Goal: Task Accomplishment & Management: Manage account settings

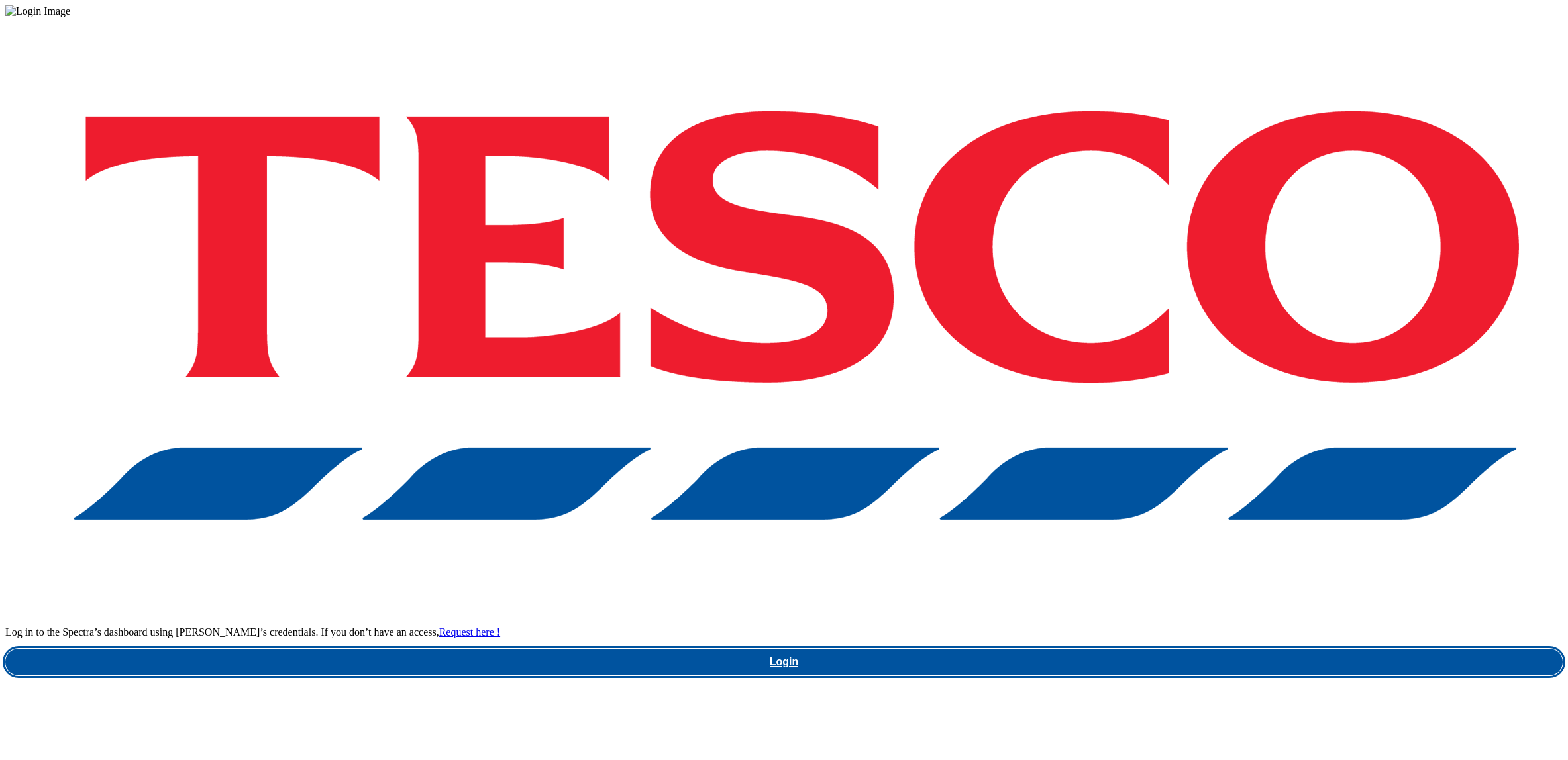
click at [1174, 649] on link "Login" at bounding box center [784, 662] width 1558 height 26
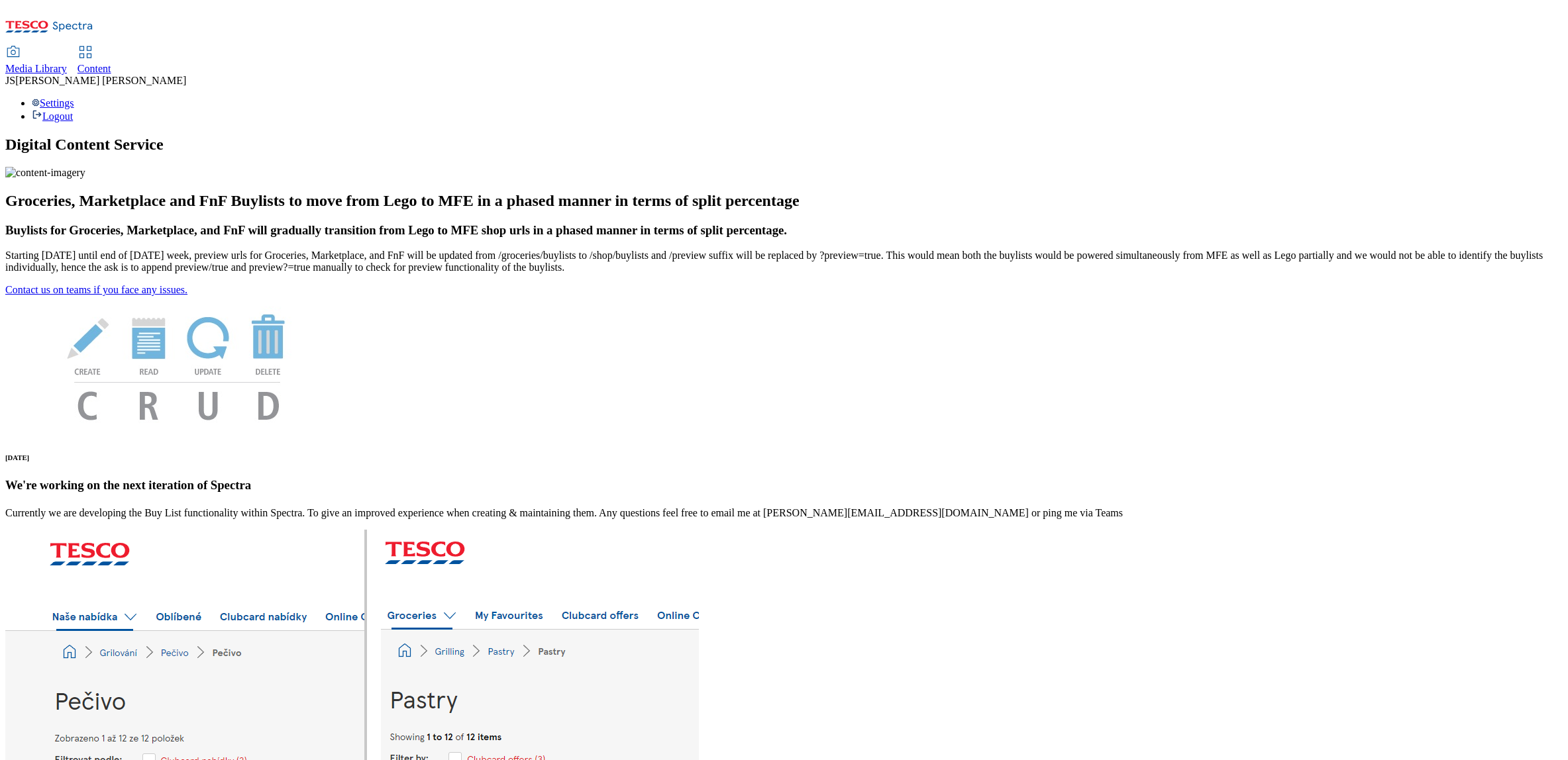
click at [111, 63] on span "Content" at bounding box center [94, 68] width 34 height 11
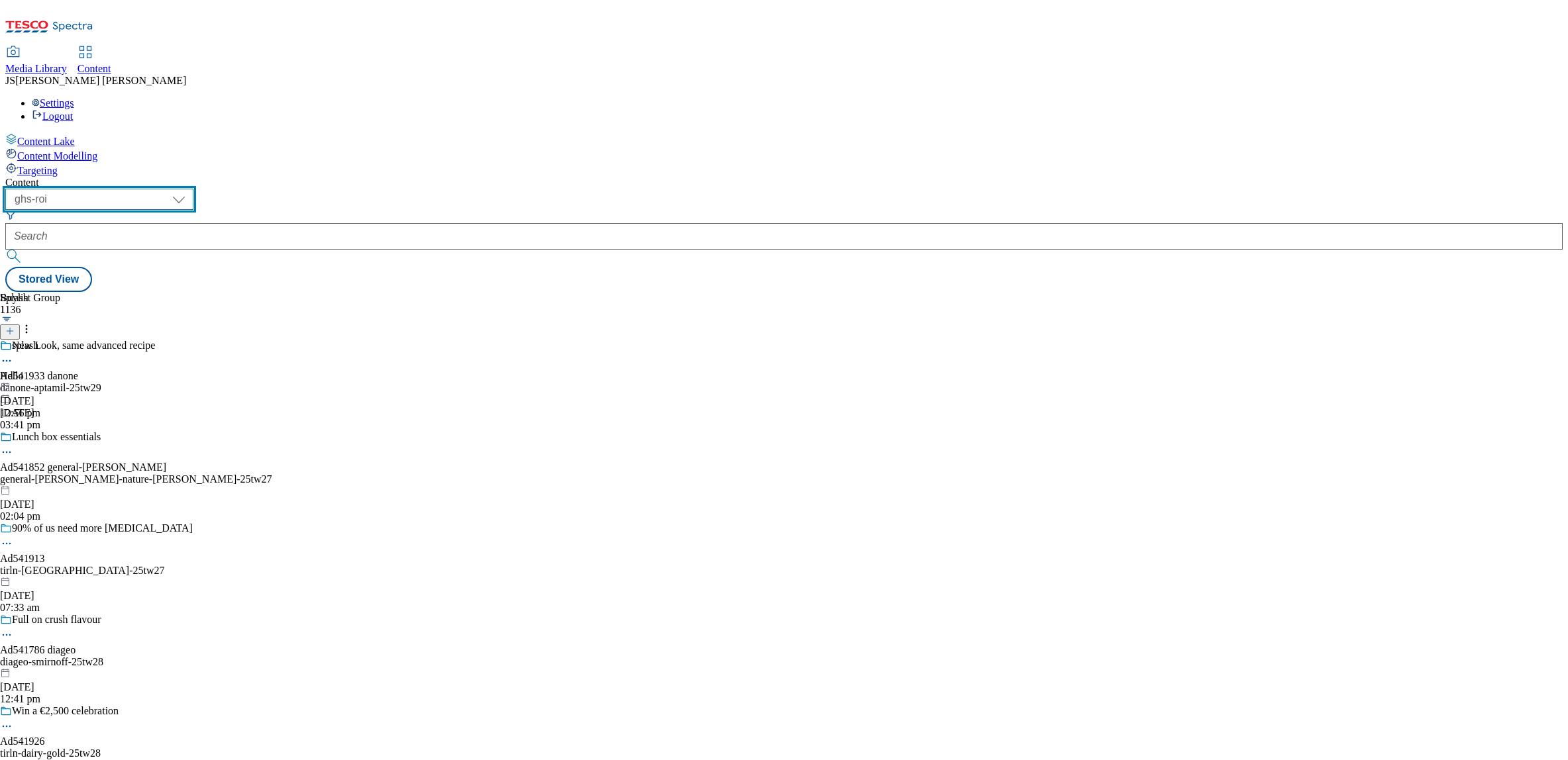
click at [193, 189] on select "ghs-roi ghs-[GEOGRAPHIC_DATA] ighs-cz ighs-hu ighs-sk phones-uk" at bounding box center [99, 199] width 188 height 21
select select "ghs-[GEOGRAPHIC_DATA]"
click at [172, 189] on select "ghs-roi ghs-[GEOGRAPHIC_DATA] ighs-cz ighs-hu ighs-sk phones-uk" at bounding box center [99, 199] width 188 height 21
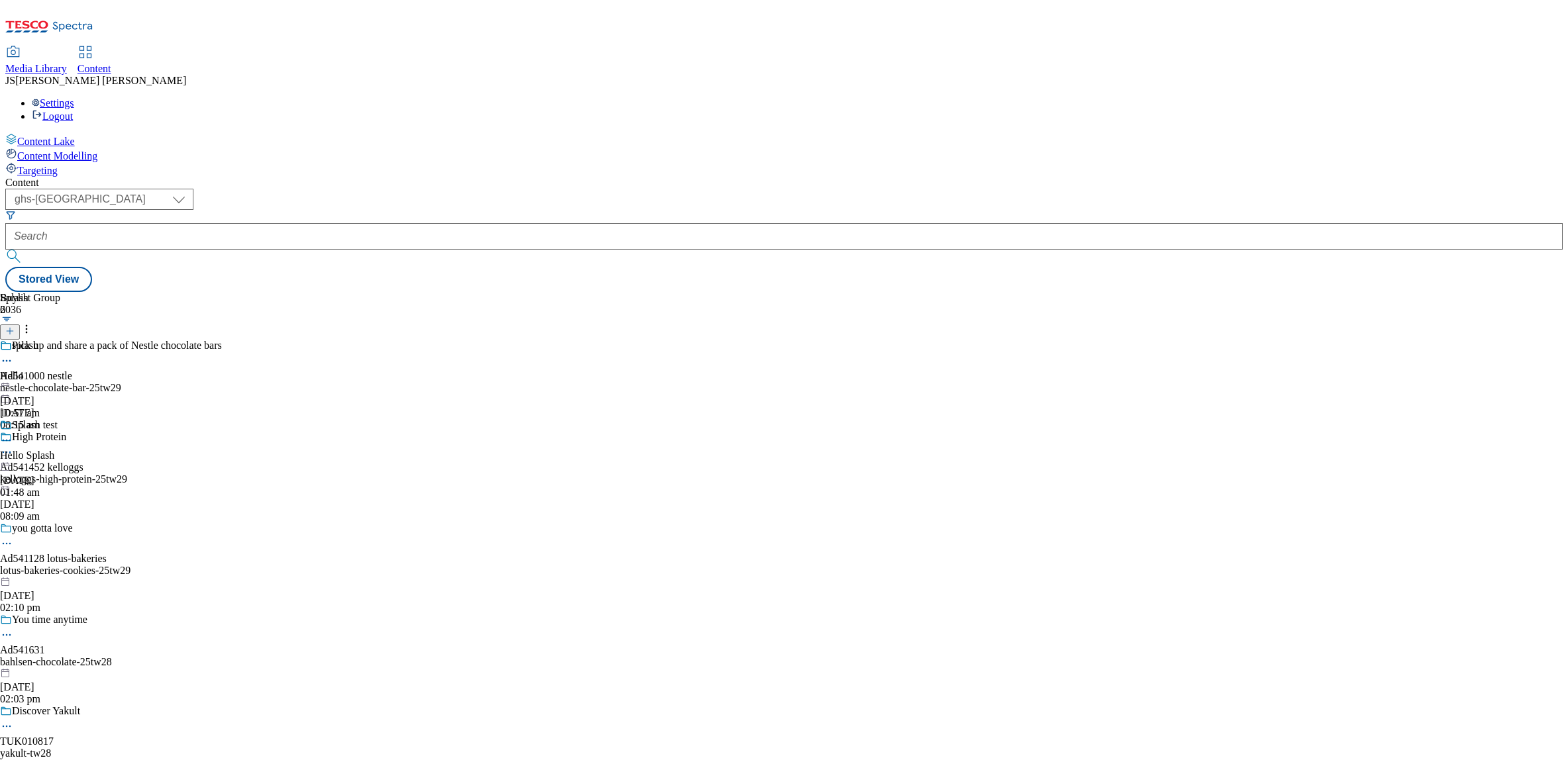
click at [535, 189] on div "( optional ) ghs-roi ghs-uk ighs-cz ighs-hu ighs-sk phones-uk ghs-uk Stored View" at bounding box center [784, 241] width 1558 height 103
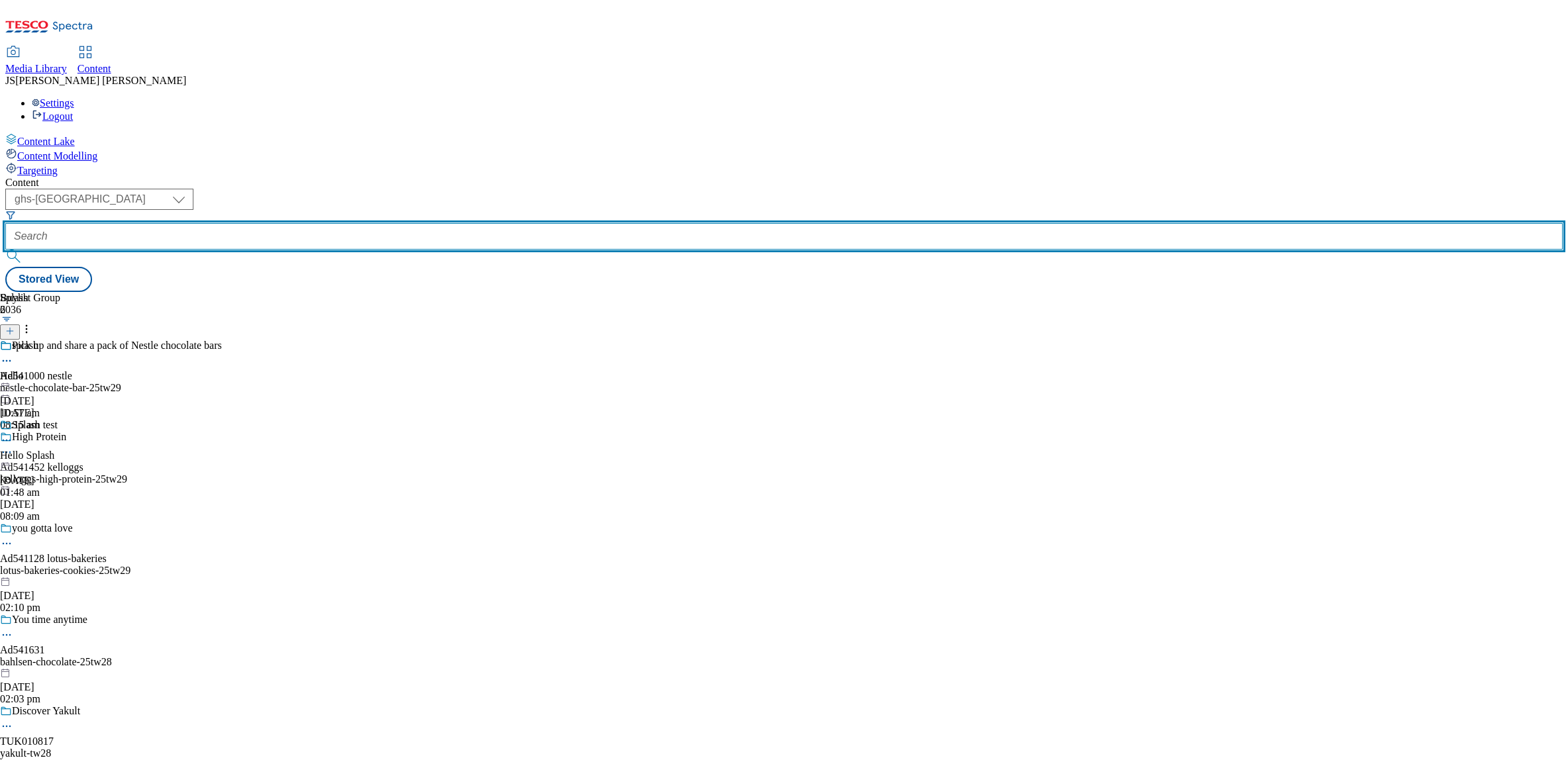
click at [350, 223] on input "text" at bounding box center [784, 237] width 1558 height 26
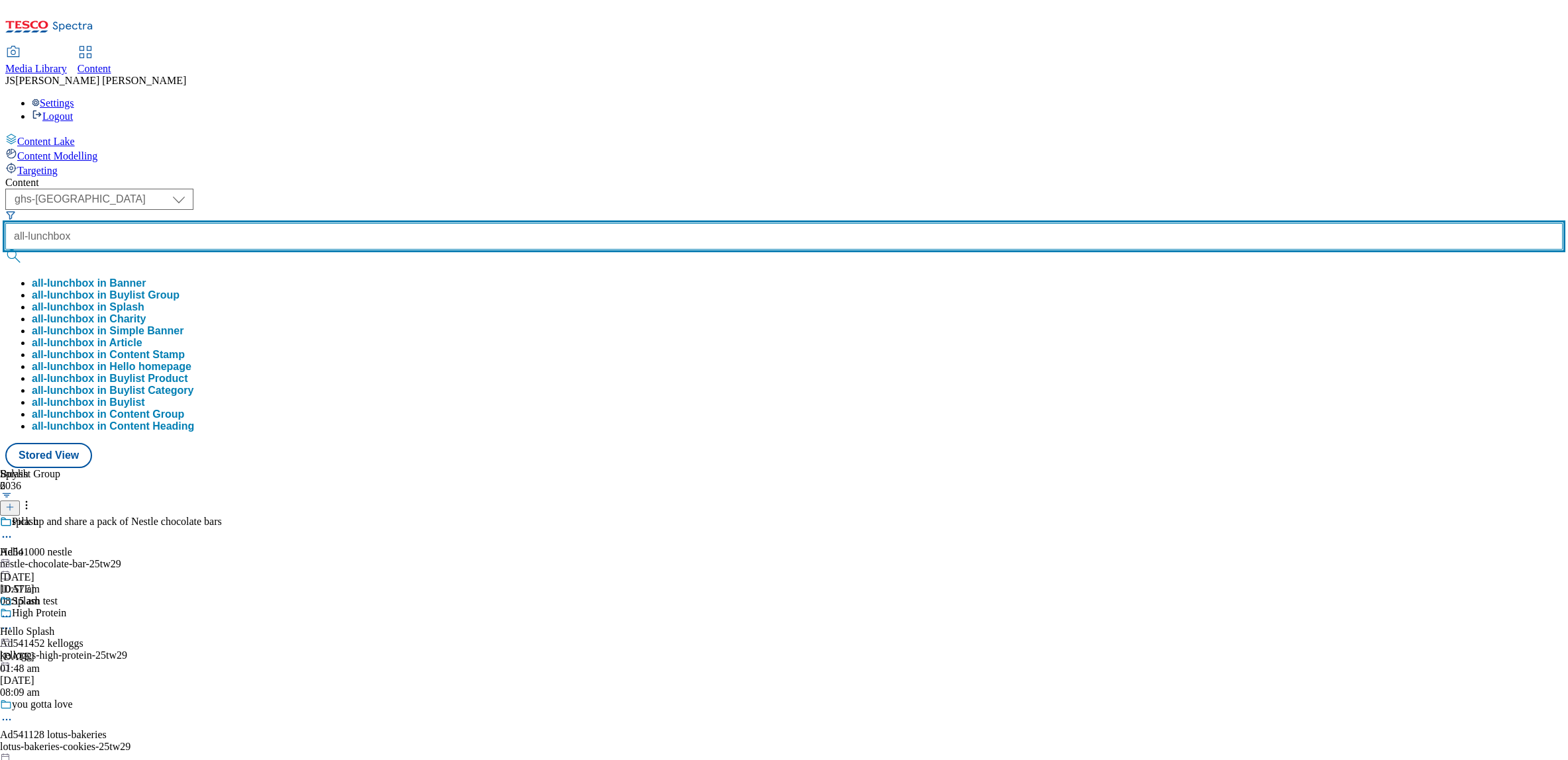
type input "all-lunchbox"
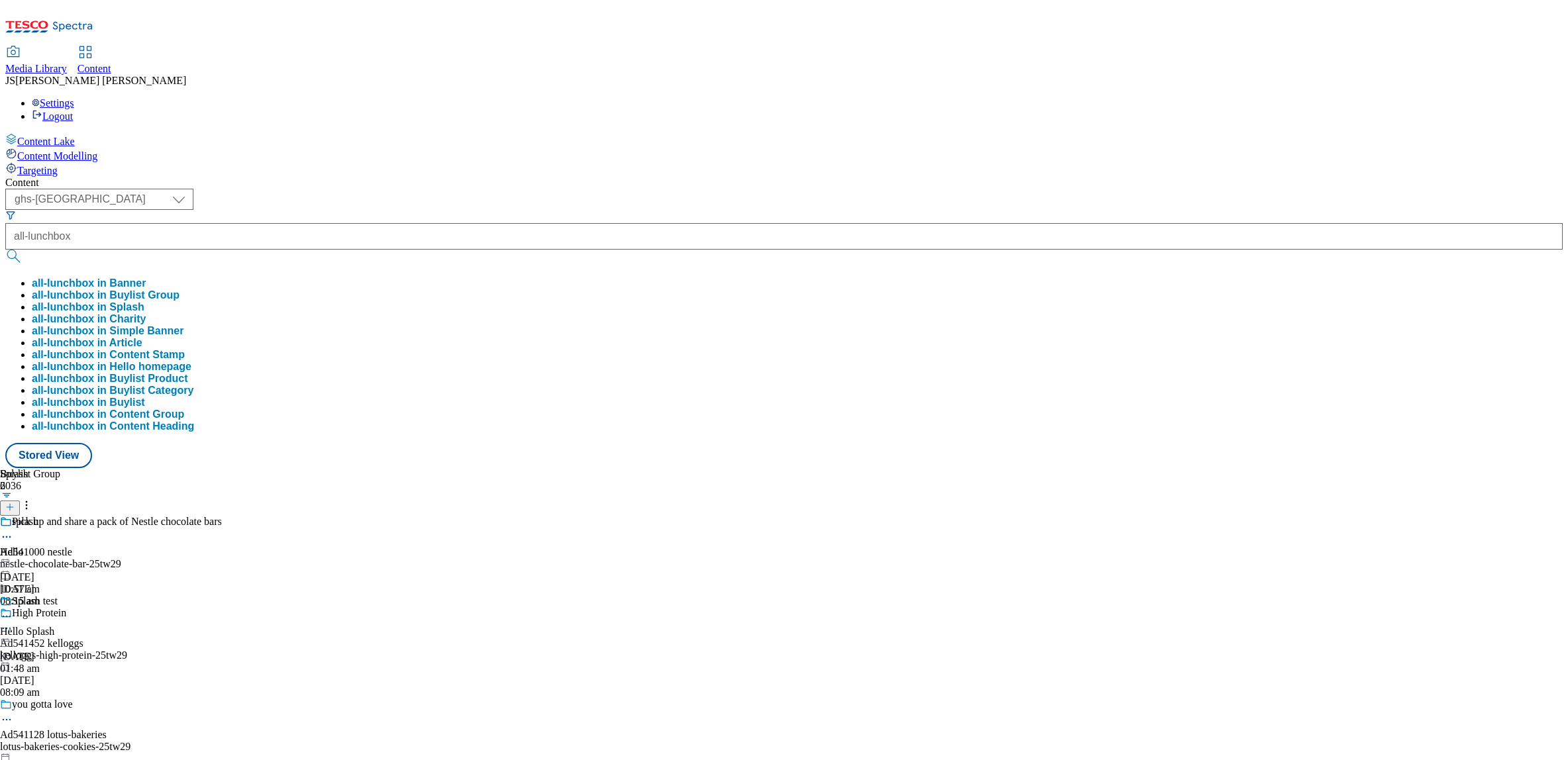
click at [179, 290] on button "all-lunchbox in Buylist Group" at bounding box center [106, 295] width 148 height 12
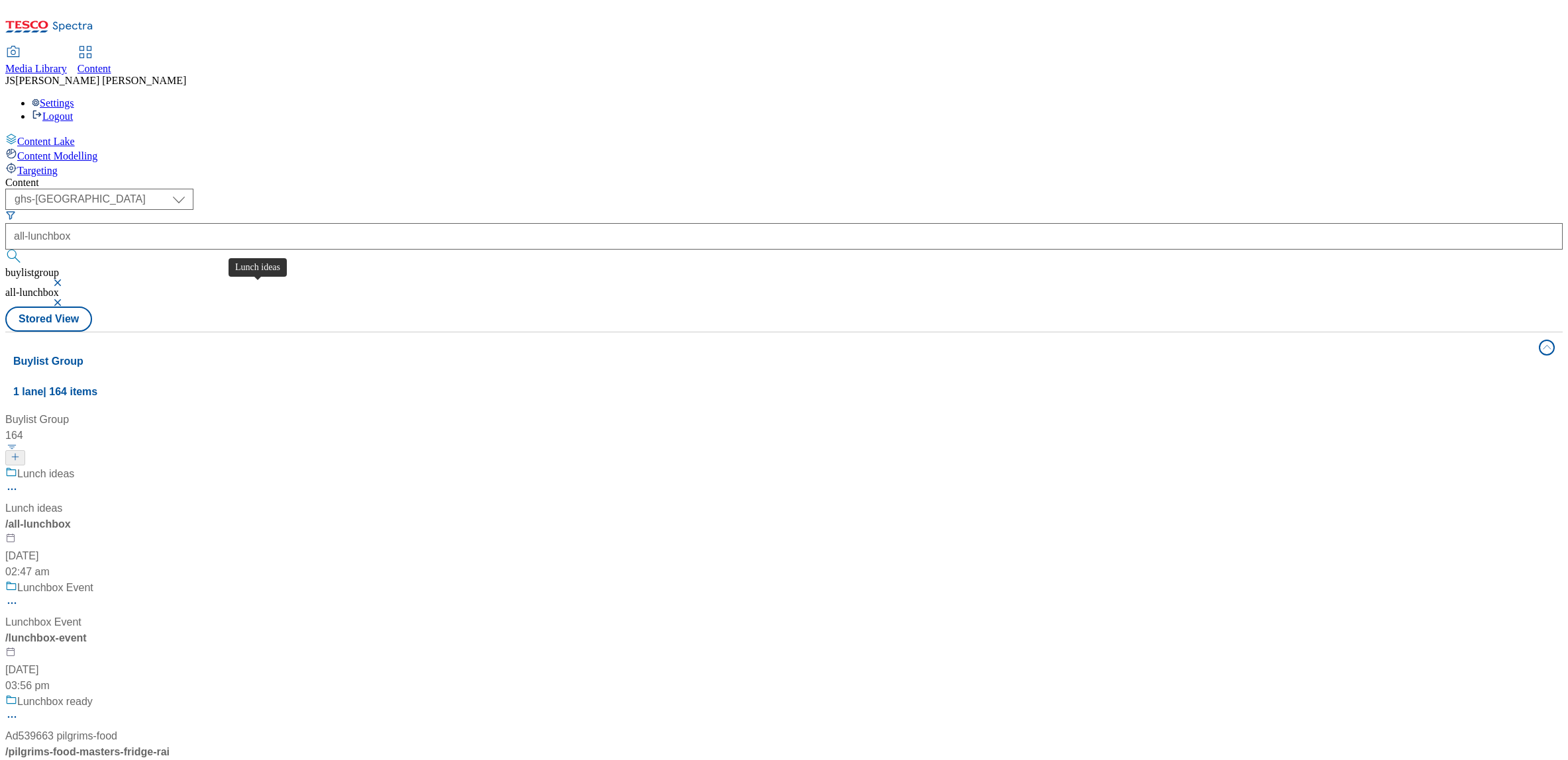
click at [62, 501] on div "Lunch ideas" at bounding box center [34, 508] width 57 height 16
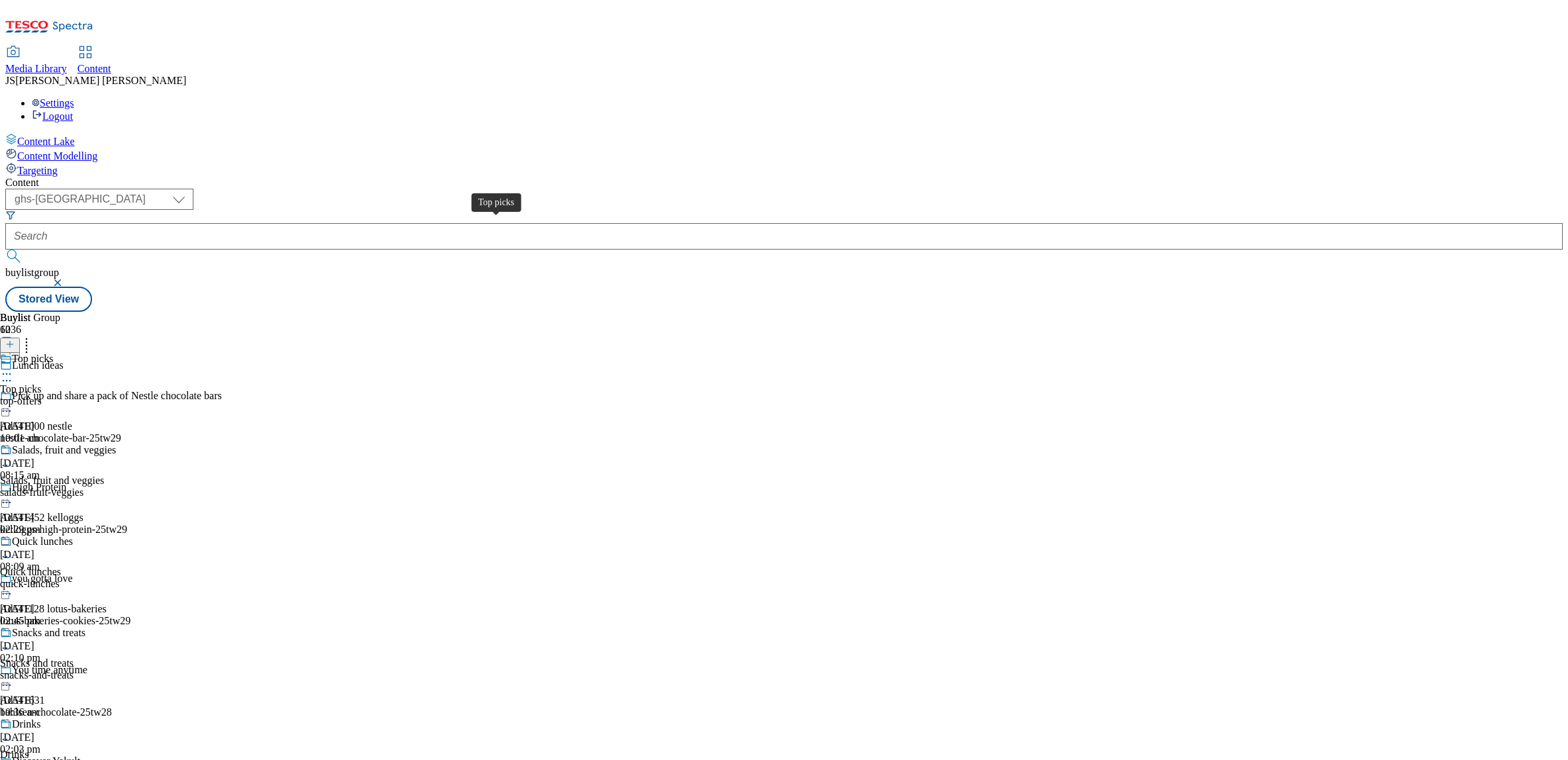
click at [41, 383] on span "Top picks" at bounding box center [21, 389] width 41 height 12
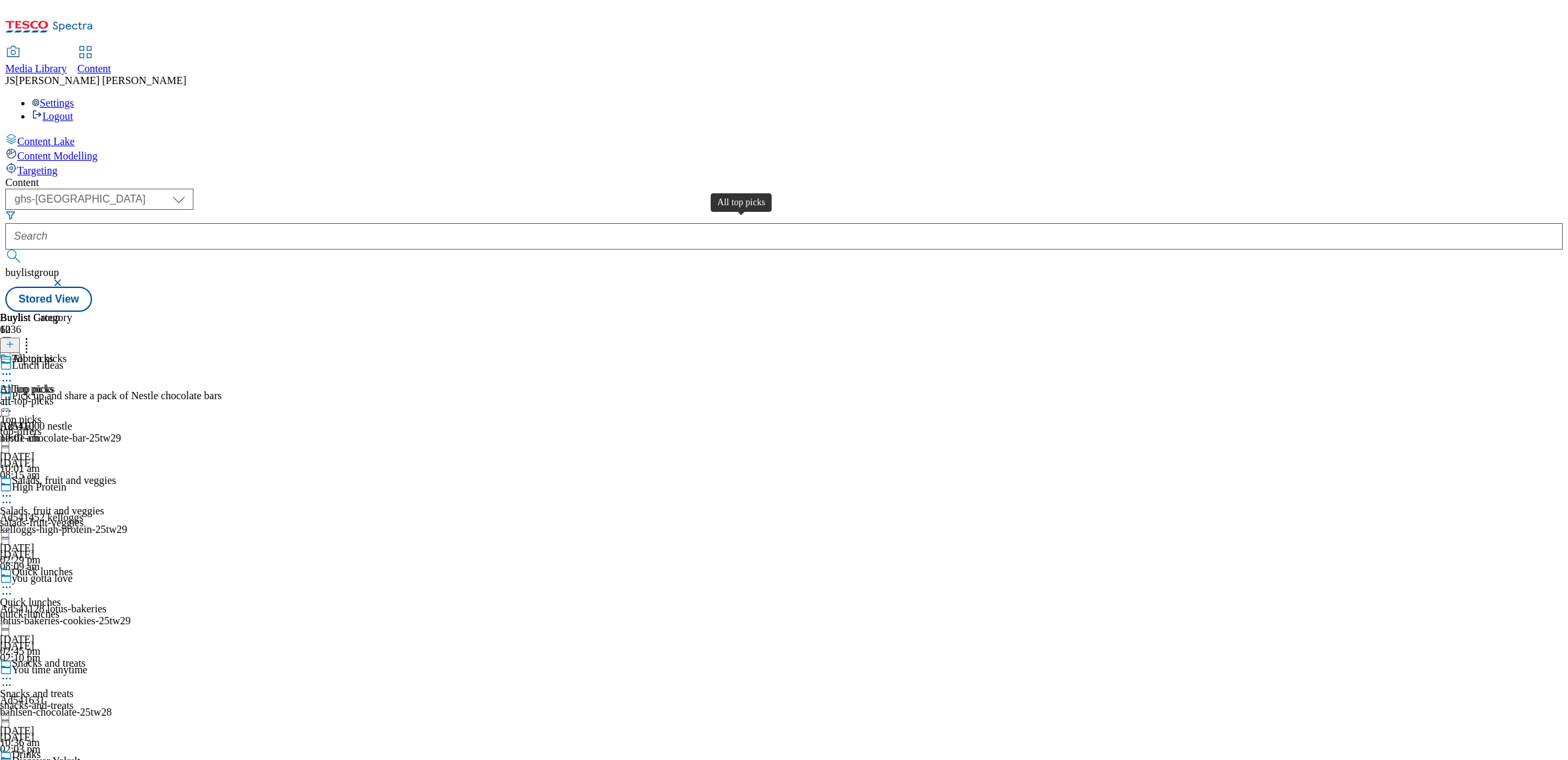
click at [55, 383] on div "All top picks" at bounding box center [28, 389] width 55 height 12
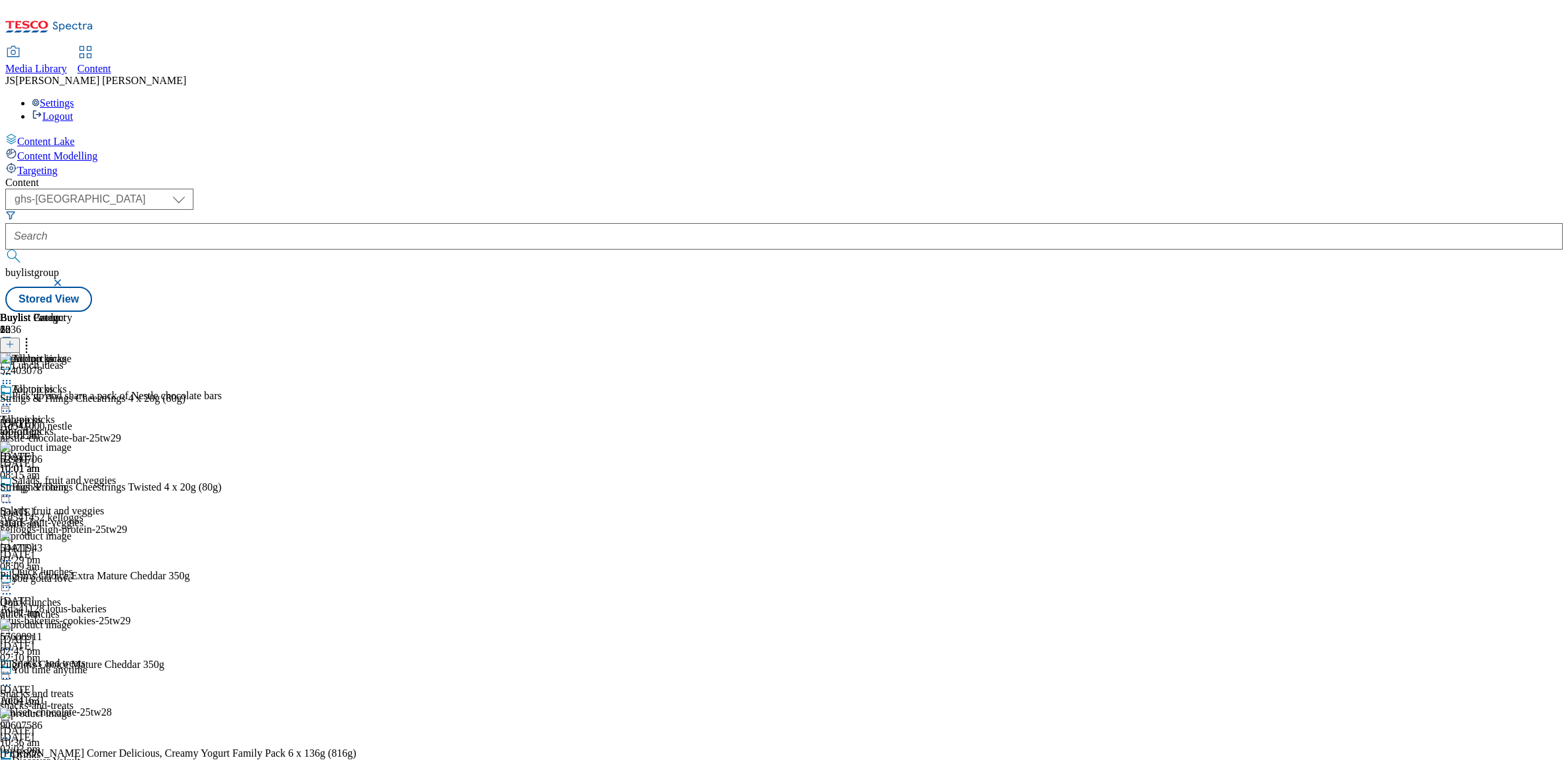
click at [13, 398] on icon at bounding box center [6, 404] width 13 height 13
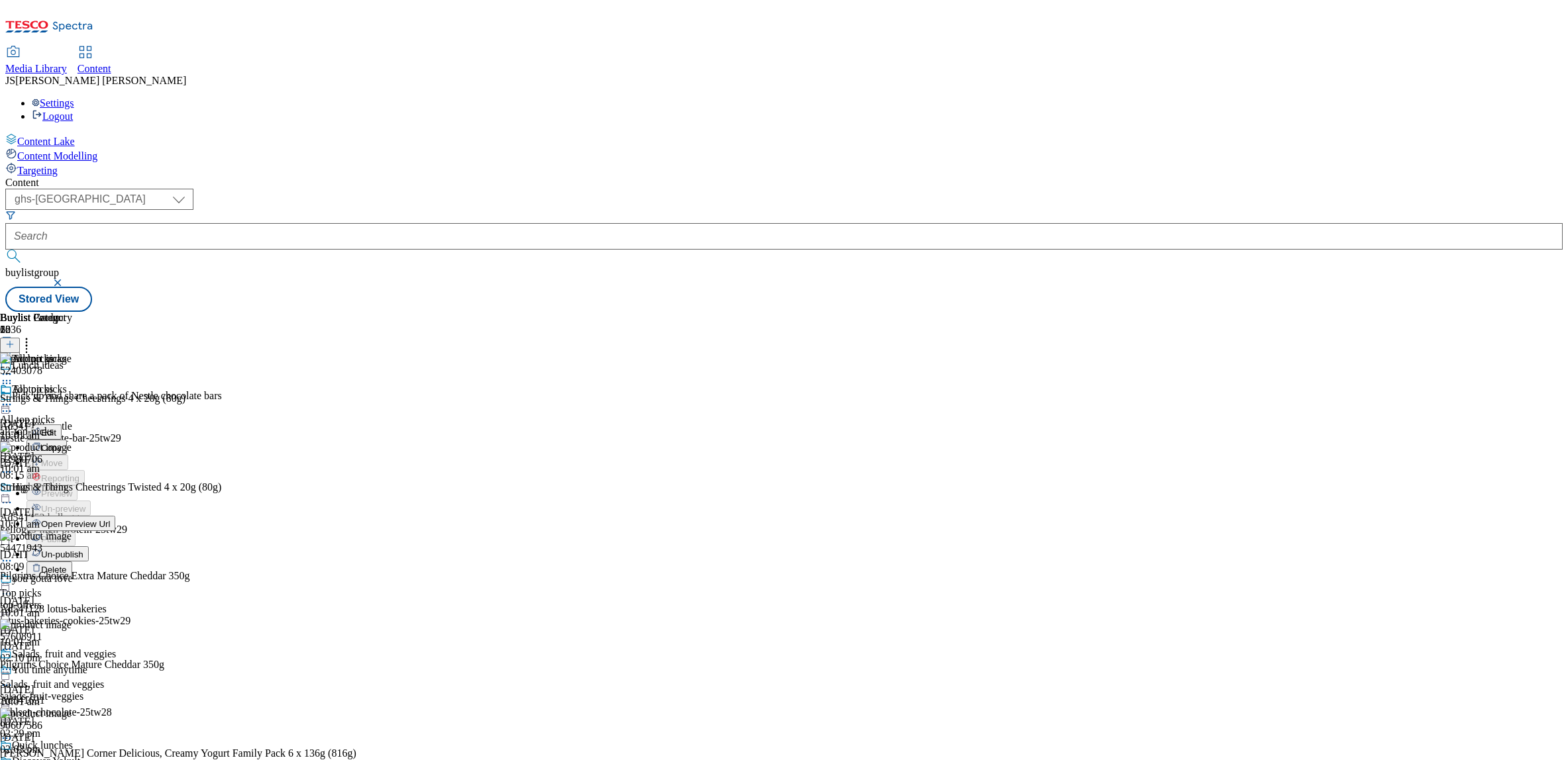
click at [83, 550] on span "Un-publish" at bounding box center [62, 554] width 42 height 10
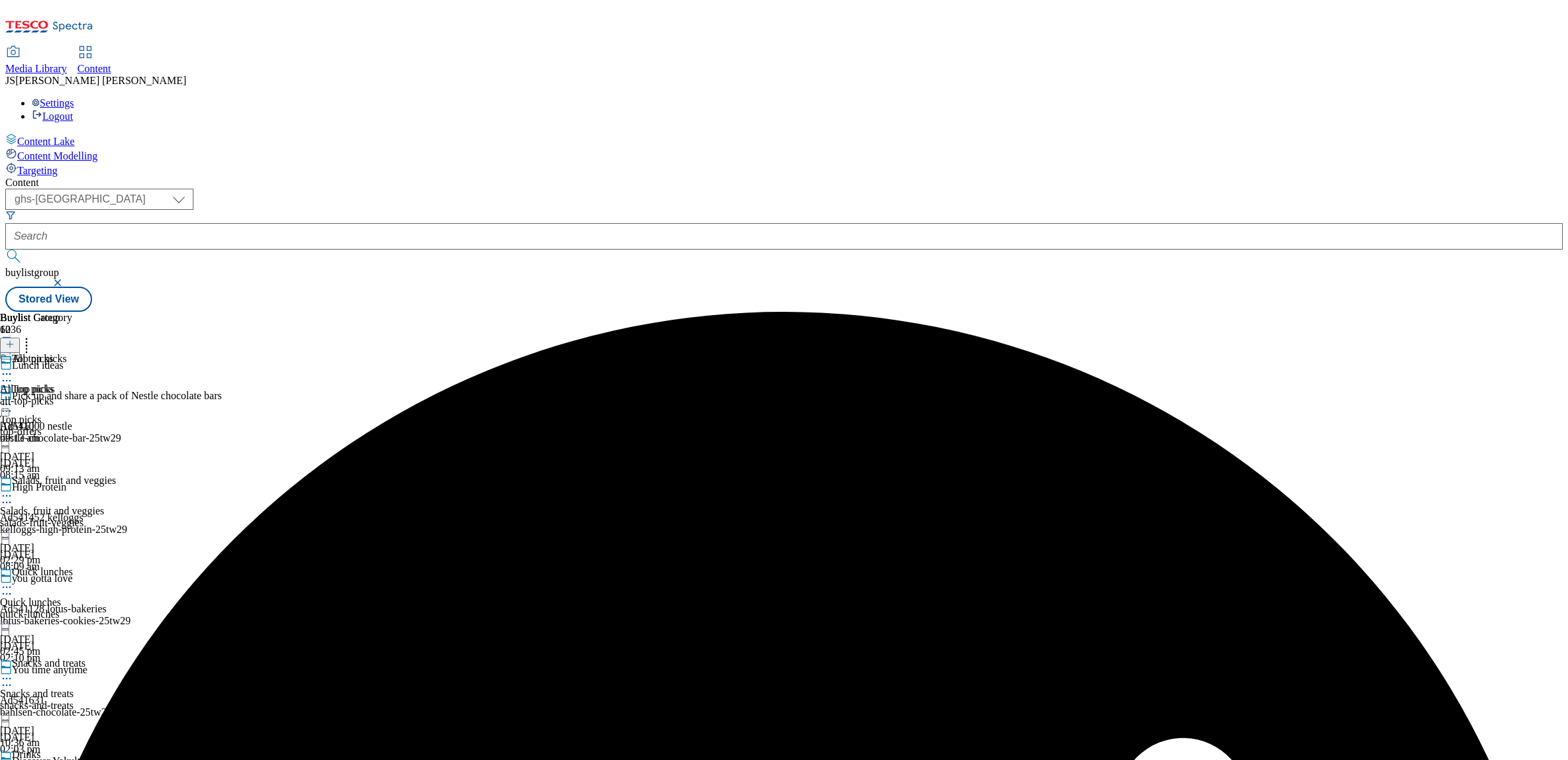
click at [8, 404] on circle at bounding box center [7, 405] width 2 height 2
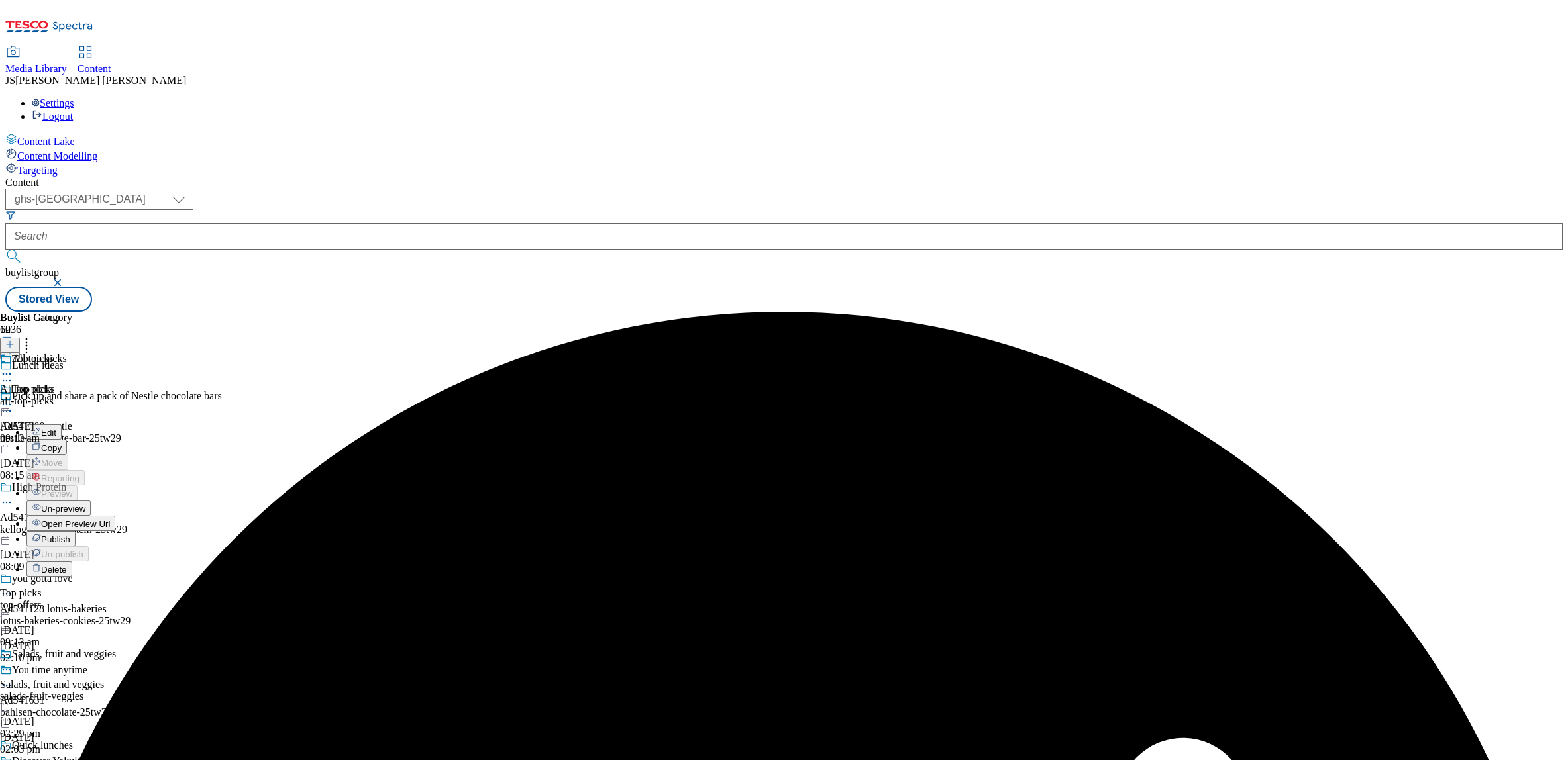
click at [86, 504] on span "Un-preview" at bounding box center [63, 509] width 44 height 10
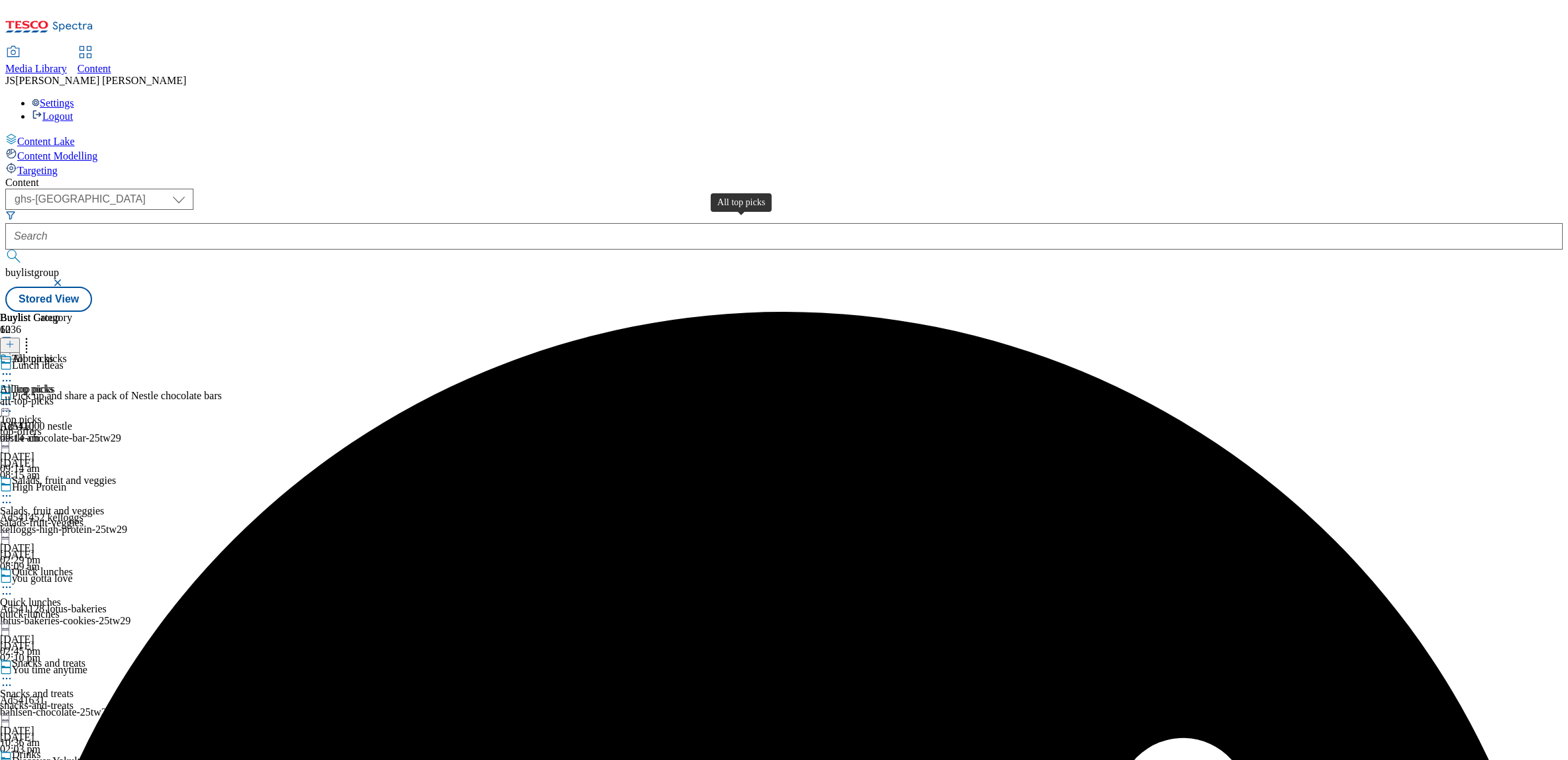
click at [55, 383] on span "All top picks" at bounding box center [28, 389] width 55 height 12
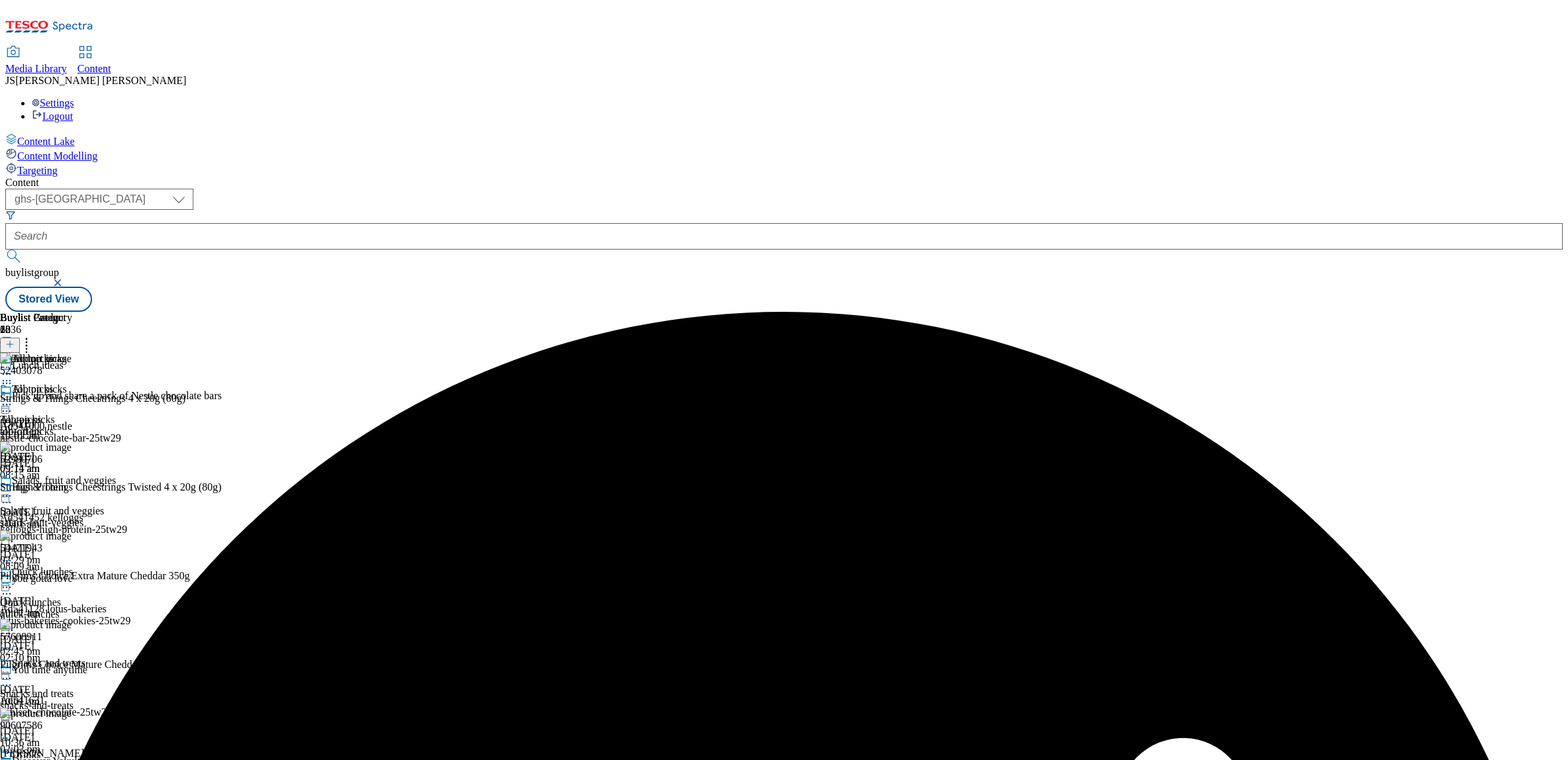
click at [33, 336] on icon at bounding box center [26, 342] width 13 height 13
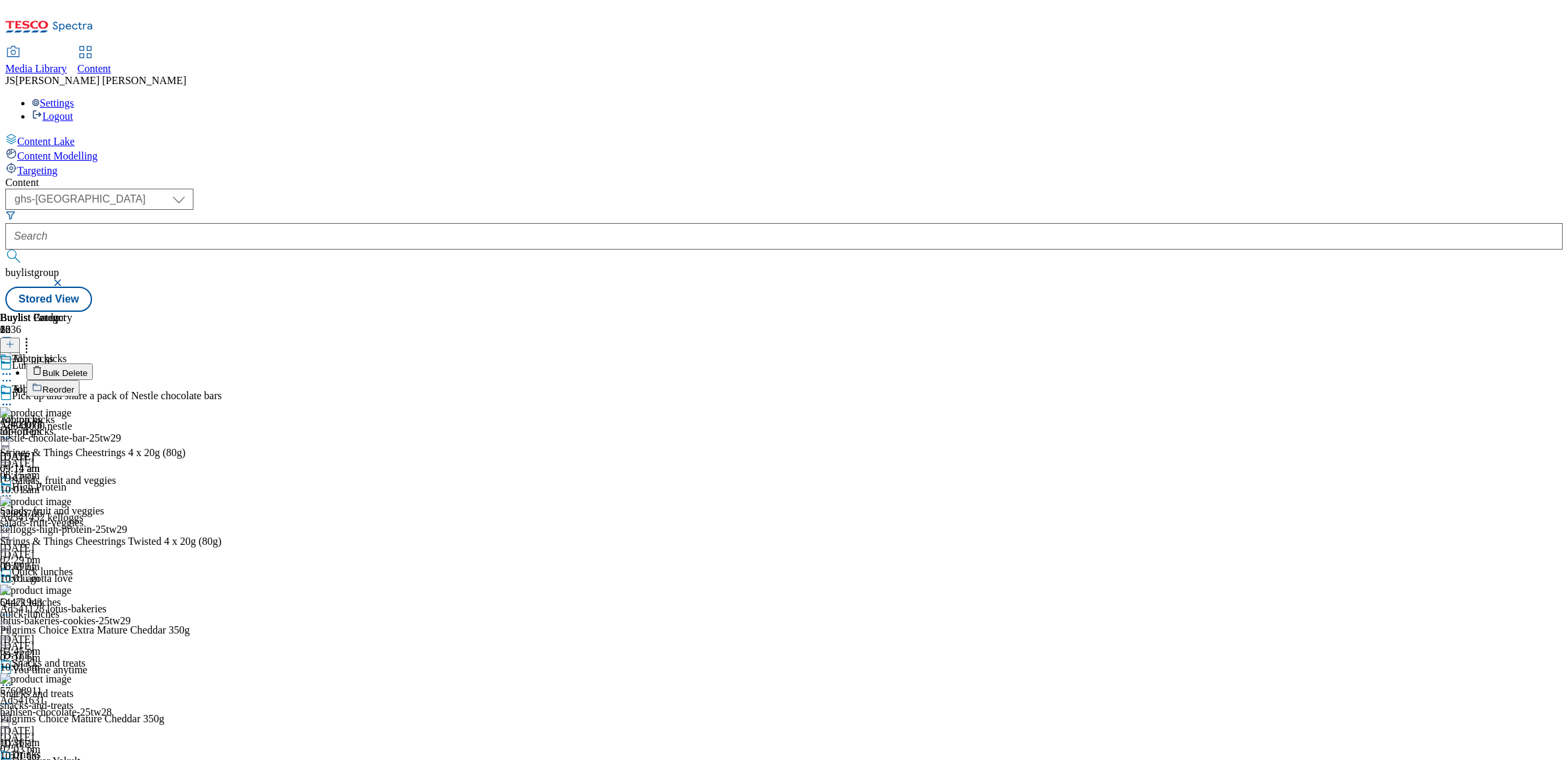
click at [88, 368] on span "Bulk Delete" at bounding box center [64, 373] width 45 height 10
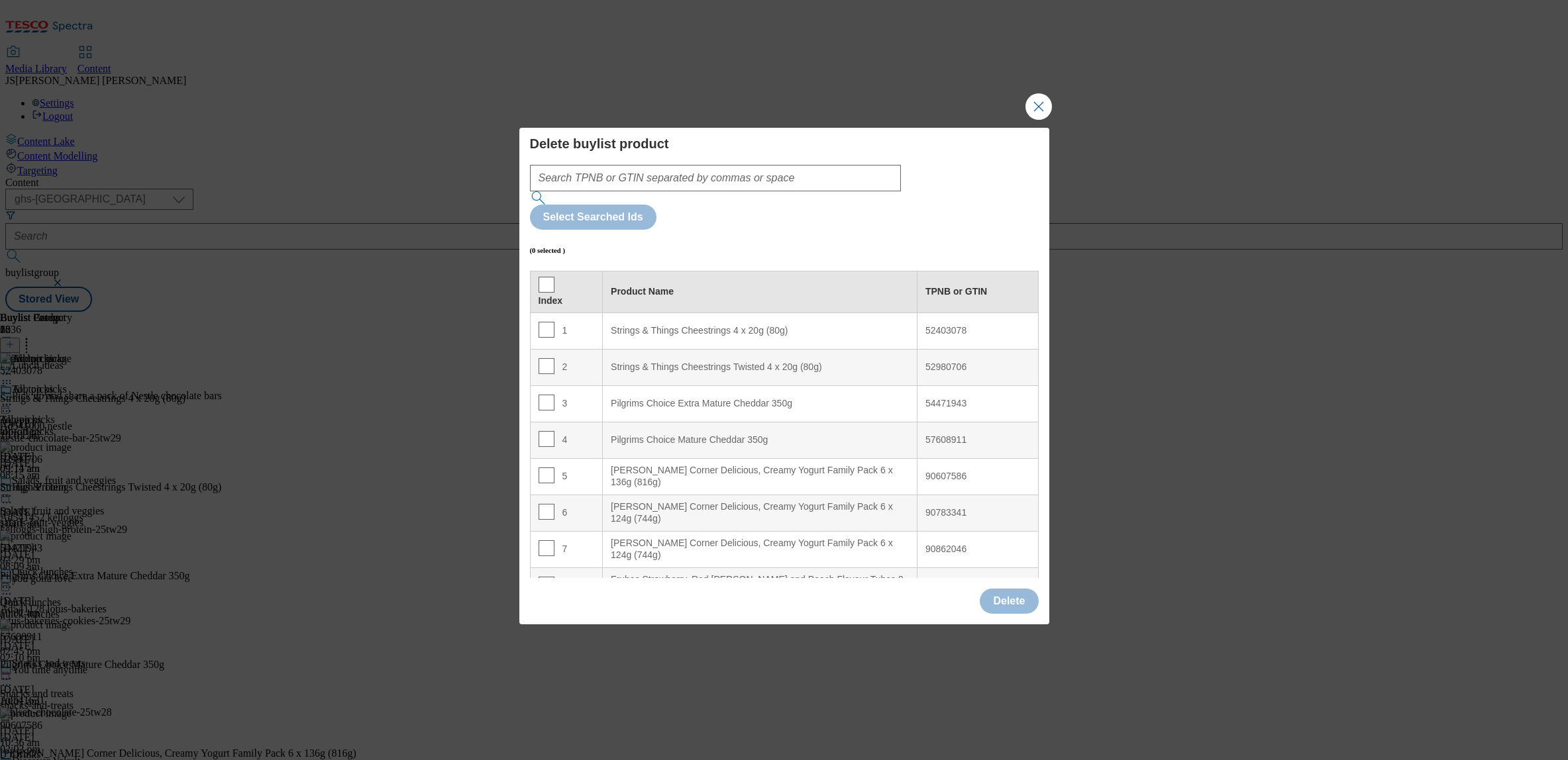
click at [553, 277] on div "Index" at bounding box center [567, 292] width 57 height 30
click at [550, 277] on input "Modal" at bounding box center [546, 284] width 16 height 16
checkbox input "true"
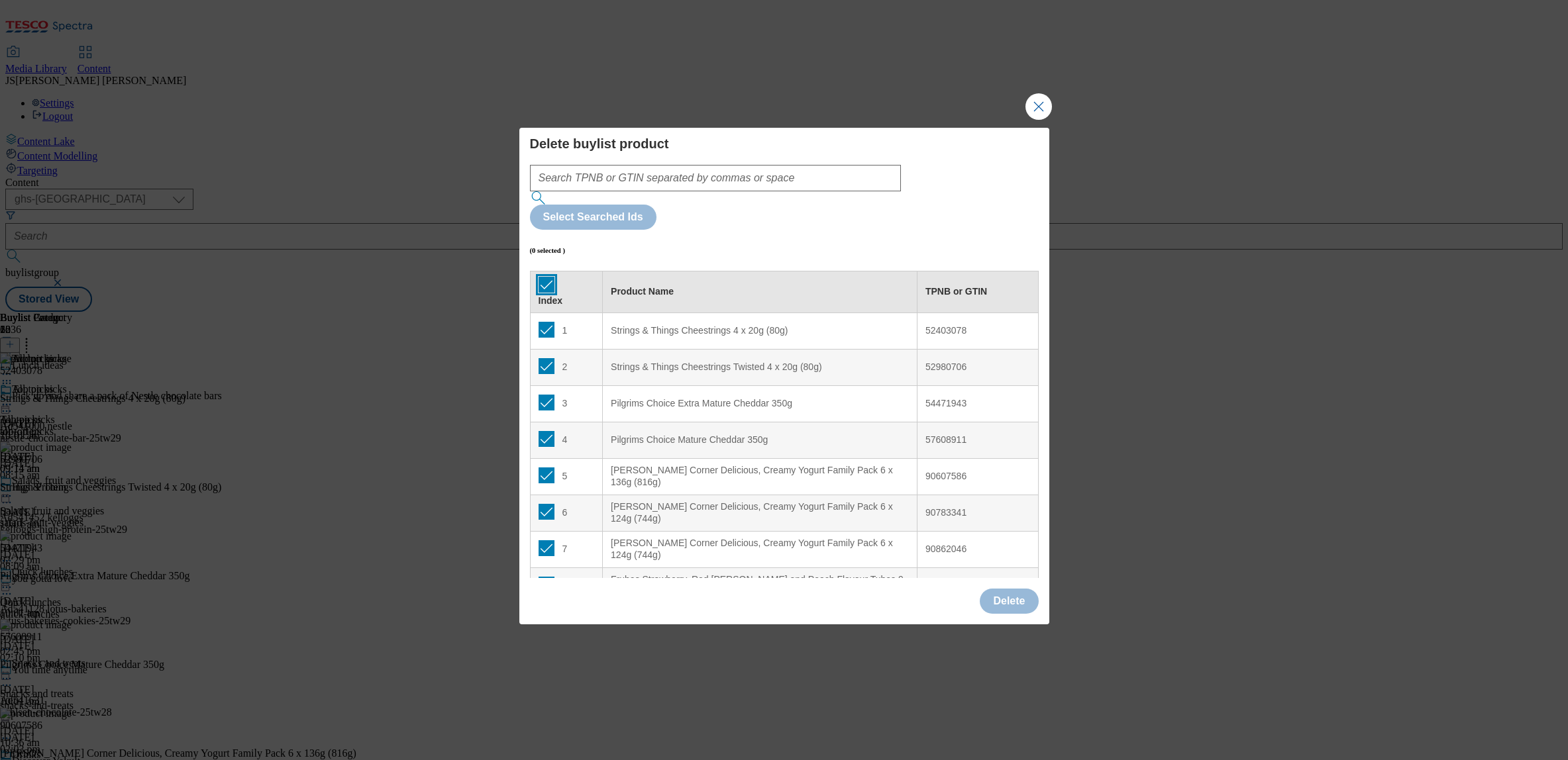
checkbox input "true"
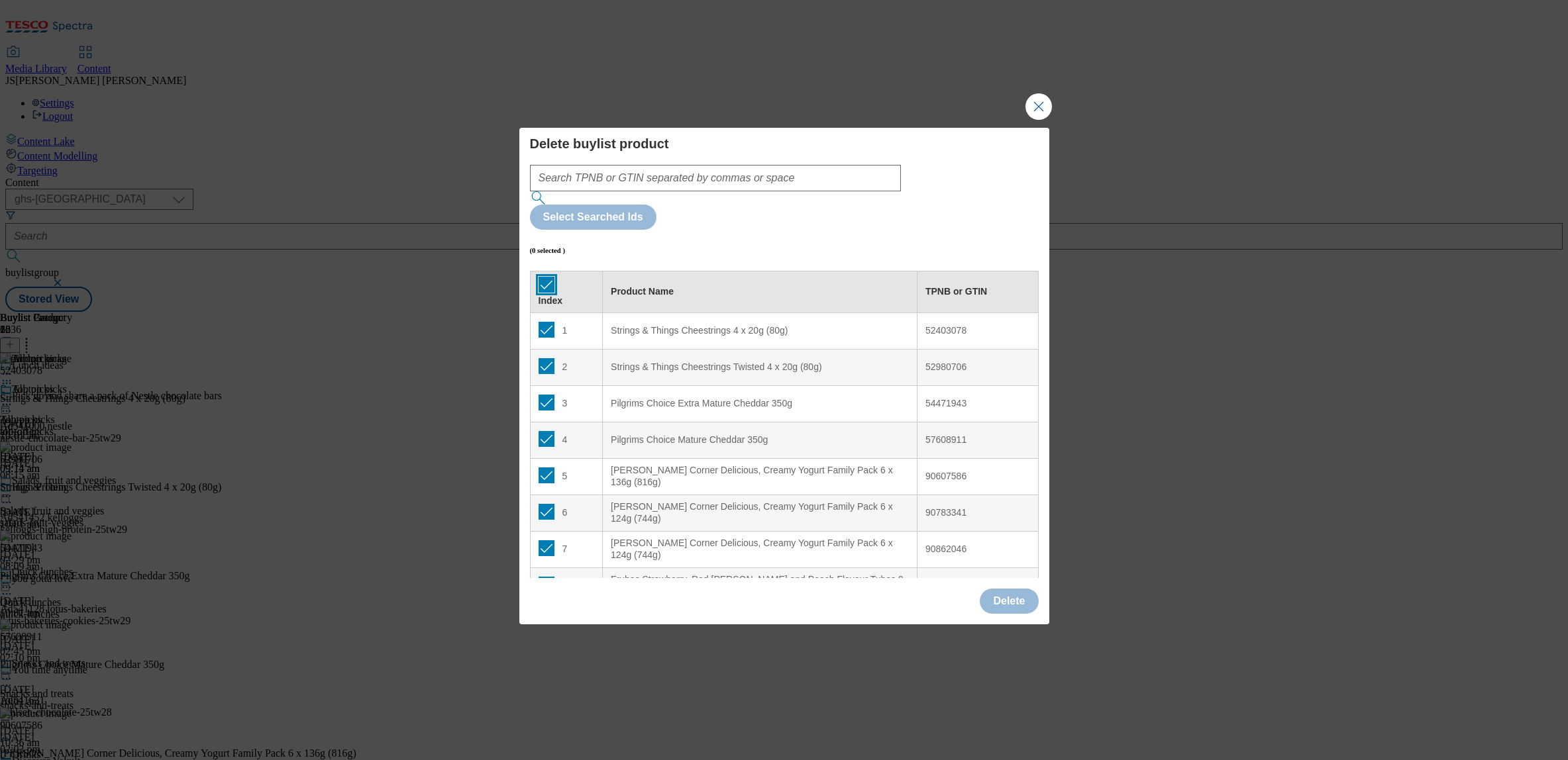
checkbox input "true"
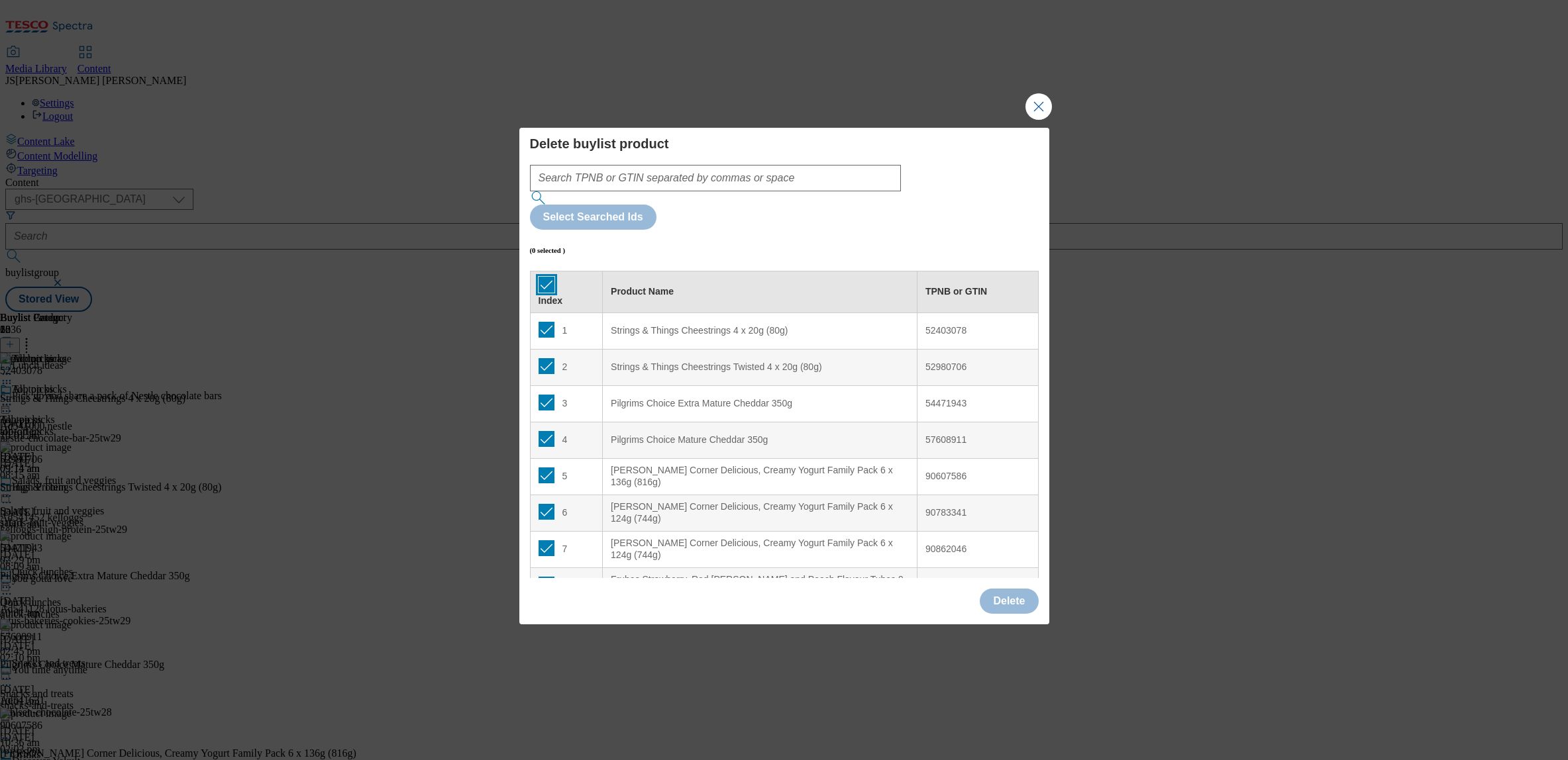
checkbox input "true"
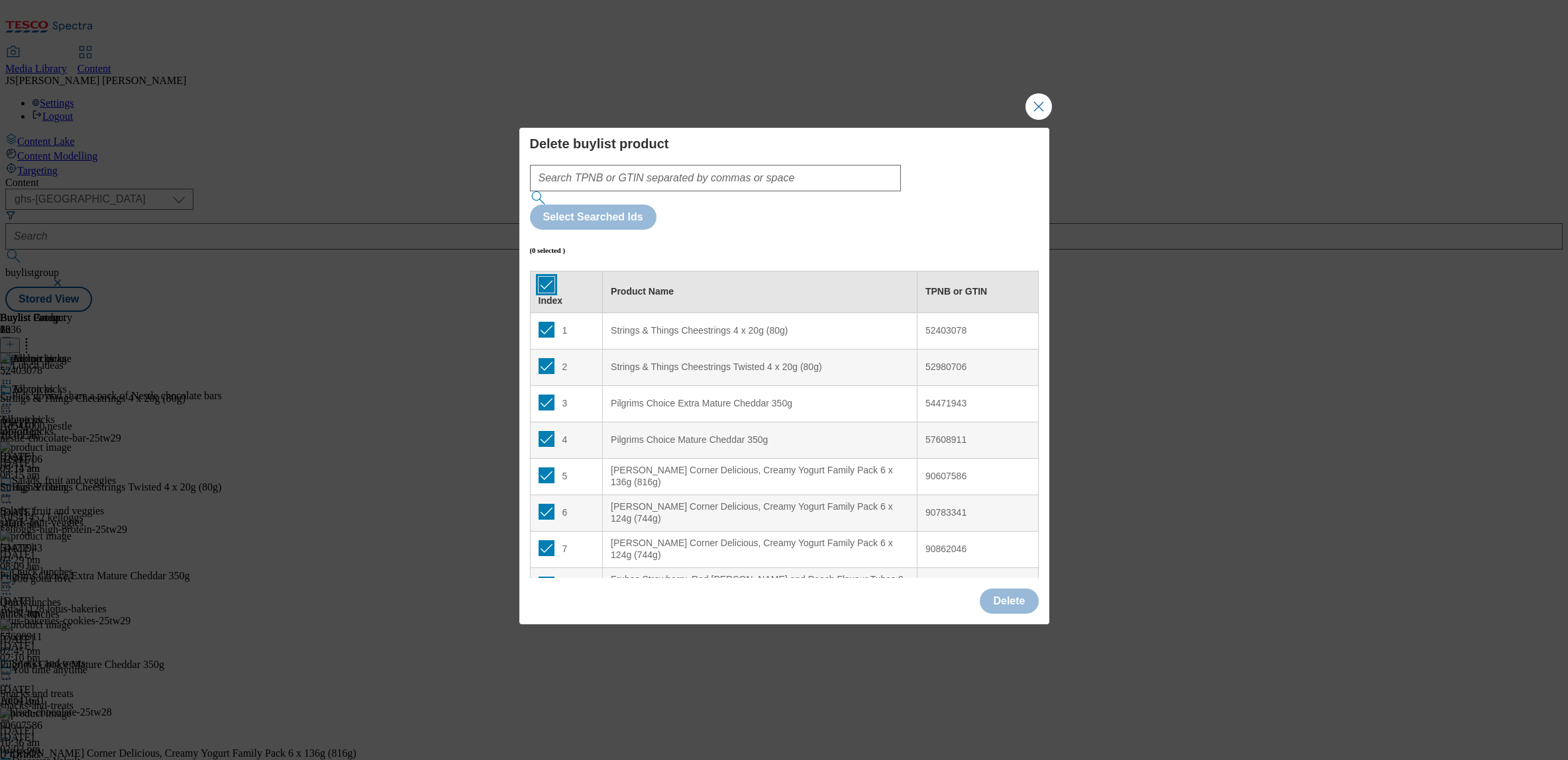
checkbox input "true"
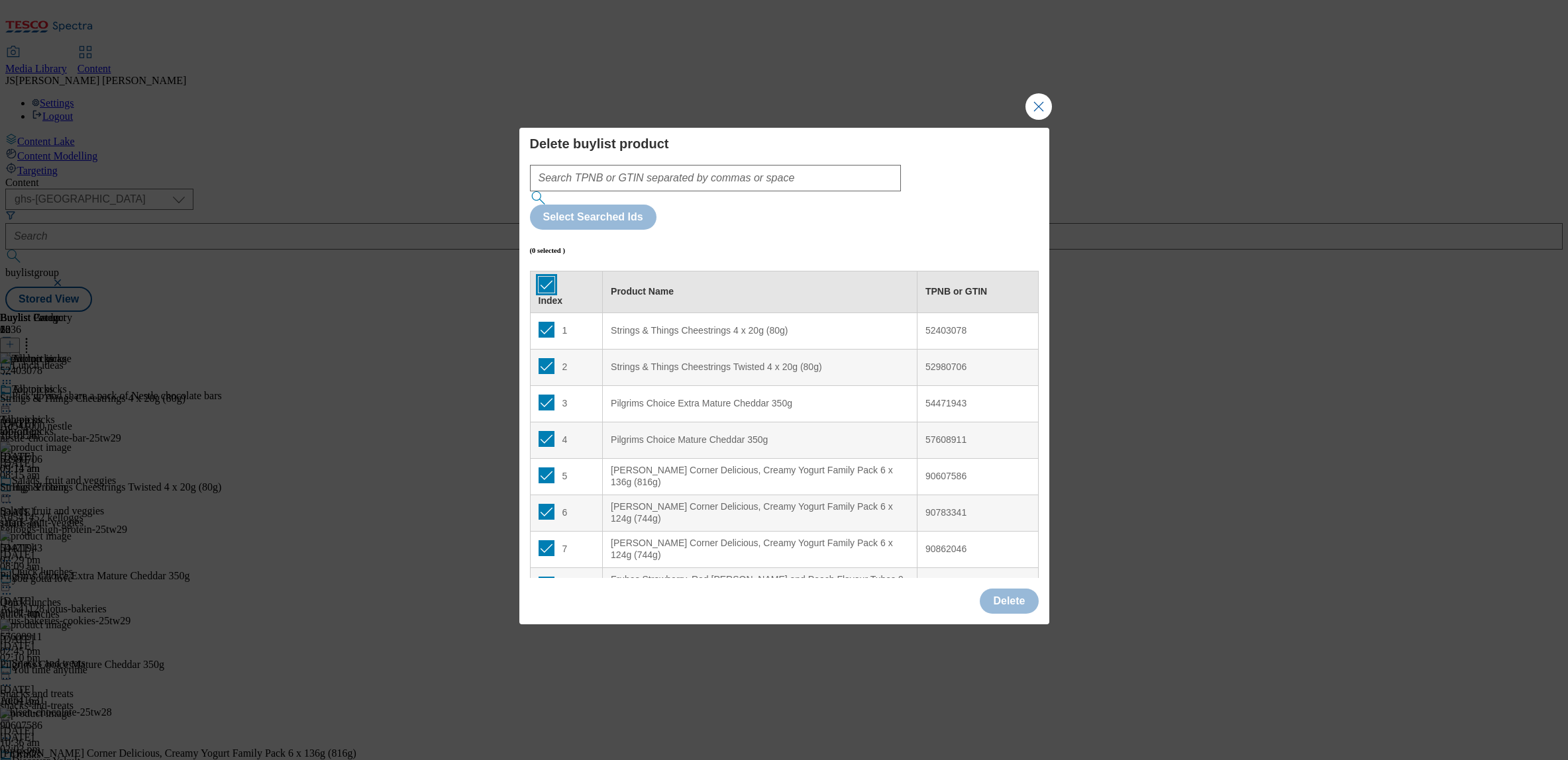
checkbox input "true"
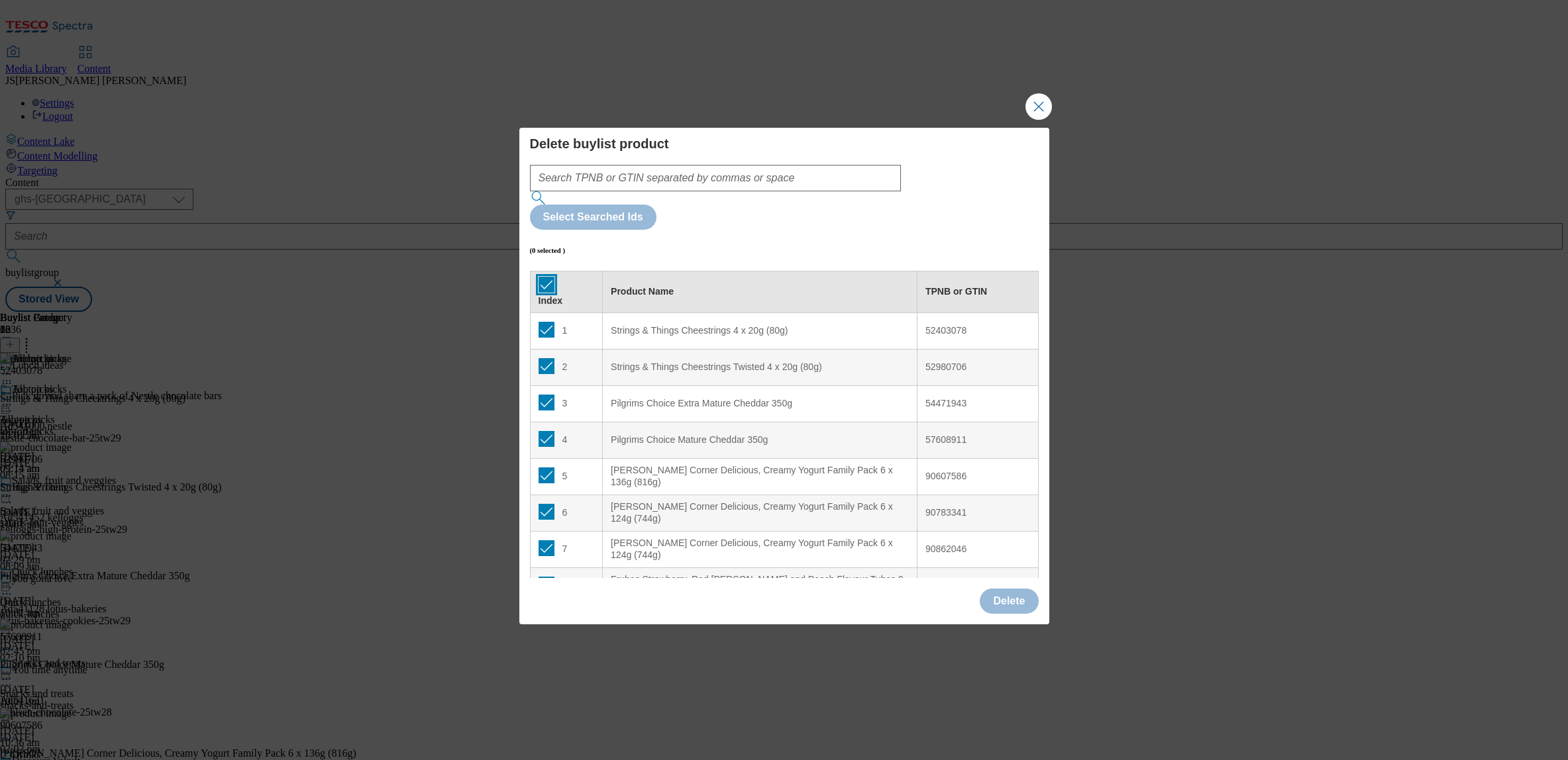
checkbox input "true"
click at [1009, 589] on button "Delete" at bounding box center [1009, 601] width 59 height 25
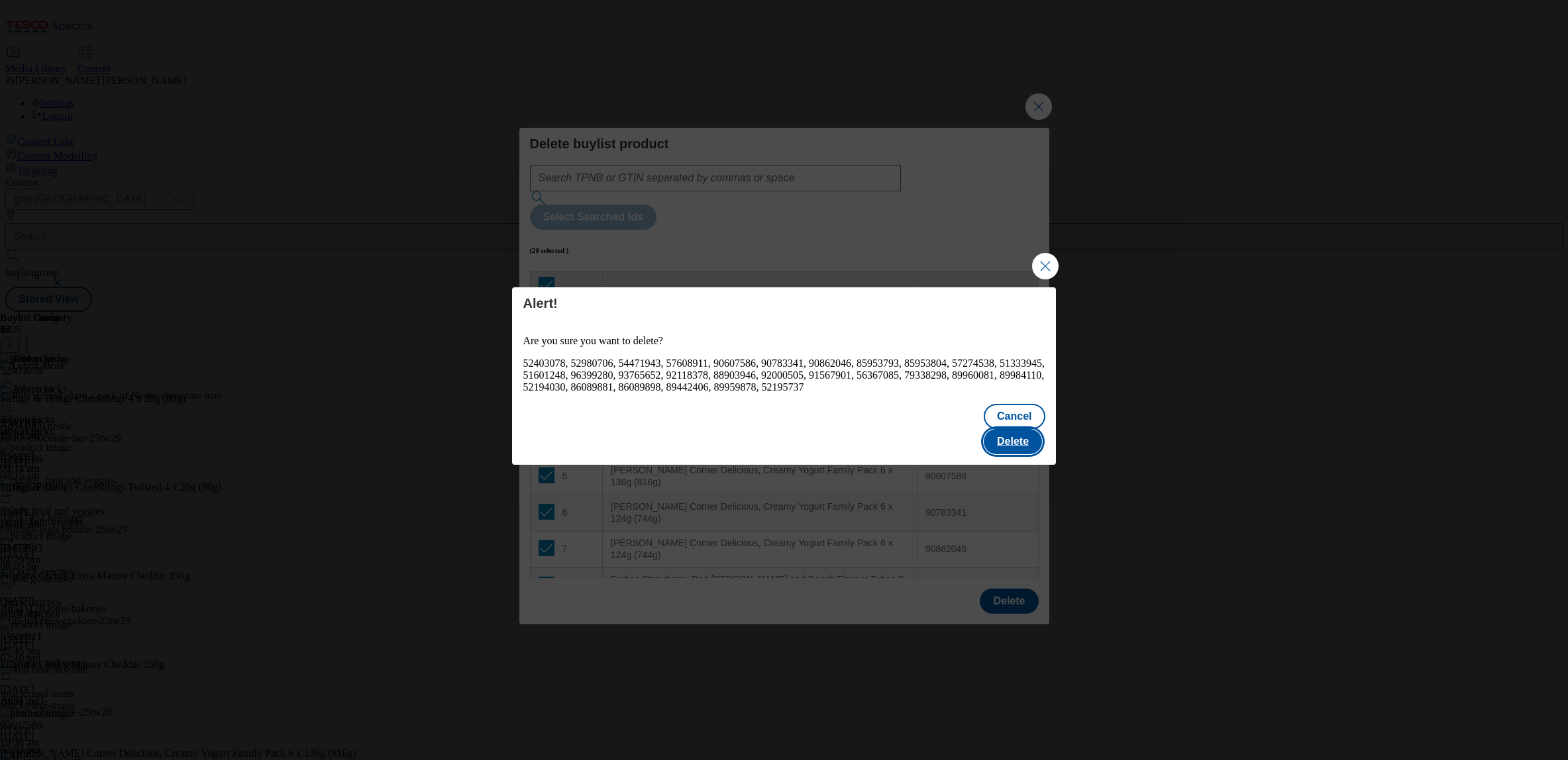
click at [1012, 430] on button "Delete" at bounding box center [1013, 441] width 59 height 25
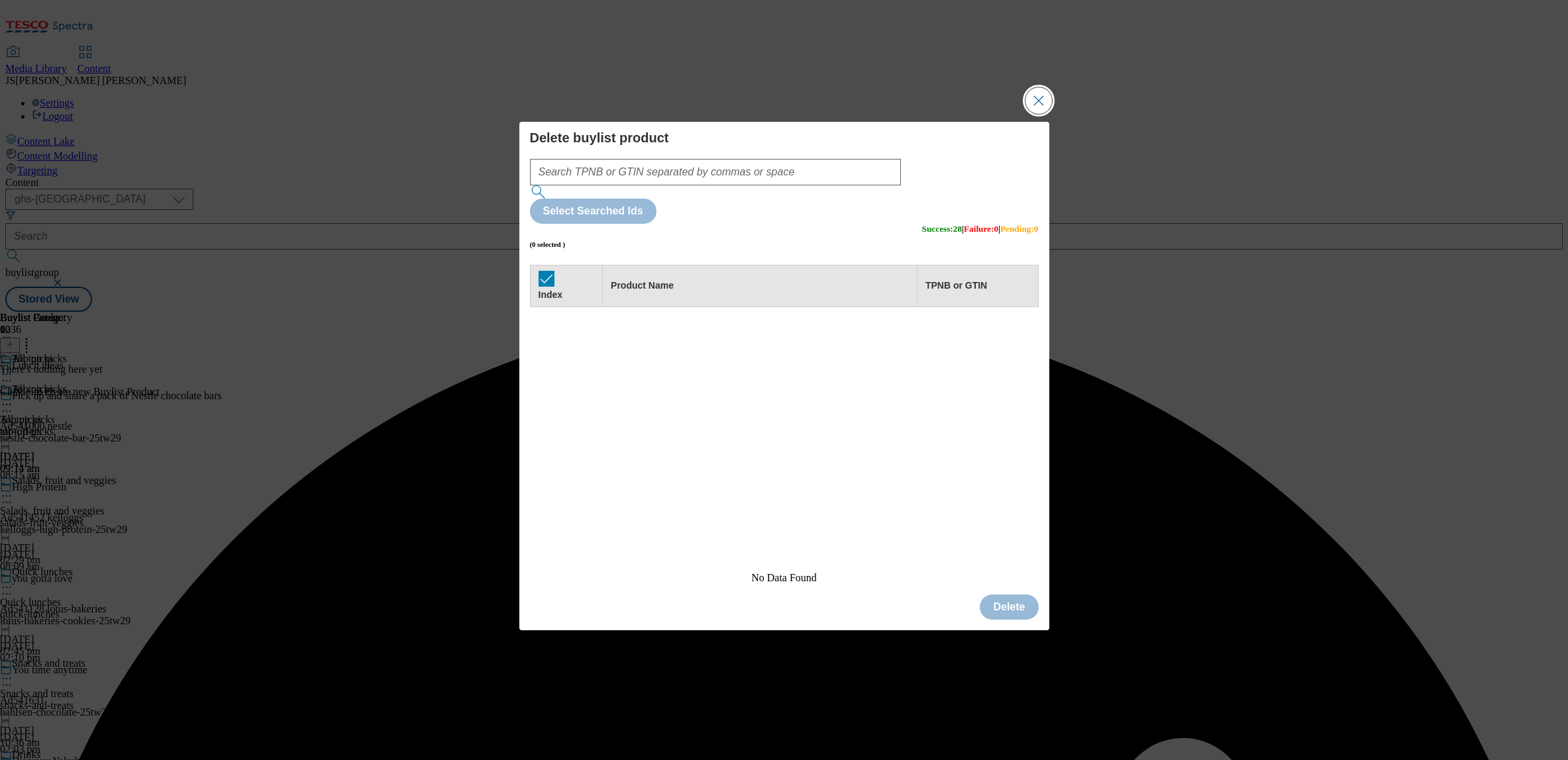
click at [1040, 114] on button "Close Modal" at bounding box center [1039, 101] width 26 height 26
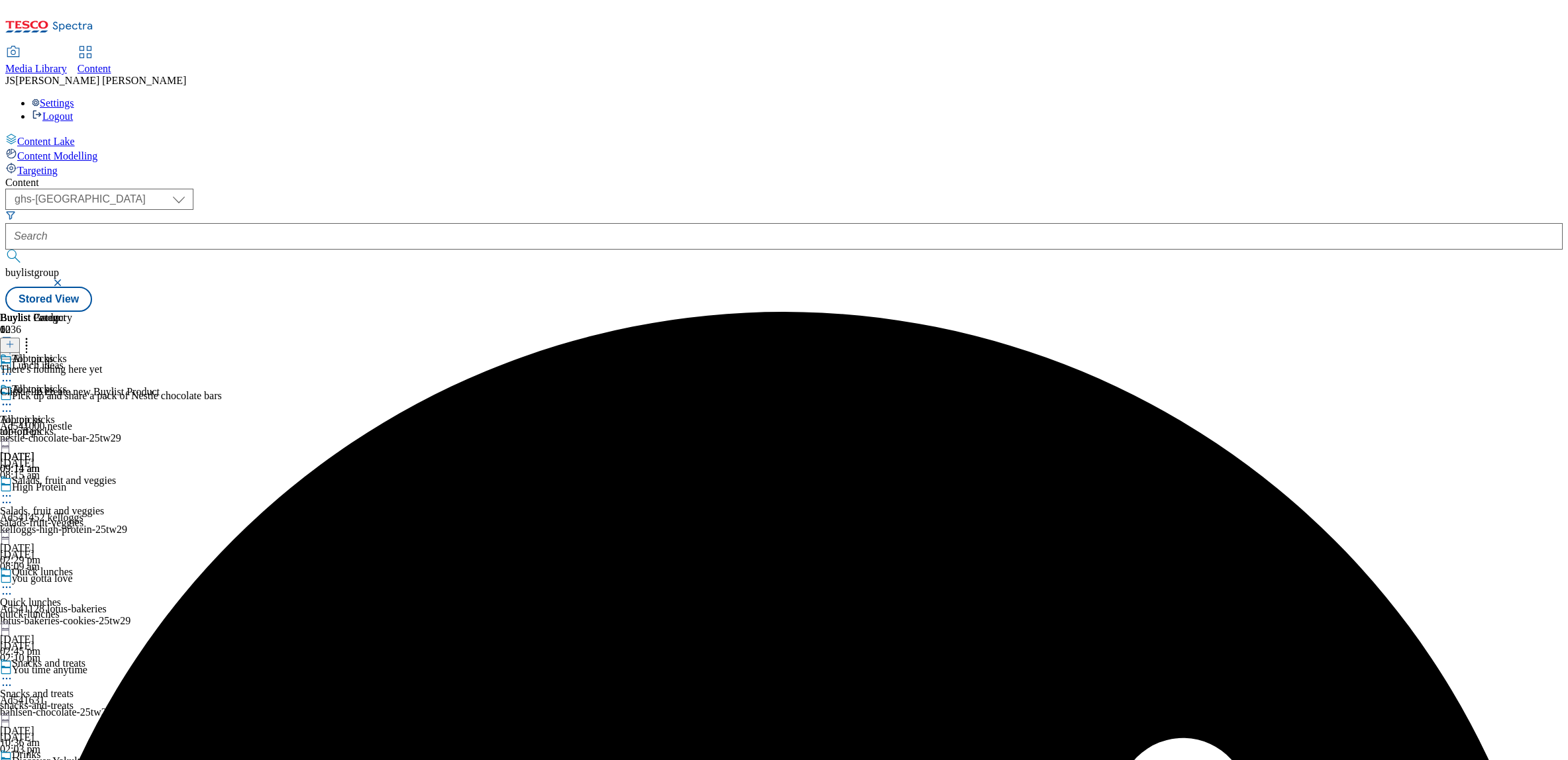
click at [20, 338] on button at bounding box center [10, 346] width 20 height 15
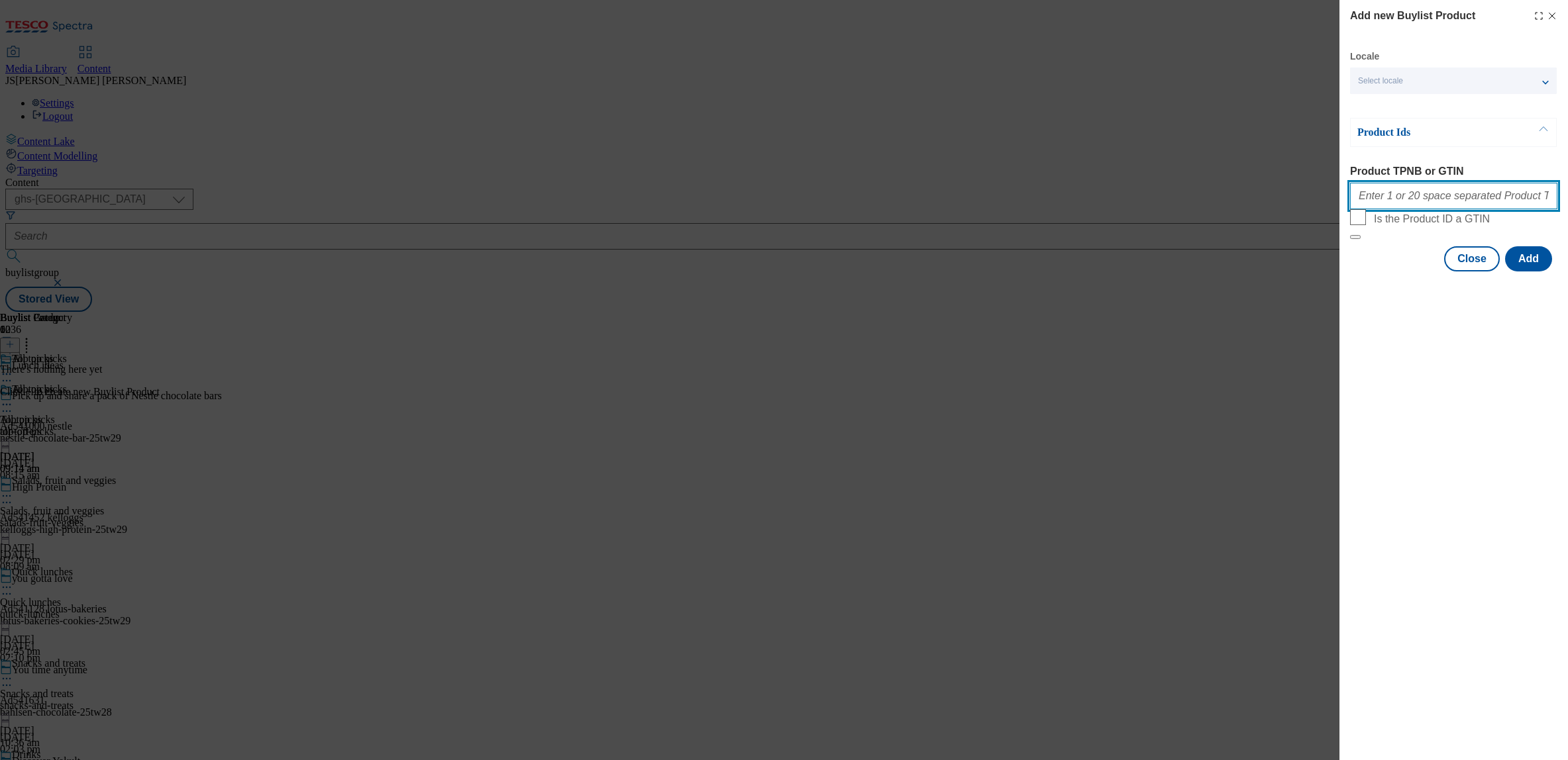
click at [1383, 203] on input "Product TPNB or GTIN" at bounding box center [1453, 196] width 208 height 26
paste input ""51333945 52403078 57274538 77545931 85953804 91573330 92331349 93107499 963992…"
type input "51333945 52403078 57274538 77545931 85953804 91573330 92331349 93107499 9639928…"
click at [1529, 272] on button "Add" at bounding box center [1529, 259] width 47 height 25
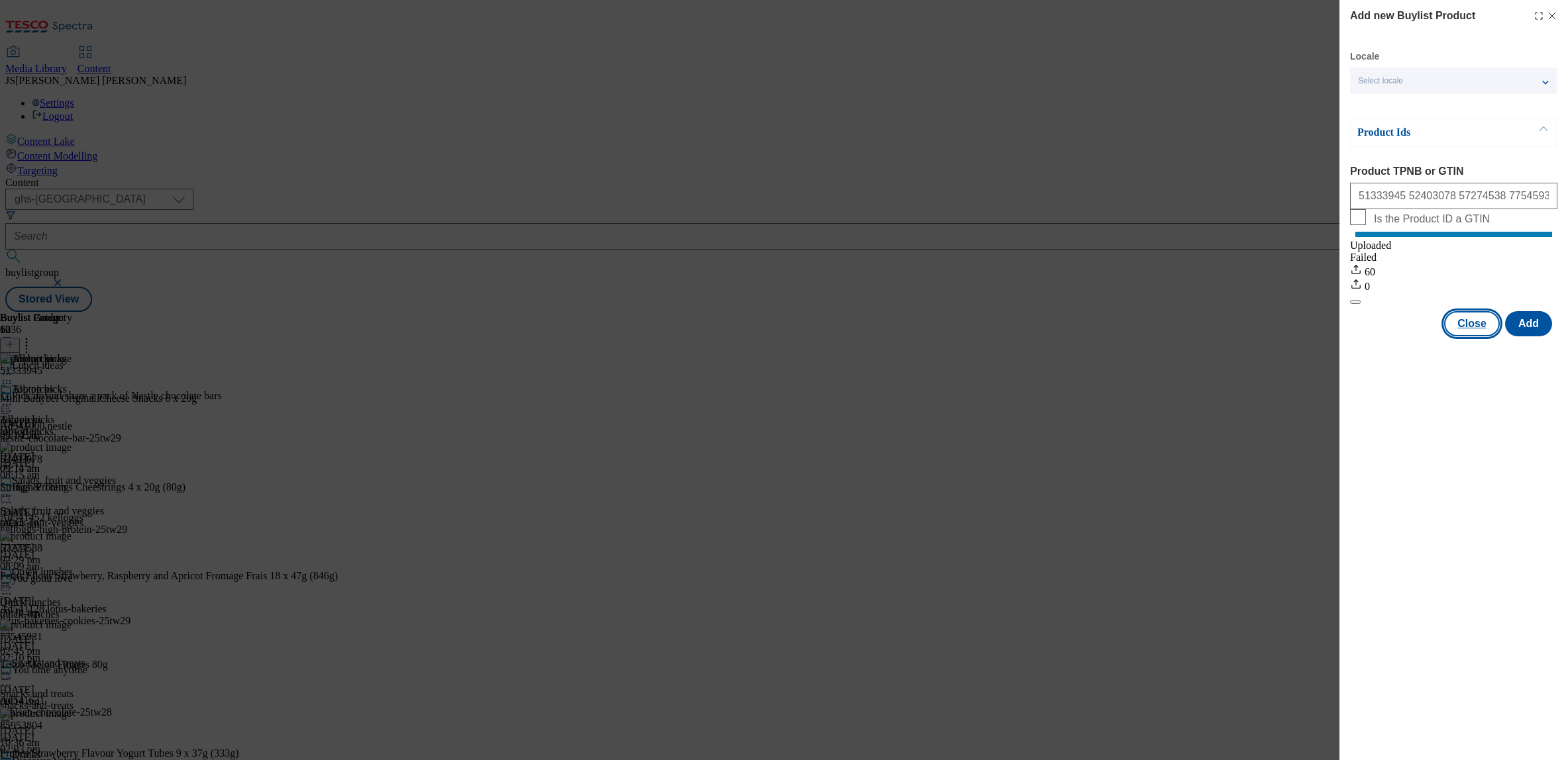
click at [1475, 337] on button "Close" at bounding box center [1472, 323] width 56 height 25
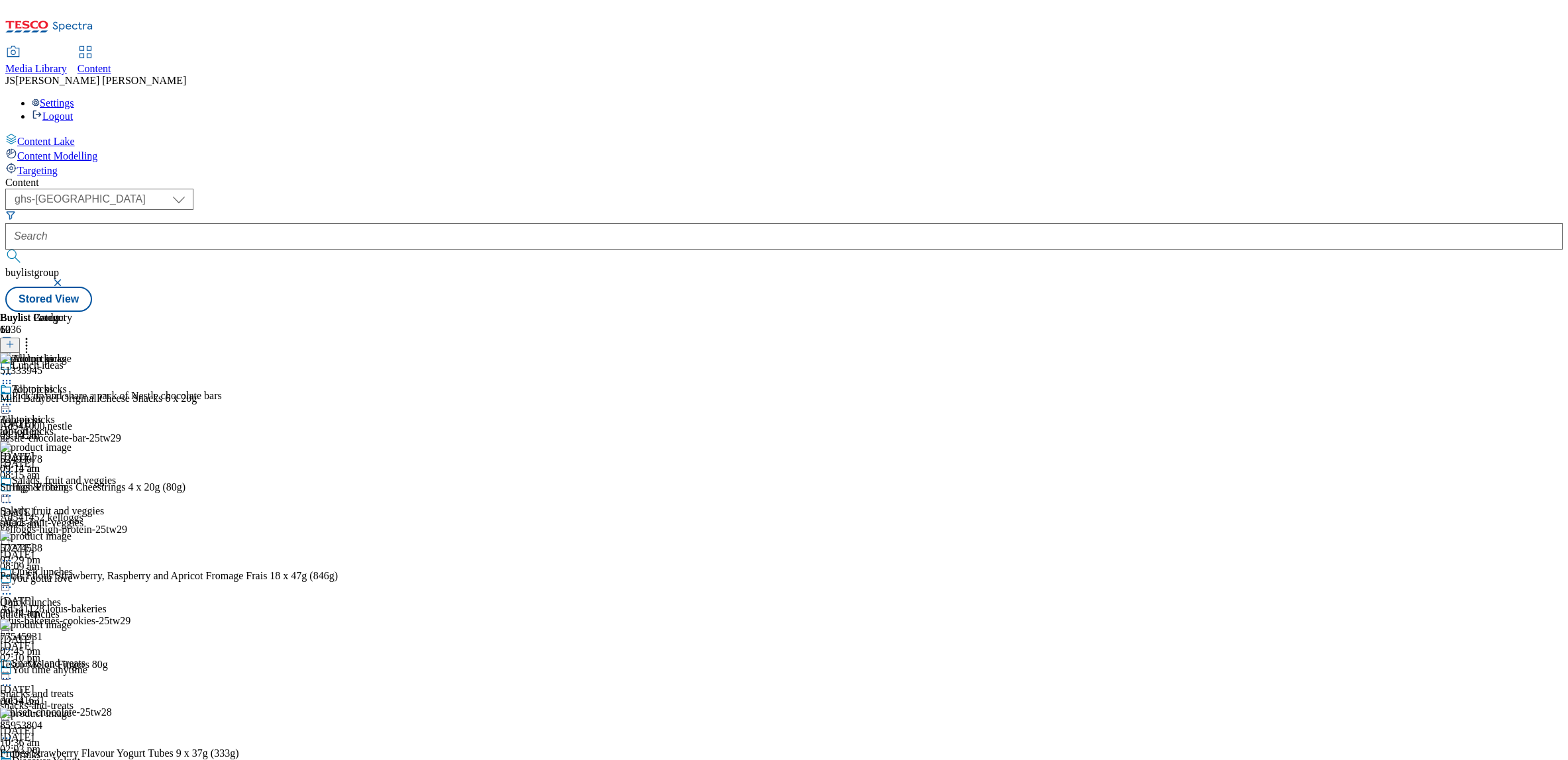
click at [13, 398] on icon at bounding box center [6, 404] width 13 height 13
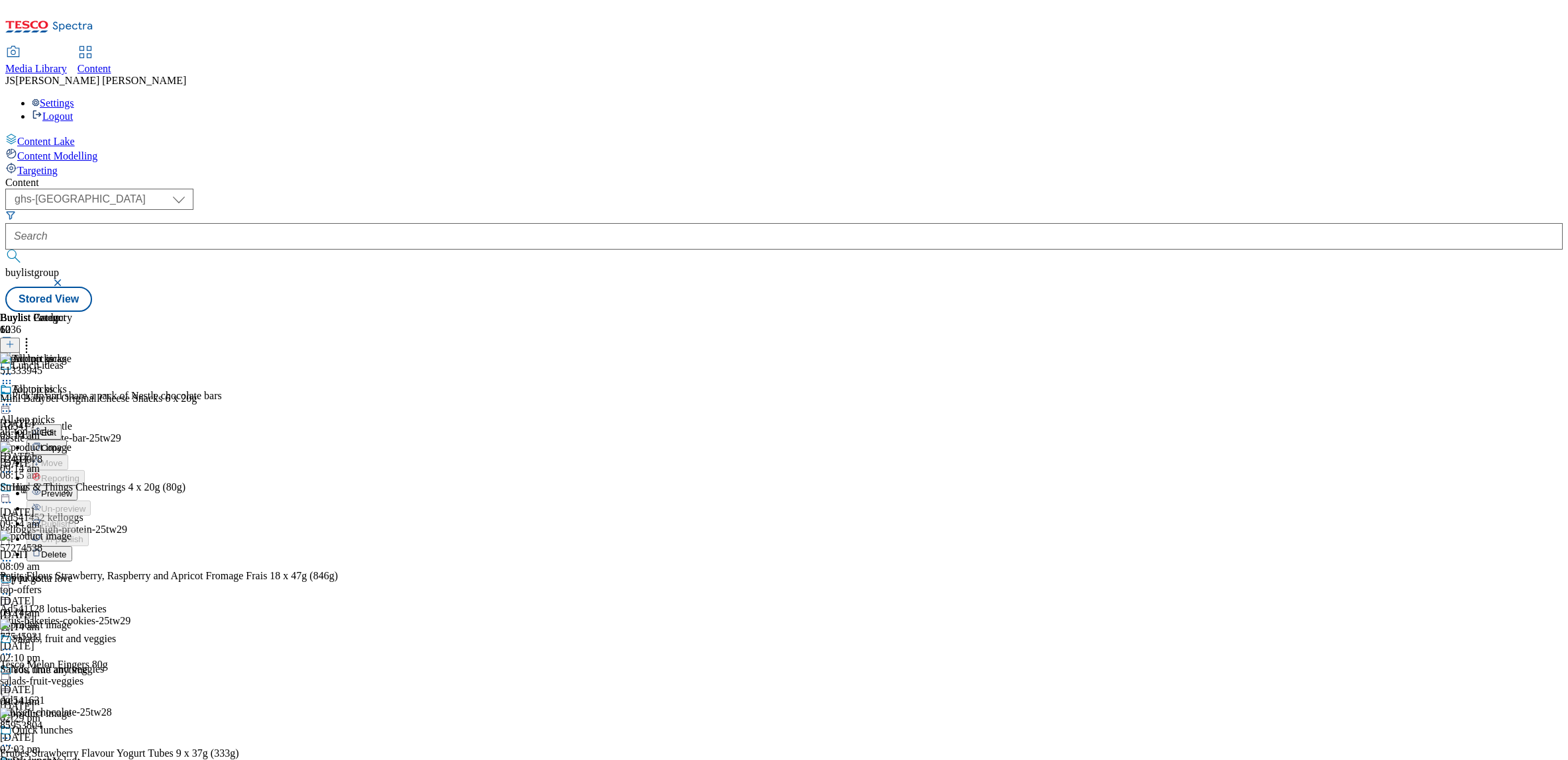
click at [72, 489] on span "Preview" at bounding box center [57, 494] width 31 height 10
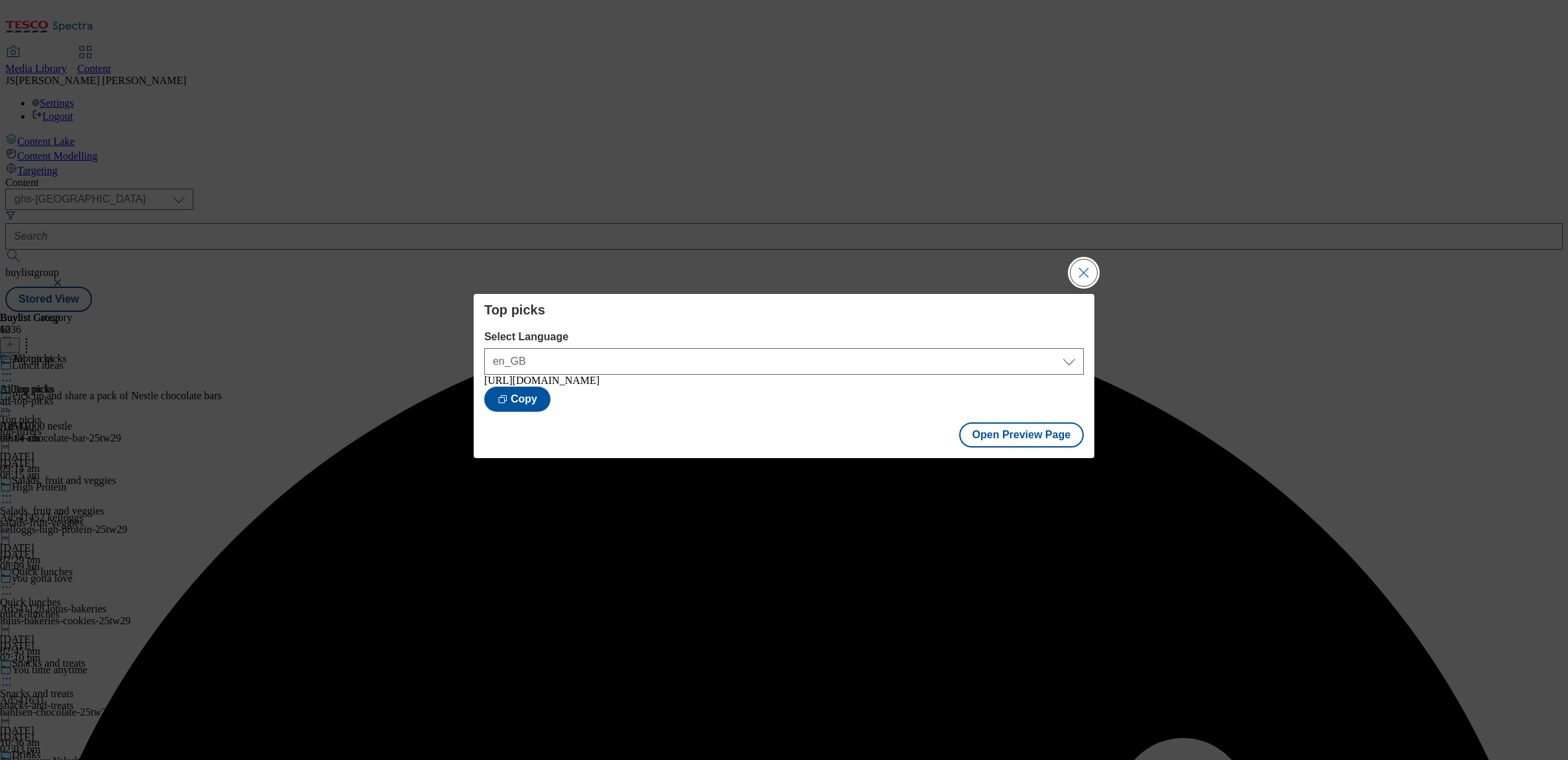
drag, startPoint x: 1089, startPoint y: 268, endPoint x: 931, endPoint y: 251, distance: 158.9
click at [1089, 268] on button "Close Modal" at bounding box center [1084, 272] width 26 height 26
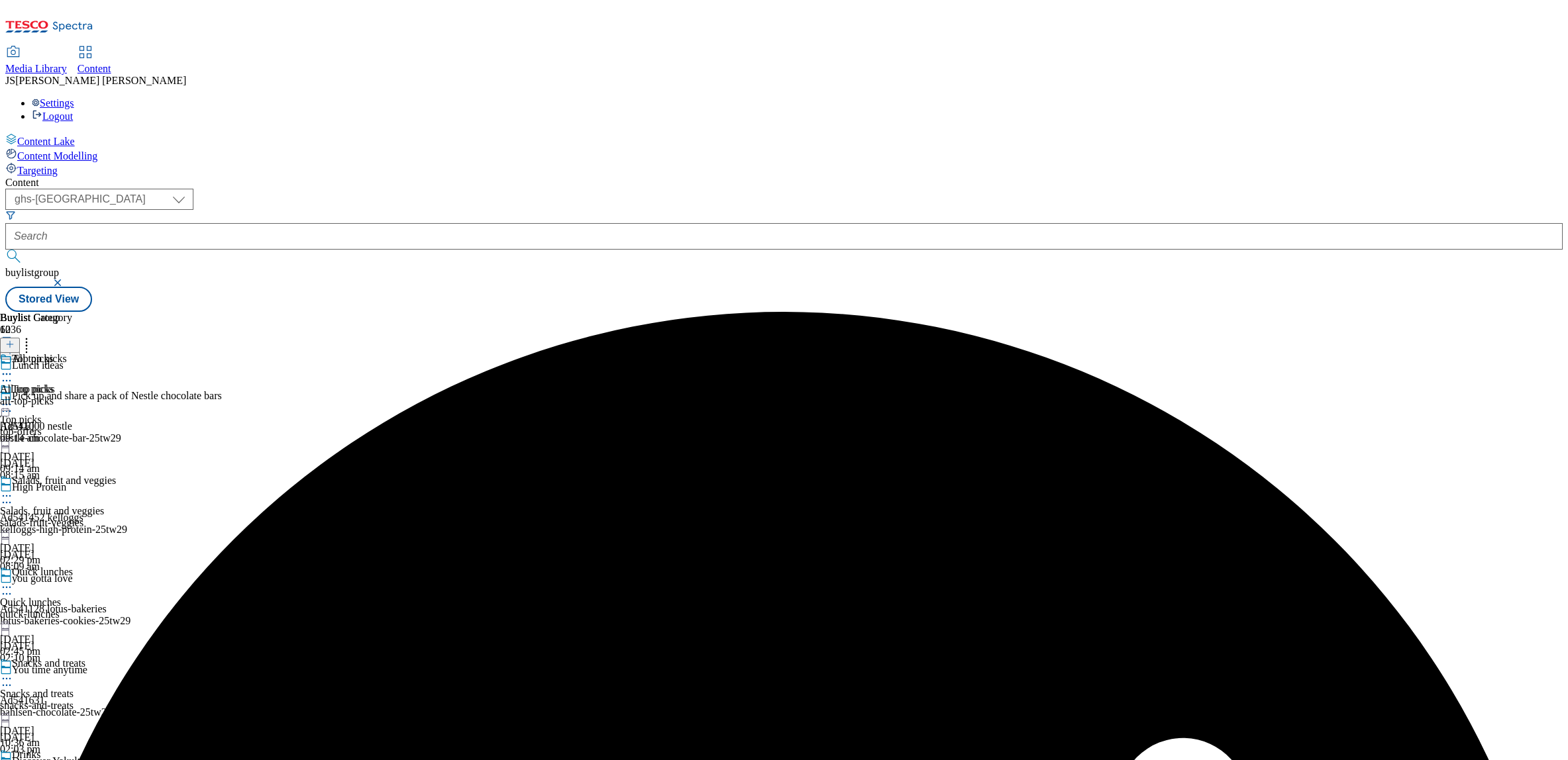
click at [13, 398] on icon at bounding box center [6, 404] width 13 height 13
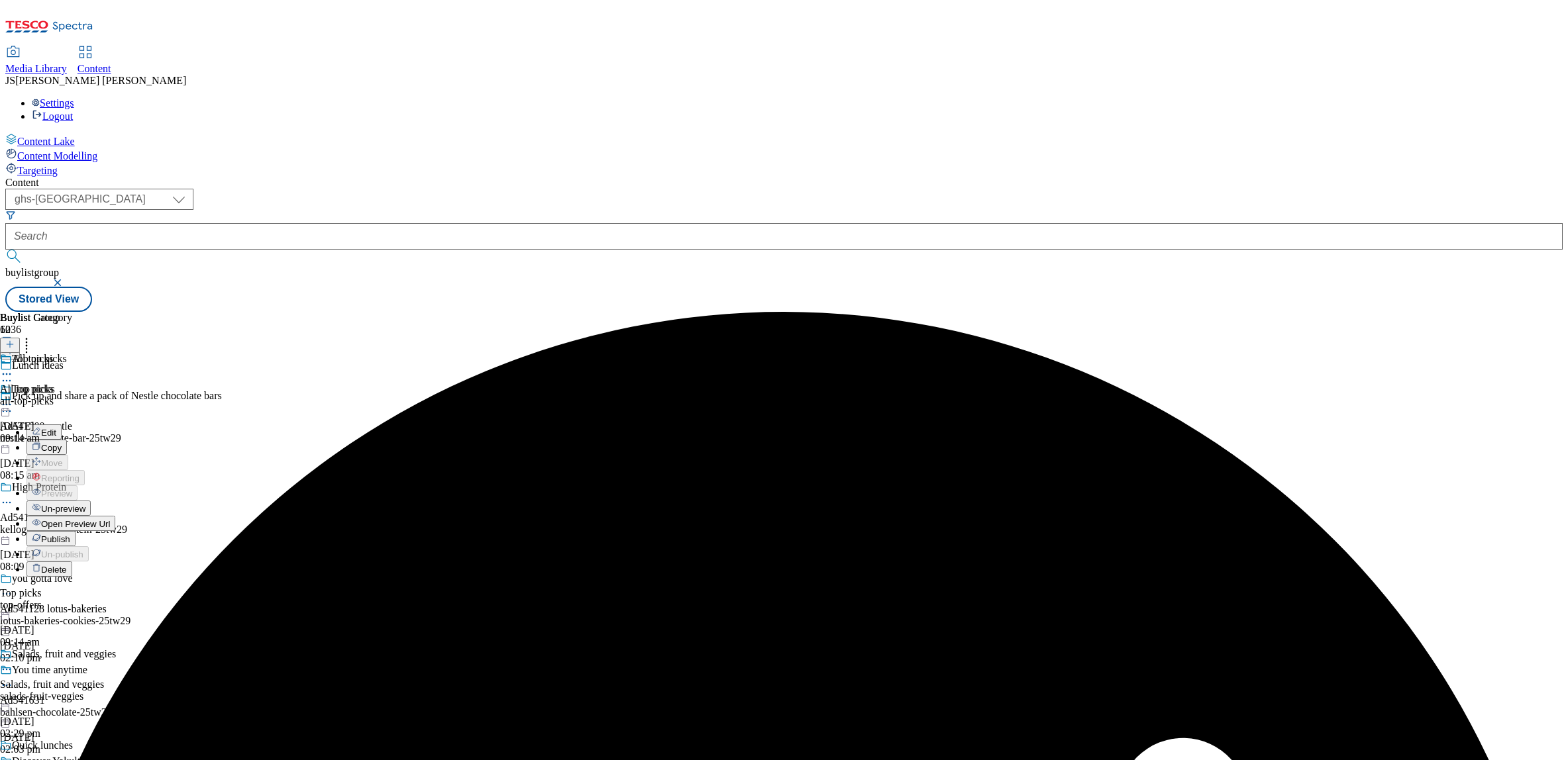
click at [70, 534] on span "Publish" at bounding box center [56, 539] width 29 height 10
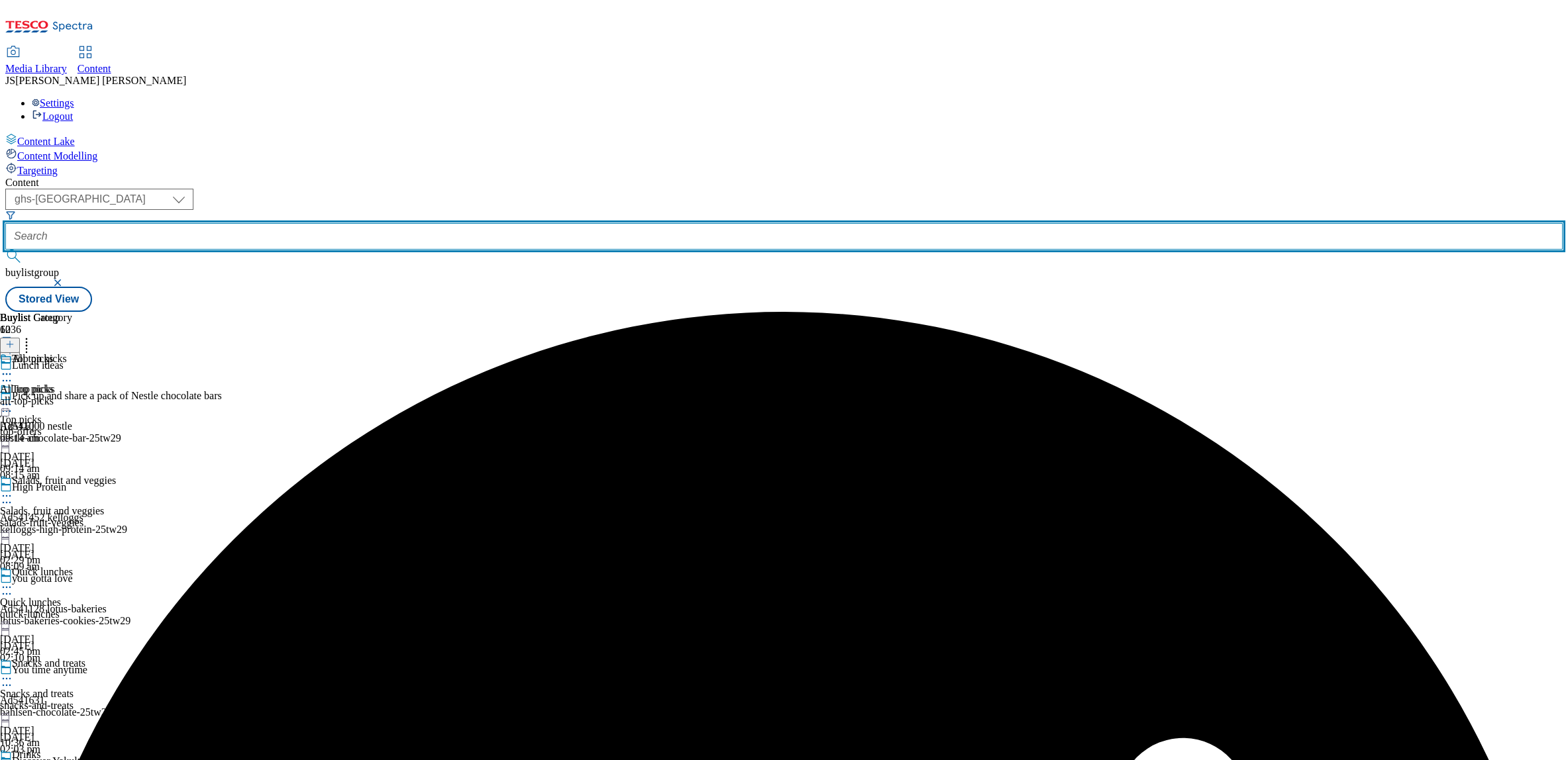
drag, startPoint x: 350, startPoint y: 108, endPoint x: 259, endPoint y: 106, distance: 91.0
click at [259, 189] on div "( optional ) ghs-roi ghs-uk ighs-cz ighs-hu ighs-sk phones-uk ghs-uk buylistgro…" at bounding box center [784, 238] width 1558 height 98
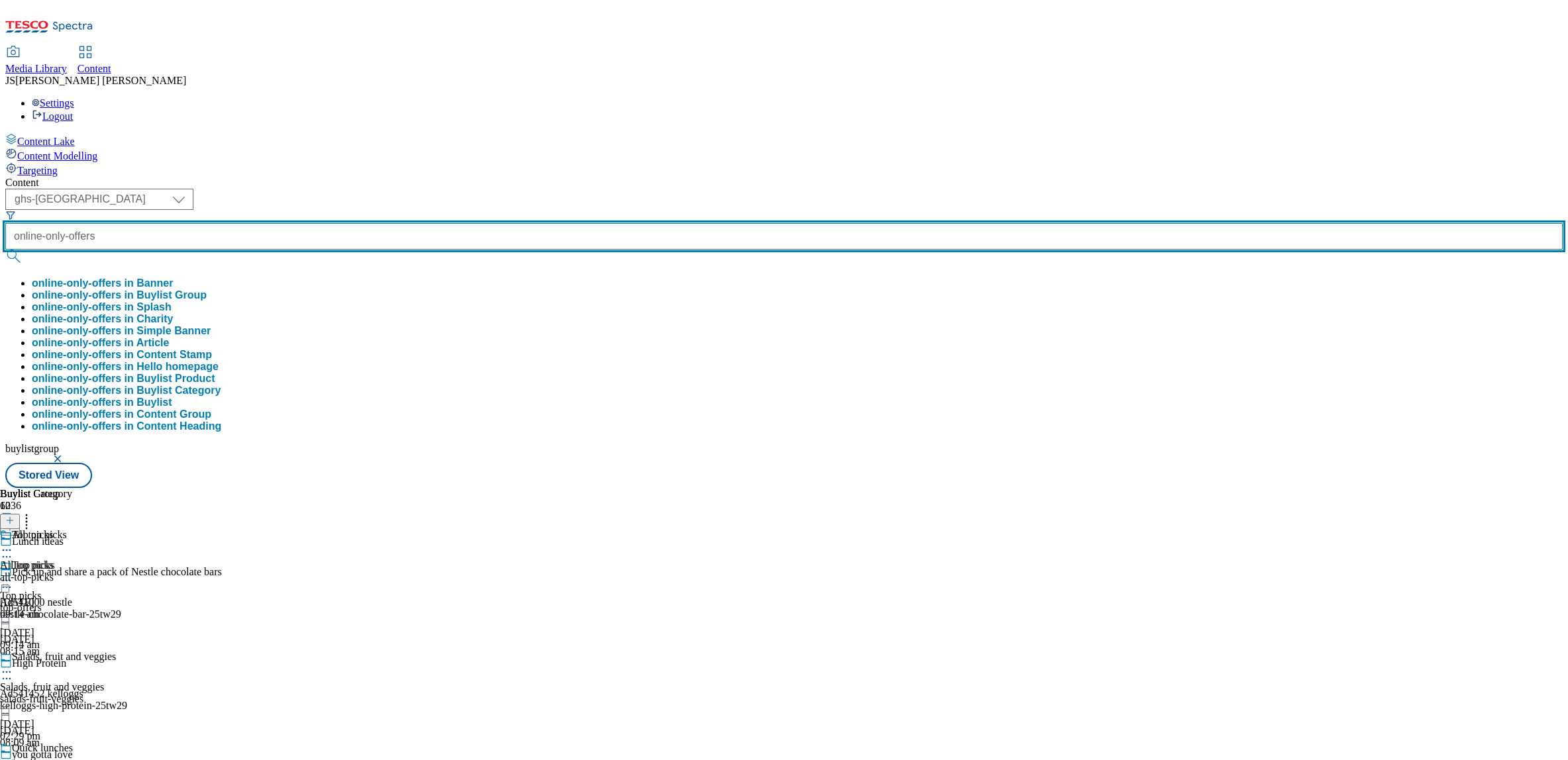
type input "online-only-offers"
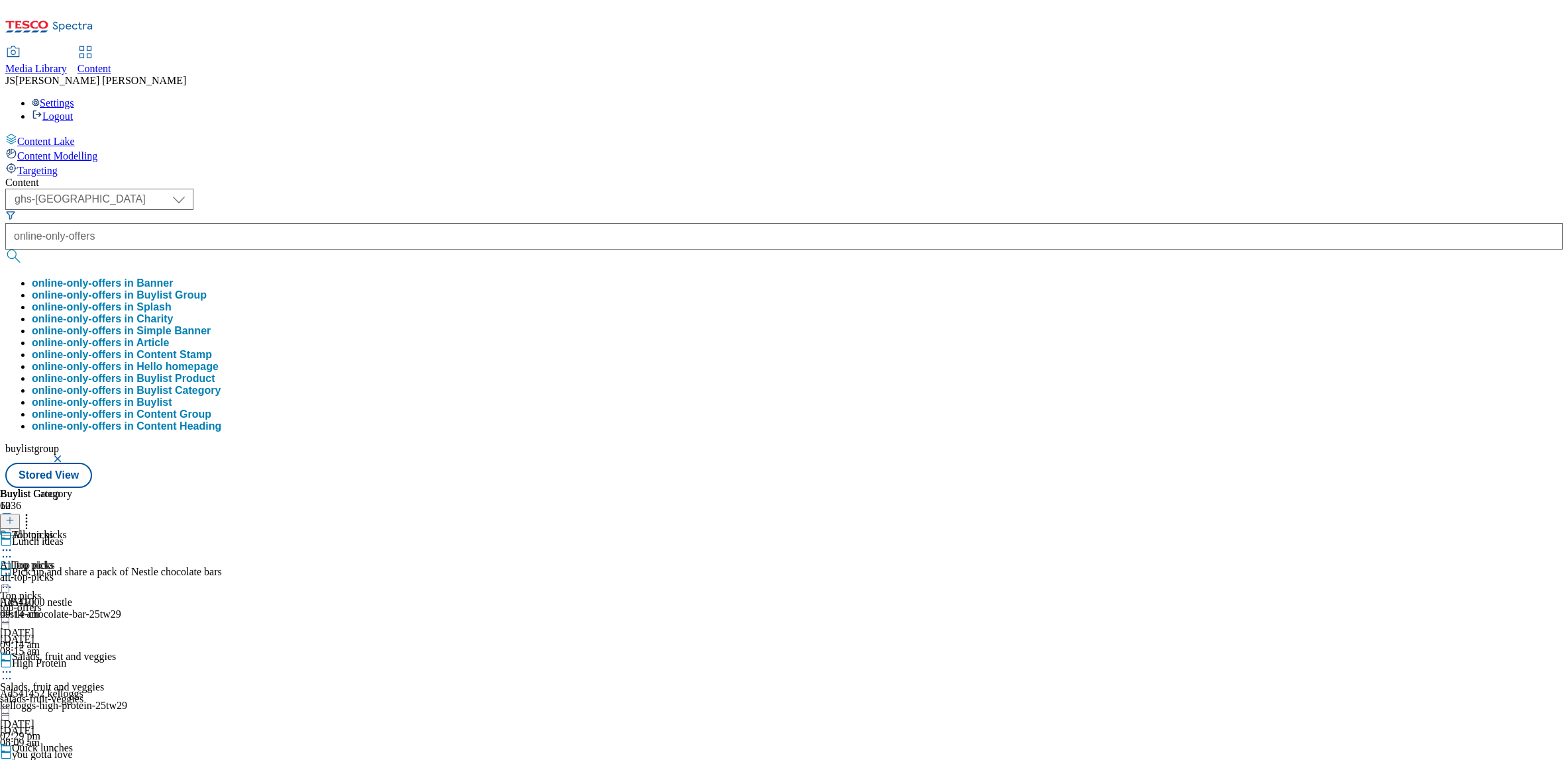
click at [207, 290] on button "online-only-offers in Buylist Group" at bounding box center [119, 295] width 175 height 12
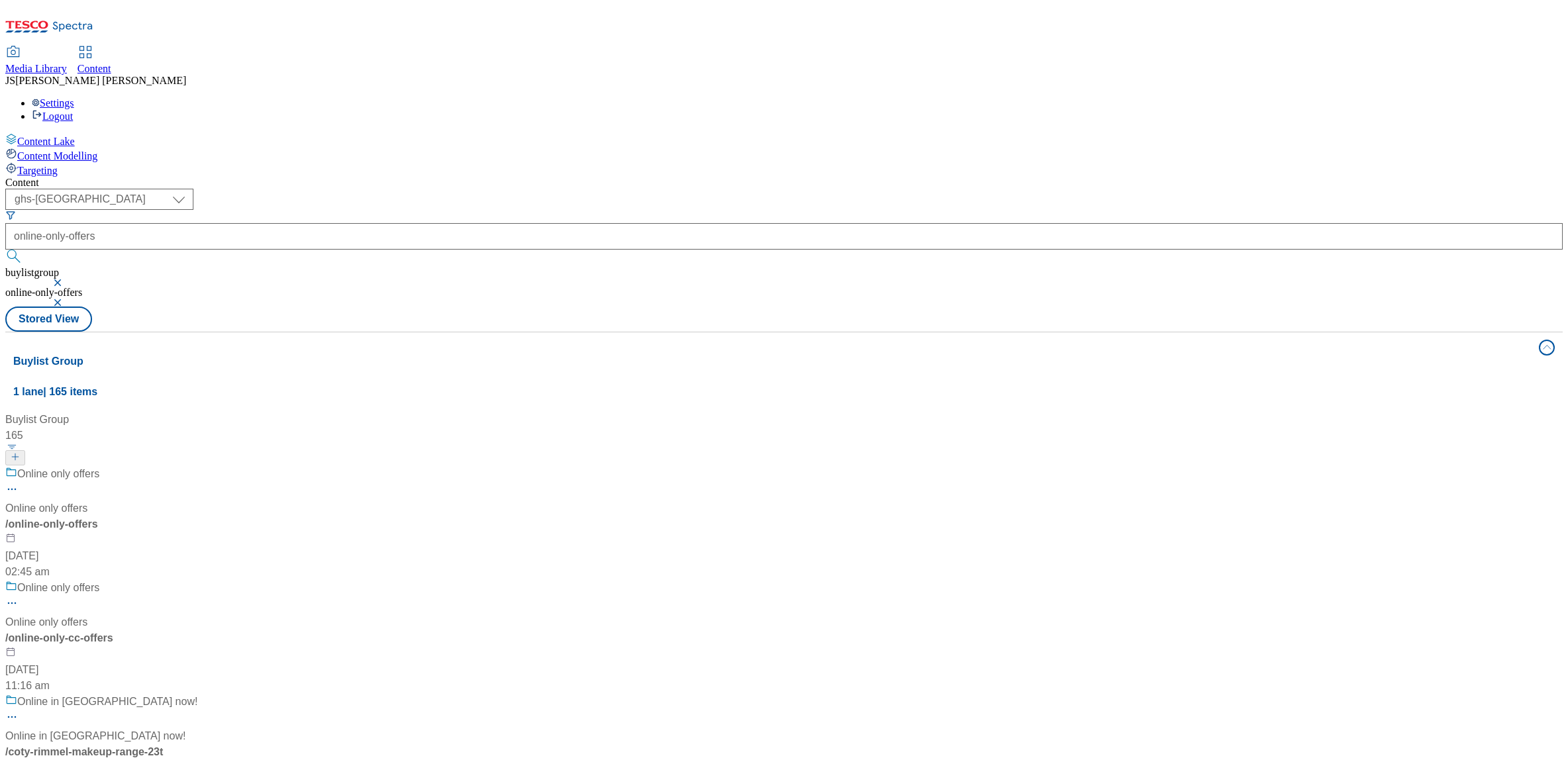
click at [197, 466] on div "Online only offers Online only offers / online-only-offers [DATE] 02:45 am" at bounding box center [101, 523] width 192 height 114
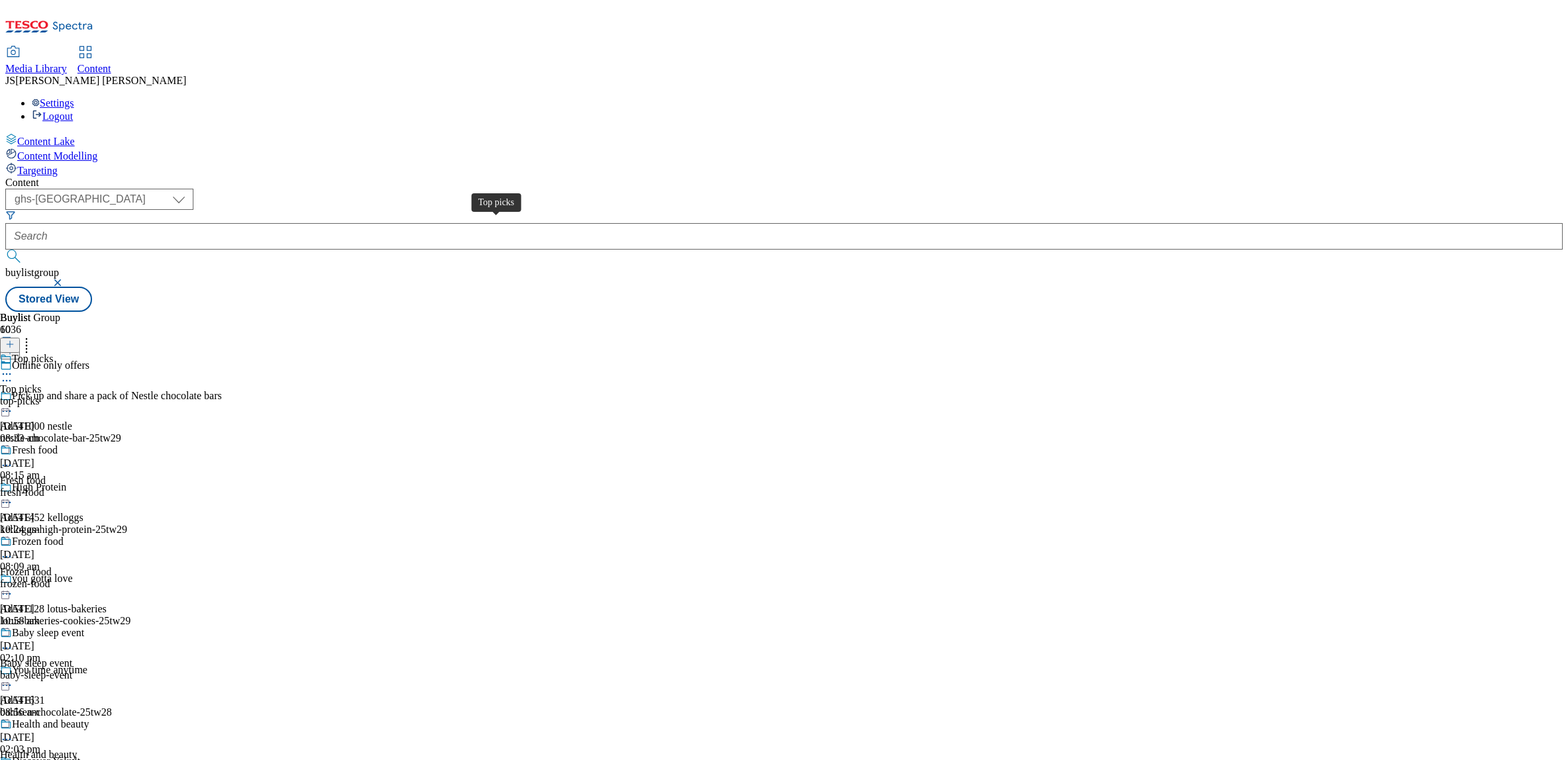
click at [41, 383] on div "Top picks" at bounding box center [21, 389] width 41 height 12
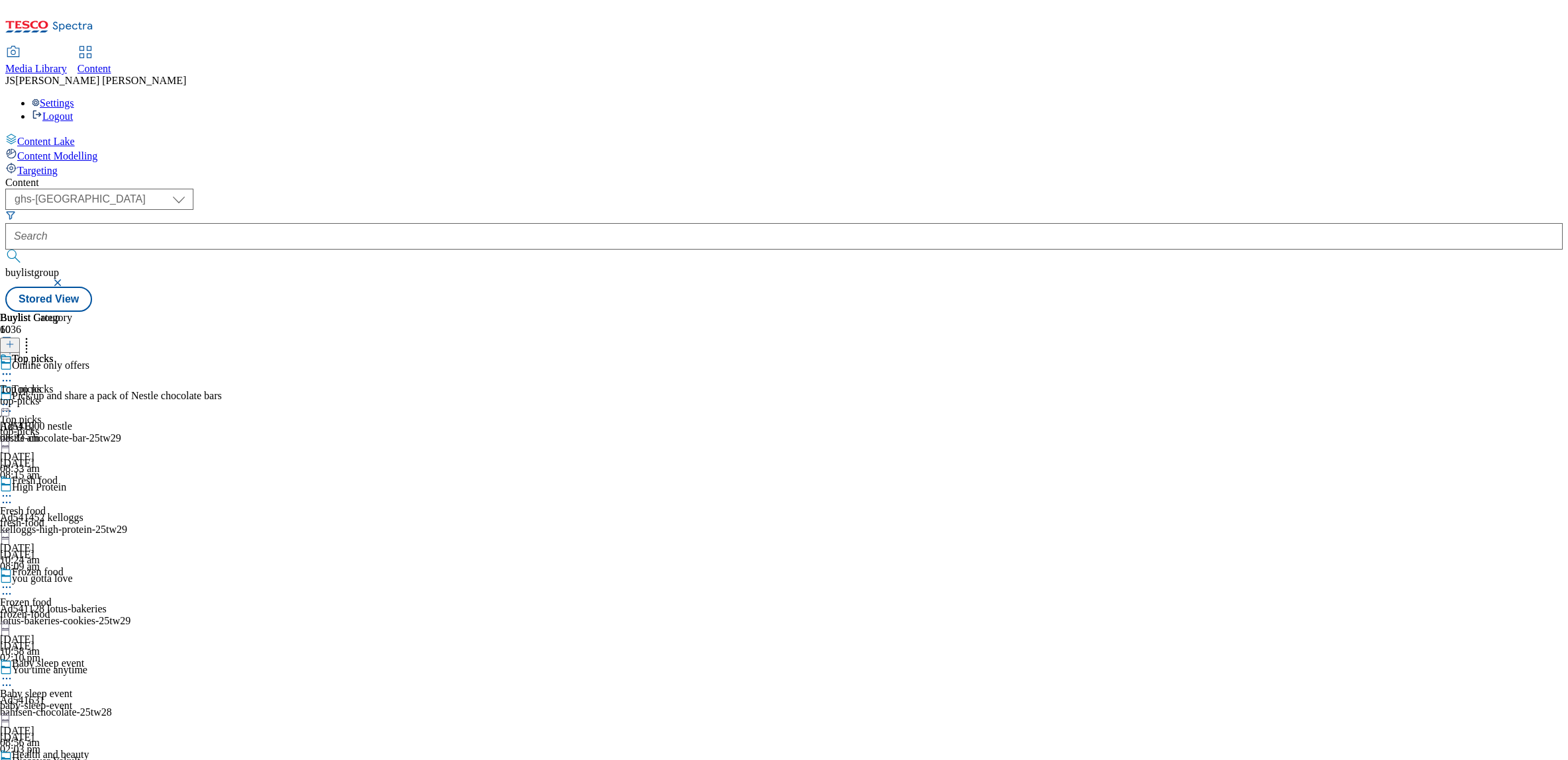
click at [13, 398] on icon at bounding box center [6, 404] width 13 height 13
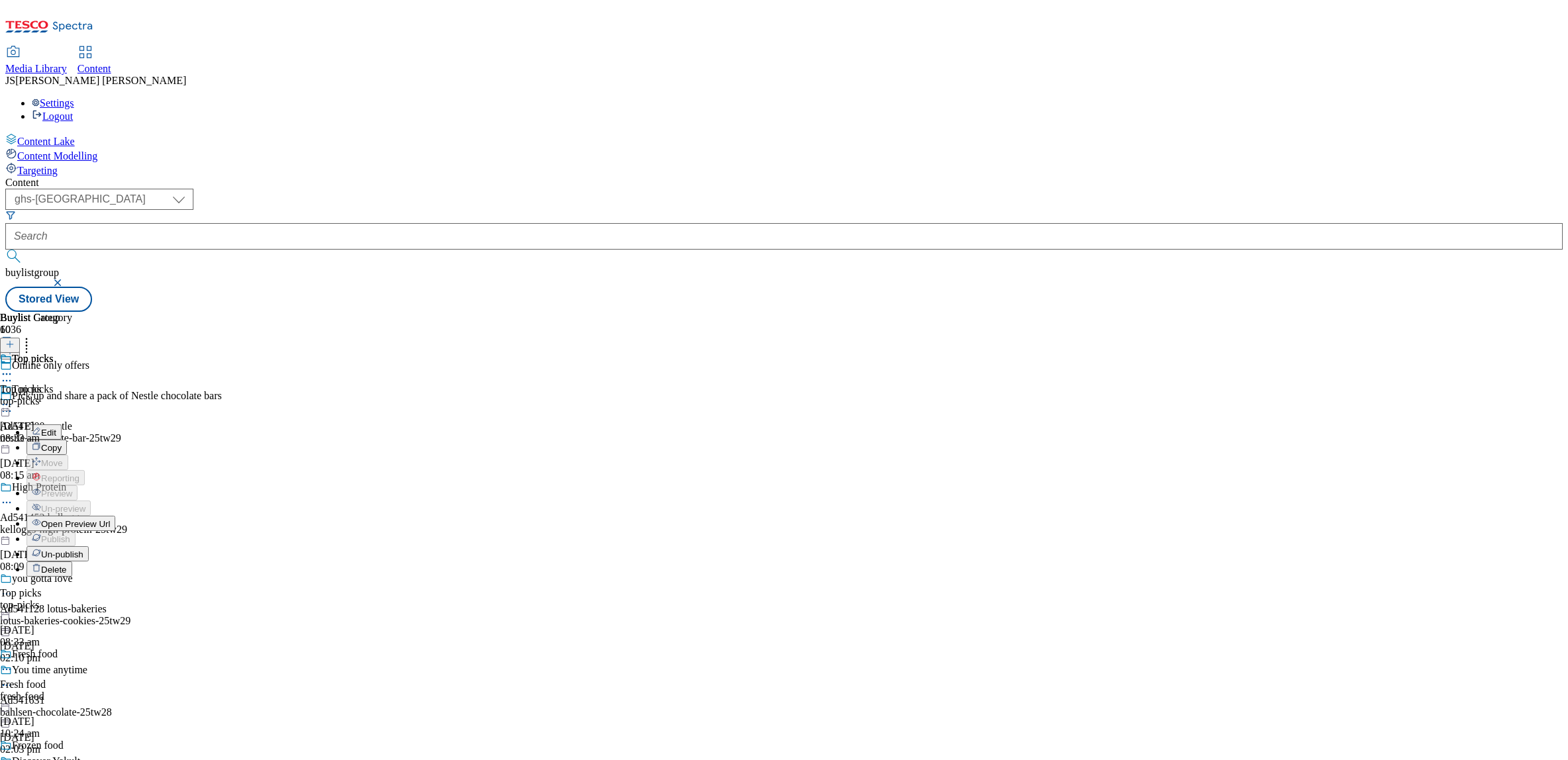
click at [83, 550] on span "Un-publish" at bounding box center [62, 554] width 42 height 10
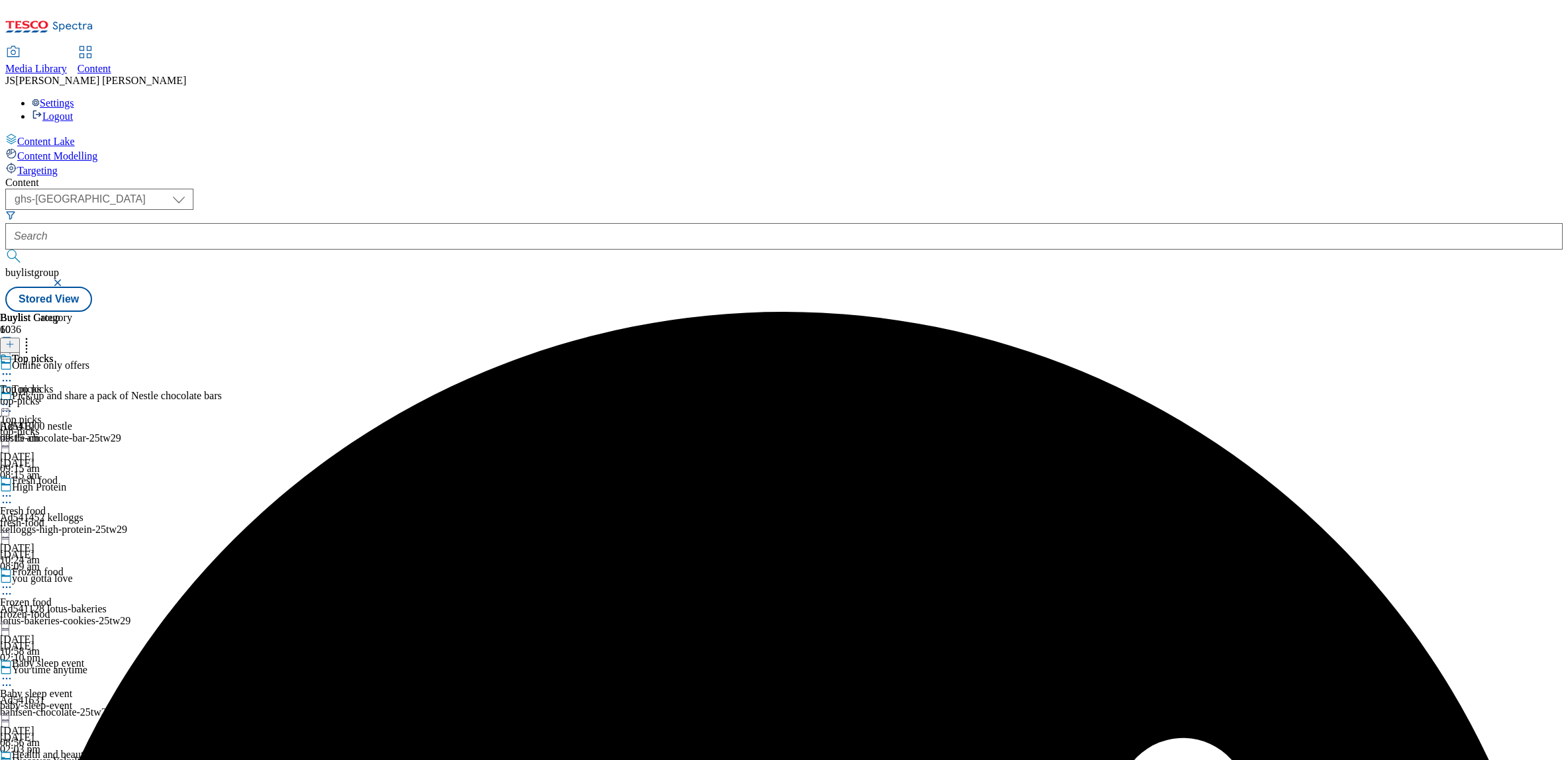
click at [13, 398] on icon at bounding box center [6, 404] width 13 height 13
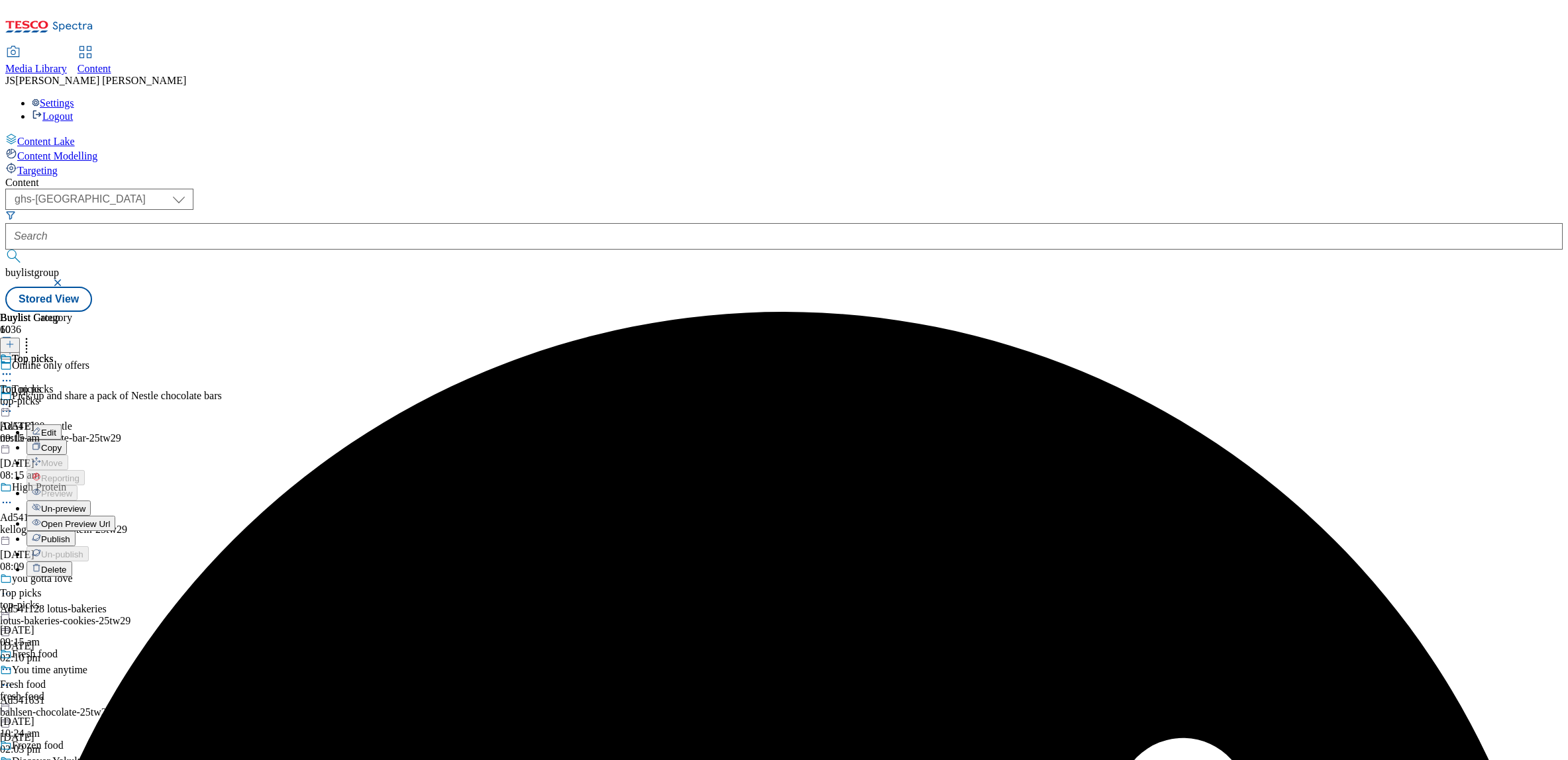
click at [86, 504] on span "Un-preview" at bounding box center [63, 509] width 44 height 10
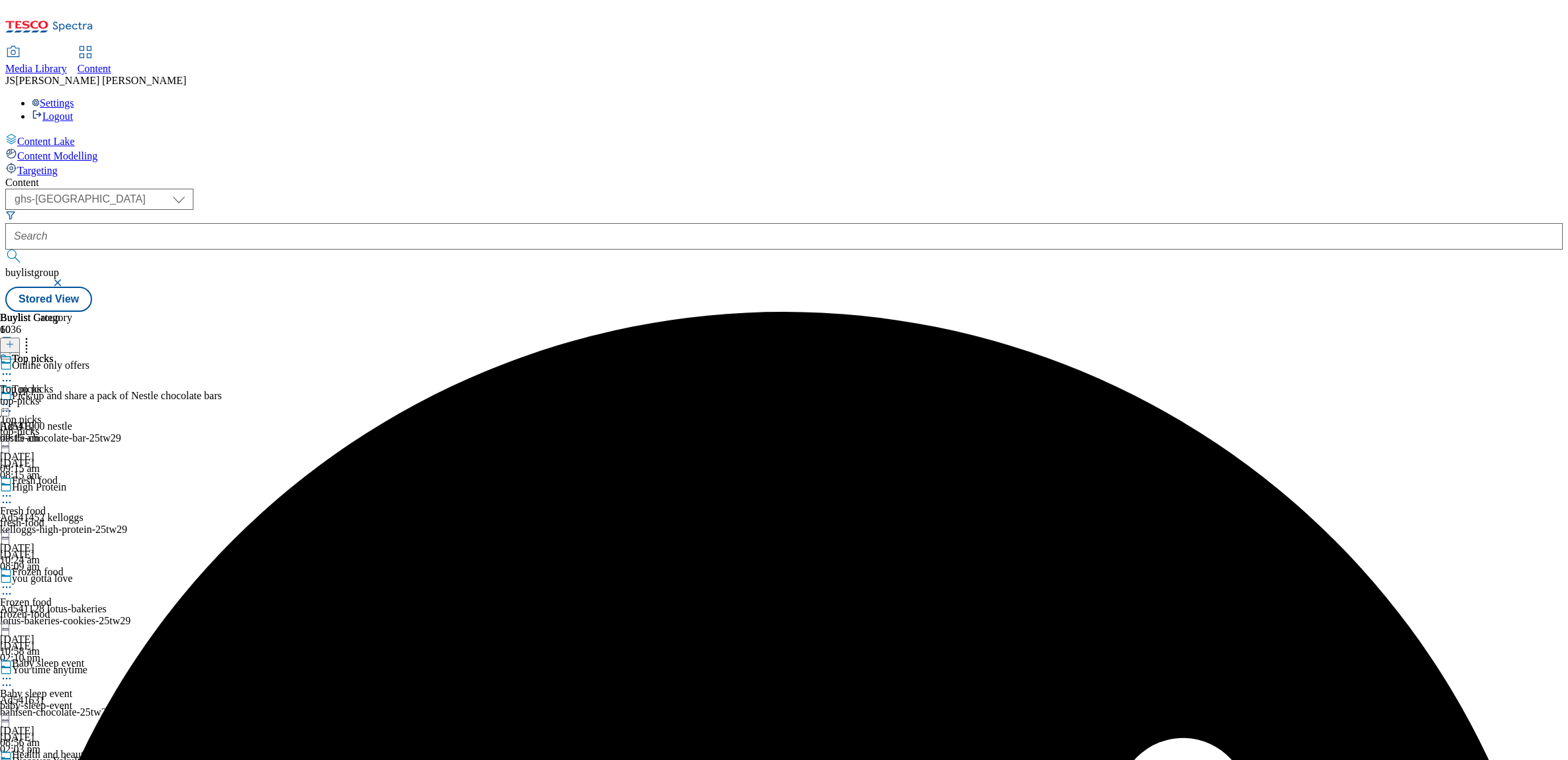
click at [72, 395] on div "top-picks" at bounding box center [36, 401] width 72 height 12
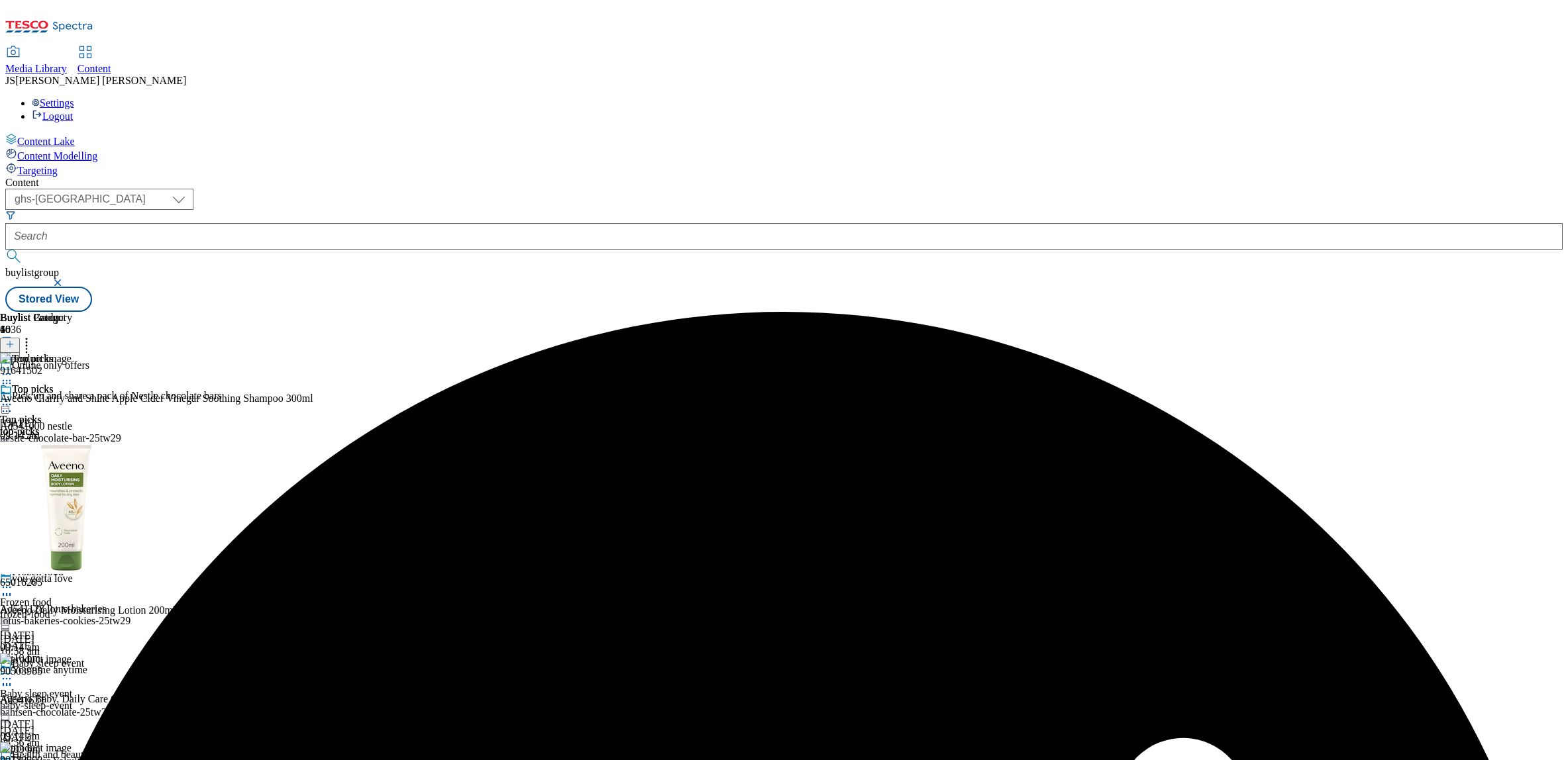
click at [10, 341] on line at bounding box center [10, 345] width 0 height 7
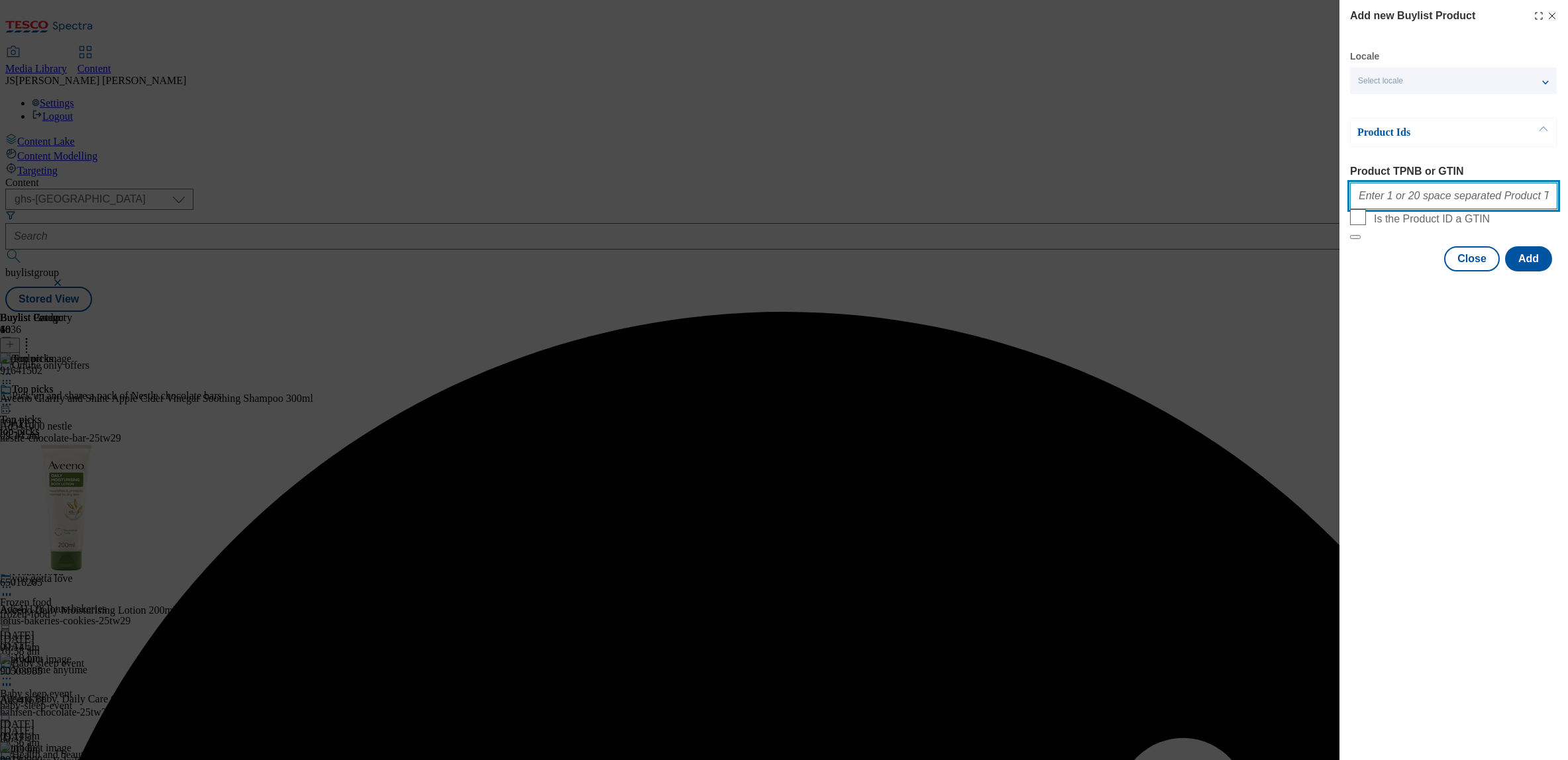
click at [1374, 203] on input "Product TPNB or GTIN" at bounding box center [1453, 196] width 208 height 26
paste input ""92121581 92205373 77453757 91829569 92376100 92750688""
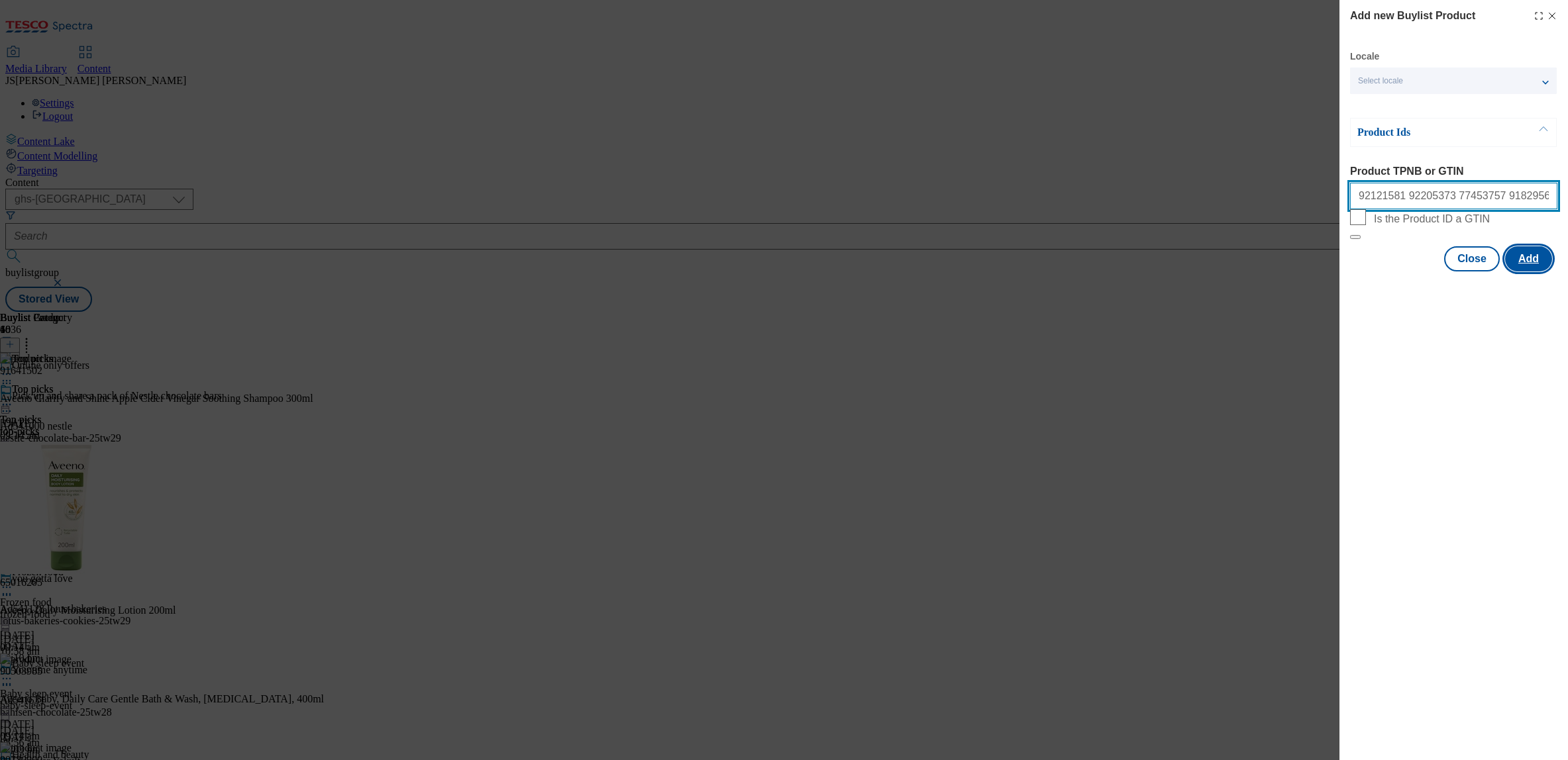
type input "92121581 92205373 77453757 91829569 92376100 92750688"
click at [1536, 272] on button "Add" at bounding box center [1529, 259] width 47 height 25
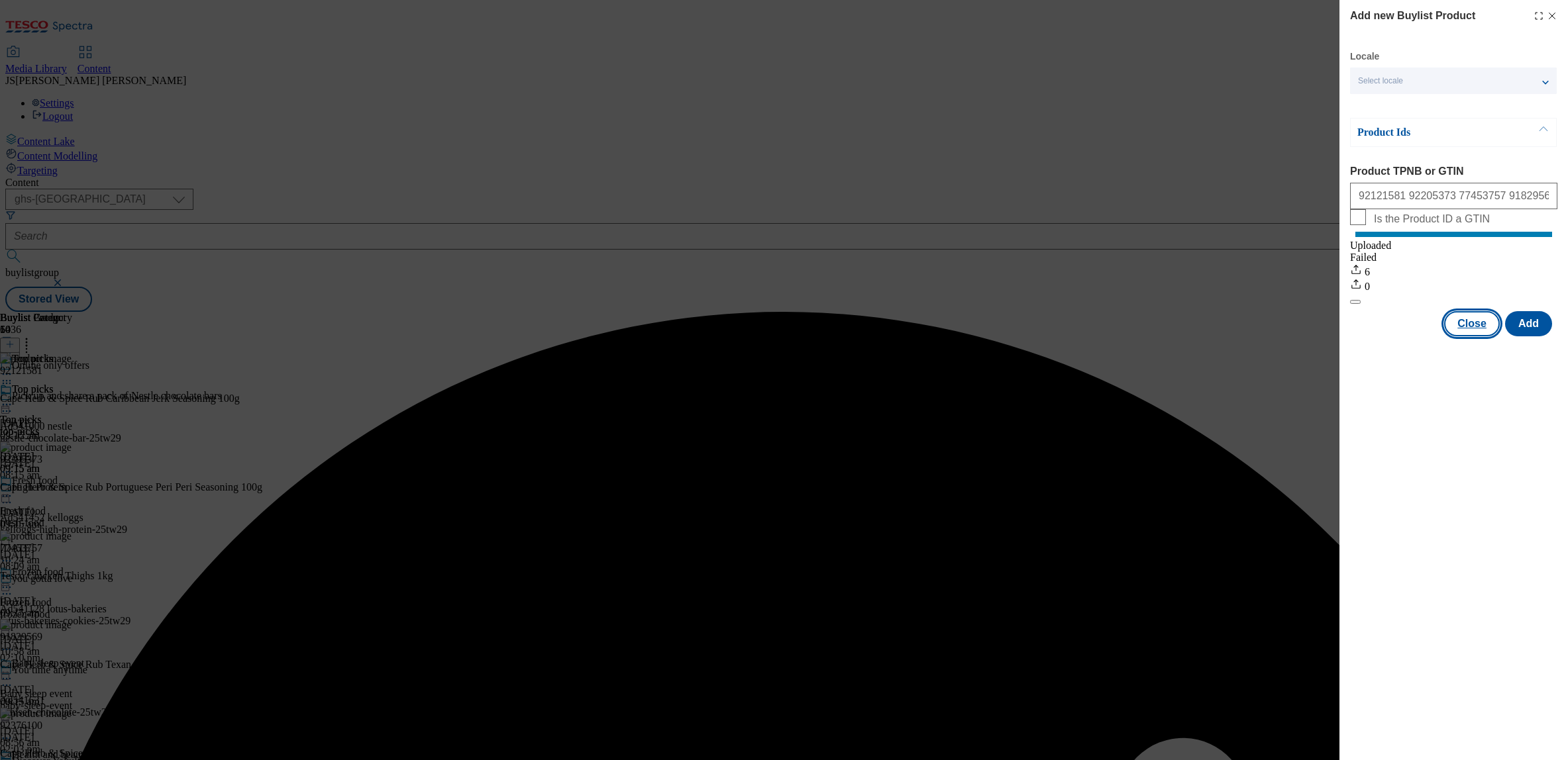
click at [1471, 330] on button "Close" at bounding box center [1472, 323] width 56 height 25
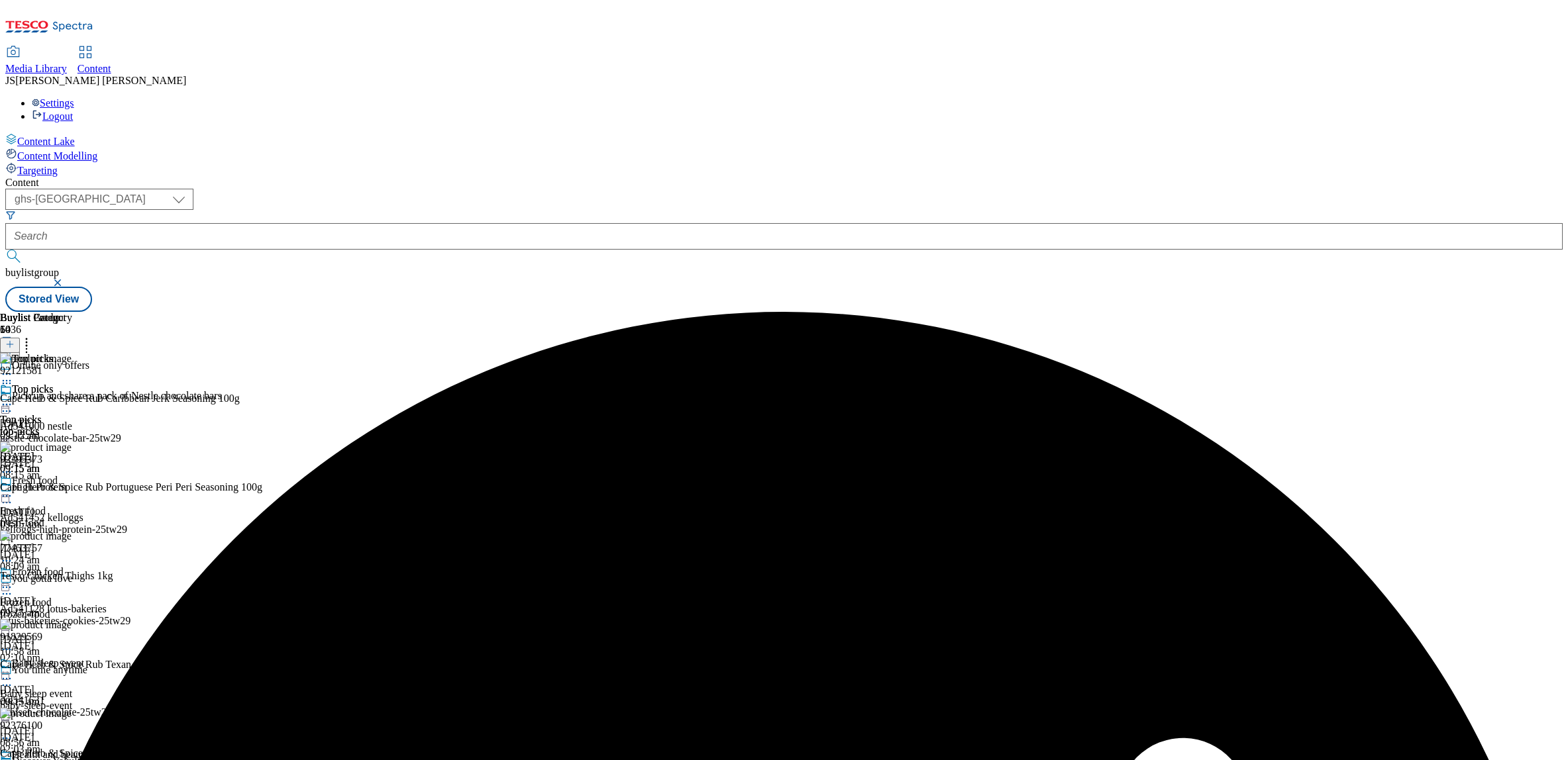
click at [33, 336] on icon at bounding box center [26, 342] width 13 height 13
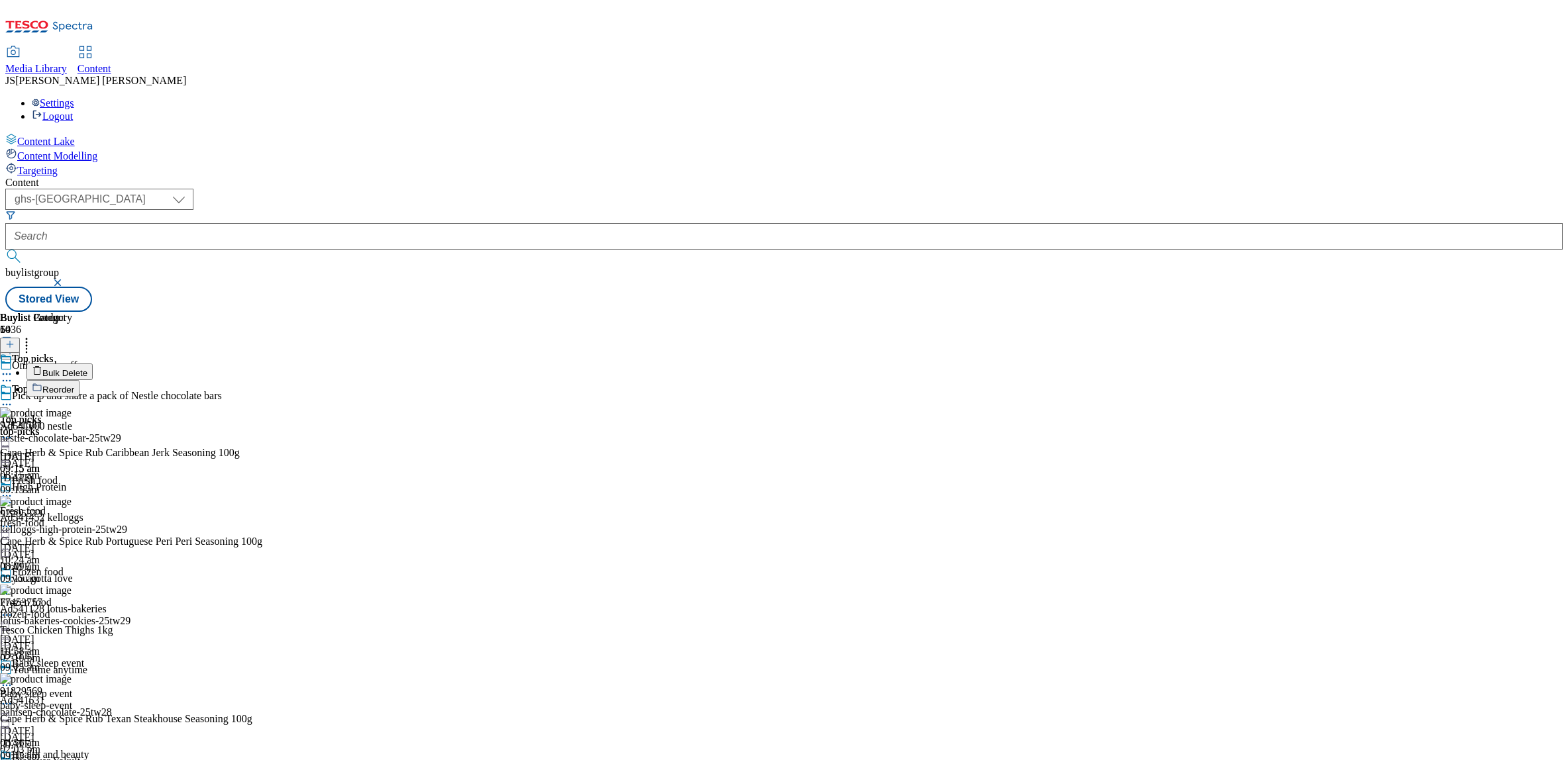
click at [75, 385] on span "Reorder" at bounding box center [58, 390] width 32 height 10
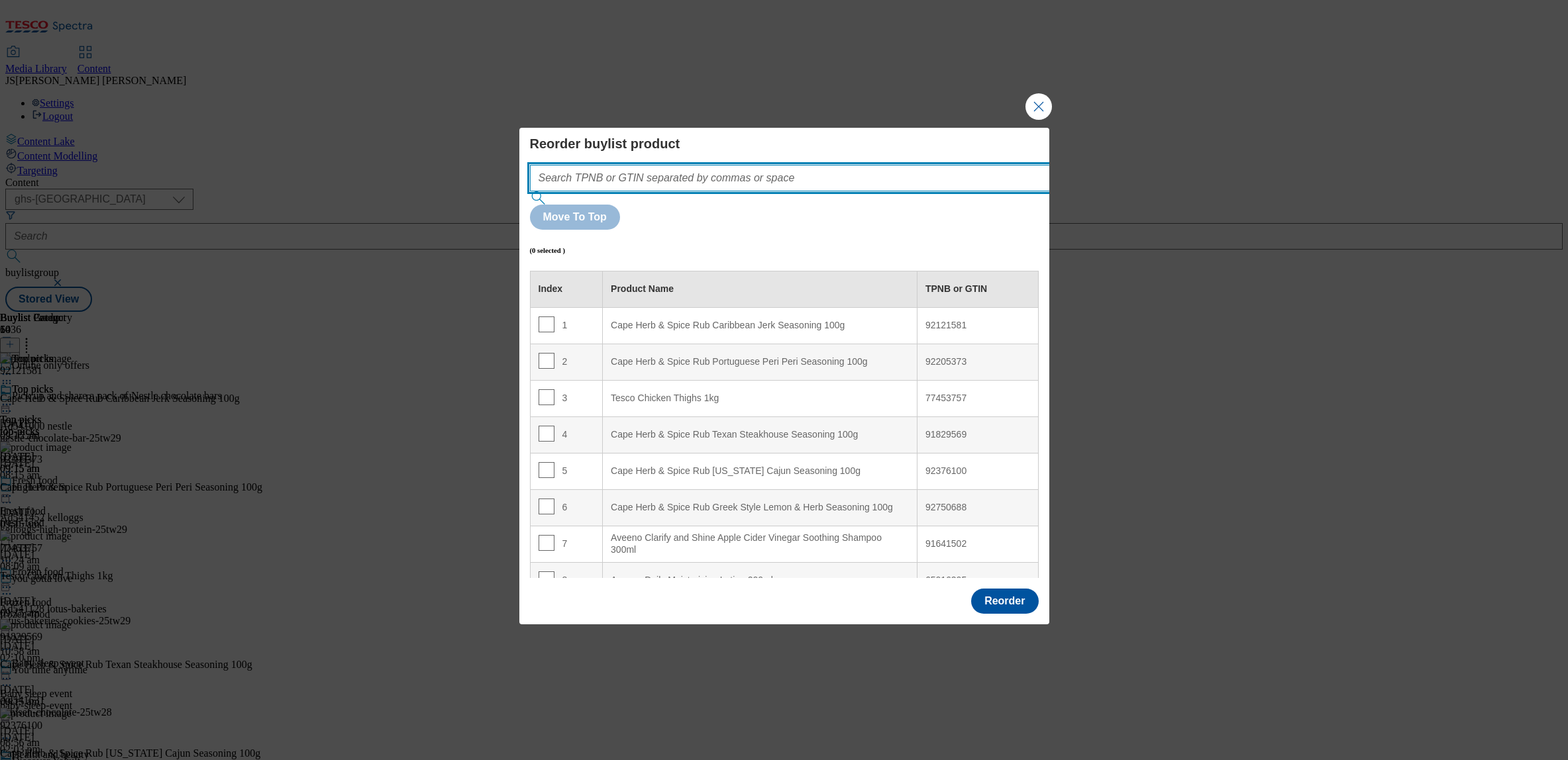
click at [587, 192] on input "Modal" at bounding box center [809, 178] width 559 height 26
paste input ""92121581 92205373 77453757 91829569 92376100 92750688""
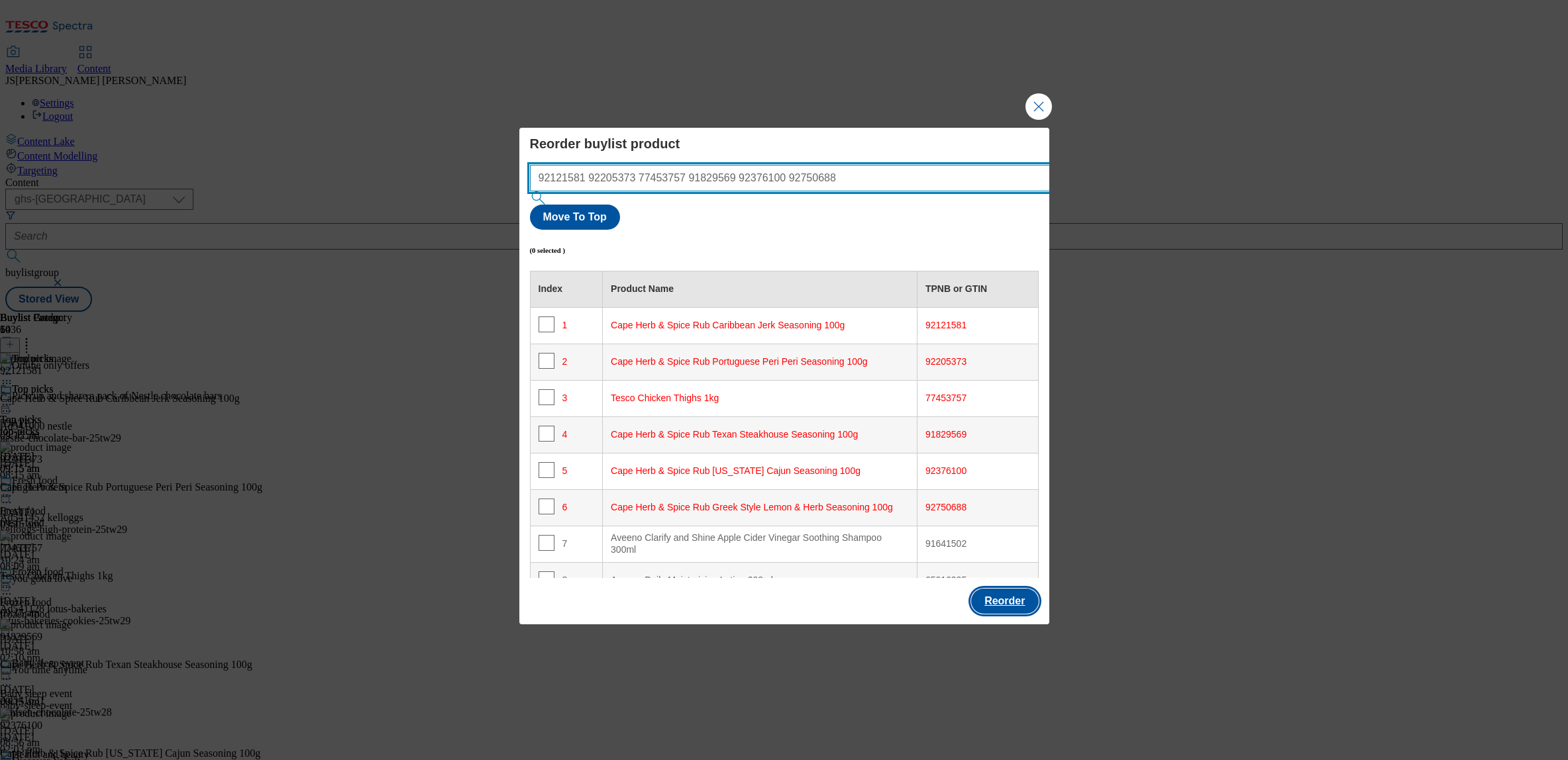
type input "92121581 92205373 77453757 91829569 92376100 92750688"
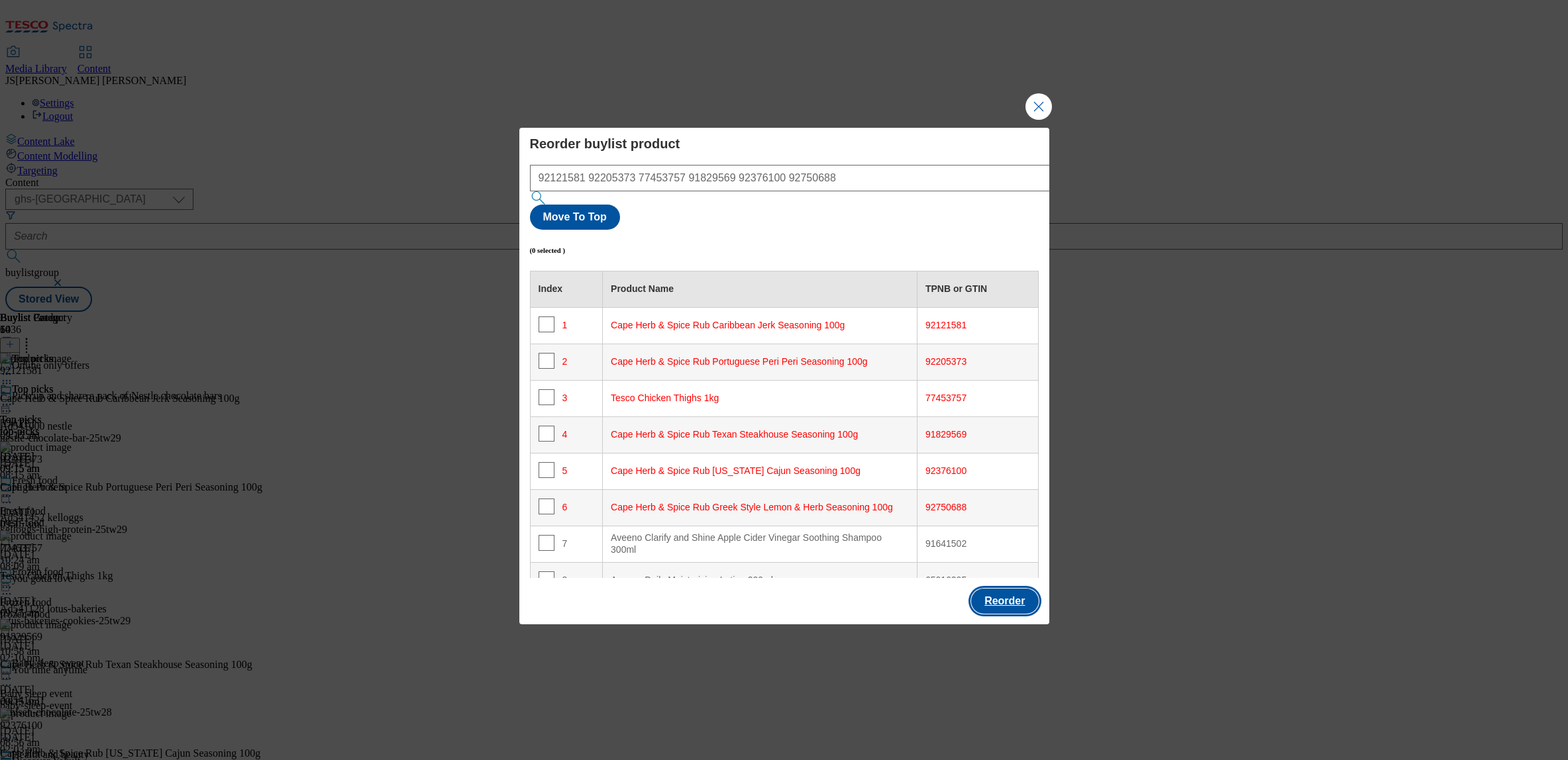
click at [1013, 589] on button "Reorder" at bounding box center [1004, 601] width 67 height 25
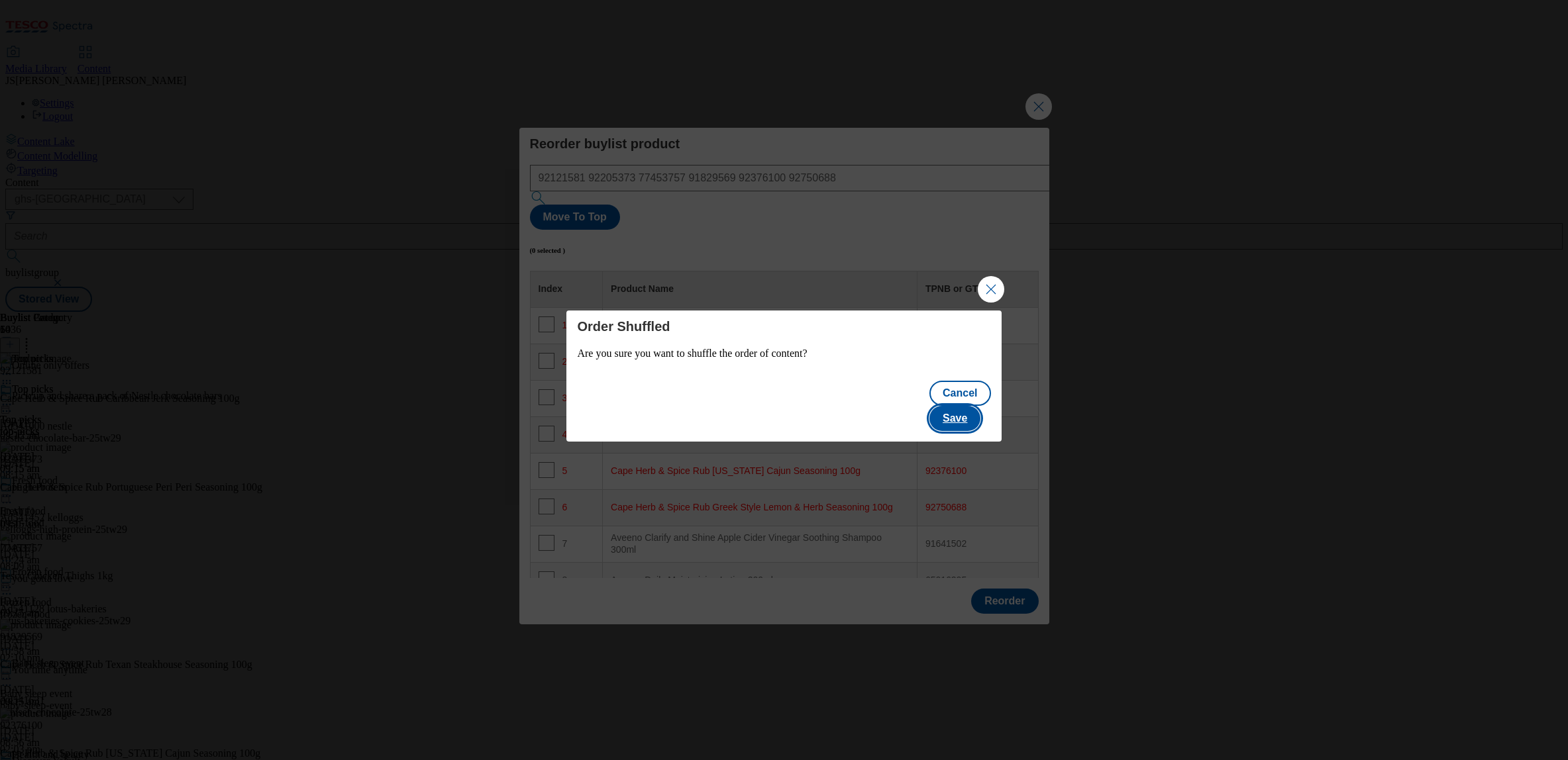
click at [966, 406] on button "Save" at bounding box center [955, 419] width 51 height 25
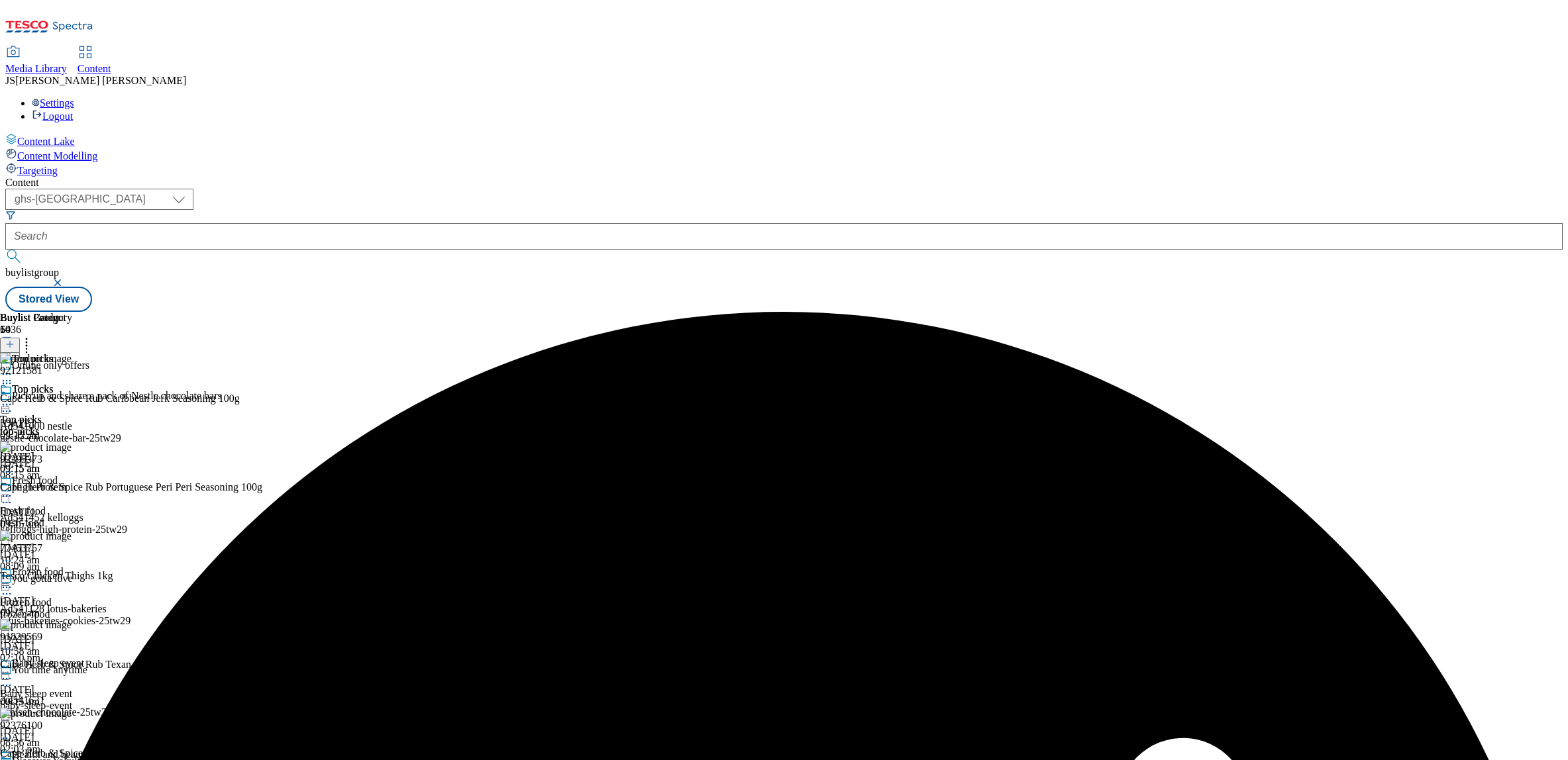
click at [13, 398] on icon at bounding box center [6, 404] width 13 height 13
click at [72, 489] on span "Preview" at bounding box center [57, 494] width 31 height 10
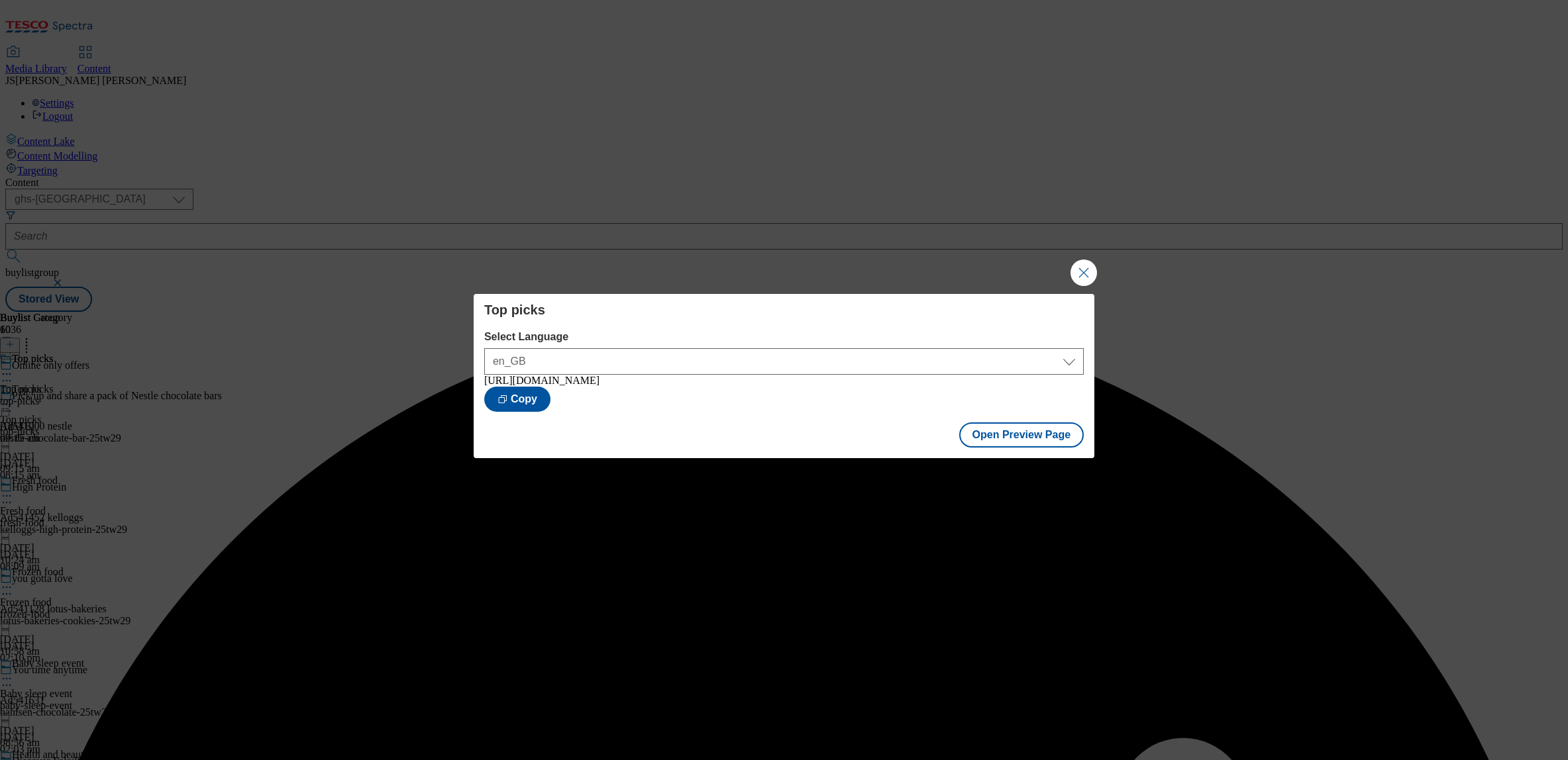
drag, startPoint x: 1082, startPoint y: 270, endPoint x: 909, endPoint y: 263, distance: 173.1
click at [1082, 270] on button "Close Modal" at bounding box center [1084, 272] width 26 height 26
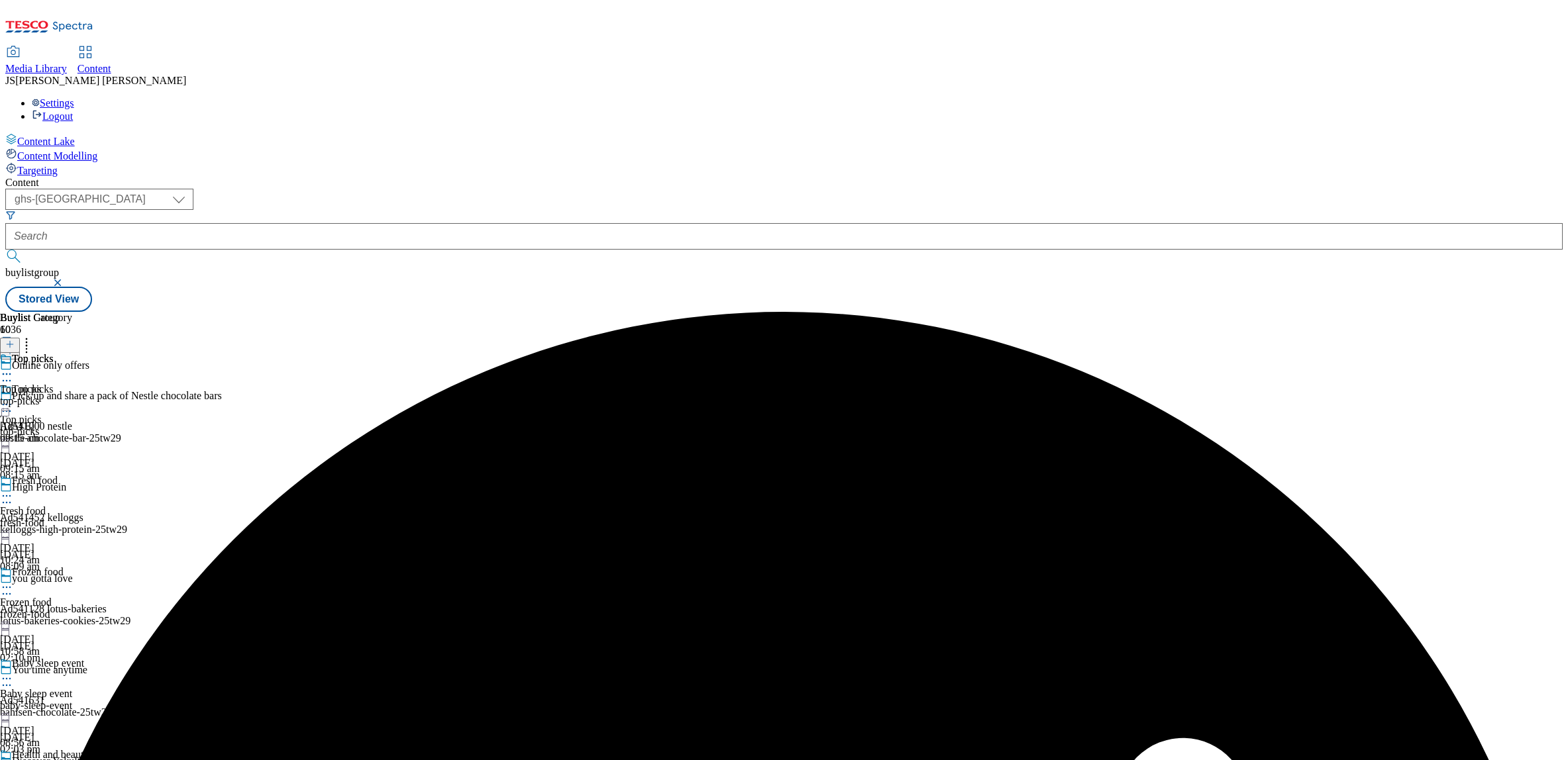
click at [13, 398] on icon at bounding box center [6, 404] width 13 height 13
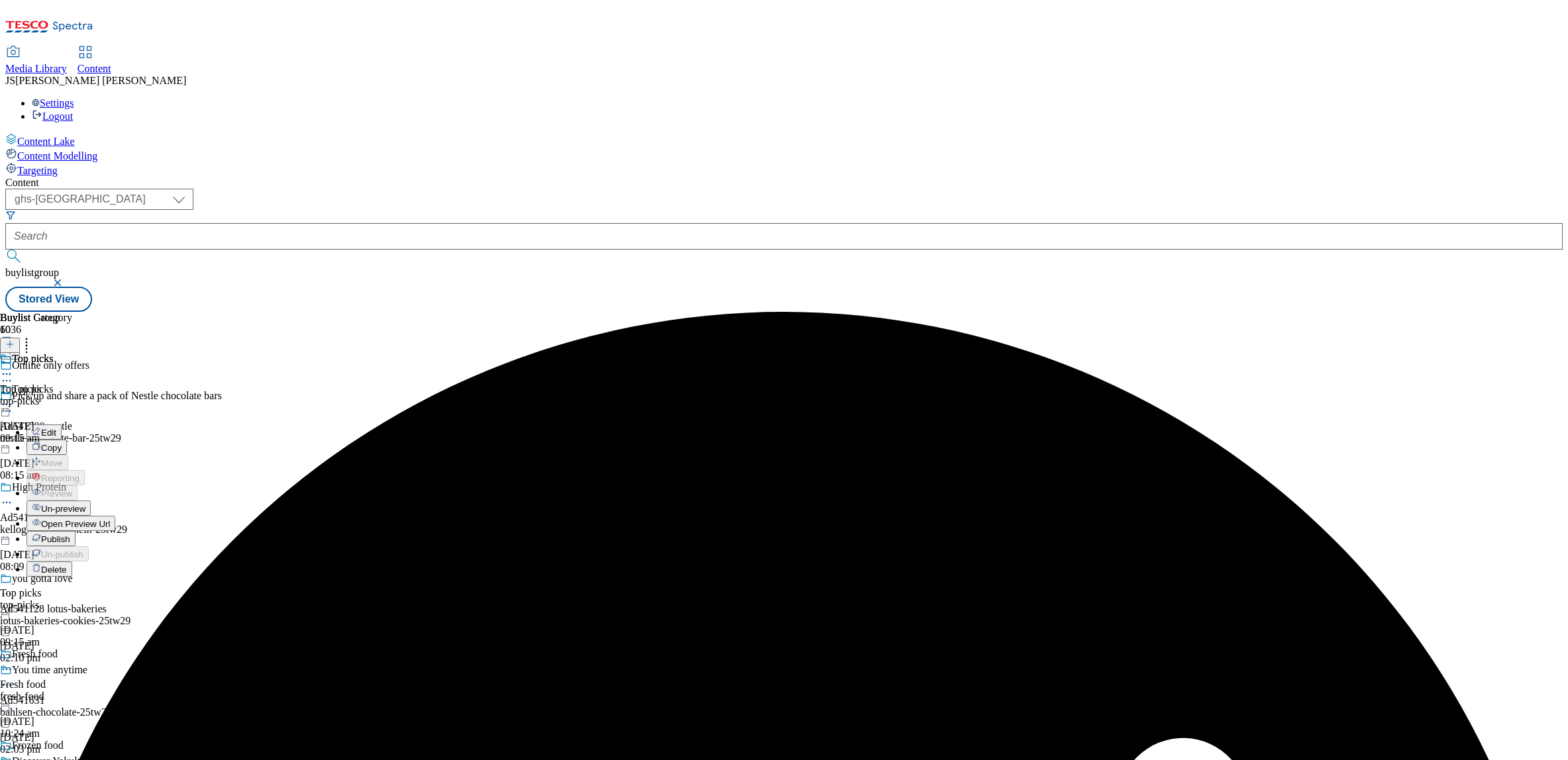
click at [70, 534] on span "Publish" at bounding box center [56, 539] width 29 height 10
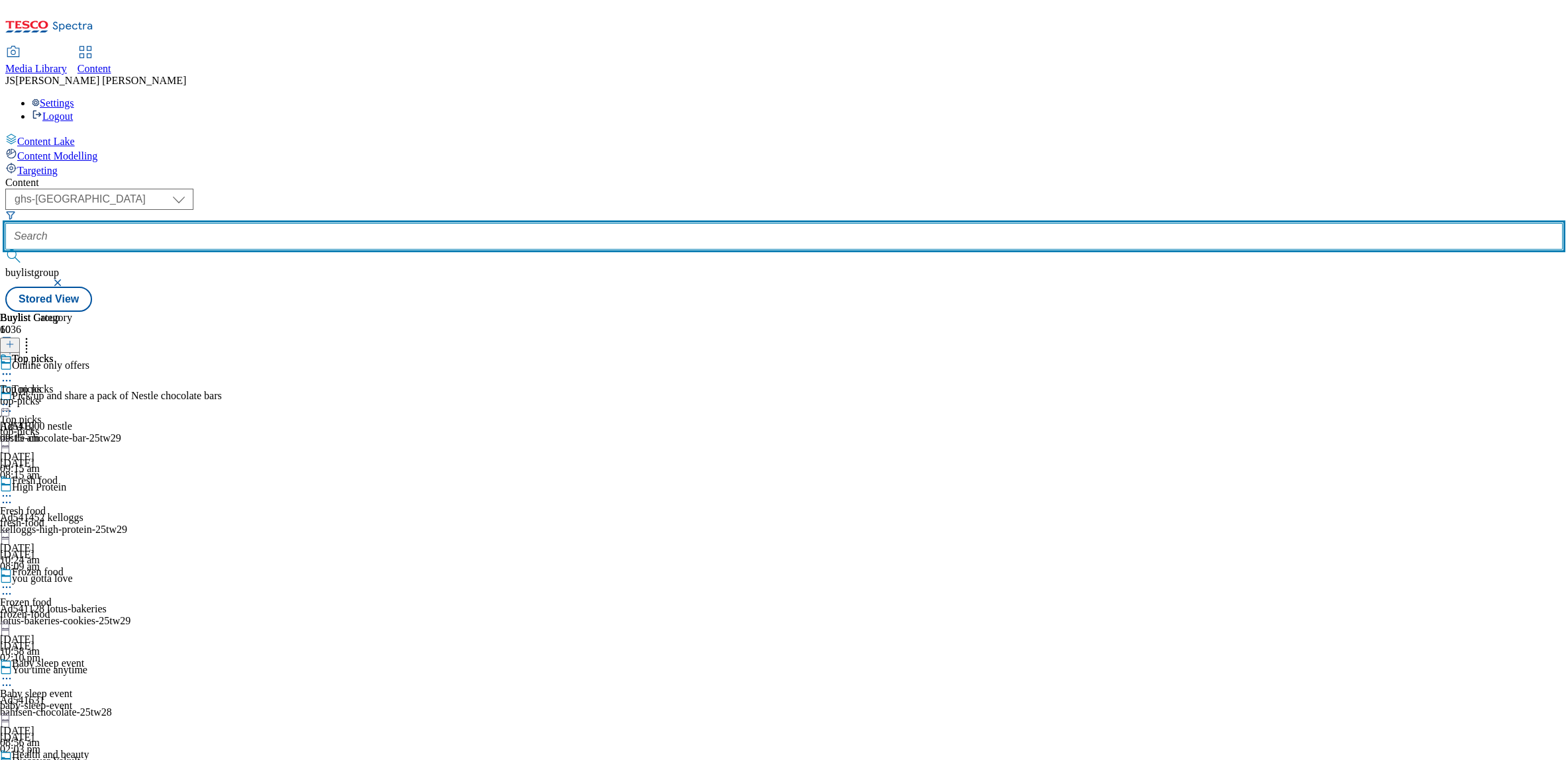
click at [352, 223] on input "text" at bounding box center [784, 237] width 1558 height 26
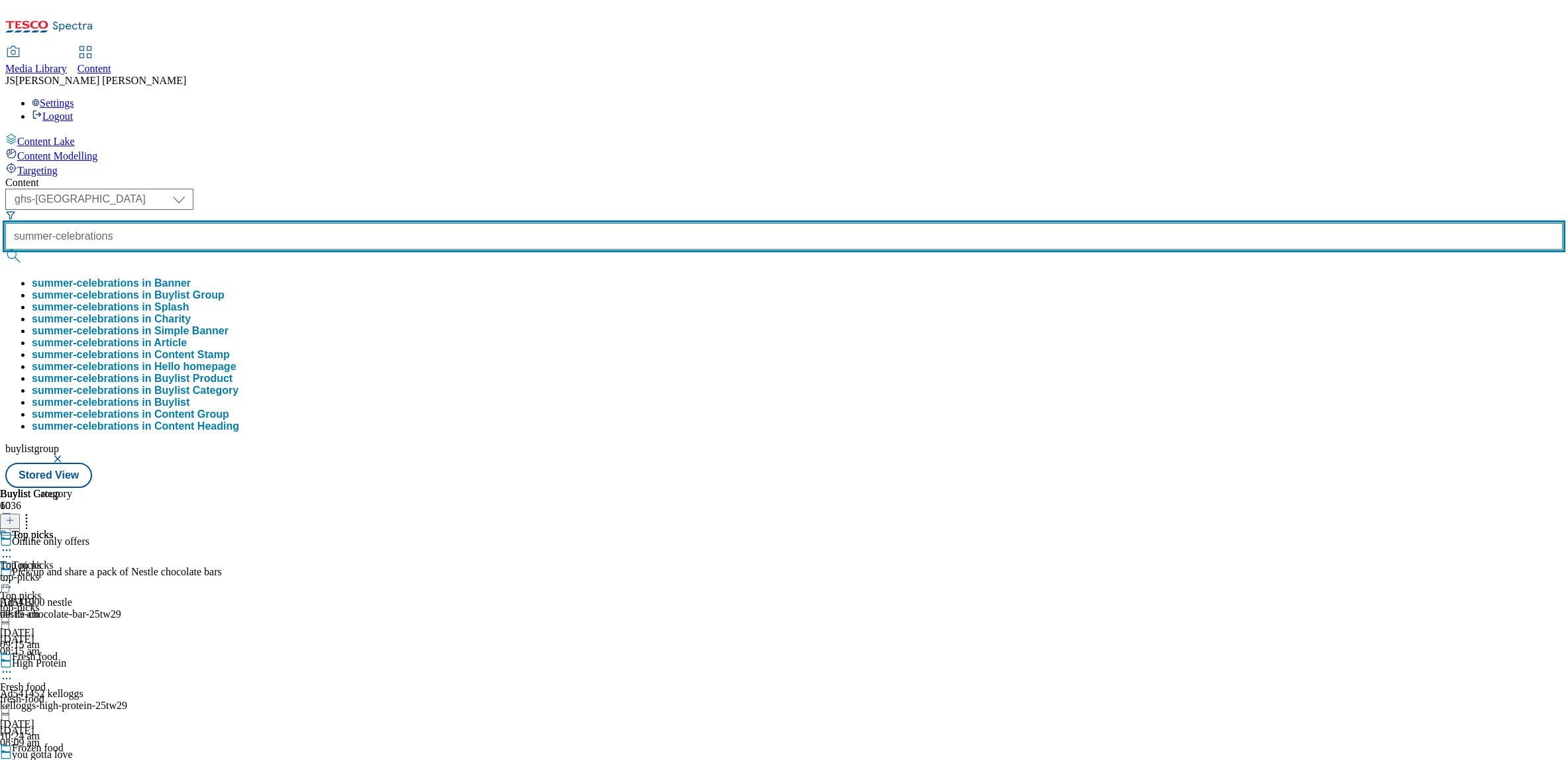
type input "summer-celebrations"
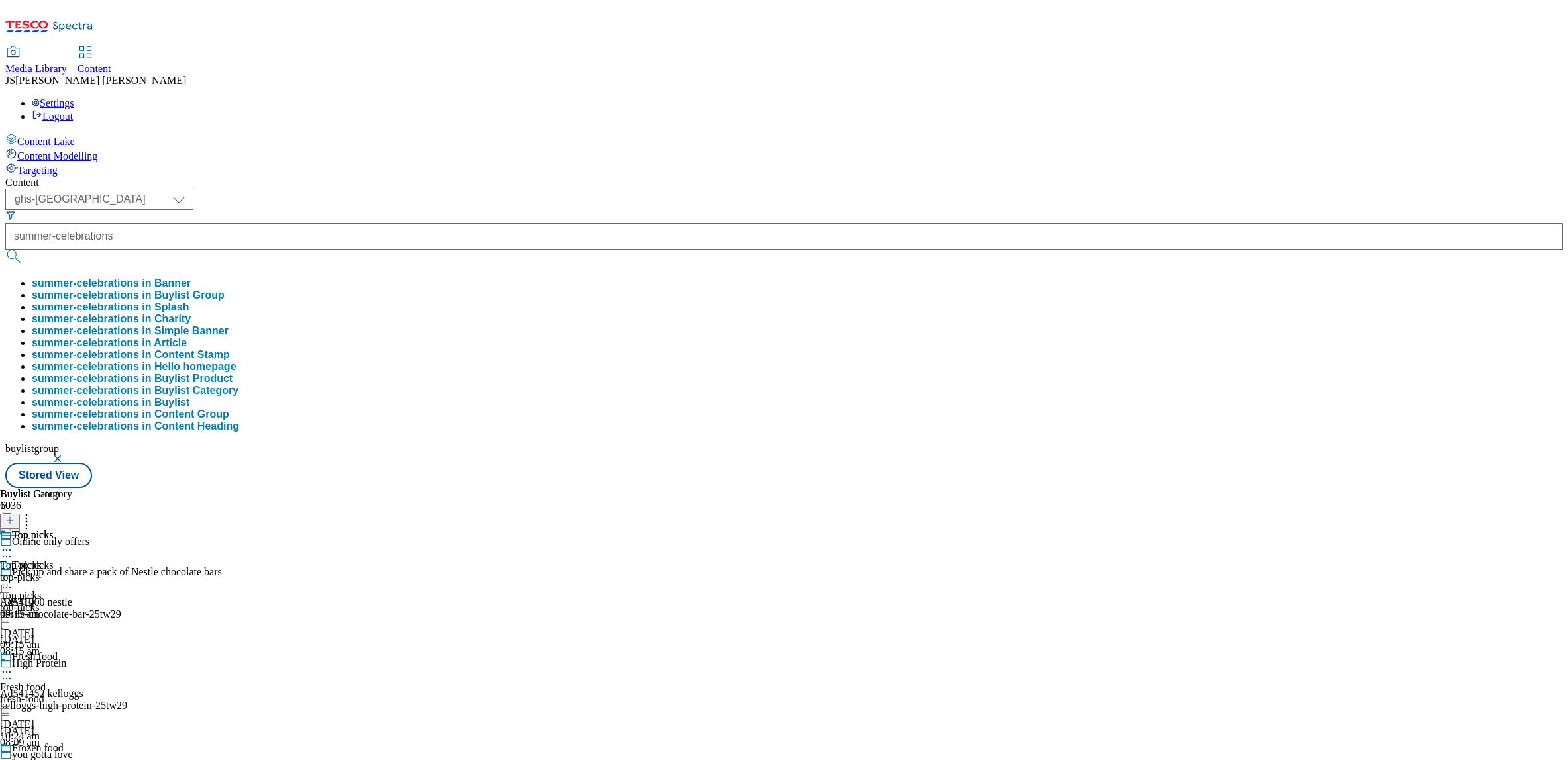
click at [225, 290] on button "summer-celebrations in Buylist Group" at bounding box center [128, 295] width 192 height 12
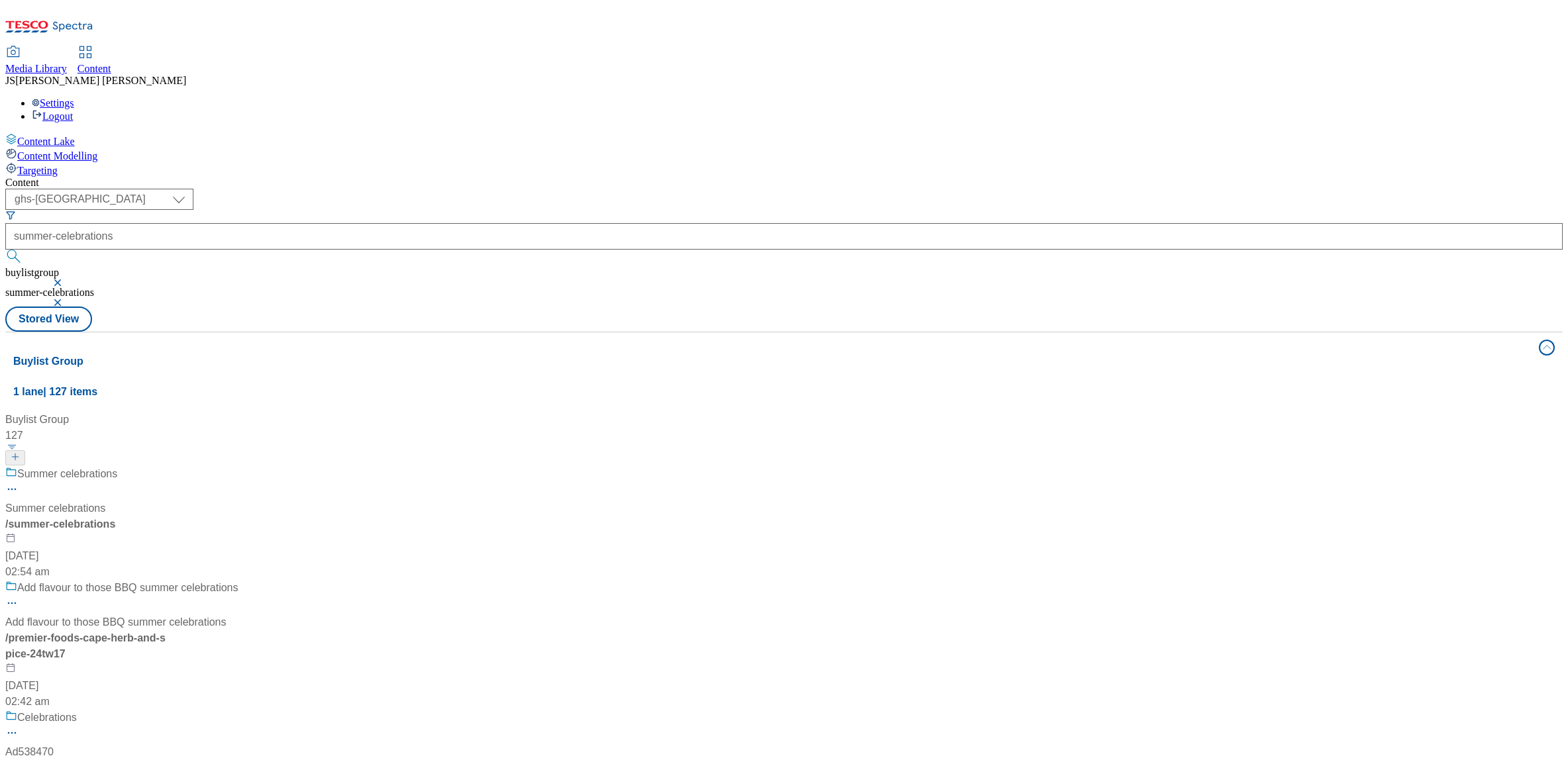
click at [115, 519] on span "/ summer-celebrations" at bounding box center [60, 524] width 110 height 11
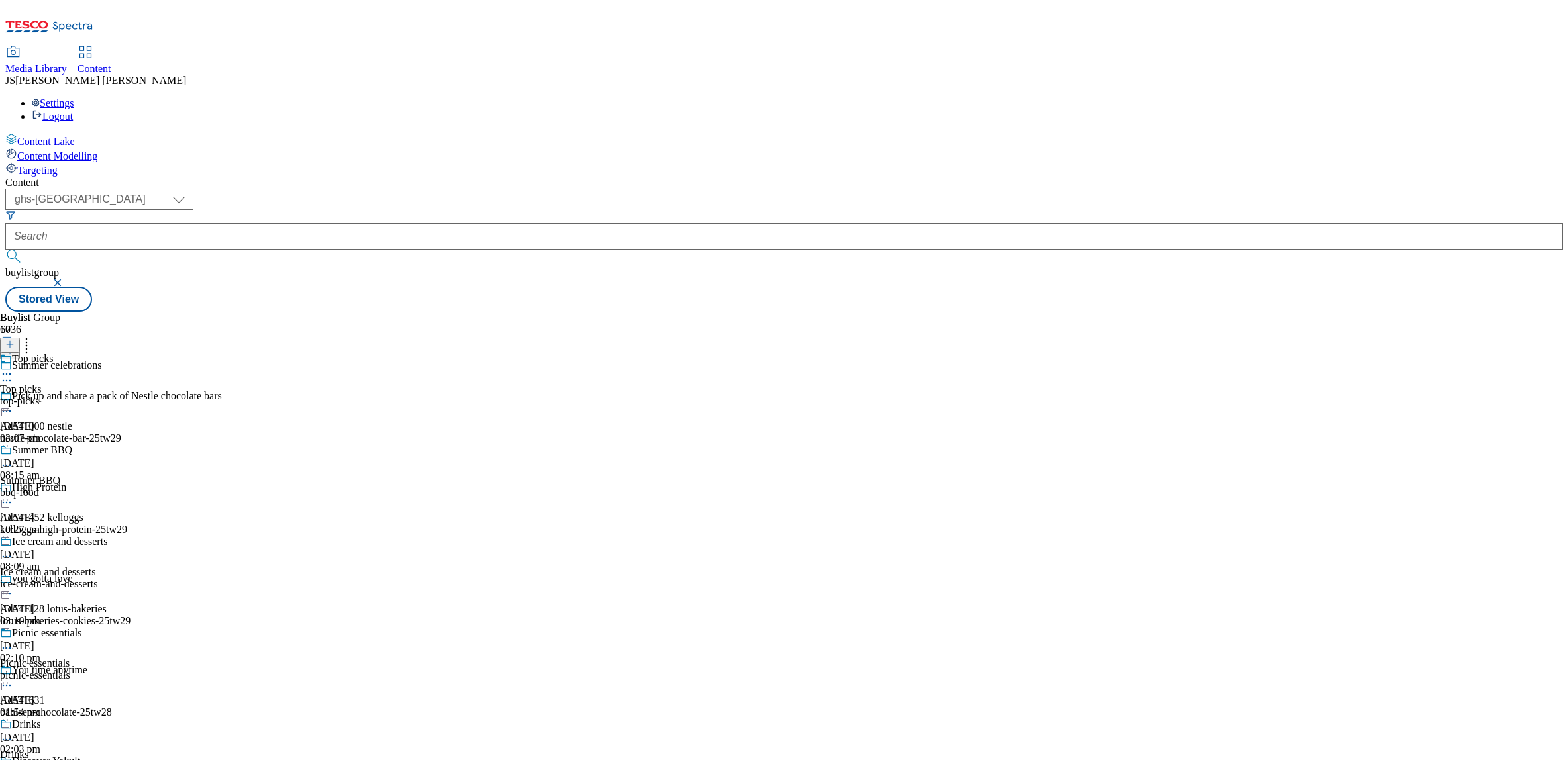
scroll to position [323, 0]
click at [29, 749] on span "Drinks" at bounding box center [14, 754] width 29 height 12
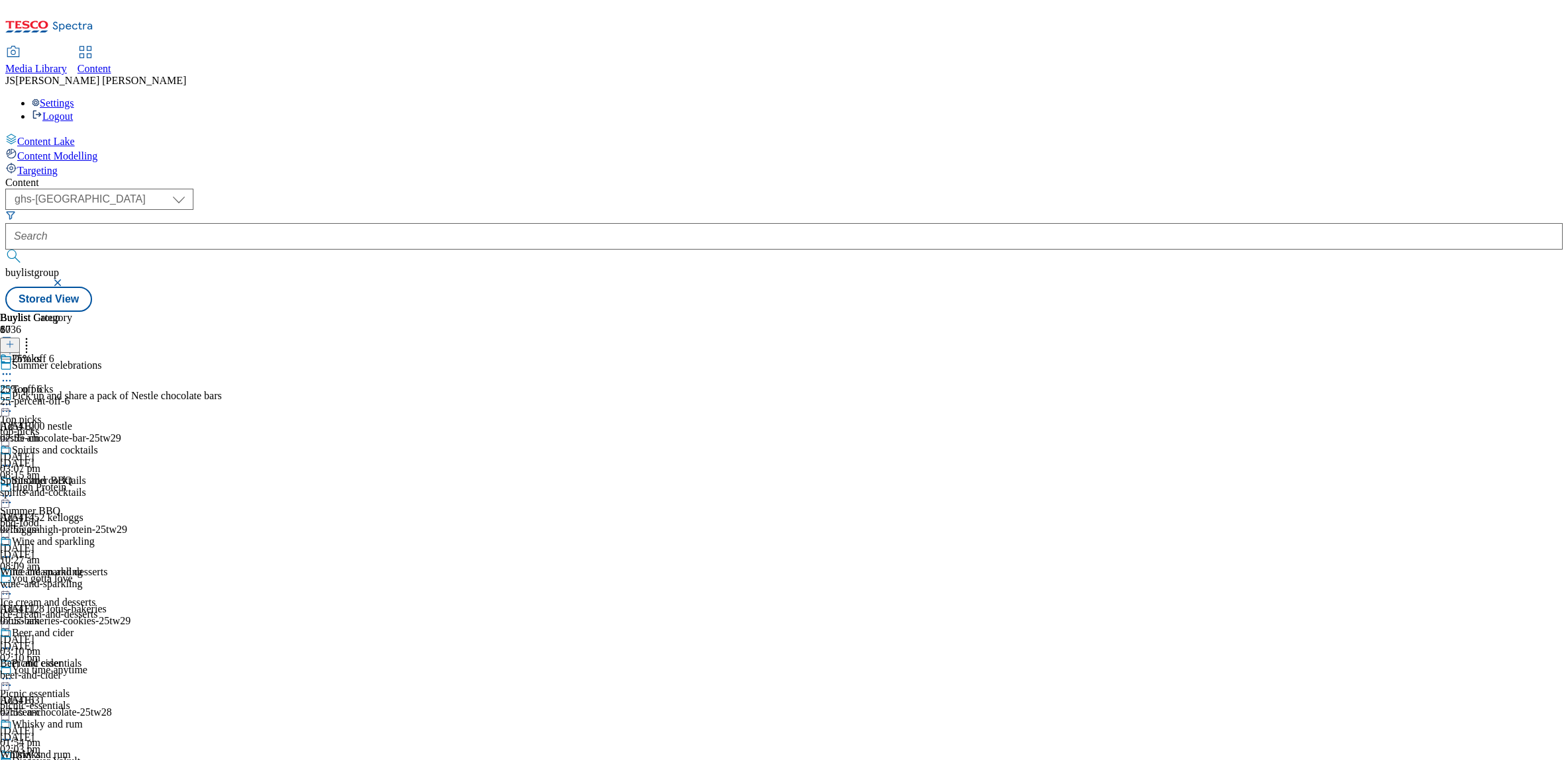
click at [13, 760] on icon at bounding box center [6, 770] width 13 height 13
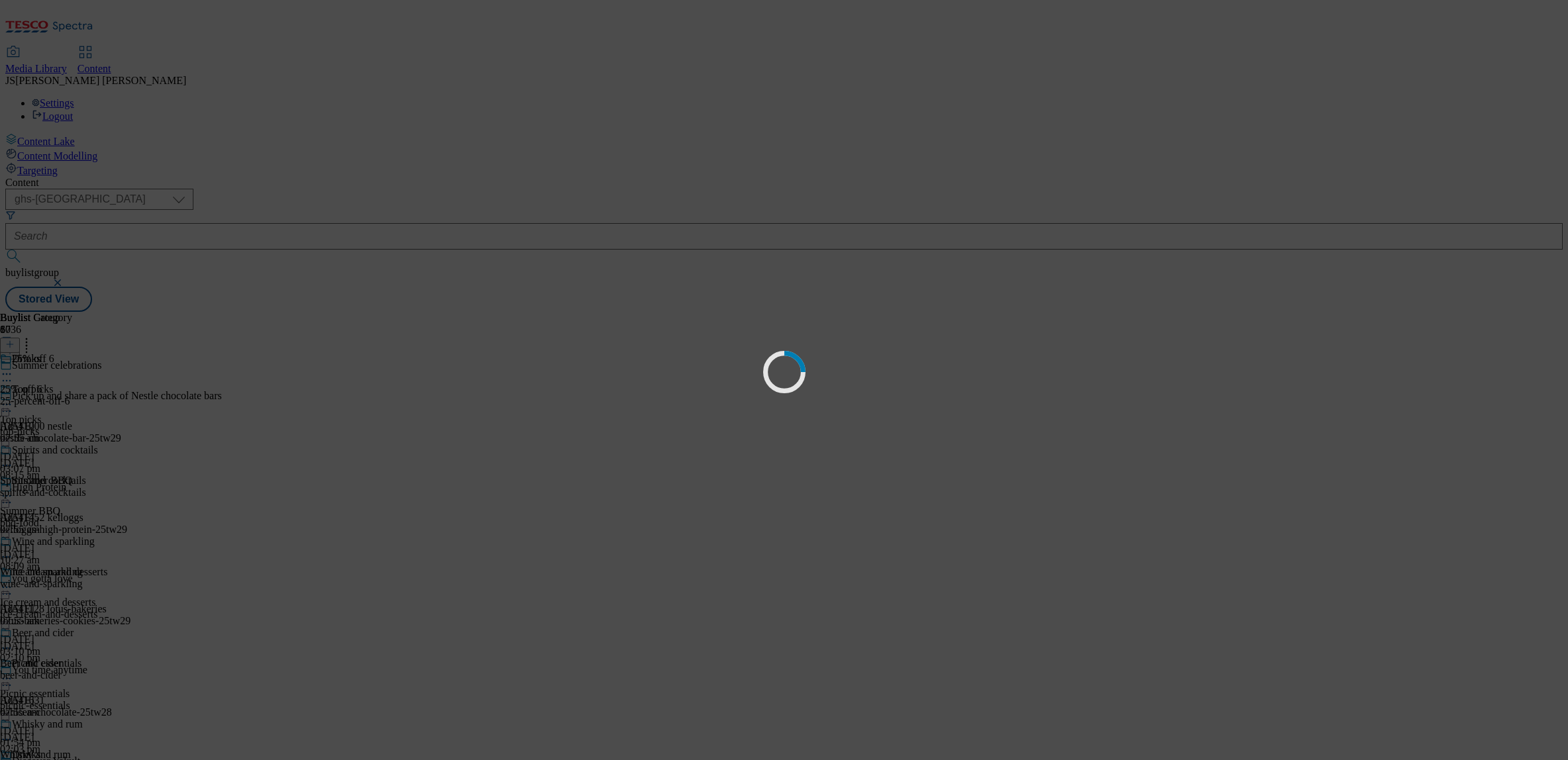
scroll to position [0, 0]
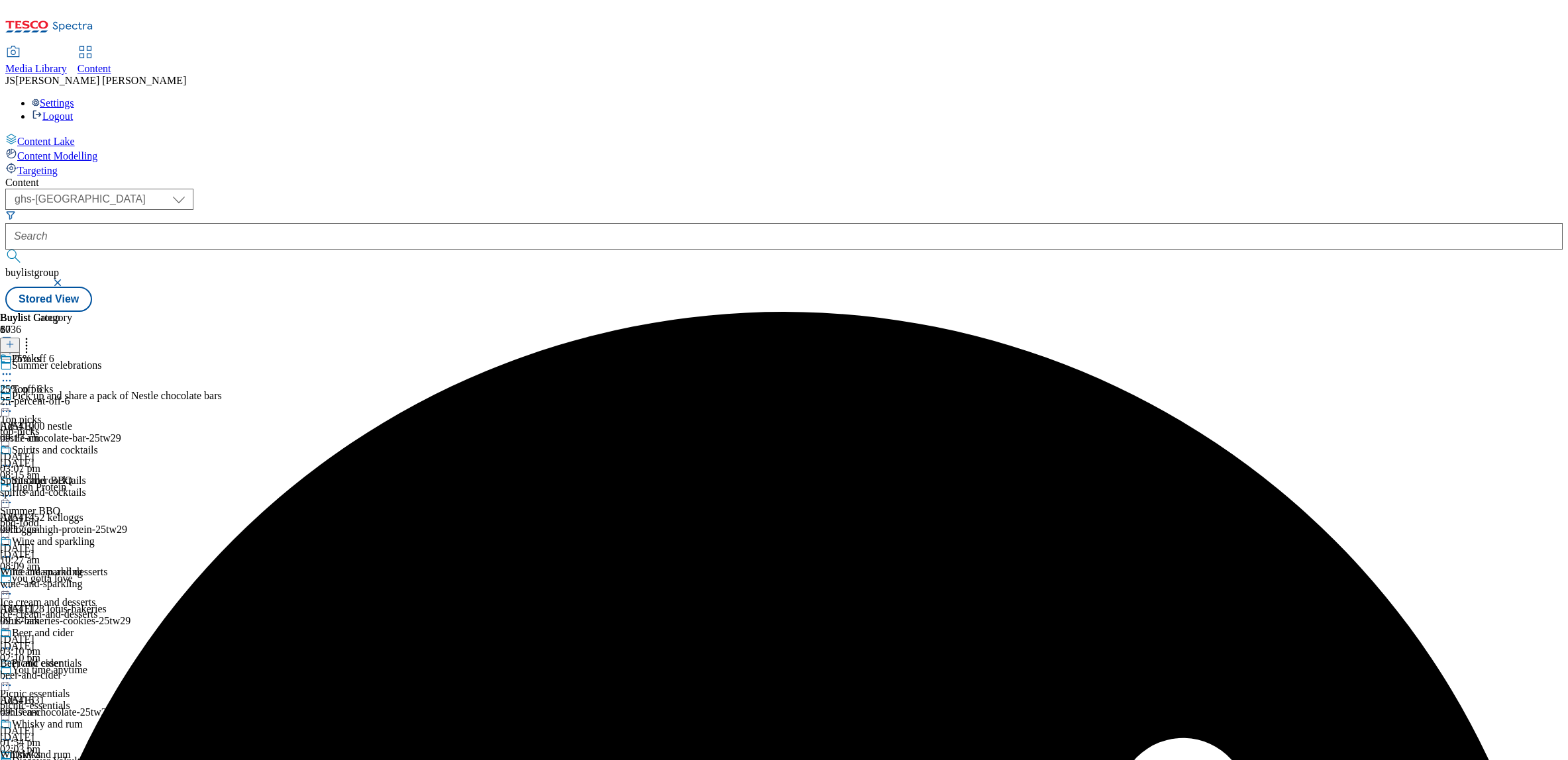
click at [13, 368] on icon at bounding box center [6, 374] width 13 height 13
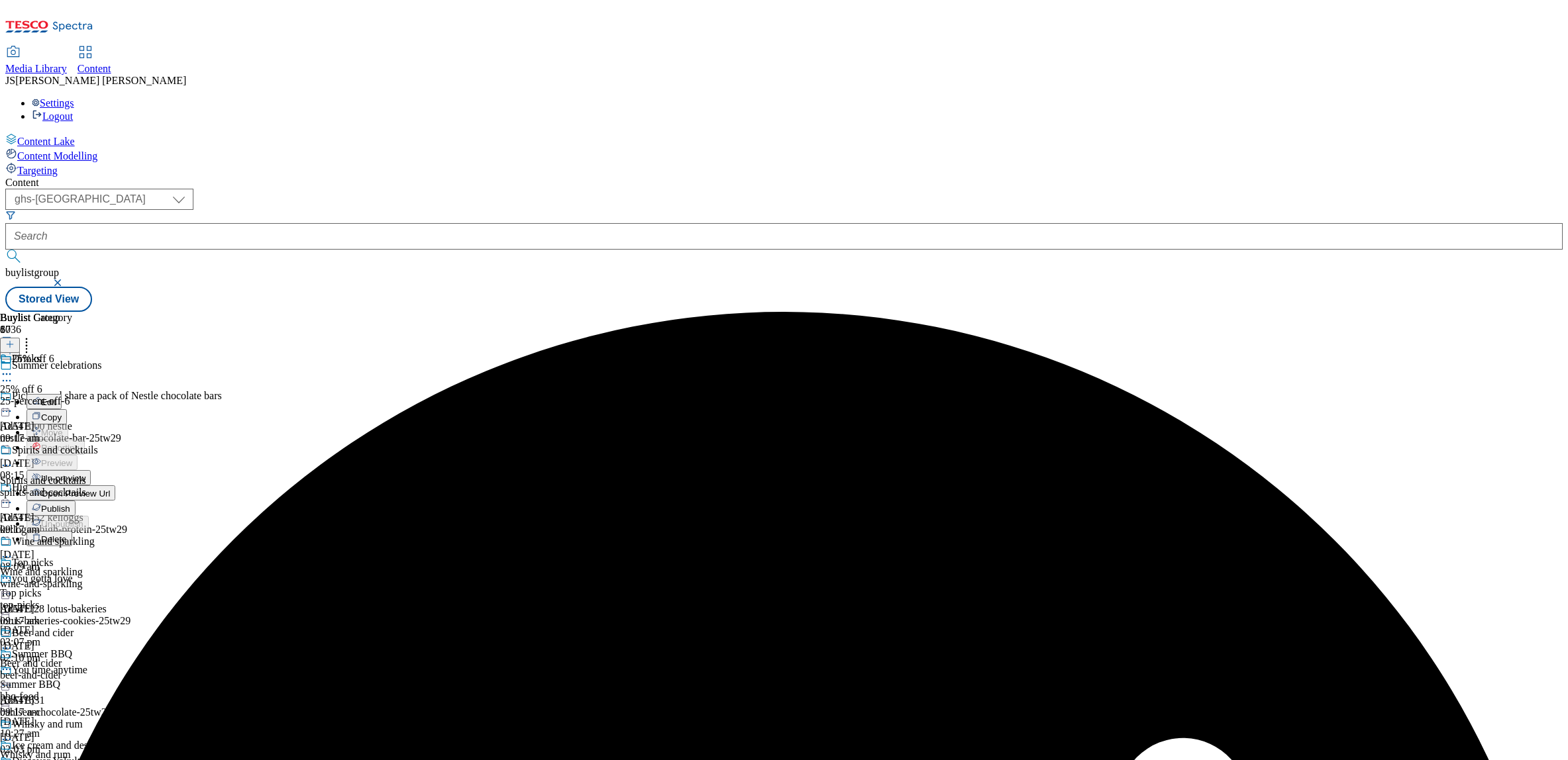
click at [86, 474] on span "Un-preview" at bounding box center [63, 479] width 44 height 10
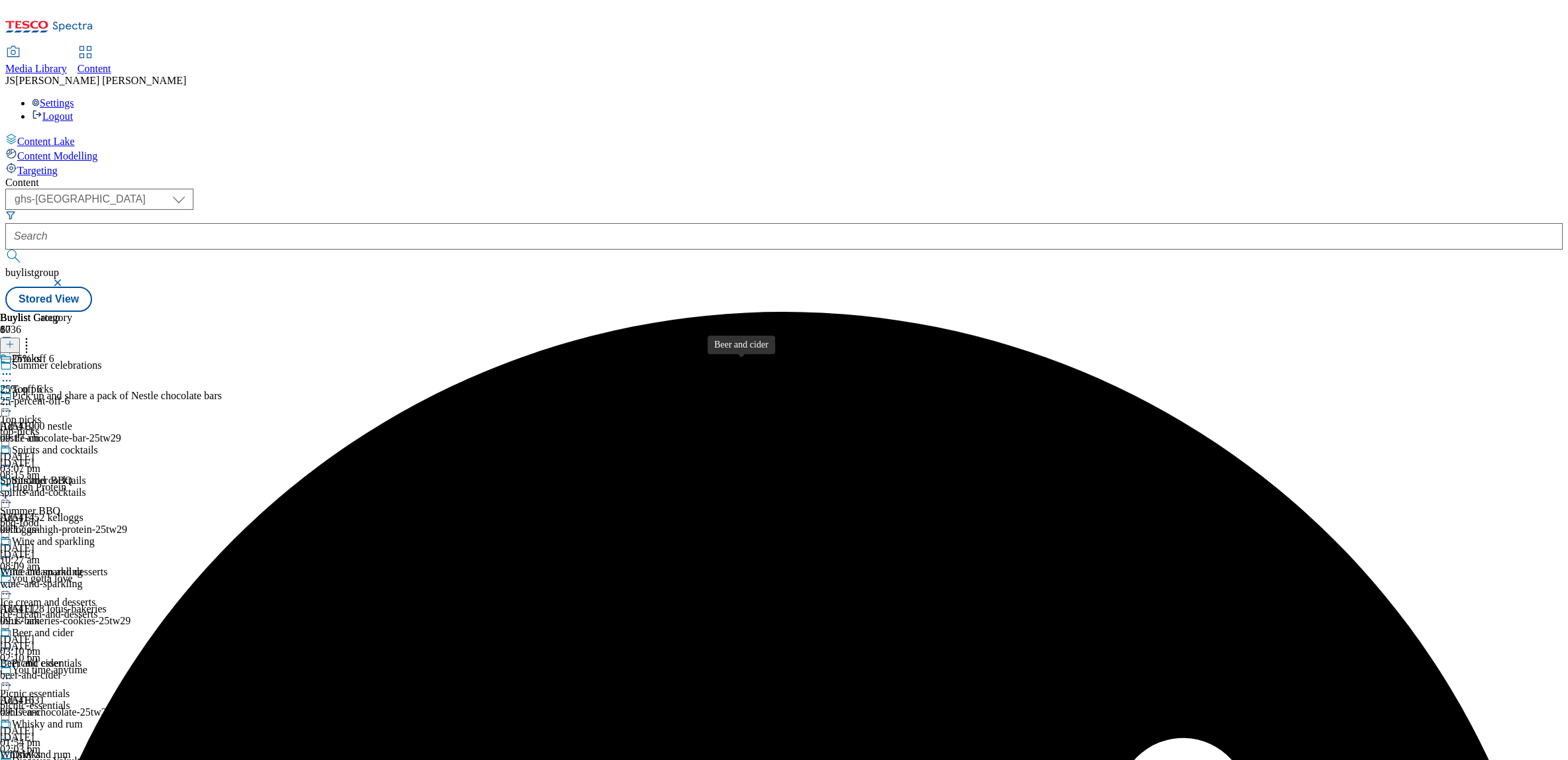
scroll to position [311, 0]
click at [126, 670] on div "beer-and-cider" at bounding box center [63, 675] width 126 height 12
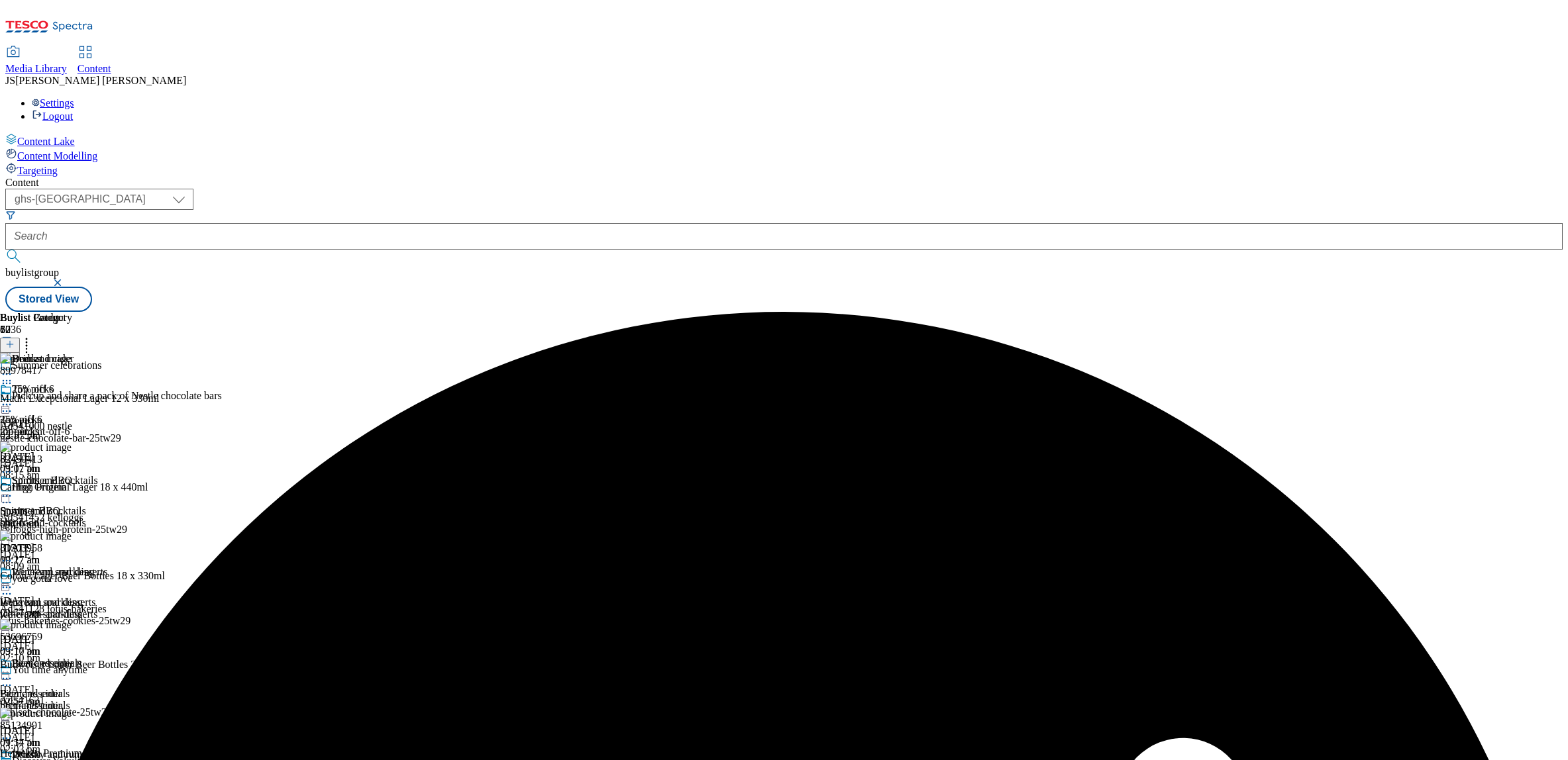
click at [14, 340] on icon at bounding box center [10, 344] width 9 height 9
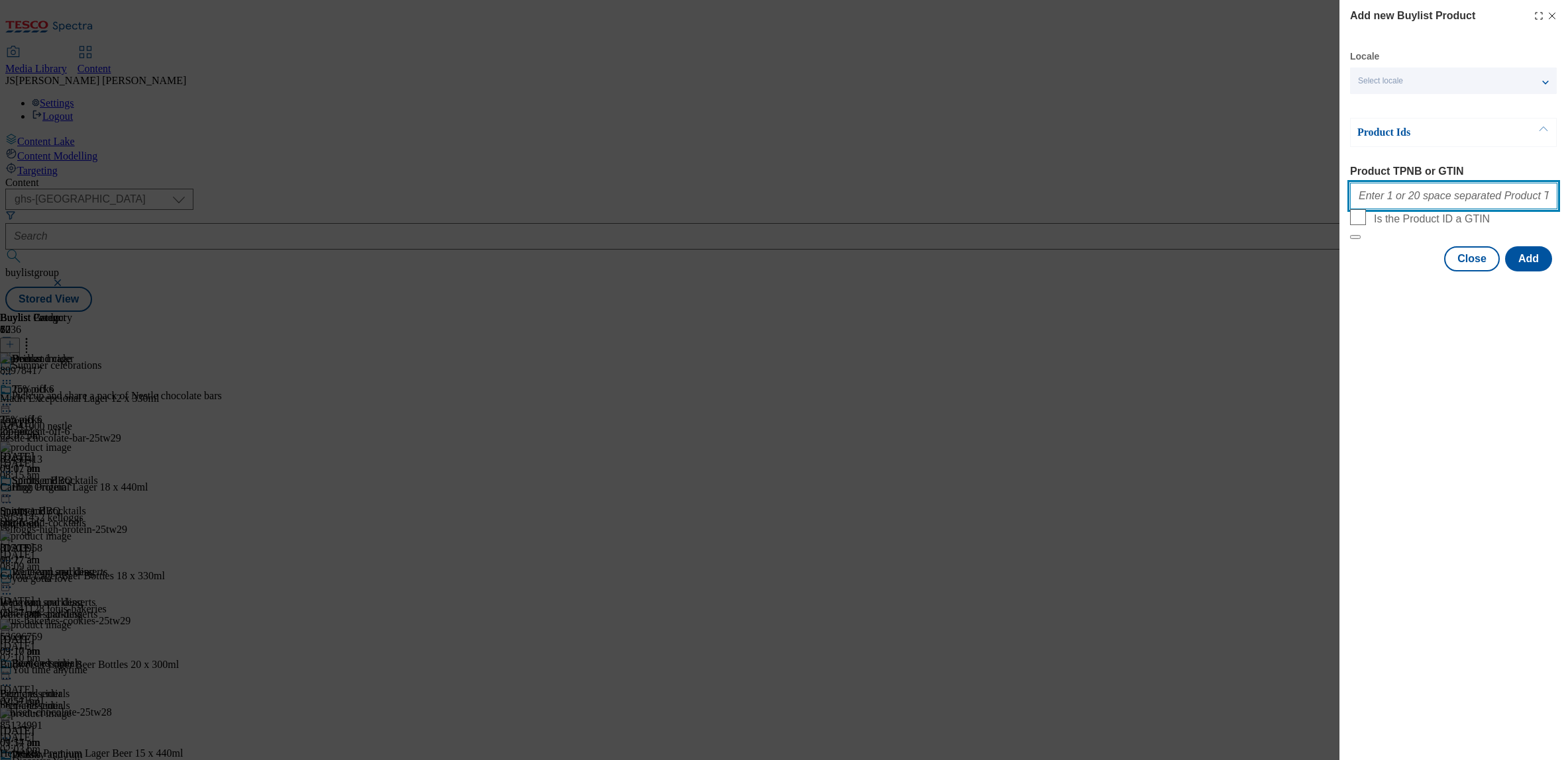
click at [1381, 197] on input "Product TPNB or GTIN" at bounding box center [1453, 196] width 208 height 26
paste input ""96972102 61361003""
type input "96972102 61361003"
click at [1547, 272] on button "Add" at bounding box center [1529, 259] width 47 height 25
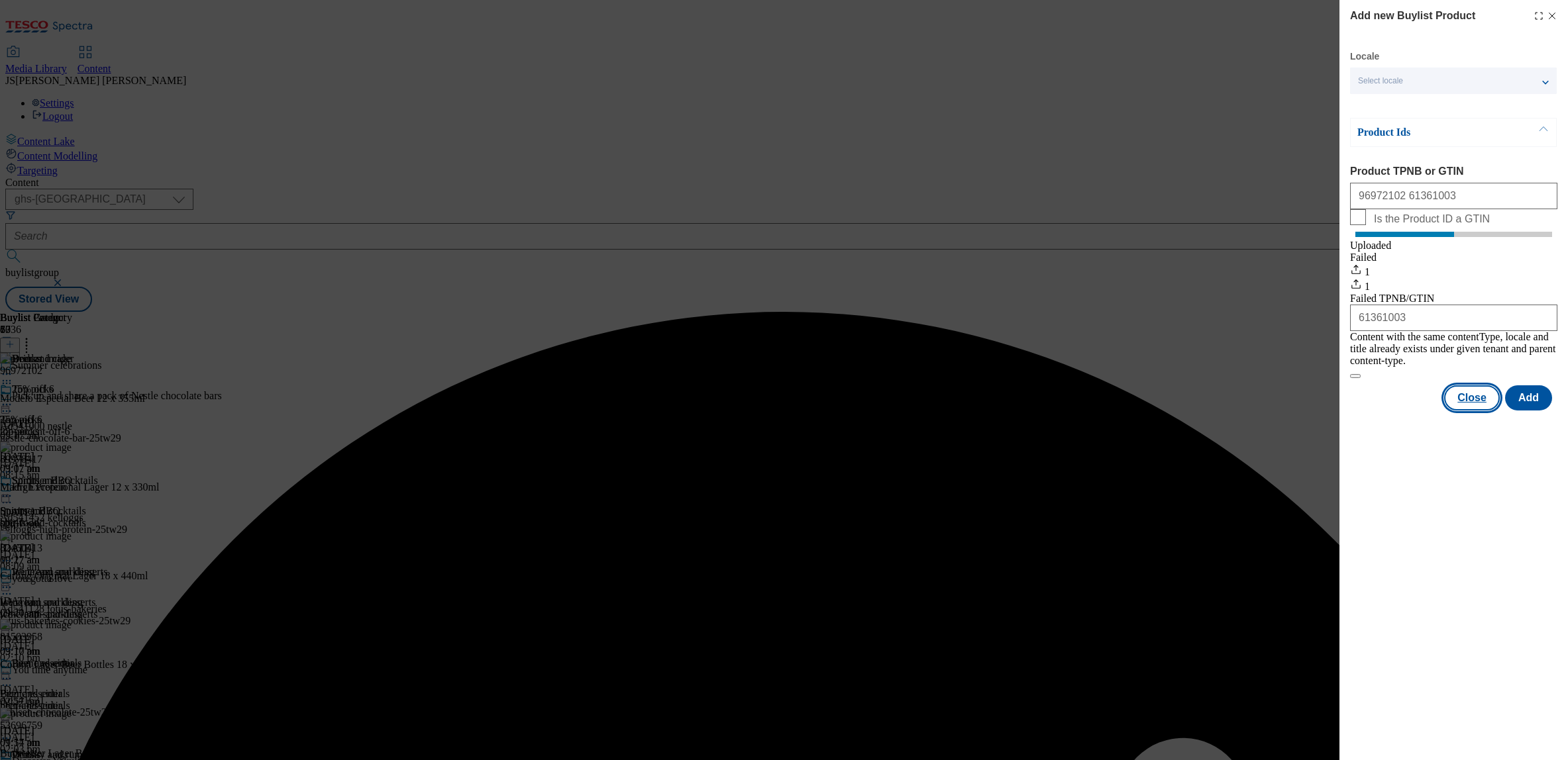
click at [1473, 408] on button "Close" at bounding box center [1472, 398] width 56 height 25
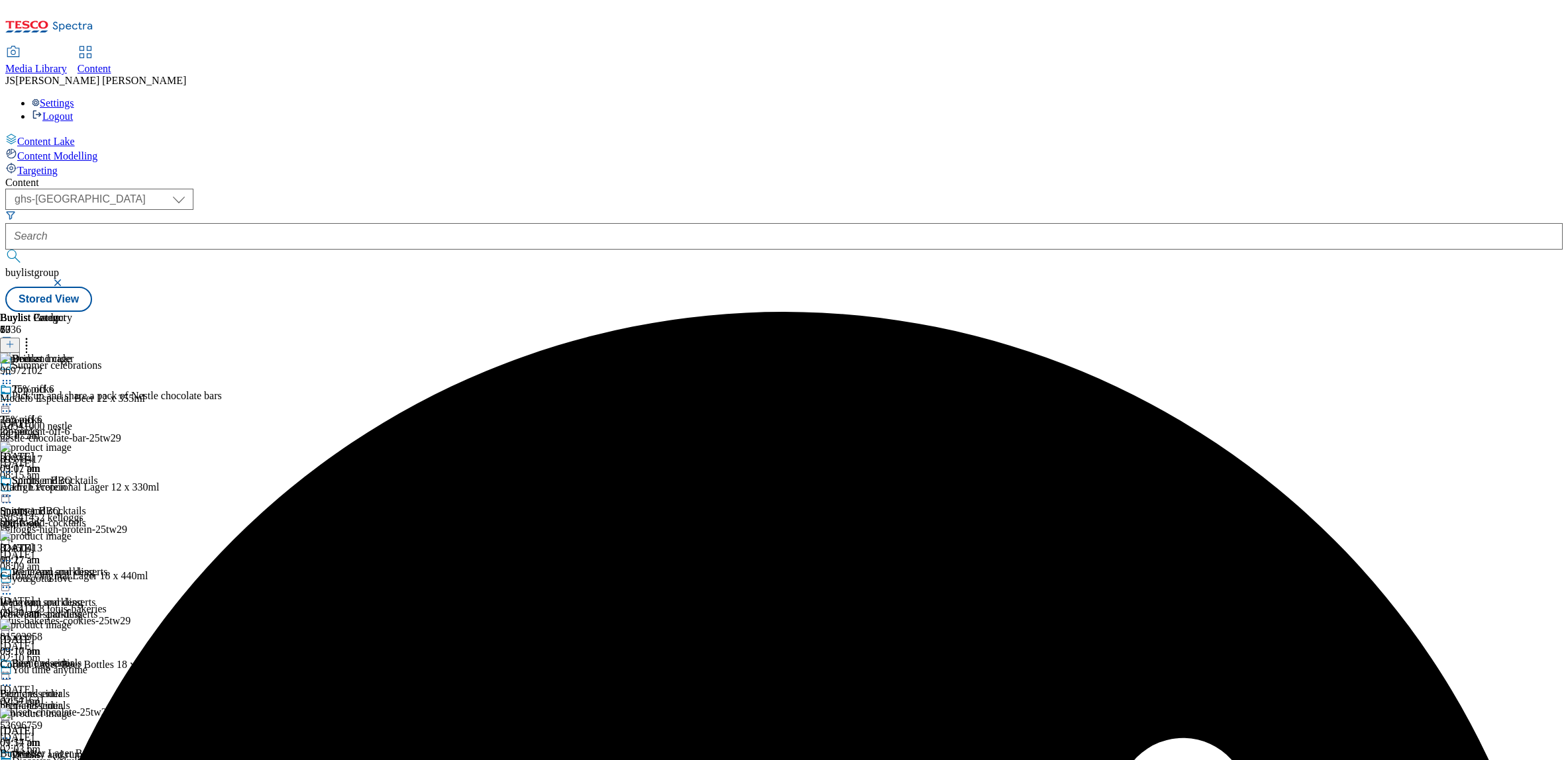
click at [33, 336] on icon at bounding box center [26, 342] width 13 height 13
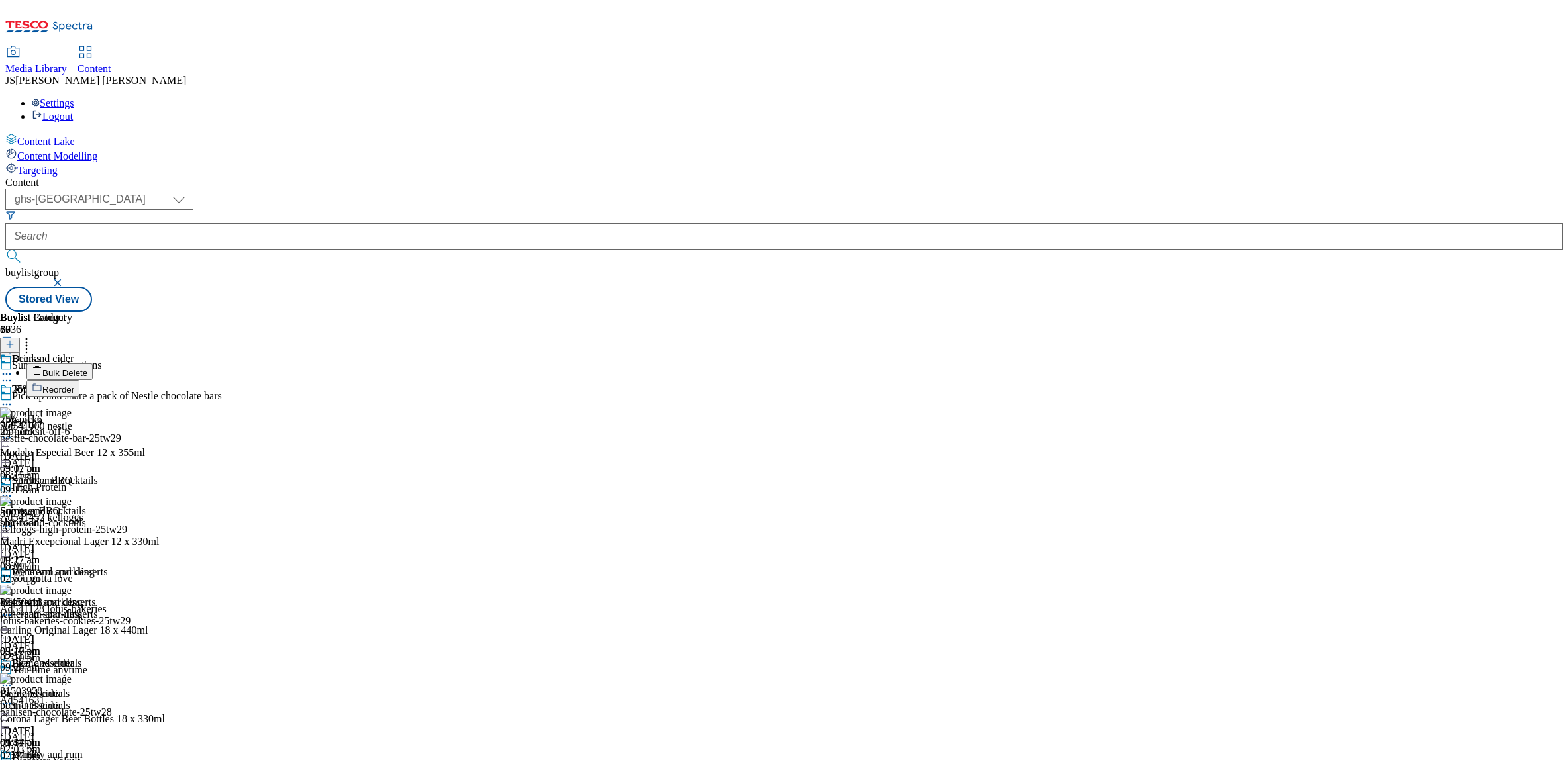
click at [75, 385] on span "Reorder" at bounding box center [58, 390] width 32 height 10
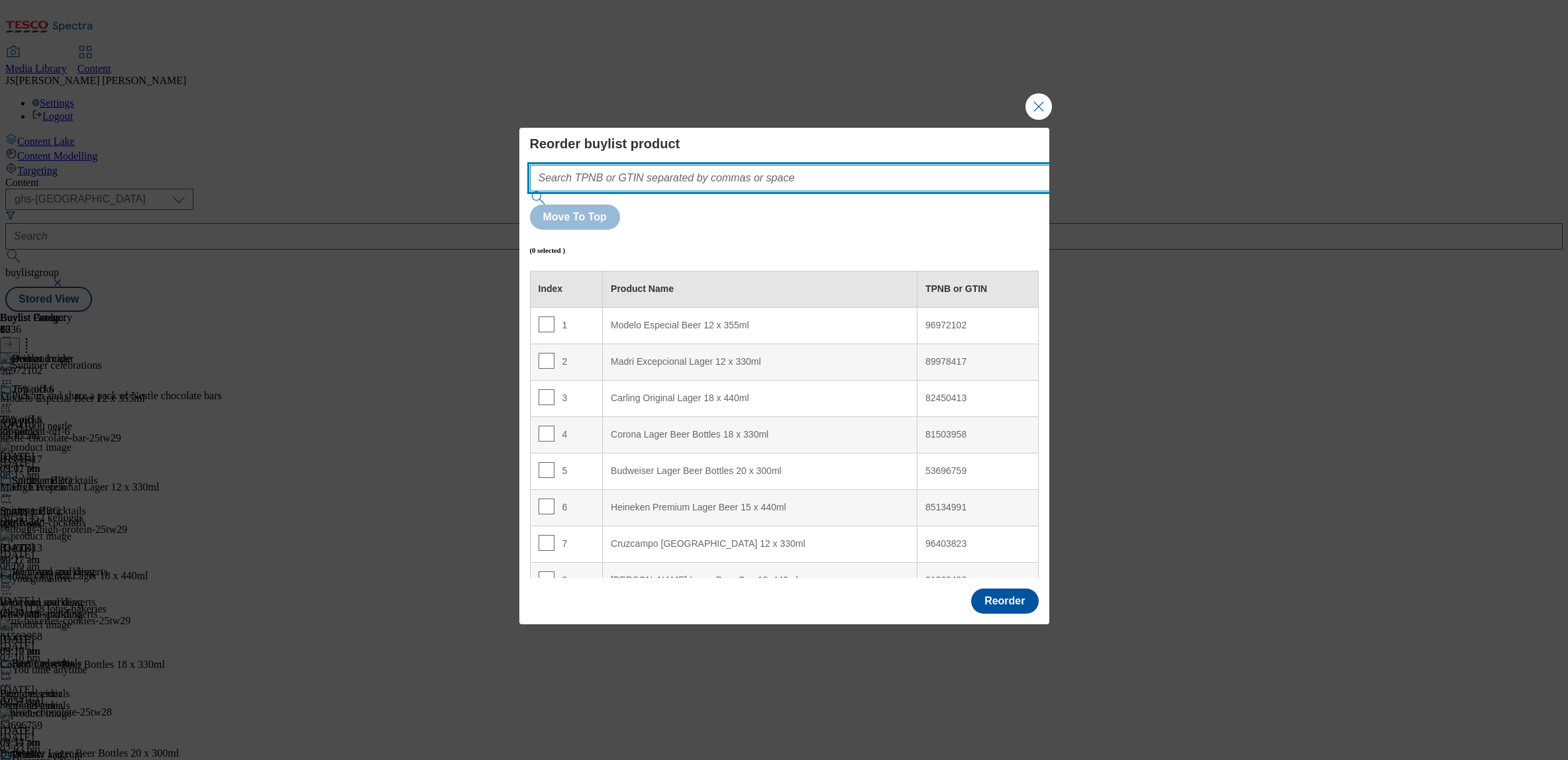
click at [585, 192] on input "Modal" at bounding box center [809, 178] width 559 height 26
paste input ""96972102 61361003""
type input "96972102 61361003"
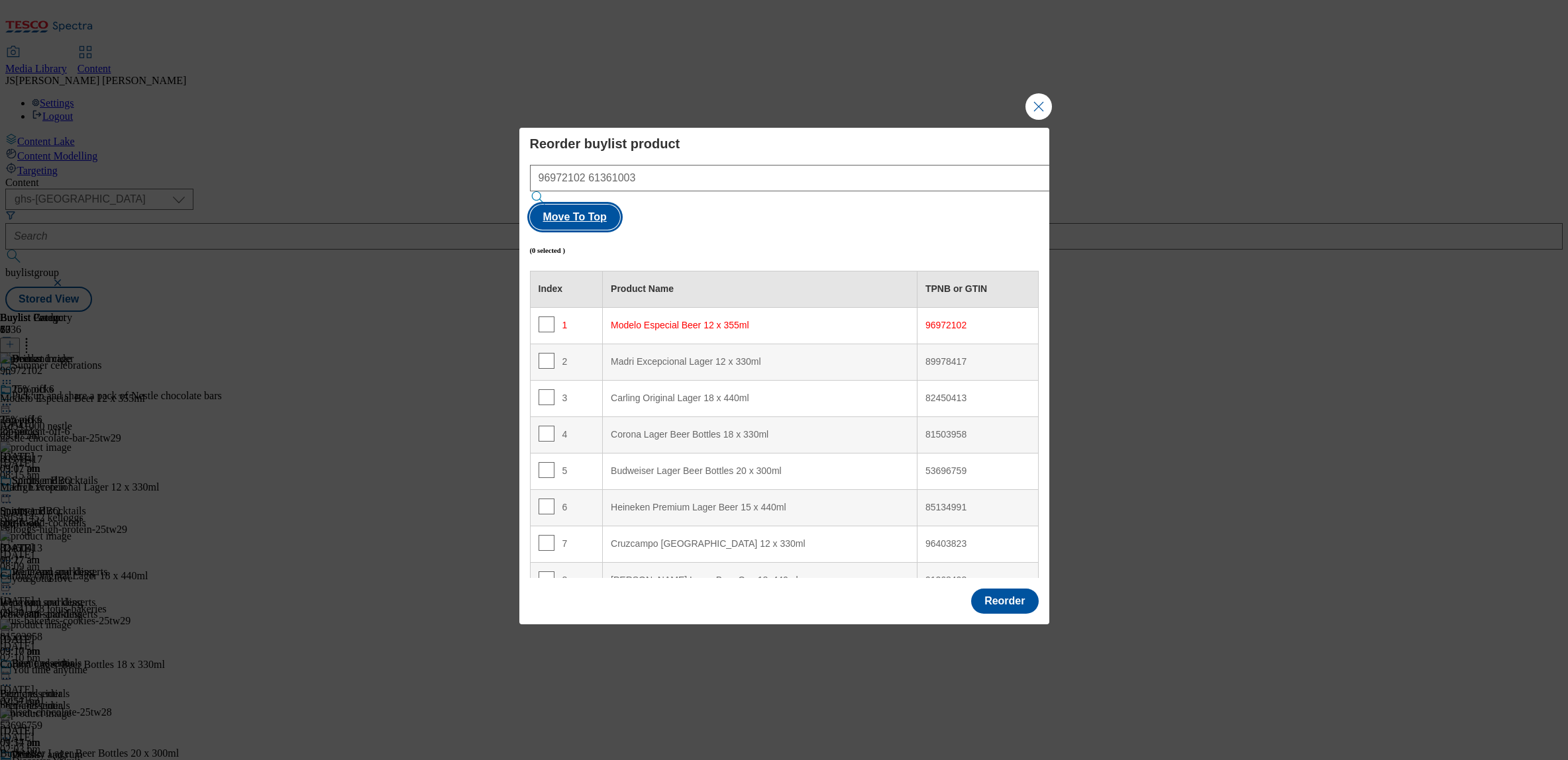
click at [620, 205] on button "Move To Top" at bounding box center [575, 217] width 90 height 25
checkbox input "true"
click at [1020, 589] on button "Reorder" at bounding box center [1004, 601] width 67 height 25
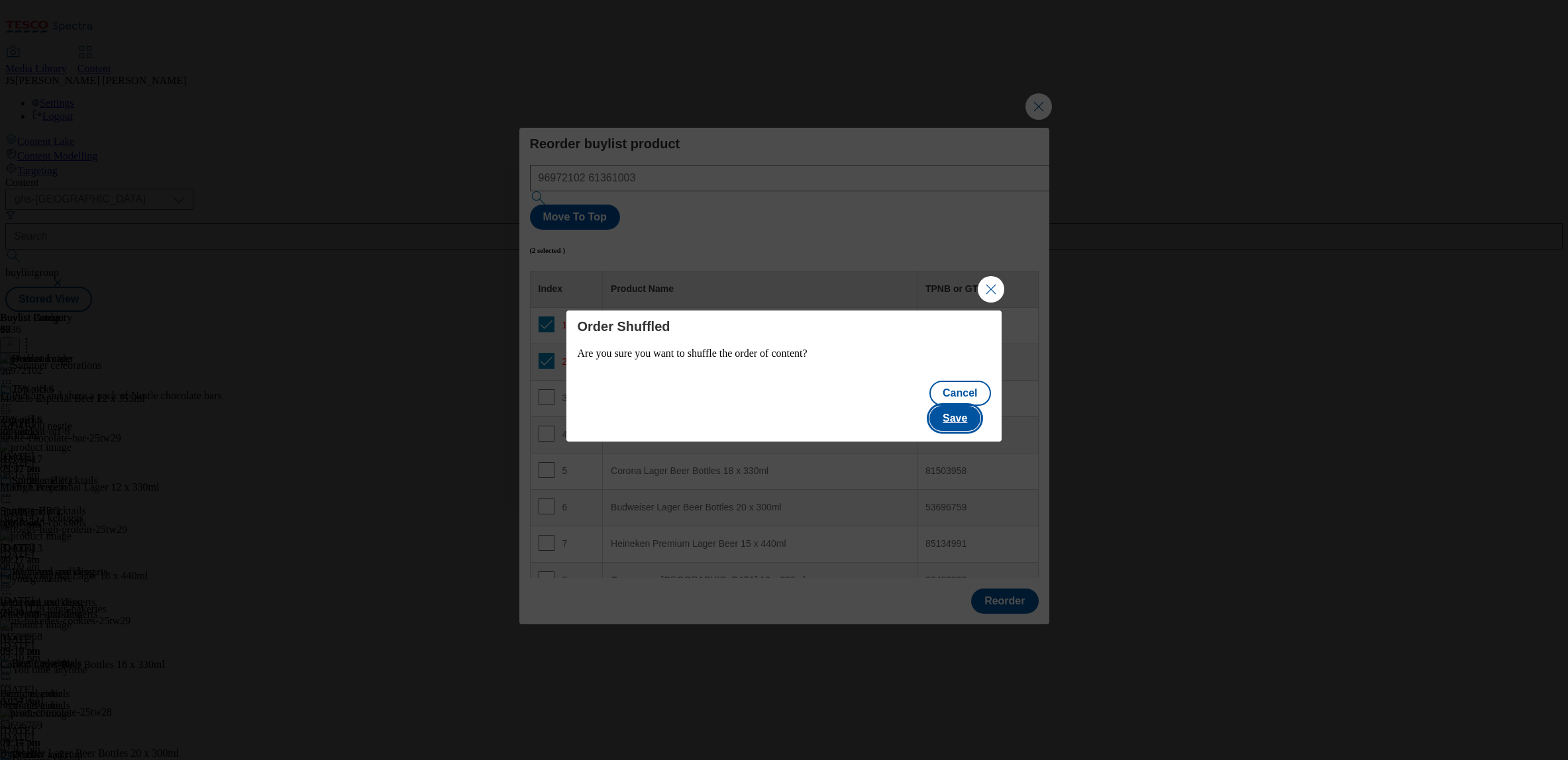
click at [971, 406] on button "Save" at bounding box center [955, 419] width 51 height 25
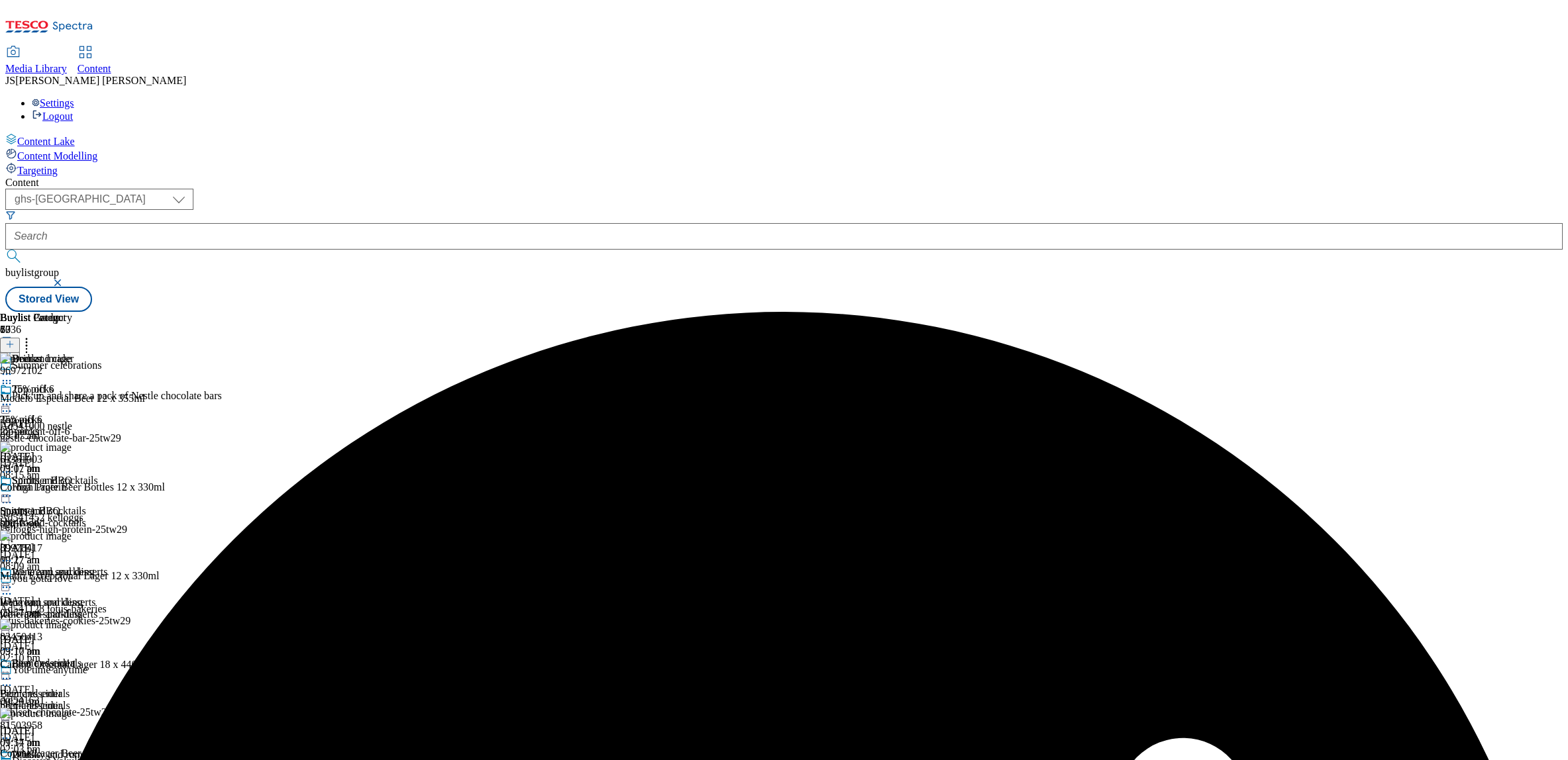
click at [13, 368] on icon at bounding box center [6, 374] width 13 height 13
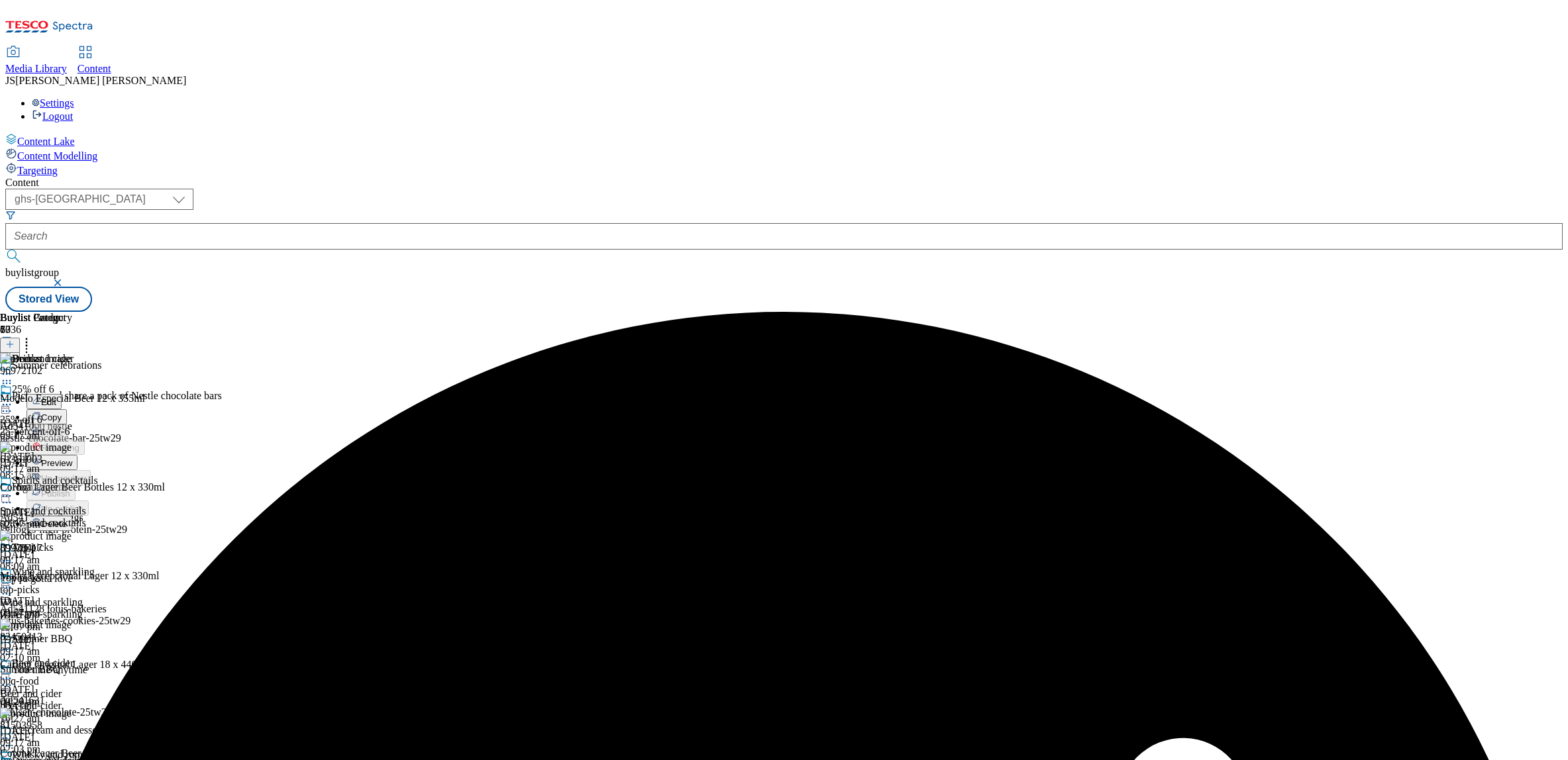
click at [72, 459] on span "Preview" at bounding box center [57, 463] width 31 height 10
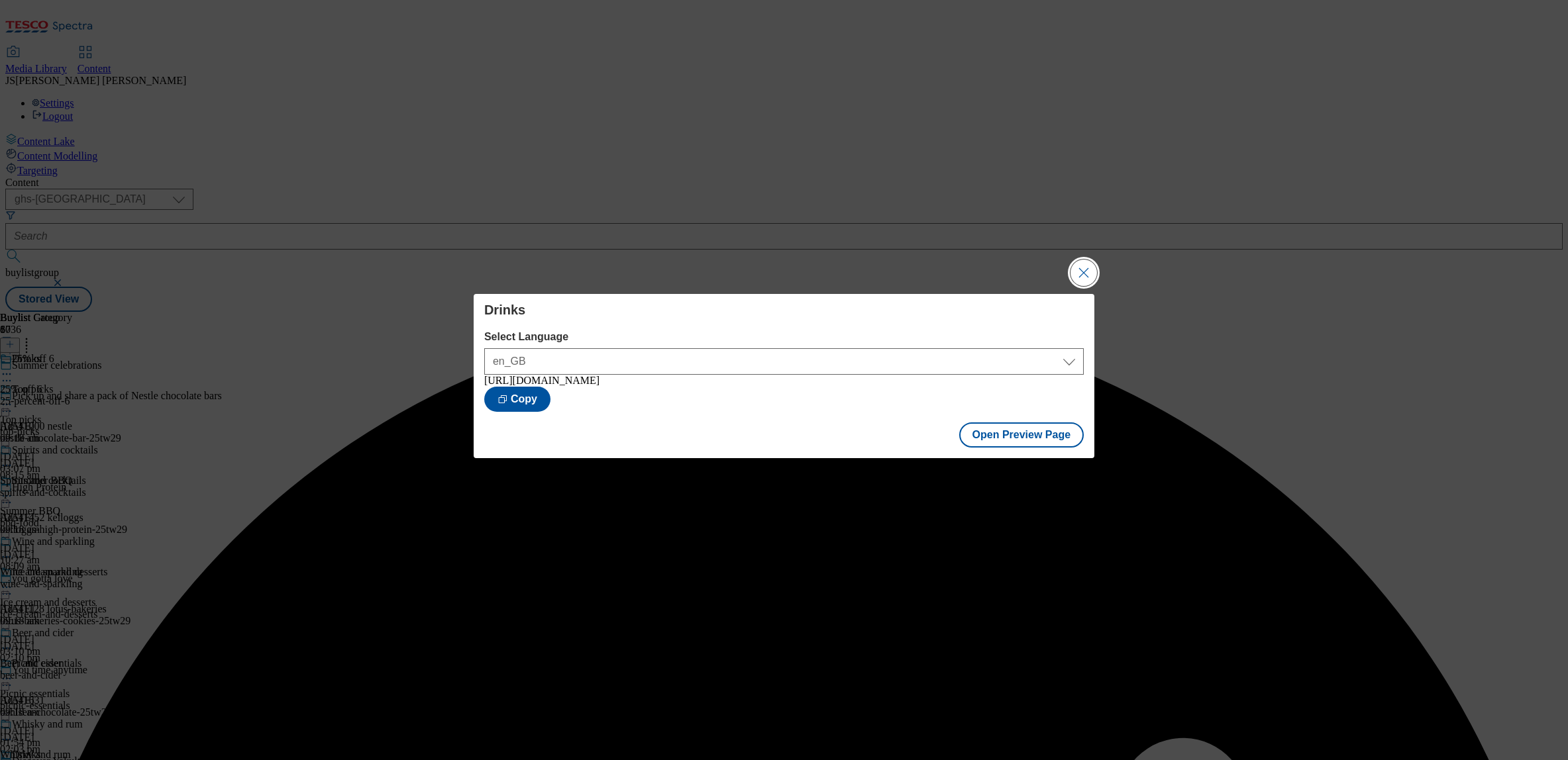
click at [1078, 270] on button "Close Modal" at bounding box center [1084, 272] width 26 height 26
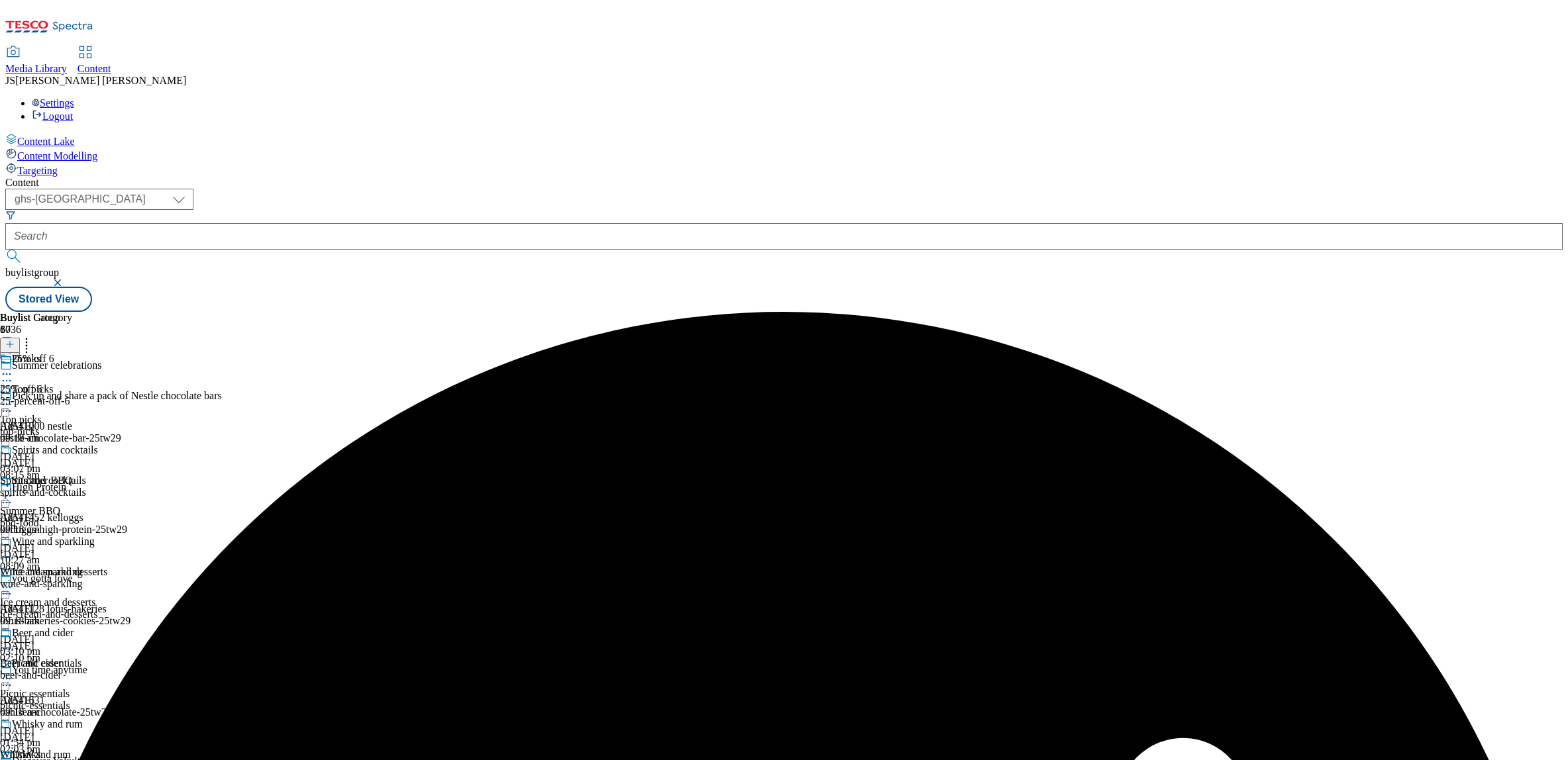
click at [8, 374] on circle at bounding box center [7, 374] width 2 height 2
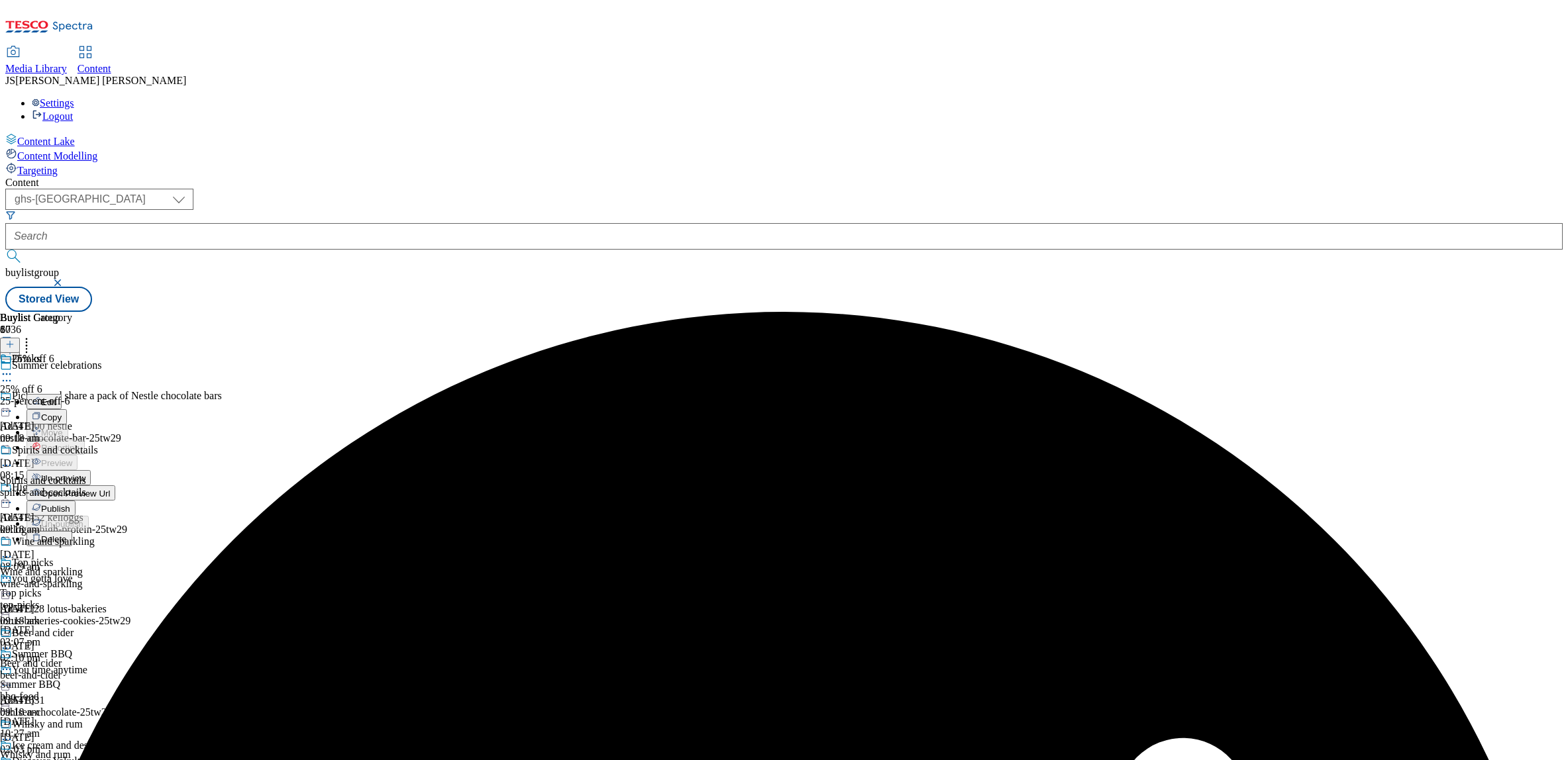
click at [70, 504] on span "Publish" at bounding box center [56, 509] width 29 height 10
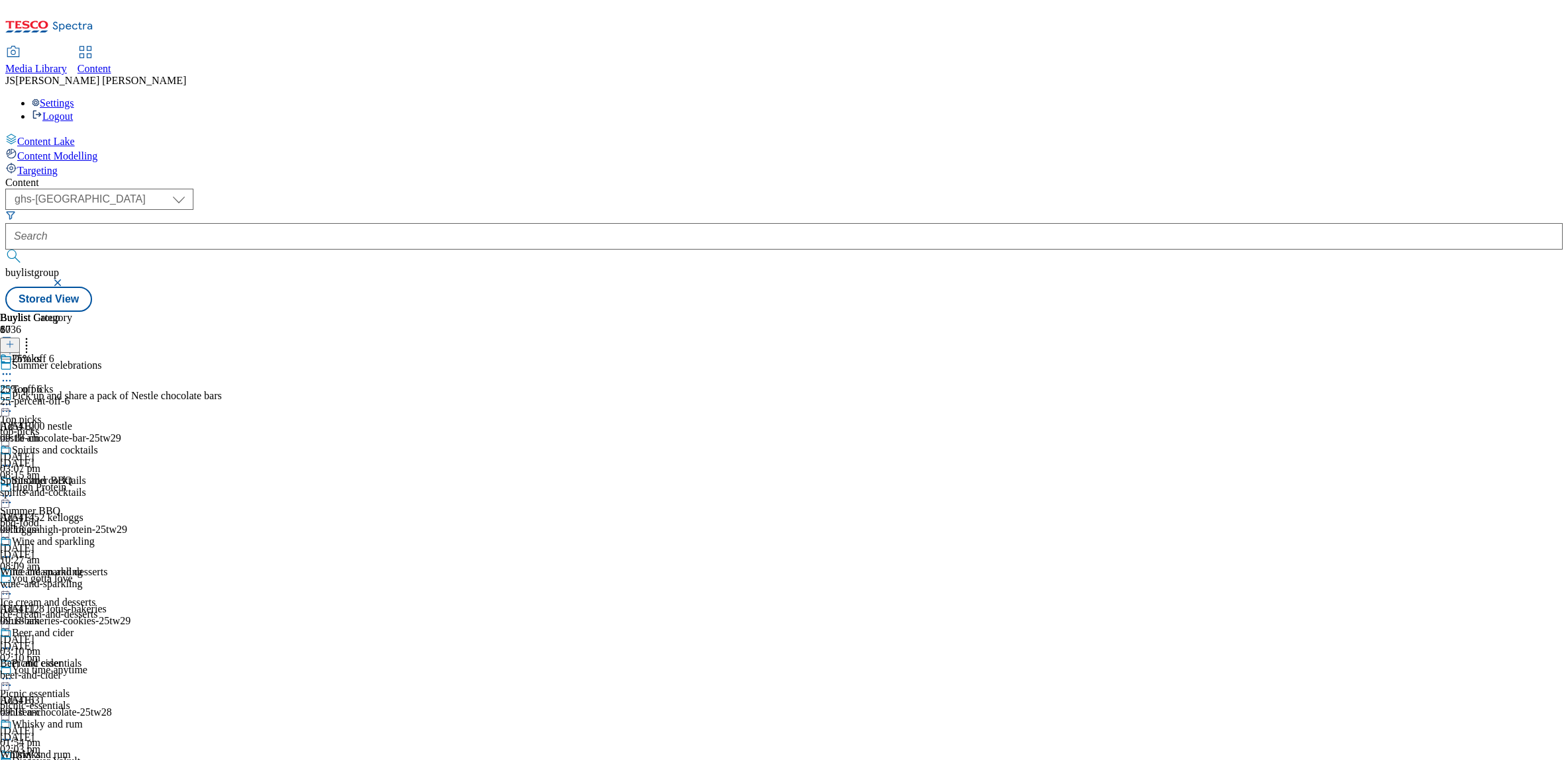
click at [126, 426] on div "top-picks" at bounding box center [63, 431] width 126 height 12
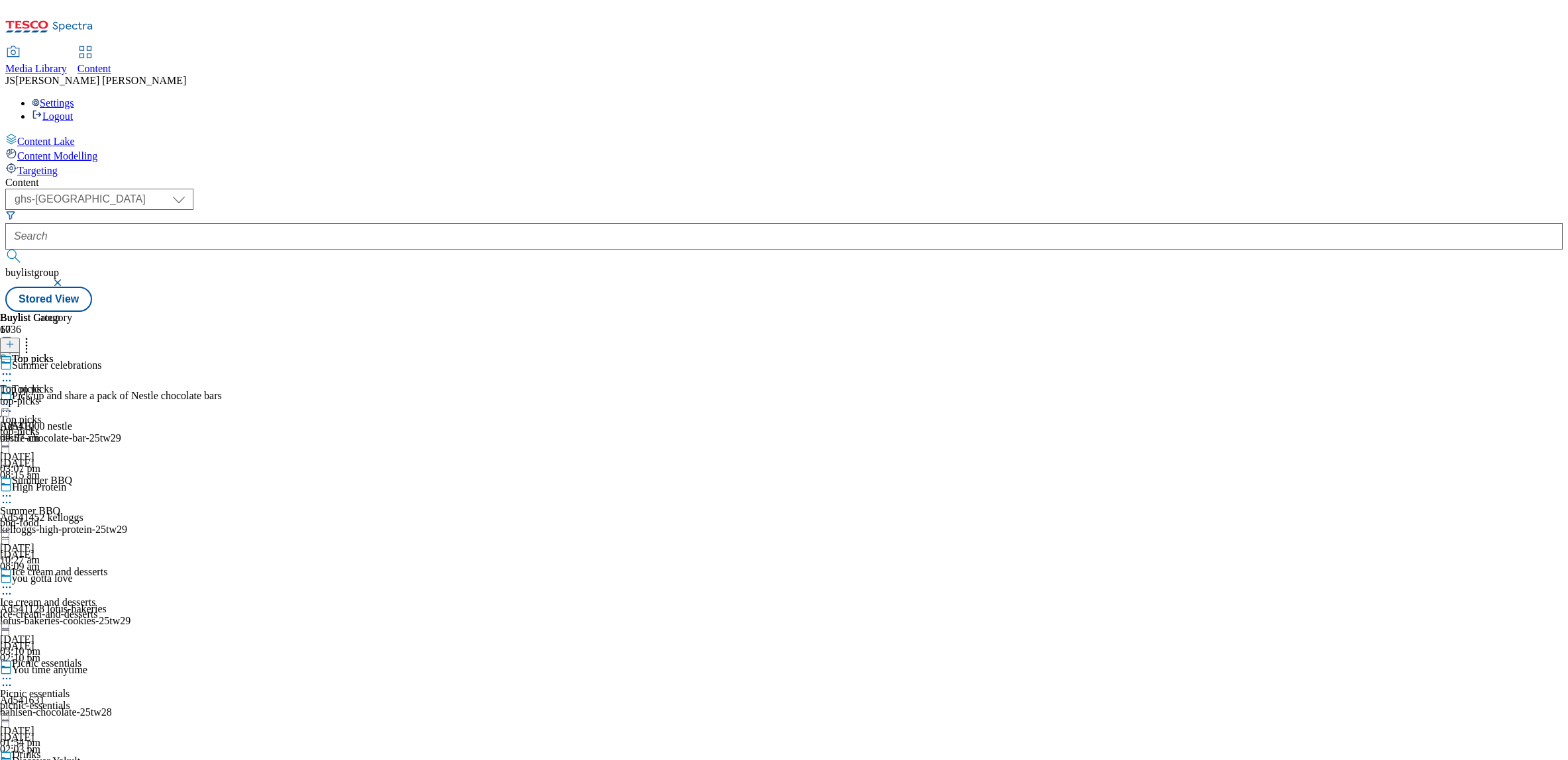
click at [11, 404] on circle at bounding box center [10, 405] width 2 height 2
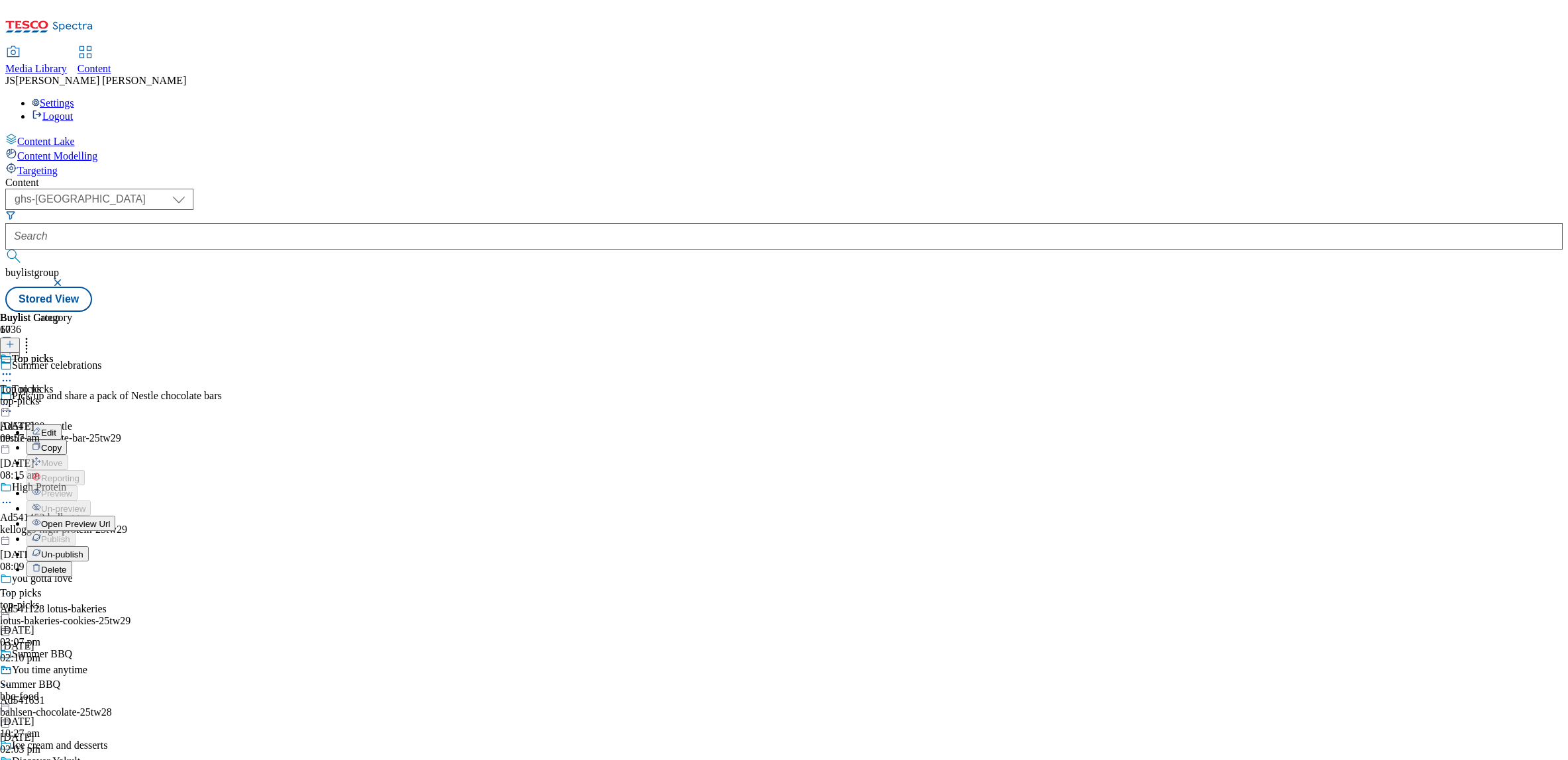
click at [83, 550] on span "Un-publish" at bounding box center [62, 554] width 42 height 10
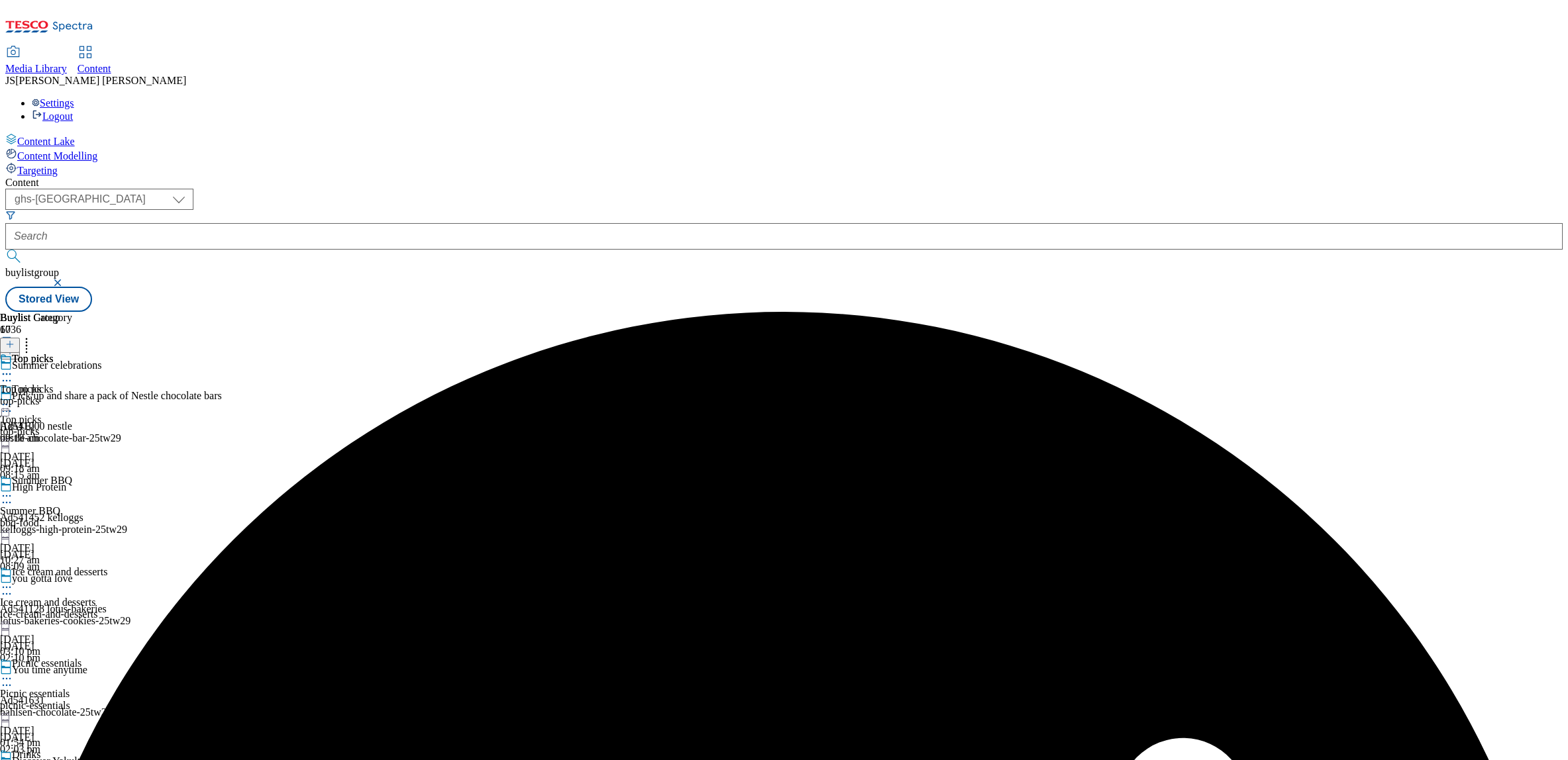
click at [5, 404] on circle at bounding box center [3, 405] width 2 height 2
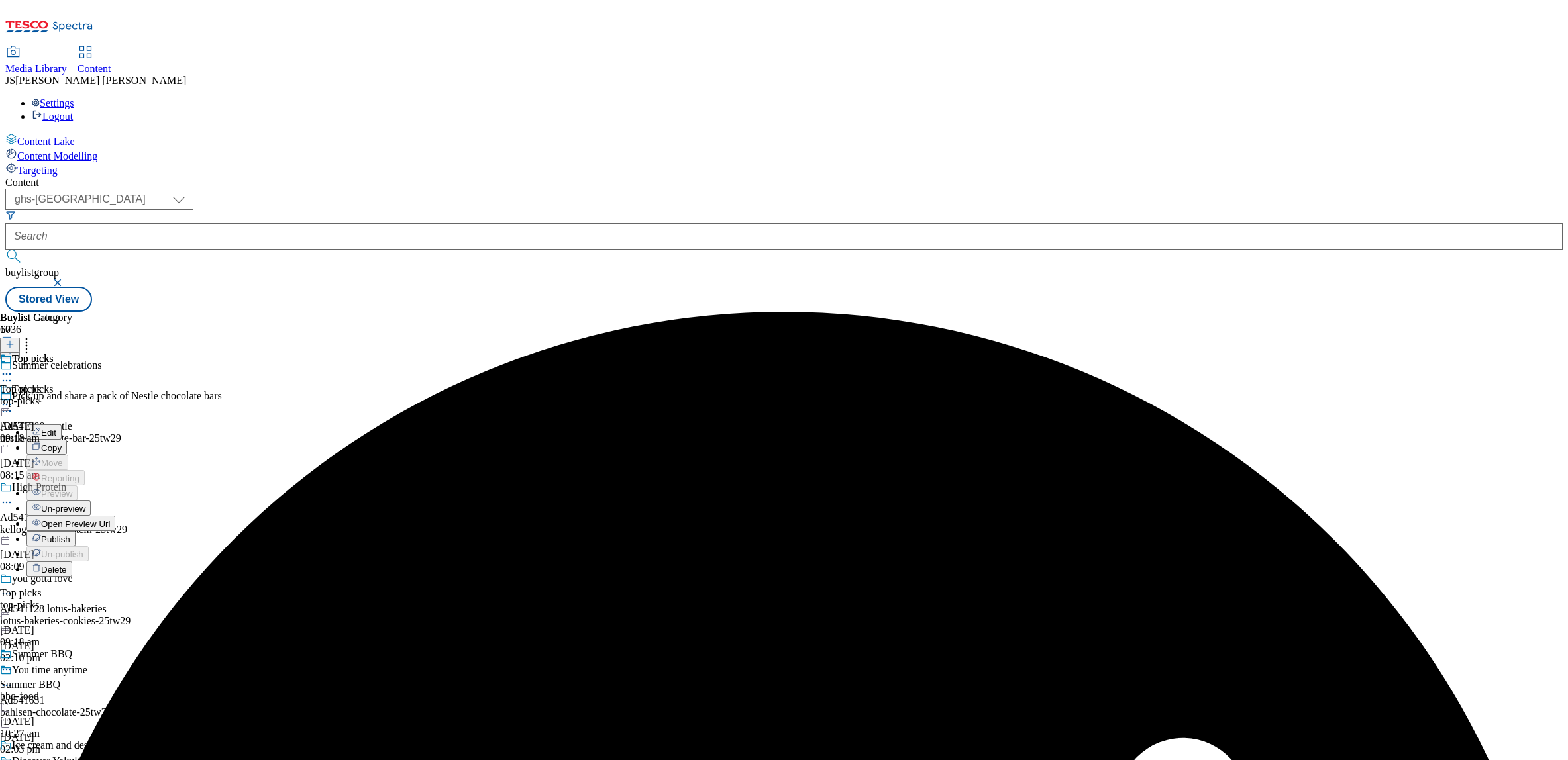
click at [86, 504] on span "Un-preview" at bounding box center [63, 509] width 44 height 10
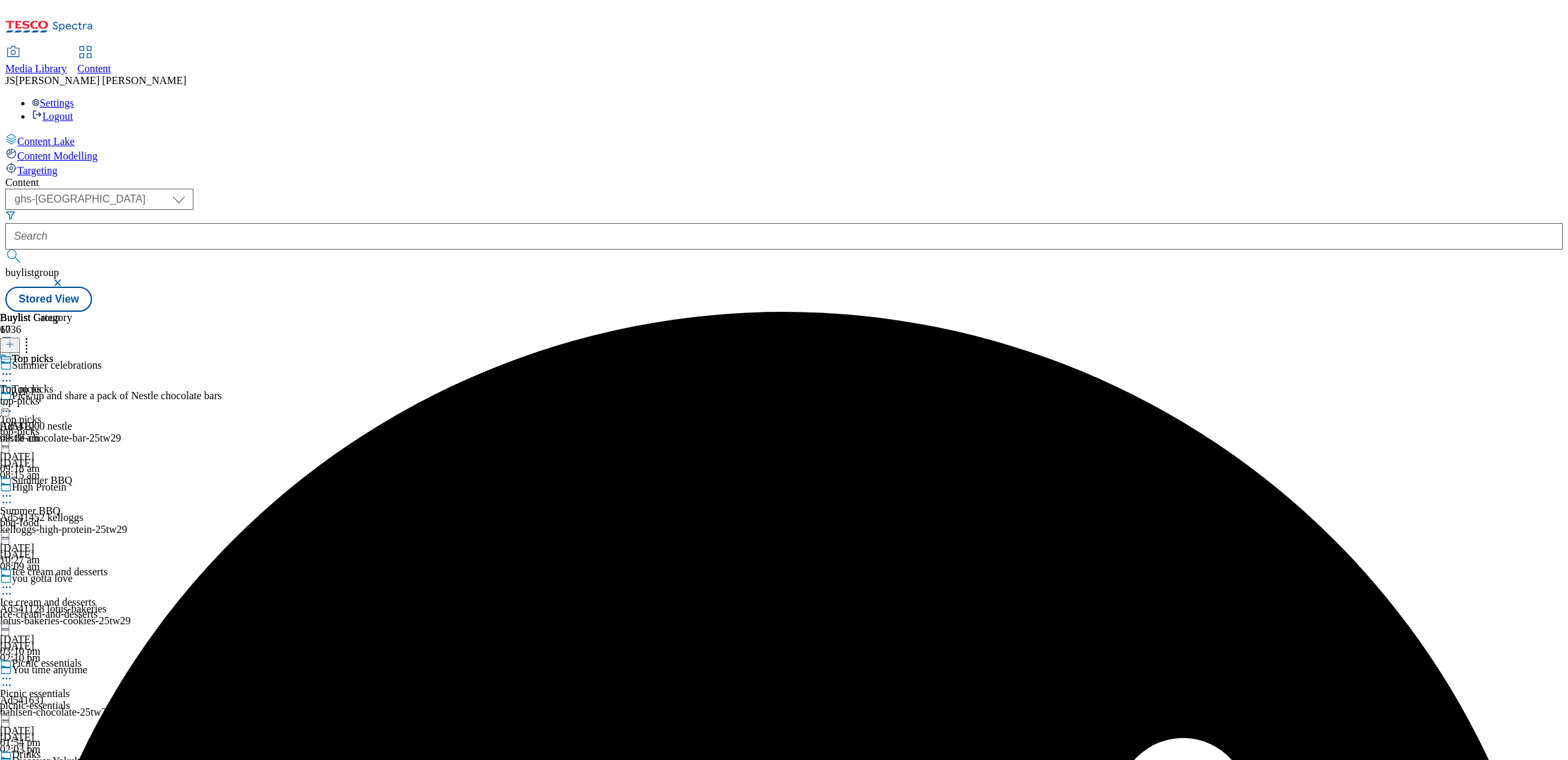
click at [72, 395] on div "top-picks" at bounding box center [36, 401] width 72 height 12
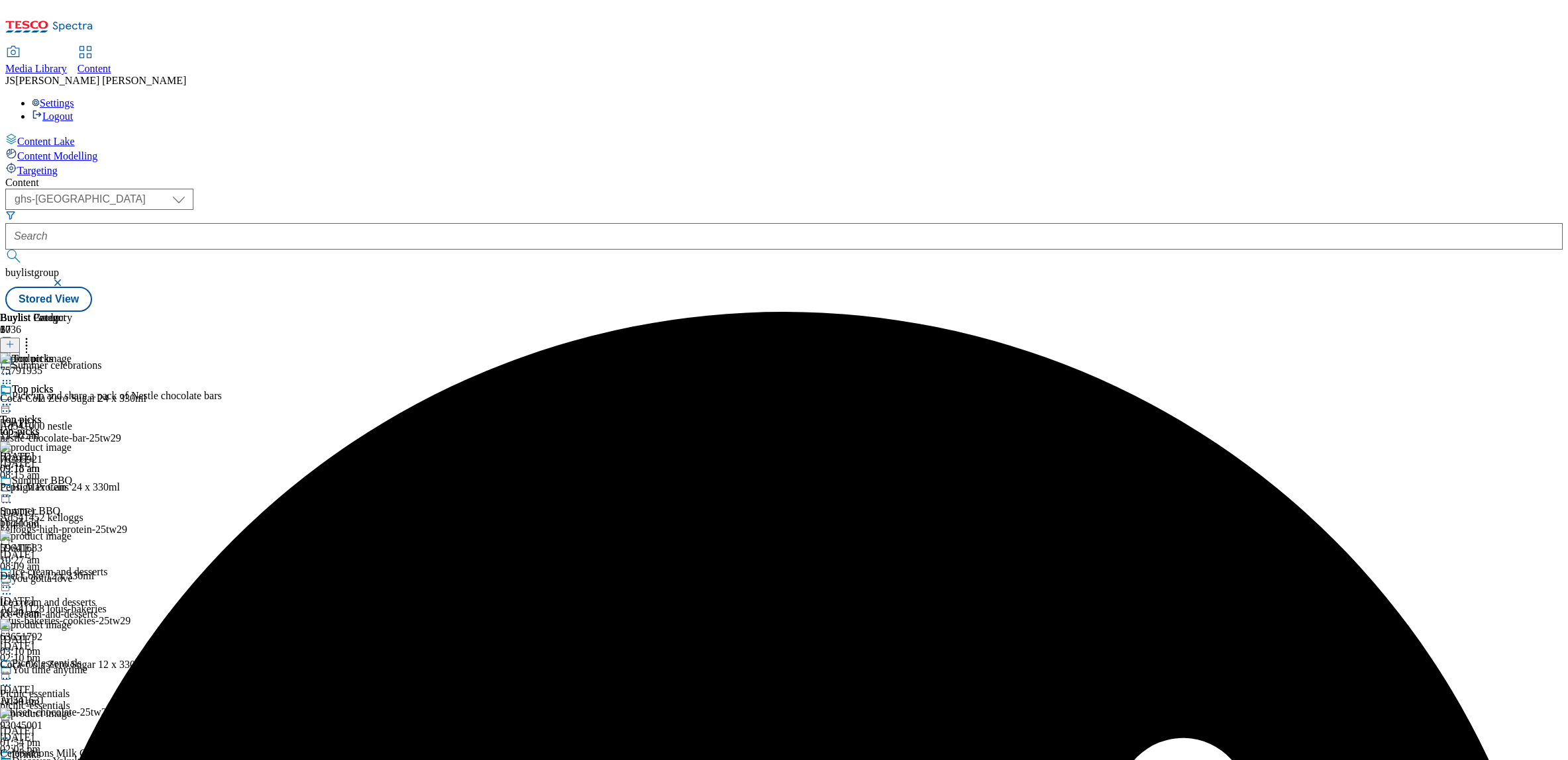
click at [14, 340] on icon at bounding box center [10, 344] width 9 height 9
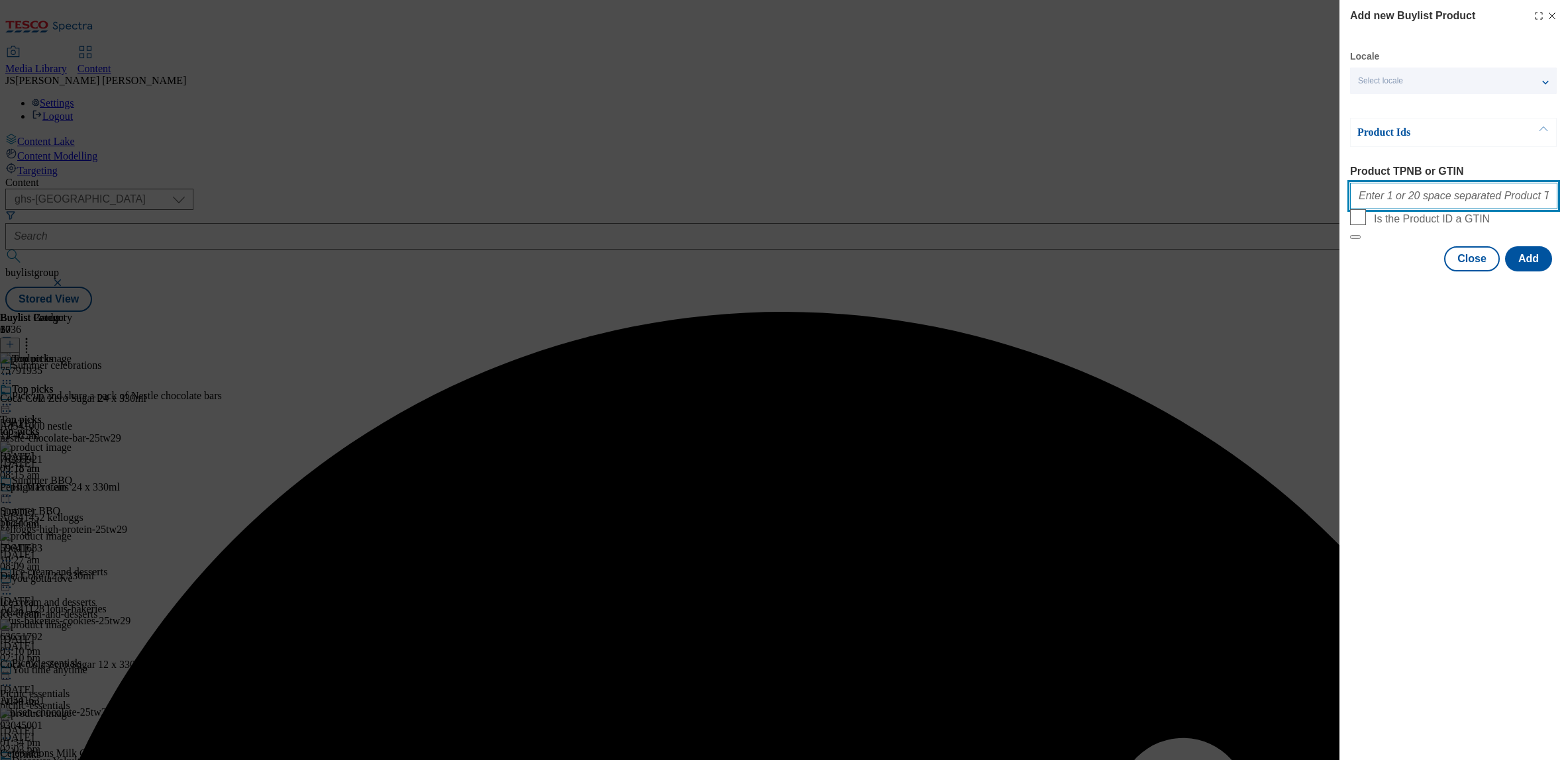
click at [1382, 203] on input "Product TPNB or GTIN" at bounding box center [1453, 196] width 208 height 26
paste input ""50423472 58219137 51933552""
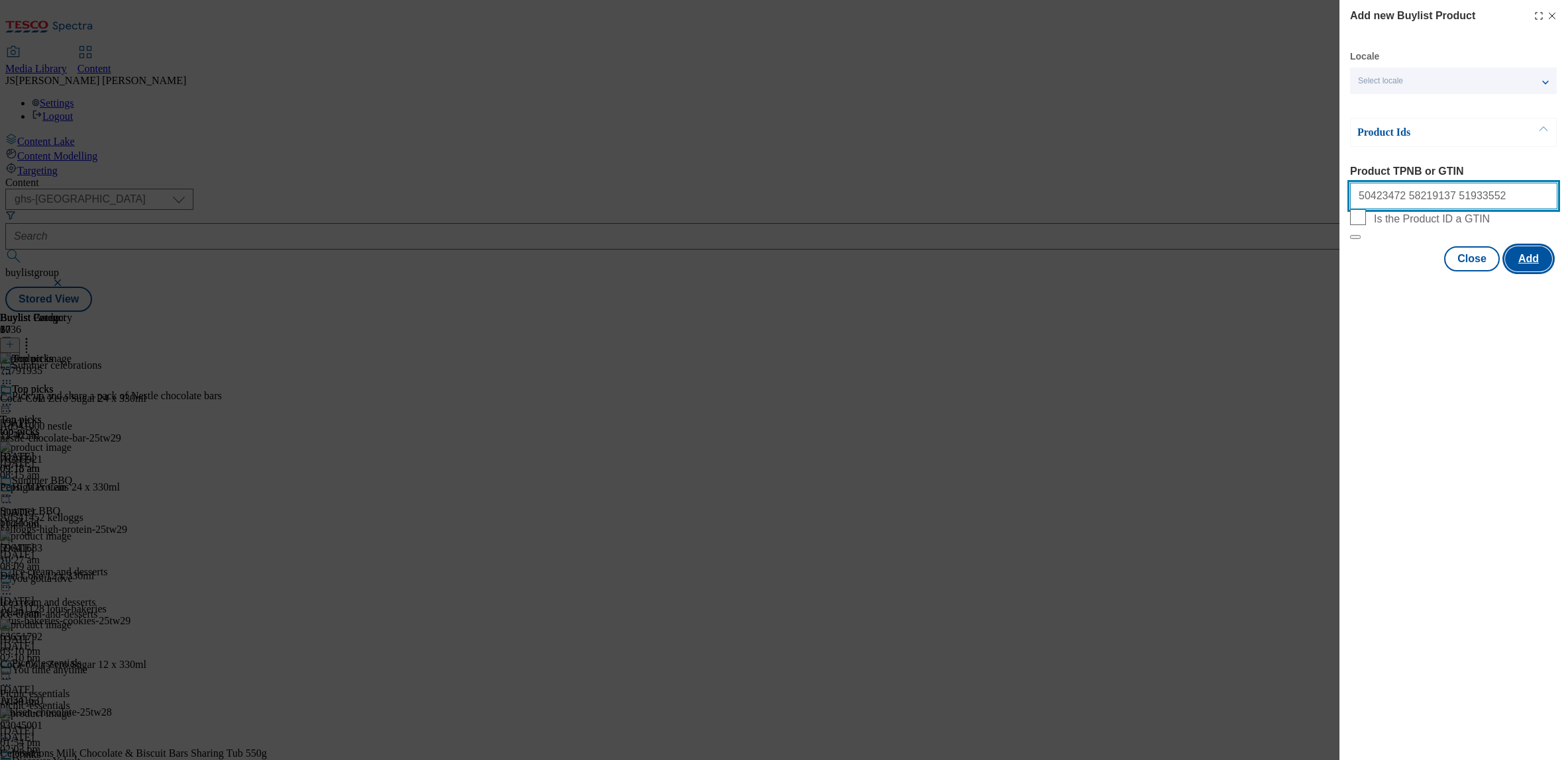
type input "50423472 58219137 51933552"
click at [1524, 272] on button "Add" at bounding box center [1529, 259] width 47 height 25
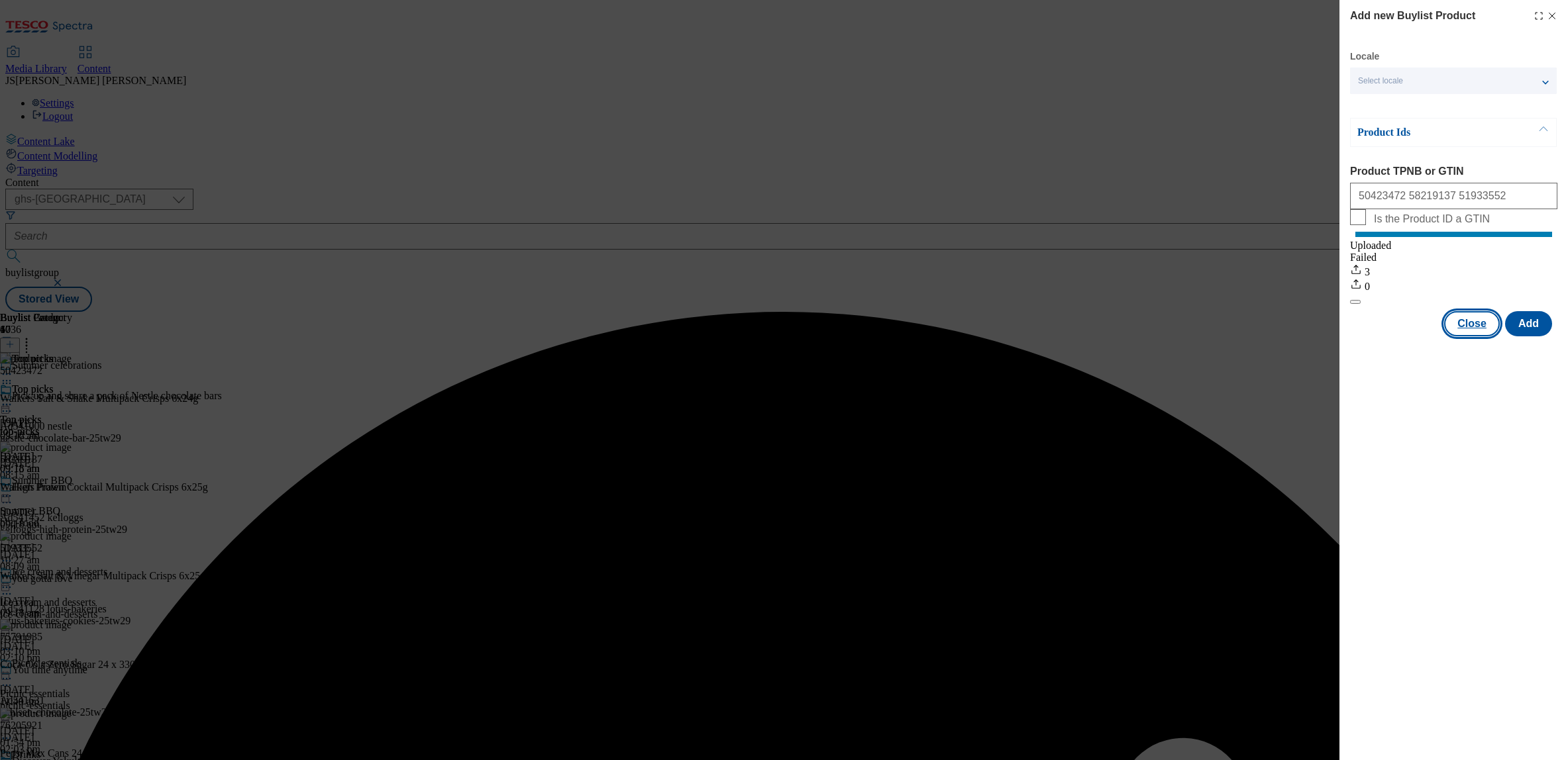
drag, startPoint x: 1483, startPoint y: 336, endPoint x: 1298, endPoint y: 311, distance: 186.7
click at [1482, 336] on button "Close" at bounding box center [1472, 323] width 56 height 25
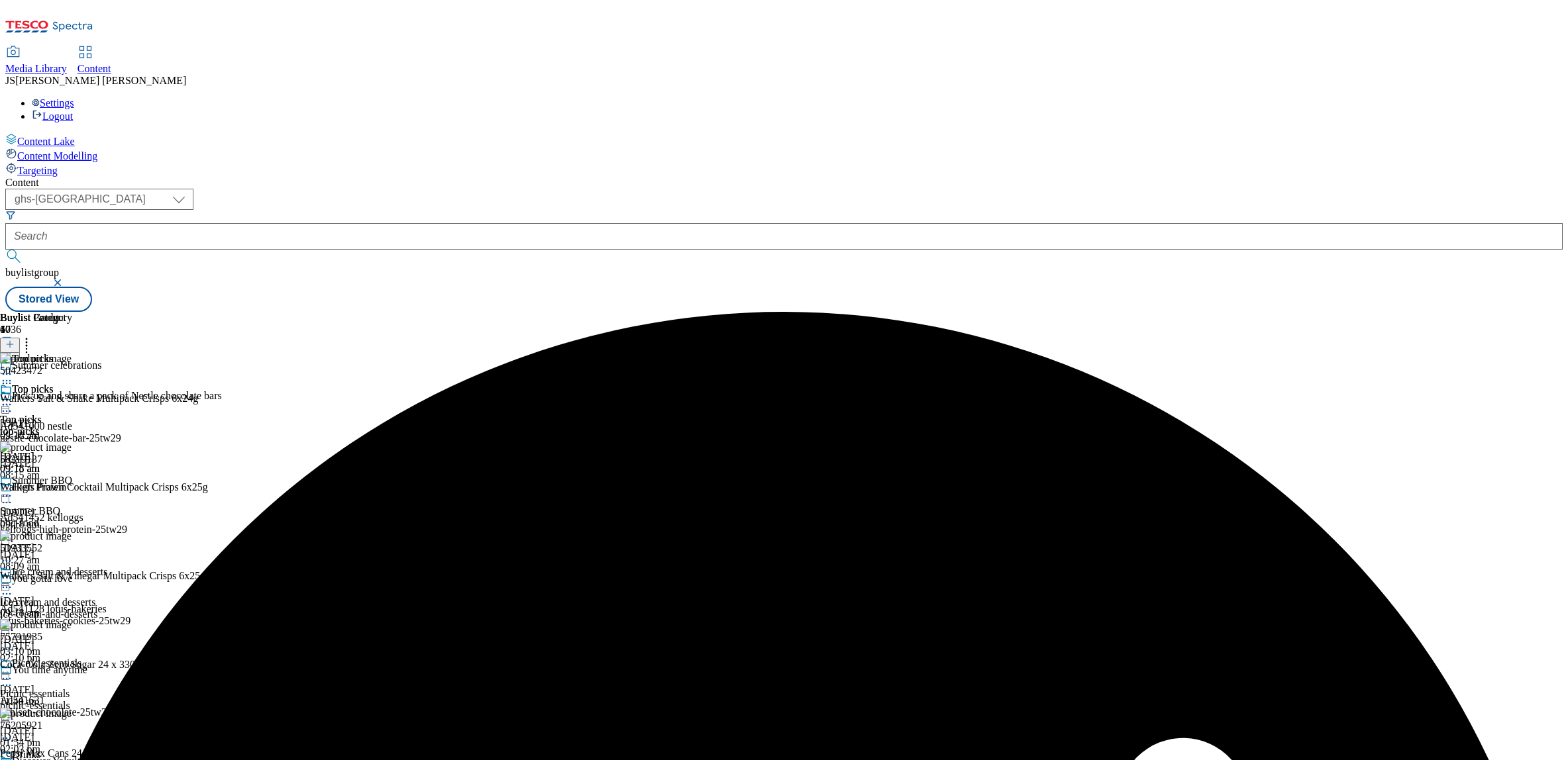
click at [33, 336] on icon at bounding box center [26, 342] width 13 height 13
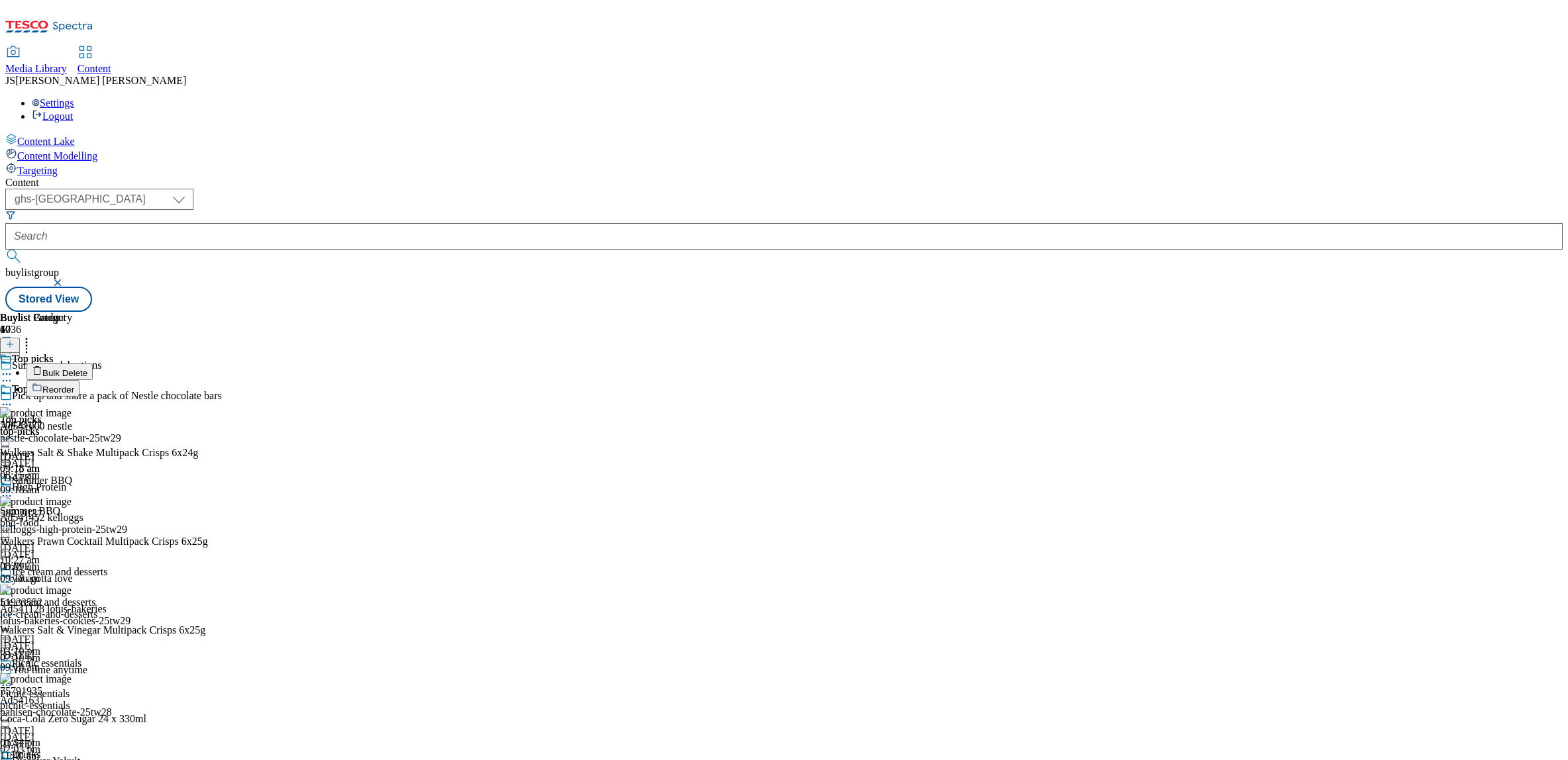
click at [75, 385] on span "Reorder" at bounding box center [58, 390] width 32 height 10
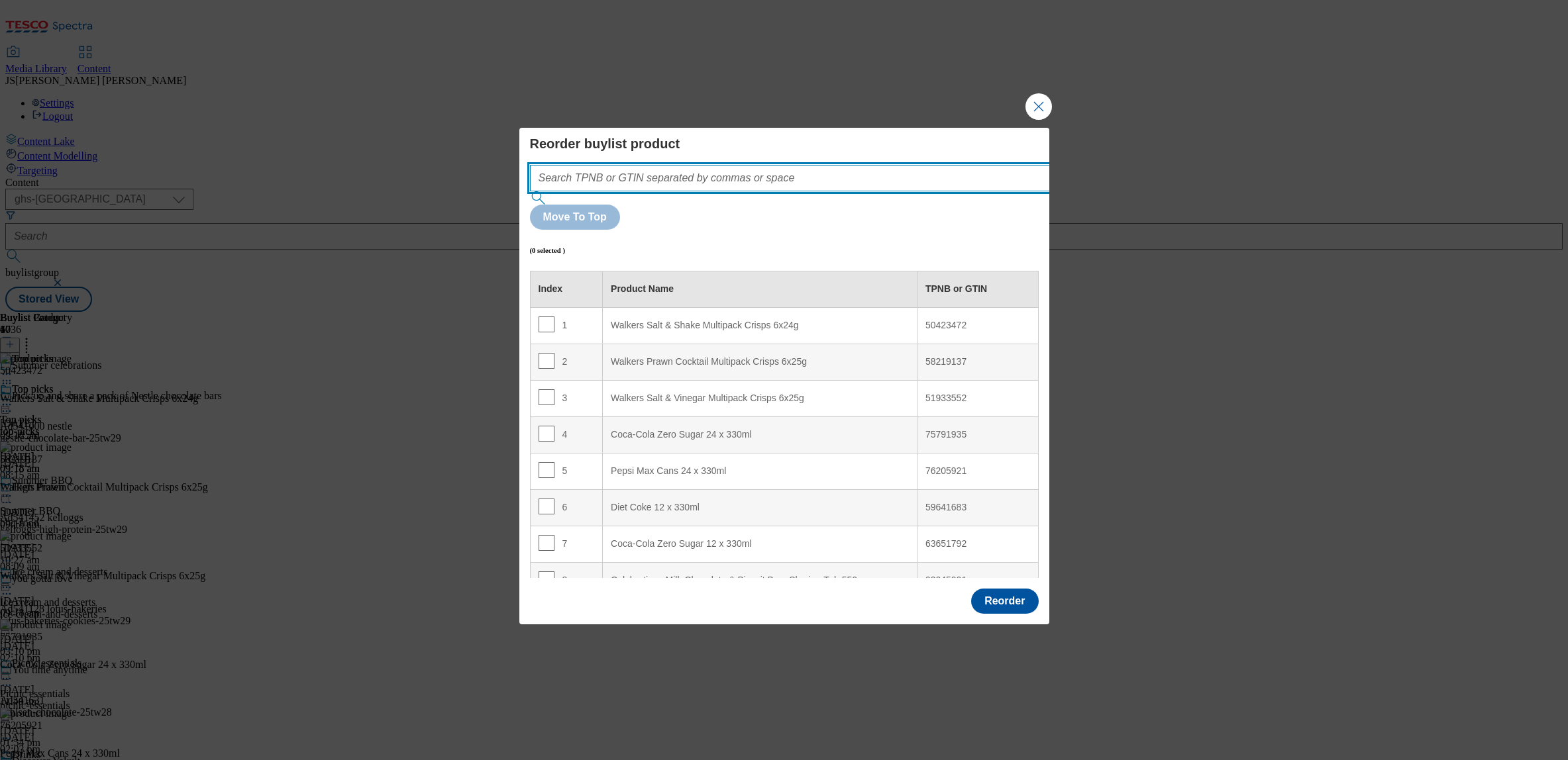
click at [603, 192] on input "Modal" at bounding box center [809, 178] width 559 height 26
paste input ""50423472 58219137 51933552""
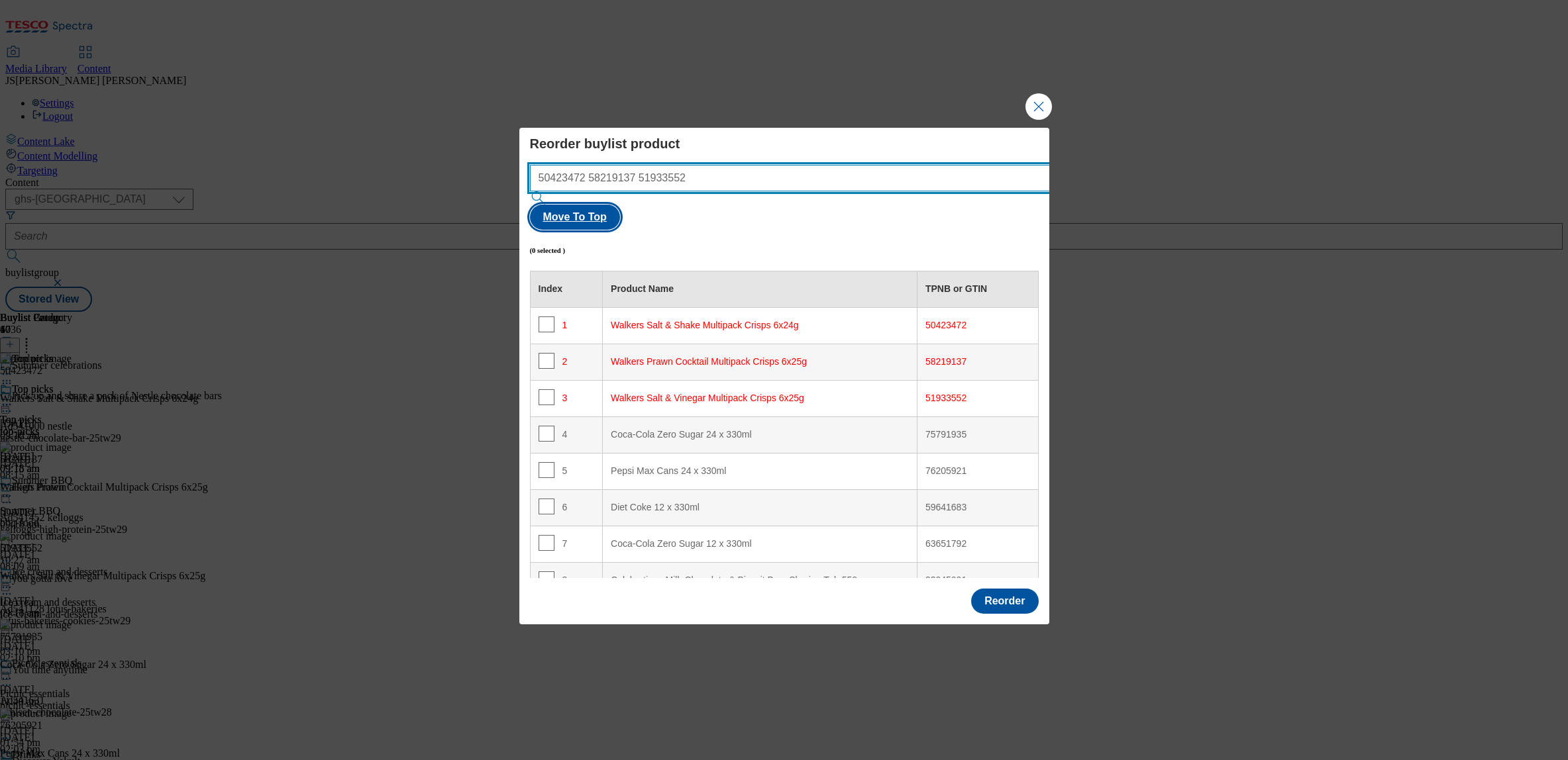
type input "50423472 58219137 51933552"
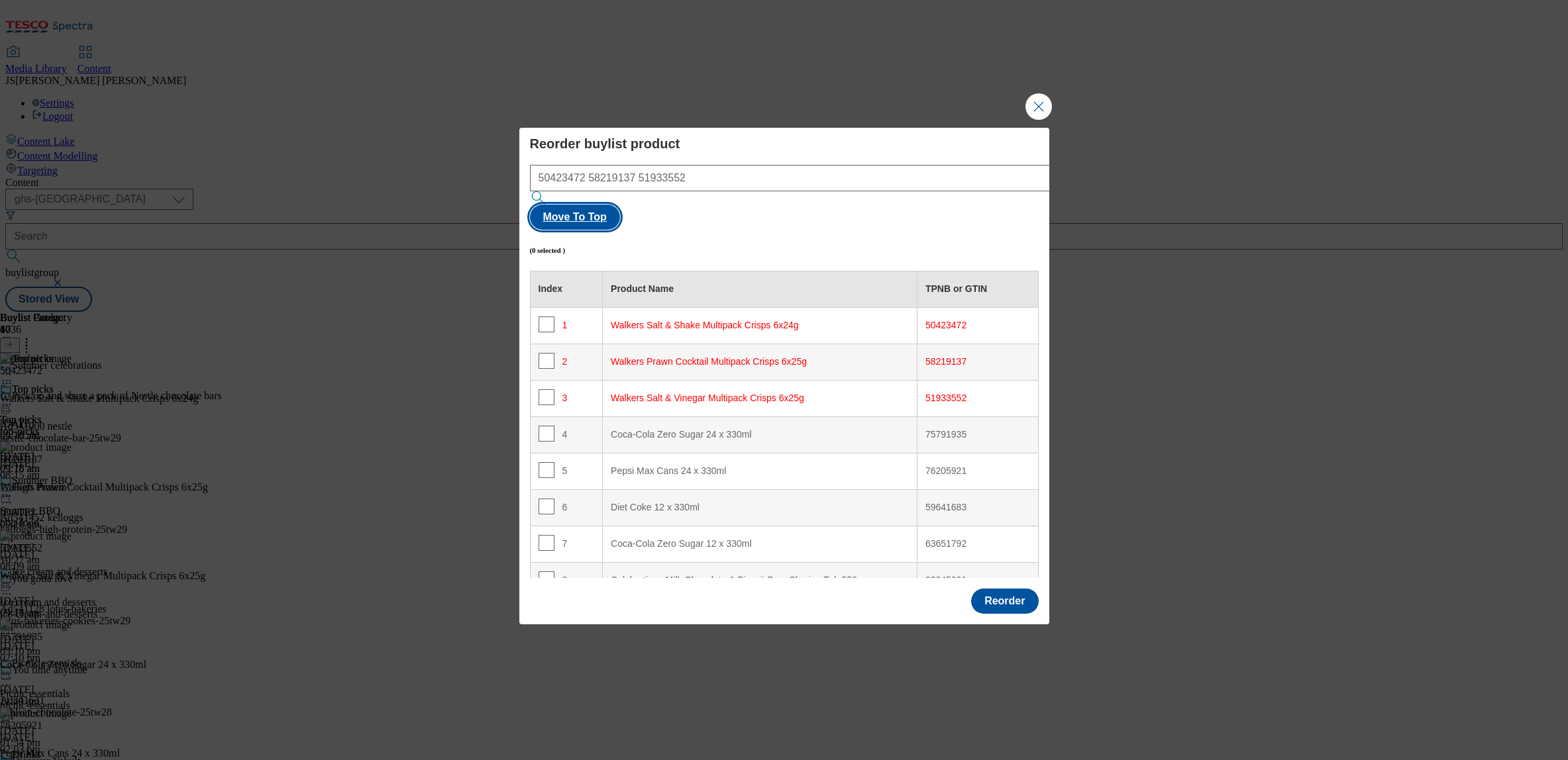
click at [620, 206] on button "Move To Top" at bounding box center [575, 217] width 90 height 25
checkbox input "true"
click at [1006, 589] on button "Reorder" at bounding box center [1004, 601] width 67 height 25
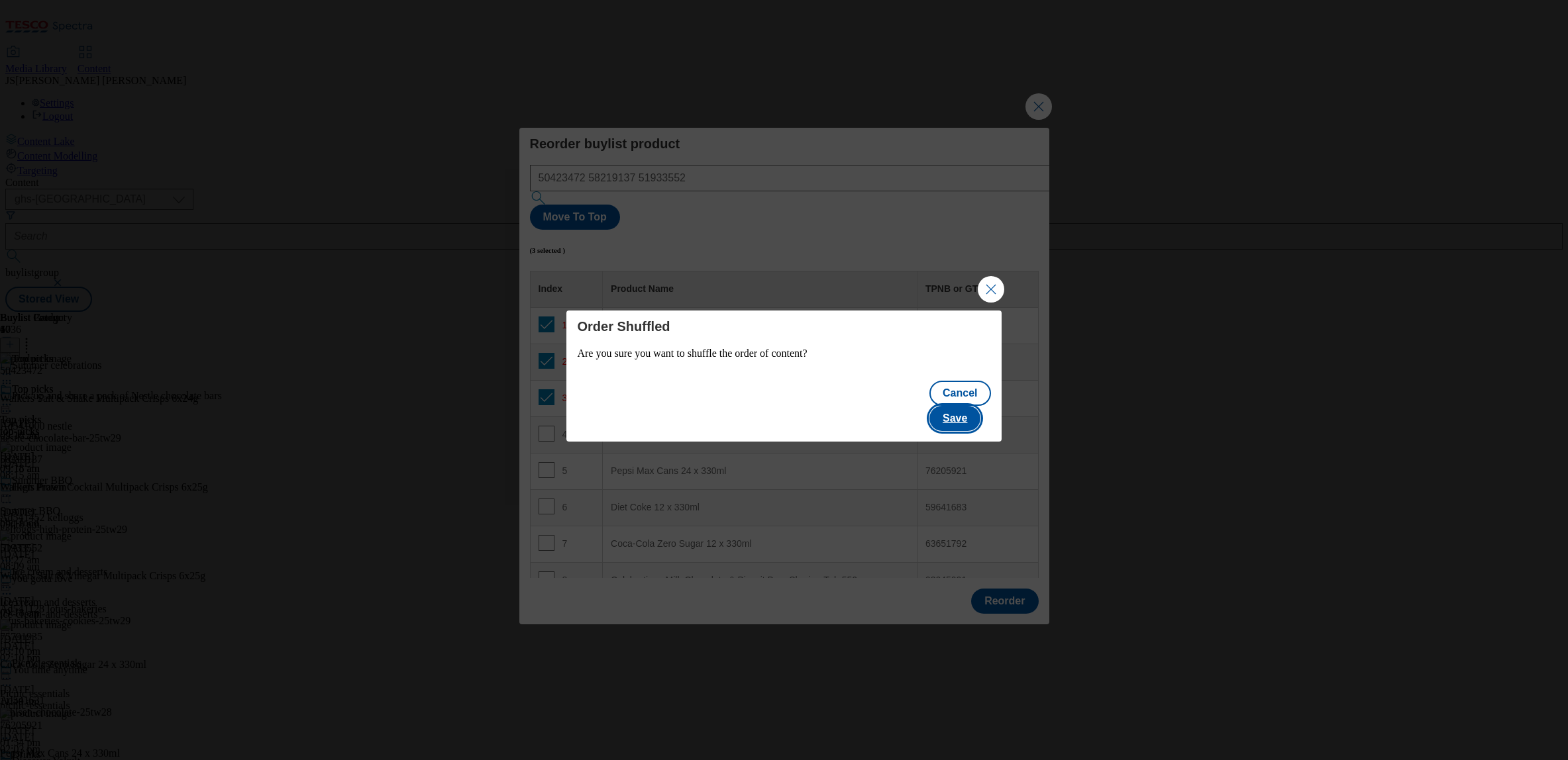
click at [974, 408] on button "Save" at bounding box center [955, 419] width 51 height 25
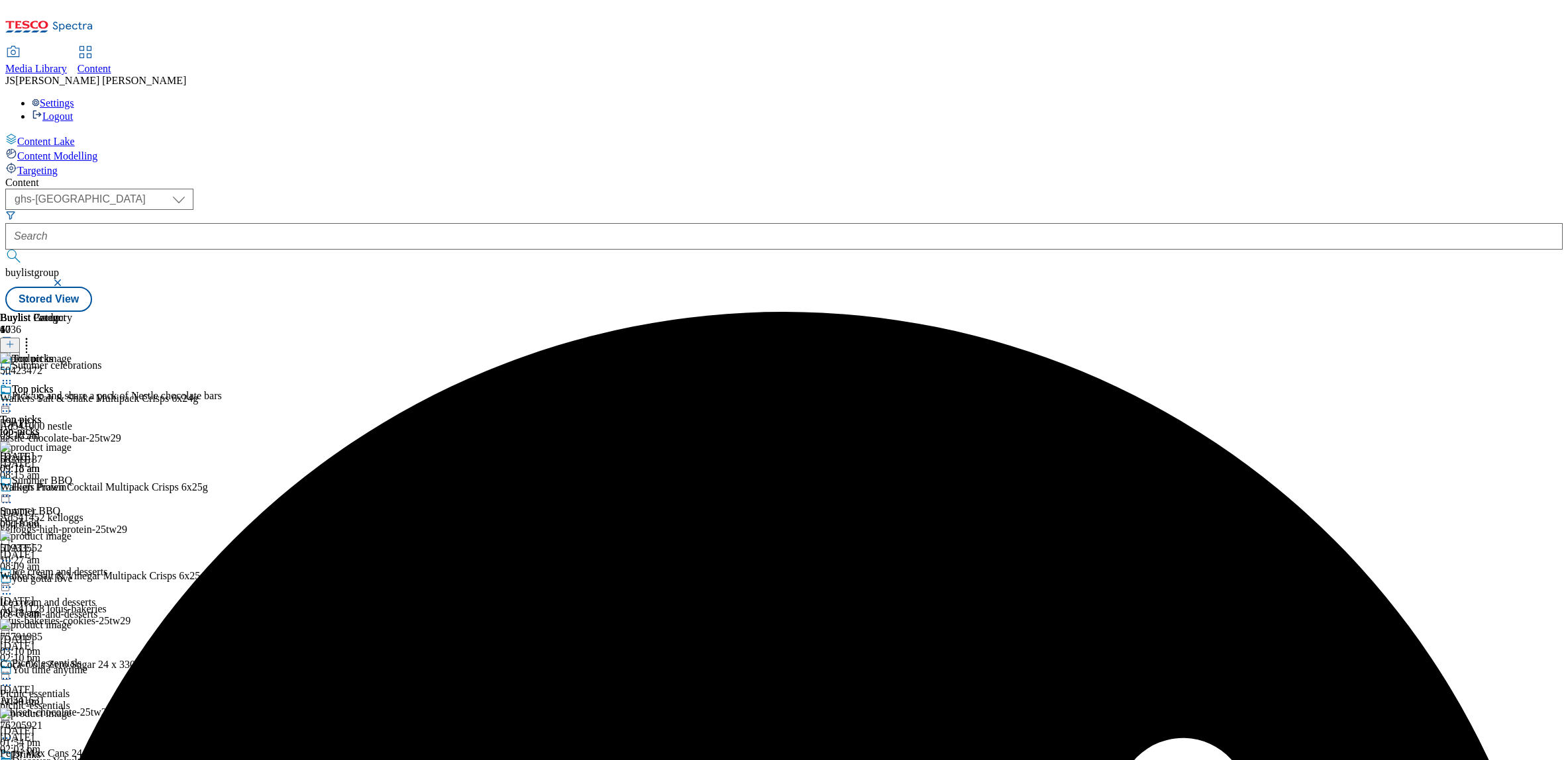
click at [13, 398] on icon at bounding box center [6, 404] width 13 height 13
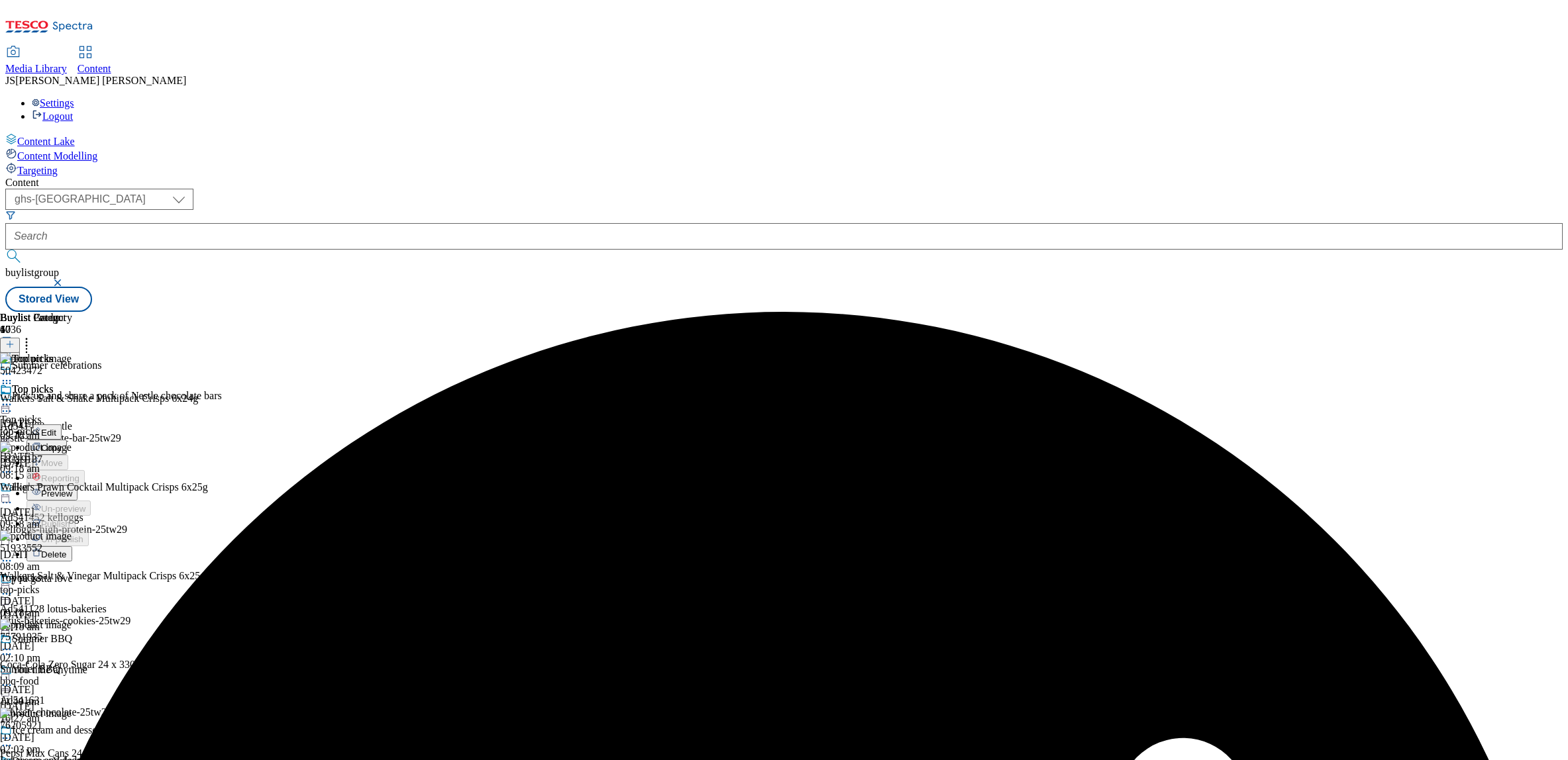
click at [72, 489] on span "Preview" at bounding box center [57, 494] width 31 height 10
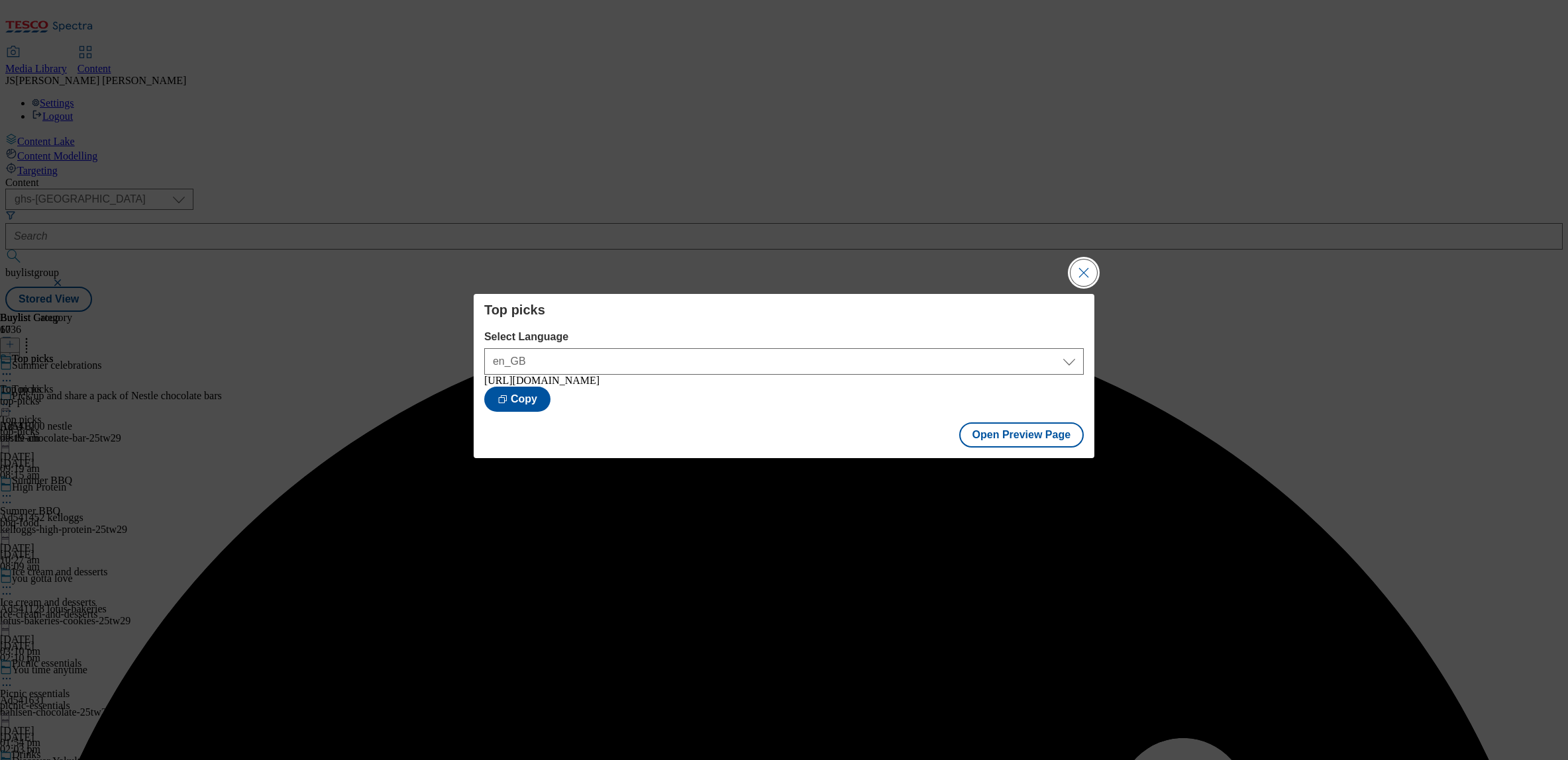
click at [1078, 271] on button "Close Modal" at bounding box center [1084, 272] width 26 height 26
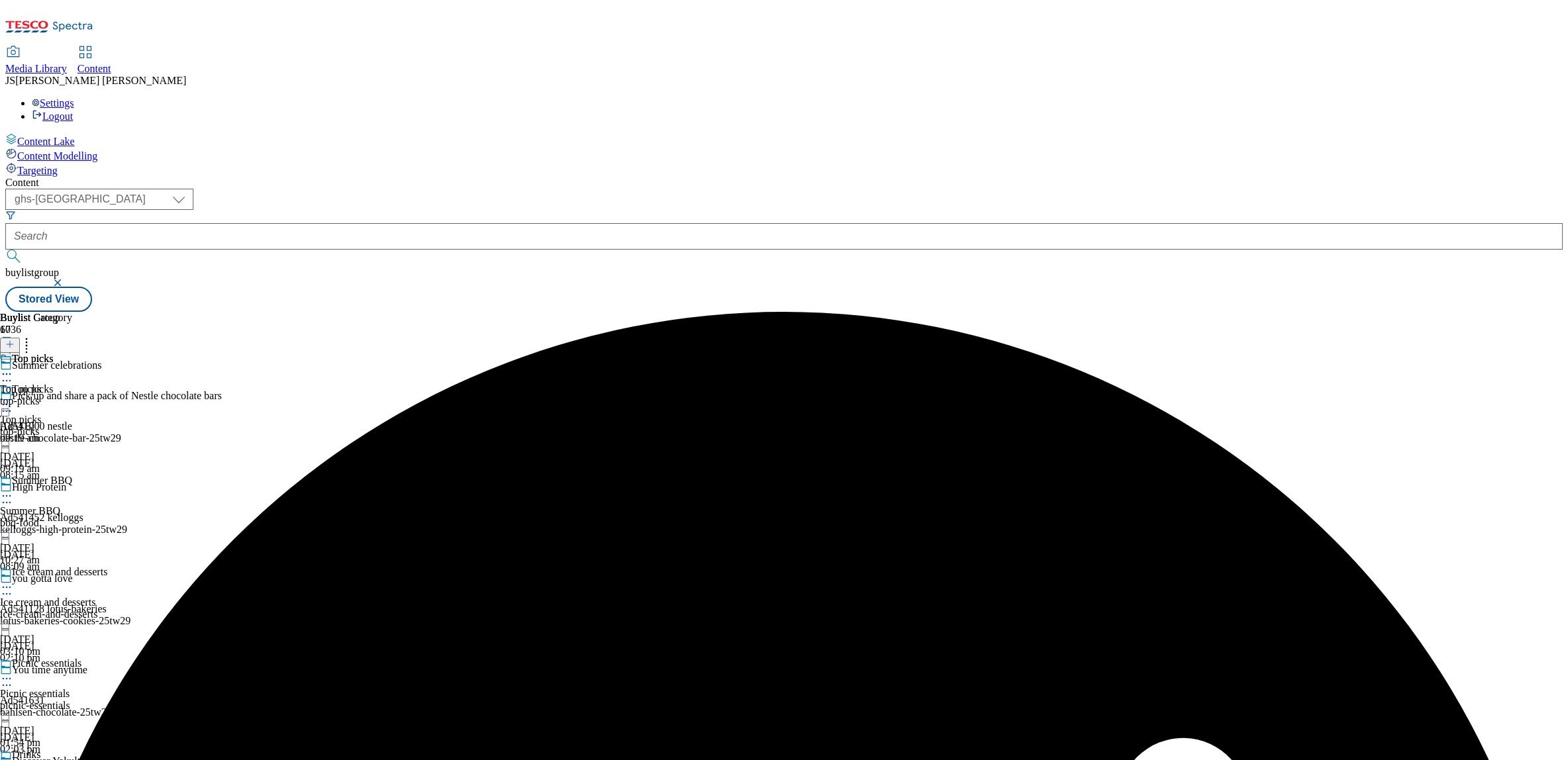
click at [13, 398] on icon at bounding box center [6, 404] width 13 height 13
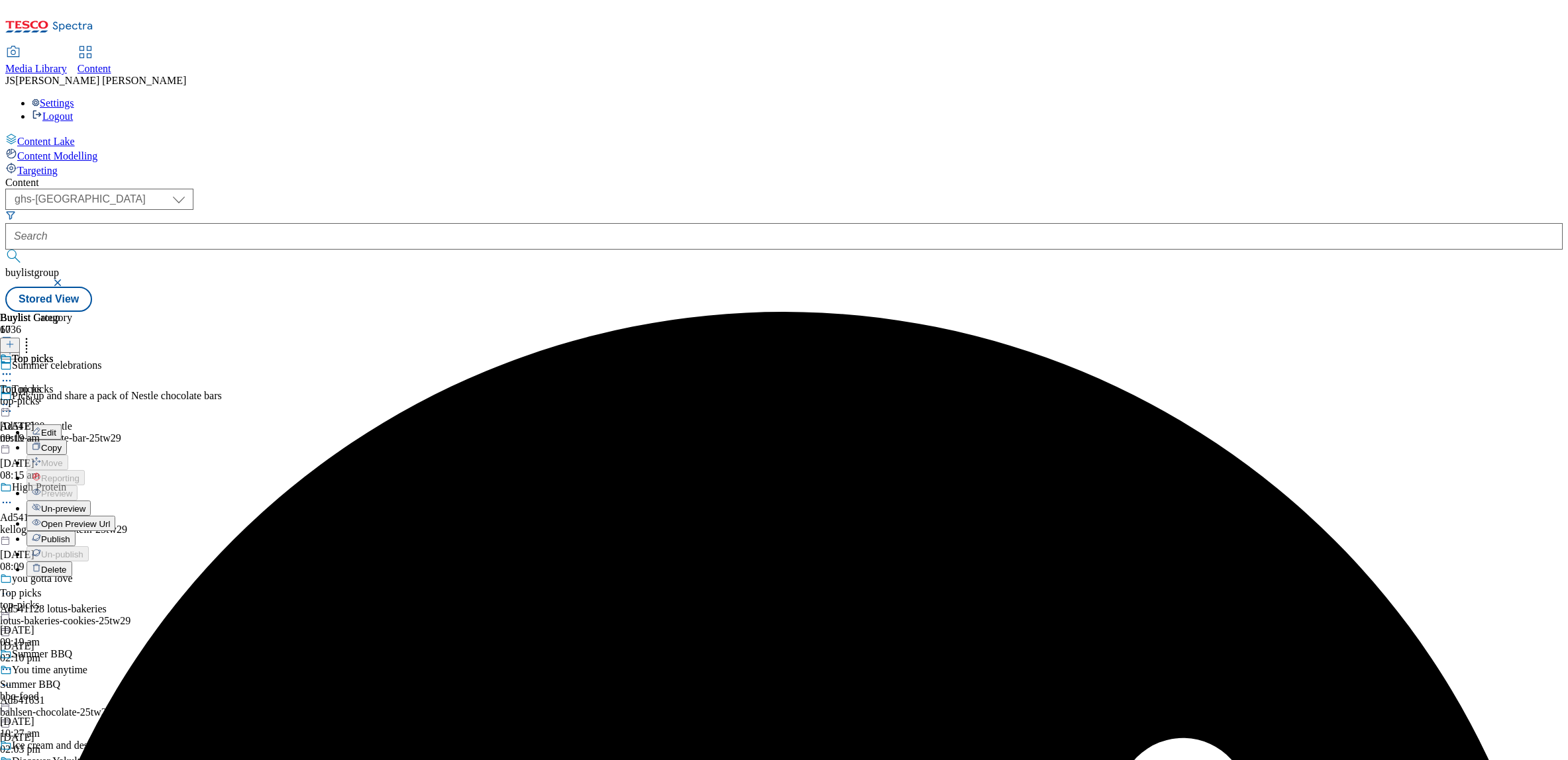
click at [70, 534] on span "Publish" at bounding box center [56, 539] width 29 height 10
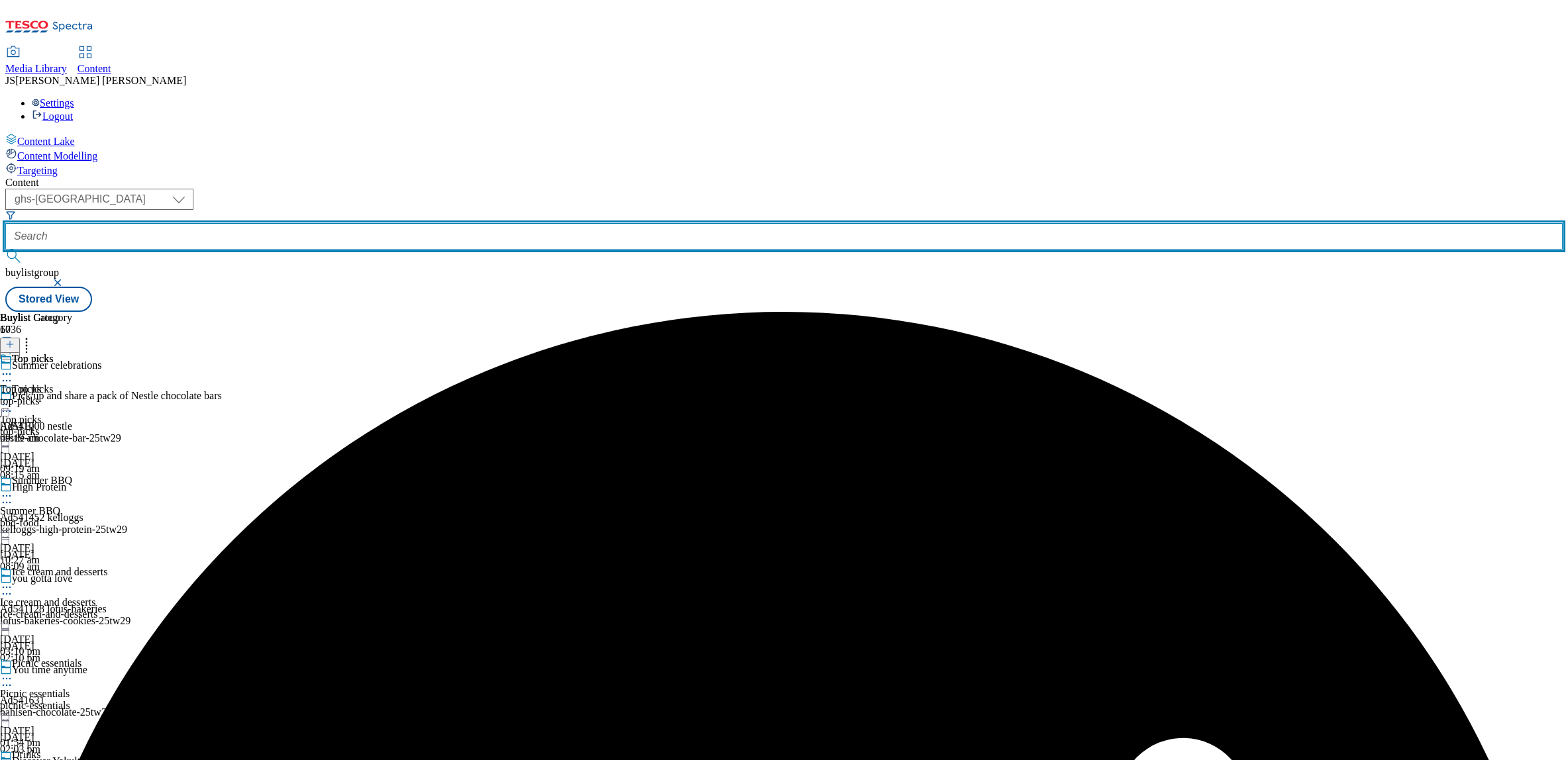
click at [312, 223] on input "text" at bounding box center [784, 237] width 1558 height 26
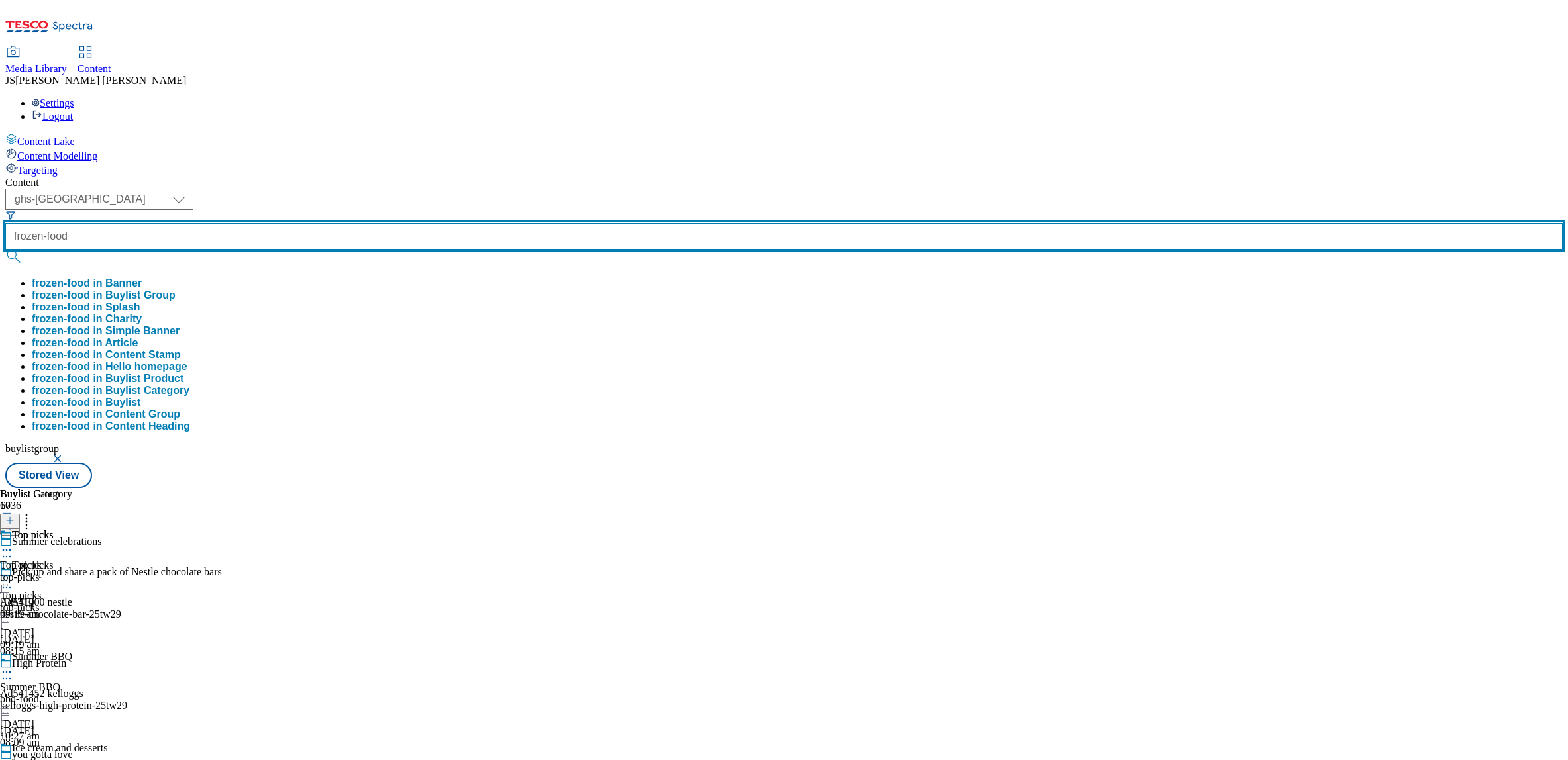
type input "frozen-food"
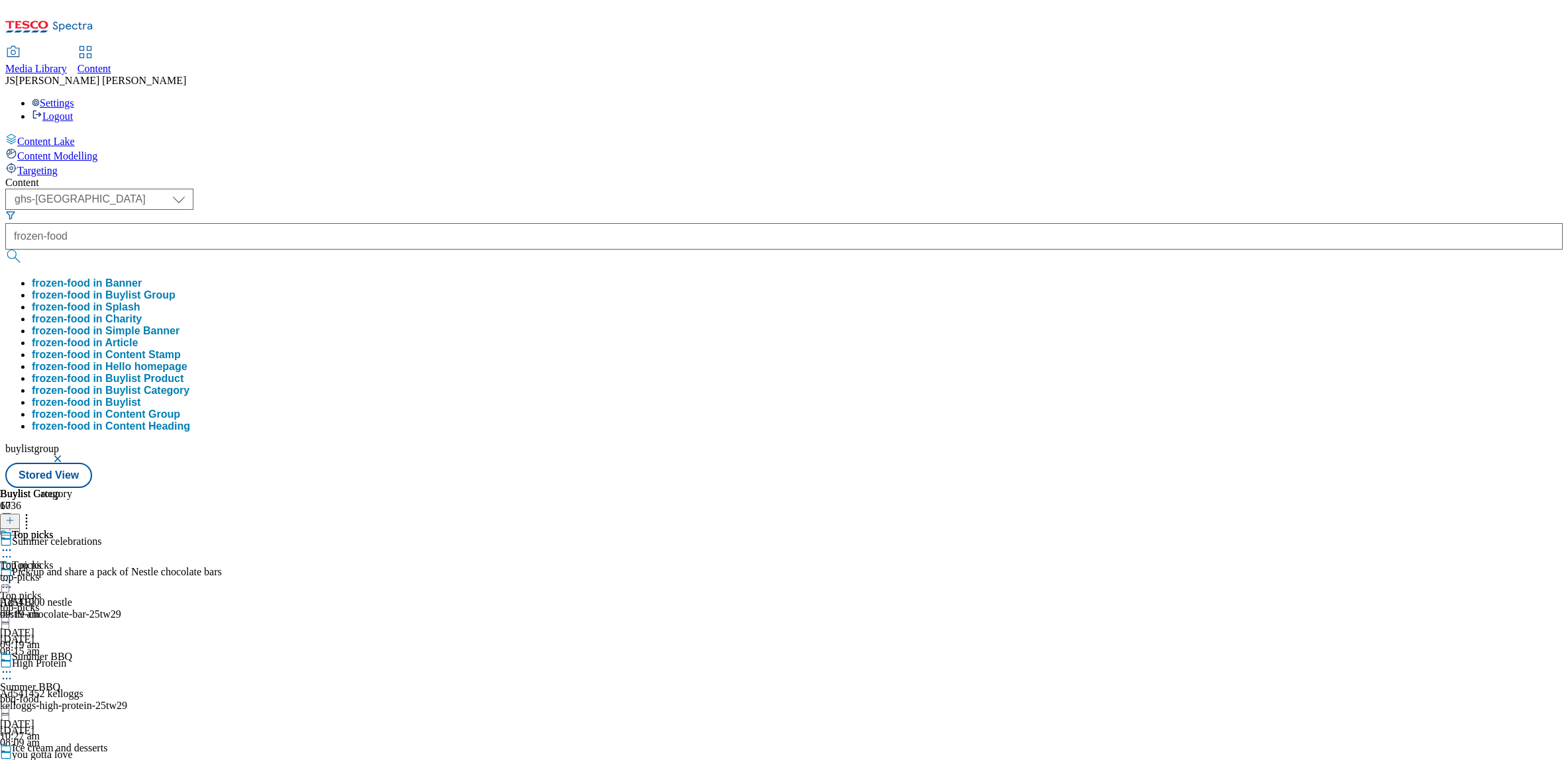
click at [175, 290] on button "frozen-food in Buylist Group" at bounding box center [103, 295] width 143 height 12
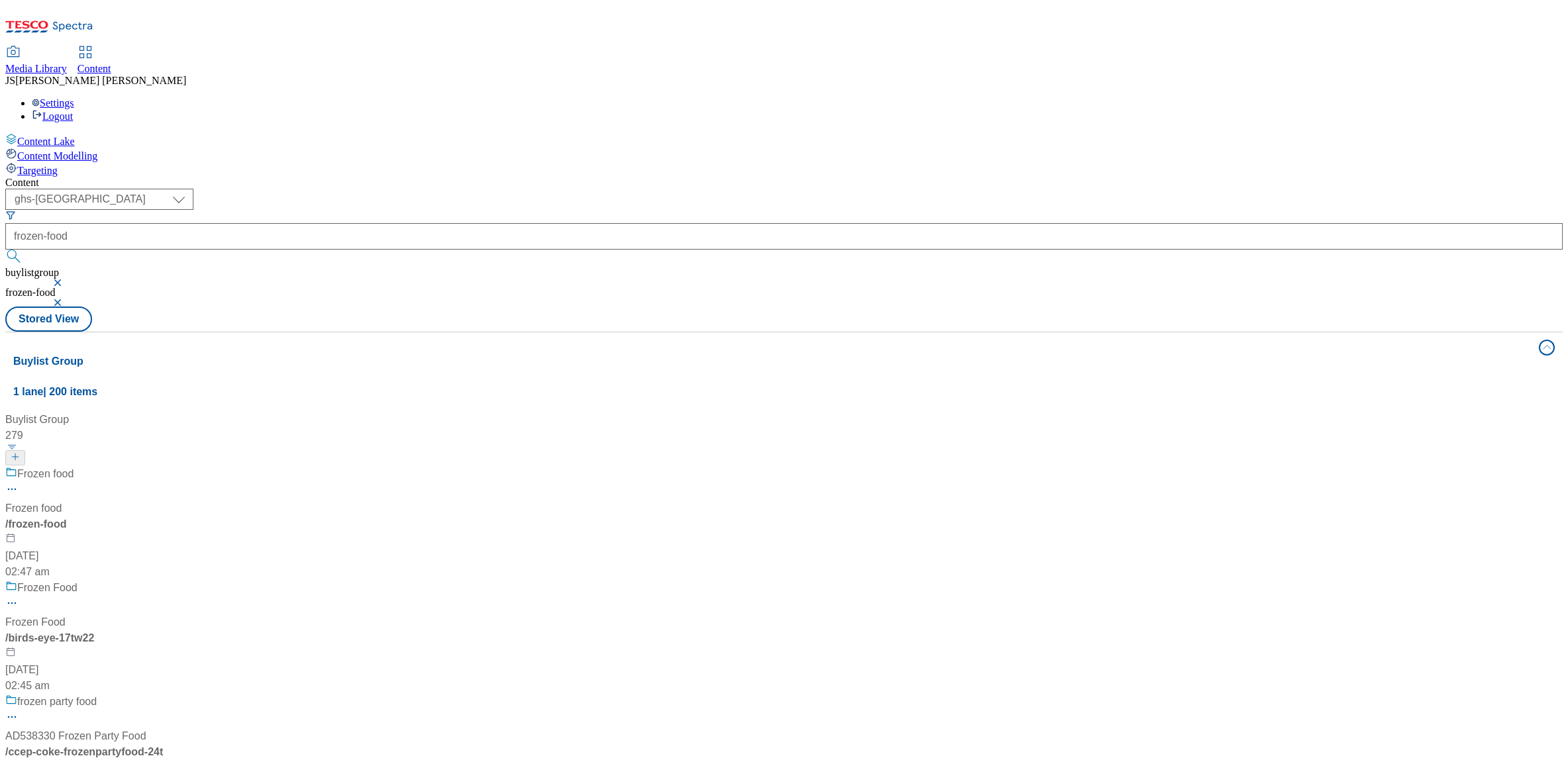
click at [297, 466] on div "Frozen food" at bounding box center [151, 483] width 292 height 34
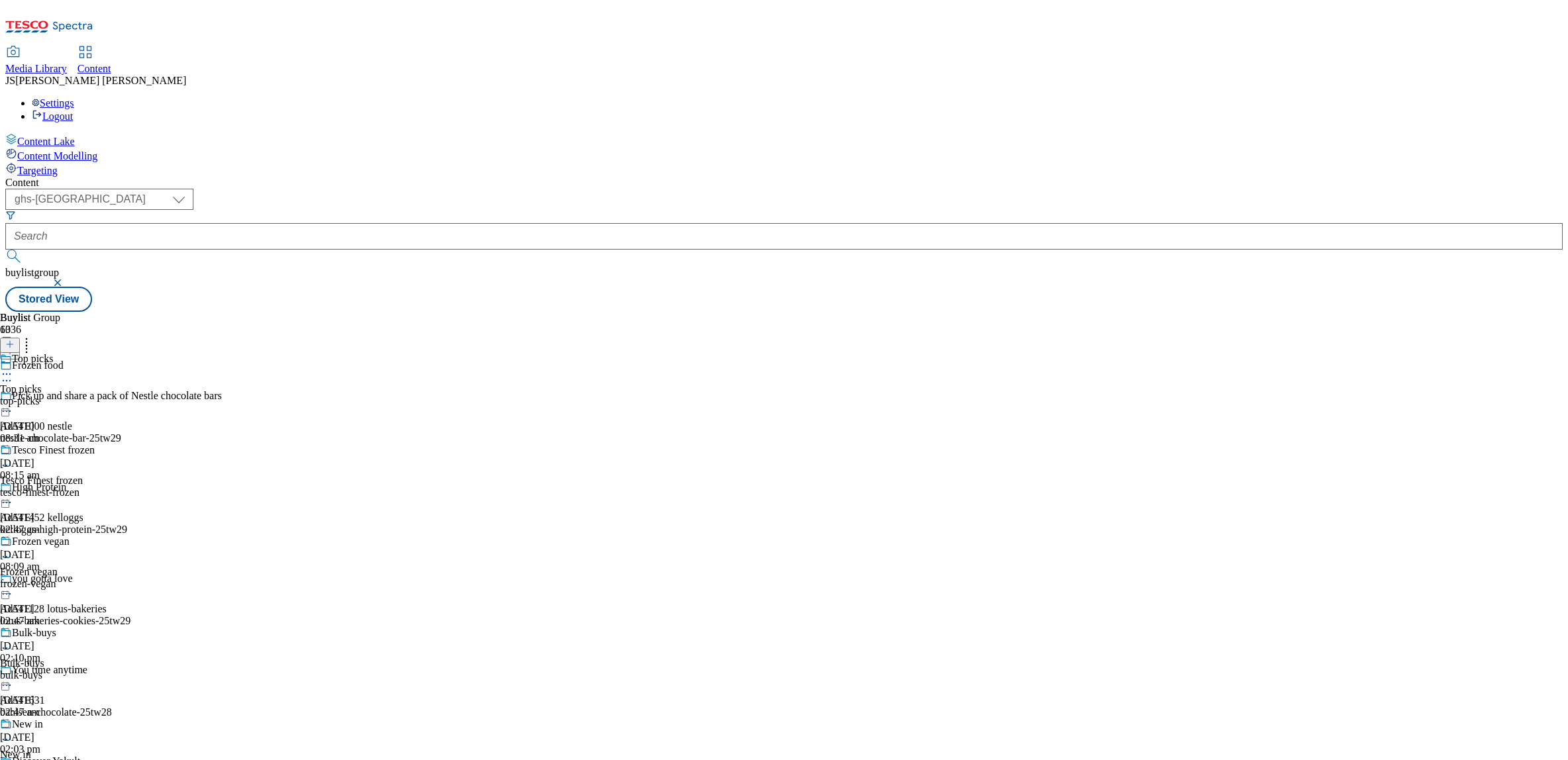
scroll to position [3, 0]
click at [41, 383] on div "Top picks" at bounding box center [21, 389] width 41 height 12
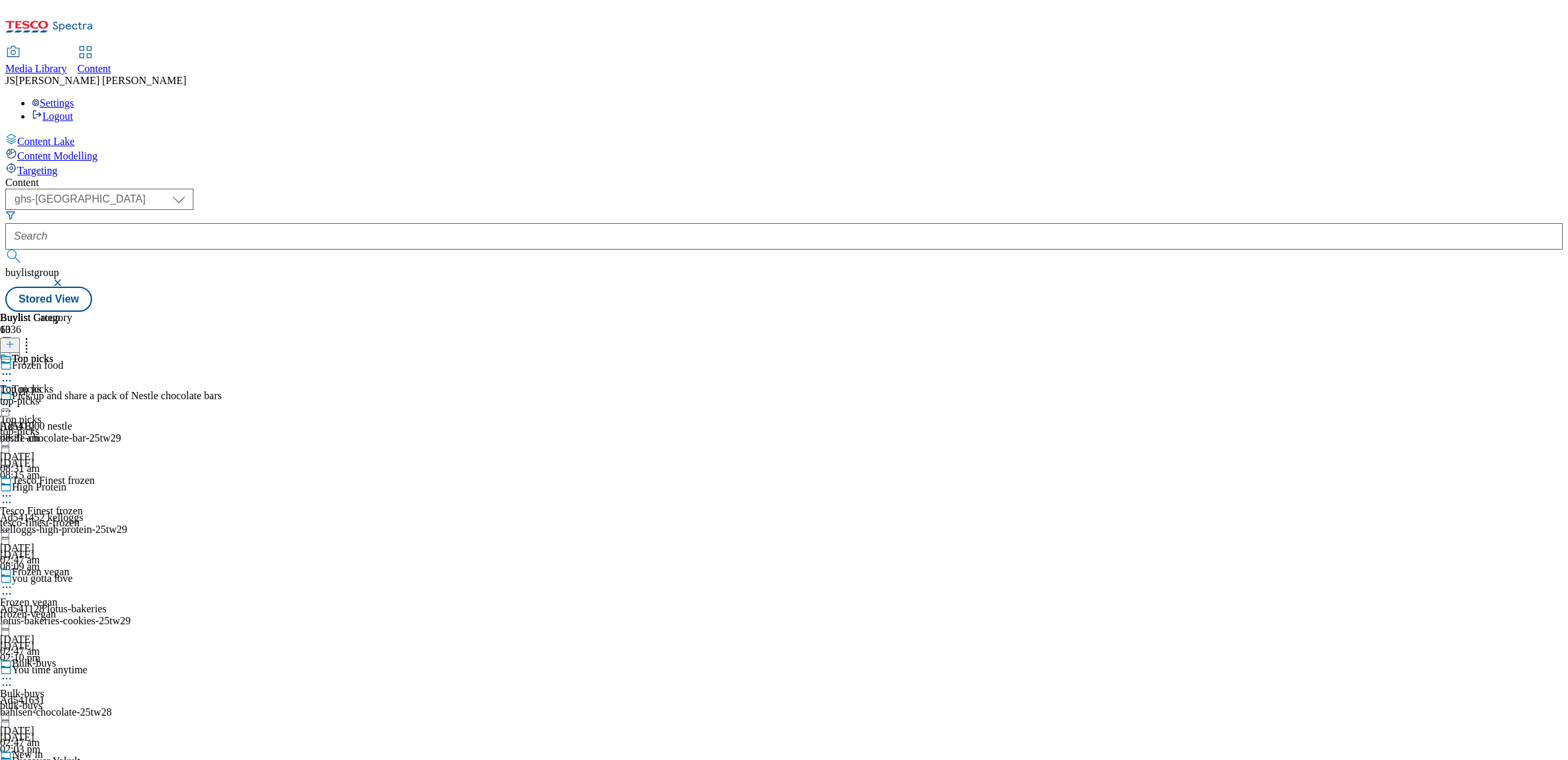
click at [8, 404] on circle at bounding box center [7, 405] width 2 height 2
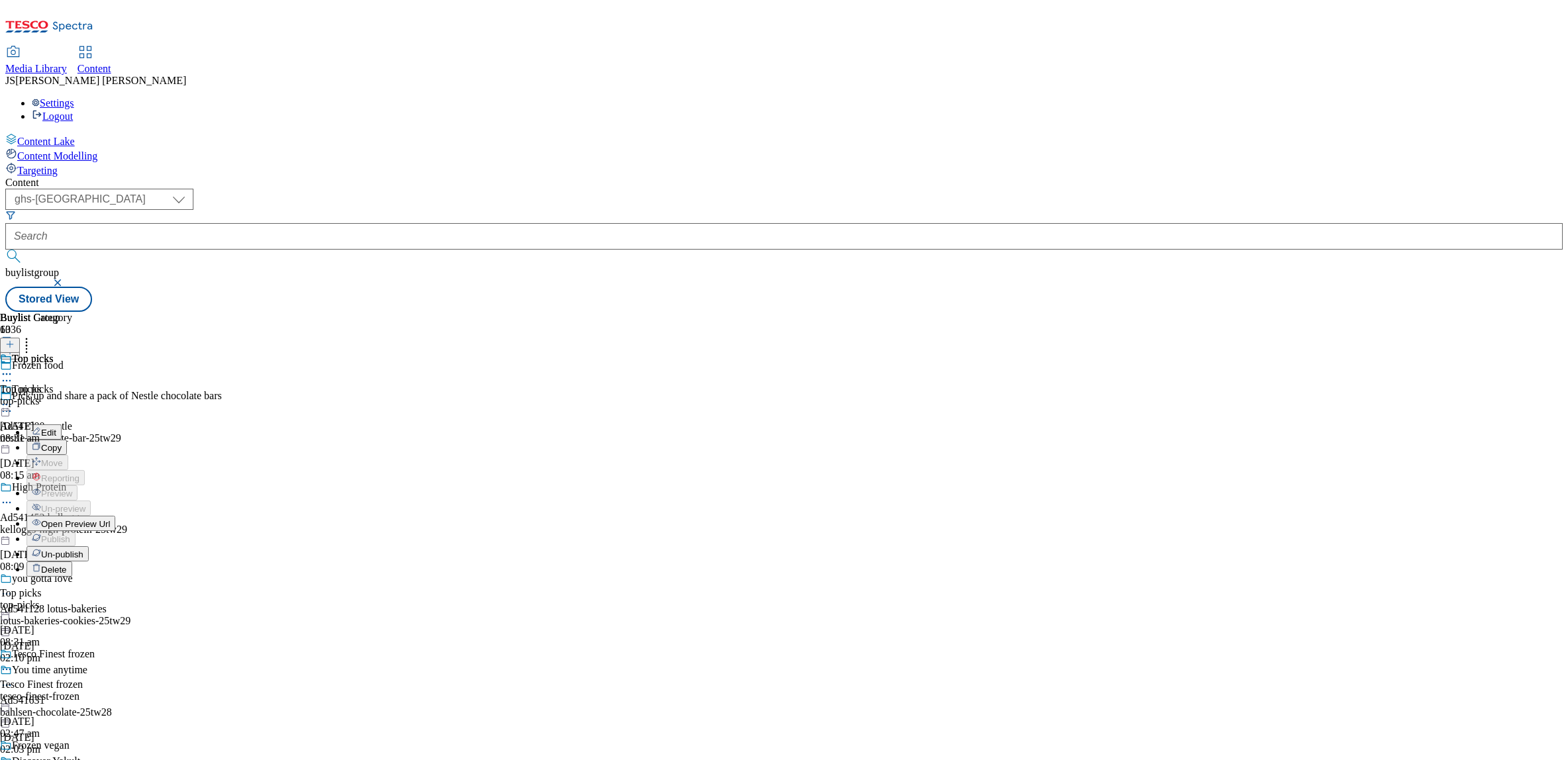
click at [83, 550] on span "Un-publish" at bounding box center [62, 554] width 42 height 10
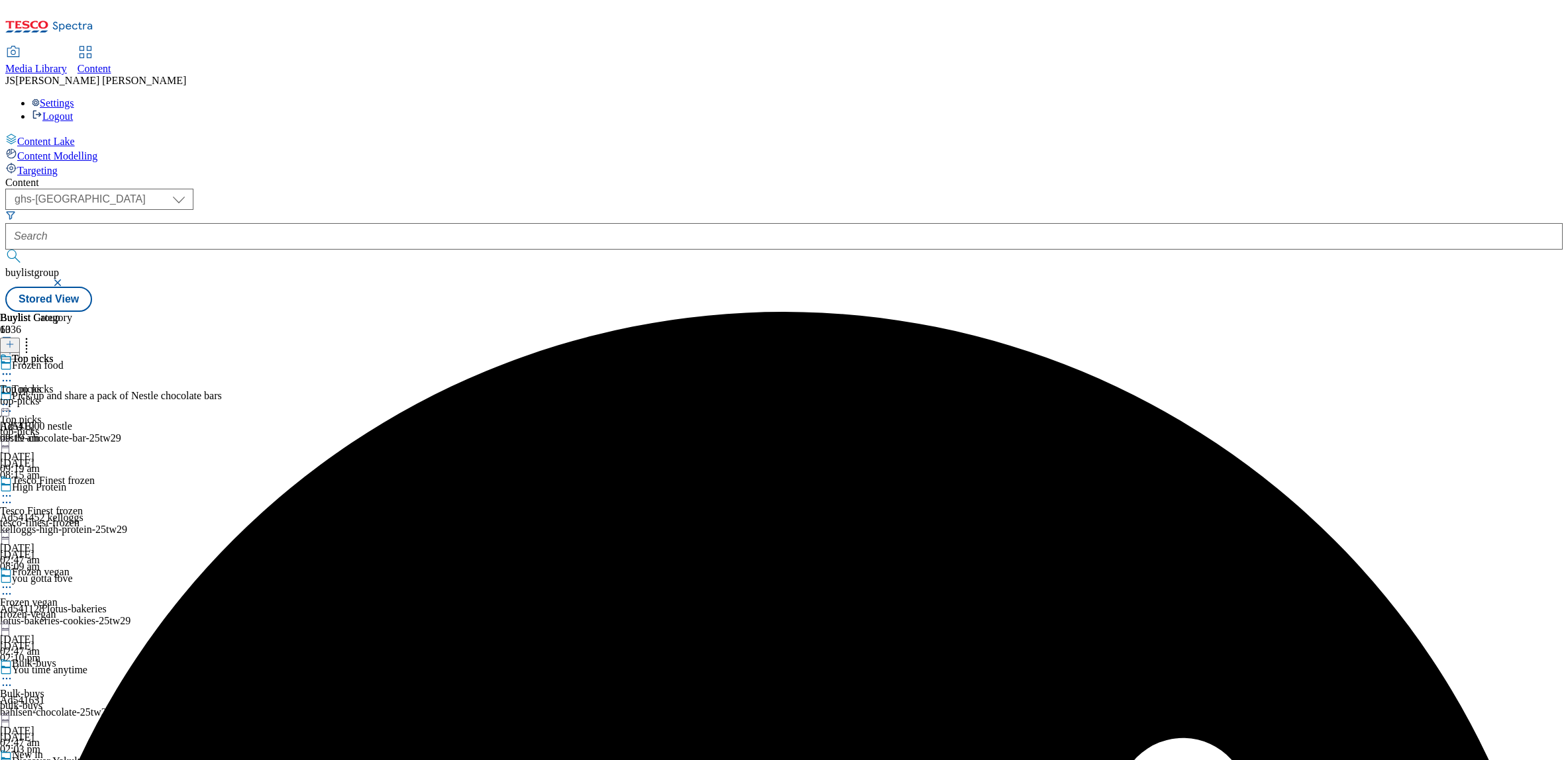
click at [13, 398] on icon at bounding box center [6, 404] width 13 height 13
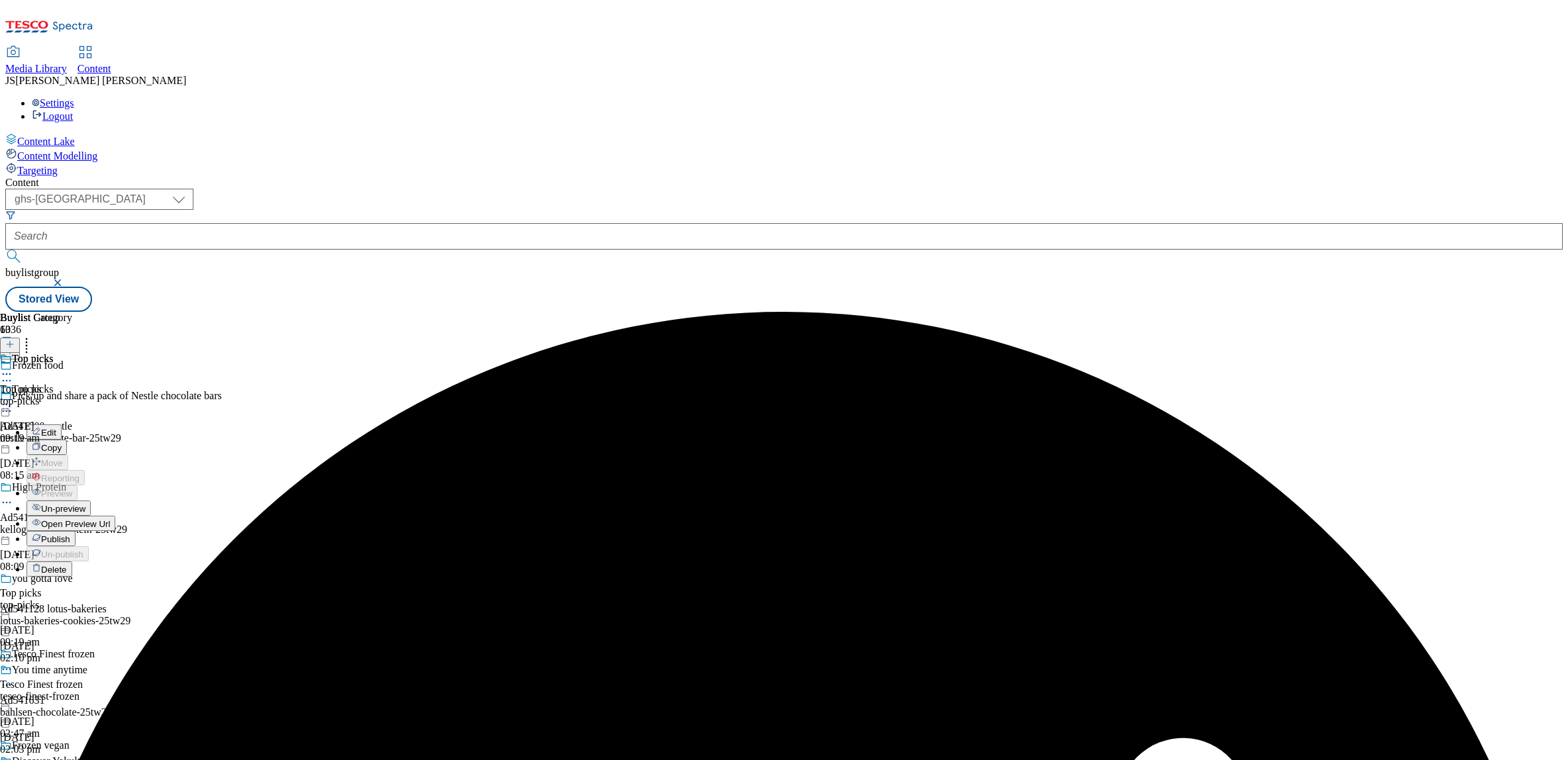
click at [86, 504] on span "Un-preview" at bounding box center [63, 509] width 44 height 10
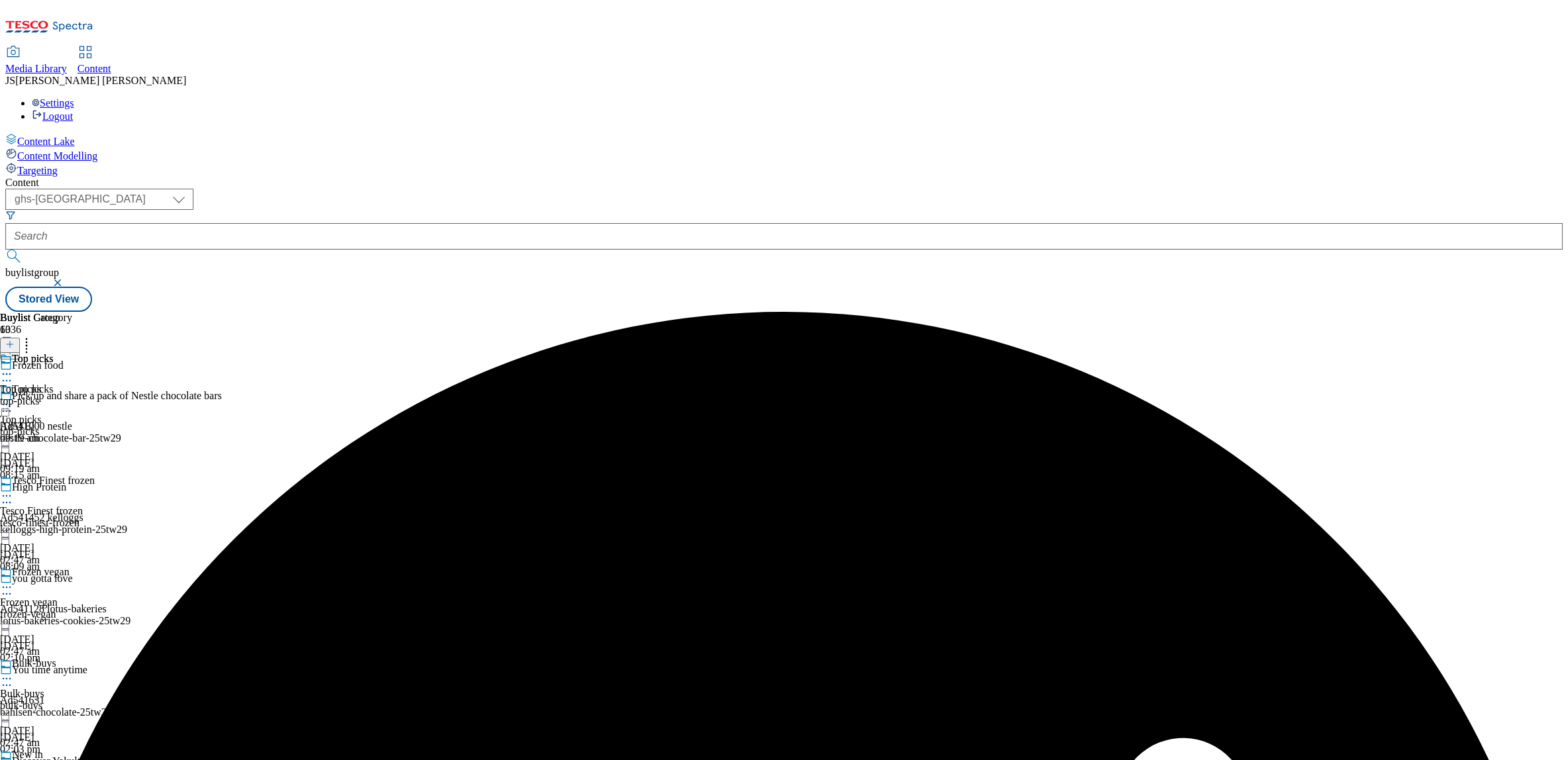
click at [72, 353] on div "Top picks Top picks top-picks [DATE] 09:19 am" at bounding box center [36, 399] width 72 height 92
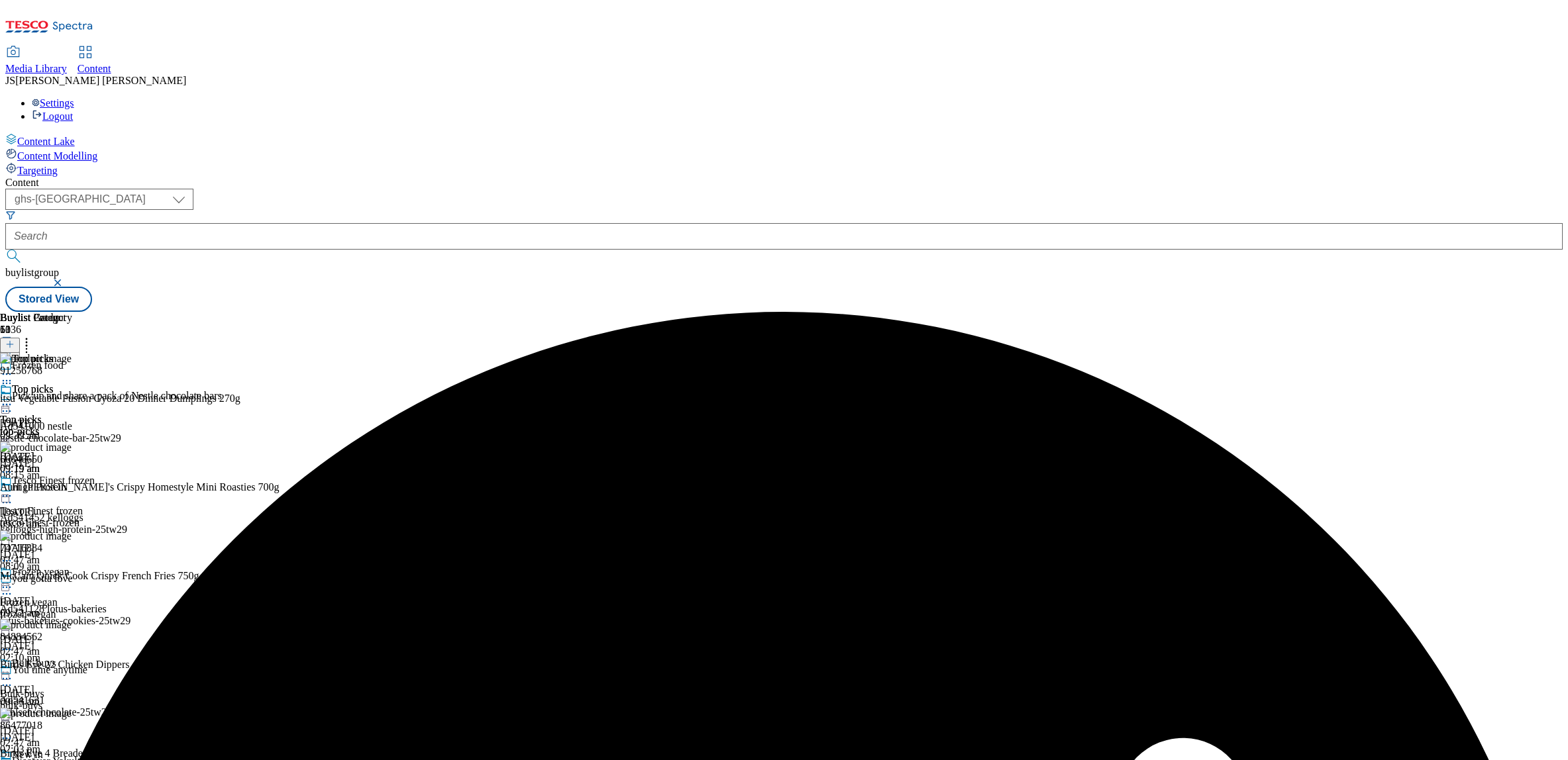
click at [14, 340] on icon at bounding box center [10, 344] width 9 height 9
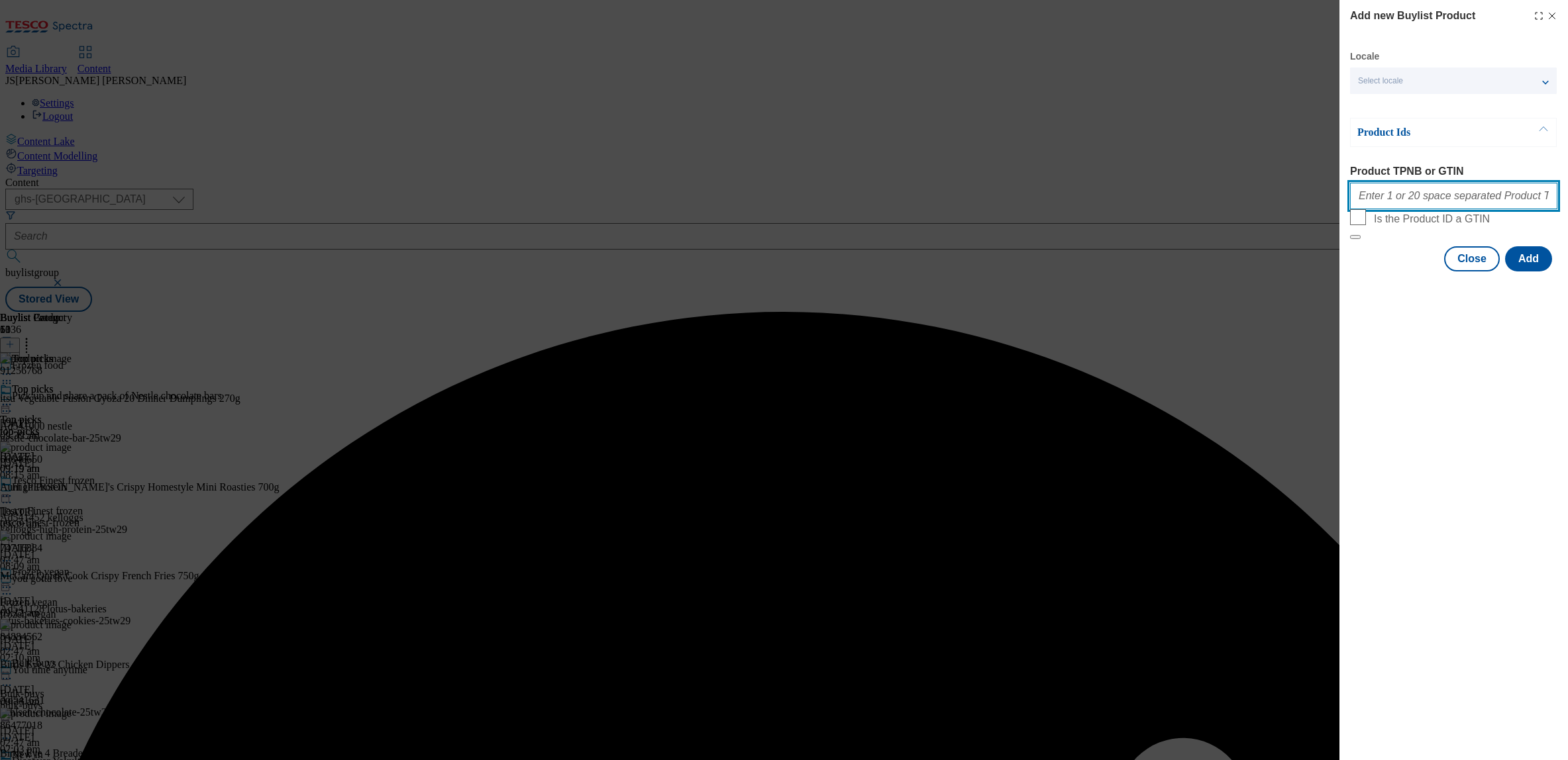
click at [1395, 203] on input "Product TPNB or GTIN" at bounding box center [1453, 196] width 208 height 26
paste input ""51582603 50645952 93160025 76205224 62046001 66026825 93478440 82892722 533045…"
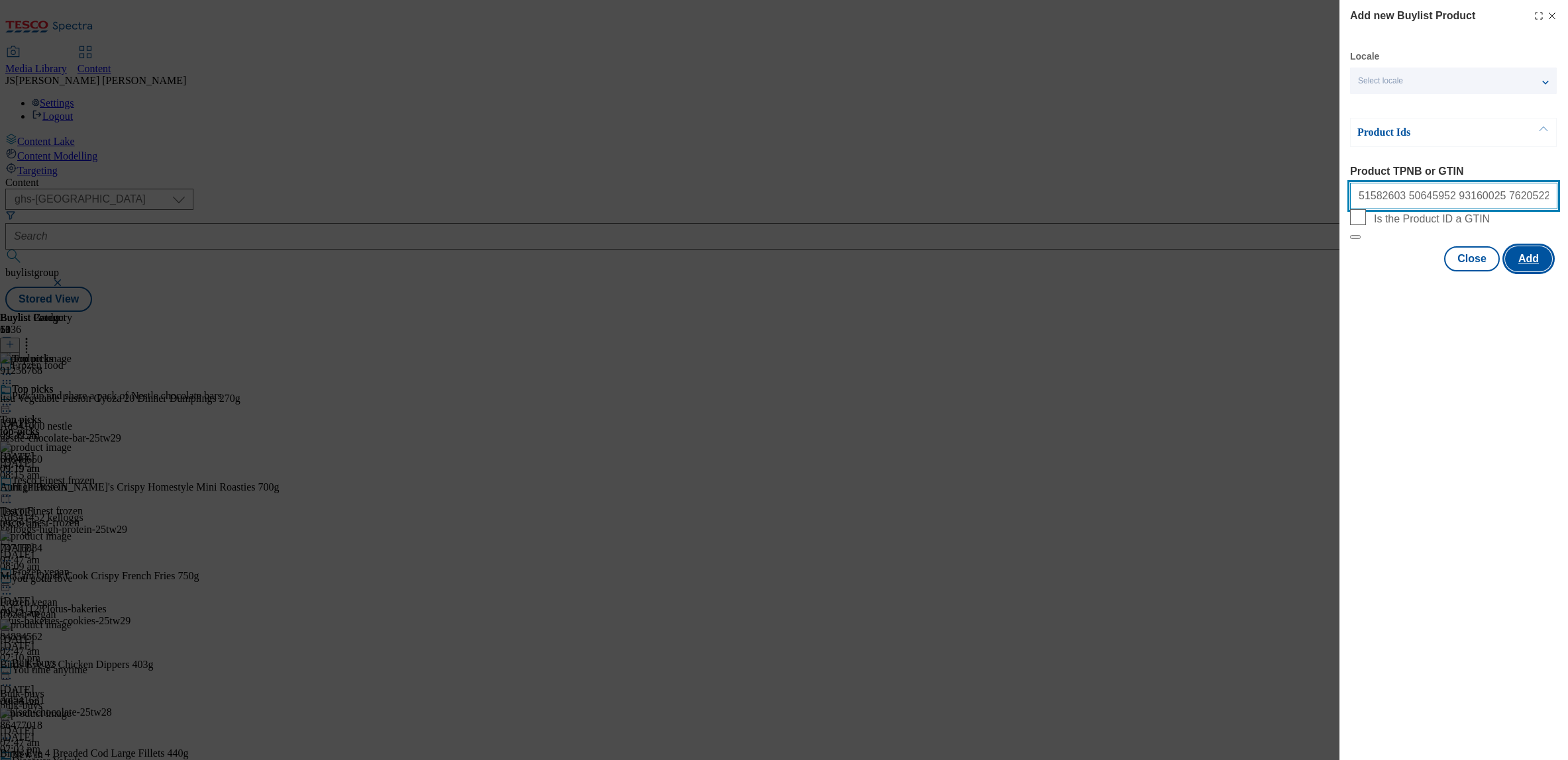
type input "51582603 50645952 93160025 76205224 62046001 66026825 93478440 82892722 5330457…"
click at [1531, 272] on button "Add" at bounding box center [1529, 259] width 47 height 25
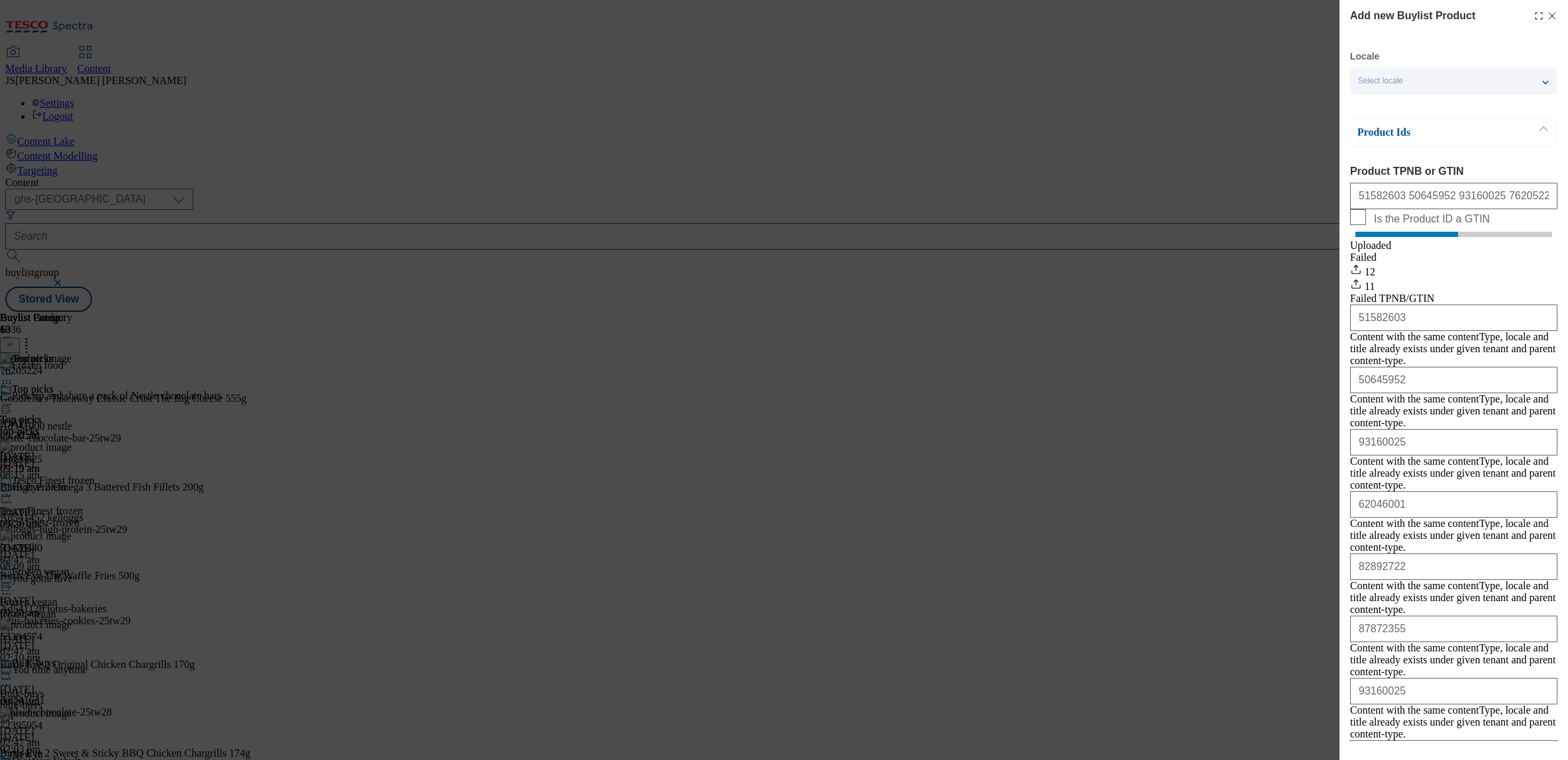
scroll to position [202, 0]
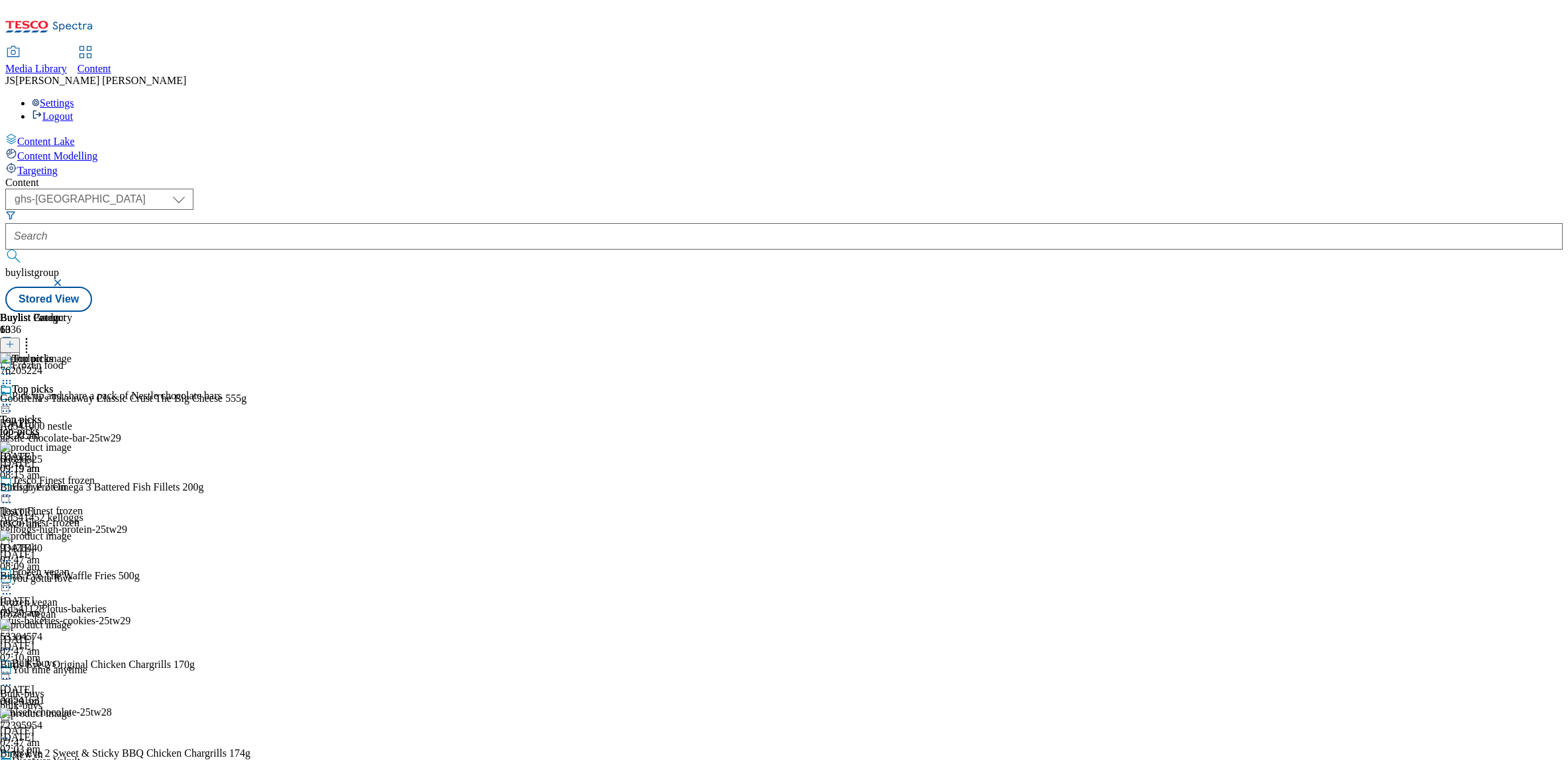
click at [33, 336] on icon at bounding box center [26, 342] width 13 height 13
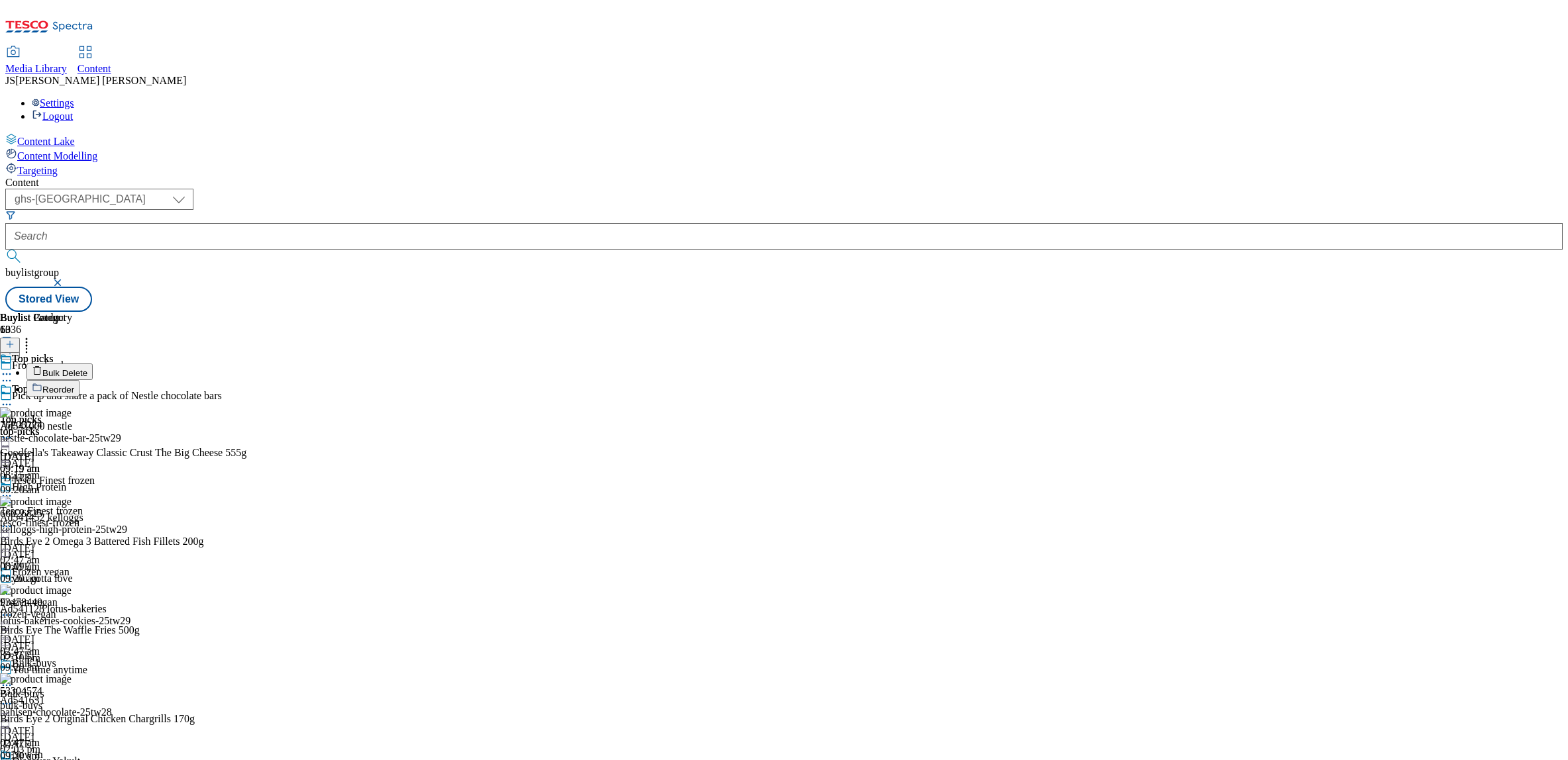
click at [75, 385] on span "Reorder" at bounding box center [58, 390] width 32 height 10
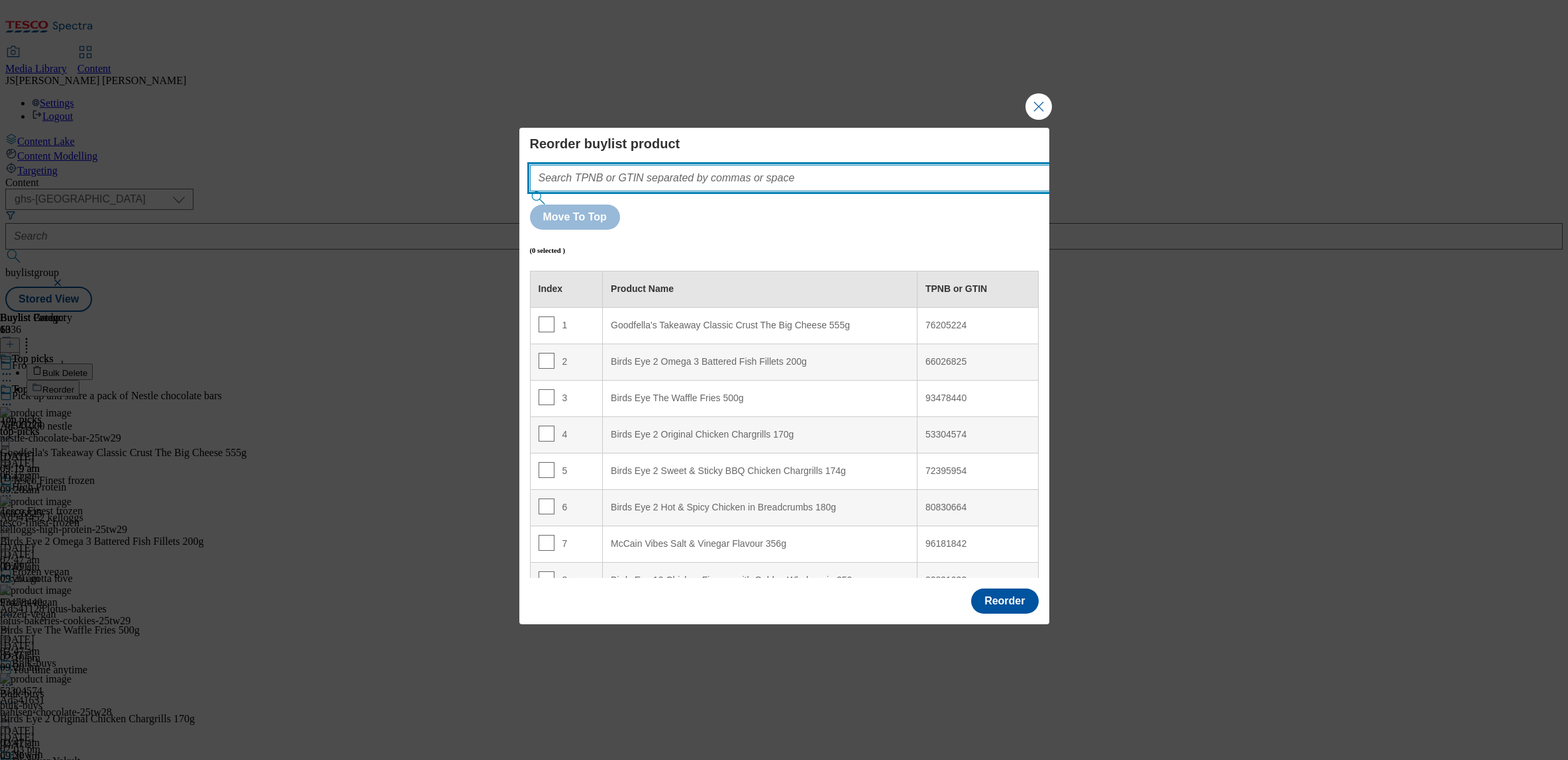
click at [640, 192] on input "Modal" at bounding box center [809, 178] width 559 height 26
paste input ""51582603 50645952 93160025 76205224 62046001 66026825 93478440 82892722 533045…"
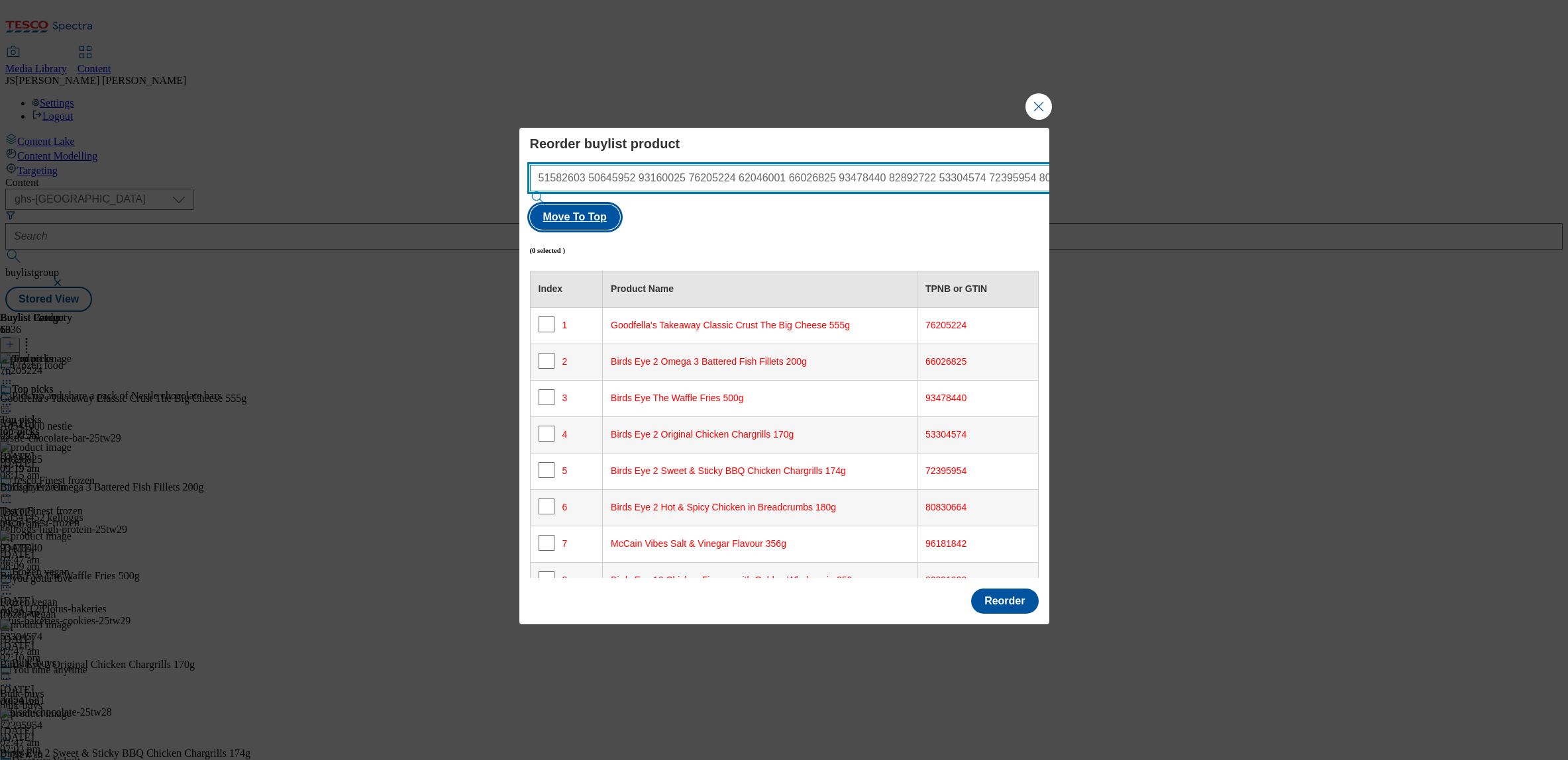
type input "51582603 50645952 93160025 76205224 62046001 66026825 93478440 82892722 5330457…"
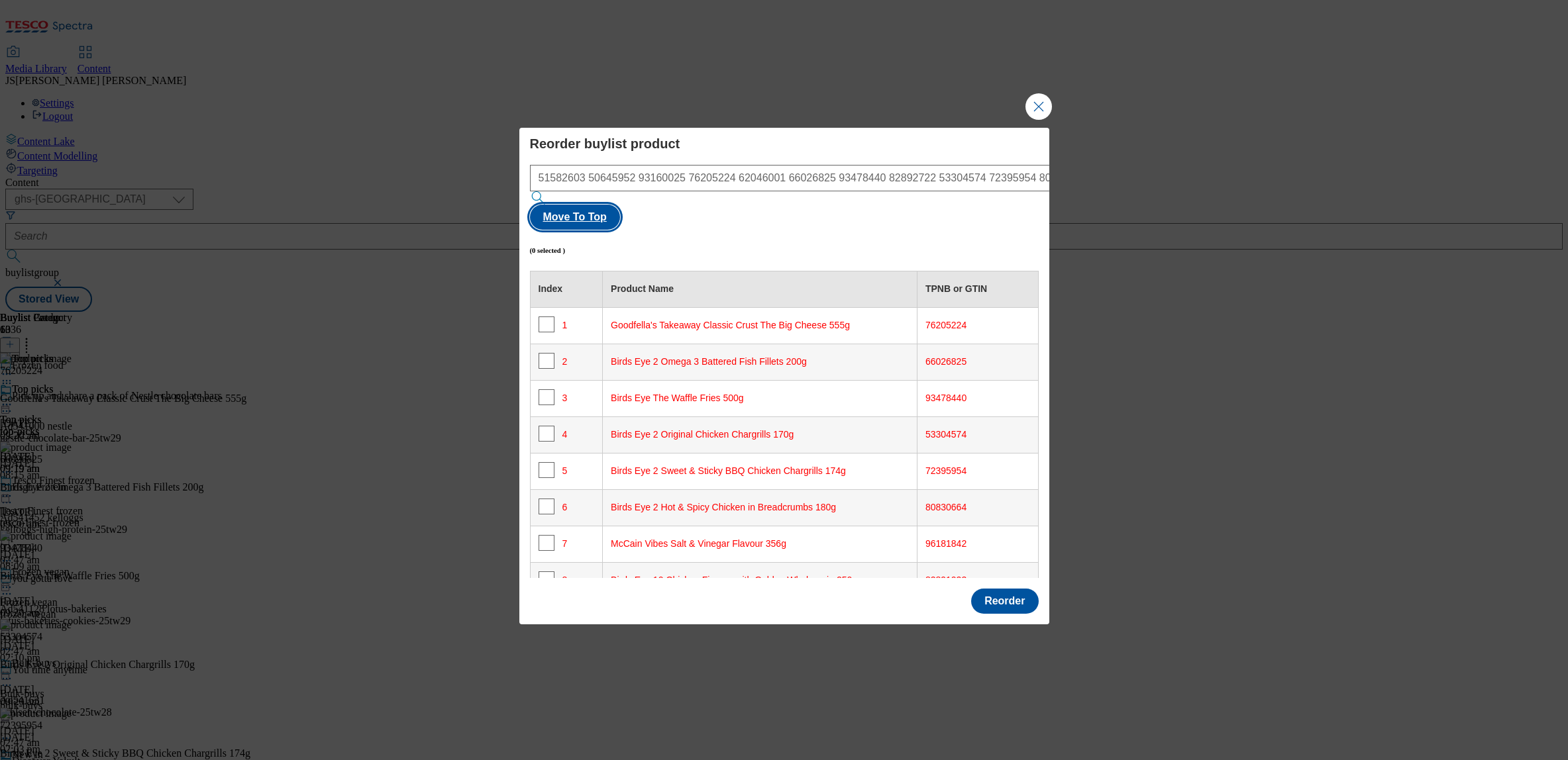
click at [620, 205] on button "Move To Top" at bounding box center [575, 217] width 90 height 25
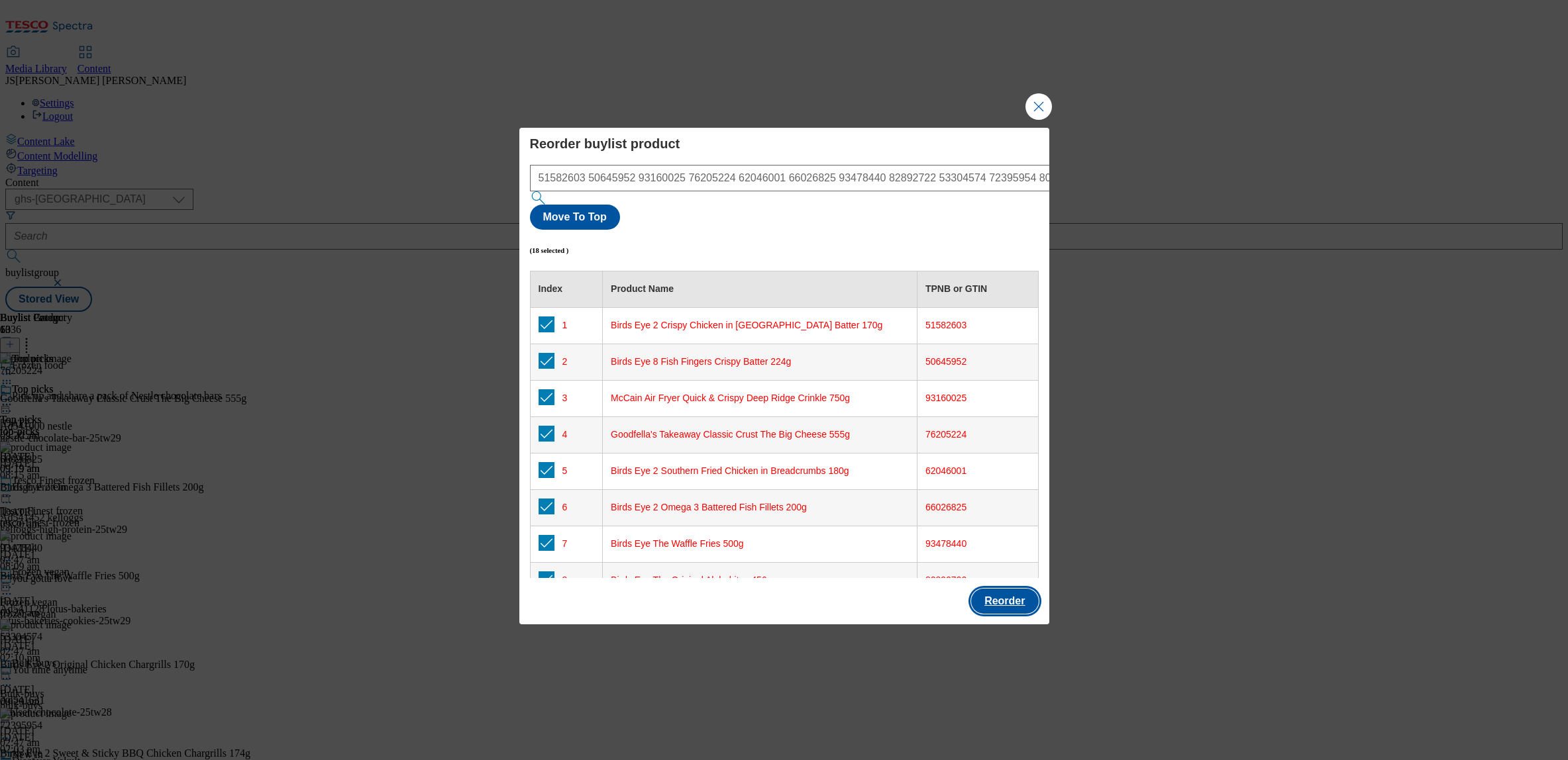
click at [1006, 589] on button "Reorder" at bounding box center [1004, 601] width 67 height 25
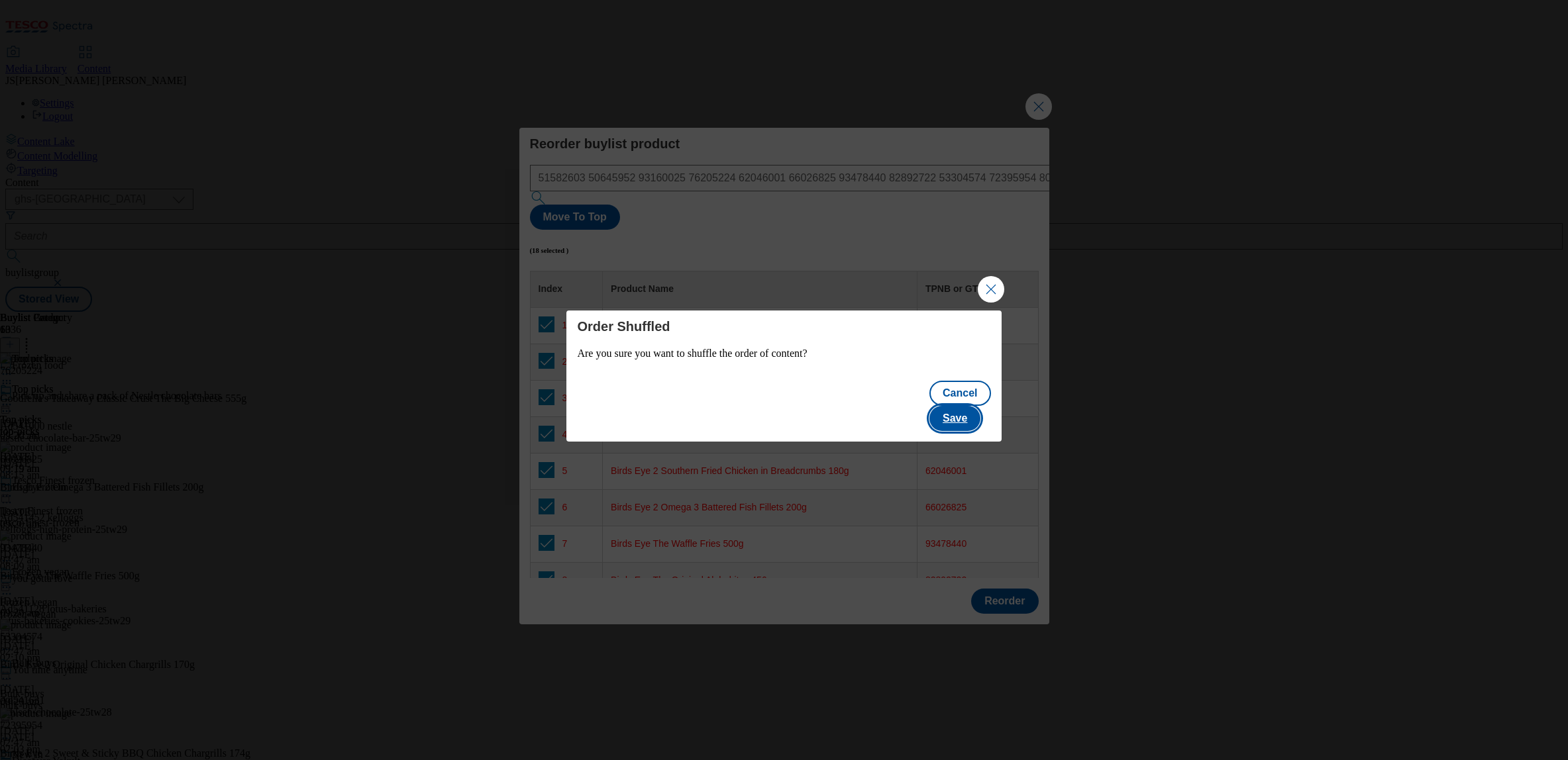
click at [966, 411] on button "Save" at bounding box center [955, 419] width 51 height 25
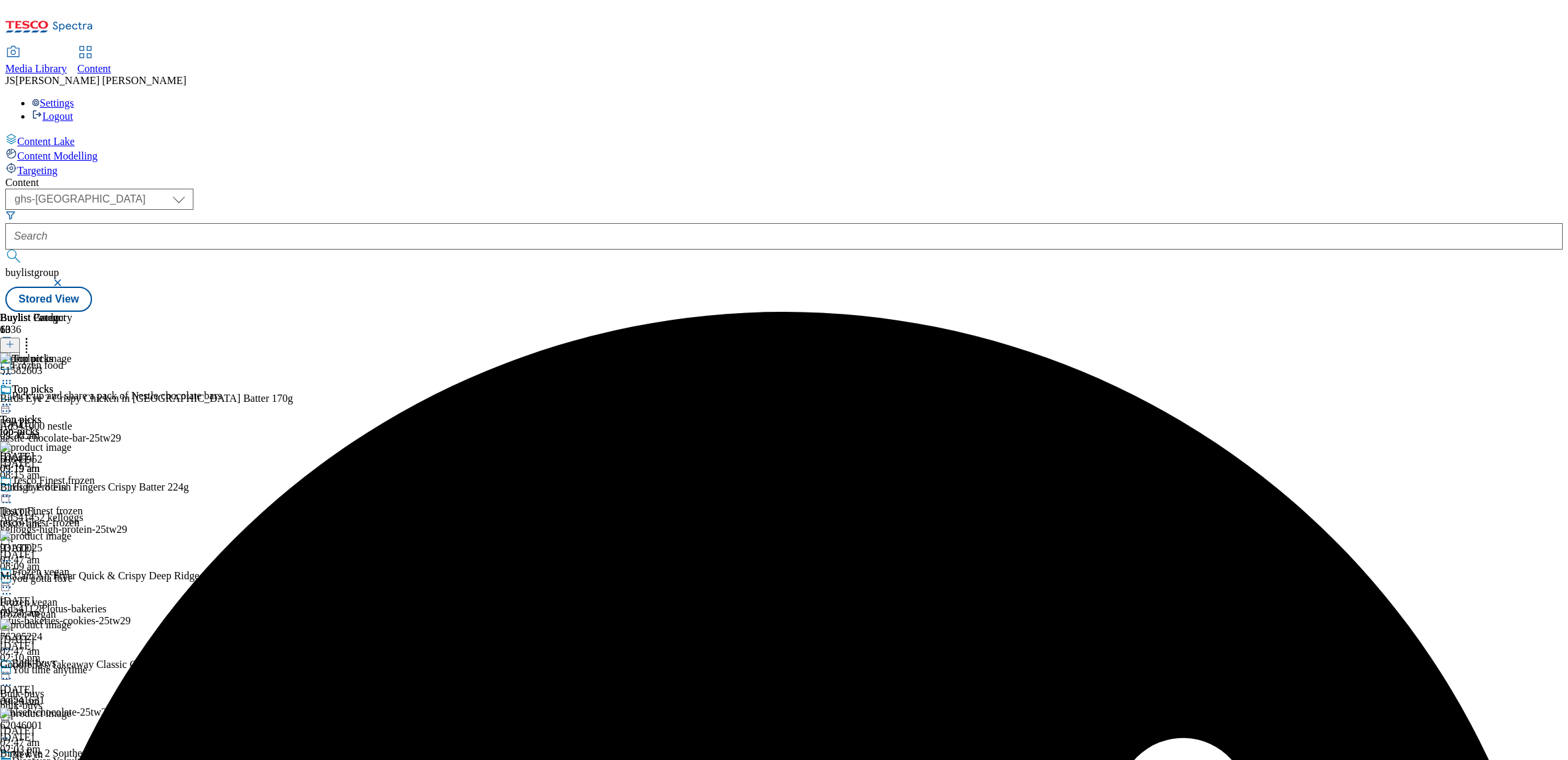
click at [13, 398] on icon at bounding box center [6, 404] width 13 height 13
click at [72, 489] on span "Preview" at bounding box center [57, 494] width 31 height 10
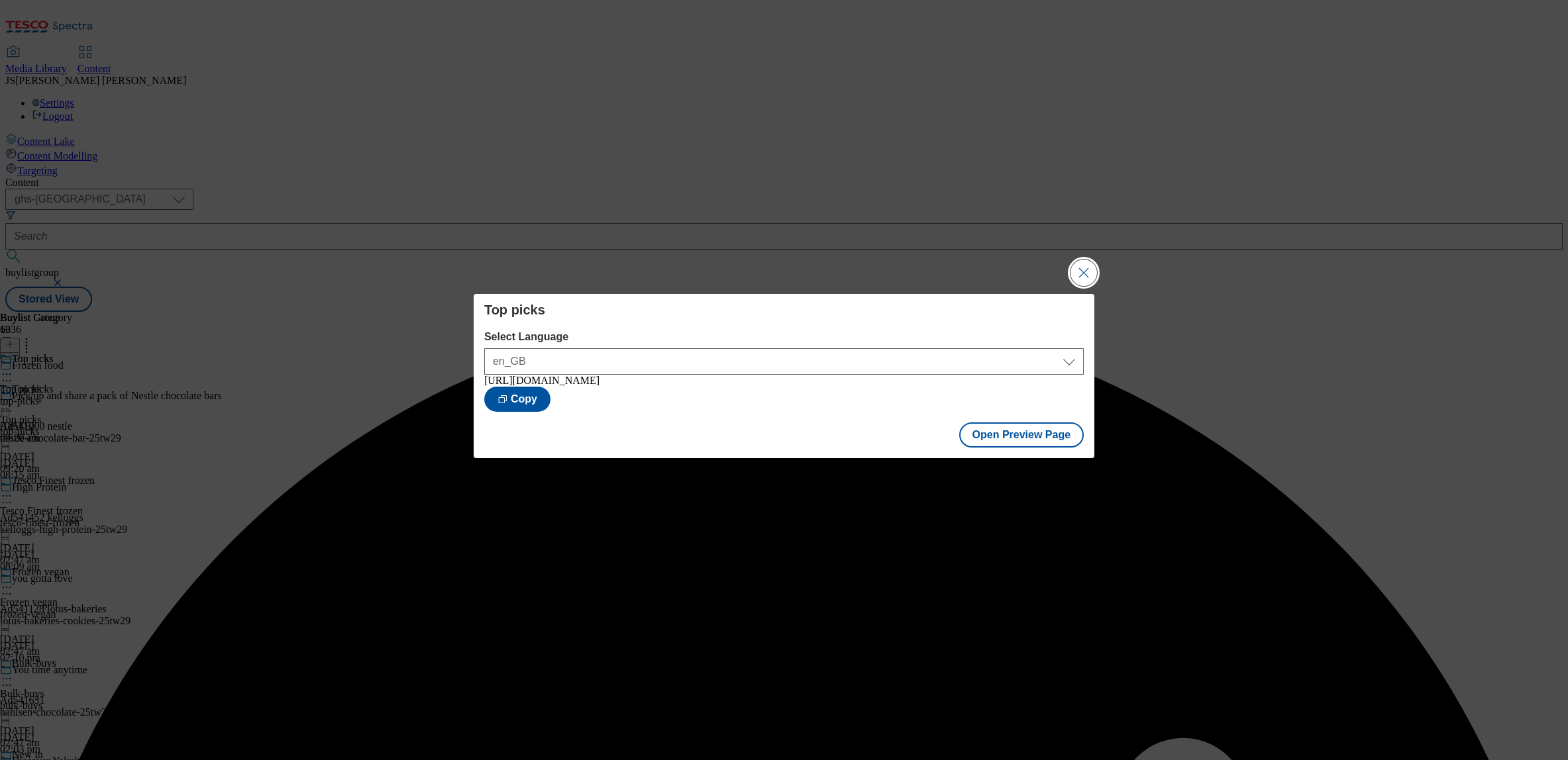
click at [1095, 267] on button "Close Modal" at bounding box center [1084, 272] width 26 height 26
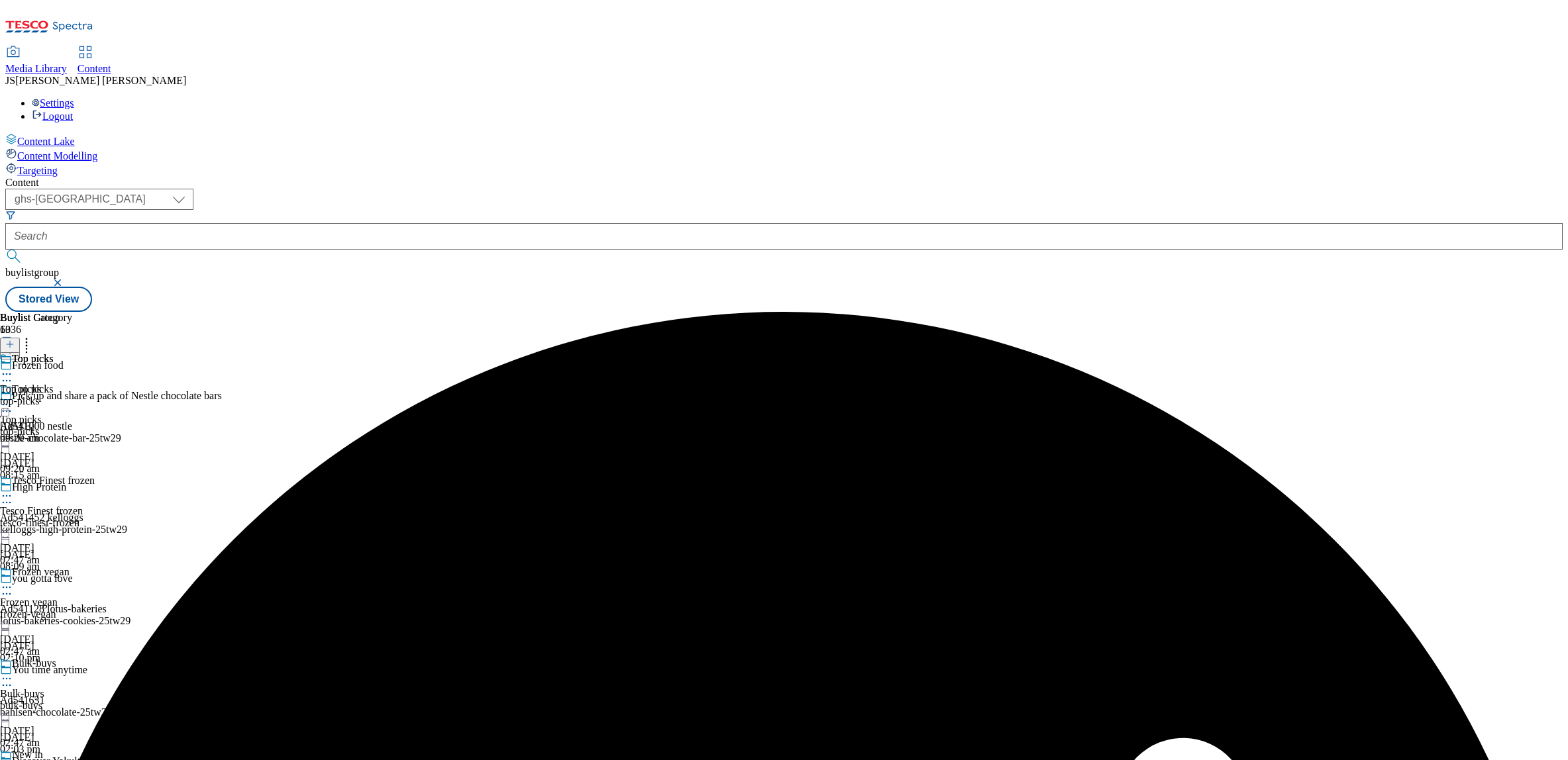
click at [8, 404] on circle at bounding box center [7, 405] width 2 height 2
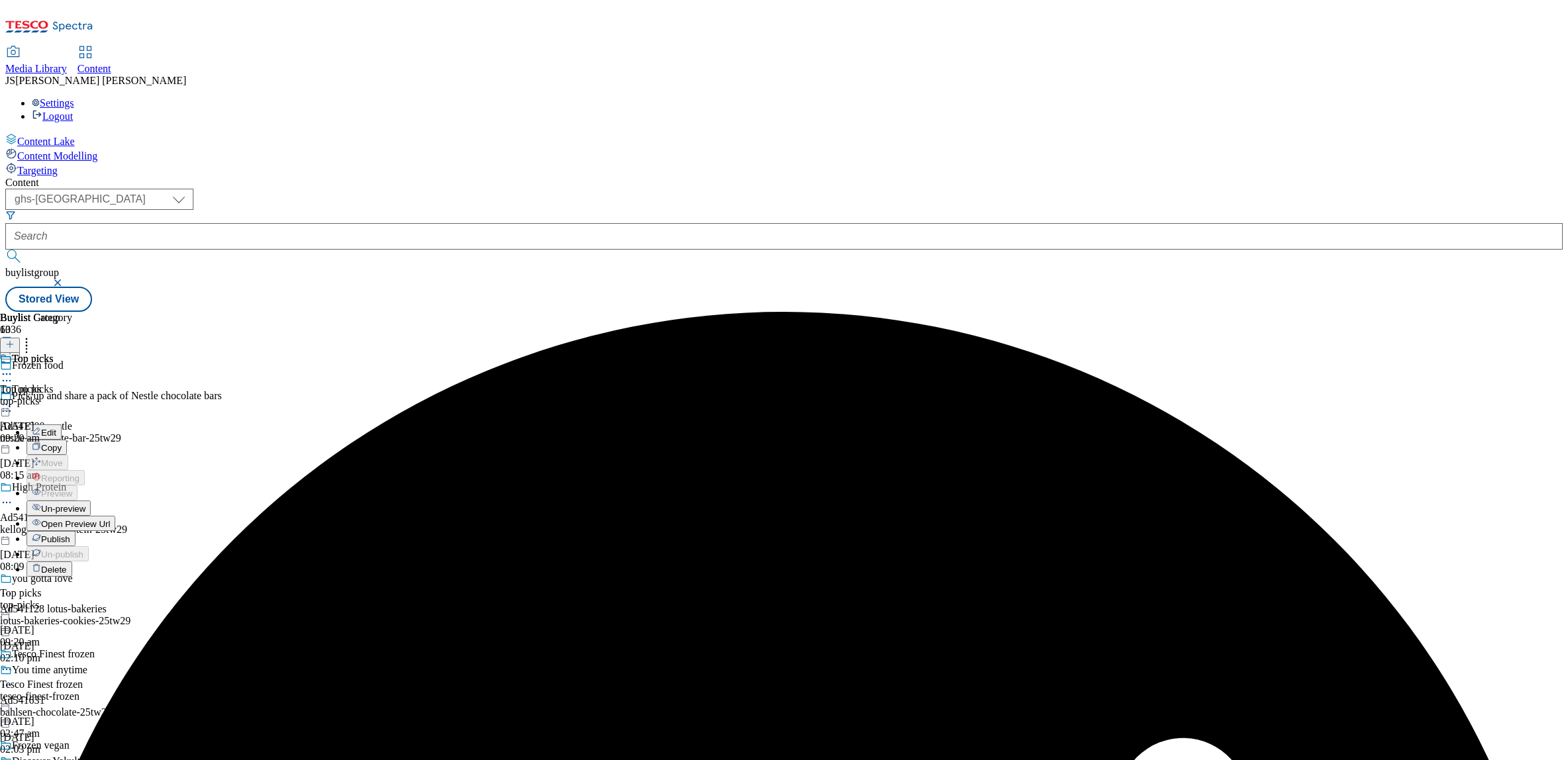
click at [70, 534] on span "Publish" at bounding box center [56, 539] width 29 height 10
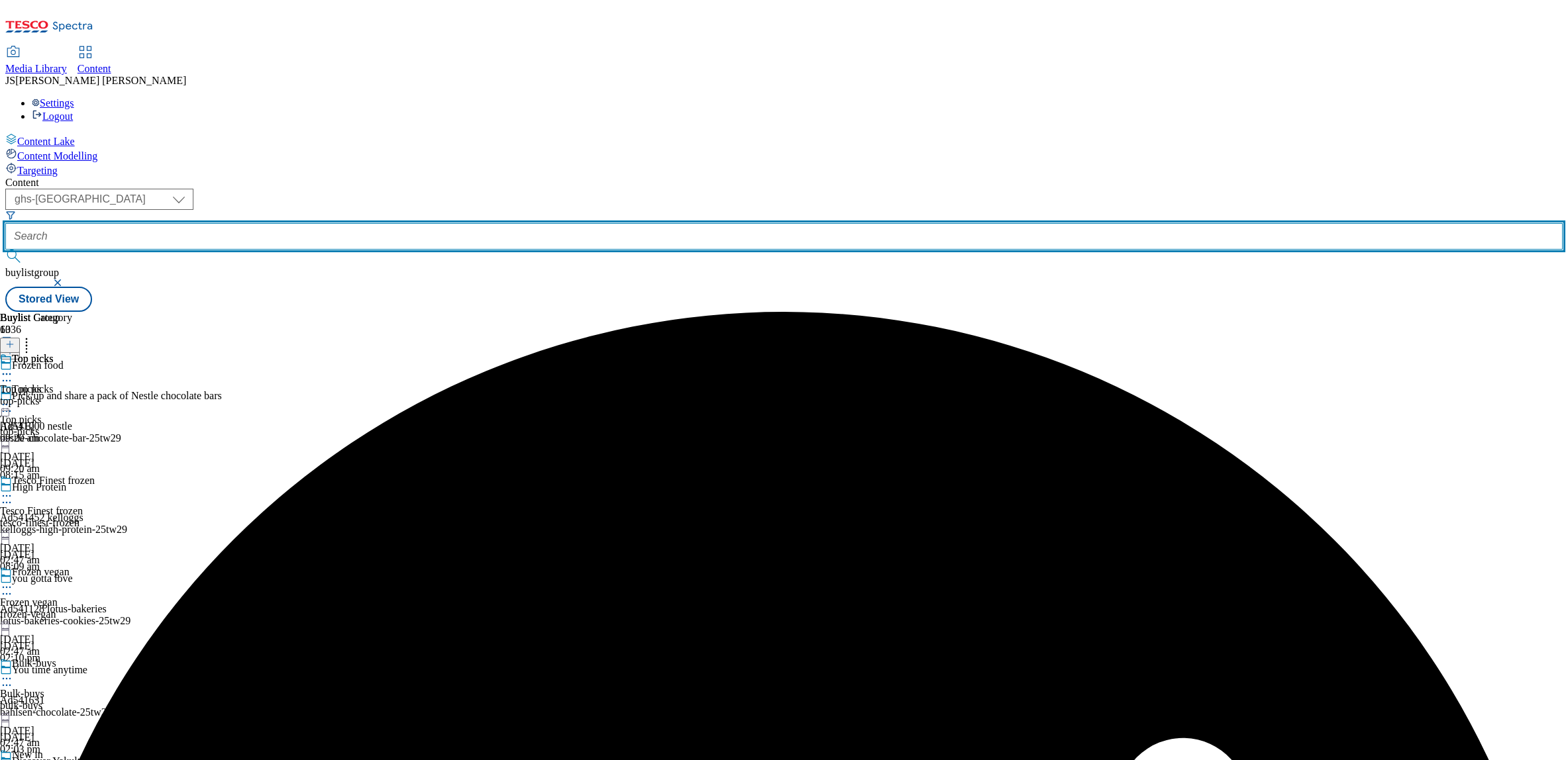
click at [326, 223] on input "text" at bounding box center [784, 237] width 1558 height 26
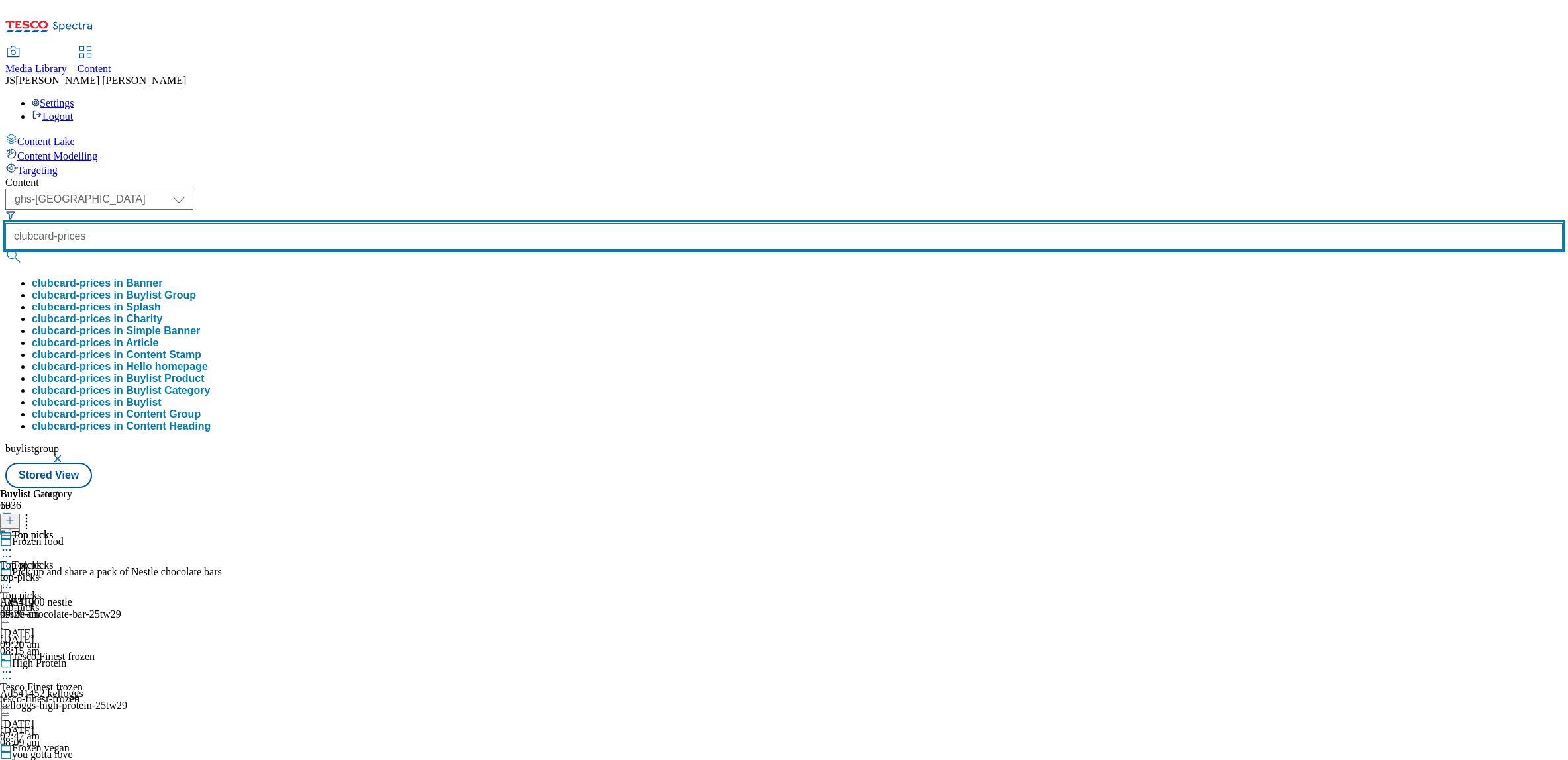
type input "clubcard-prices"
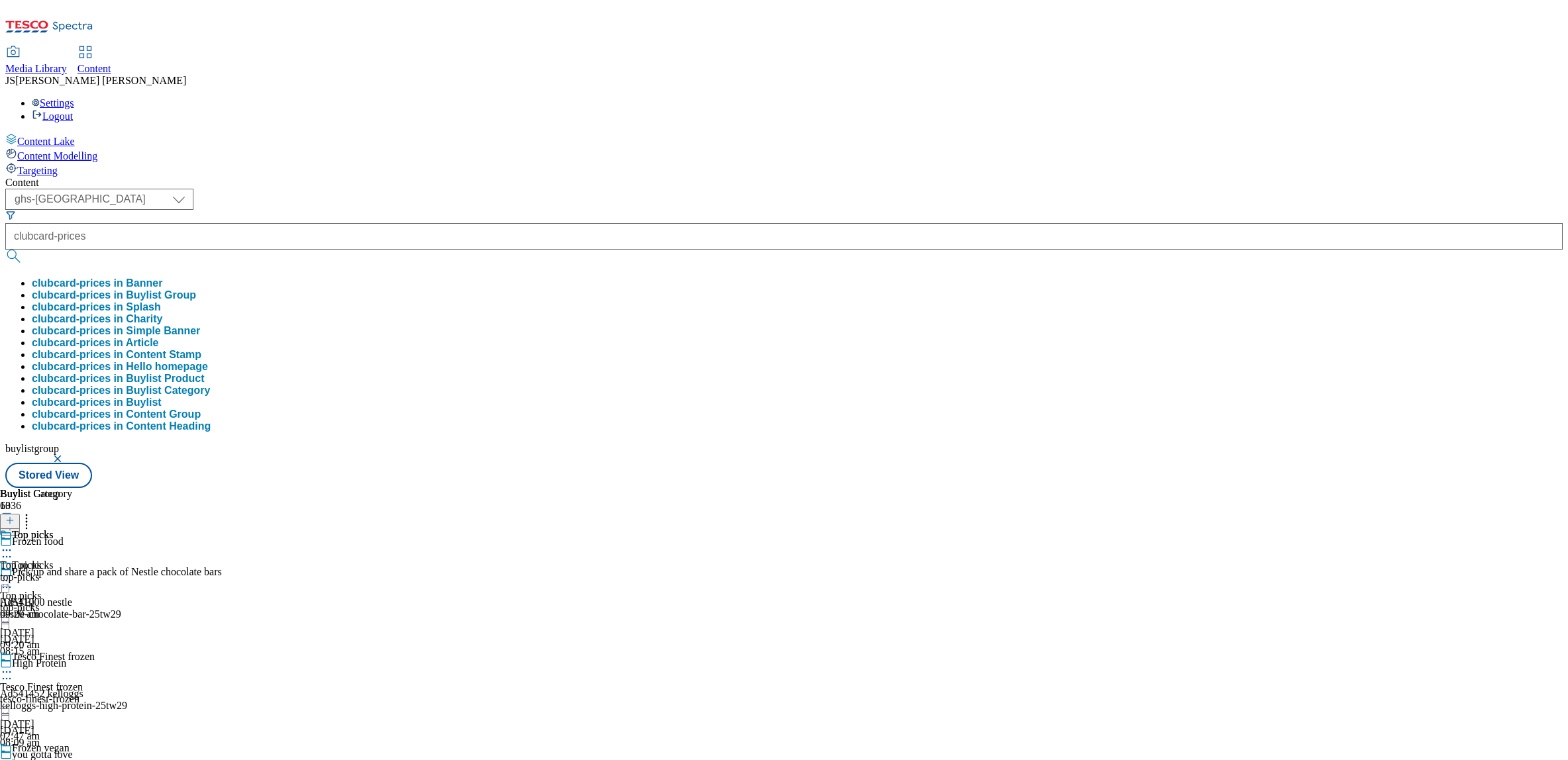
click at [196, 290] on button "clubcard-prices in Buylist Group" at bounding box center [114, 295] width 164 height 12
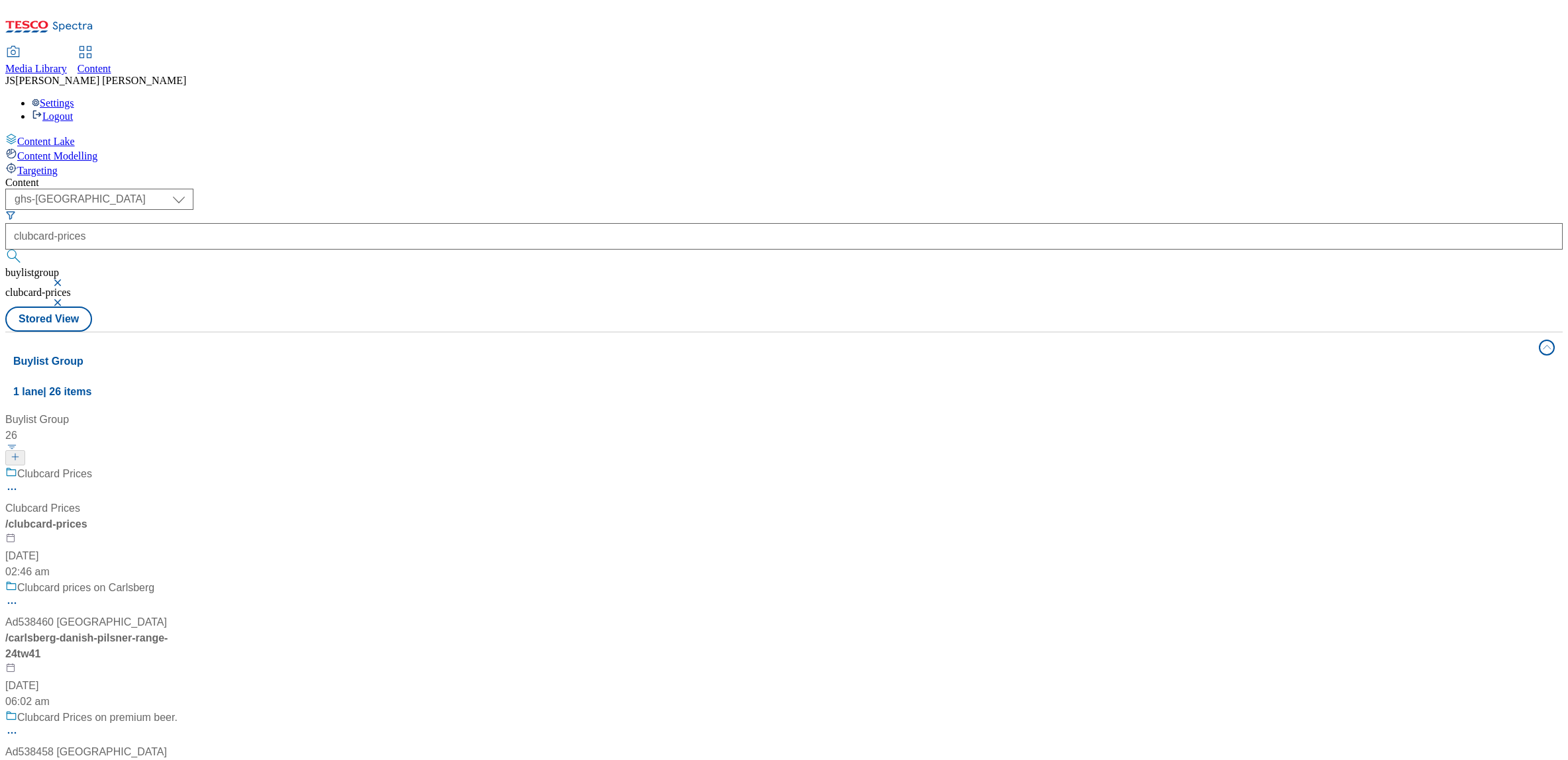
click at [199, 466] on div "Clubcard Prices Clubcard Prices / clubcard-prices [DATE] 02:46 am" at bounding box center [102, 523] width 193 height 114
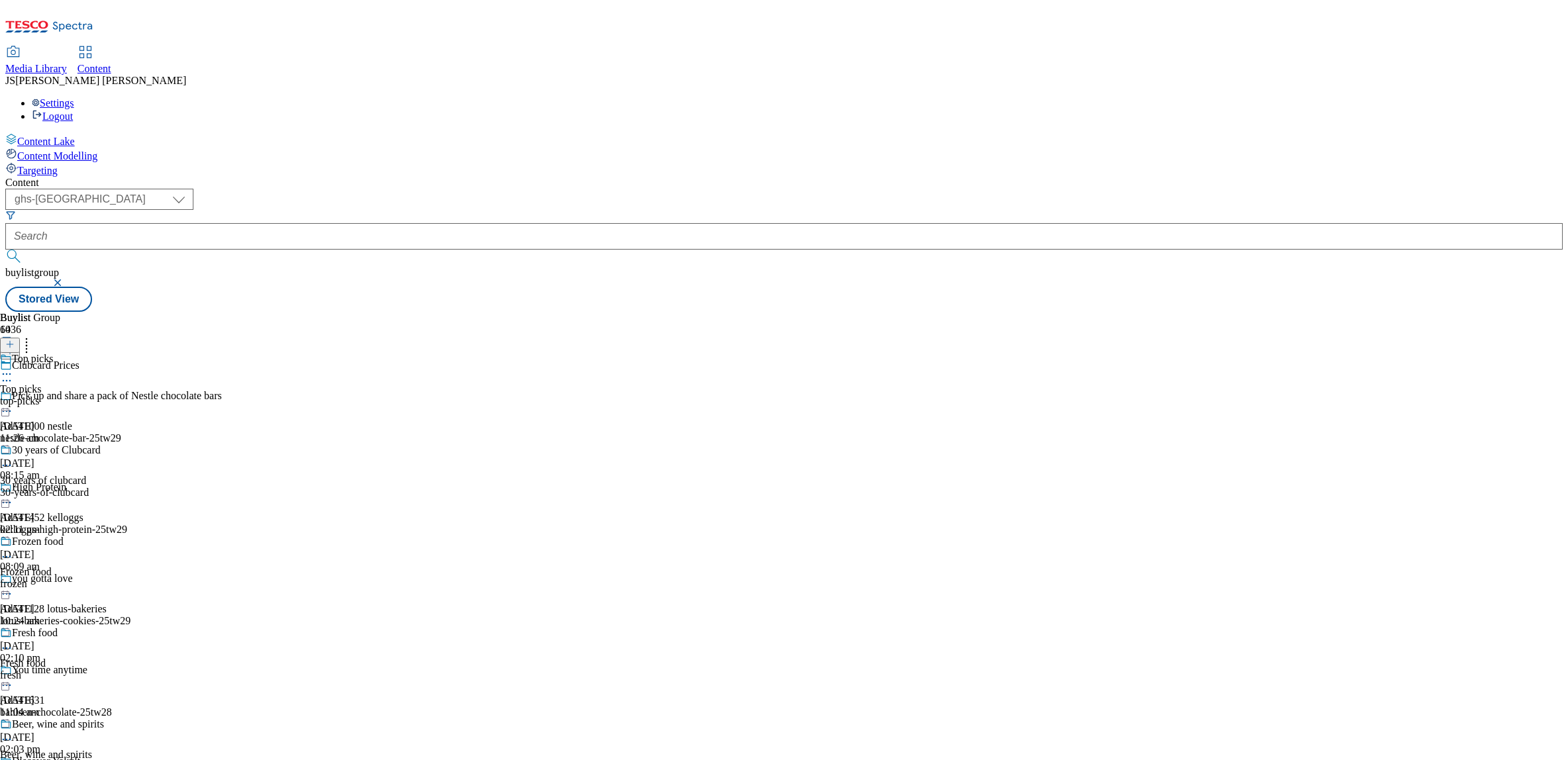
scroll to position [626, 0]
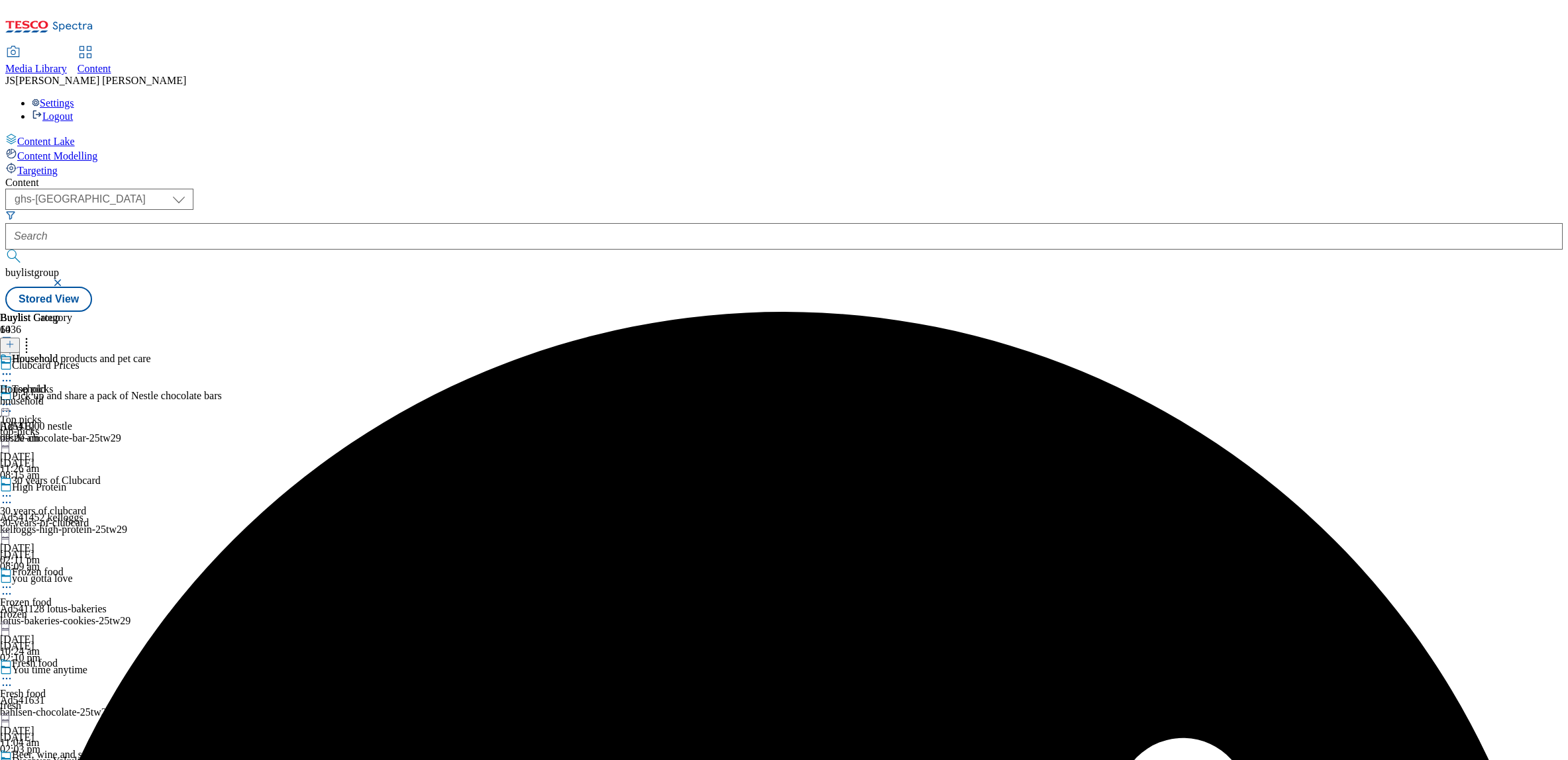
click at [13, 368] on icon at bounding box center [6, 374] width 13 height 13
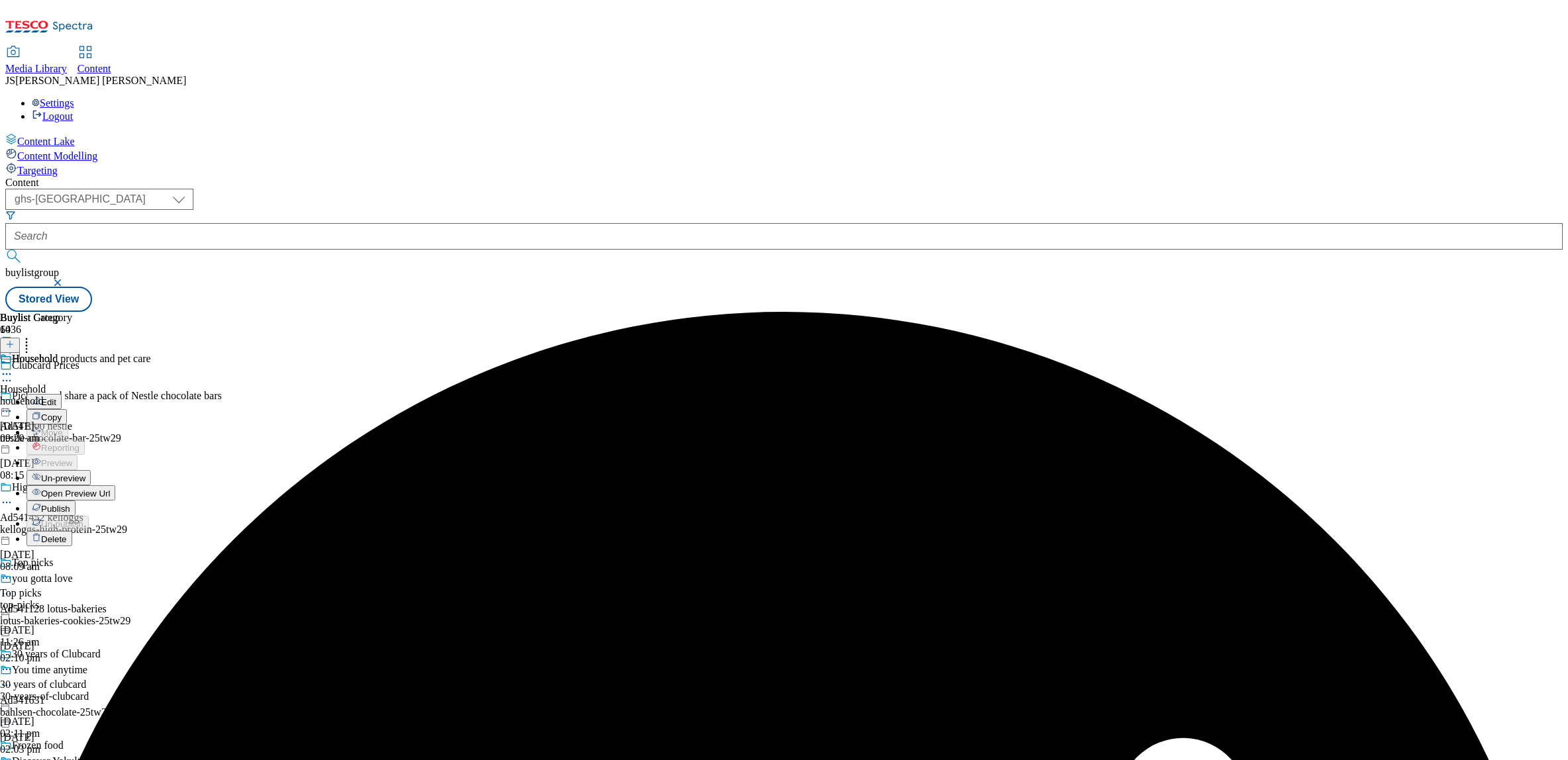
click at [86, 474] on span "Un-preview" at bounding box center [63, 479] width 44 height 10
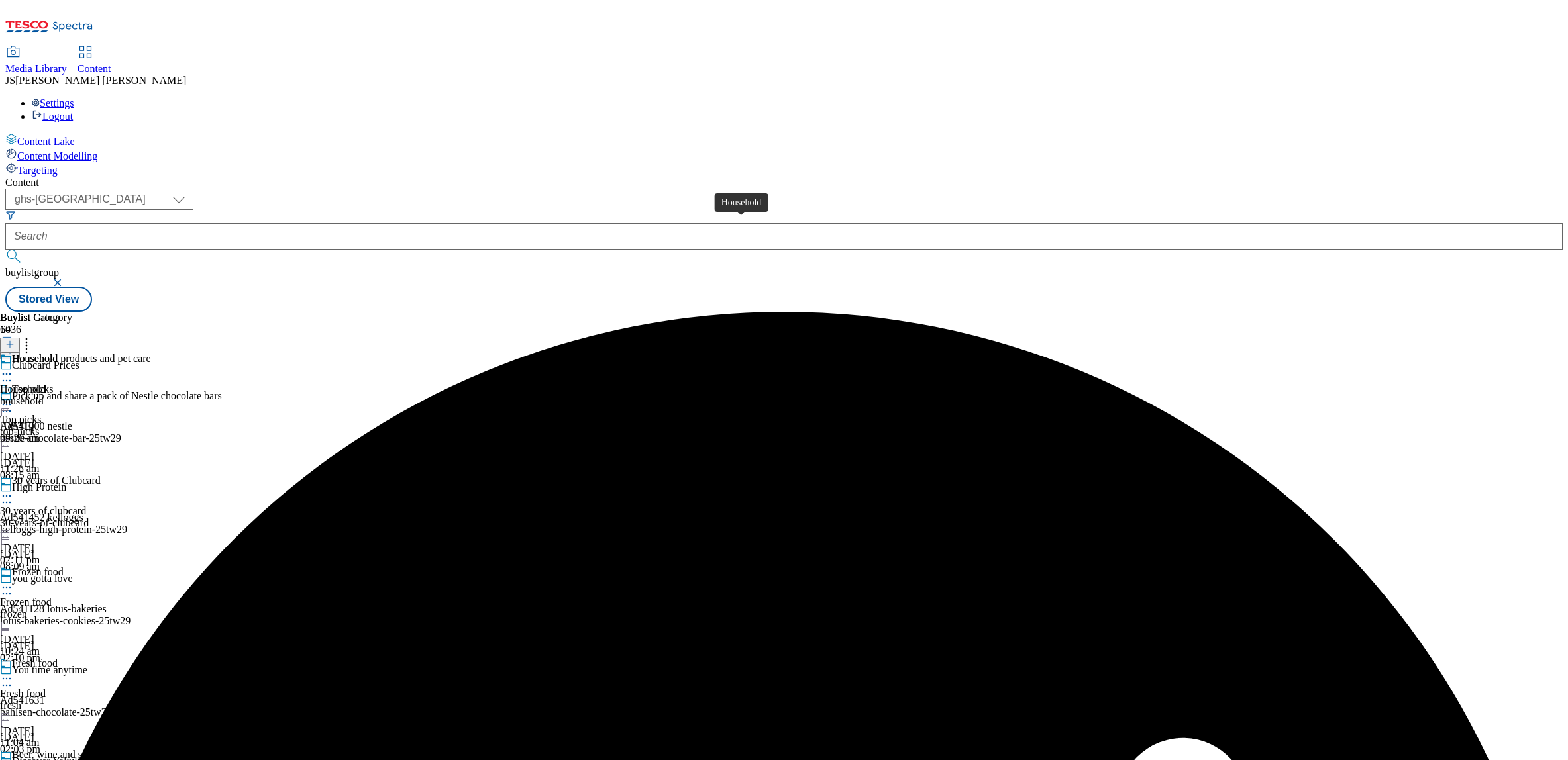
click at [46, 383] on div "Household" at bounding box center [23, 389] width 46 height 12
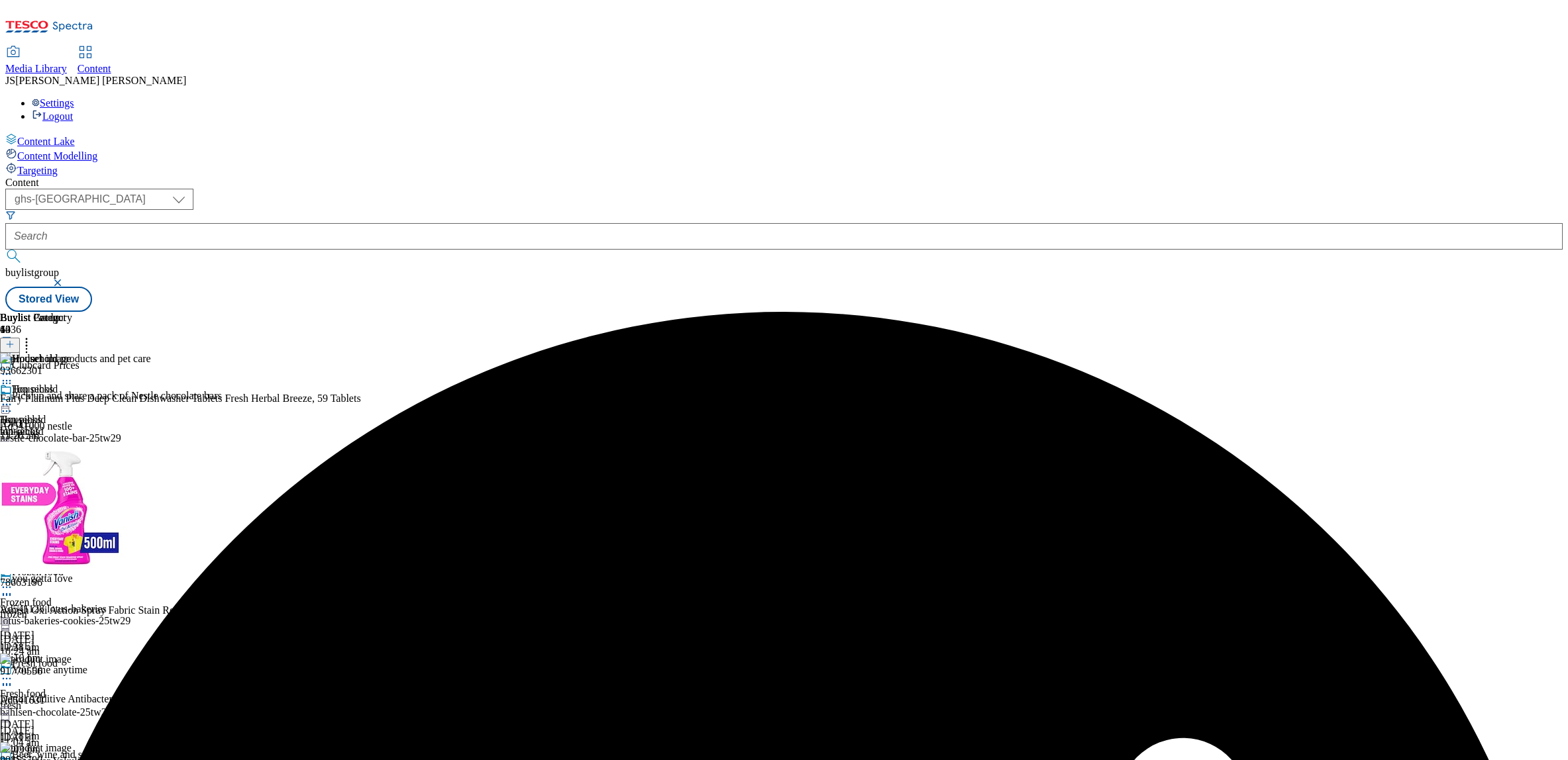
click at [20, 338] on button at bounding box center [10, 346] width 20 height 15
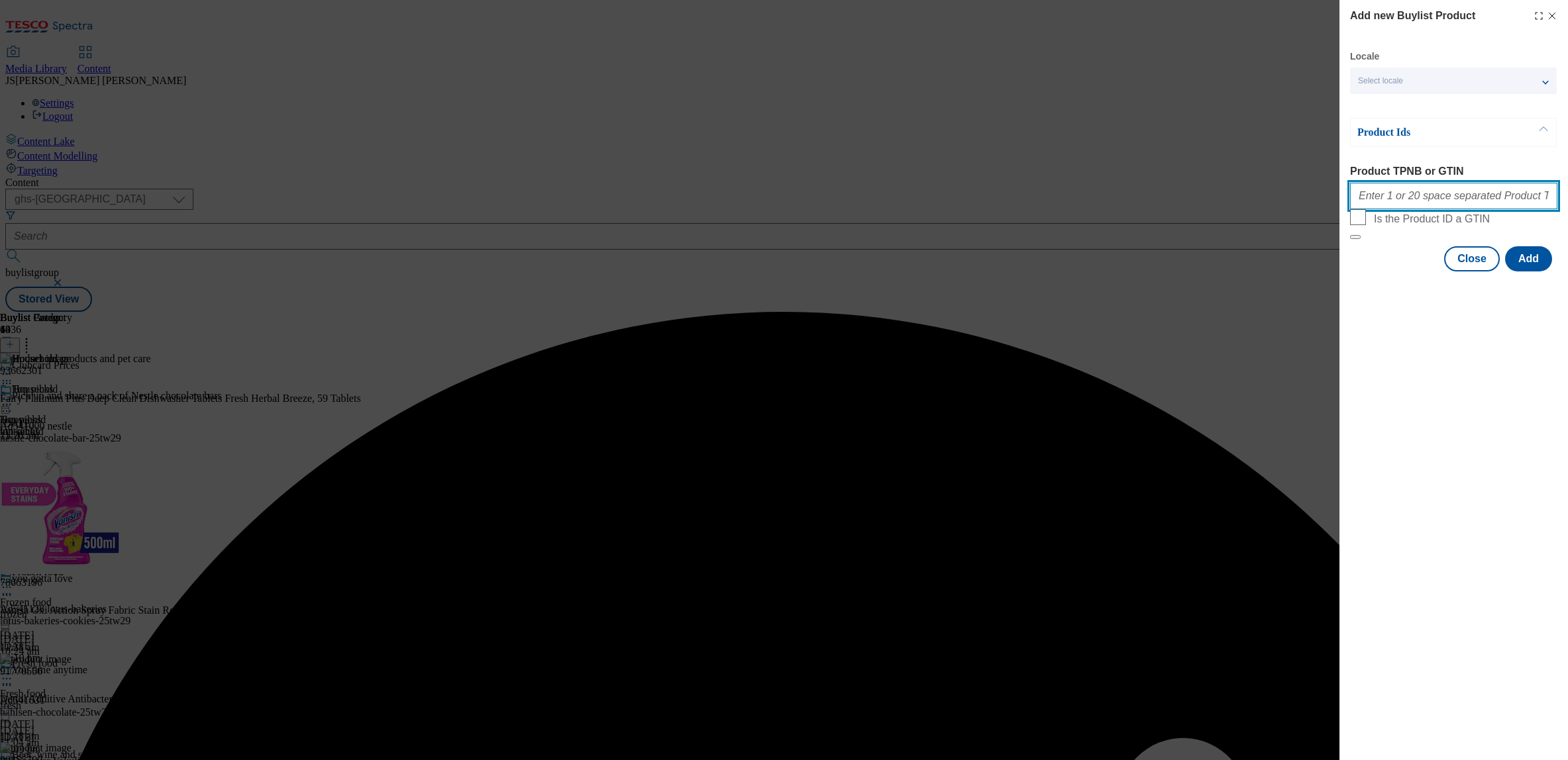
click at [1380, 198] on input "Product TPNB or GTIN" at bounding box center [1453, 196] width 208 height 26
paste input ""84596393 89619285 93826713 96311027 84596364 74153443 90608222 92917763 929761…"
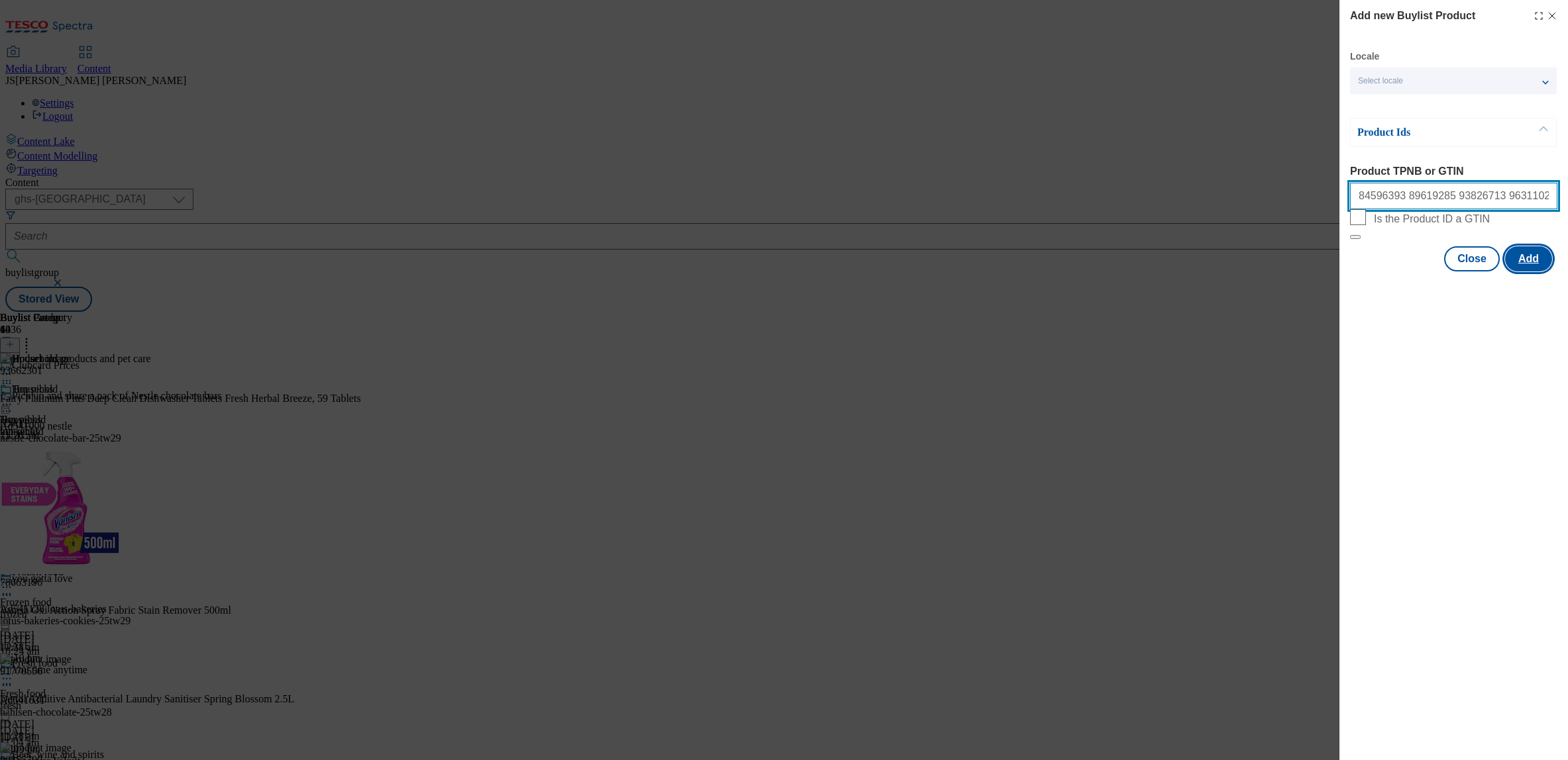
type input "84596393 89619285 93826713 96311027 84596364 74153443 90608222 92917763 9297613…"
click at [1543, 272] on button "Add" at bounding box center [1529, 259] width 47 height 25
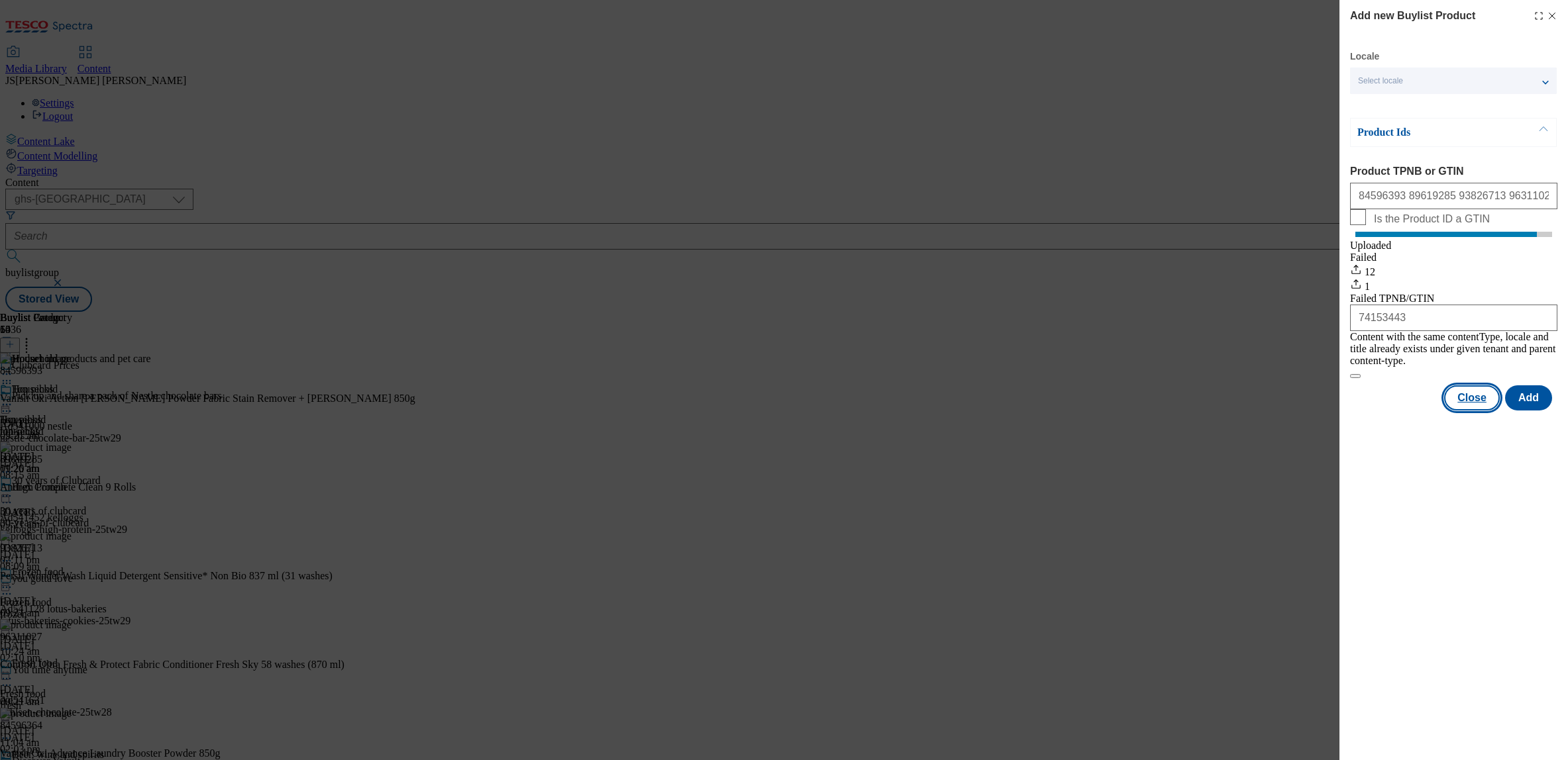
click at [1480, 406] on button "Close" at bounding box center [1472, 398] width 56 height 25
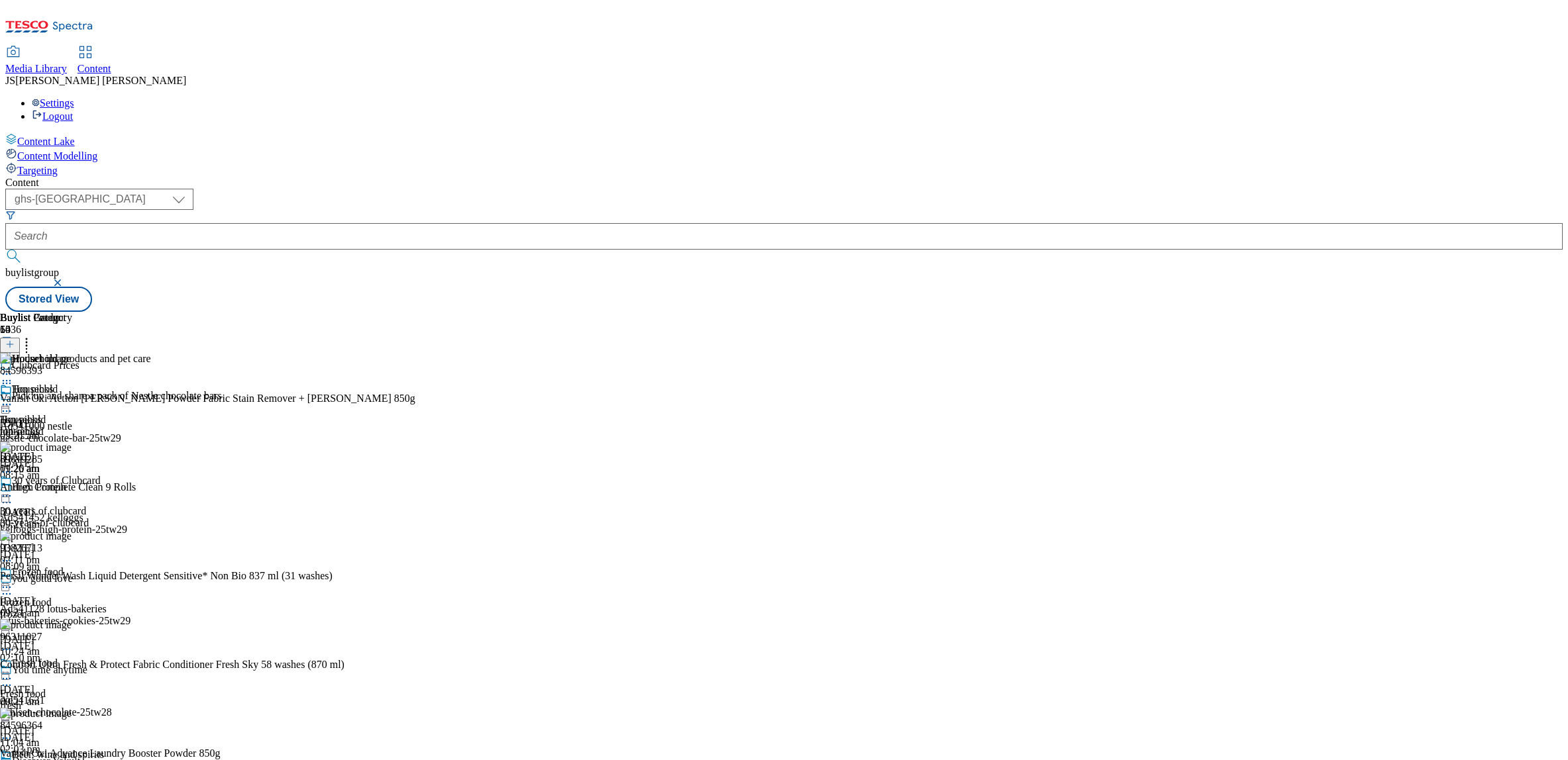
click at [33, 336] on icon at bounding box center [26, 342] width 13 height 13
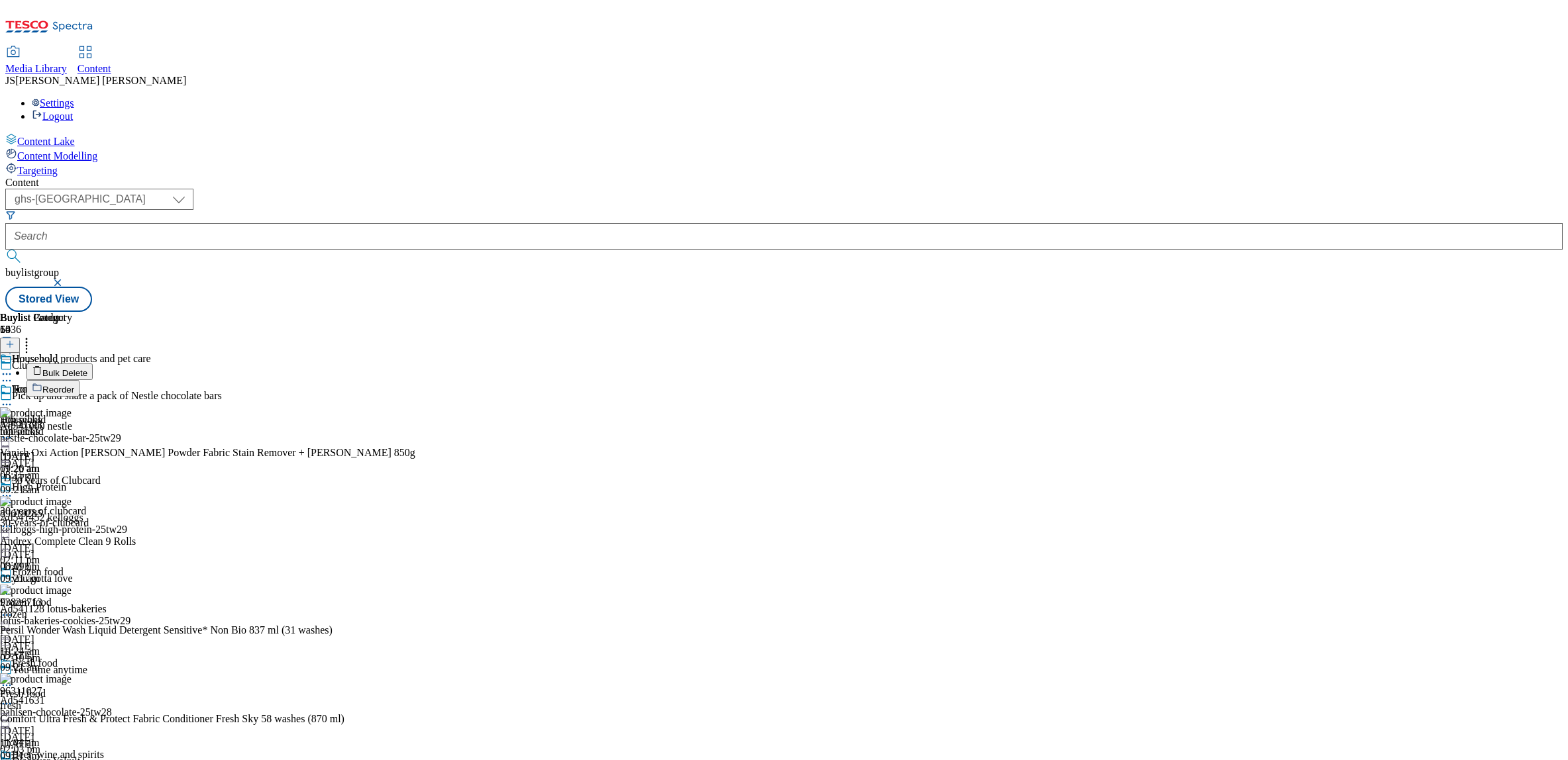
click at [41, 386] on icon at bounding box center [37, 388] width 8 height 6
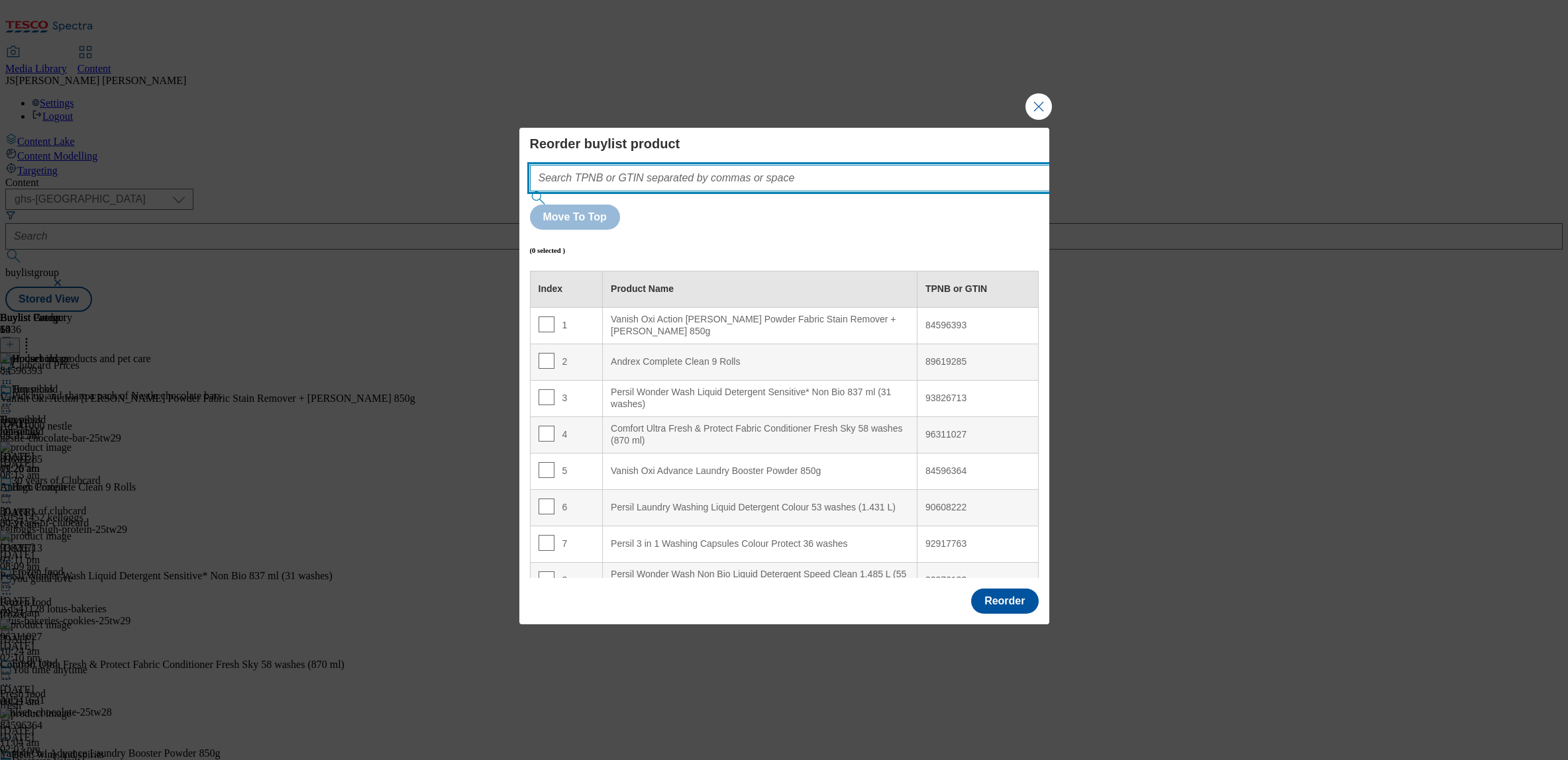
click at [611, 192] on input "Modal" at bounding box center [809, 178] width 559 height 26
paste input ""84596393 89619285 93826713 96311027 84596364 74153443 90608222 92917763 929761…"
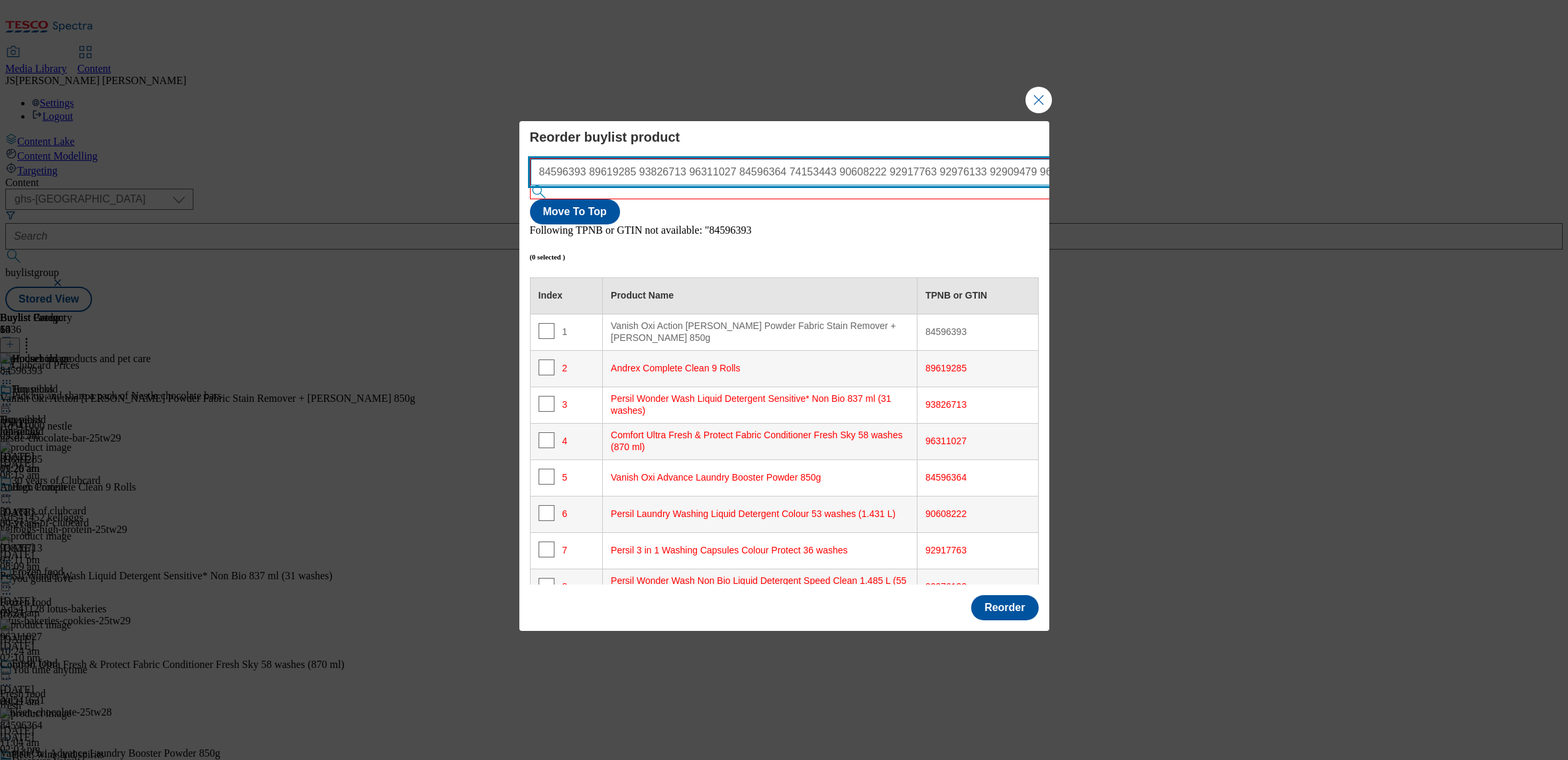
scroll to position [85, 0]
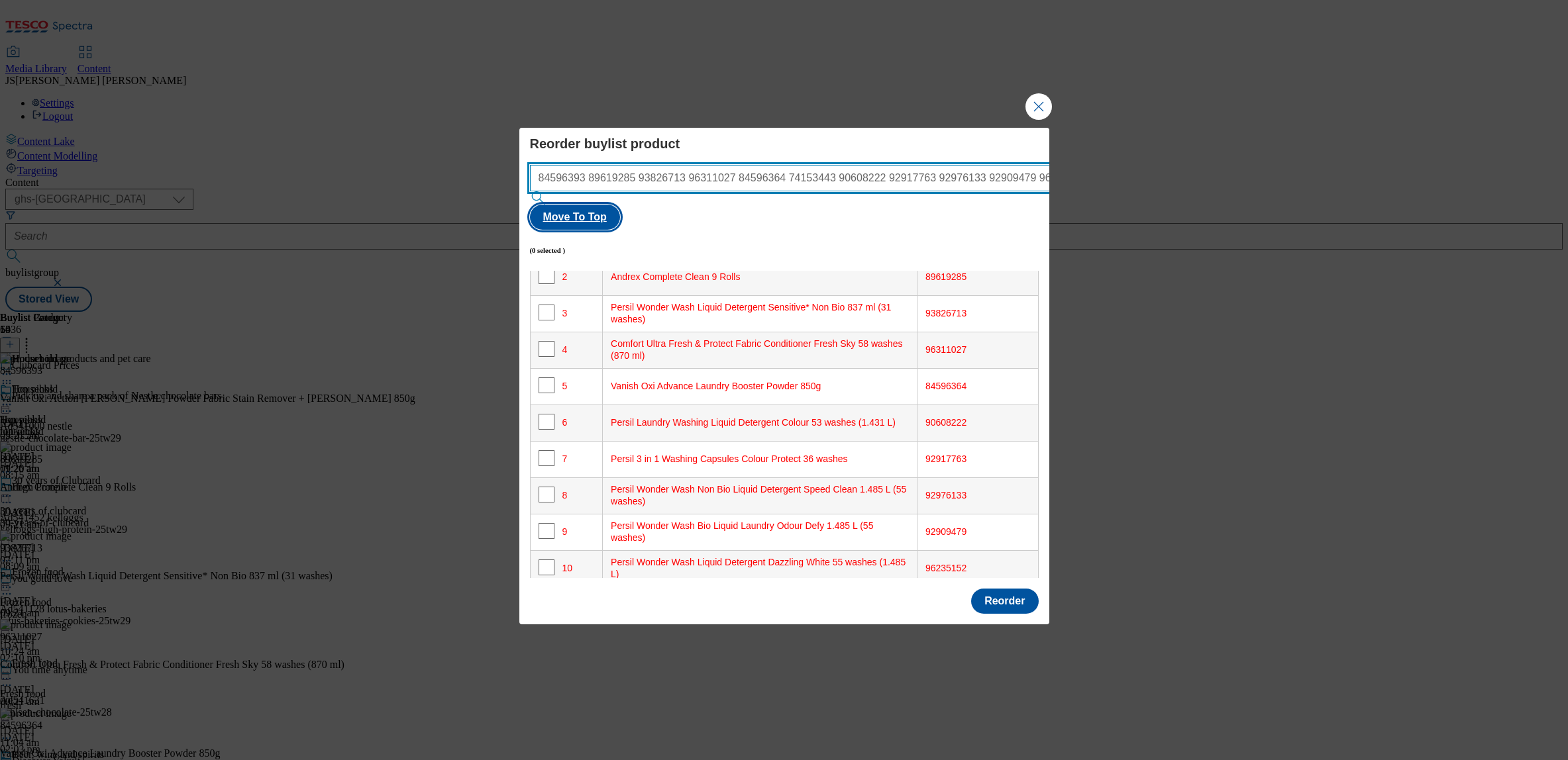
type input "84596393 89619285 93826713 96311027 84596364 74153443 90608222 92917763 9297613…"
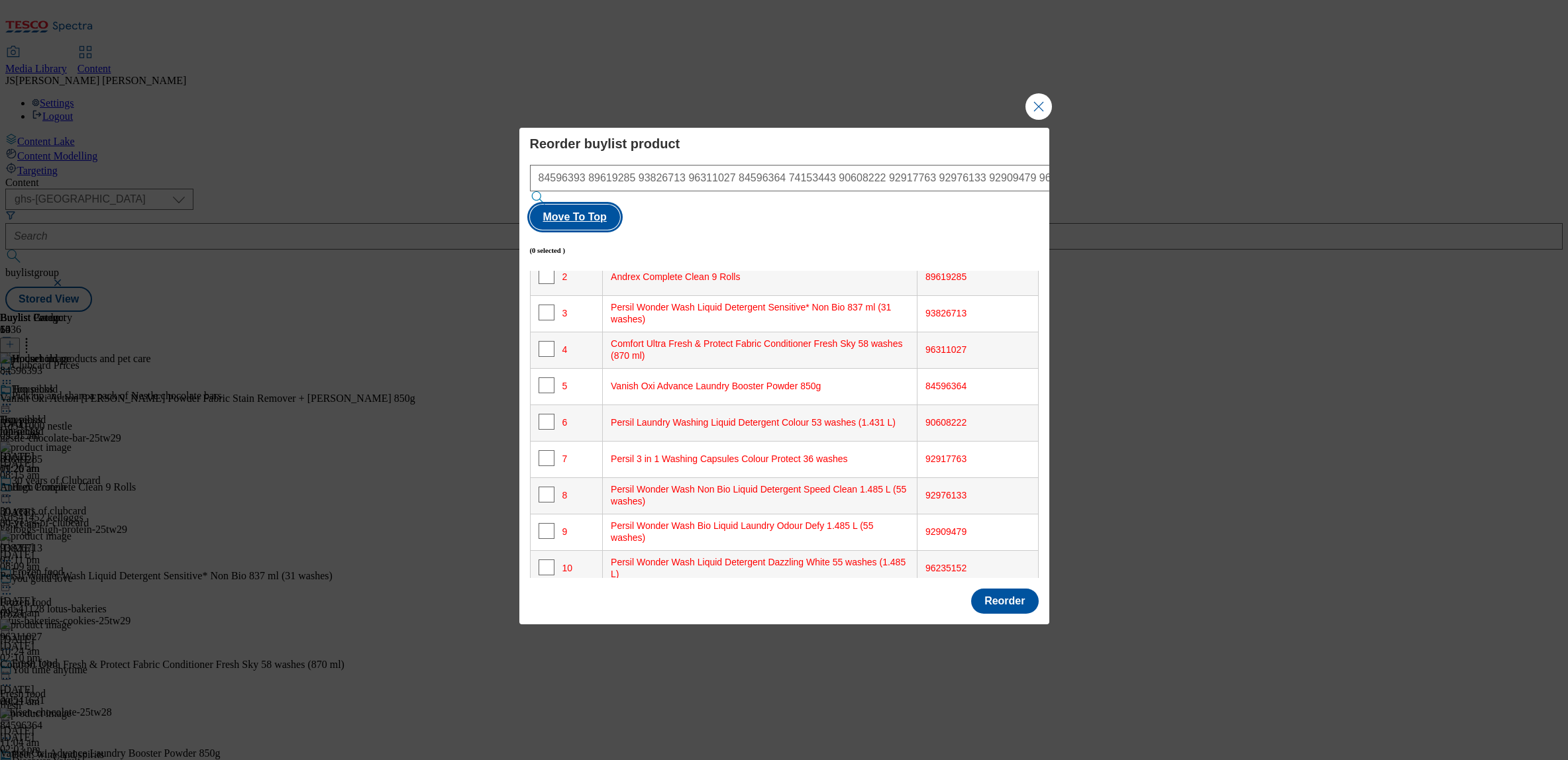
click at [620, 205] on button "Move To Top" at bounding box center [575, 217] width 90 height 25
checkbox input "true"
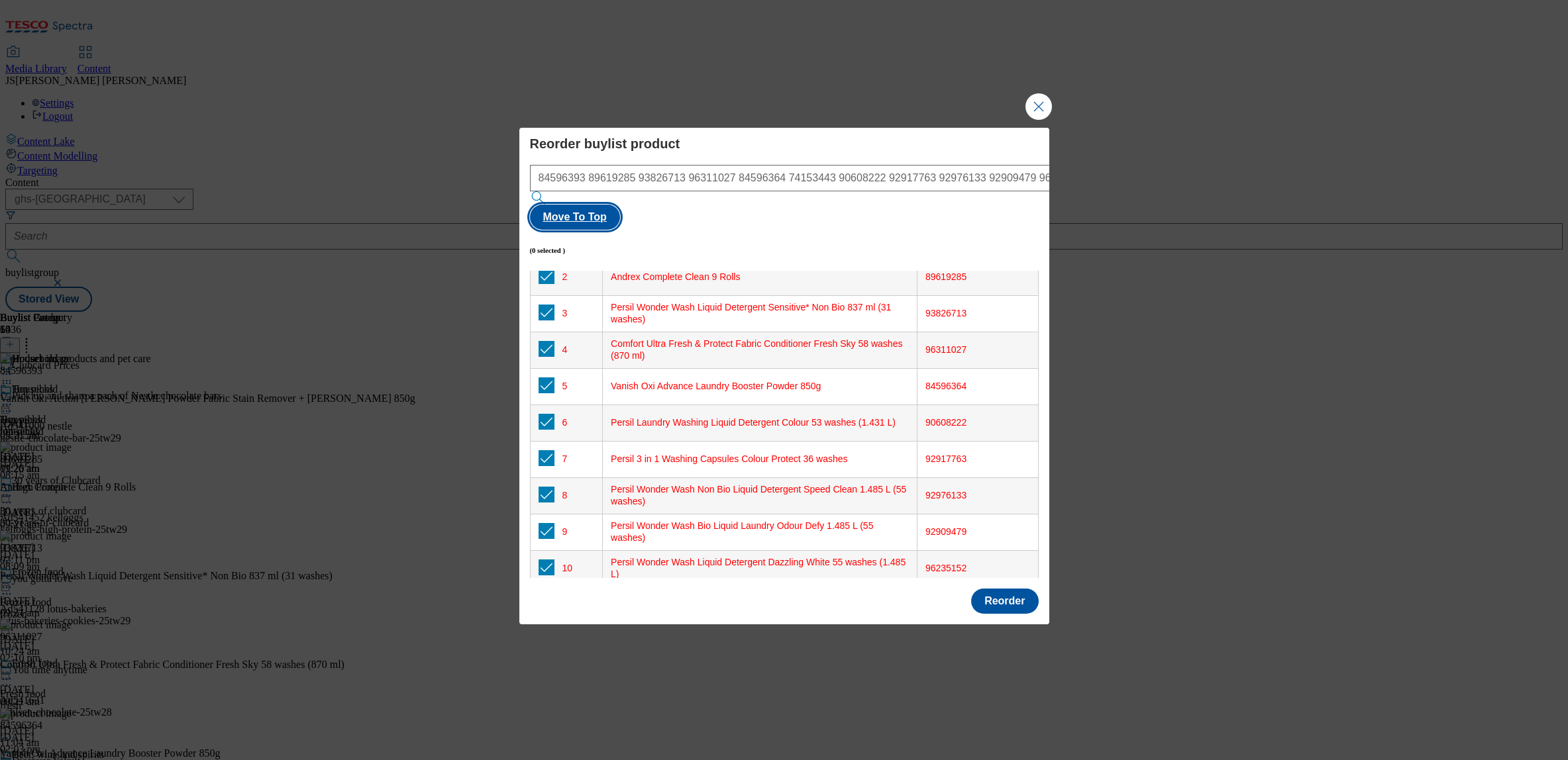
checkbox input "true"
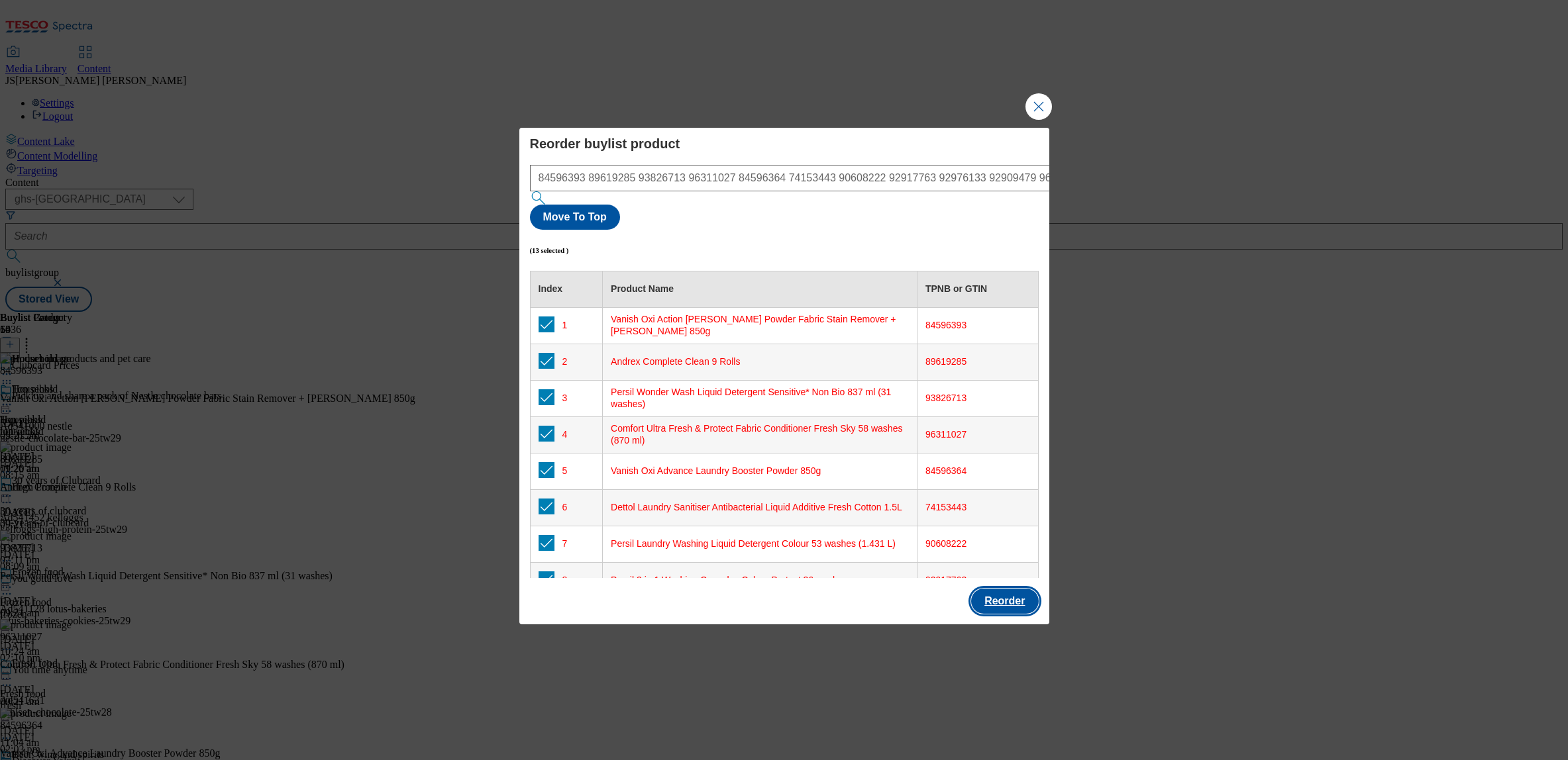
click at [989, 589] on button "Reorder" at bounding box center [1004, 601] width 67 height 25
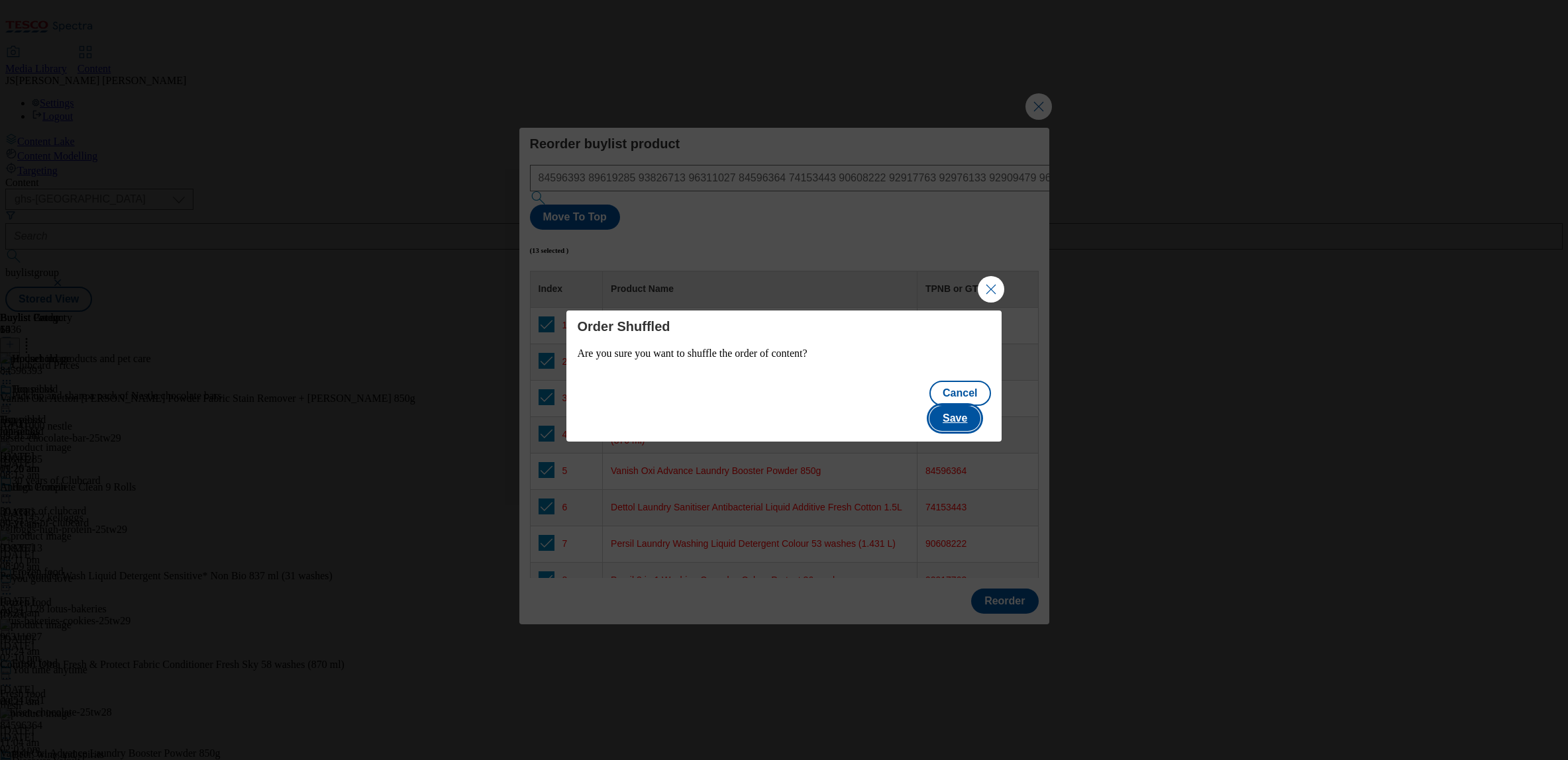
click at [964, 410] on button "Save" at bounding box center [955, 419] width 51 height 25
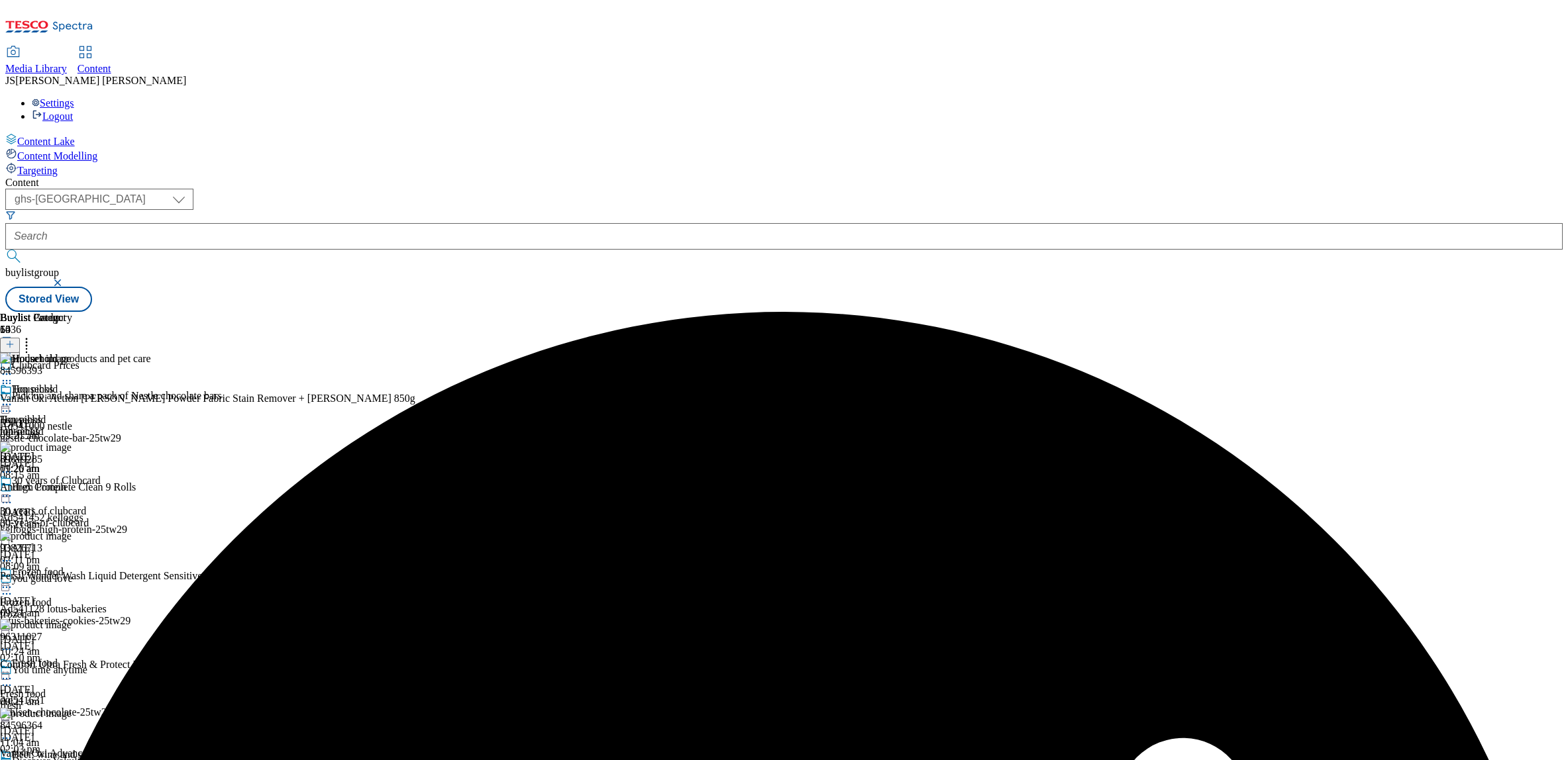
click at [8, 374] on circle at bounding box center [7, 374] width 2 height 2
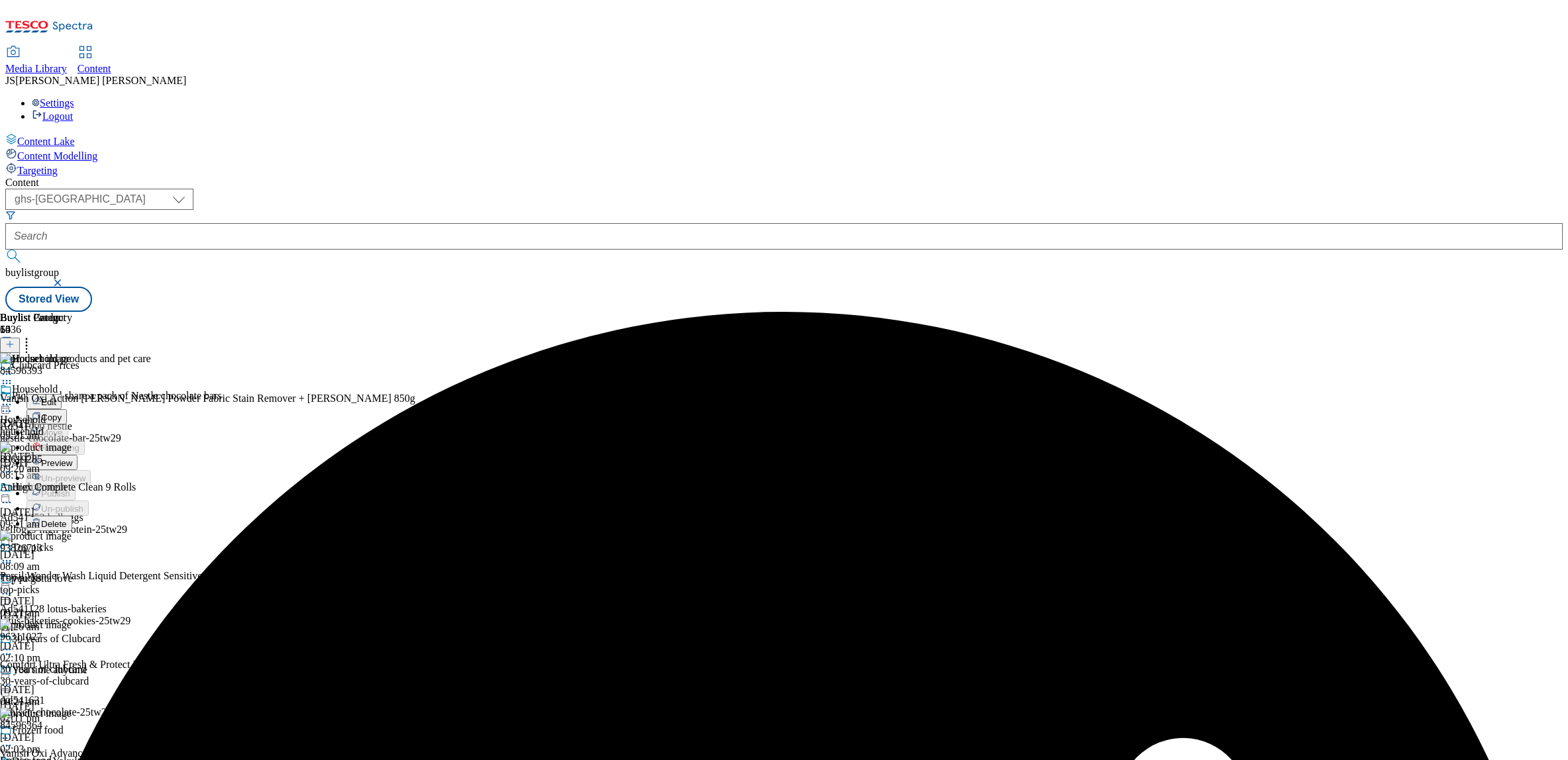
click at [72, 459] on span "Preview" at bounding box center [57, 463] width 31 height 10
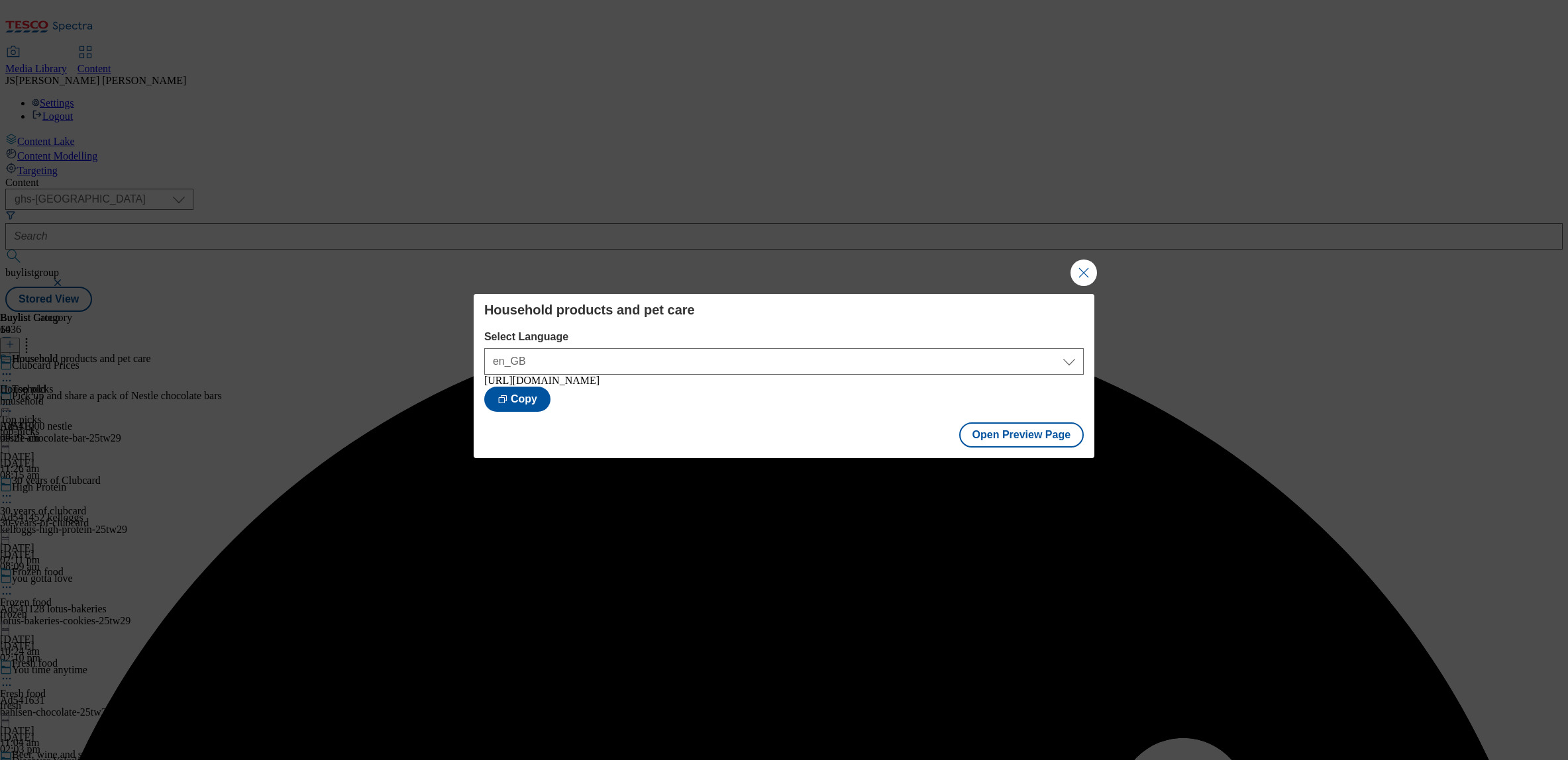
drag, startPoint x: 1087, startPoint y: 271, endPoint x: 896, endPoint y: 257, distance: 191.5
click at [1087, 271] on button "Close Modal" at bounding box center [1084, 272] width 26 height 26
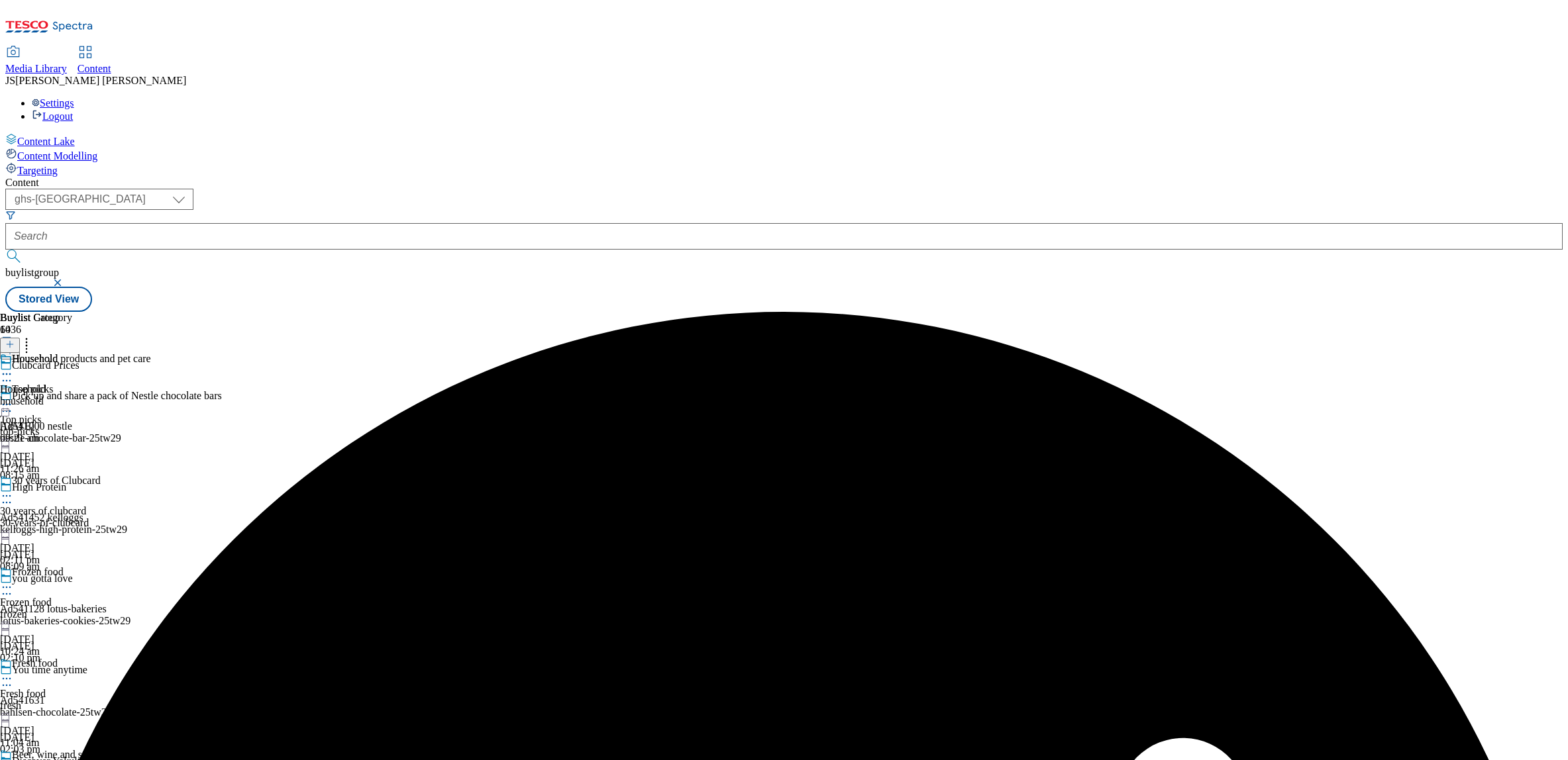
click at [13, 368] on icon at bounding box center [6, 374] width 13 height 13
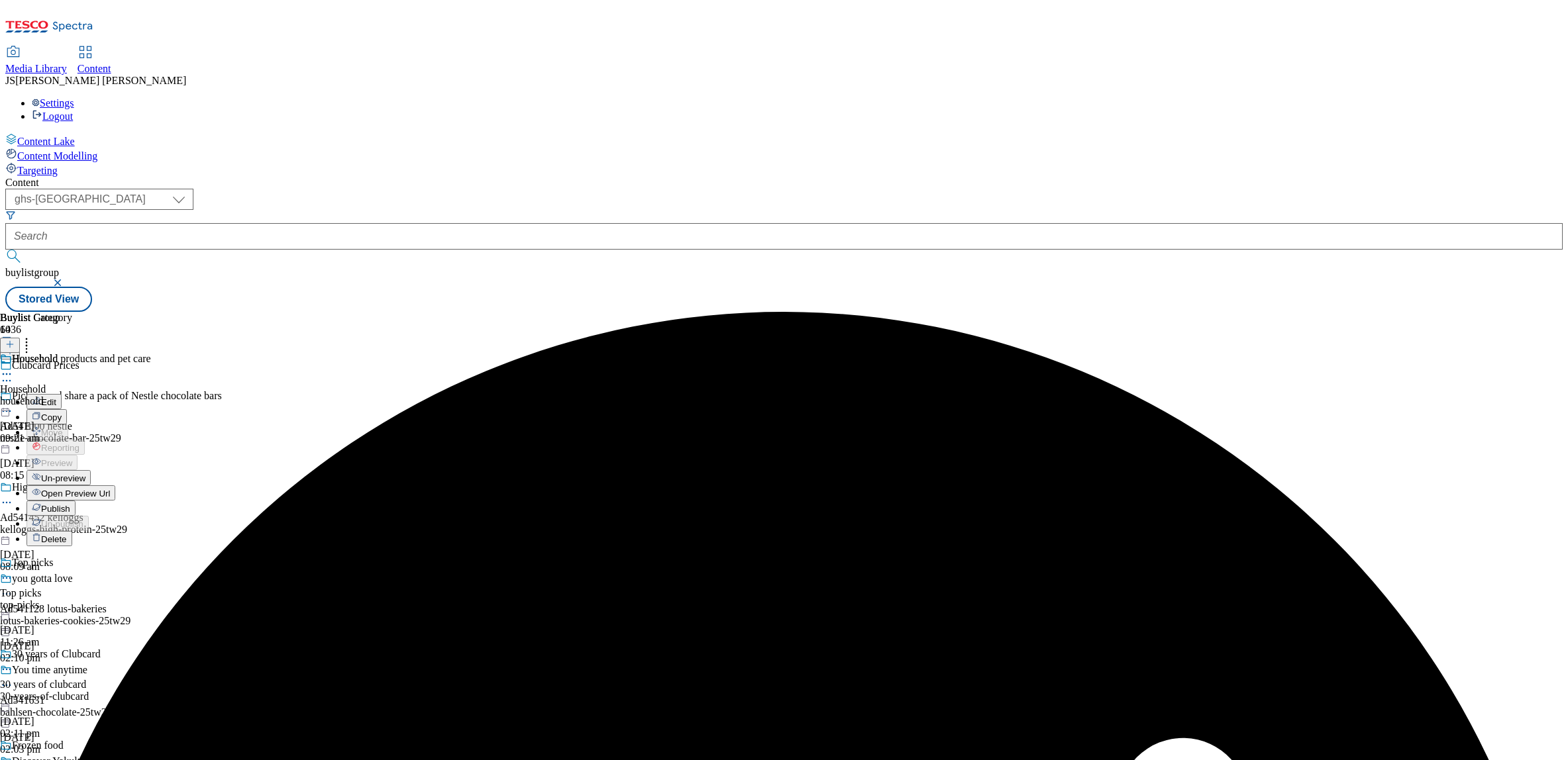
click at [70, 504] on span "Publish" at bounding box center [56, 509] width 29 height 10
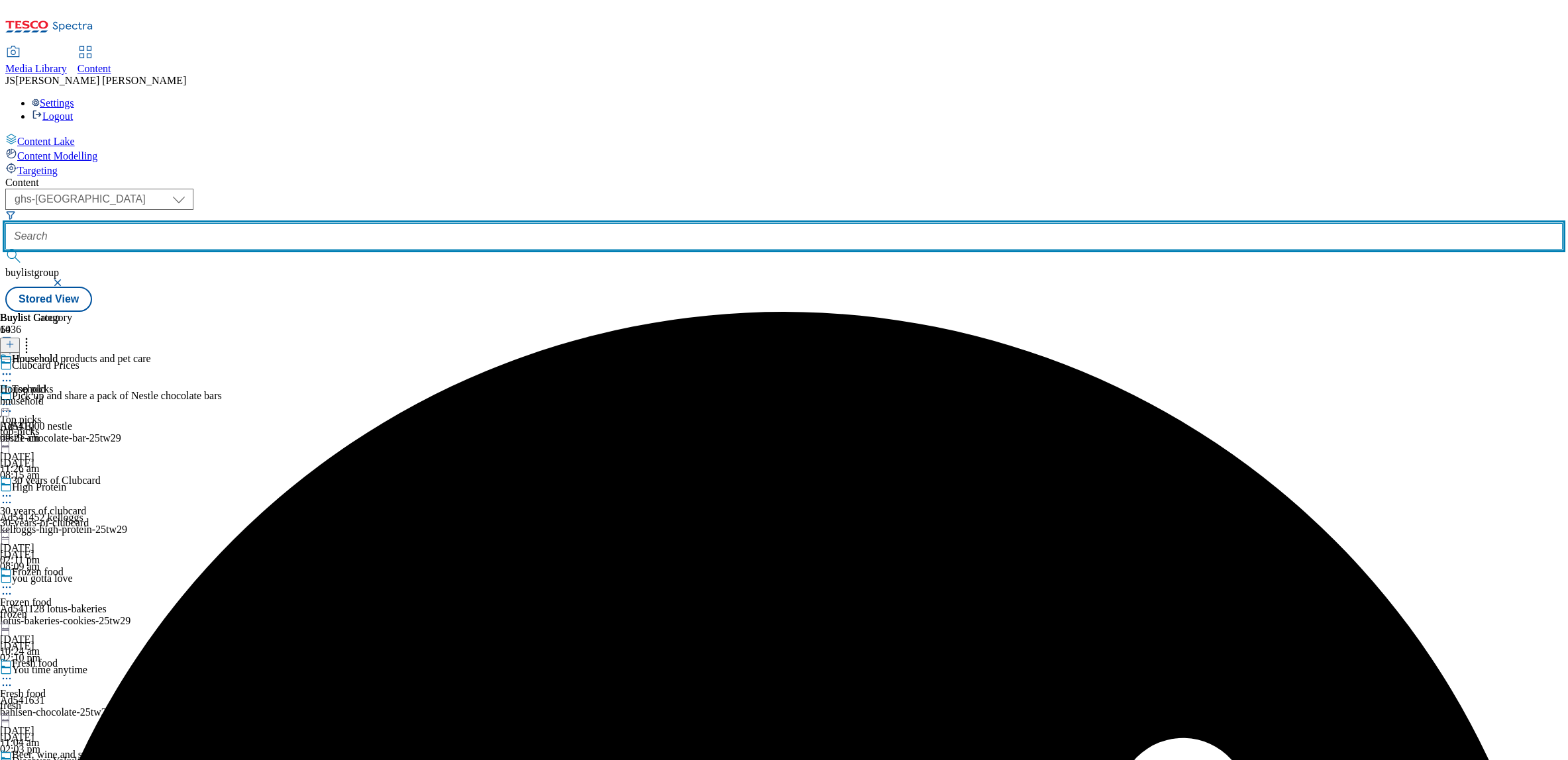
click at [328, 223] on input "text" at bounding box center [784, 237] width 1558 height 26
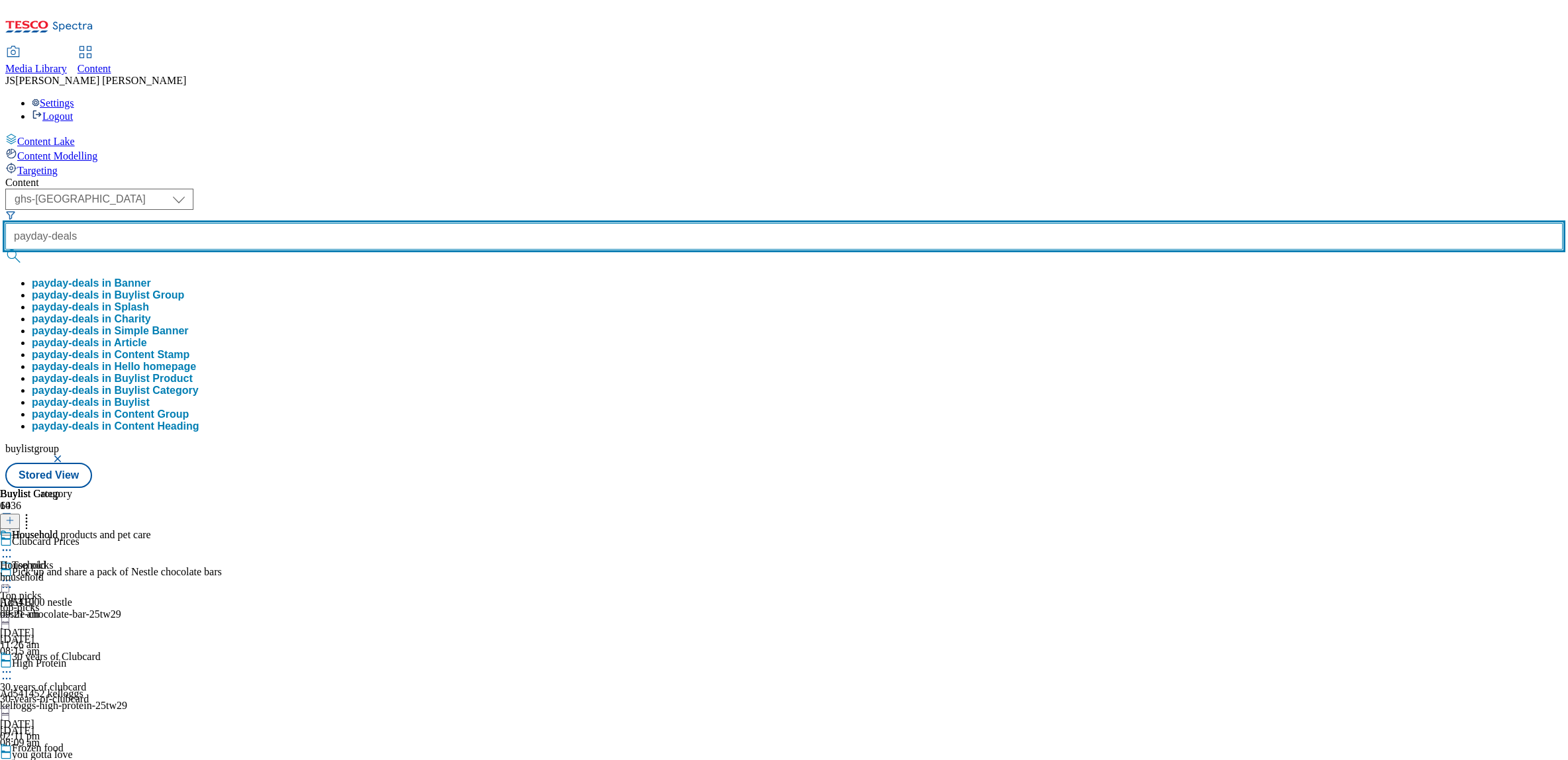
type input "payday-deals"
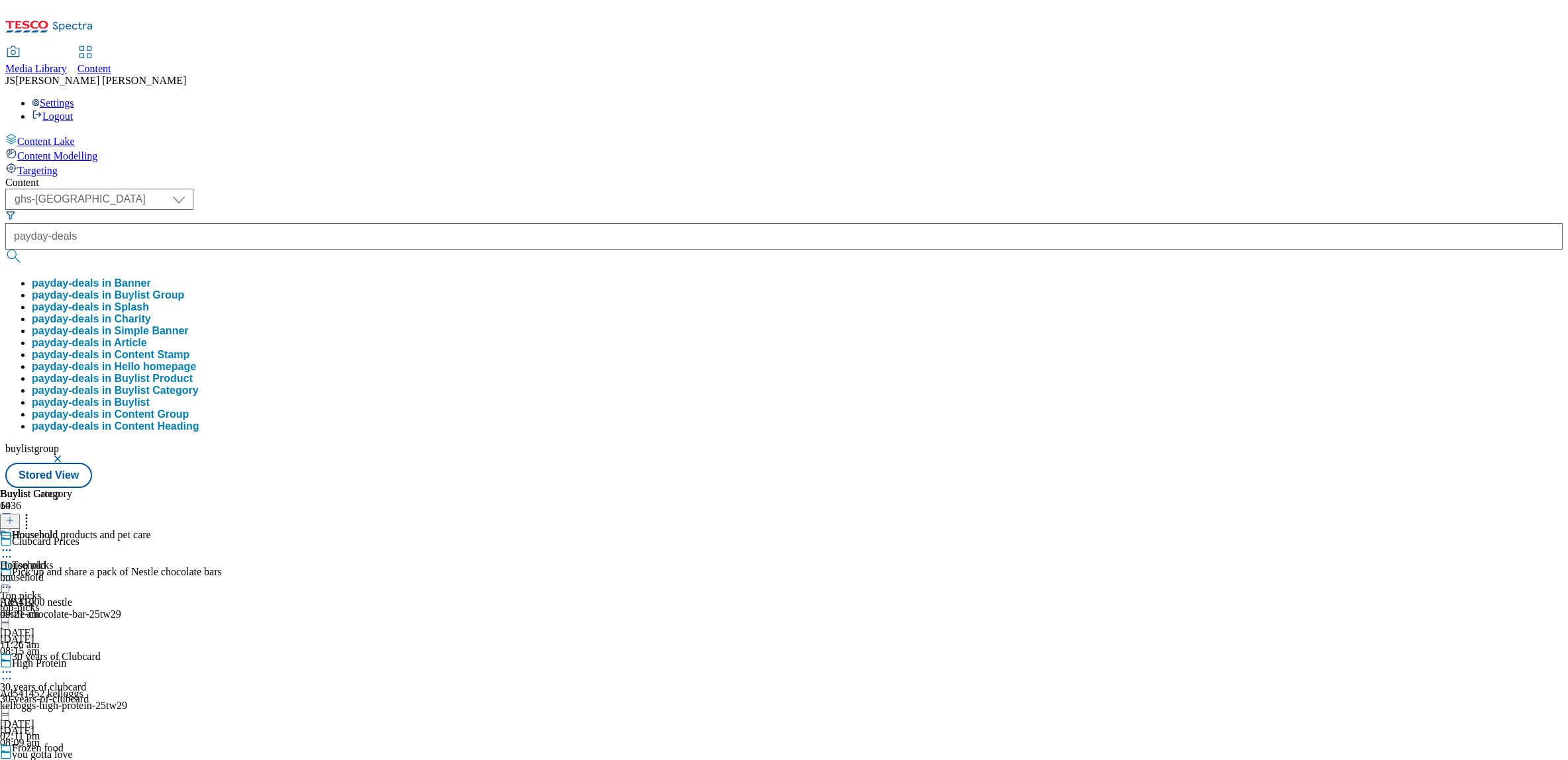
click at [184, 290] on button "payday-deals in Buylist Group" at bounding box center [108, 295] width 152 height 12
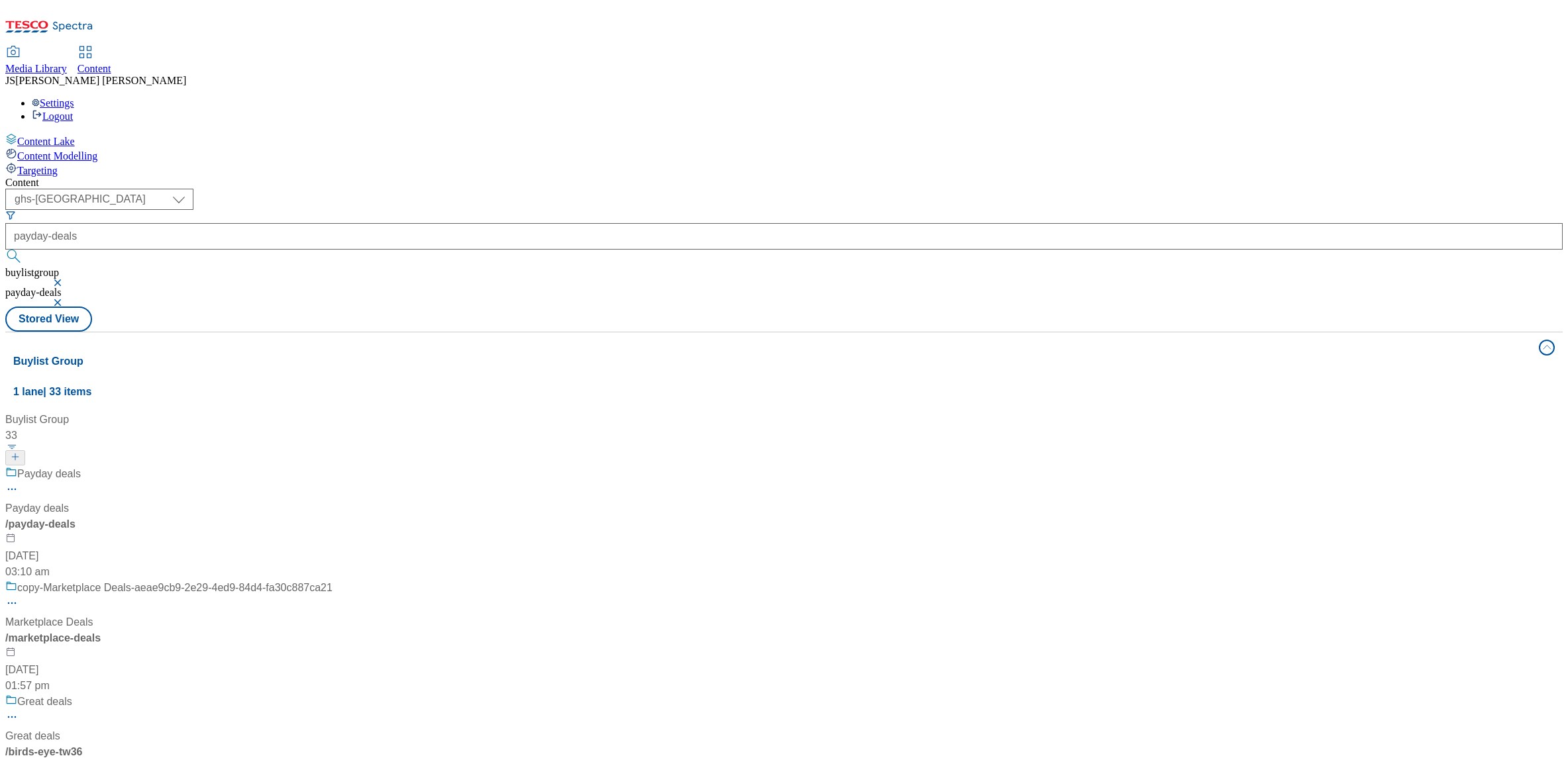
scroll to position [8, 0]
click at [316, 466] on div "Payday deals Payday deals / payday-deals [DATE] 03:10 am" at bounding box center [169, 523] width 327 height 114
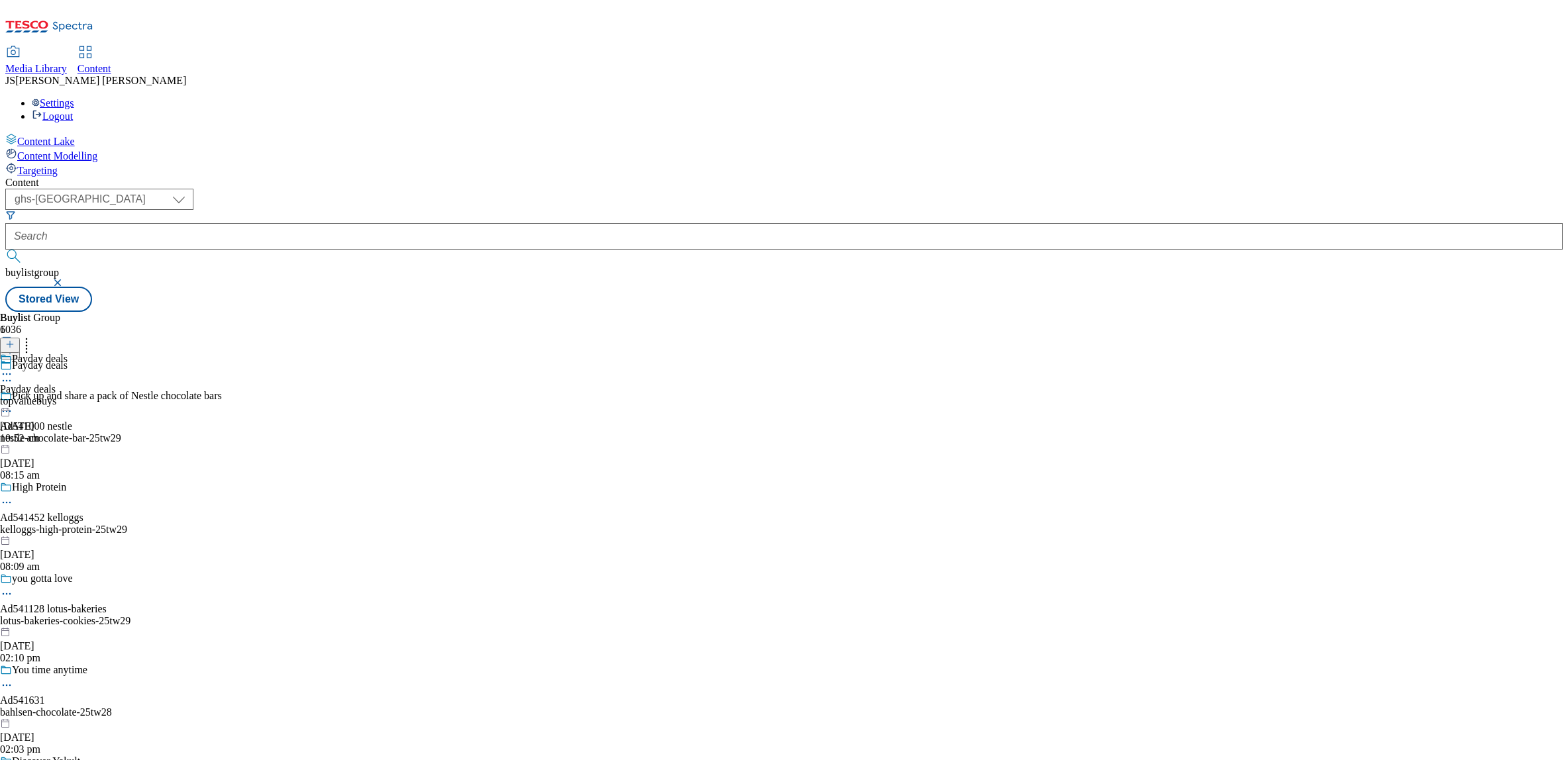
click at [68, 395] on div "topvaluebuys" at bounding box center [34, 401] width 68 height 12
click at [8, 404] on circle at bounding box center [7, 405] width 2 height 2
click at [83, 550] on span "Un-publish" at bounding box center [62, 554] width 42 height 10
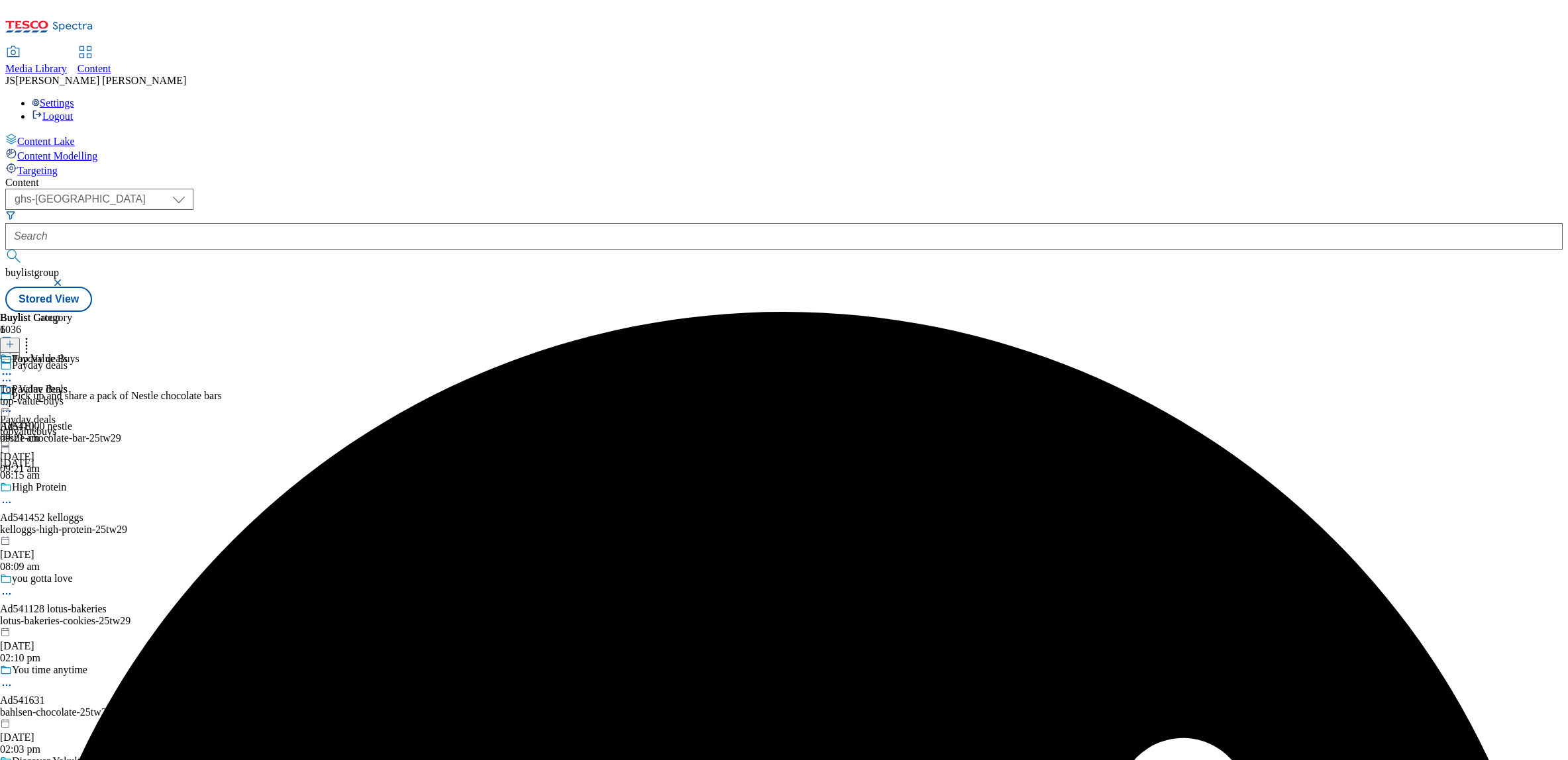
click at [8, 404] on circle at bounding box center [7, 405] width 2 height 2
click at [86, 504] on span "Un-preview" at bounding box center [63, 509] width 44 height 10
click at [68, 426] on div "topvaluebuys" at bounding box center [34, 431] width 68 height 12
click at [79, 395] on div "top-value-buys" at bounding box center [39, 401] width 79 height 12
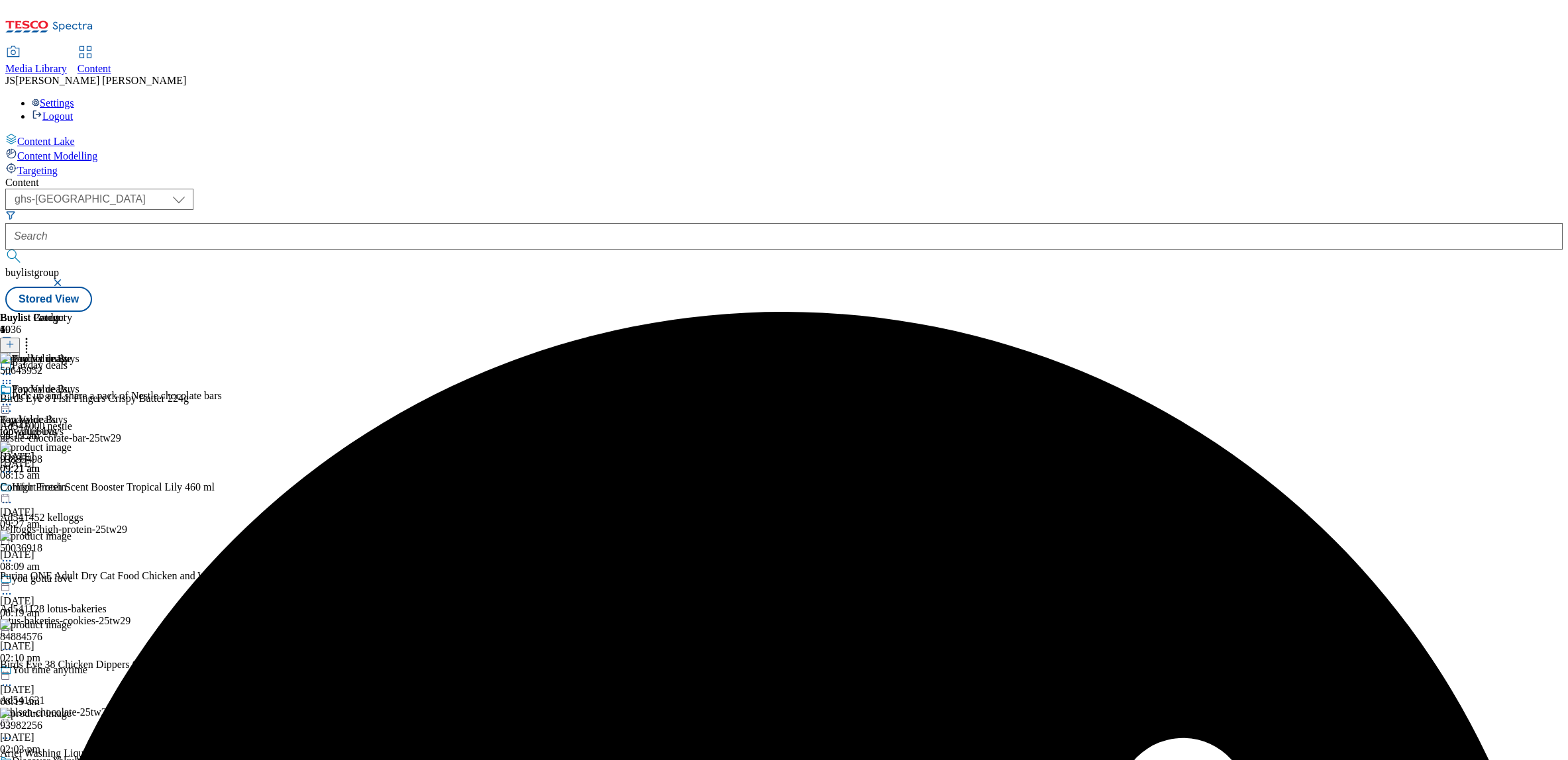
click at [33, 336] on icon at bounding box center [26, 342] width 13 height 13
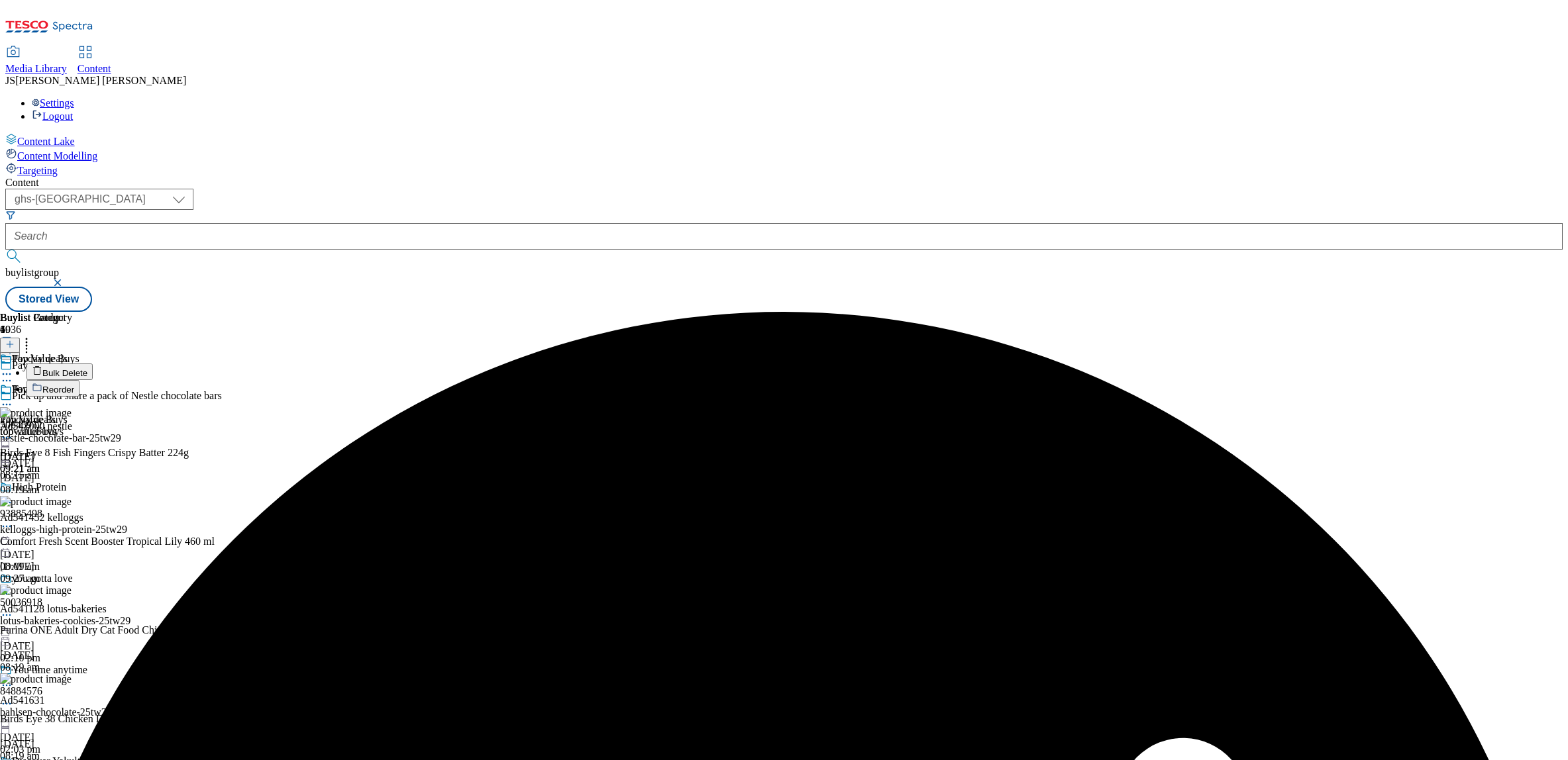
click at [88, 368] on span "Bulk Delete" at bounding box center [64, 373] width 45 height 10
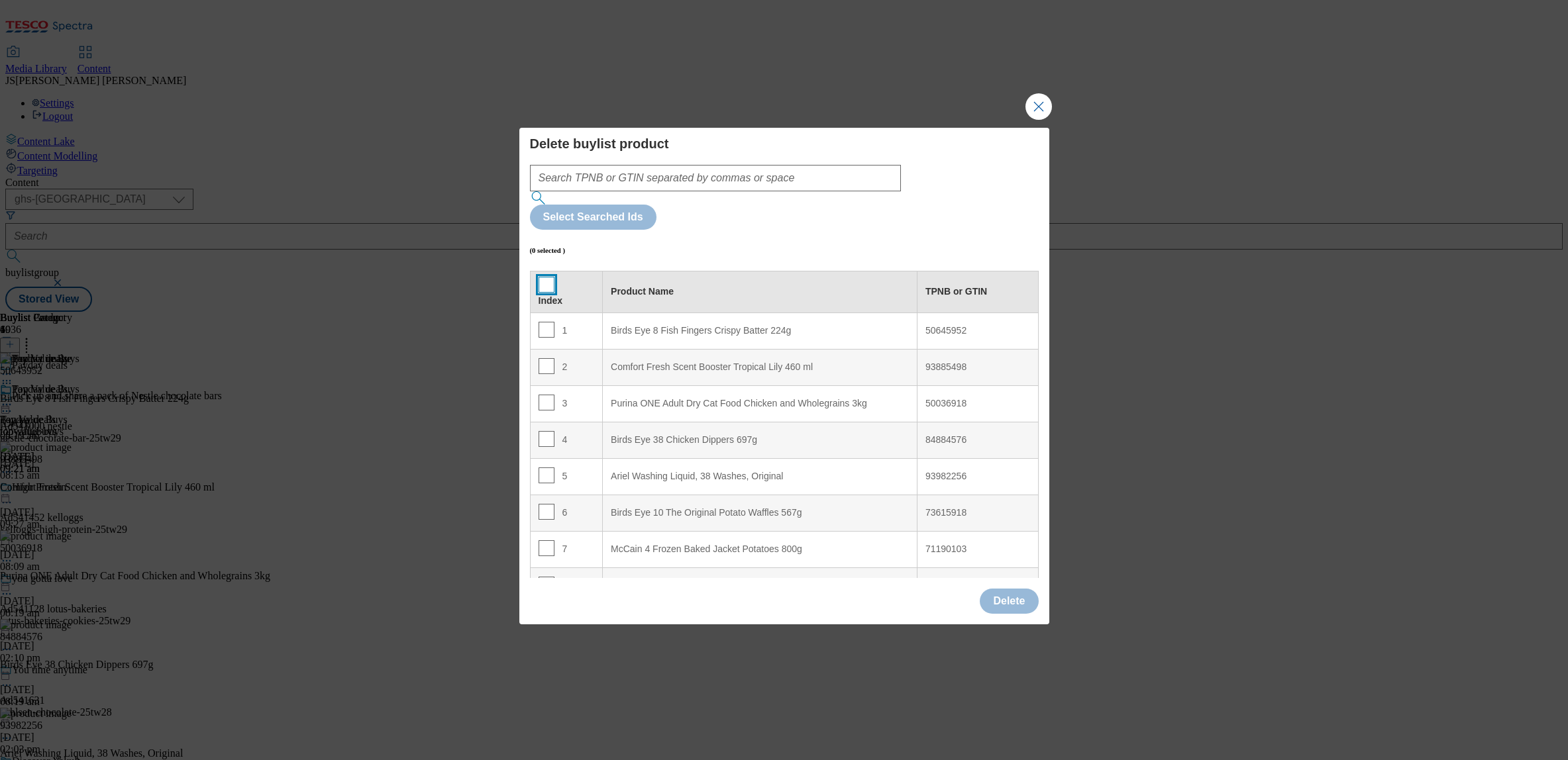
click at [546, 277] on input "Modal" at bounding box center [546, 284] width 16 height 16
checkbox input "true"
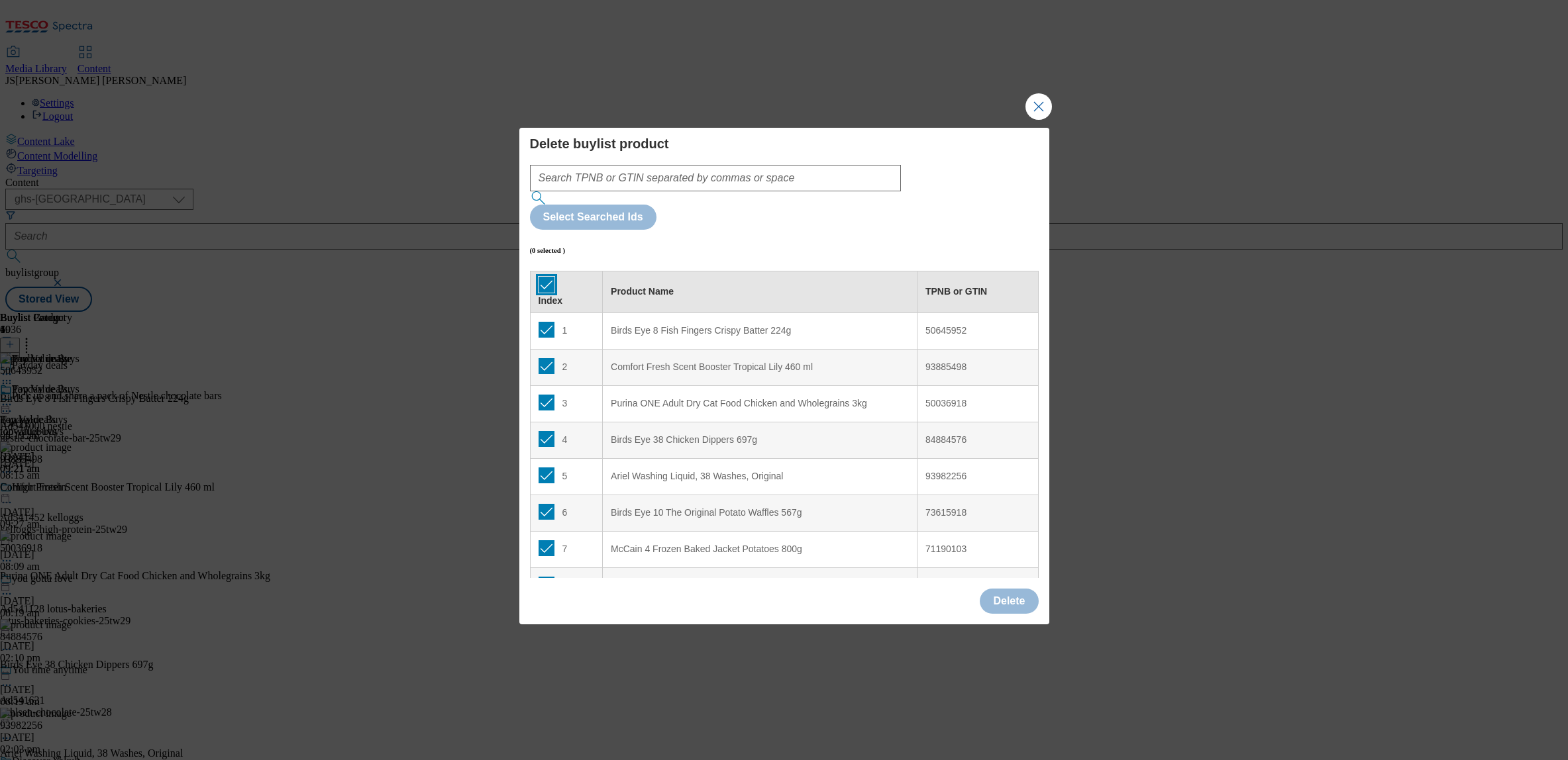
checkbox input "true"
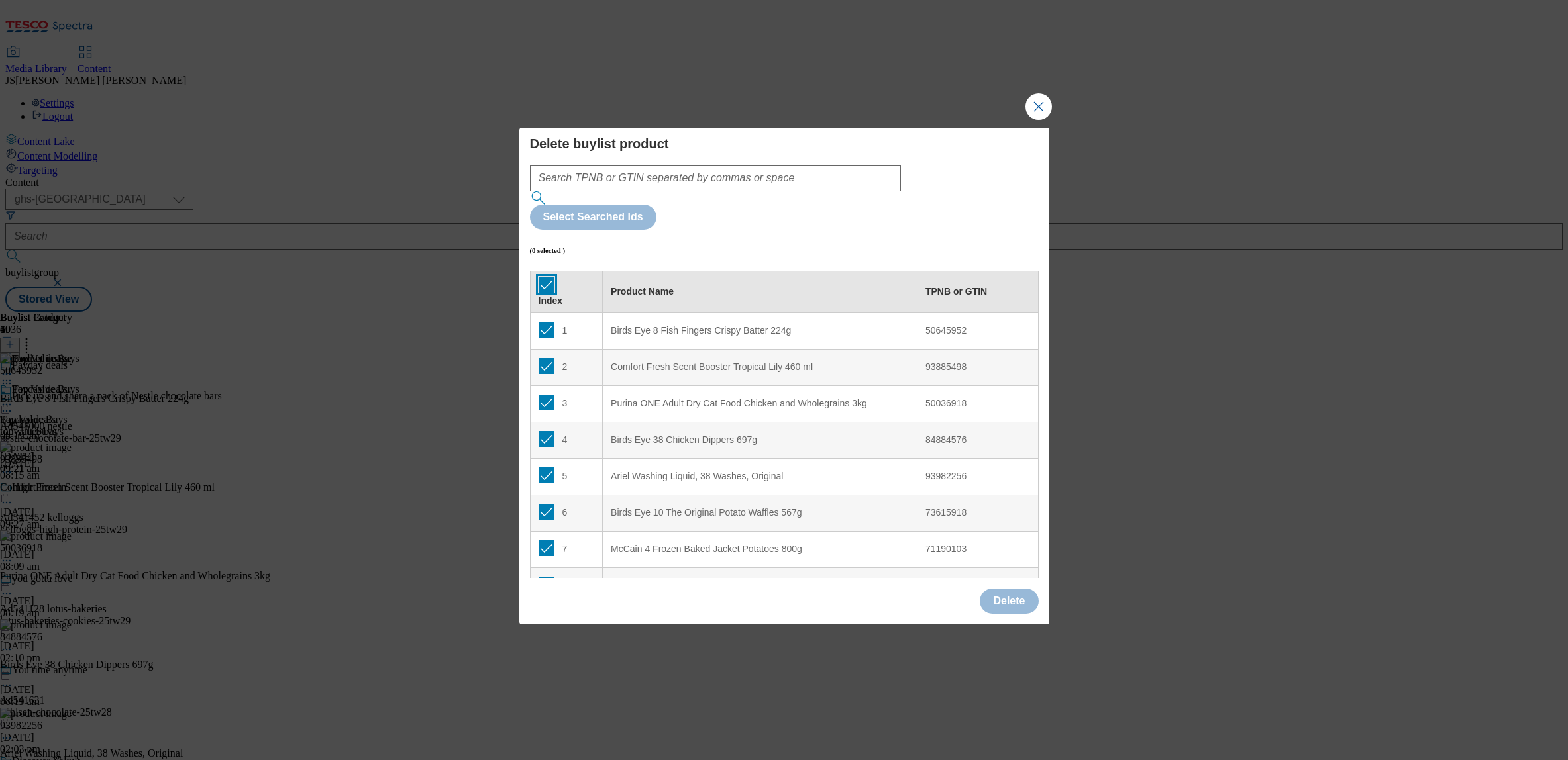
checkbox input "true"
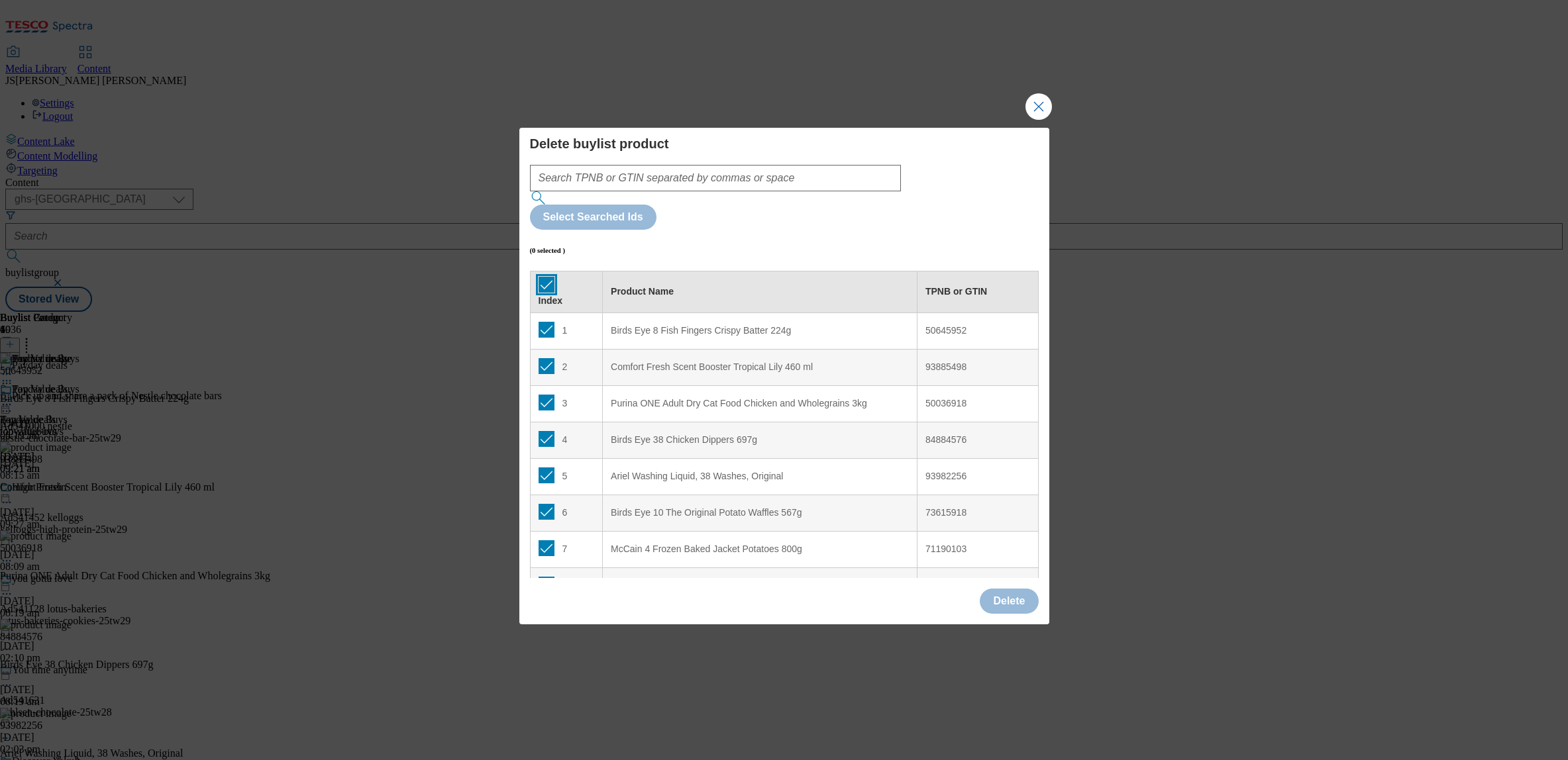
checkbox input "true"
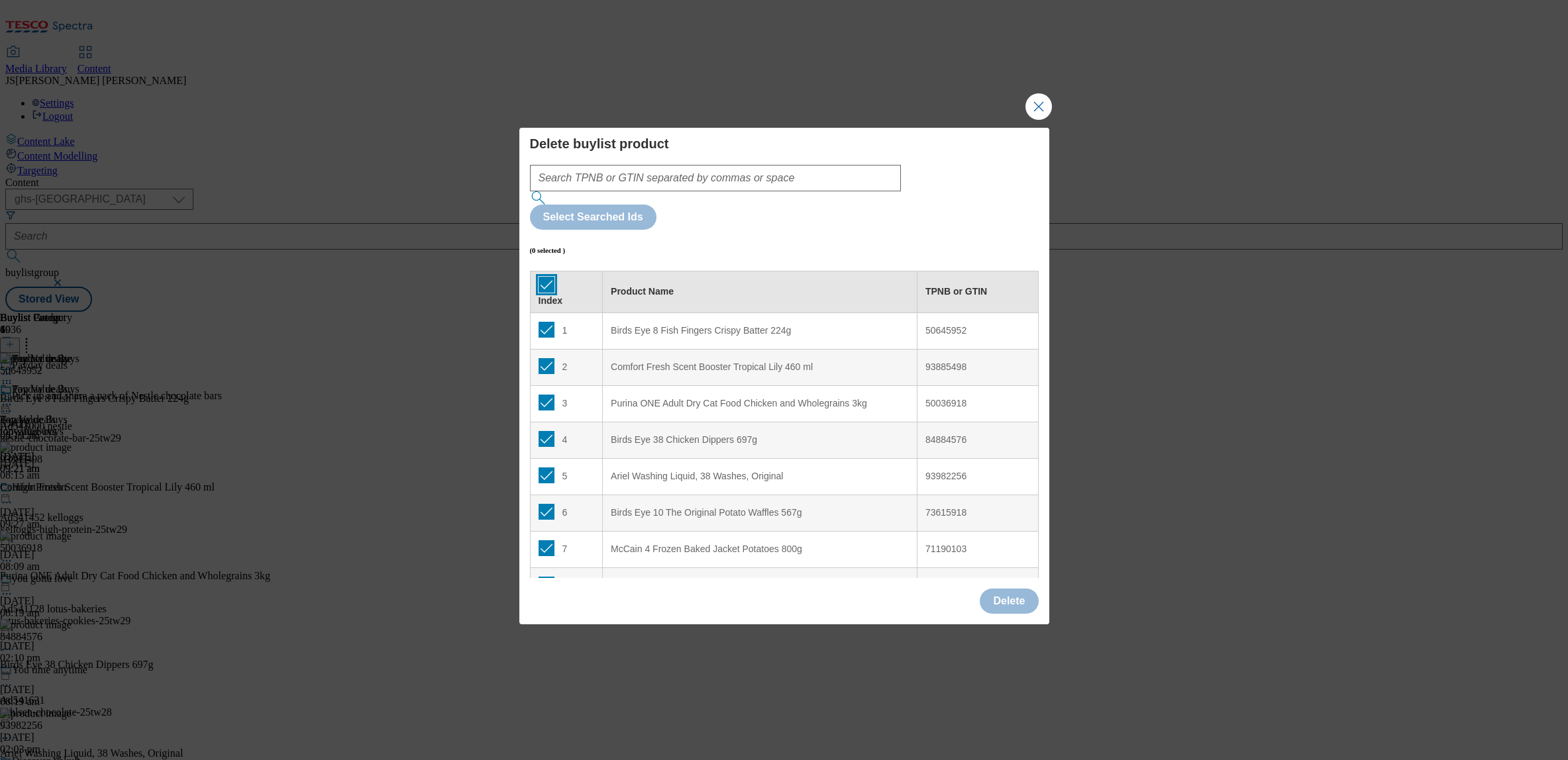
checkbox input "true"
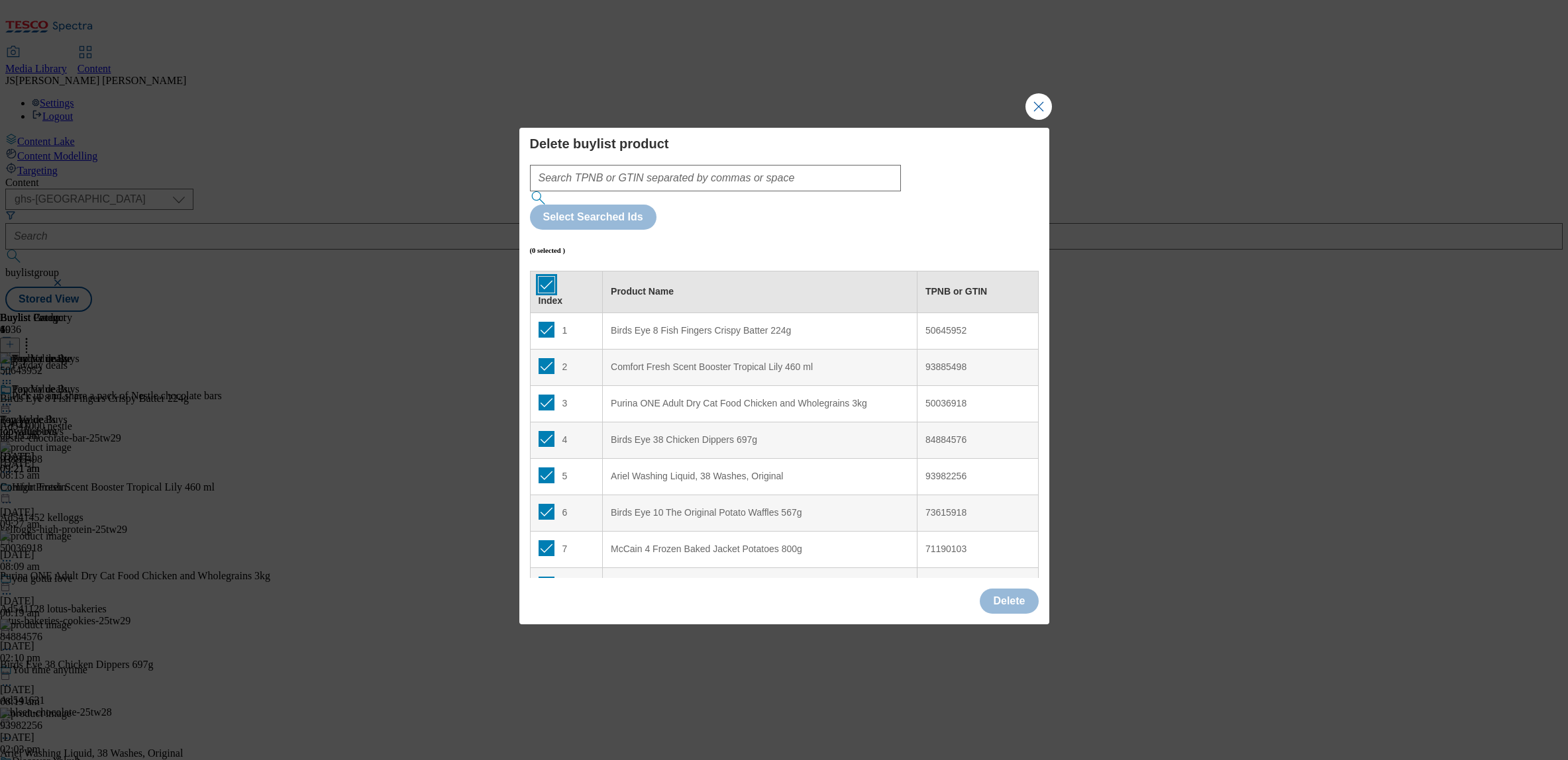
checkbox input "true"
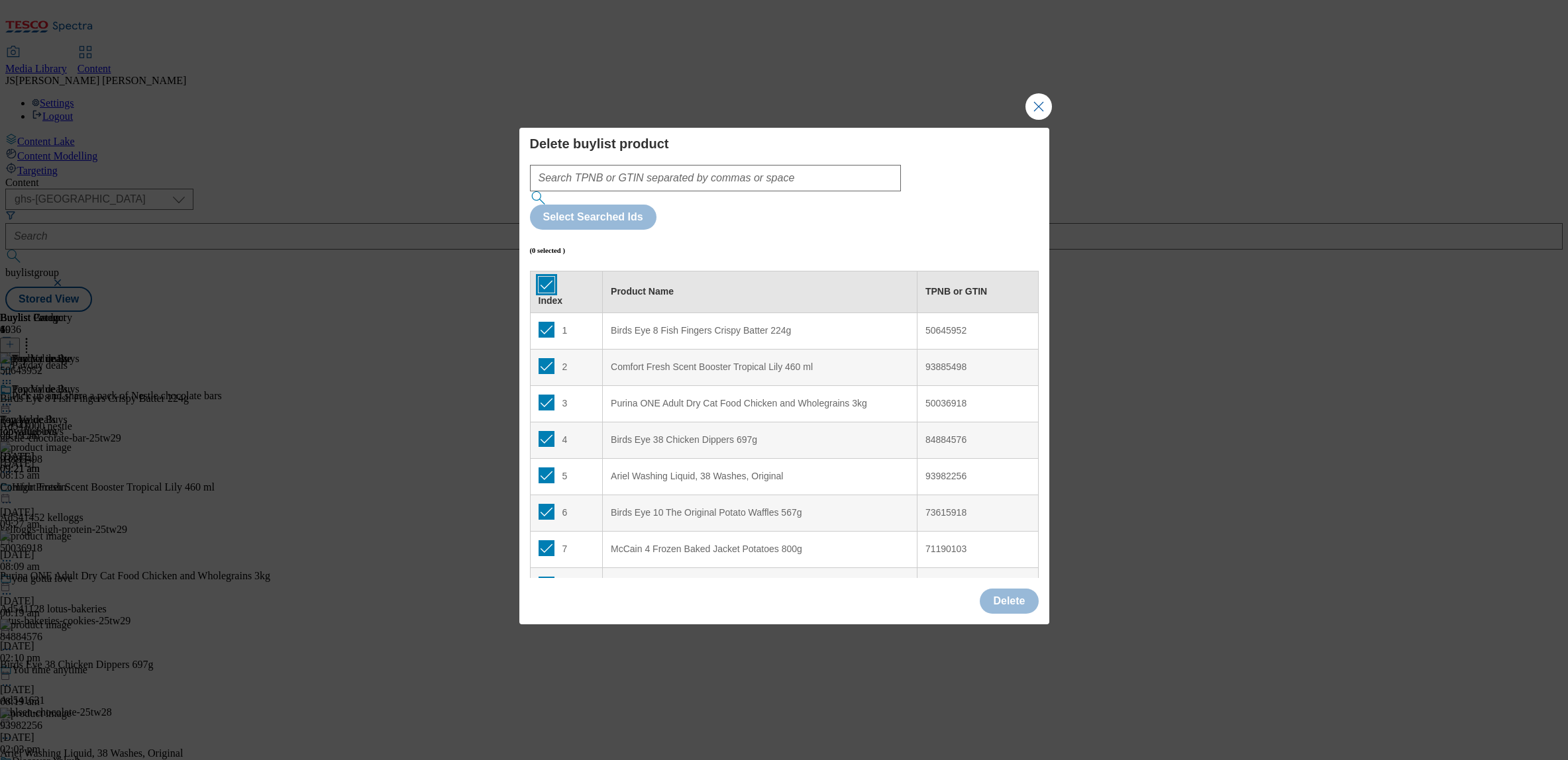
checkbox input "true"
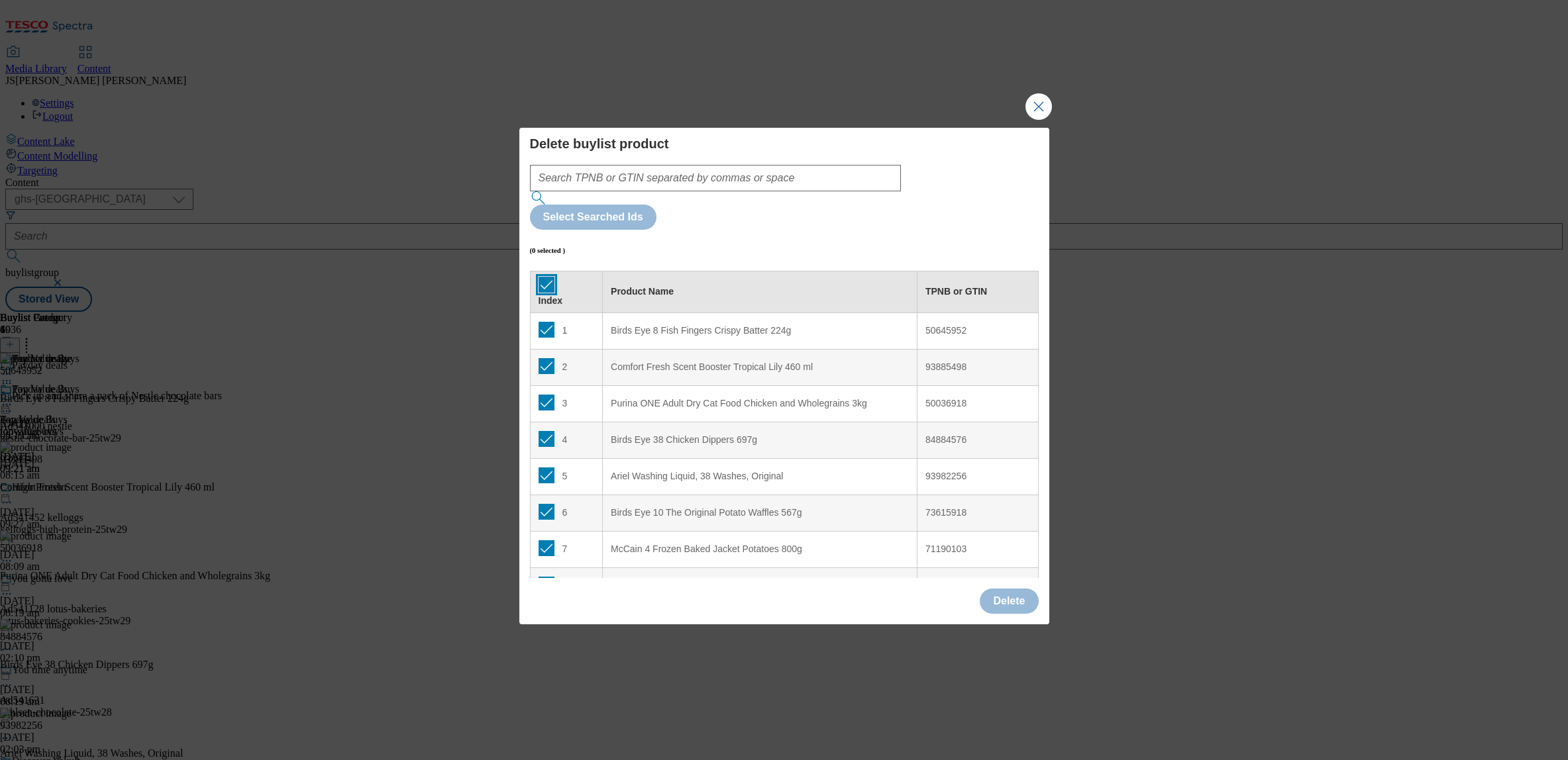
checkbox input "true"
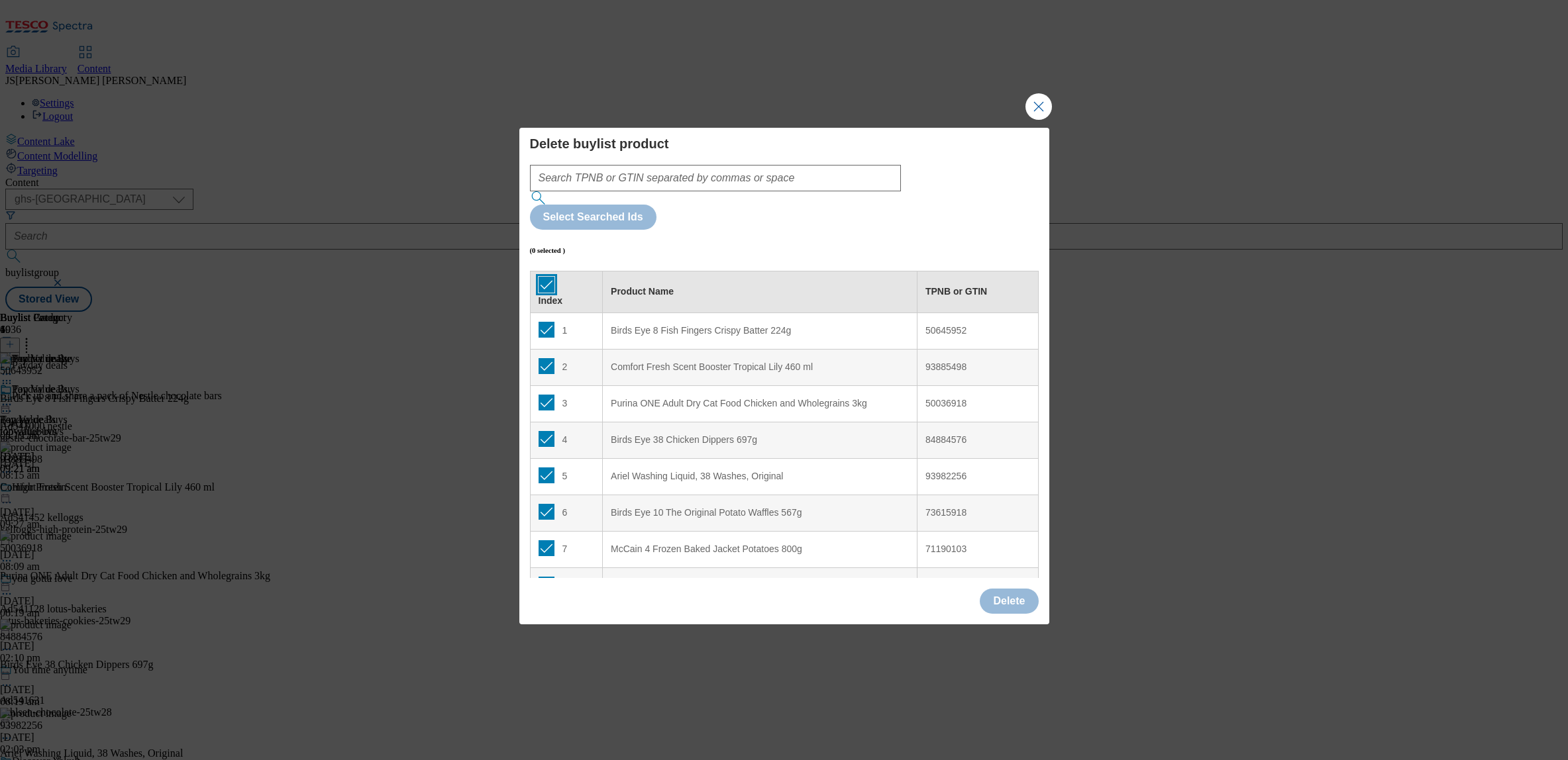
checkbox input "true"
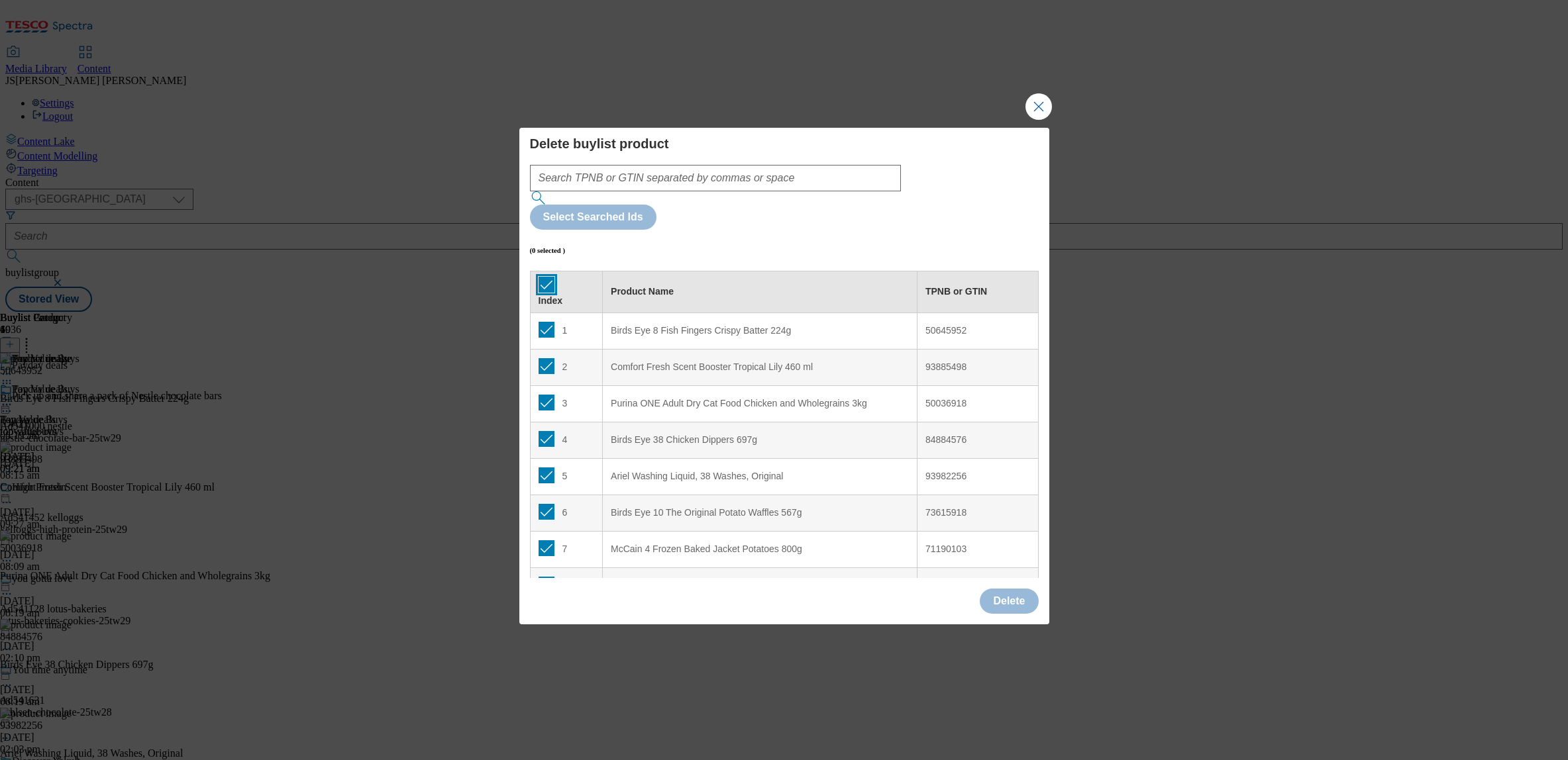
checkbox input "true"
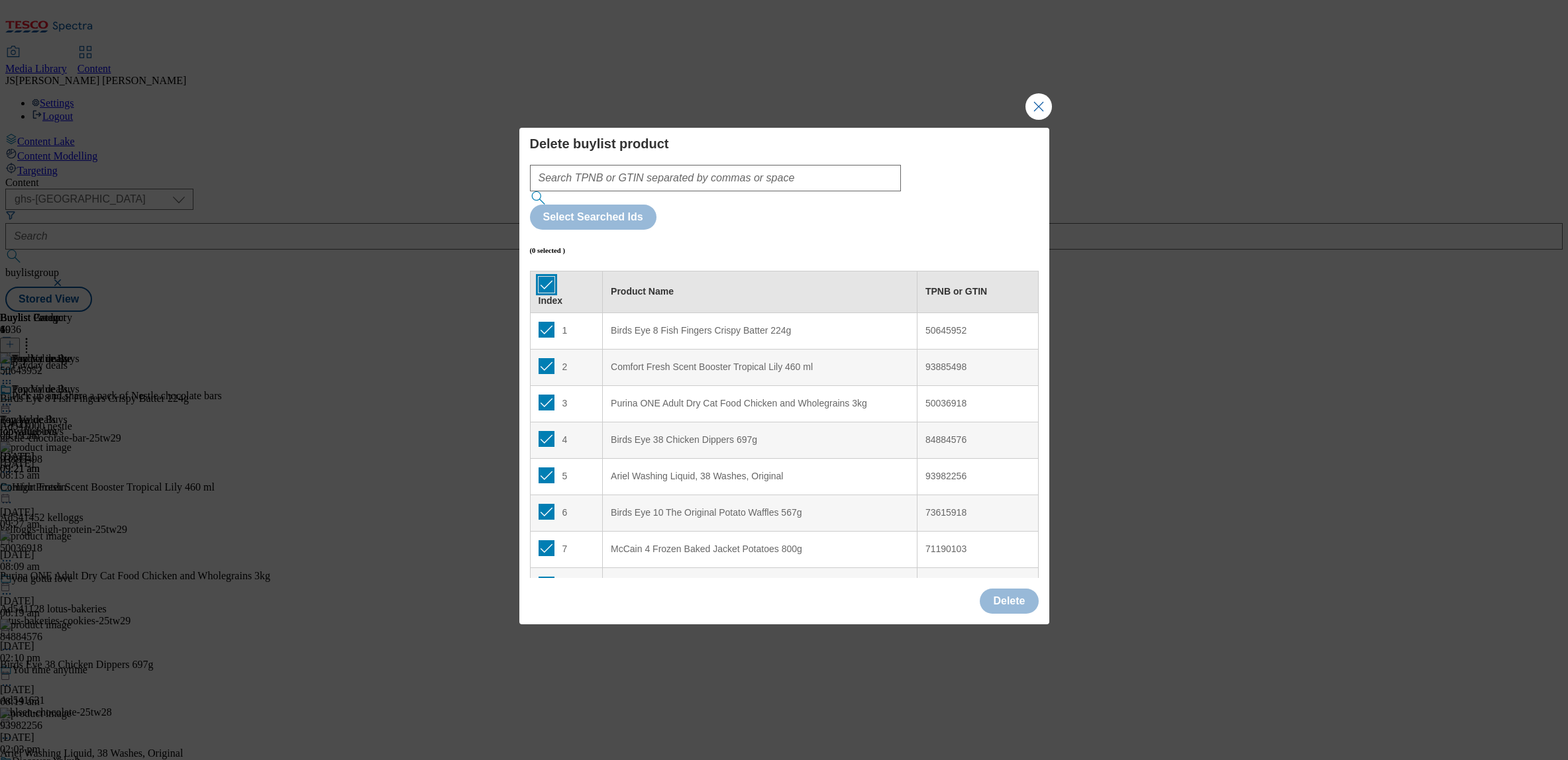
checkbox input "true"
click at [1011, 589] on button "Delete" at bounding box center [1009, 601] width 59 height 25
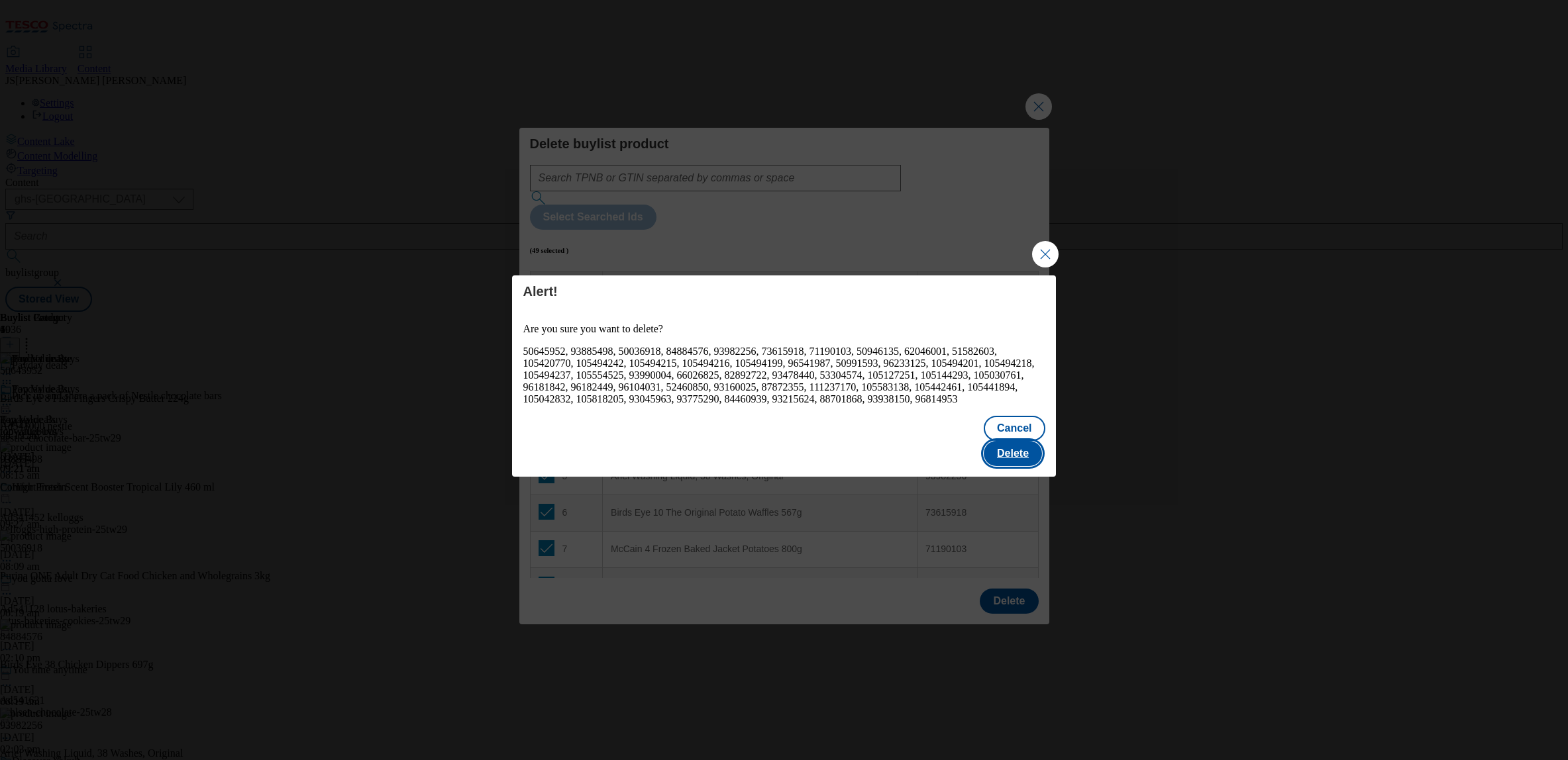
click at [1011, 446] on button "Delete" at bounding box center [1013, 454] width 59 height 25
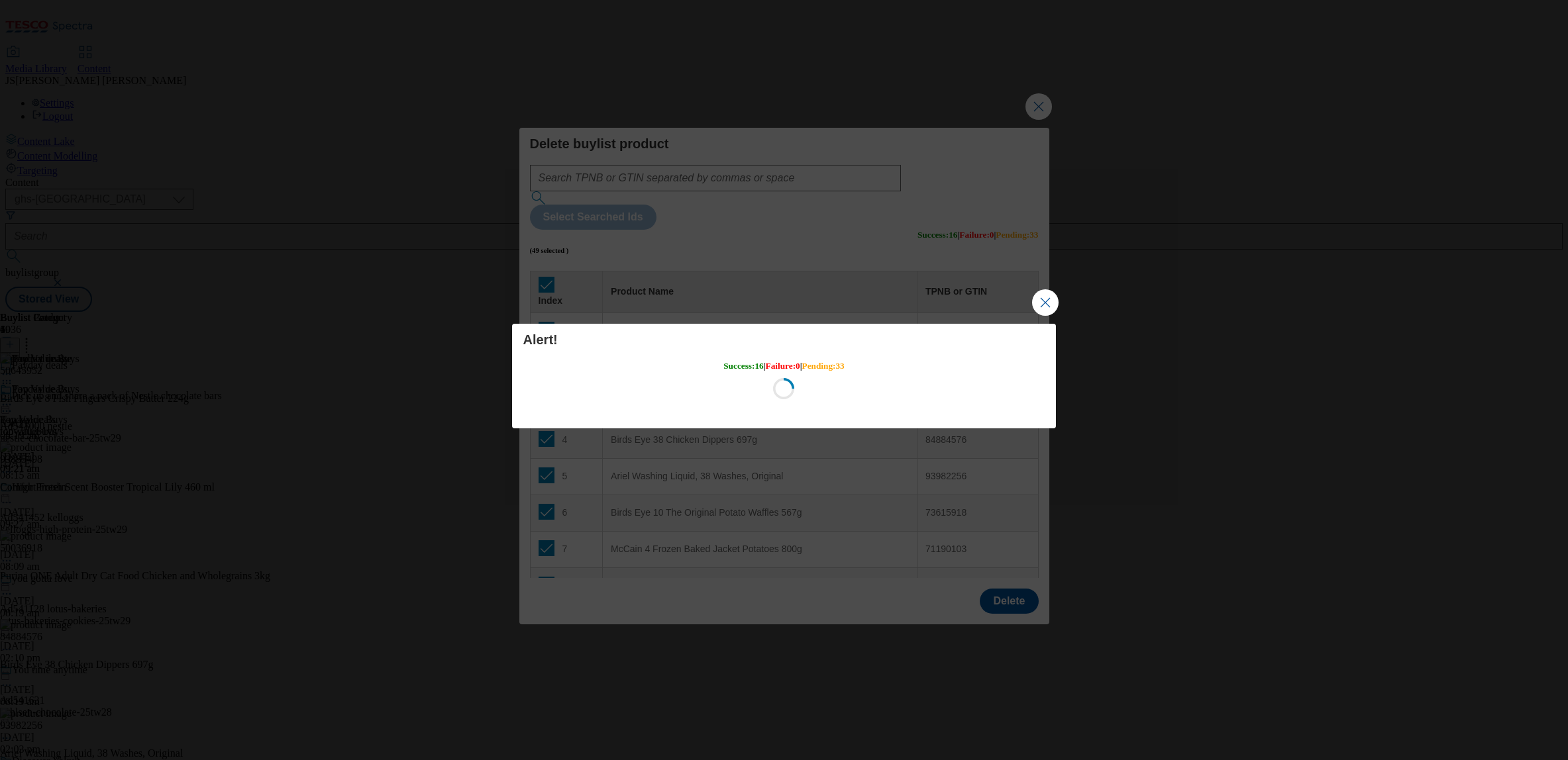
click at [1006, 450] on div "Alert! Success : 16 | Failure : 0 | Pending : 33 Loading" at bounding box center [784, 380] width 1568 height 760
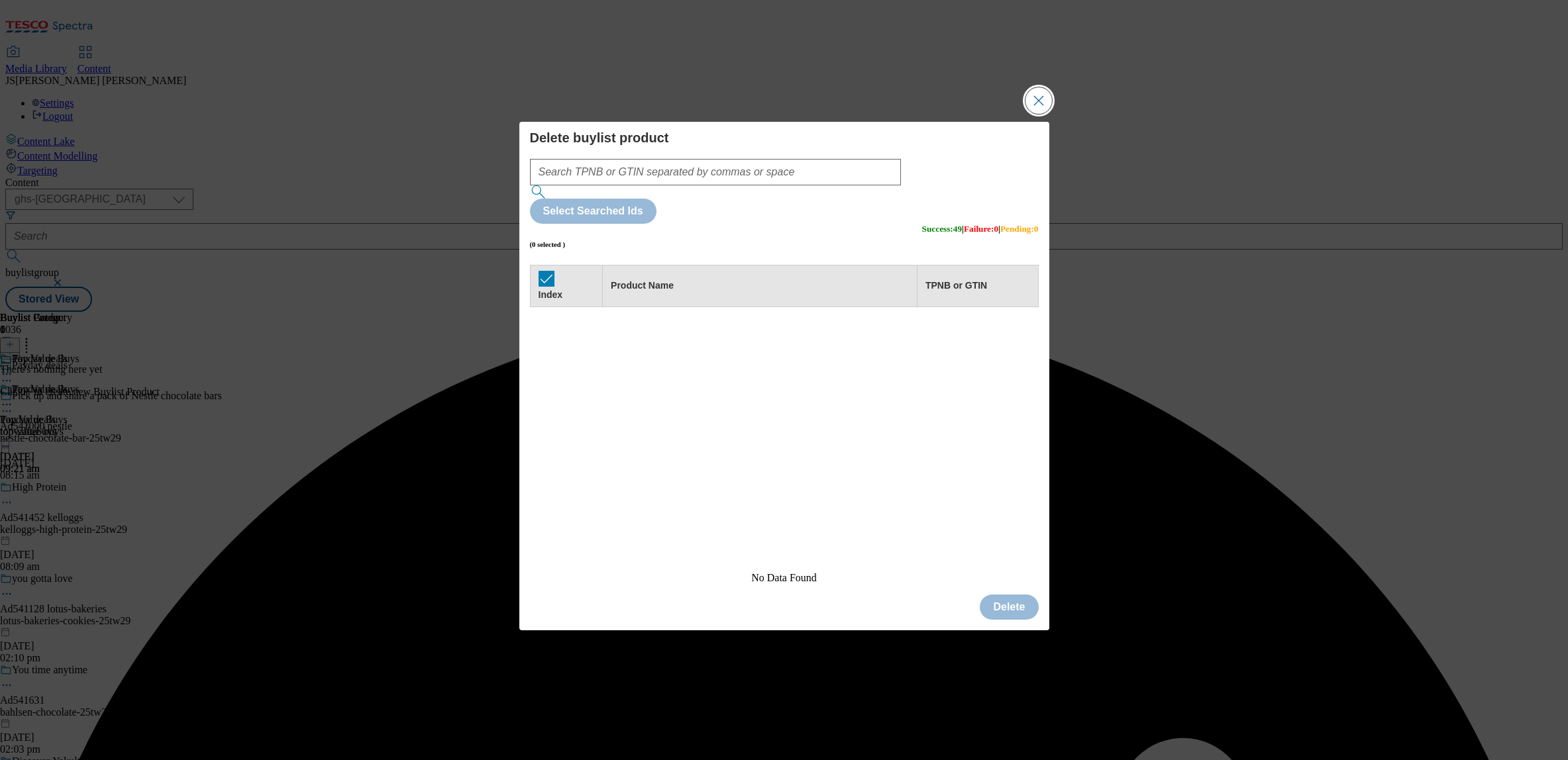
click at [1035, 114] on button "Close Modal" at bounding box center [1039, 101] width 26 height 26
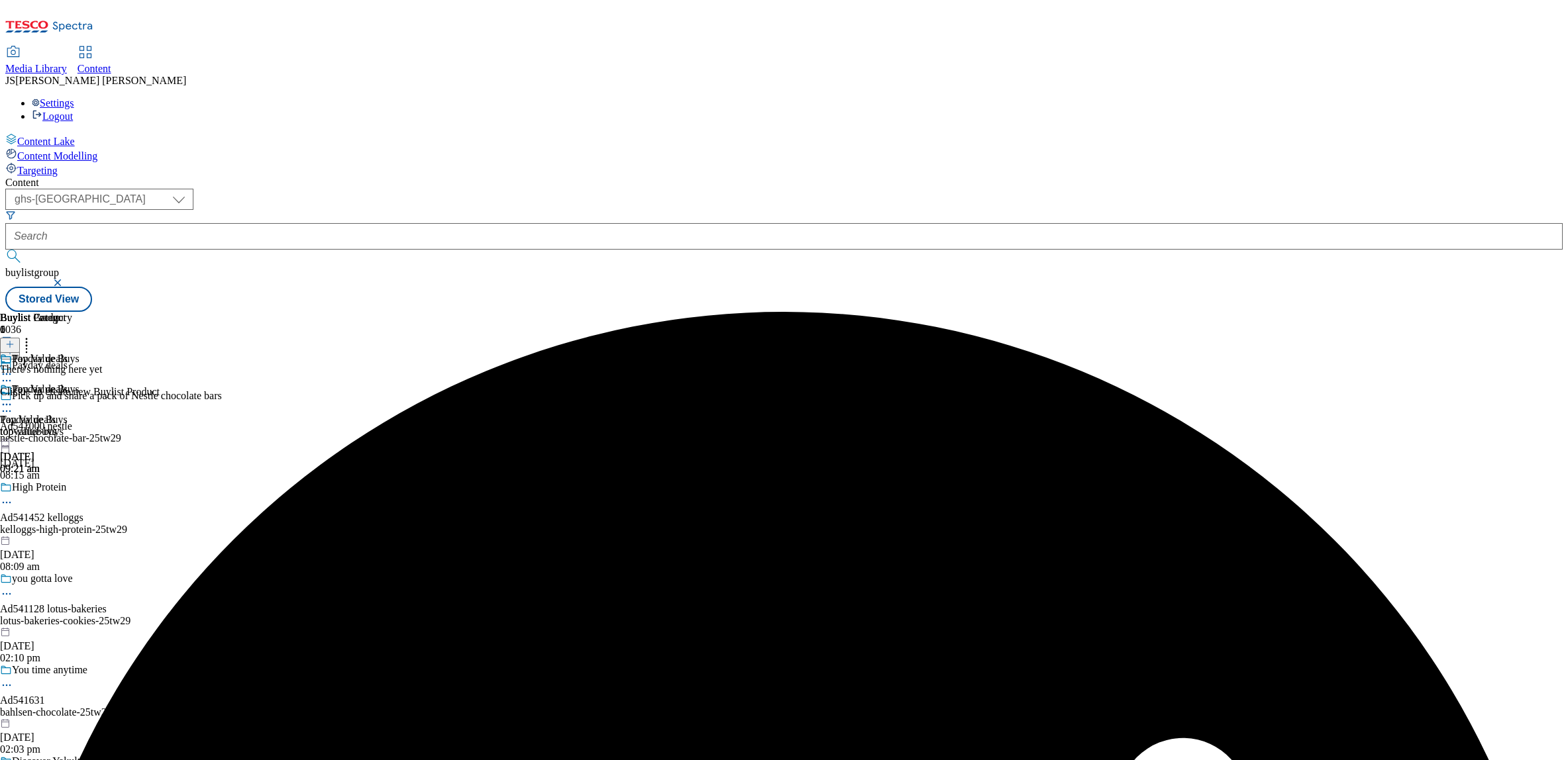
click at [14, 340] on icon at bounding box center [10, 344] width 9 height 9
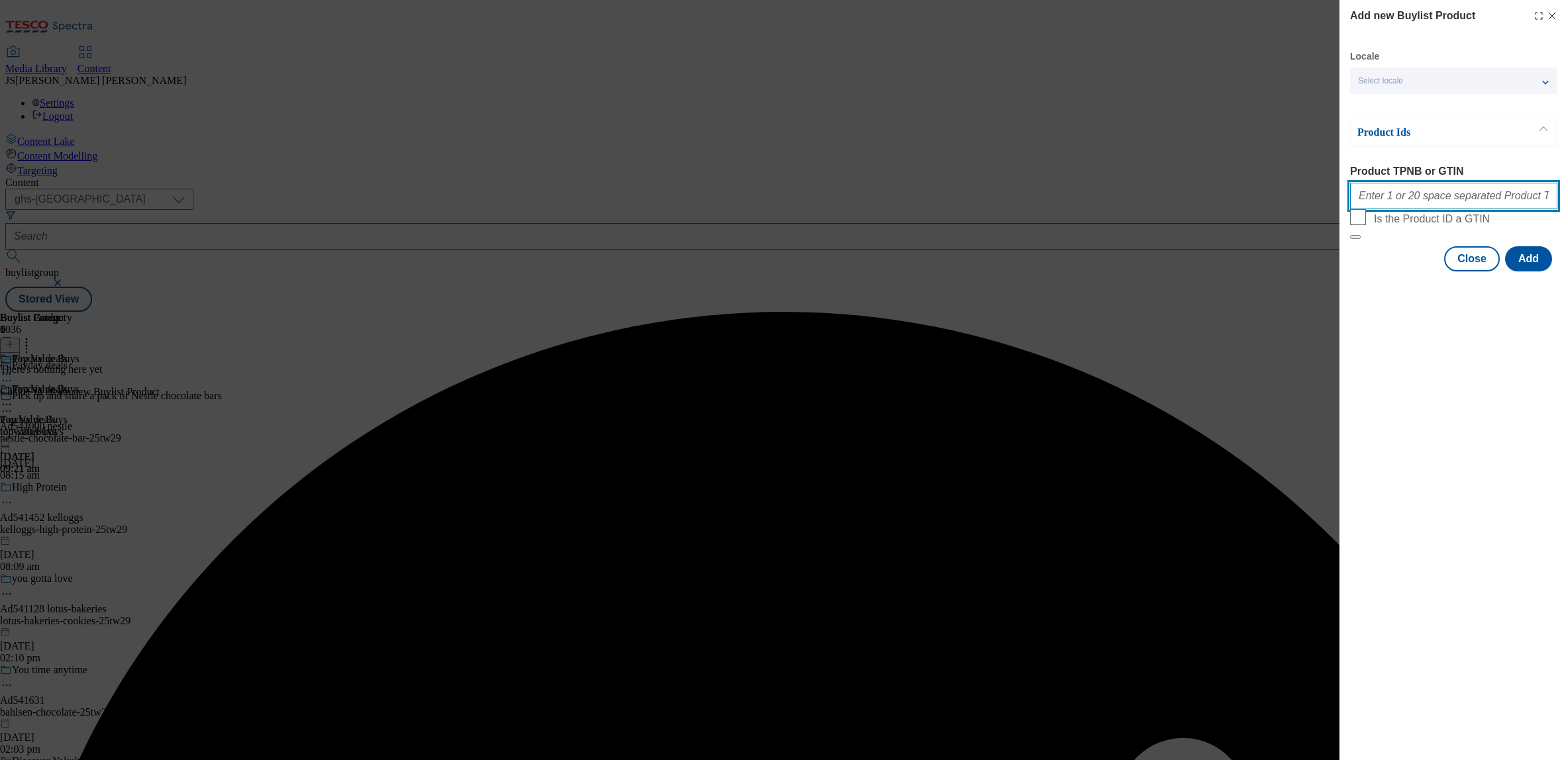
click at [1390, 199] on input "Product TPNB or GTIN" at bounding box center [1453, 196] width 208 height 26
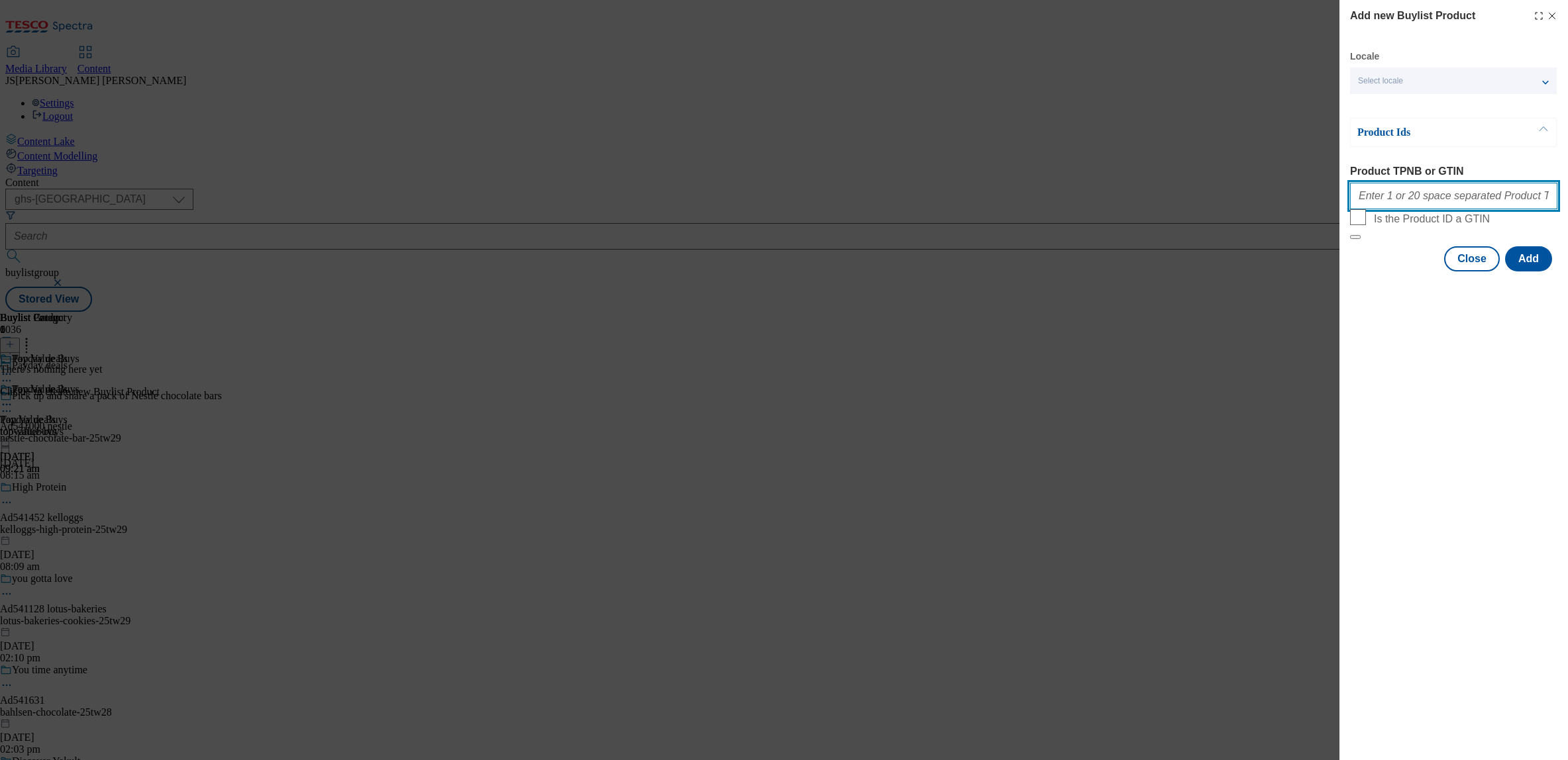
paste input ""90855700 55510159 105026082 105029049 105021791 92545281 96099744 93944763 936…"
type input "90855700 55510159 105026082 105029049 105021791 92545281 96099744 93944763 9366…"
click at [1531, 272] on button "Add" at bounding box center [1529, 259] width 47 height 25
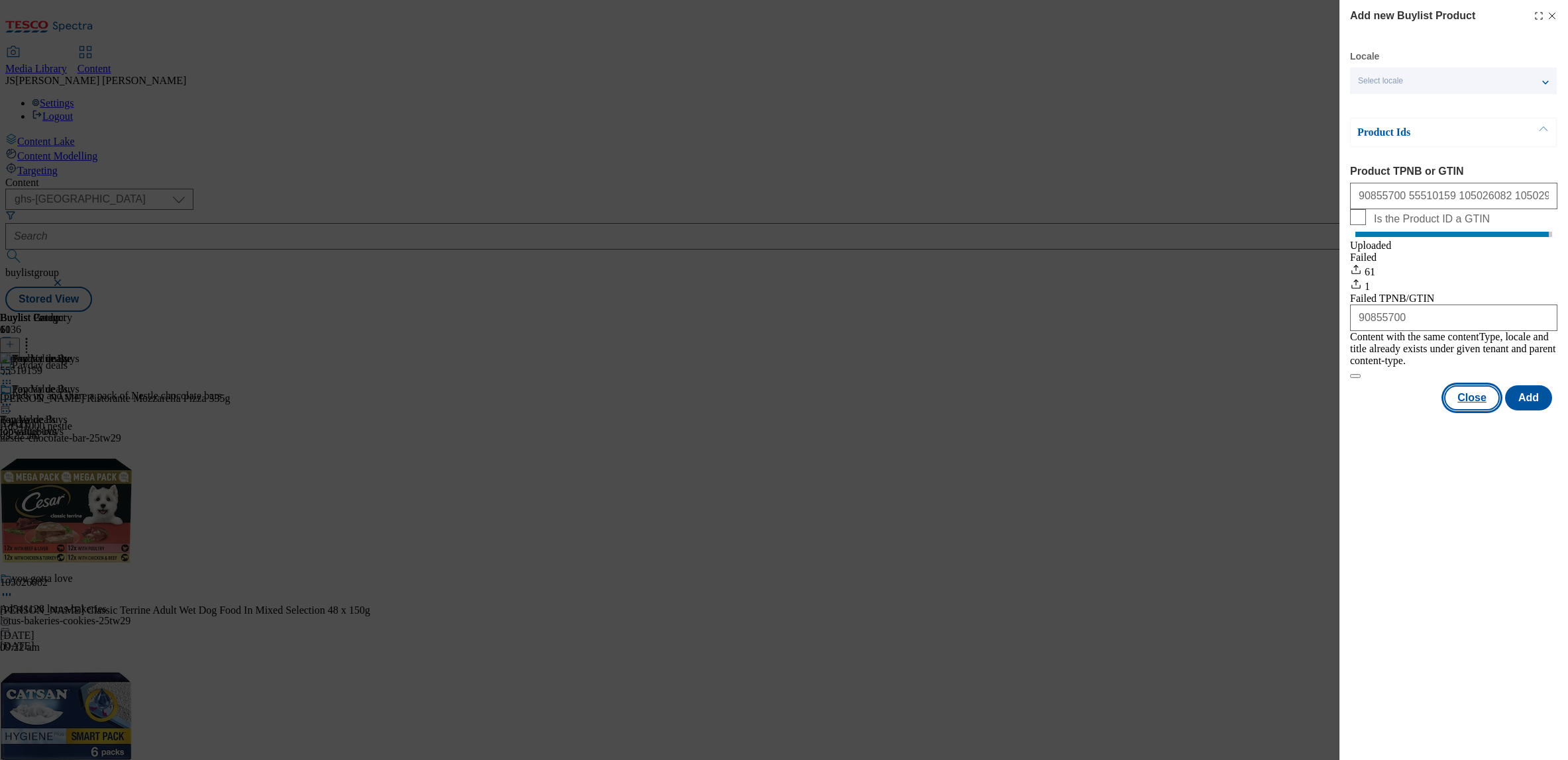
click at [1476, 404] on button "Close" at bounding box center [1472, 398] width 56 height 25
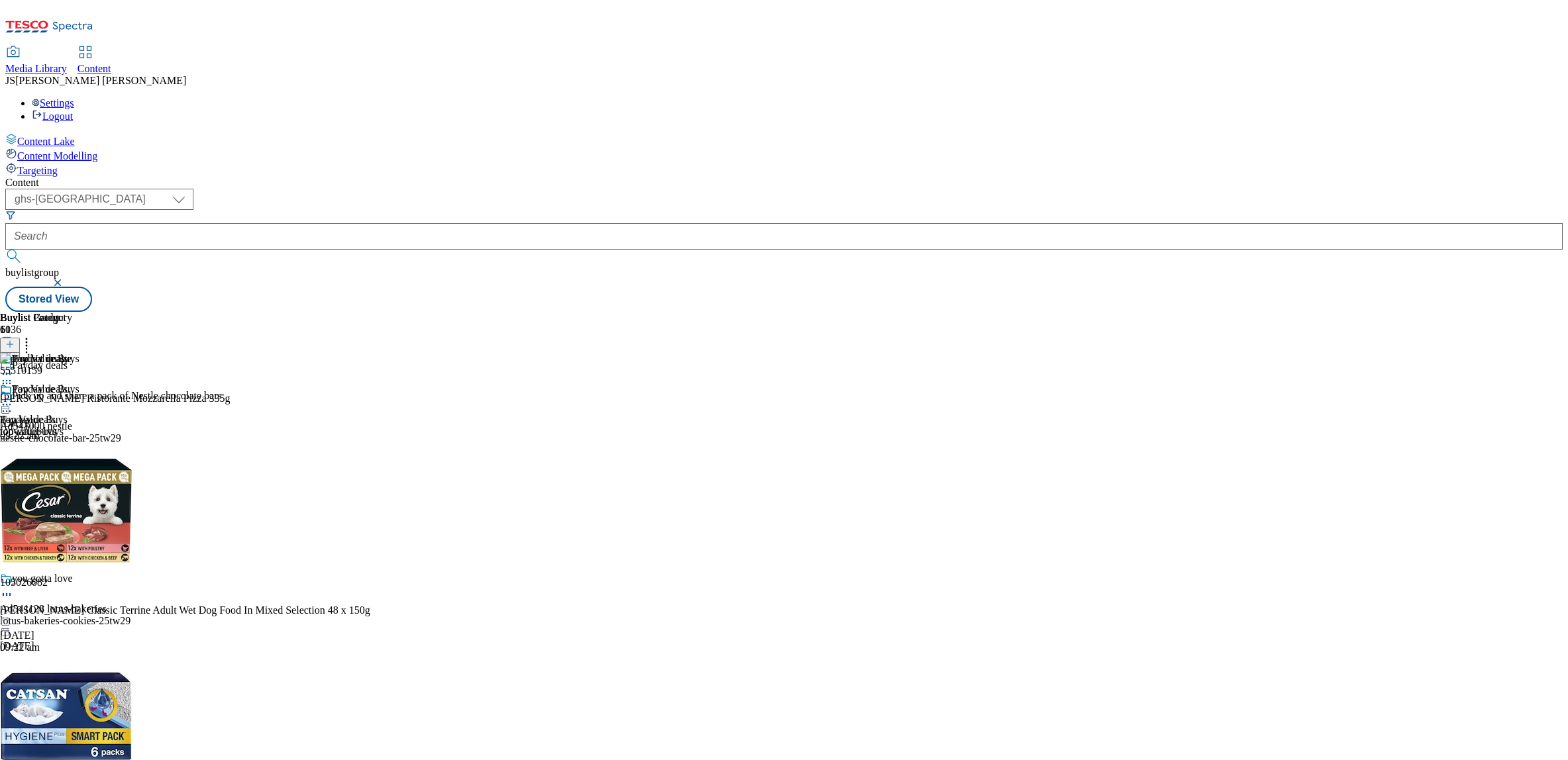
click at [13, 398] on icon at bounding box center [6, 404] width 13 height 13
click at [72, 489] on span "Preview" at bounding box center [57, 494] width 31 height 10
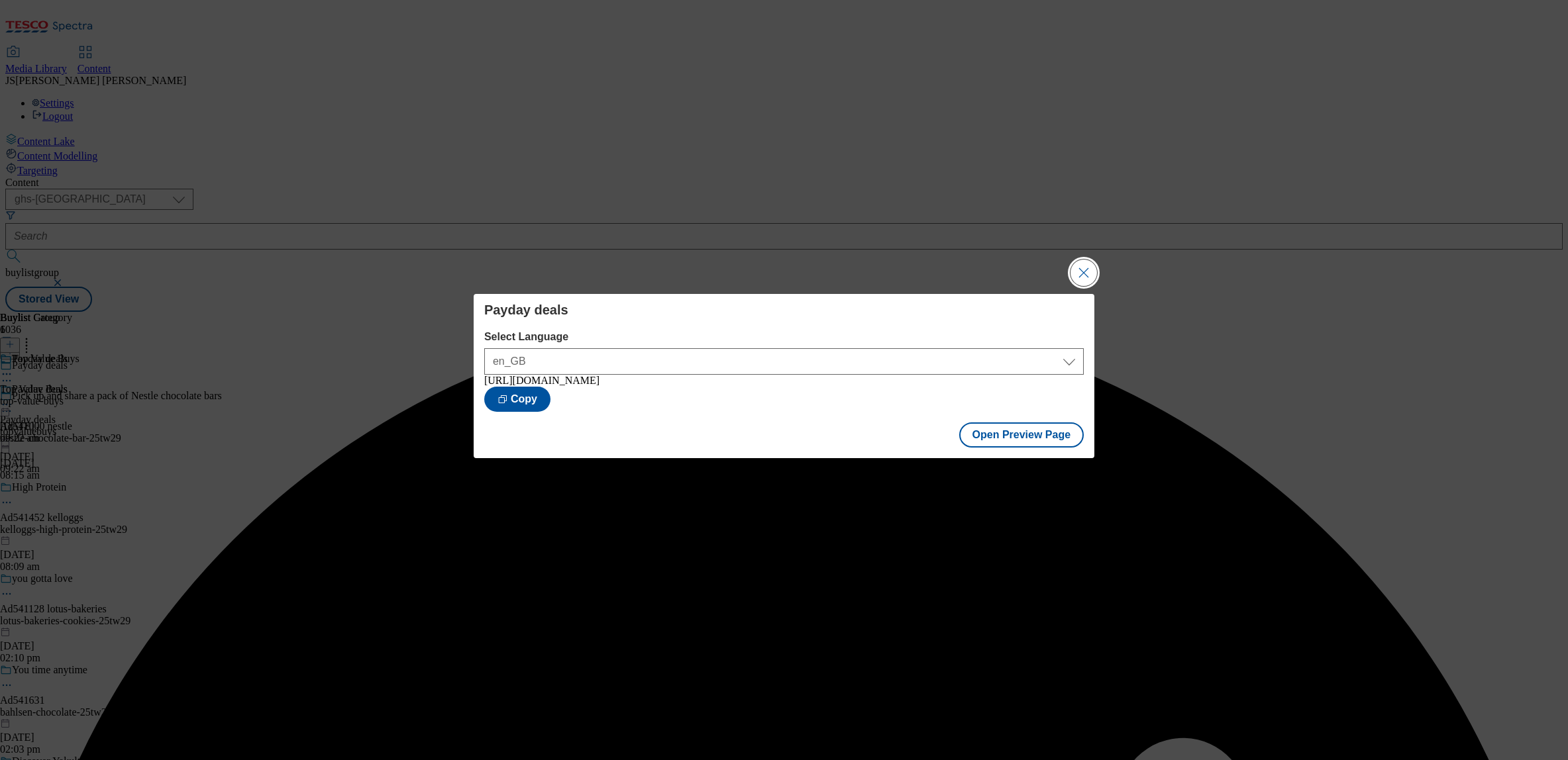
click at [1076, 273] on button "Close Modal" at bounding box center [1084, 272] width 26 height 26
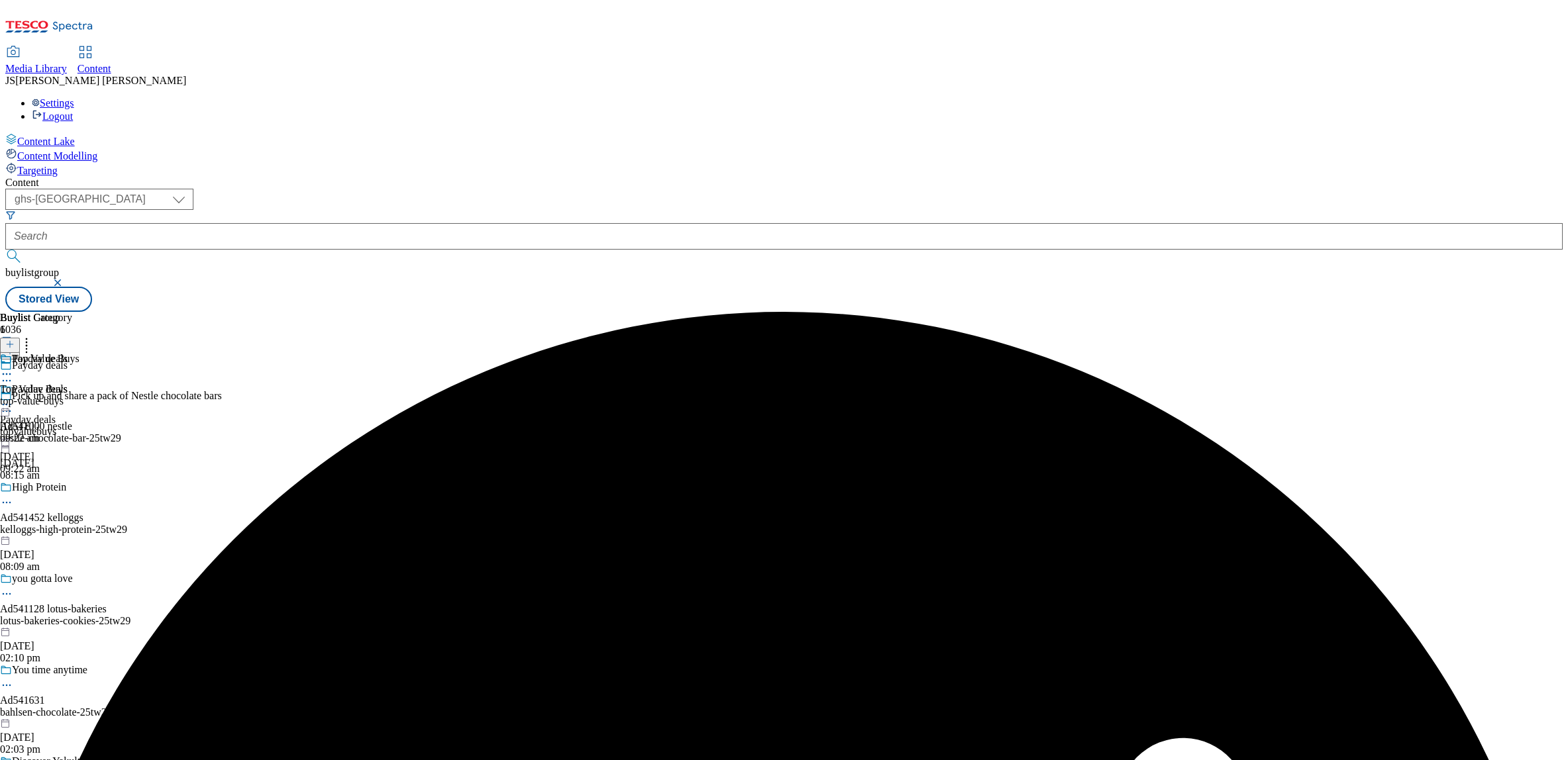
click at [13, 398] on icon at bounding box center [6, 404] width 13 height 13
click at [70, 534] on span "Publish" at bounding box center [56, 539] width 29 height 10
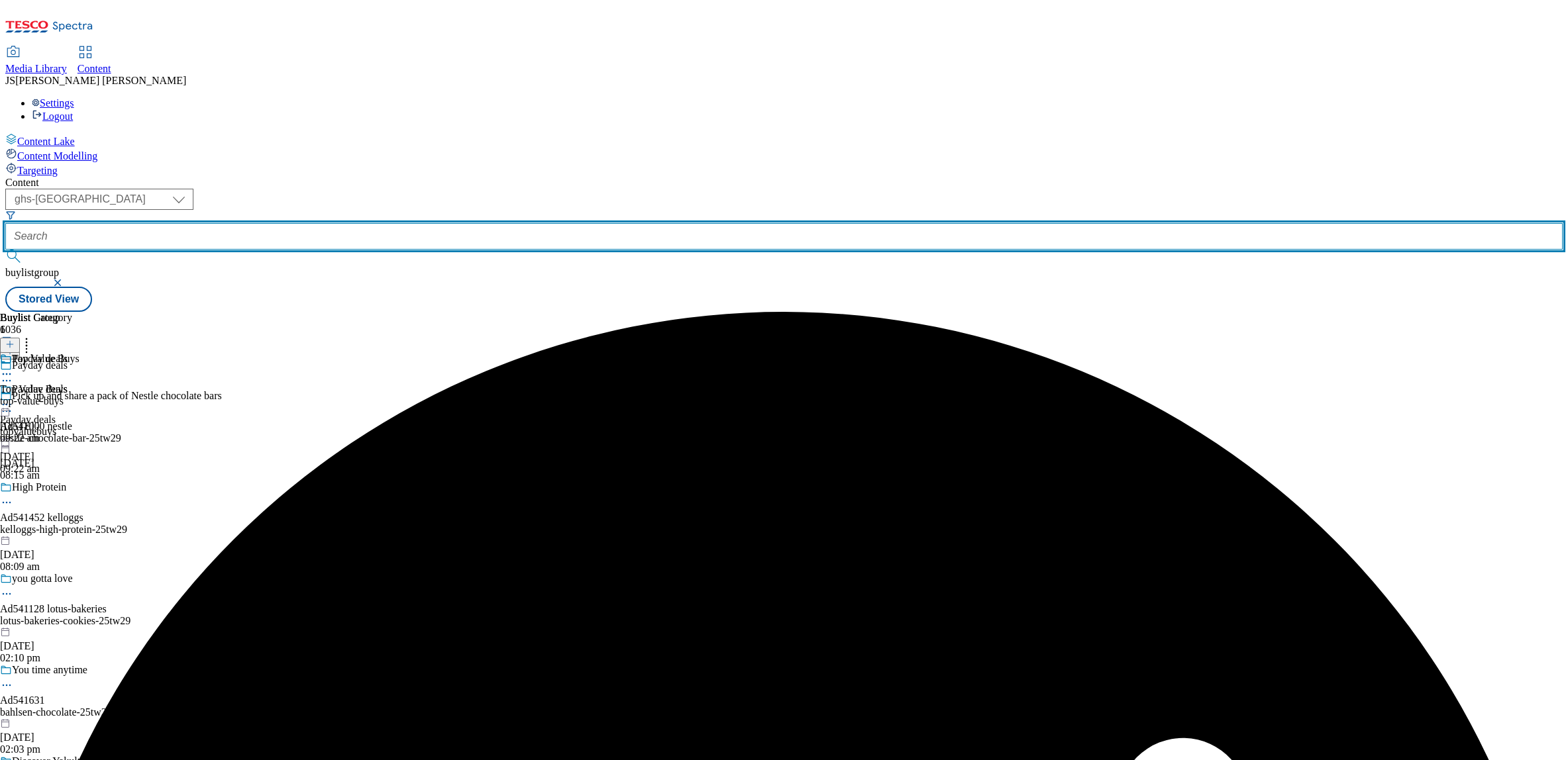
click at [310, 223] on input "text" at bounding box center [784, 237] width 1558 height 26
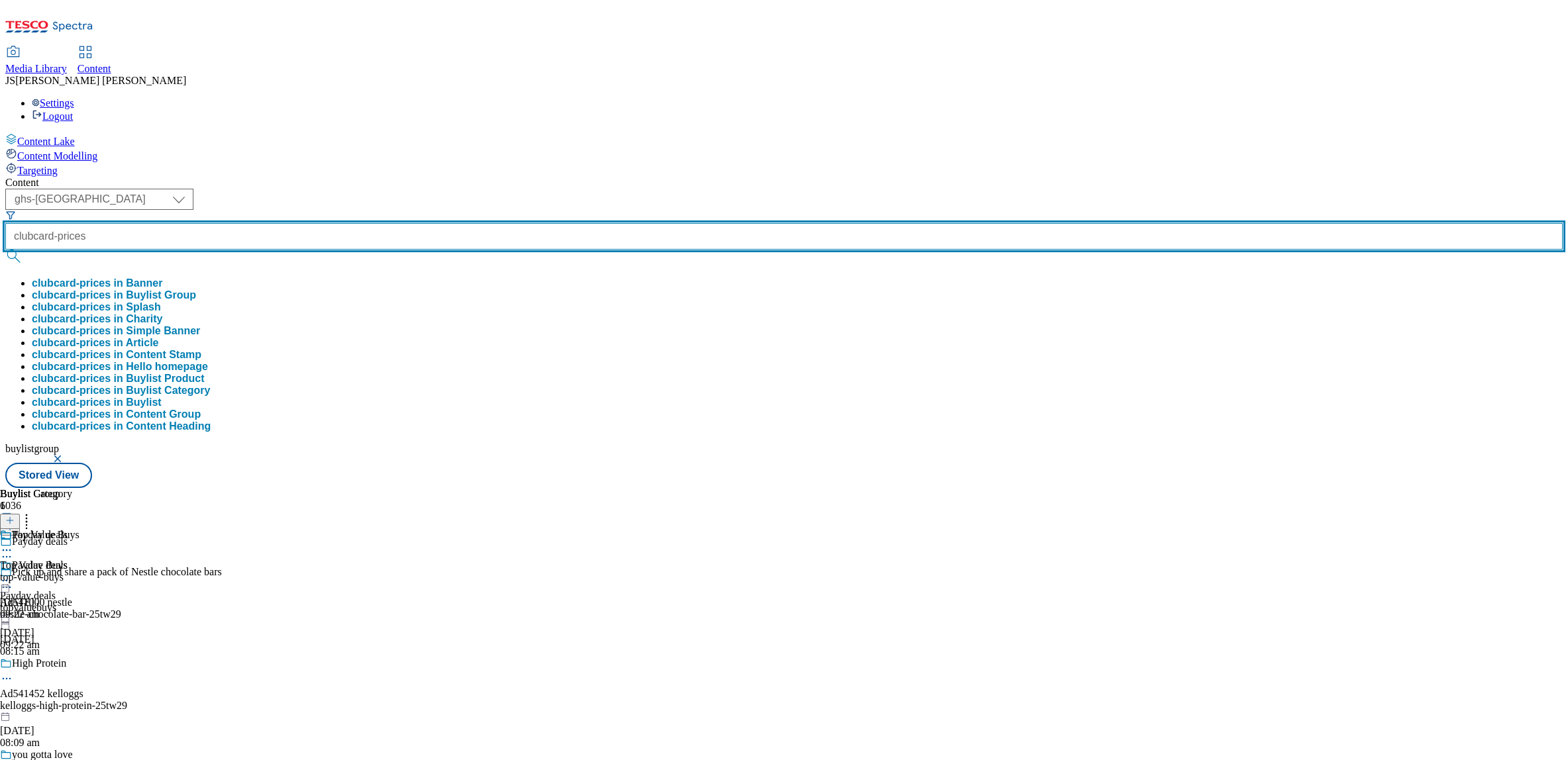
type input "clubcard-prices"
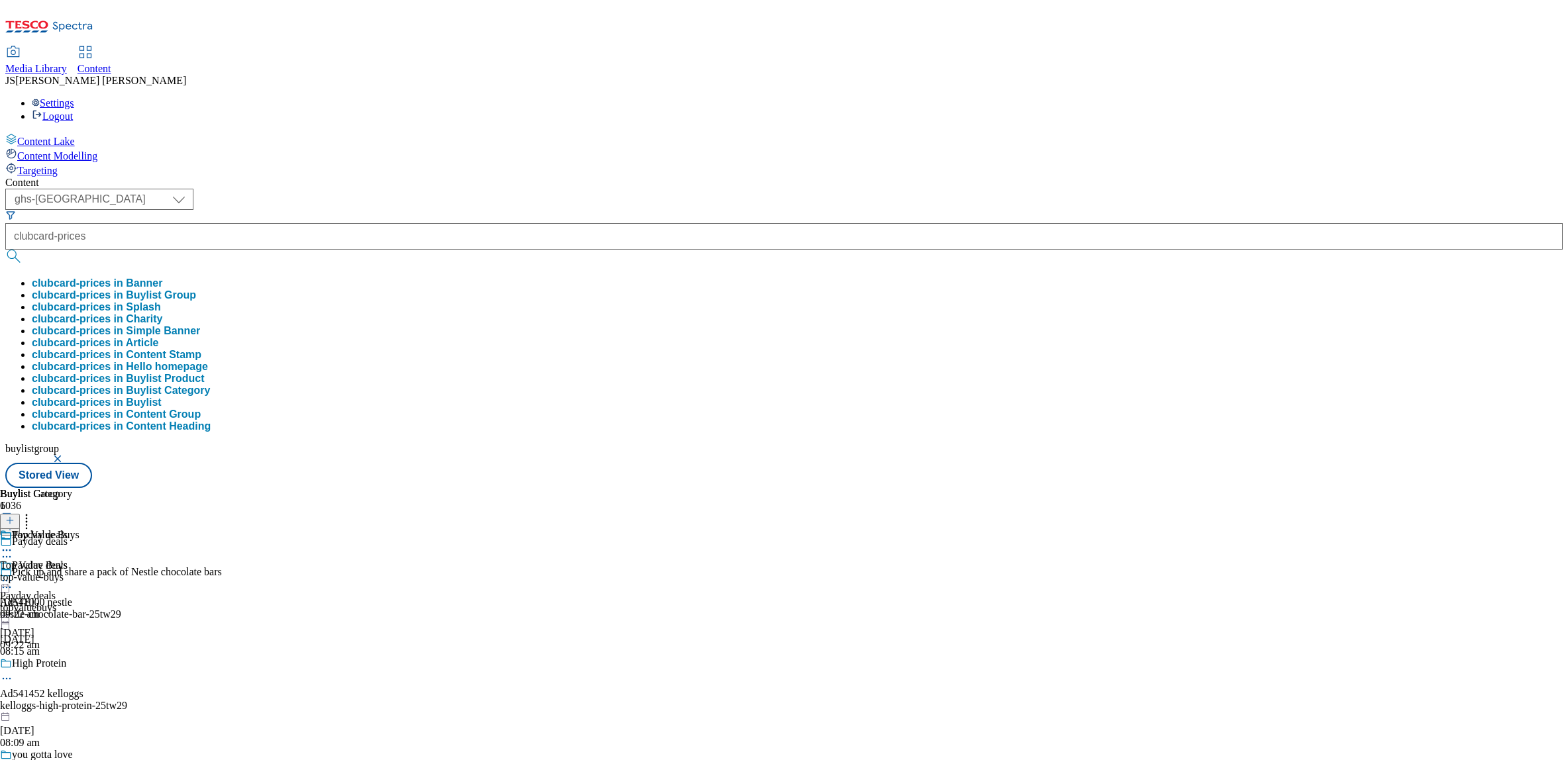
click at [196, 290] on button "clubcard-prices in Buylist Group" at bounding box center [114, 295] width 164 height 12
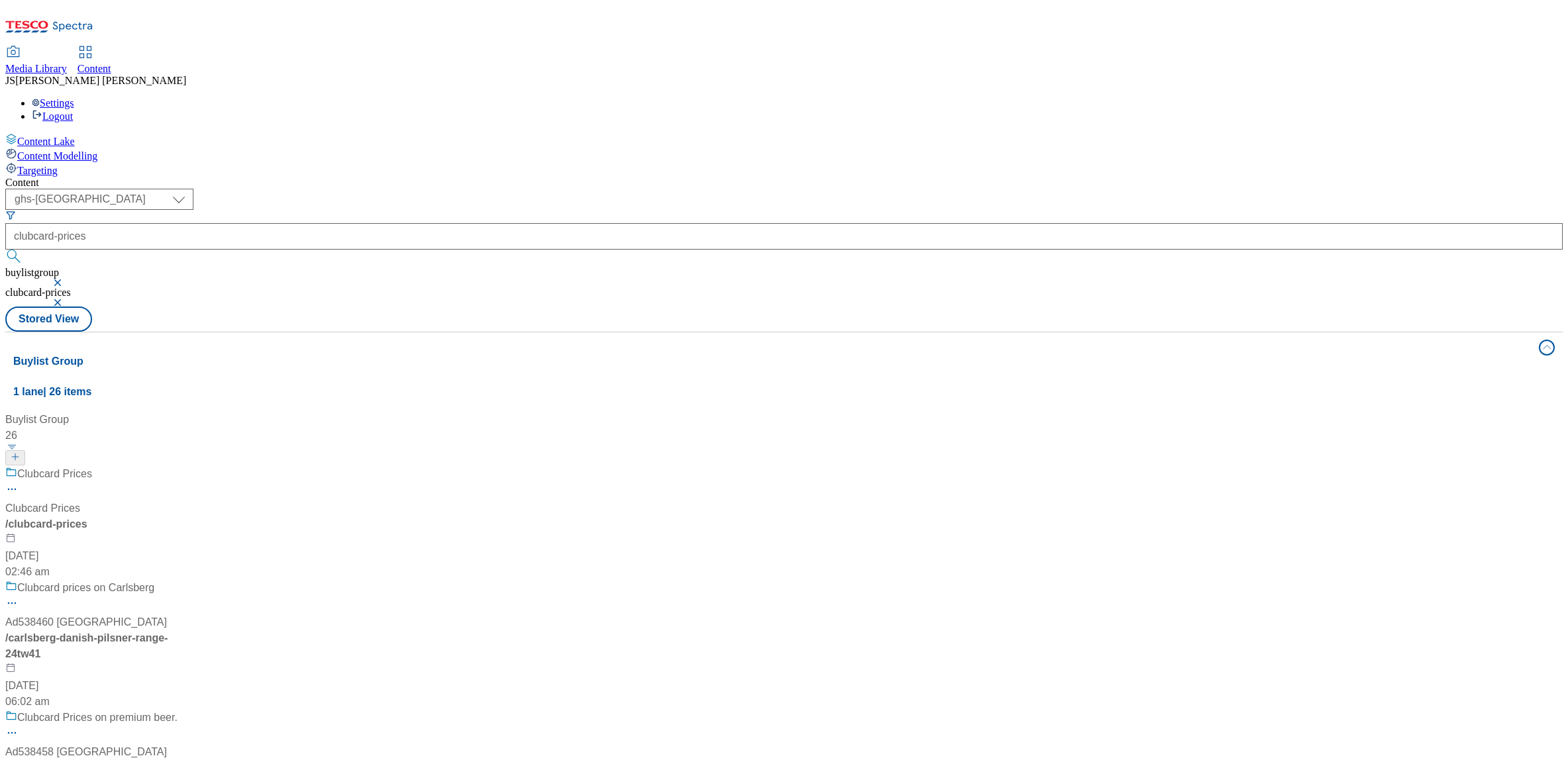
click at [199, 466] on div "Clubcard Prices" at bounding box center [102, 483] width 193 height 34
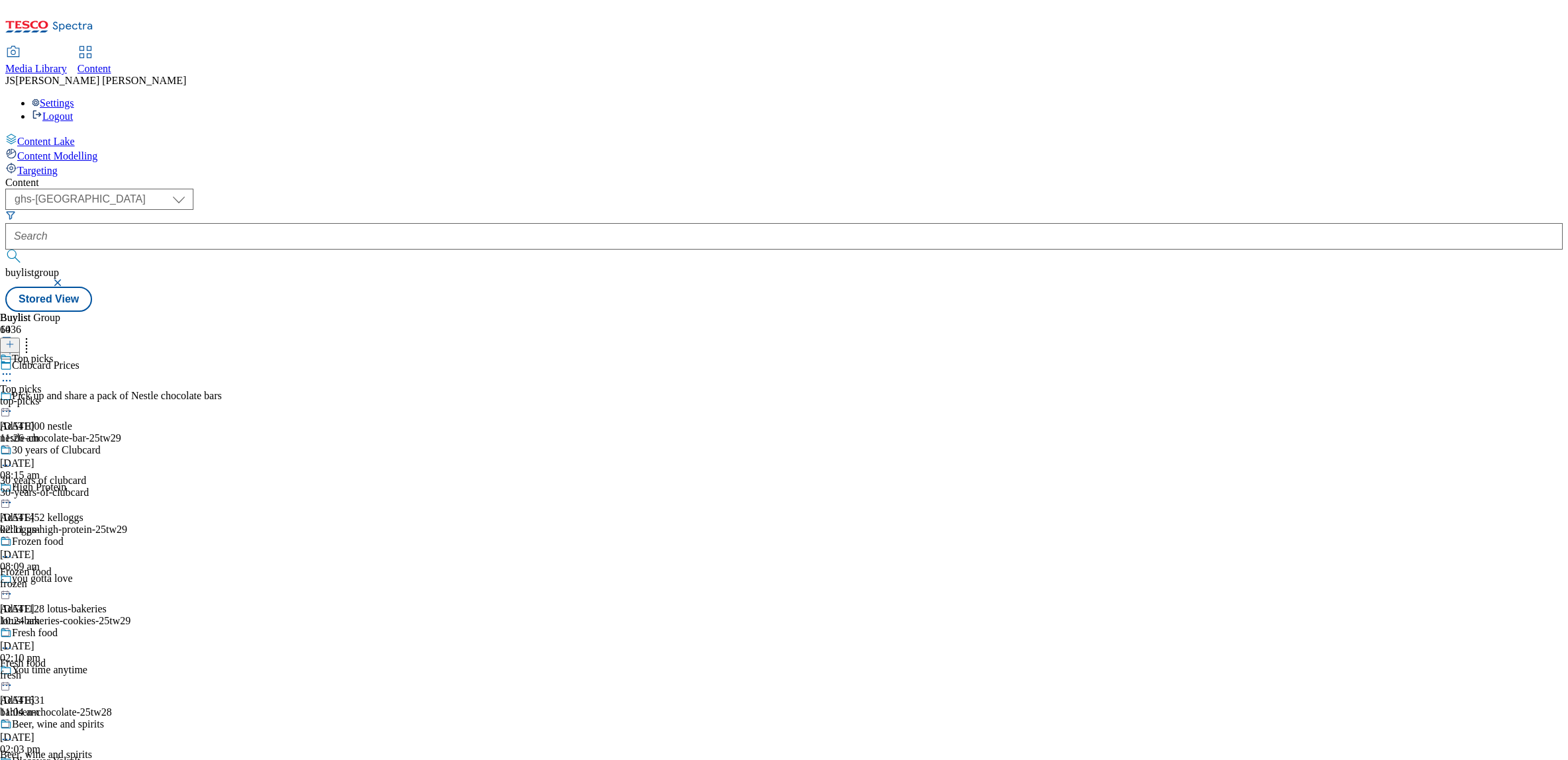
scroll to position [962, 0]
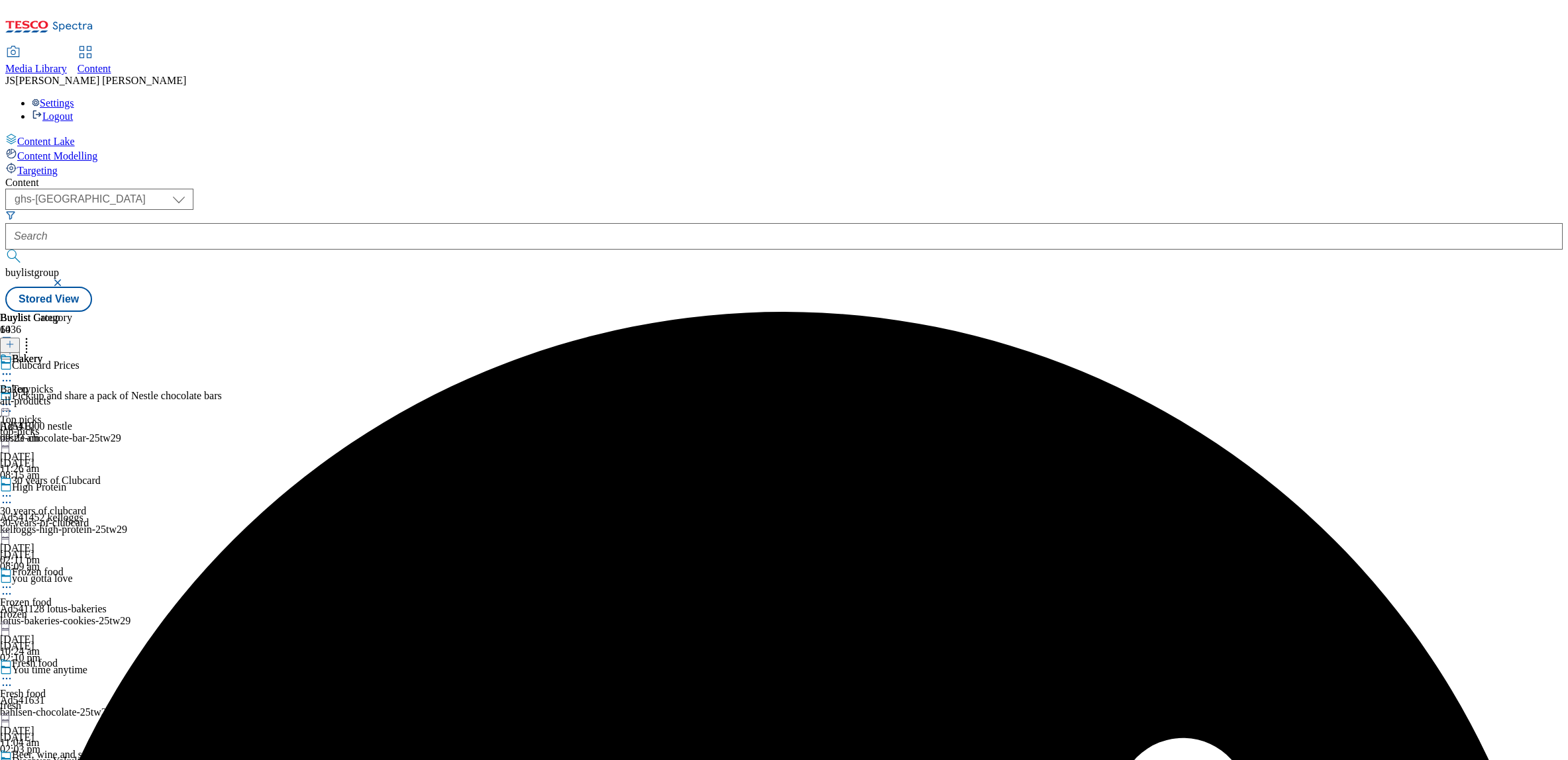
click at [13, 368] on icon at bounding box center [6, 374] width 13 height 13
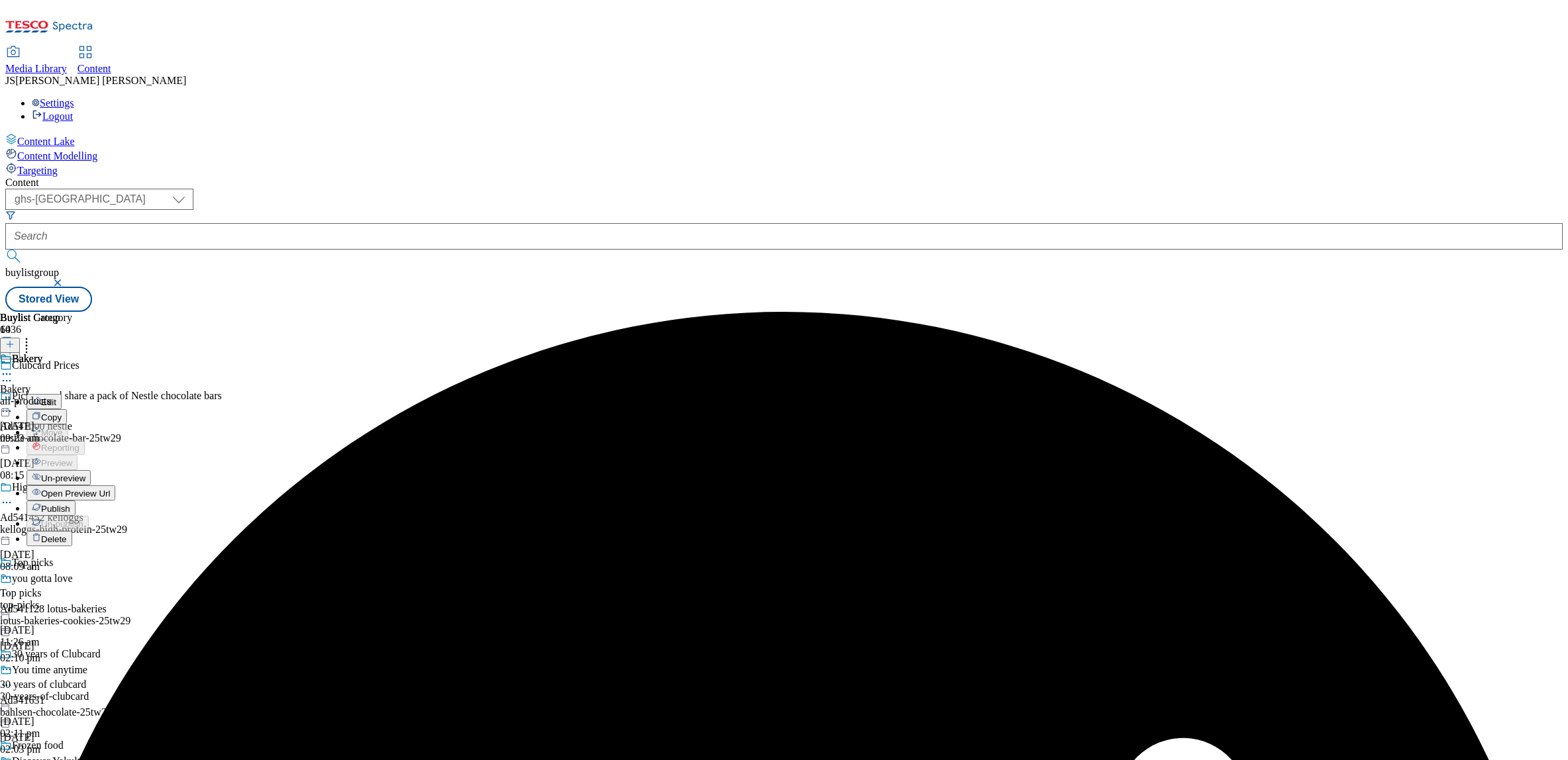
click at [86, 474] on span "Un-preview" at bounding box center [63, 479] width 44 height 10
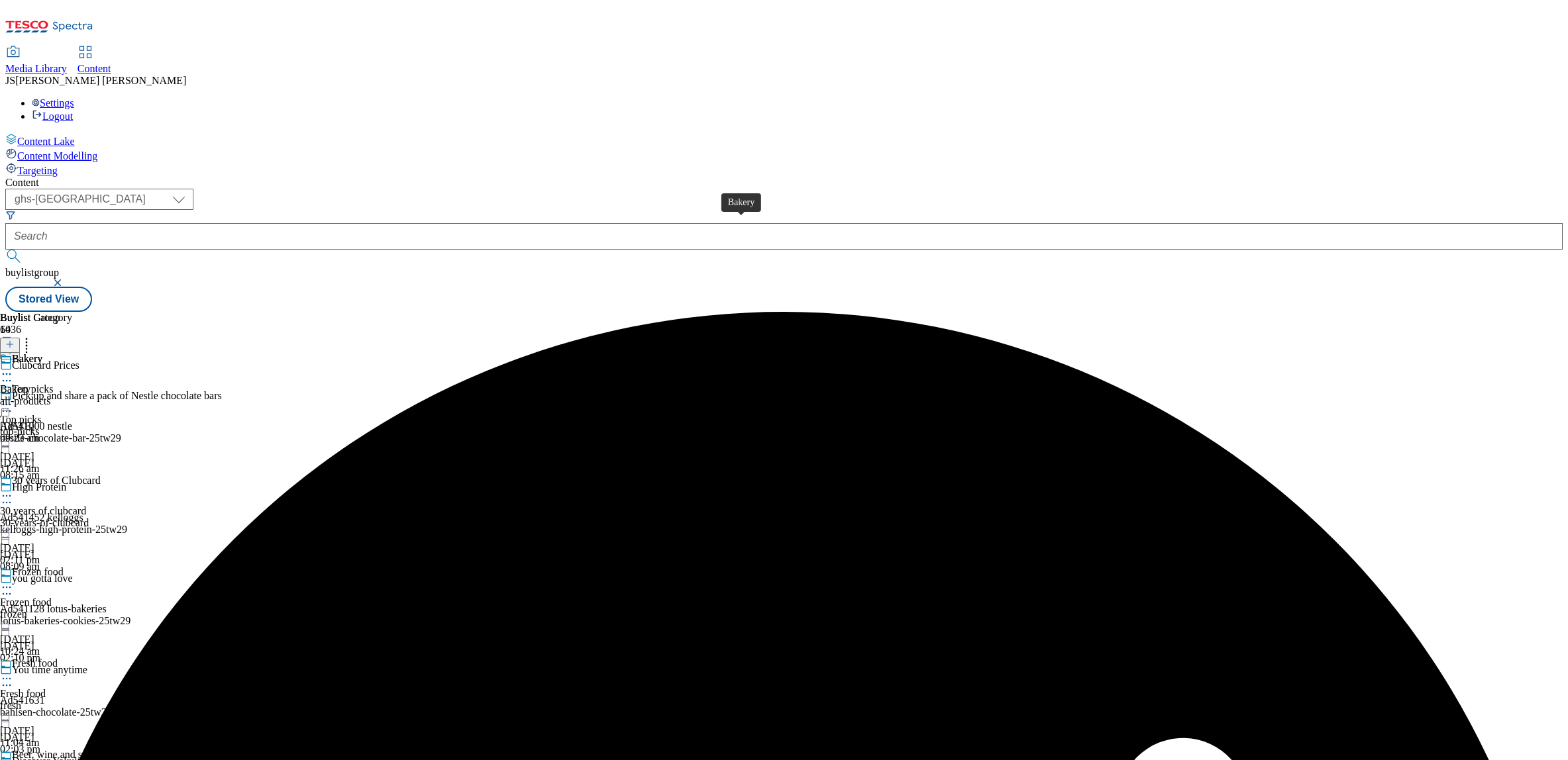
click at [30, 383] on div "Bakery" at bounding box center [15, 389] width 30 height 12
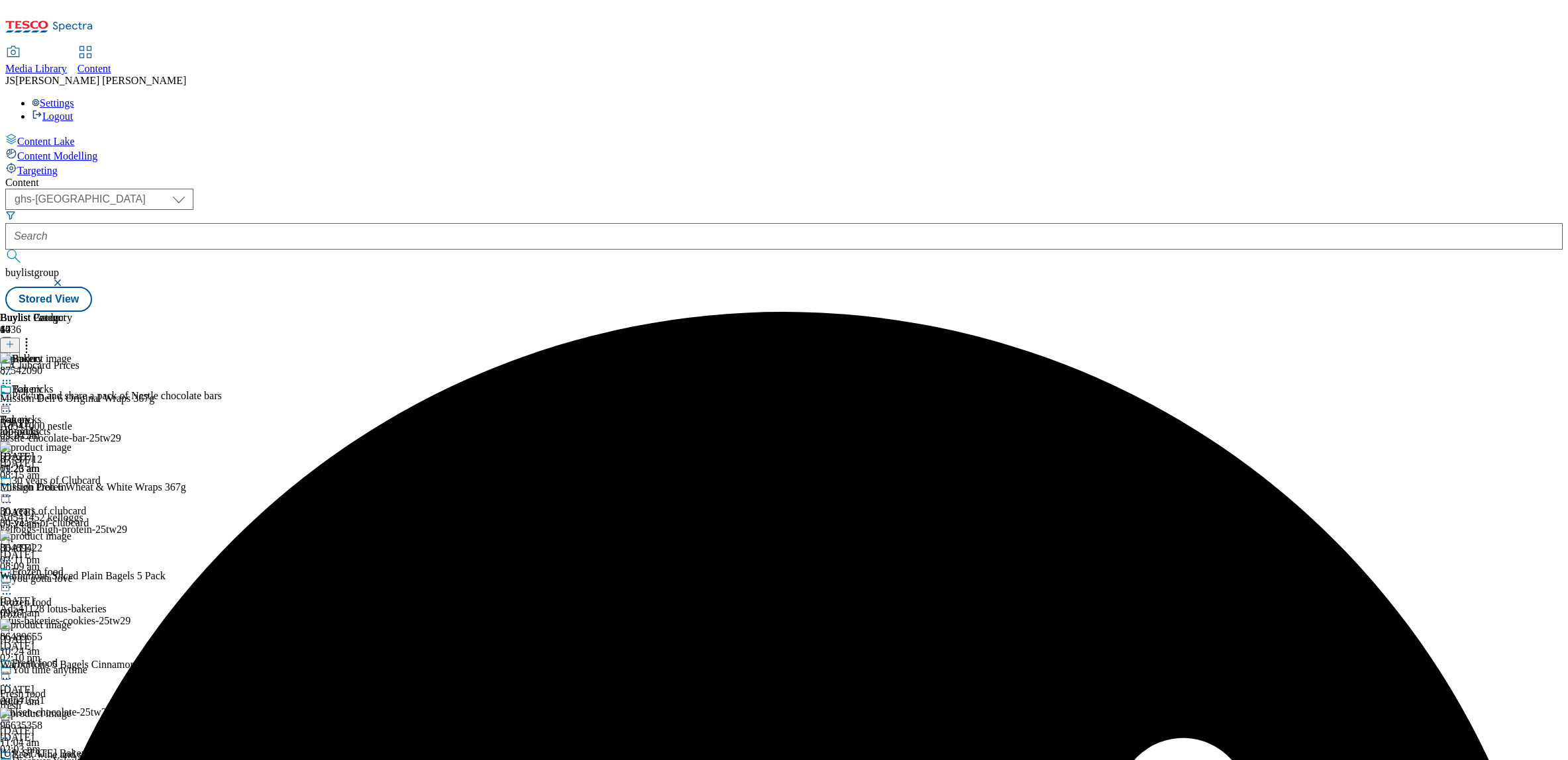
click at [14, 340] on icon at bounding box center [10, 344] width 9 height 9
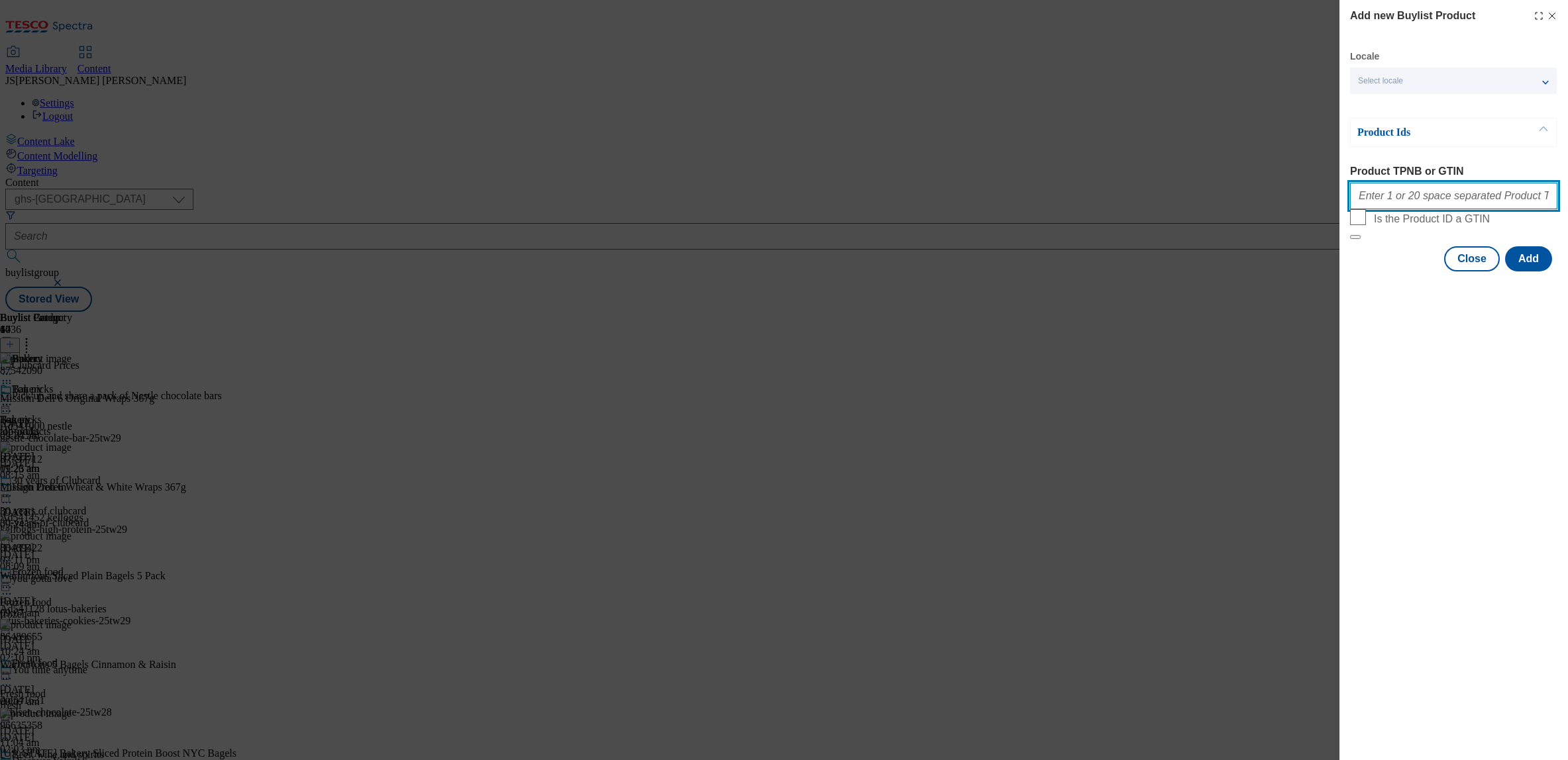
click at [1377, 203] on input "Product TPNB or GTIN" at bounding box center [1453, 196] width 208 height 26
paste input ""92912843 96775710 96717573""
type input ""92912843 96775710 96717573"
paste input ""92912843 96775710 96717573""
type input "92912843 96775710 96717573"
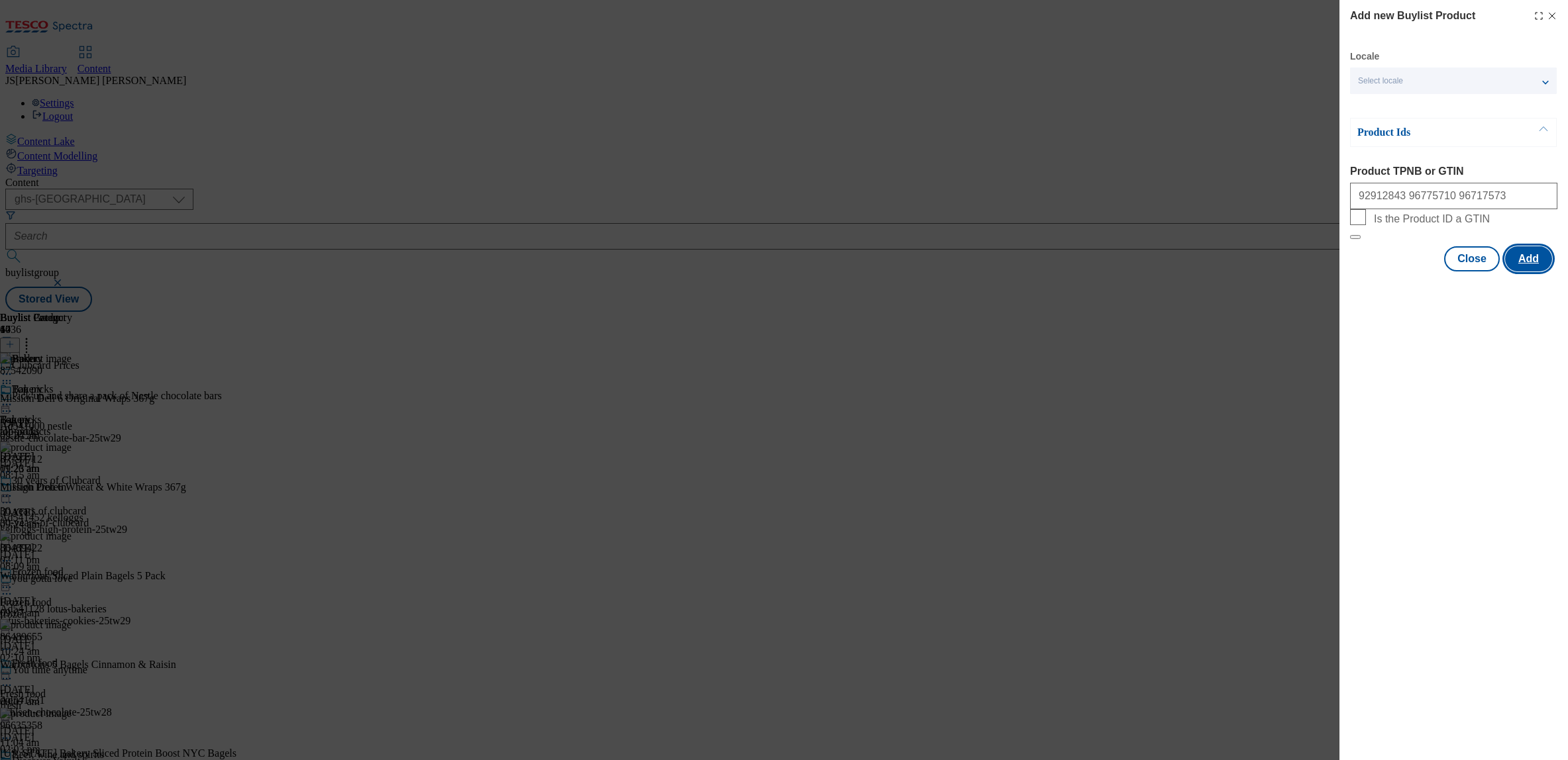
click at [1537, 272] on button "Add" at bounding box center [1529, 259] width 47 height 25
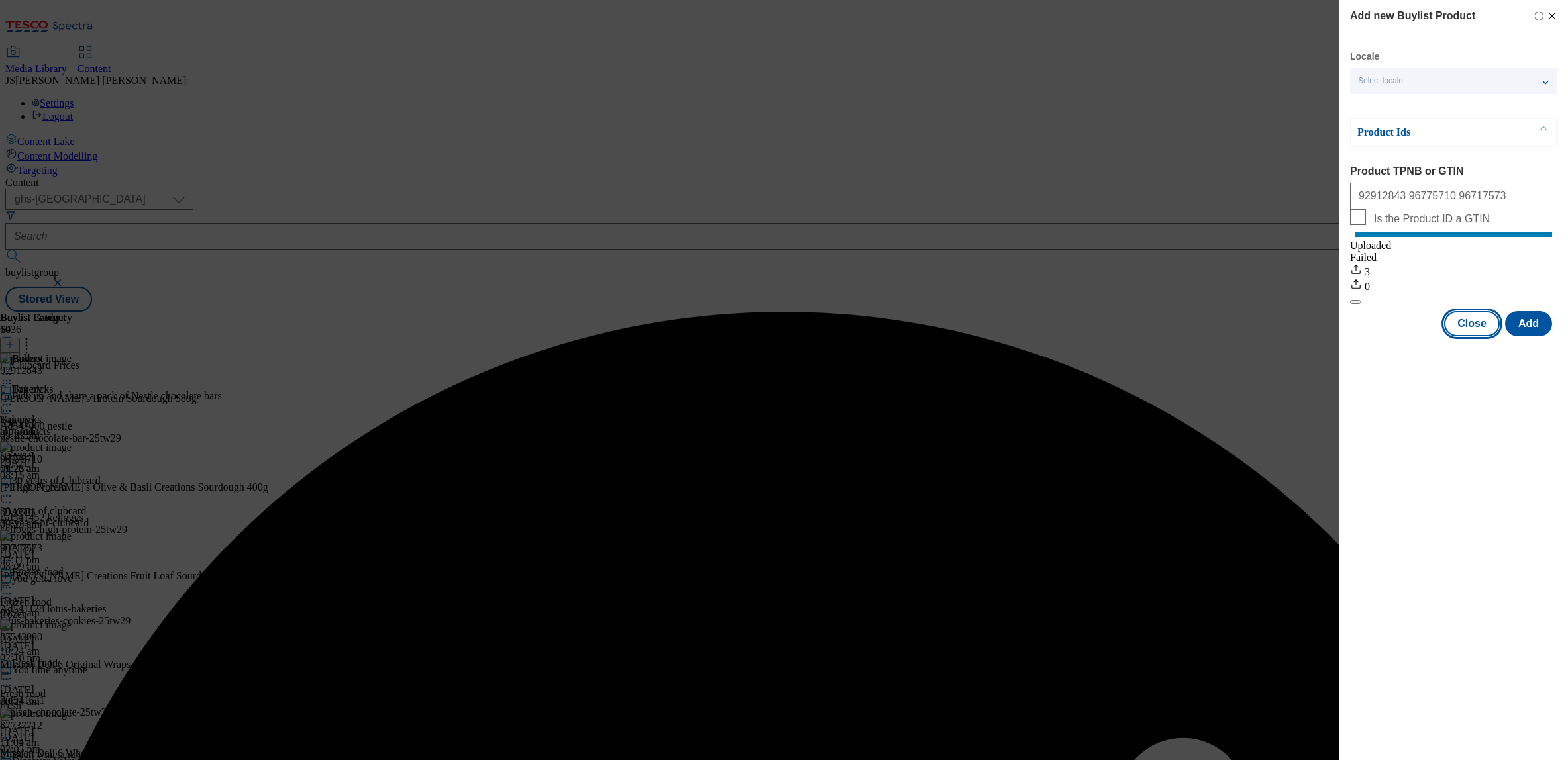
click at [1485, 337] on button "Close" at bounding box center [1472, 323] width 56 height 25
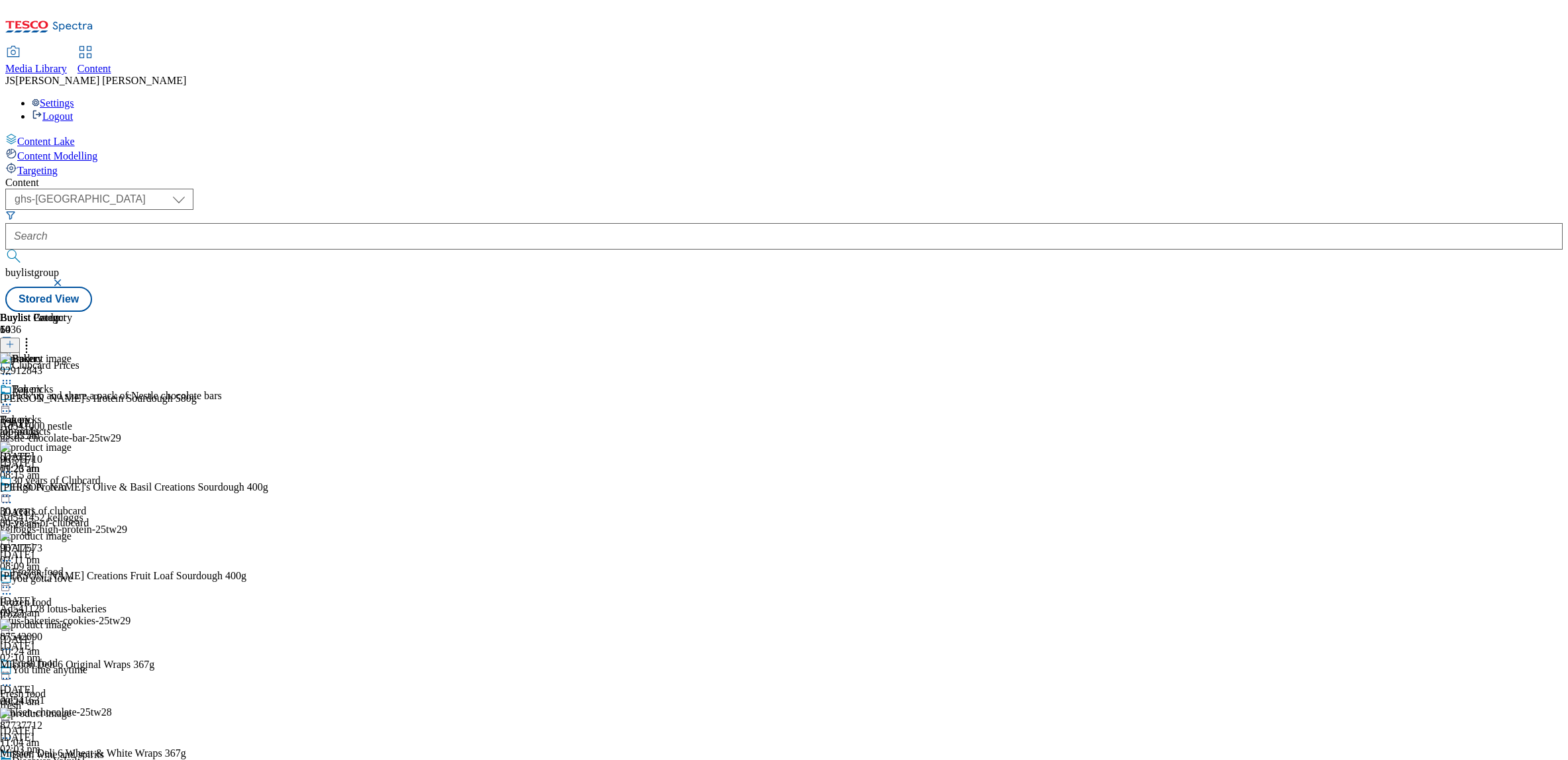
click at [33, 336] on icon at bounding box center [26, 342] width 13 height 13
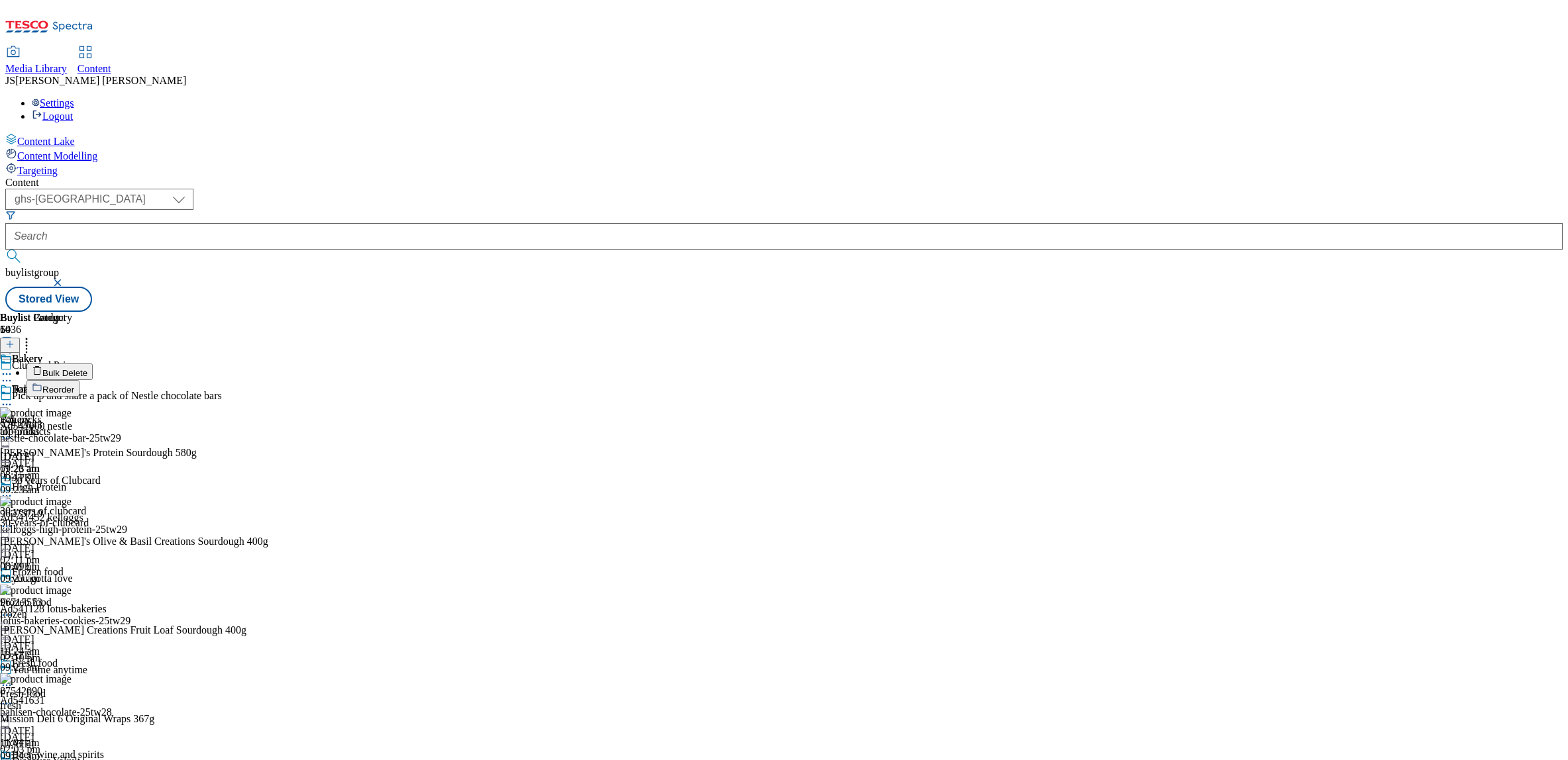
click at [75, 385] on span "Reorder" at bounding box center [58, 390] width 32 height 10
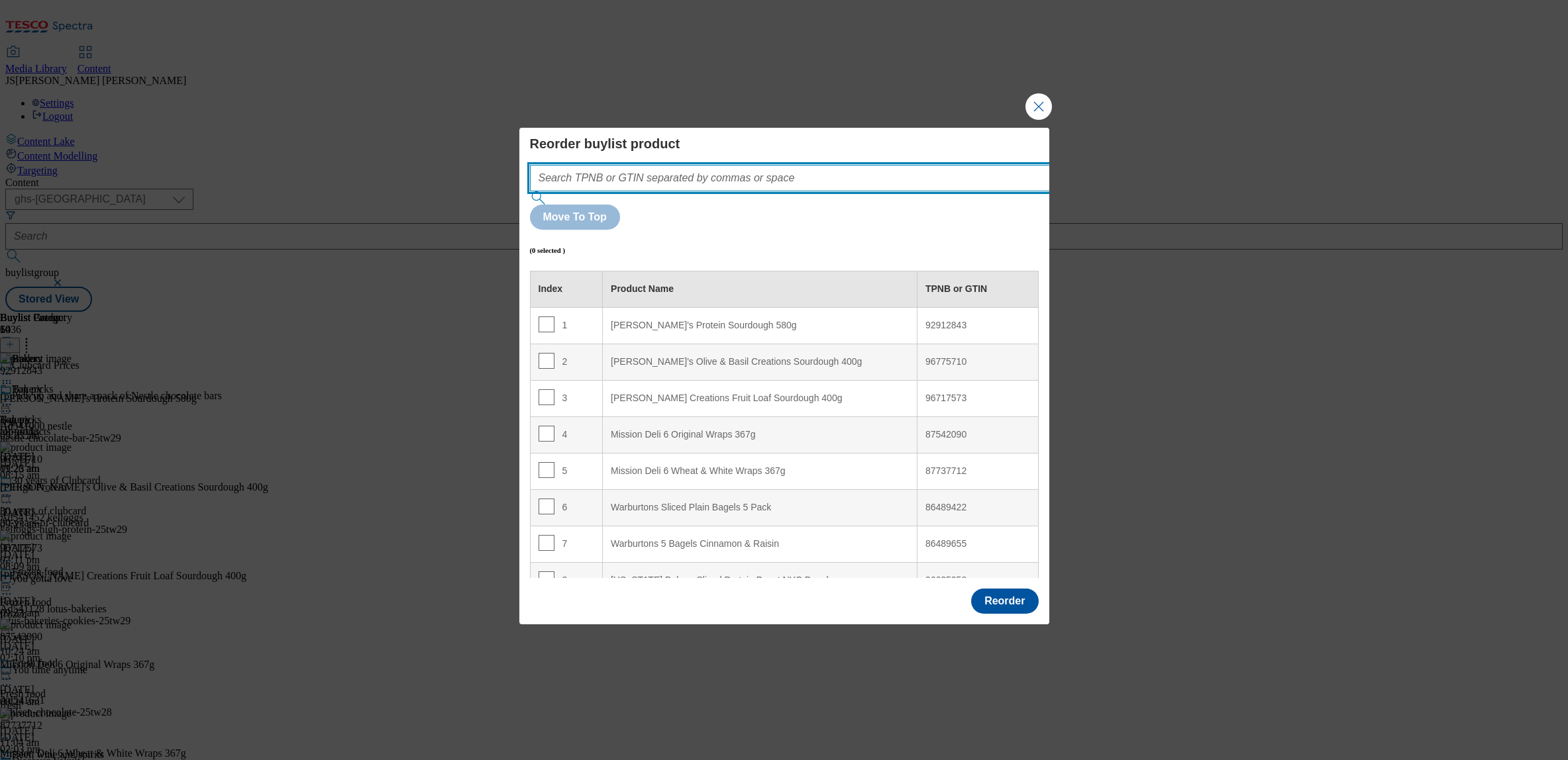
click at [585, 192] on input "Modal" at bounding box center [809, 178] width 559 height 26
paste input ""92912843 96775710 96717573""
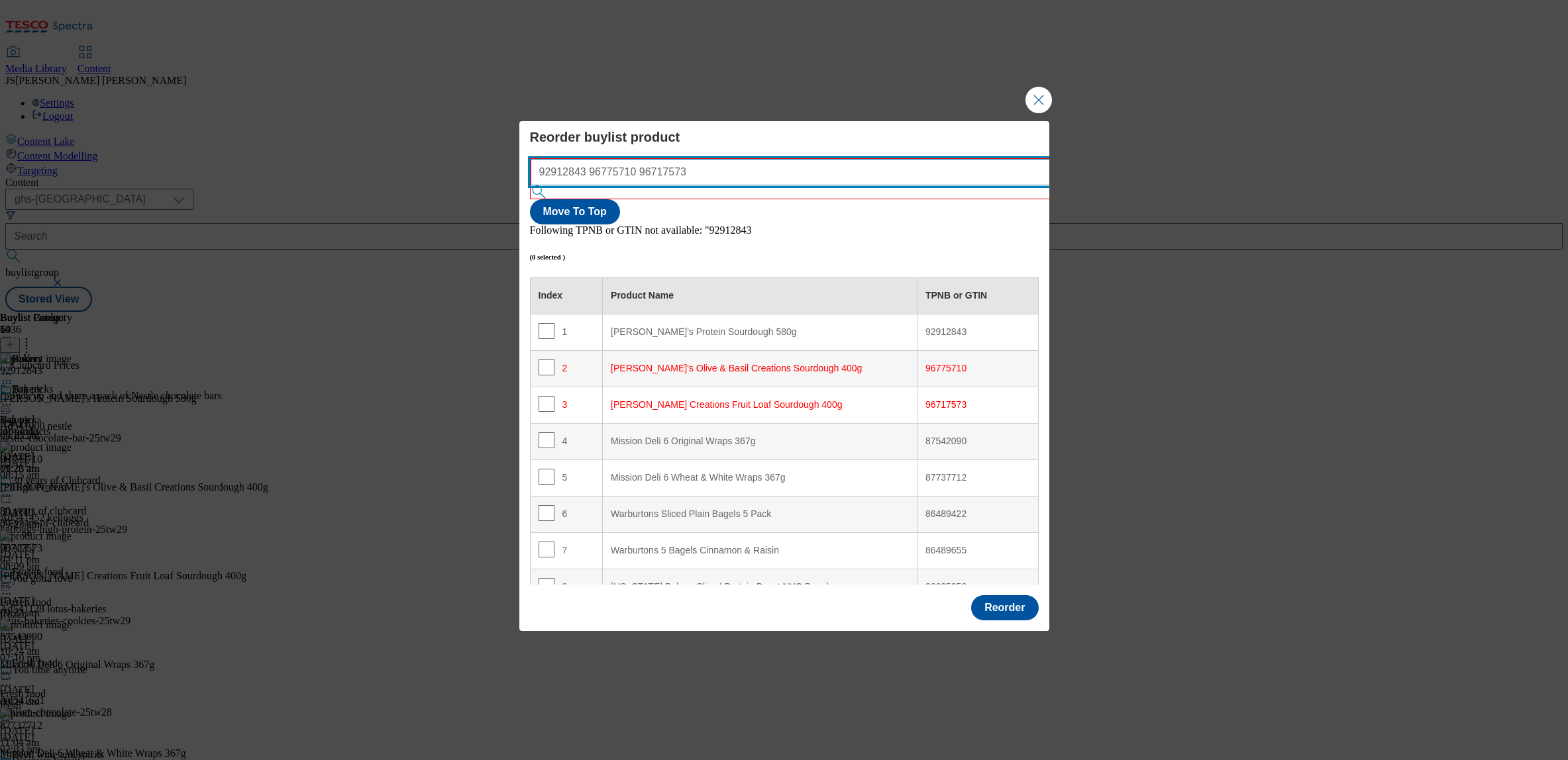
scroll to position [85, 0]
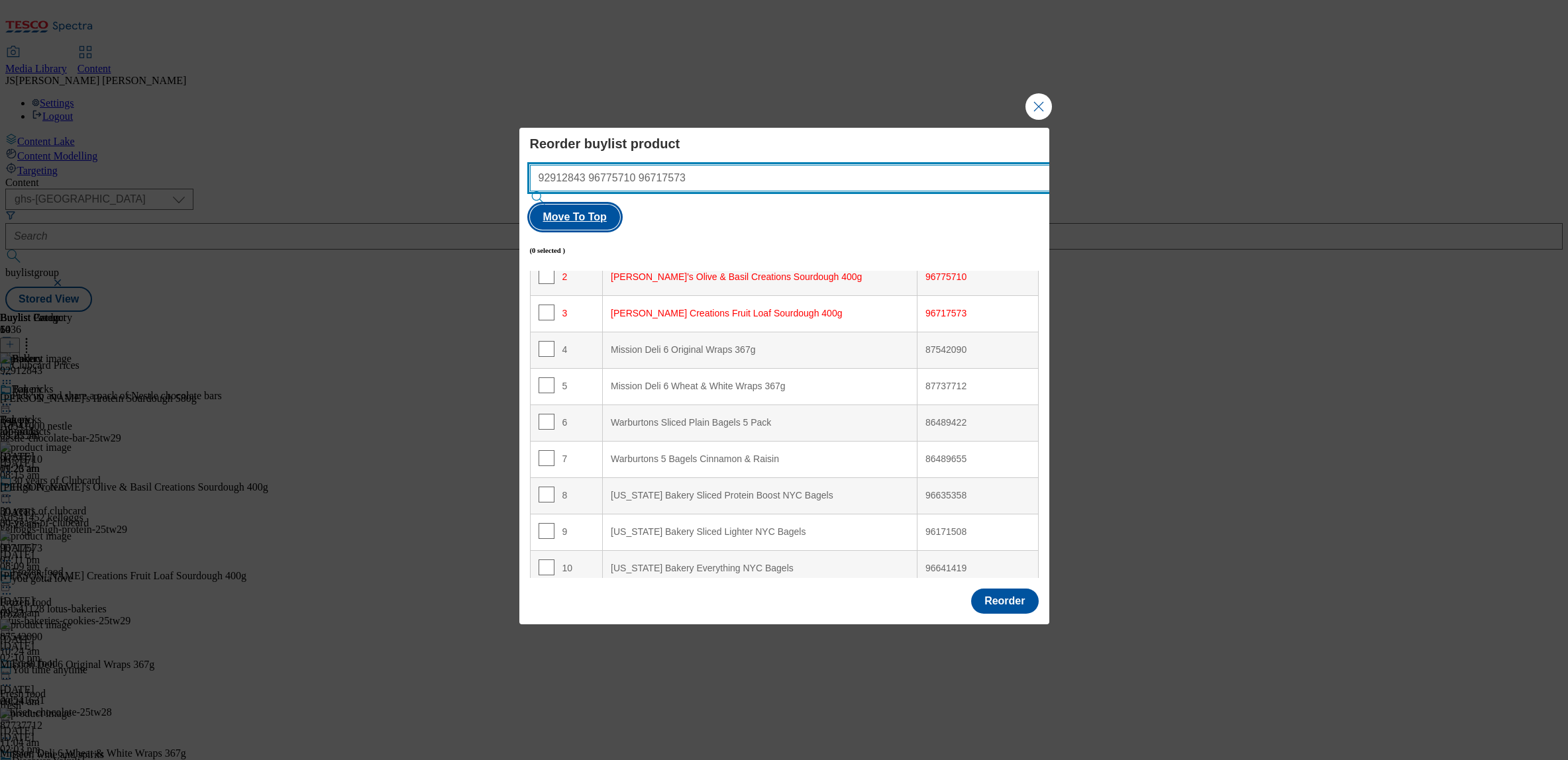
type input "92912843 96775710 96717573"
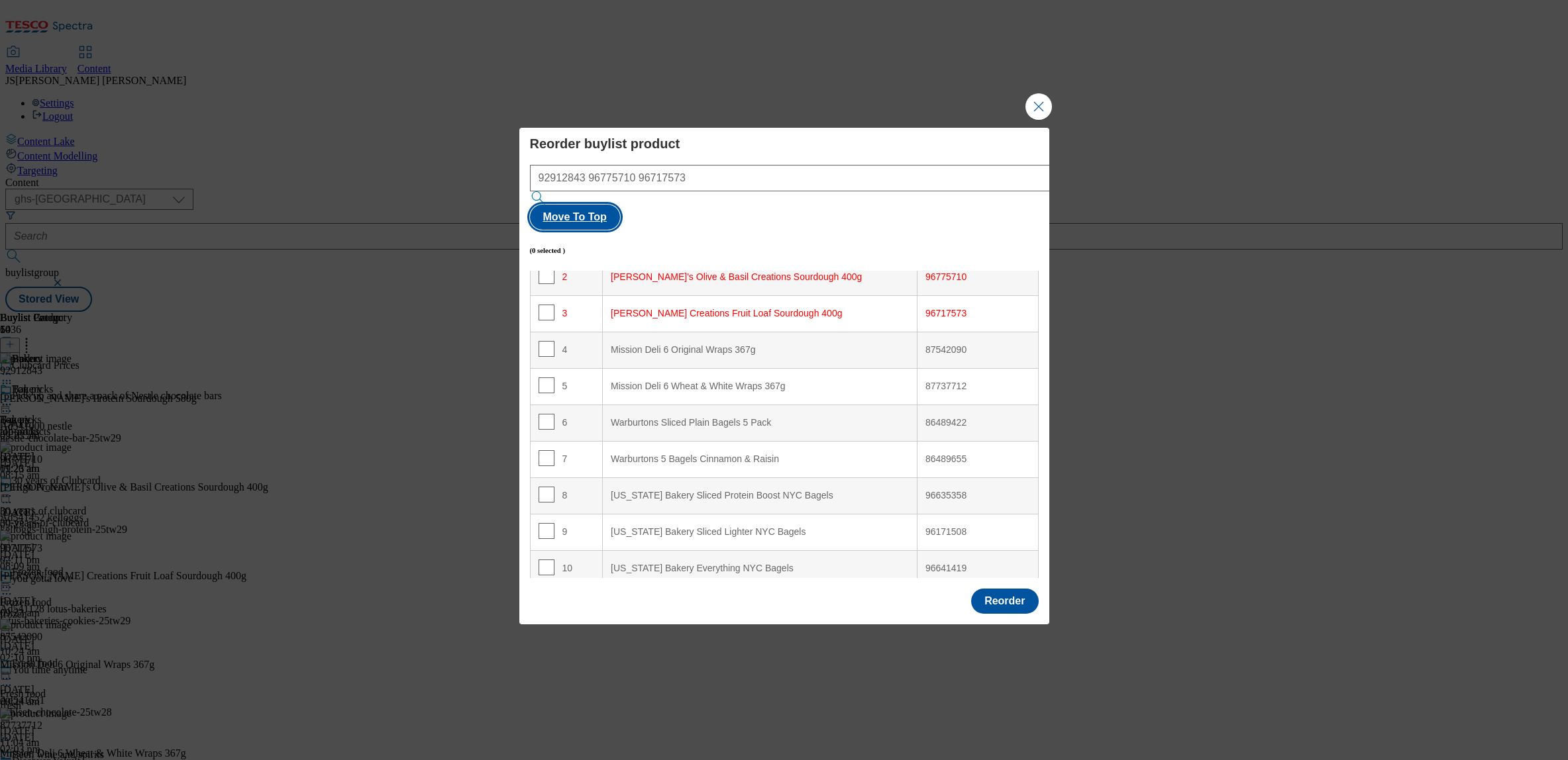
click at [620, 205] on button "Move To Top" at bounding box center [575, 217] width 90 height 25
checkbox input "true"
click at [620, 205] on button "Move To Top" at bounding box center [575, 217] width 90 height 25
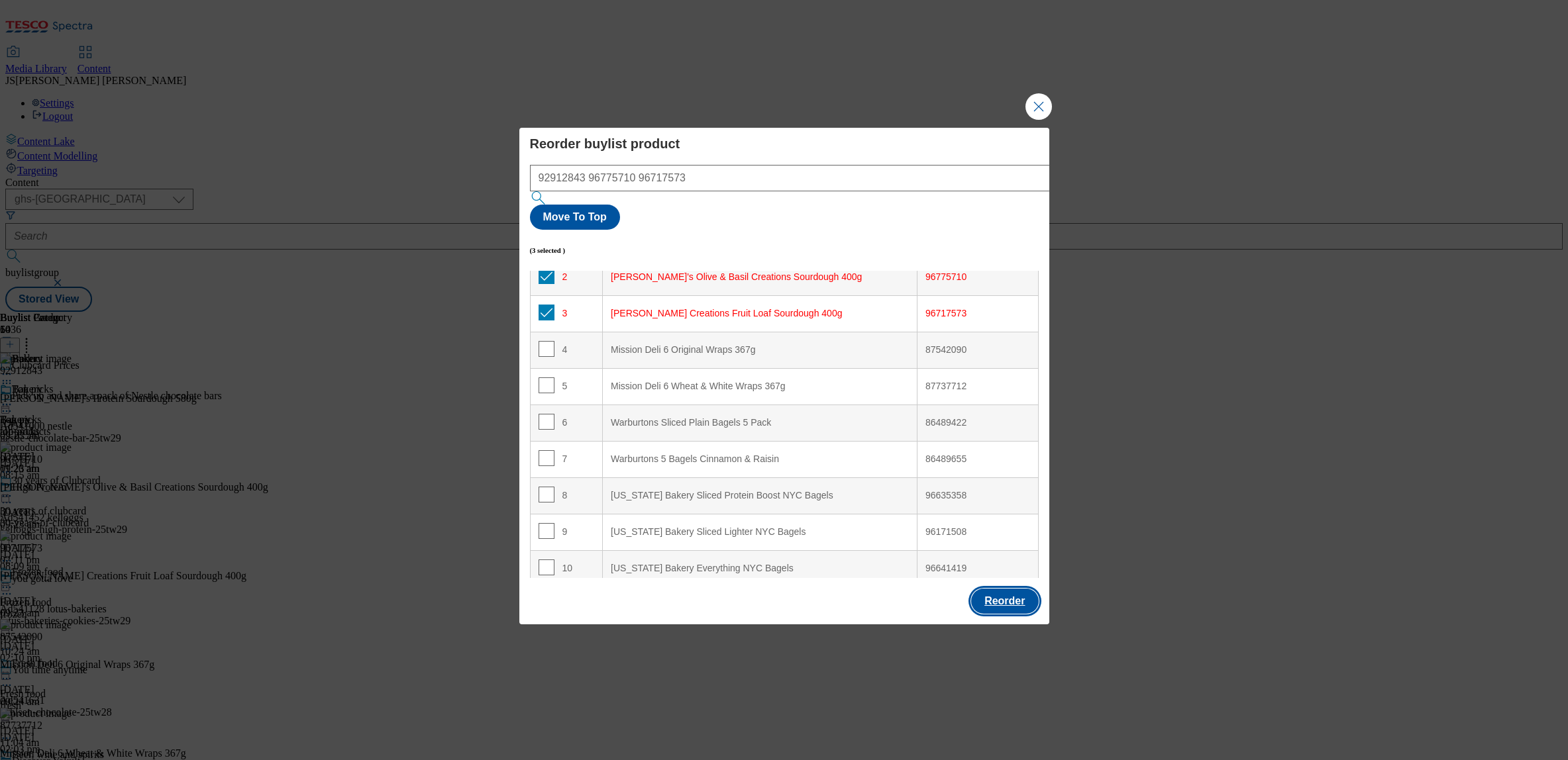
click at [1018, 589] on button "Reorder" at bounding box center [1004, 601] width 67 height 25
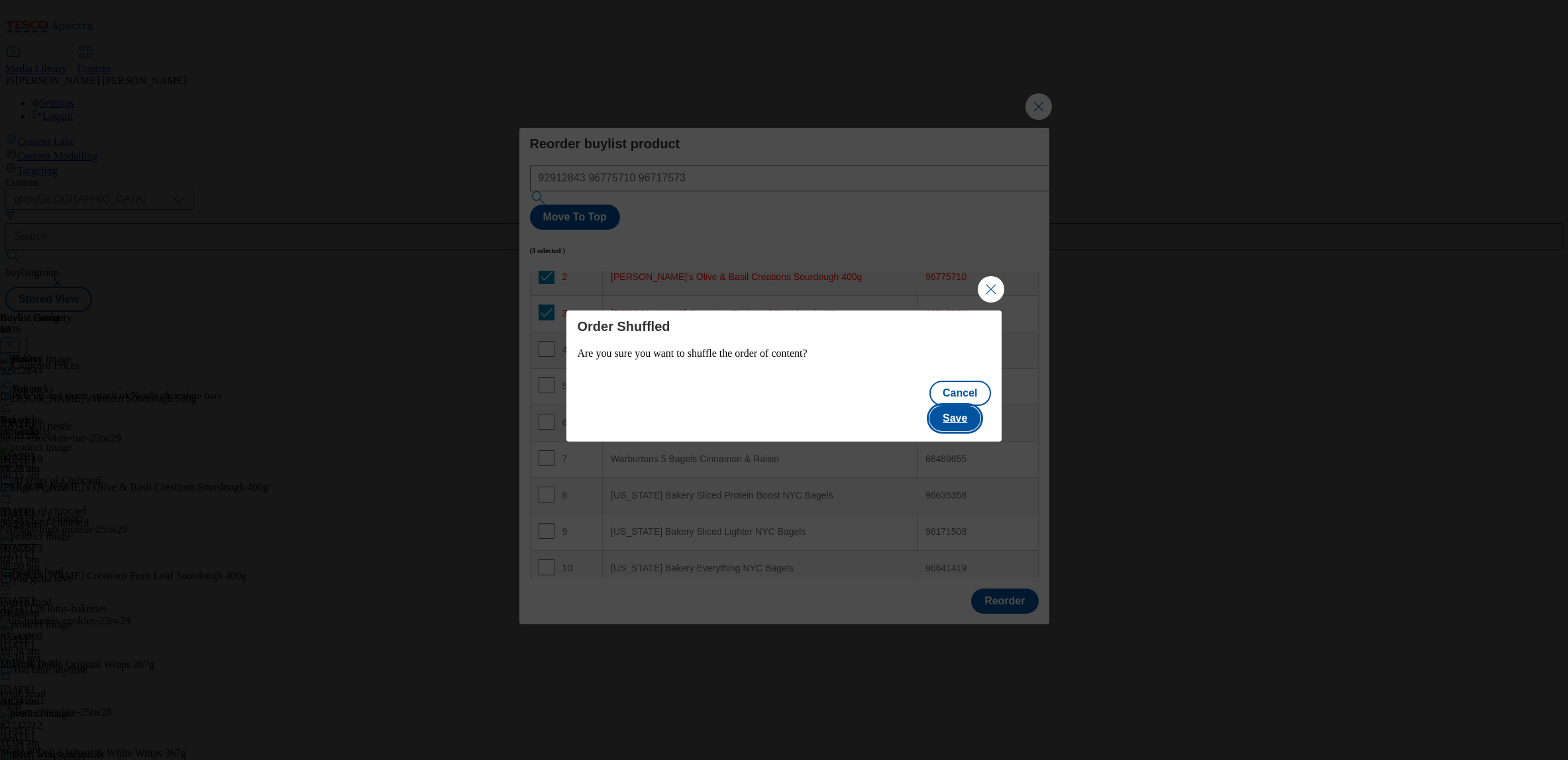
click at [977, 407] on button "Save" at bounding box center [955, 419] width 51 height 25
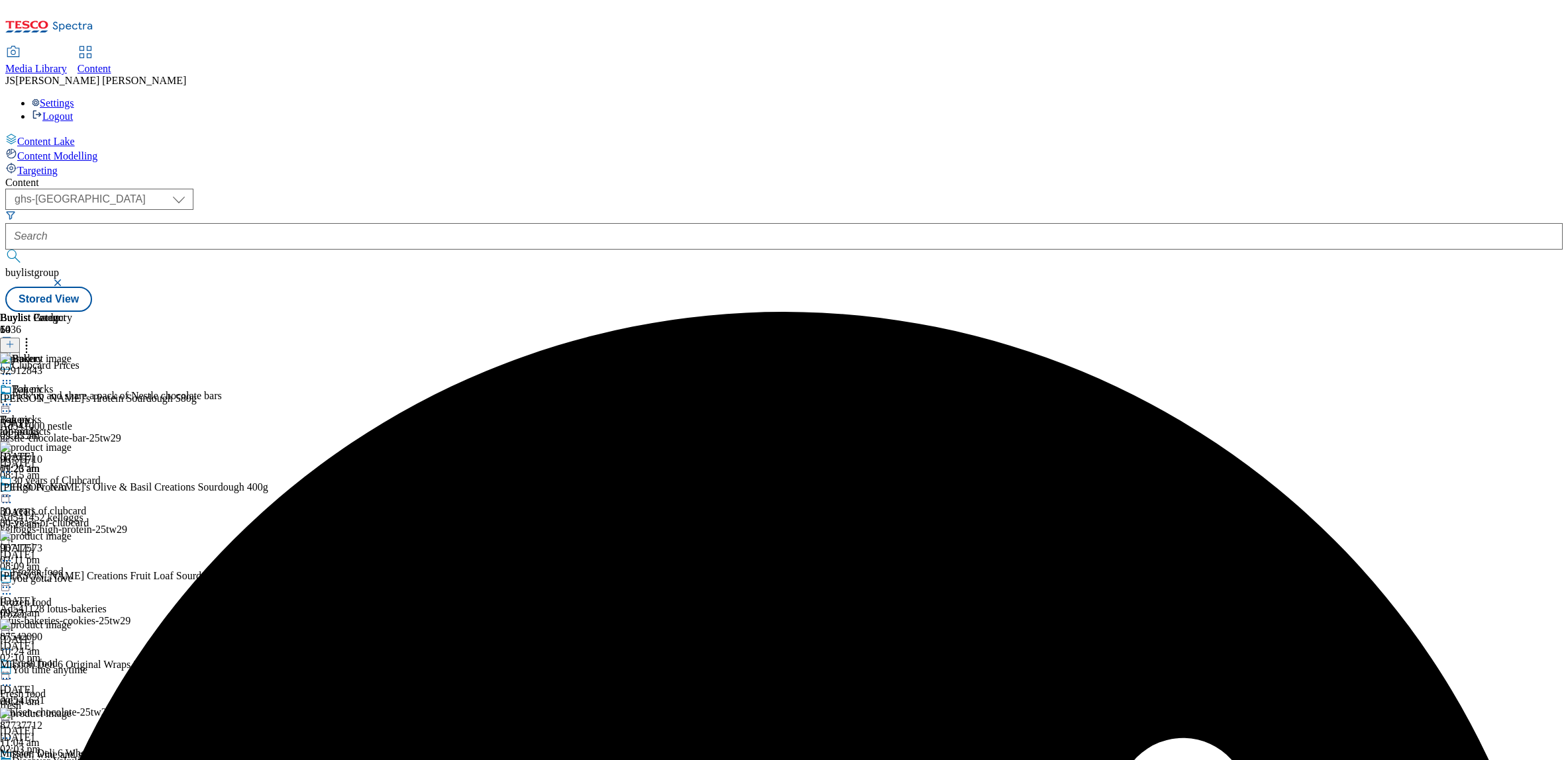
click at [13, 368] on icon at bounding box center [6, 374] width 13 height 13
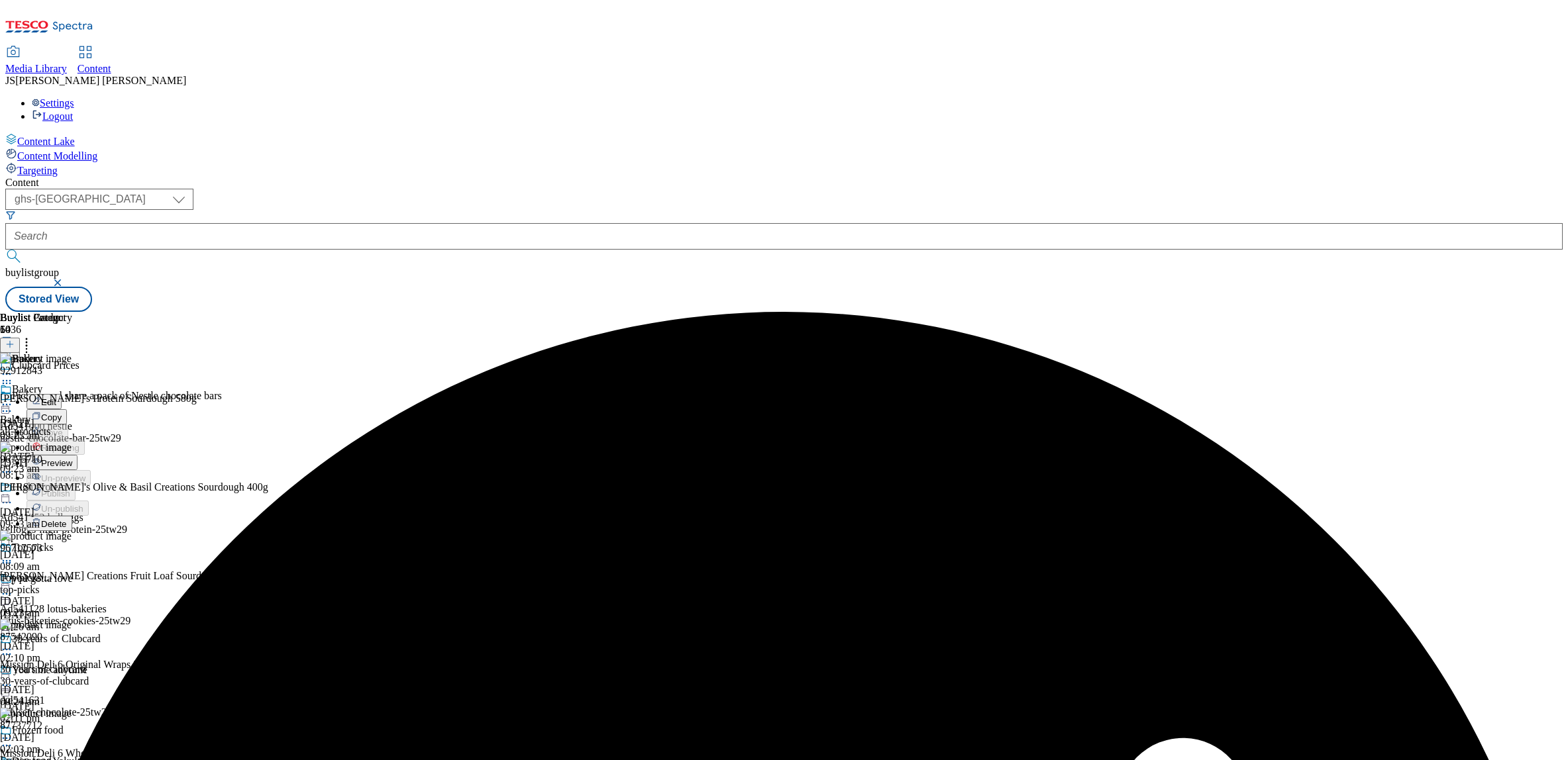
click at [72, 459] on span "Preview" at bounding box center [57, 463] width 31 height 10
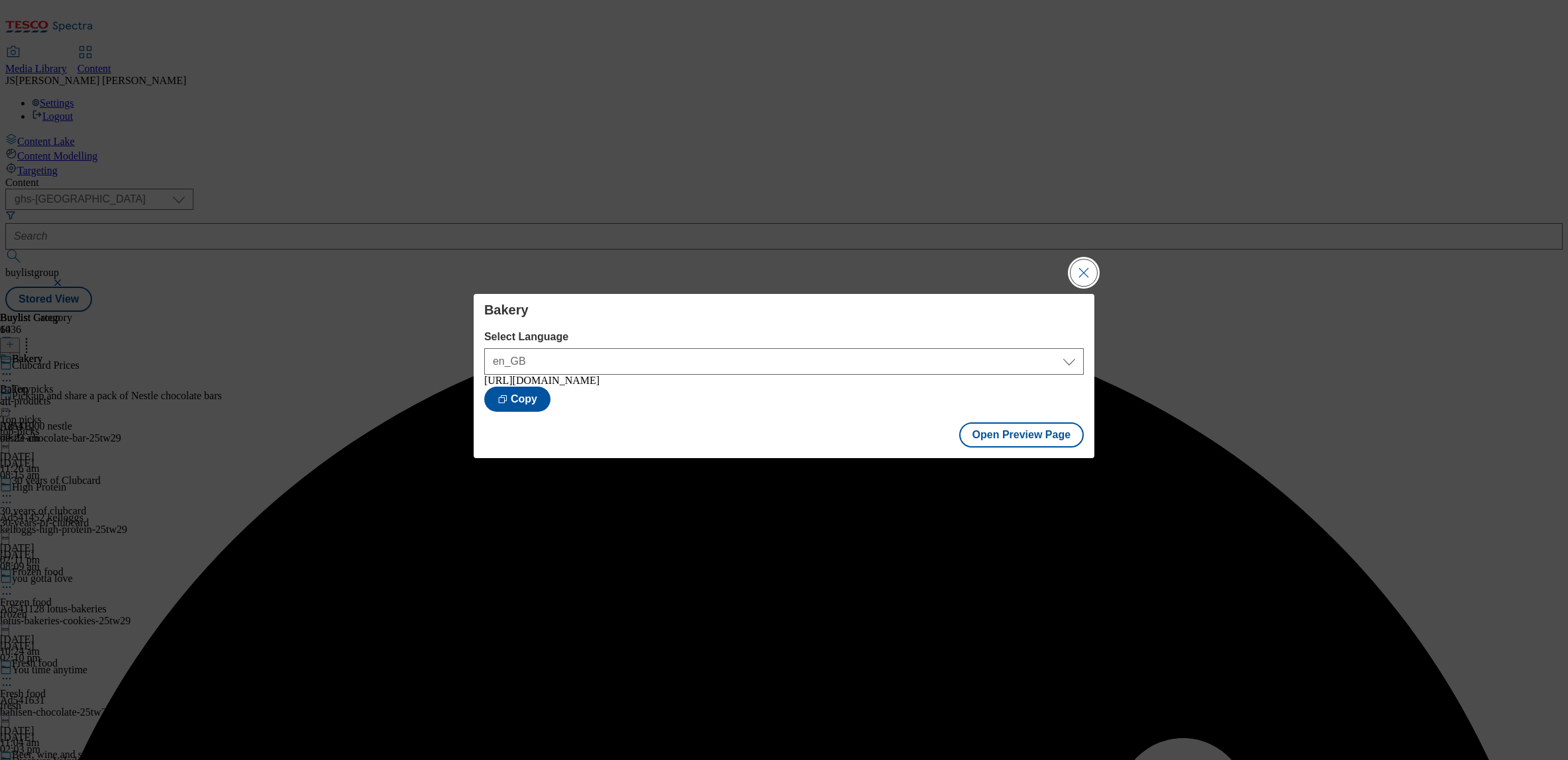
click at [1082, 268] on button "Close Modal" at bounding box center [1084, 272] width 26 height 26
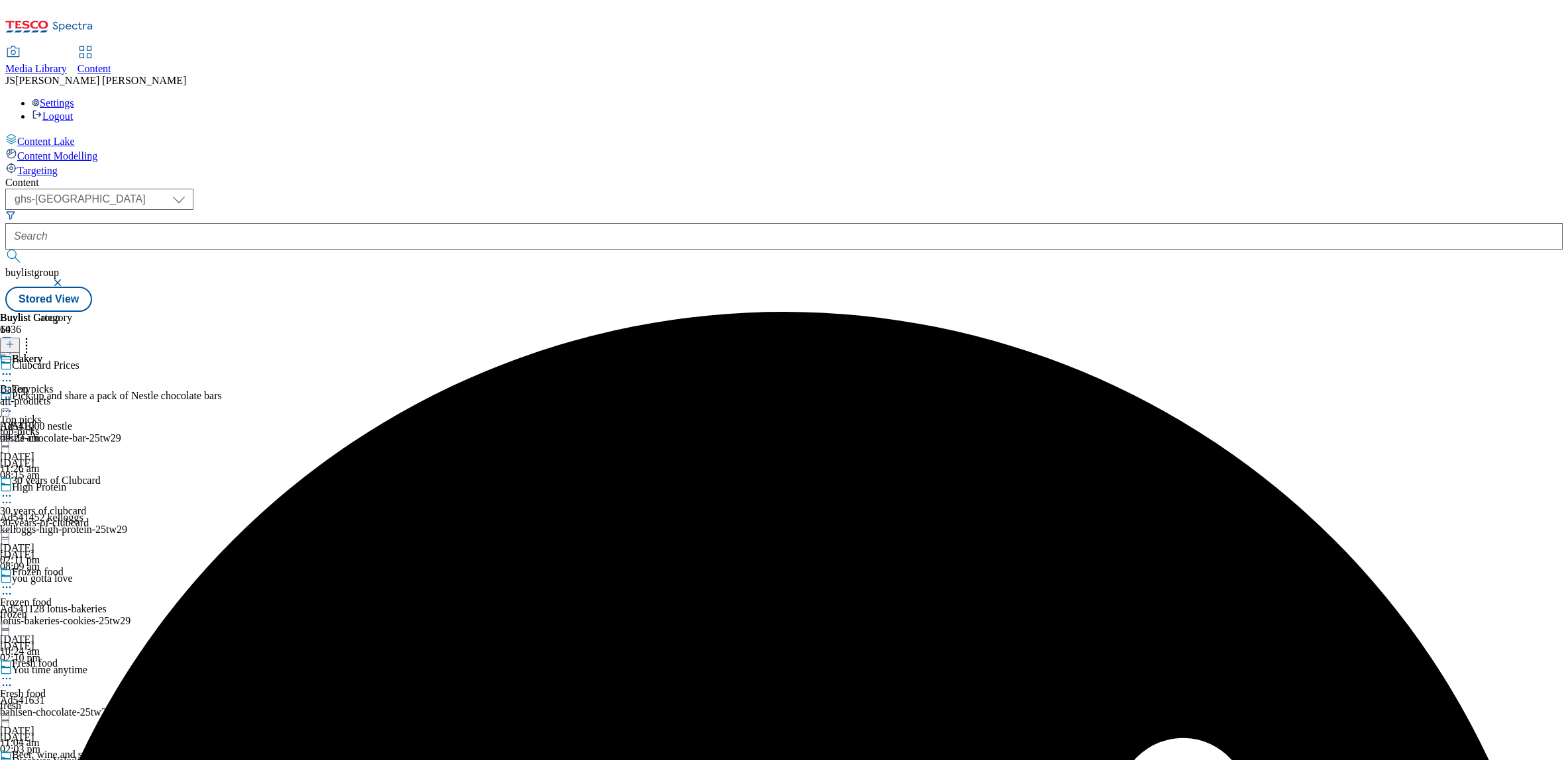
click at [5, 374] on circle at bounding box center [3, 374] width 2 height 2
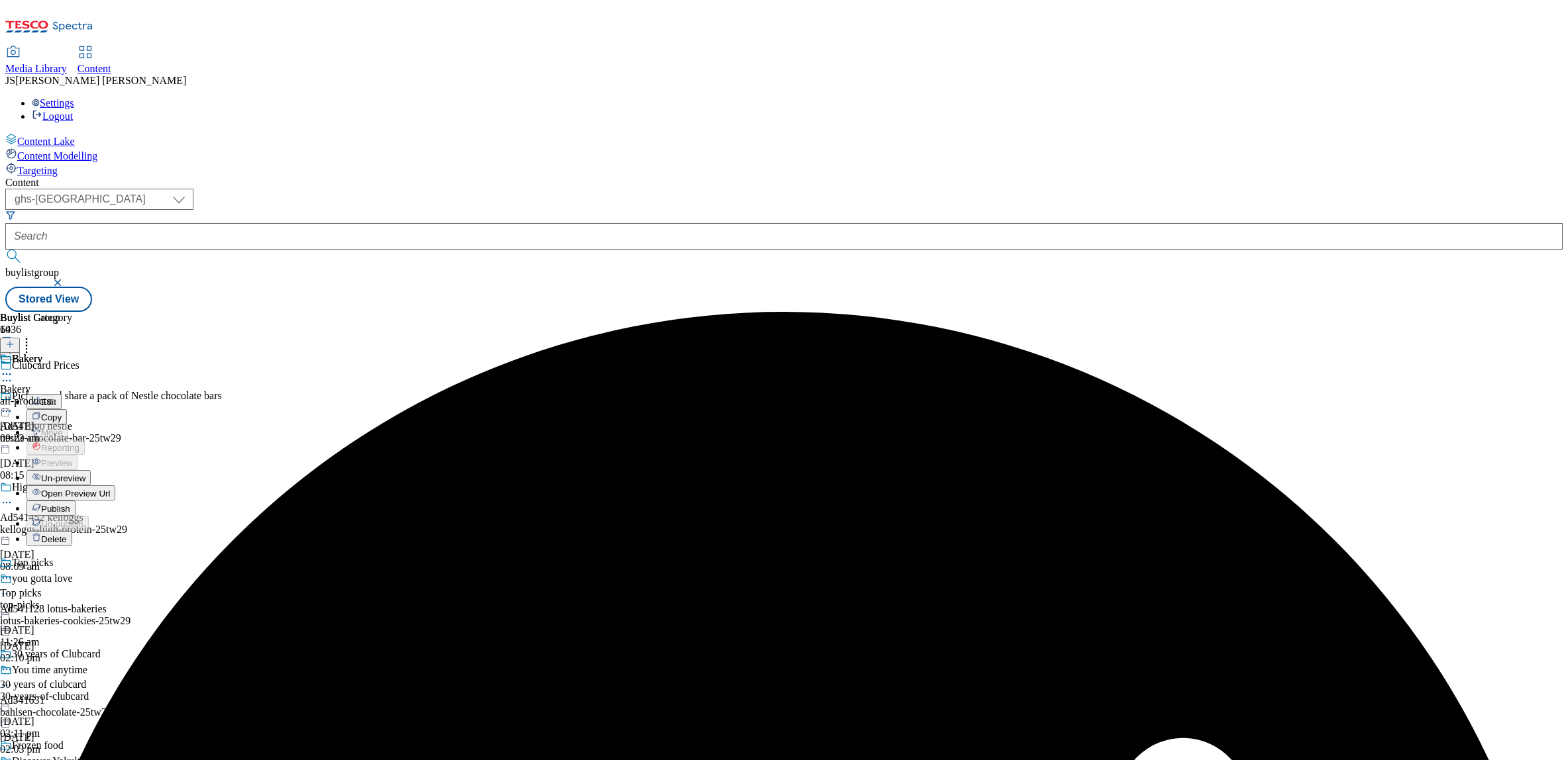
click at [70, 504] on span "Publish" at bounding box center [56, 509] width 29 height 10
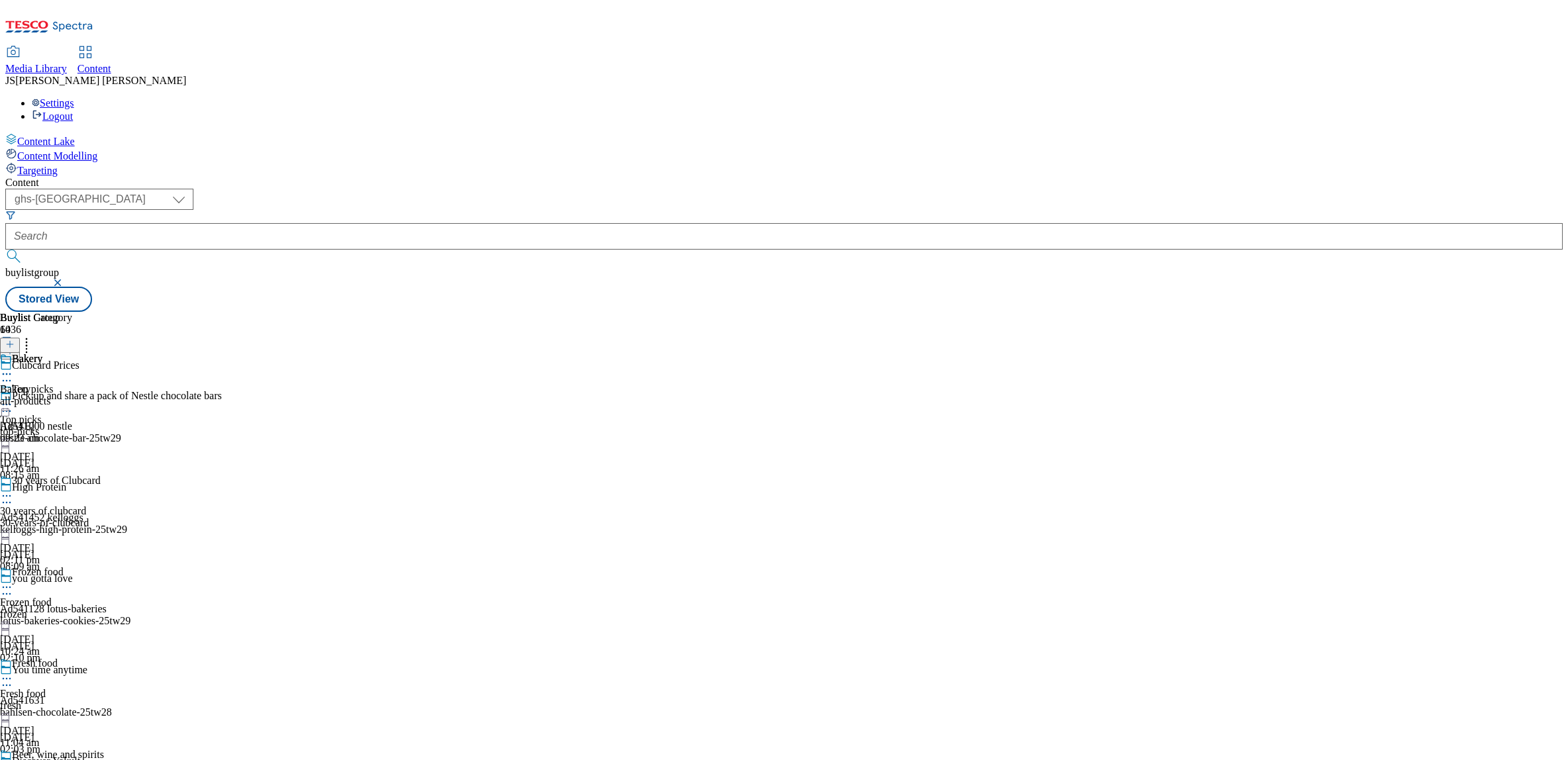
scroll to position [919, 0]
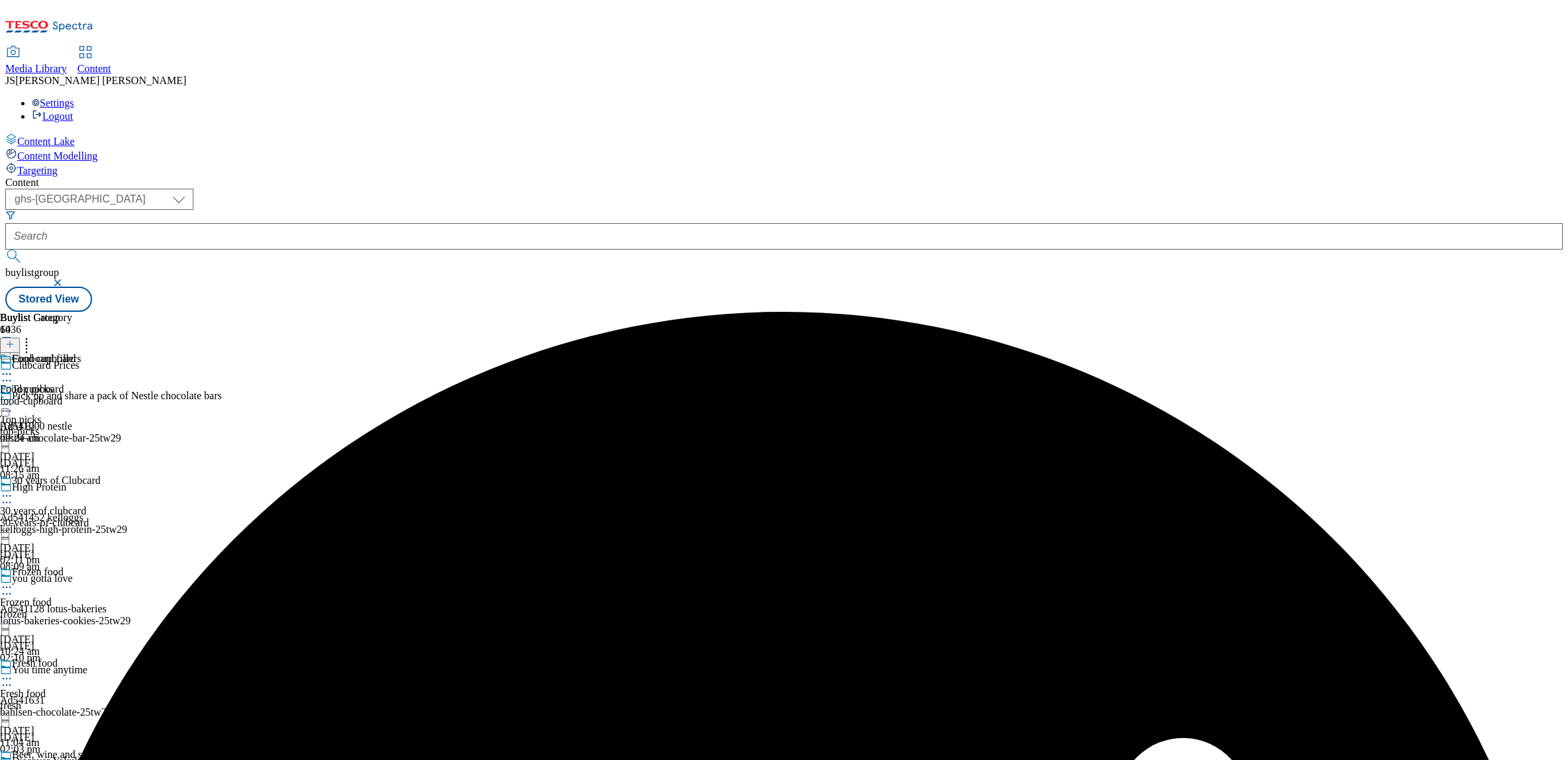
click at [13, 368] on icon at bounding box center [6, 374] width 13 height 13
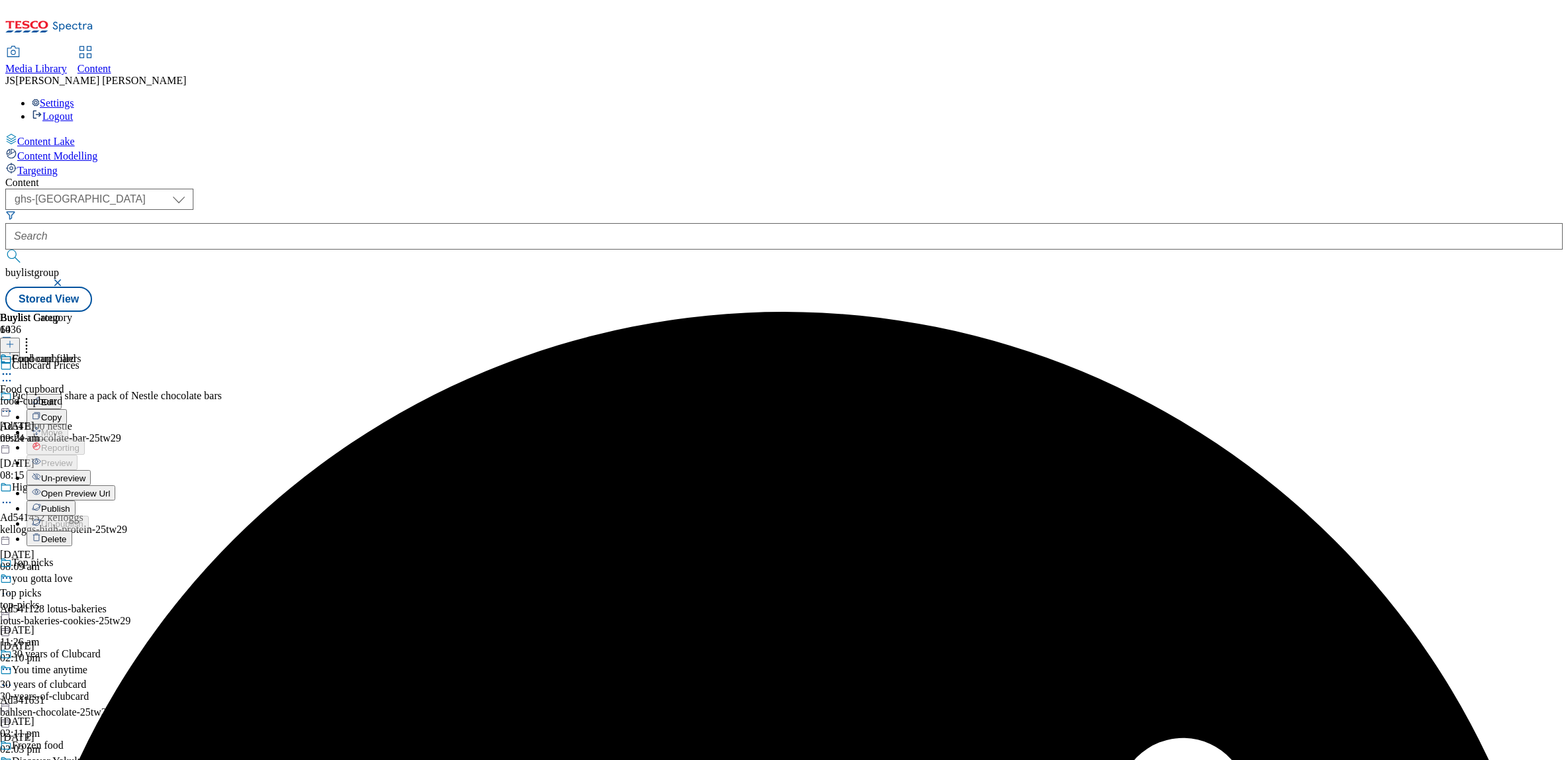
click at [86, 474] on span "Un-preview" at bounding box center [63, 479] width 44 height 10
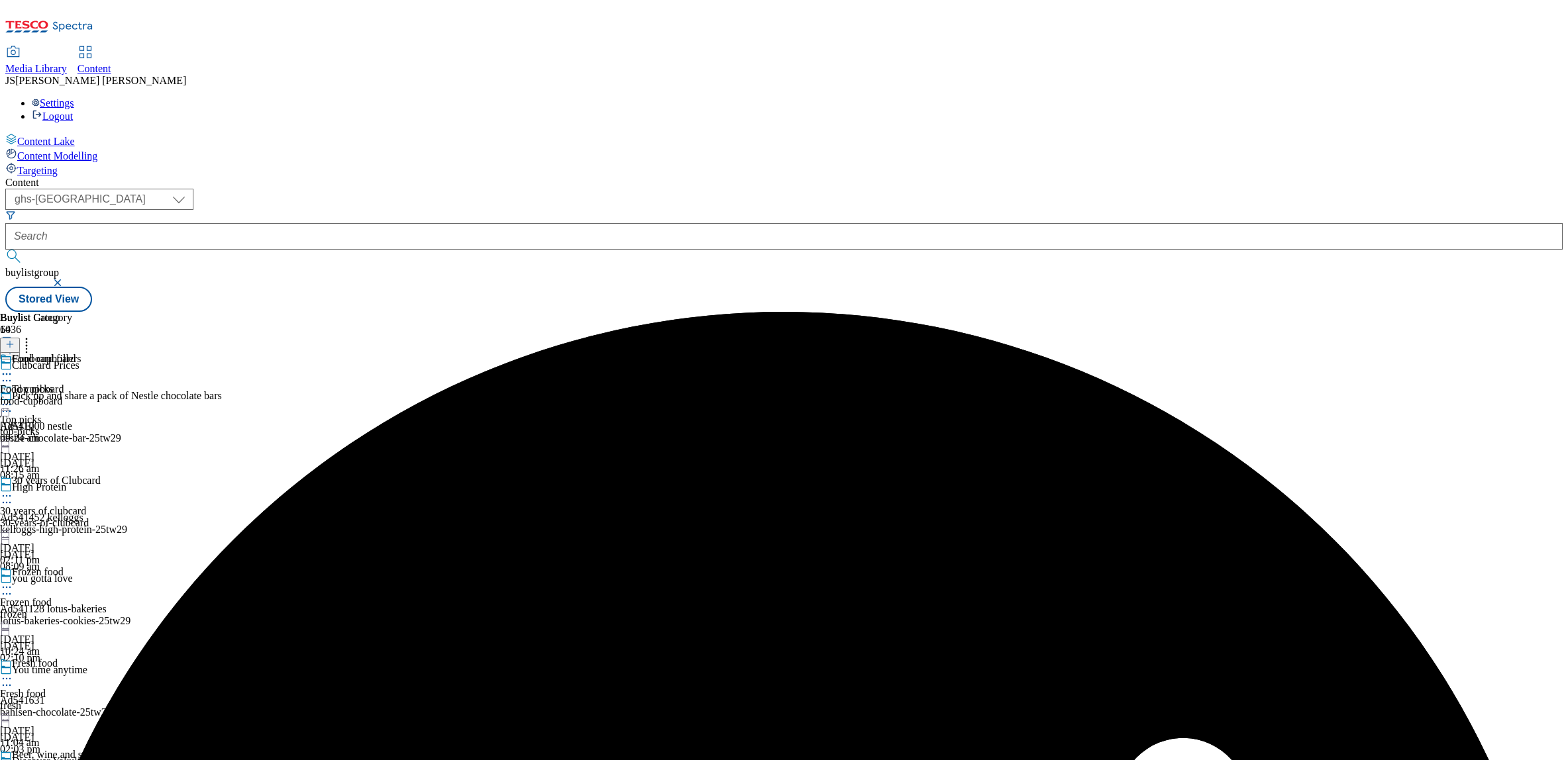
click at [75, 395] on div "food-cupboard" at bounding box center [37, 401] width 75 height 12
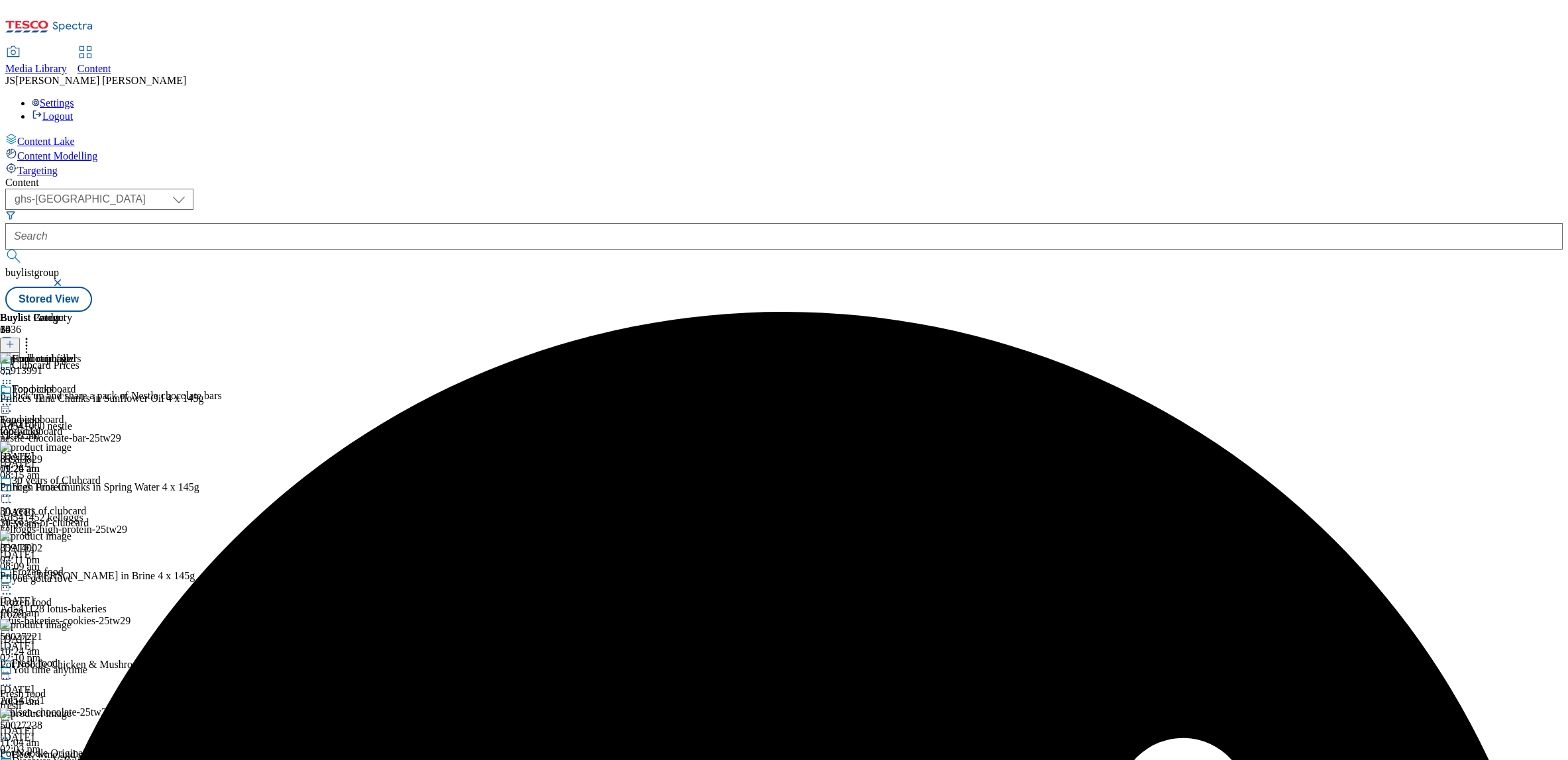
click at [10, 341] on line at bounding box center [10, 345] width 0 height 7
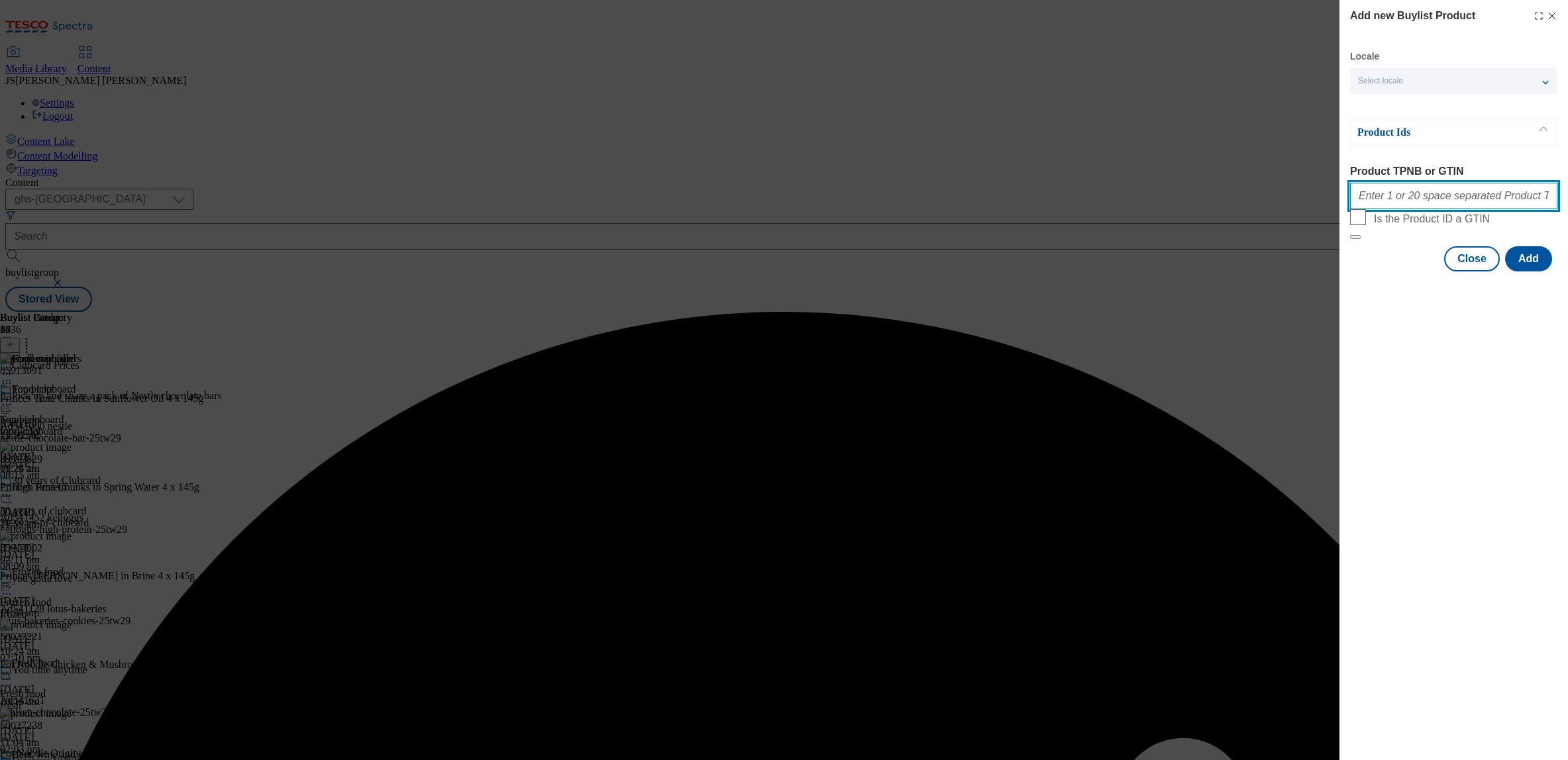
click at [1382, 199] on input "Product TPNB or GTIN" at bounding box center [1453, 196] width 208 height 26
paste input ""85913991 85913829""
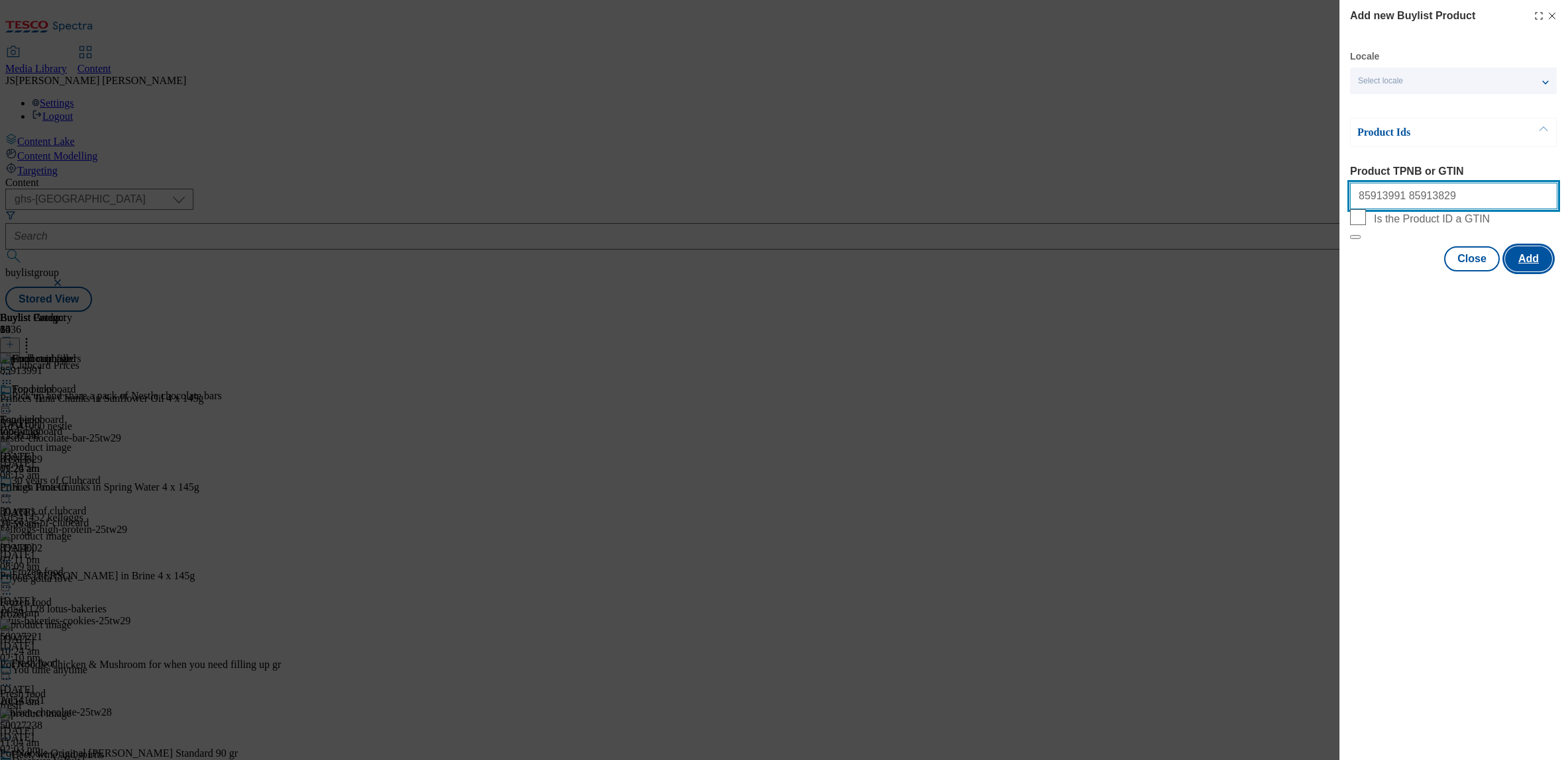
type input "85913991 85913829"
click at [1522, 272] on button "Add" at bounding box center [1529, 259] width 47 height 25
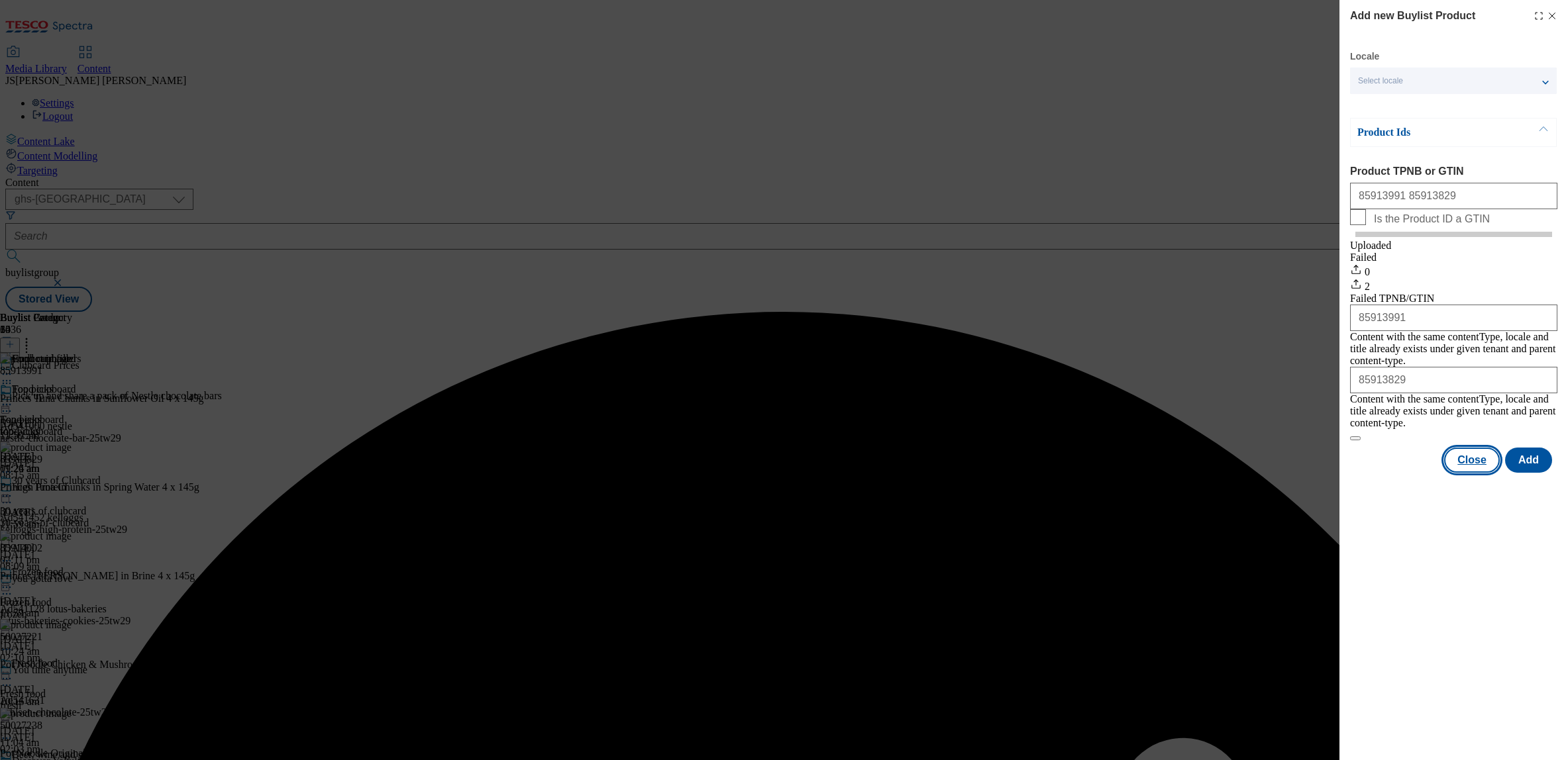
drag, startPoint x: 1465, startPoint y: 456, endPoint x: 1452, endPoint y: 446, distance: 16.4
click at [1465, 456] on button "Close" at bounding box center [1472, 460] width 56 height 25
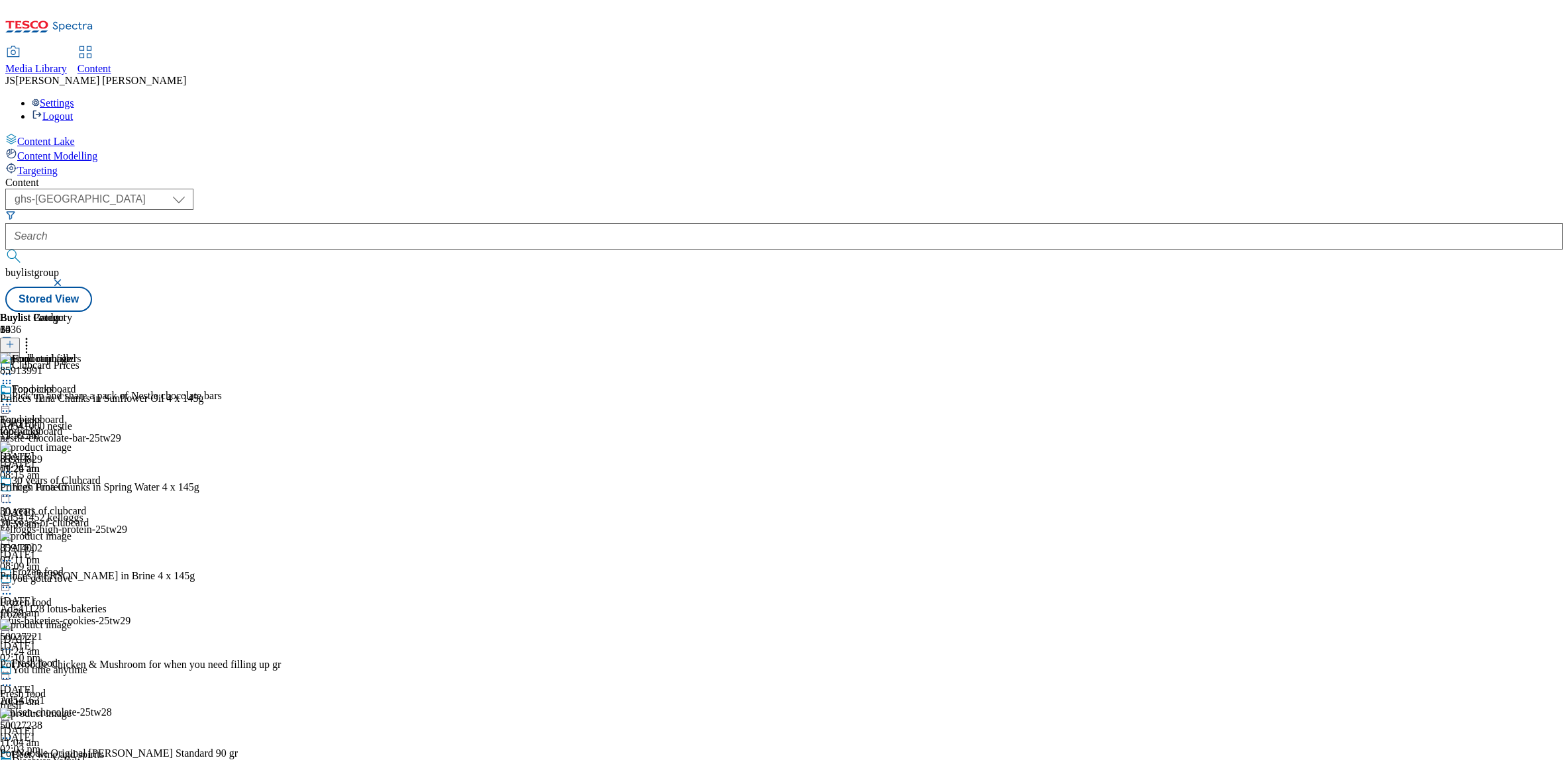
click at [28, 345] on circle at bounding box center [26, 346] width 2 height 2
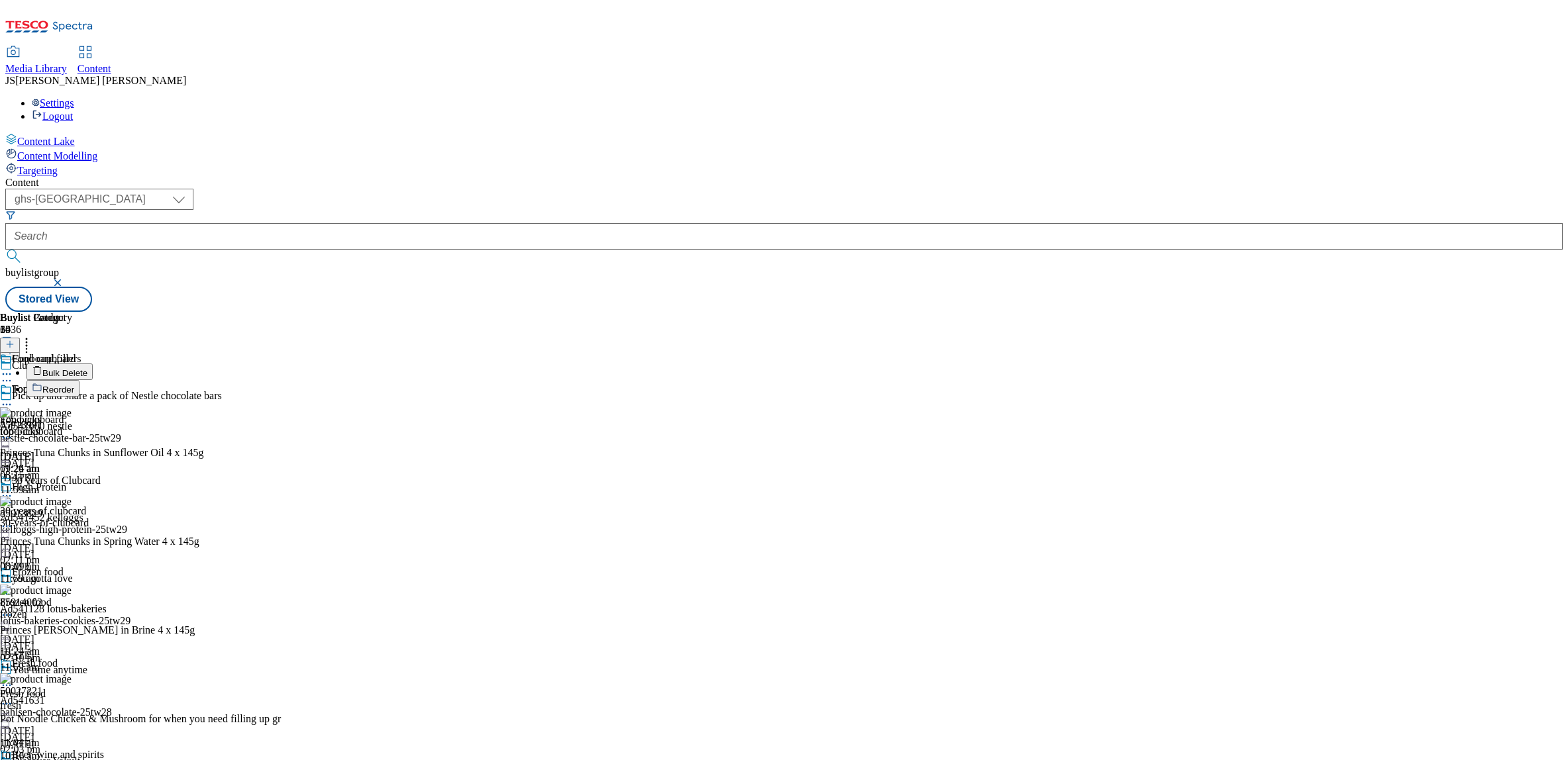
click at [75, 385] on span "Reorder" at bounding box center [58, 390] width 32 height 10
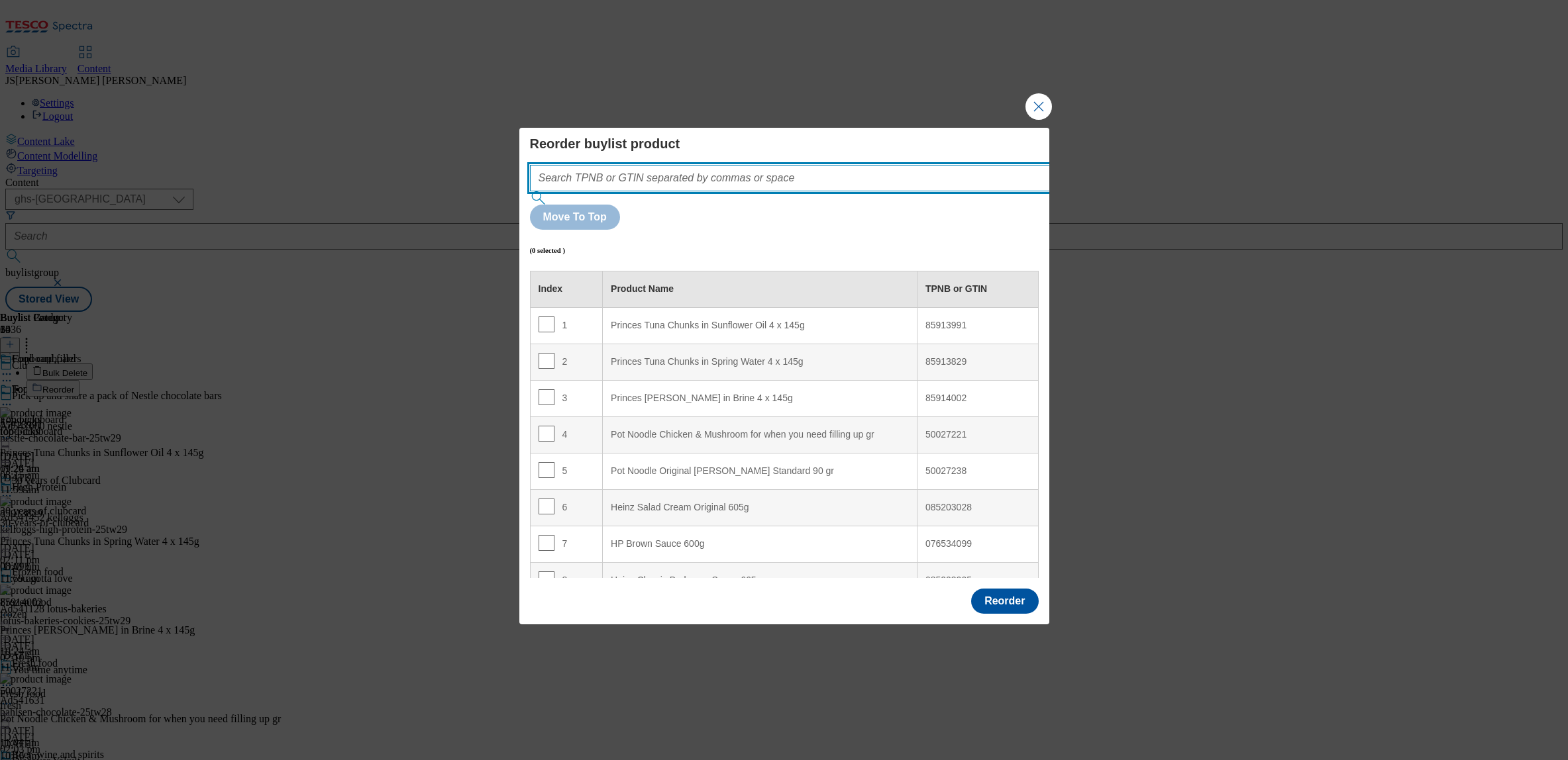
click at [610, 192] on input "Modal" at bounding box center [809, 178] width 559 height 26
paste input ""85913991 85913829""
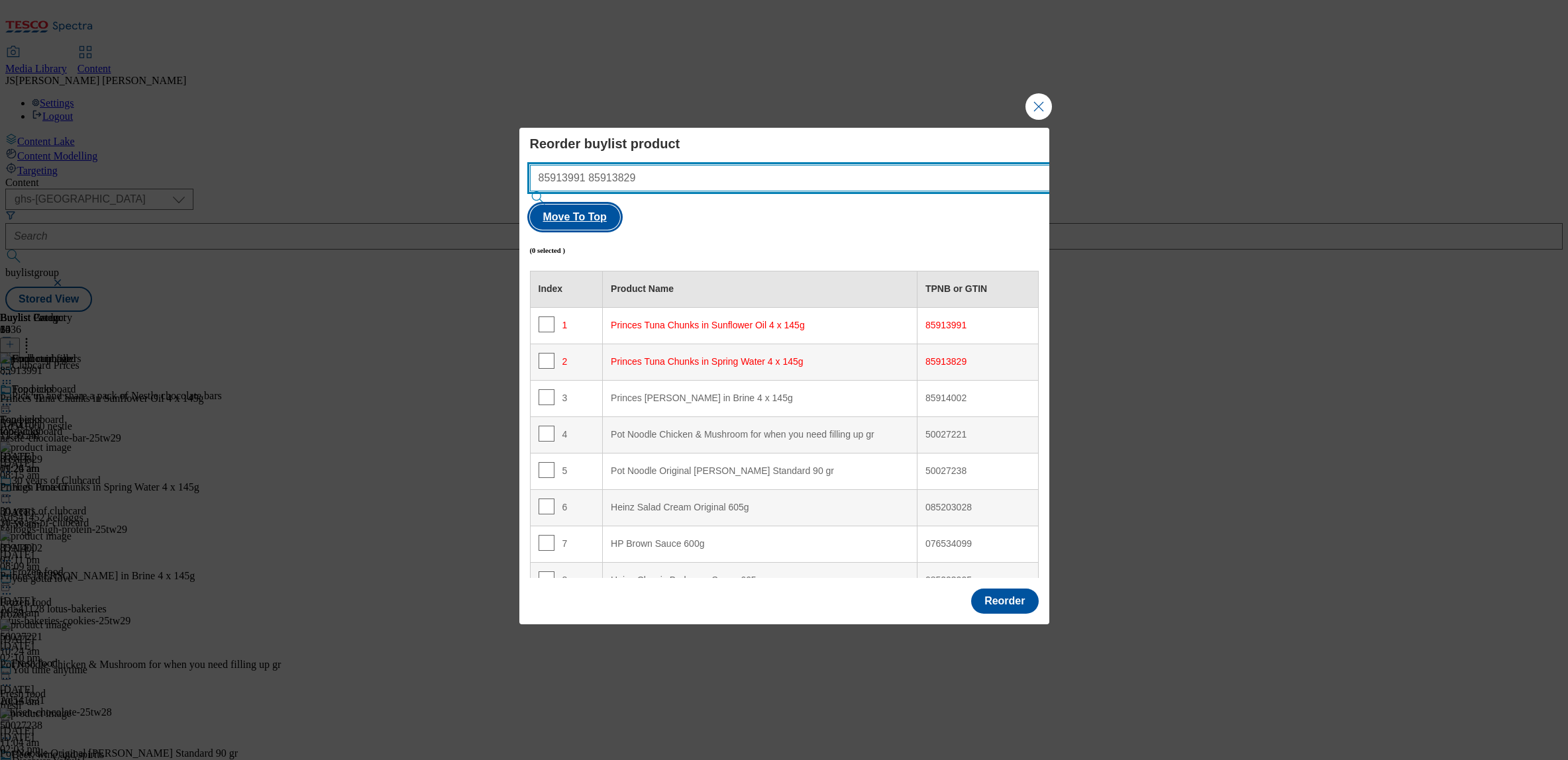
type input "85913991 85913829"
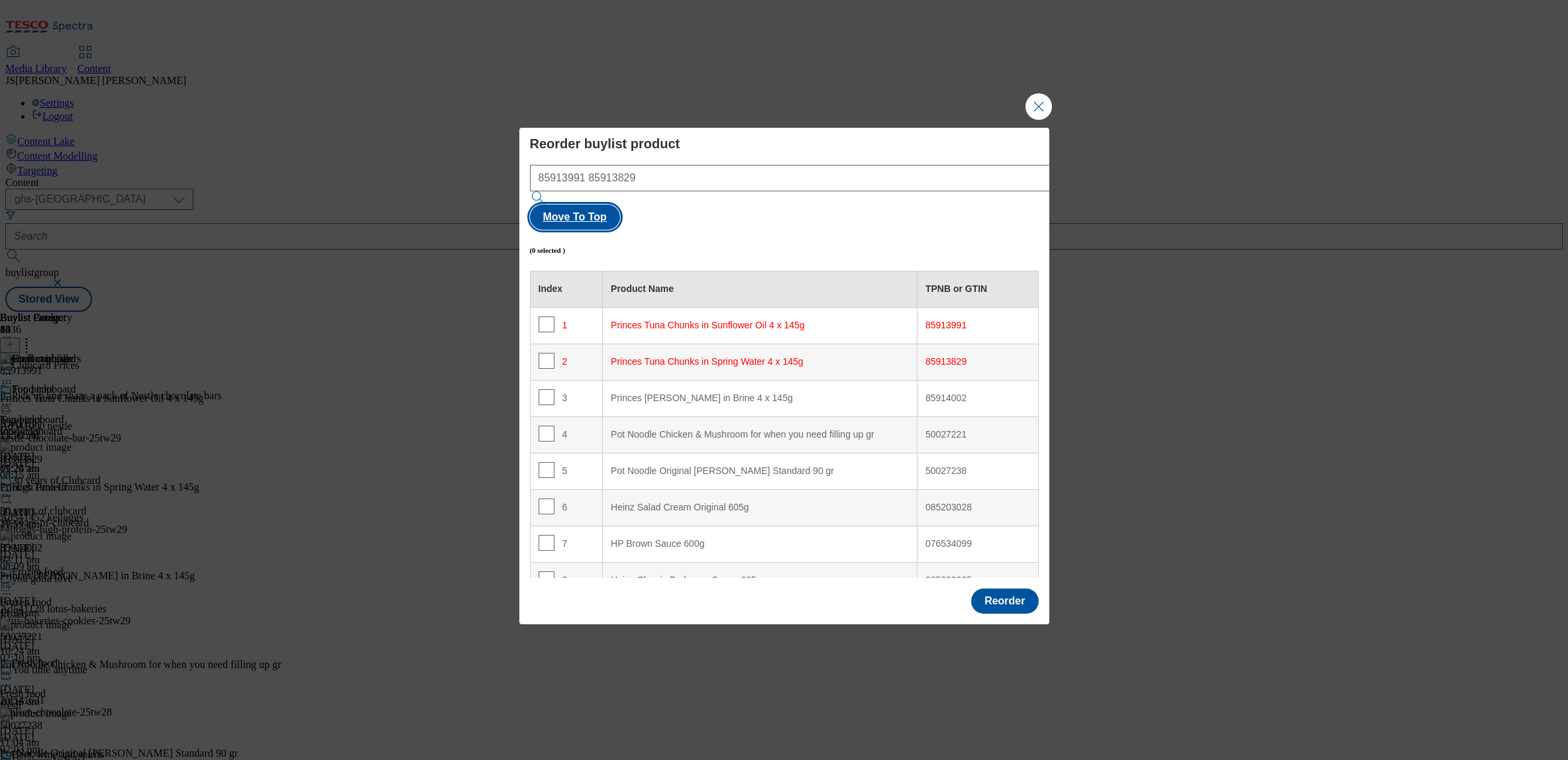
click at [620, 205] on button "Move To Top" at bounding box center [575, 217] width 90 height 25
checkbox input "true"
click at [1017, 589] on button "Reorder" at bounding box center [1004, 601] width 67 height 25
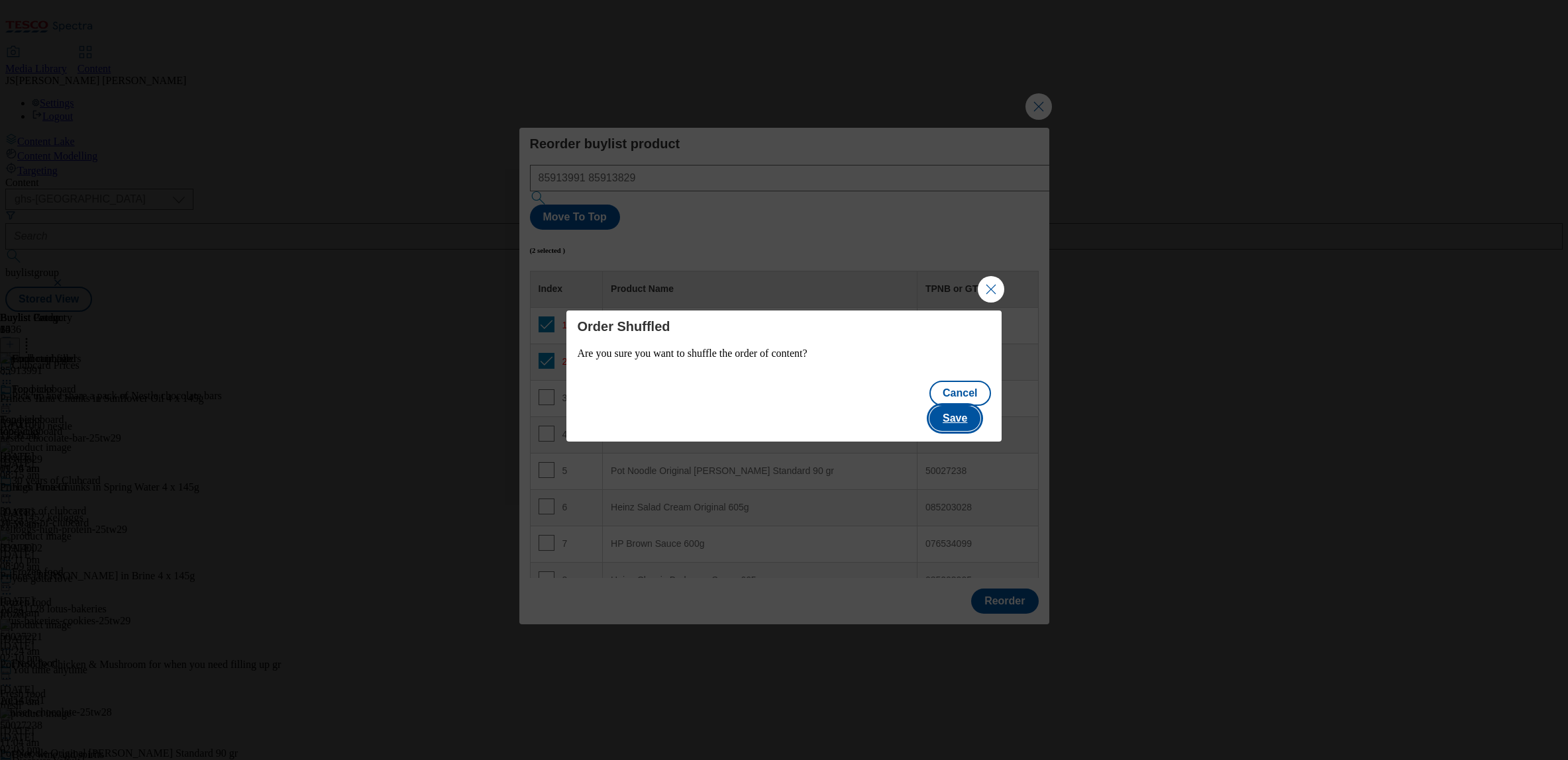
click at [974, 412] on button "Save" at bounding box center [955, 419] width 51 height 25
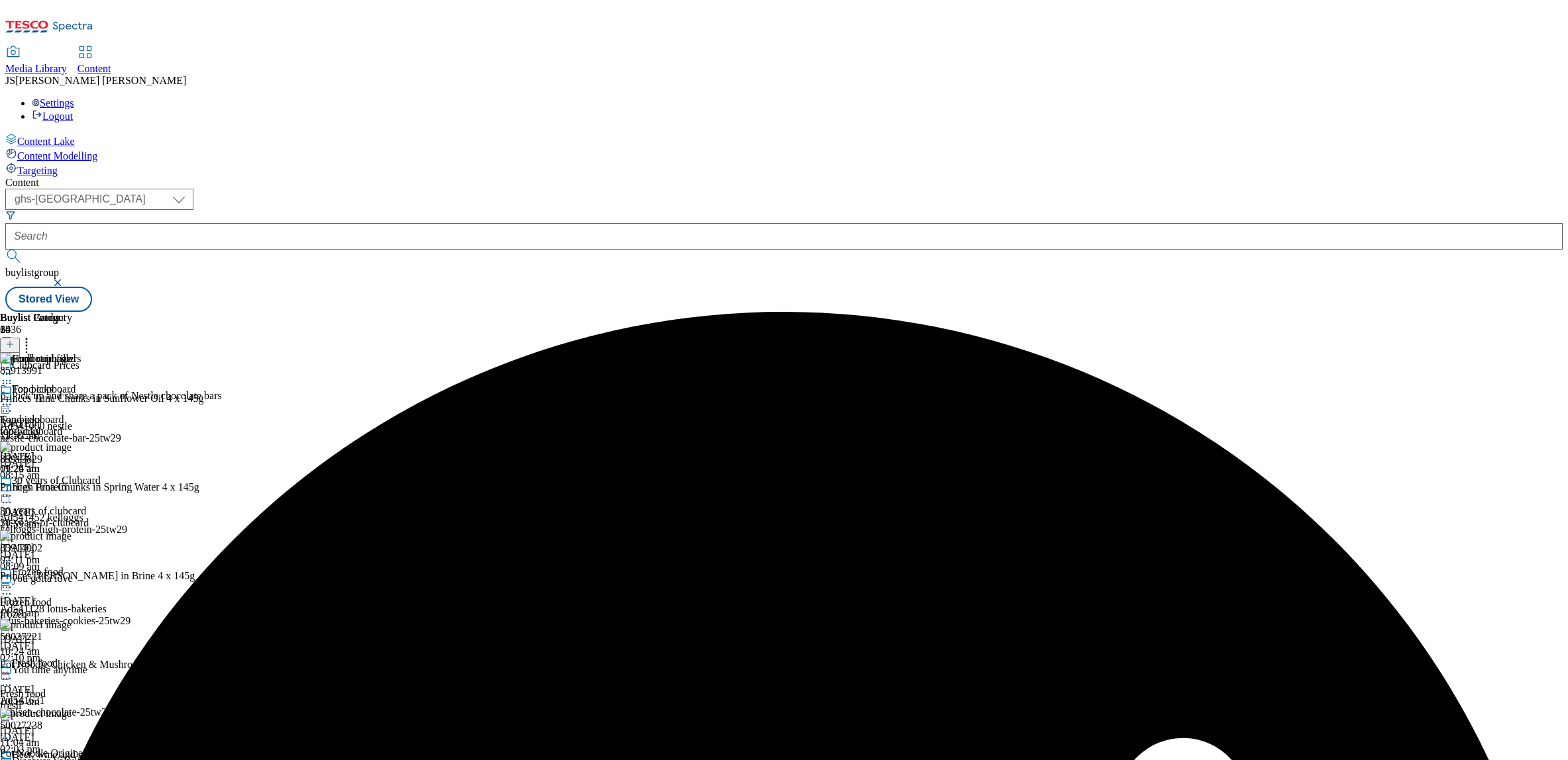
click at [13, 368] on icon at bounding box center [6, 374] width 13 height 13
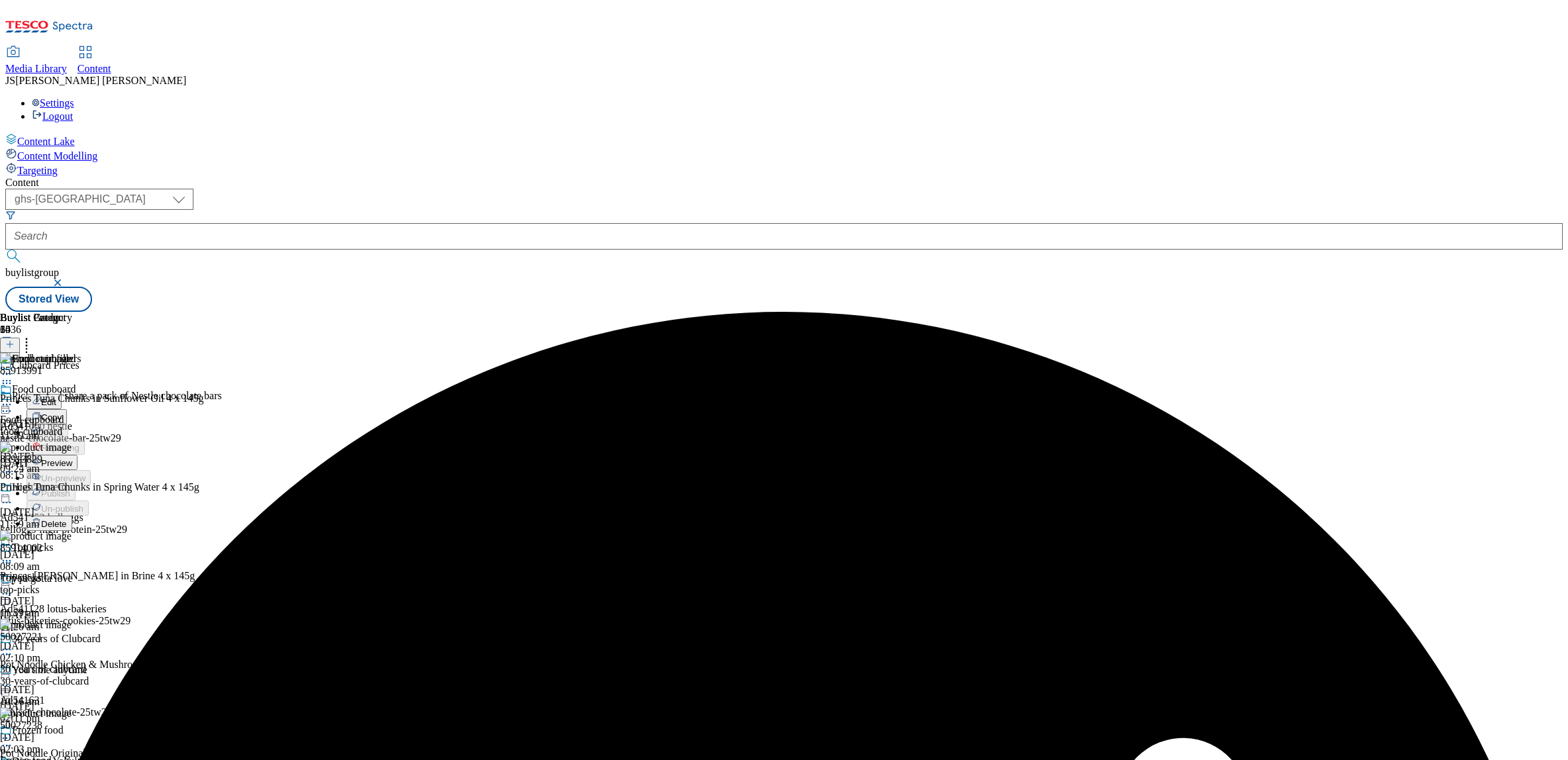
click at [72, 459] on span "Preview" at bounding box center [57, 463] width 31 height 10
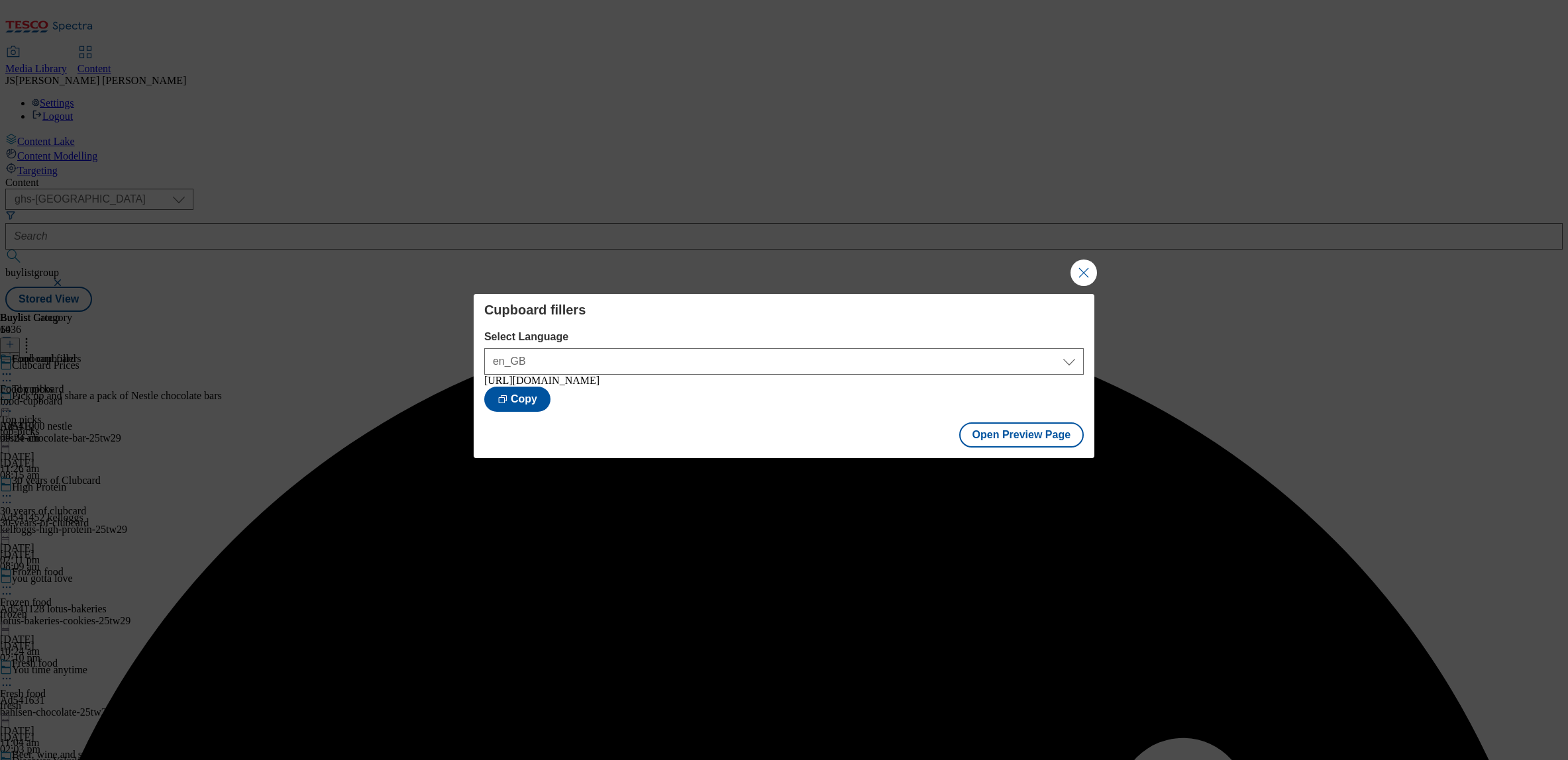
drag, startPoint x: 1081, startPoint y: 270, endPoint x: 918, endPoint y: 252, distance: 164.0
click at [1080, 270] on button "Close Modal" at bounding box center [1084, 272] width 26 height 26
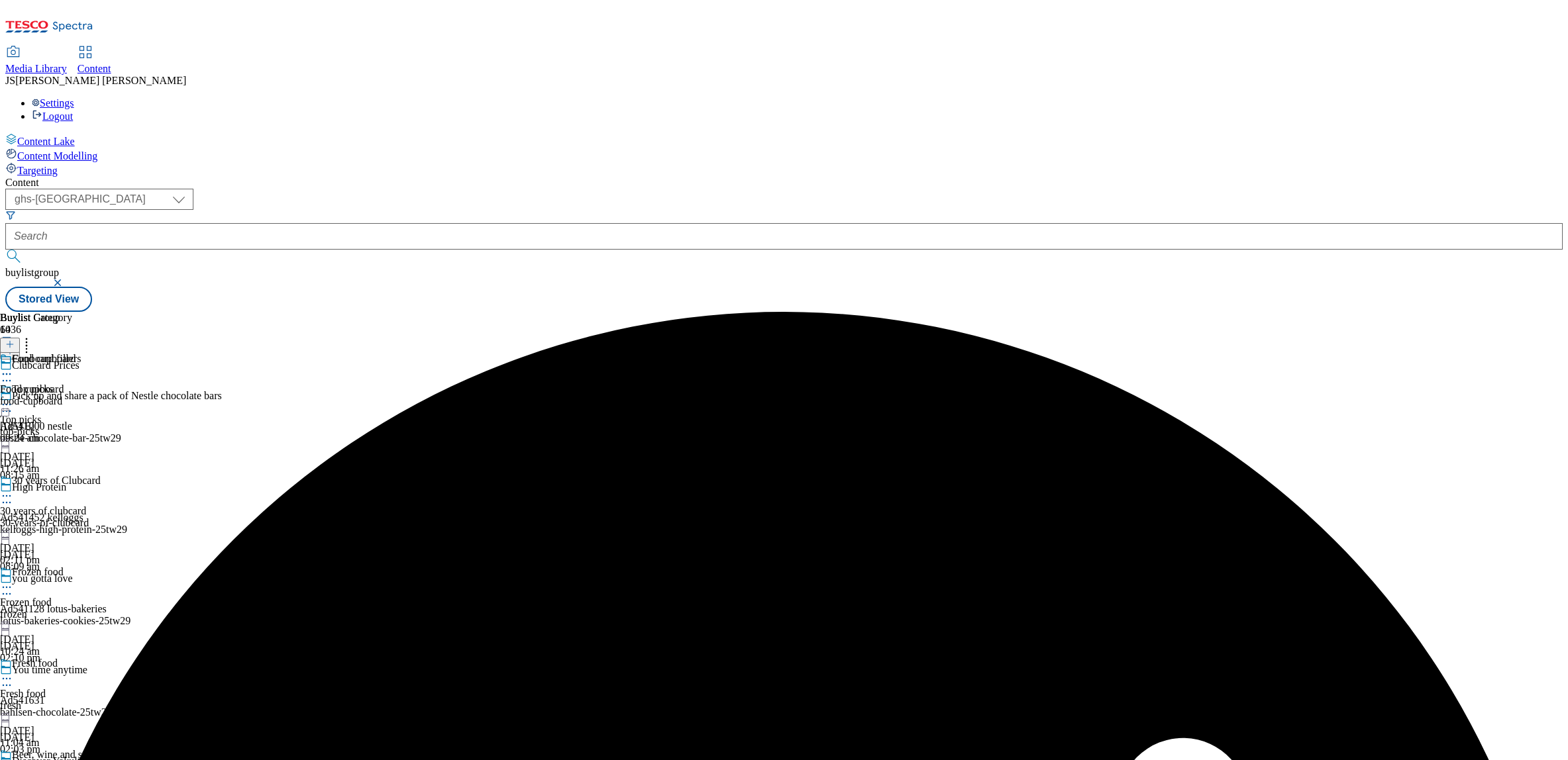
click at [8, 374] on circle at bounding box center [7, 374] width 2 height 2
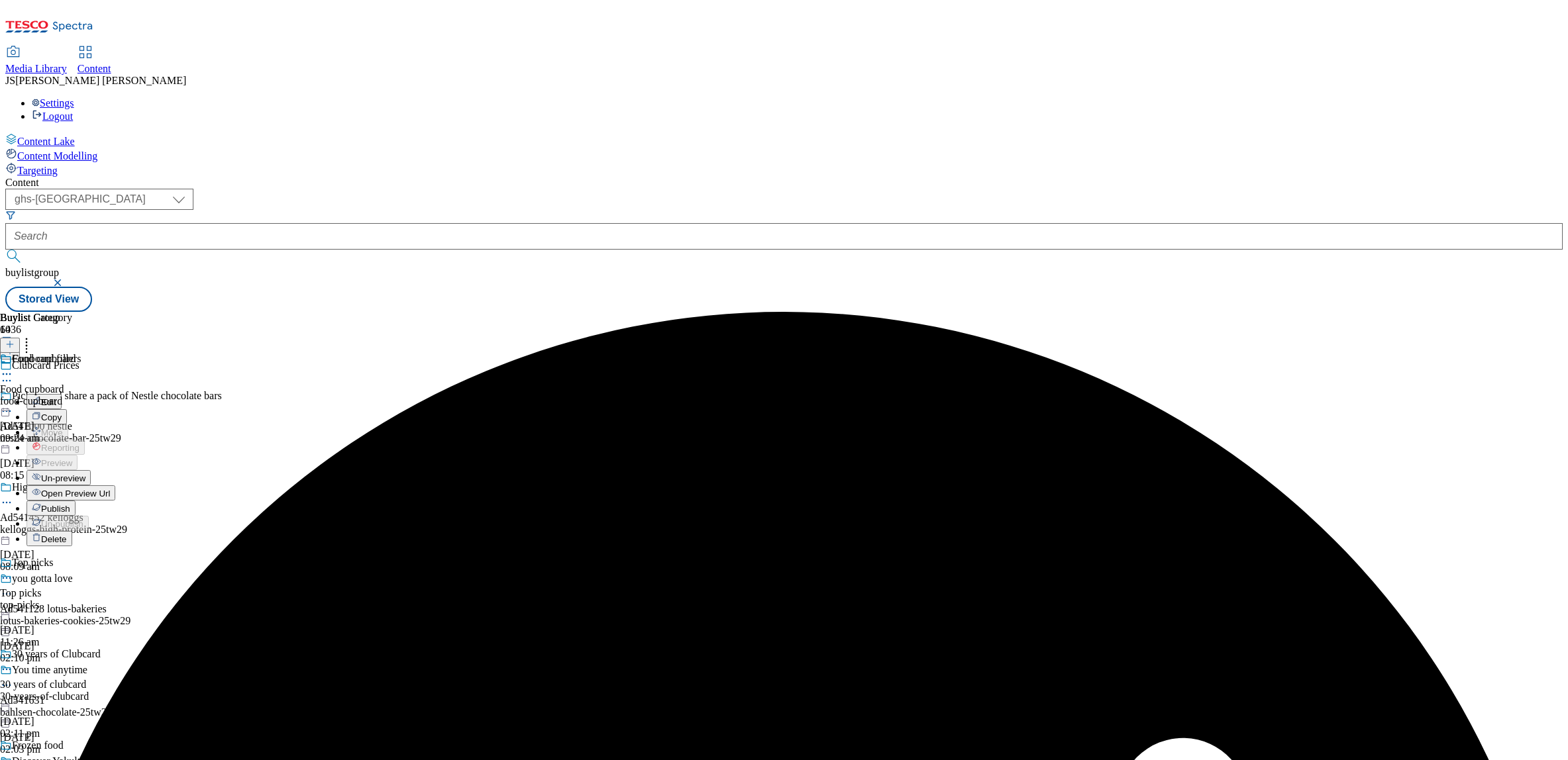
click at [70, 504] on span "Publish" at bounding box center [56, 509] width 29 height 10
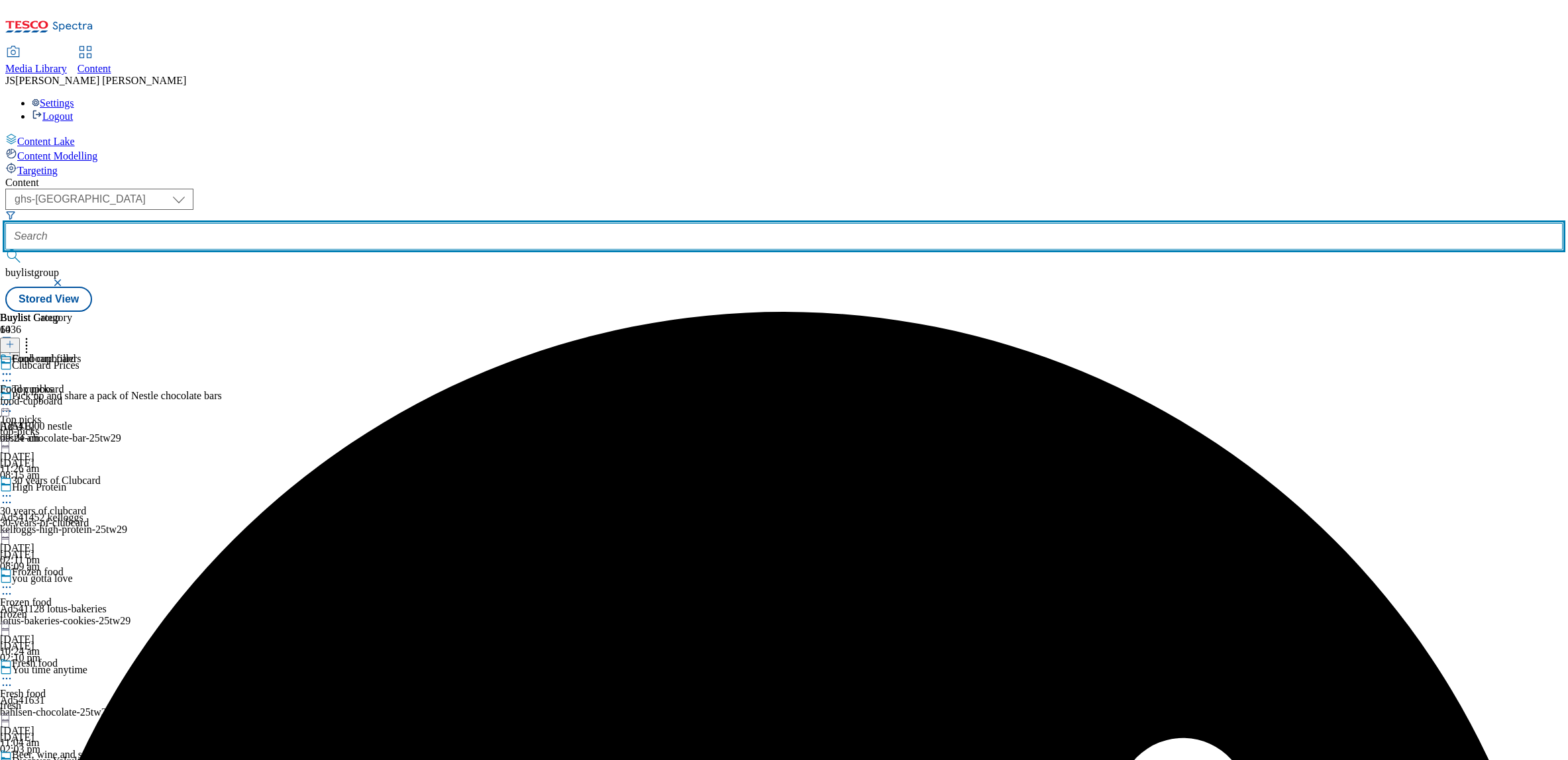
click at [323, 223] on input "text" at bounding box center [784, 237] width 1558 height 26
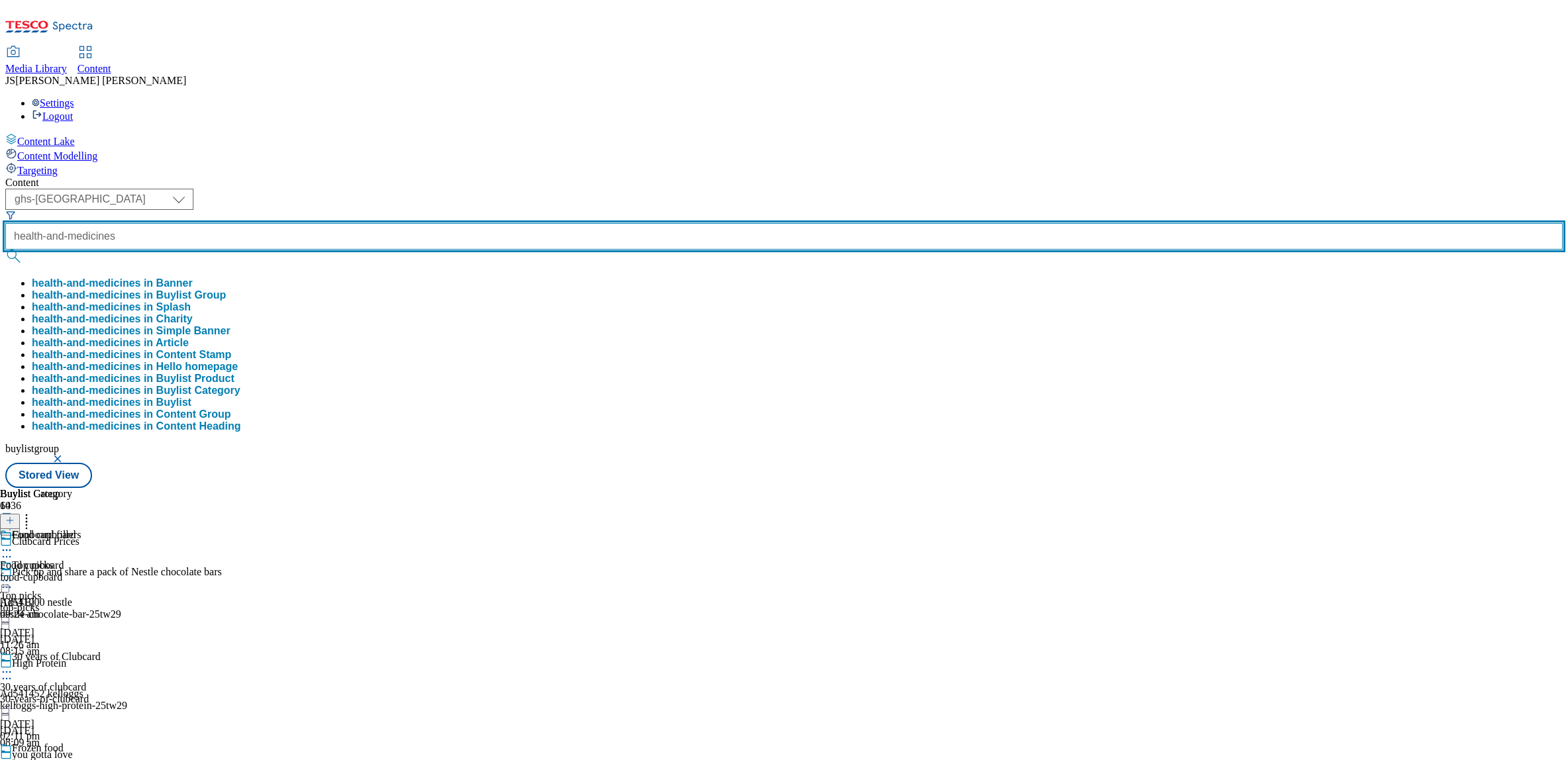
type input "health-and-medicines"
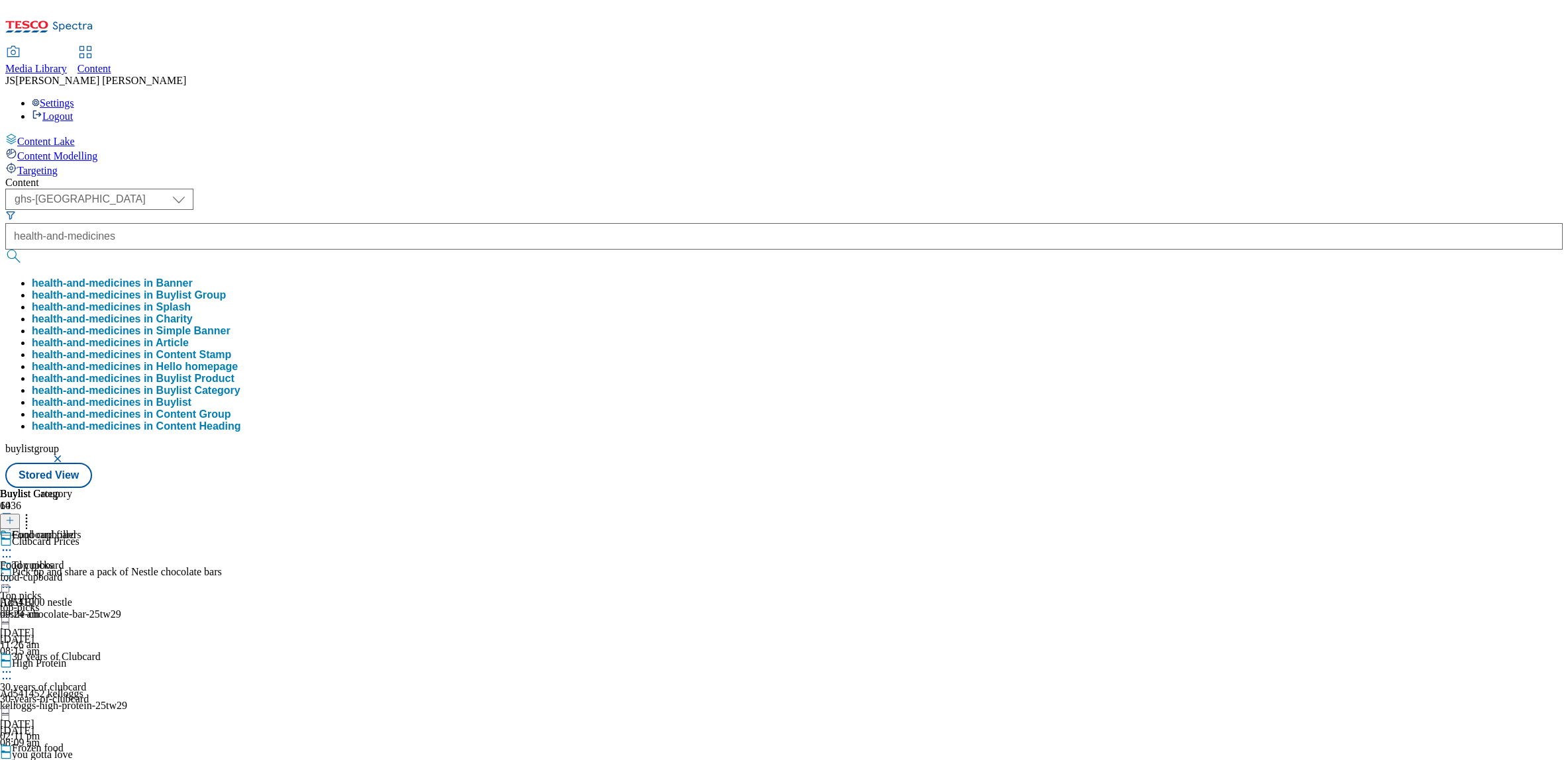
click at [226, 290] on button "health-and-medicines in Buylist Group" at bounding box center [128, 295] width 194 height 12
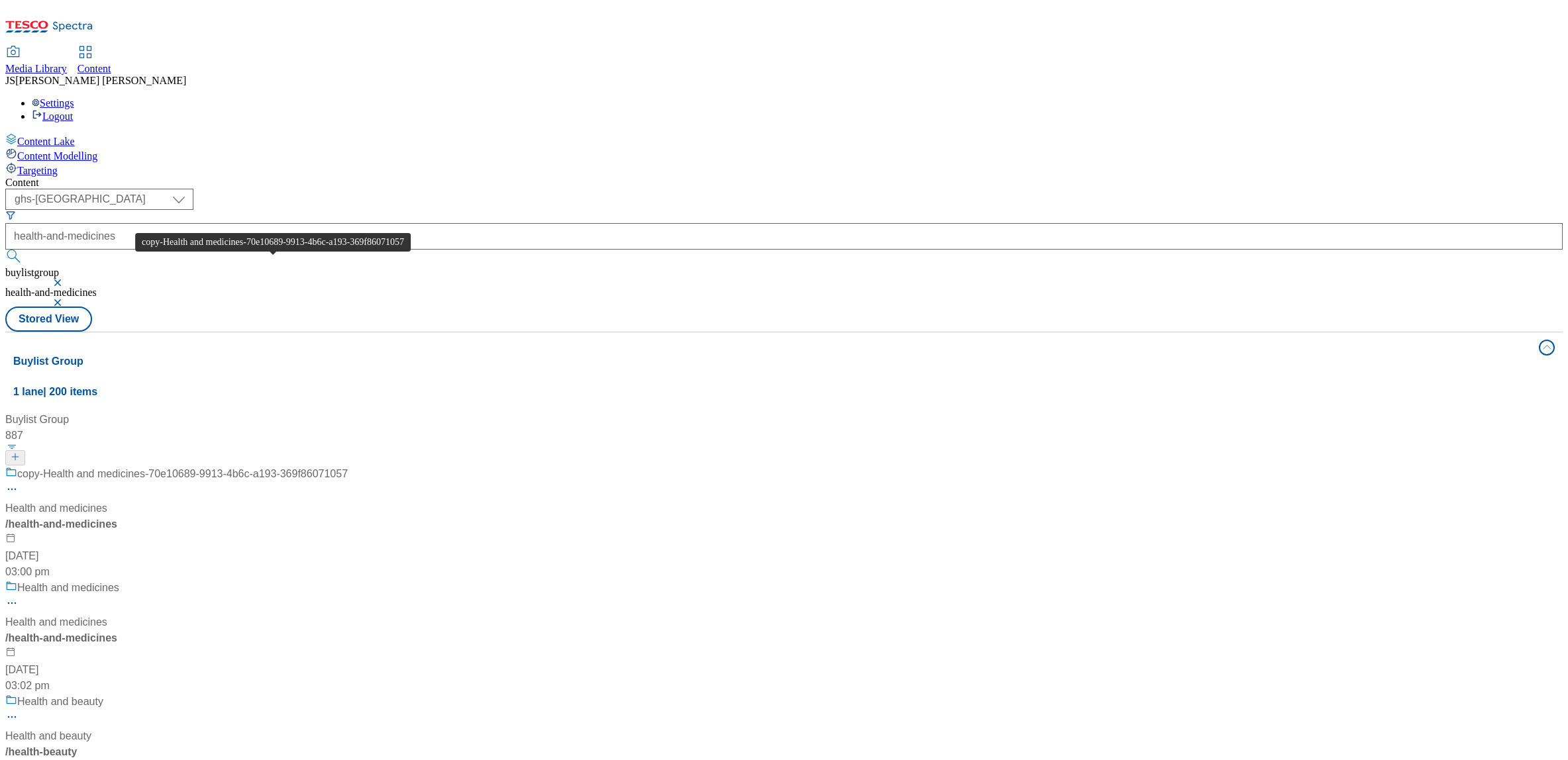
click at [308, 466] on div "copy-Health and medicines-70e10689-9913-4b6c-a193-369f86071057" at bounding box center [182, 474] width 330 height 16
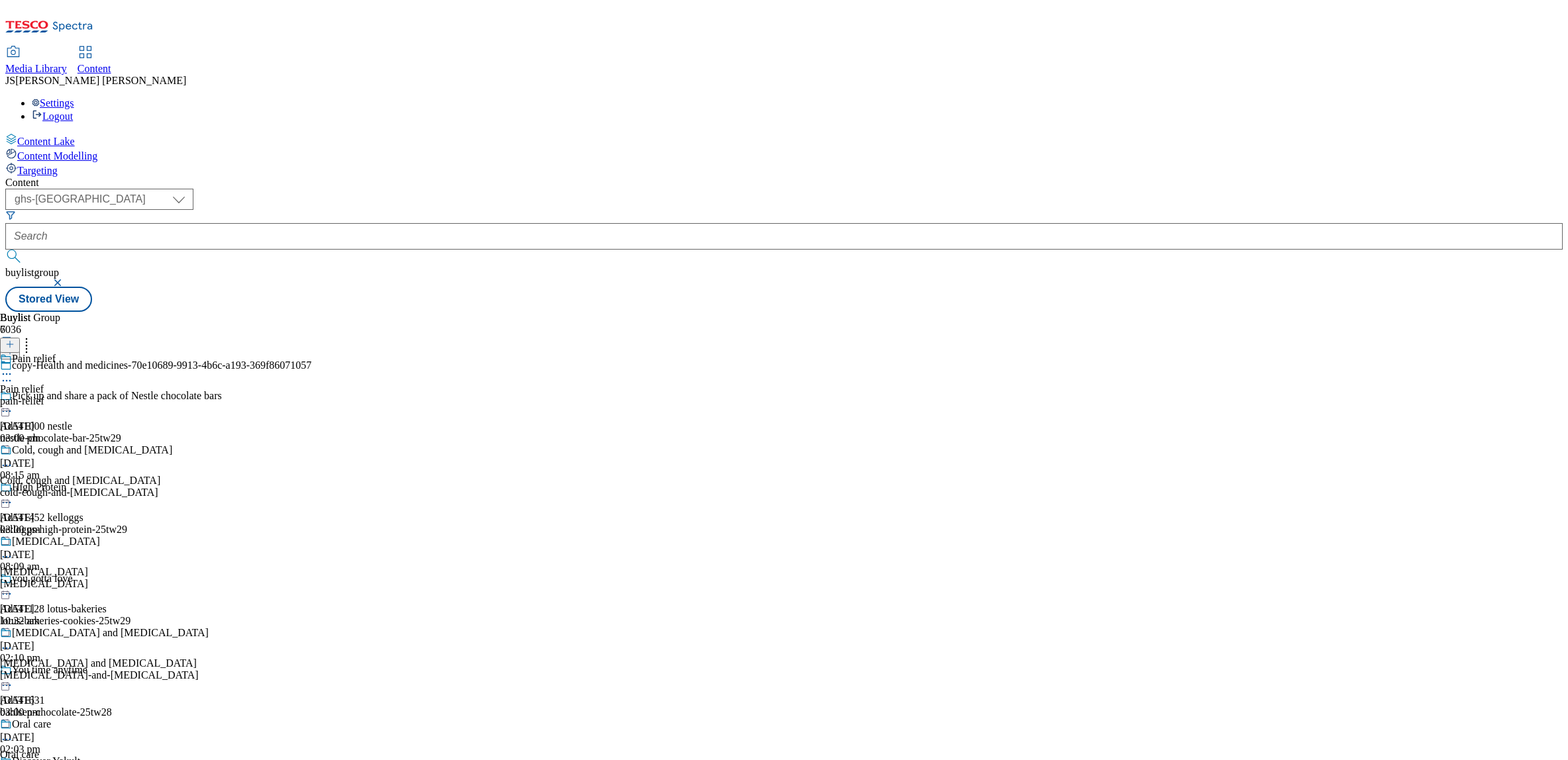
scroll to position [494, 0]
click at [209, 760] on div "oral-care" at bounding box center [104, 766] width 209 height 12
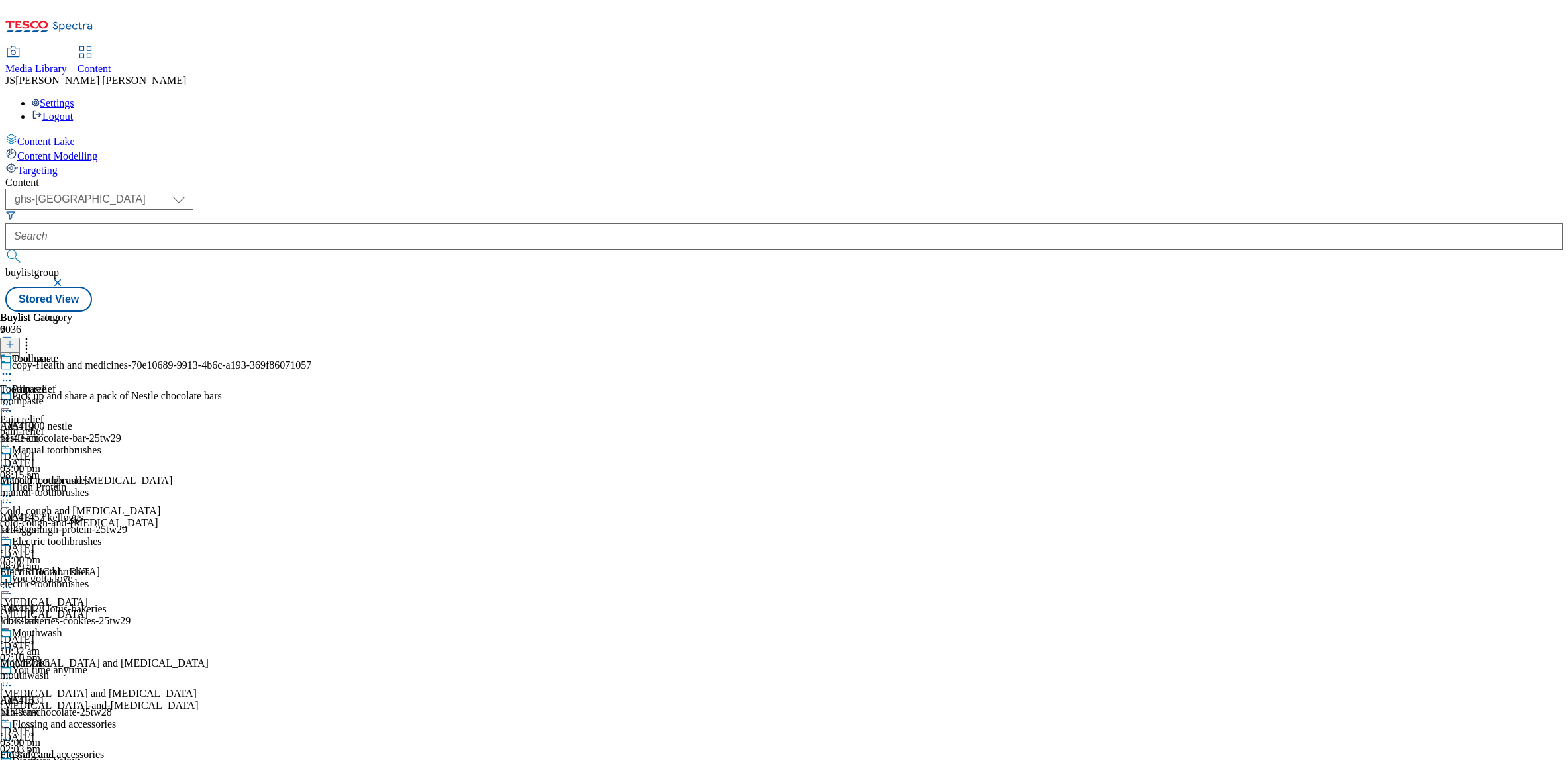
click at [116, 353] on div "Toothpaste Toothpaste toothpaste [DATE] 11:43 am" at bounding box center [58, 399] width 116 height 92
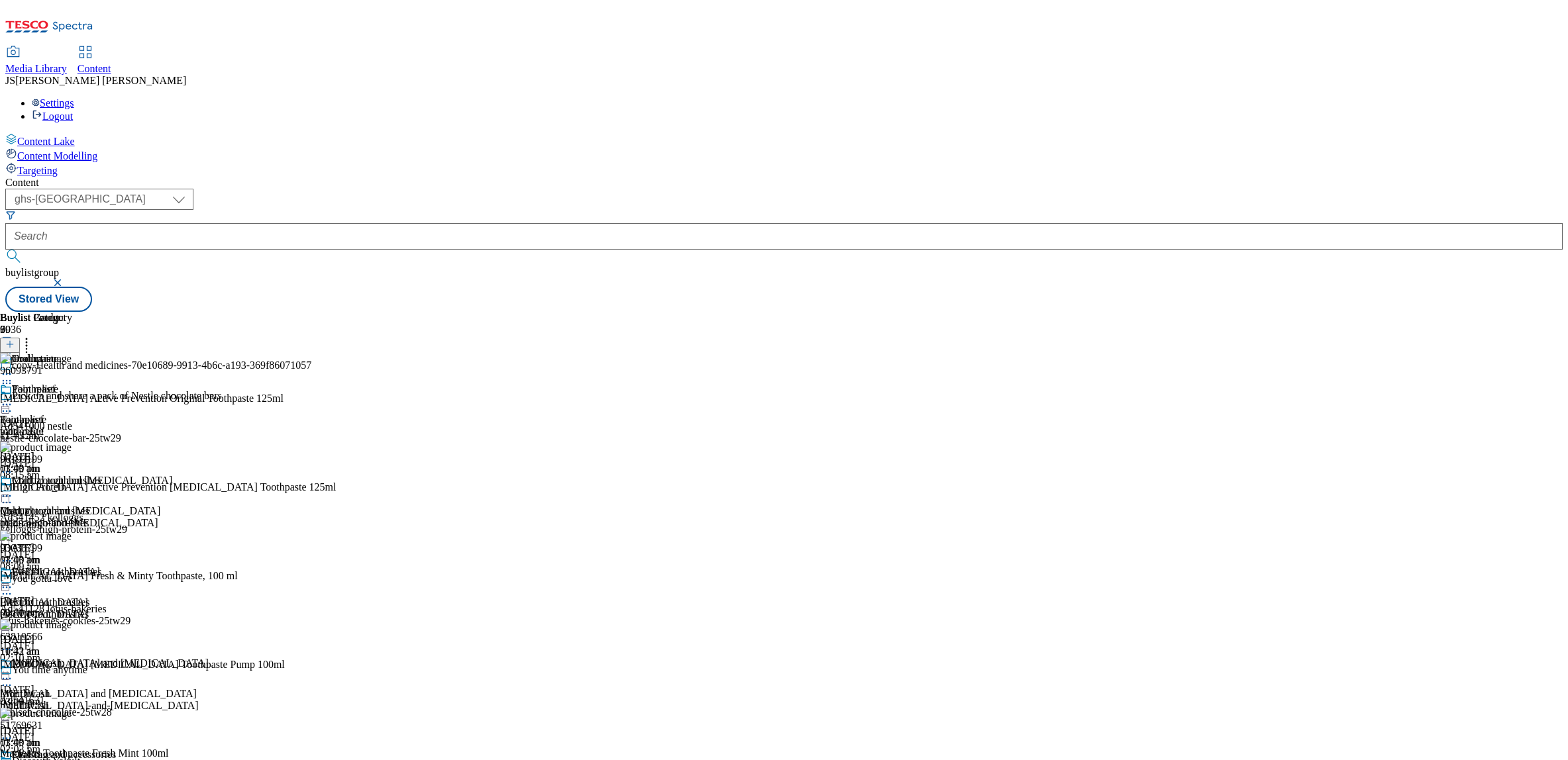
click at [14, 340] on icon at bounding box center [10, 344] width 9 height 9
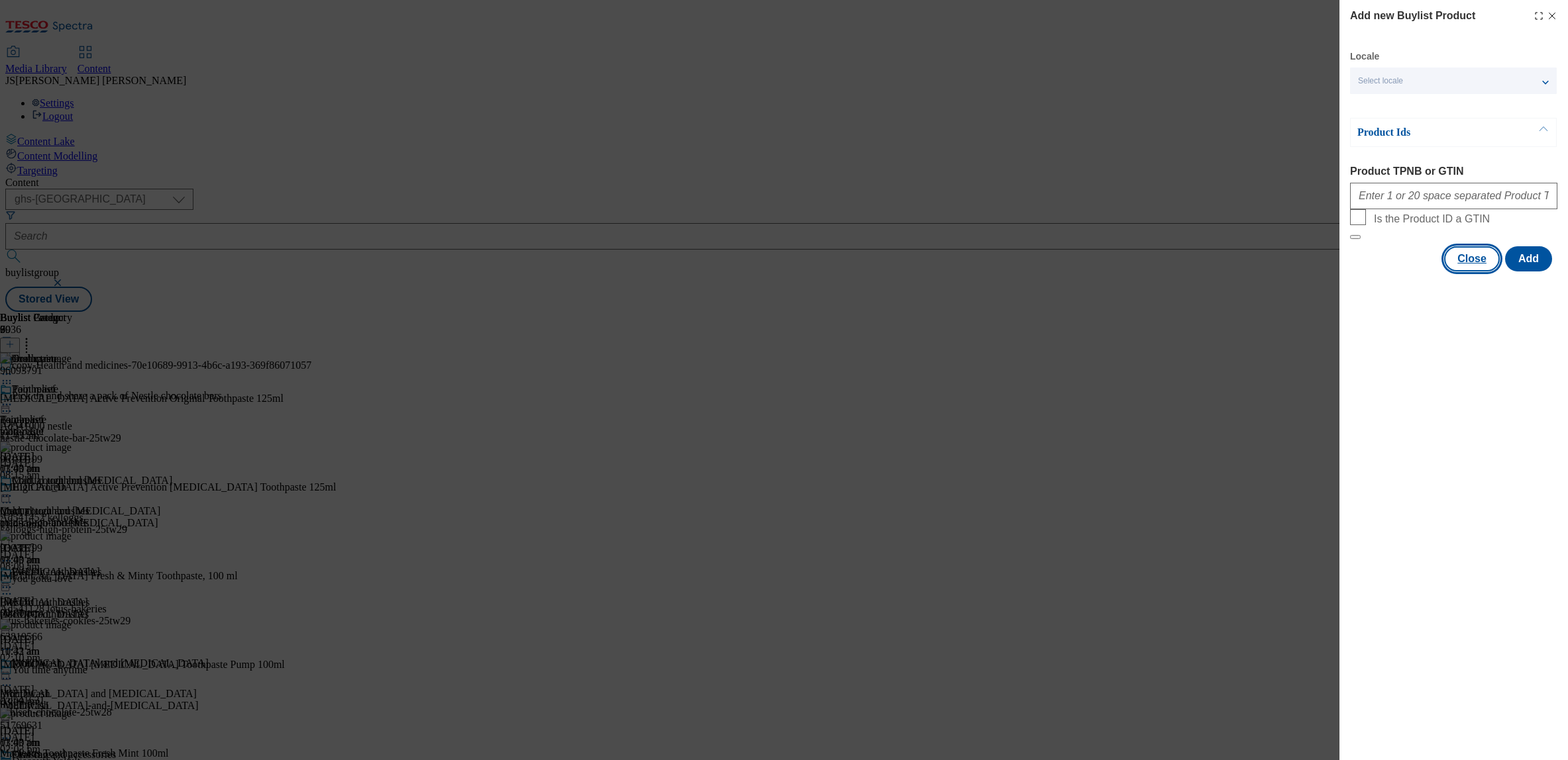
click at [1479, 272] on button "Close" at bounding box center [1472, 259] width 56 height 25
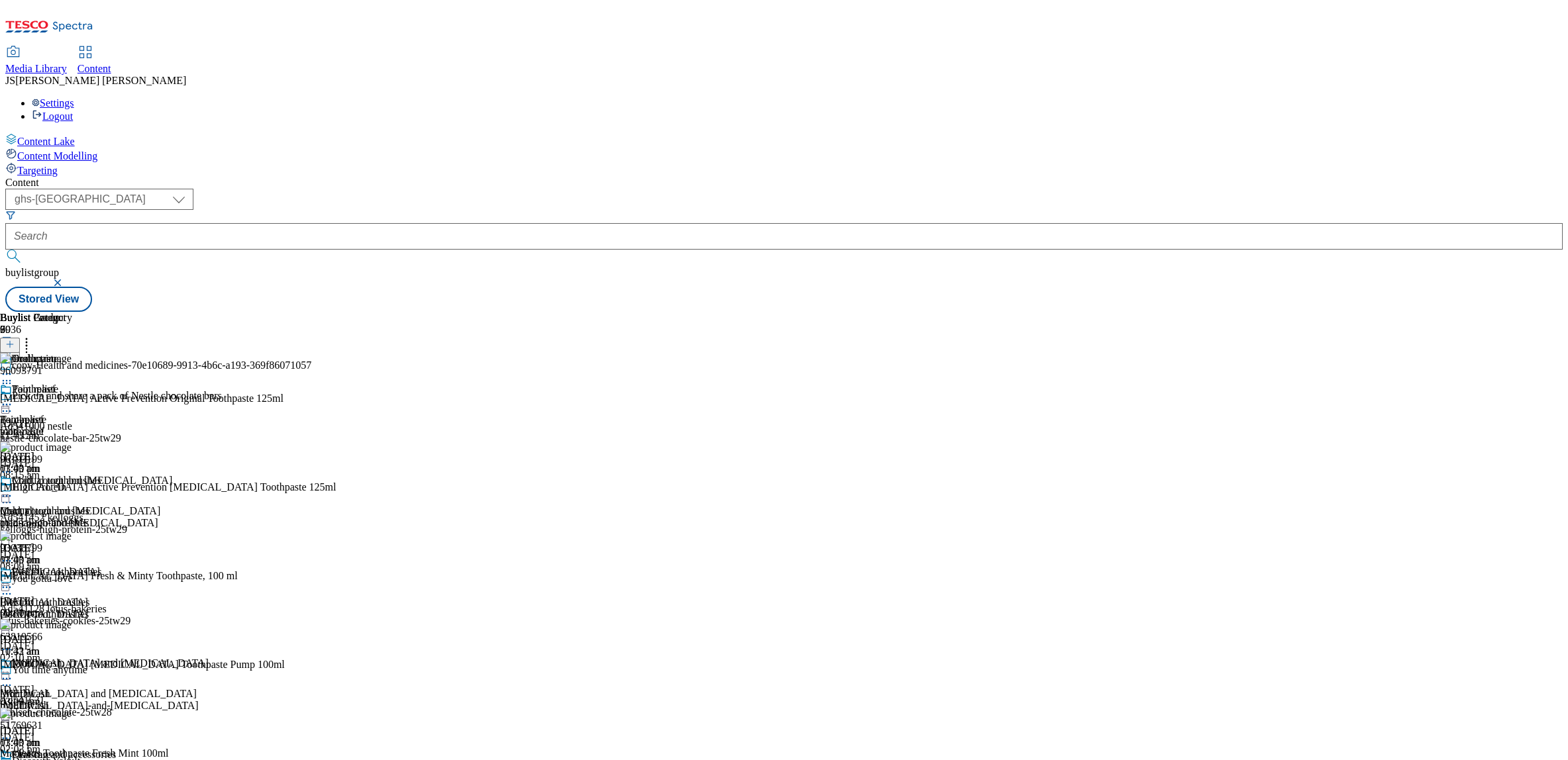
click at [5, 760] on circle at bounding box center [3, 770] width 2 height 2
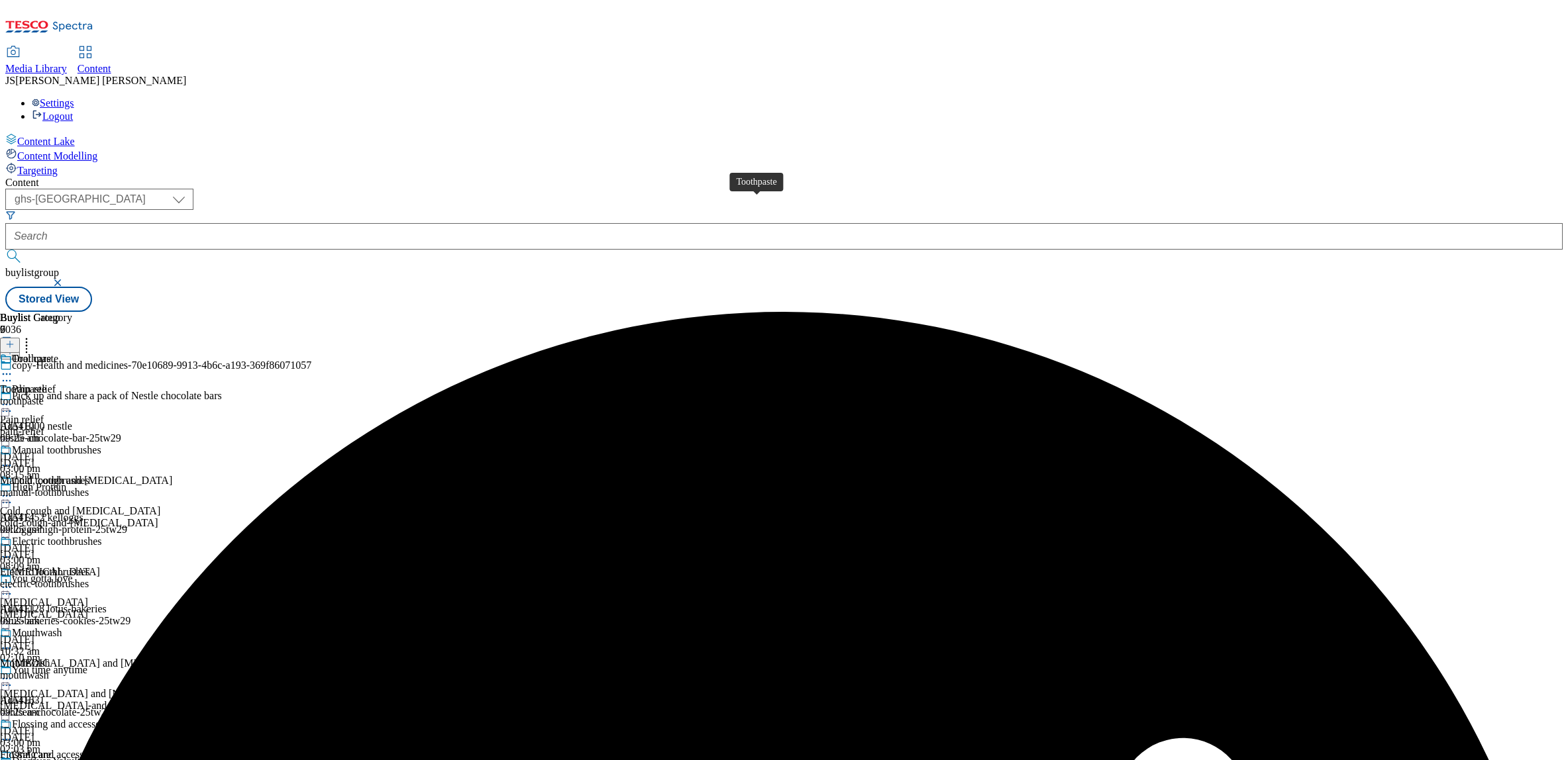
click at [59, 353] on div "Toothpaste" at bounding box center [34, 359] width 46 height 12
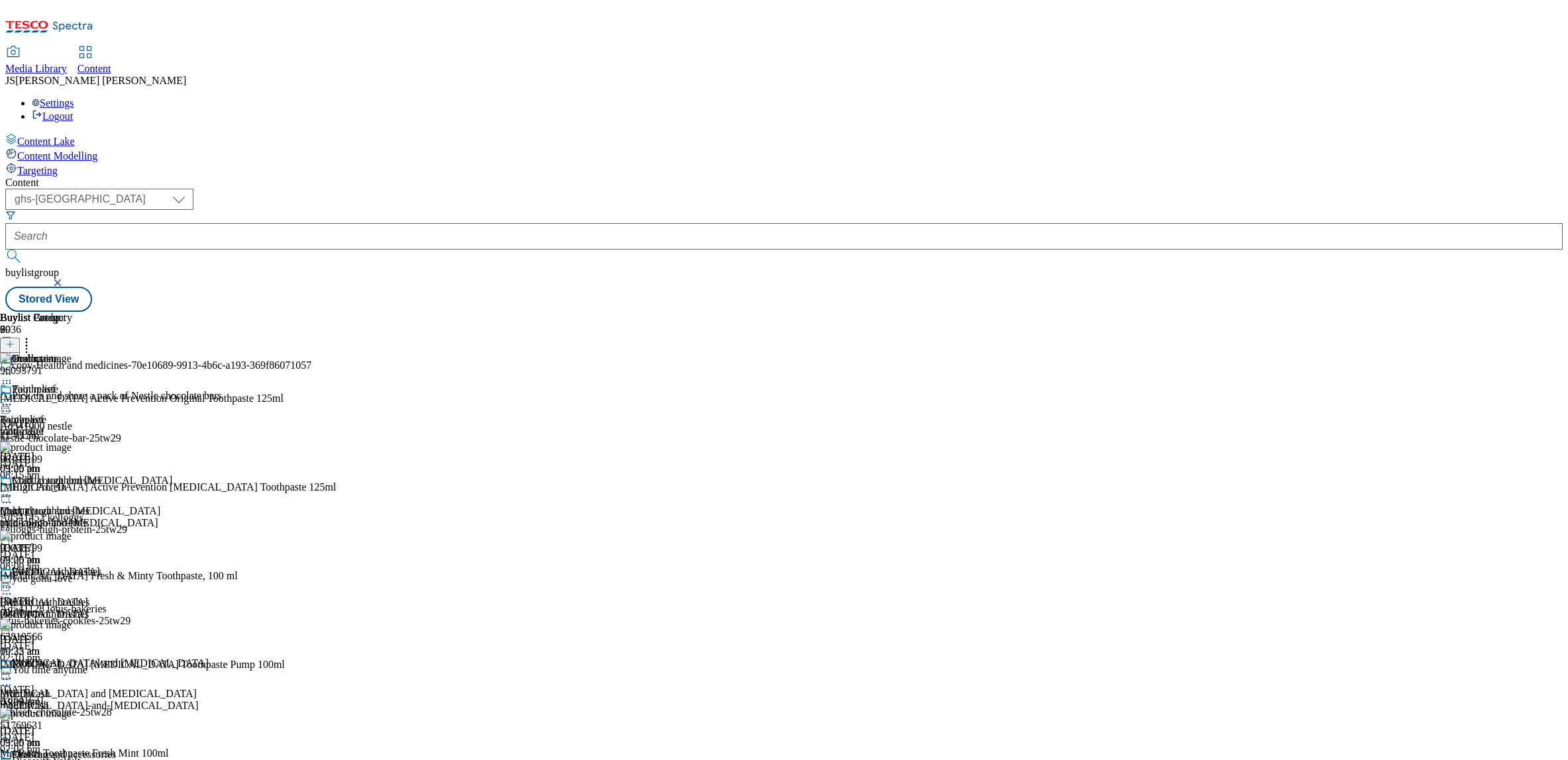
click at [33, 336] on icon at bounding box center [26, 342] width 13 height 13
drag, startPoint x: 1321, startPoint y: 184, endPoint x: 1132, endPoint y: 170, distance: 189.5
click at [1310, 312] on div "Buylist Group 6036 copy-Health and medicines-70e10689-9913-4b6c-a193-369f860710…" at bounding box center [784, 312] width 1558 height 0
click at [20, 338] on button at bounding box center [10, 346] width 20 height 15
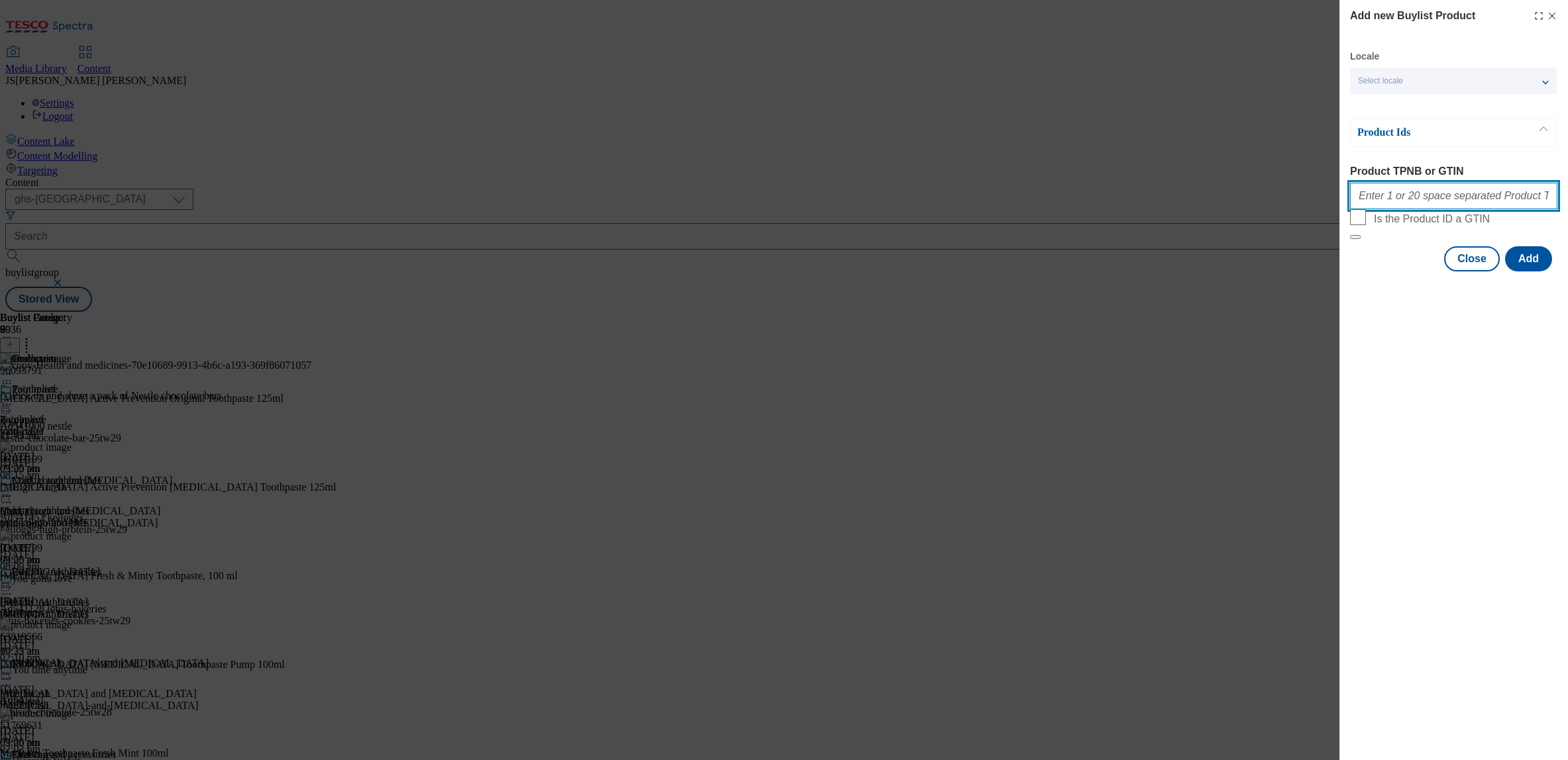
click at [1413, 204] on input "Product TPNB or GTIN" at bounding box center [1453, 196] width 208 height 26
paste input ""96093791 96094179 93826949 94041735 96103199 76900414 76900432 96245330""
type input "96093791 96094179 93826949 94041735 96103199 76900414 76900432 96245330"
click at [1538, 272] on button "Add" at bounding box center [1529, 259] width 47 height 25
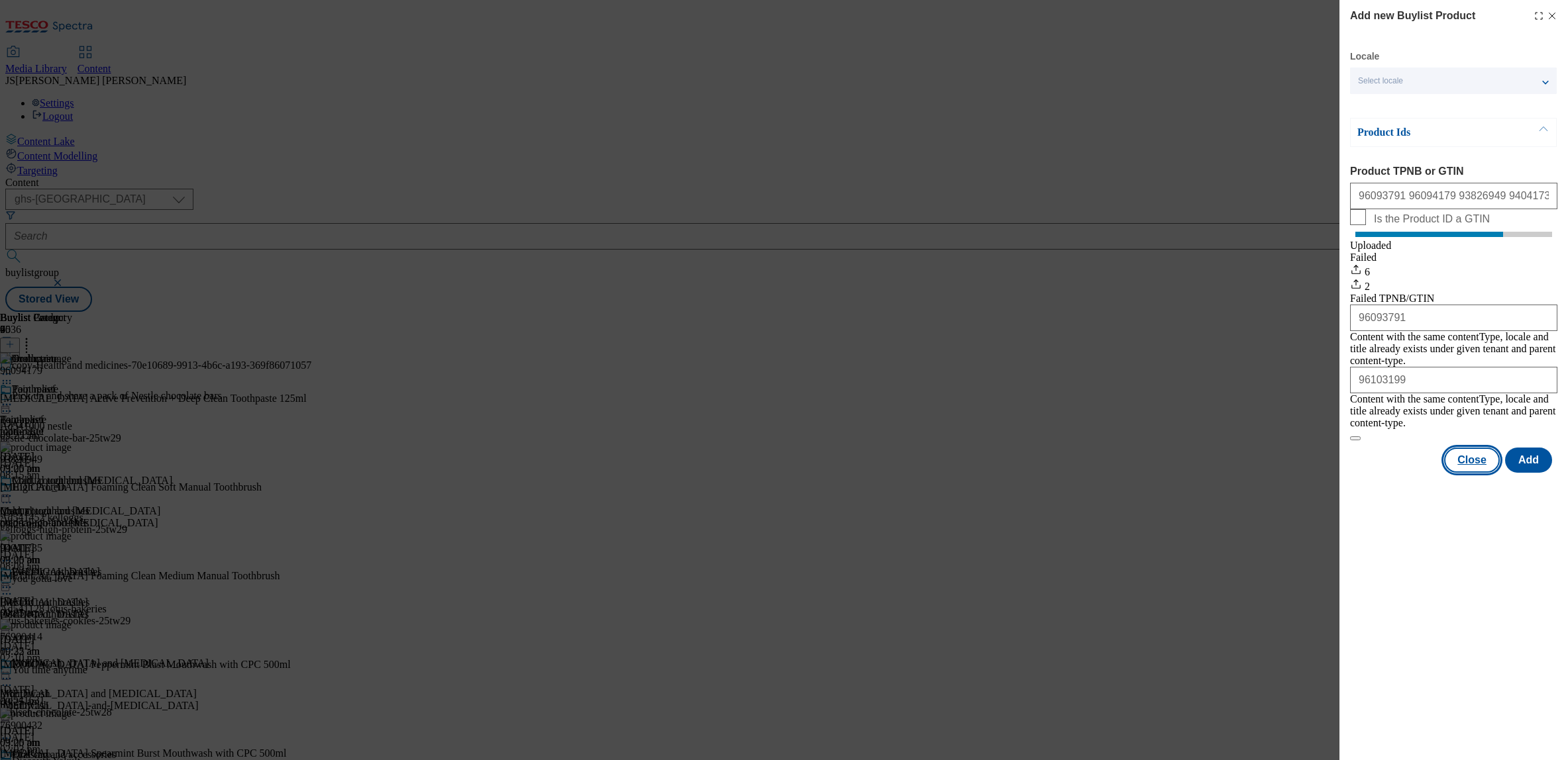
drag, startPoint x: 1473, startPoint y: 461, endPoint x: 1446, endPoint y: 450, distance: 29.2
click at [1473, 461] on button "Close" at bounding box center [1472, 460] width 56 height 25
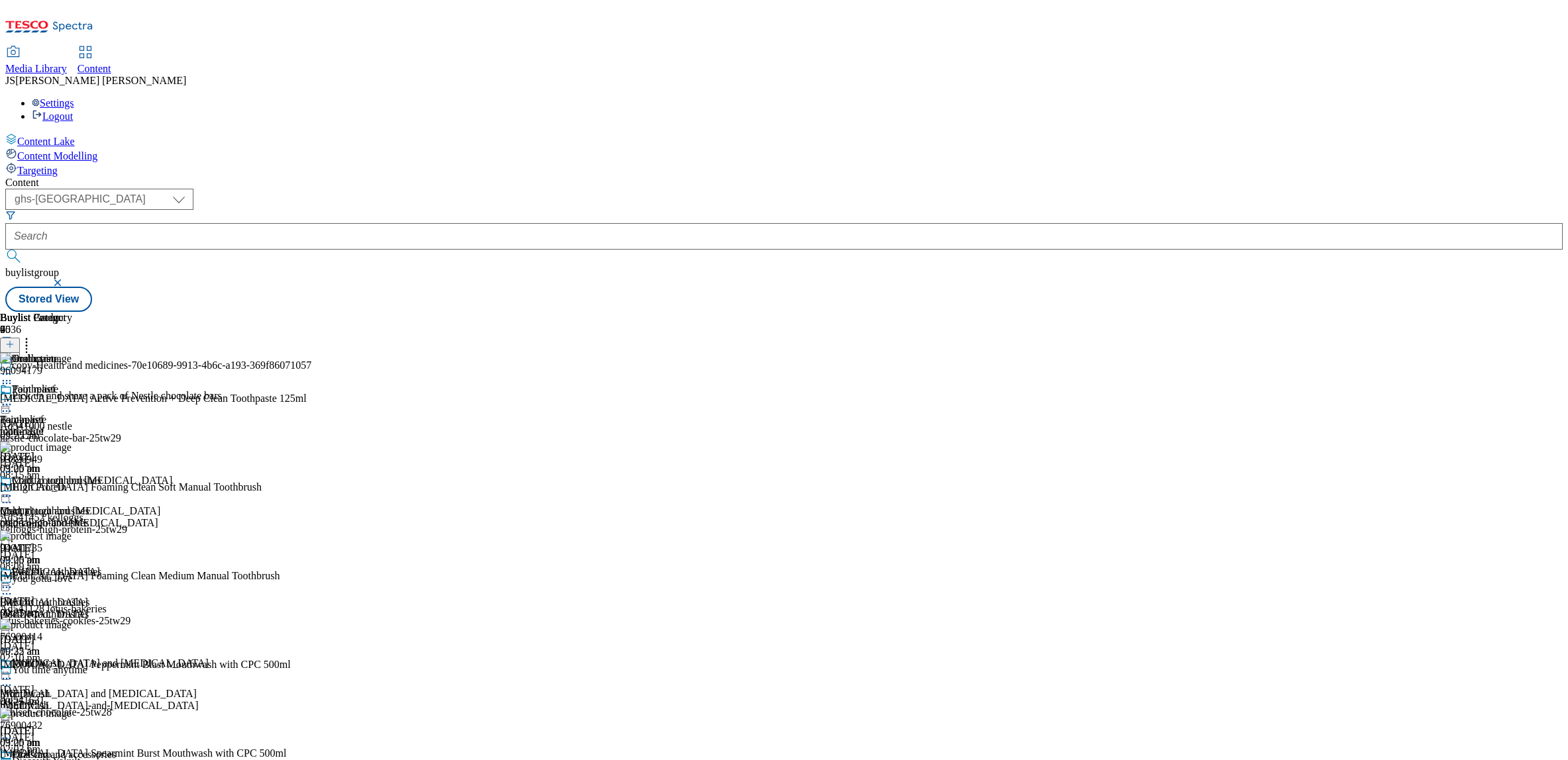
drag, startPoint x: 1126, startPoint y: 153, endPoint x: 1120, endPoint y: 166, distance: 14.3
click at [33, 336] on icon at bounding box center [26, 342] width 13 height 13
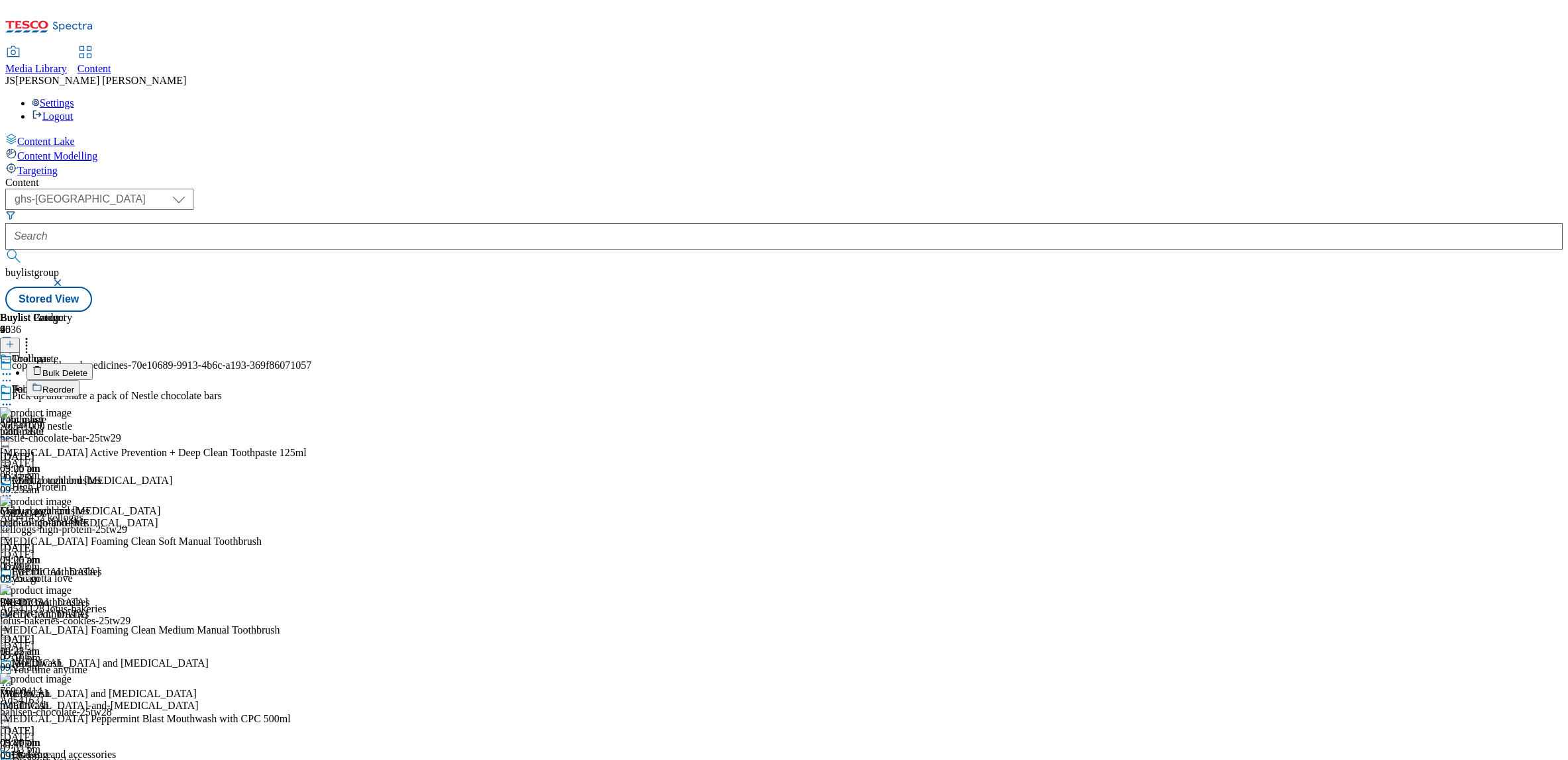
click at [75, 385] on span "Reorder" at bounding box center [58, 390] width 32 height 10
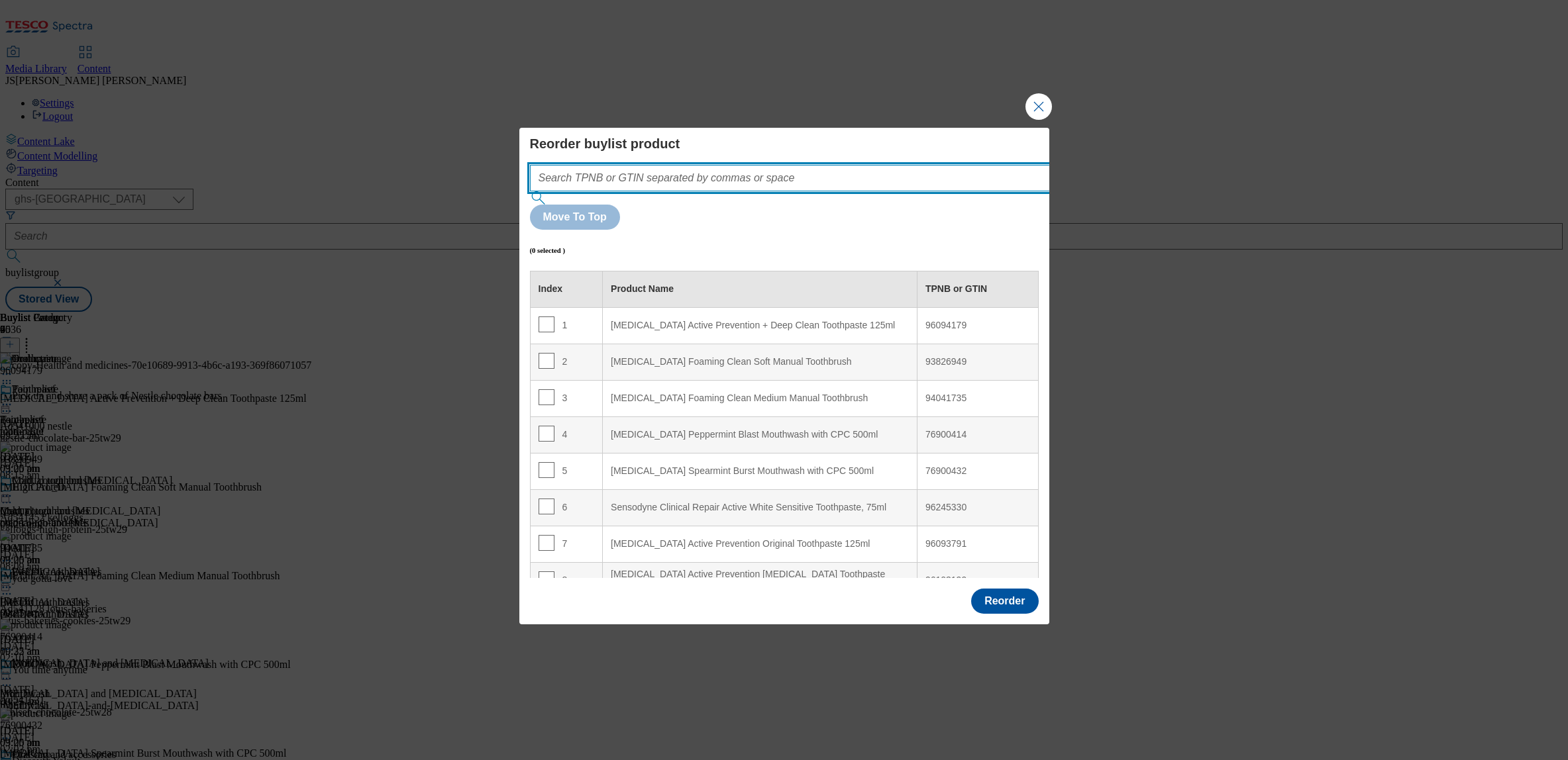
click at [668, 192] on input "Modal" at bounding box center [809, 178] width 559 height 26
paste input ""96093791 96094179 93826949 94041735 96103199 76900414 76900432 96245330""
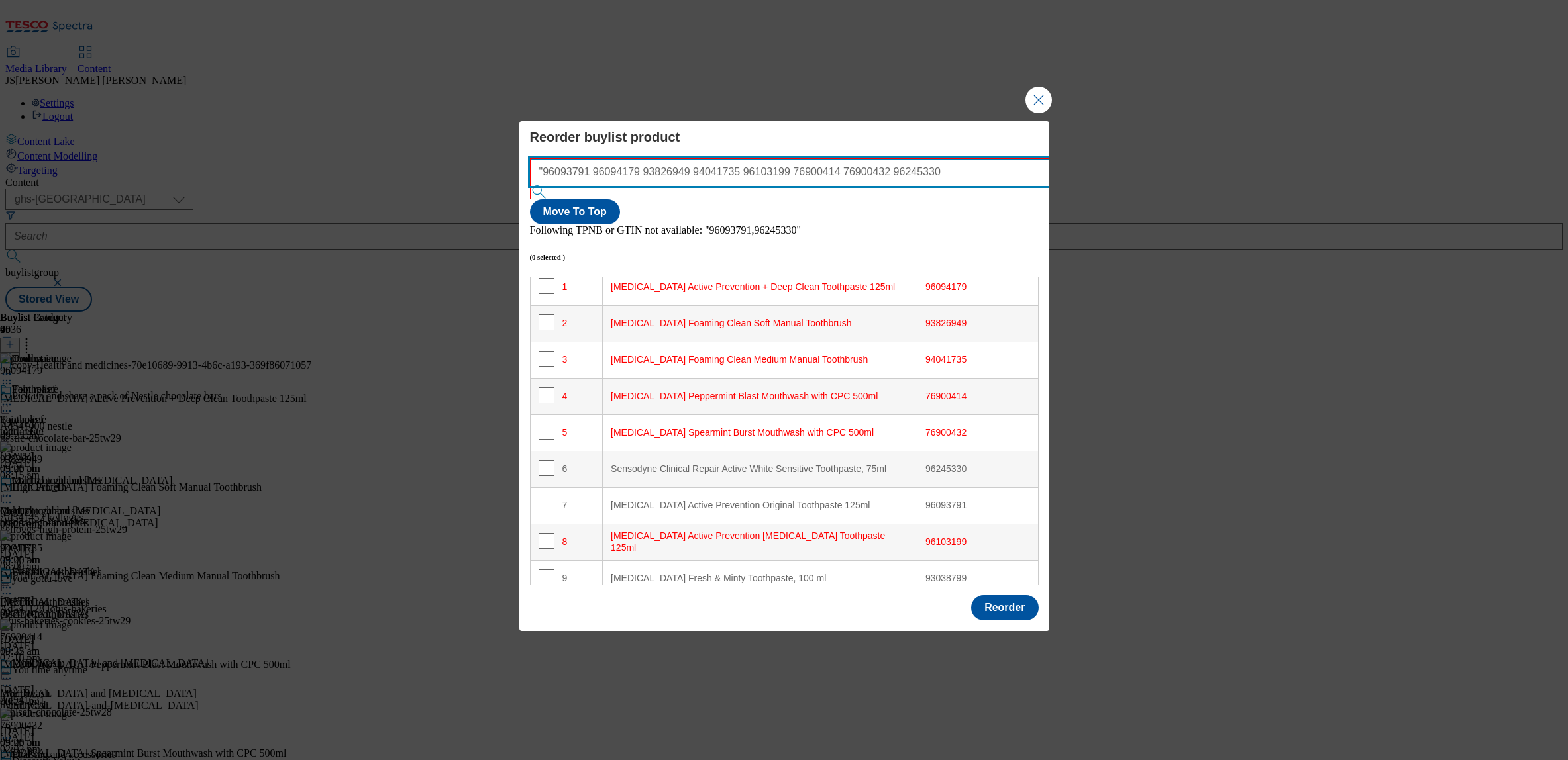
scroll to position [48, 0]
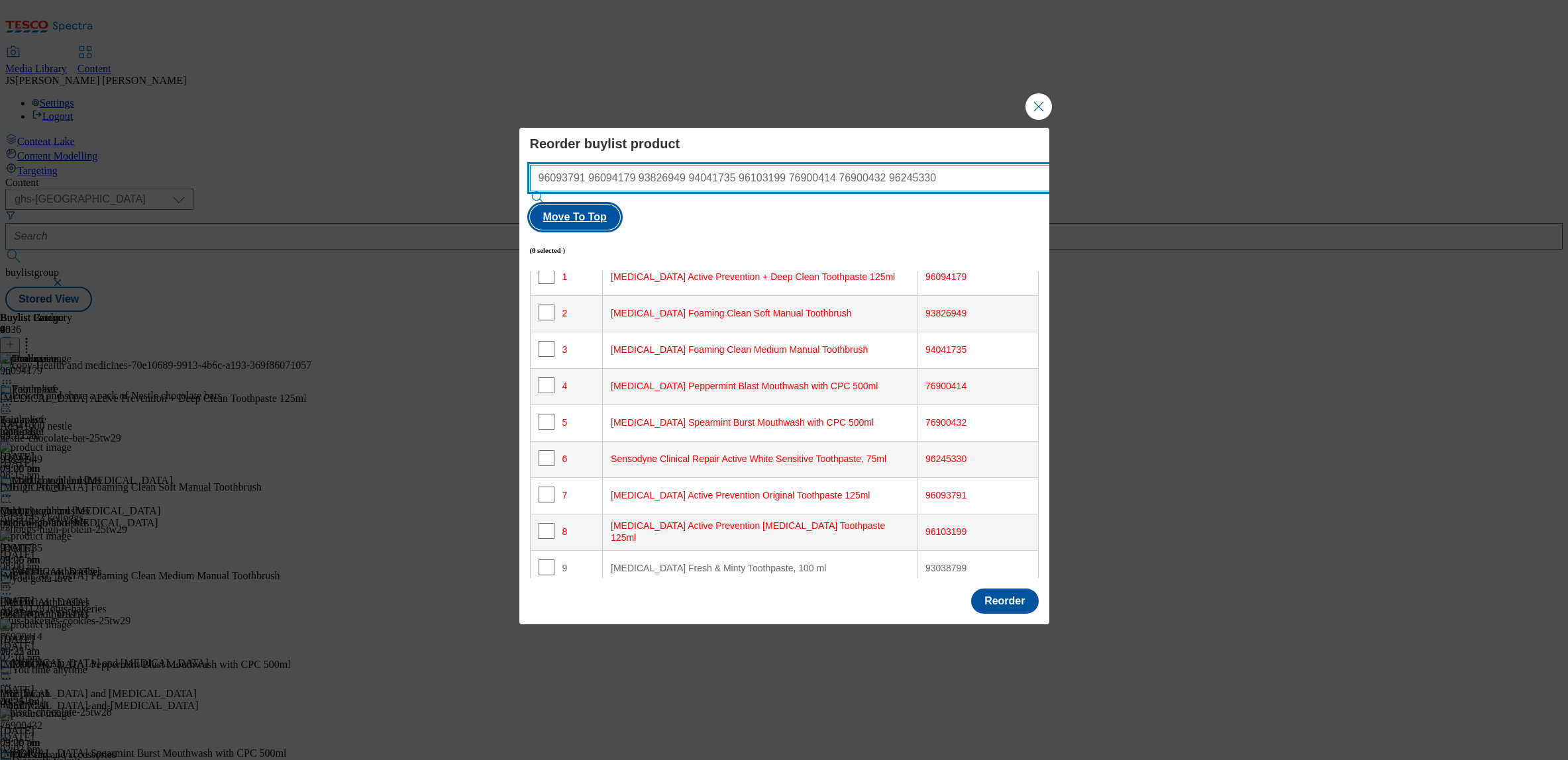
type input "96093791 96094179 93826949 94041735 96103199 76900414 76900432 96245330"
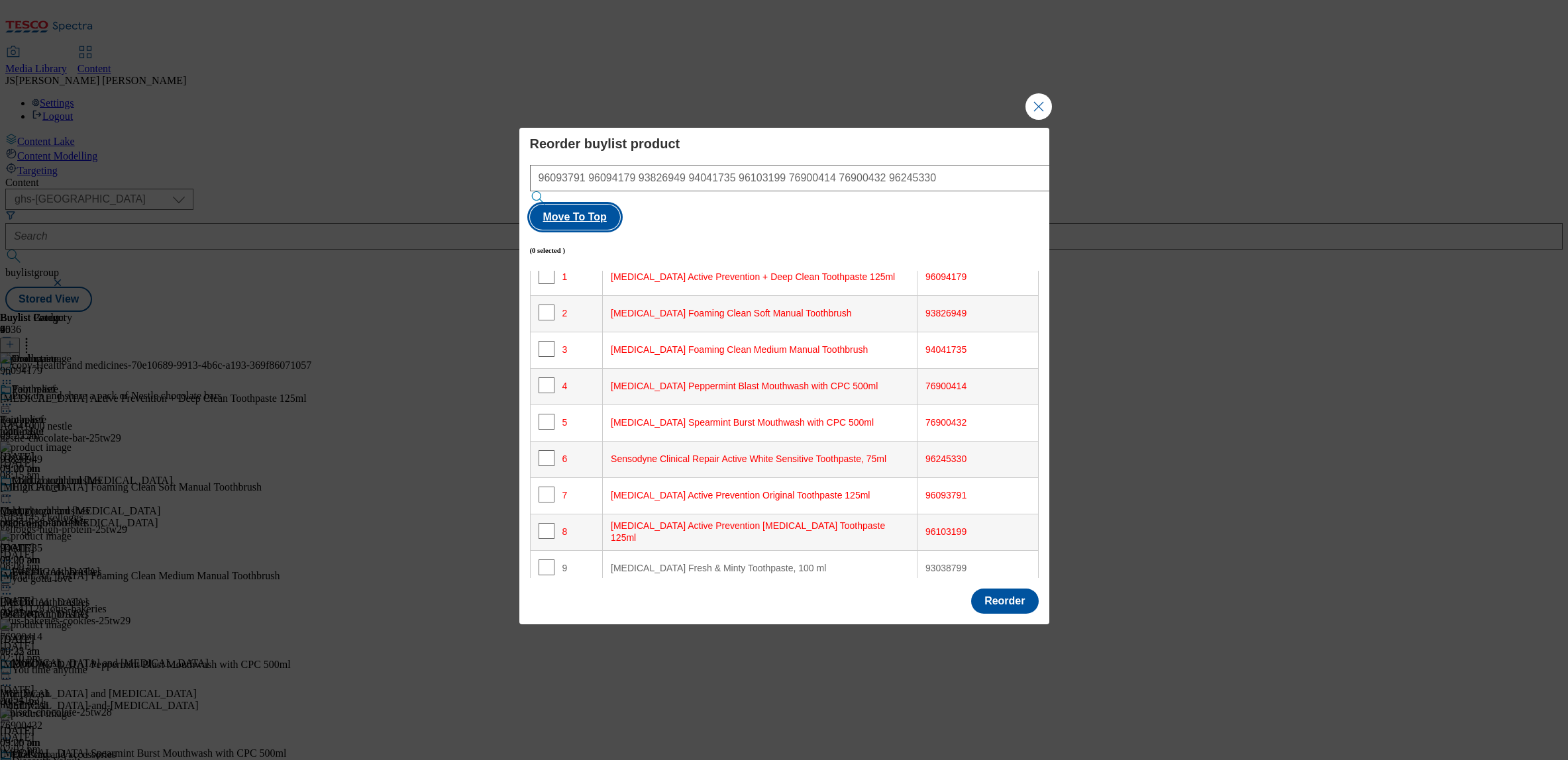
click at [620, 207] on button "Move To Top" at bounding box center [575, 217] width 90 height 25
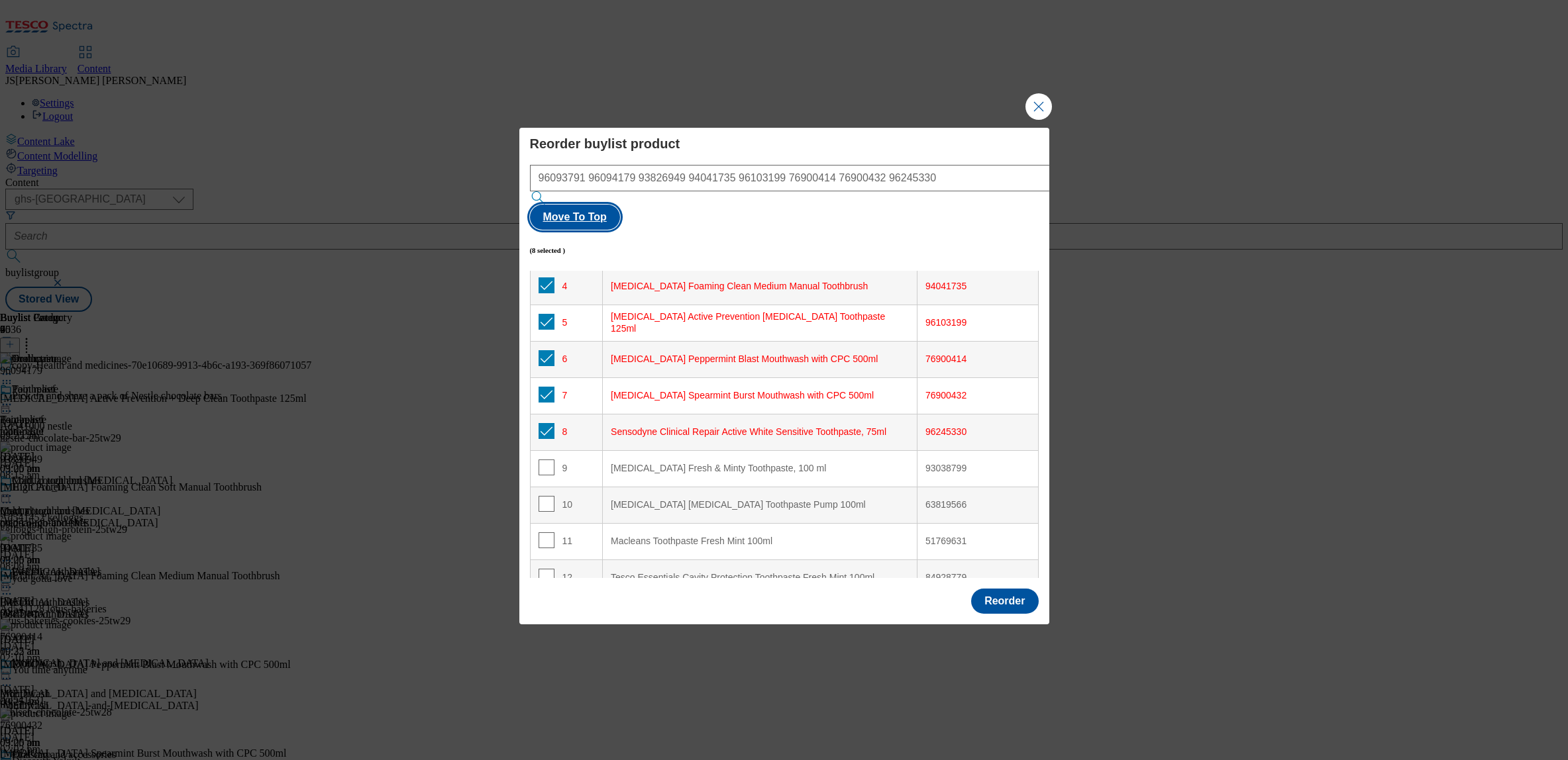
scroll to position [0, 0]
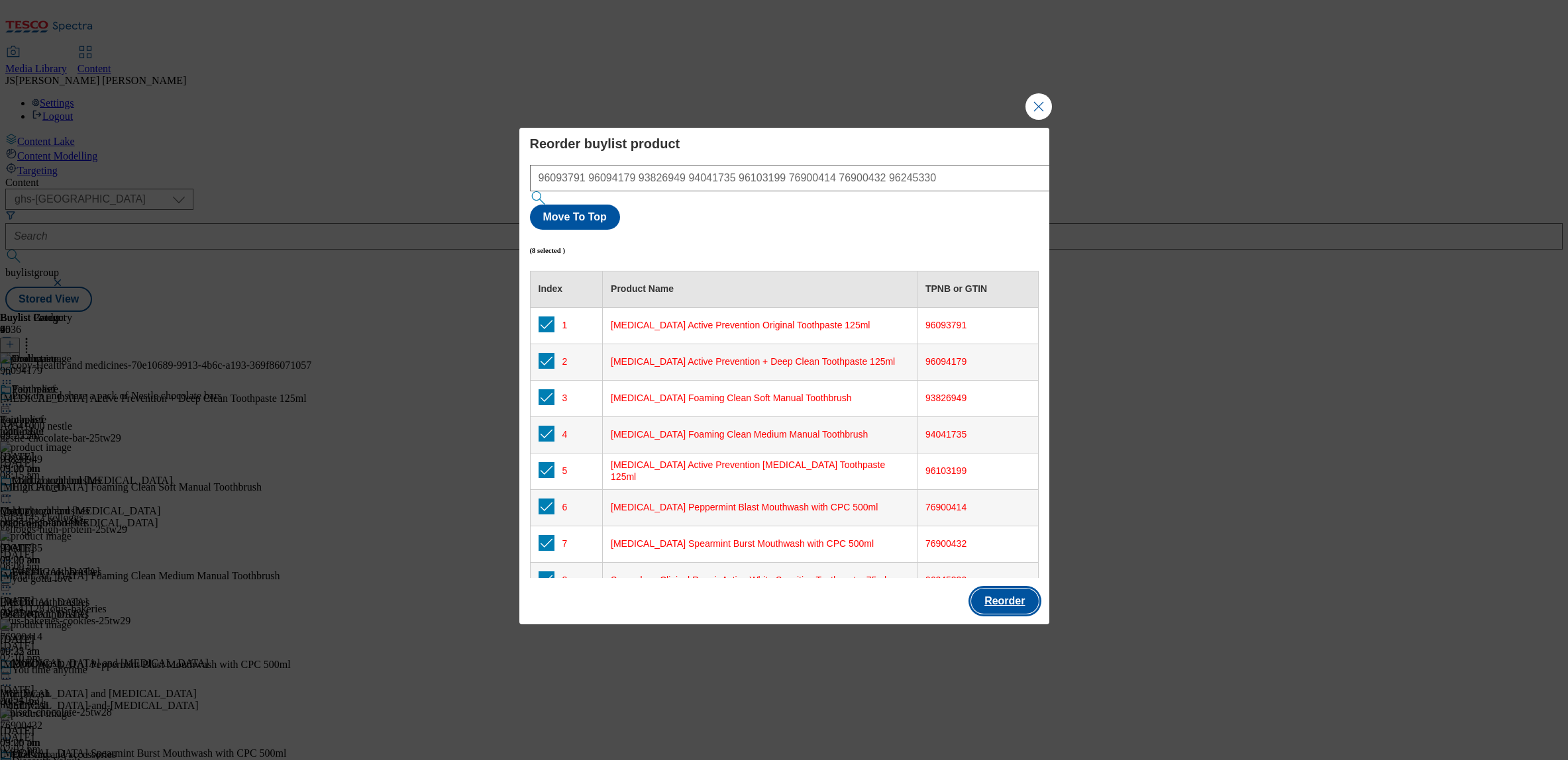
click at [1002, 589] on button "Reorder" at bounding box center [1004, 601] width 67 height 25
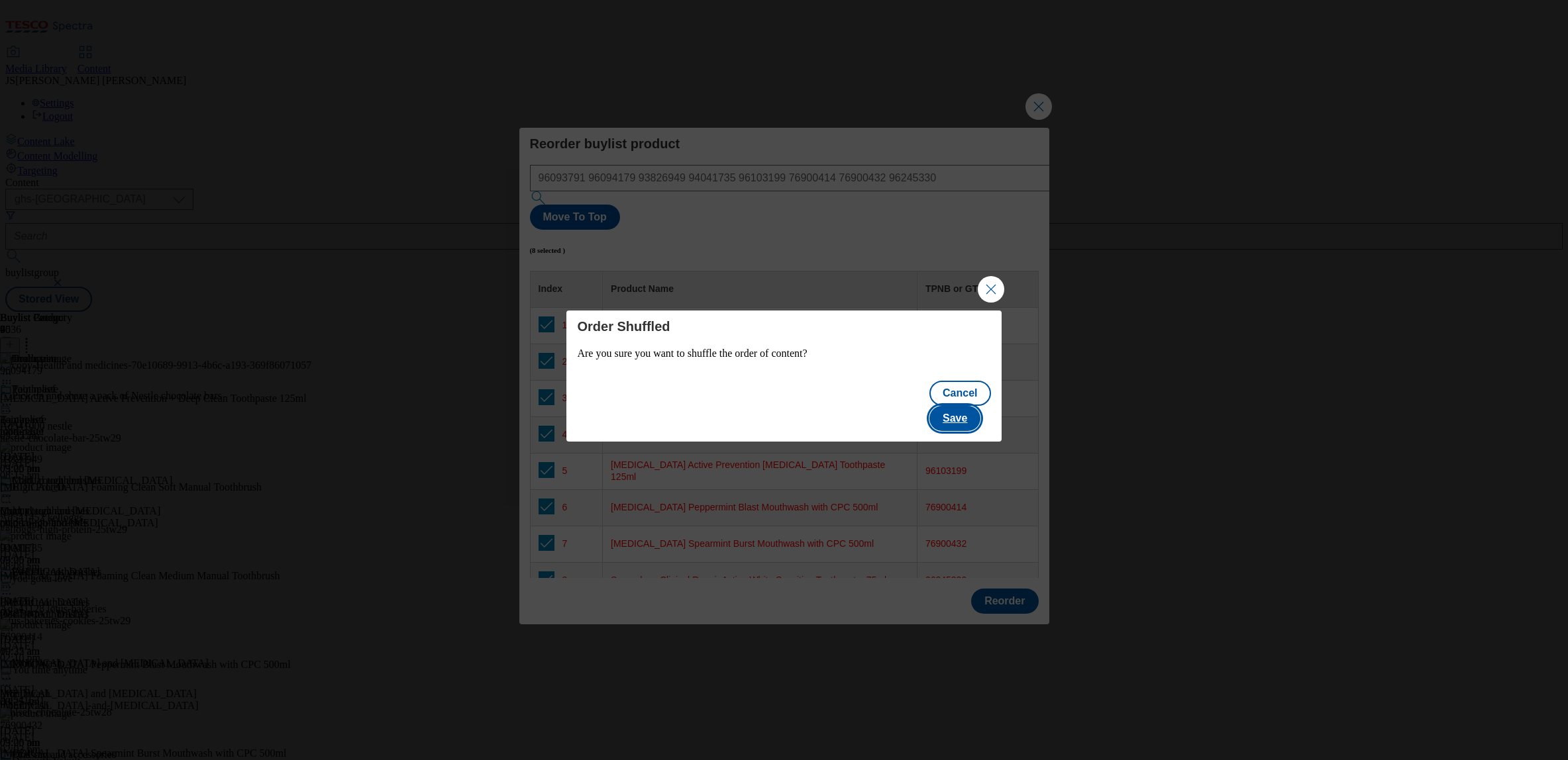
click at [968, 406] on button "Save" at bounding box center [955, 419] width 51 height 25
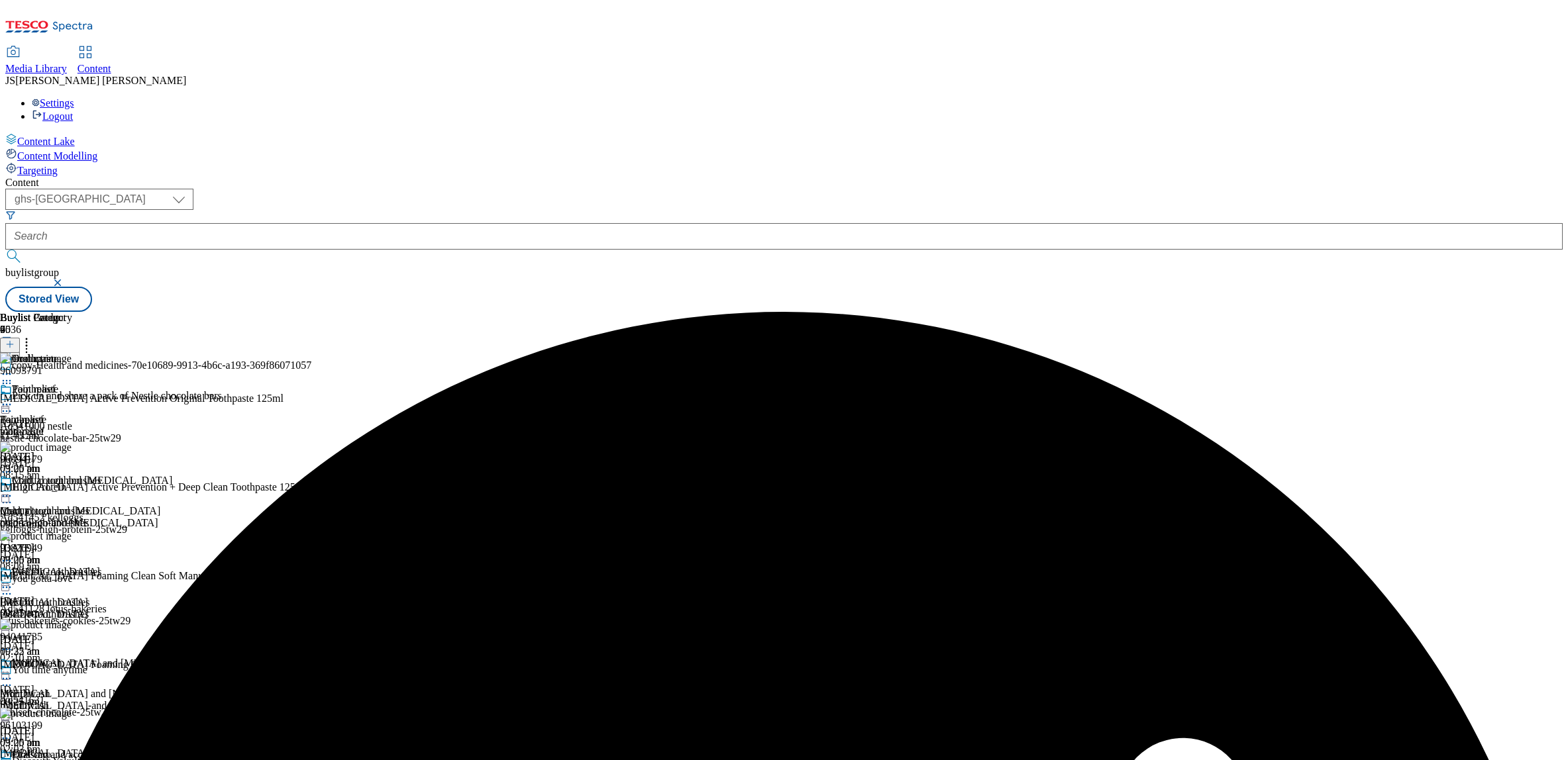
click at [13, 368] on icon at bounding box center [6, 374] width 13 height 13
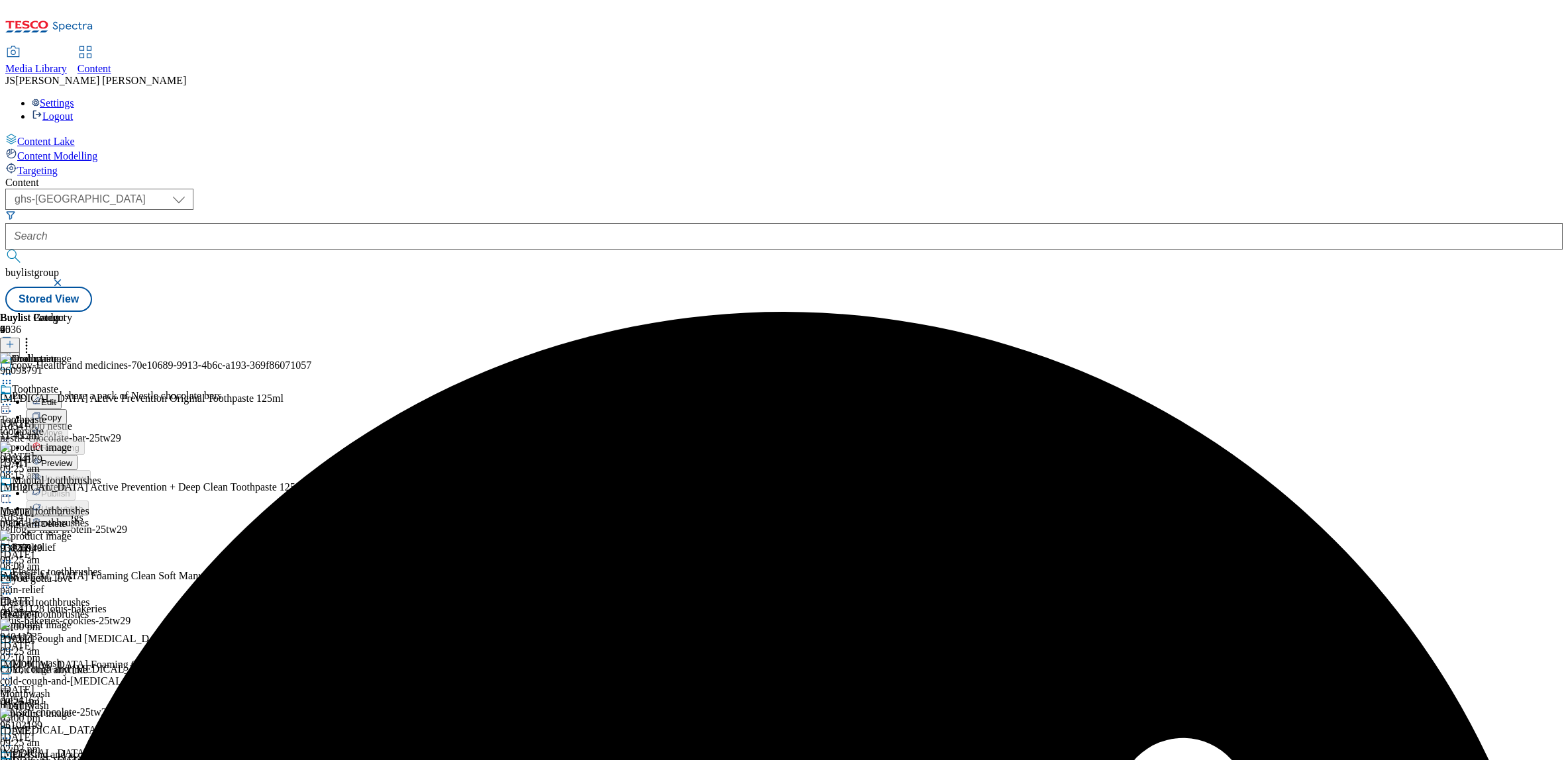
click at [72, 459] on span "Preview" at bounding box center [57, 463] width 31 height 10
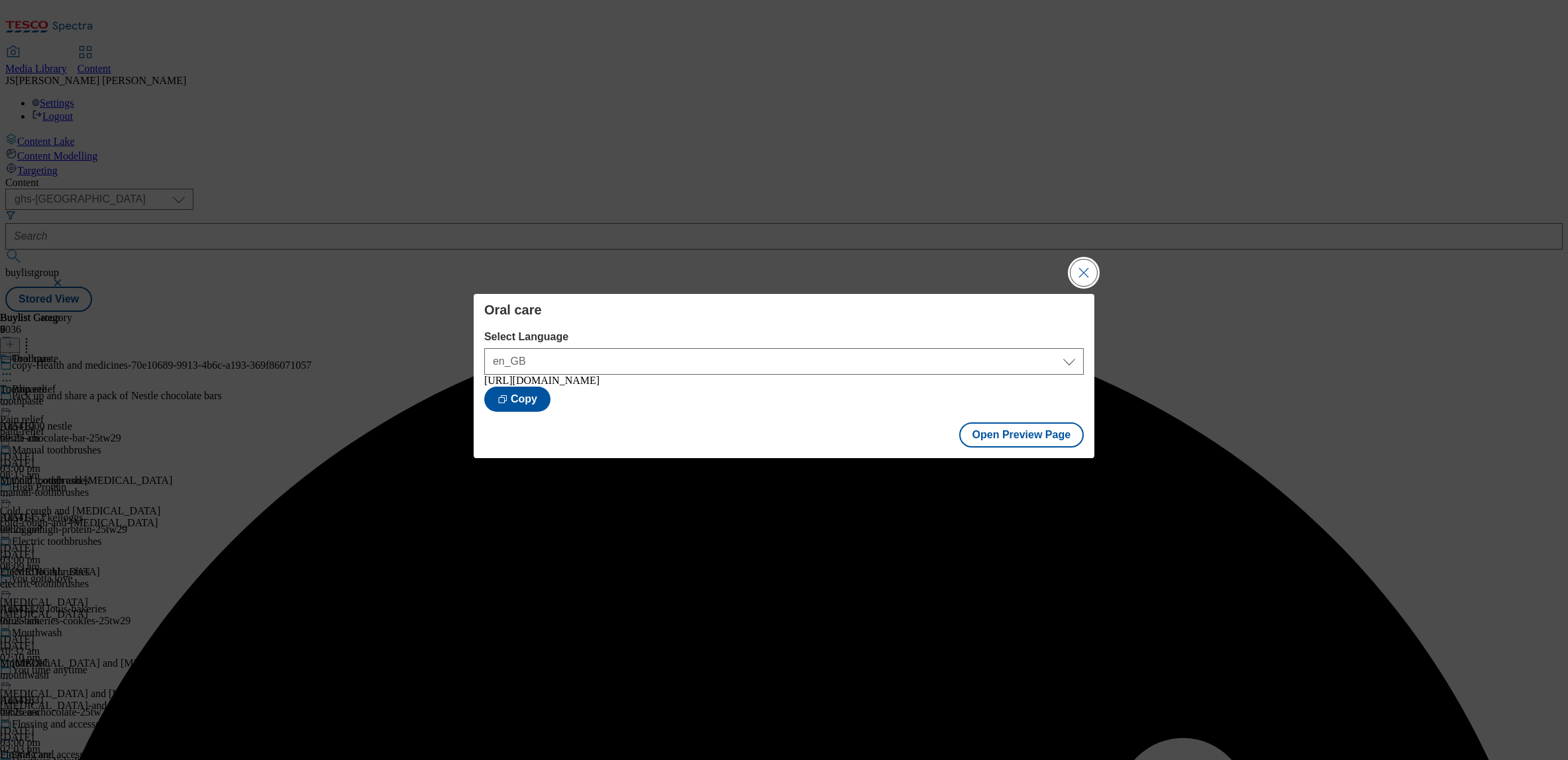
click at [1080, 269] on button "Close Modal" at bounding box center [1084, 272] width 26 height 26
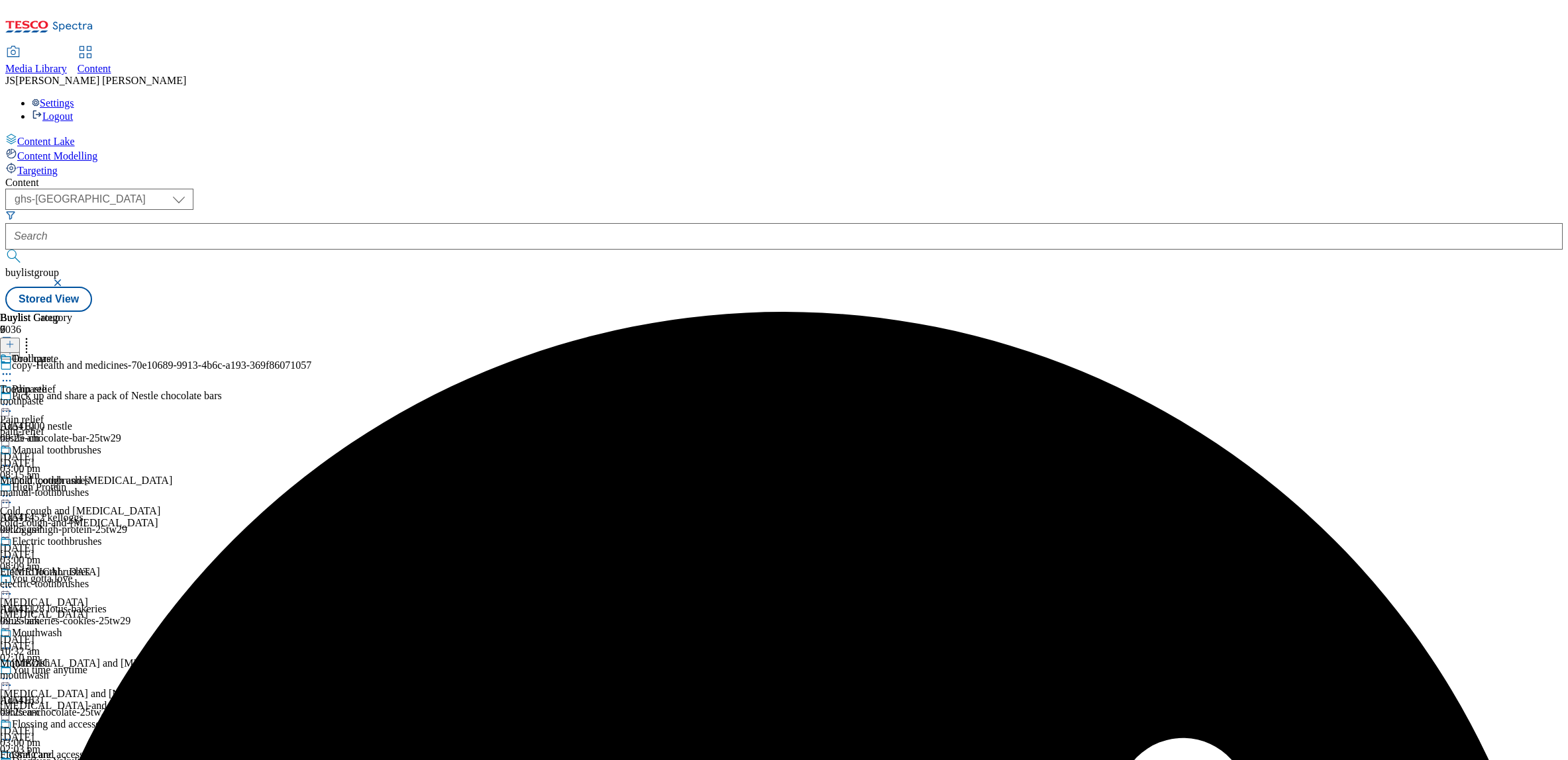
click at [13, 368] on icon at bounding box center [6, 374] width 13 height 13
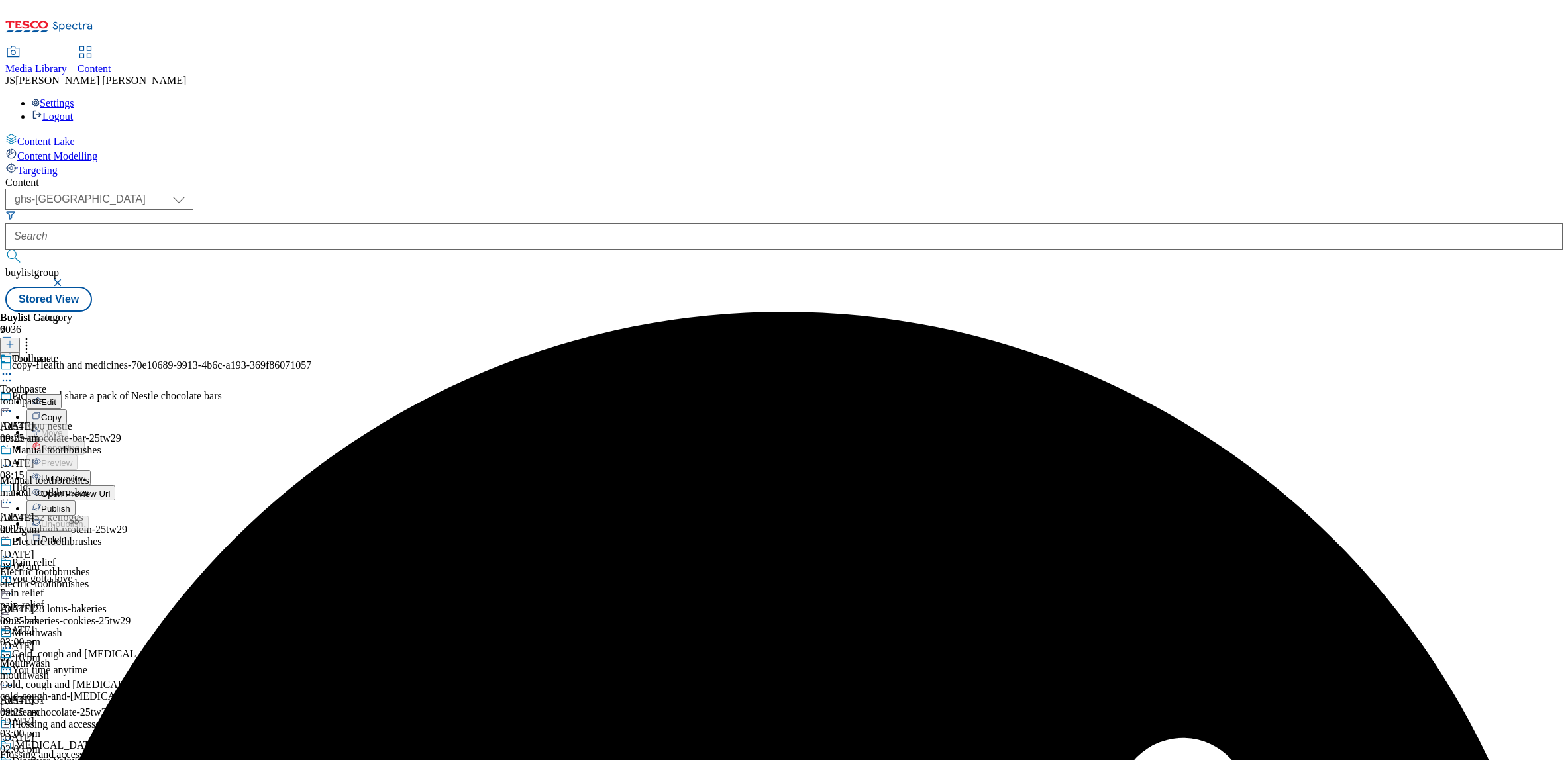
click at [70, 504] on span "Publish" at bounding box center [56, 509] width 29 height 10
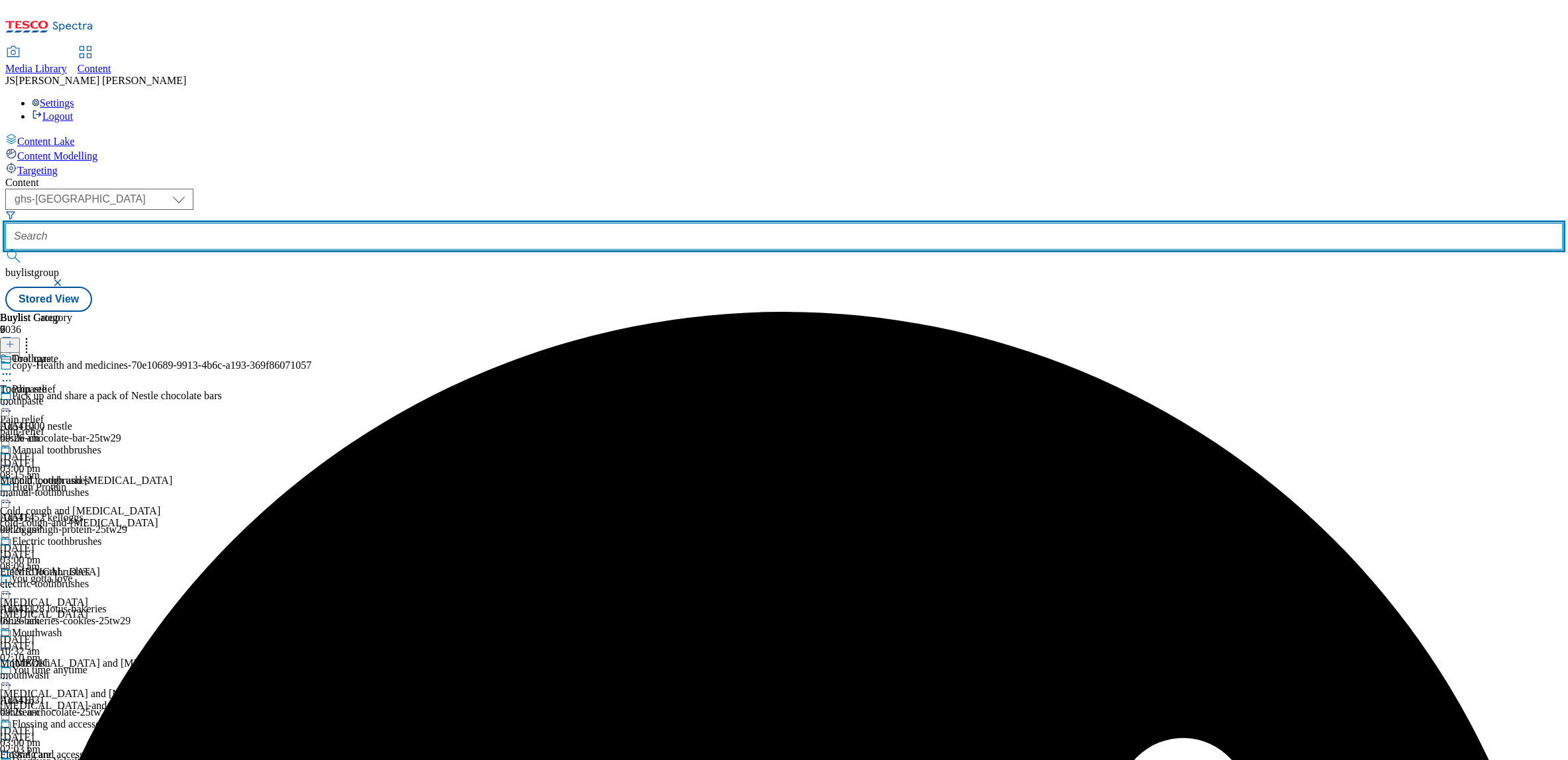
click at [314, 223] on input "text" at bounding box center [784, 237] width 1558 height 26
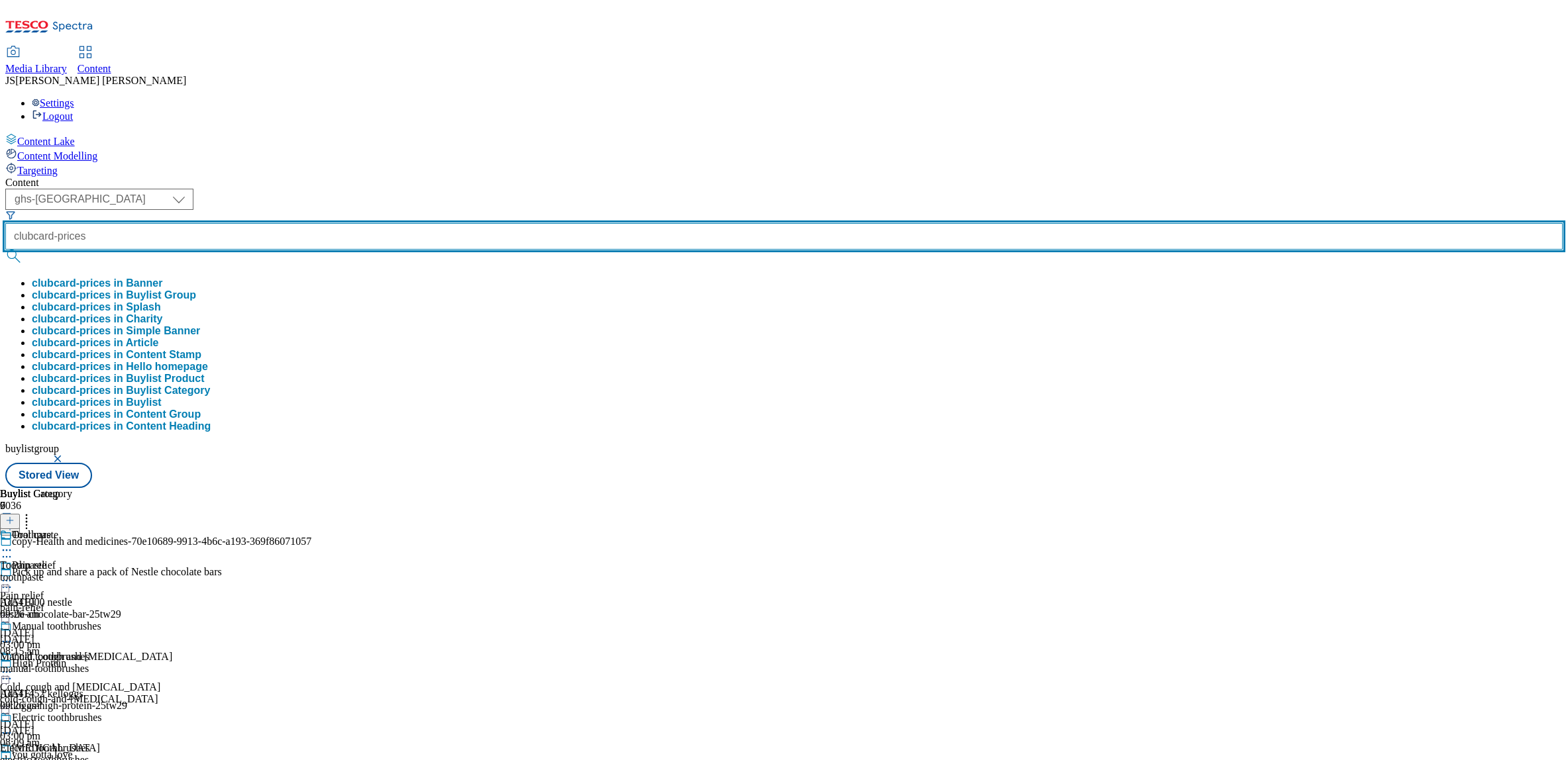
type input "clubcard-prices"
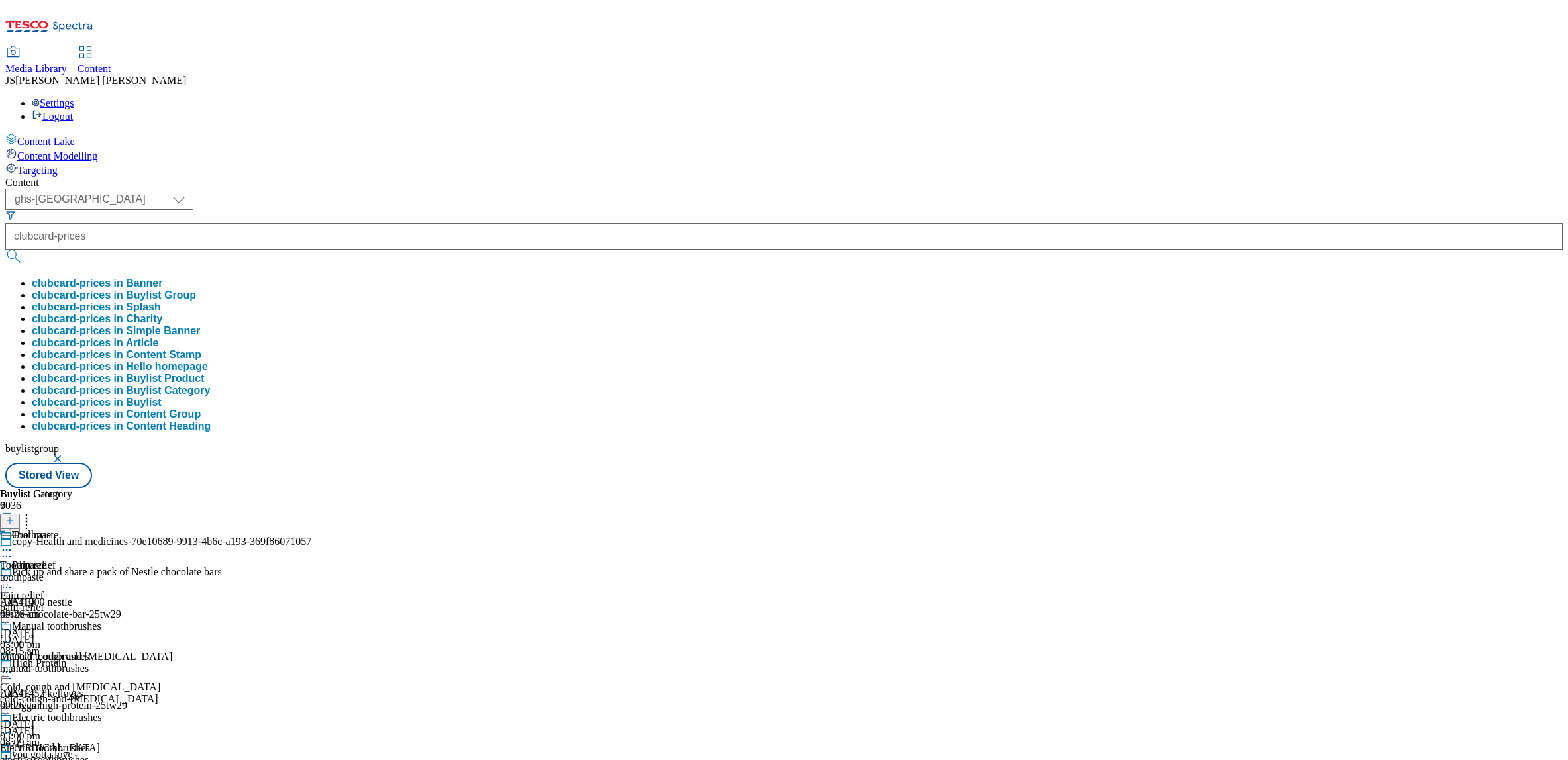
click at [196, 290] on button "clubcard-prices in Buylist Group" at bounding box center [114, 295] width 164 height 12
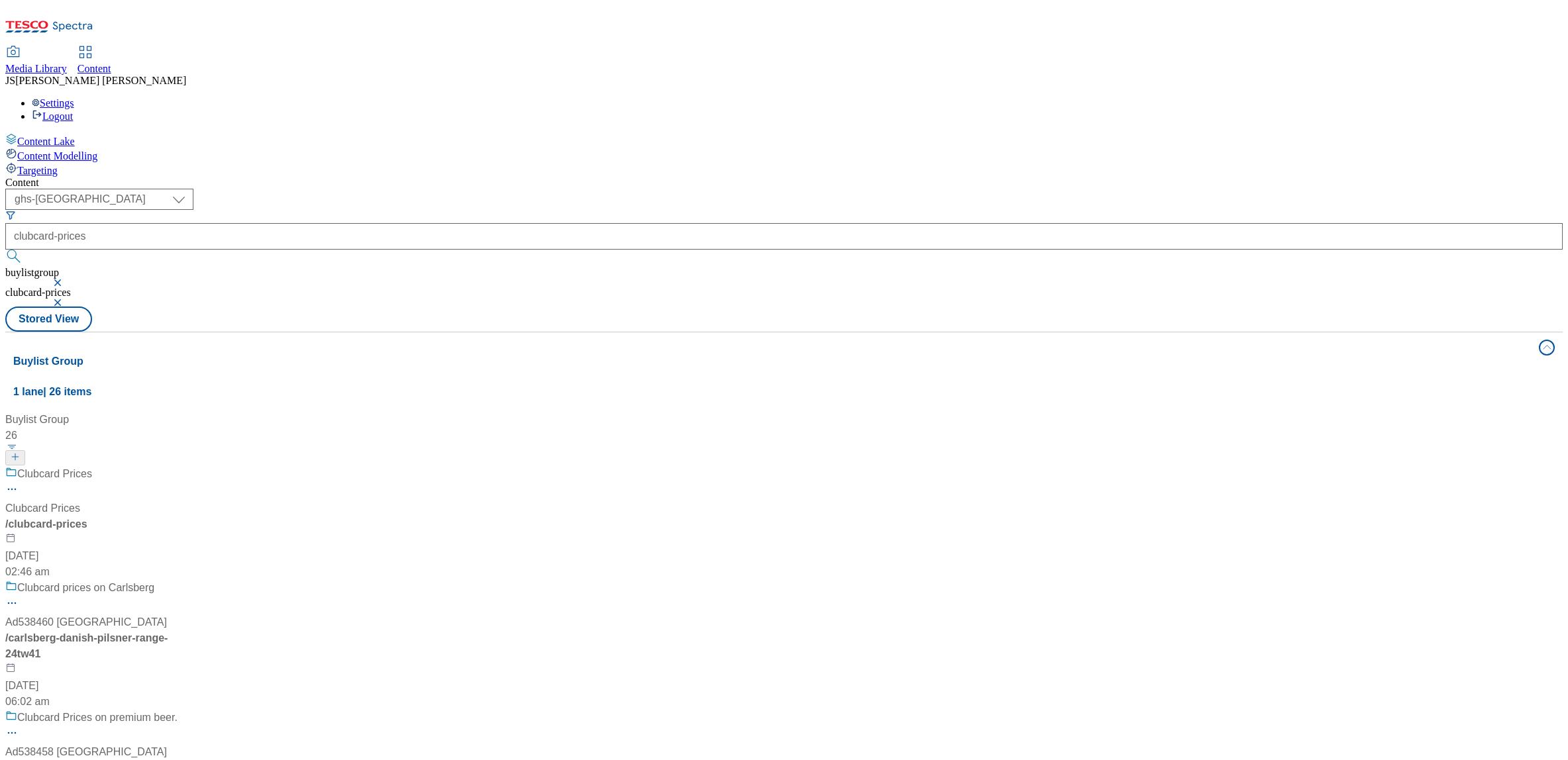
click at [199, 466] on div "Clubcard Prices Clubcard Prices / clubcard-prices [DATE] 02:46 am" at bounding box center [102, 523] width 193 height 114
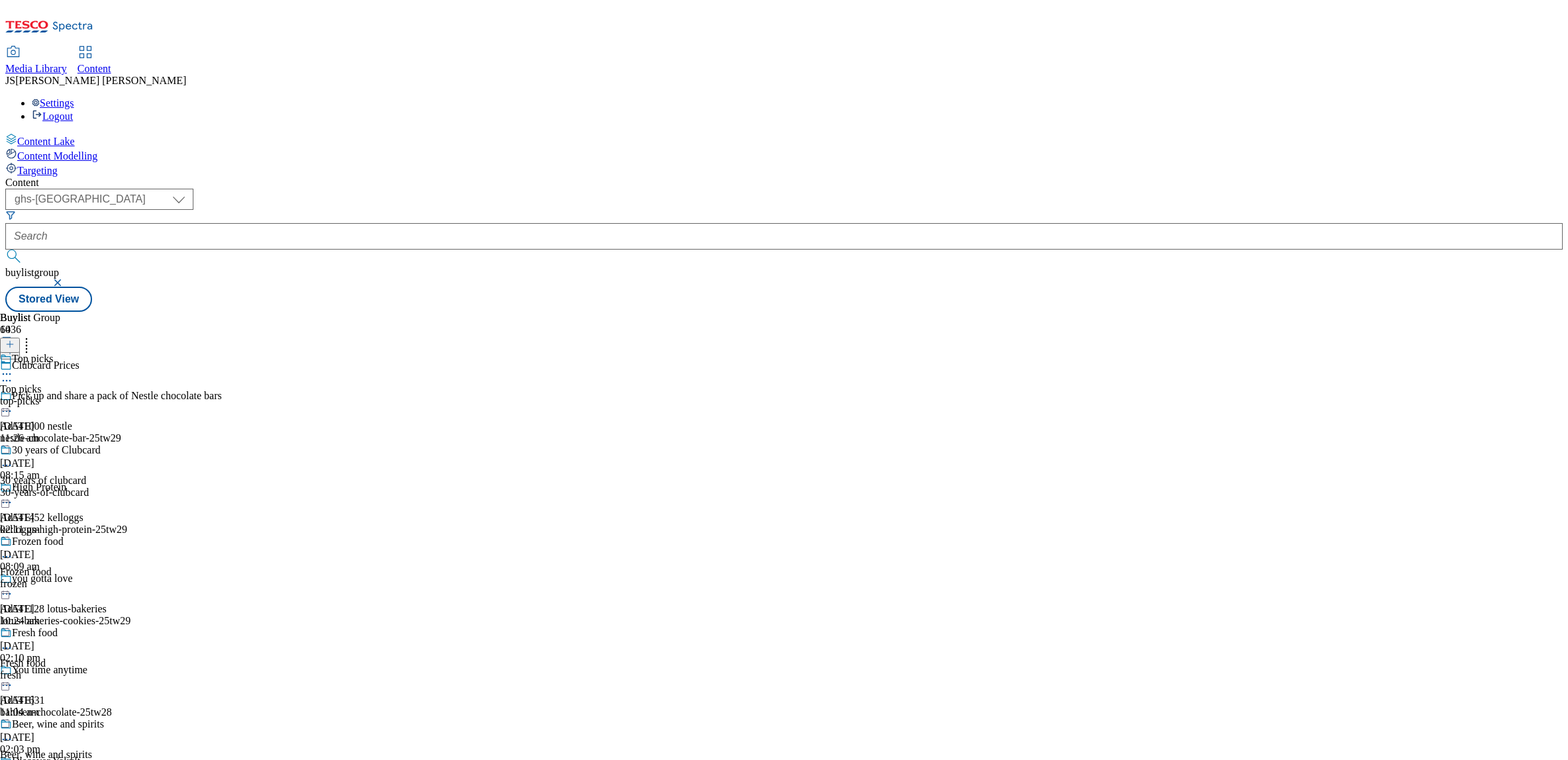
scroll to position [237, 0]
click at [151, 670] on div "fresh" at bounding box center [75, 675] width 151 height 12
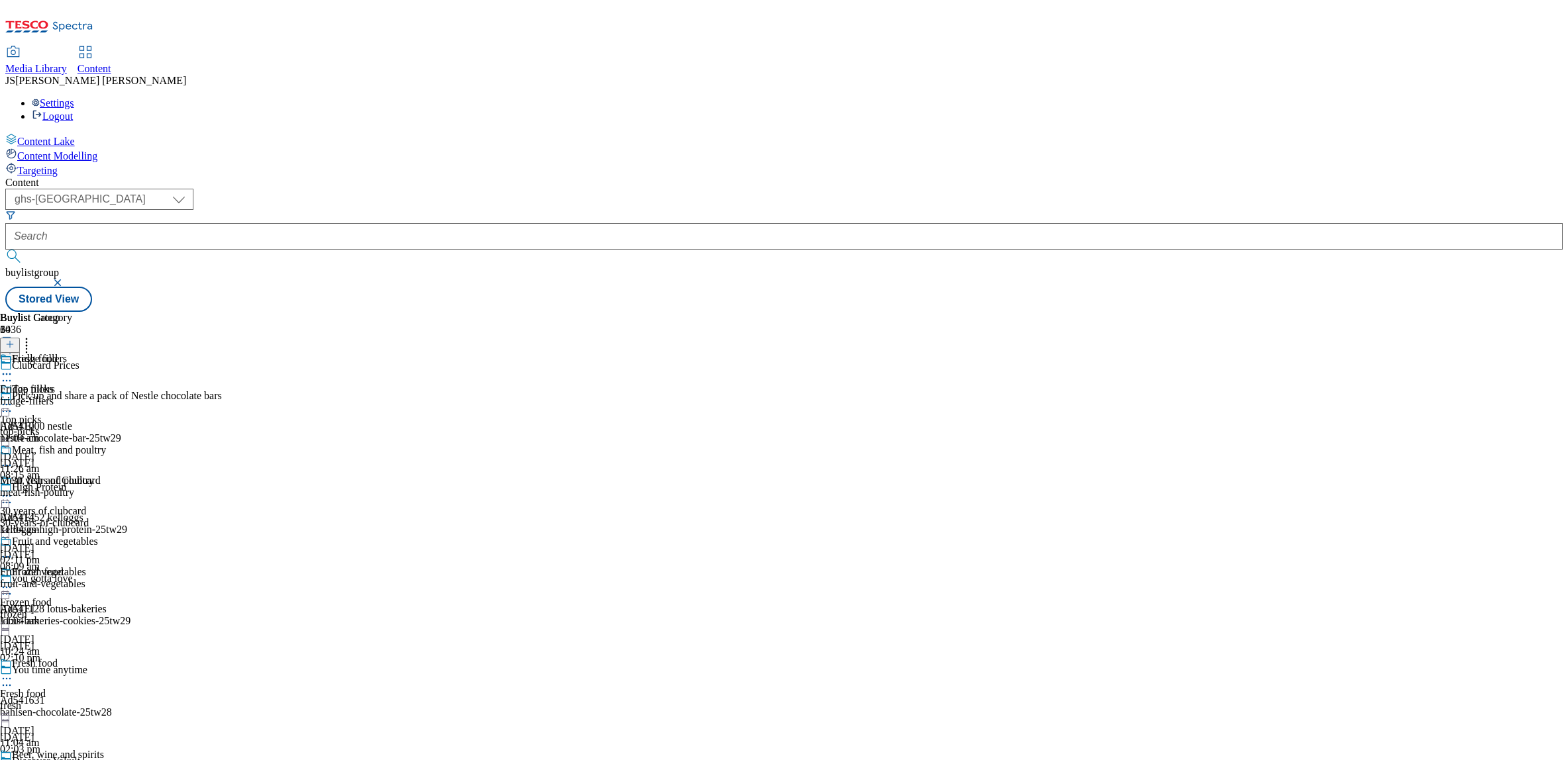
click at [13, 672] on icon at bounding box center [6, 679] width 13 height 13
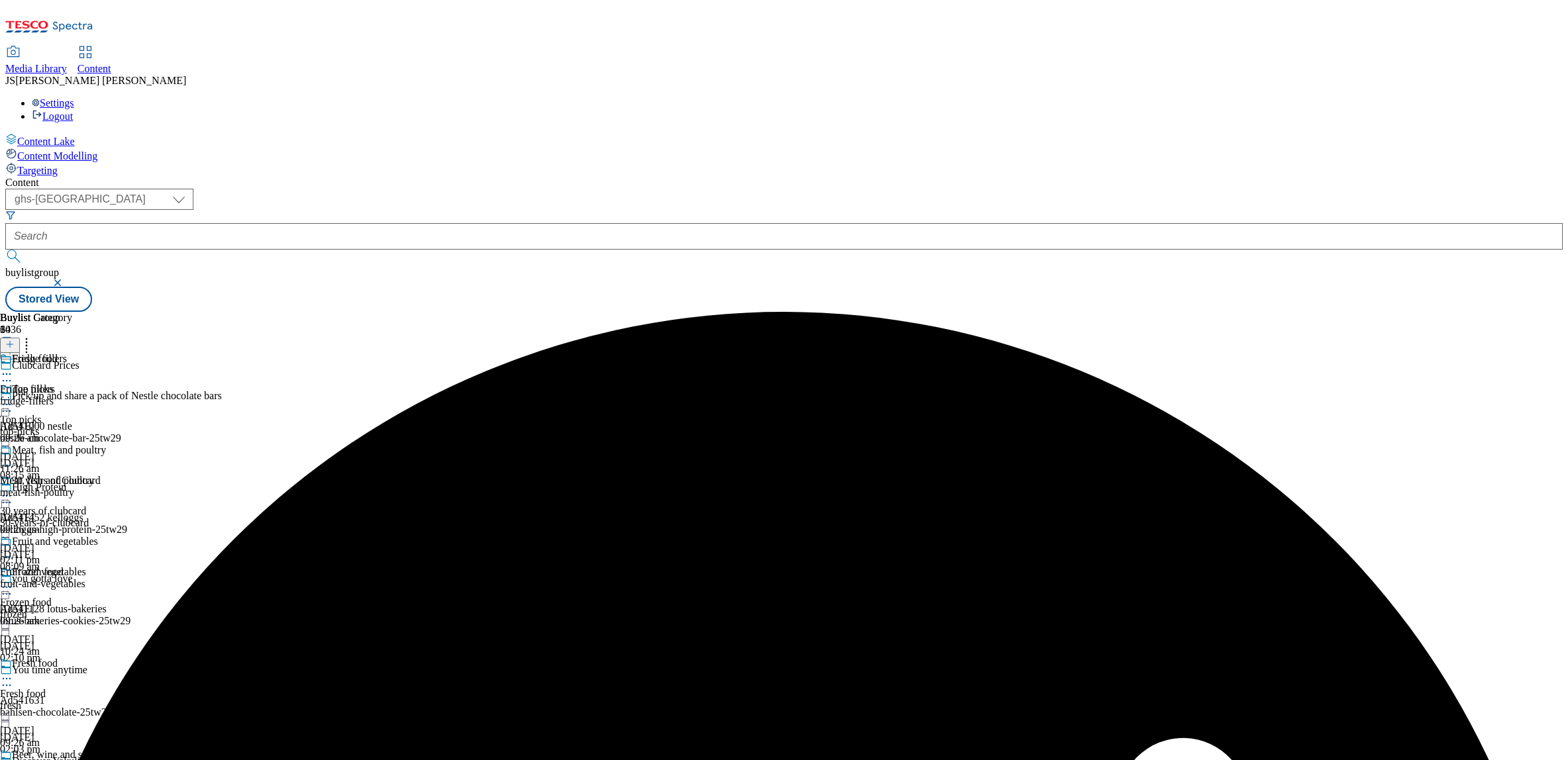
click at [5, 374] on circle at bounding box center [3, 374] width 2 height 2
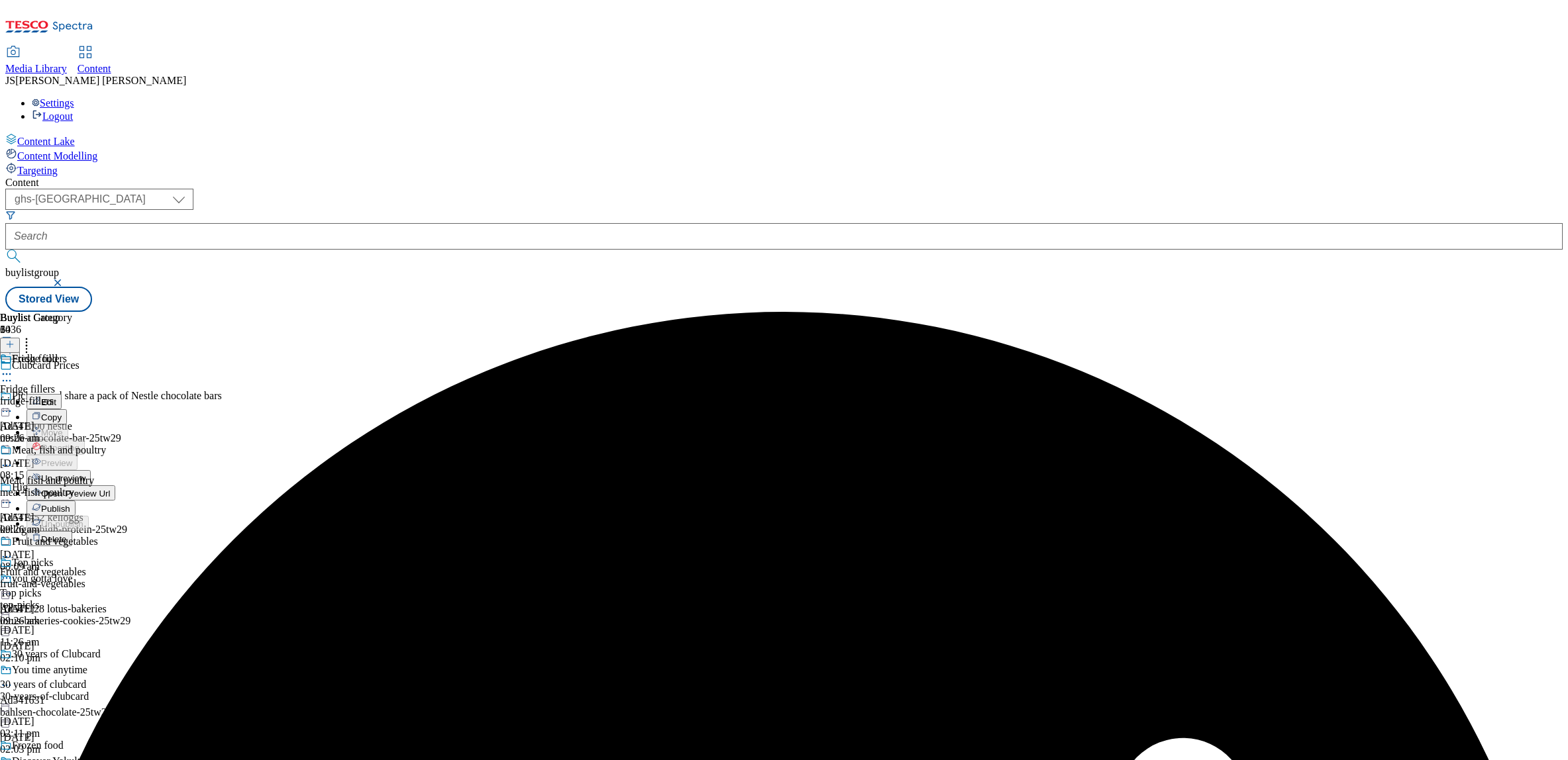
click at [86, 474] on span "Un-preview" at bounding box center [63, 479] width 44 height 10
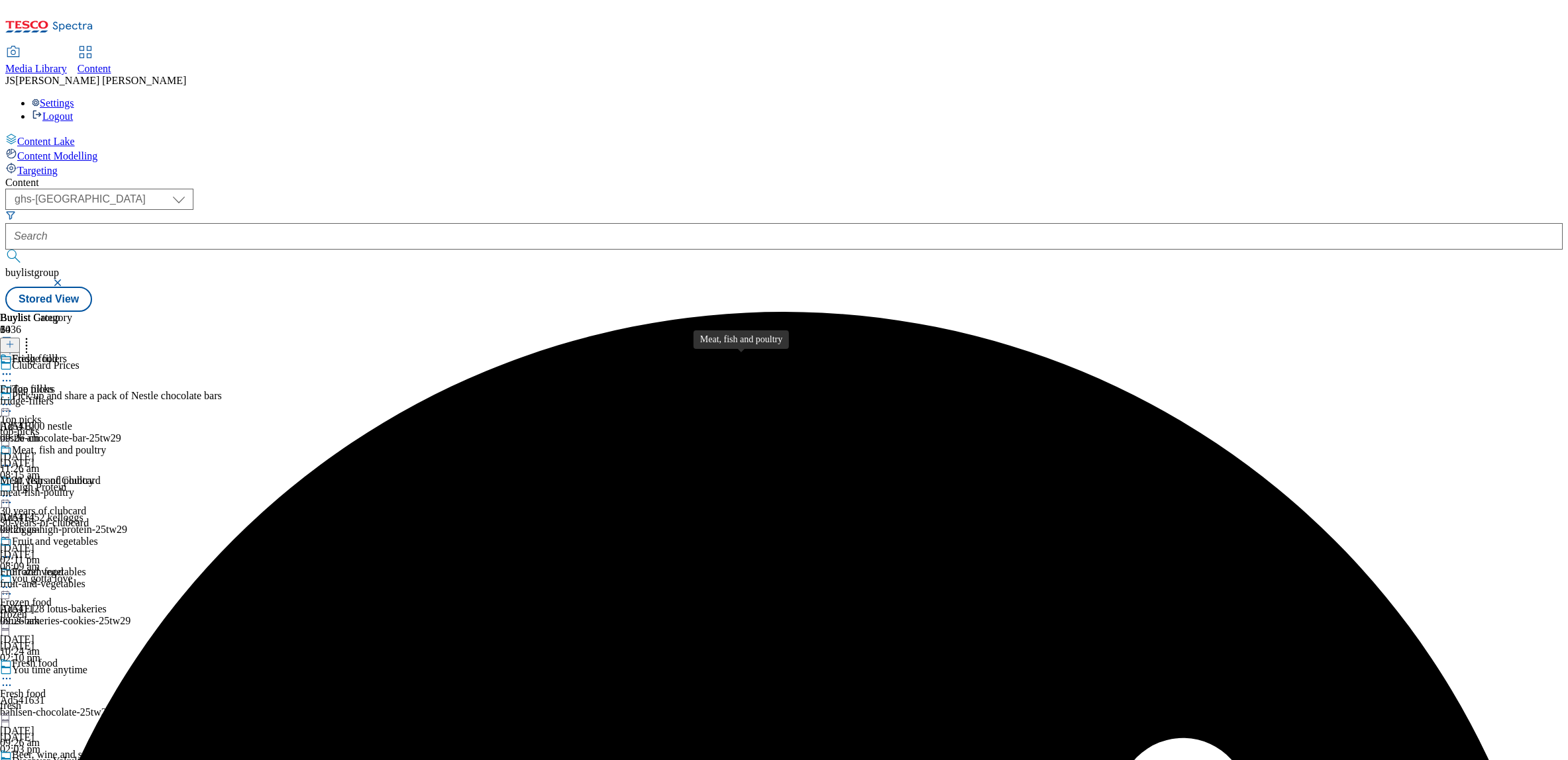
click at [94, 475] on div "Meat, fish and poultry" at bounding box center [47, 481] width 94 height 12
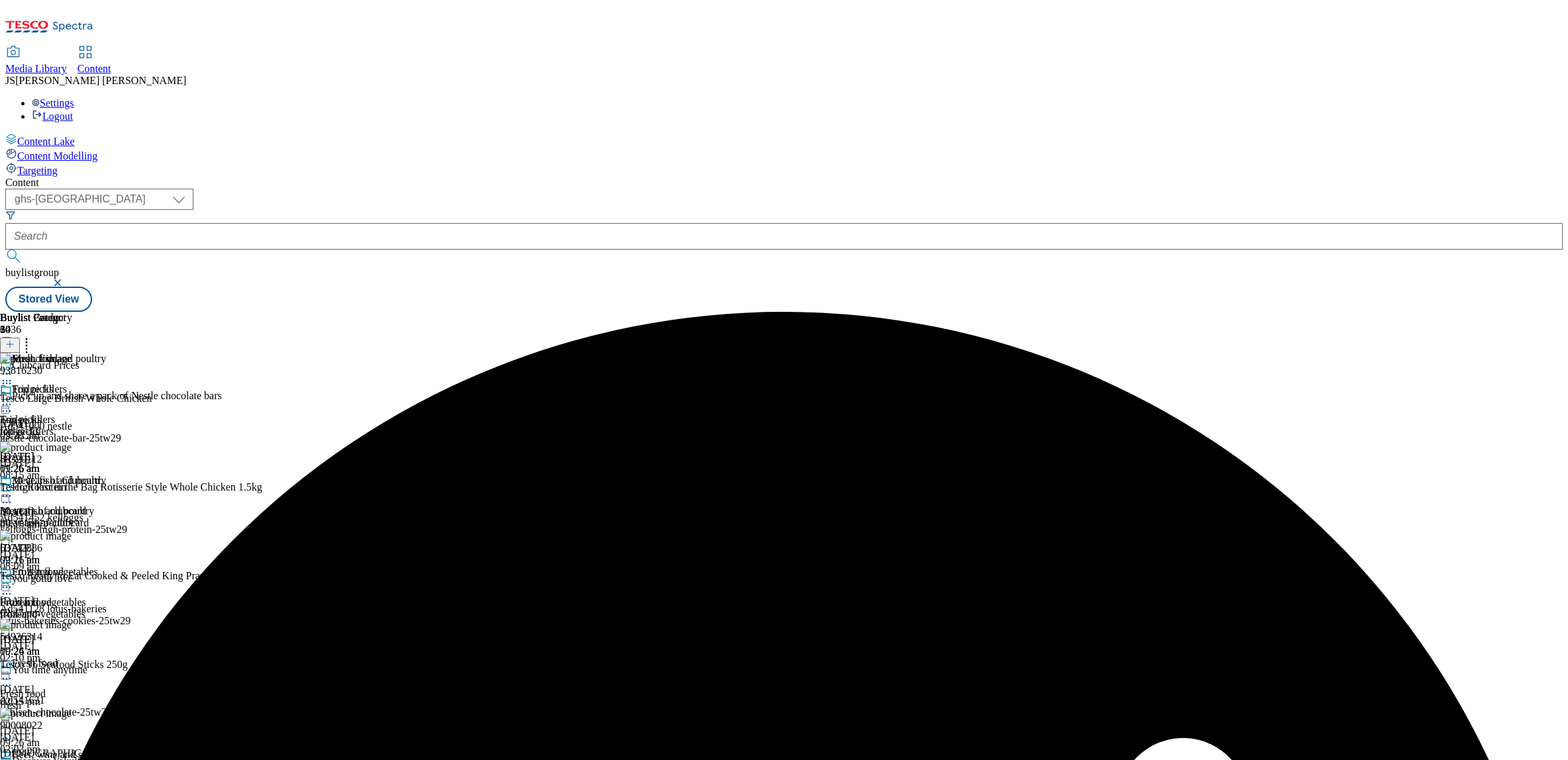
click at [14, 340] on icon at bounding box center [10, 344] width 9 height 9
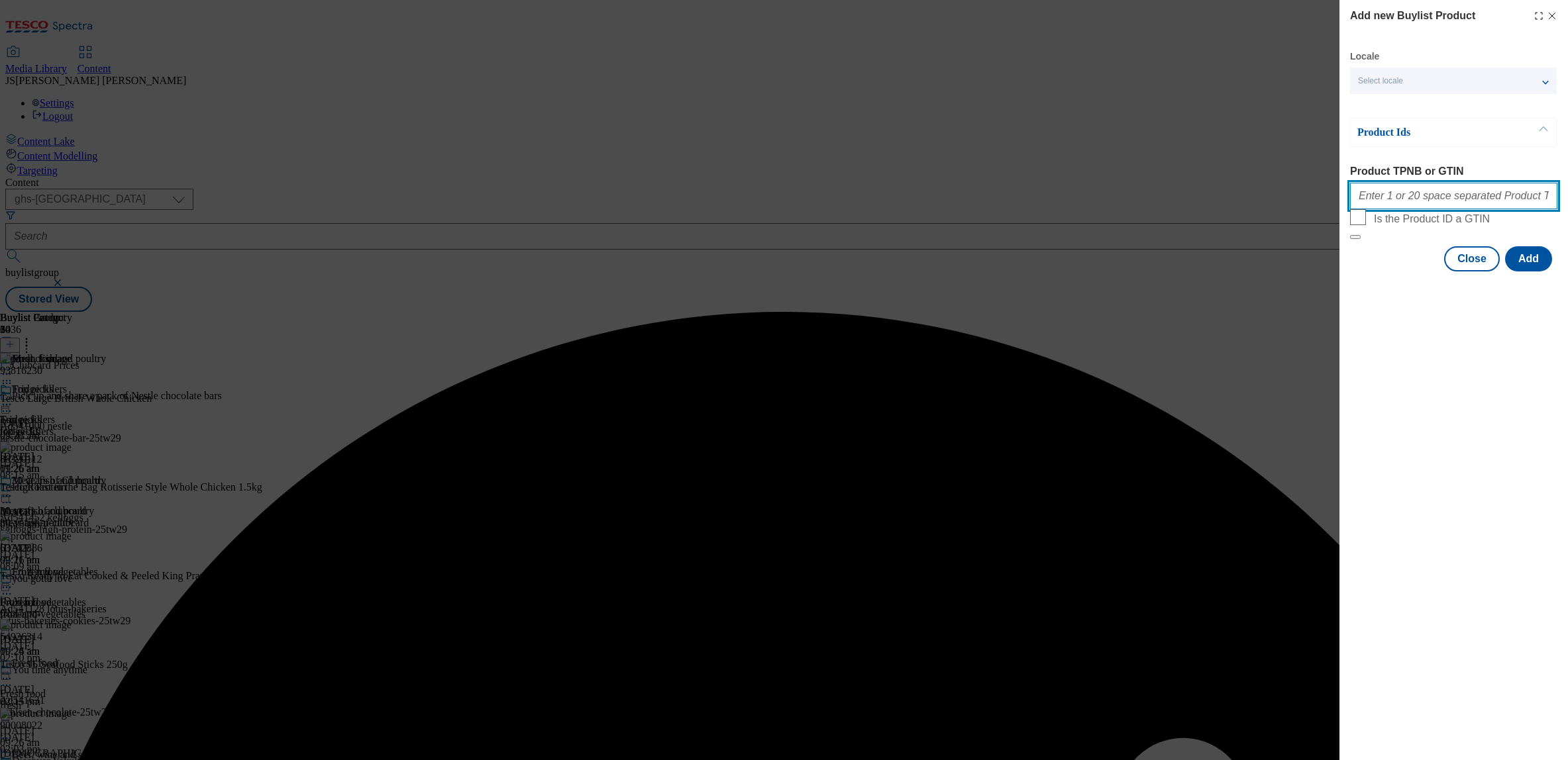
click at [1396, 206] on input "Product TPNB or GTIN" at bounding box center [1453, 196] width 208 height 26
paste input ""72693912 87741194 88320112""
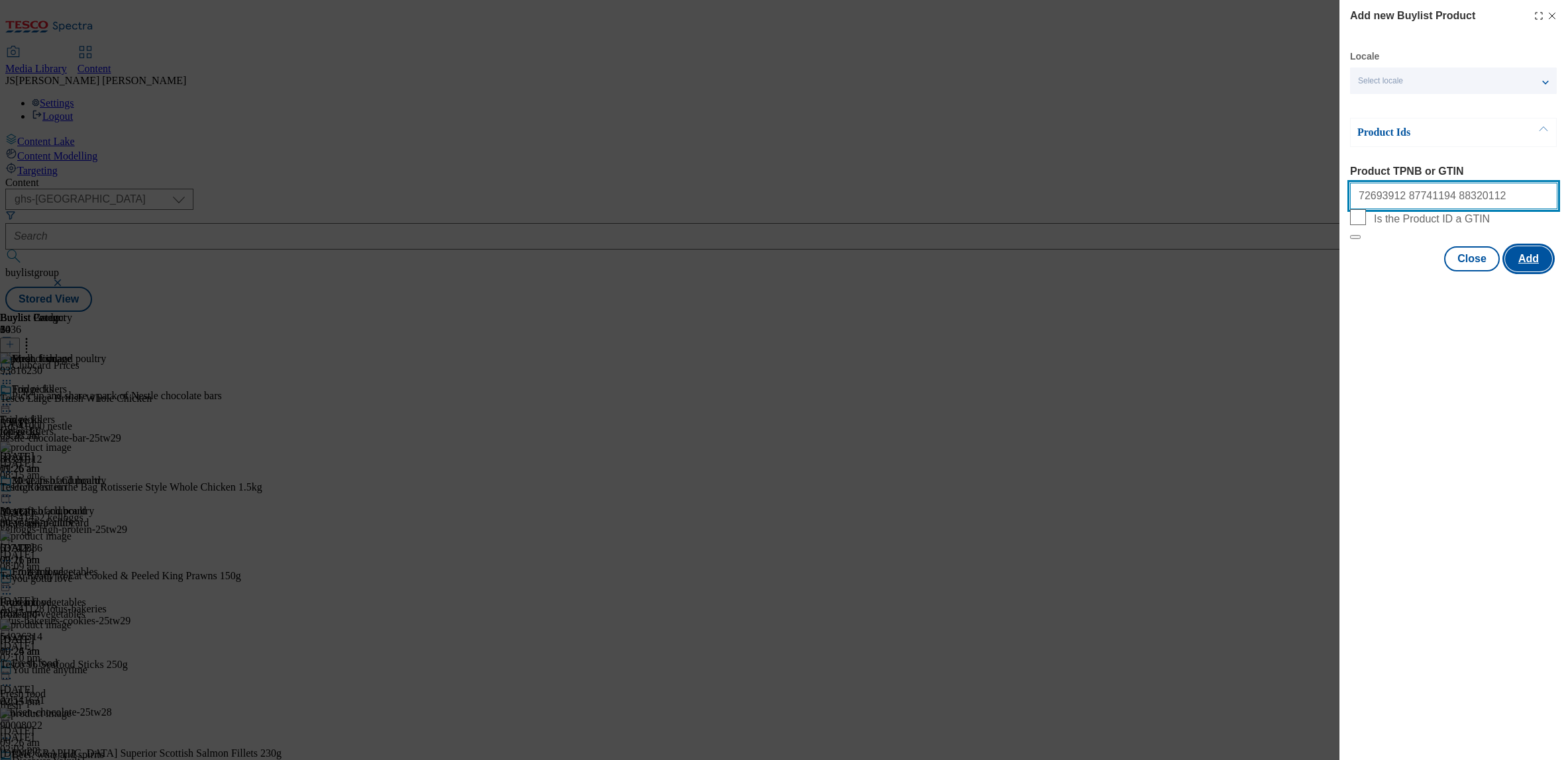
type input "72693912 87741194 88320112"
click at [1540, 272] on button "Add" at bounding box center [1529, 259] width 47 height 25
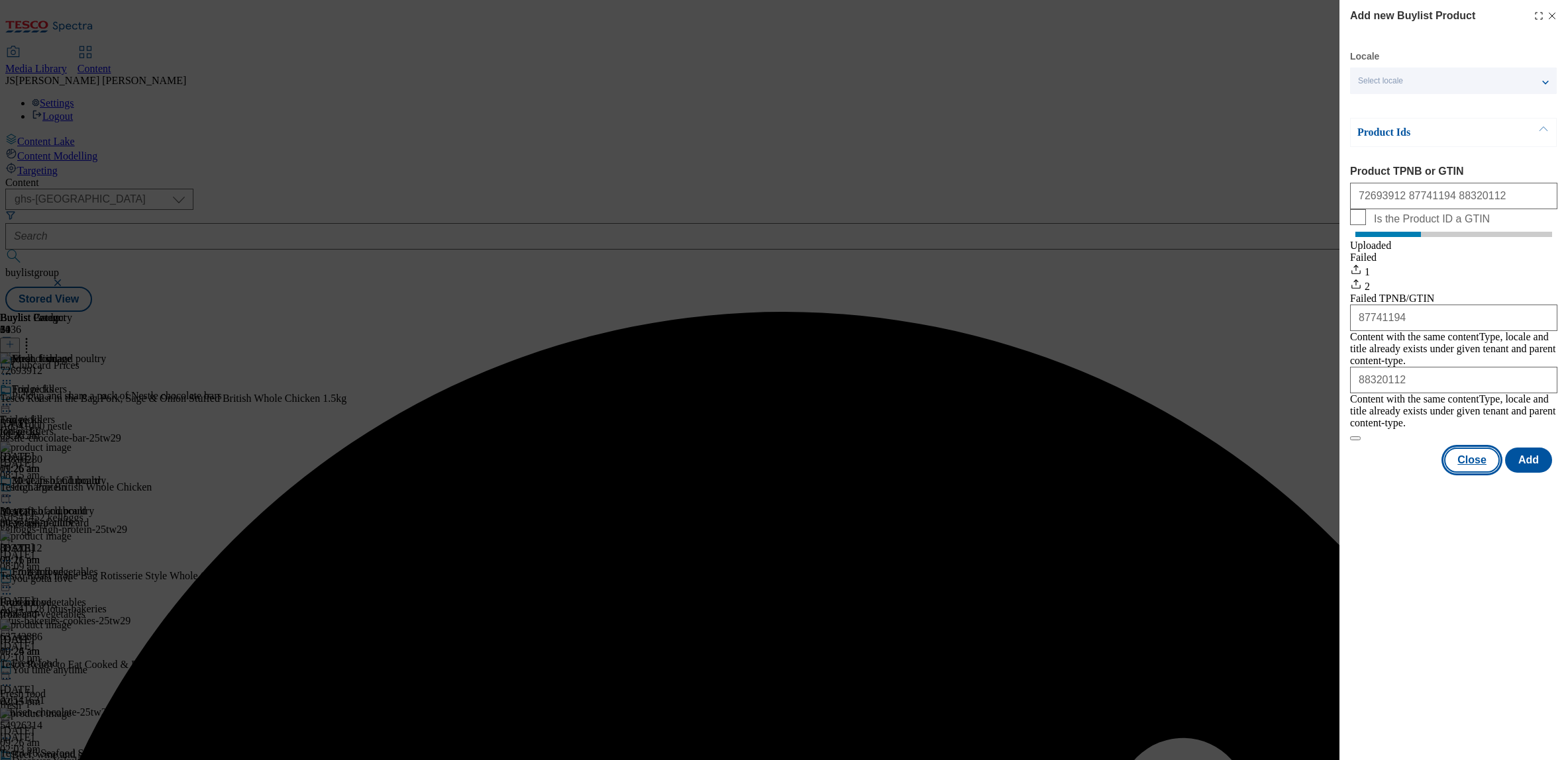
drag, startPoint x: 1462, startPoint y: 458, endPoint x: 1431, endPoint y: 440, distance: 35.8
click at [1462, 458] on button "Close" at bounding box center [1472, 460] width 56 height 25
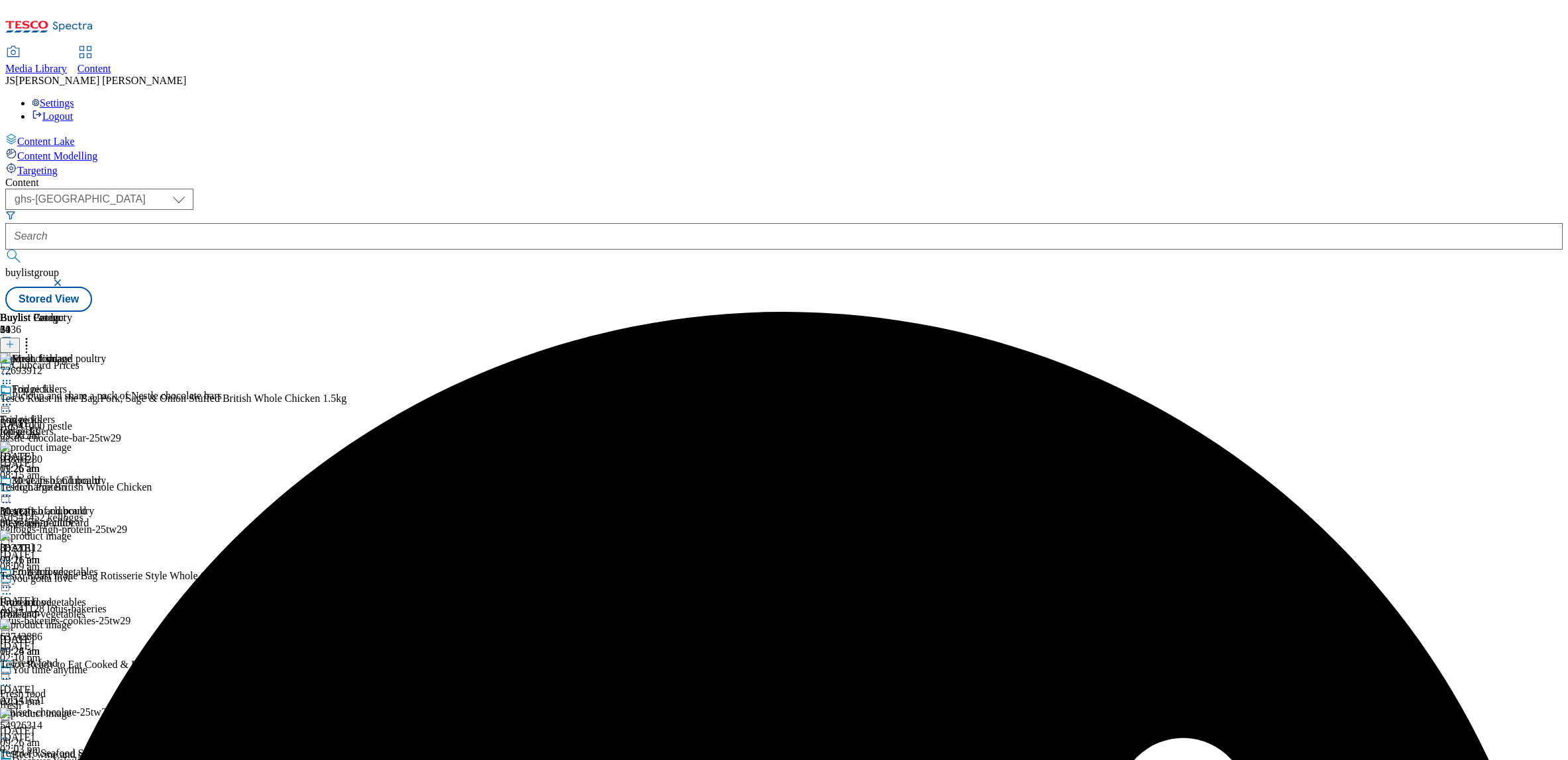
click at [28, 345] on circle at bounding box center [26, 346] width 2 height 2
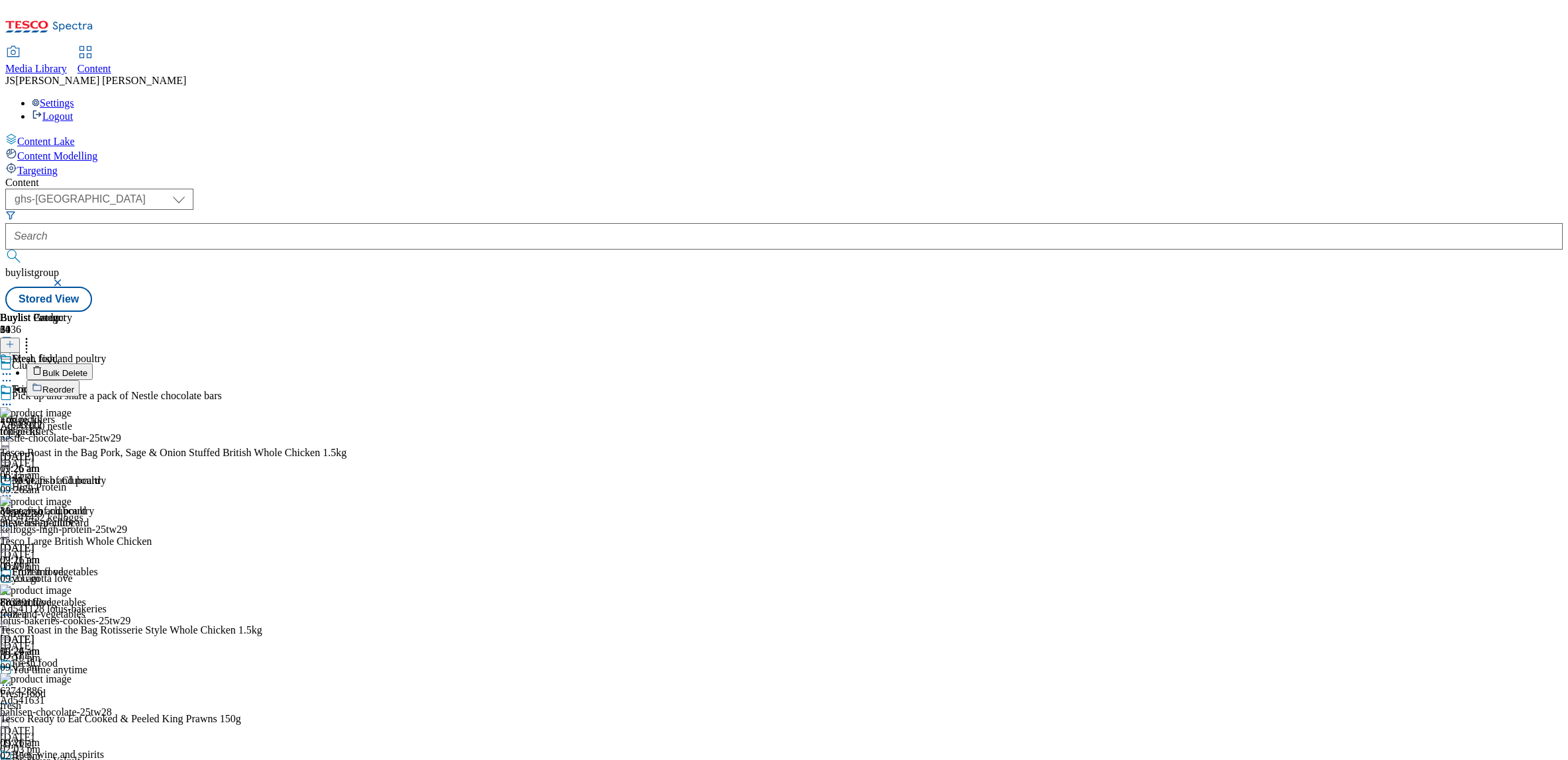
click at [75, 385] on span "Reorder" at bounding box center [58, 390] width 32 height 10
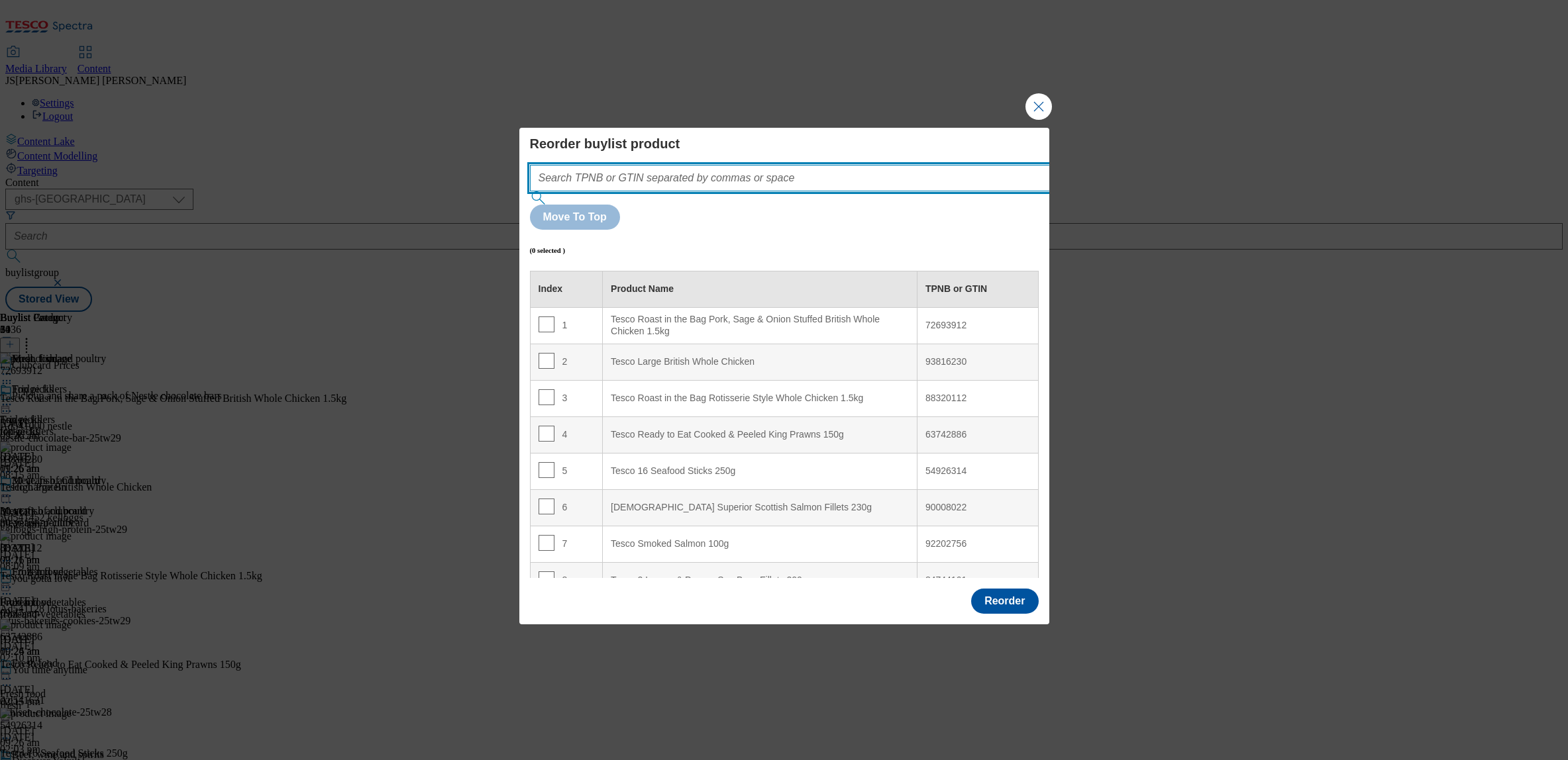
click at [637, 192] on input "Modal" at bounding box center [809, 178] width 559 height 26
paste input ""72693912 87741194 88320112""
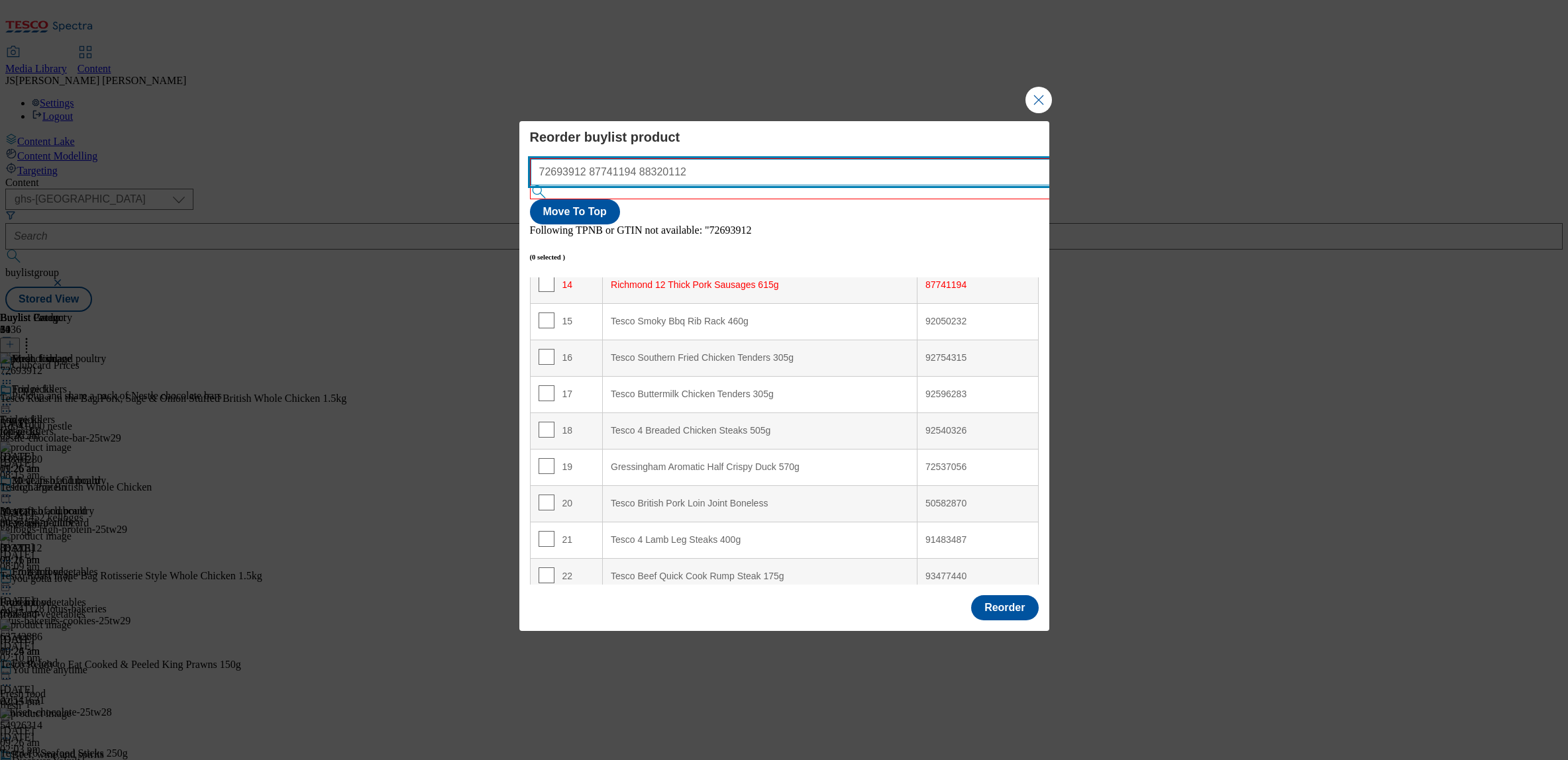
scroll to position [522, 0]
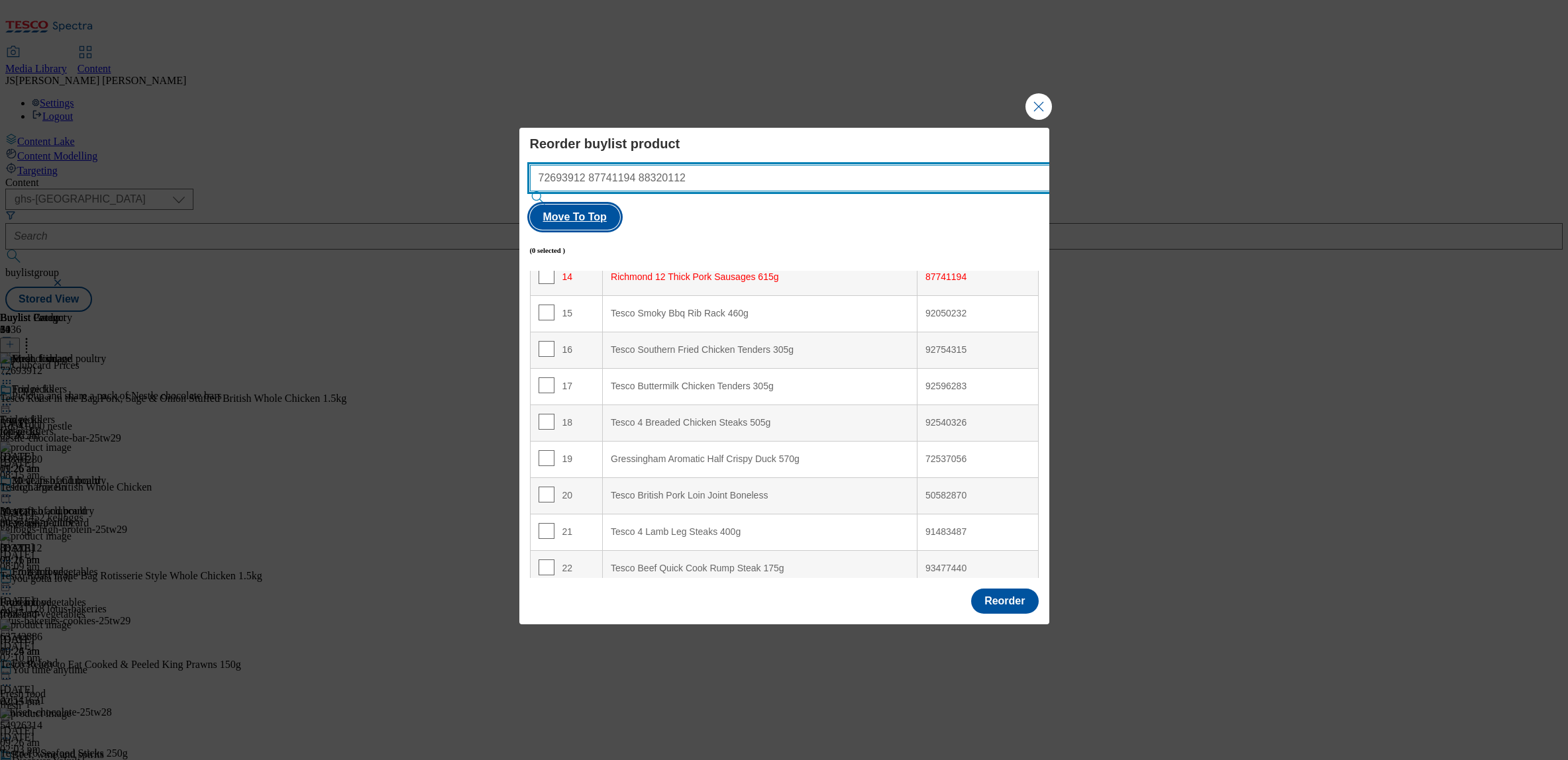
type input "72693912 87741194 88320112"
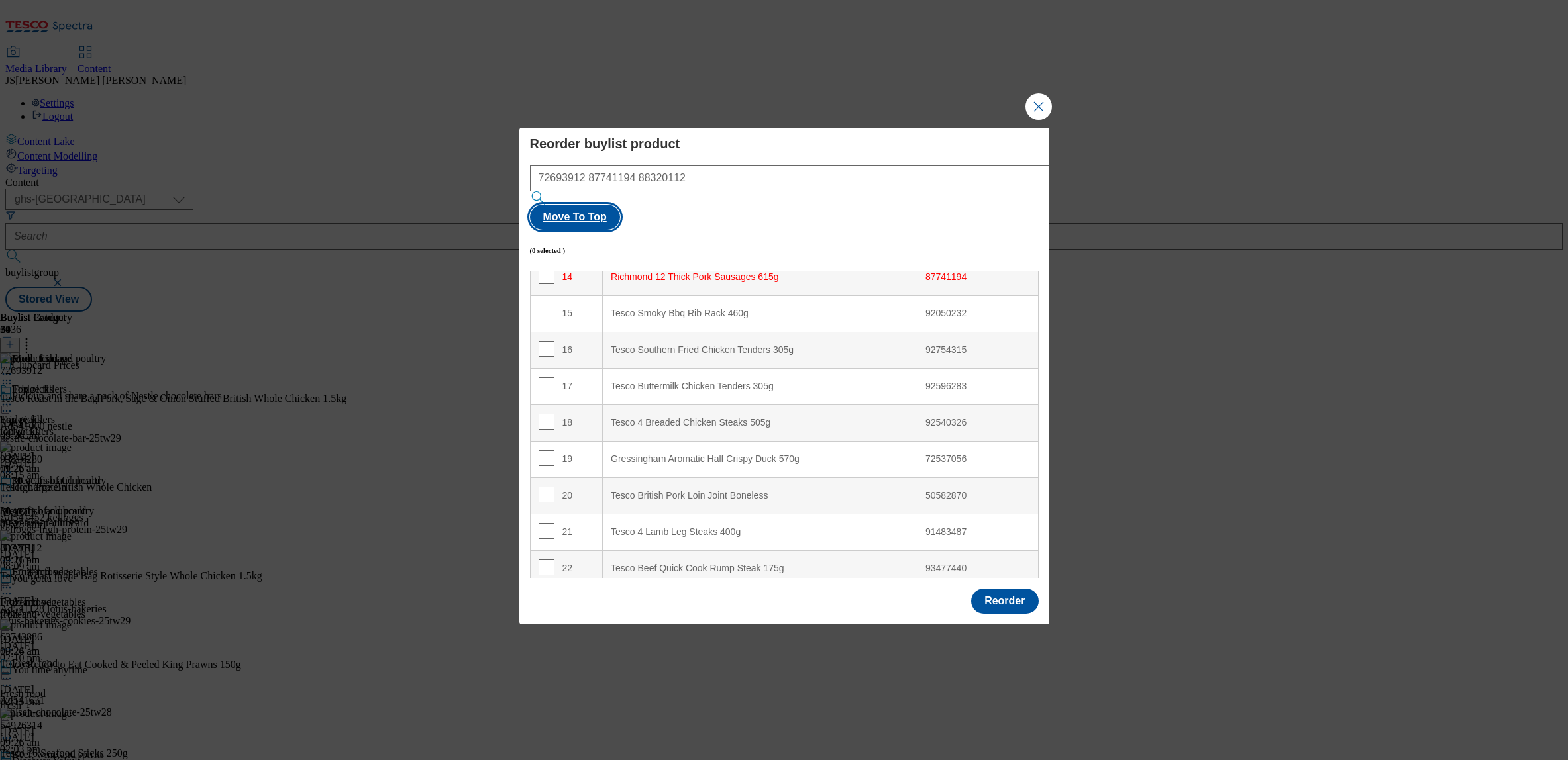
click at [620, 209] on button "Move To Top" at bounding box center [575, 217] width 90 height 25
checkbox input "true"
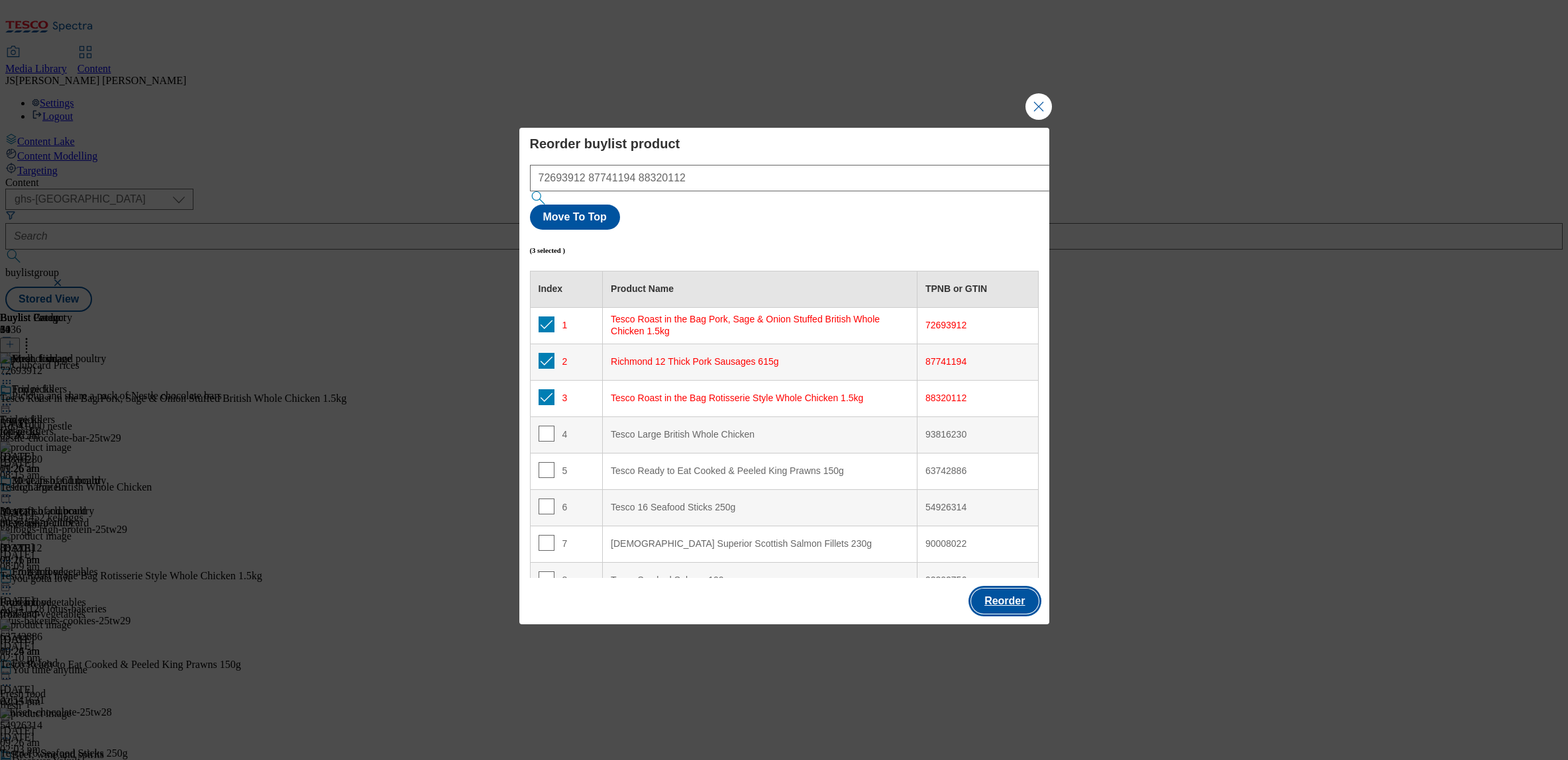
click at [1018, 589] on button "Reorder" at bounding box center [1004, 601] width 67 height 25
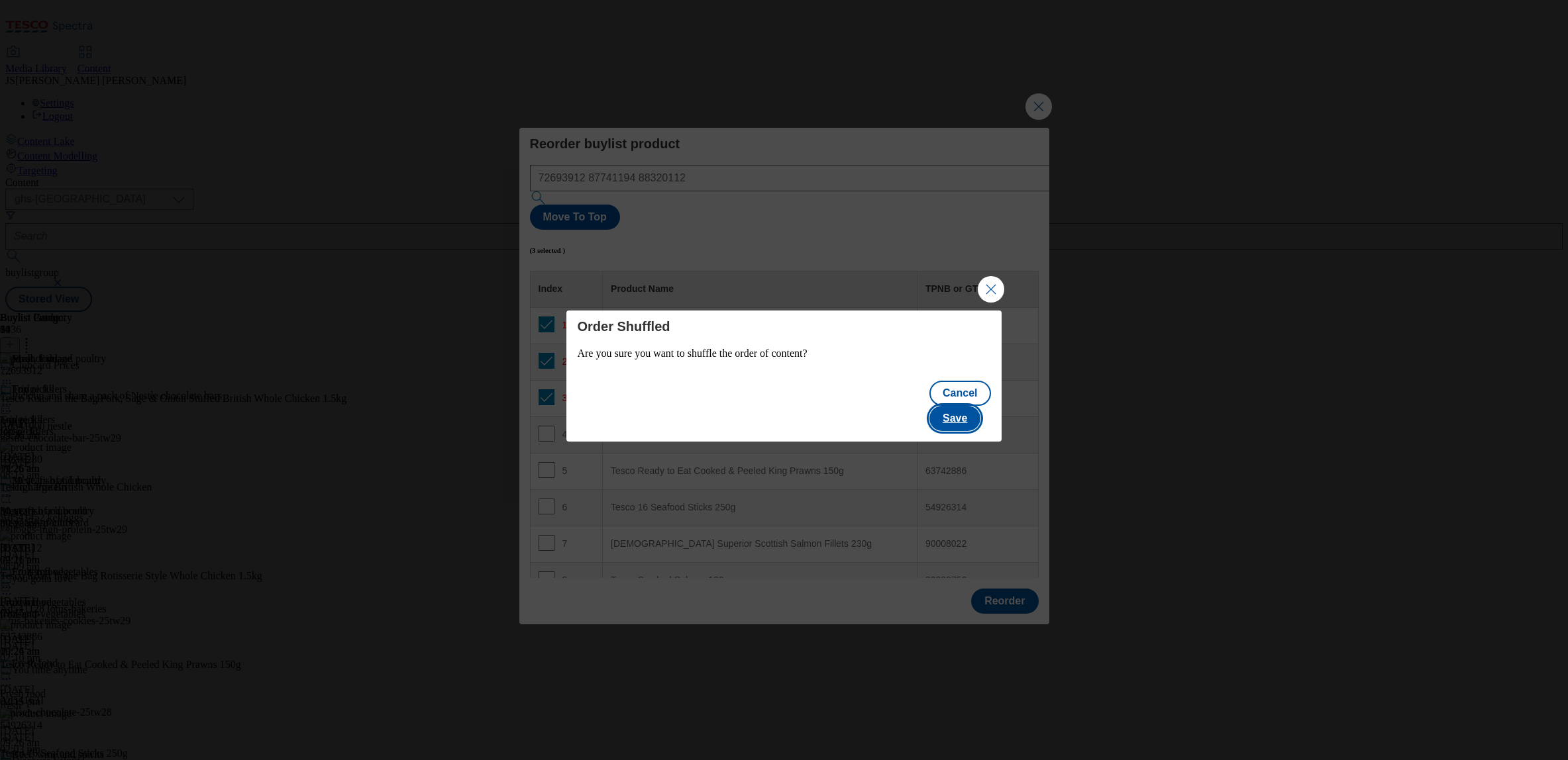
click at [965, 406] on button "Save" at bounding box center [955, 419] width 51 height 25
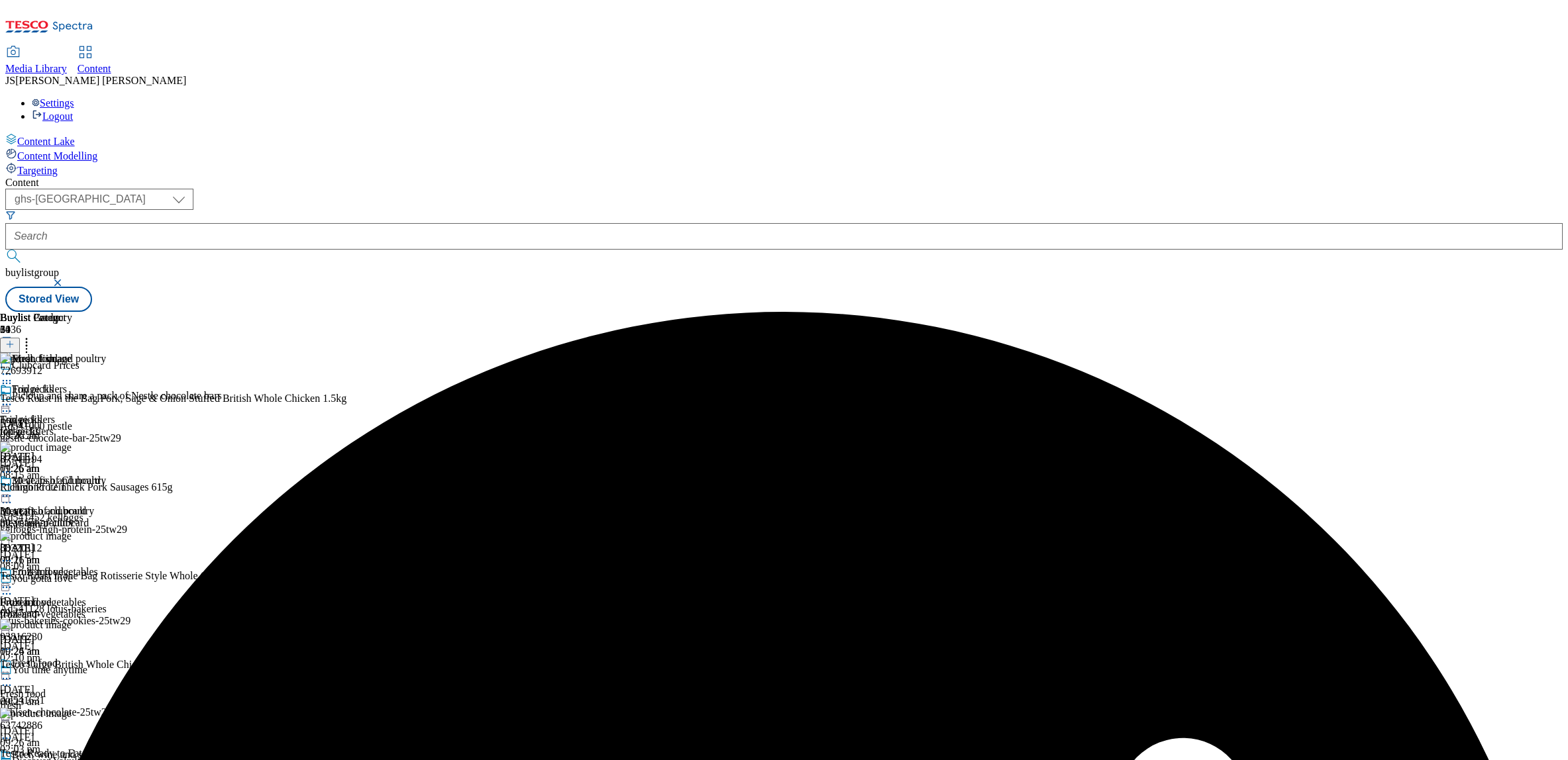
click at [13, 368] on icon at bounding box center [6, 374] width 13 height 13
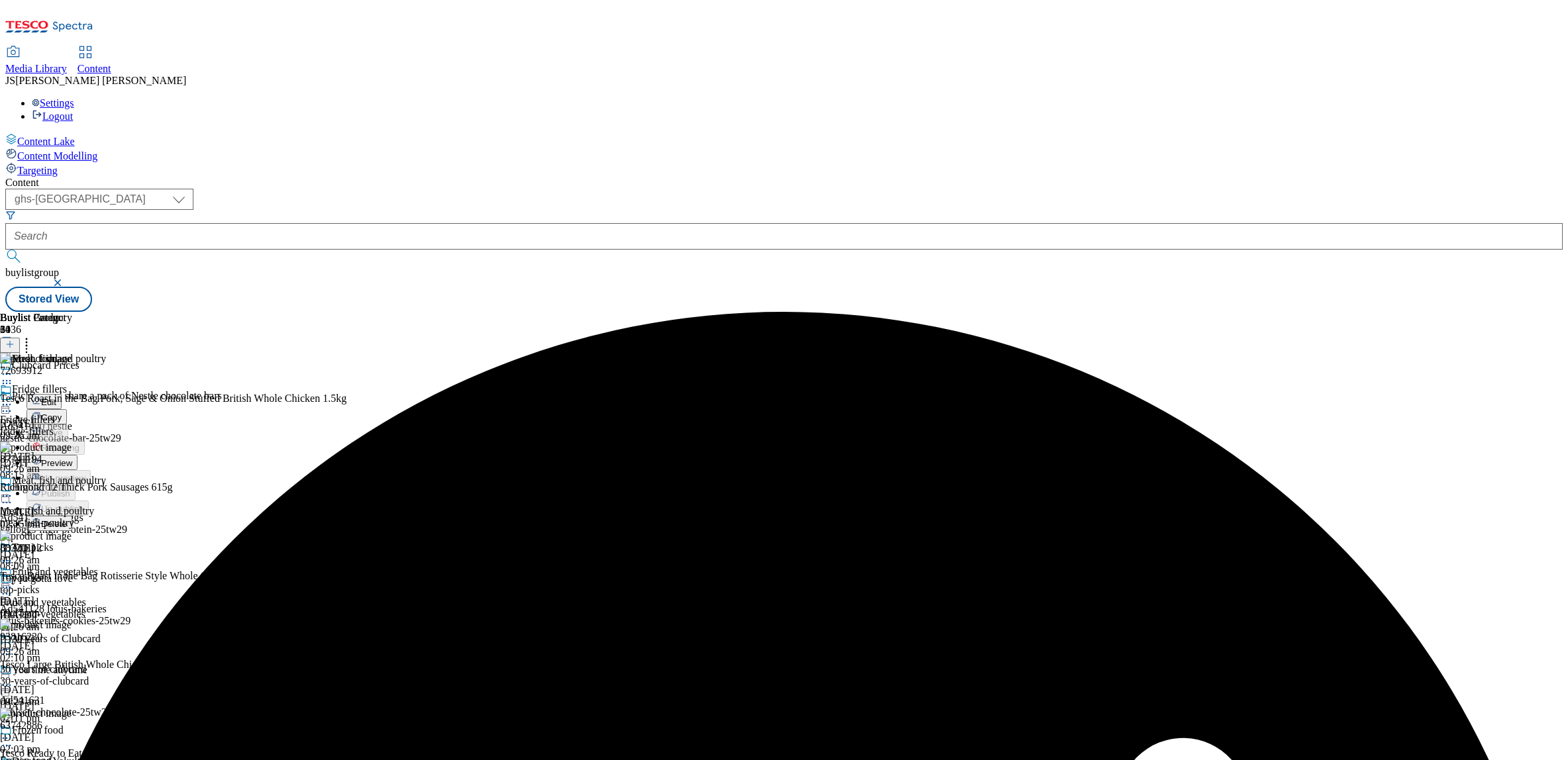
click at [72, 459] on span "Preview" at bounding box center [57, 463] width 31 height 10
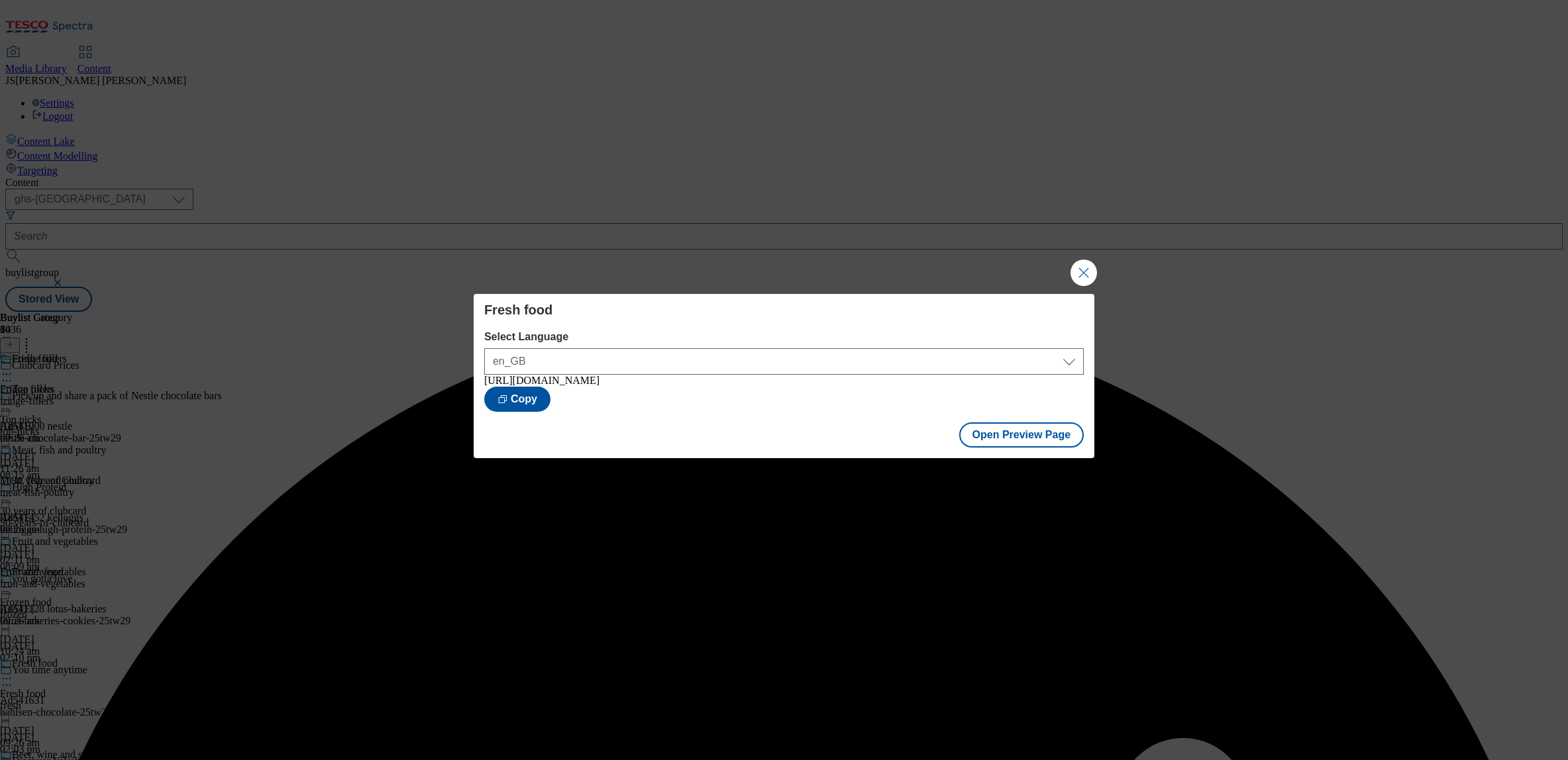
drag, startPoint x: 1093, startPoint y: 274, endPoint x: 924, endPoint y: 241, distance: 172.2
click at [1090, 274] on button "Close Modal" at bounding box center [1084, 272] width 26 height 26
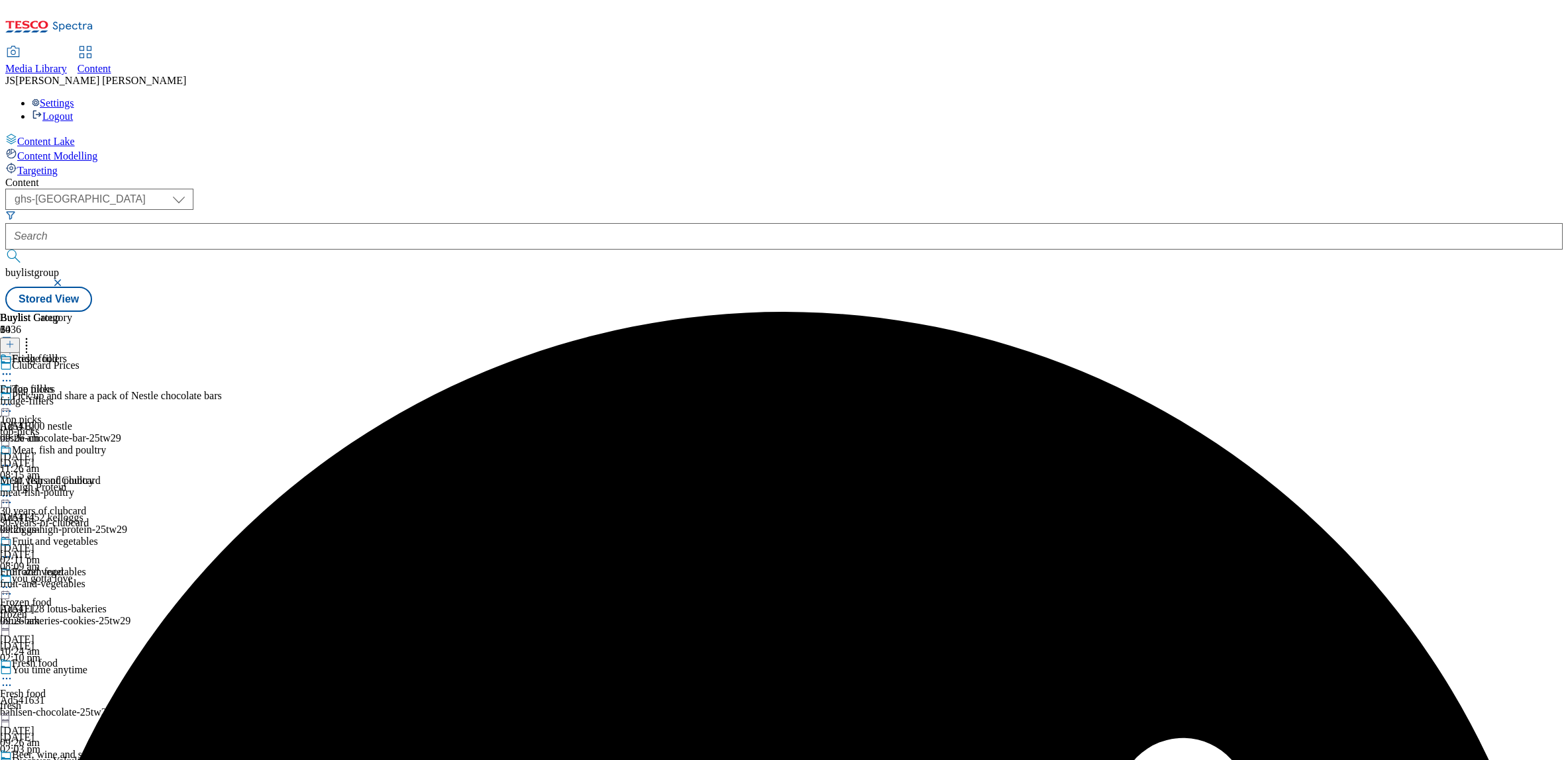
click at [13, 368] on icon at bounding box center [6, 374] width 13 height 13
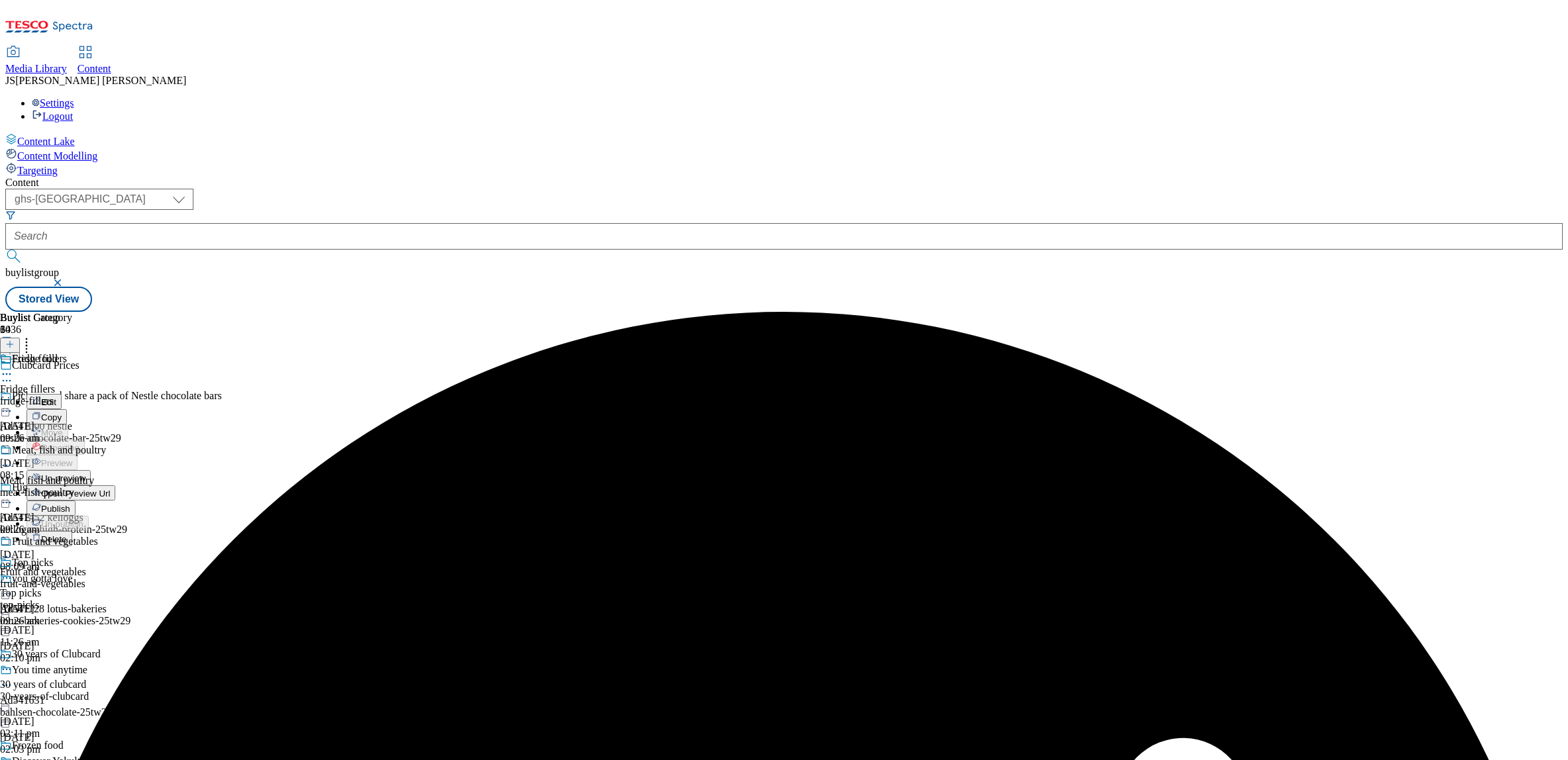
click at [70, 504] on span "Publish" at bounding box center [56, 509] width 29 height 10
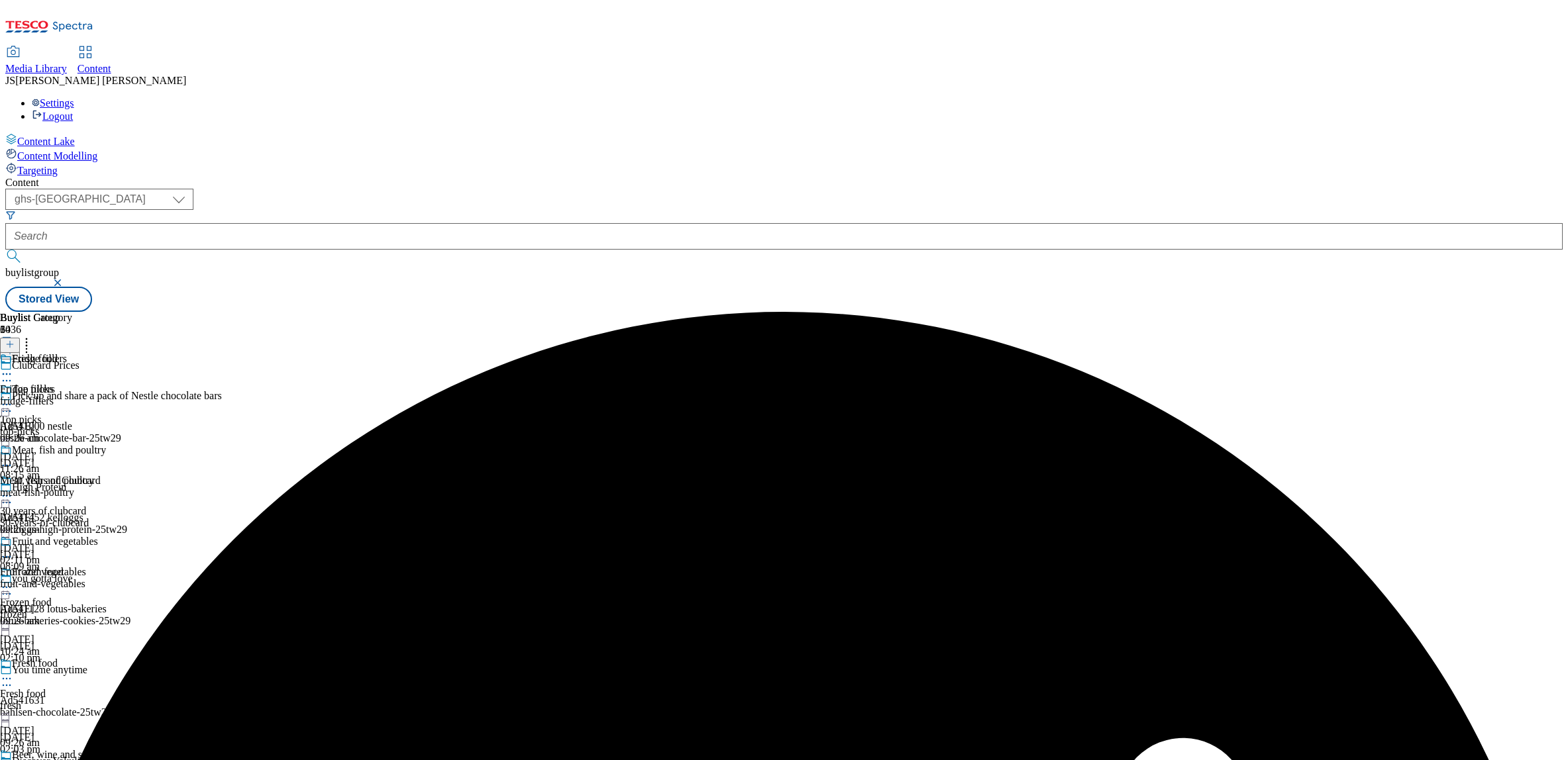
click at [13, 368] on icon at bounding box center [6, 374] width 13 height 13
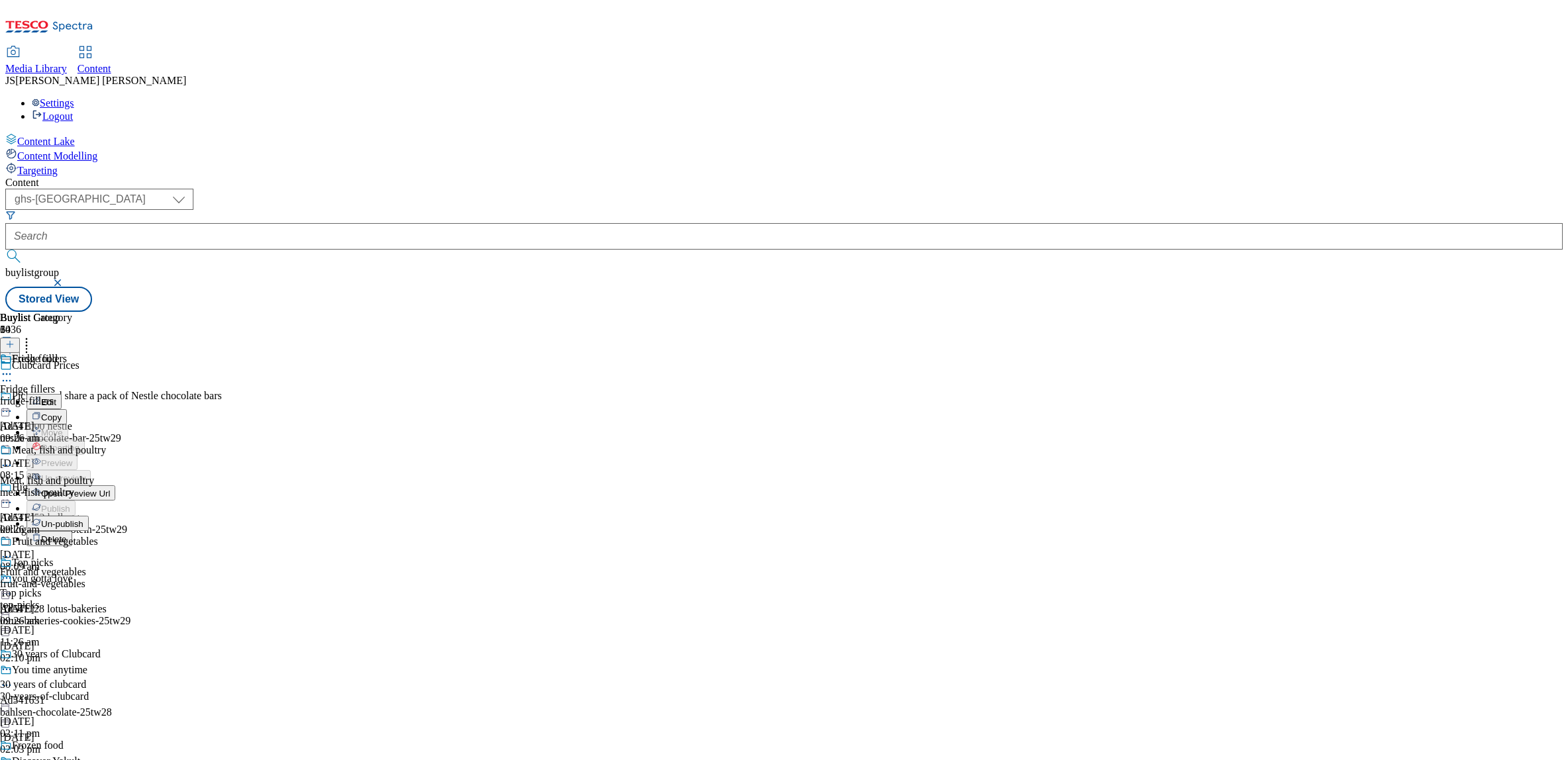
click at [83, 519] on span "Un-publish" at bounding box center [62, 524] width 42 height 10
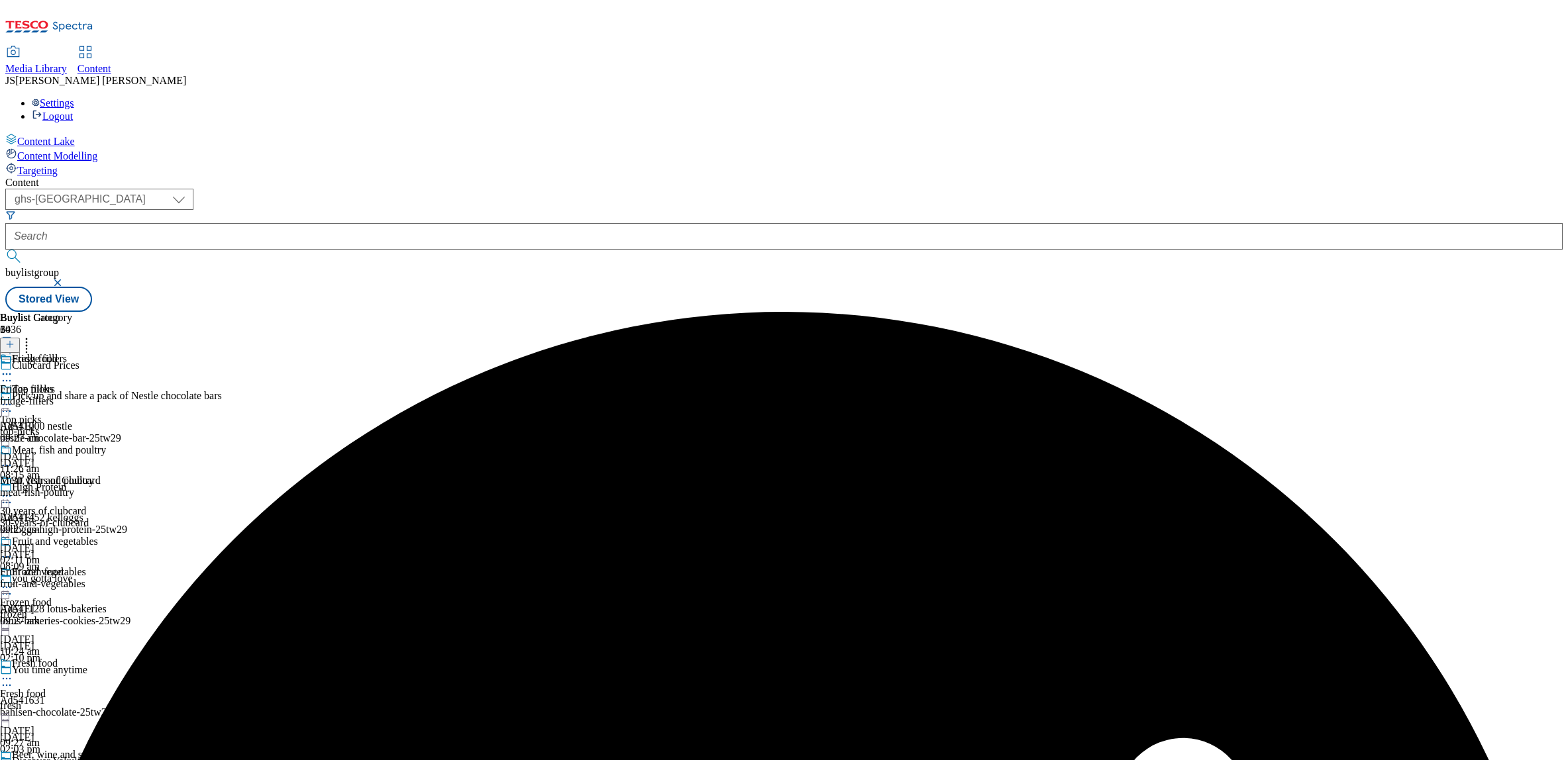
click at [13, 368] on icon at bounding box center [6, 374] width 13 height 13
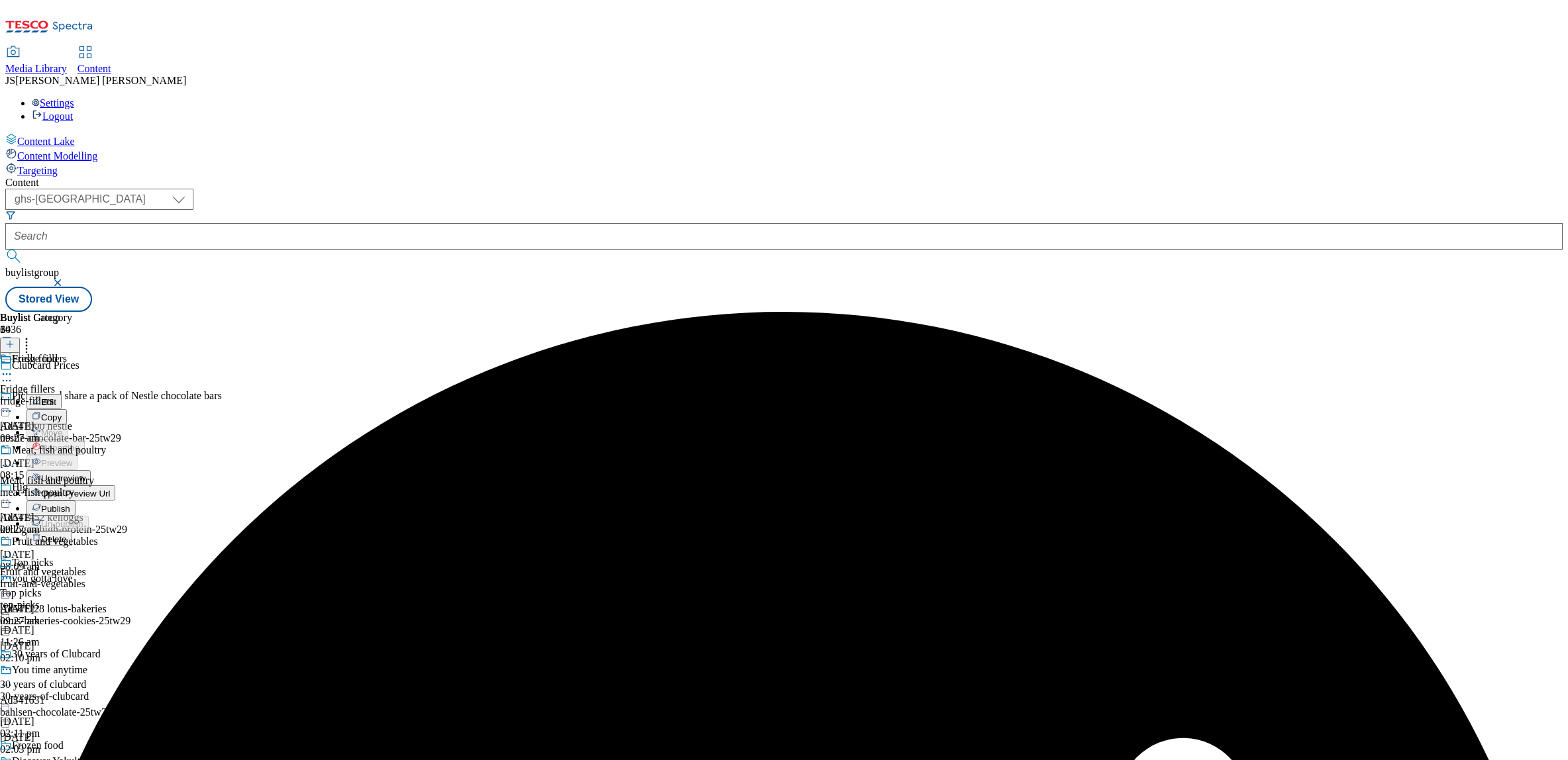
click at [86, 474] on span "Un-preview" at bounding box center [63, 479] width 44 height 10
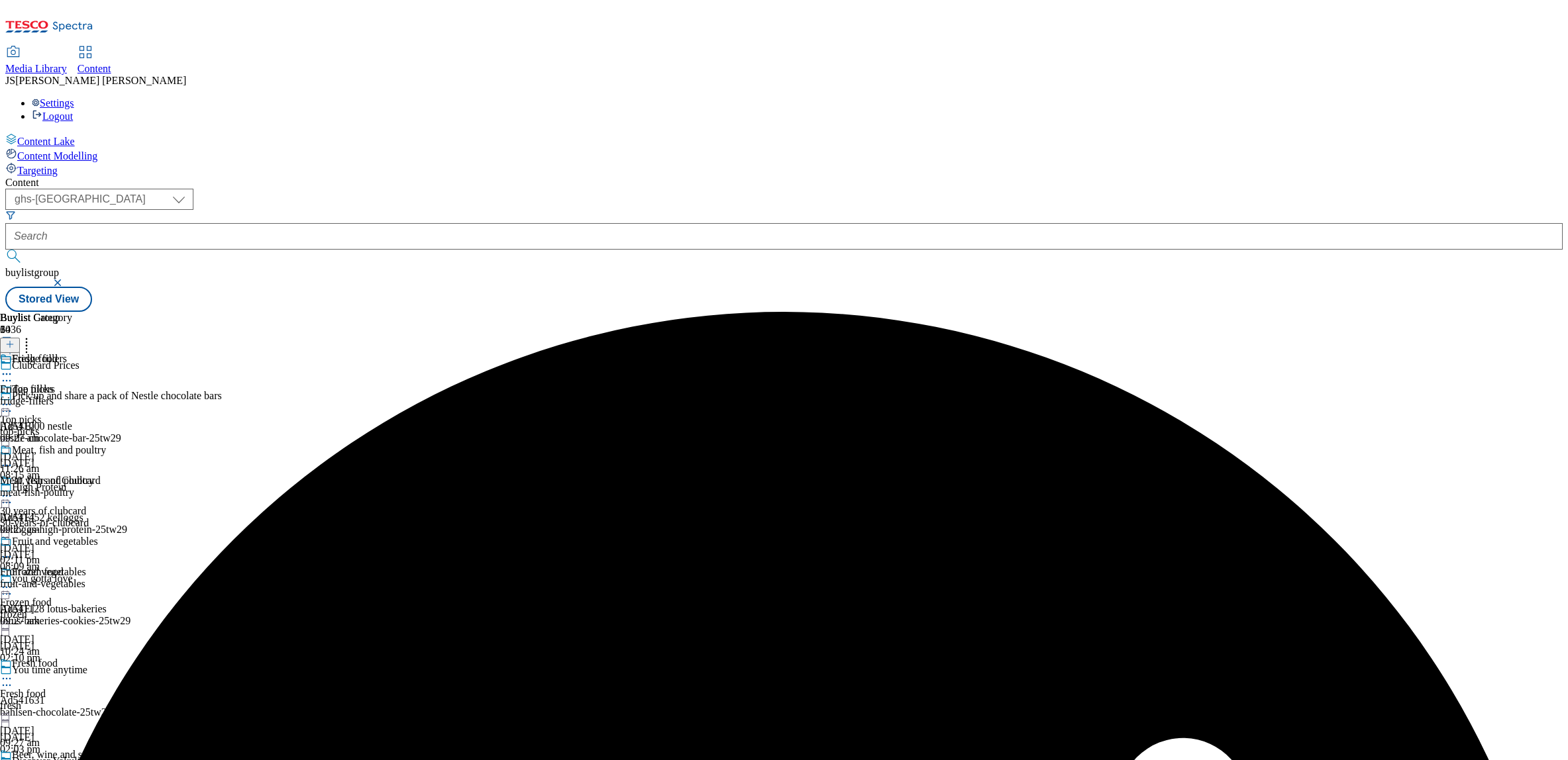
click at [106, 395] on div "fridge-fillers" at bounding box center [53, 401] width 106 height 12
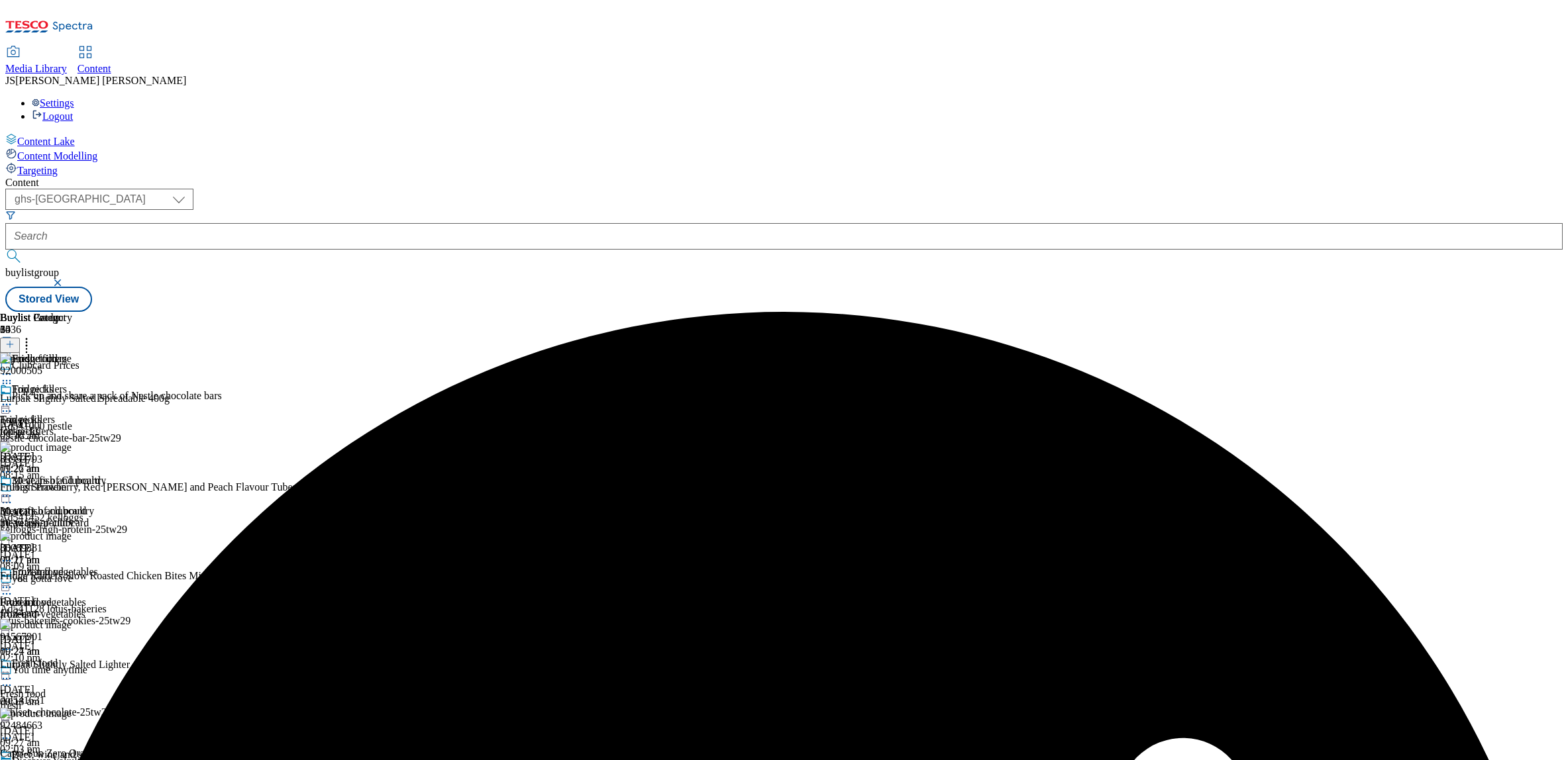
click at [361, 312] on header "Buylist Product 35" at bounding box center [181, 332] width 361 height 41
click at [14, 340] on icon at bounding box center [10, 344] width 9 height 9
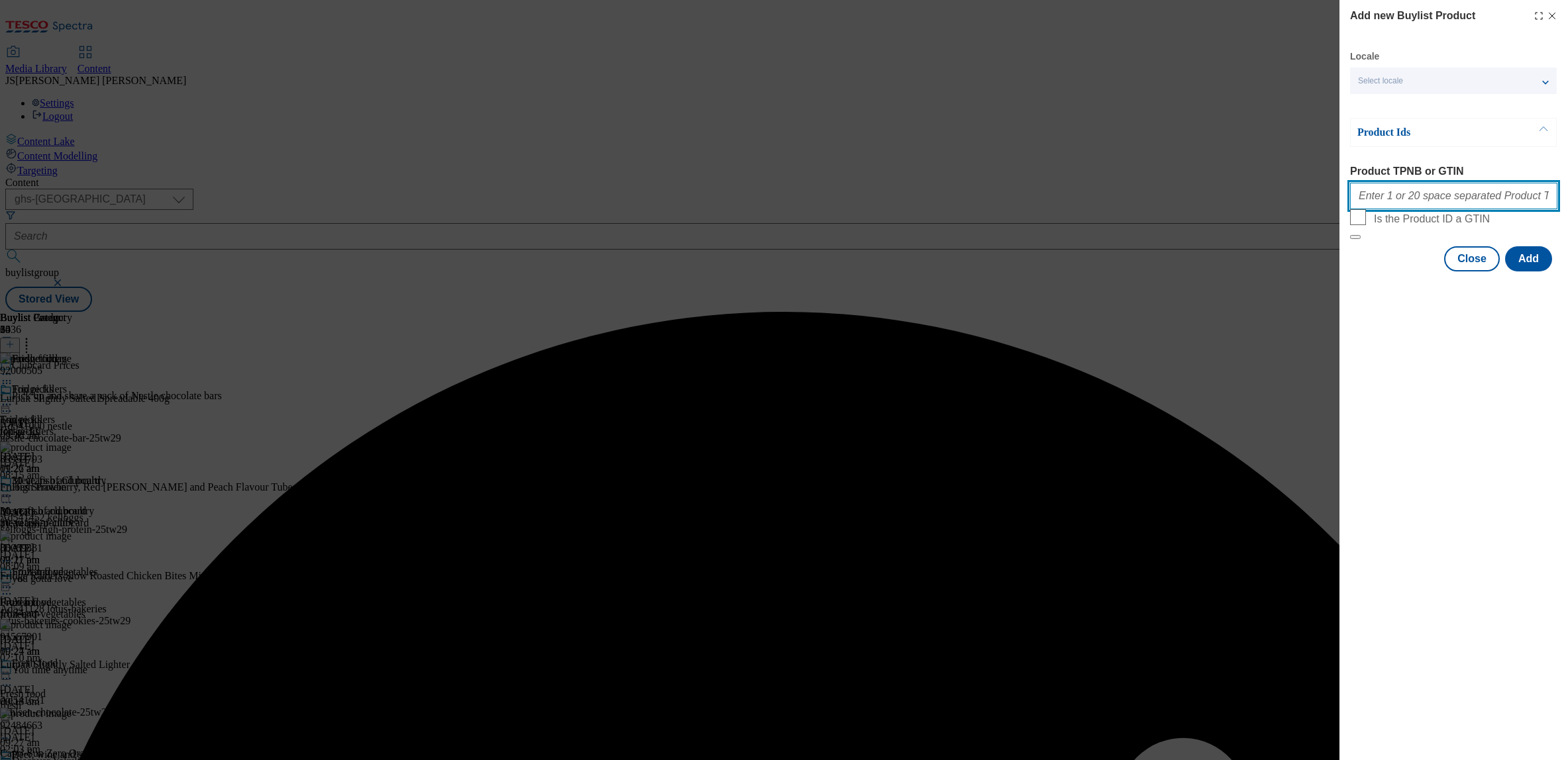
click at [1381, 194] on input "Product TPNB or GTIN" at bounding box center [1453, 196] width 208 height 26
paste input "92118378"
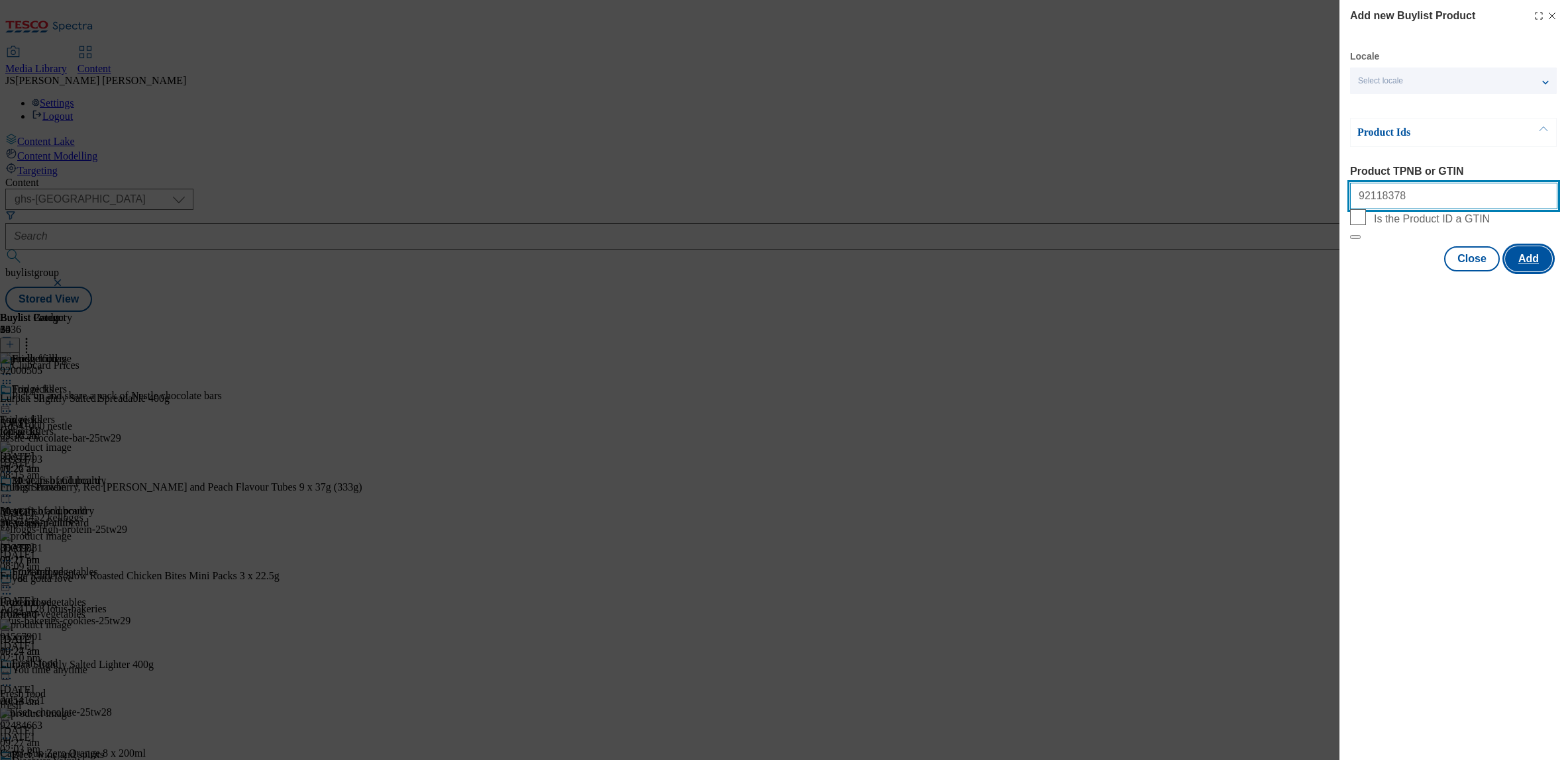
type input "92118378"
click at [1522, 272] on button "Add" at bounding box center [1529, 259] width 47 height 25
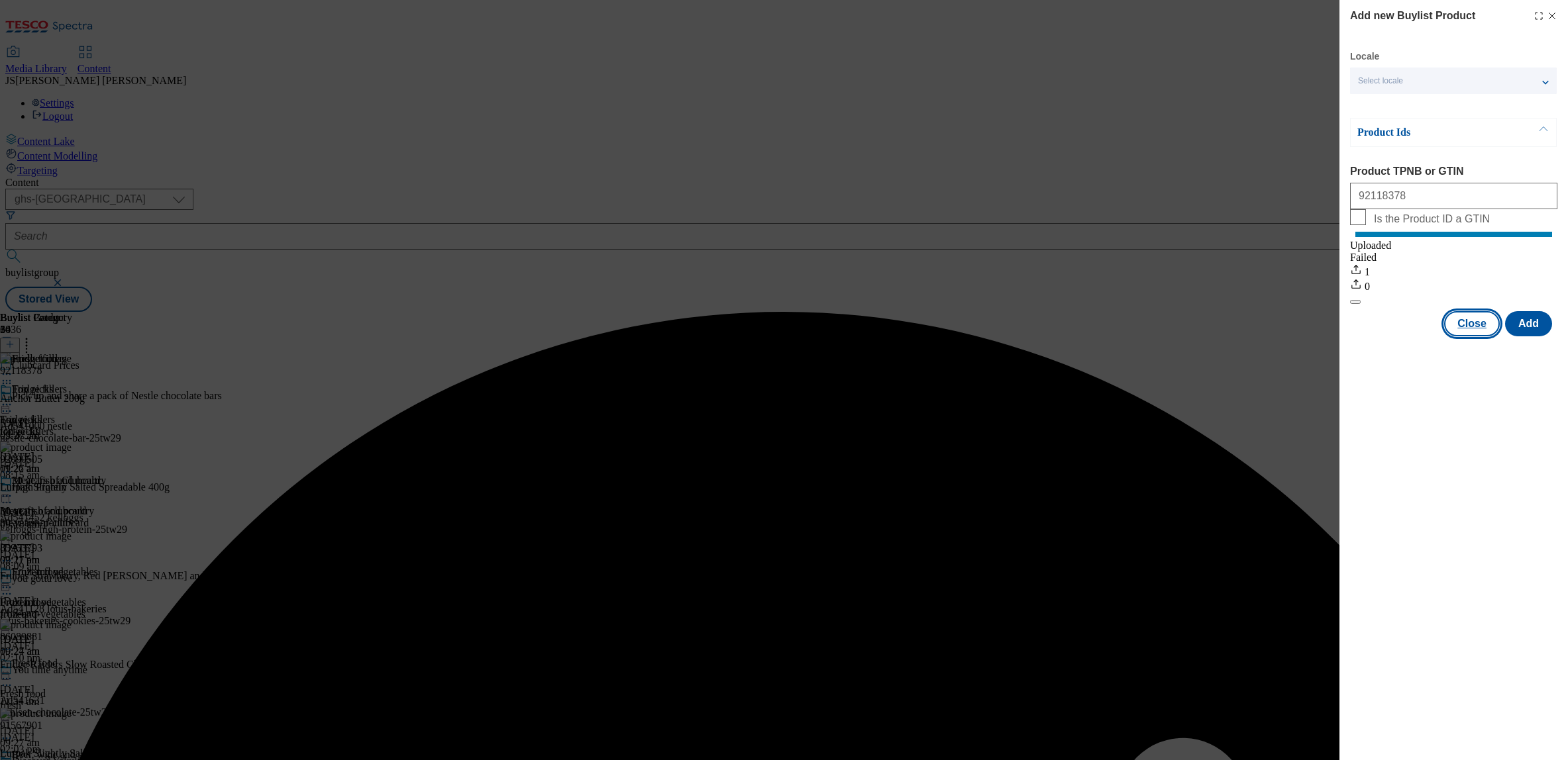
click at [1480, 337] on button "Close" at bounding box center [1472, 323] width 56 height 25
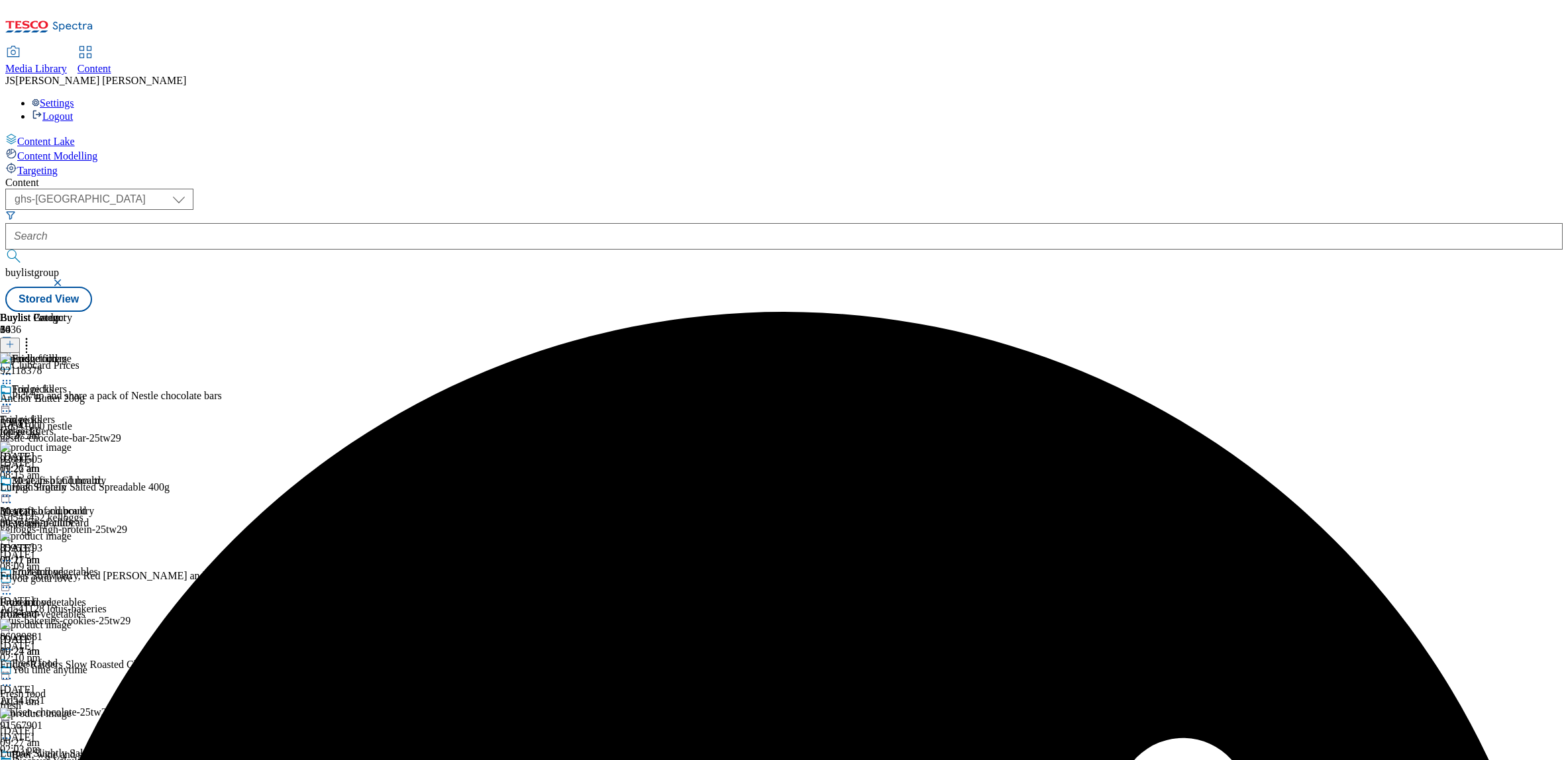
click at [13, 368] on icon at bounding box center [6, 374] width 13 height 13
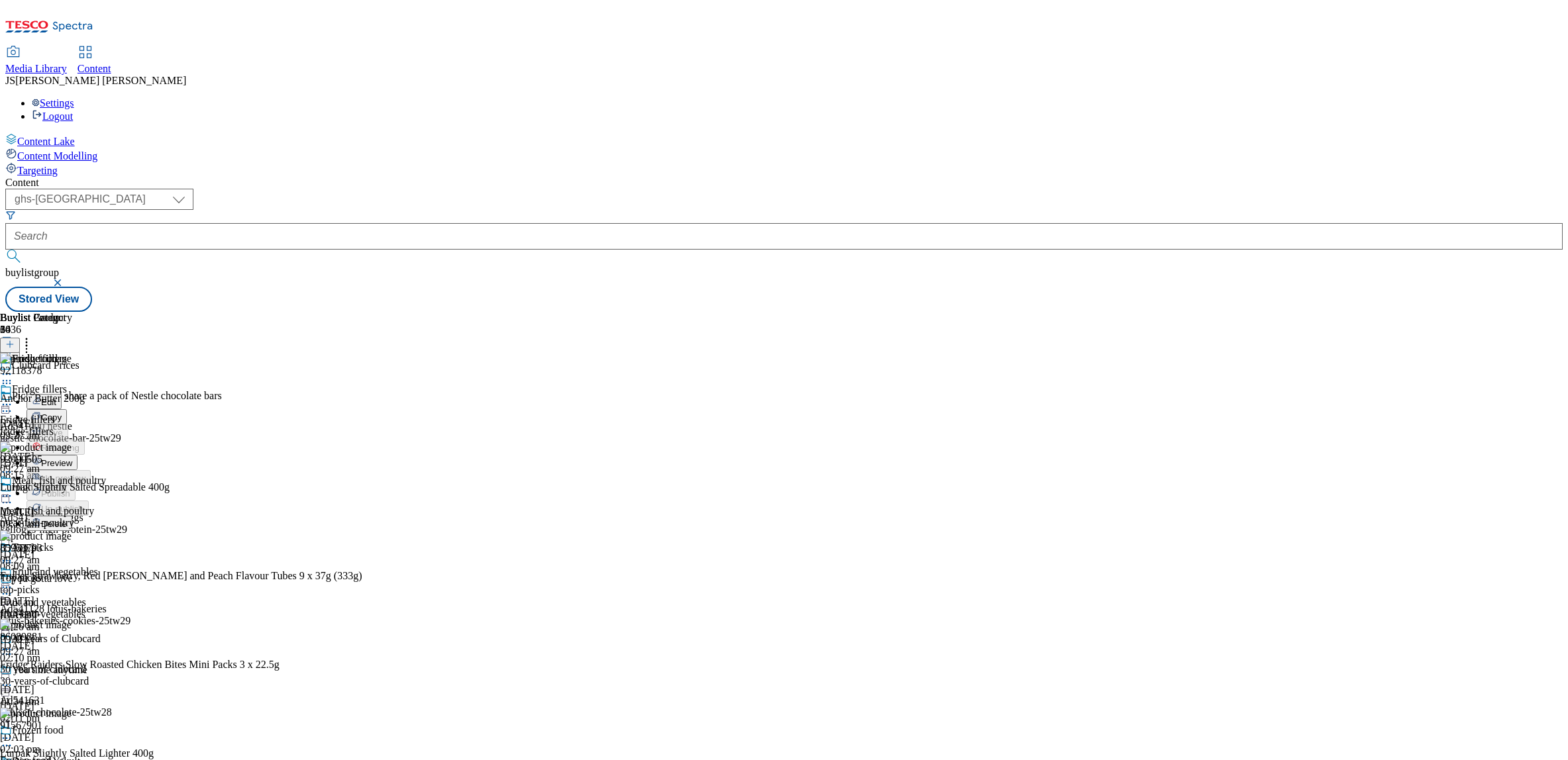
click at [72, 459] on span "Preview" at bounding box center [57, 463] width 31 height 10
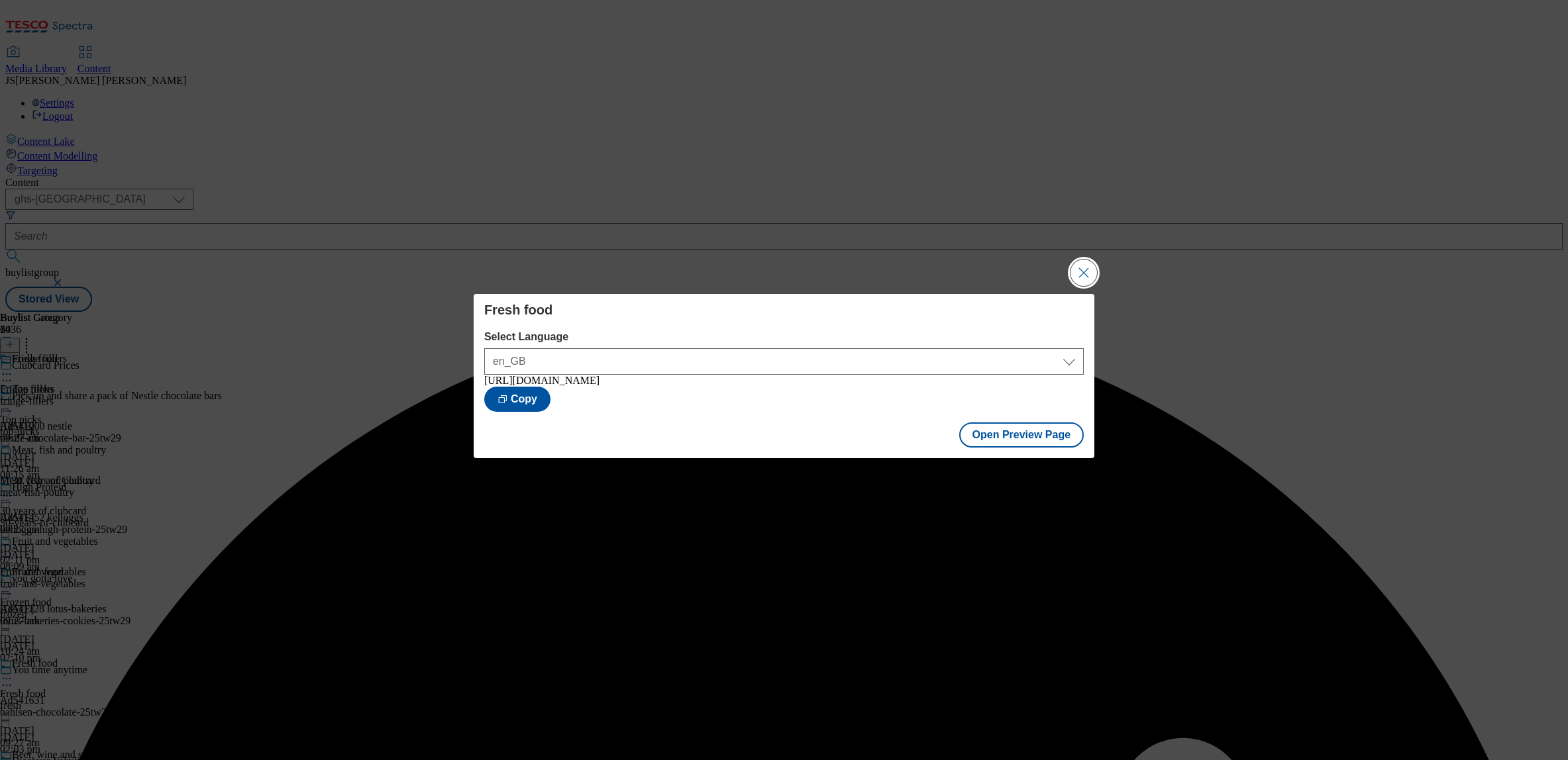
click at [1088, 267] on button "Close Modal" at bounding box center [1084, 272] width 26 height 26
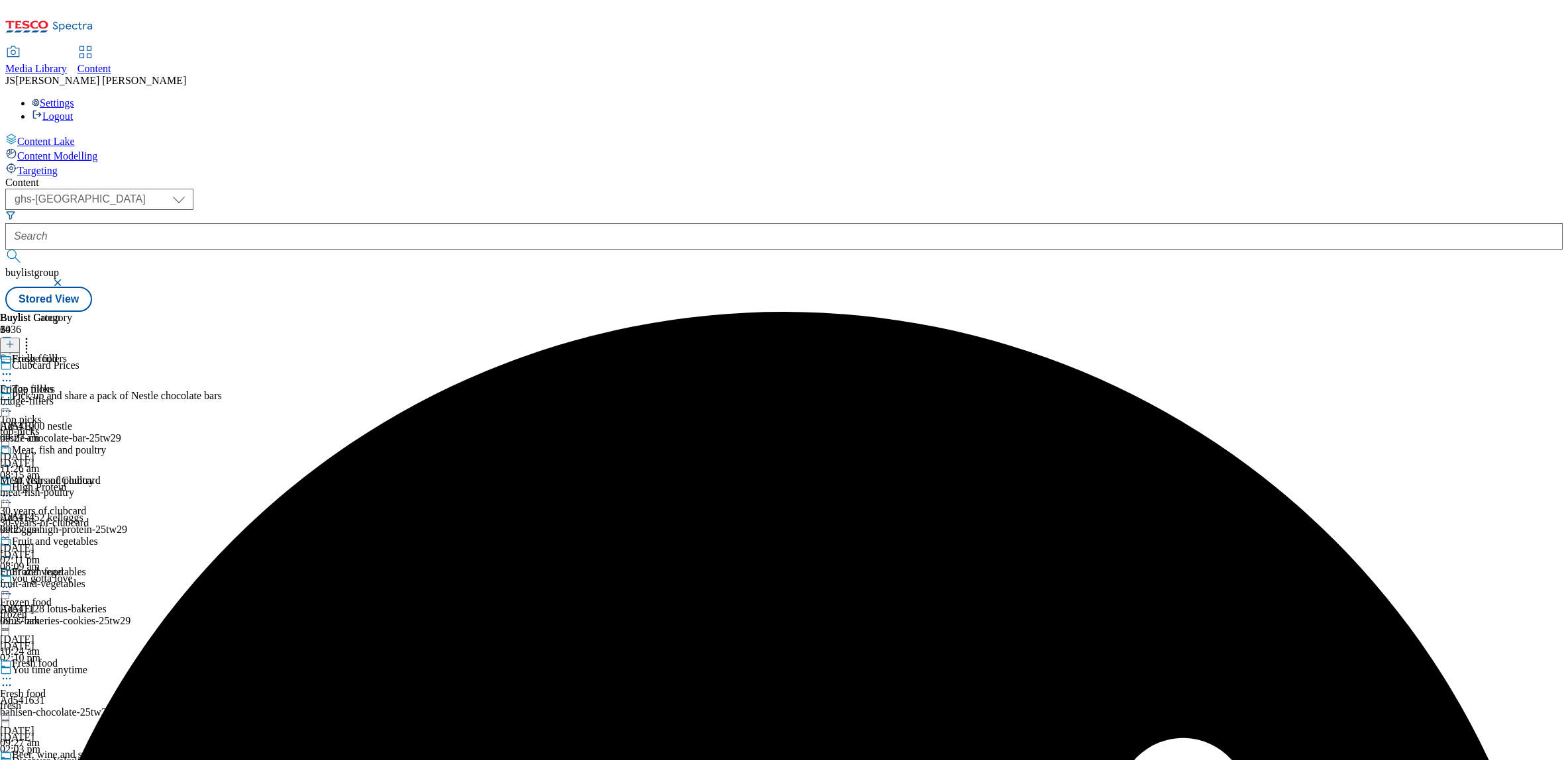
click at [13, 368] on icon at bounding box center [6, 374] width 13 height 13
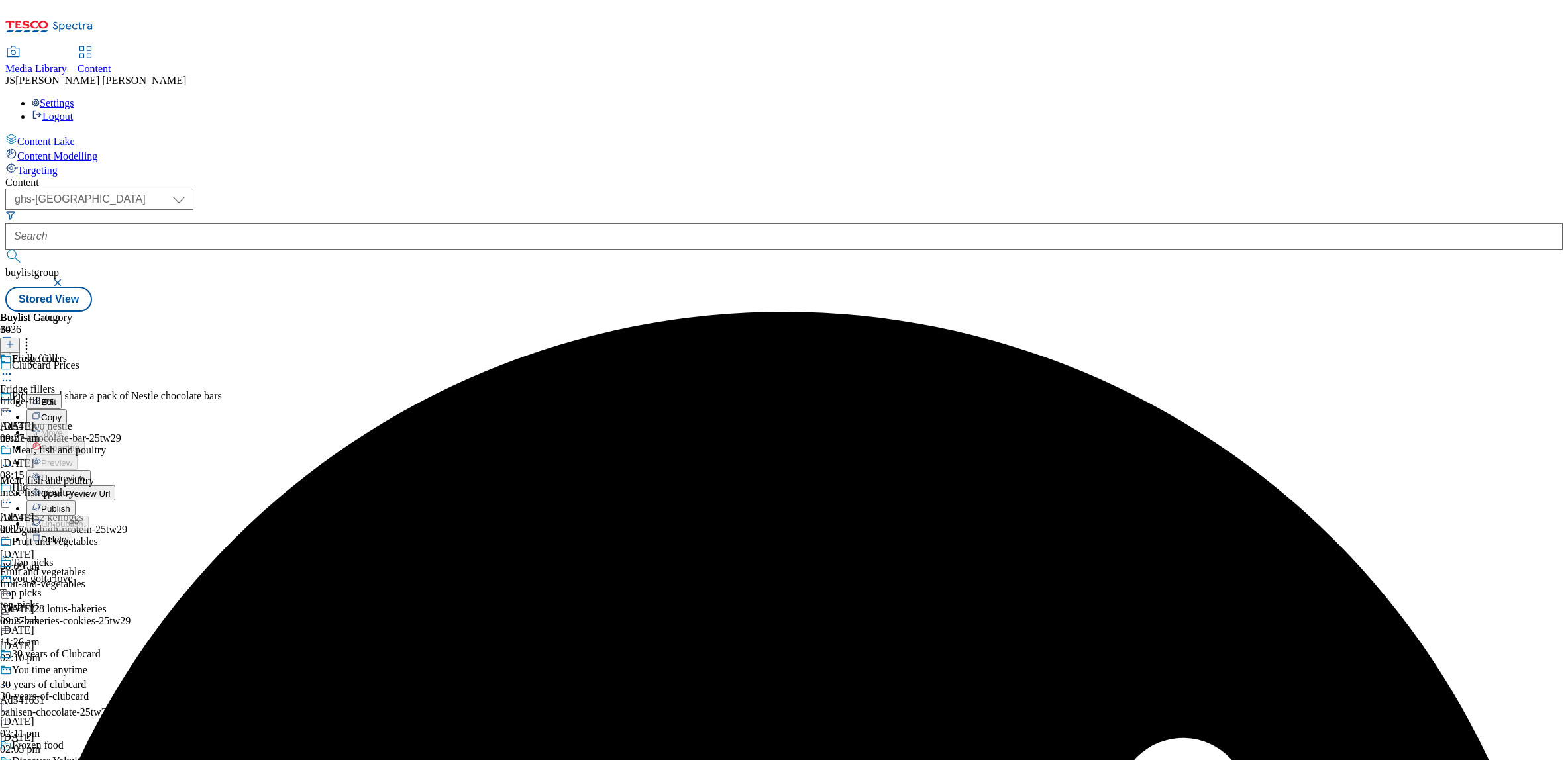
click at [70, 504] on span "Publish" at bounding box center [56, 509] width 29 height 10
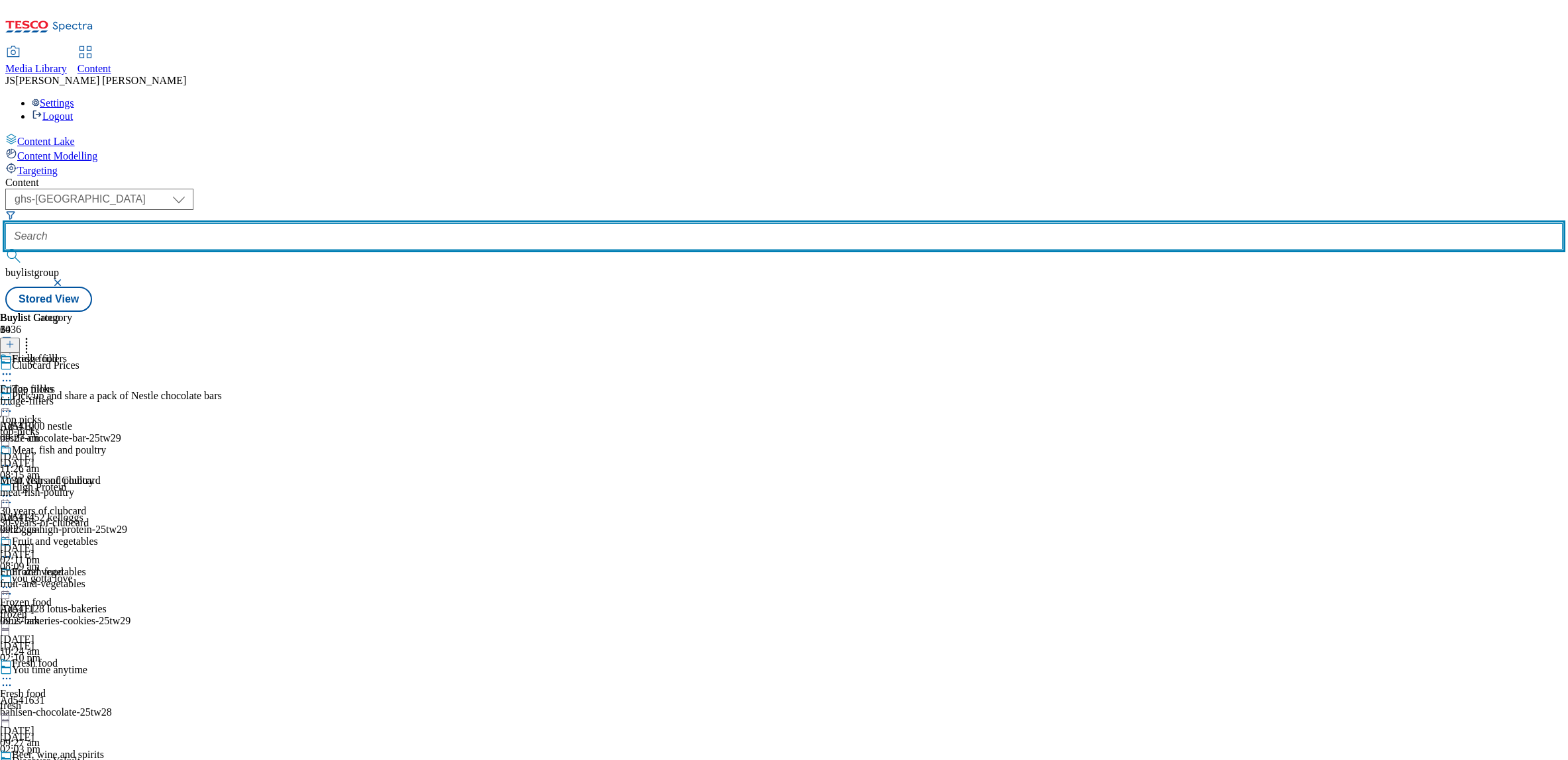
click at [344, 223] on input "text" at bounding box center [784, 237] width 1558 height 26
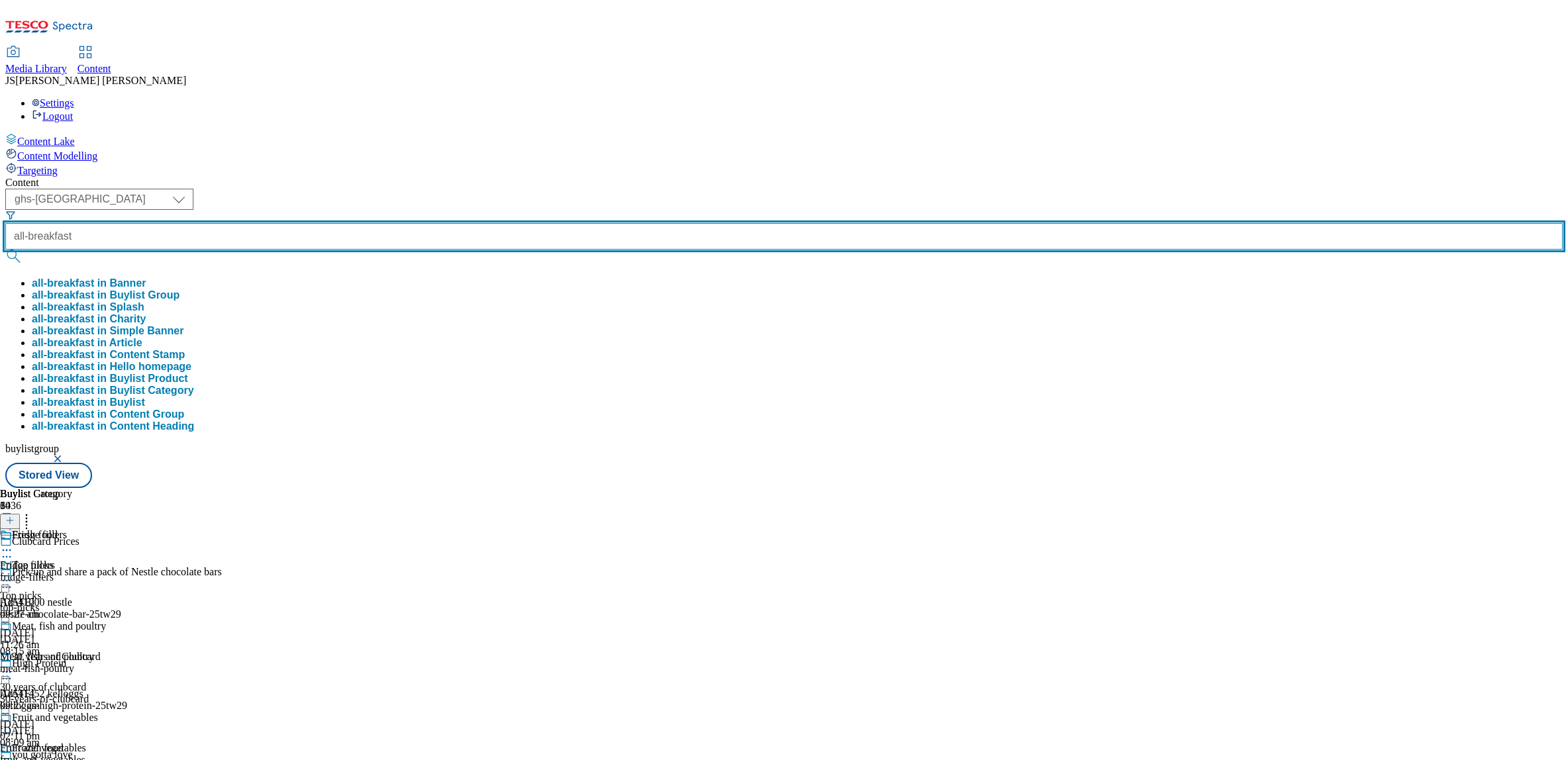
type input "all-breakfast"
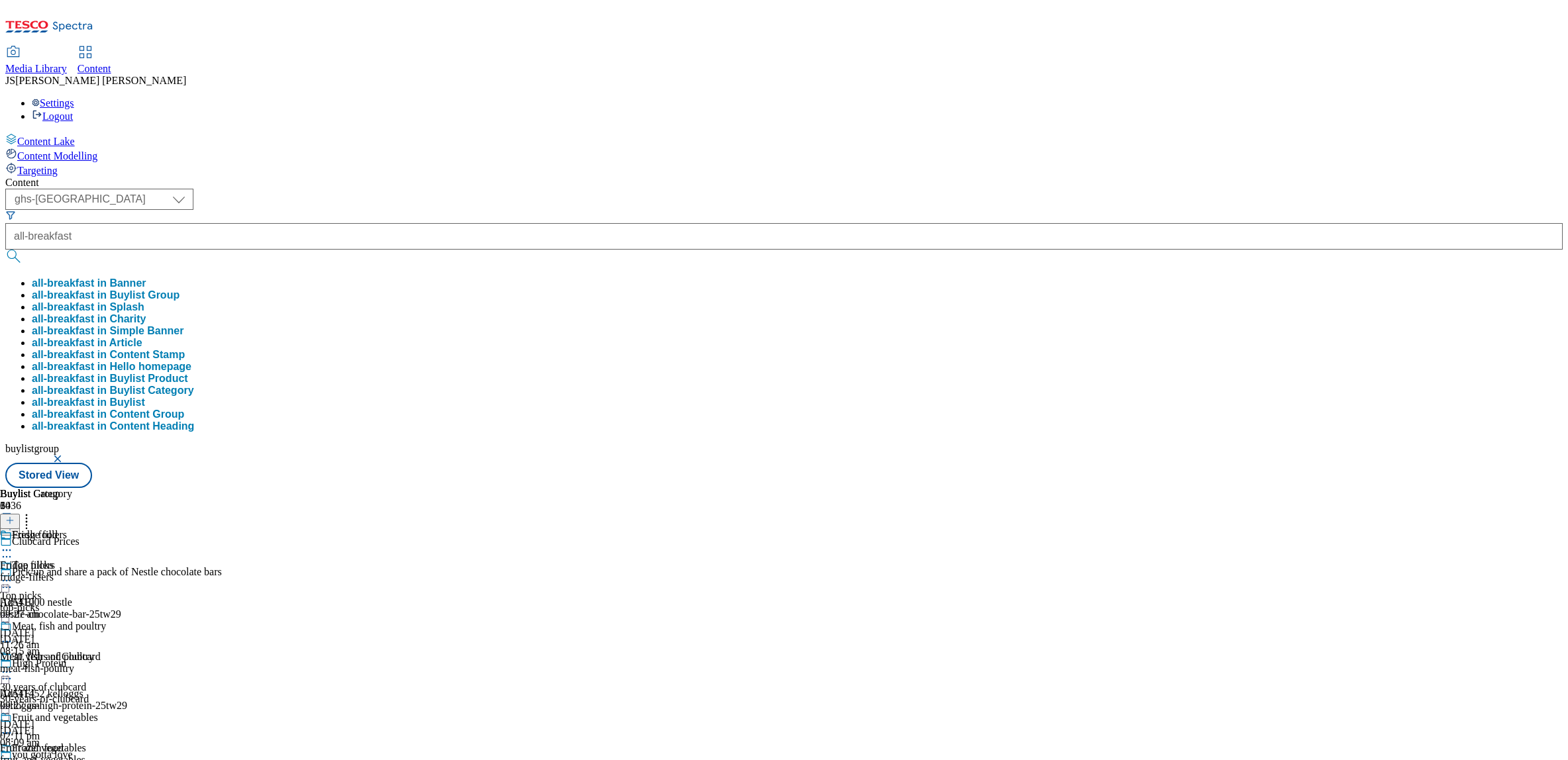
click at [179, 290] on button "all-breakfast in Buylist Group" at bounding box center [106, 295] width 148 height 12
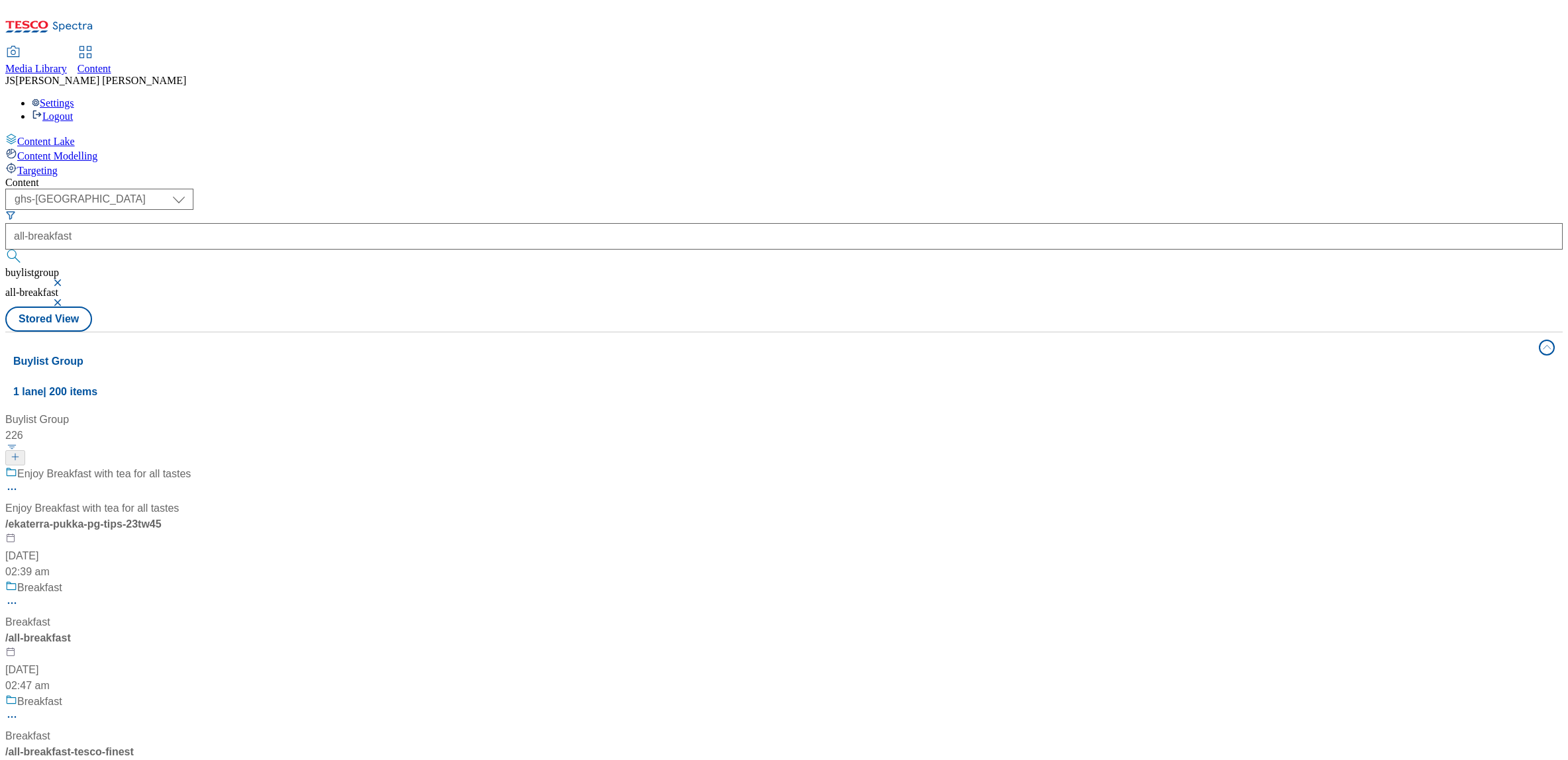
scroll to position [88, 0]
click at [50, 614] on div "Breakfast" at bounding box center [28, 622] width 45 height 16
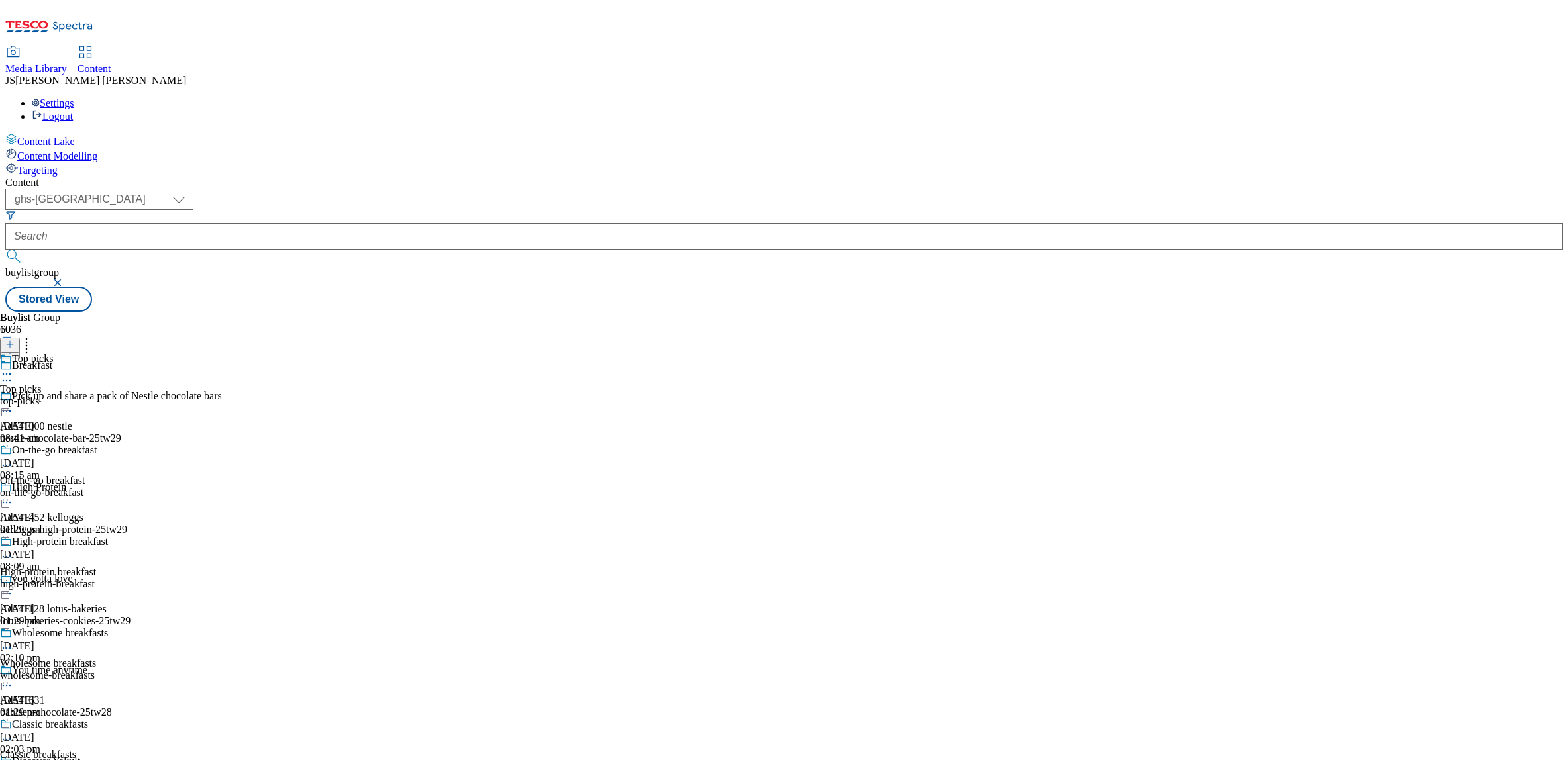
click at [141, 395] on div "top-picks" at bounding box center [70, 401] width 141 height 12
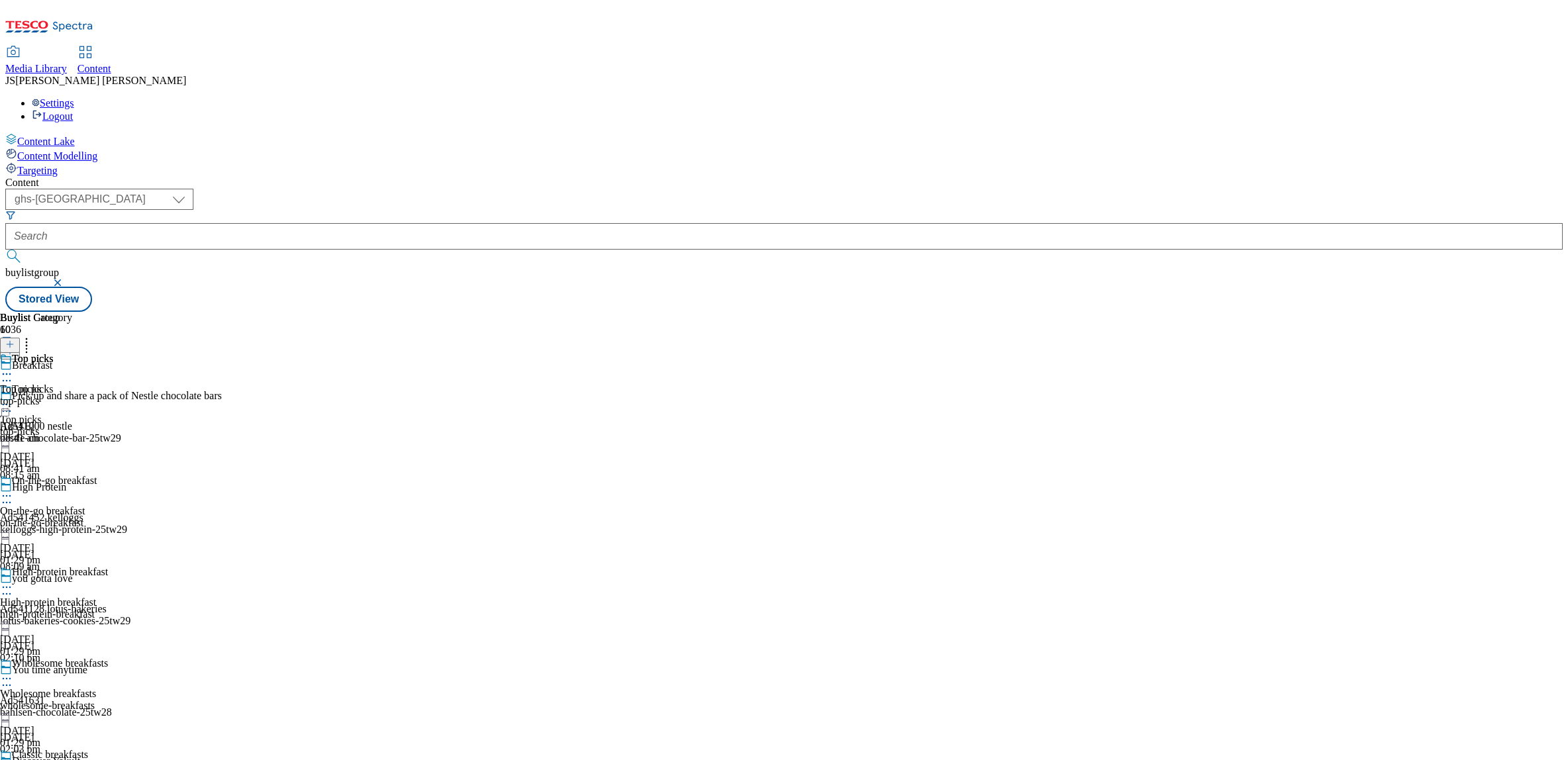
click at [5, 404] on circle at bounding box center [3, 405] width 2 height 2
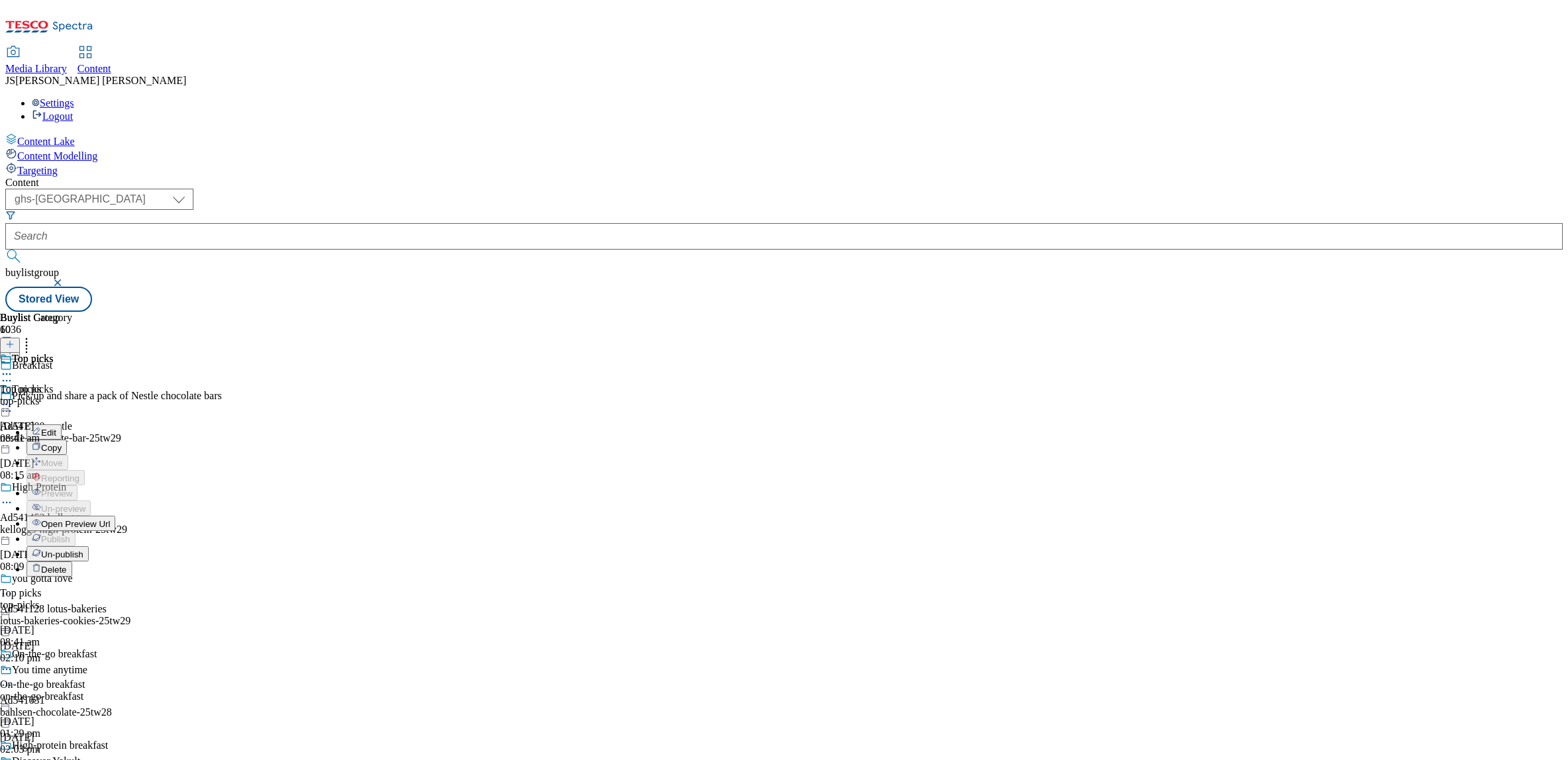
click at [83, 550] on span "Un-publish" at bounding box center [62, 554] width 42 height 10
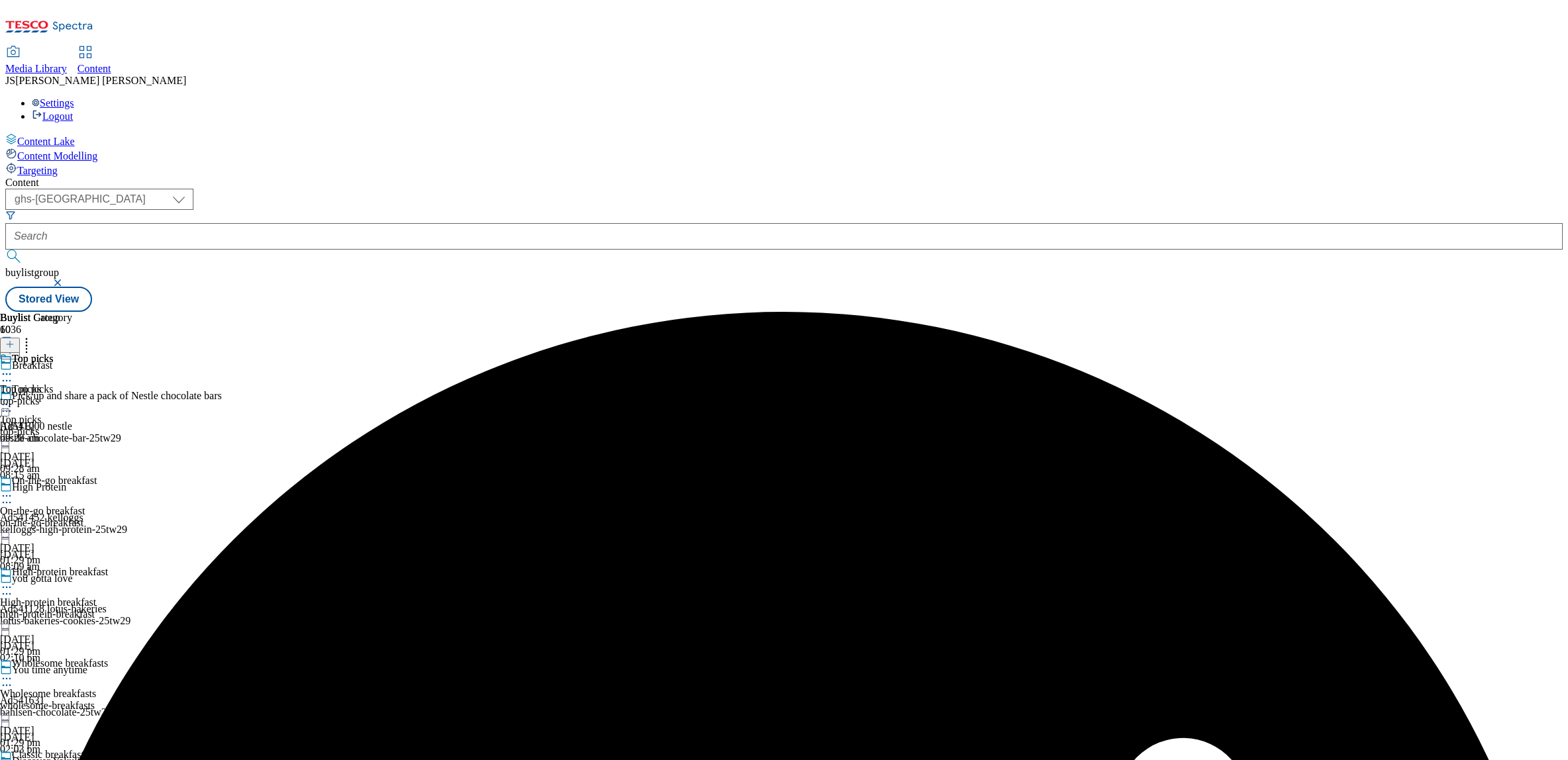
click at [13, 398] on icon at bounding box center [6, 404] width 13 height 13
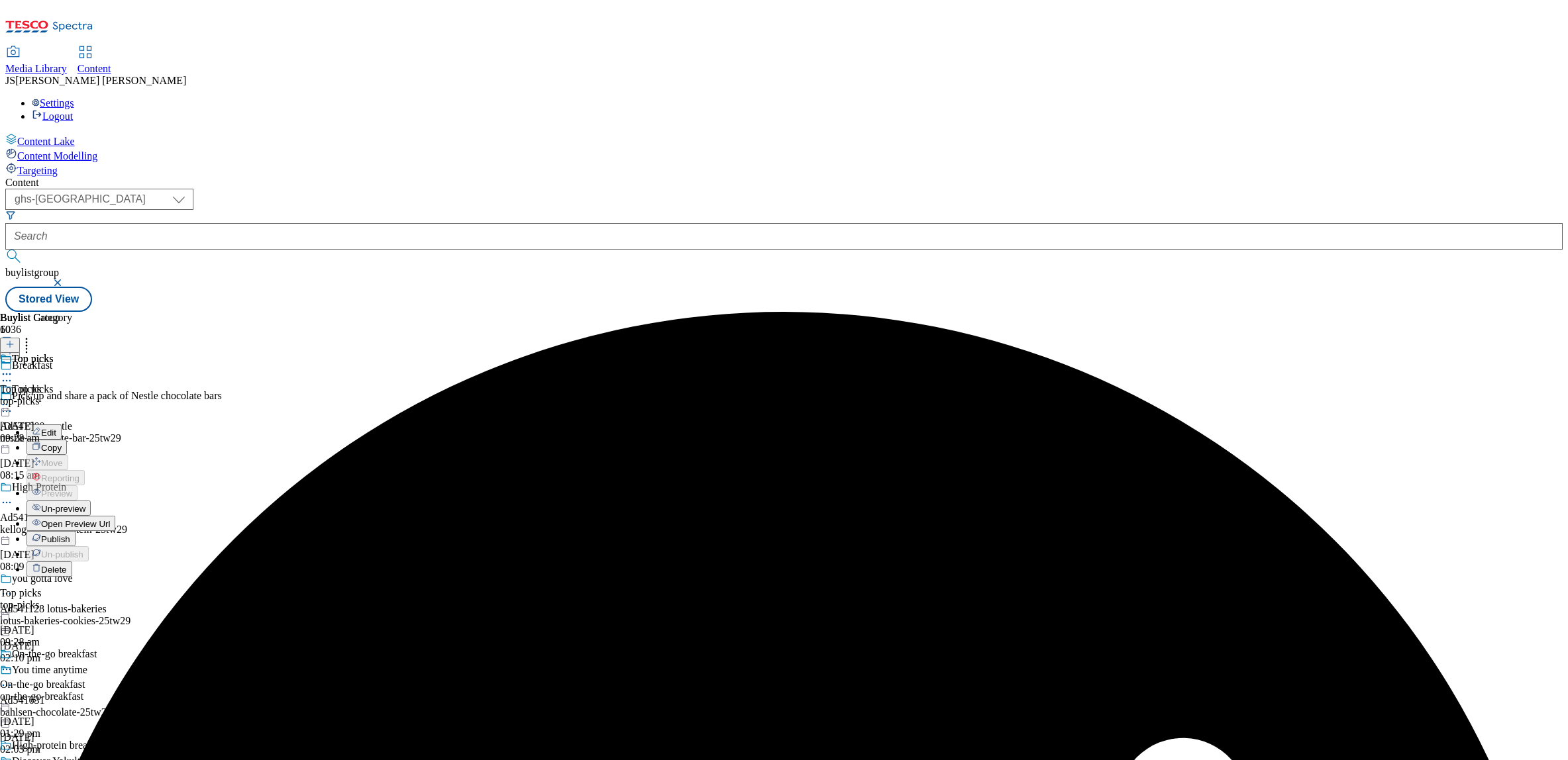
click at [86, 504] on span "Un-preview" at bounding box center [63, 509] width 44 height 10
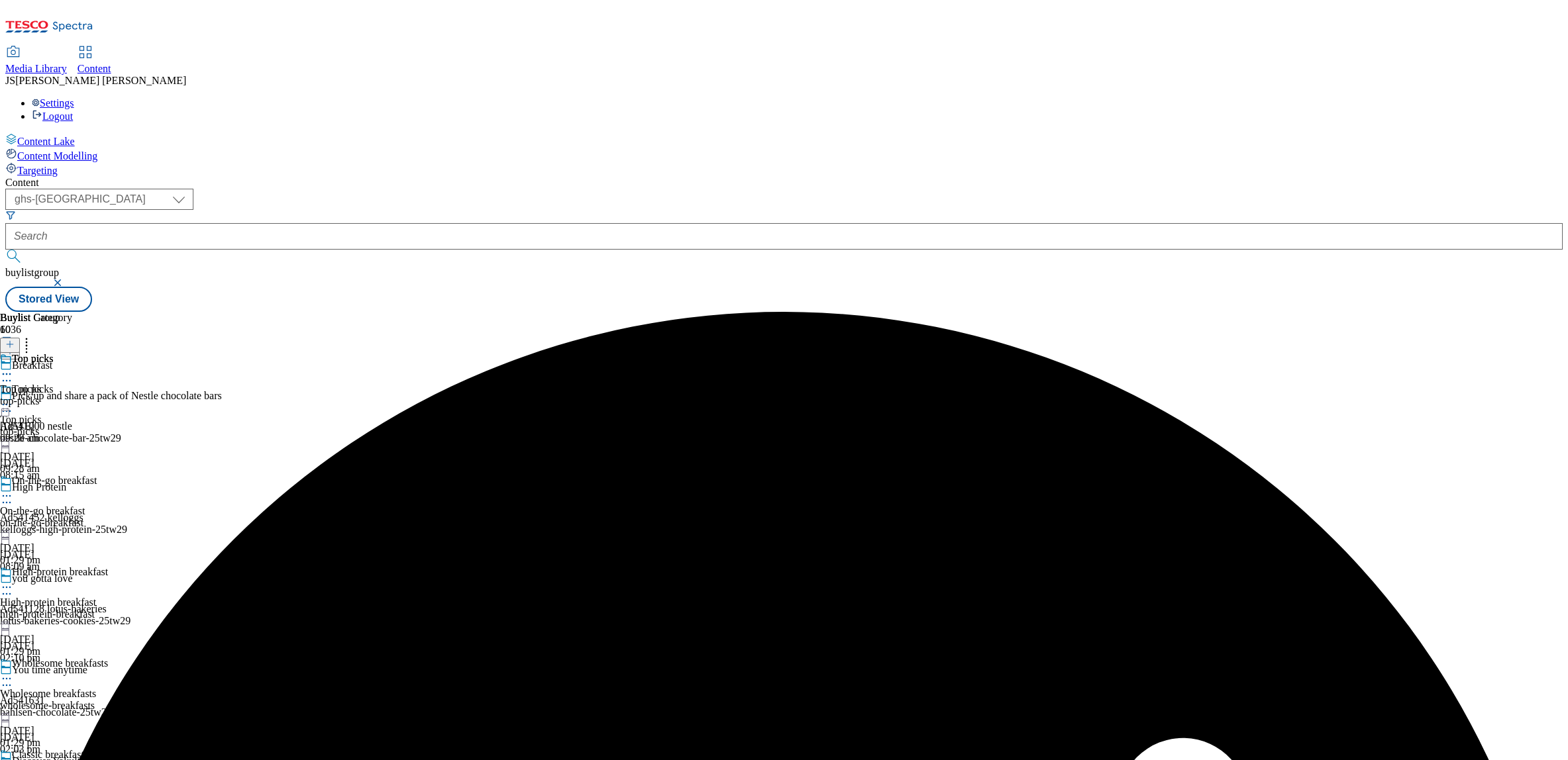
click at [141, 426] on div "top-picks" at bounding box center [70, 431] width 141 height 12
click at [72, 395] on div "top-picks" at bounding box center [36, 401] width 72 height 12
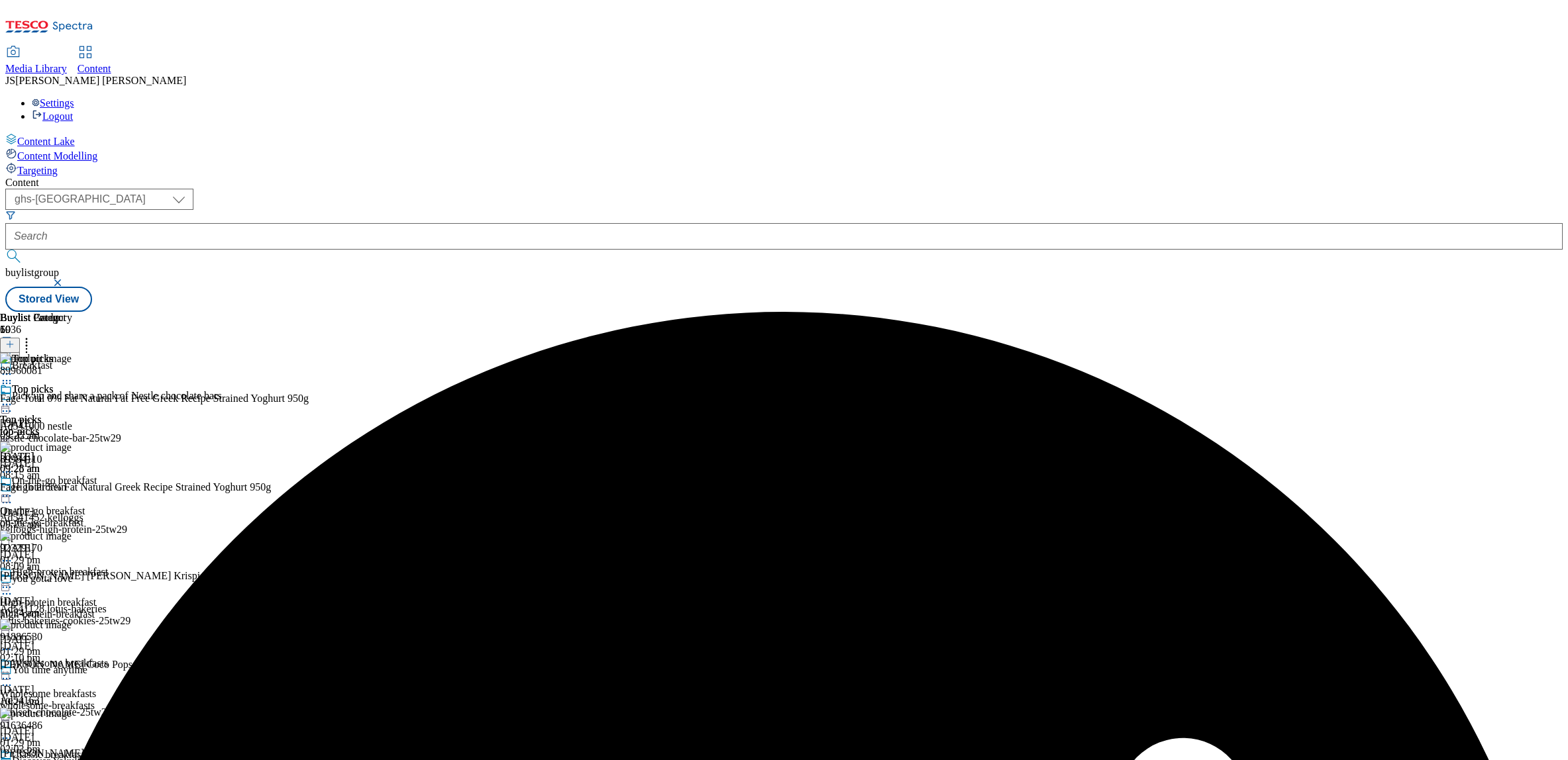
click at [14, 340] on icon at bounding box center [10, 344] width 9 height 9
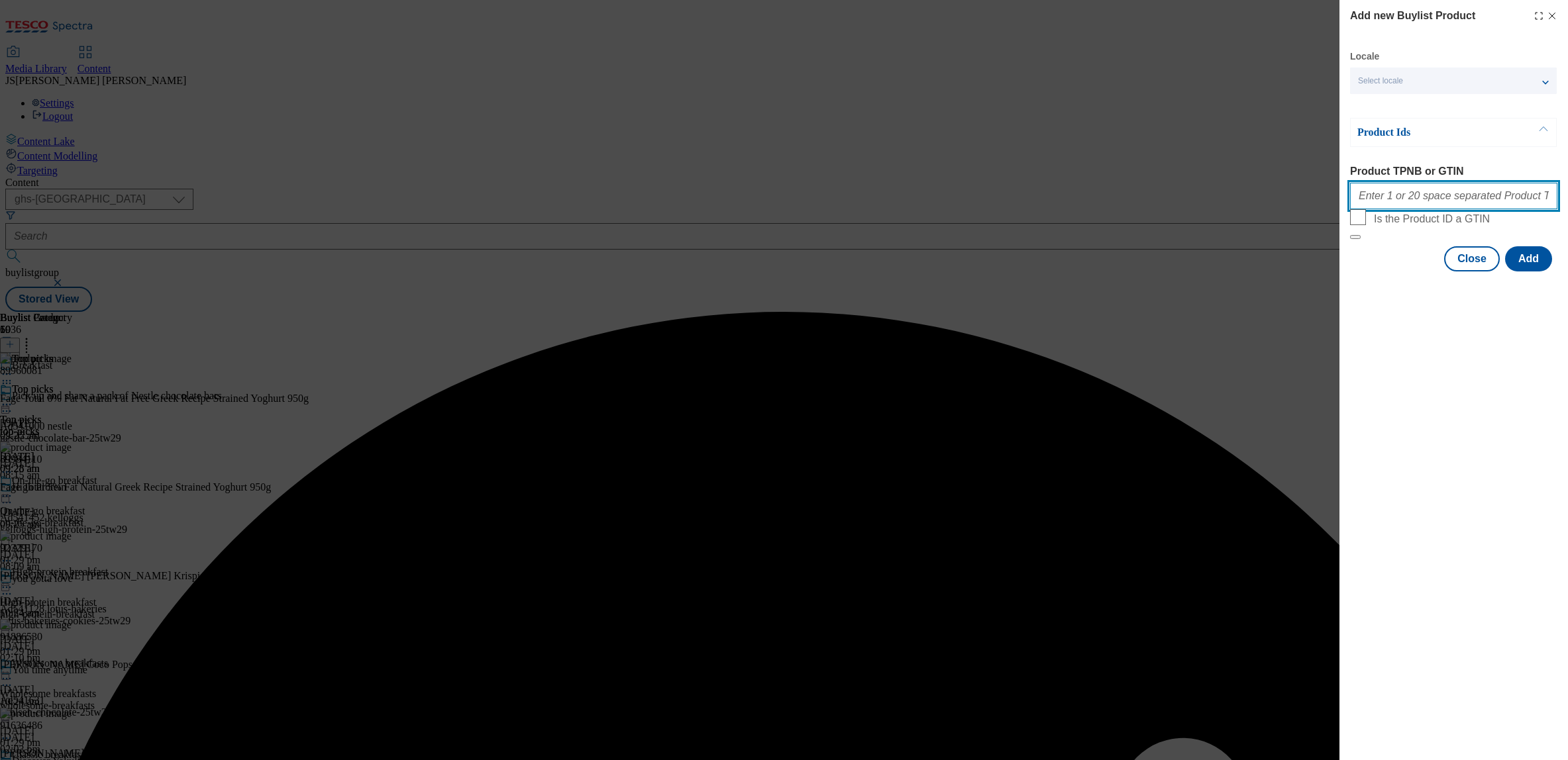
click at [1391, 196] on input "Product TPNB or GTIN" at bounding box center [1453, 196] width 208 height 26
paste input ""91886530 51680049 56263115""
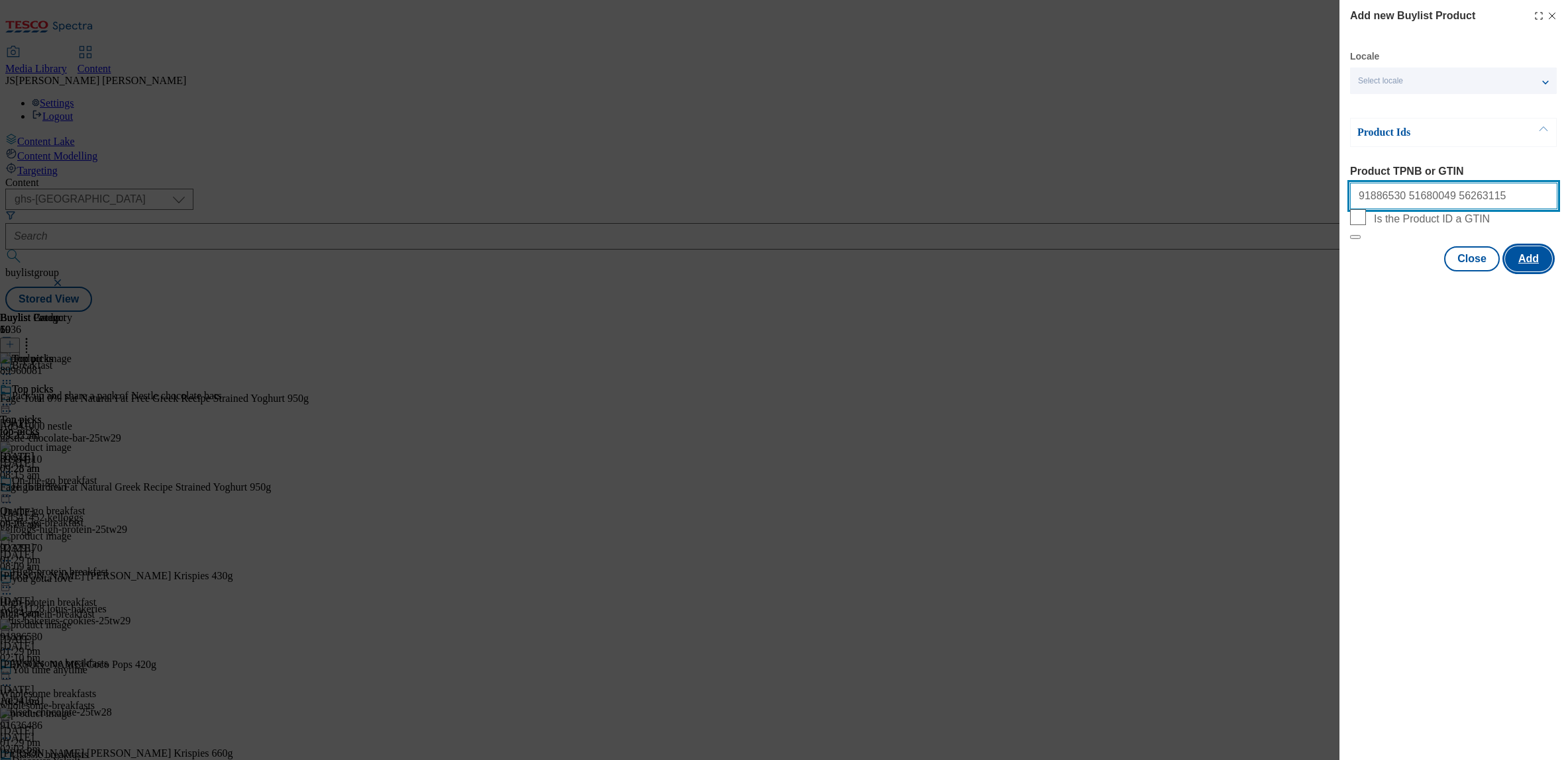
type input "91886530 51680049 56263115"
click at [1532, 272] on button "Add" at bounding box center [1529, 259] width 47 height 25
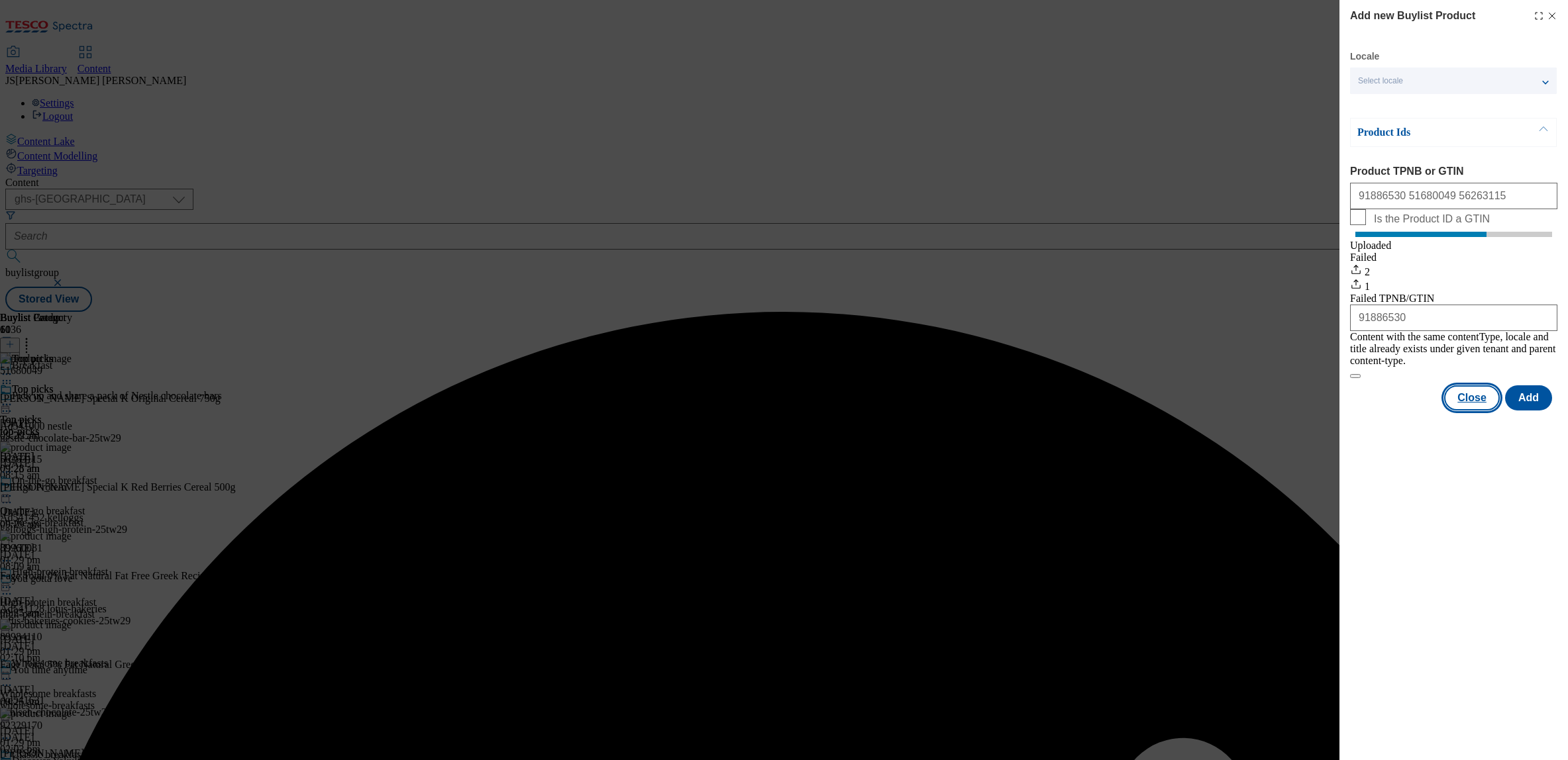
click at [1474, 407] on button "Close" at bounding box center [1472, 398] width 56 height 25
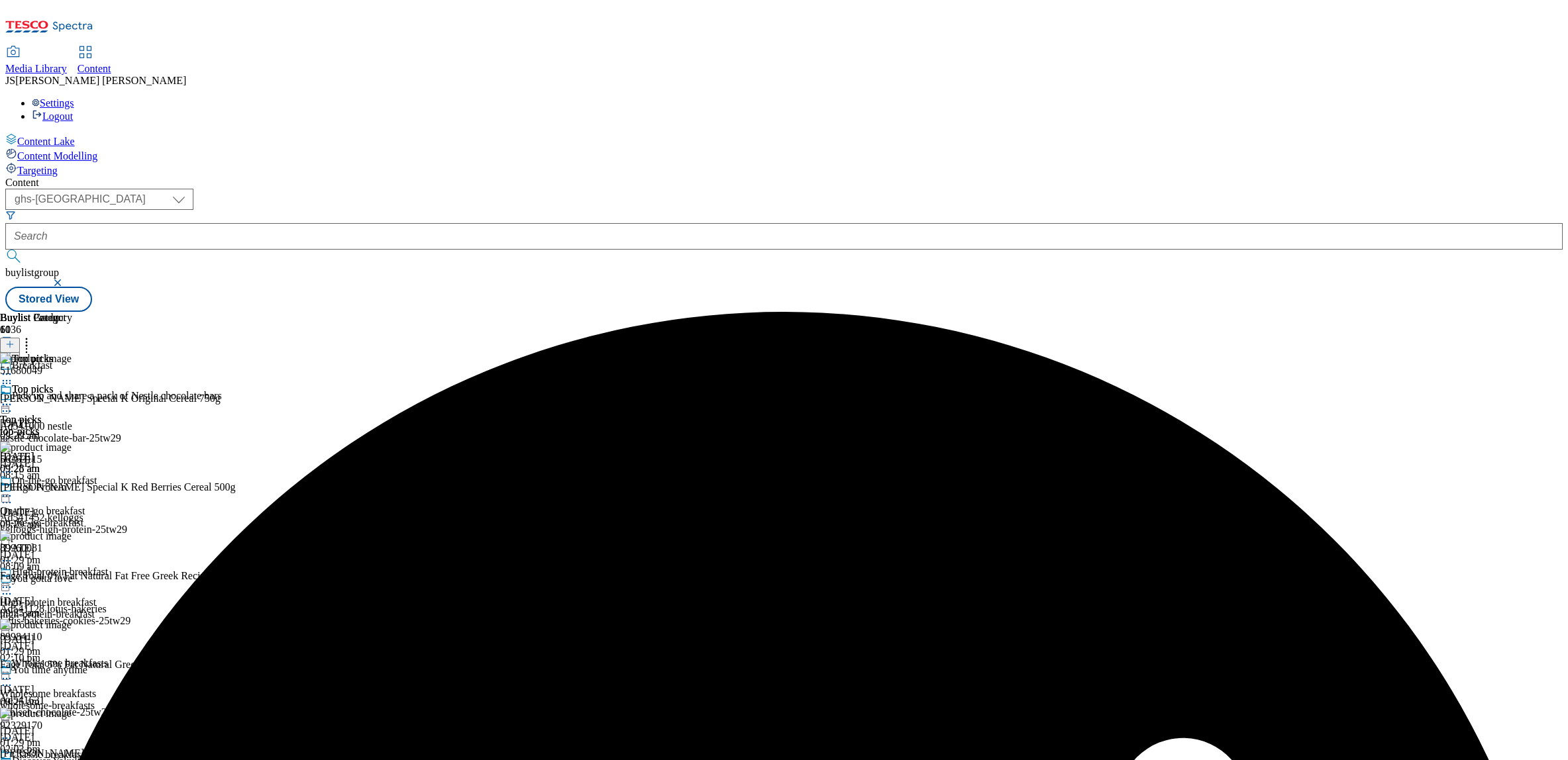
click at [13, 398] on icon at bounding box center [6, 404] width 13 height 13
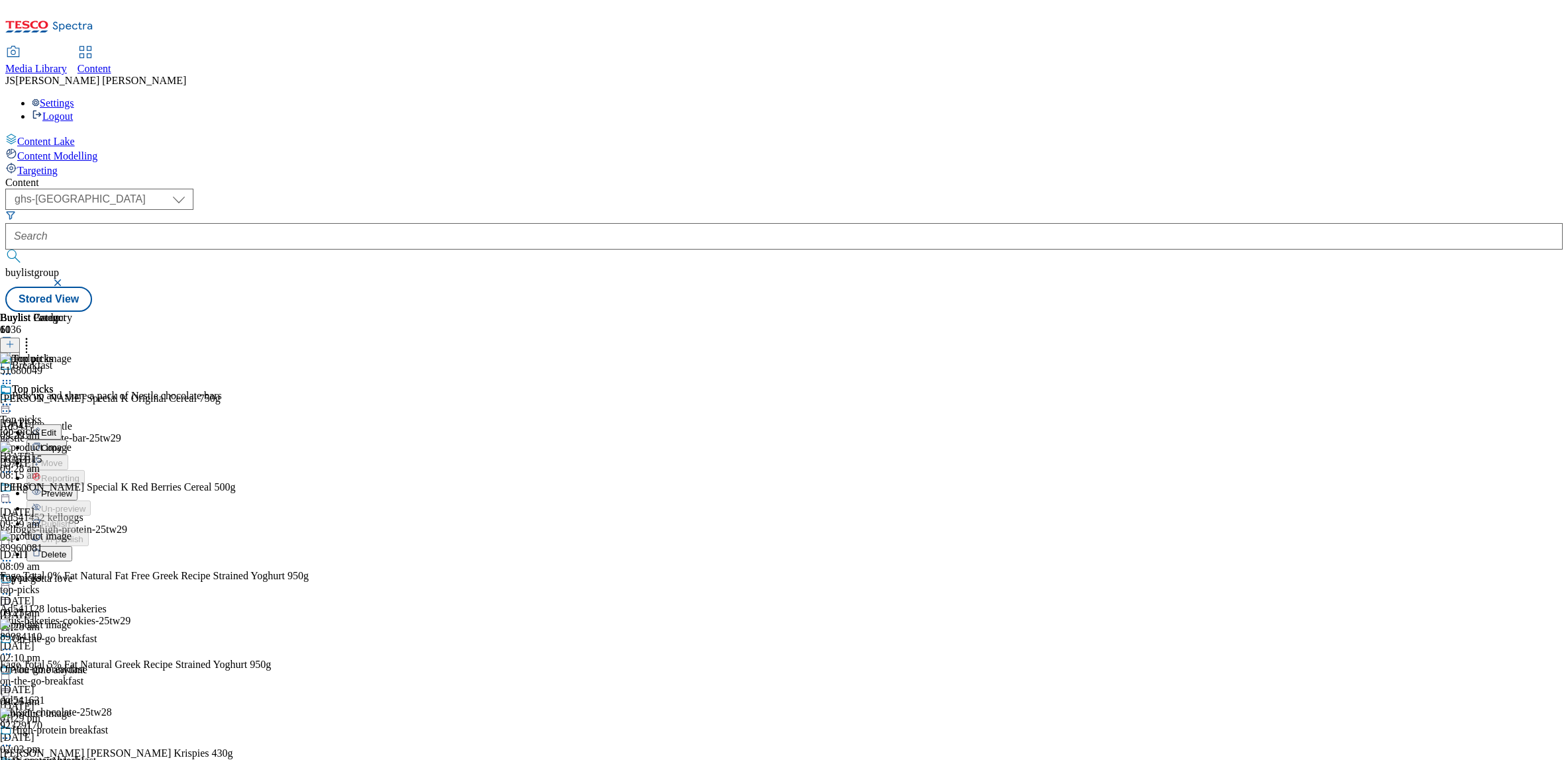
click at [72, 489] on span "Preview" at bounding box center [57, 494] width 31 height 10
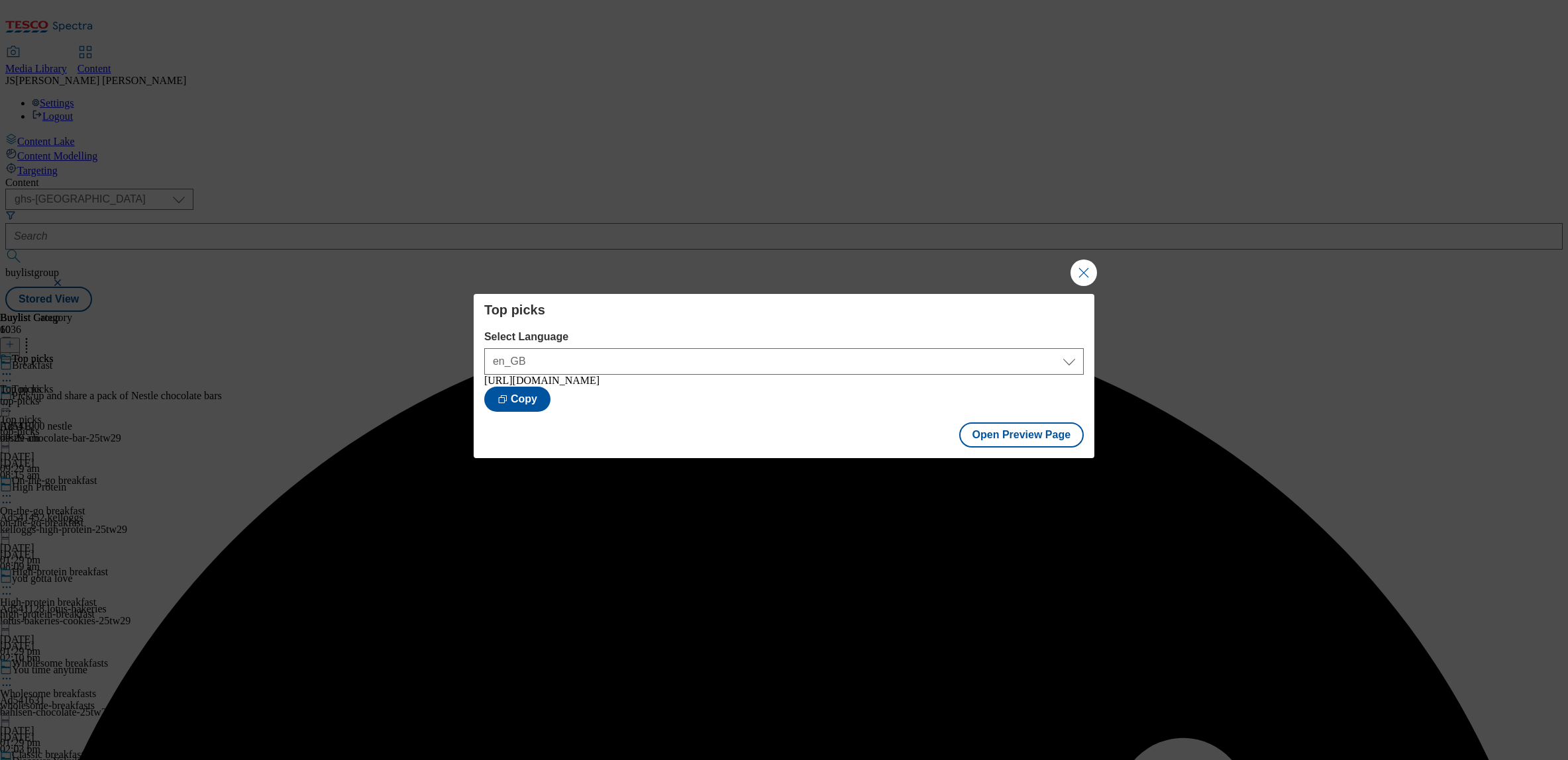
click at [1074, 274] on button "Close Modal" at bounding box center [1084, 272] width 26 height 26
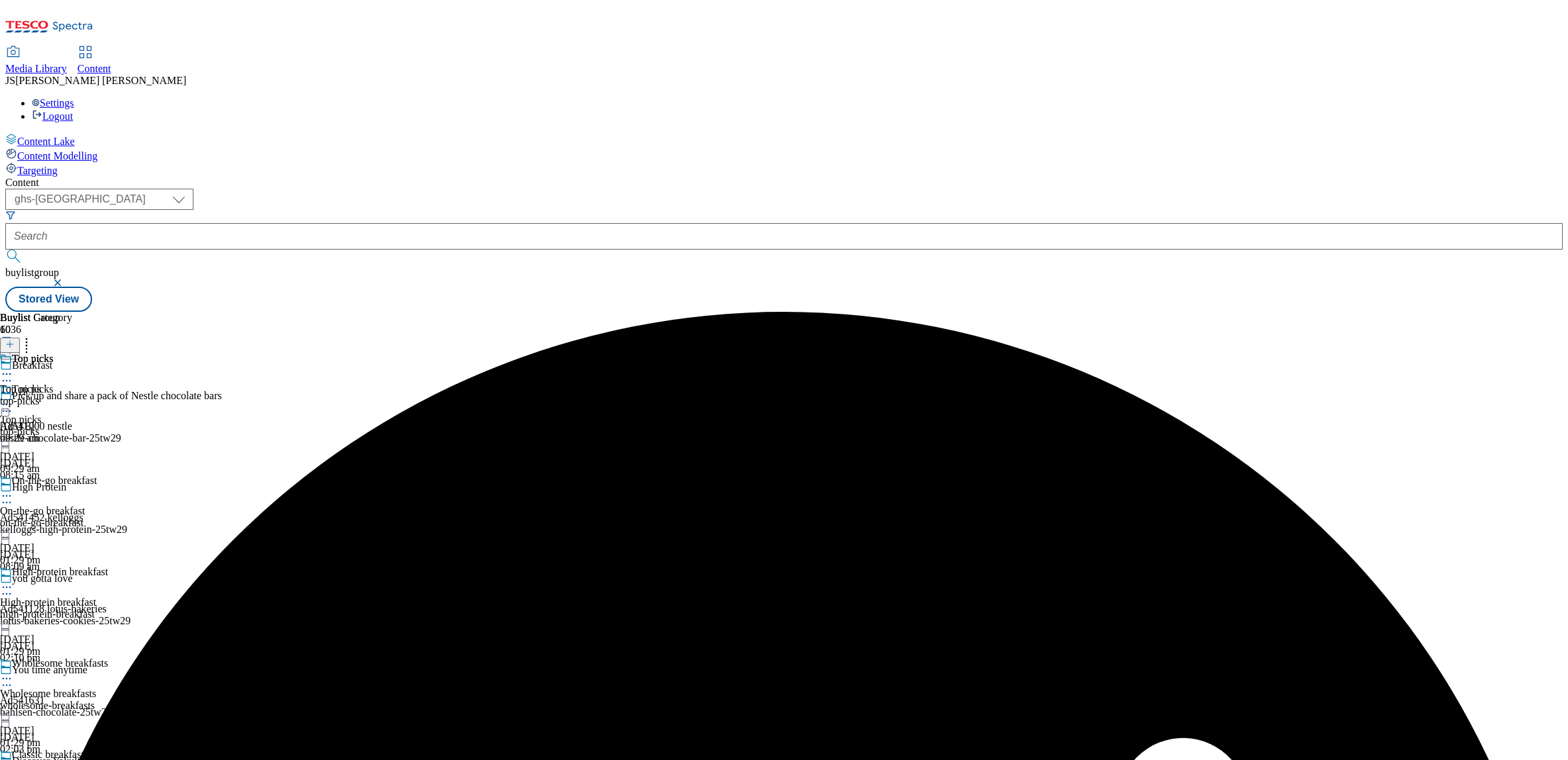
click at [13, 398] on icon at bounding box center [6, 404] width 13 height 13
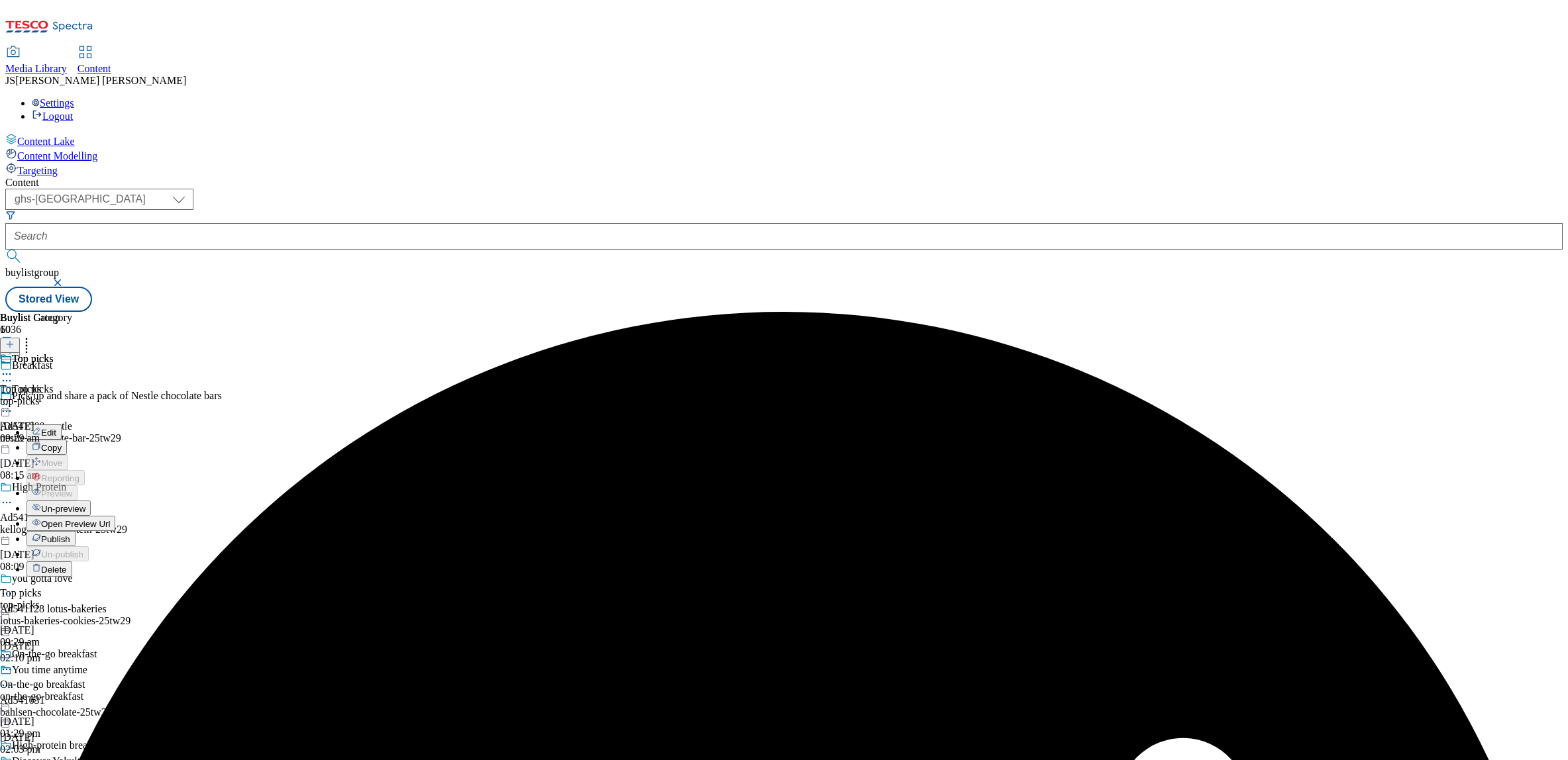
click at [70, 534] on span "Publish" at bounding box center [56, 539] width 29 height 10
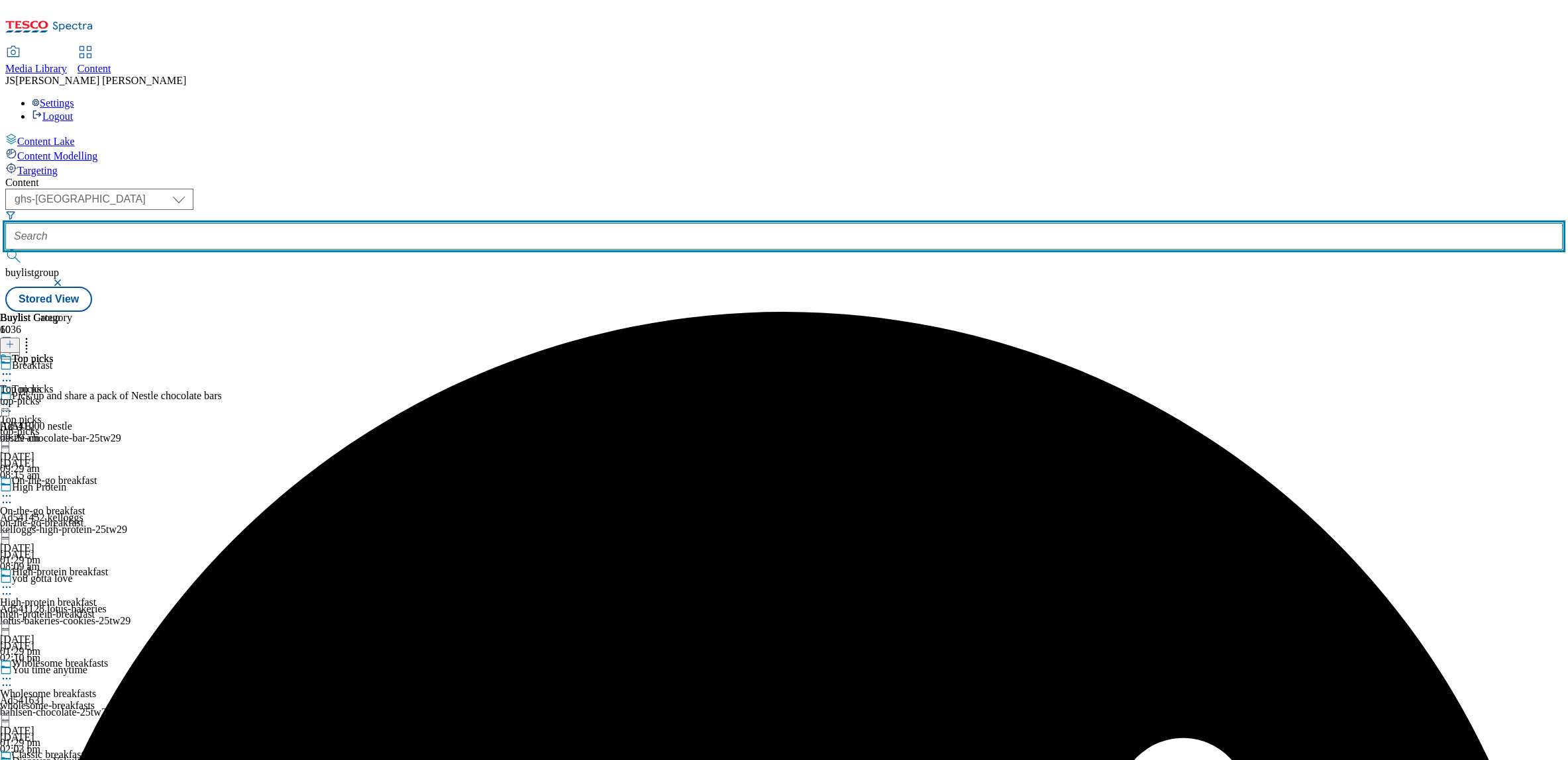
click at [316, 223] on input "text" at bounding box center [784, 237] width 1558 height 26
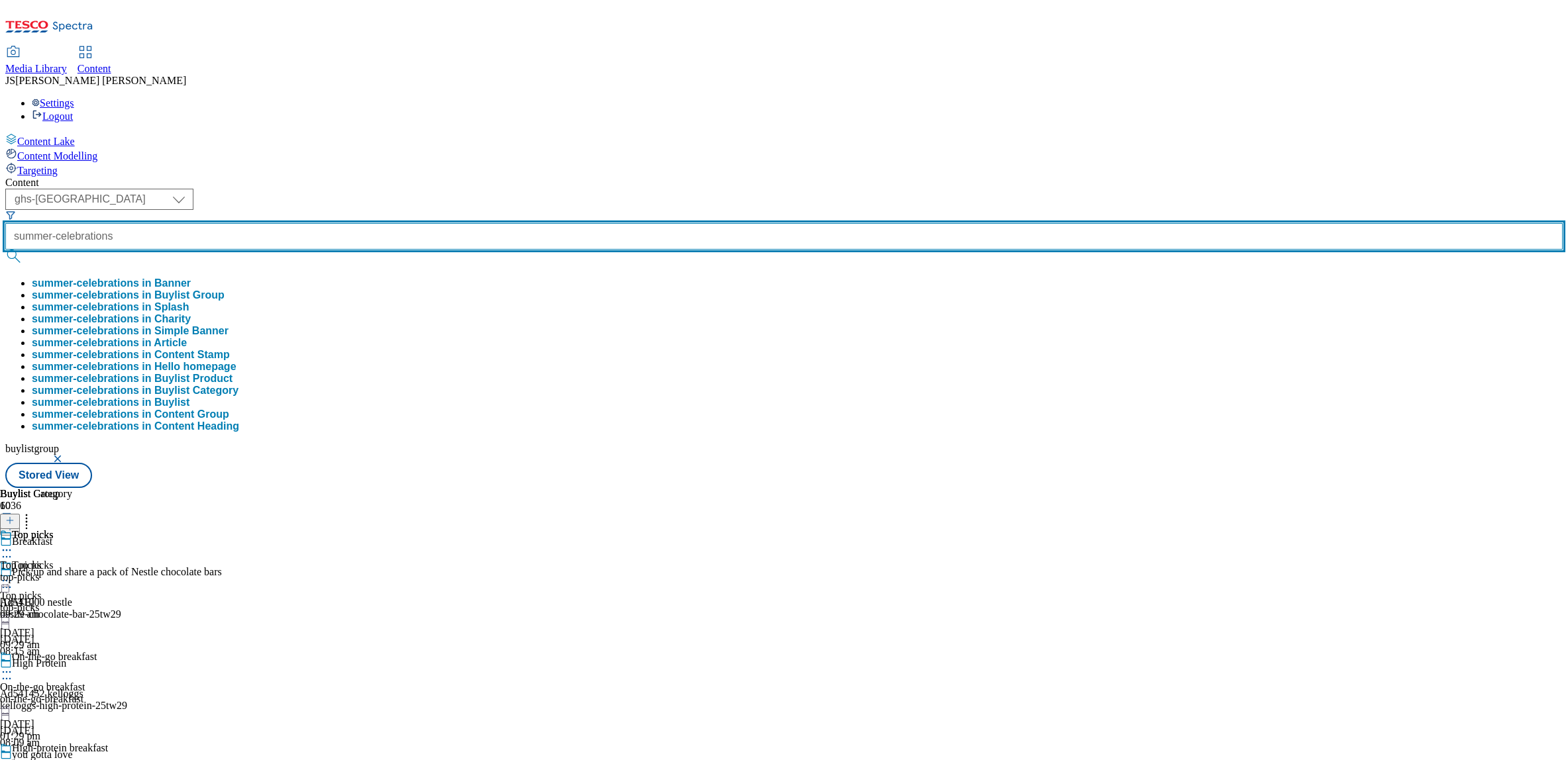
type input "summer-celebrations"
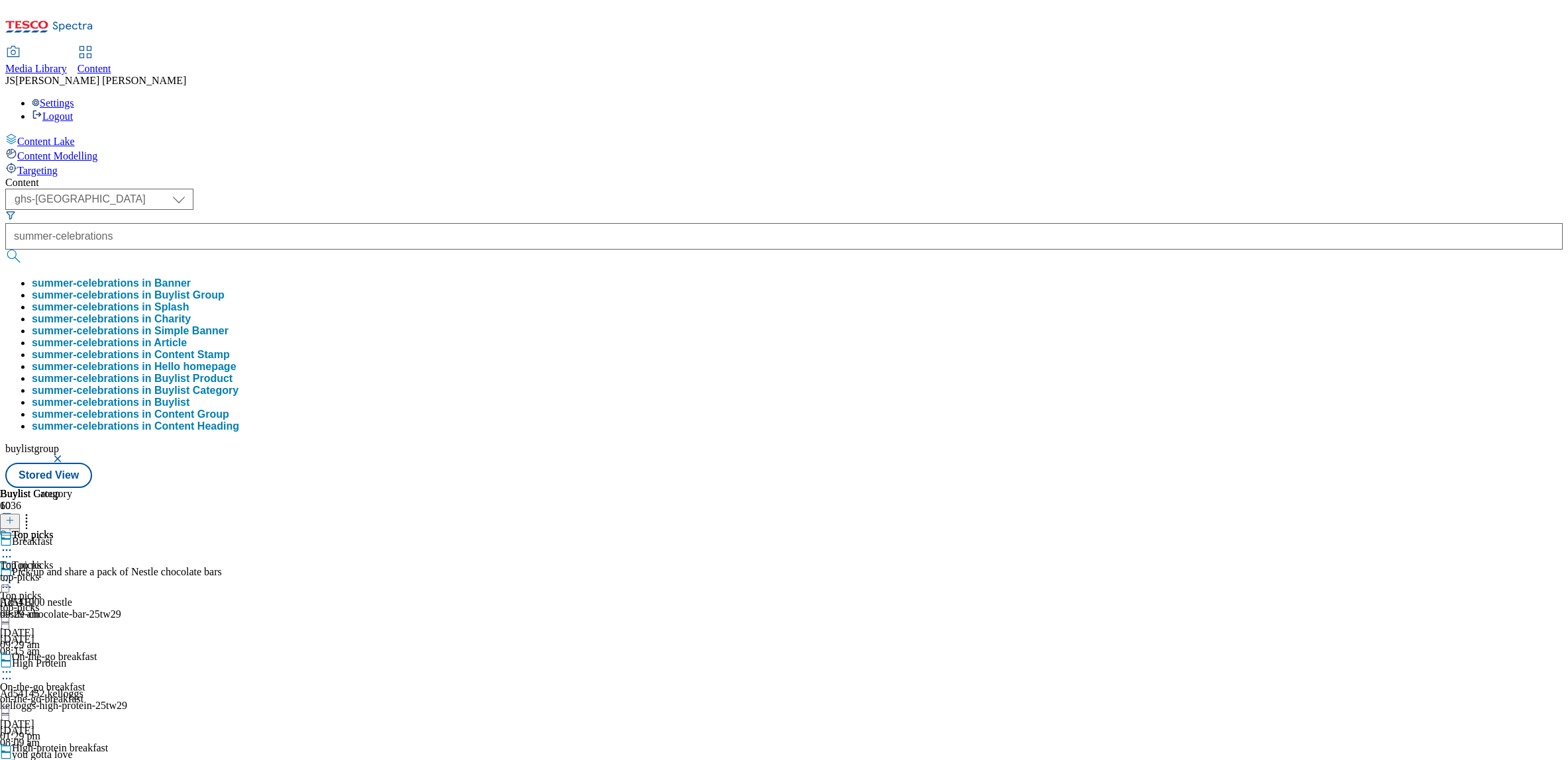
click at [225, 290] on button "summer-celebrations in Buylist Group" at bounding box center [128, 295] width 192 height 12
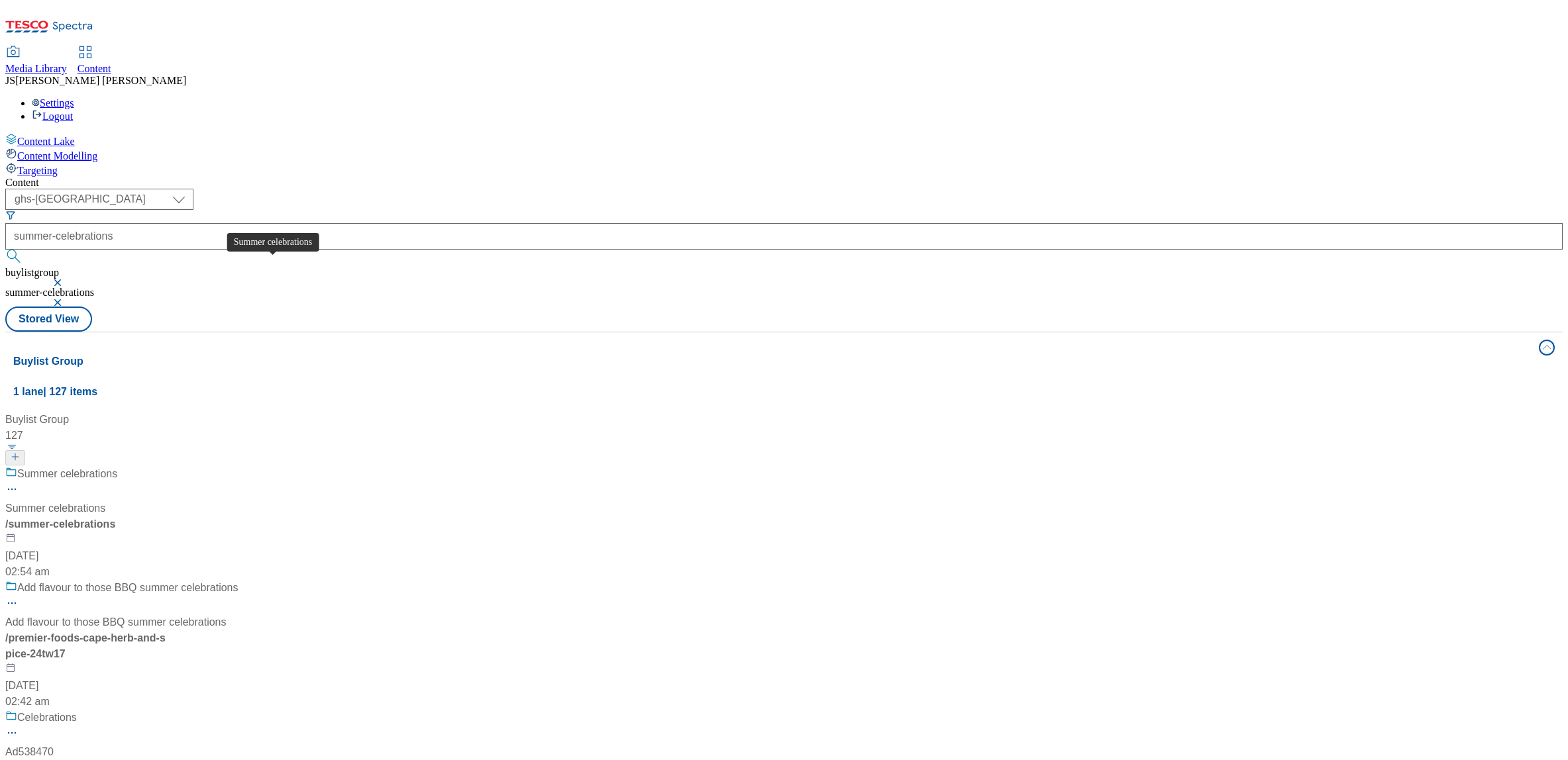
click at [117, 466] on span "Summer celebrations" at bounding box center [67, 474] width 100 height 17
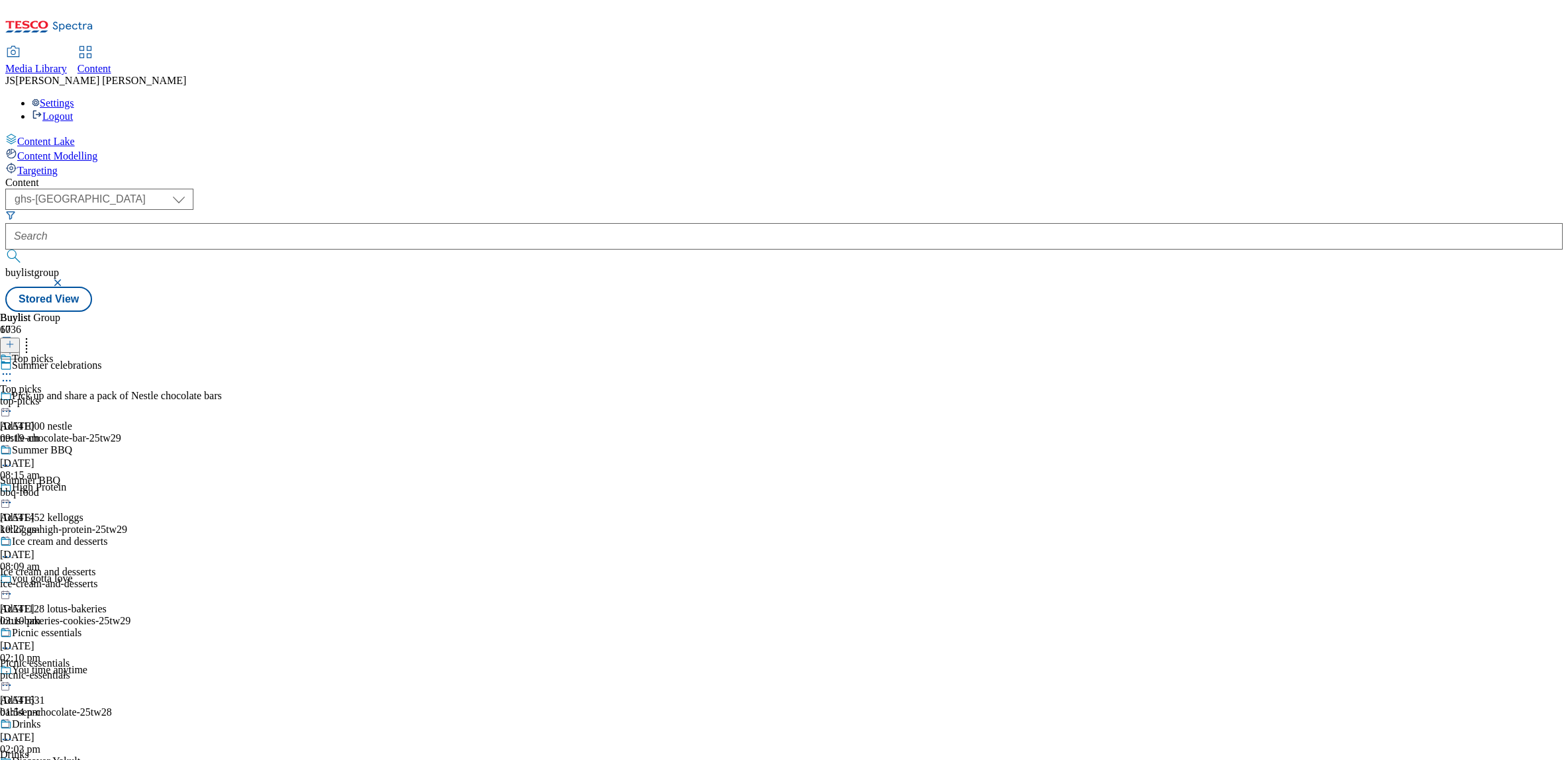
scroll to position [326, 0]
click at [126, 719] on div "Drinks Drinks drinks [DATE] 09:18 am" at bounding box center [63, 764] width 126 height 92
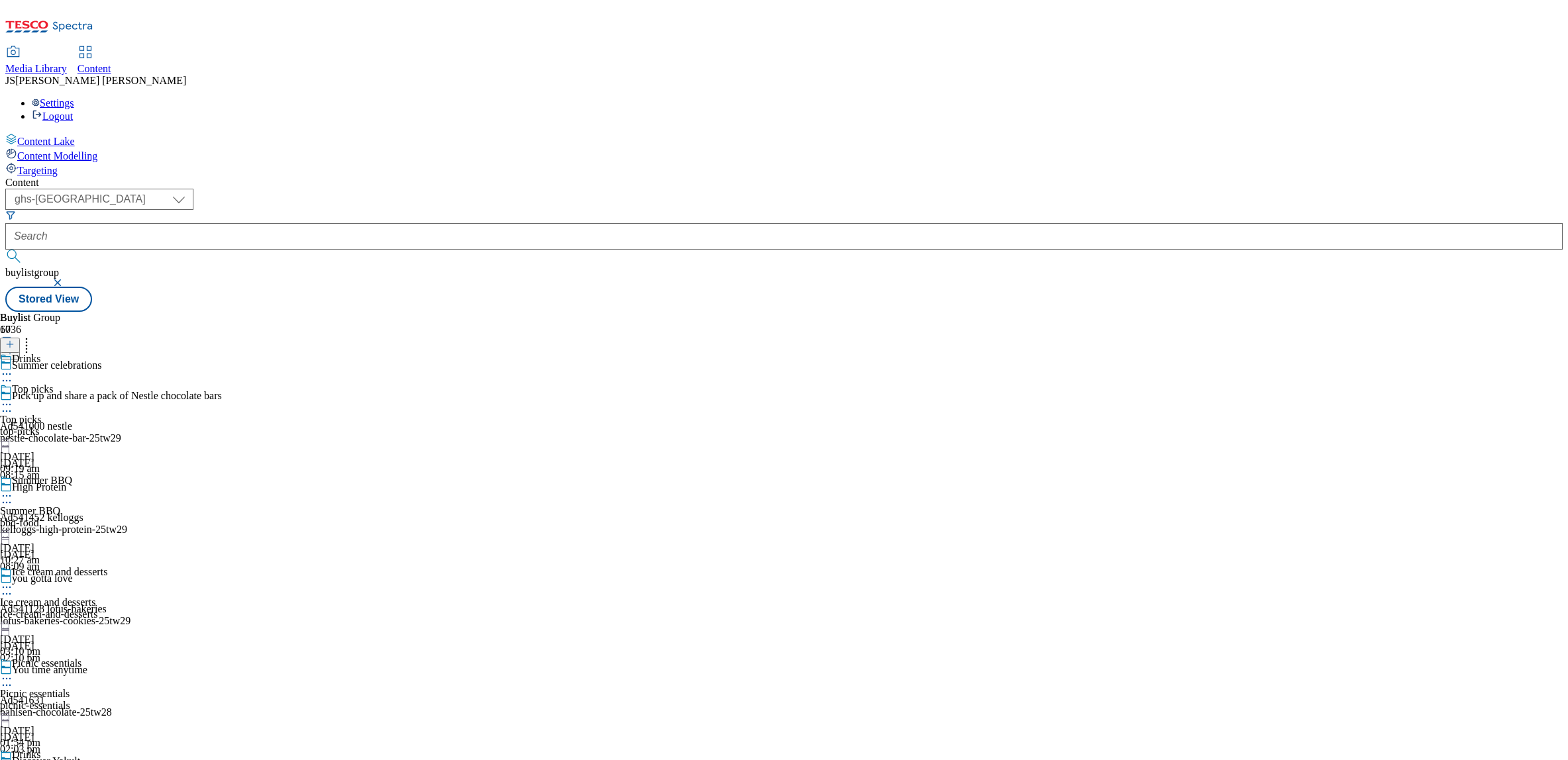
click at [13, 760] on icon at bounding box center [6, 770] width 13 height 13
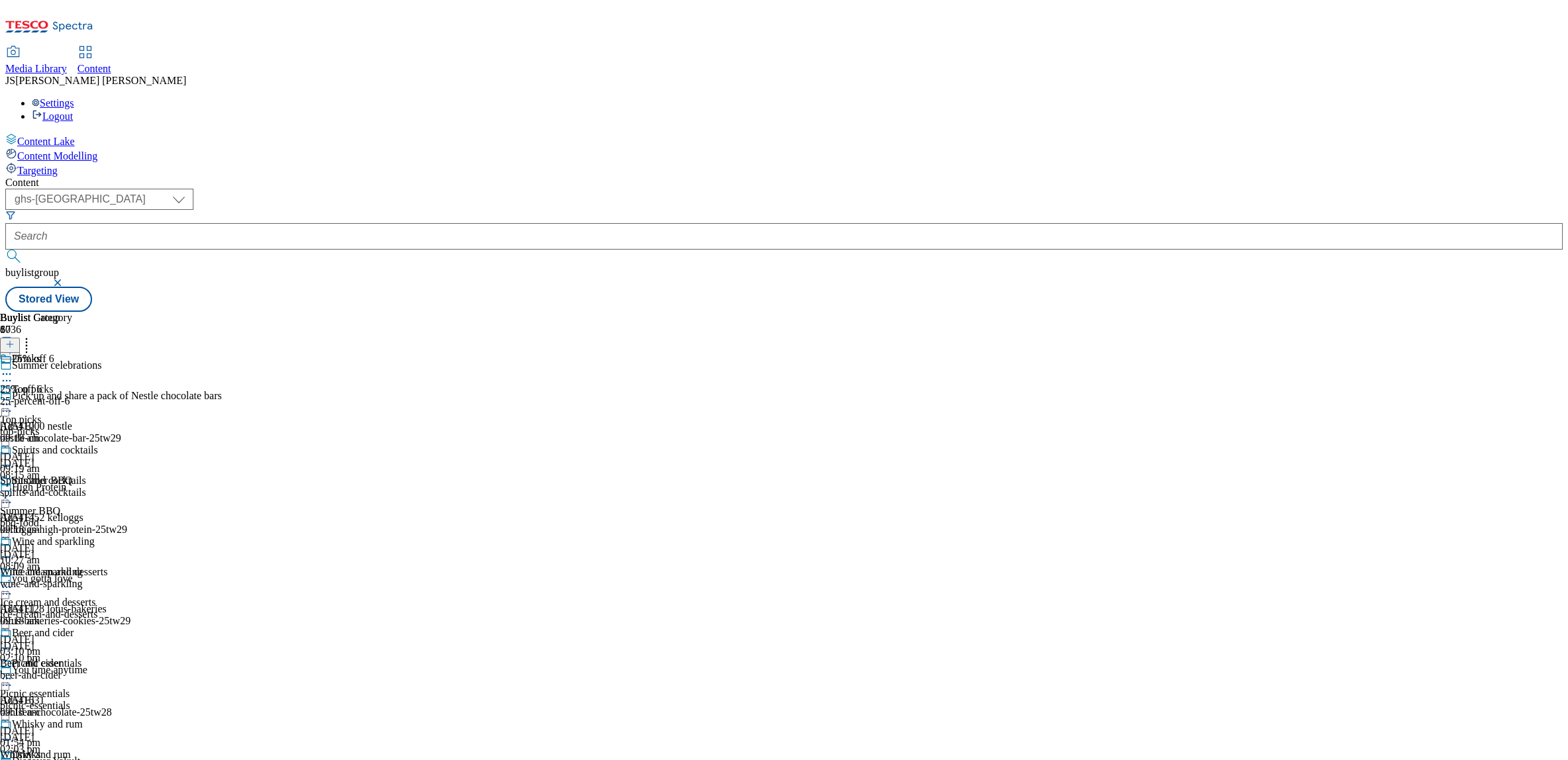
scroll to position [478, 0]
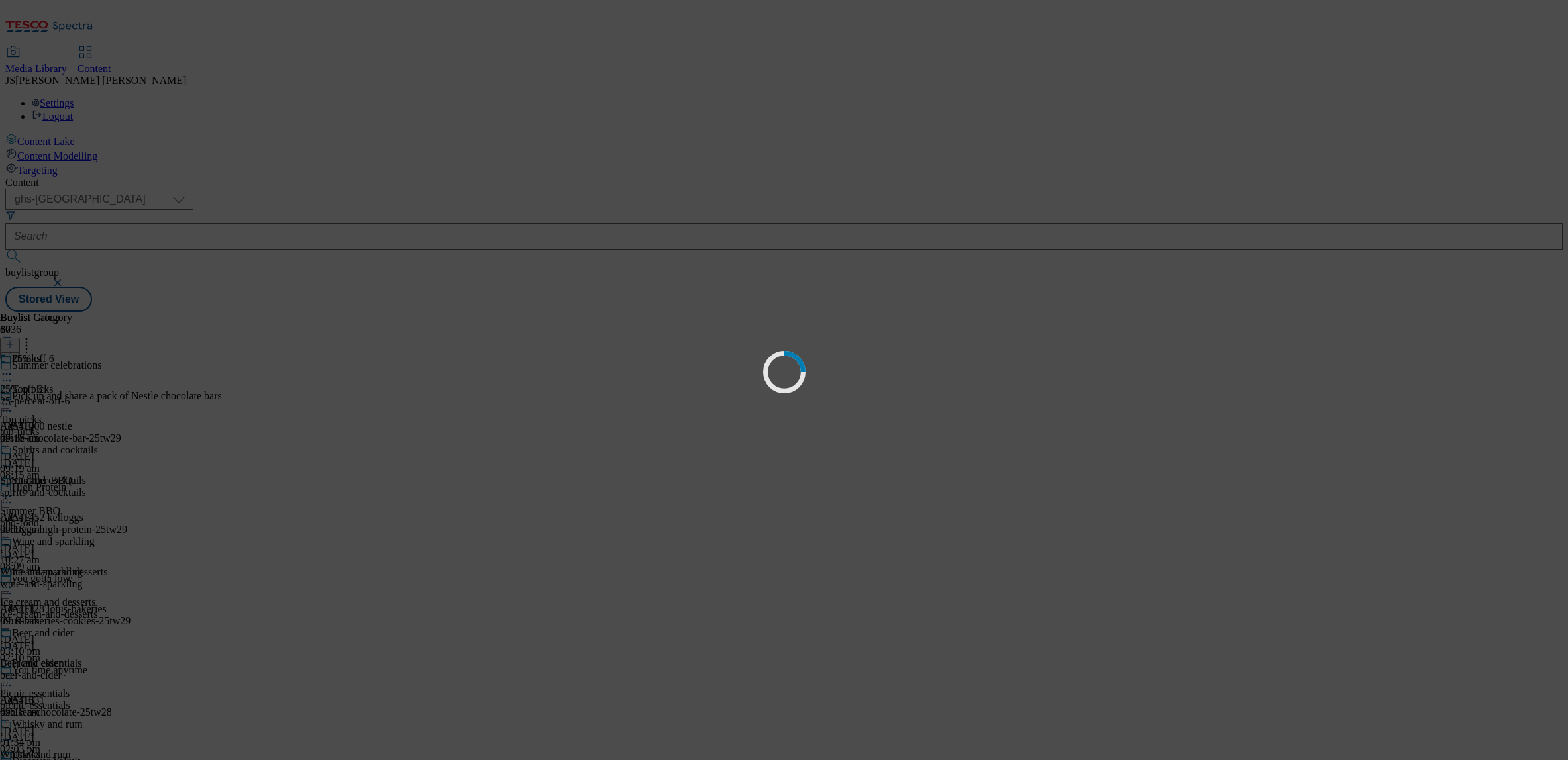
scroll to position [0, 0]
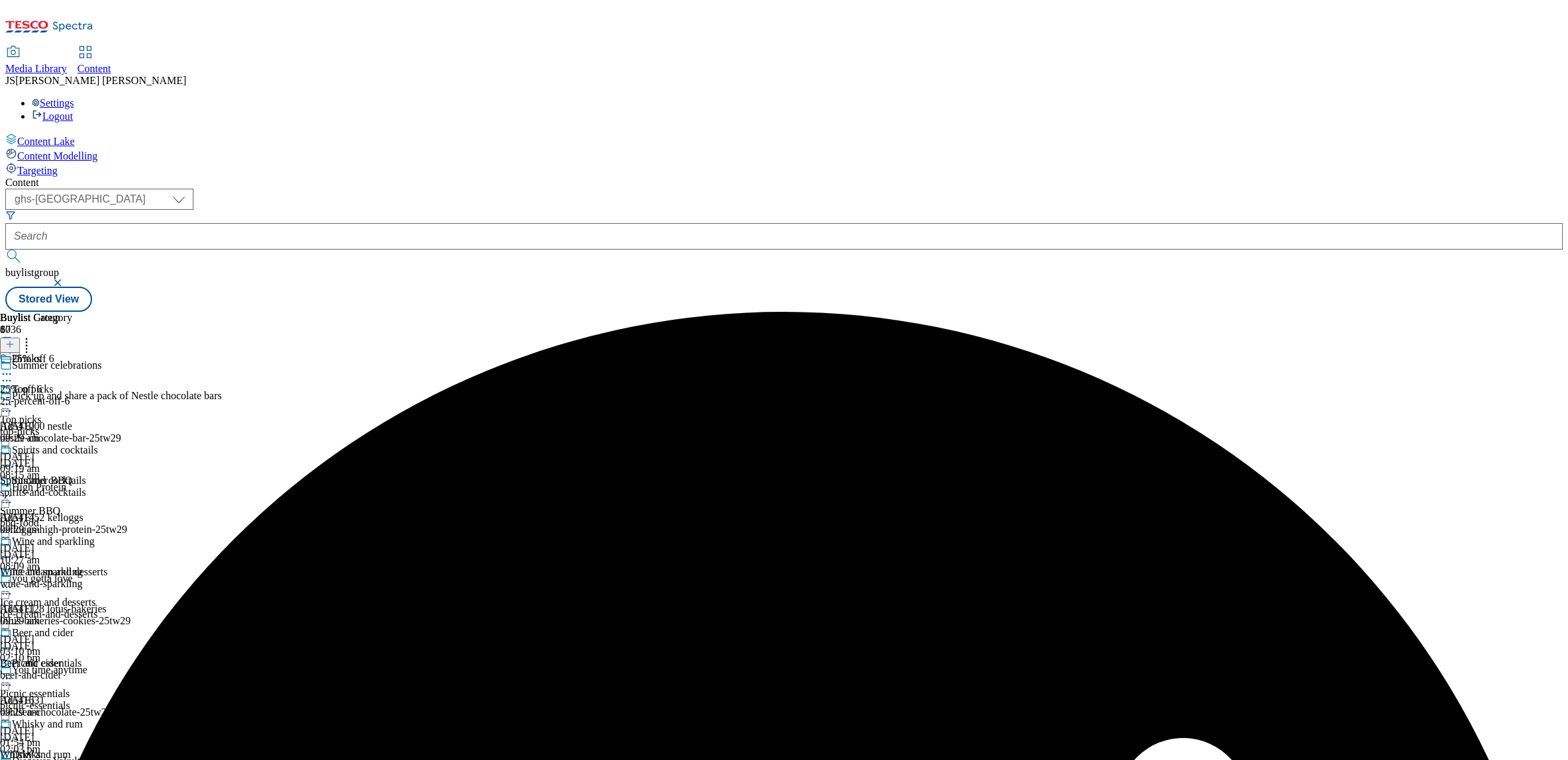
click at [13, 368] on icon at bounding box center [6, 374] width 13 height 13
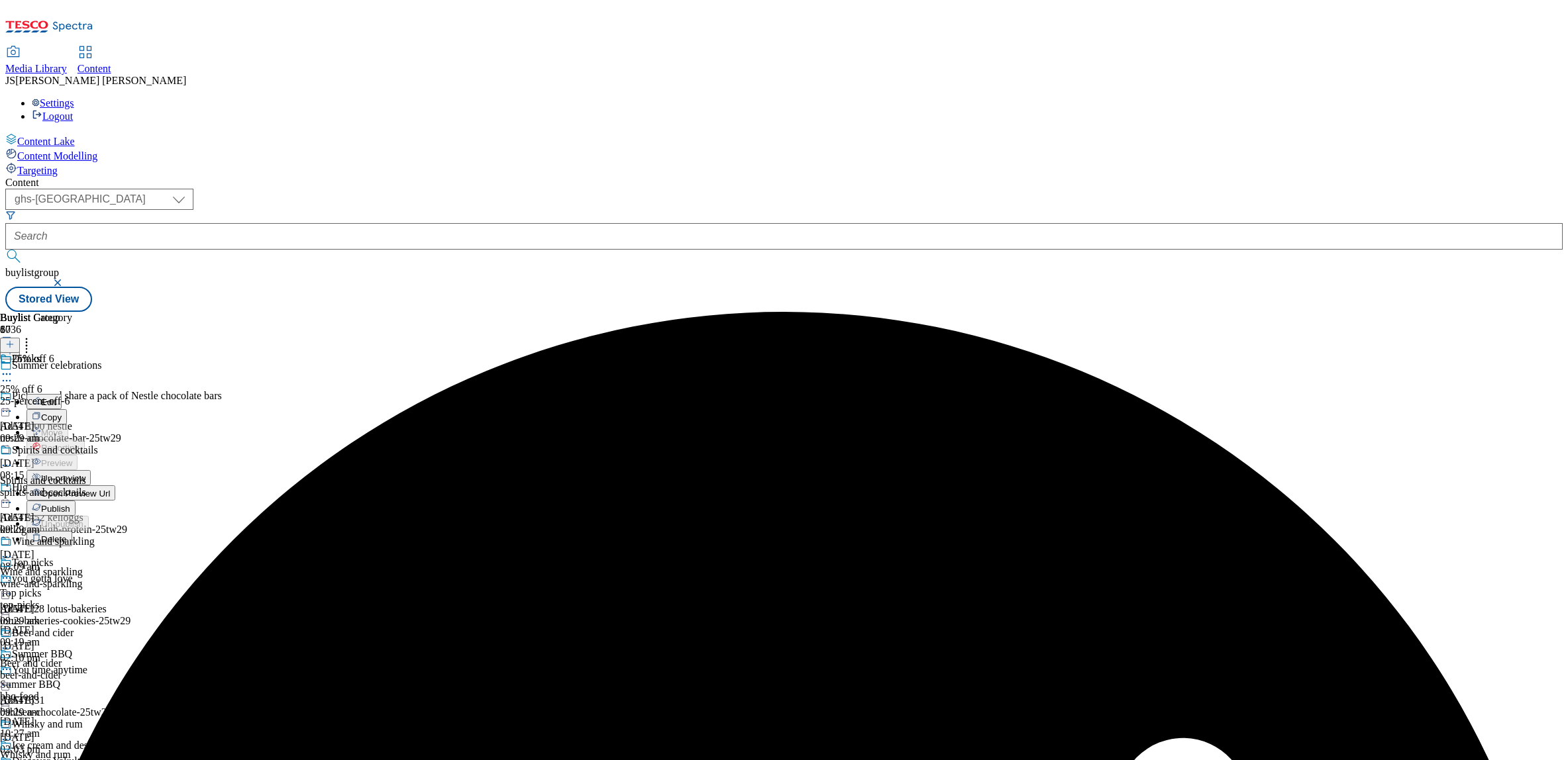
click at [86, 474] on span "Un-preview" at bounding box center [63, 479] width 44 height 10
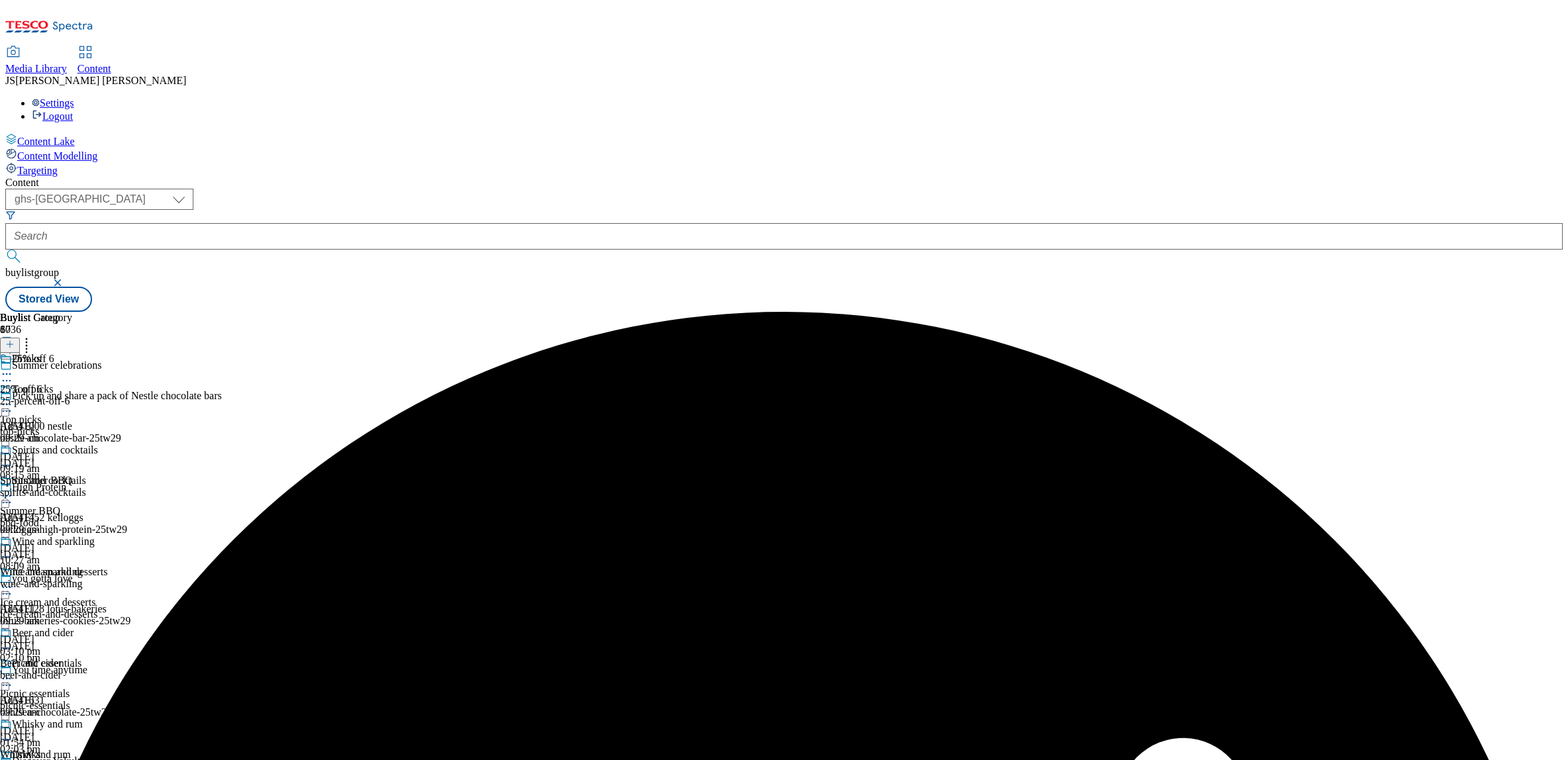
scroll to position [463, 0]
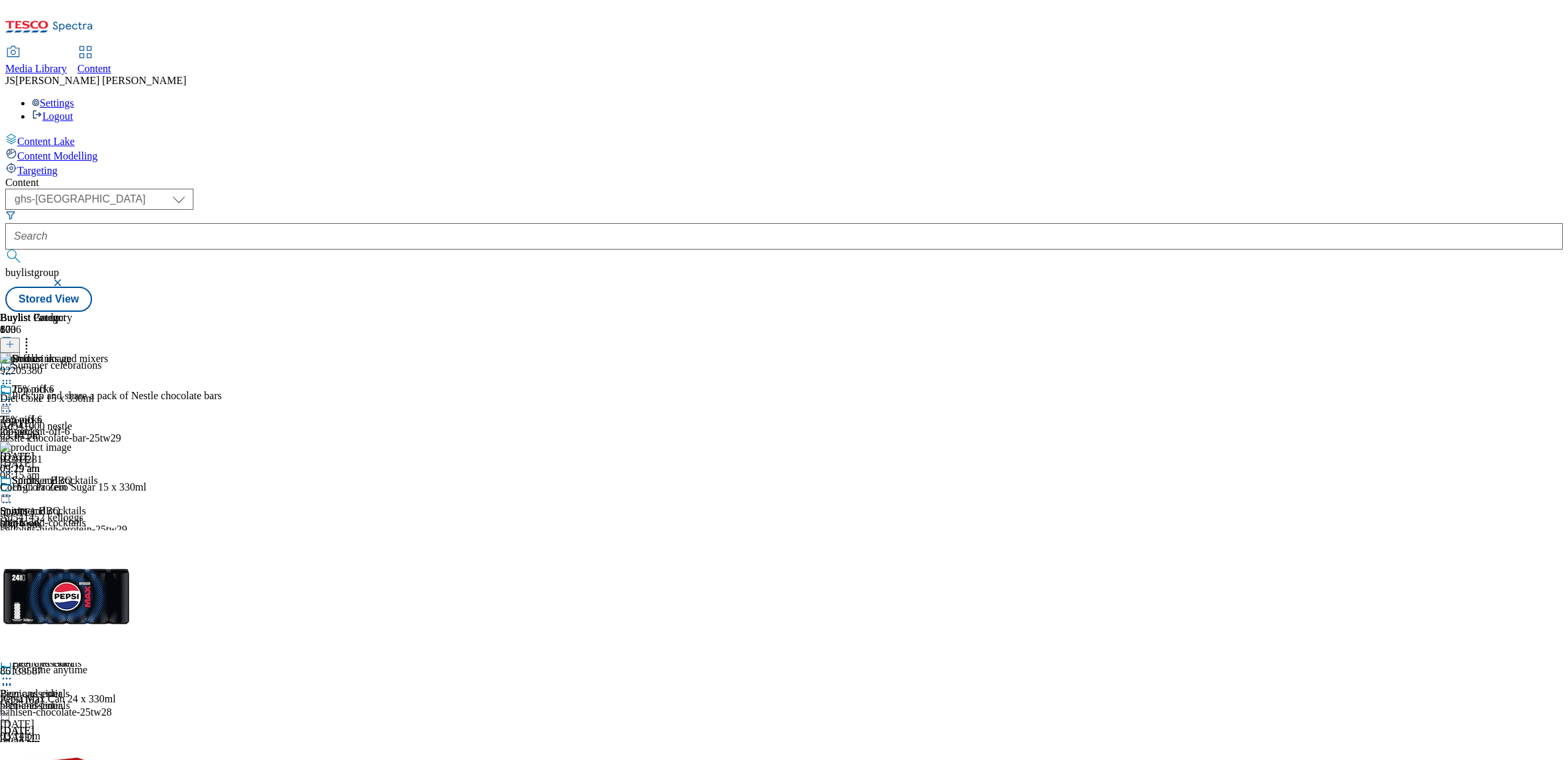
click at [20, 338] on button at bounding box center [10, 346] width 20 height 15
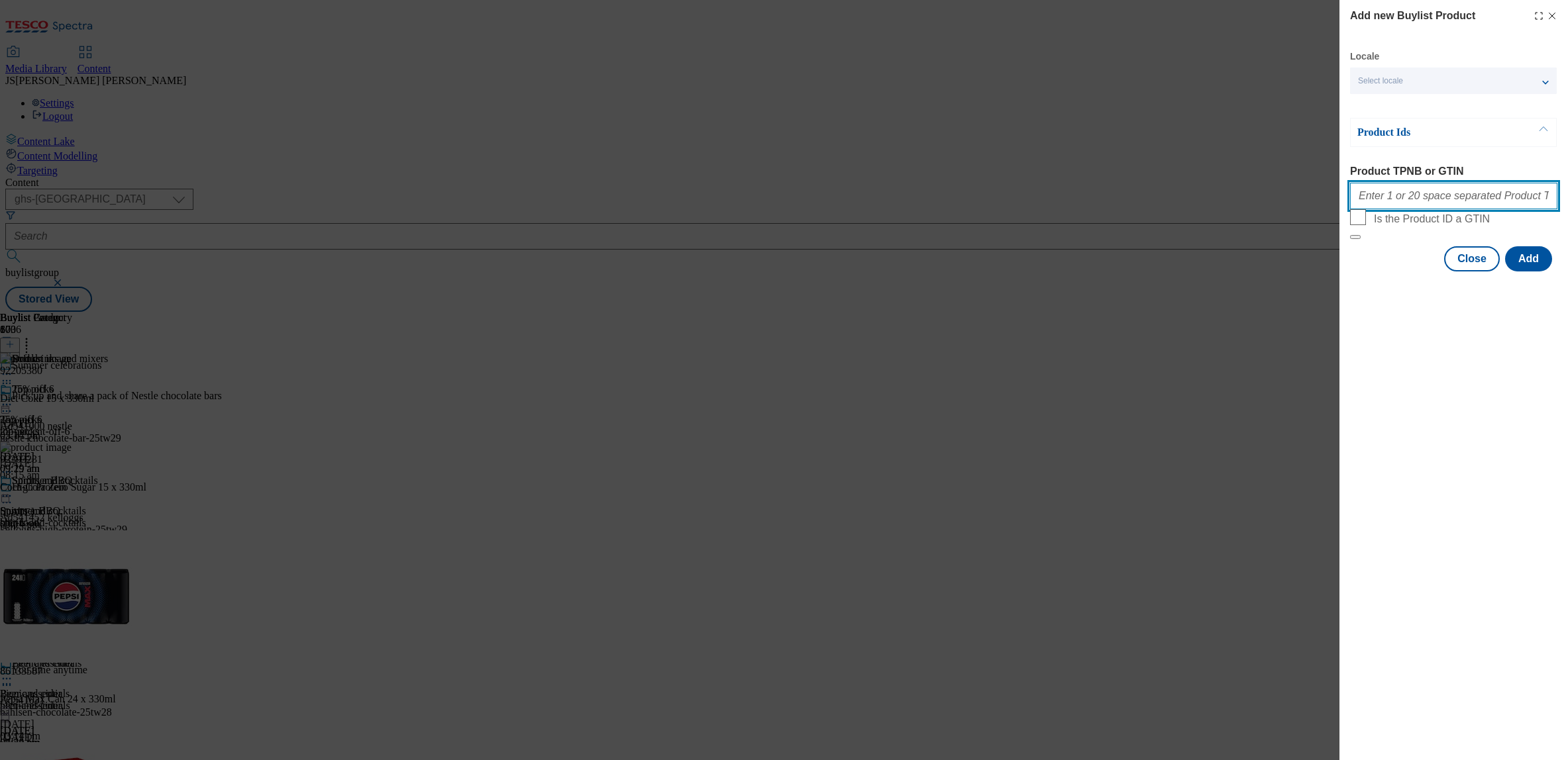
click at [1381, 195] on input "Product TPNB or GTIN" at bounding box center [1453, 196] width 208 height 26
paste input ""92205380 92203231""
type input "92205380 92203231"
click at [1520, 272] on button "Add" at bounding box center [1529, 259] width 47 height 25
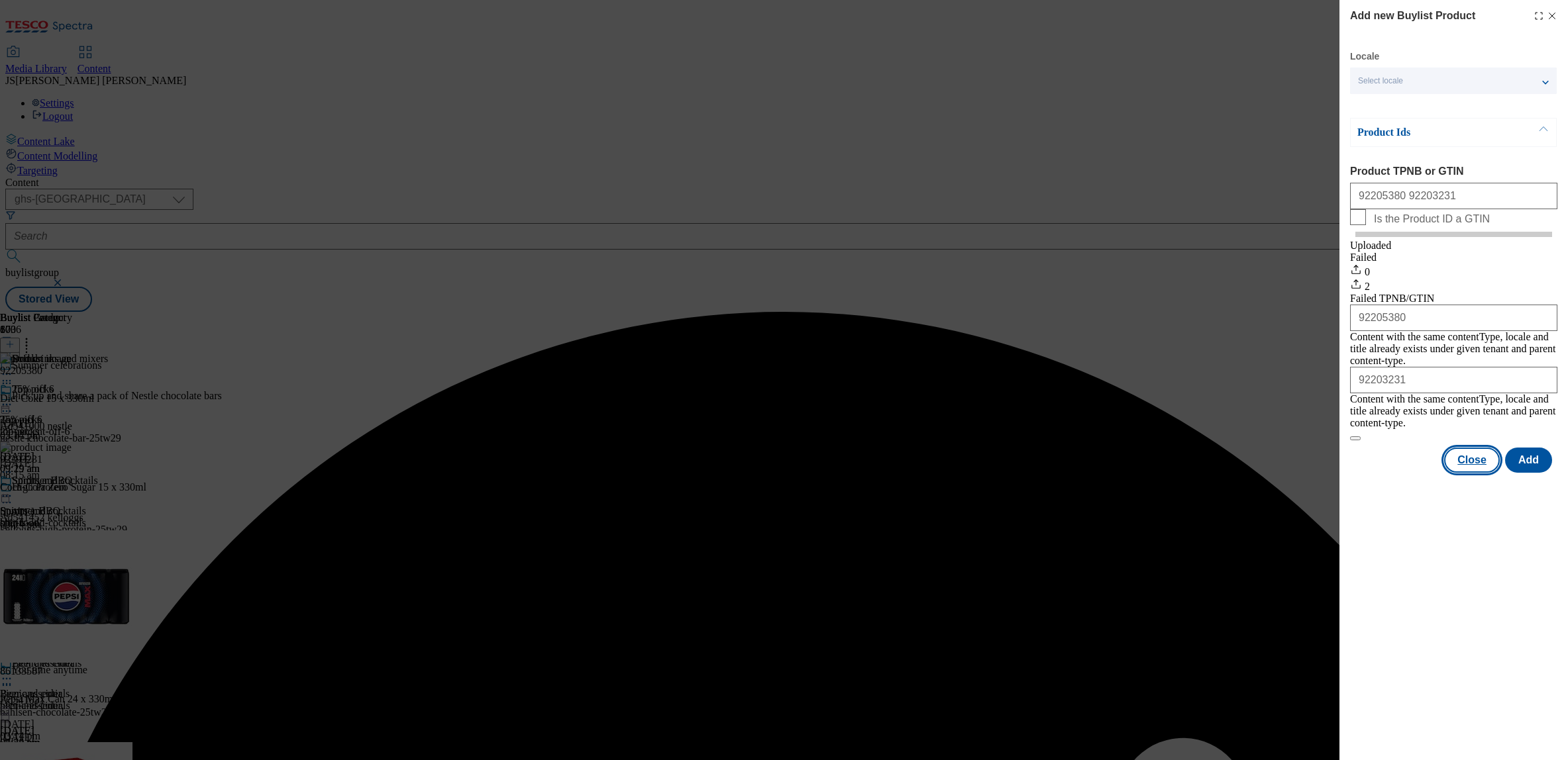
click at [1488, 463] on button "Close" at bounding box center [1472, 460] width 56 height 25
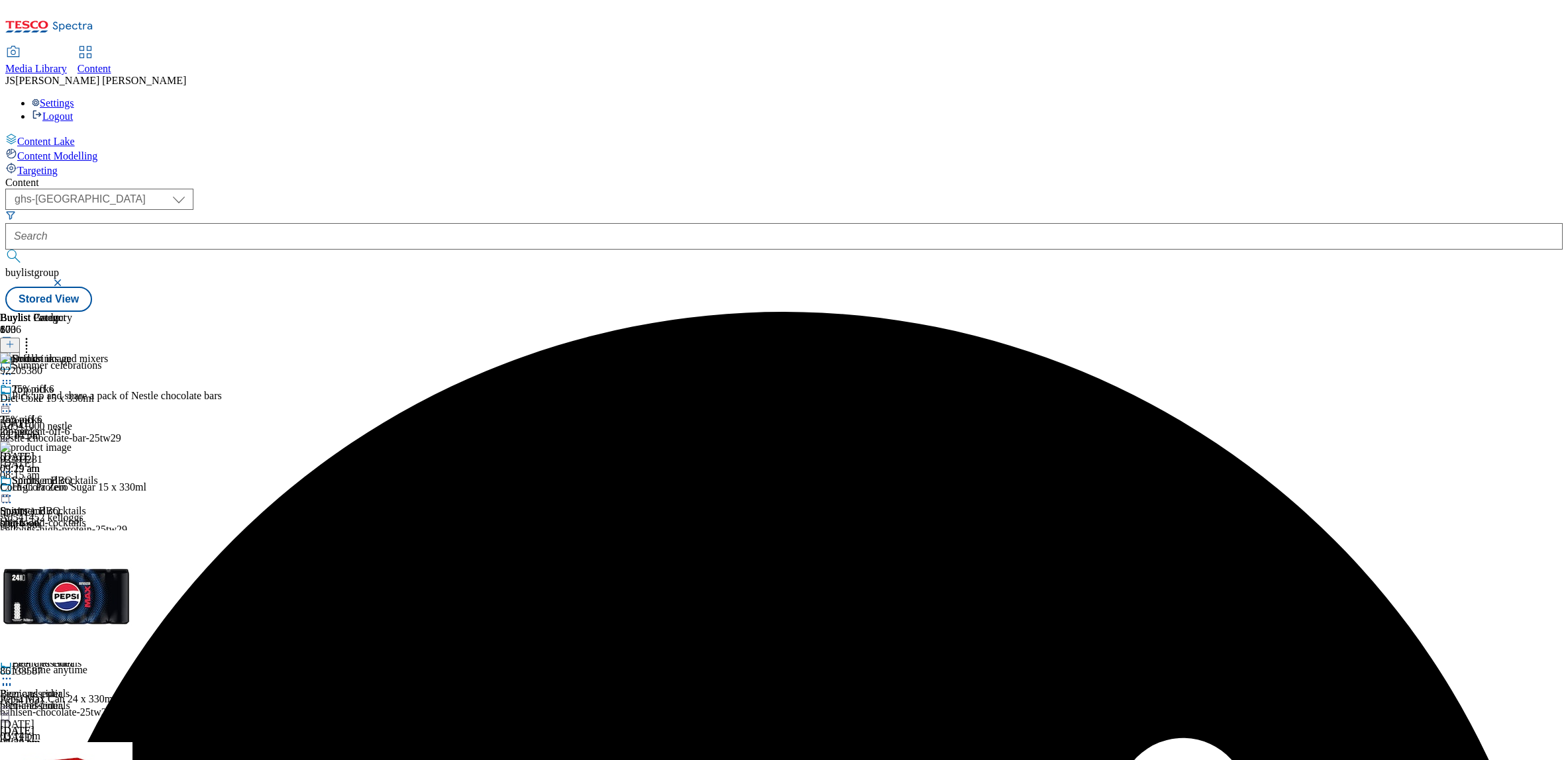
click at [33, 336] on icon at bounding box center [26, 342] width 13 height 13
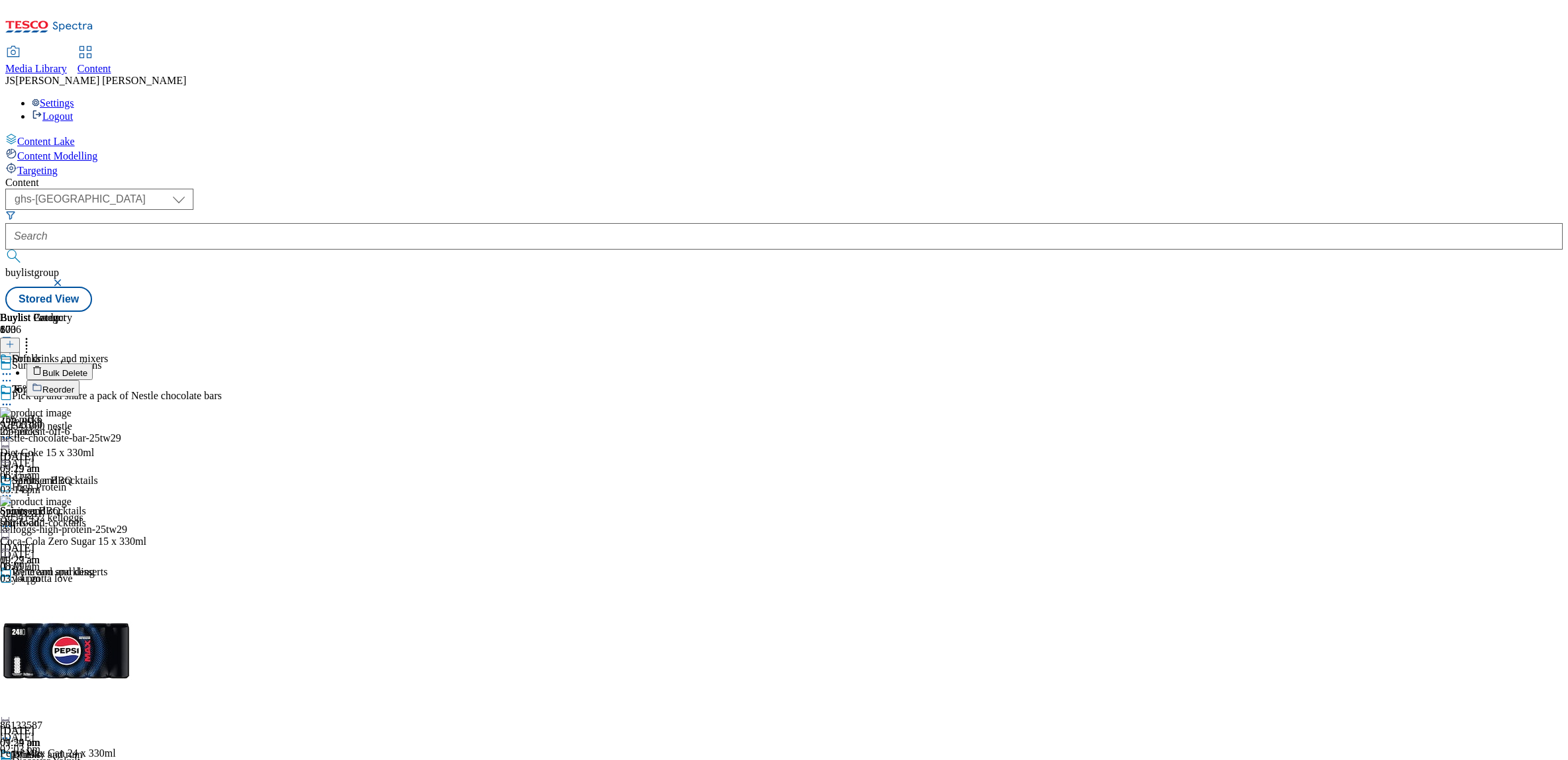
click at [75, 385] on span "Reorder" at bounding box center [58, 390] width 32 height 10
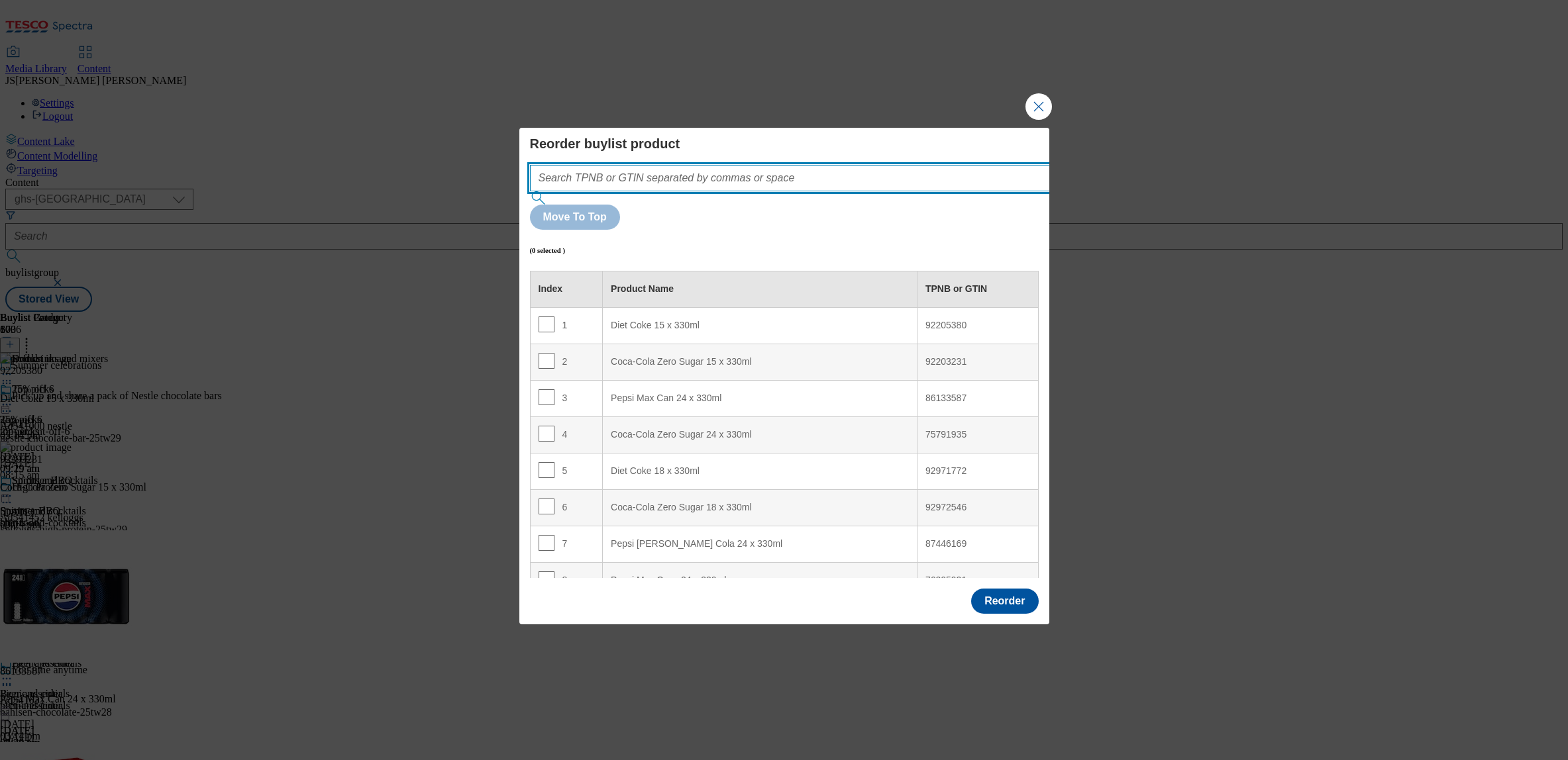
click at [615, 192] on input "Modal" at bounding box center [809, 178] width 559 height 26
paste input ""92205380 92203231""
type input "92205380 92203231"
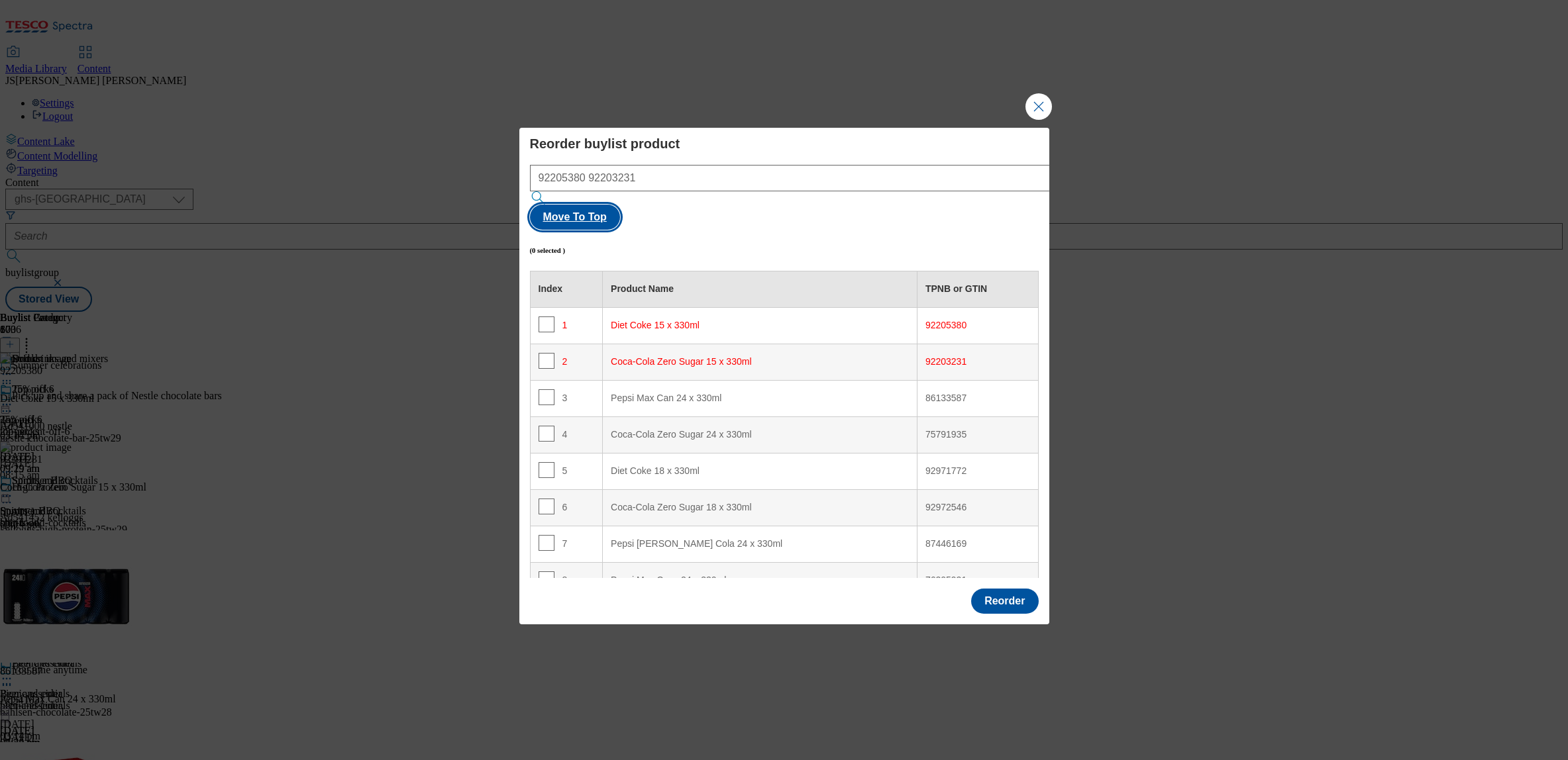
click at [620, 205] on button "Move To Top" at bounding box center [575, 217] width 90 height 25
checkbox input "true"
click at [1019, 589] on button "Reorder" at bounding box center [1004, 601] width 67 height 25
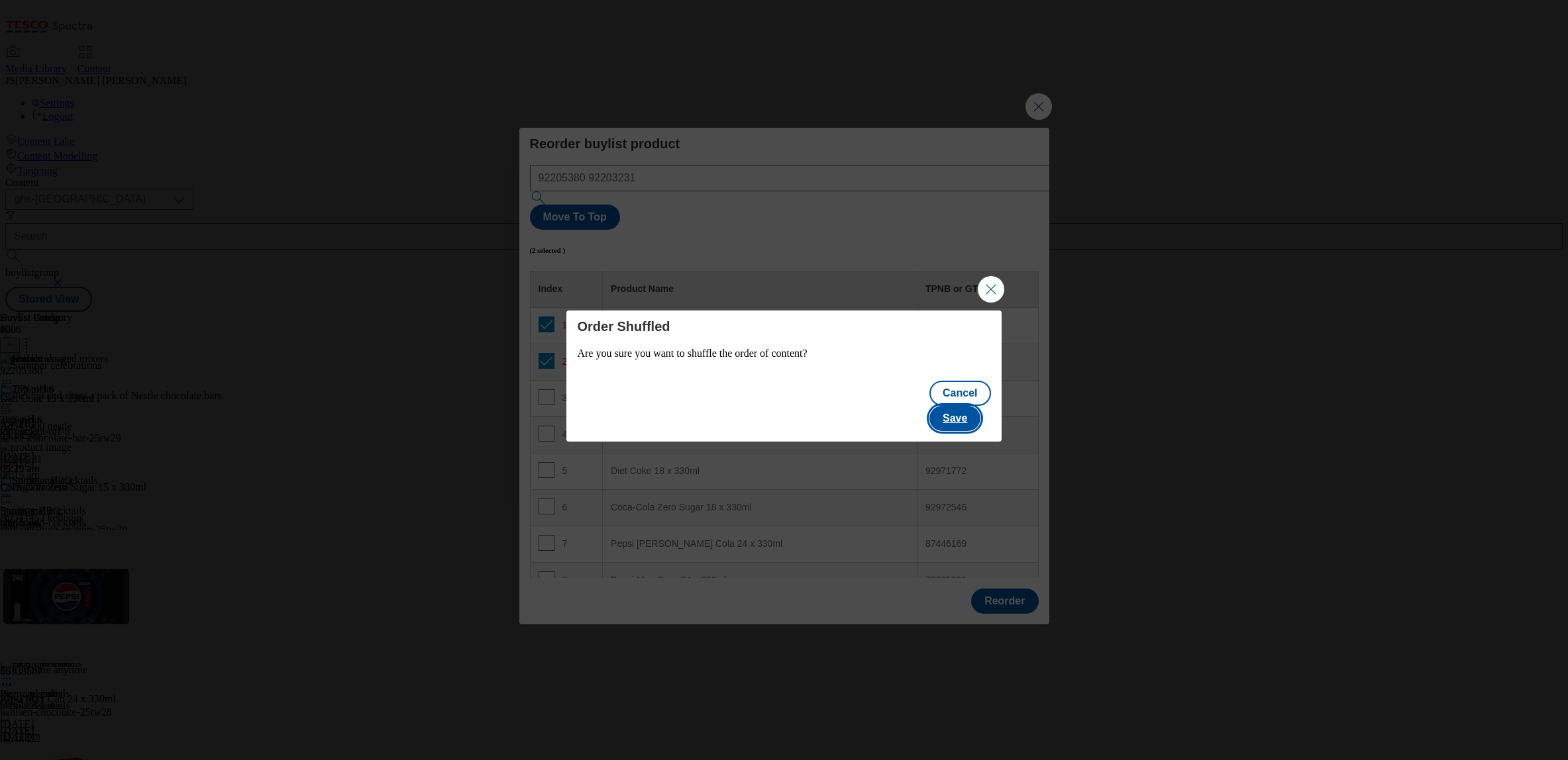
click at [958, 409] on button "Save" at bounding box center [955, 419] width 51 height 25
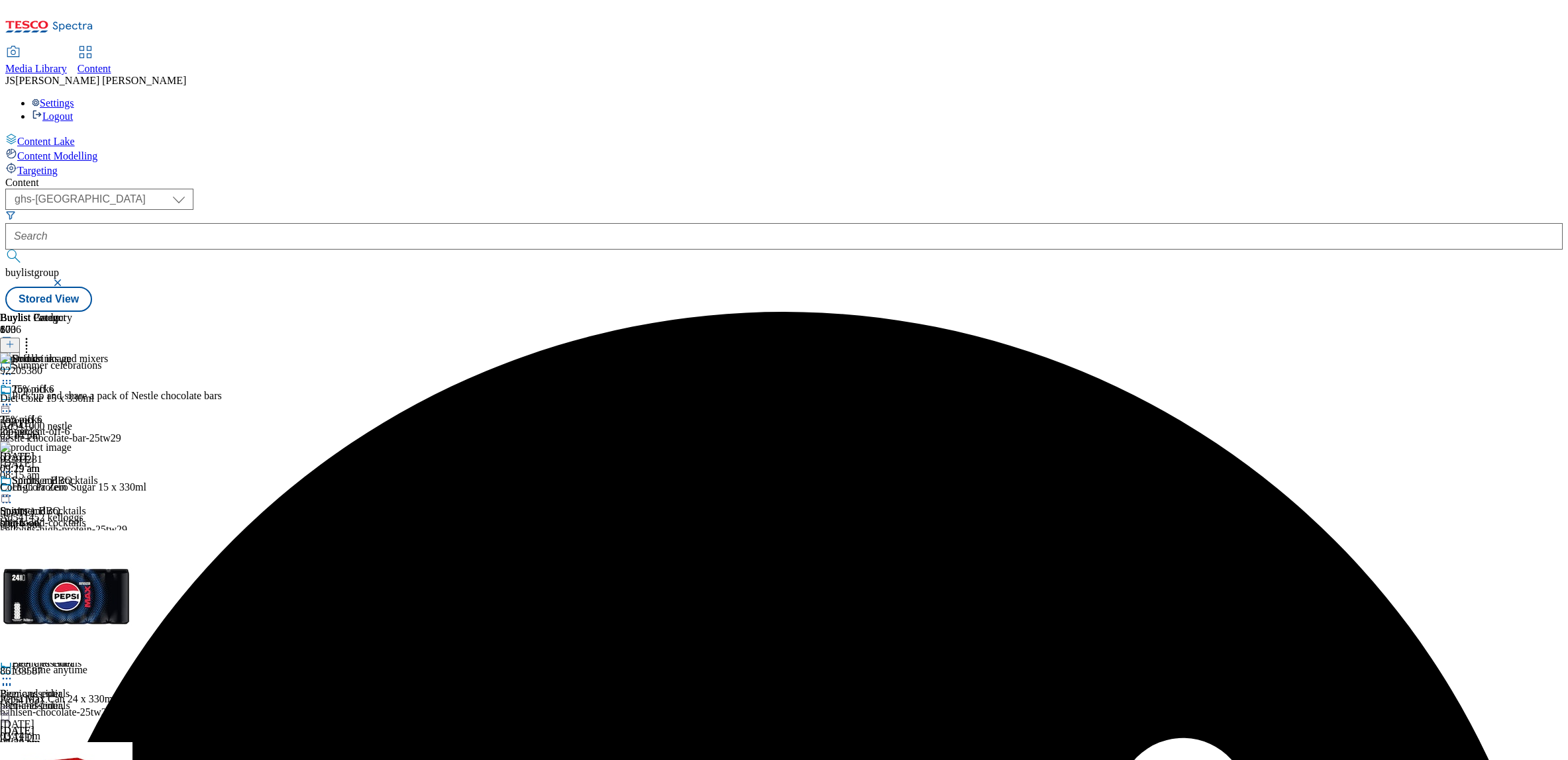
click at [13, 368] on icon at bounding box center [6, 374] width 13 height 13
click at [72, 459] on span "Preview" at bounding box center [57, 463] width 31 height 10
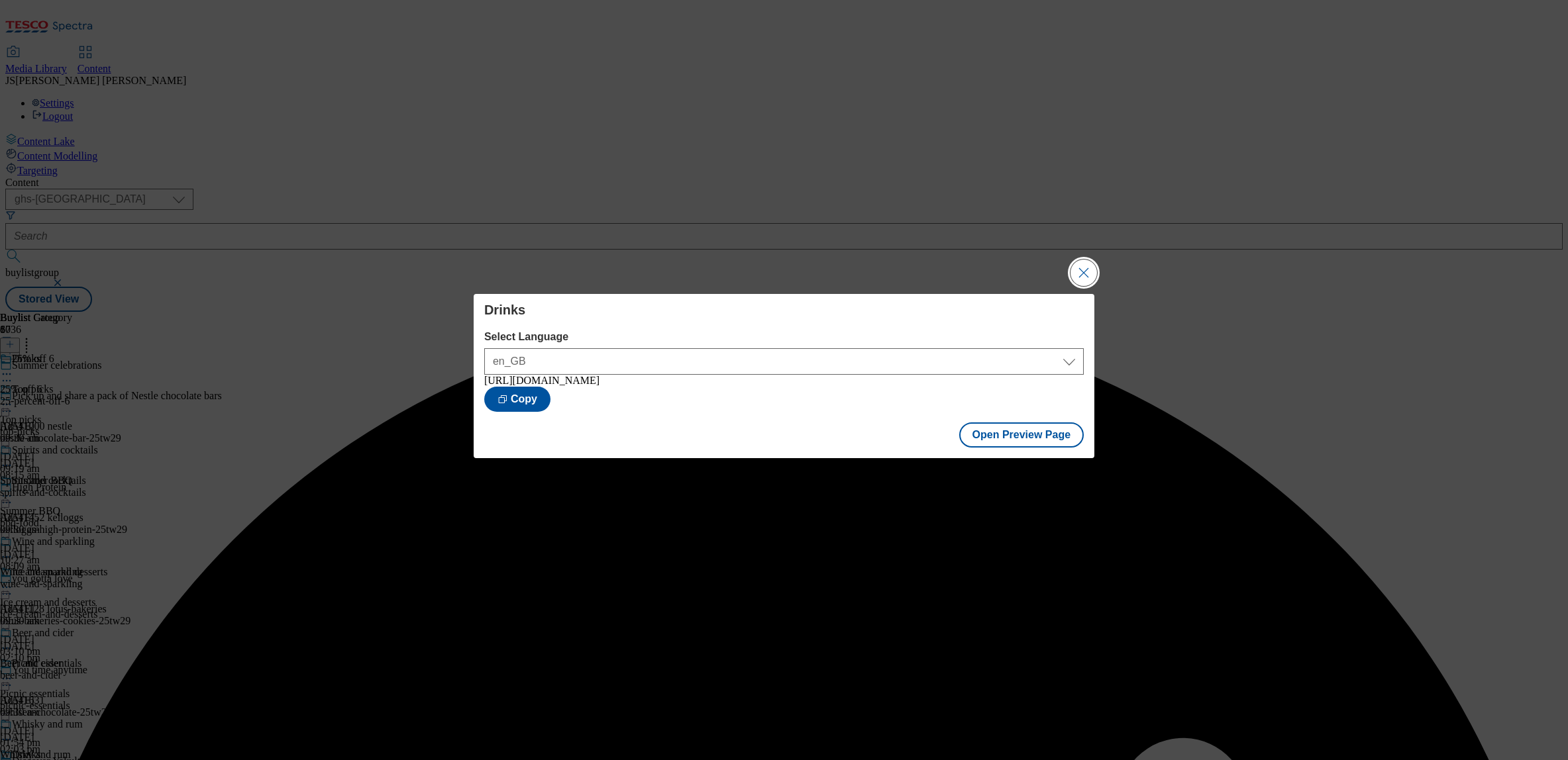
click at [1082, 269] on button "Close Modal" at bounding box center [1084, 272] width 26 height 26
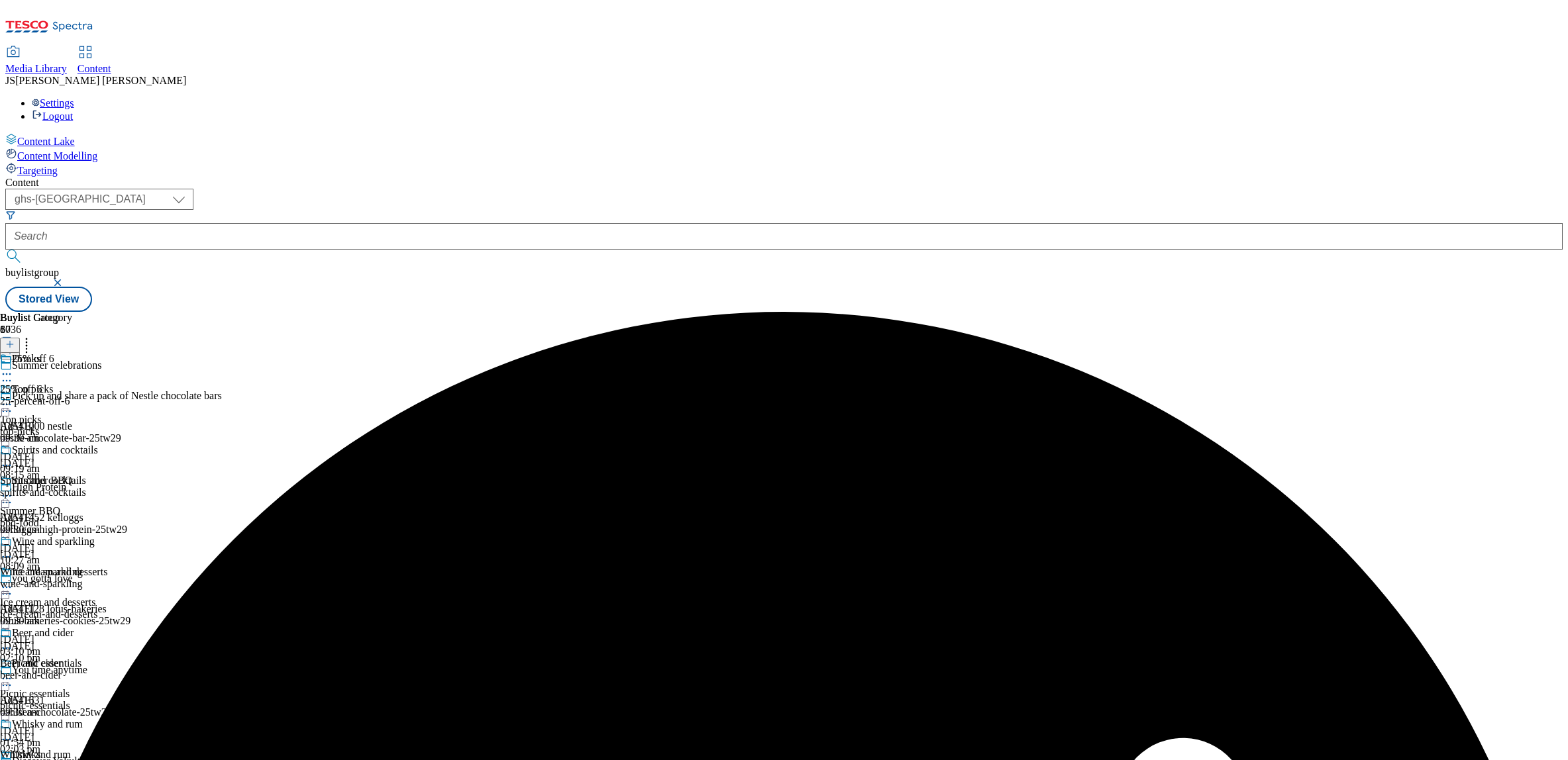
click at [13, 368] on icon at bounding box center [6, 374] width 13 height 13
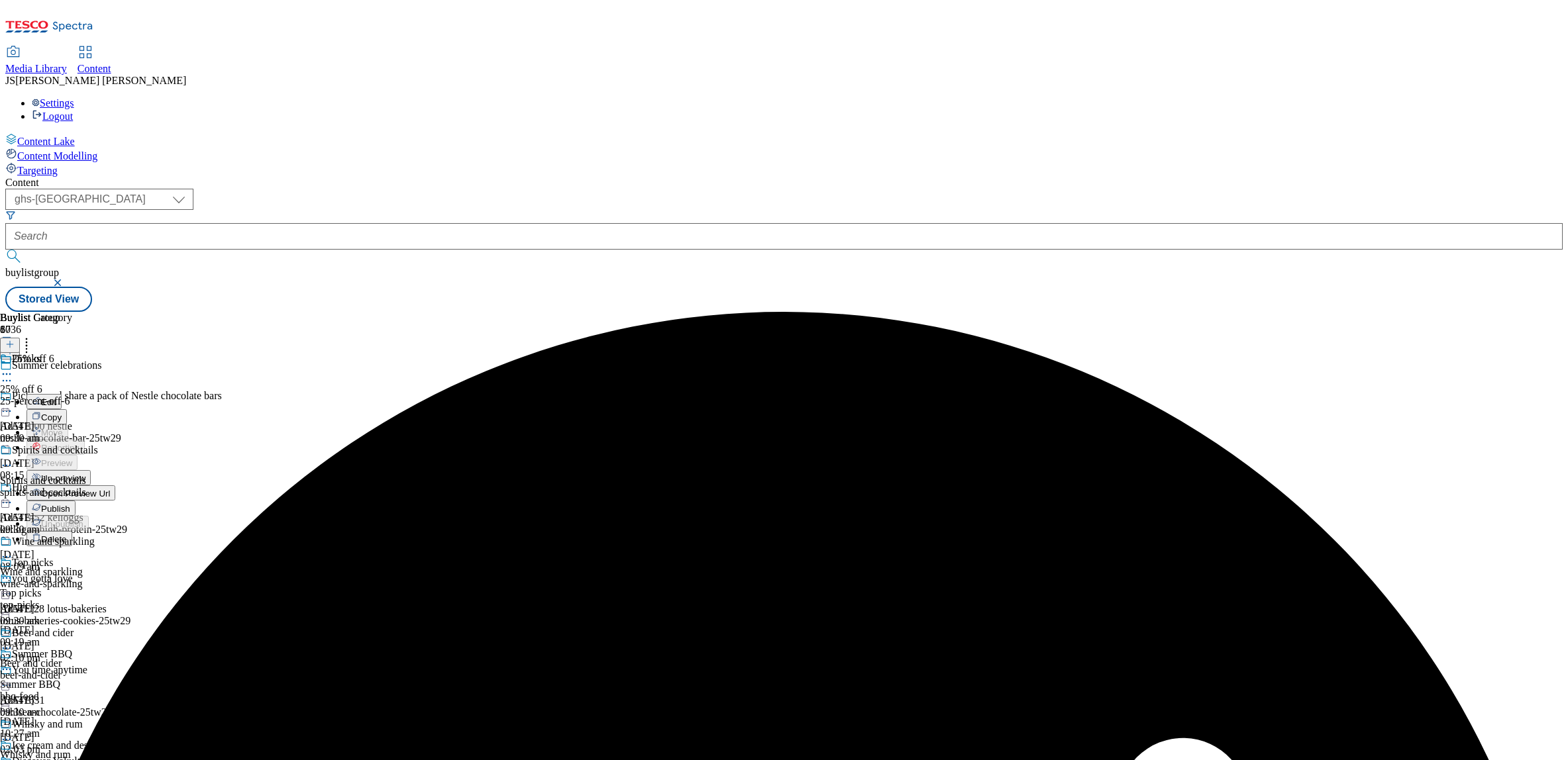
click at [70, 504] on span "Publish" at bounding box center [56, 509] width 29 height 10
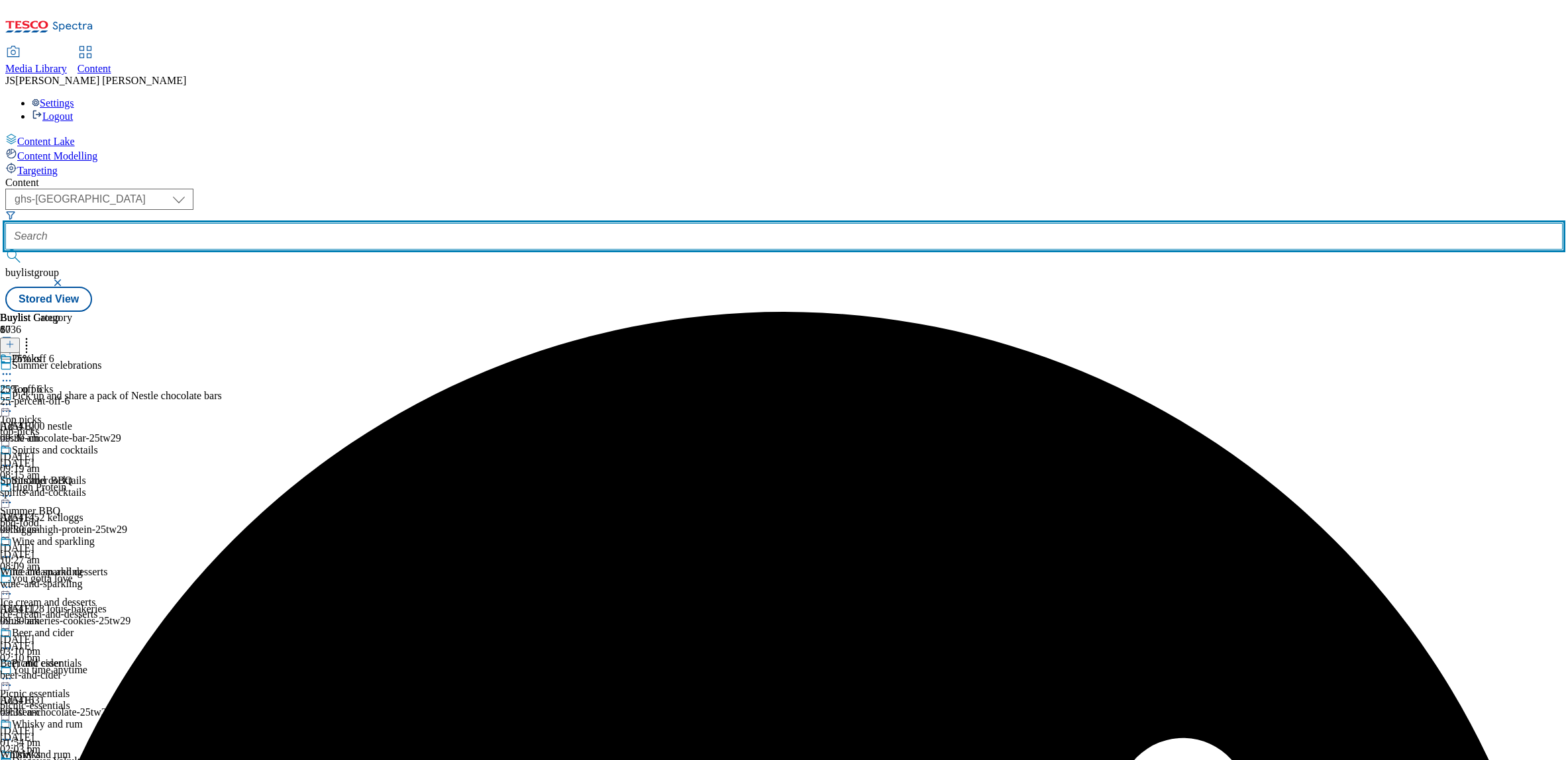
click at [319, 223] on input "text" at bounding box center [784, 237] width 1558 height 26
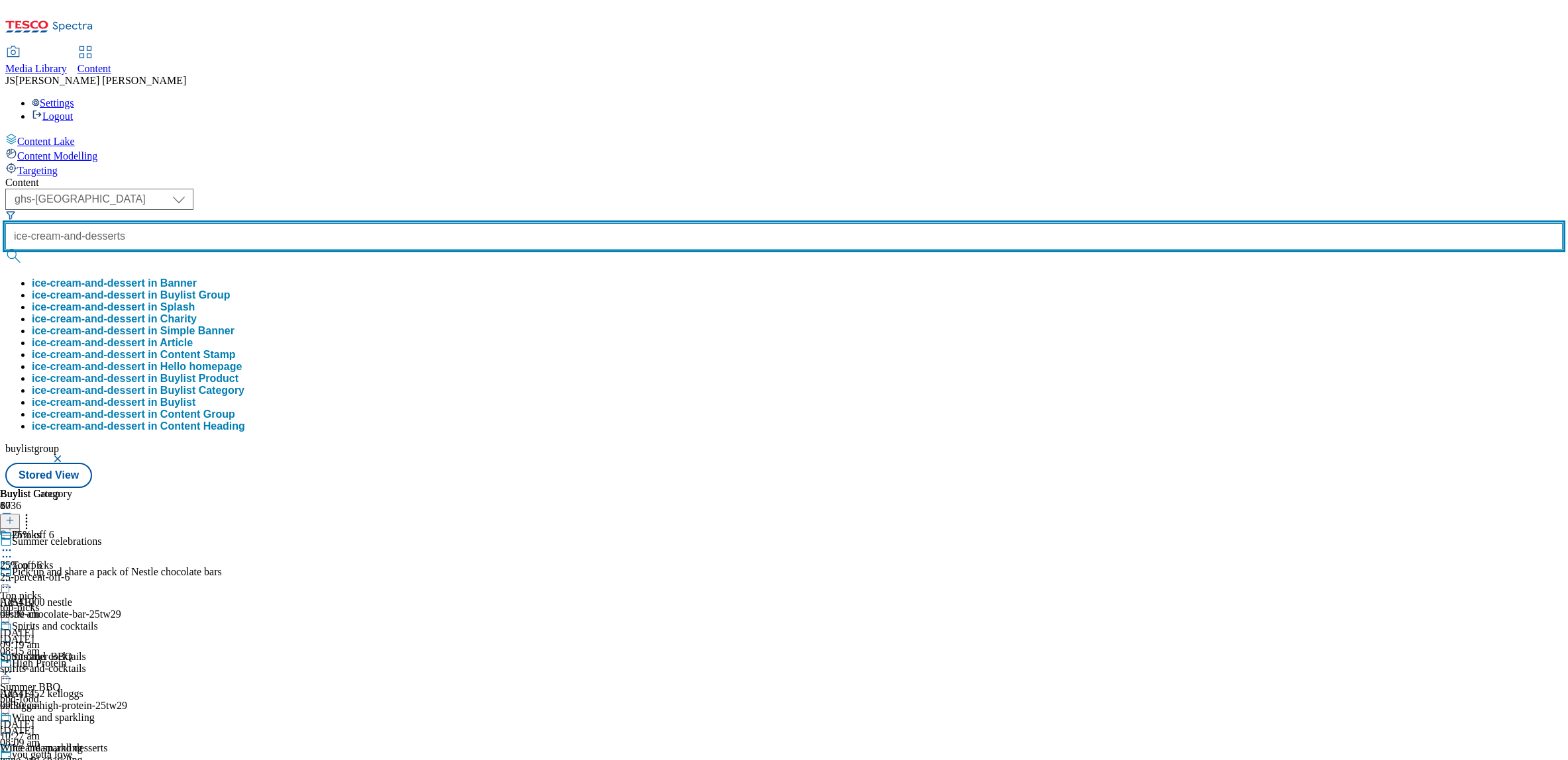
scroll to position [0, 6]
type input "ice-cream-and-desserts"
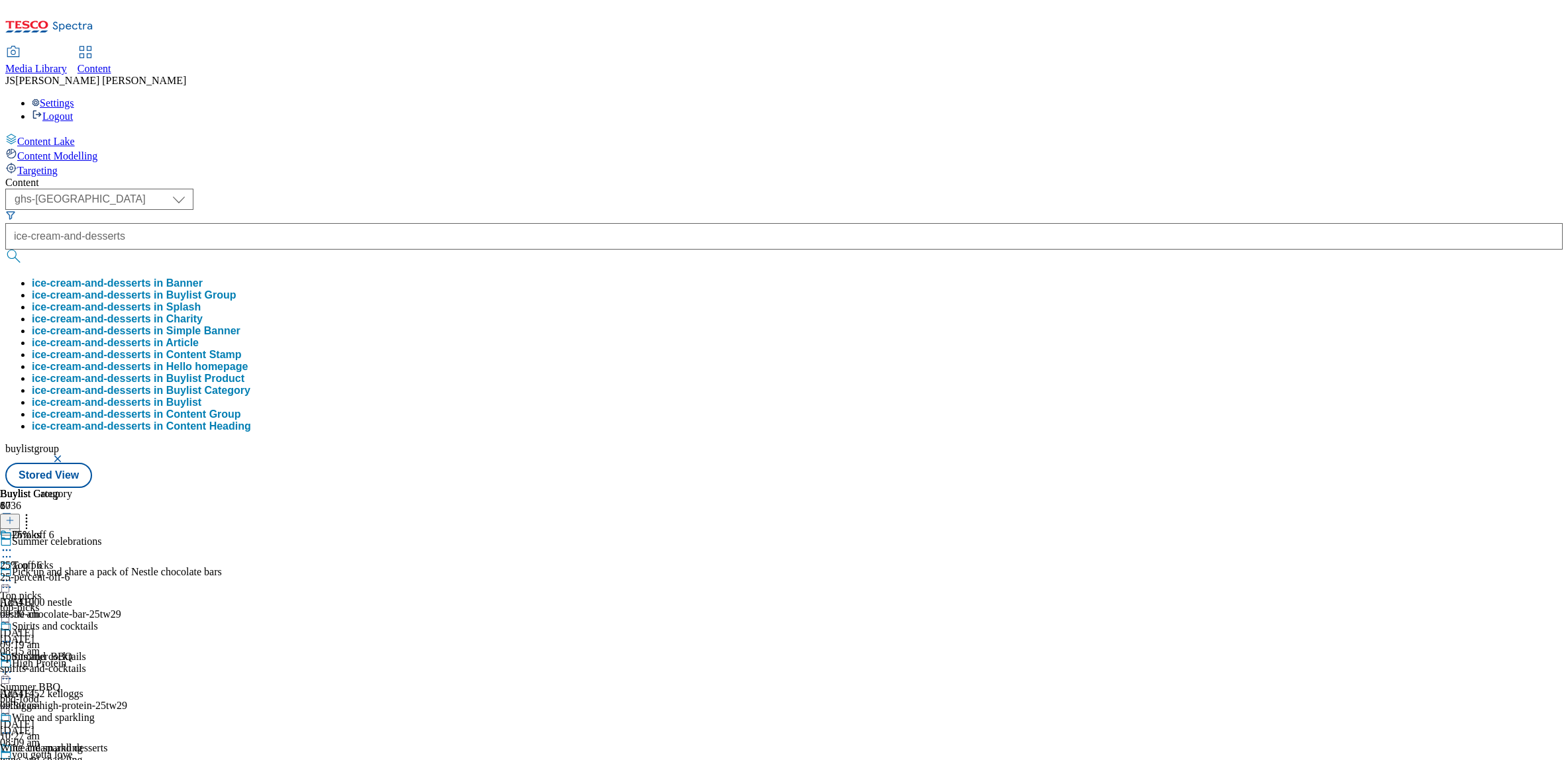
scroll to position [0, 0]
click at [237, 290] on button "ice-cream-and-desserts in Buylist Group" at bounding box center [134, 295] width 205 height 12
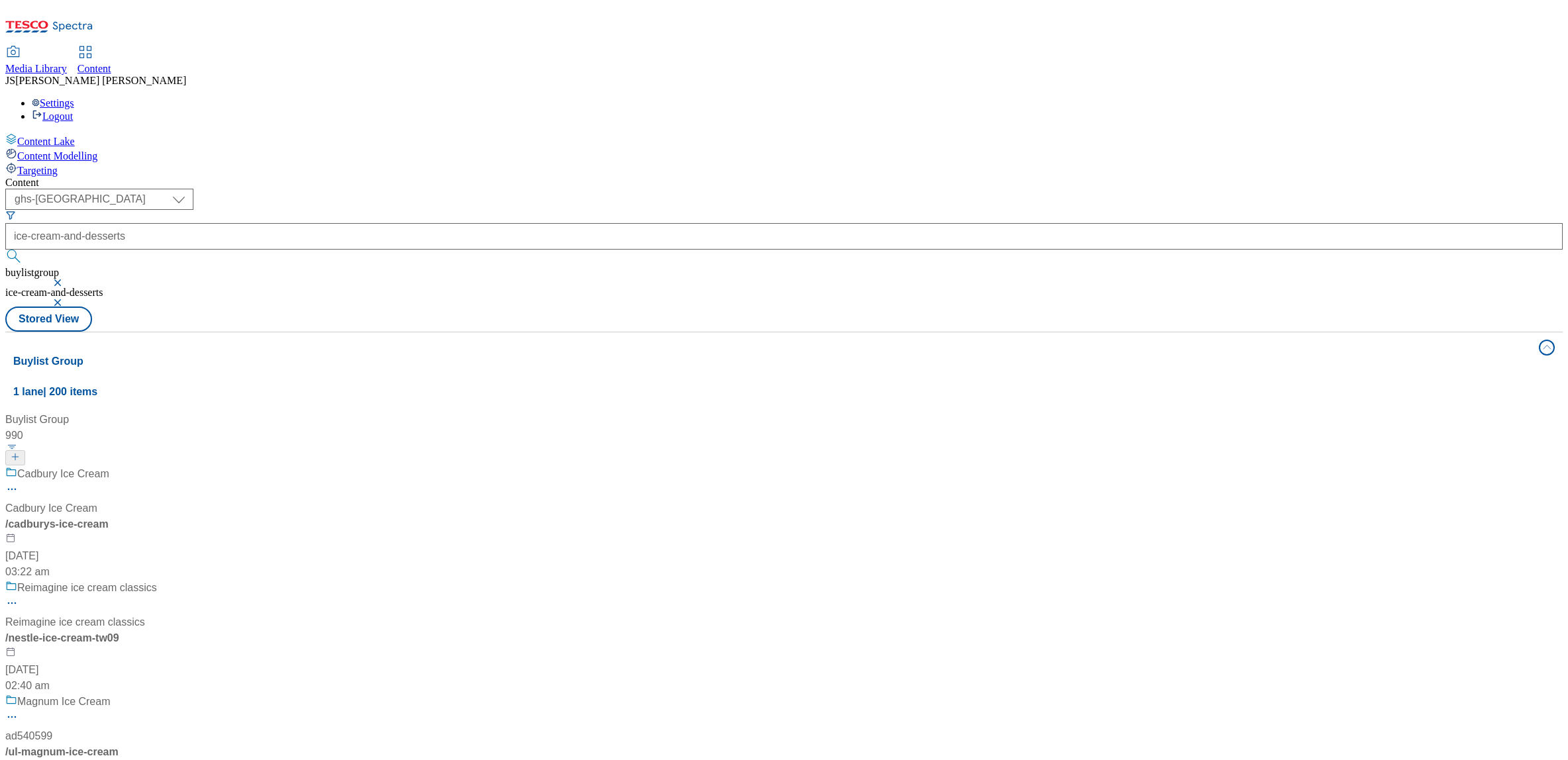
click at [239, 466] on div "Cadbury Ice Cream Cadbury Ice Cream / cadburys-ice-cream [DATE] 03:22 am" at bounding box center [122, 523] width 234 height 114
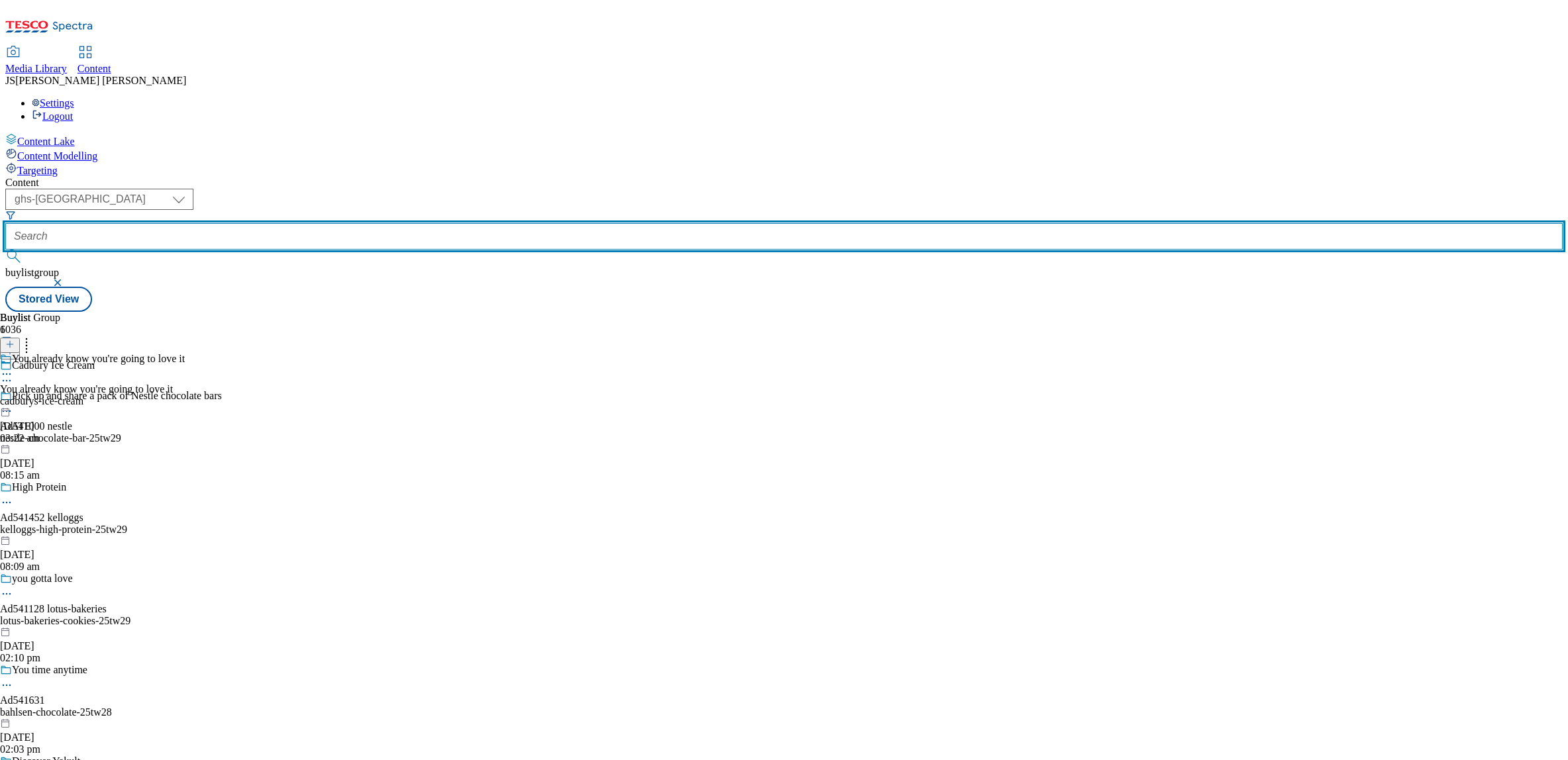
click at [317, 223] on input "text" at bounding box center [784, 237] width 1558 height 26
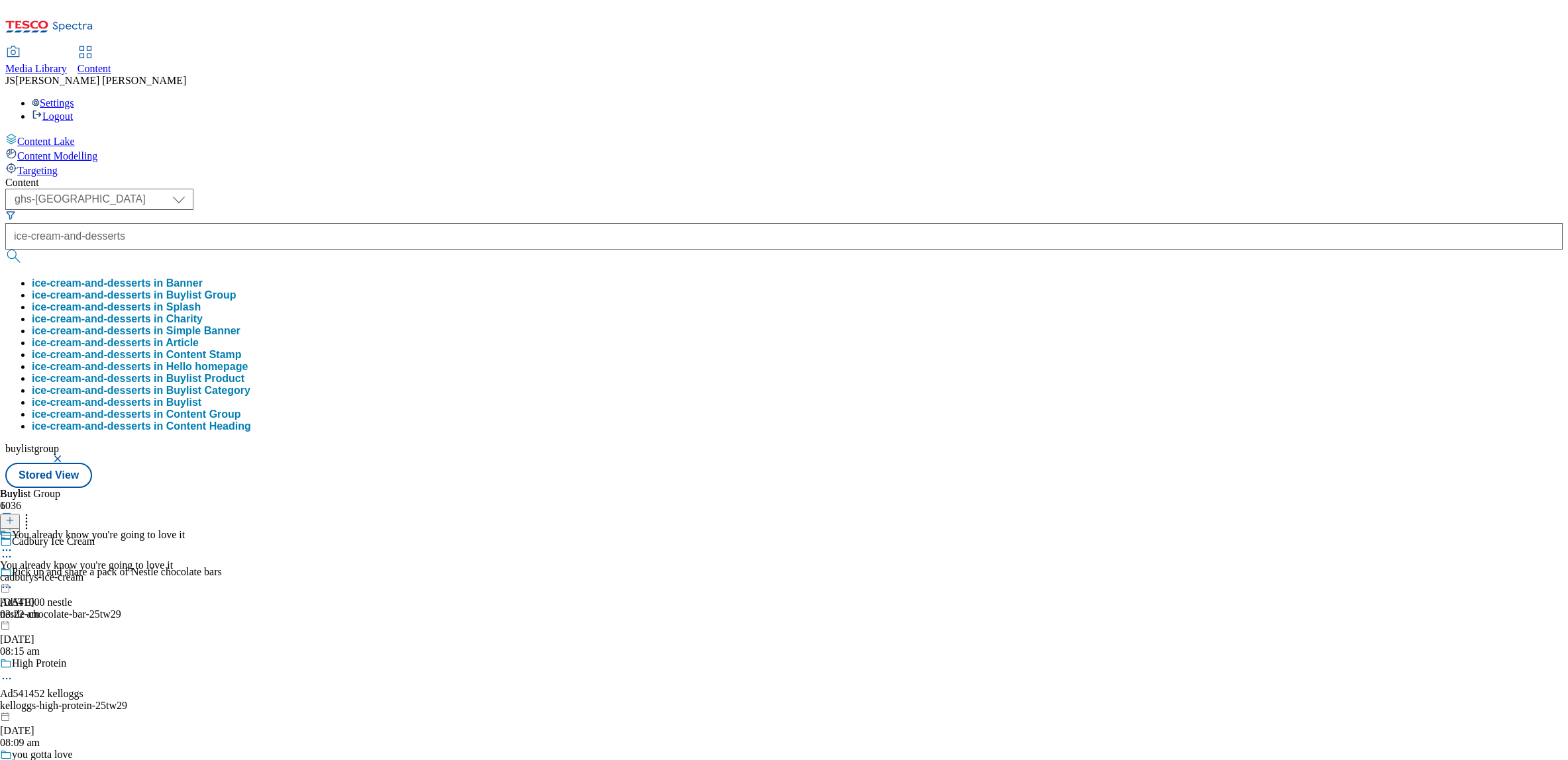
click at [237, 290] on button "ice-cream-and-desserts in Buylist Group" at bounding box center [134, 295] width 205 height 12
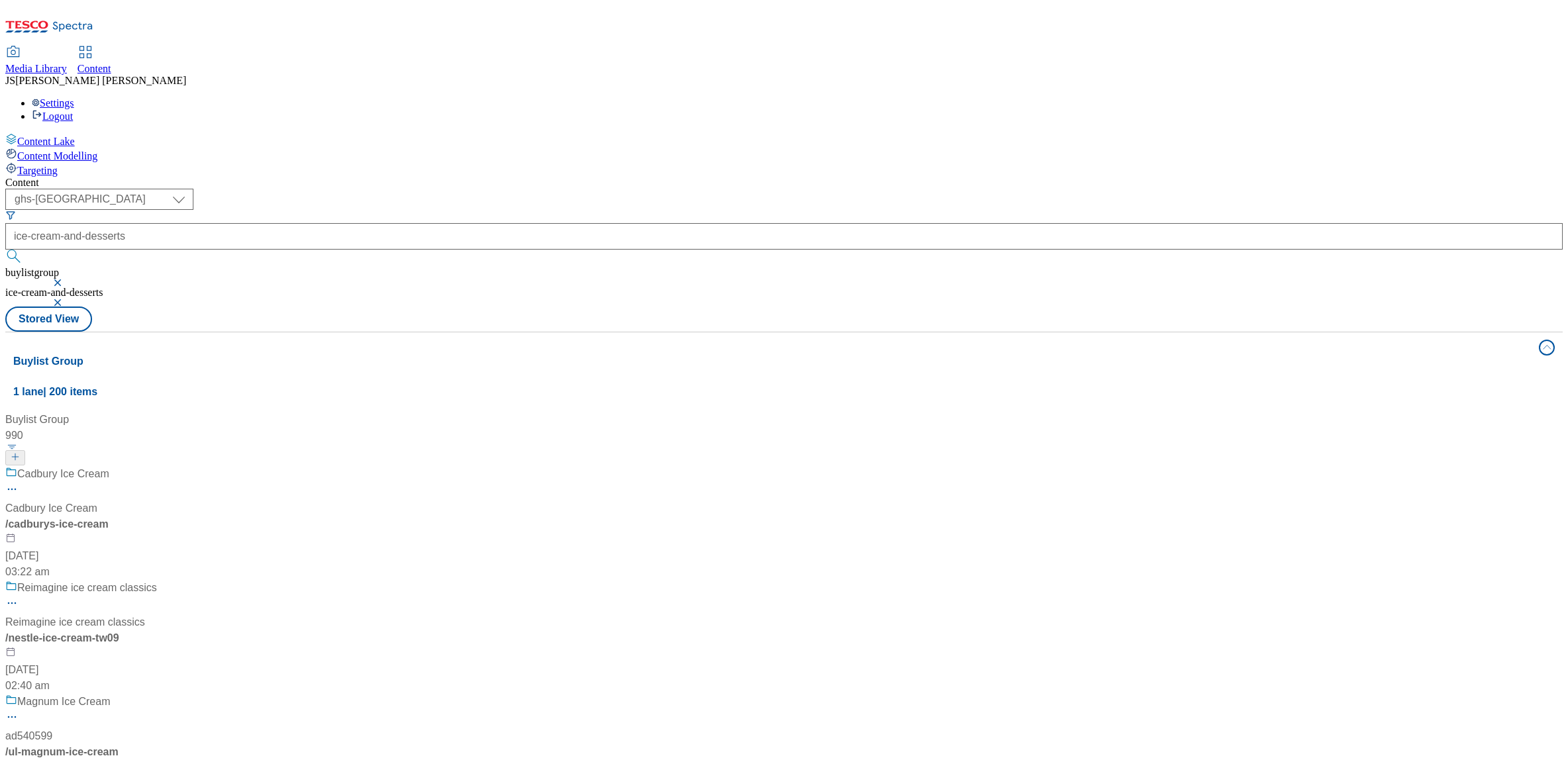
scroll to position [4561, 0]
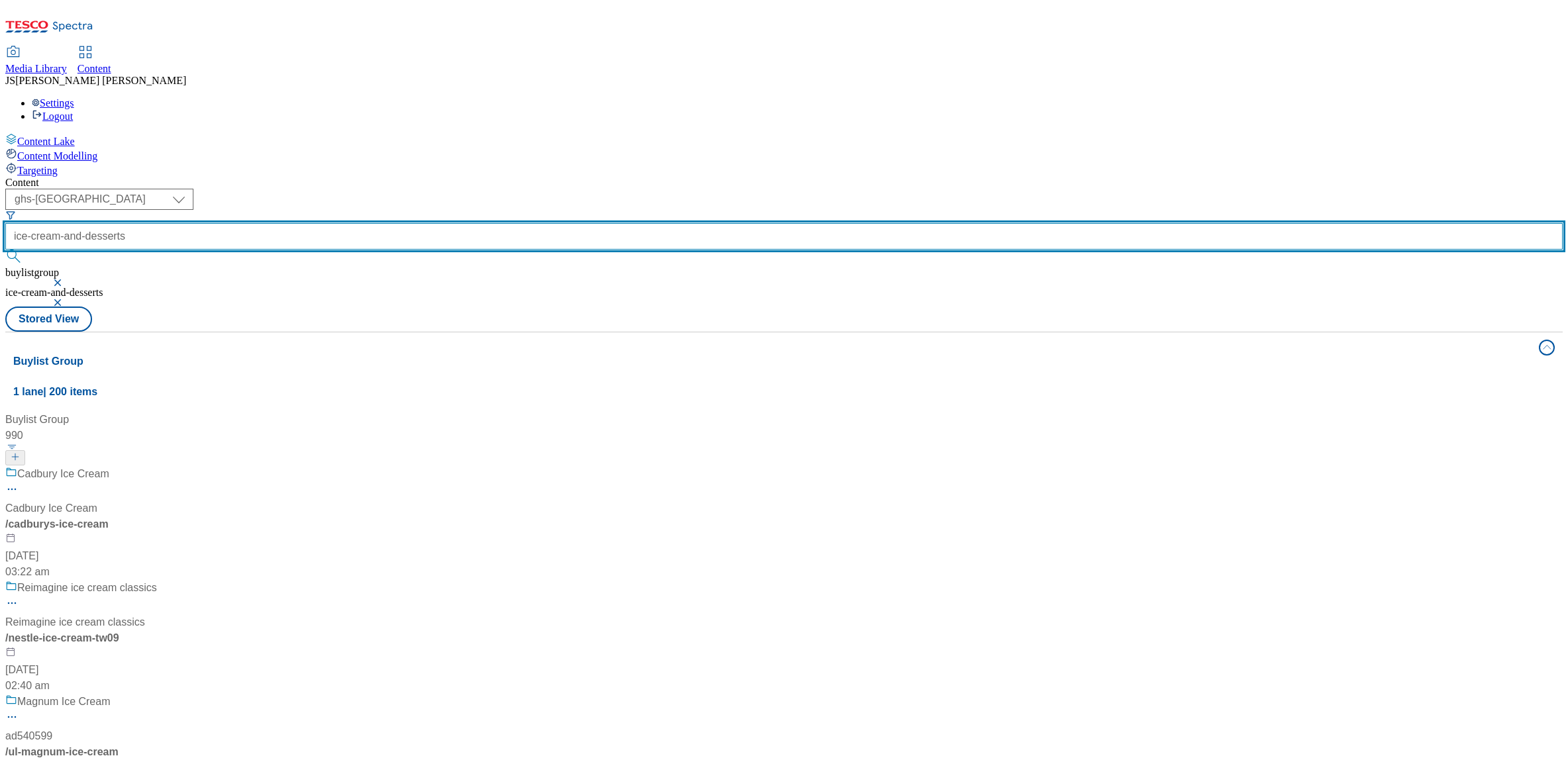
click at [308, 223] on input "ice-cream-and-desserts" at bounding box center [784, 237] width 1558 height 26
click at [335, 223] on input "ice-cream-and-desserts" at bounding box center [784, 237] width 1558 height 26
type input "summer-celebrations"
click at [6, 250] on button "submit" at bounding box center [14, 256] width 19 height 13
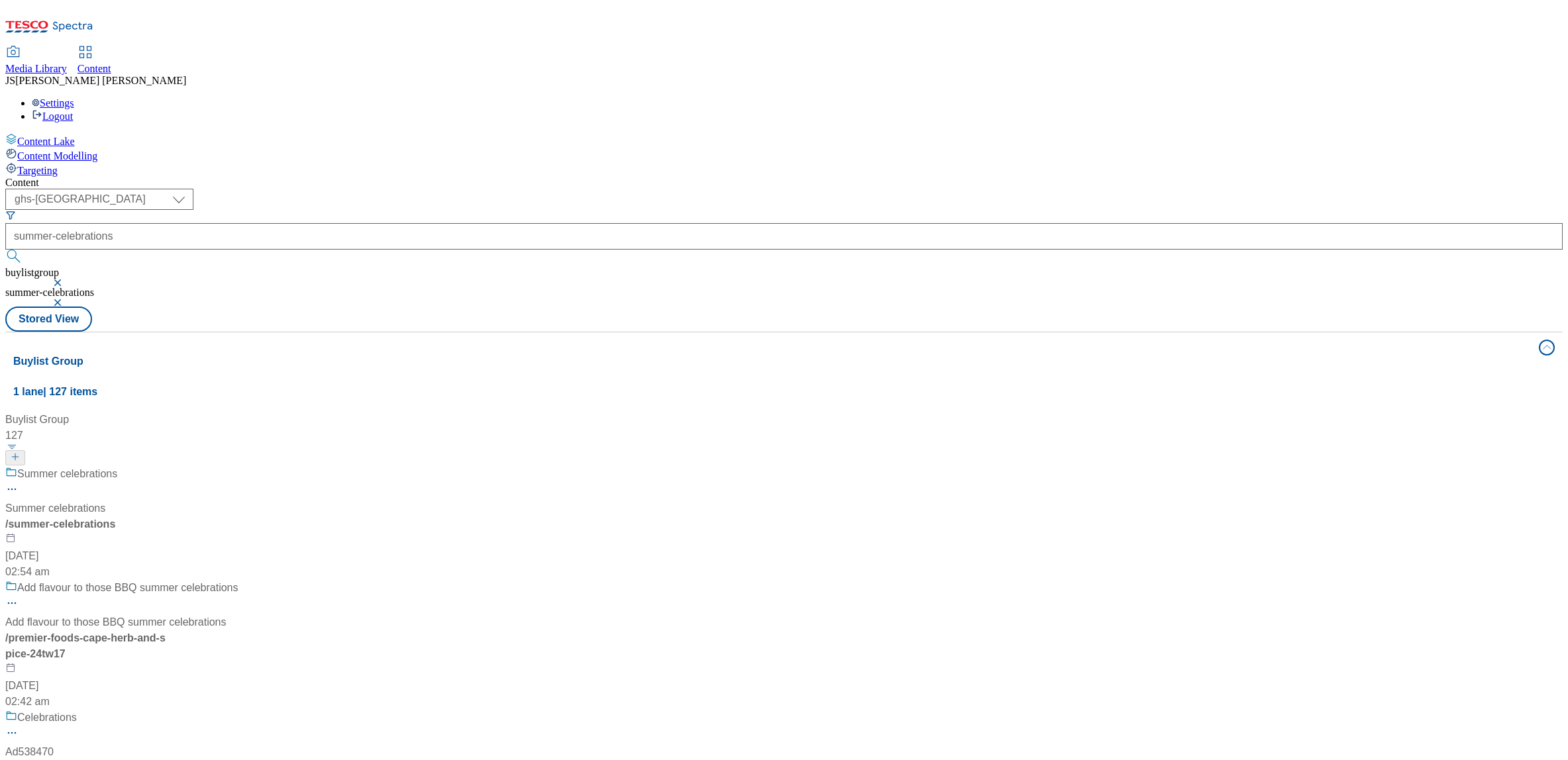
click at [239, 466] on div "Summer celebrations" at bounding box center [122, 483] width 233 height 34
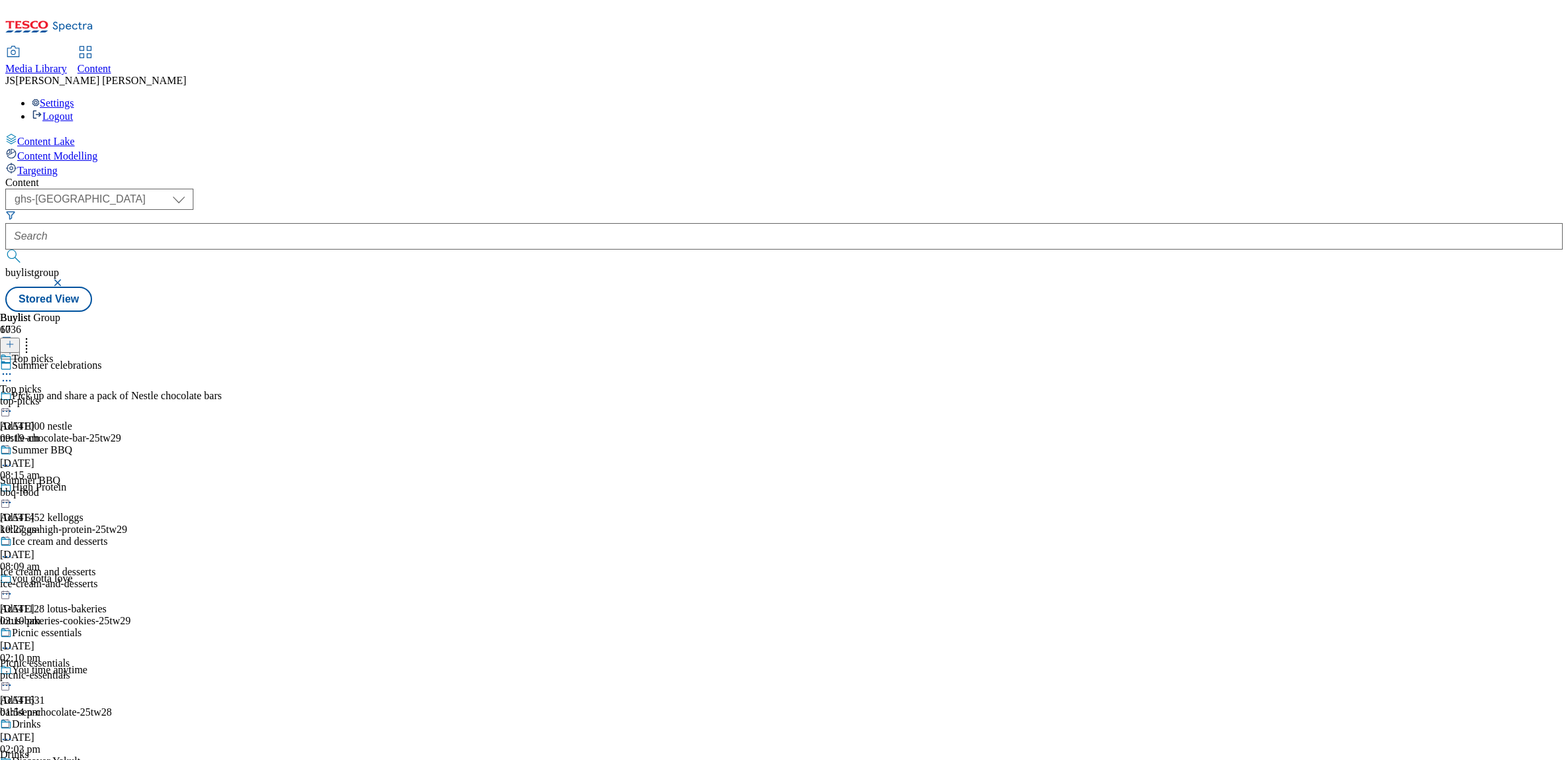
scroll to position [52, 0]
click at [95, 566] on span "Ice cream and desserts" at bounding box center [48, 572] width 95 height 12
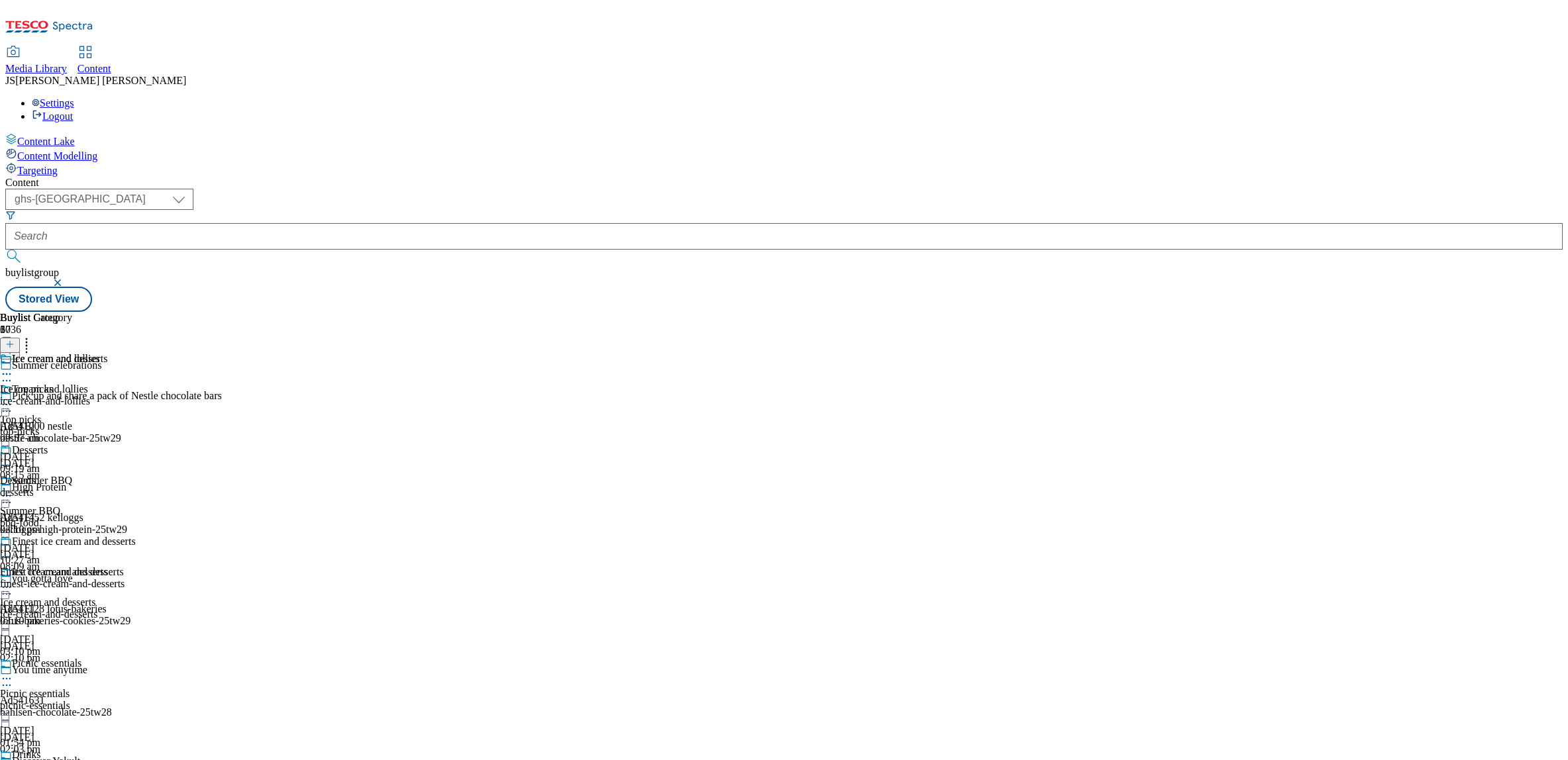
click at [13, 581] on icon at bounding box center [6, 587] width 13 height 13
click at [83, 732] on span "Un-publish" at bounding box center [62, 737] width 42 height 10
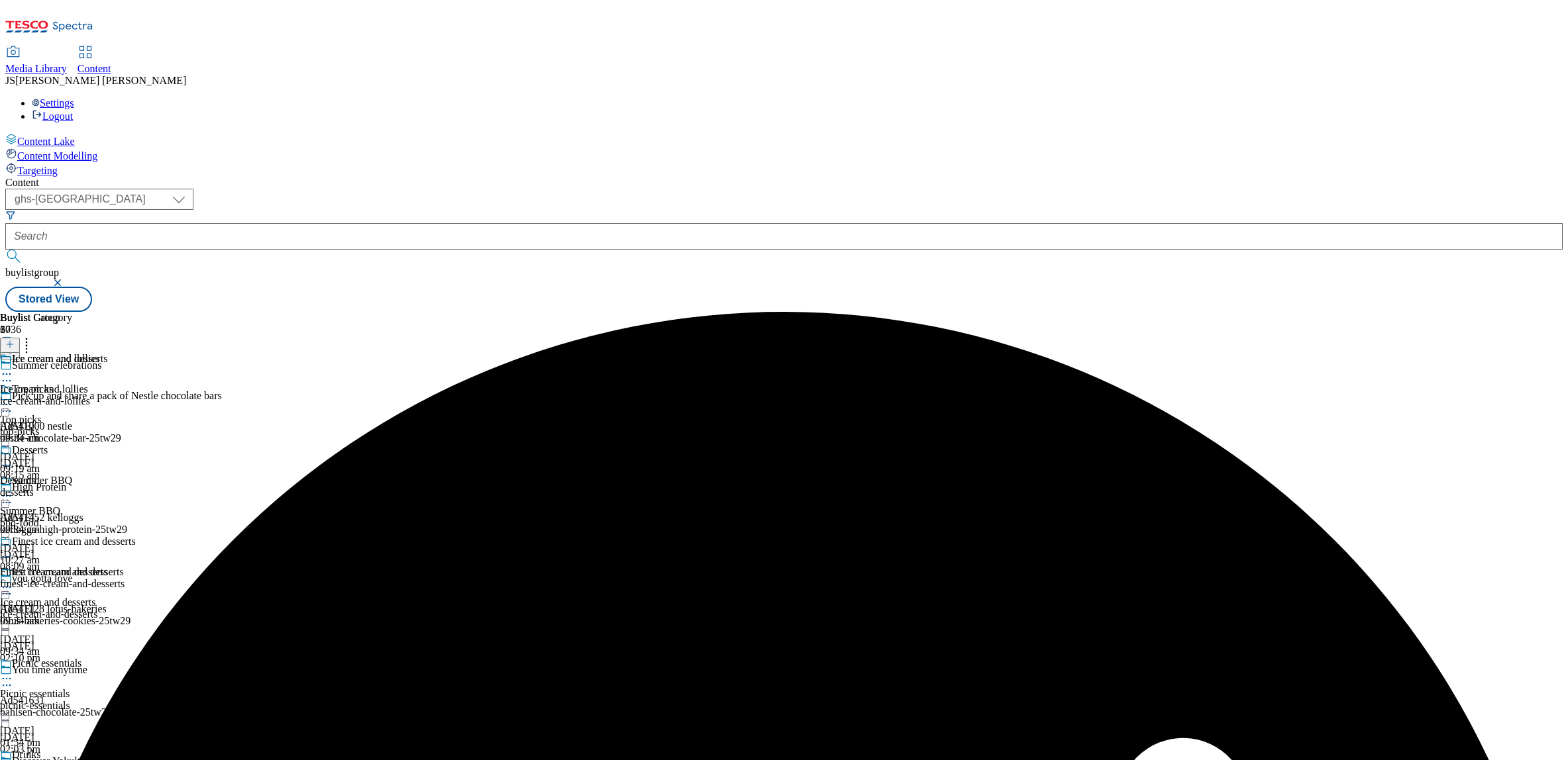
click at [13, 581] on icon at bounding box center [6, 587] width 13 height 13
click at [91, 683] on button "Un-preview" at bounding box center [58, 691] width 64 height 15
click at [136, 395] on div "ice-cream-and-lollies" at bounding box center [68, 401] width 136 height 12
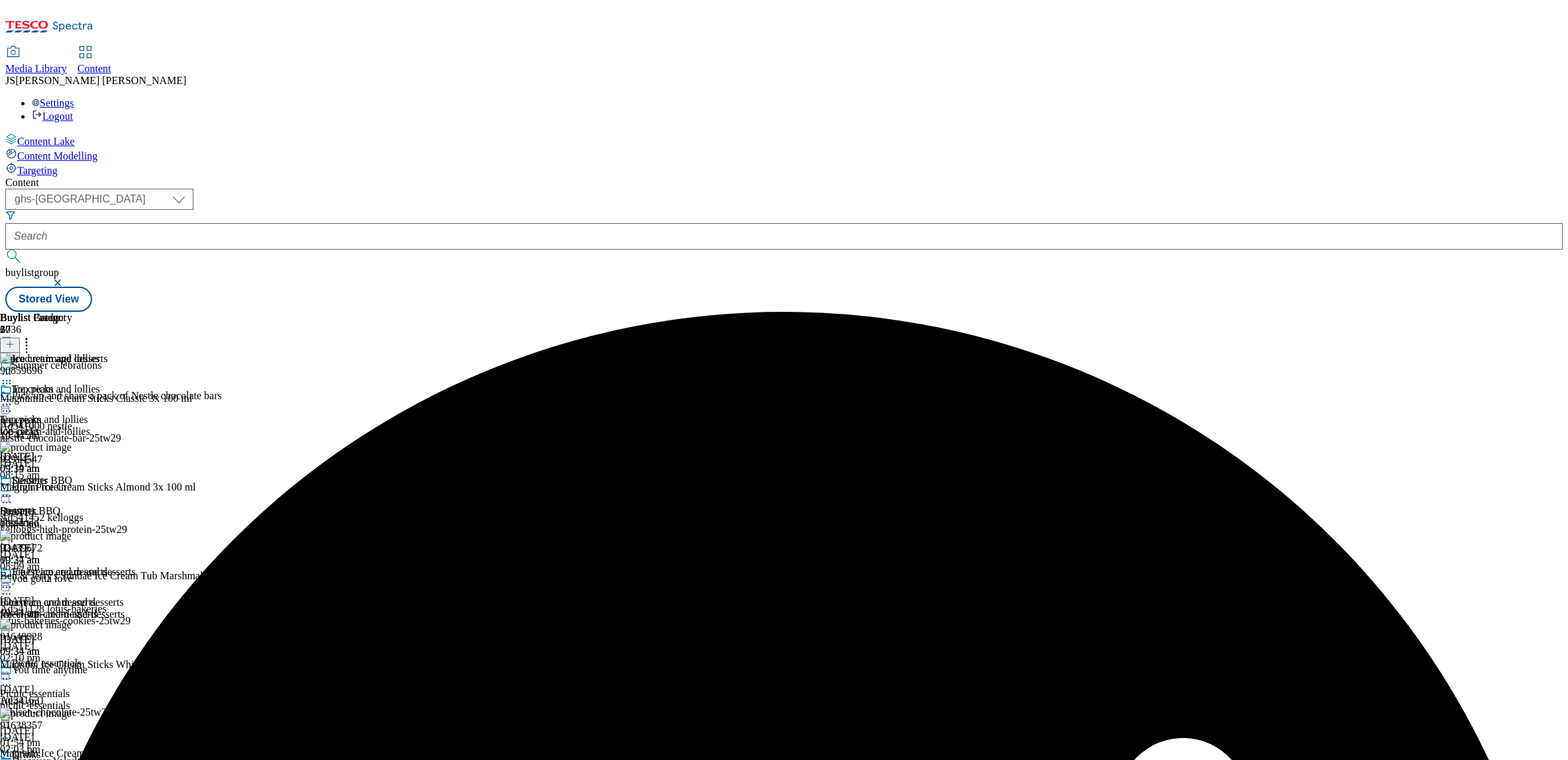
click at [14, 340] on icon at bounding box center [10, 344] width 9 height 9
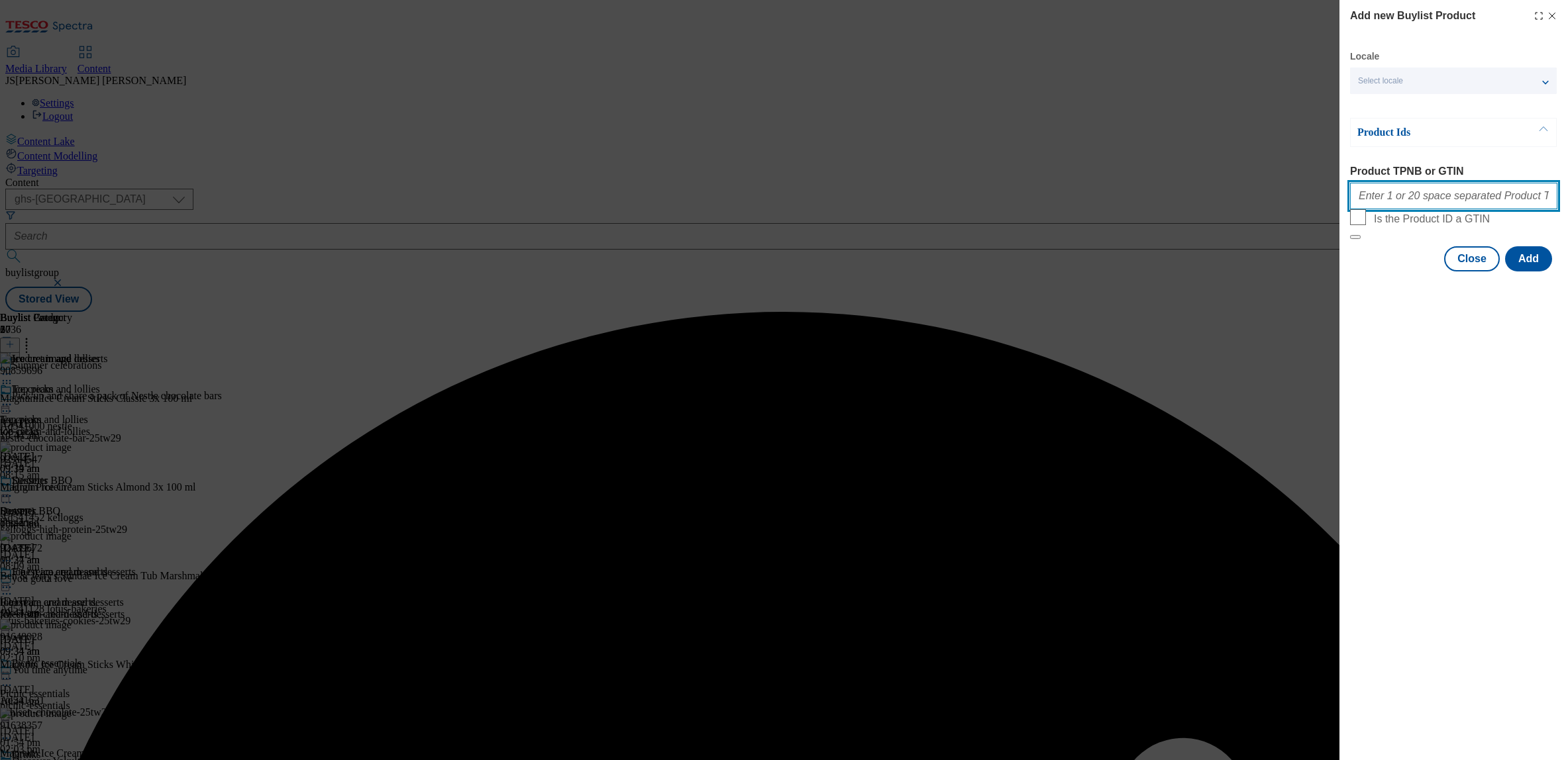
click at [1369, 198] on input "Product TPNB or GTIN" at bounding box center [1453, 196] width 208 height 26
paste input "80845480"
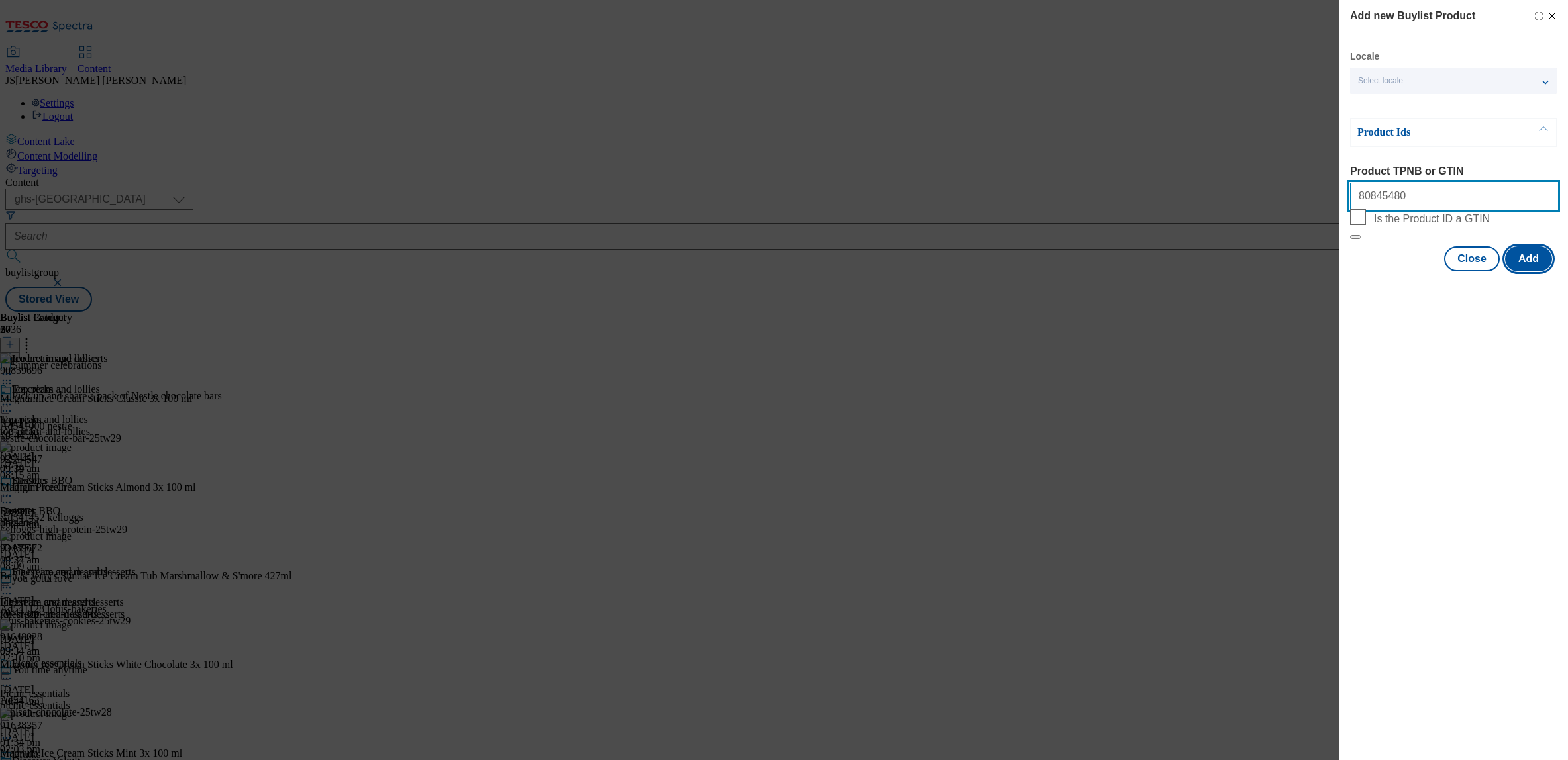
type input "80845480"
click at [1539, 272] on button "Add" at bounding box center [1529, 259] width 47 height 25
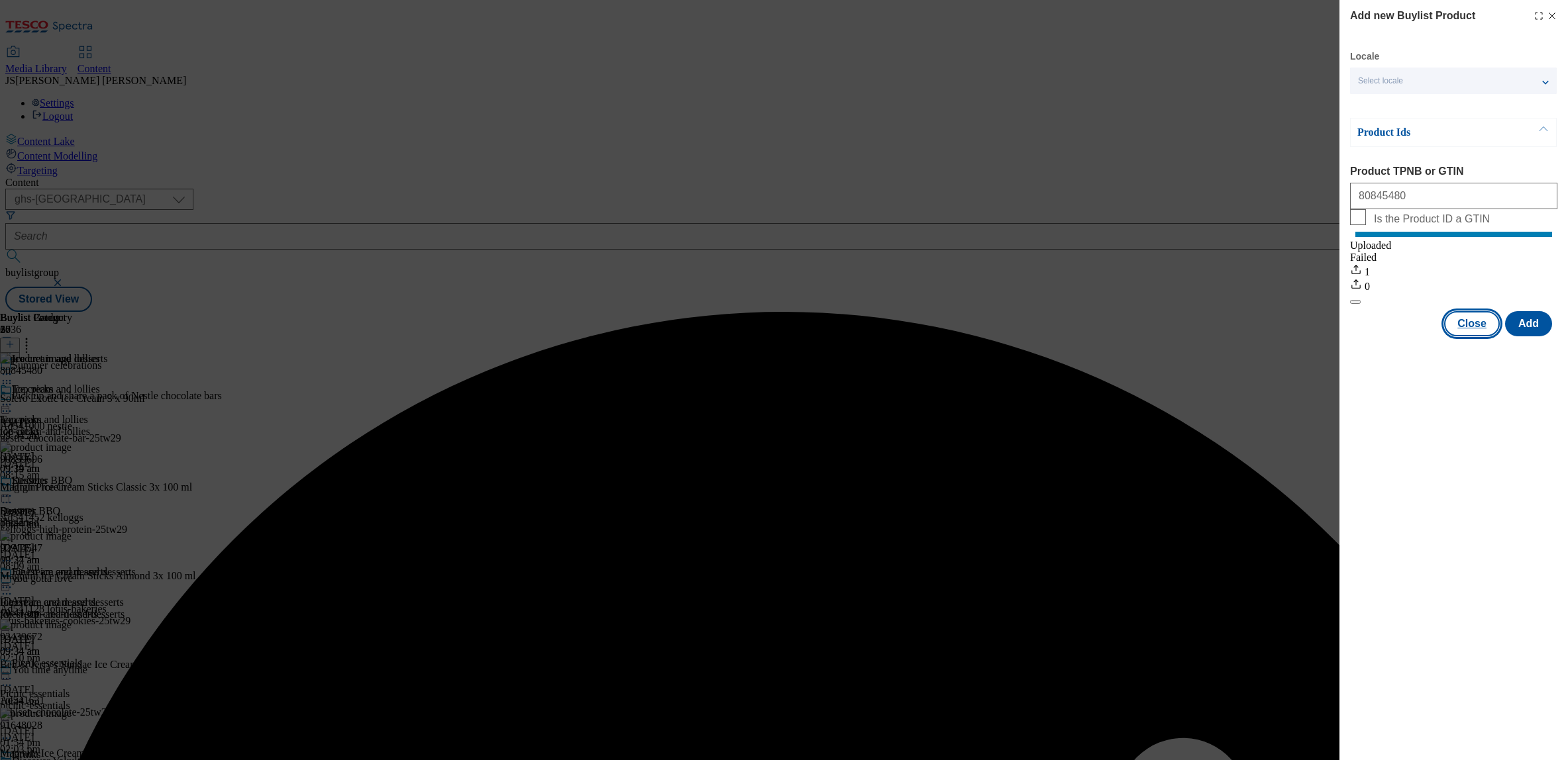
click at [1481, 332] on button "Close" at bounding box center [1472, 323] width 56 height 25
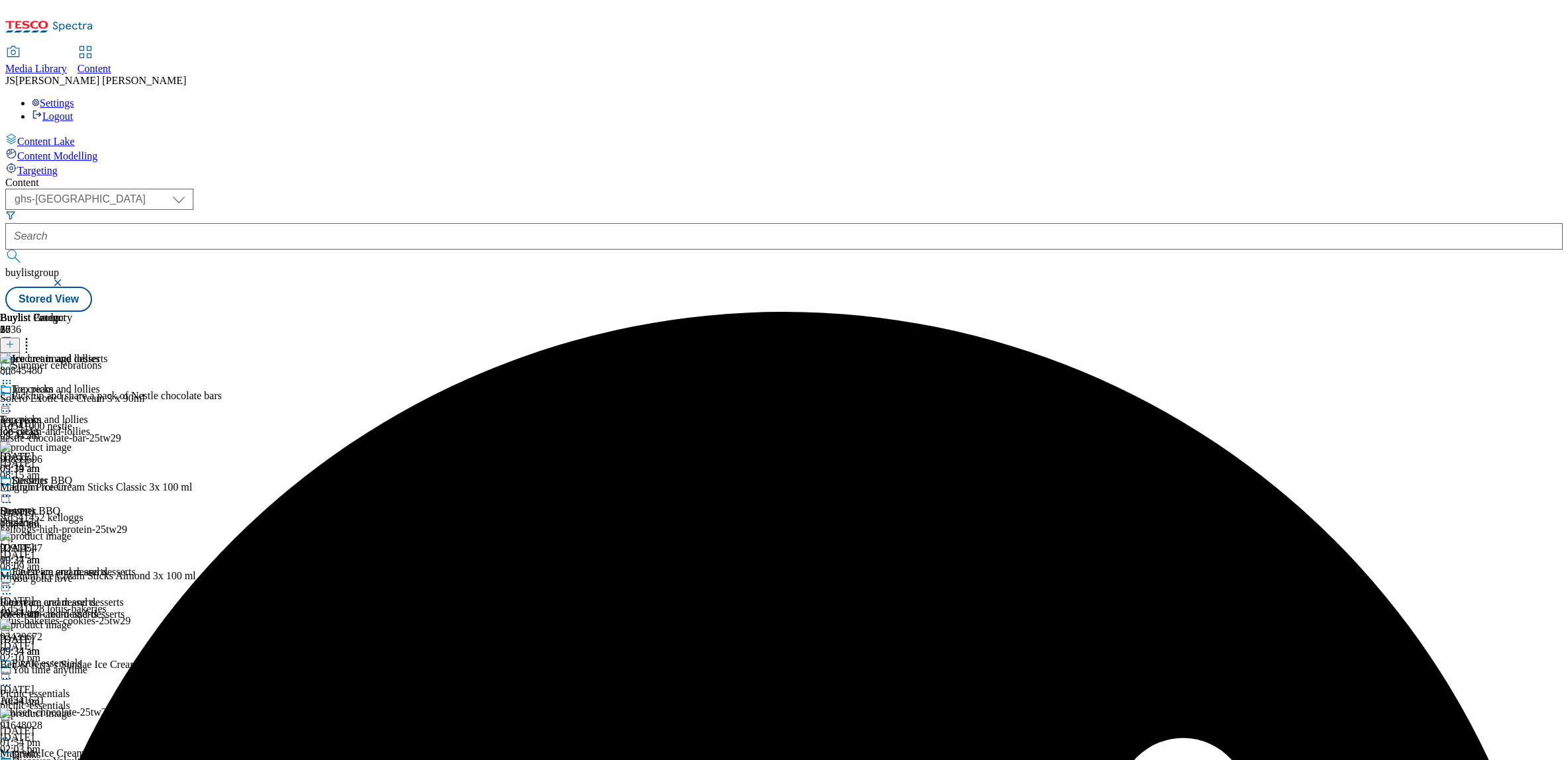
drag, startPoint x: 614, startPoint y: 482, endPoint x: 621, endPoint y: 486, distance: 8.1
click at [13, 581] on icon at bounding box center [6, 587] width 13 height 13
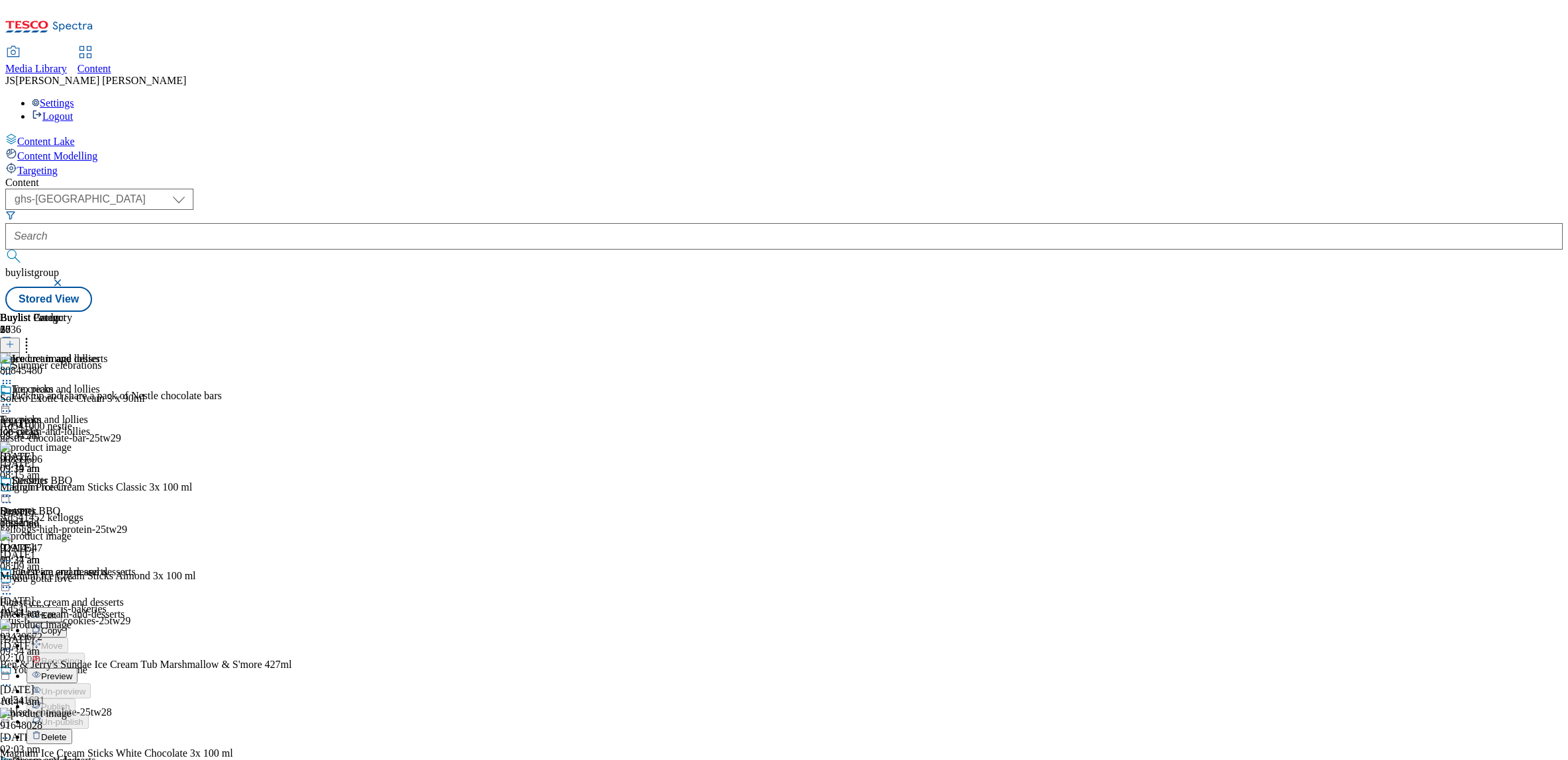
scroll to position [109, 0]
click at [72, 672] on span "Preview" at bounding box center [57, 677] width 31 height 10
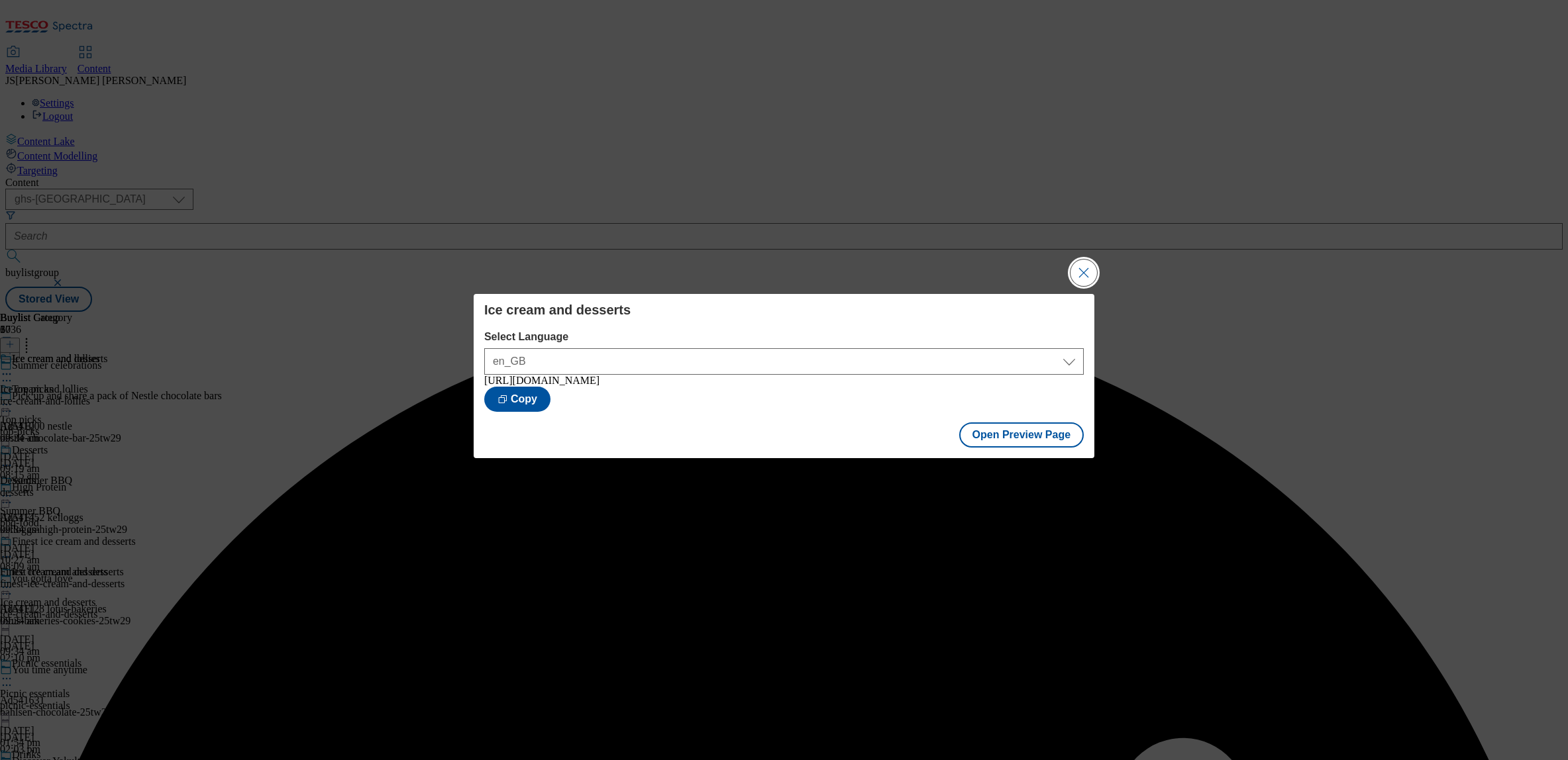
click at [1086, 268] on button "Close Modal" at bounding box center [1084, 272] width 26 height 26
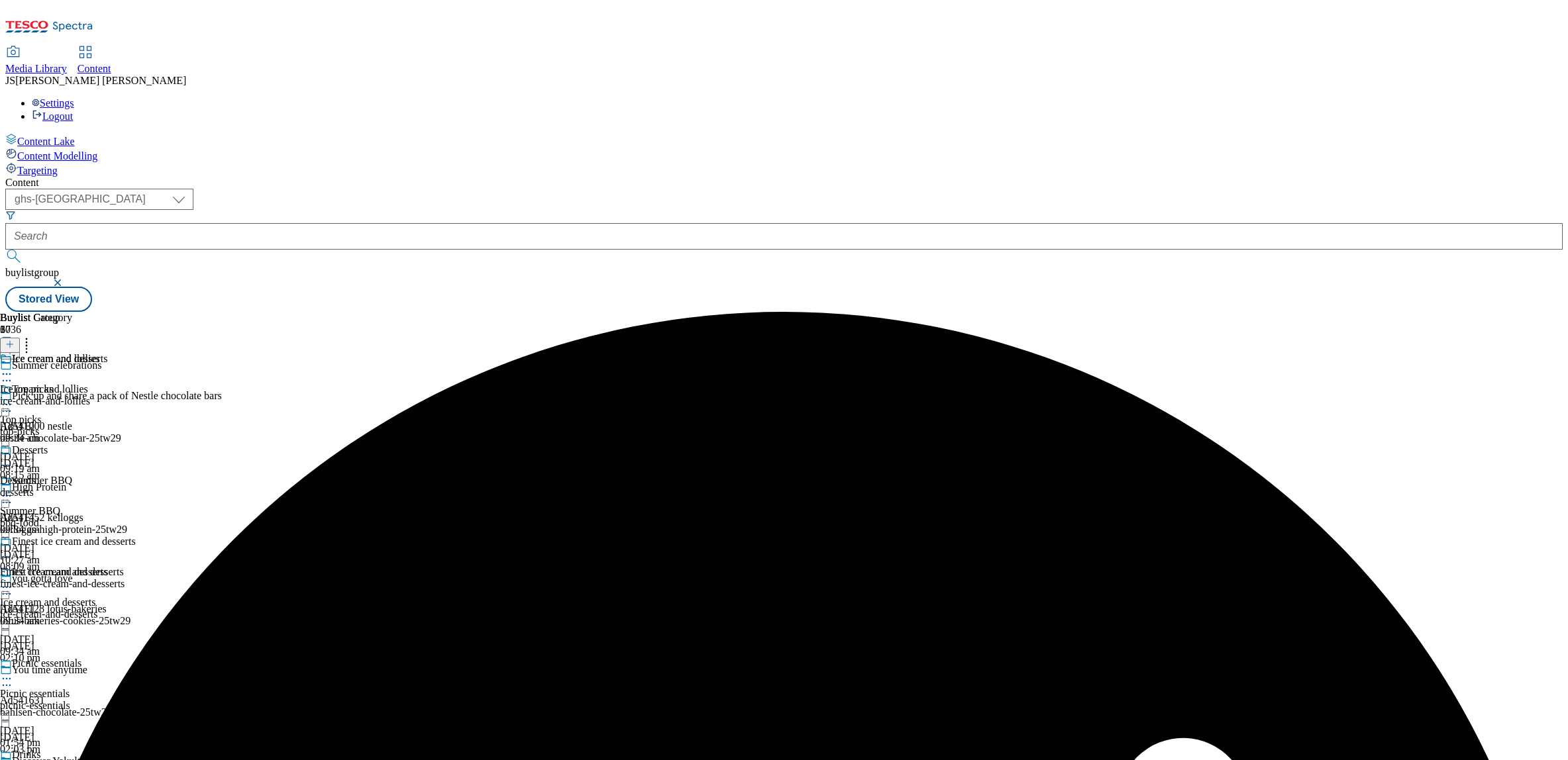
click at [13, 581] on icon at bounding box center [6, 587] width 13 height 13
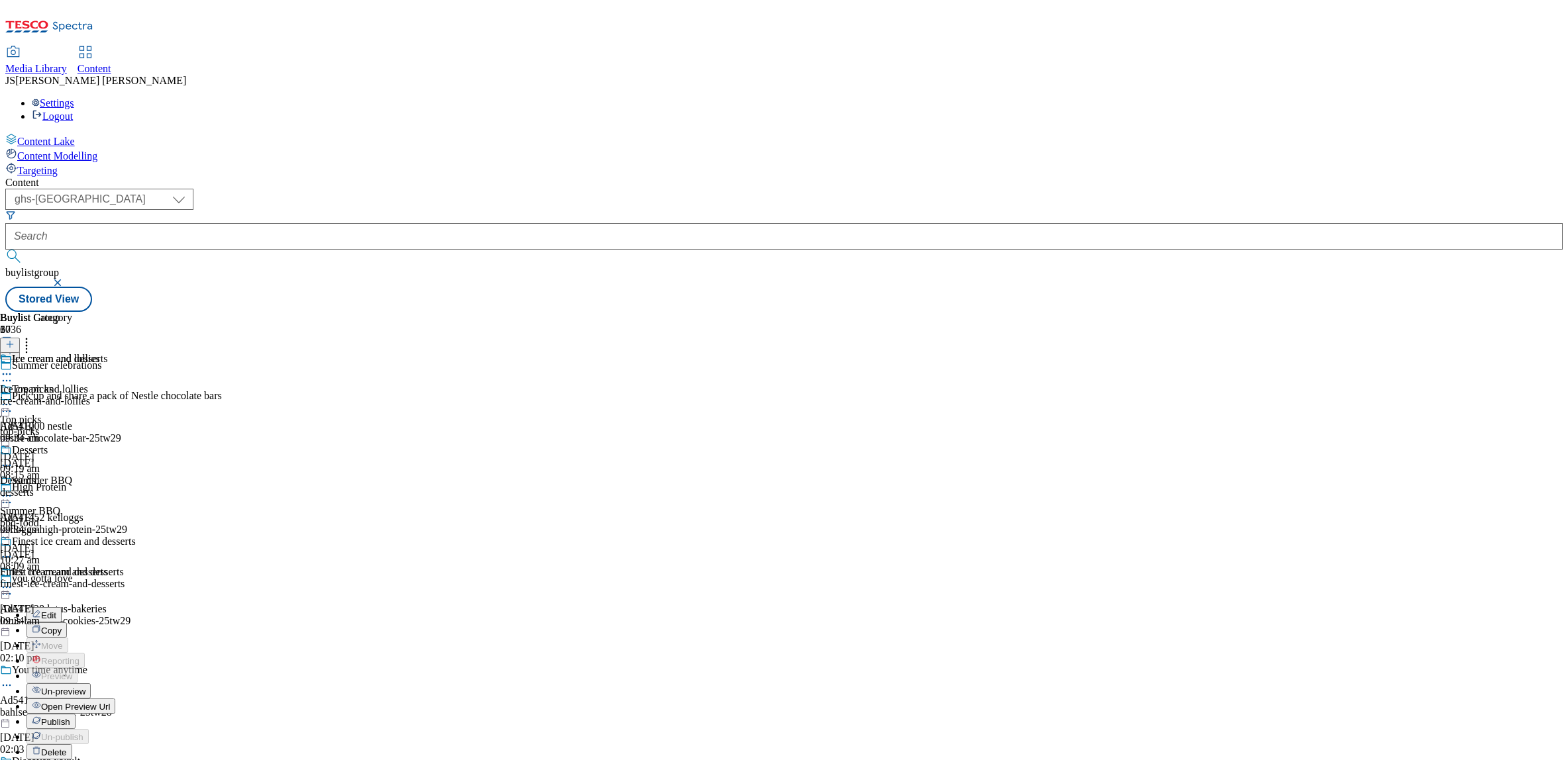
click at [70, 717] on span "Publish" at bounding box center [56, 722] width 29 height 10
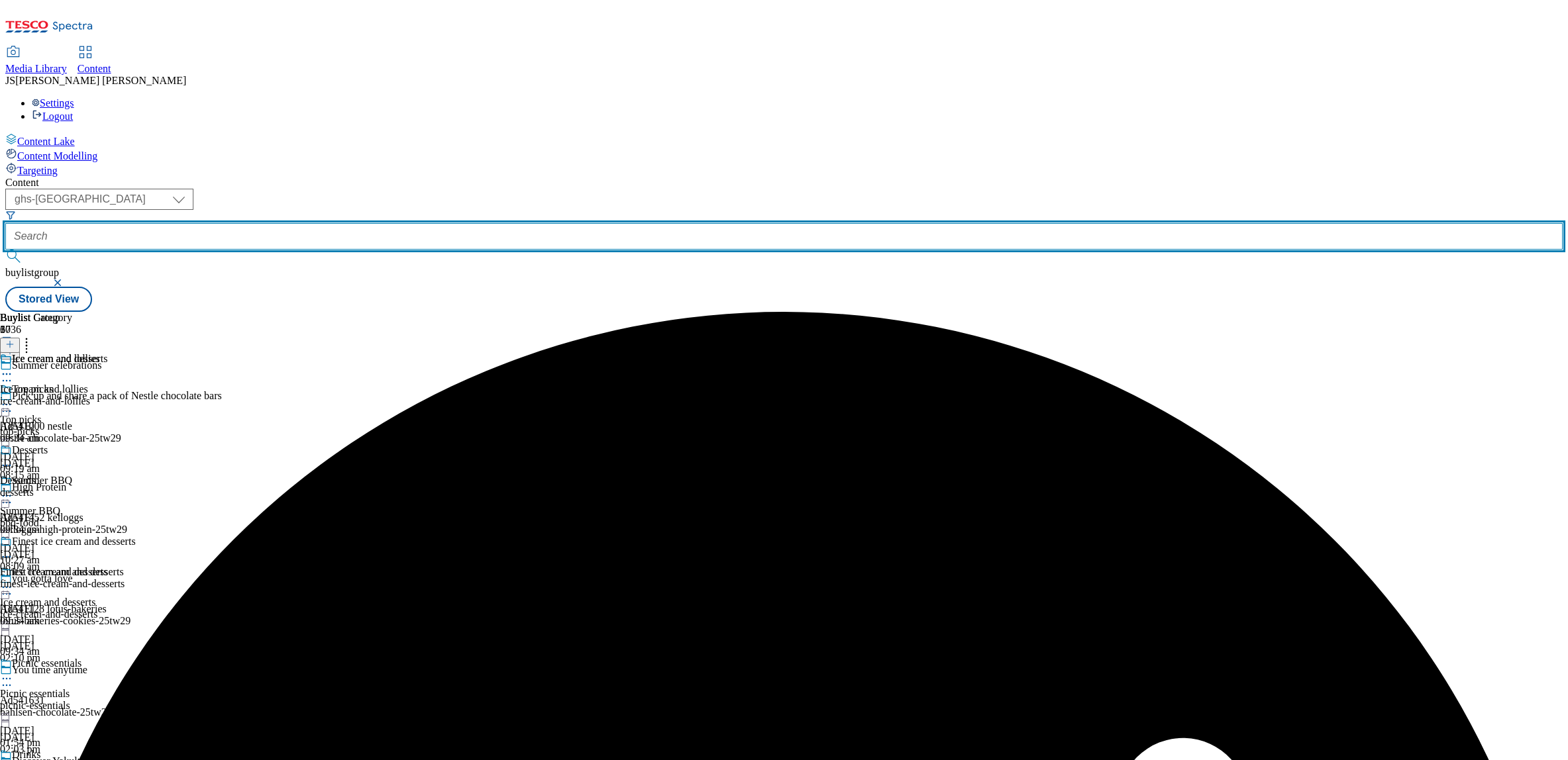
click at [316, 223] on input "text" at bounding box center [784, 237] width 1558 height 26
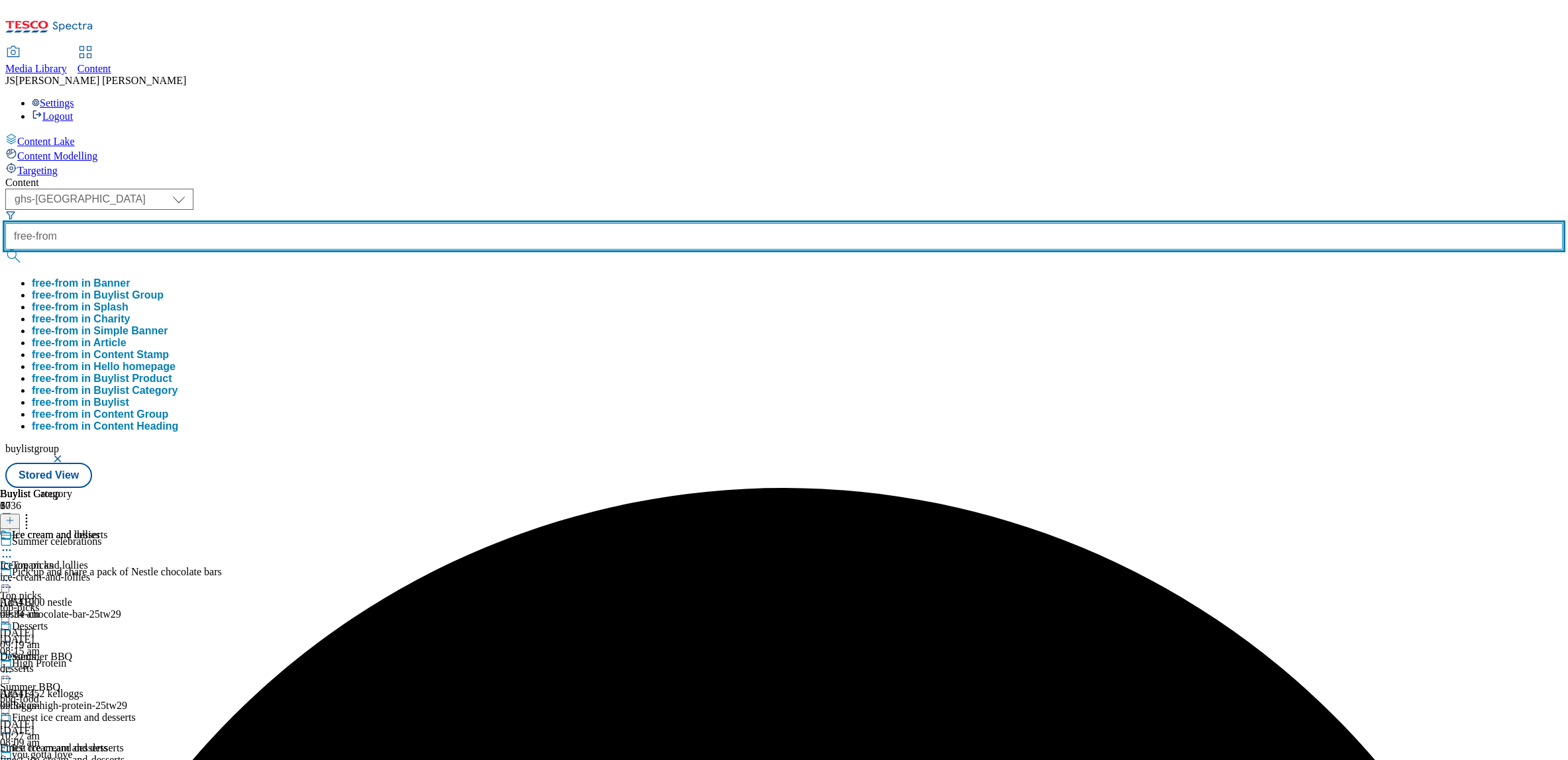
type input "free-from"
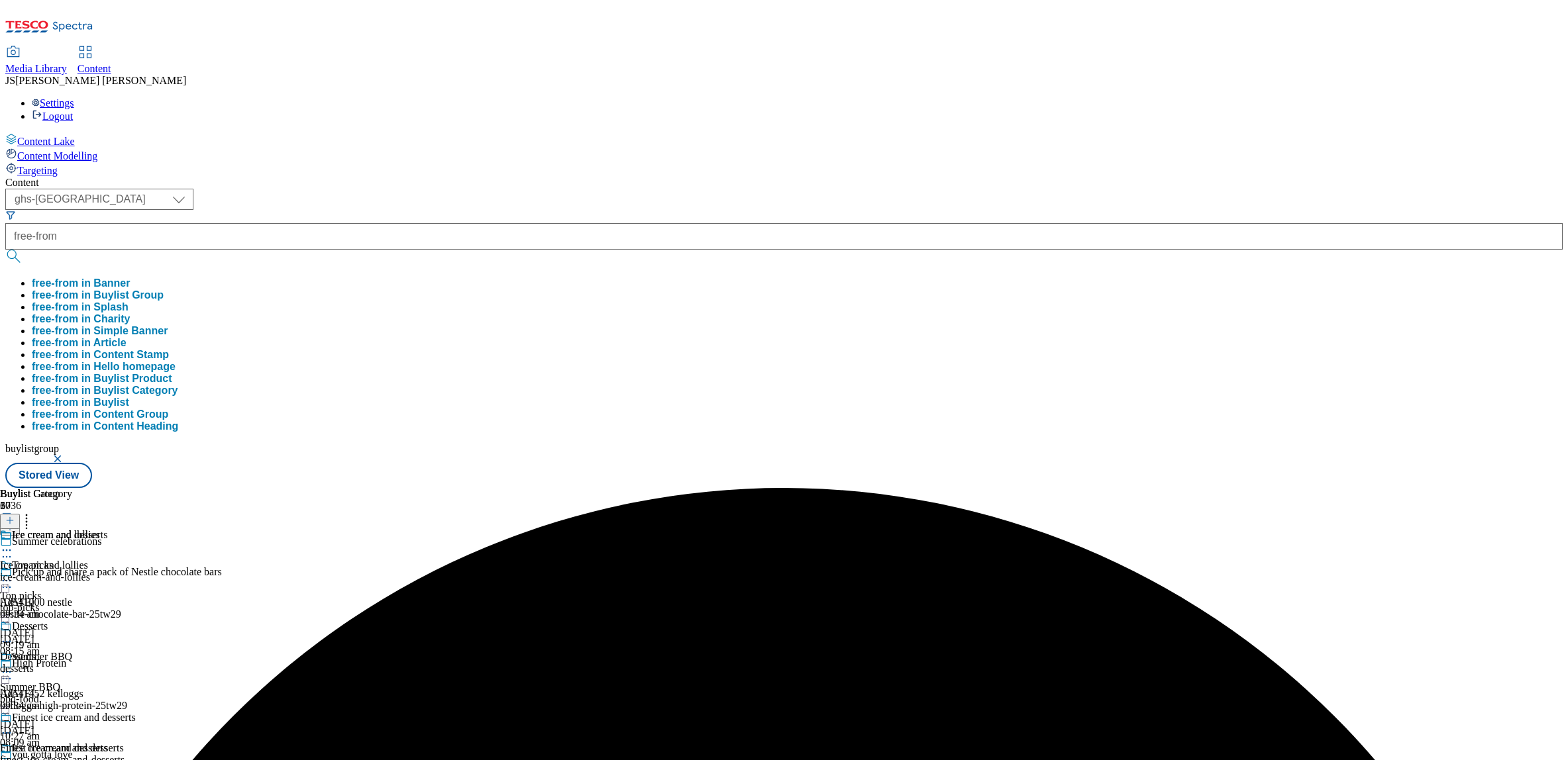
click at [163, 290] on button "free-from in Buylist Group" at bounding box center [97, 295] width 132 height 12
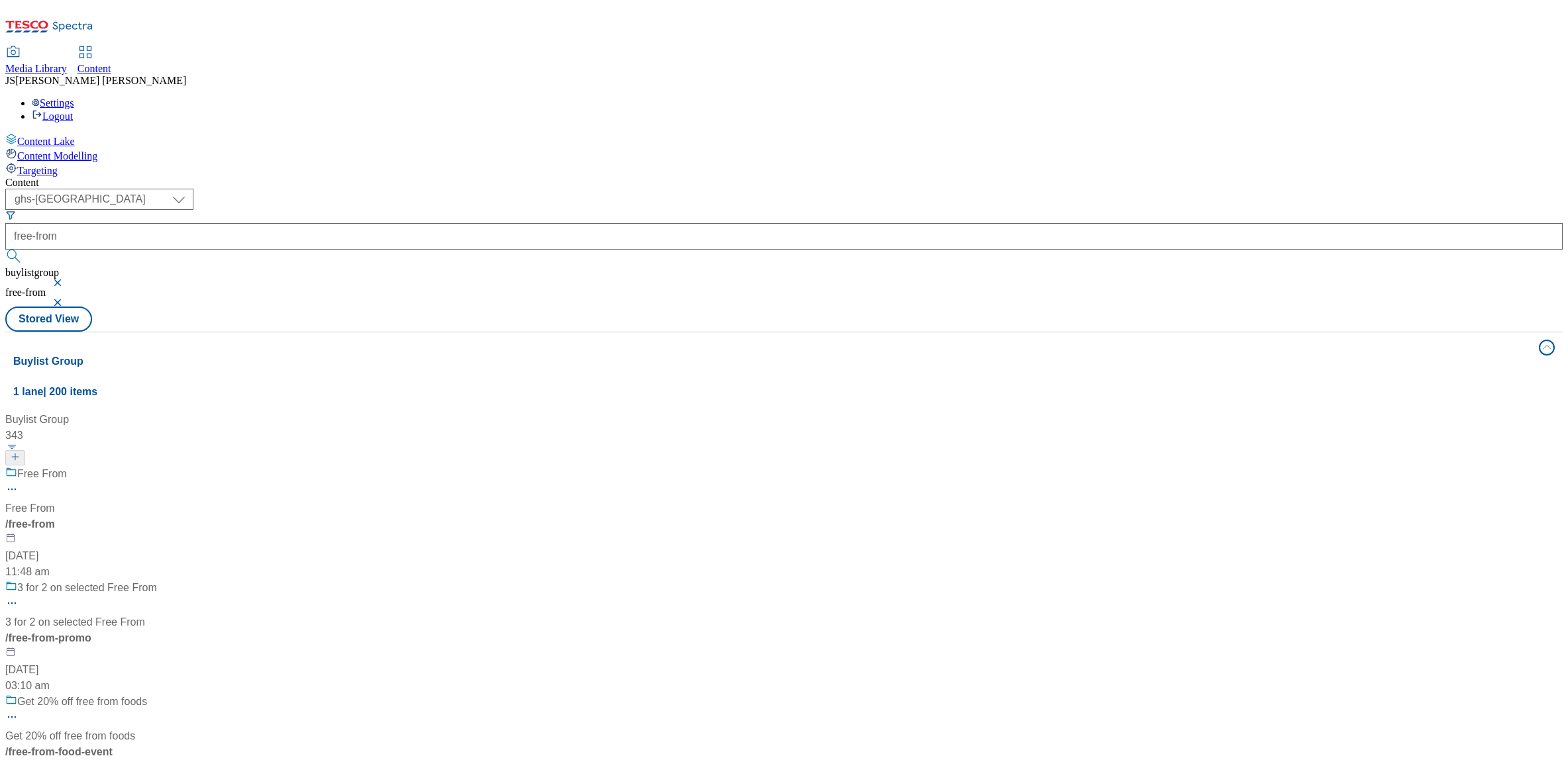
click at [241, 466] on div "Free From Free From / free-from [DATE] 11:48 am" at bounding box center [123, 523] width 236 height 114
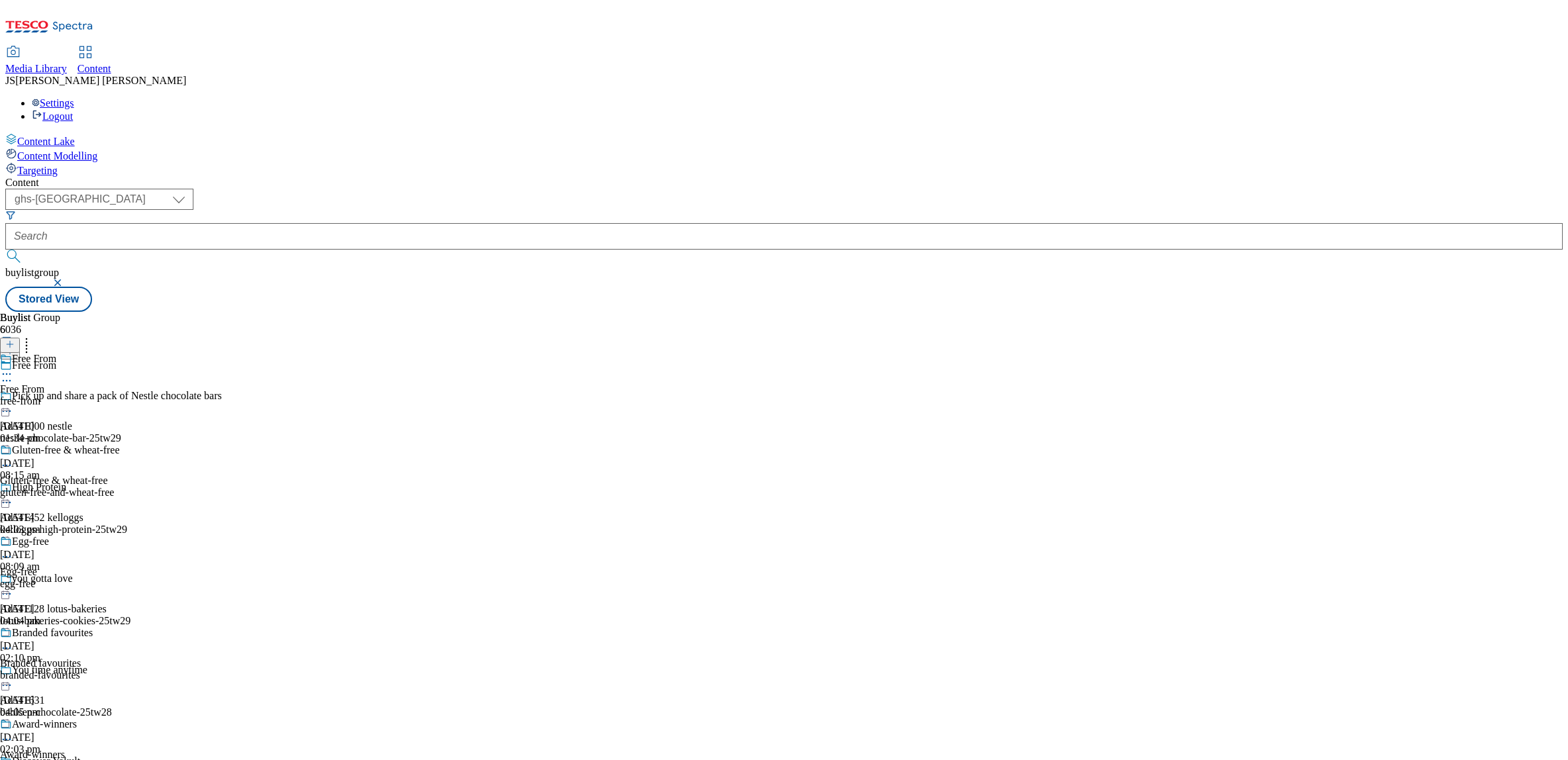
click at [120, 395] on div "free-from" at bounding box center [60, 401] width 120 height 12
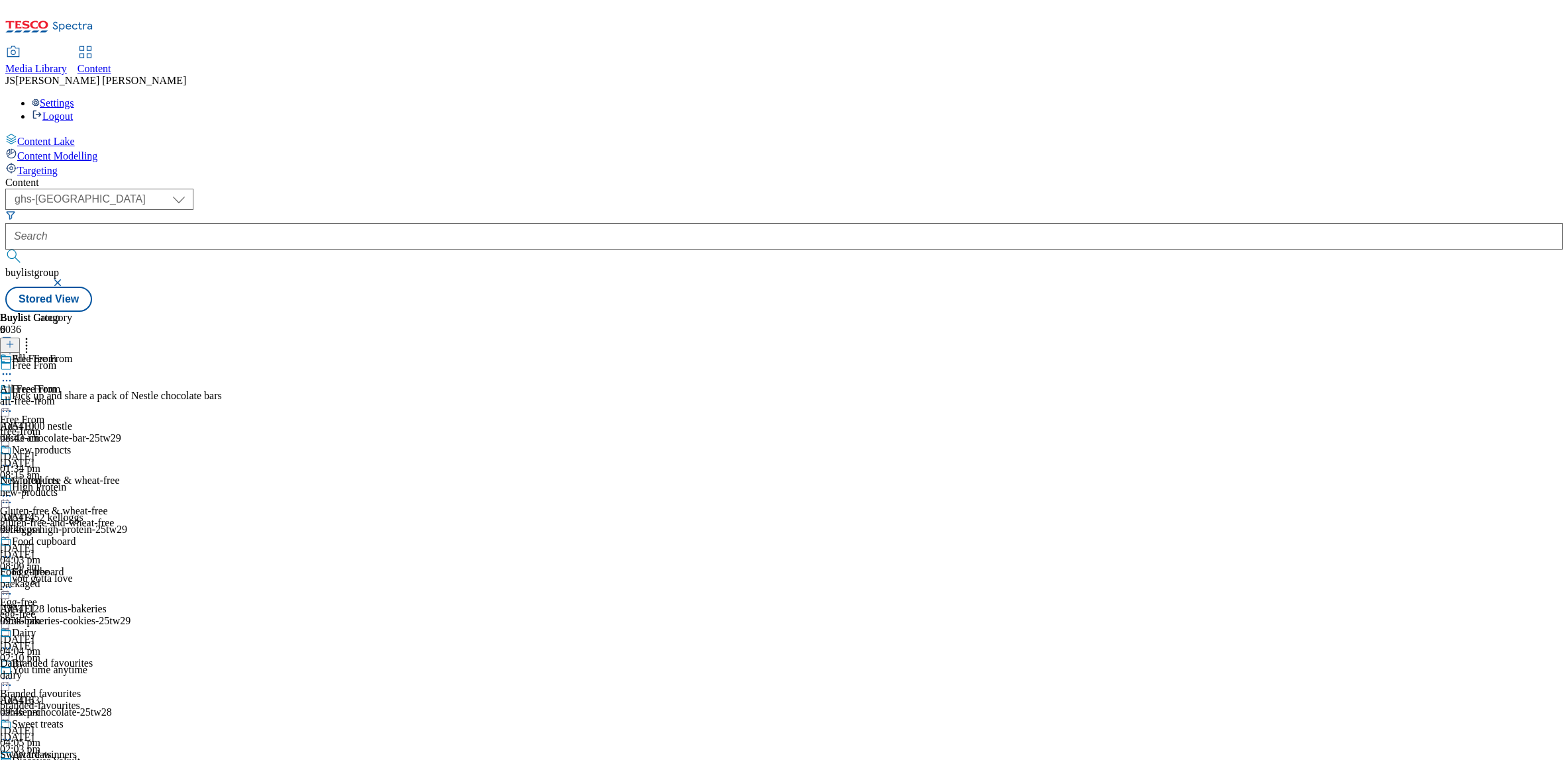
click at [13, 398] on icon at bounding box center [6, 404] width 13 height 13
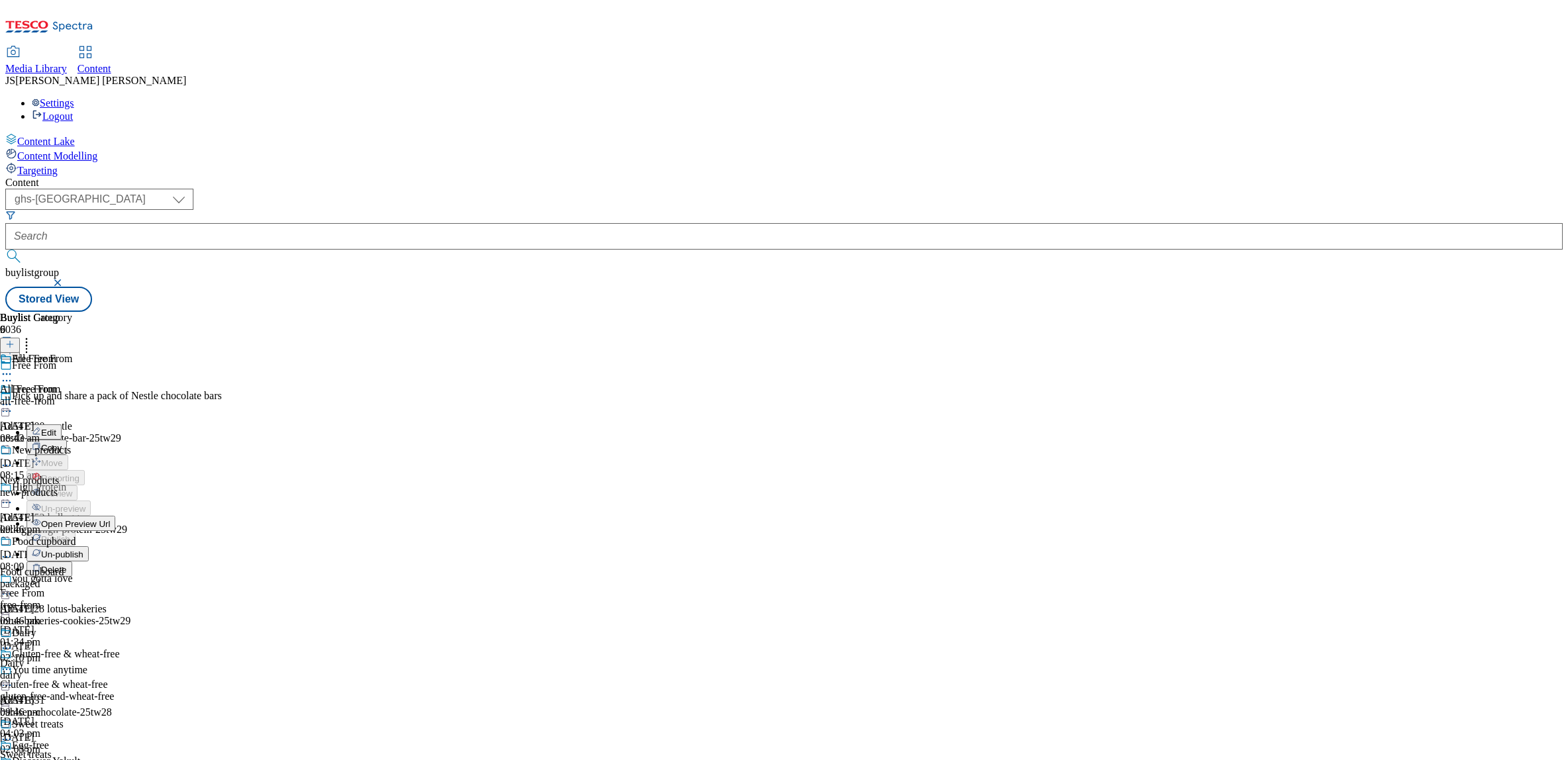
click at [83, 550] on span "Un-publish" at bounding box center [62, 554] width 42 height 10
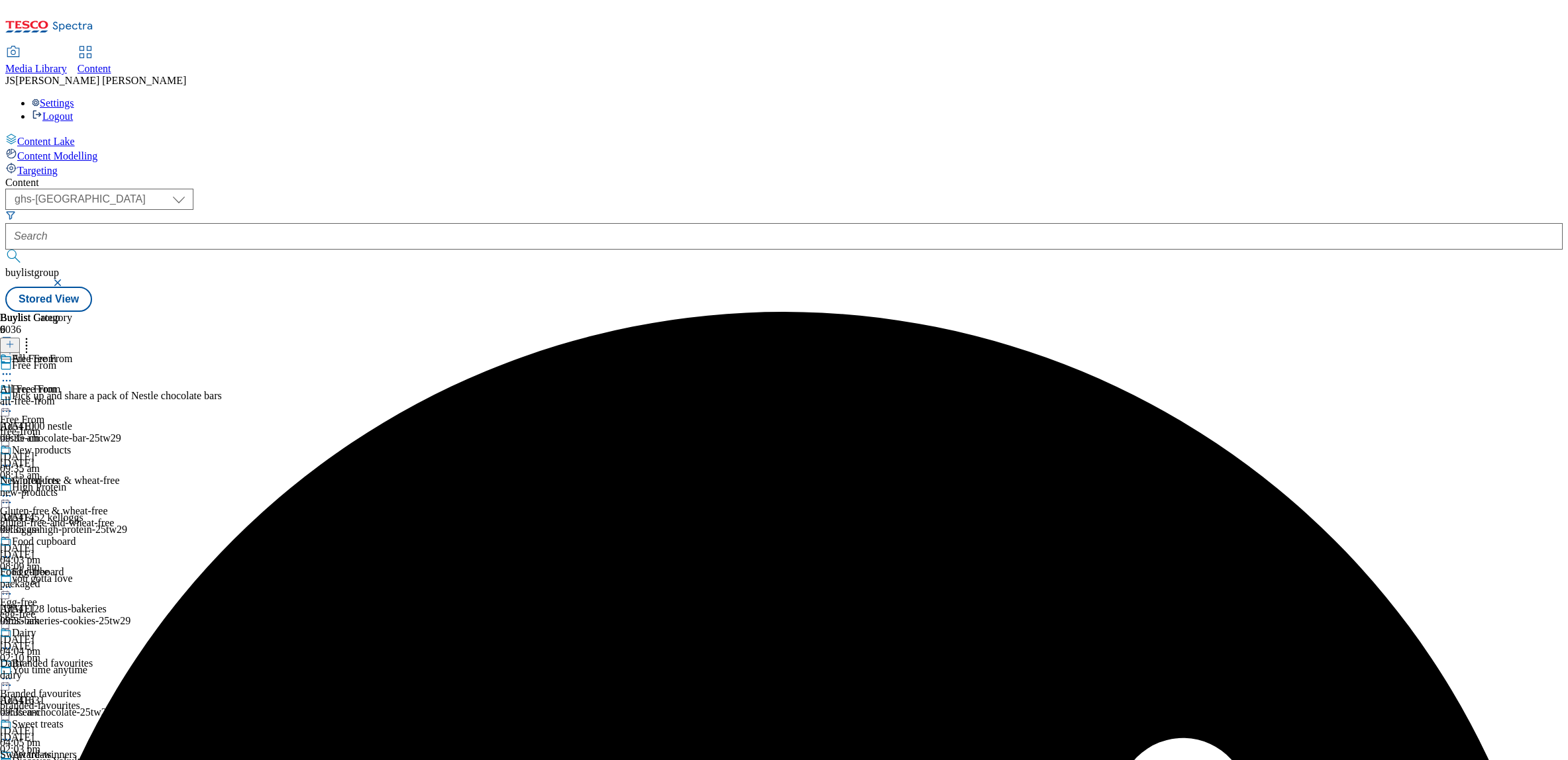
click at [13, 398] on icon at bounding box center [6, 404] width 13 height 13
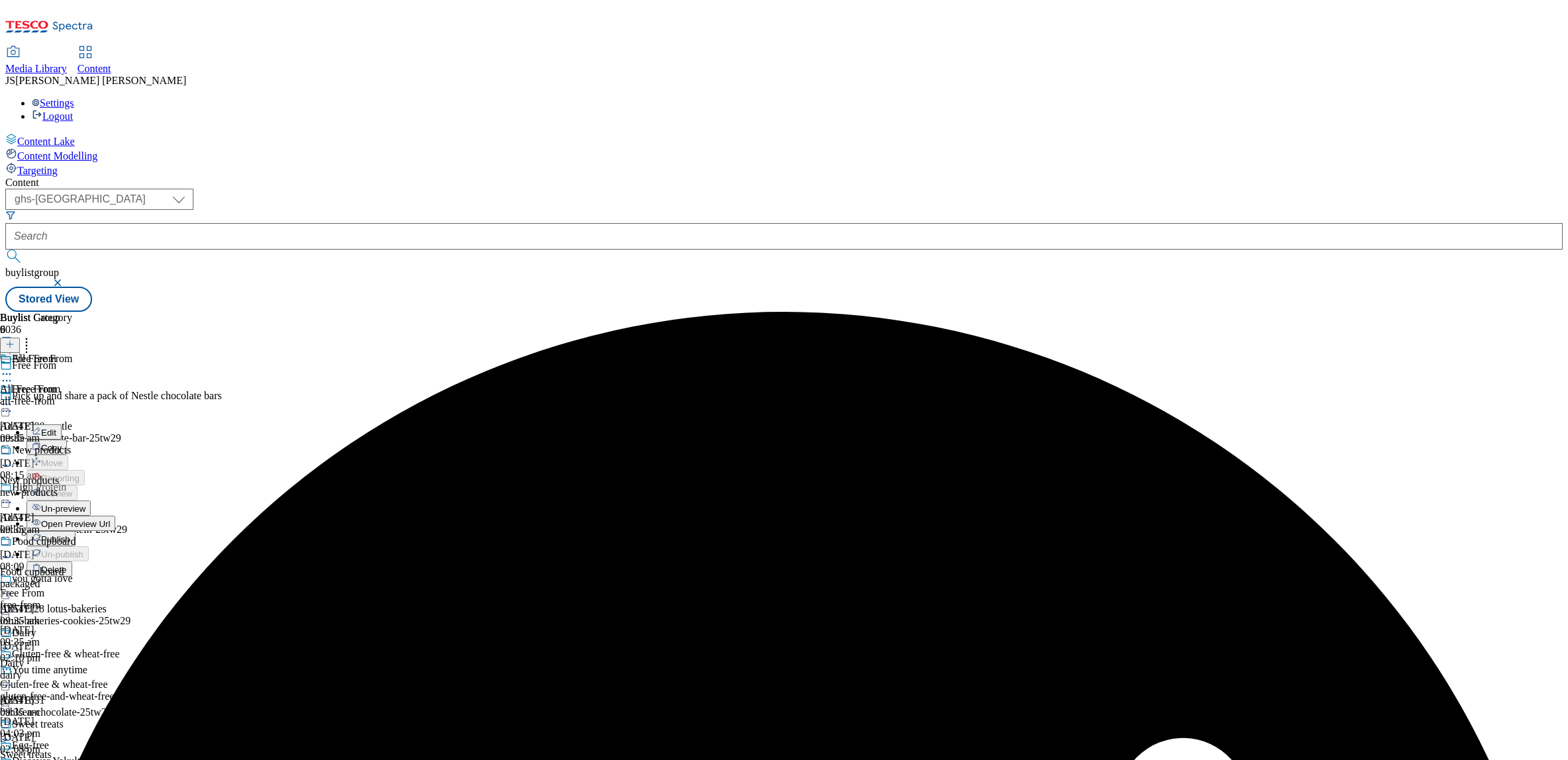
click at [86, 504] on span "Un-preview" at bounding box center [63, 509] width 44 height 10
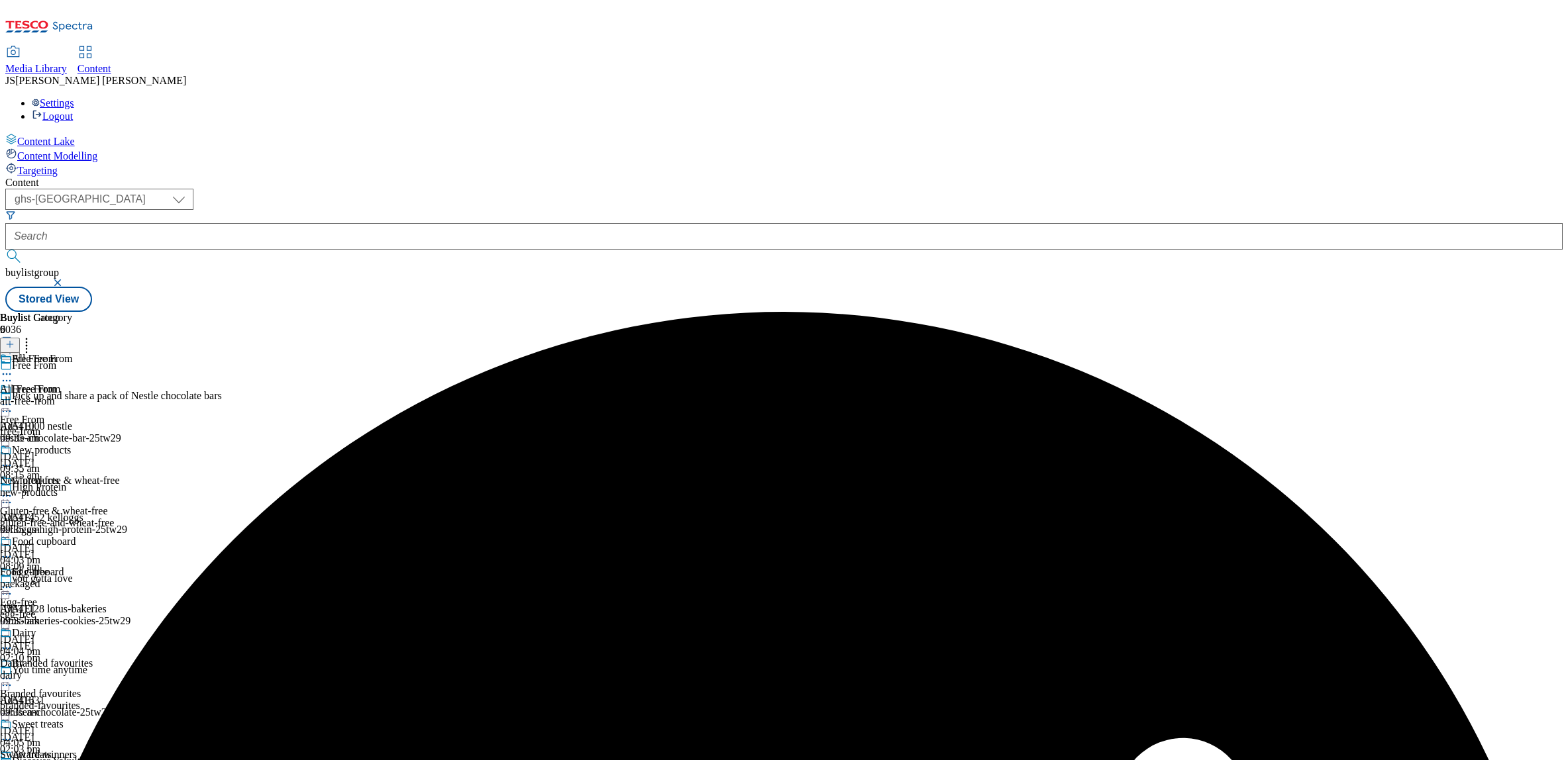
click at [106, 353] on div "All Free From All Free From all-free-from [DATE] 09:35 am" at bounding box center [53, 399] width 106 height 92
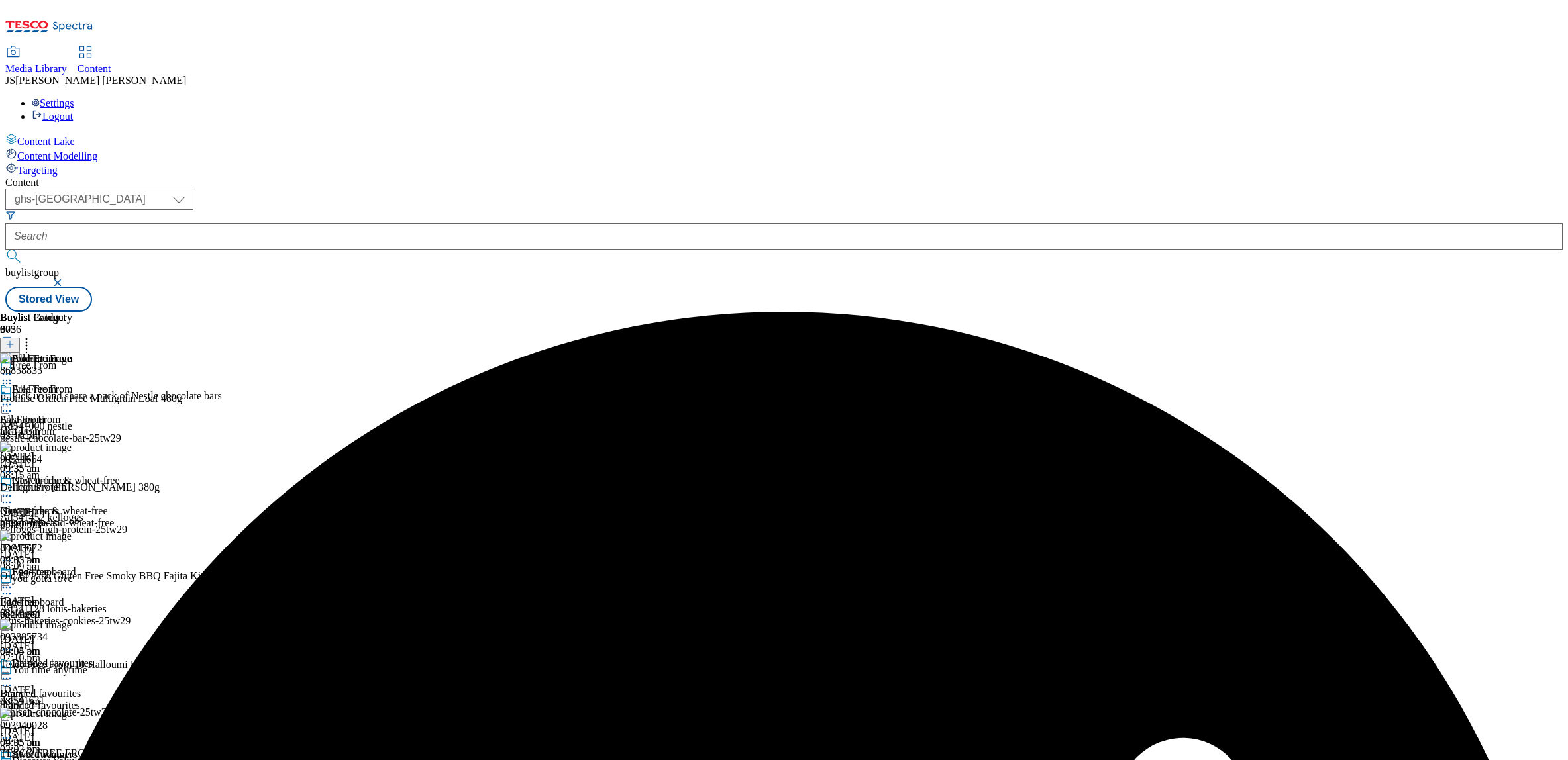
click at [14, 340] on icon at bounding box center [10, 344] width 9 height 9
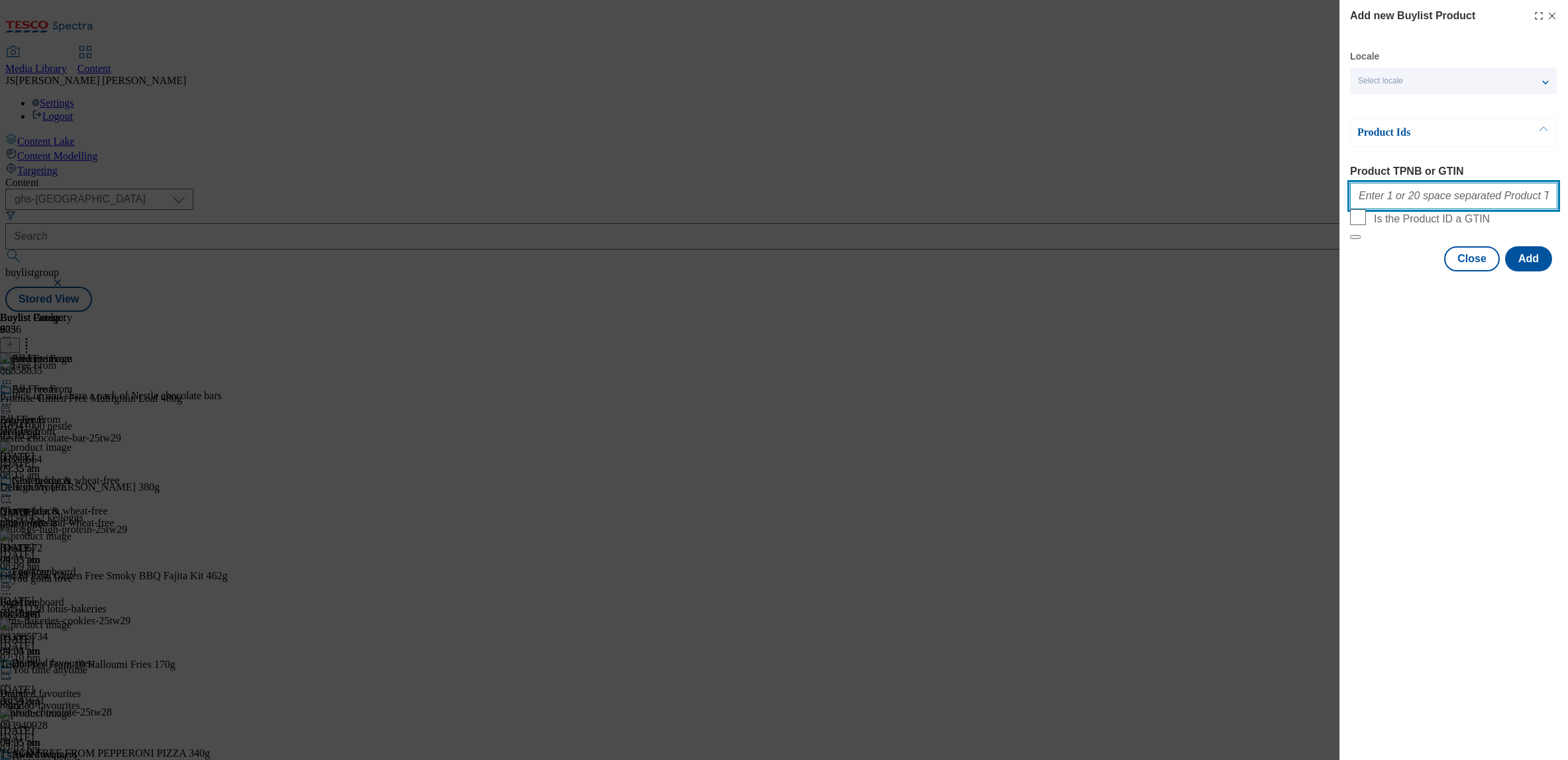
click at [1416, 209] on input "Product TPNB or GTIN" at bounding box center [1453, 196] width 208 height 26
paste input ""83610528 85442286 76982938""
type input "83610528 85442286 76982938"
click at [1529, 272] on button "Add" at bounding box center [1529, 259] width 47 height 25
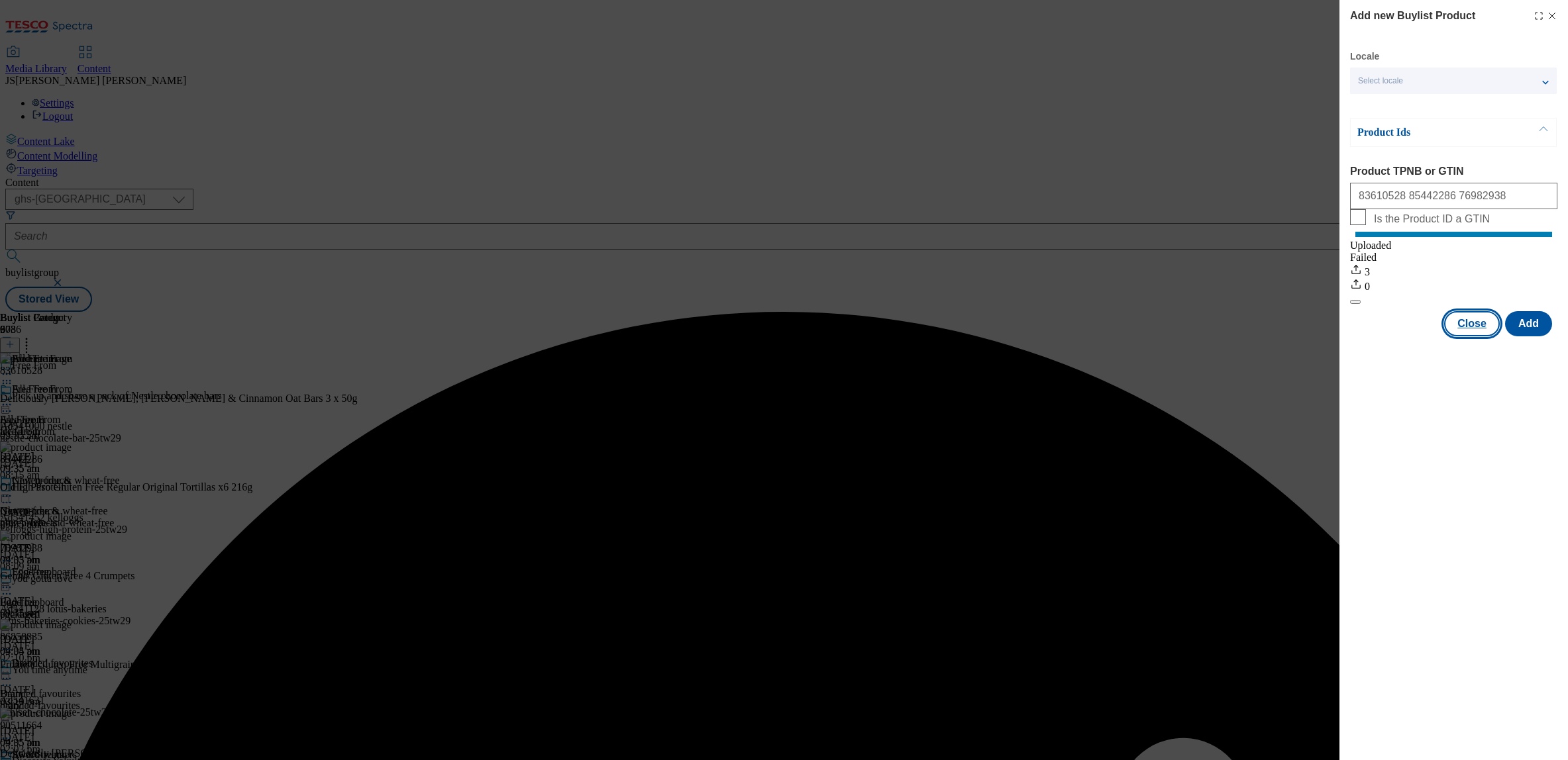
click at [1484, 335] on button "Close" at bounding box center [1472, 323] width 56 height 25
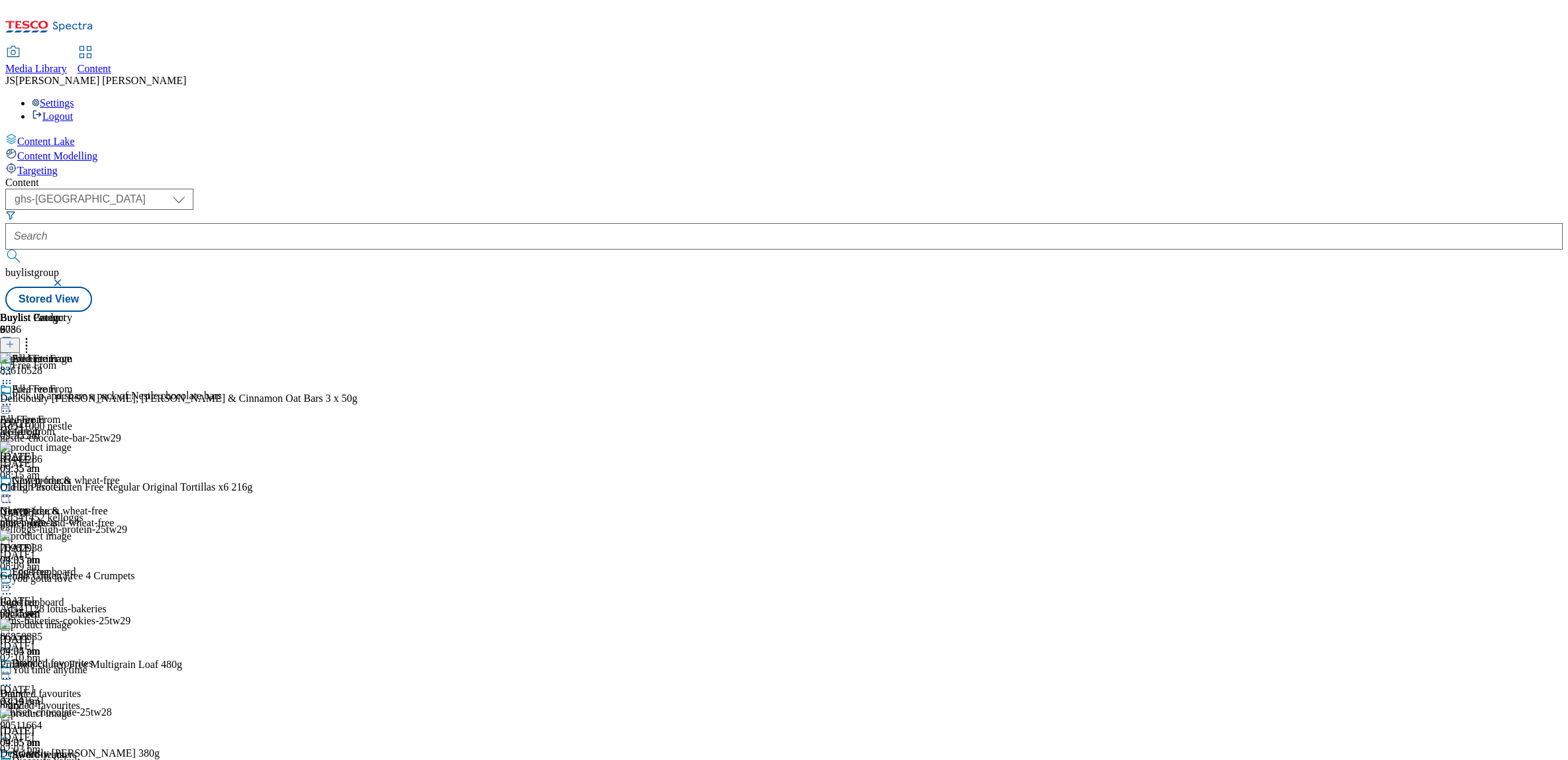
click at [13, 398] on icon at bounding box center [6, 404] width 13 height 13
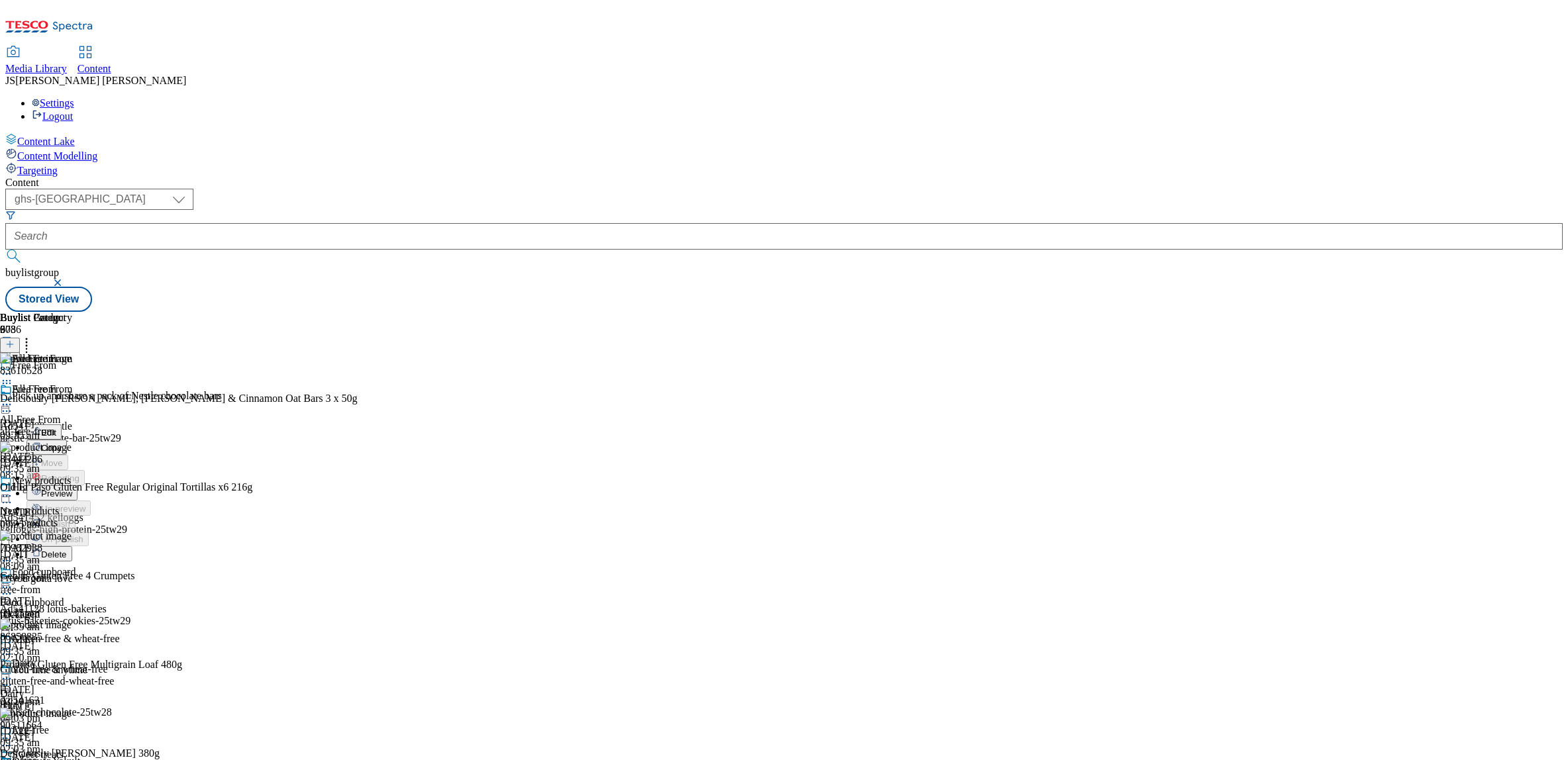
click at [72, 489] on span "Preview" at bounding box center [57, 494] width 31 height 10
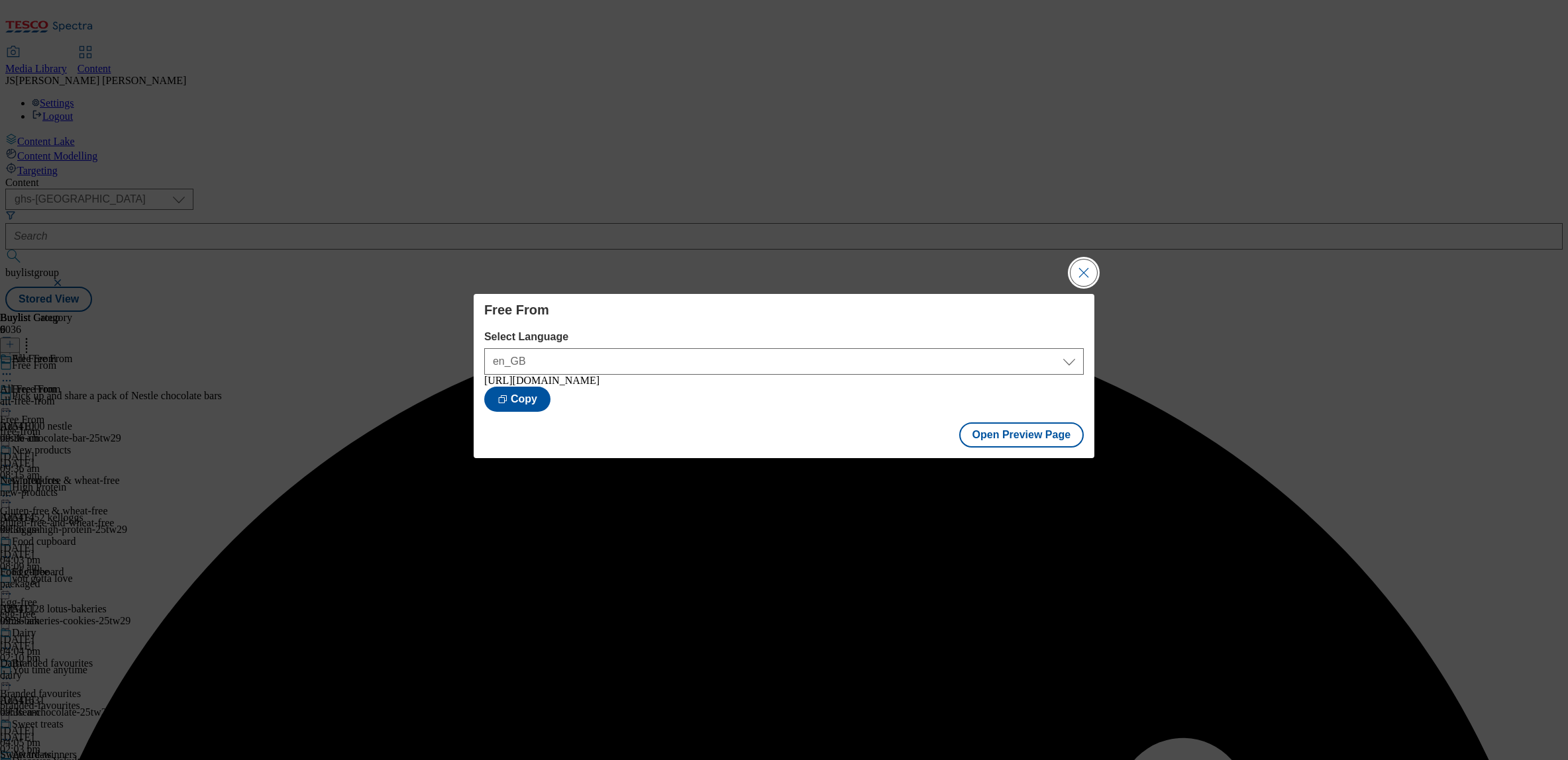
click at [1078, 272] on button "Close Modal" at bounding box center [1084, 272] width 26 height 26
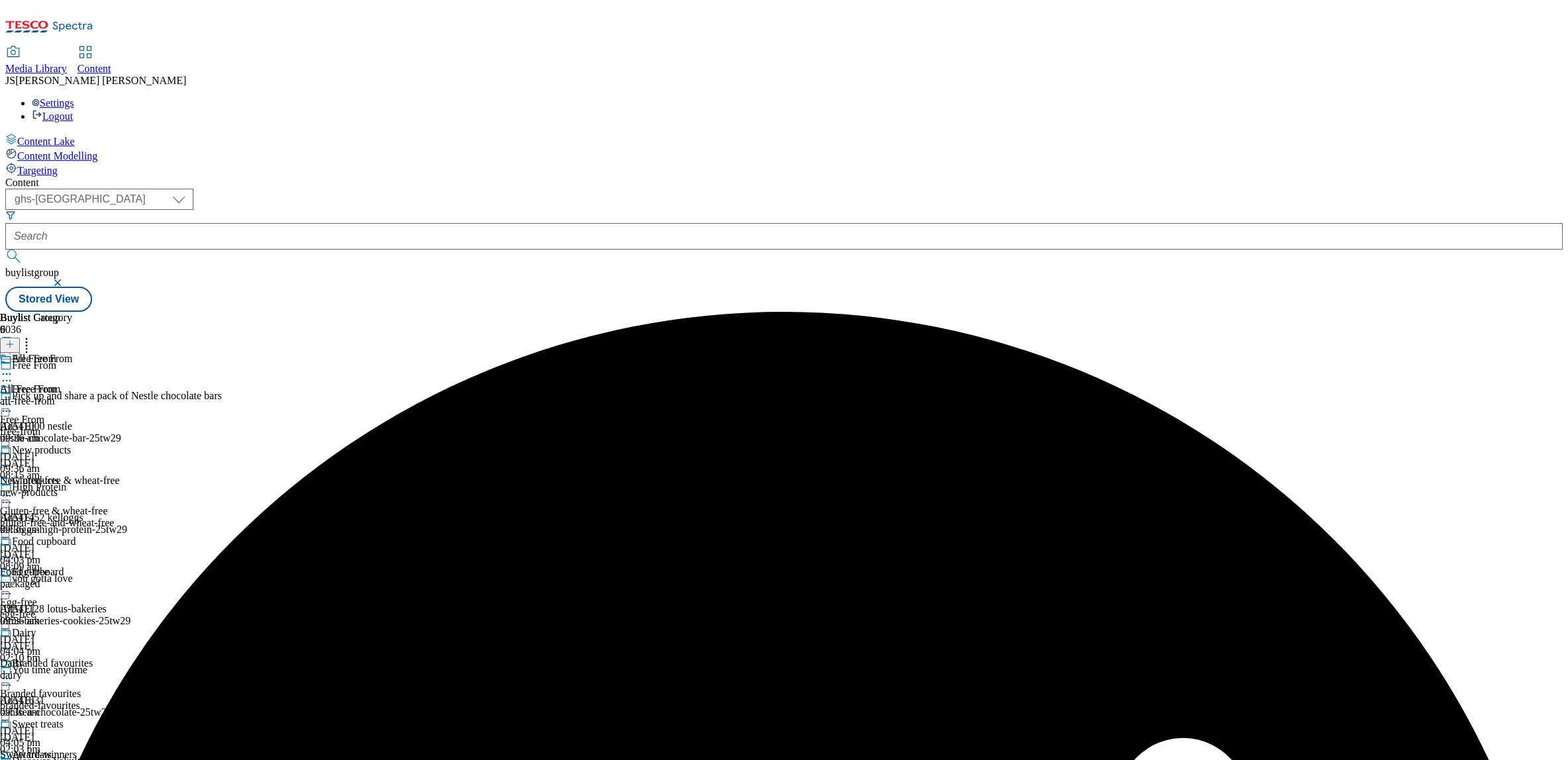
click at [13, 398] on icon at bounding box center [6, 404] width 13 height 13
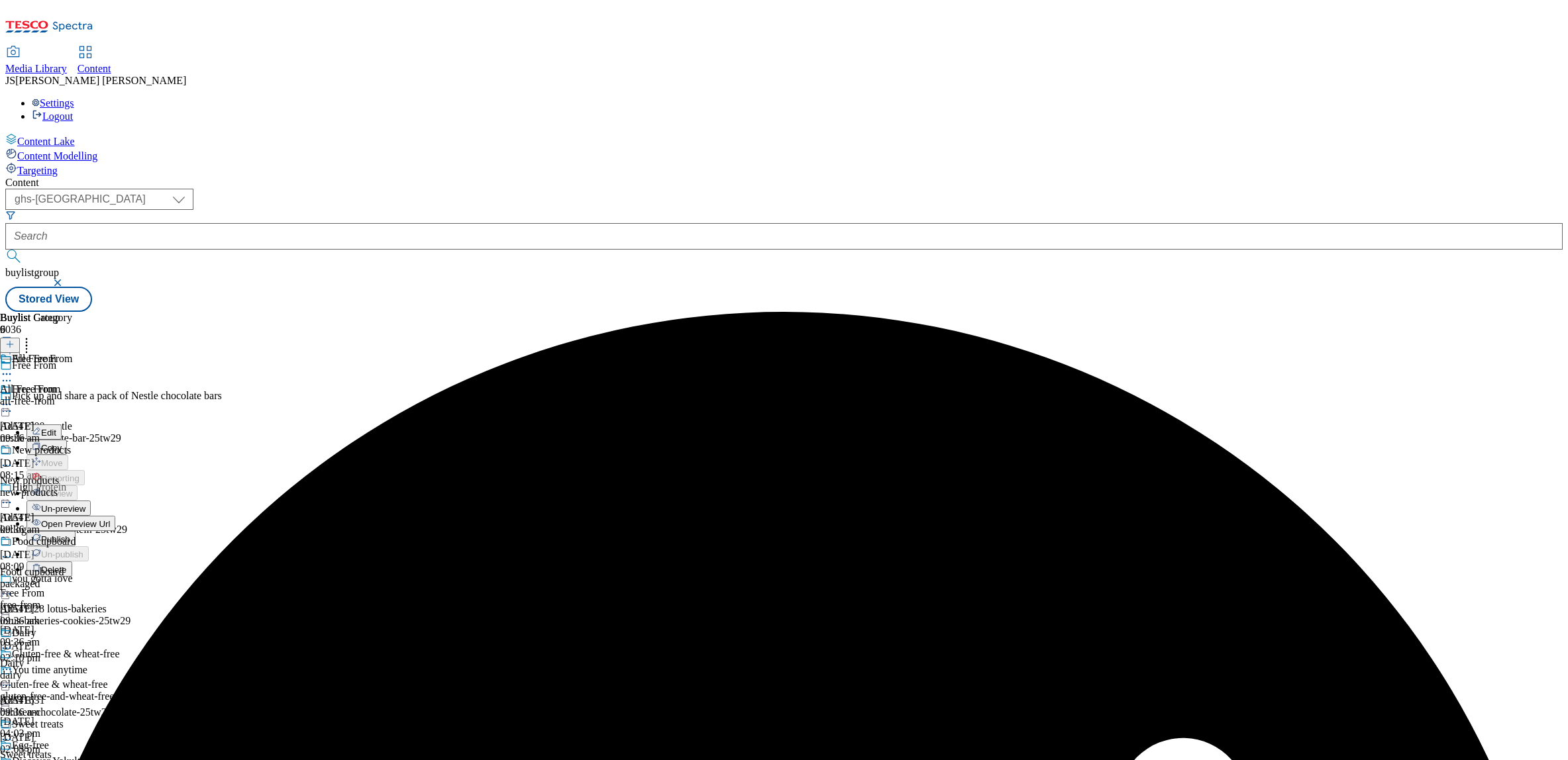
click at [70, 534] on span "Publish" at bounding box center [56, 539] width 29 height 10
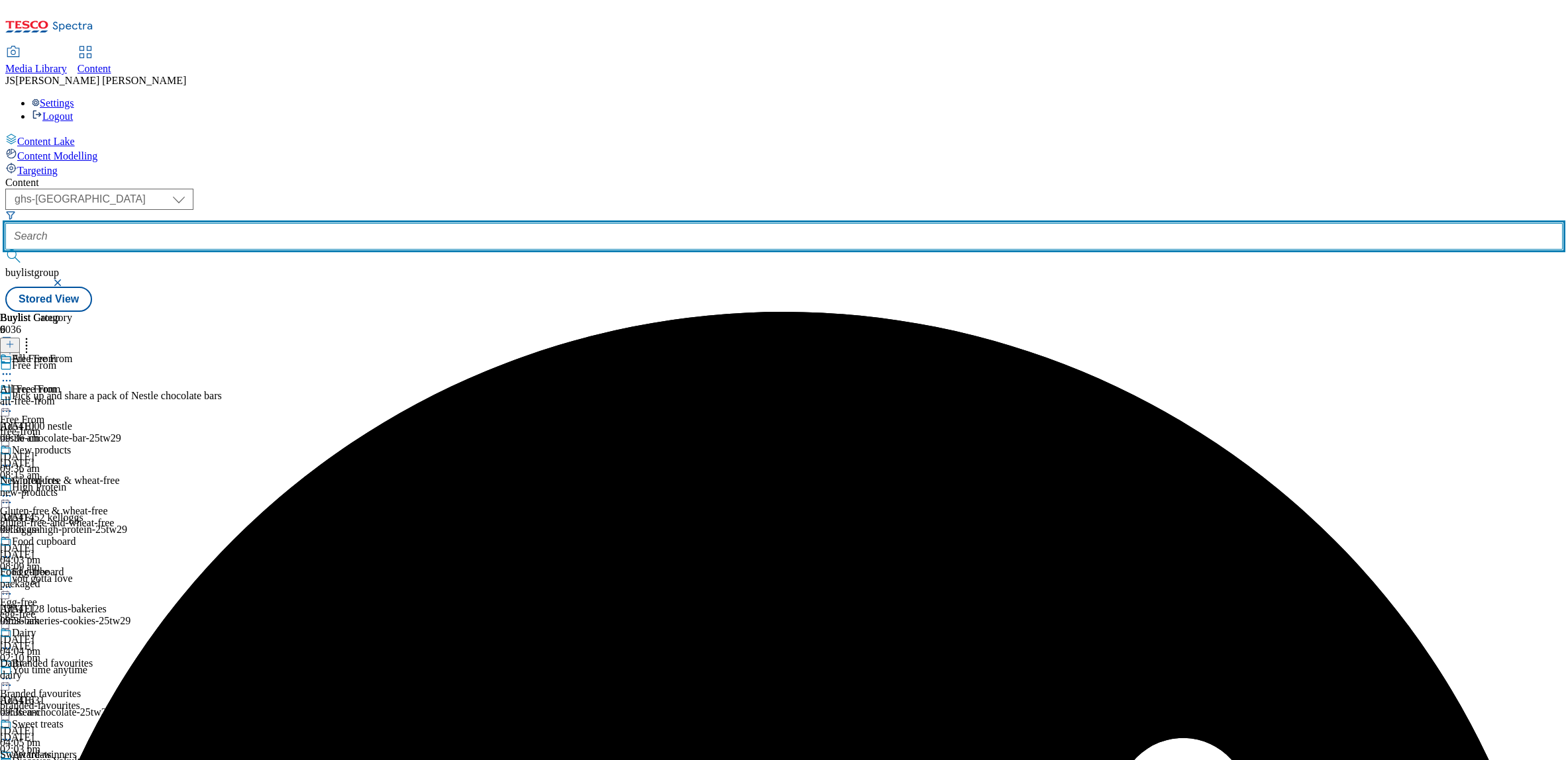
click at [325, 223] on input "text" at bounding box center [784, 237] width 1558 height 26
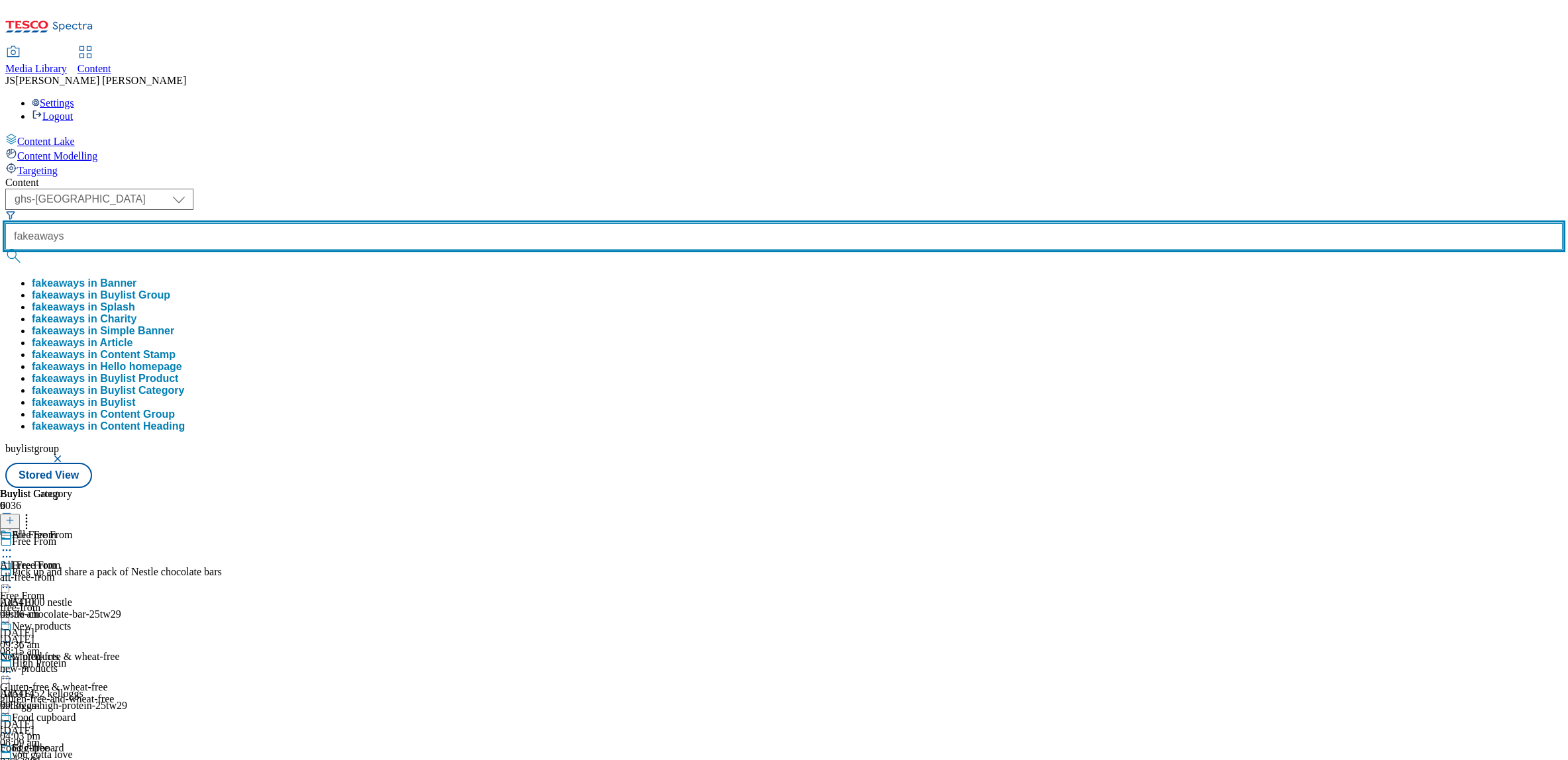
type input "fakeaways"
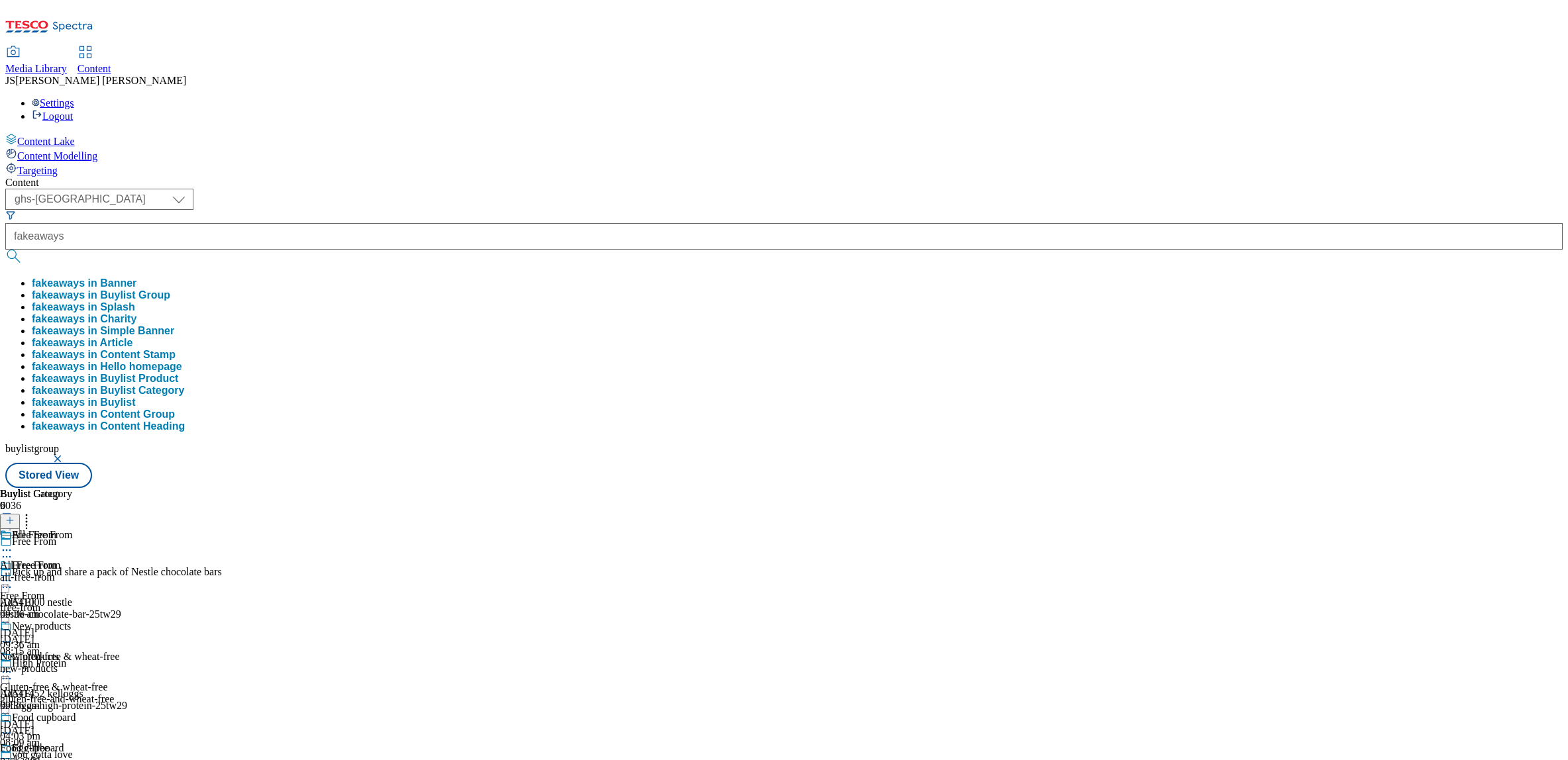
click at [170, 290] on button "fakeaways in Buylist Group" at bounding box center [101, 295] width 139 height 12
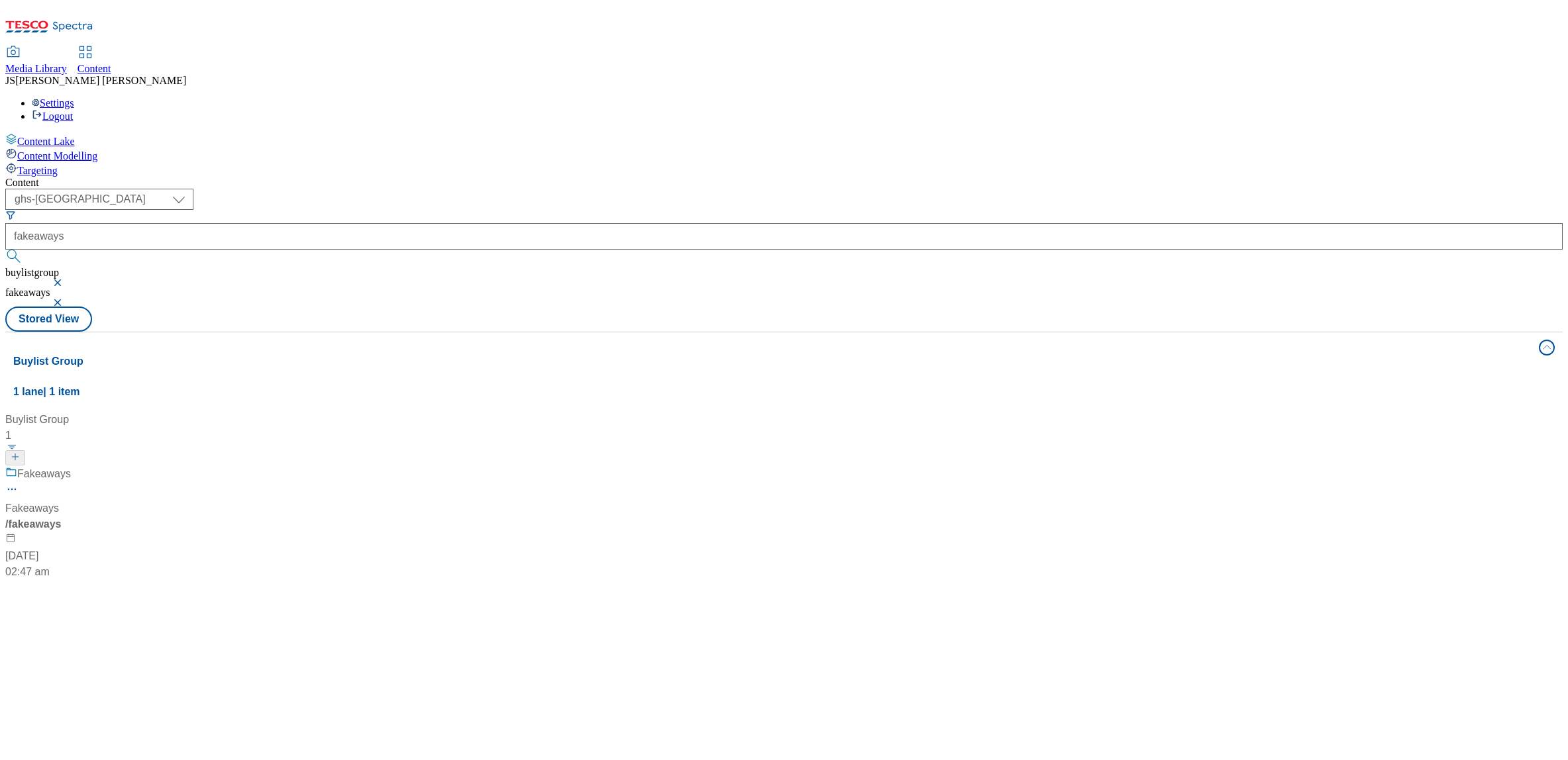
click at [171, 466] on div "Fakeaways Fakeaways / fakeaways [DATE] 02:47 am" at bounding box center [88, 523] width 166 height 114
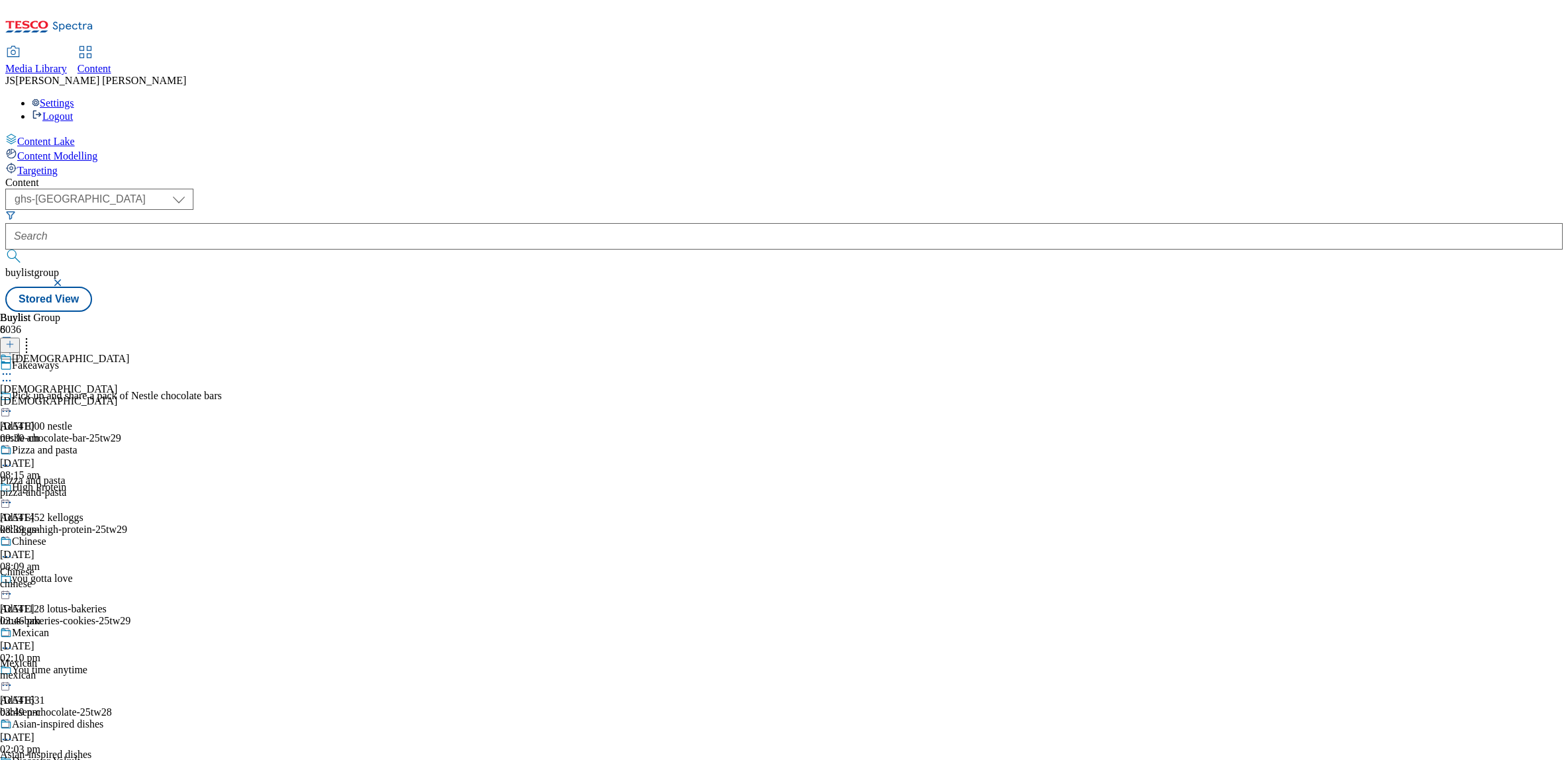
scroll to position [12, 0]
click at [66, 475] on div "Pizza and pasta" at bounding box center [32, 481] width 66 height 12
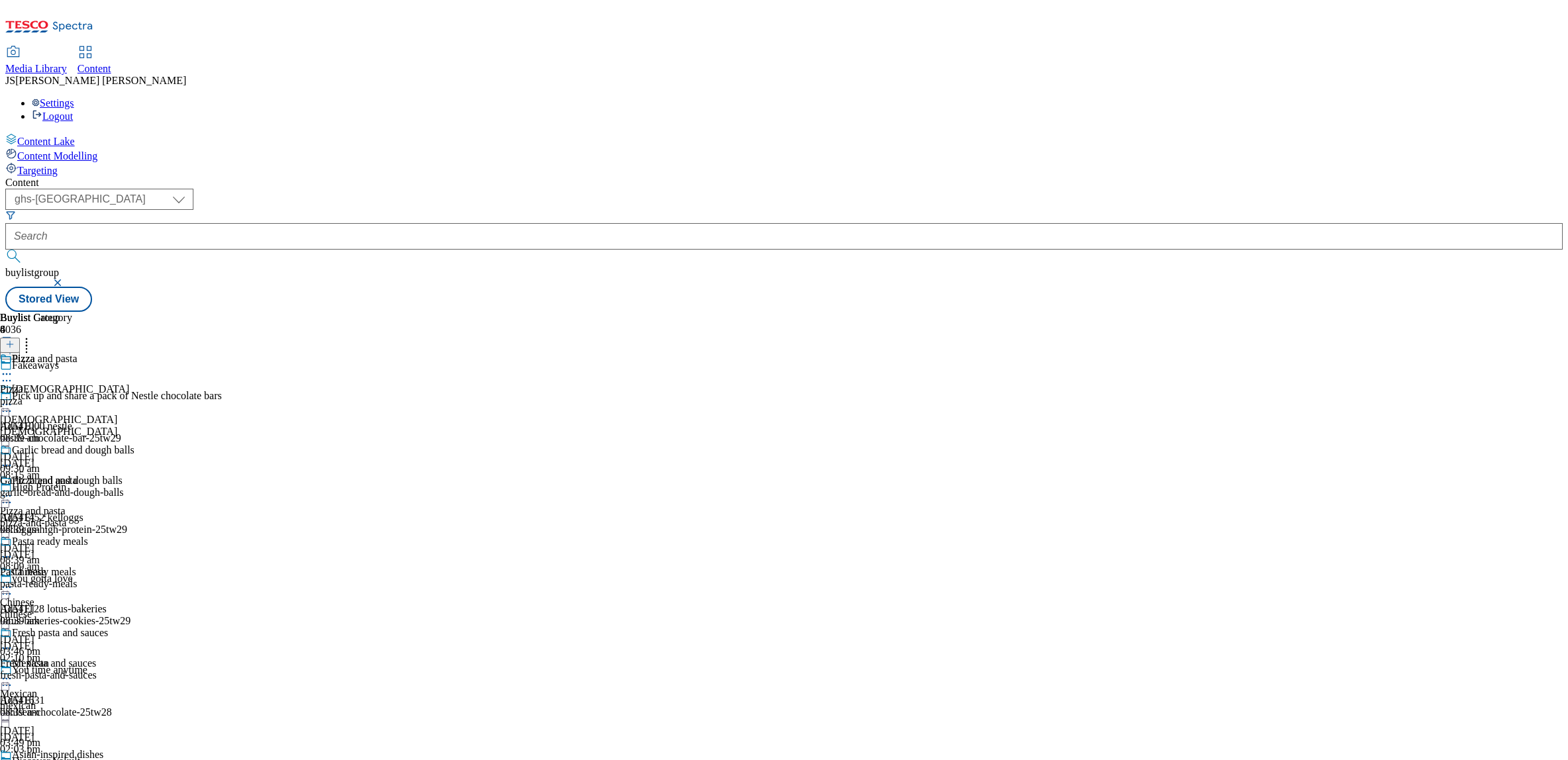
click at [13, 490] on icon at bounding box center [6, 496] width 13 height 13
click at [83, 641] on span "Un-publish" at bounding box center [62, 646] width 42 height 10
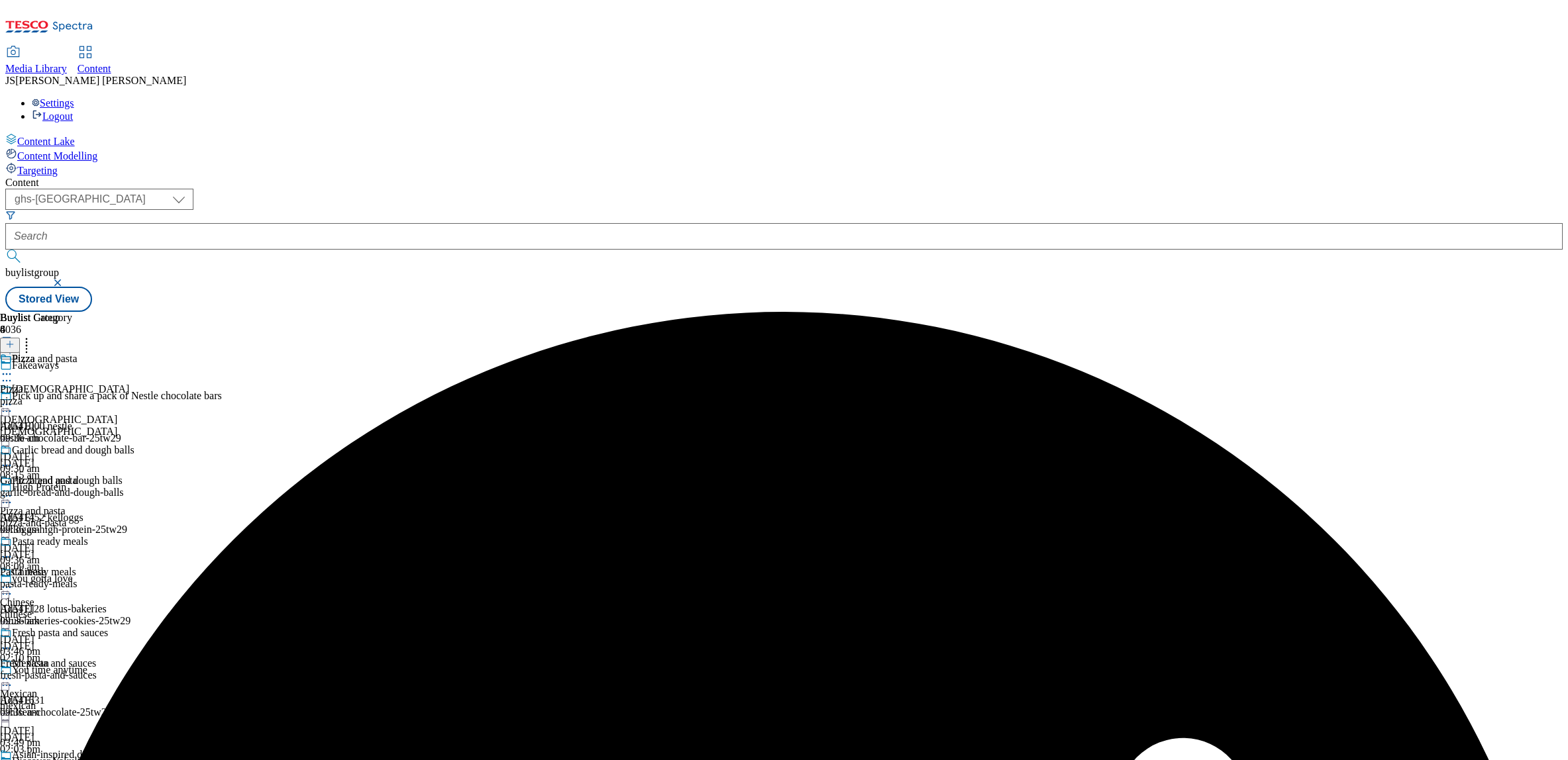
click at [13, 490] on icon at bounding box center [6, 496] width 13 height 13
click at [86, 595] on span "Un-preview" at bounding box center [63, 600] width 44 height 10
click at [135, 670] on div "fresh-pasta-and-sauces" at bounding box center [67, 675] width 135 height 12
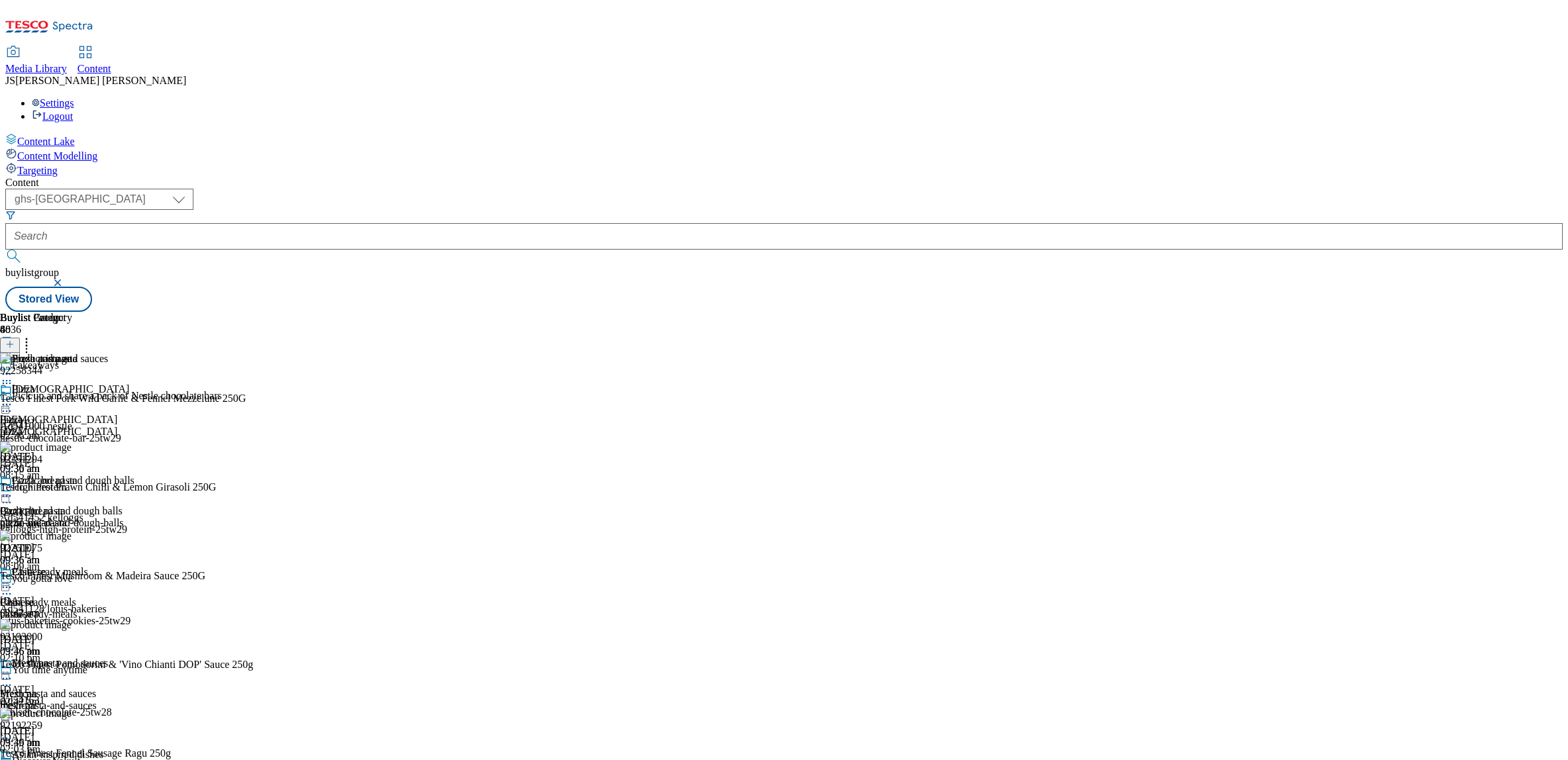
click at [14, 340] on icon at bounding box center [10, 344] width 9 height 9
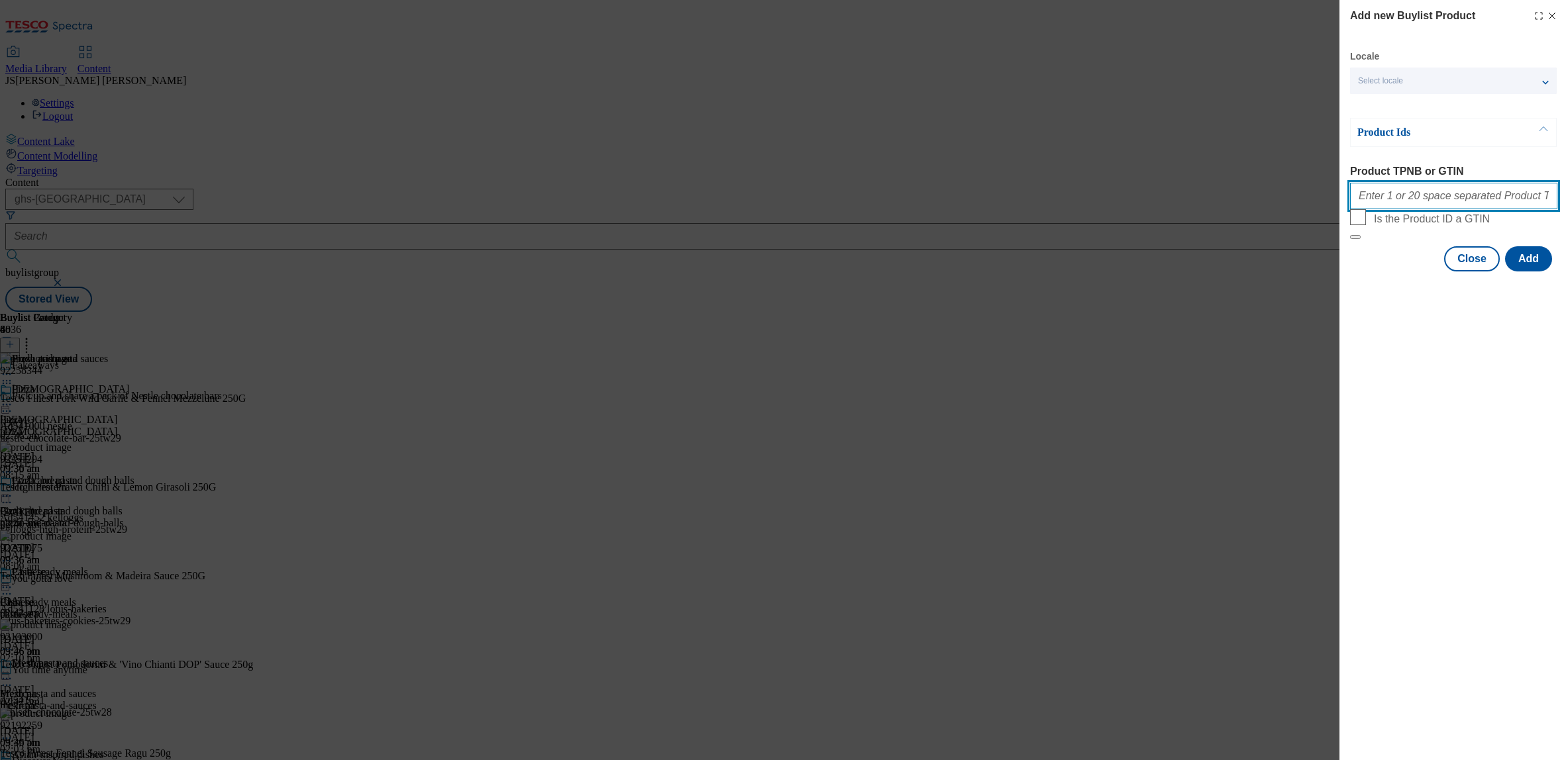
click at [1403, 203] on input "Product TPNB or GTIN" at bounding box center [1453, 196] width 208 height 26
paste input ""52221638 52221650 56774766""
type input "52221638 52221650 56774766"
click at [1540, 272] on button "Add" at bounding box center [1529, 259] width 47 height 25
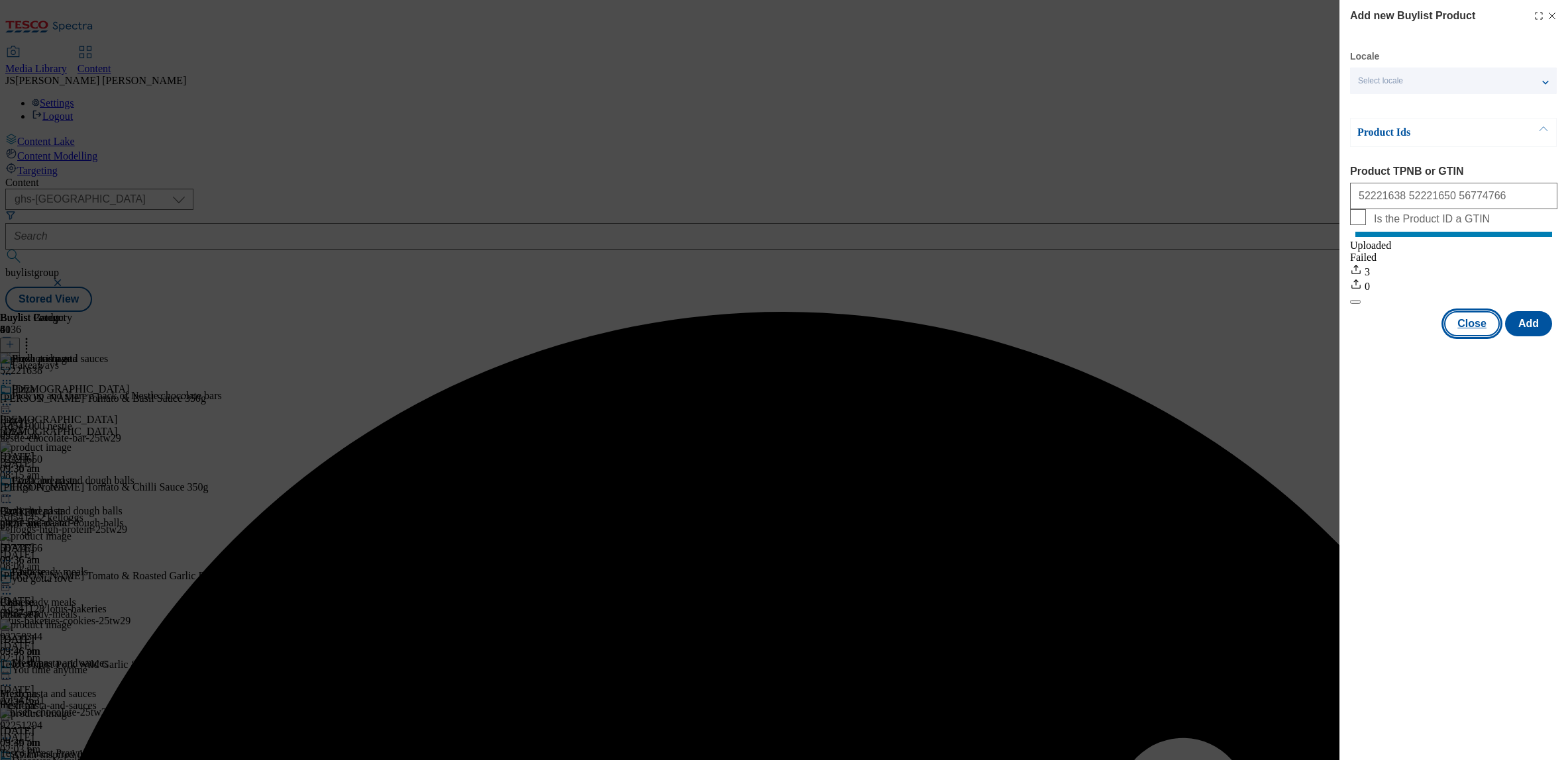
click at [1478, 337] on button "Close" at bounding box center [1472, 323] width 56 height 25
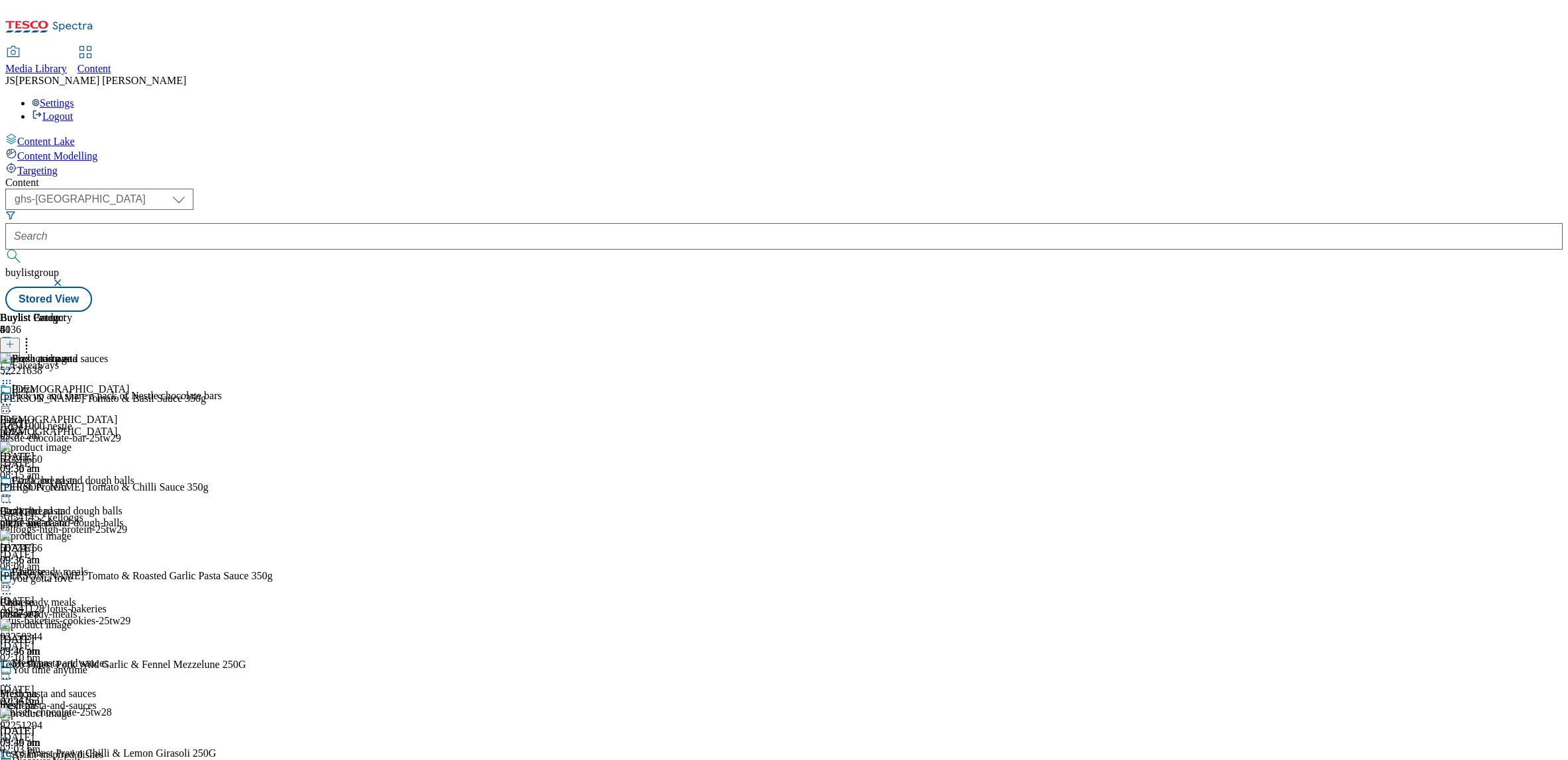
drag, startPoint x: 1124, startPoint y: 150, endPoint x: 1118, endPoint y: 170, distance: 20.9
click at [33, 336] on icon at bounding box center [26, 342] width 13 height 13
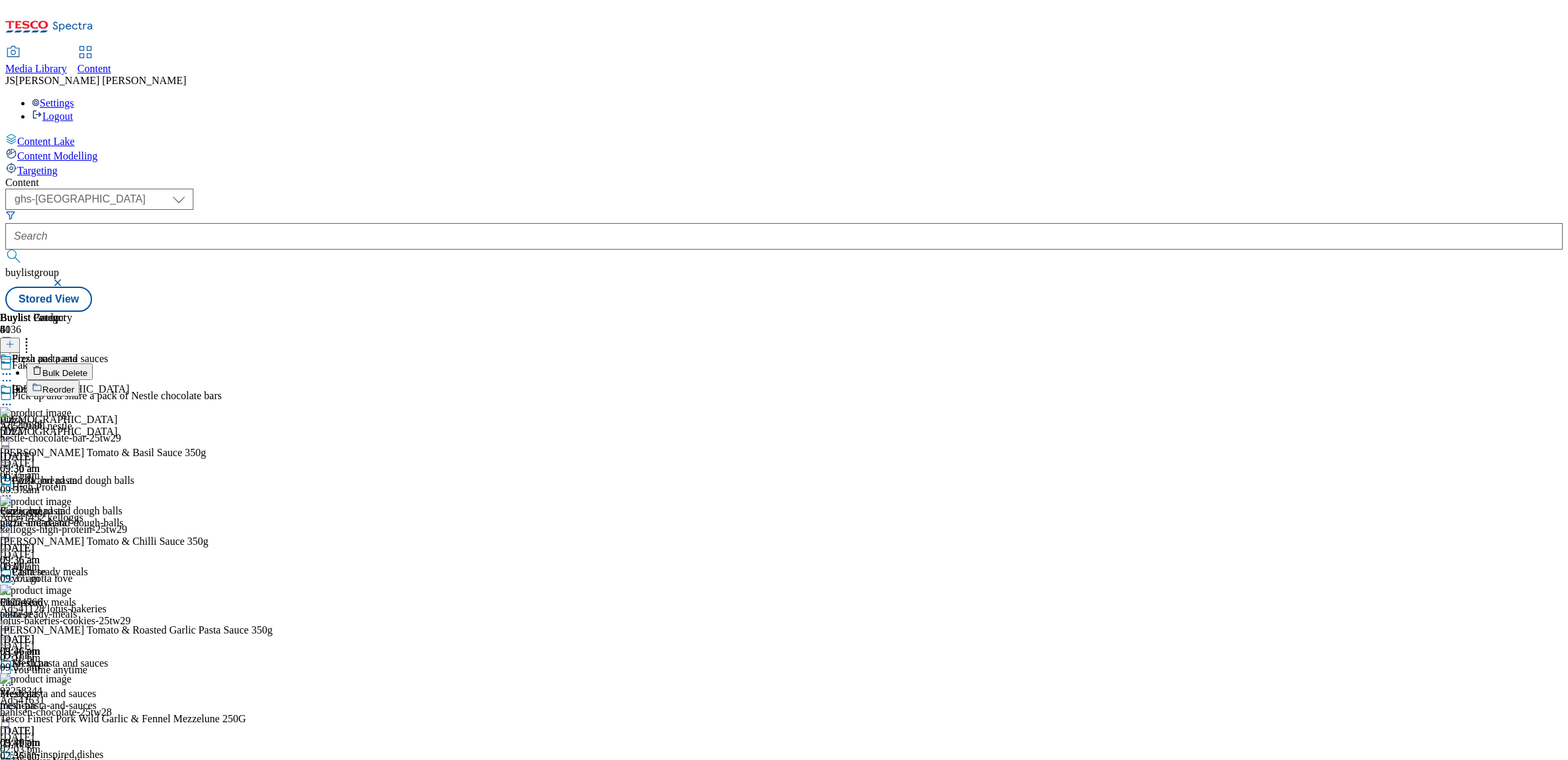
click at [75, 385] on span "Reorder" at bounding box center [58, 390] width 32 height 10
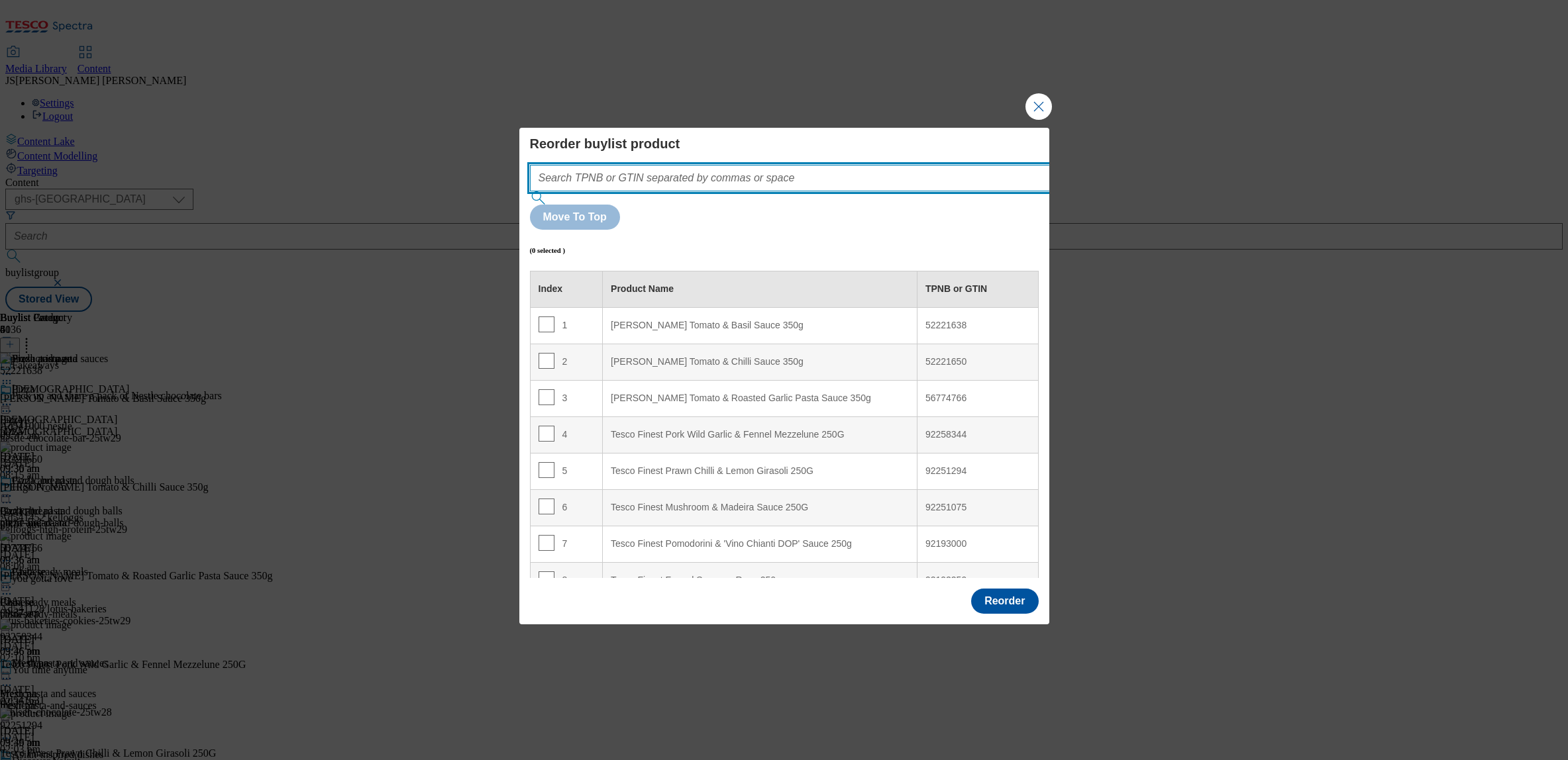
click at [673, 192] on input "Modal" at bounding box center [809, 178] width 559 height 26
paste input ""52221638 52221650 56774766""
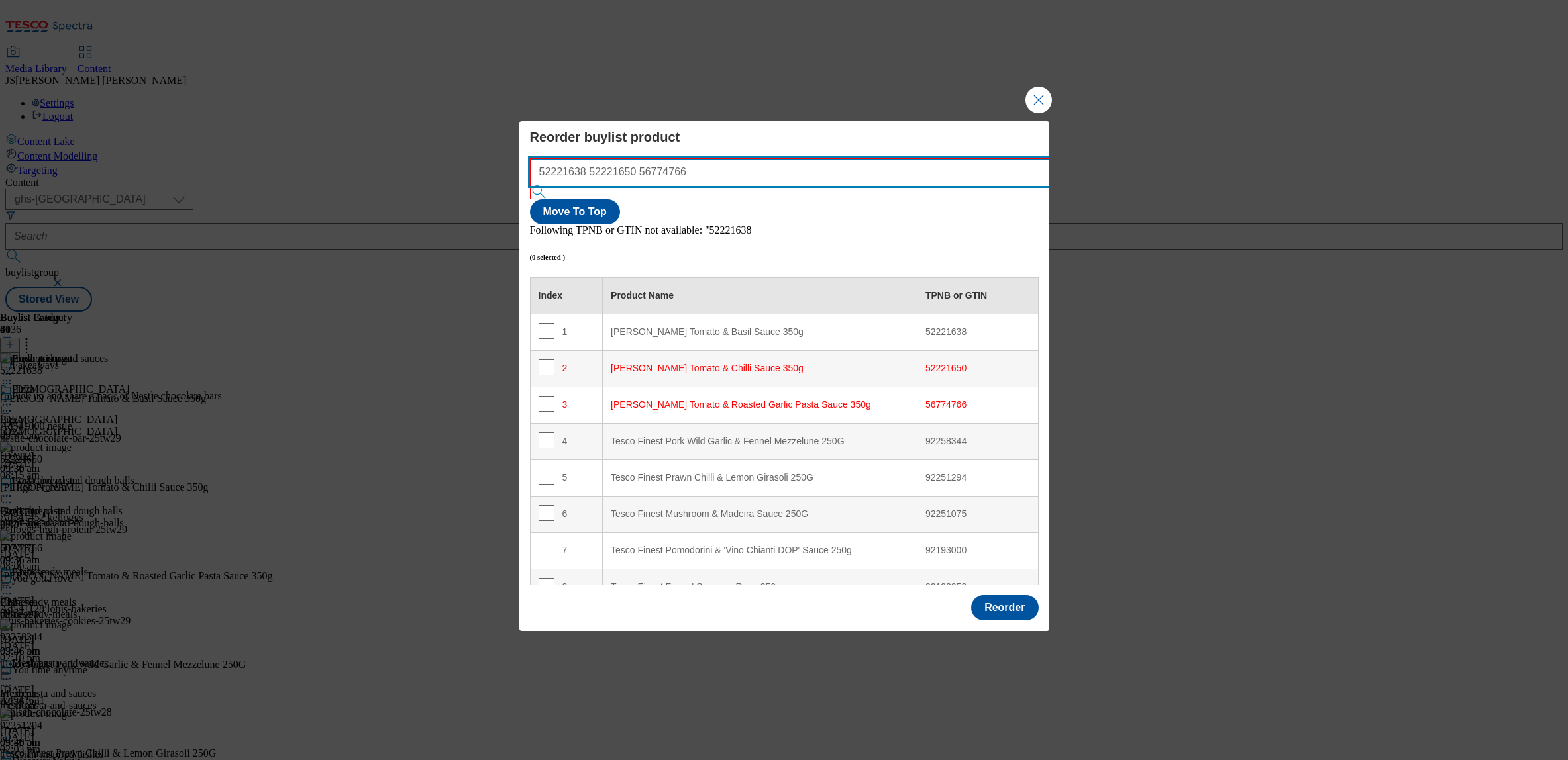
scroll to position [85, 0]
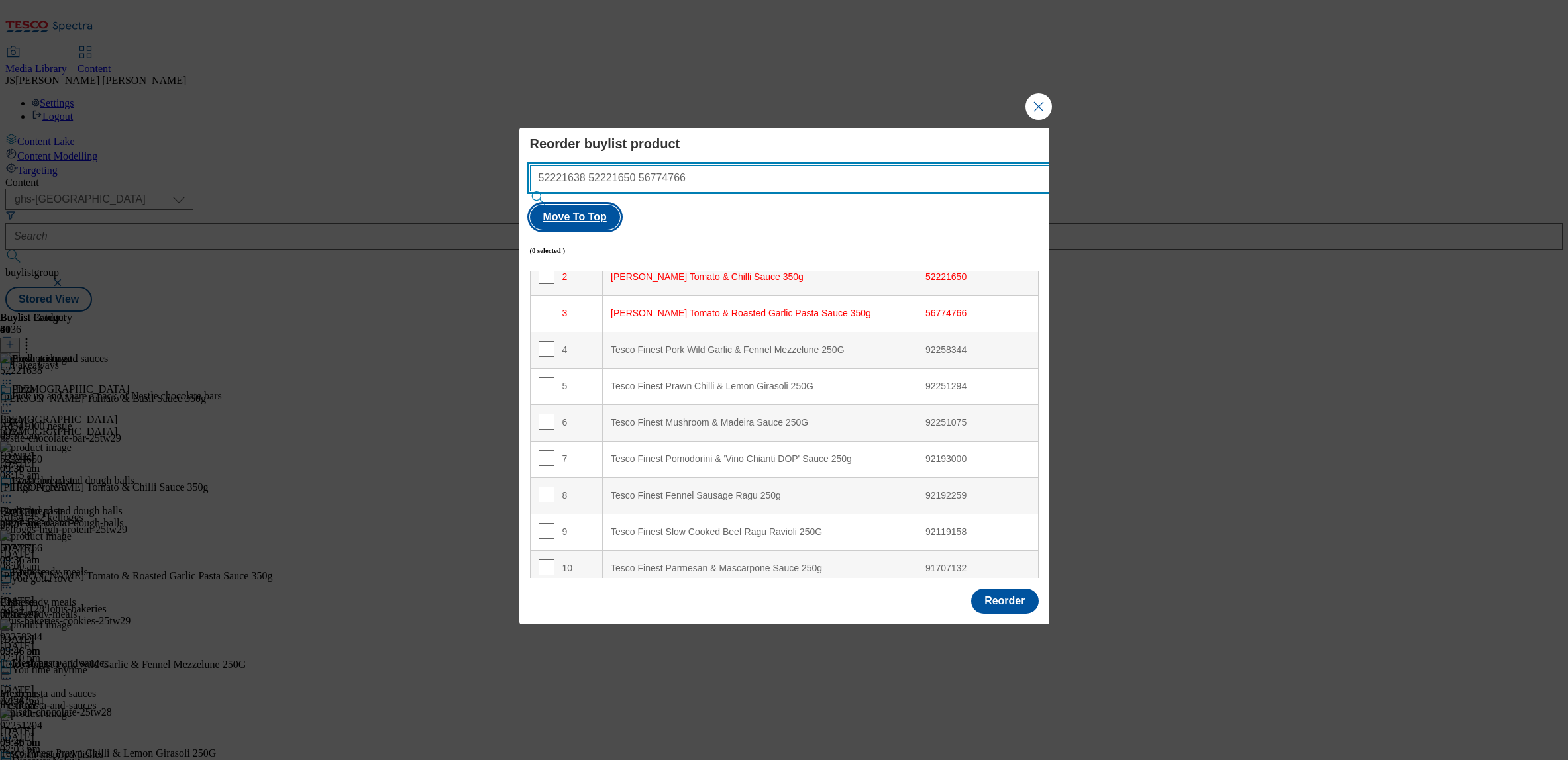
type input "52221638 52221650 56774766"
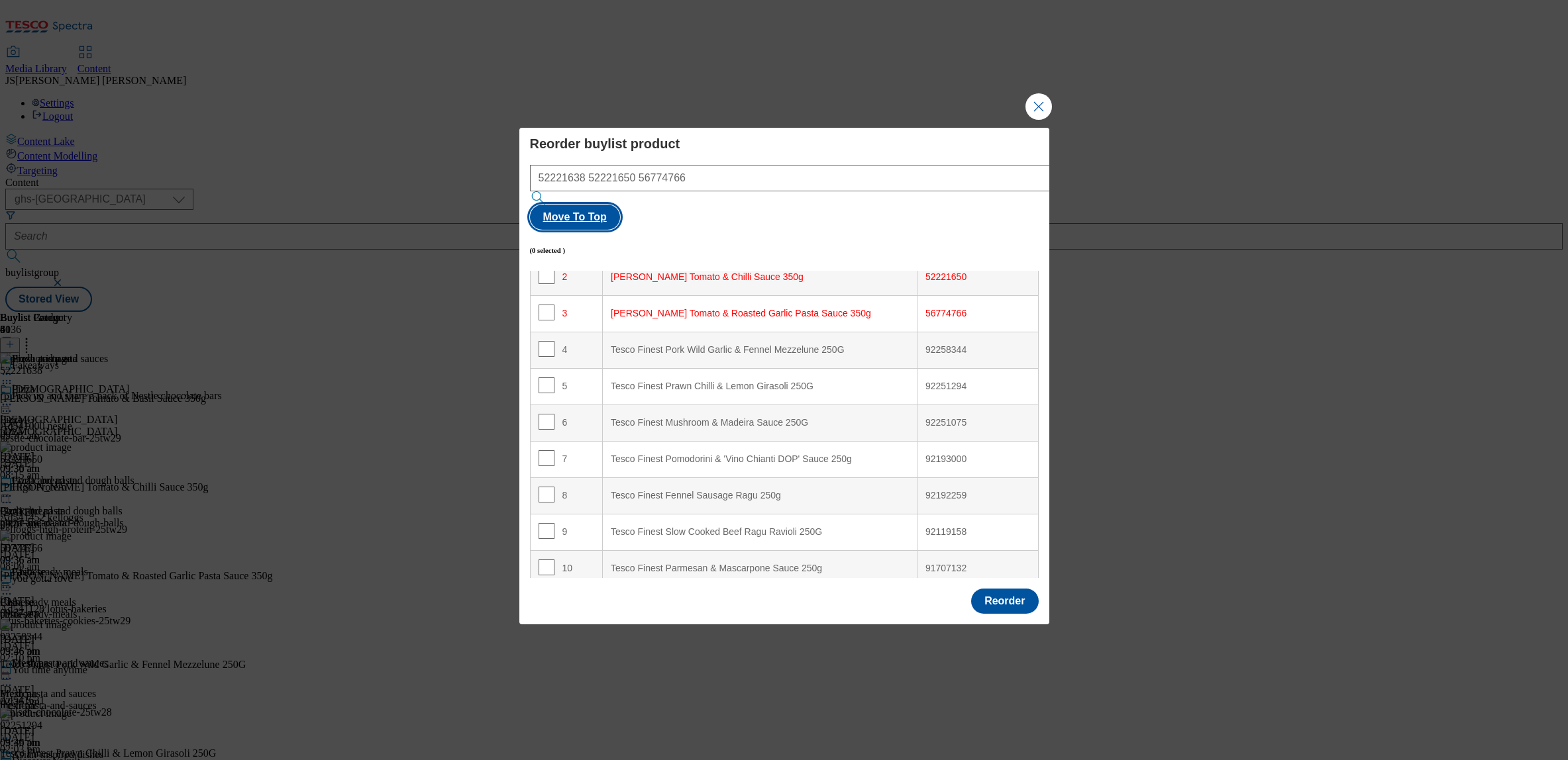
click at [620, 205] on button "Move To Top" at bounding box center [575, 217] width 90 height 25
checkbox input "true"
click at [1013, 589] on button "Reorder" at bounding box center [1004, 601] width 67 height 25
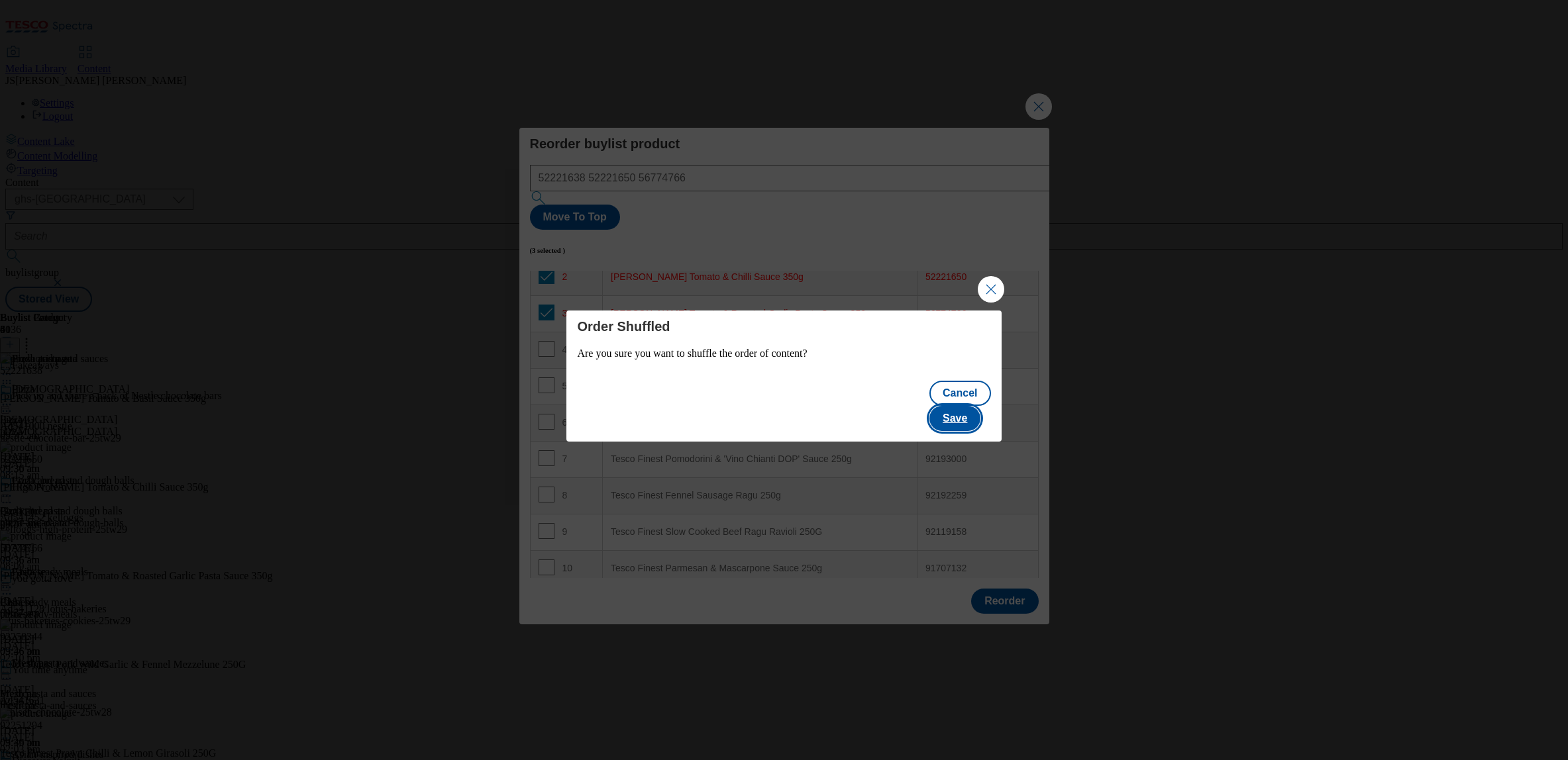
click at [966, 407] on button "Save" at bounding box center [955, 419] width 51 height 25
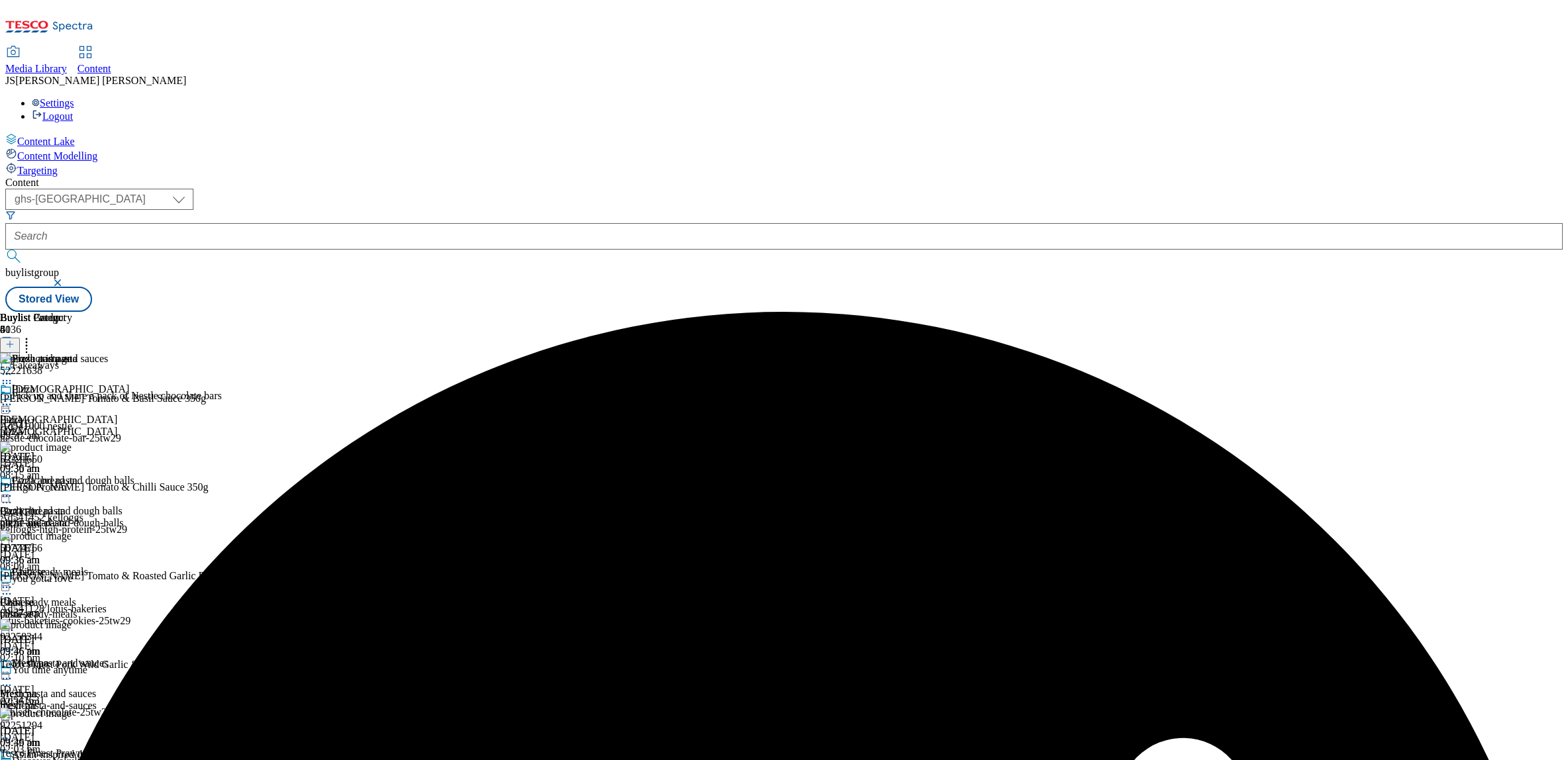
click at [13, 490] on icon at bounding box center [6, 496] width 13 height 13
click at [77, 577] on button "Preview" at bounding box center [52, 584] width 51 height 15
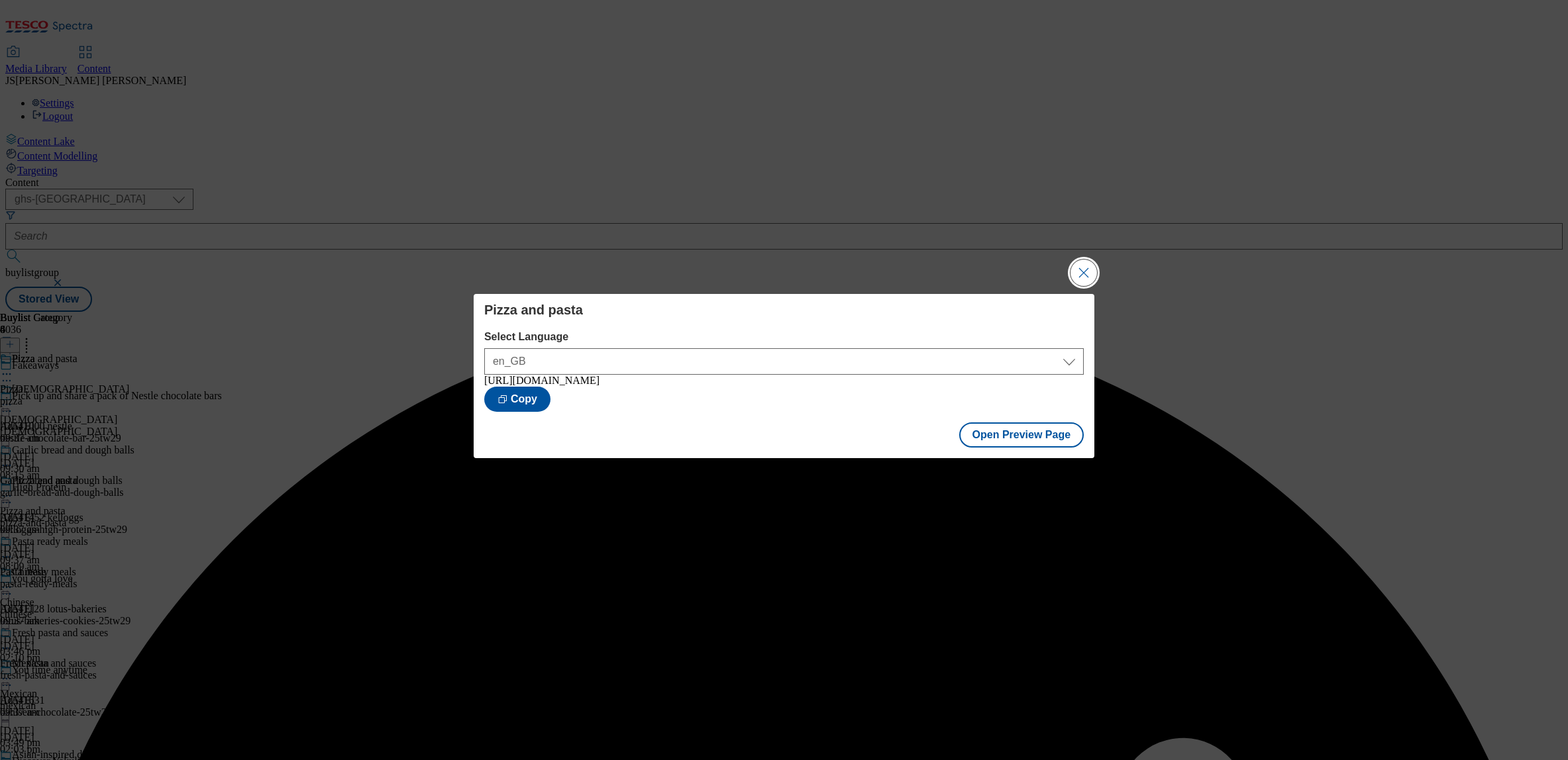
click at [1078, 272] on button "Close Modal" at bounding box center [1084, 272] width 26 height 26
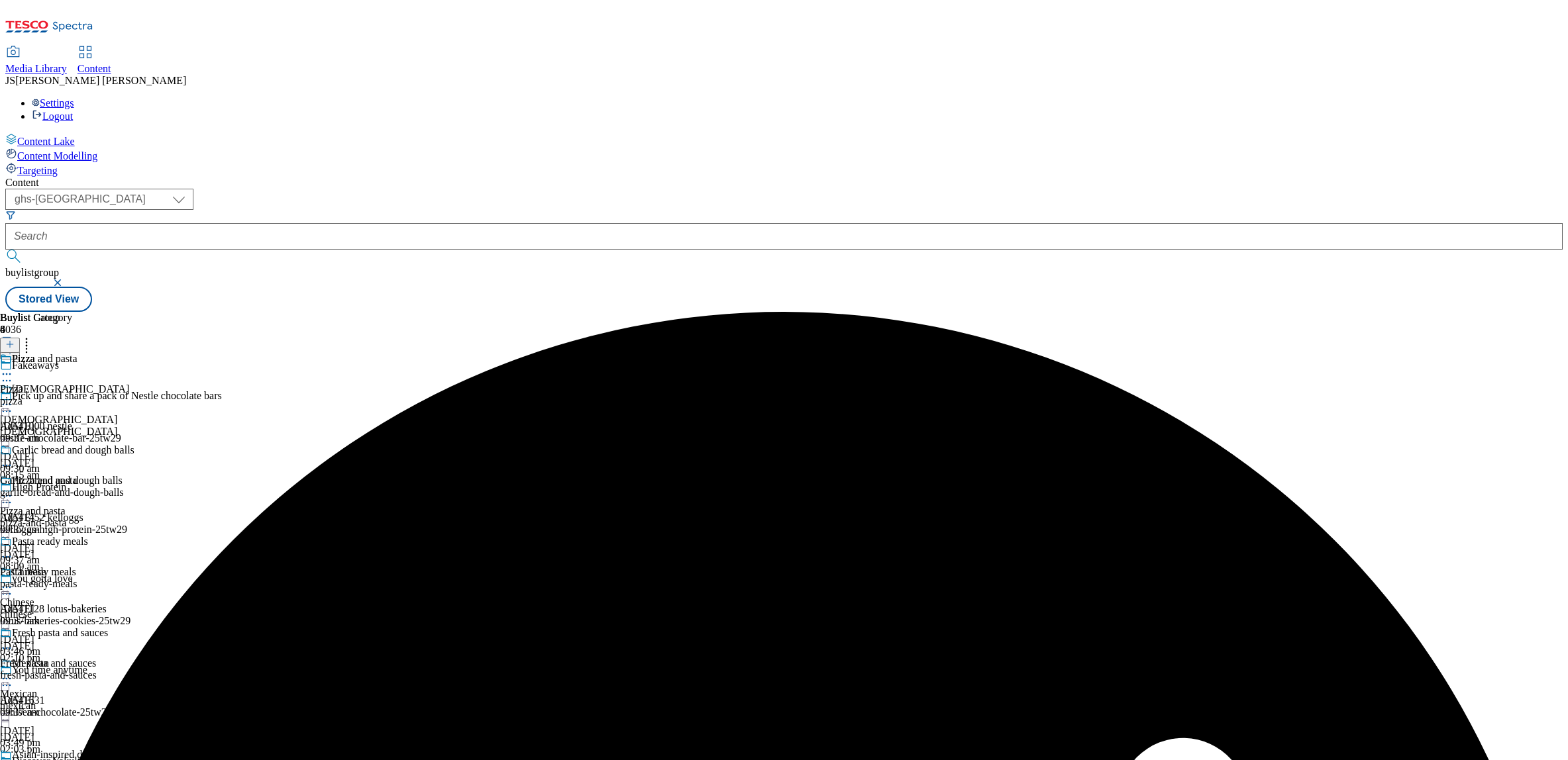
click at [13, 490] on icon at bounding box center [6, 496] width 13 height 13
click at [70, 626] on span "Publish" at bounding box center [56, 631] width 29 height 10
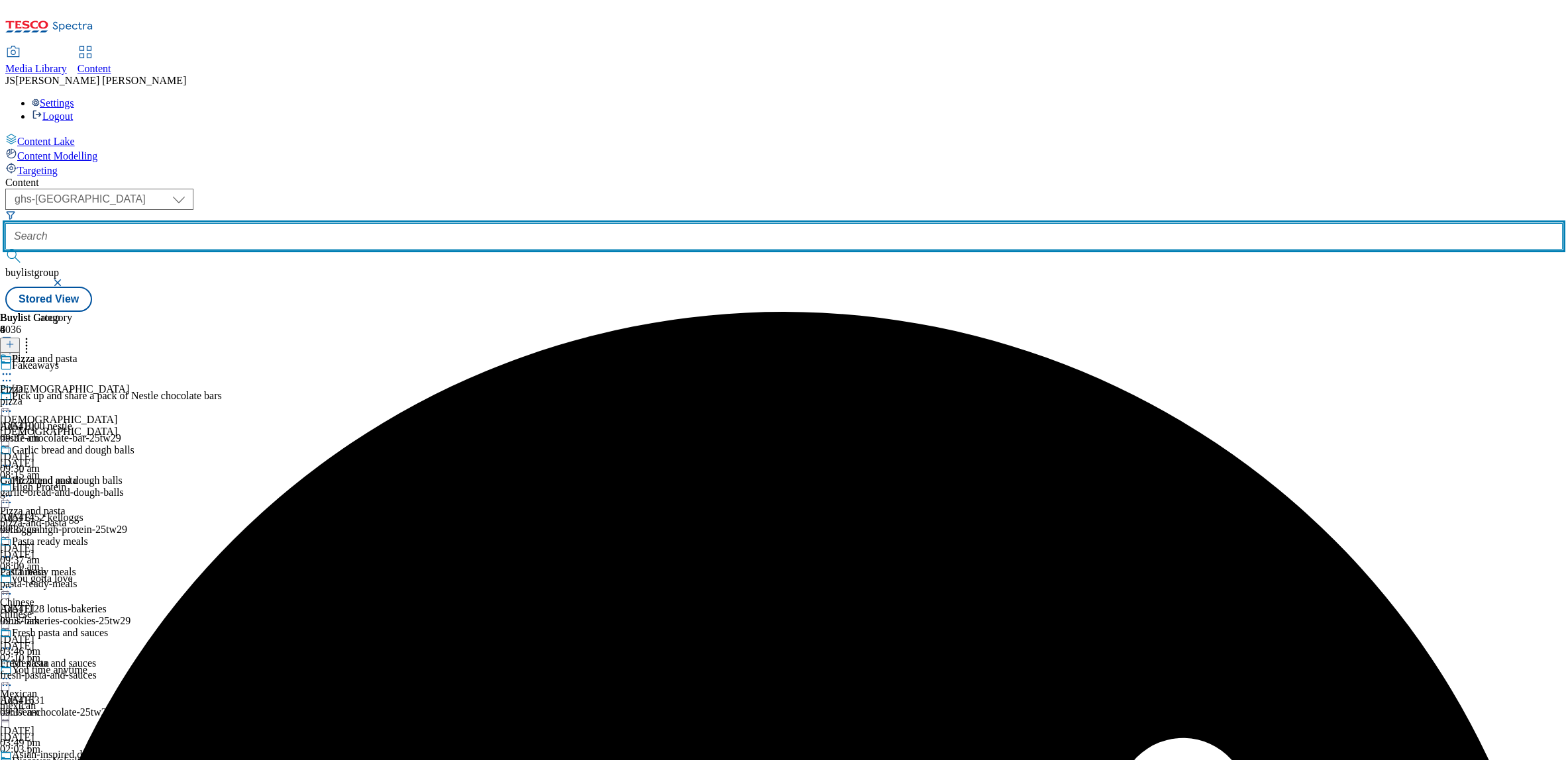
click at [356, 223] on input "text" at bounding box center [784, 237] width 1558 height 26
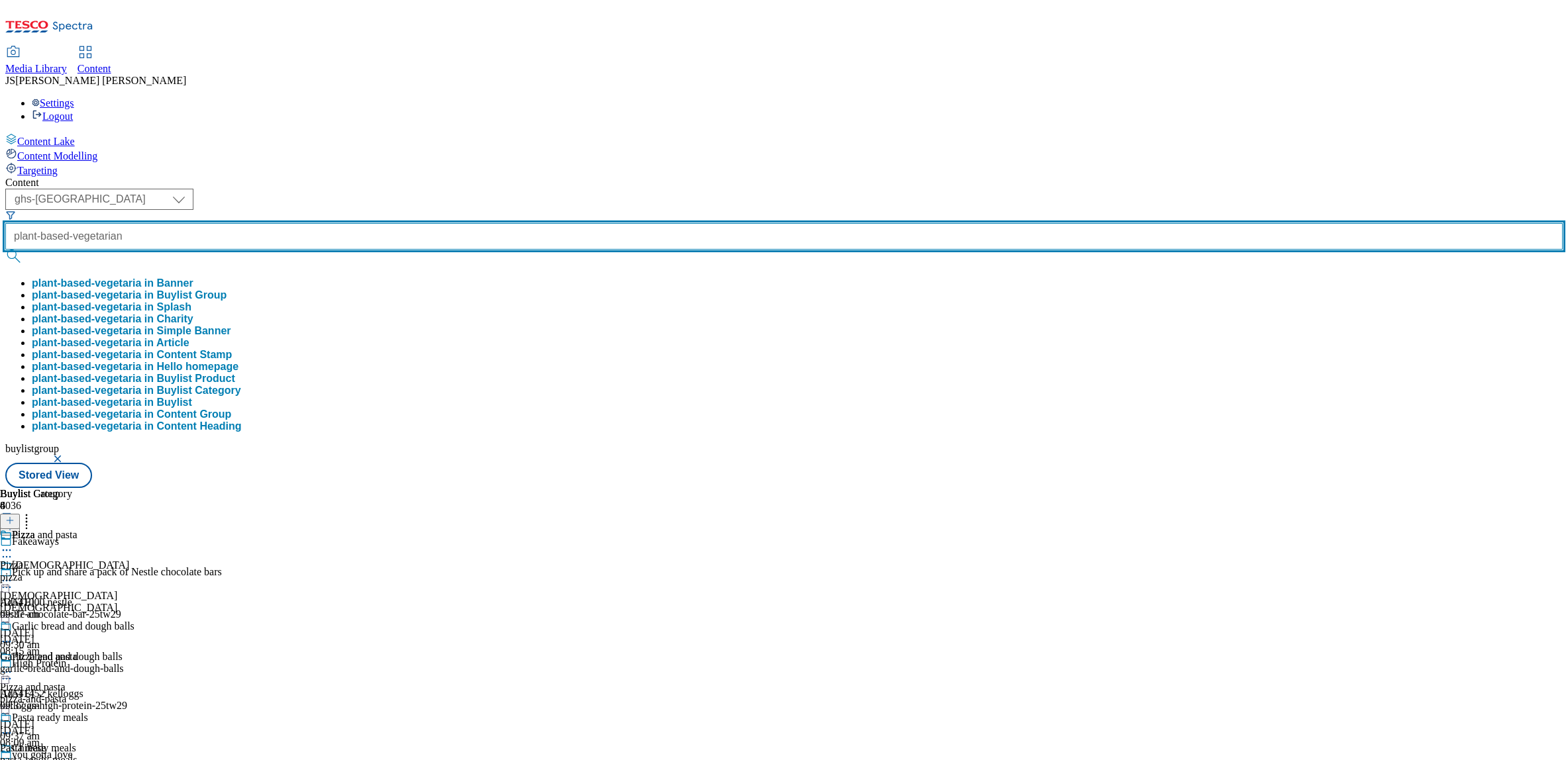
scroll to position [0, 1]
type input "plant-based-vegetarian"
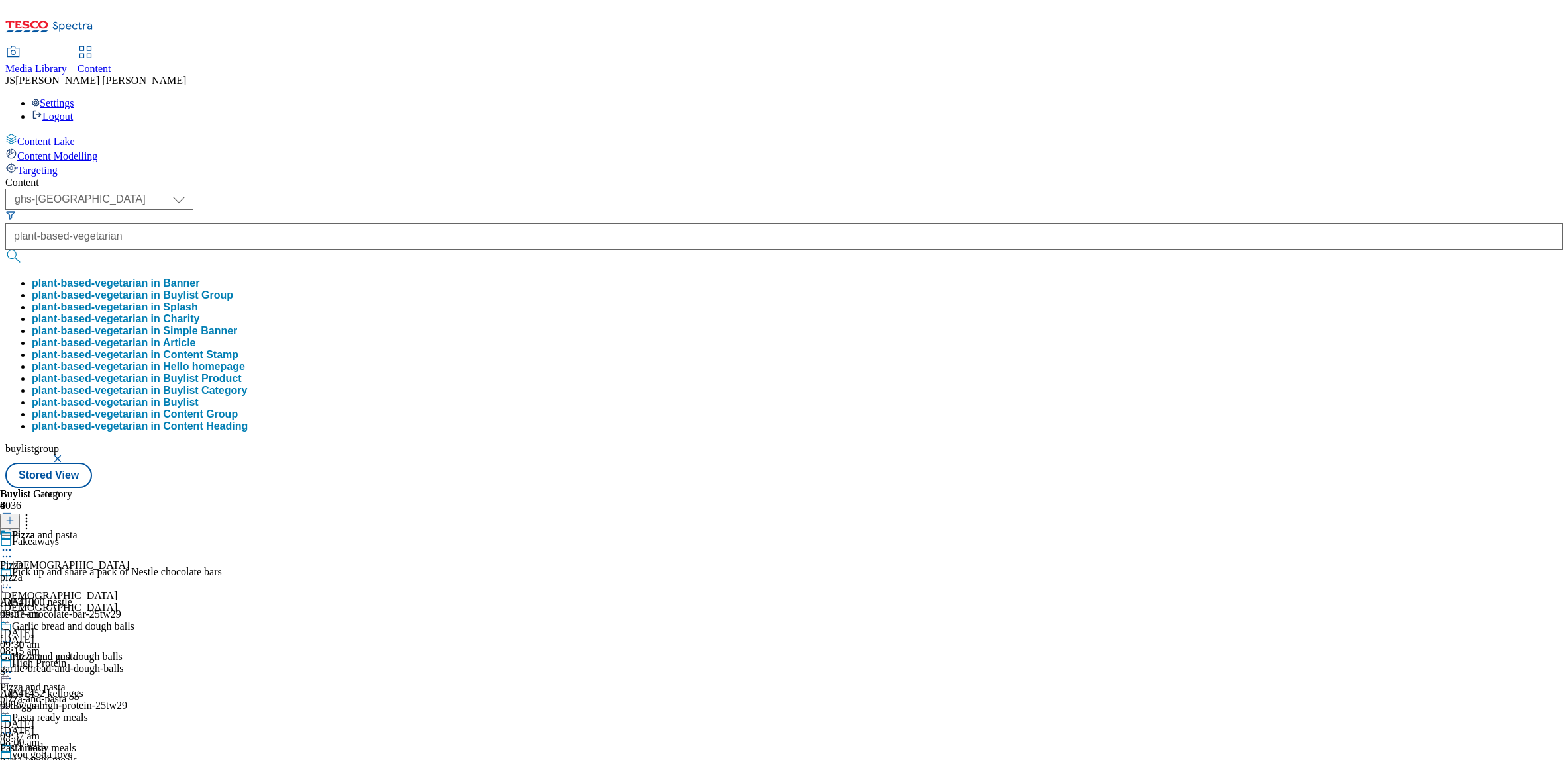
scroll to position [0, 0]
click at [233, 290] on button "plant-based-vegetarian in Buylist Group" at bounding box center [132, 295] width 201 height 12
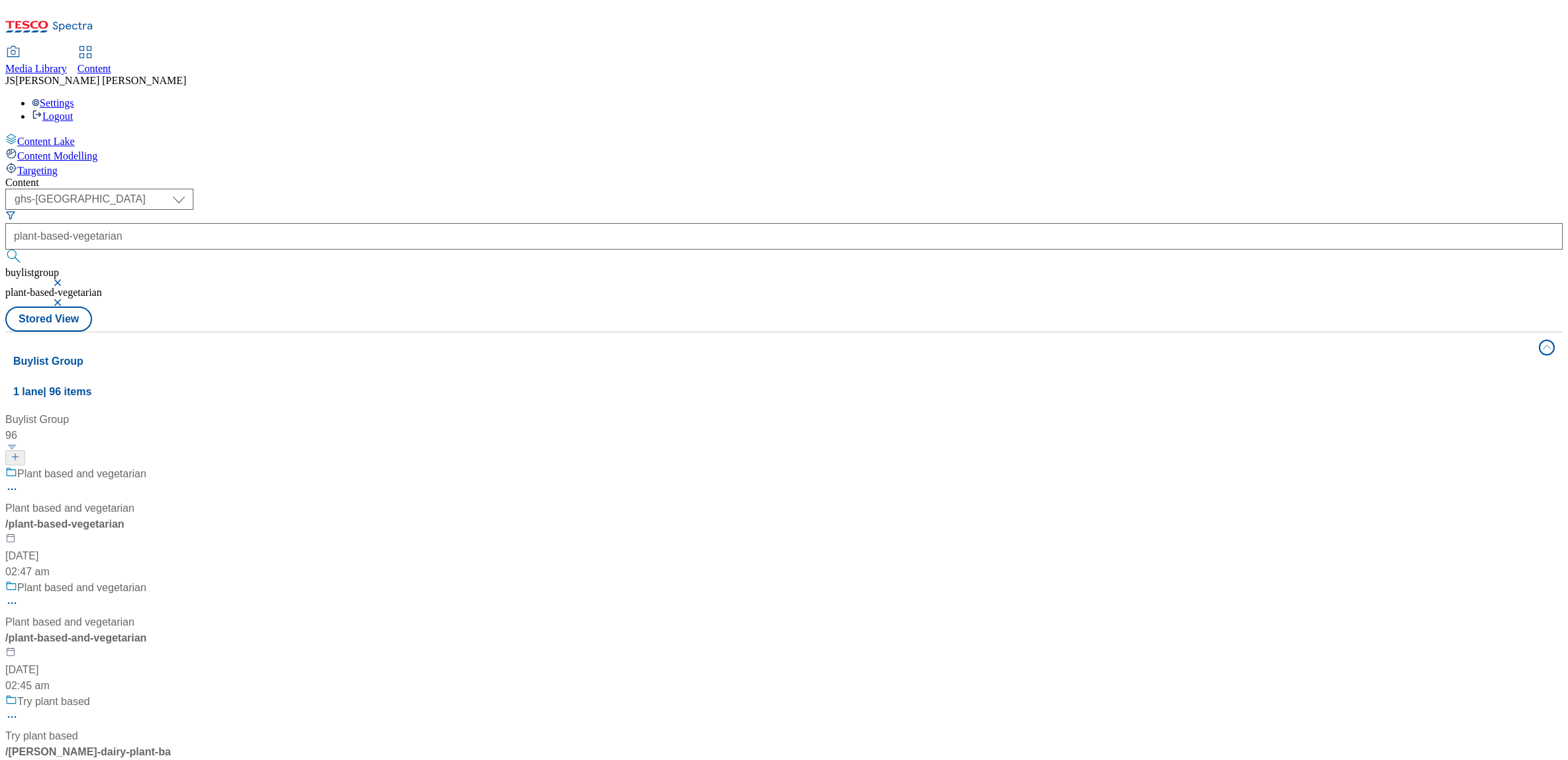
click at [314, 466] on div "Plant based and vegetarian Plant based and vegetarian / plant-based-vegetarian …" at bounding box center [163, 523] width 315 height 114
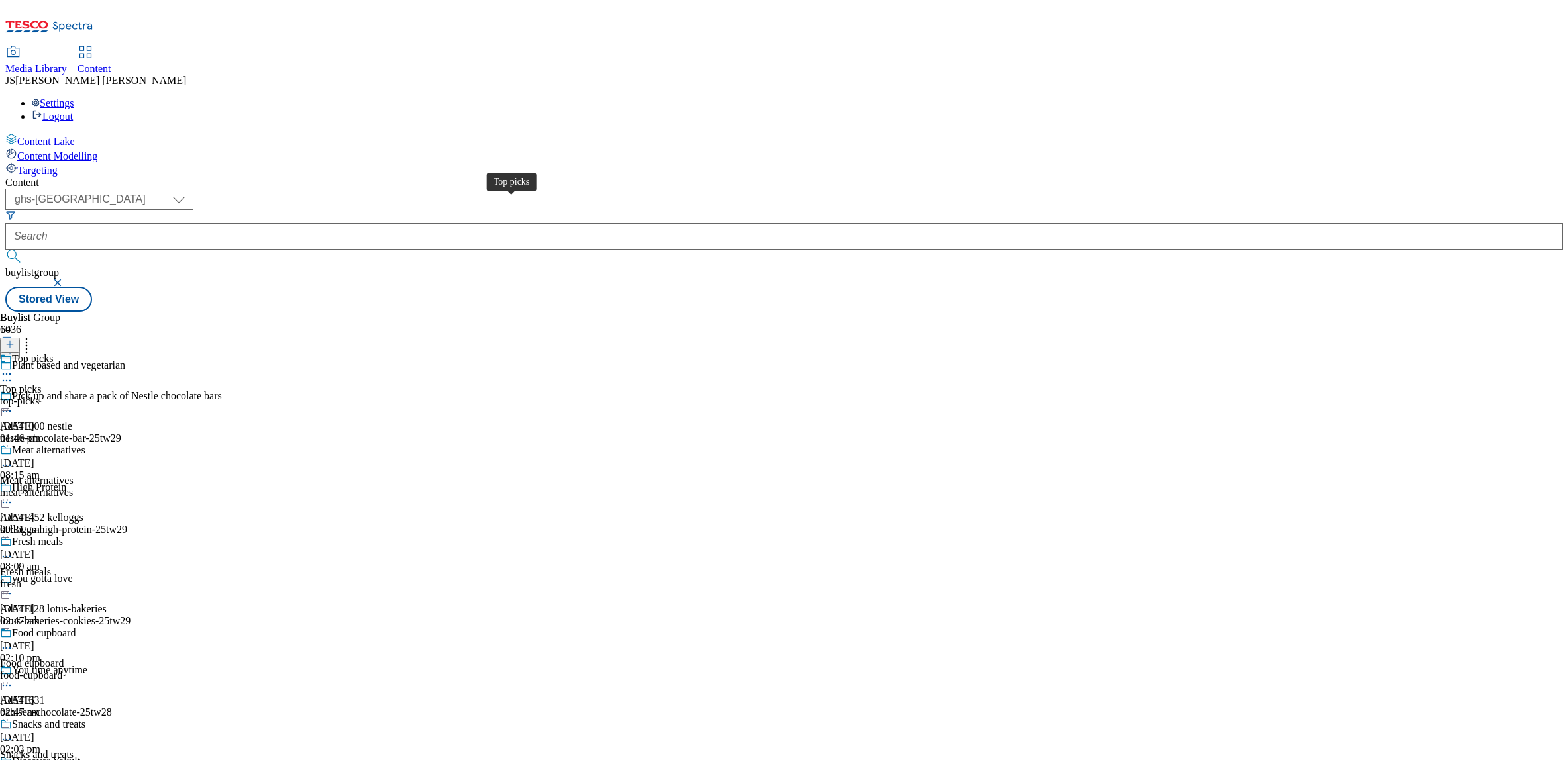
click at [53, 353] on div "Top picks" at bounding box center [32, 359] width 41 height 12
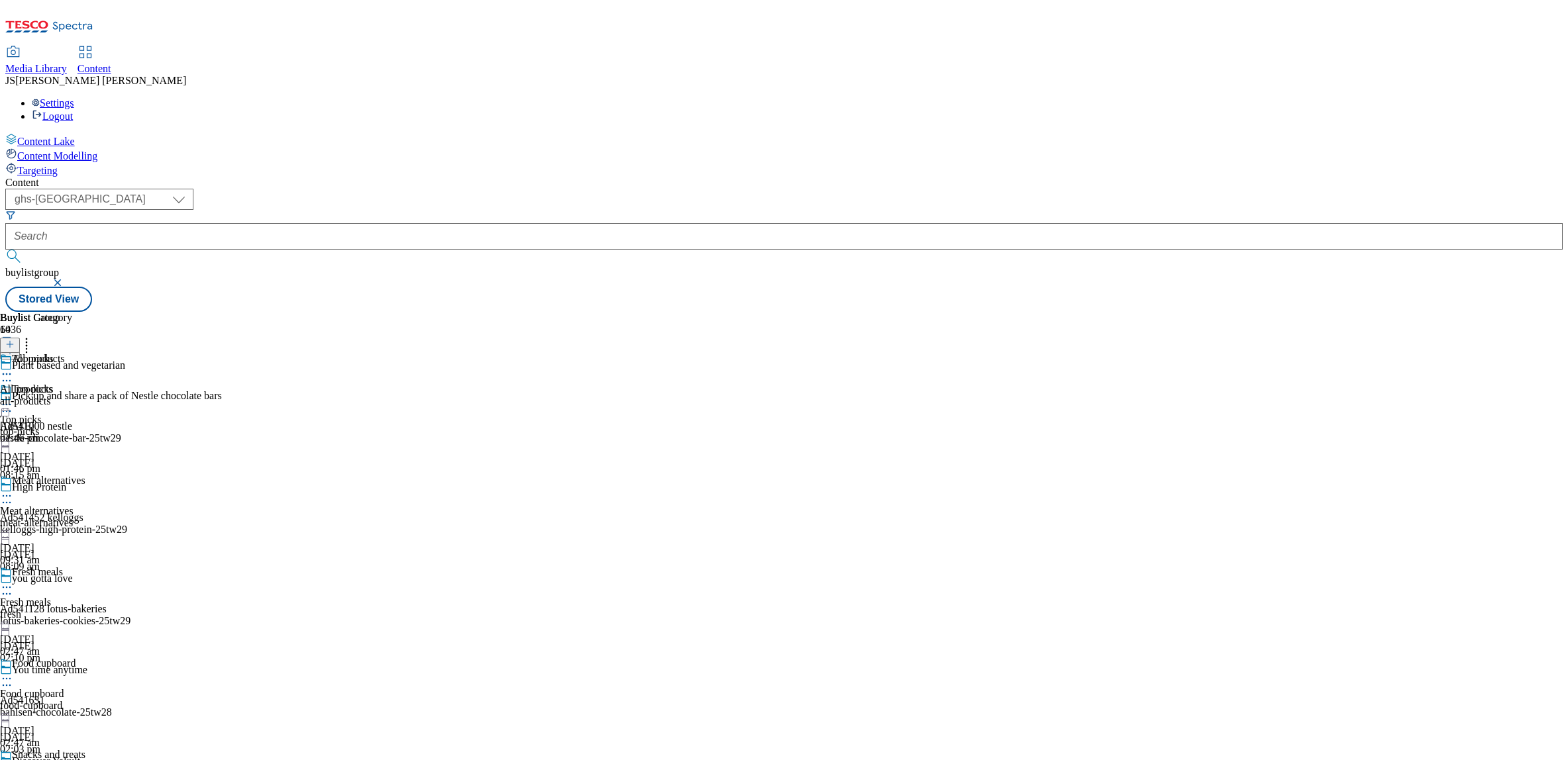
click at [13, 398] on icon at bounding box center [6, 404] width 13 height 13
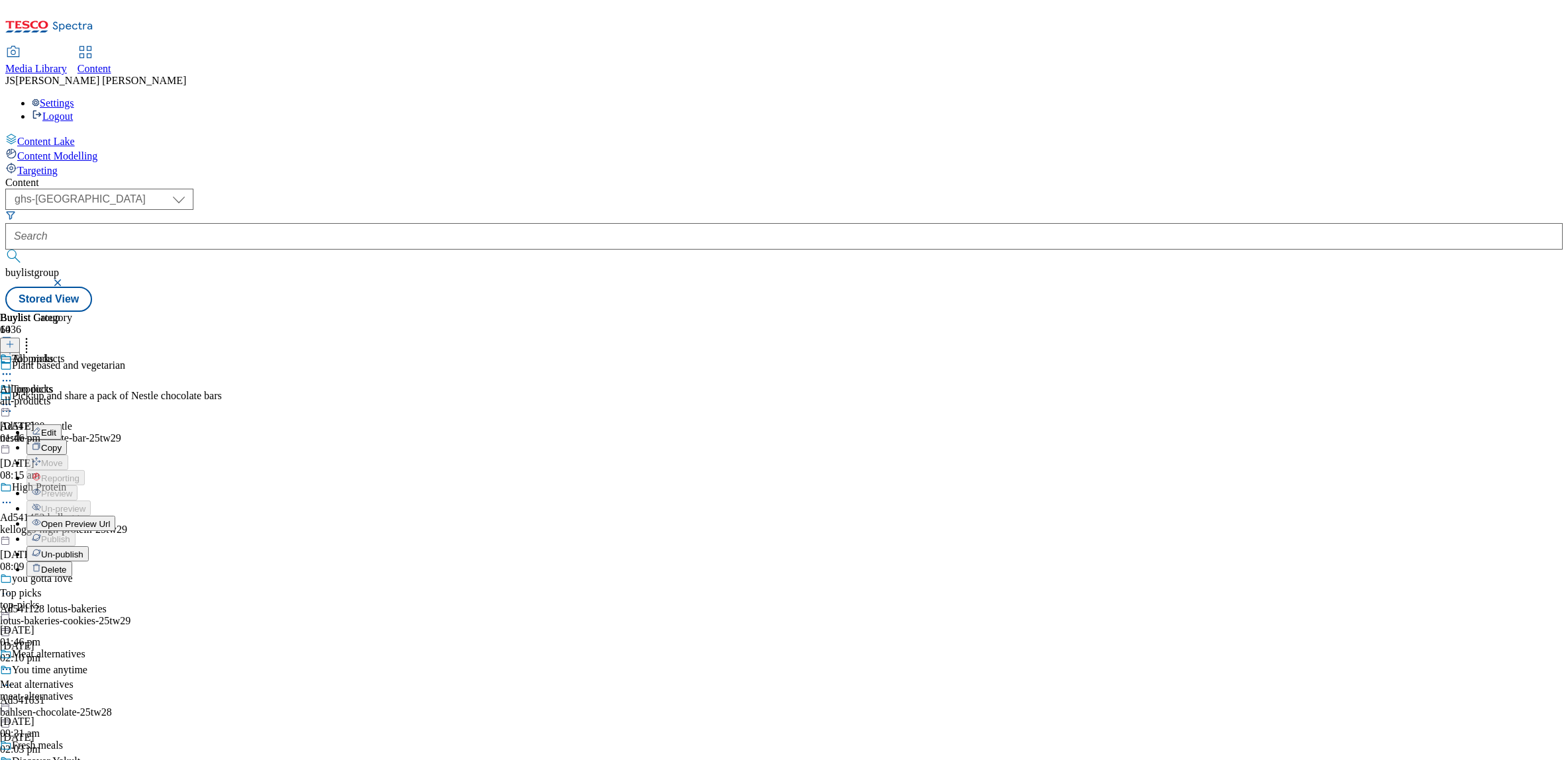
click at [83, 550] on span "Un-publish" at bounding box center [62, 554] width 42 height 10
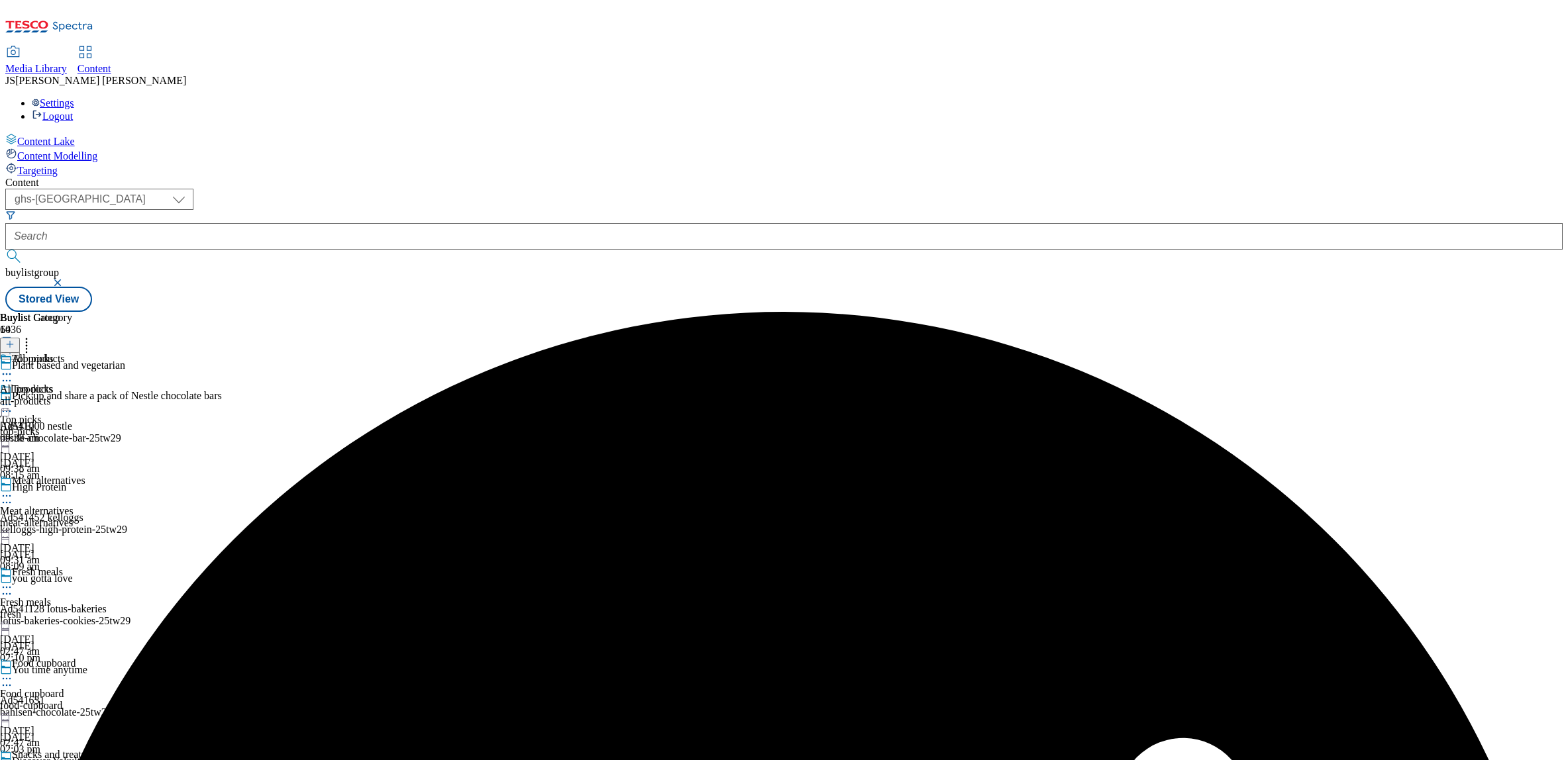
click at [13, 398] on icon at bounding box center [6, 404] width 13 height 13
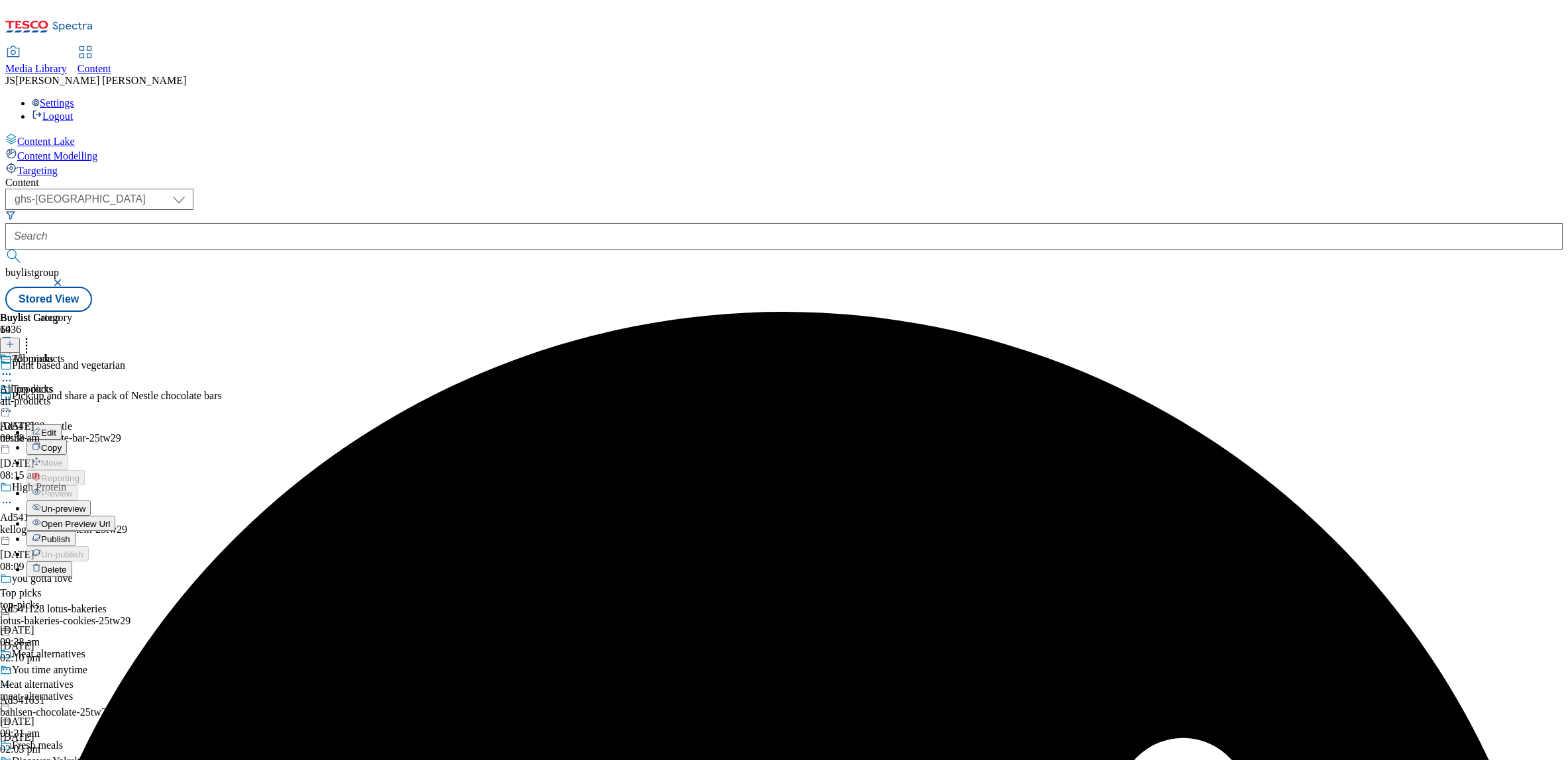
click at [86, 504] on span "Un-preview" at bounding box center [63, 509] width 44 height 10
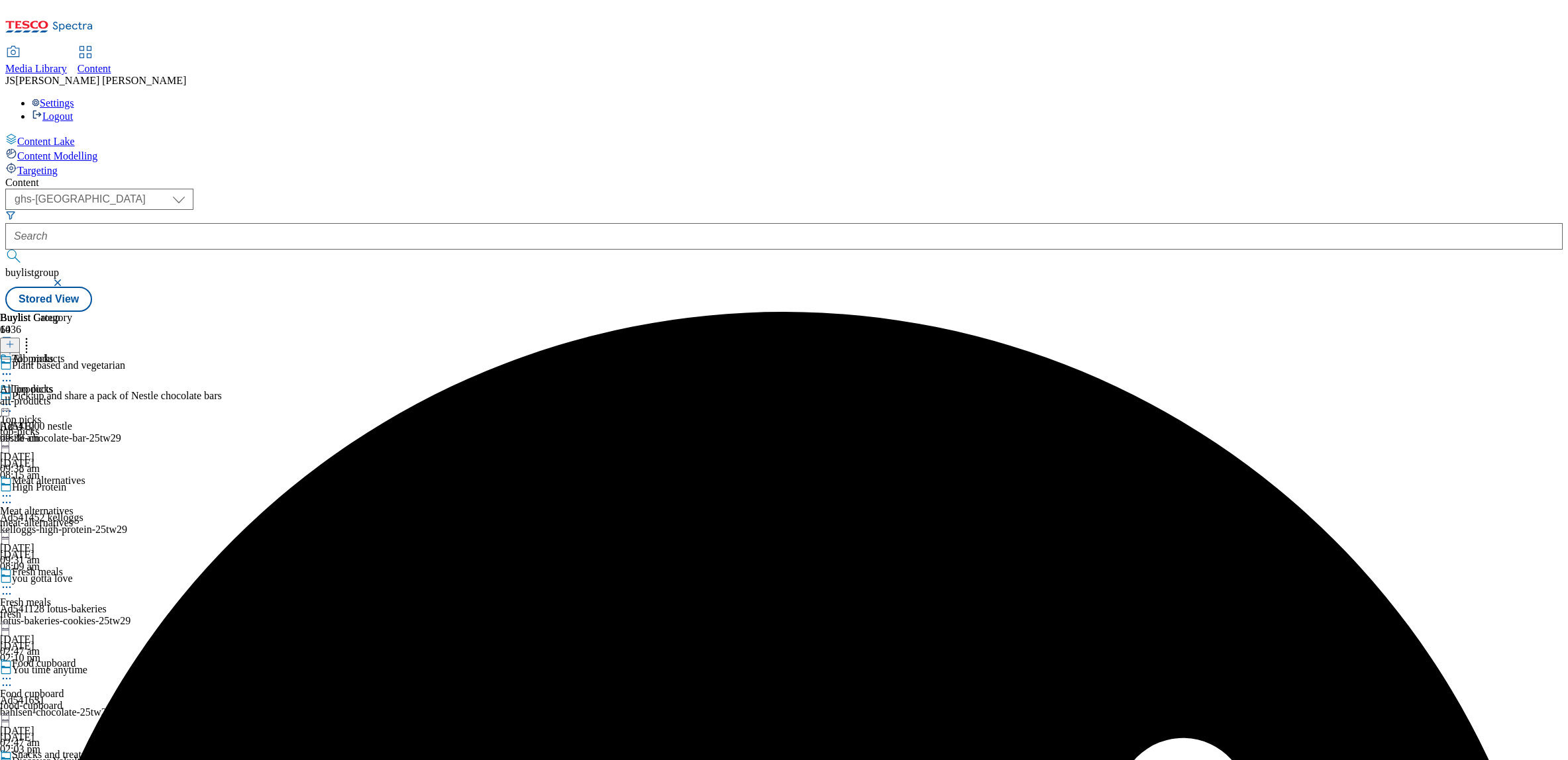
click at [72, 353] on div "All products All products all-products [DATE] 09:38 am" at bounding box center [36, 399] width 72 height 92
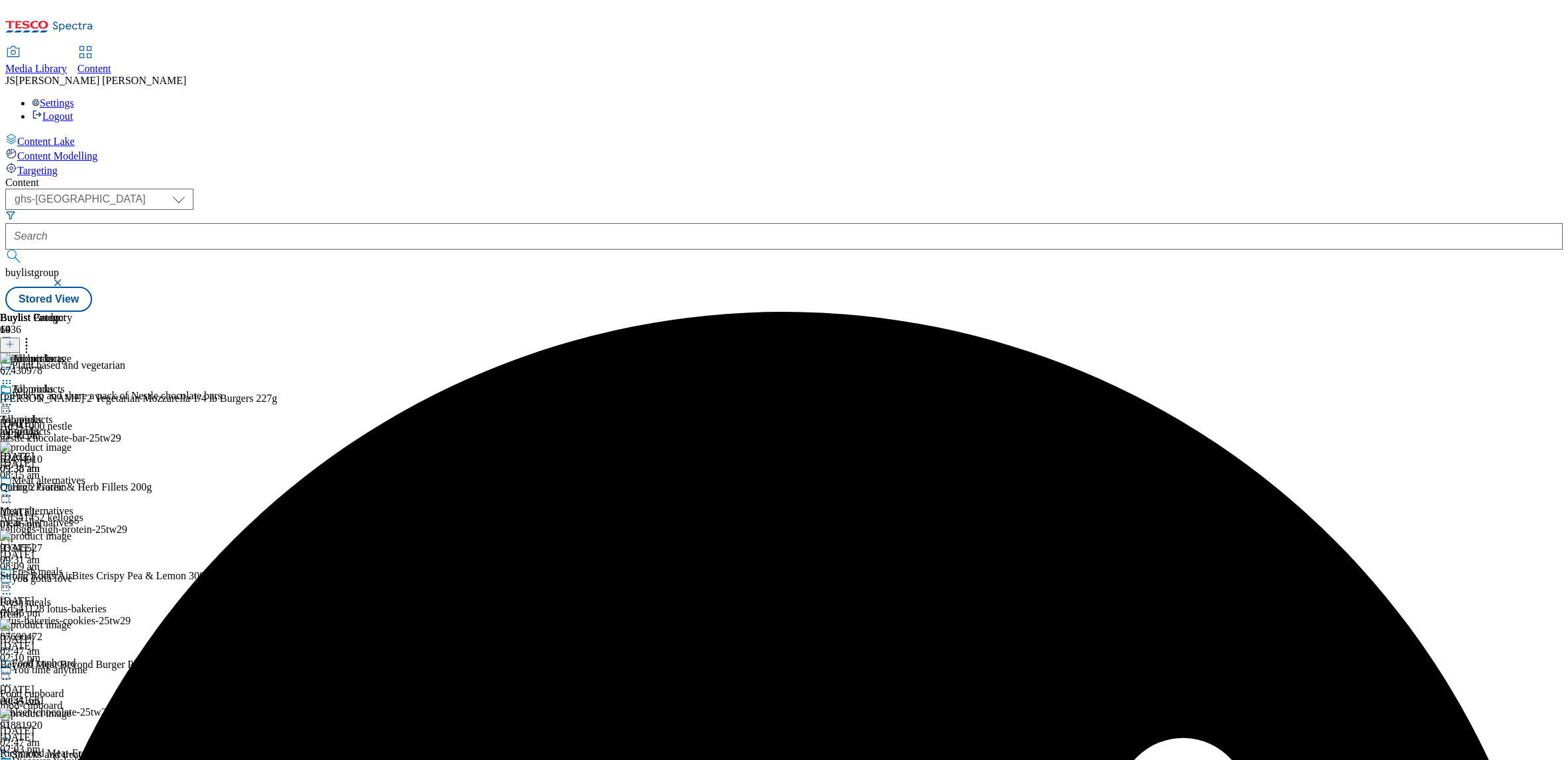
click at [14, 340] on icon at bounding box center [10, 344] width 9 height 9
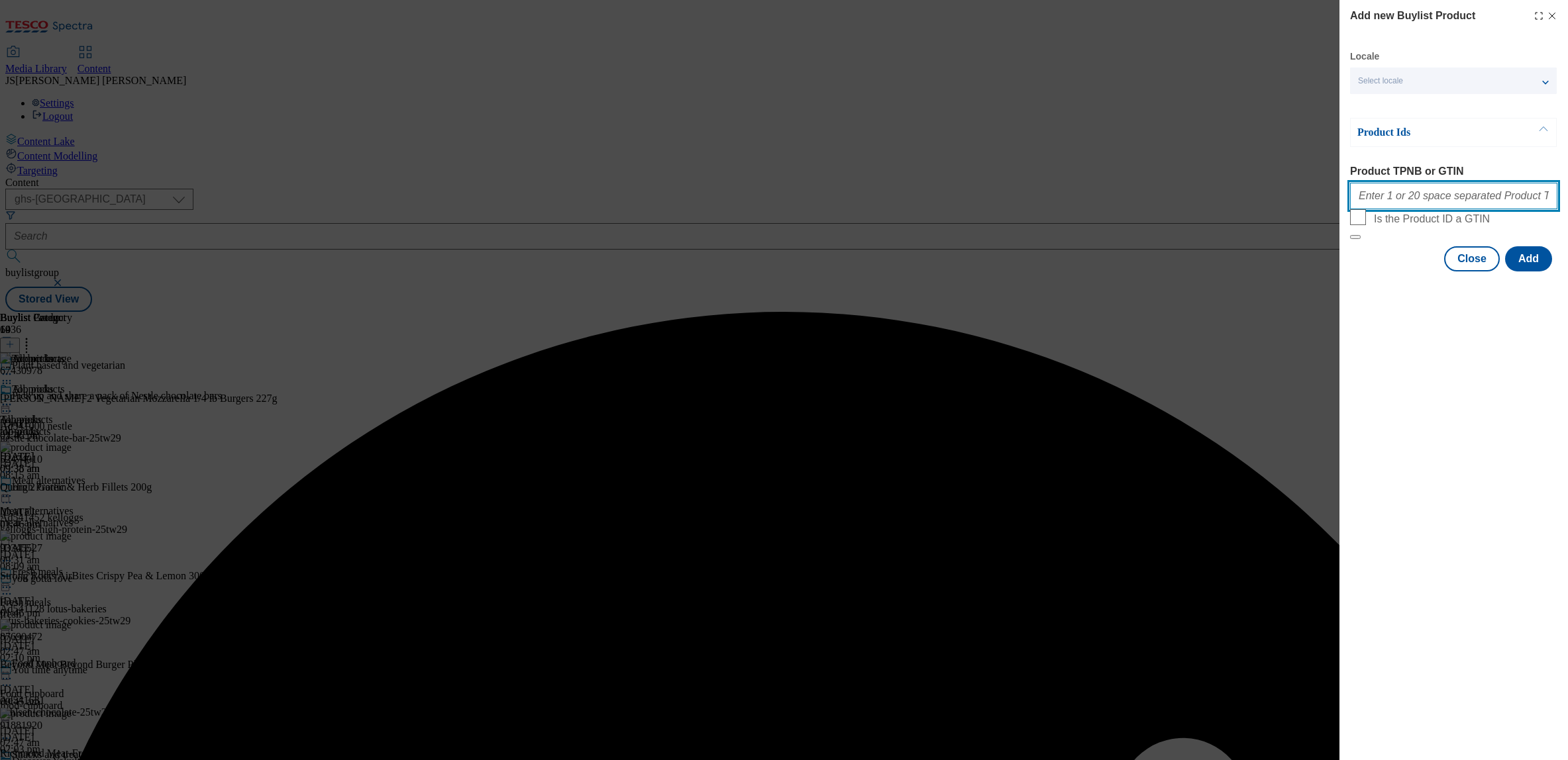
click at [1398, 206] on input "Product TPNB or GTIN" at bounding box center [1453, 196] width 208 height 26
paste input ""87232013 80779264 96097752 89942892 89981706 71527300 52399928 88630214 918288…"
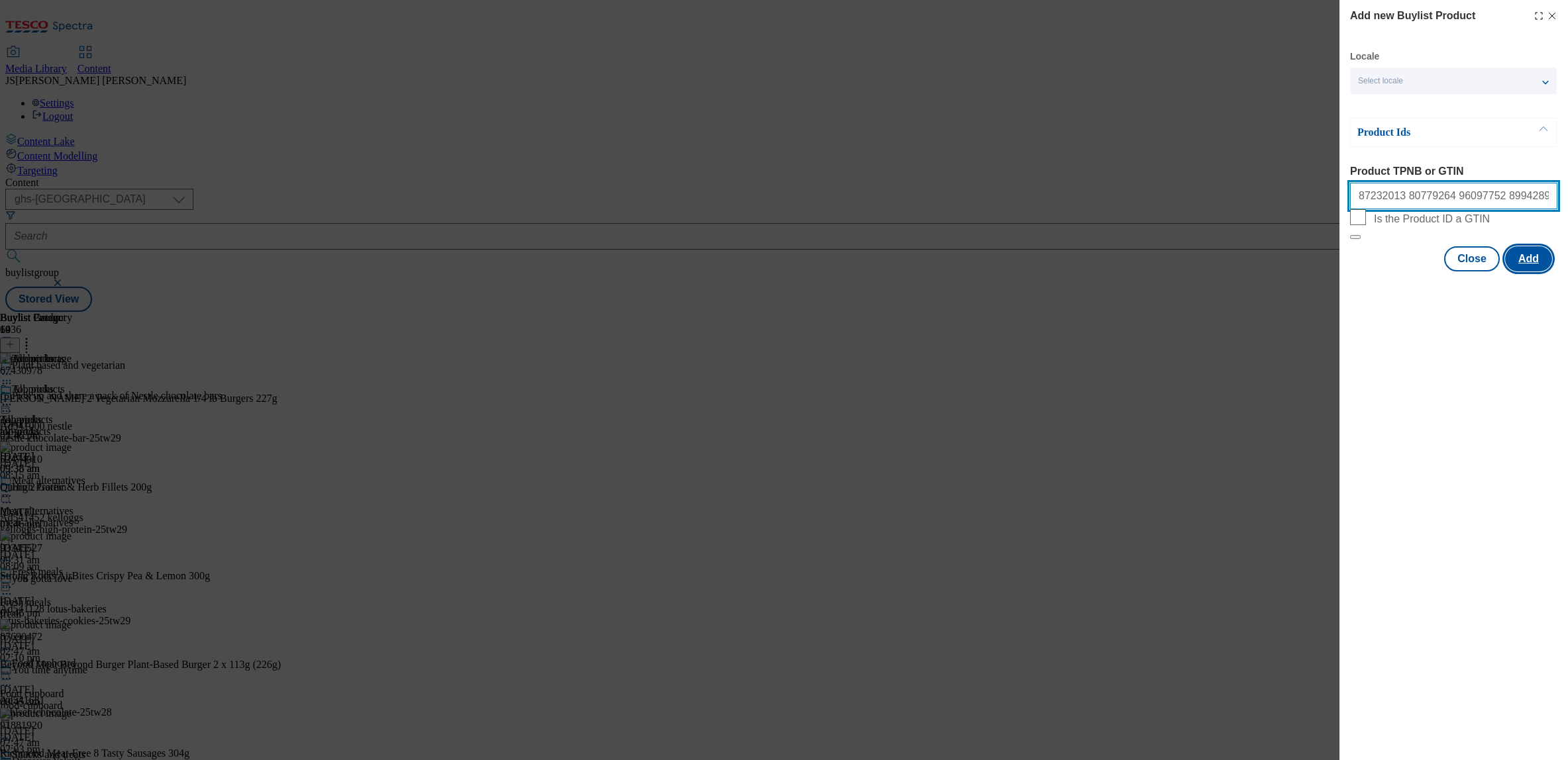
type input "87232013 80779264 96097752 89942892 89981706 71527300 52399928 88630214 91828835"
click at [1544, 272] on button "Add" at bounding box center [1529, 259] width 47 height 25
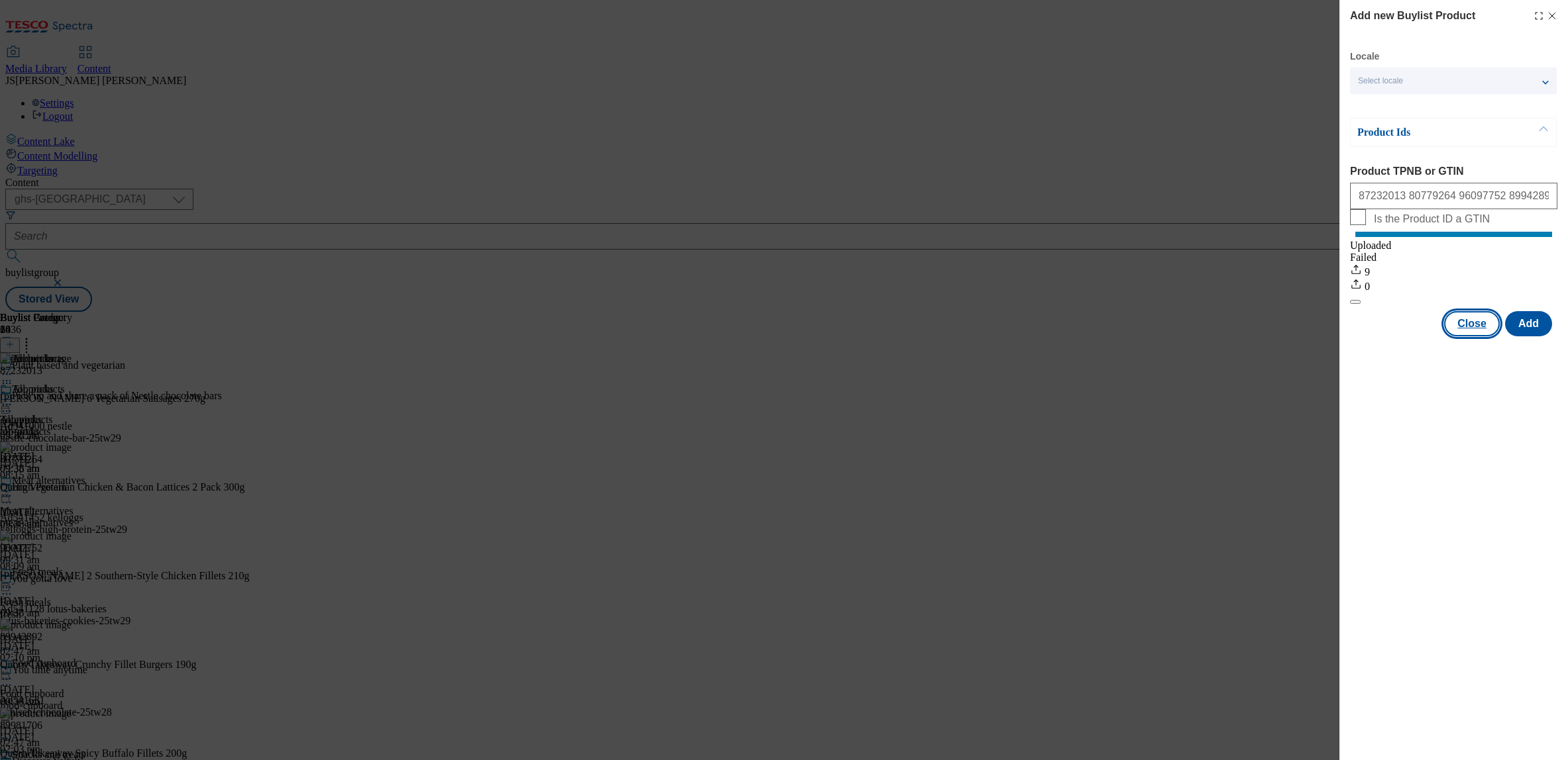
click at [1476, 337] on button "Close" at bounding box center [1472, 323] width 56 height 25
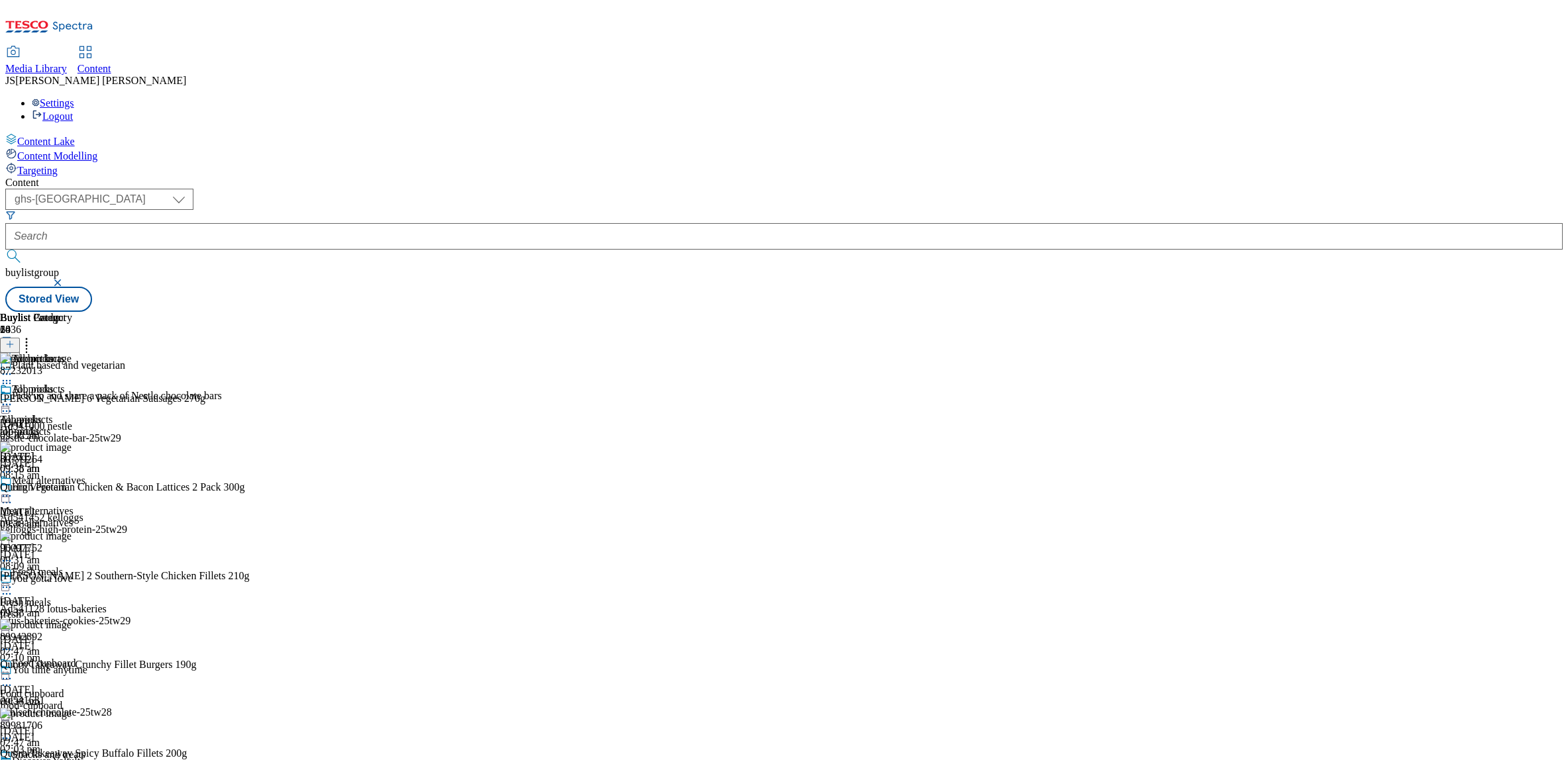
click at [33, 336] on icon at bounding box center [26, 342] width 13 height 13
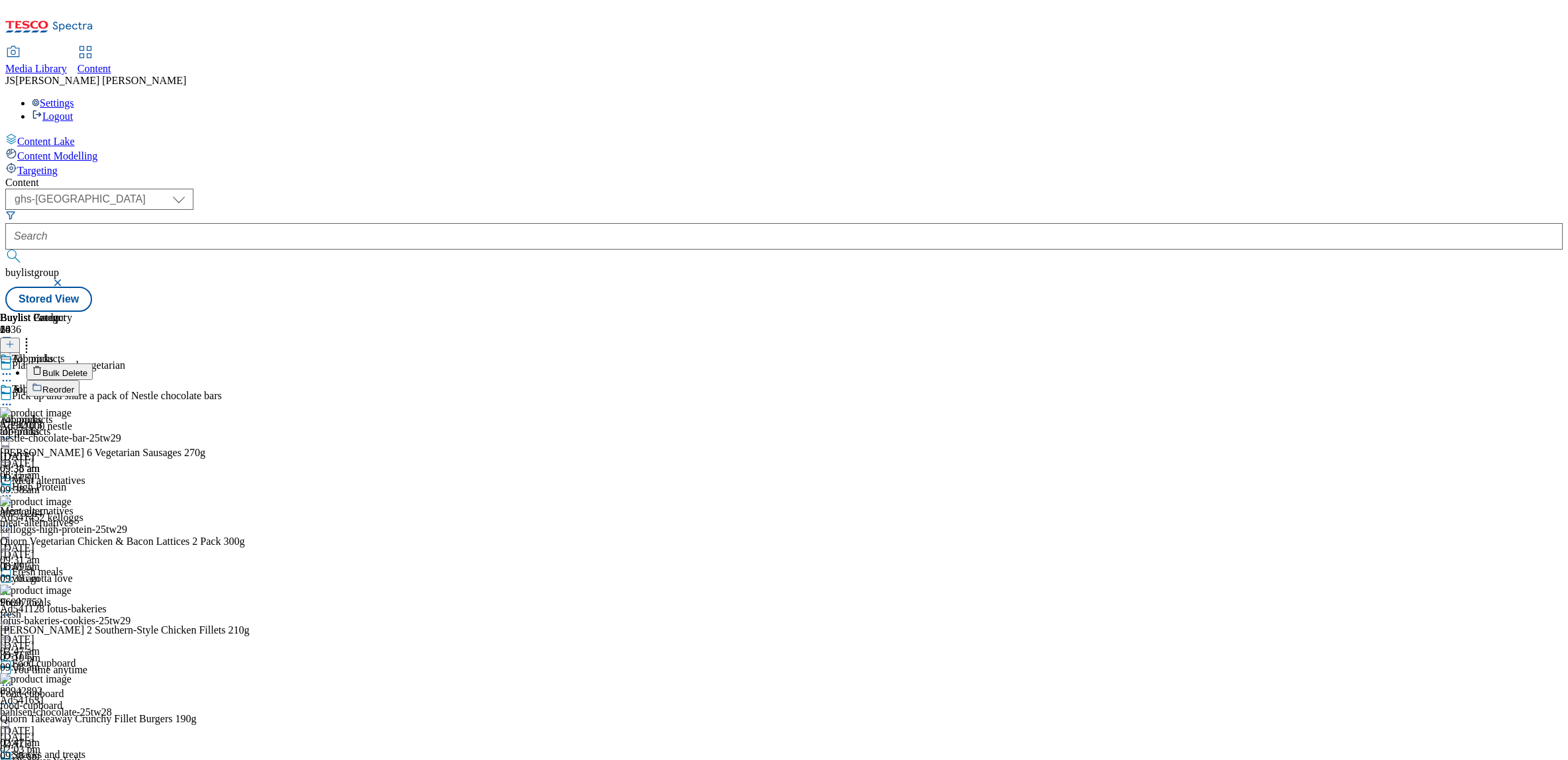
click at [75, 385] on span "Reorder" at bounding box center [58, 390] width 32 height 10
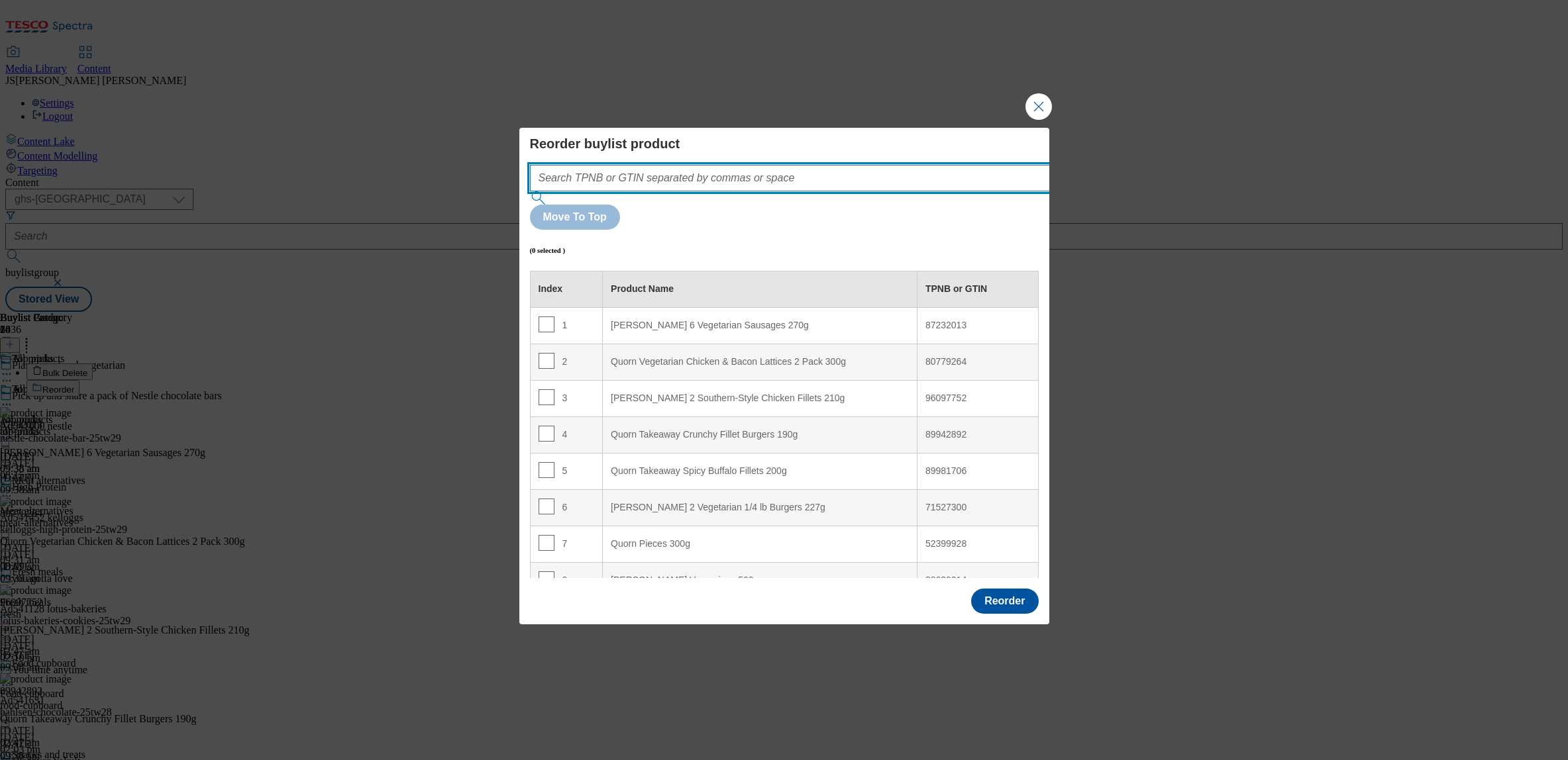
click at [675, 192] on input "Modal" at bounding box center [809, 178] width 559 height 26
paste input ""87232013 80779264 96097752 89942892 89981706 71527300 52399928 88630214 918288…"
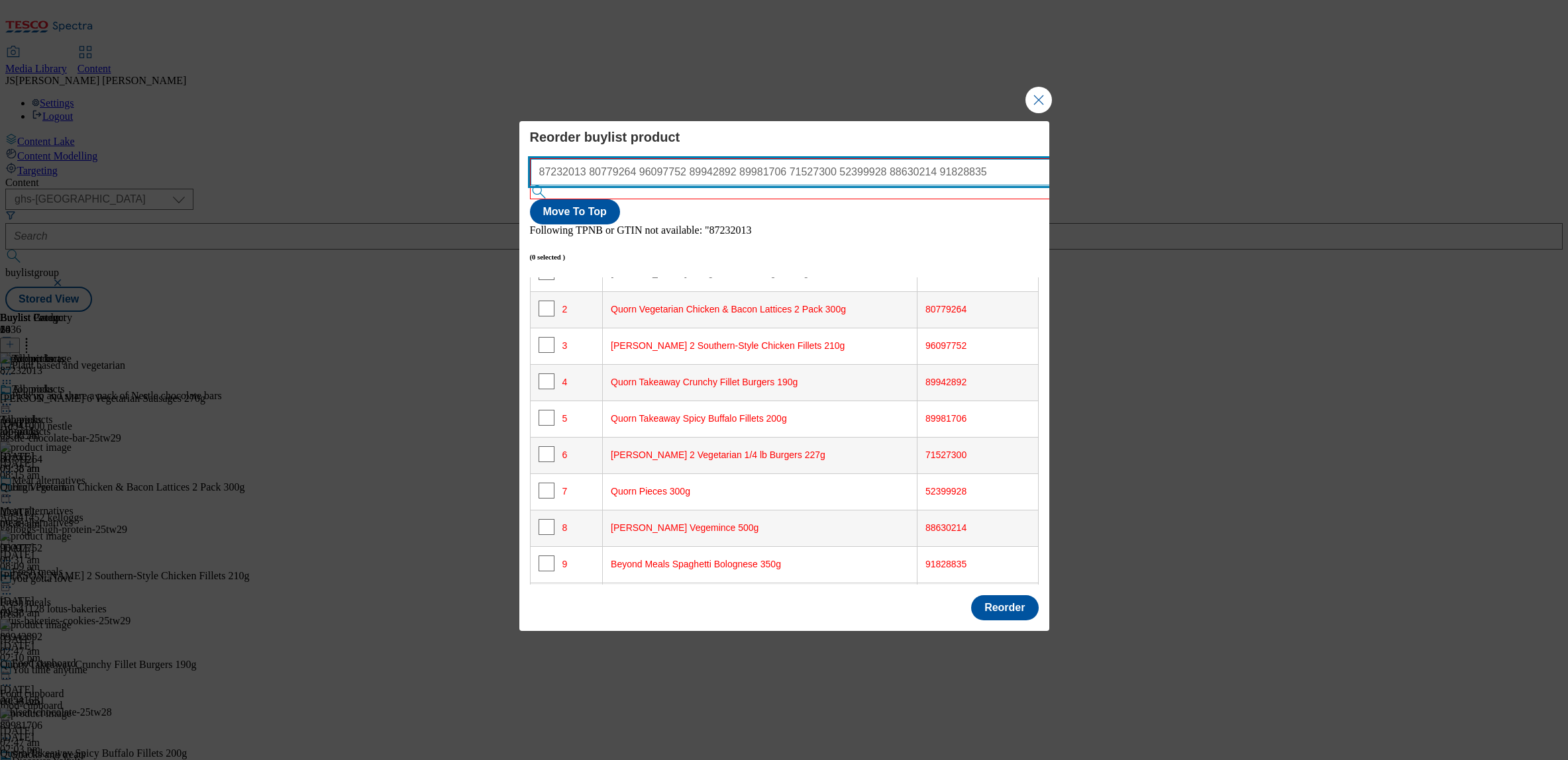
scroll to position [85, 0]
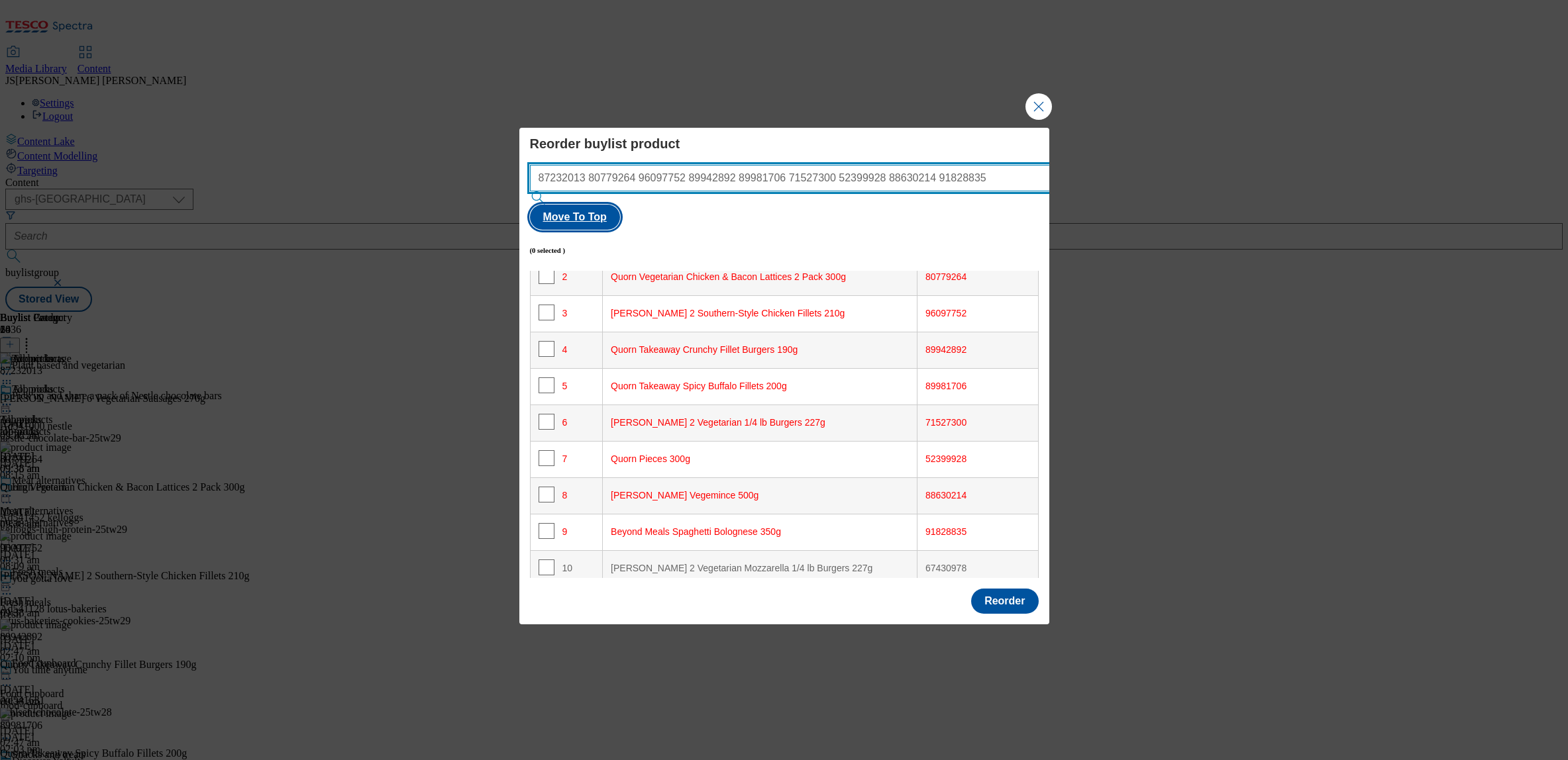
type input "87232013 80779264 96097752 89942892 89981706 71527300 52399928 88630214 91828835"
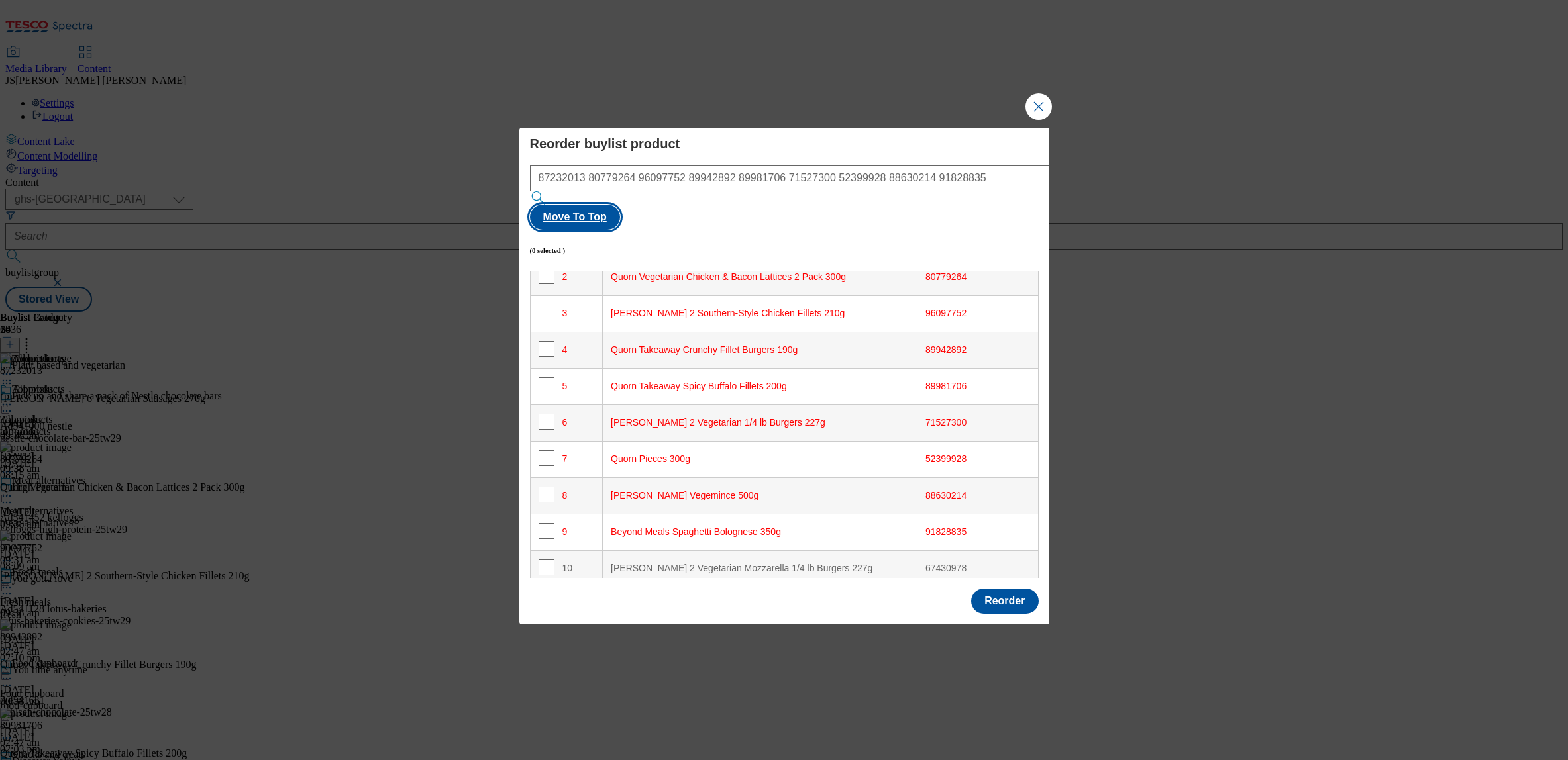
click at [620, 205] on button "Move To Top" at bounding box center [575, 217] width 90 height 25
checkbox input "true"
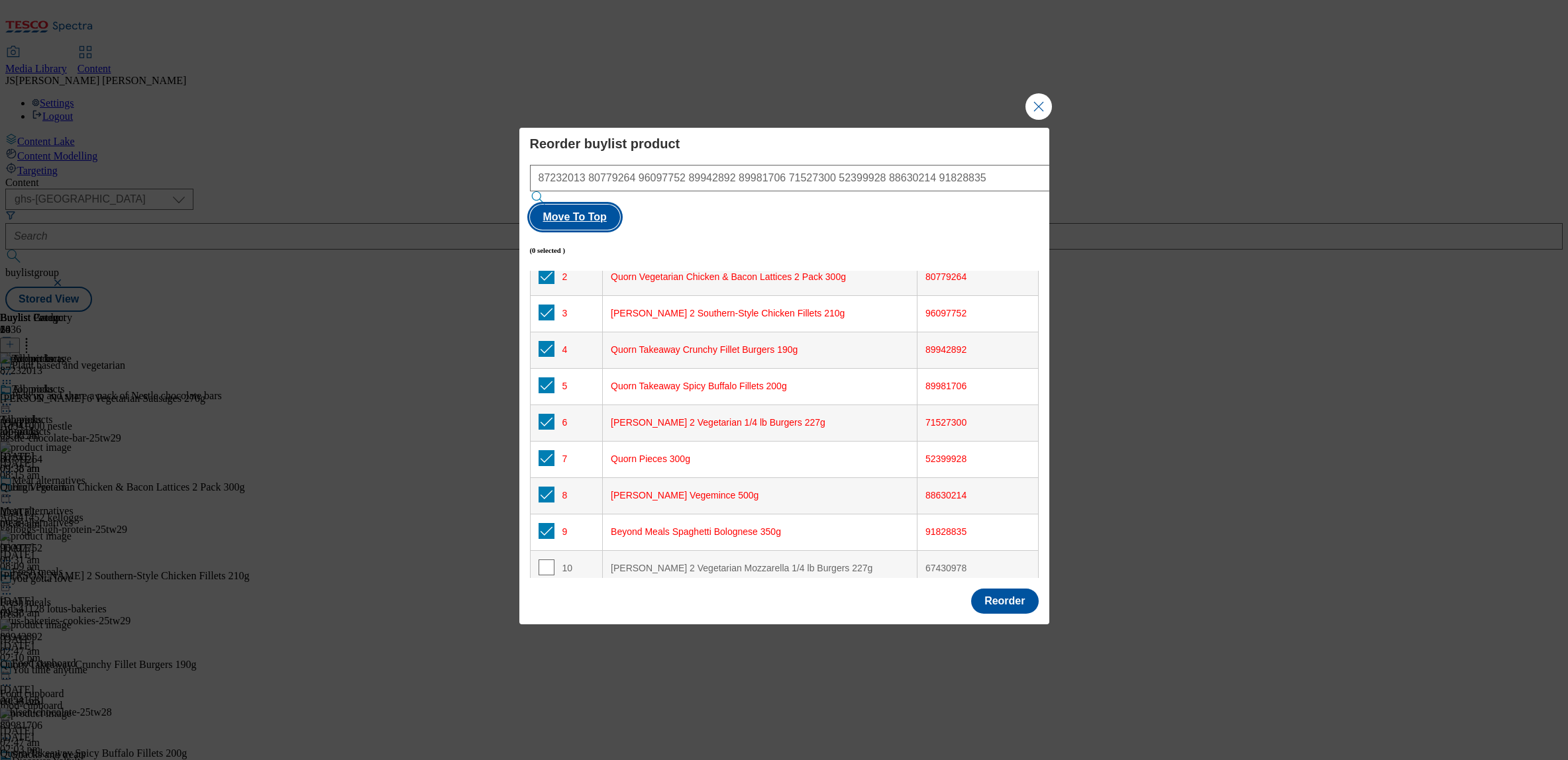
checkbox input "true"
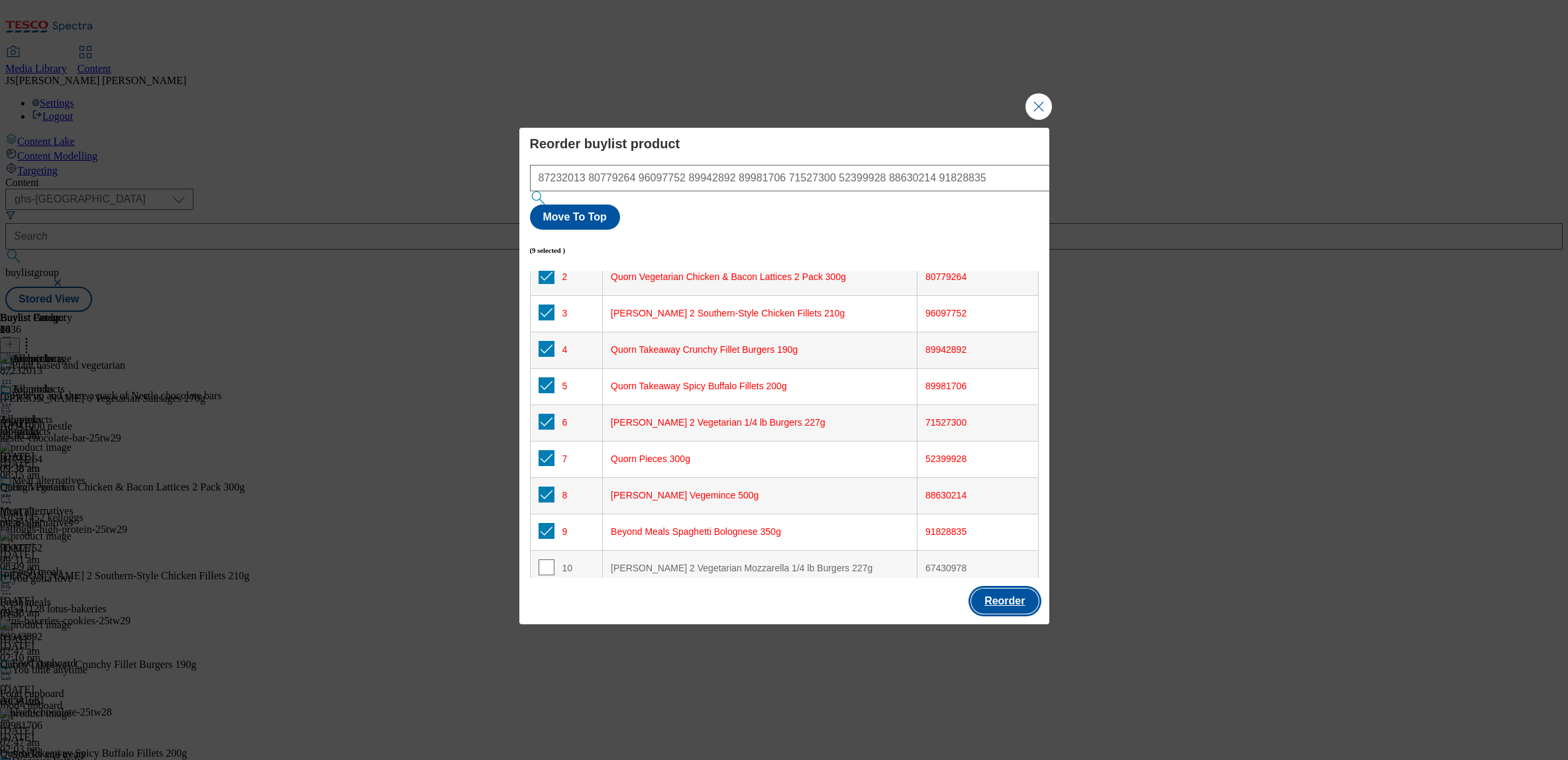
click at [1011, 589] on button "Reorder" at bounding box center [1004, 601] width 67 height 25
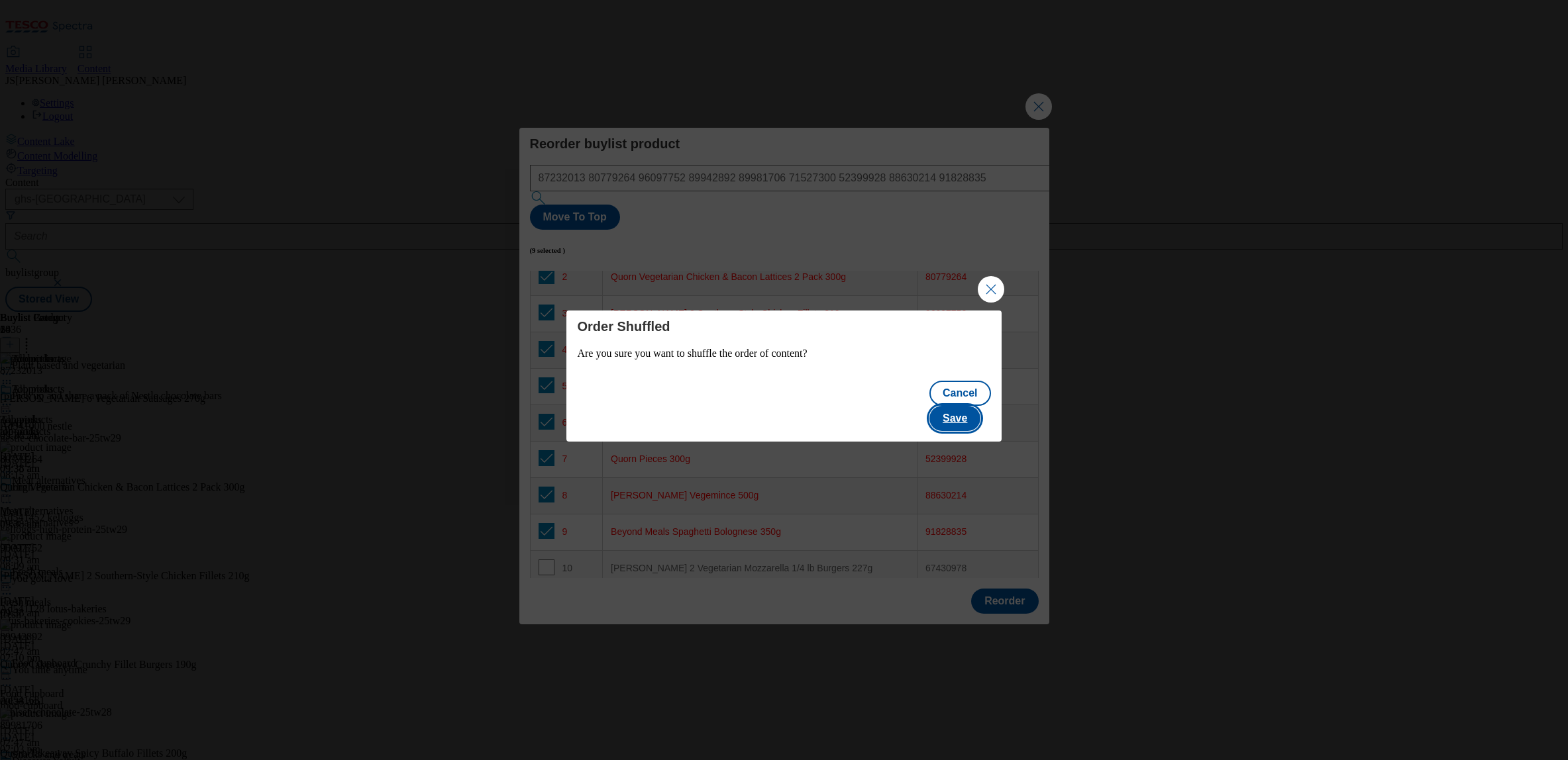
click at [960, 406] on button "Save" at bounding box center [955, 419] width 51 height 25
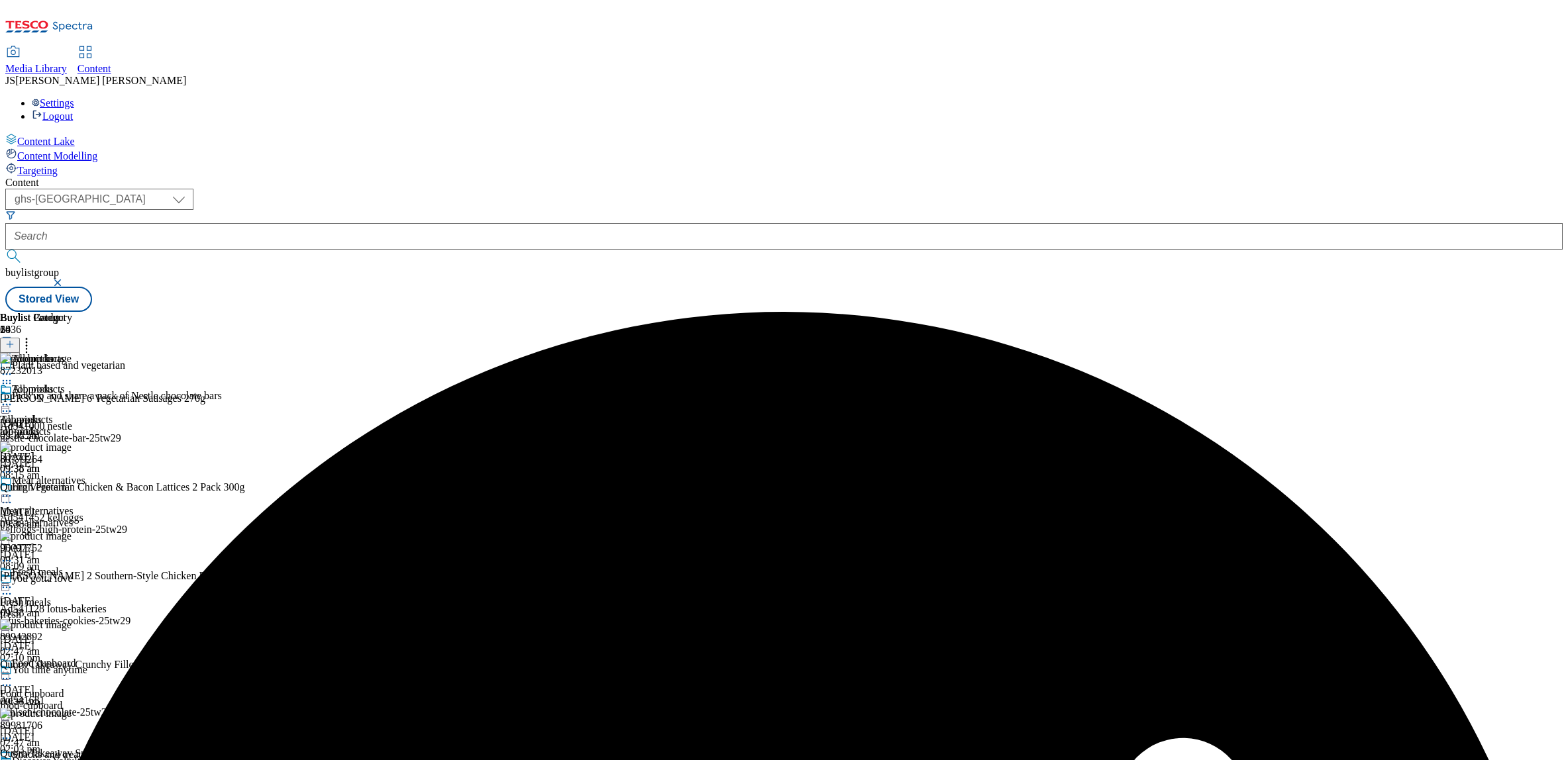
click at [13, 398] on icon at bounding box center [6, 404] width 13 height 13
click at [72, 489] on span "Preview" at bounding box center [57, 494] width 31 height 10
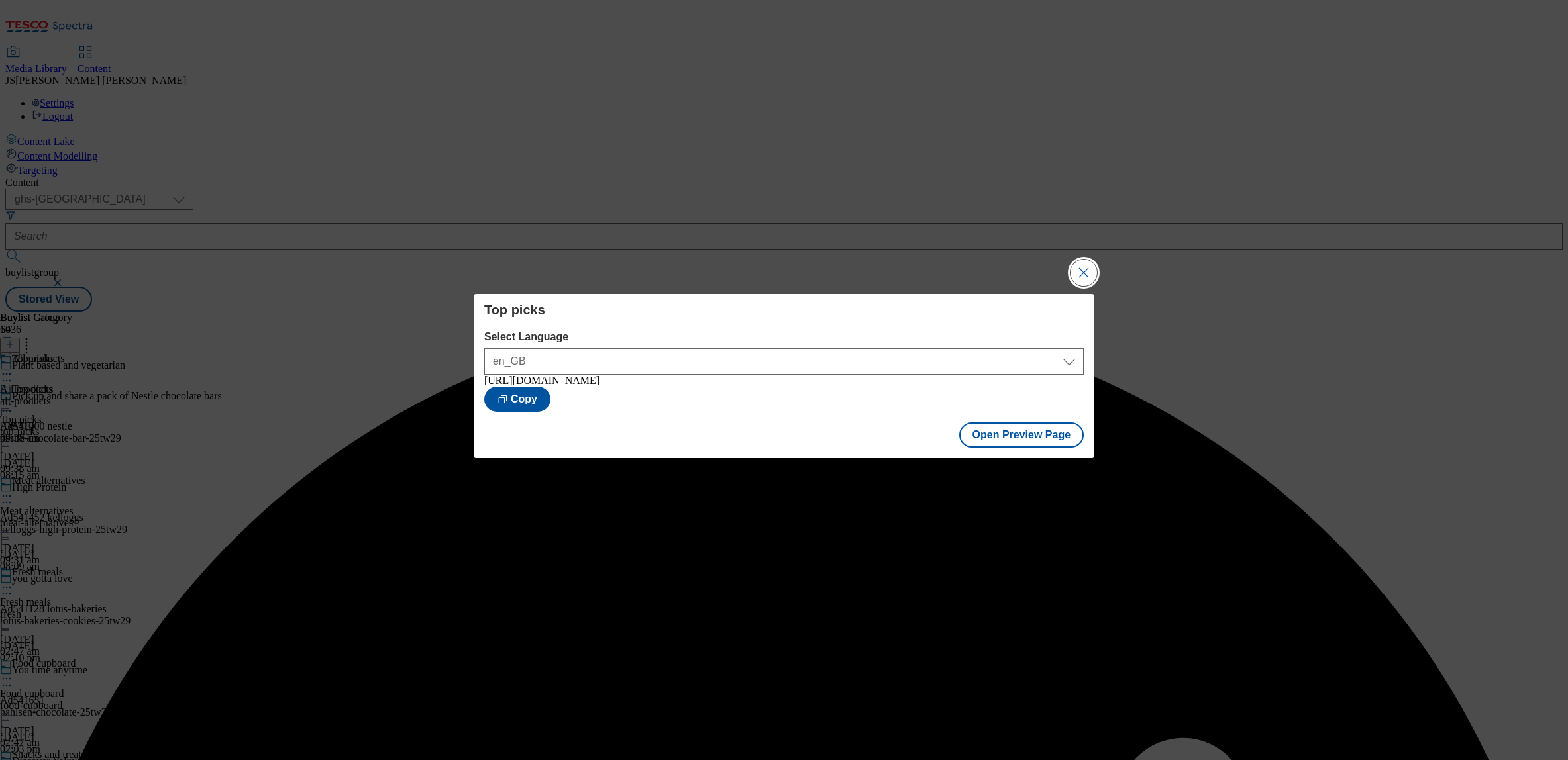
click at [1082, 271] on button "Close Modal" at bounding box center [1084, 272] width 26 height 26
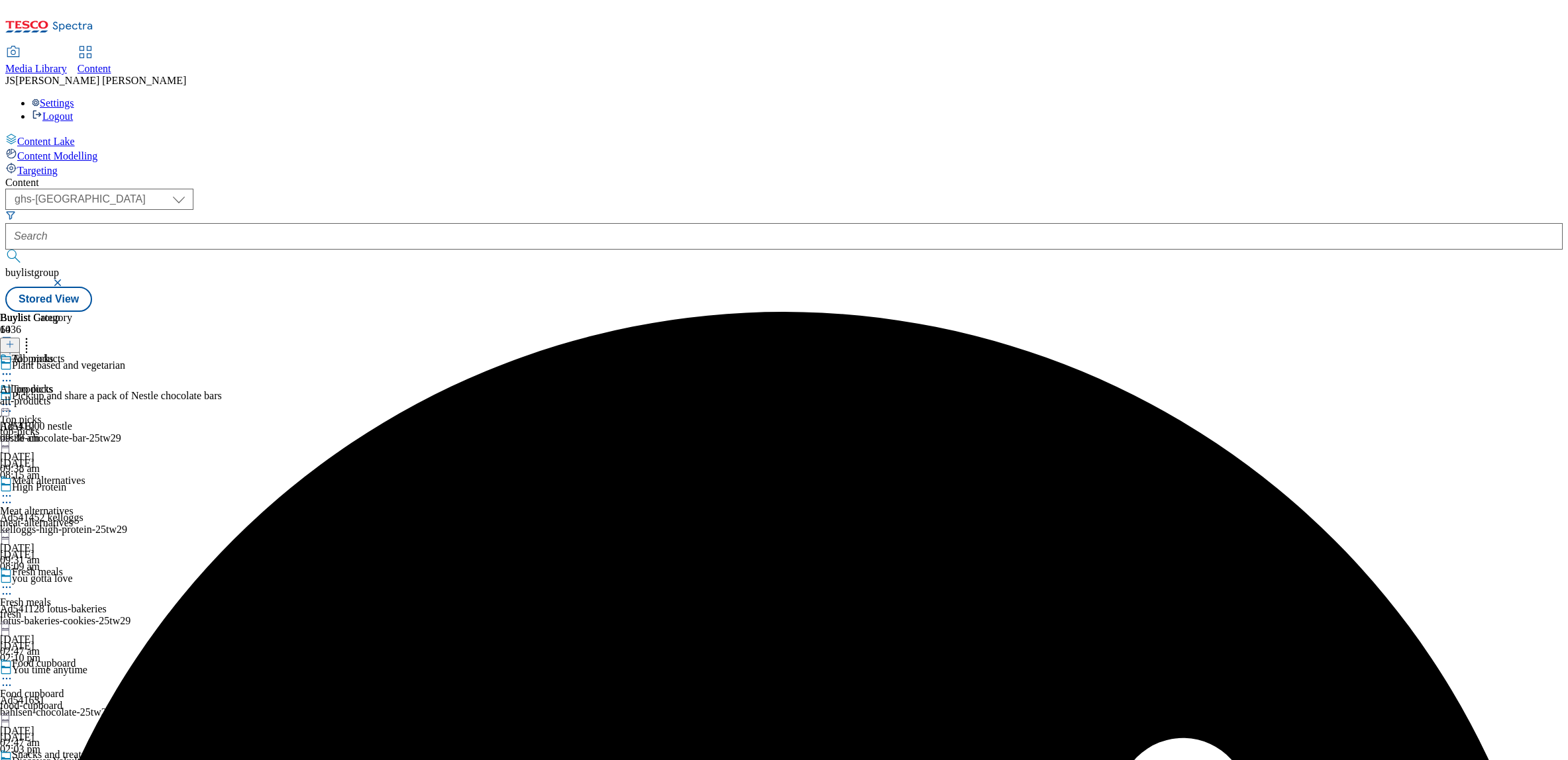
click at [13, 398] on icon at bounding box center [6, 404] width 13 height 13
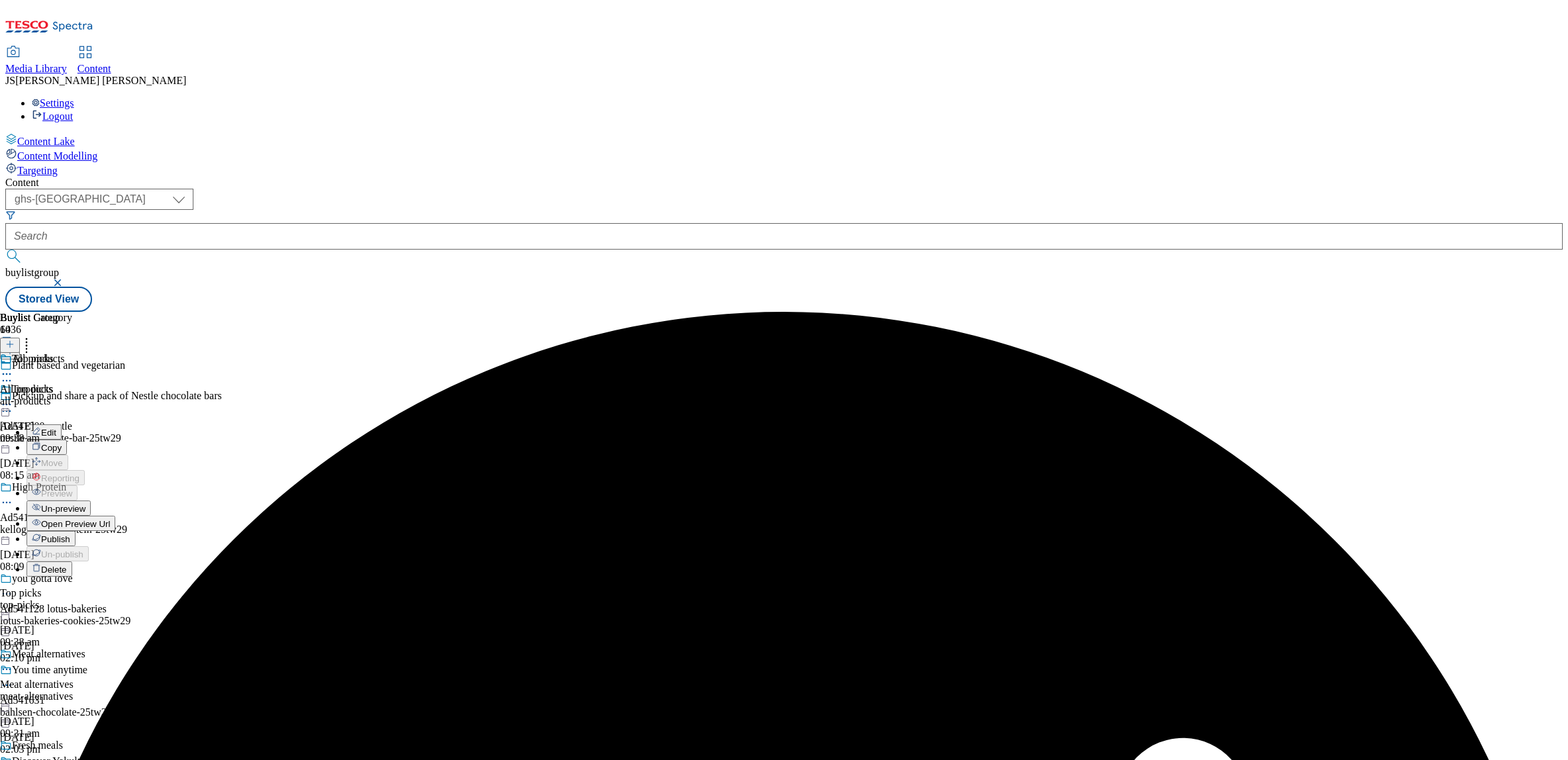
click at [70, 534] on span "Publish" at bounding box center [56, 539] width 29 height 10
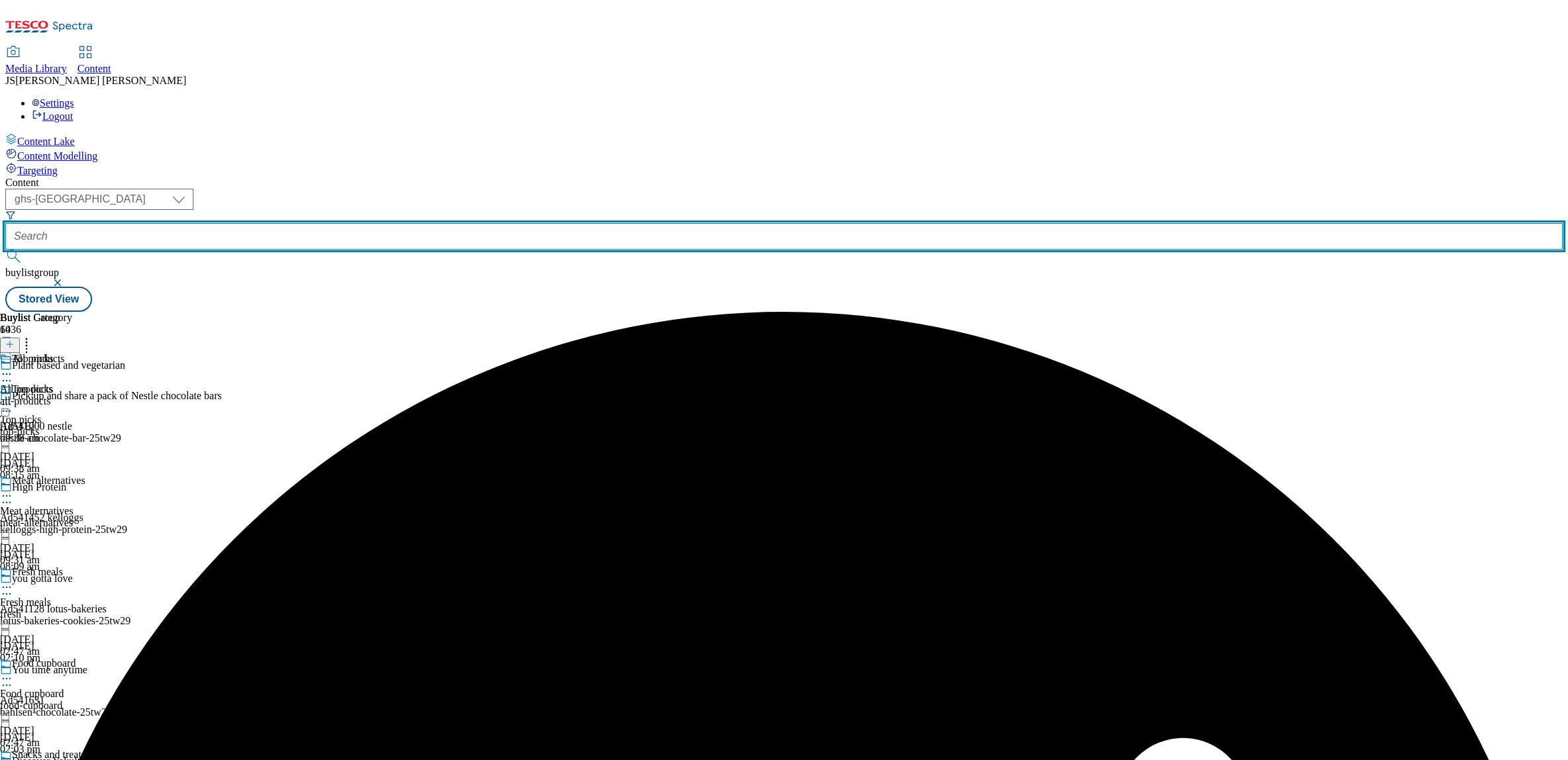
click at [321, 223] on input "text" at bounding box center [784, 237] width 1558 height 26
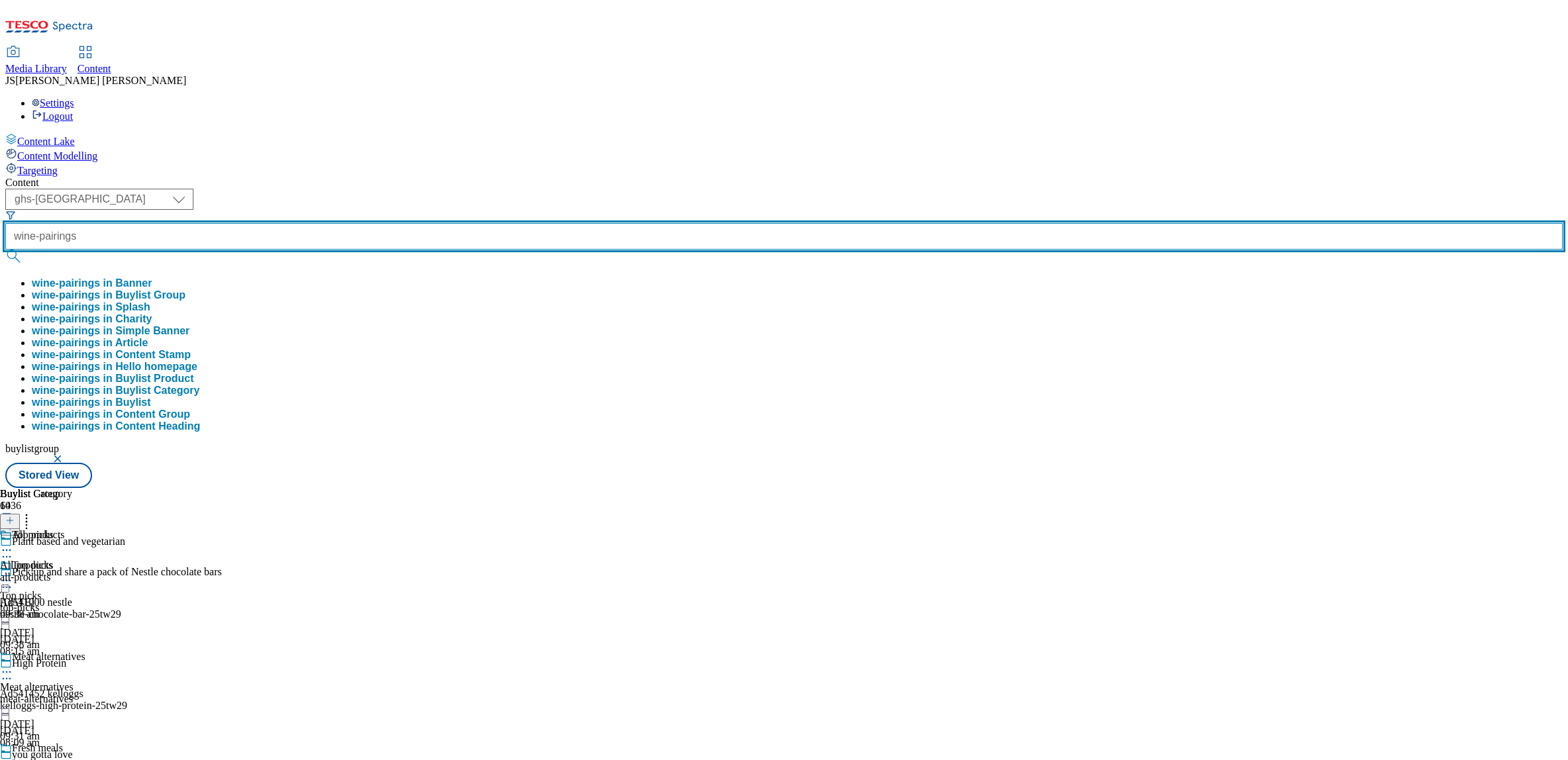
type input "wine-pairings"
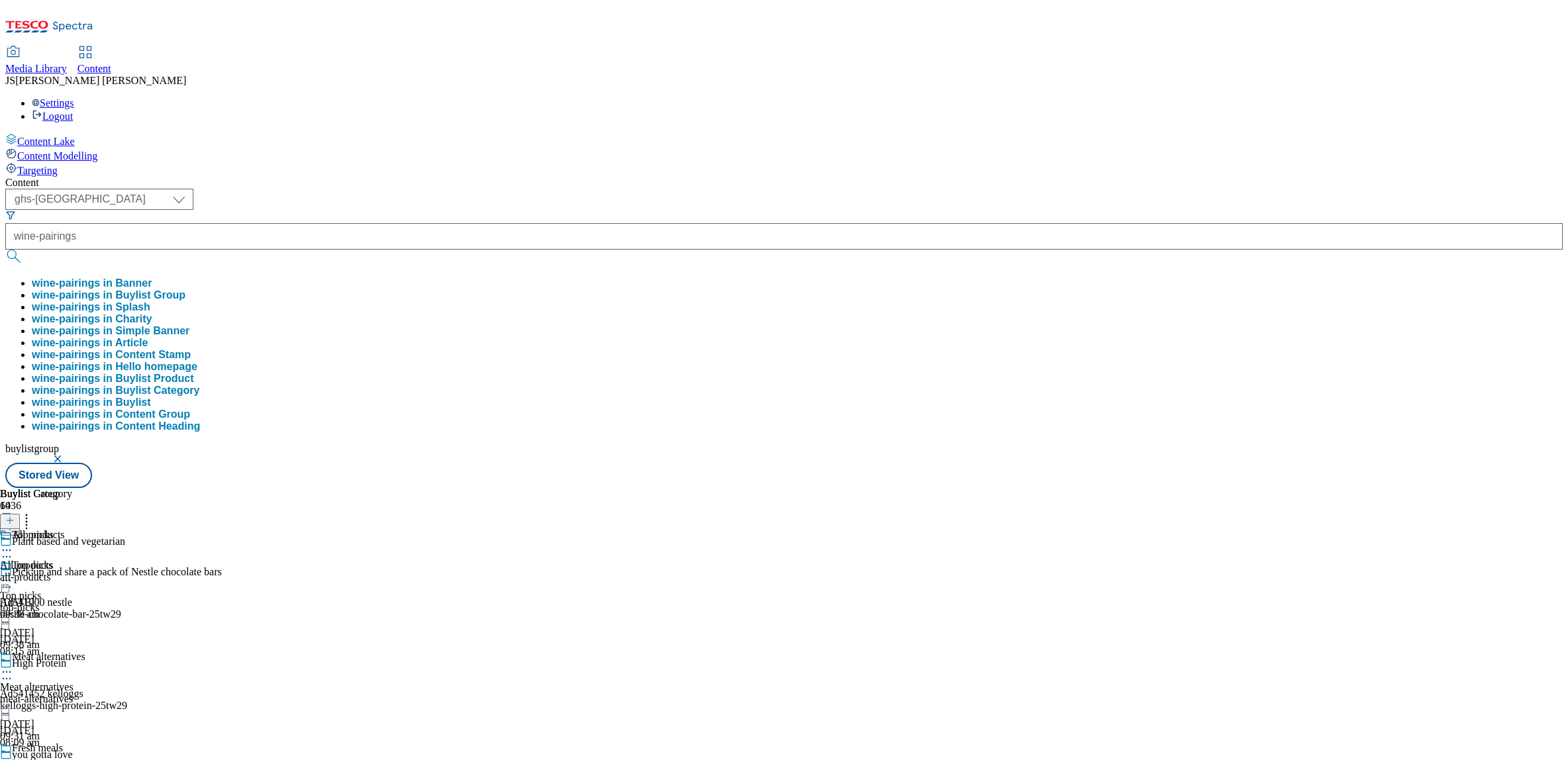
click at [186, 290] on button "wine-pairings in Buylist Group" at bounding box center [108, 295] width 154 height 12
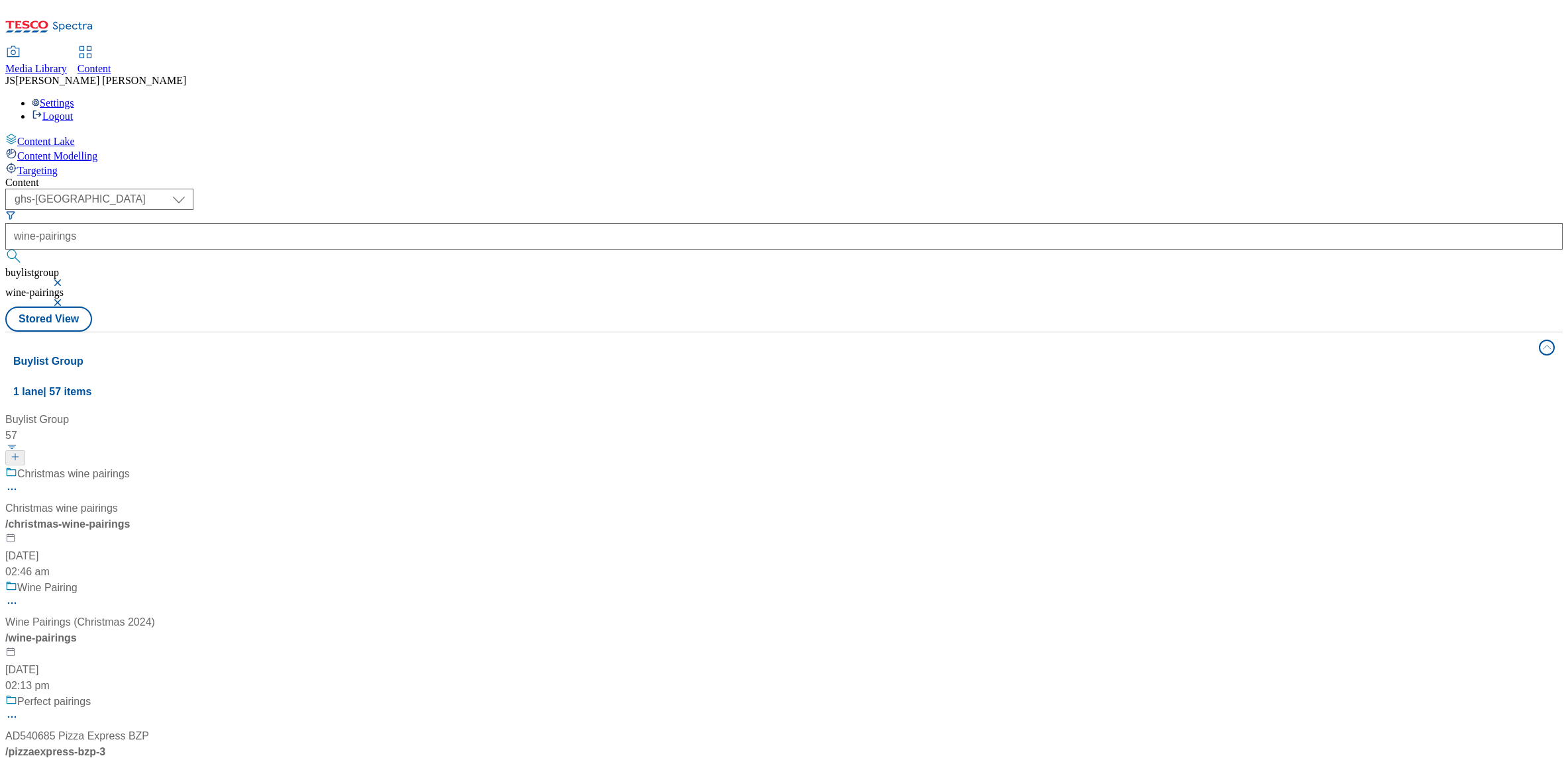
click at [171, 517] on div "/ christmas-wine-pairings" at bounding box center [88, 524] width 166 height 16
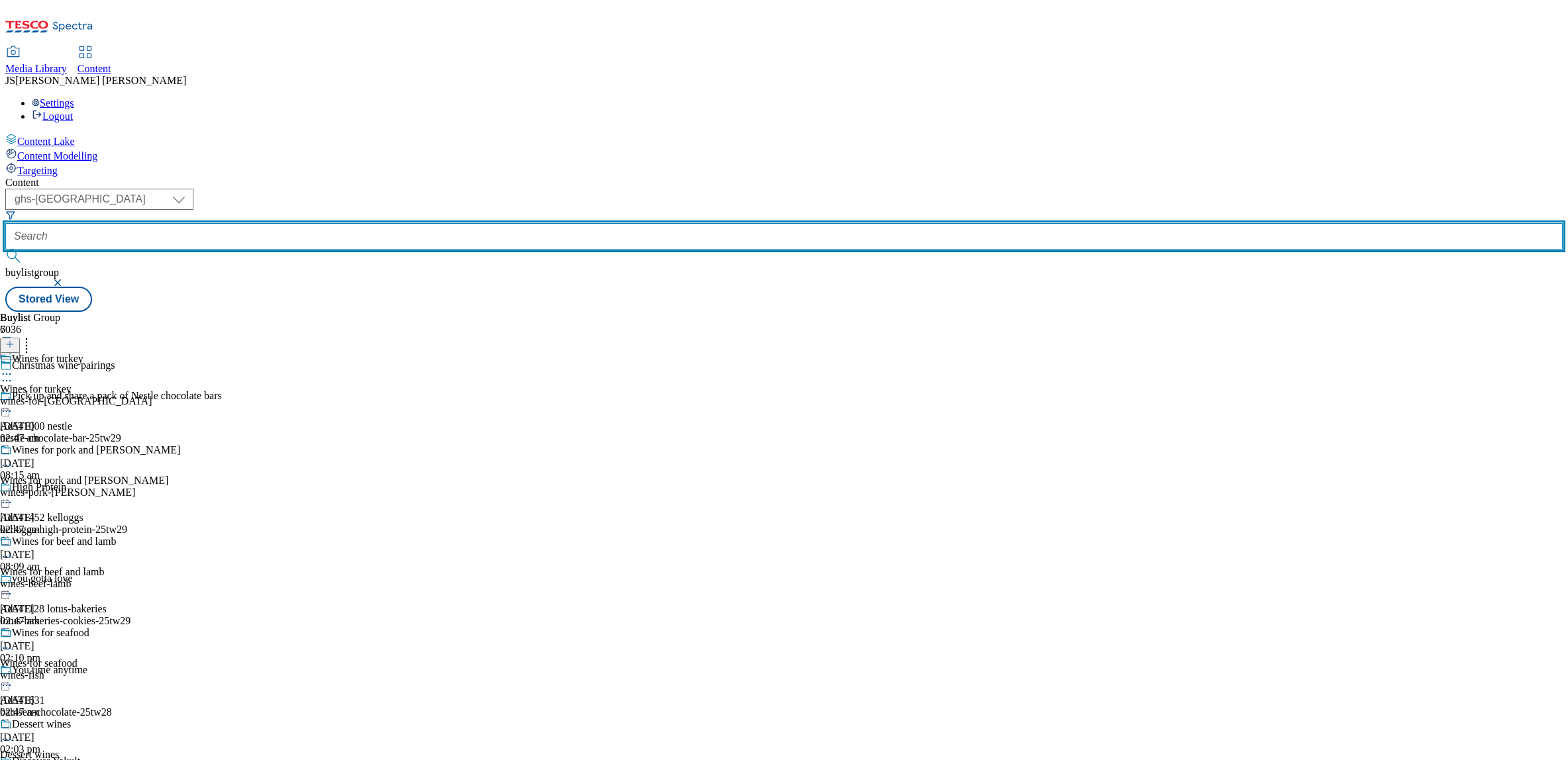
click at [324, 223] on input "text" at bounding box center [784, 237] width 1558 height 26
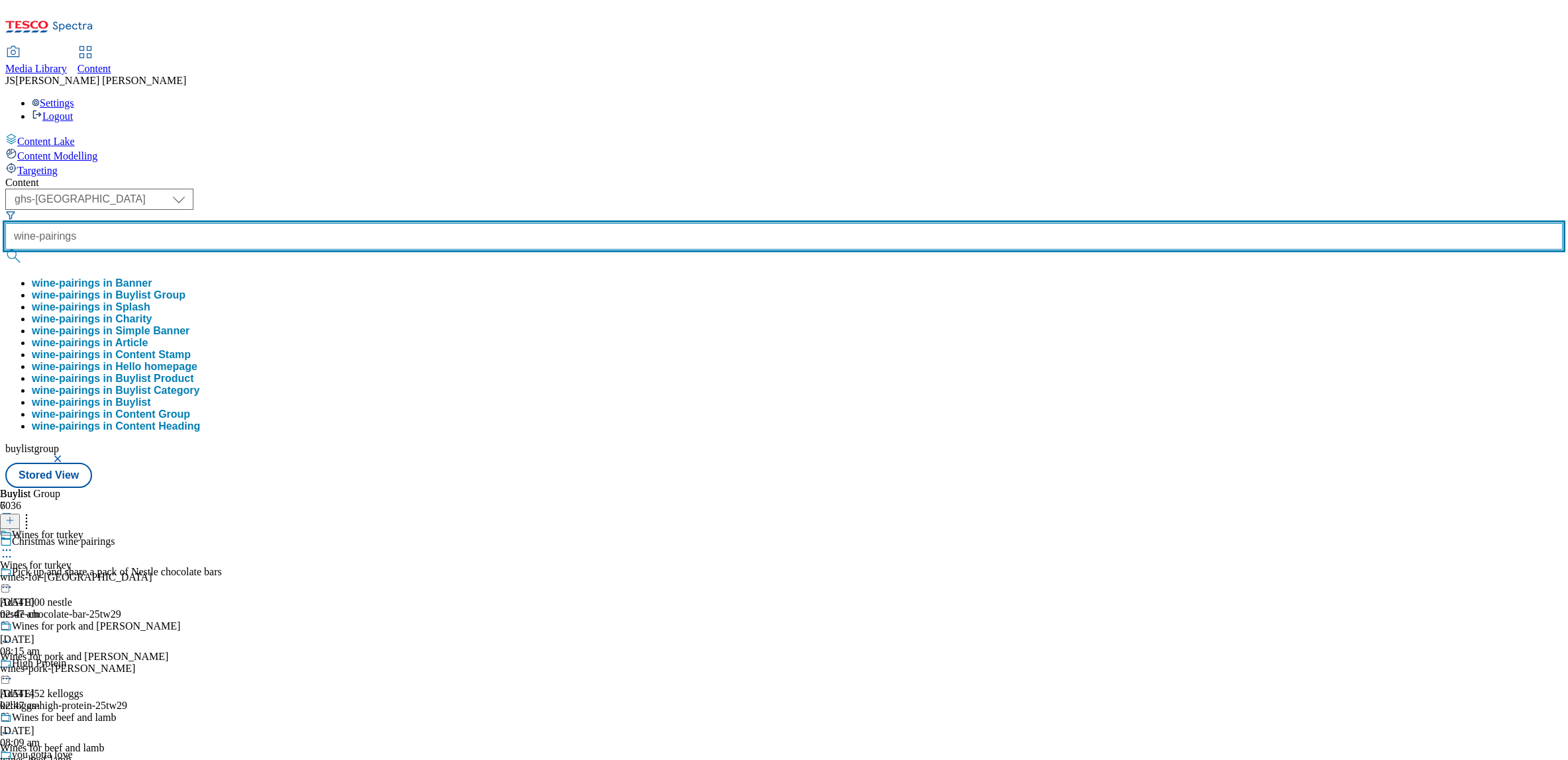
type input "wine-pairings"
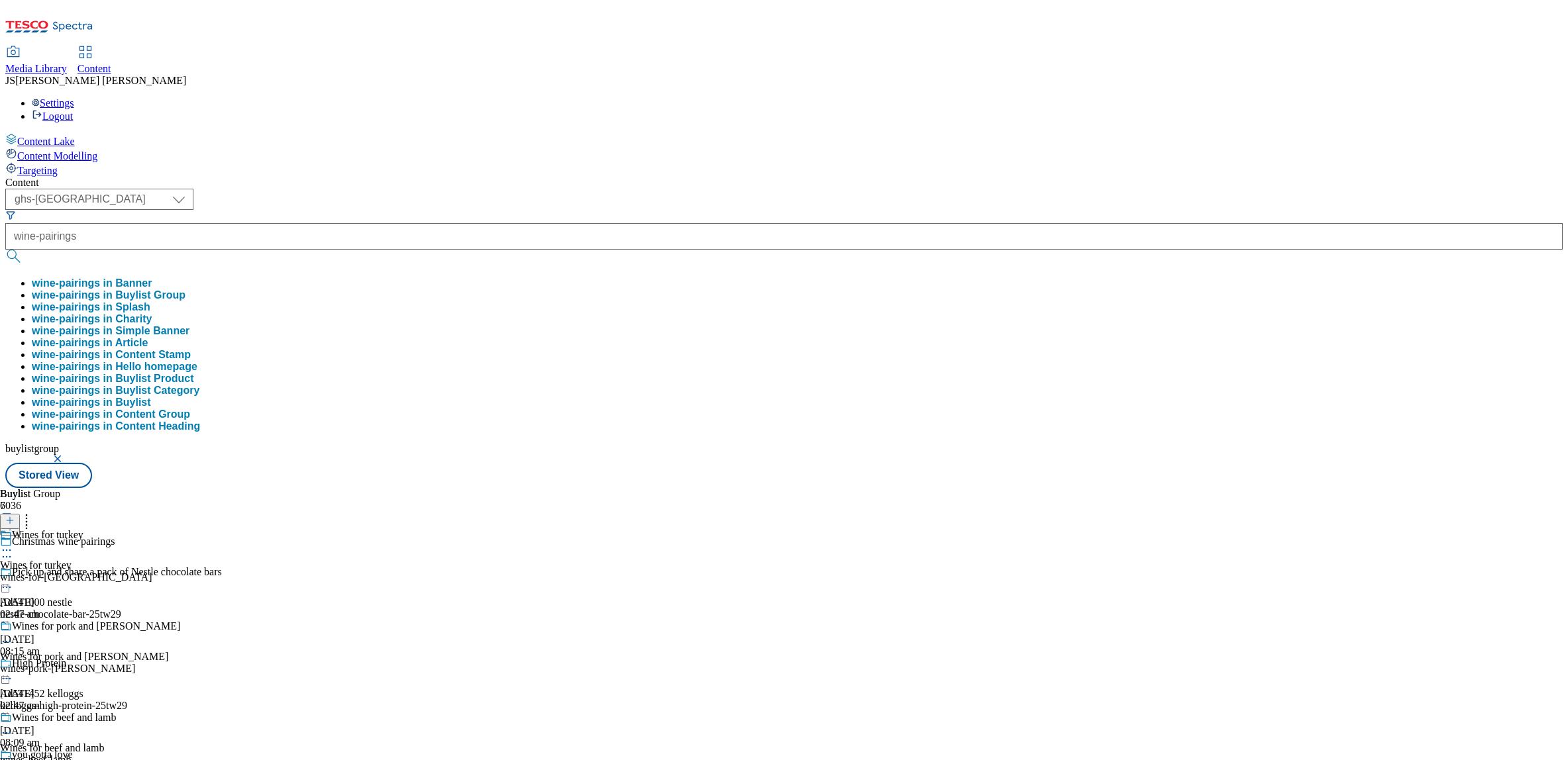
click at [186, 290] on button "wine-pairings in Buylist Group" at bounding box center [108, 295] width 154 height 12
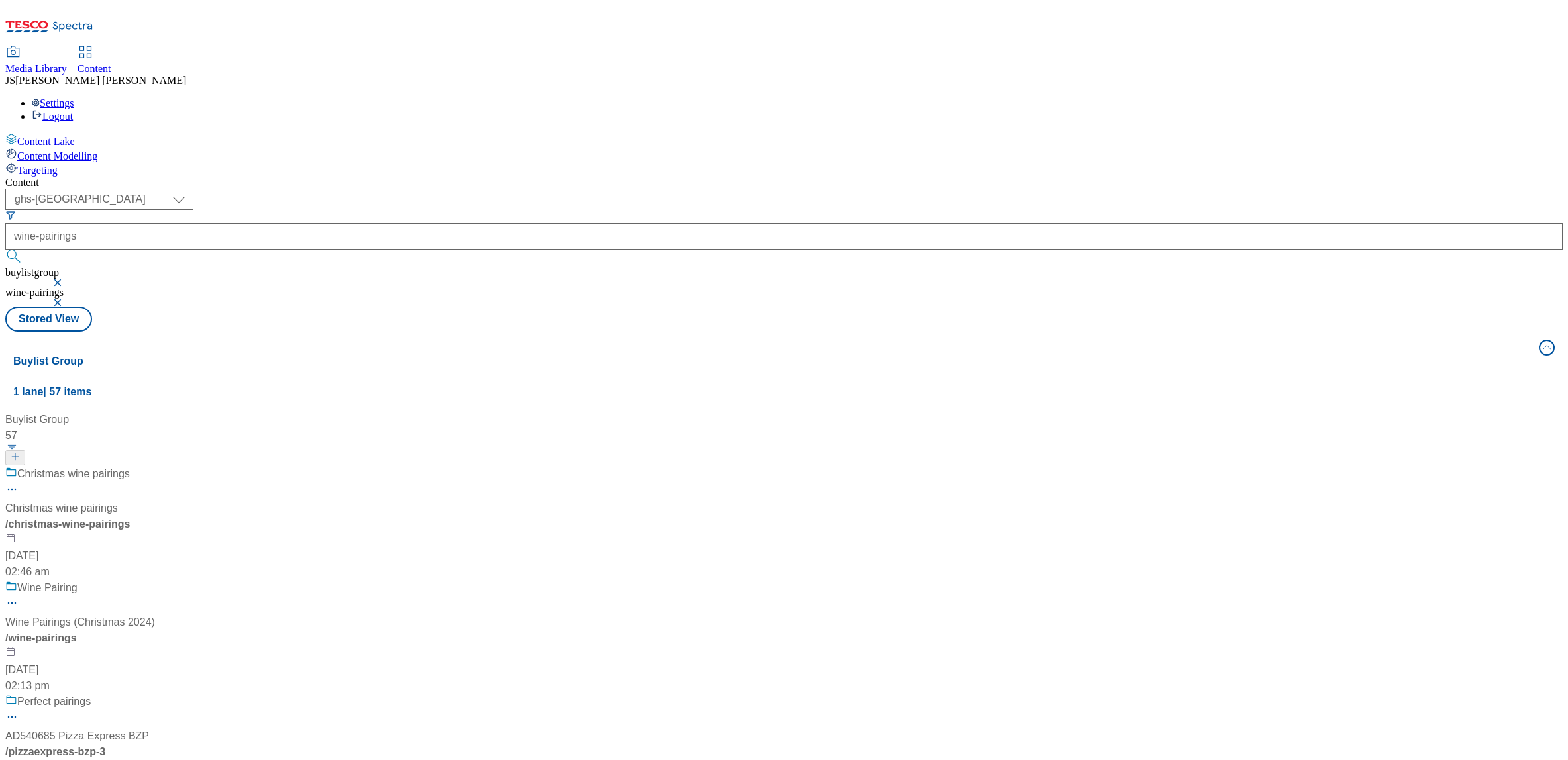
scroll to position [113, 0]
click at [171, 630] on div "/ wine-pairings" at bounding box center [88, 638] width 166 height 16
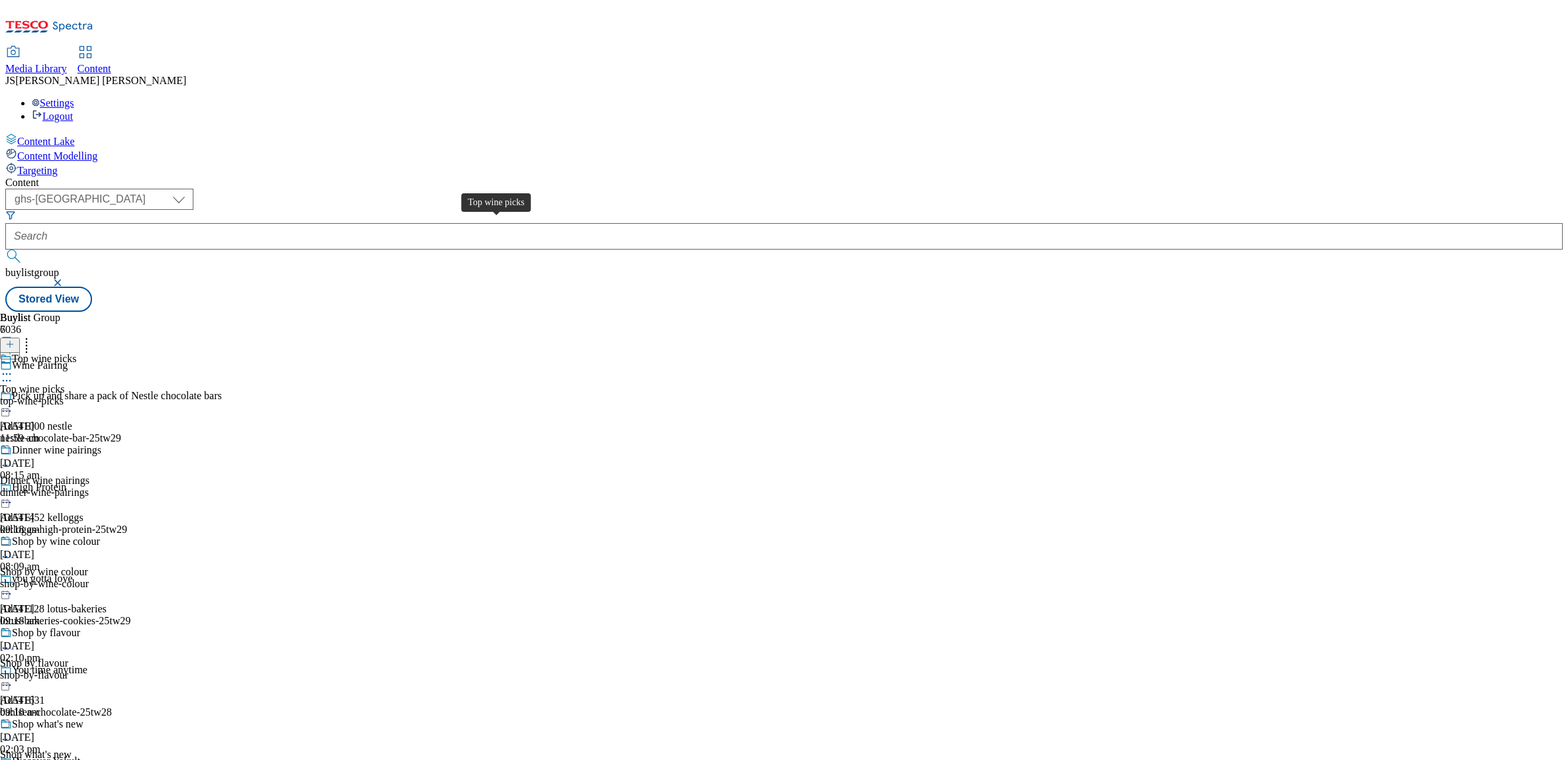
click at [65, 383] on div "Top wine picks" at bounding box center [32, 389] width 65 height 12
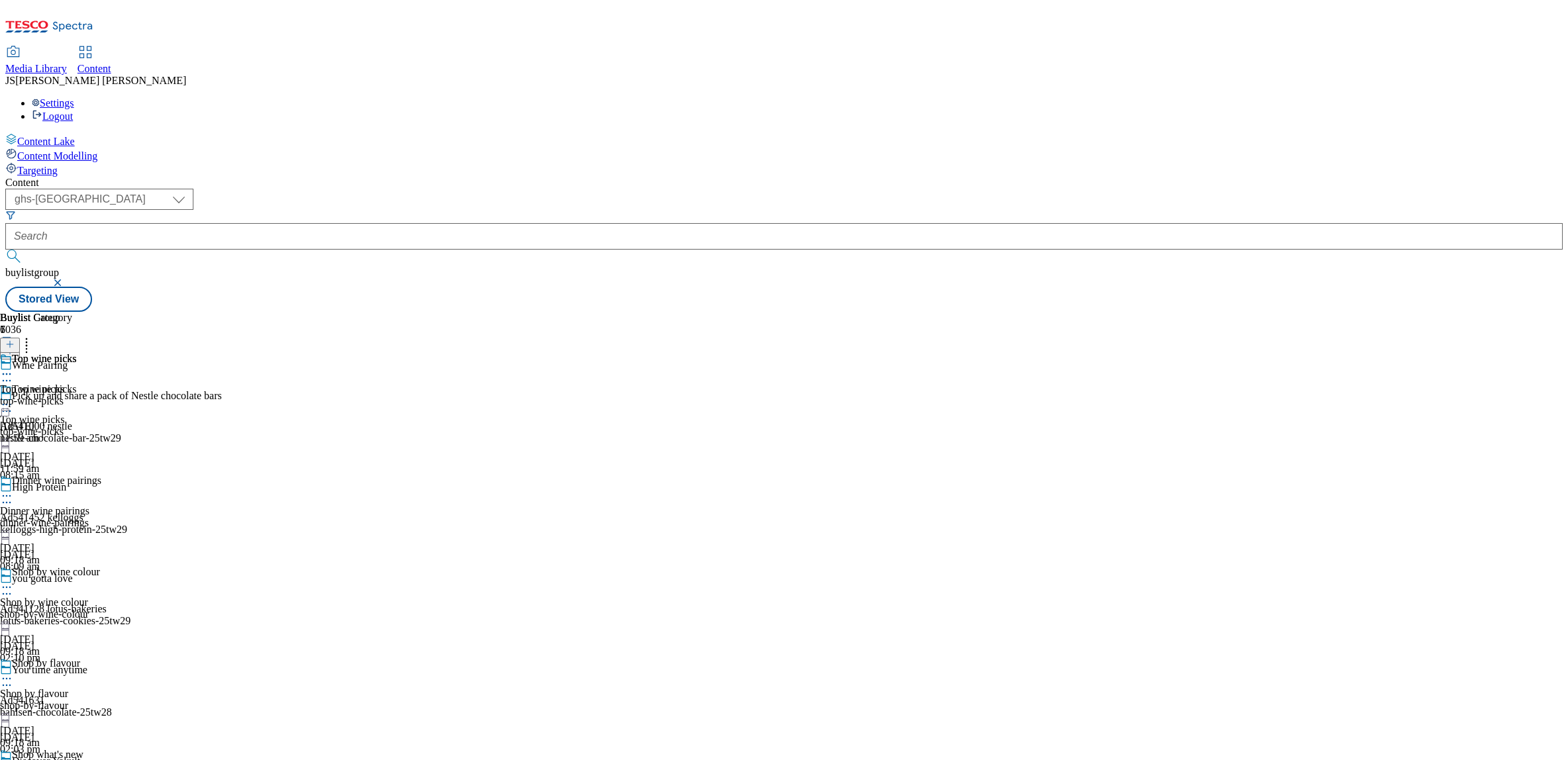
click at [13, 398] on icon at bounding box center [6, 404] width 13 height 13
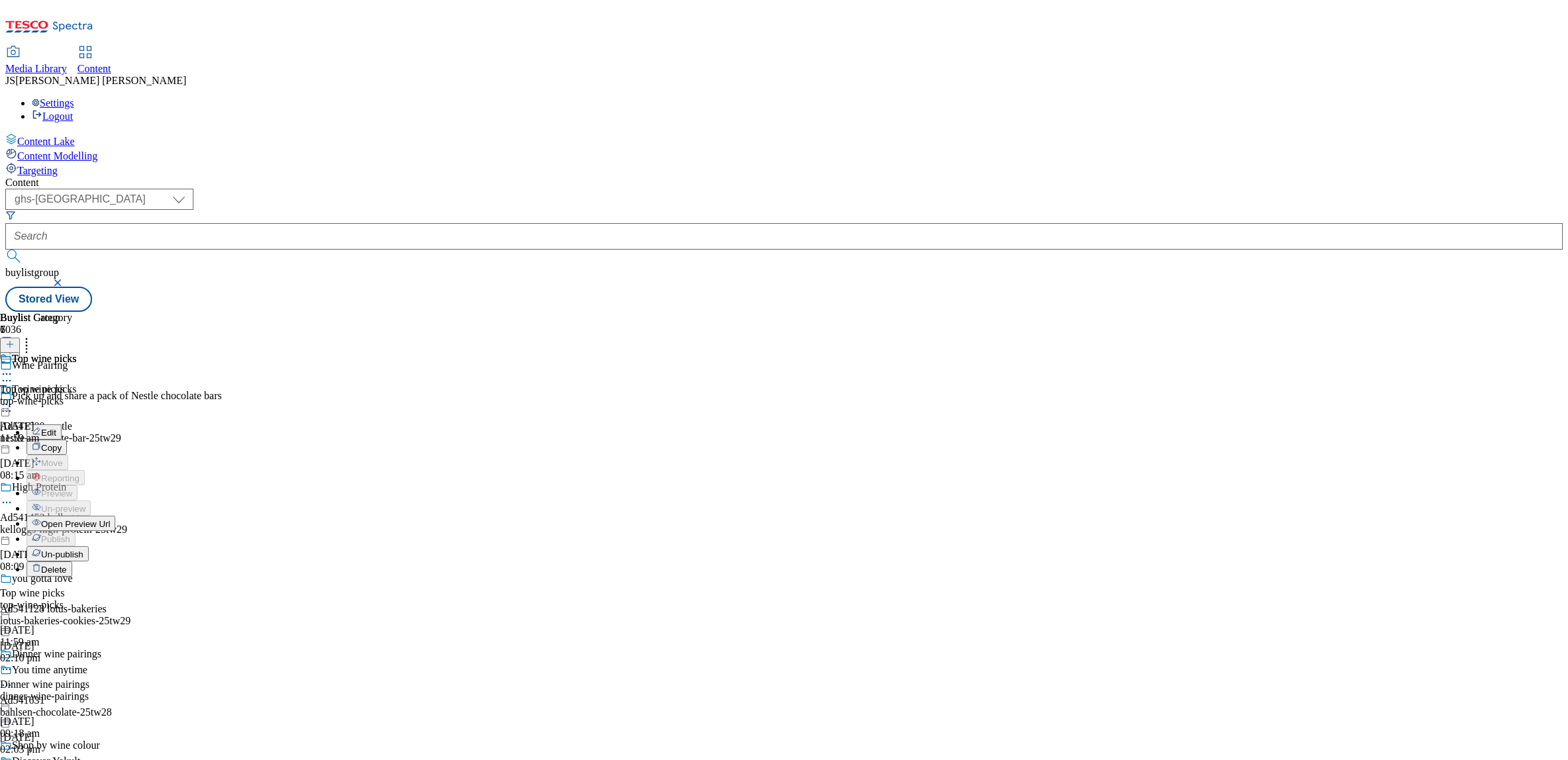
click at [83, 550] on span "Un-publish" at bounding box center [62, 554] width 42 height 10
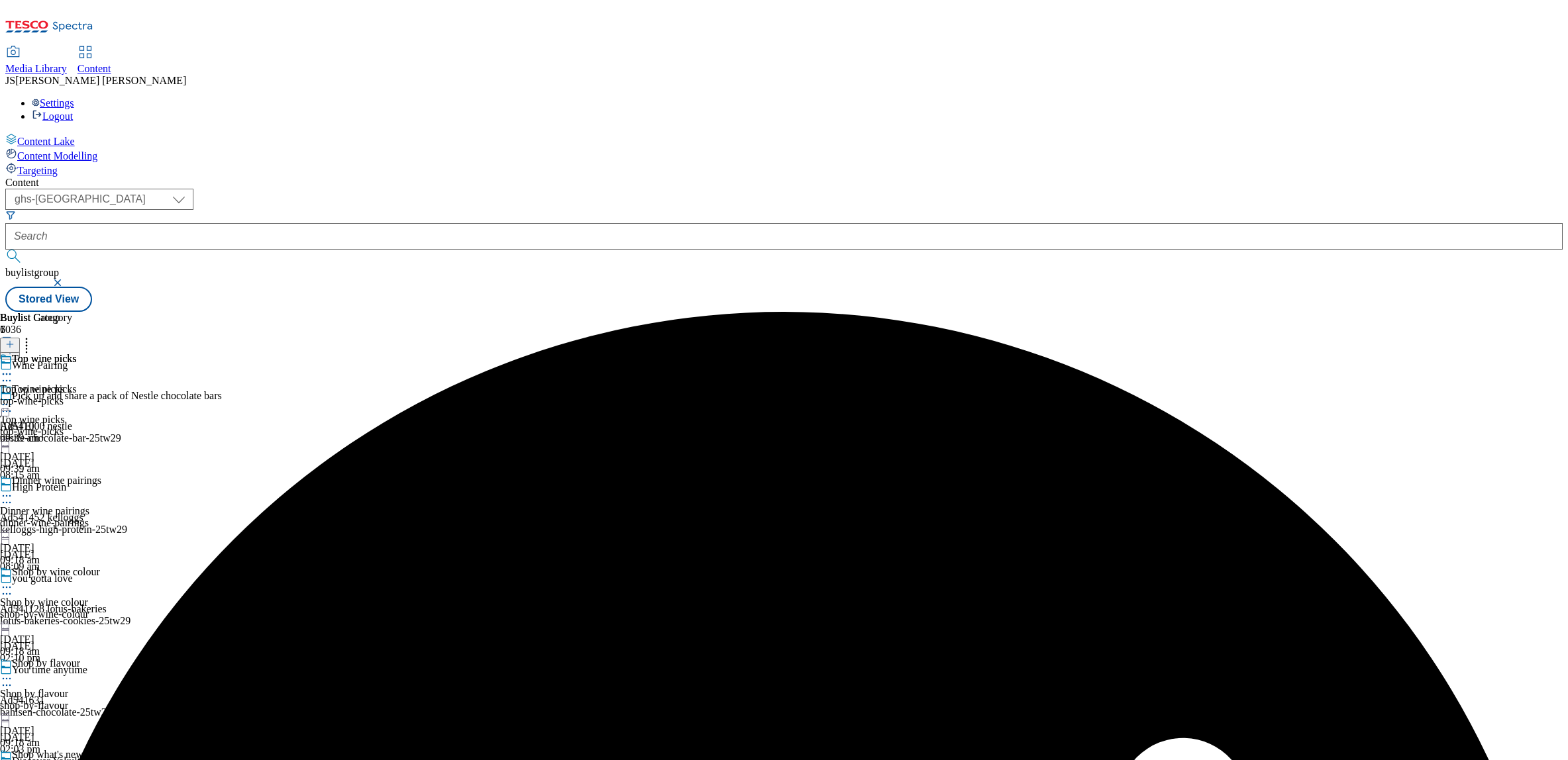
click at [13, 398] on icon at bounding box center [6, 404] width 13 height 13
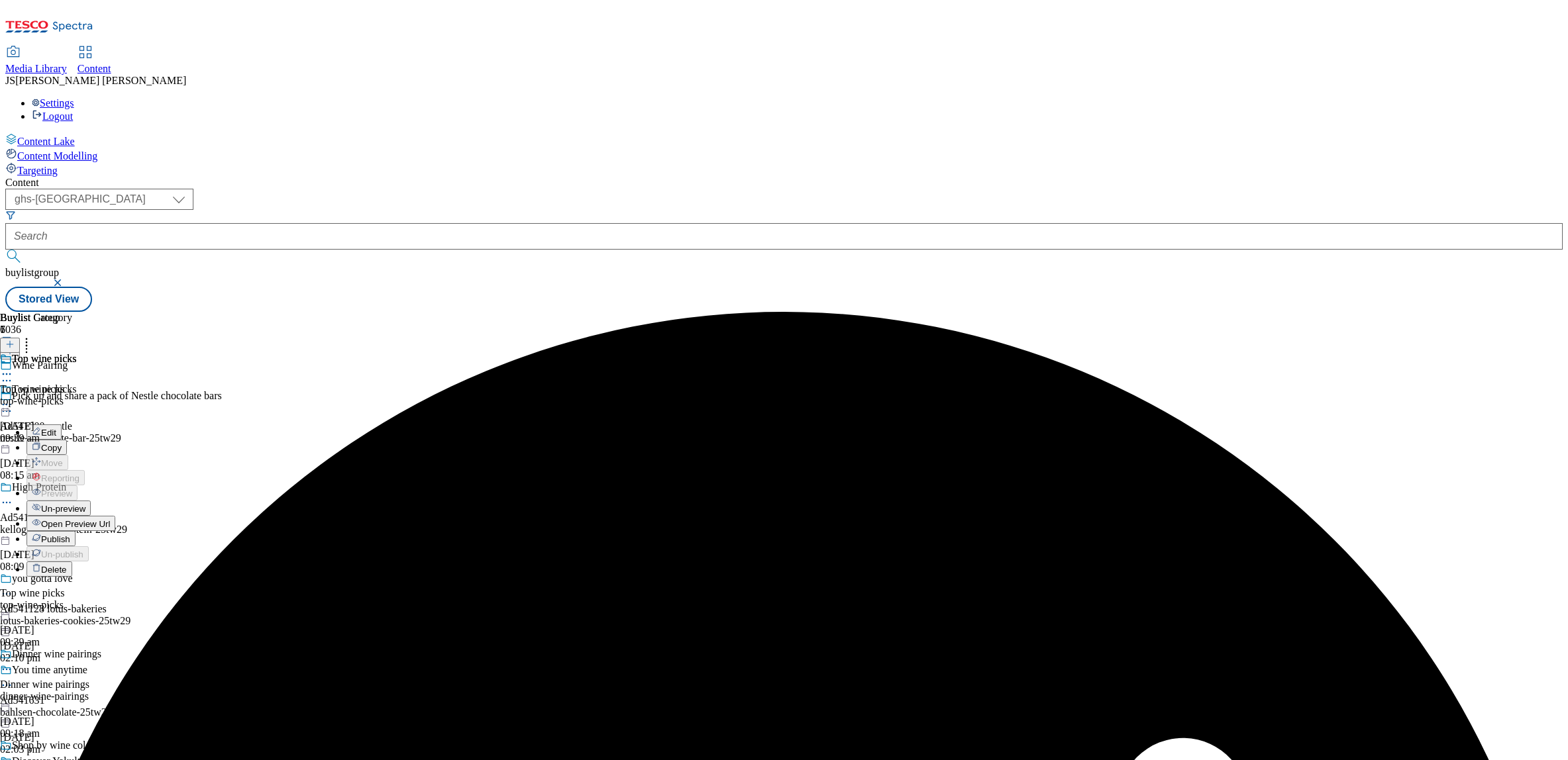
click at [86, 504] on span "Un-preview" at bounding box center [63, 509] width 44 height 10
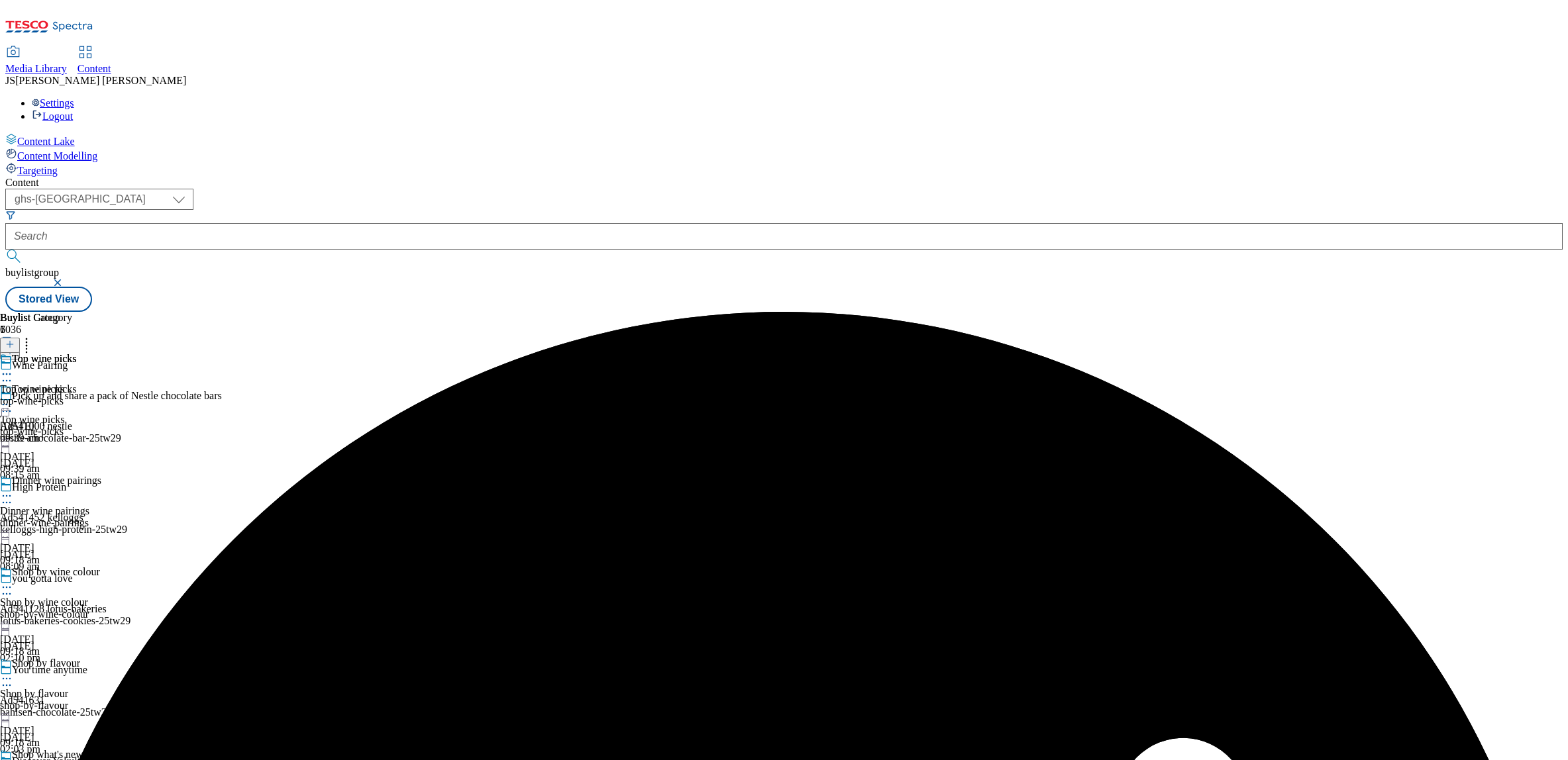
click at [77, 395] on div "top-wine-picks" at bounding box center [38, 401] width 77 height 12
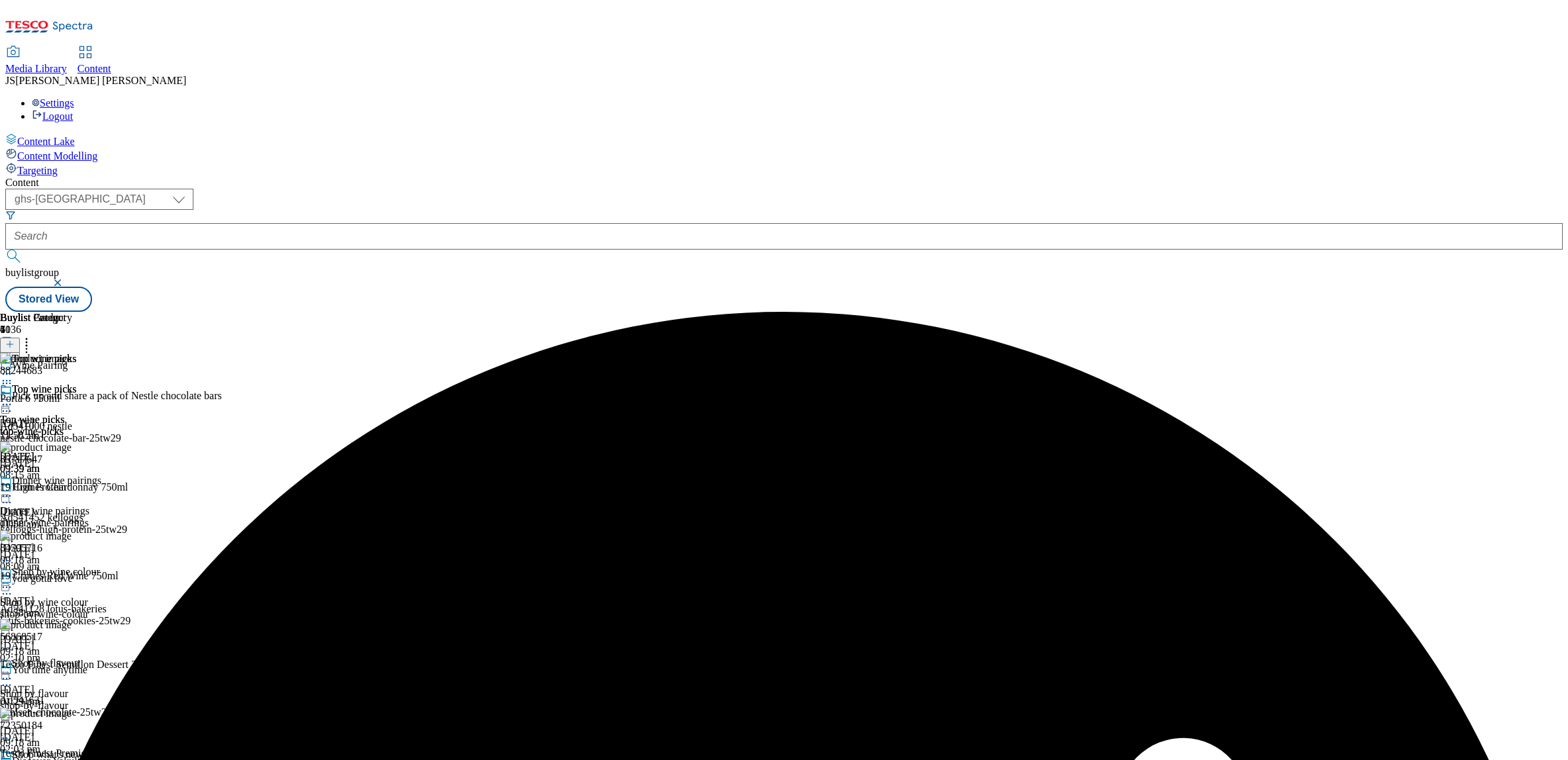
click at [14, 340] on icon at bounding box center [10, 344] width 9 height 9
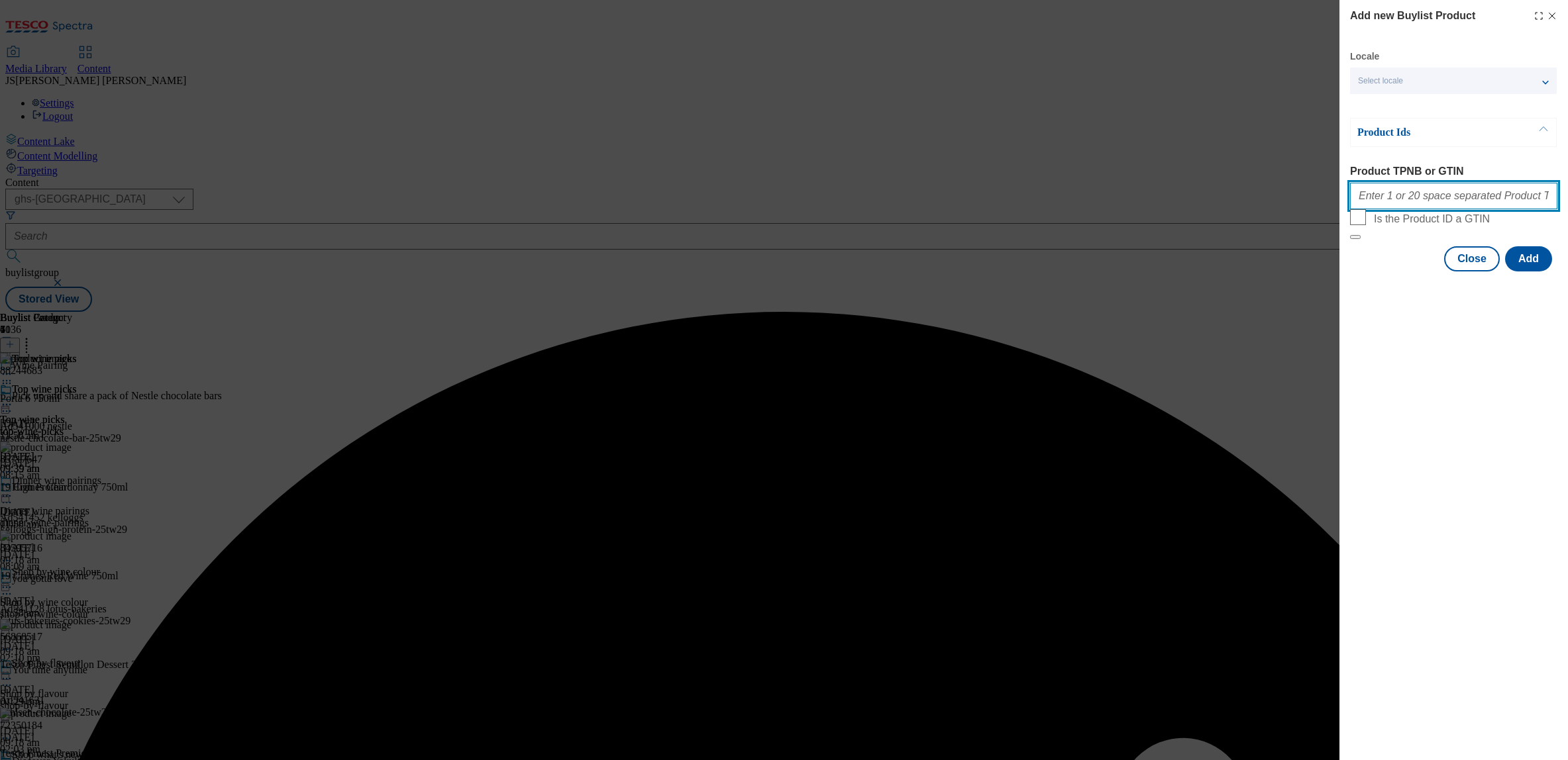
click at [1390, 197] on input "Product TPNB or GTIN" at bounding box center [1453, 196] width 208 height 26
paste input "52429439"
type input "5242943"
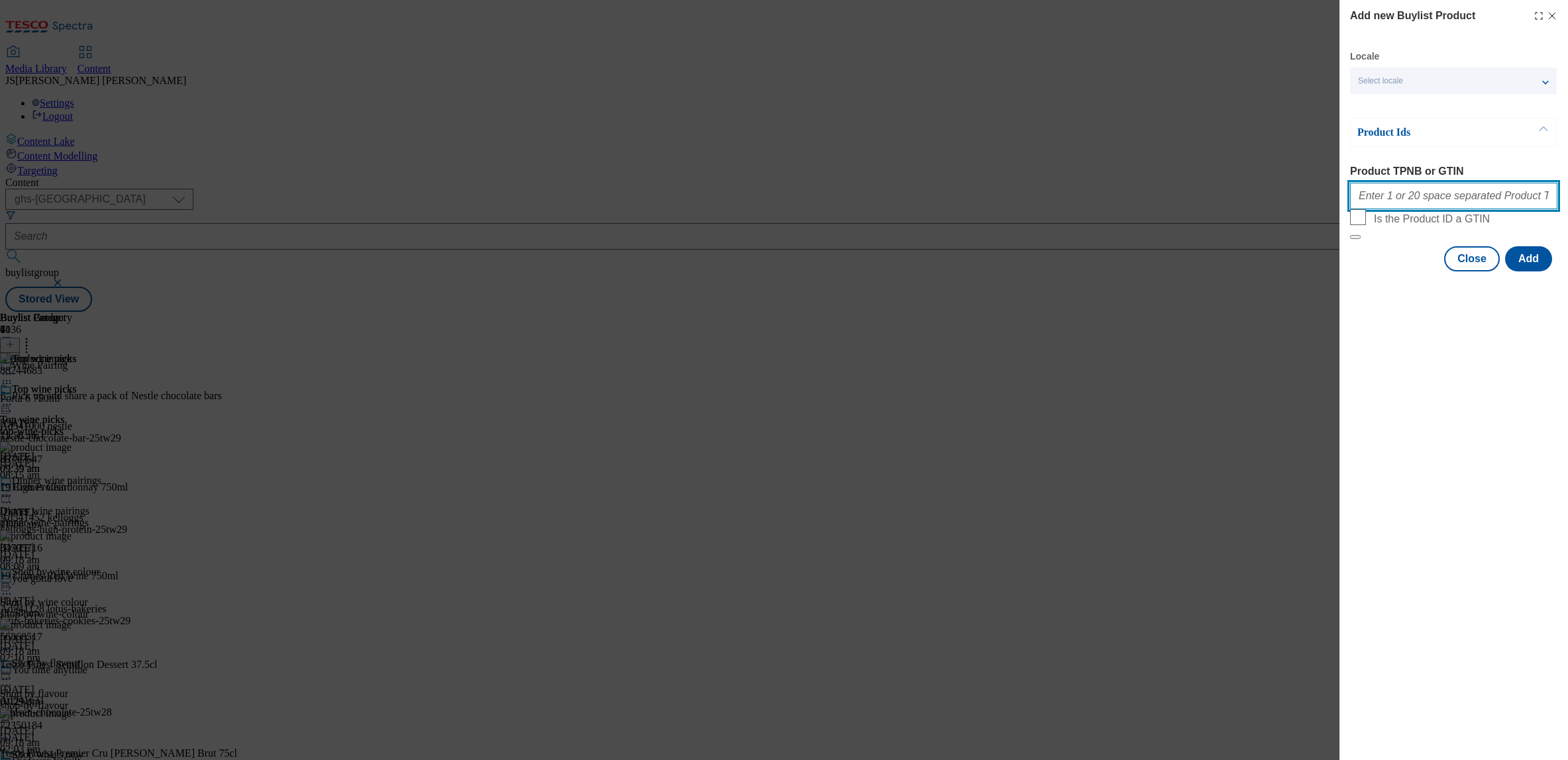
paste input "52429439"
type input "52429439"
click at [1545, 272] on button "Add" at bounding box center [1529, 259] width 47 height 25
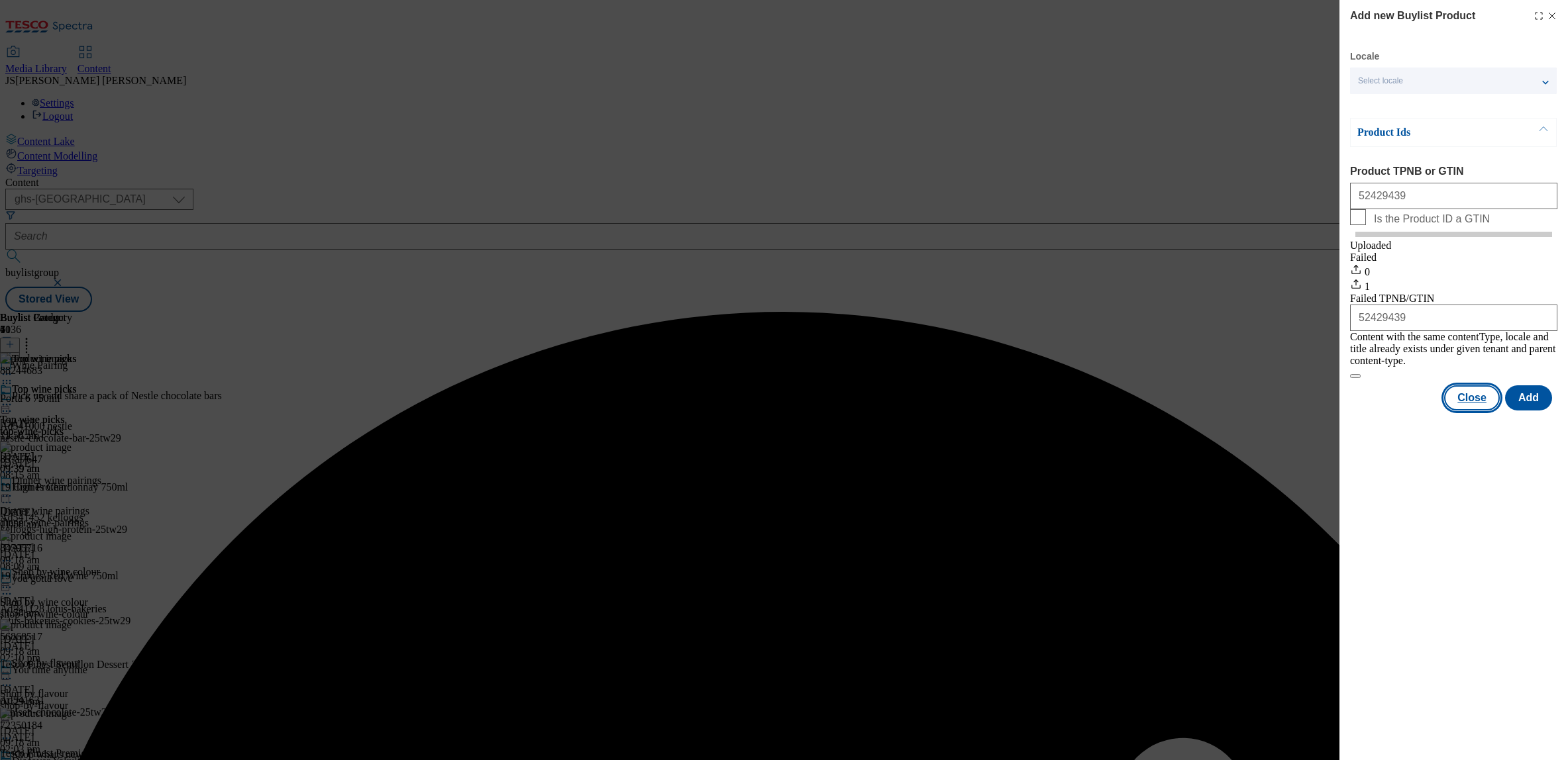
drag, startPoint x: 1482, startPoint y: 408, endPoint x: 1475, endPoint y: 407, distance: 7.1
click at [1482, 408] on button "Close" at bounding box center [1472, 398] width 56 height 25
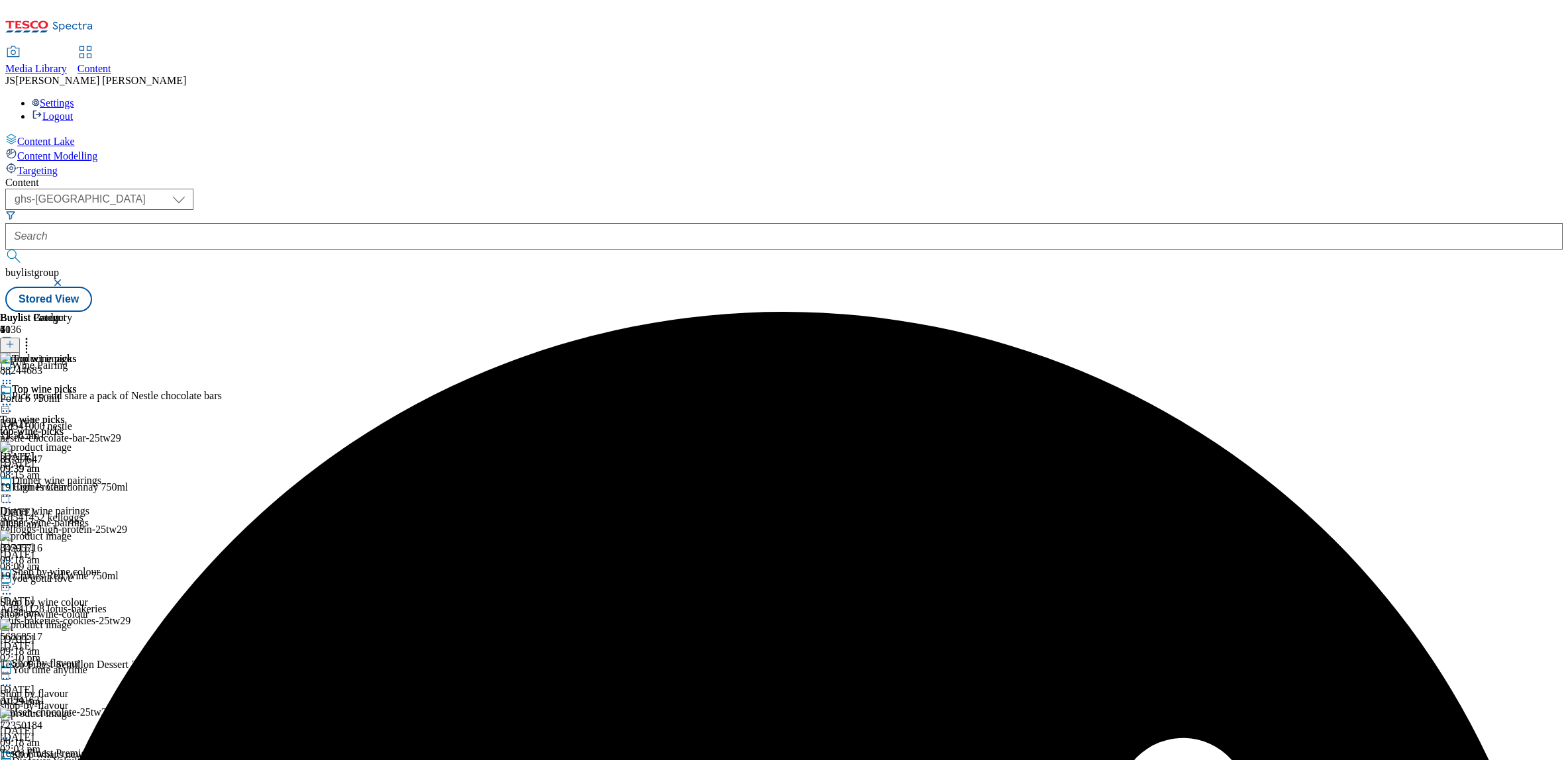
click at [28, 345] on circle at bounding box center [26, 346] width 2 height 2
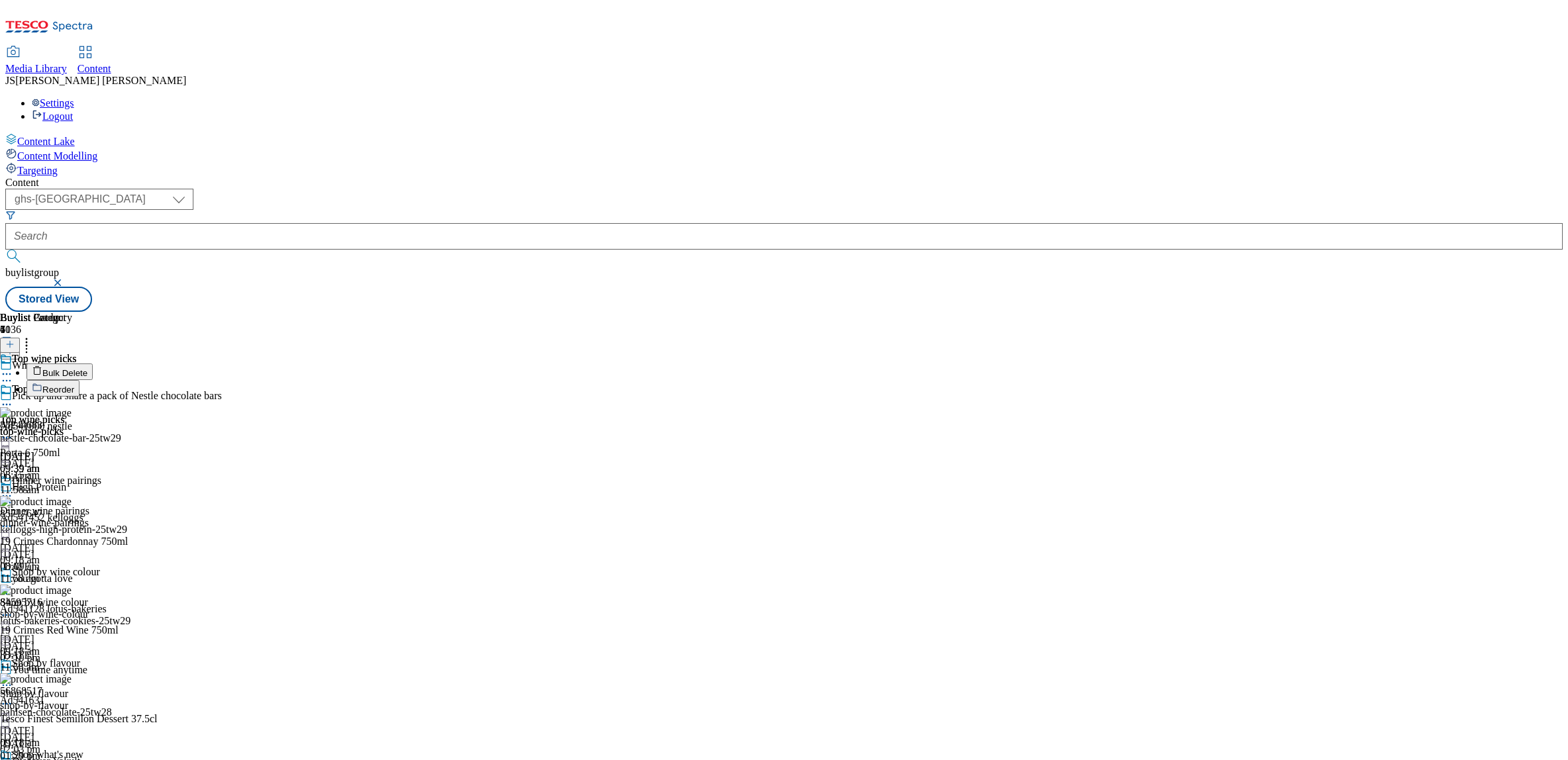
click at [75, 385] on span "Reorder" at bounding box center [58, 390] width 32 height 10
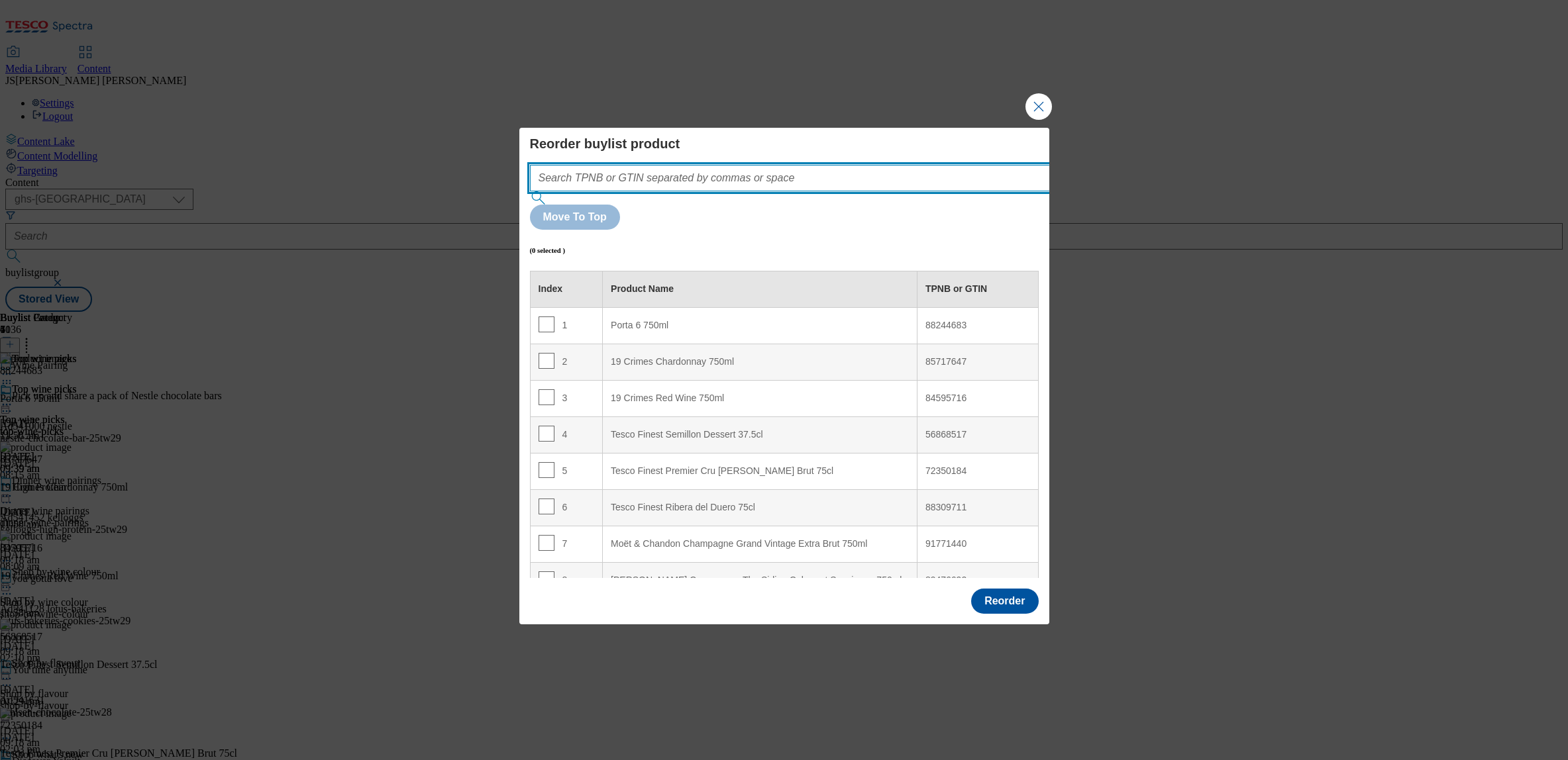
click at [621, 192] on input "Modal" at bounding box center [809, 178] width 559 height 26
paste input "52429439"
type input "52429439"
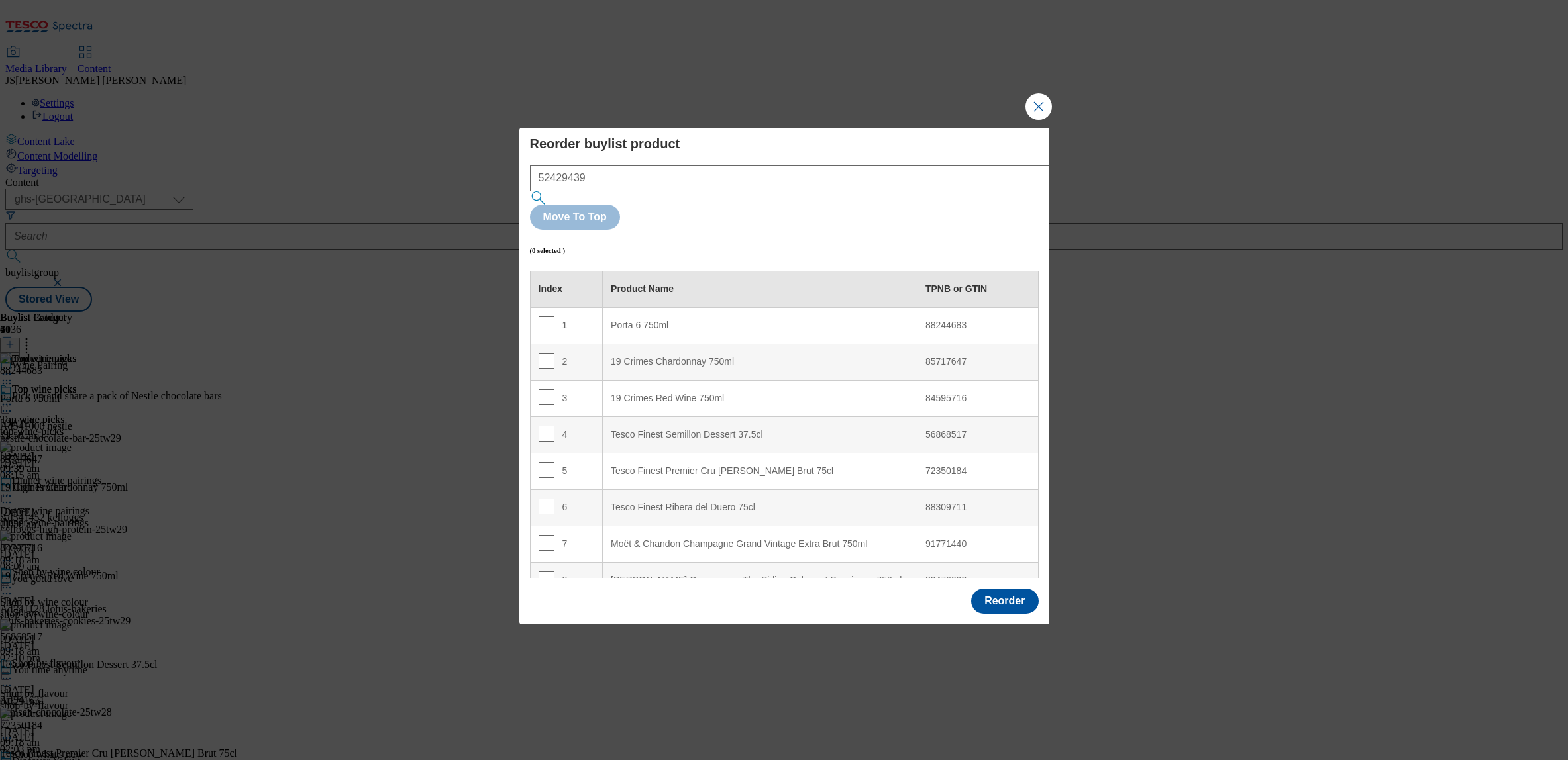
click at [958, 179] on div "Reorder buylist product 52429439 Move To Top (0 selected ) Index Product Name T…" at bounding box center [784, 357] width 509 height 443
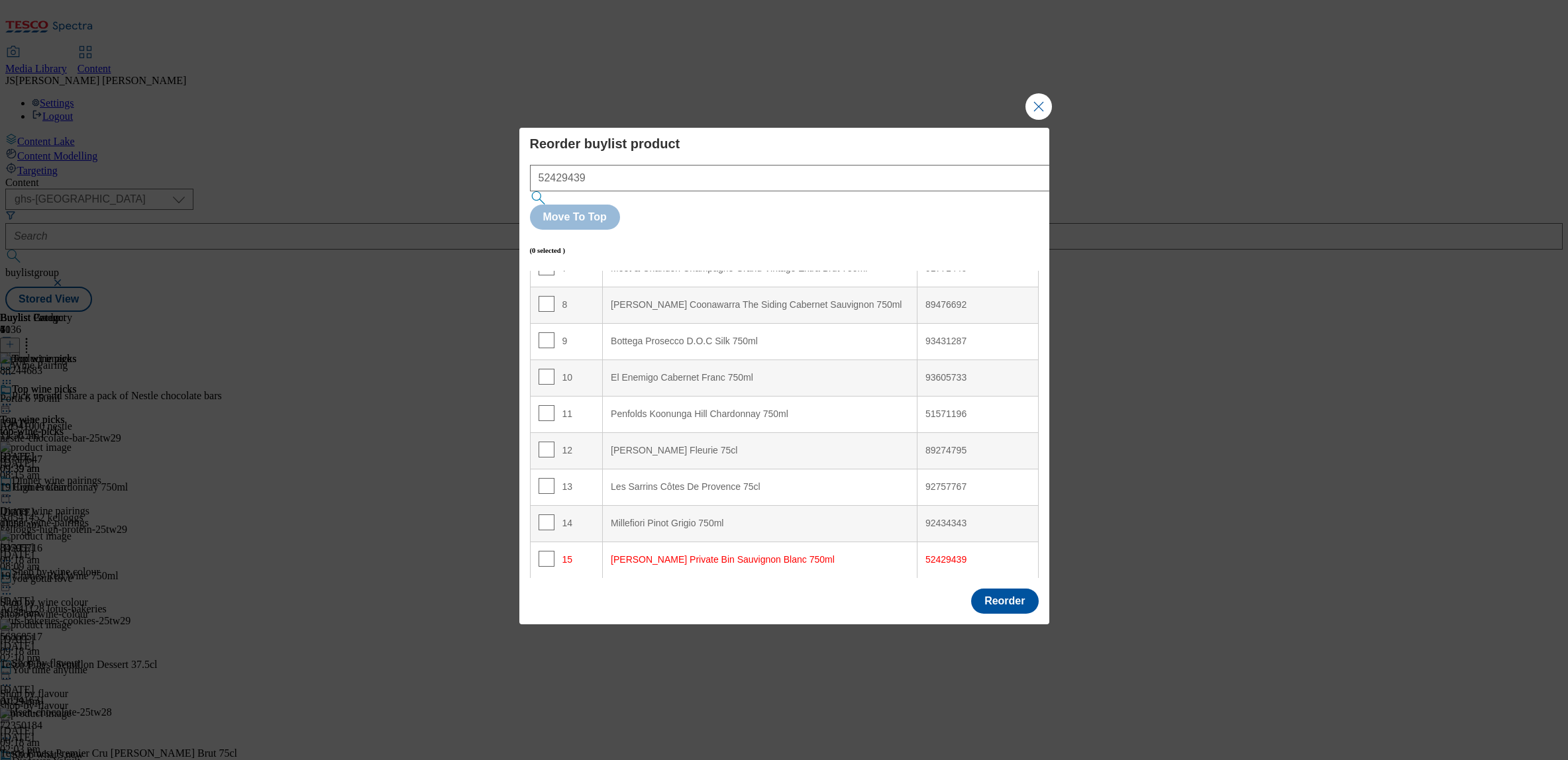
scroll to position [356, 0]
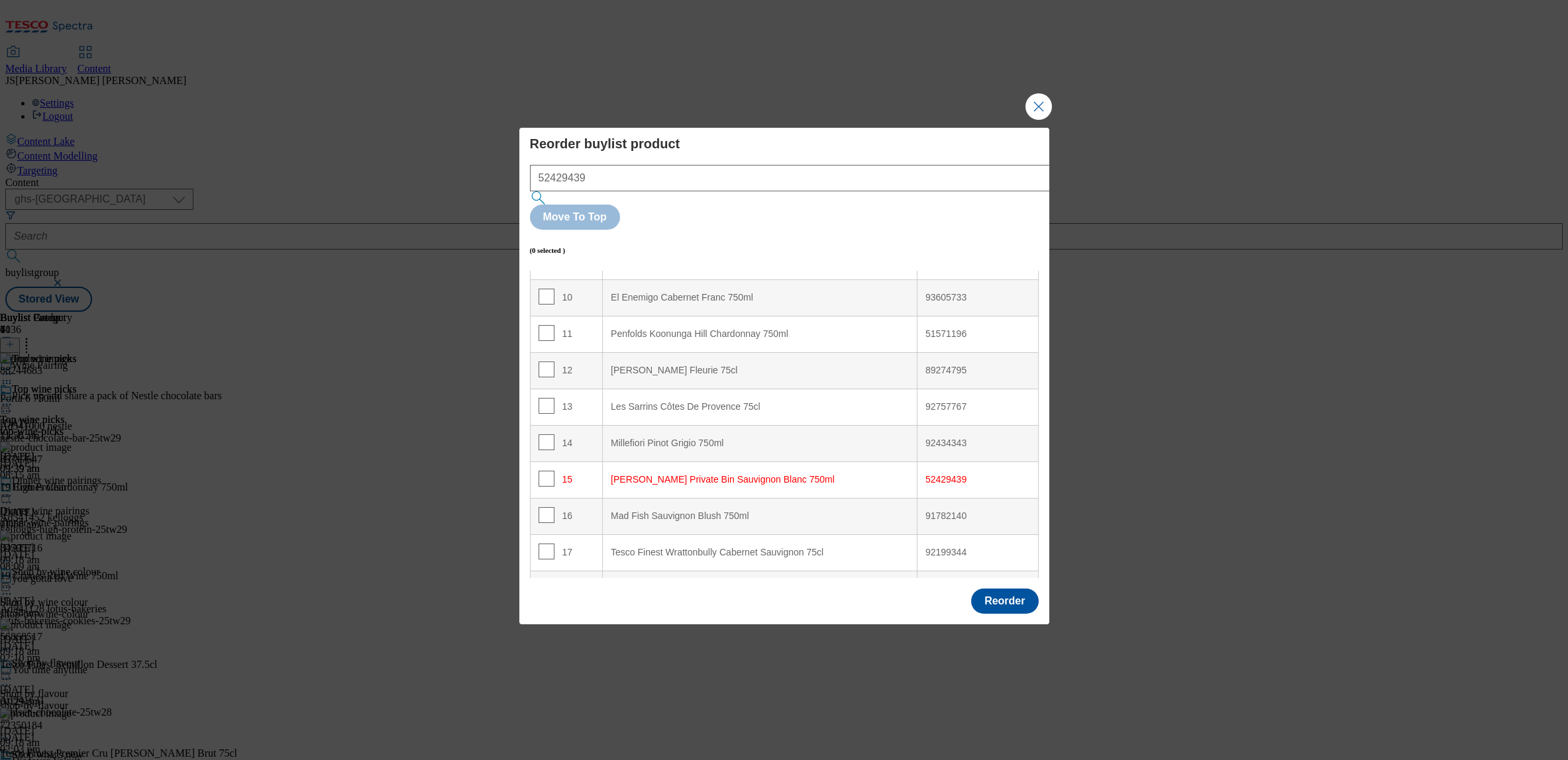
click at [544, 471] on span "Modal" at bounding box center [546, 479] width 16 height 16
click at [544, 472] on input "Modal" at bounding box center [546, 479] width 16 height 16
checkbox input "true"
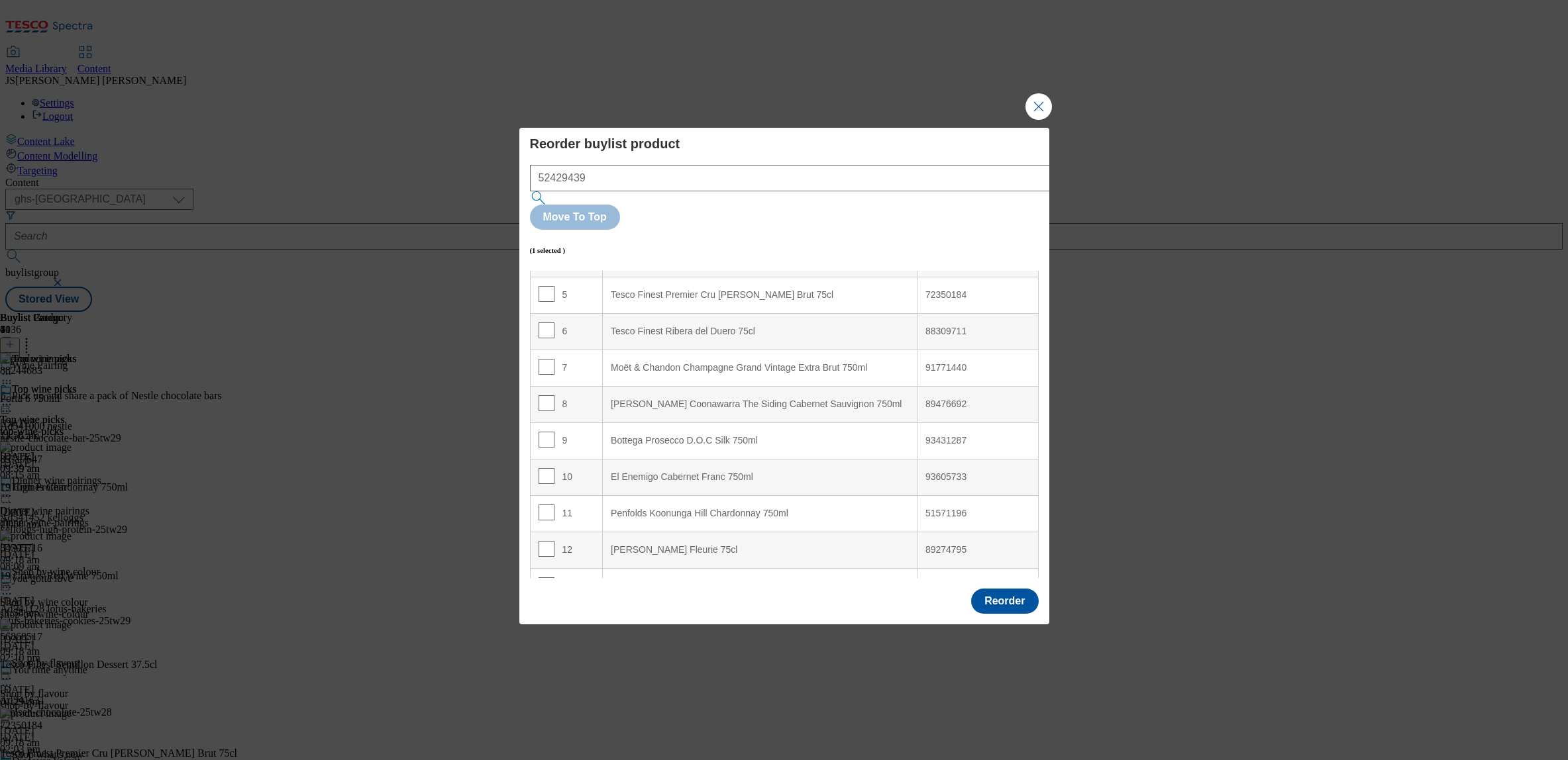
click at [876, 152] on h4 "Reorder buylist product" at bounding box center [784, 143] width 509 height 16
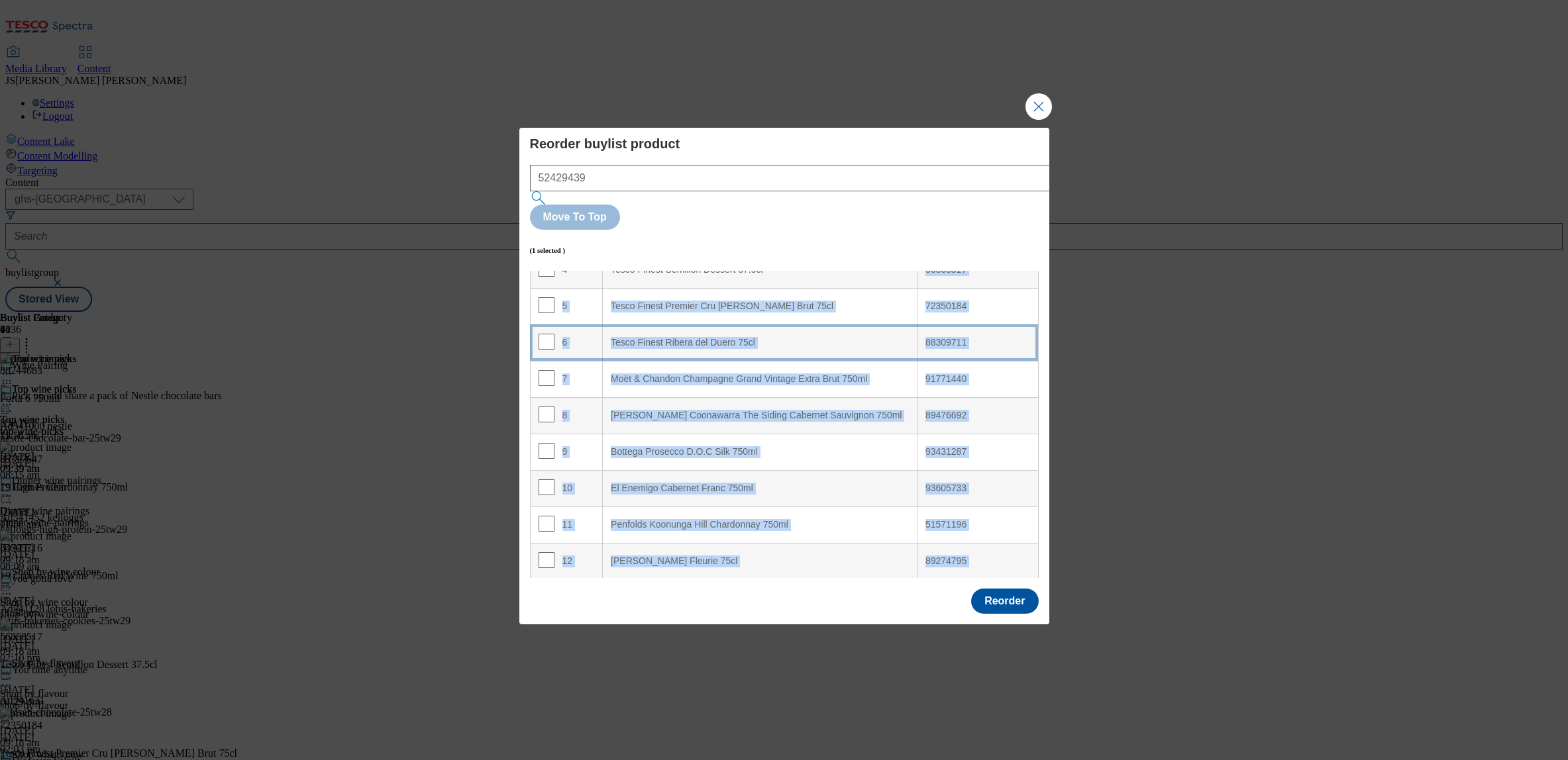
scroll to position [159, 0]
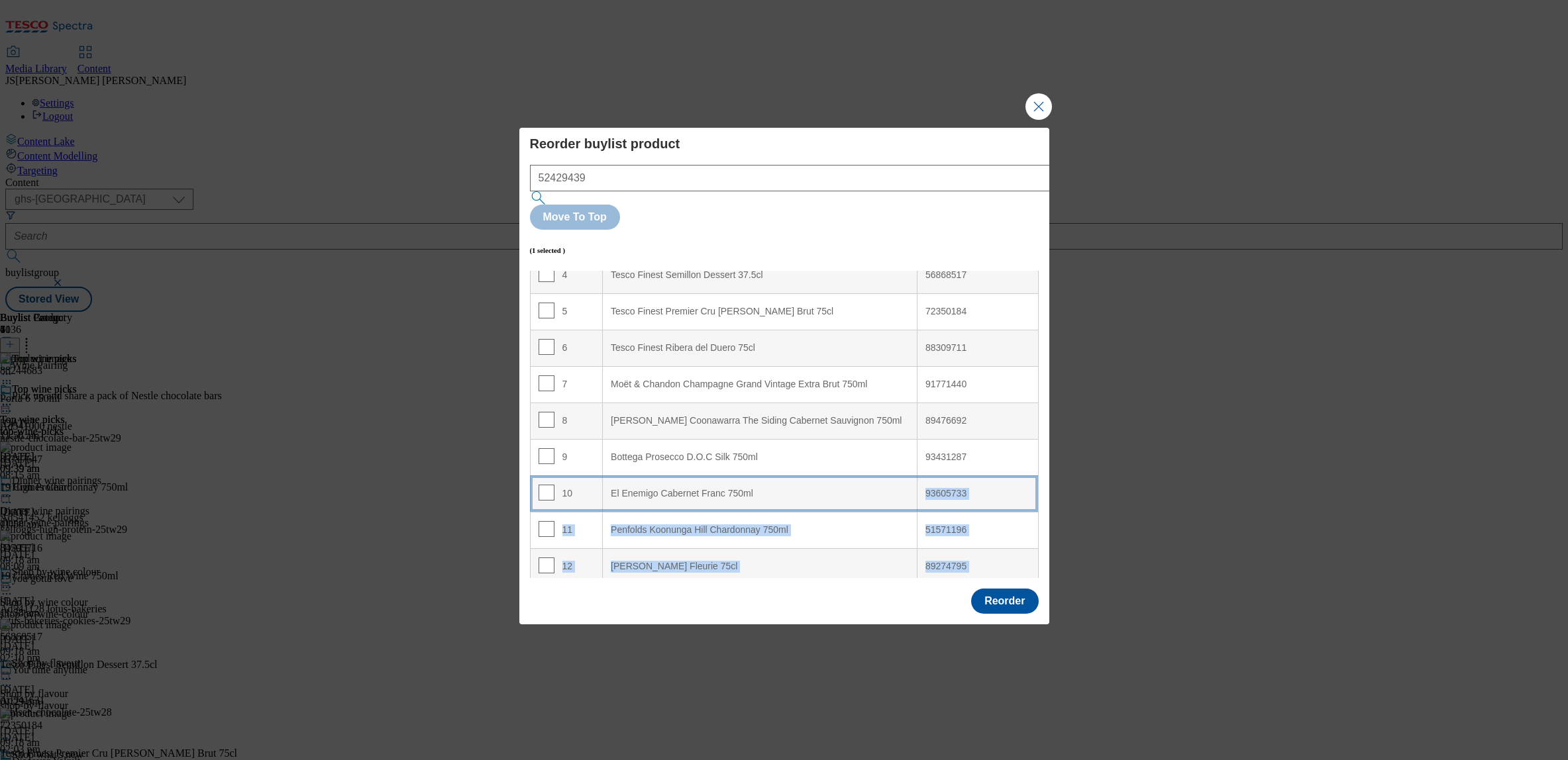
drag, startPoint x: 693, startPoint y: 517, endPoint x: 672, endPoint y: 468, distance: 53.3
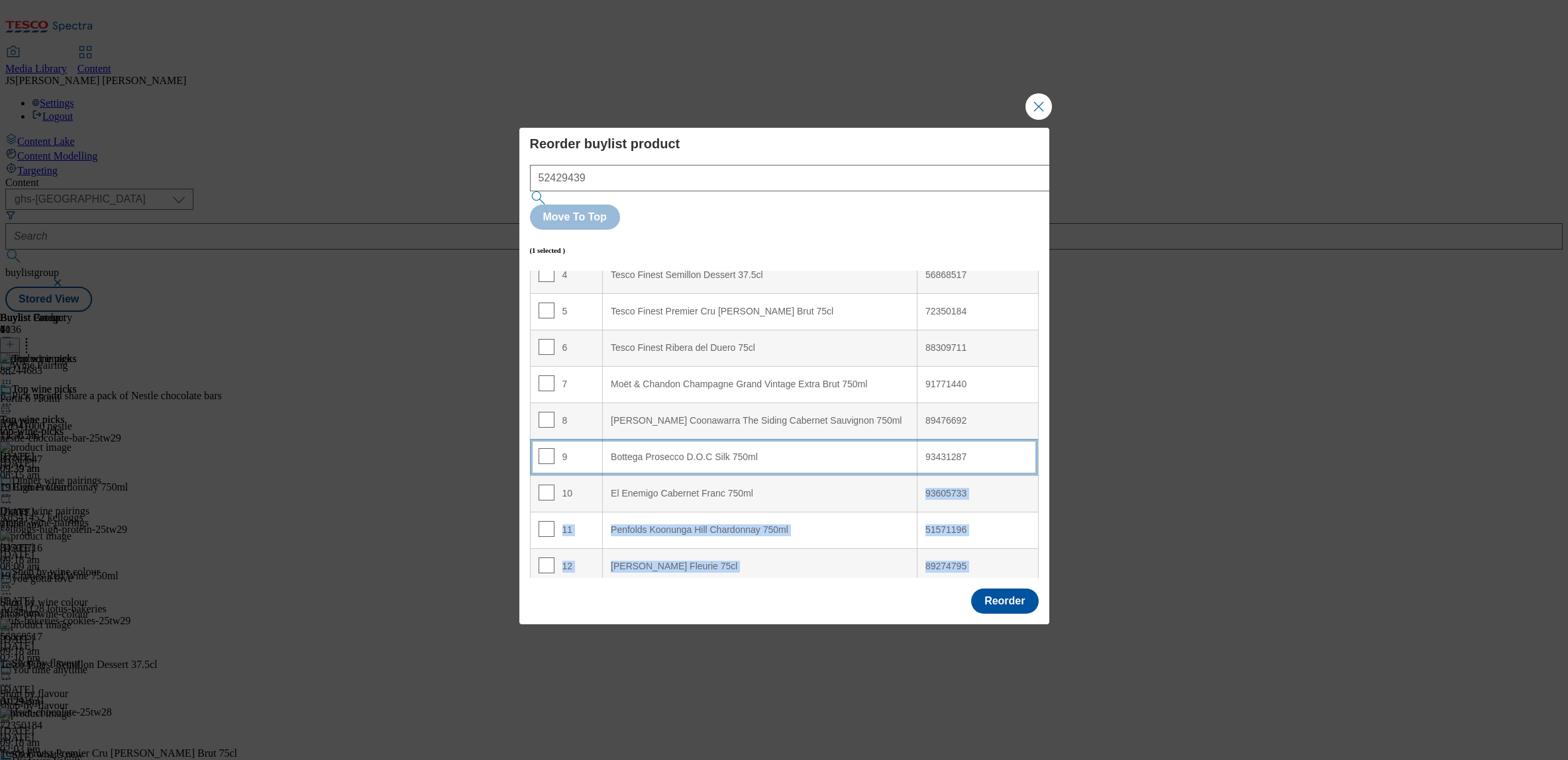
scroll to position [0, 0]
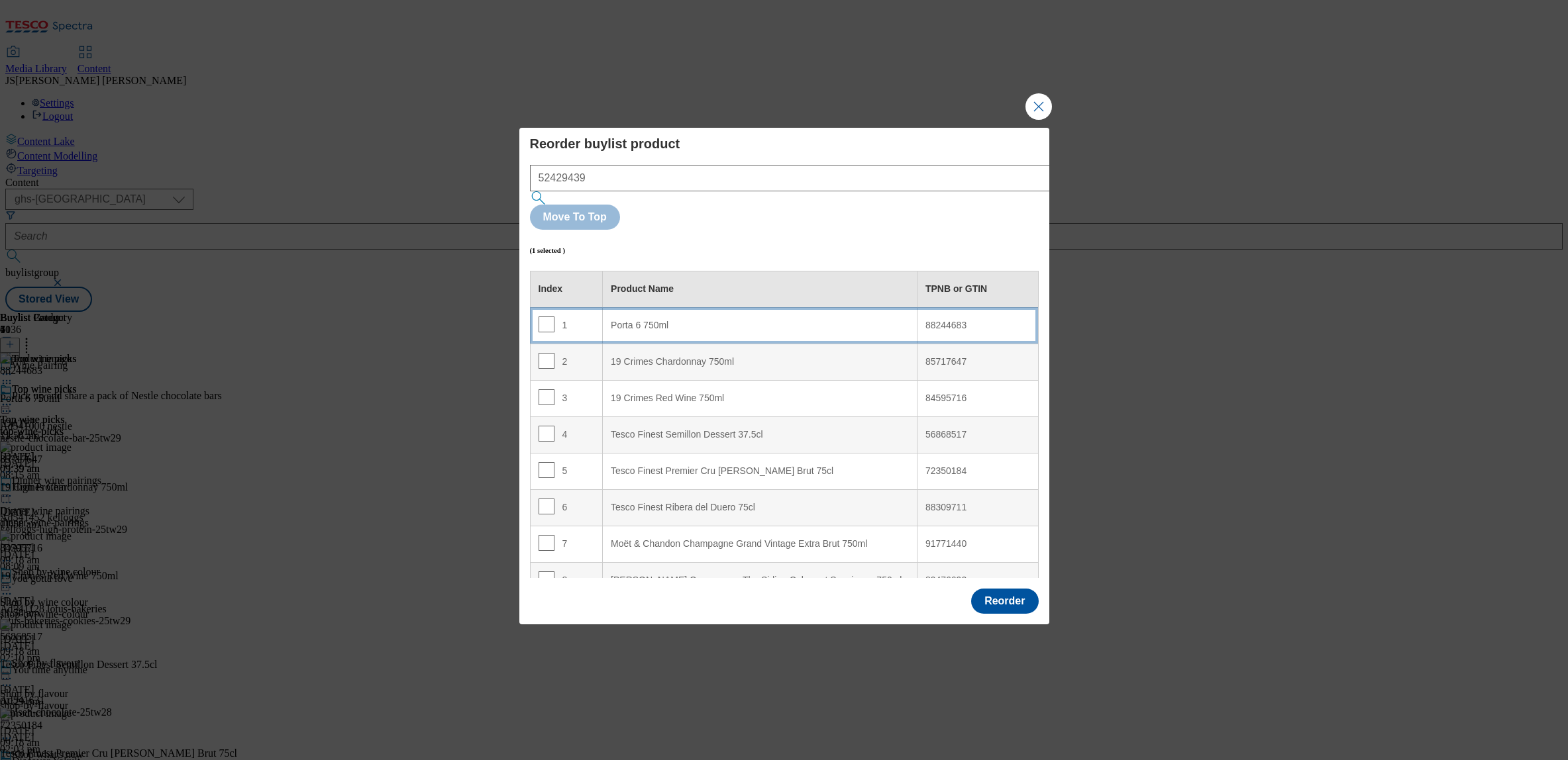
click at [686, 308] on 750ml "Porta 6 750ml" at bounding box center [760, 326] width 315 height 37
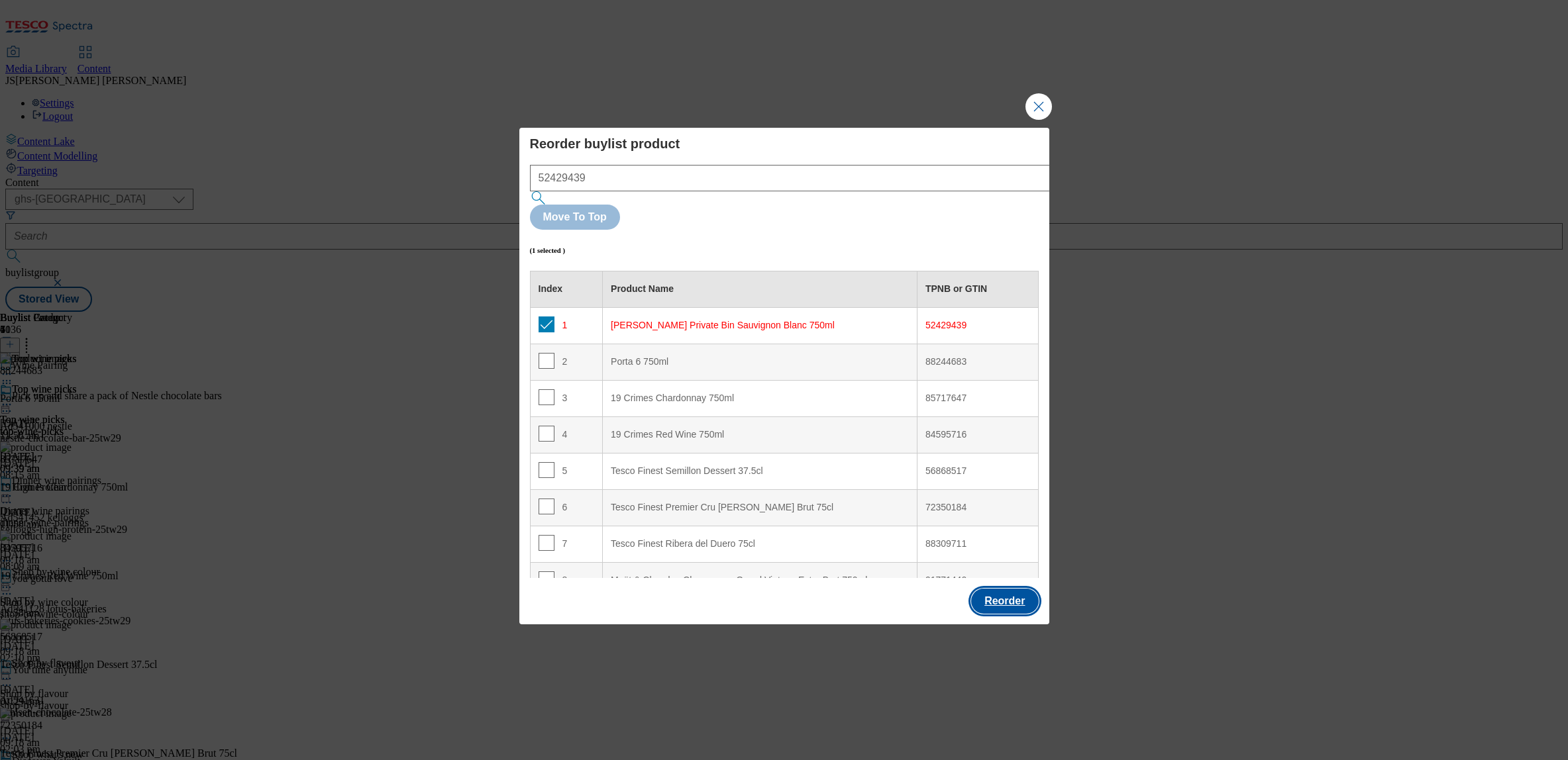
click at [1011, 589] on button "Reorder" at bounding box center [1004, 601] width 67 height 25
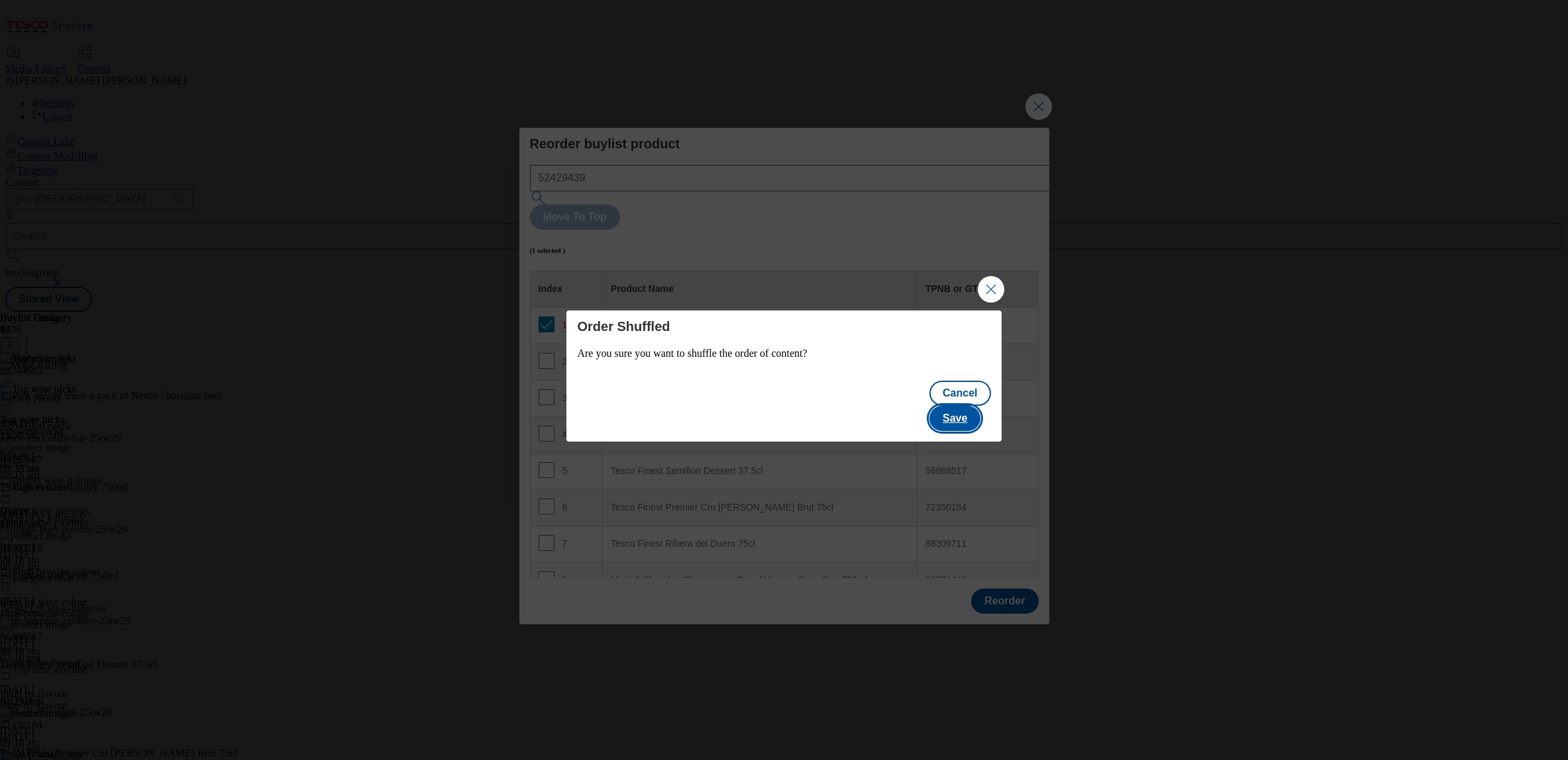
click at [964, 406] on button "Save" at bounding box center [955, 419] width 51 height 25
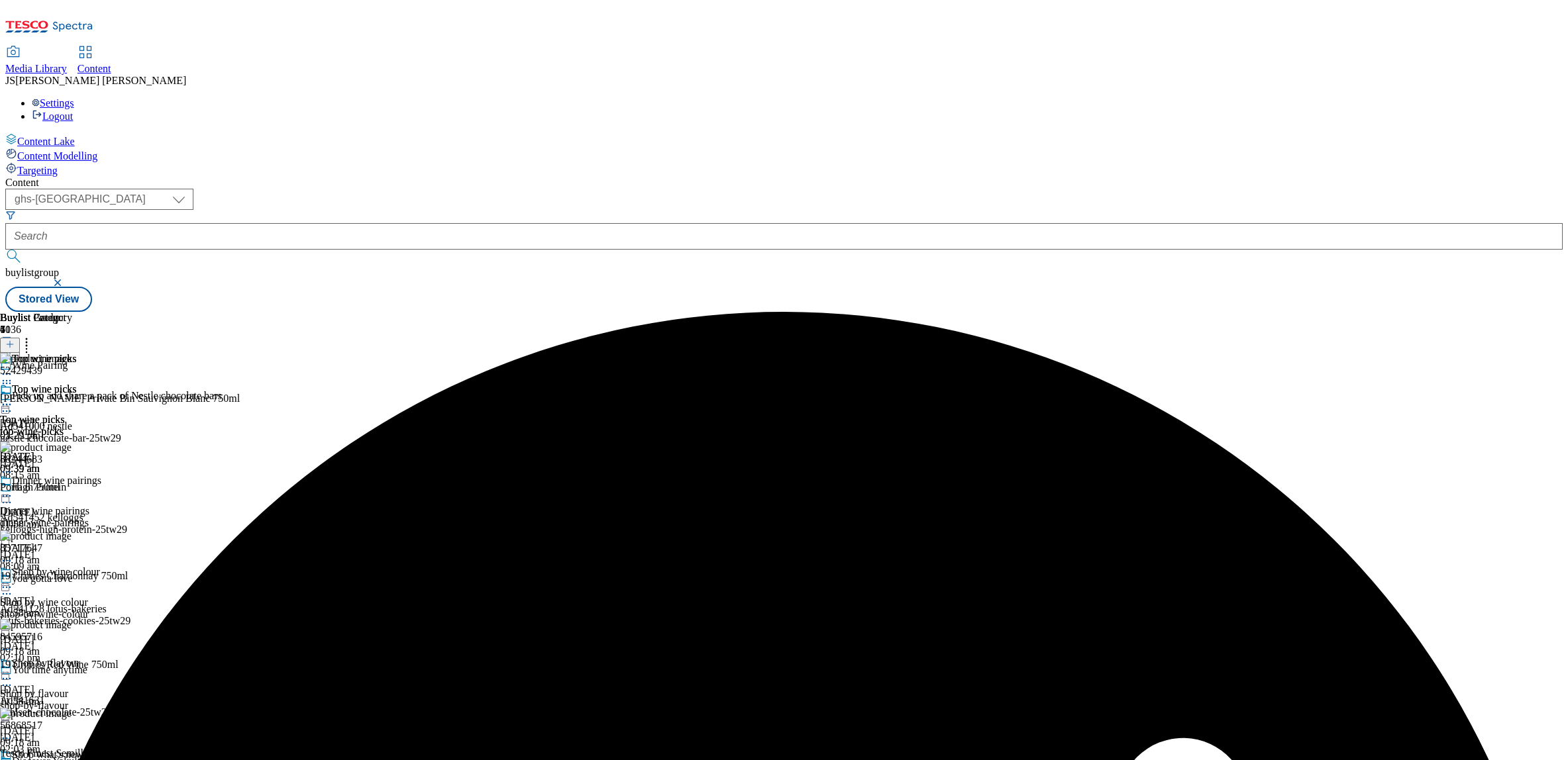
click at [11, 404] on circle at bounding box center [10, 405] width 2 height 2
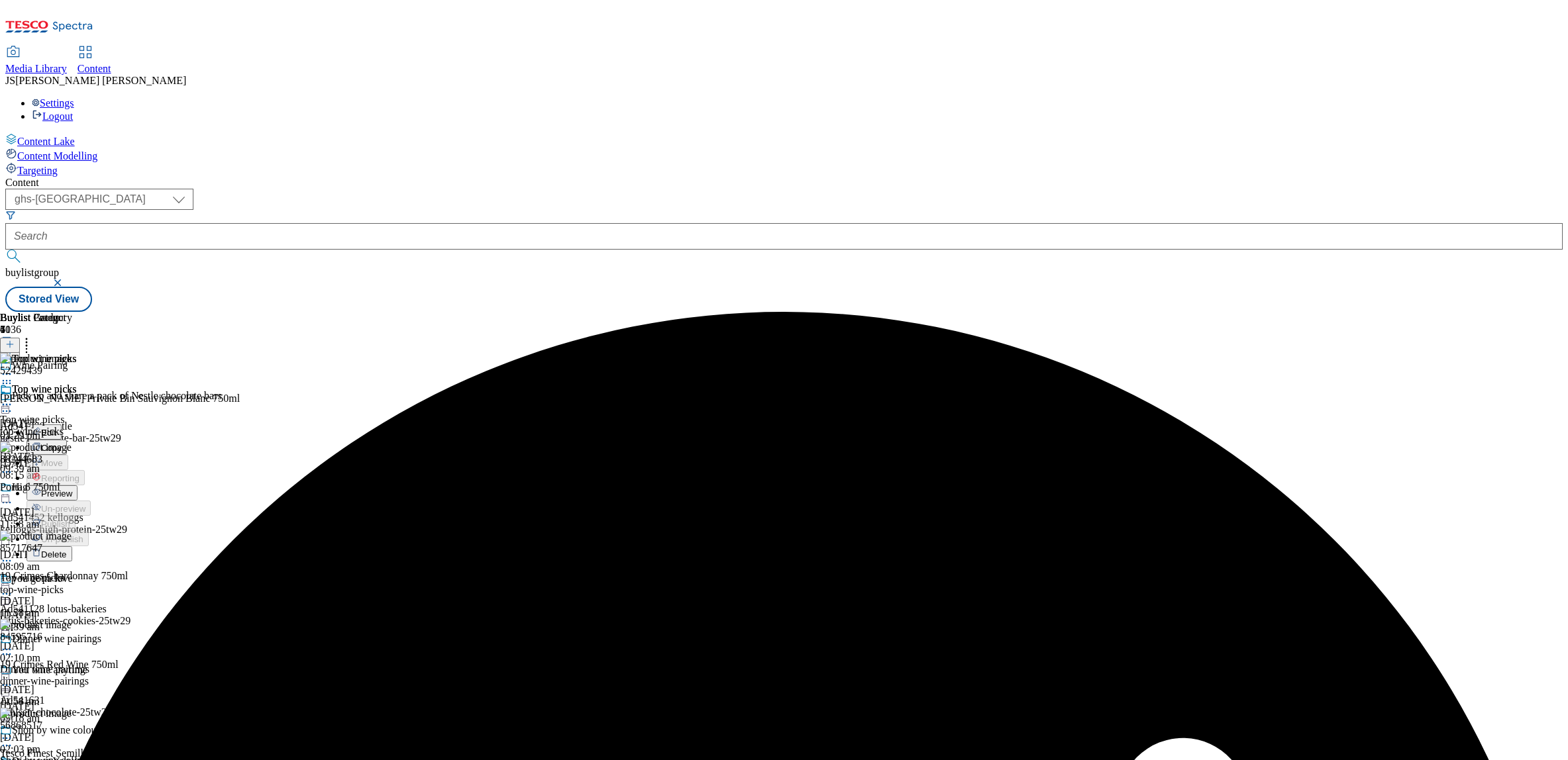
click at [72, 489] on span "Preview" at bounding box center [57, 494] width 31 height 10
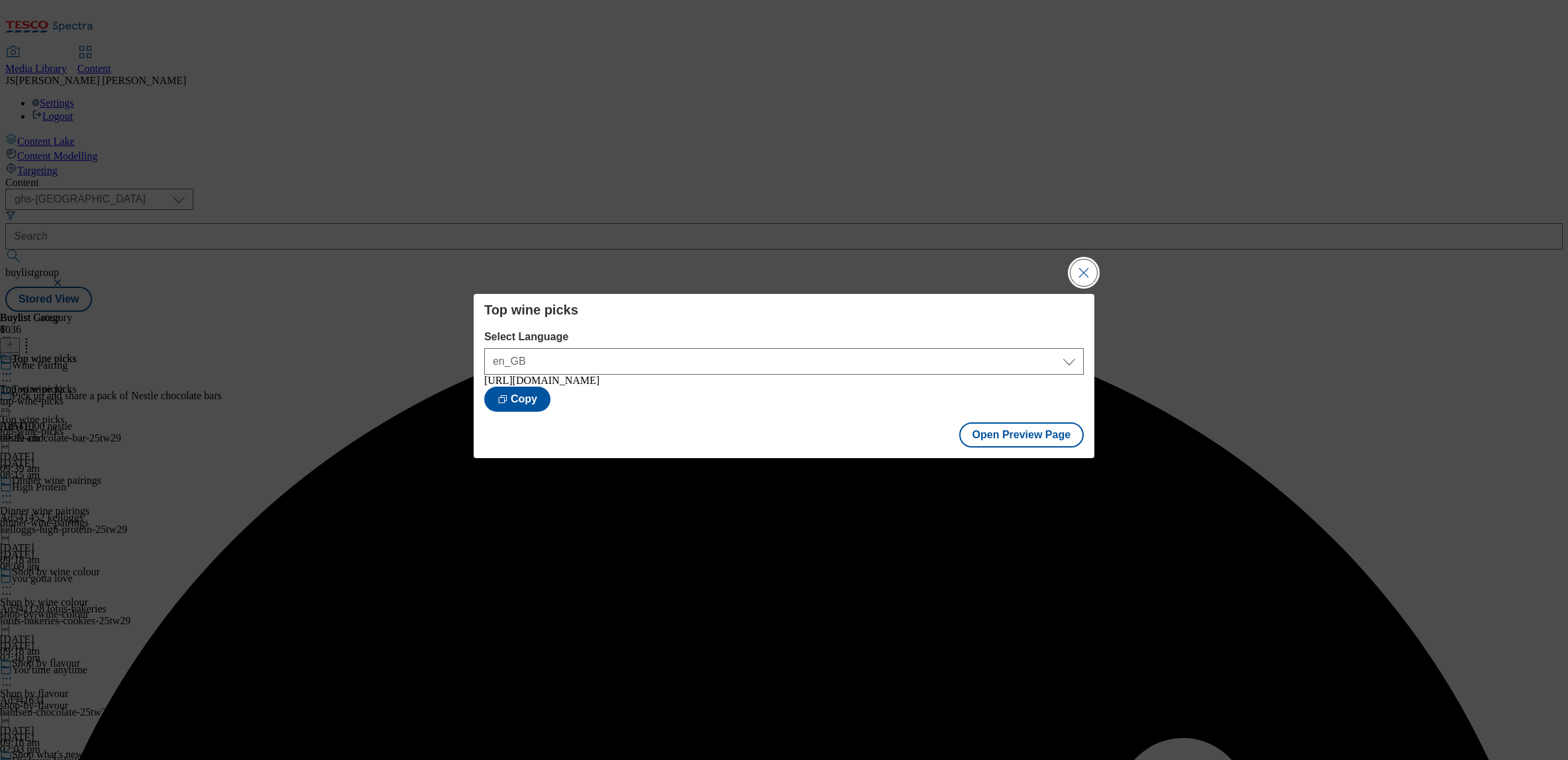
click at [1083, 264] on button "Close Modal" at bounding box center [1084, 272] width 26 height 26
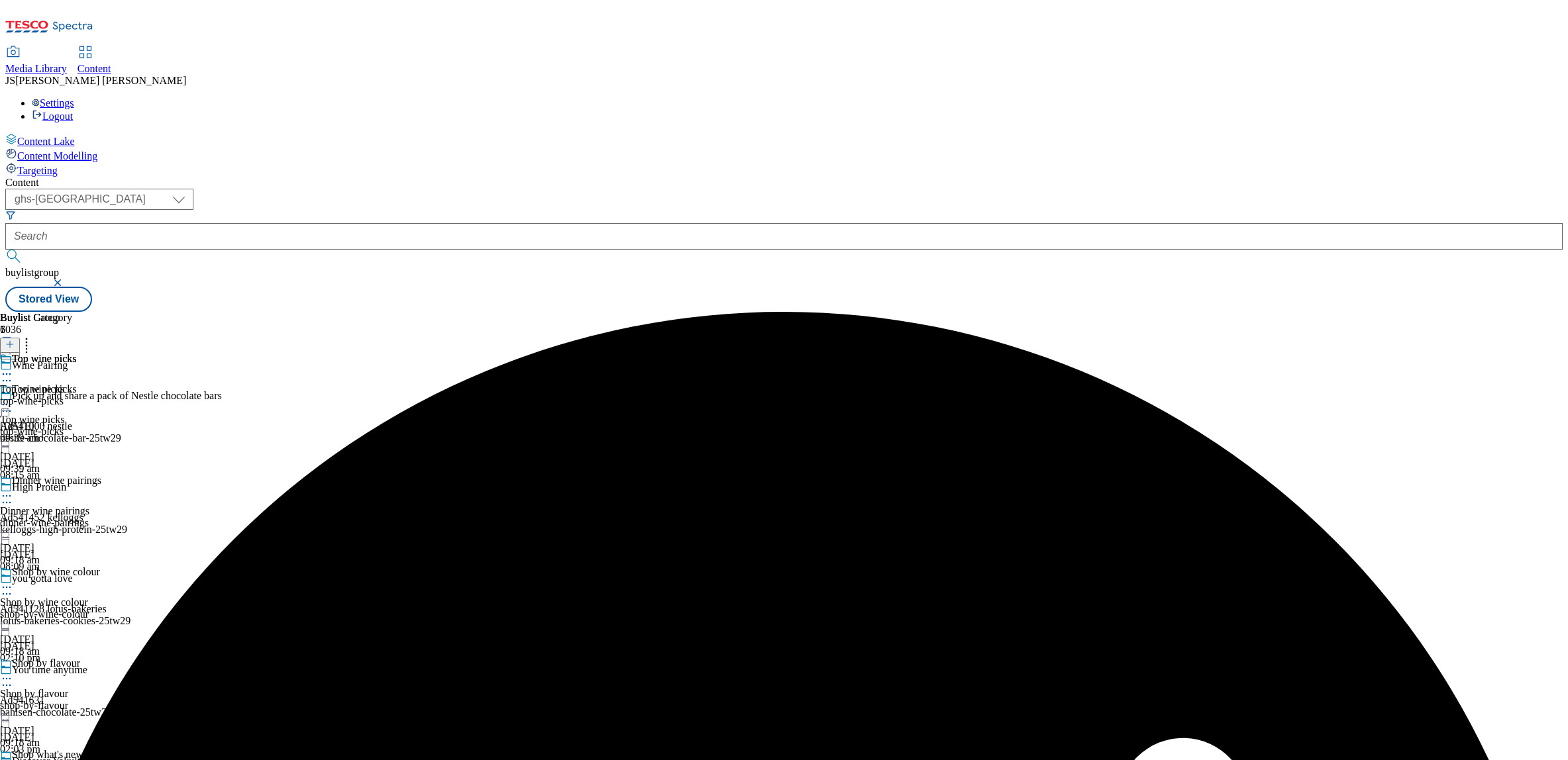
click at [13, 398] on icon at bounding box center [6, 404] width 13 height 13
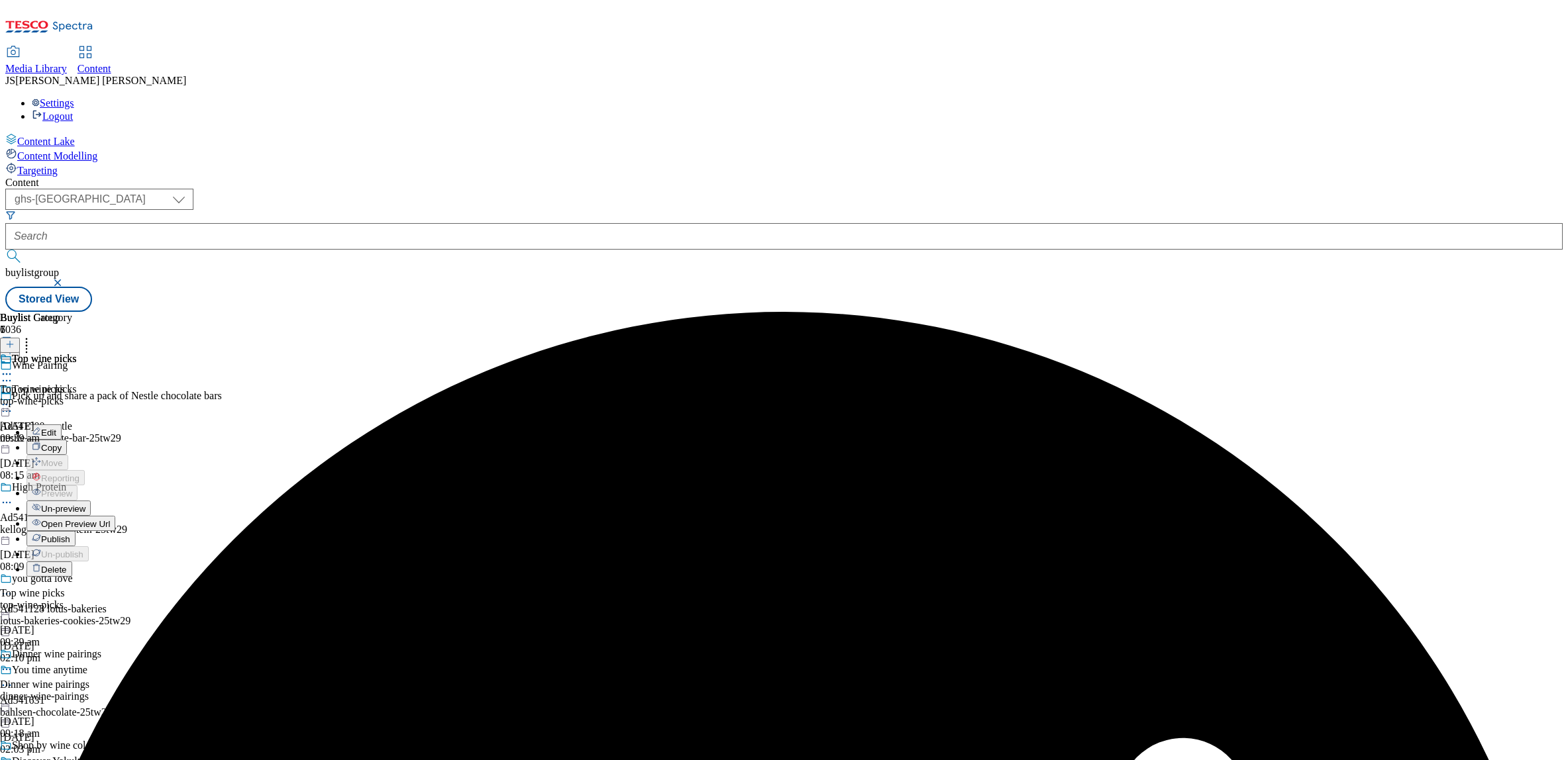
click at [70, 534] on span "Publish" at bounding box center [56, 539] width 29 height 10
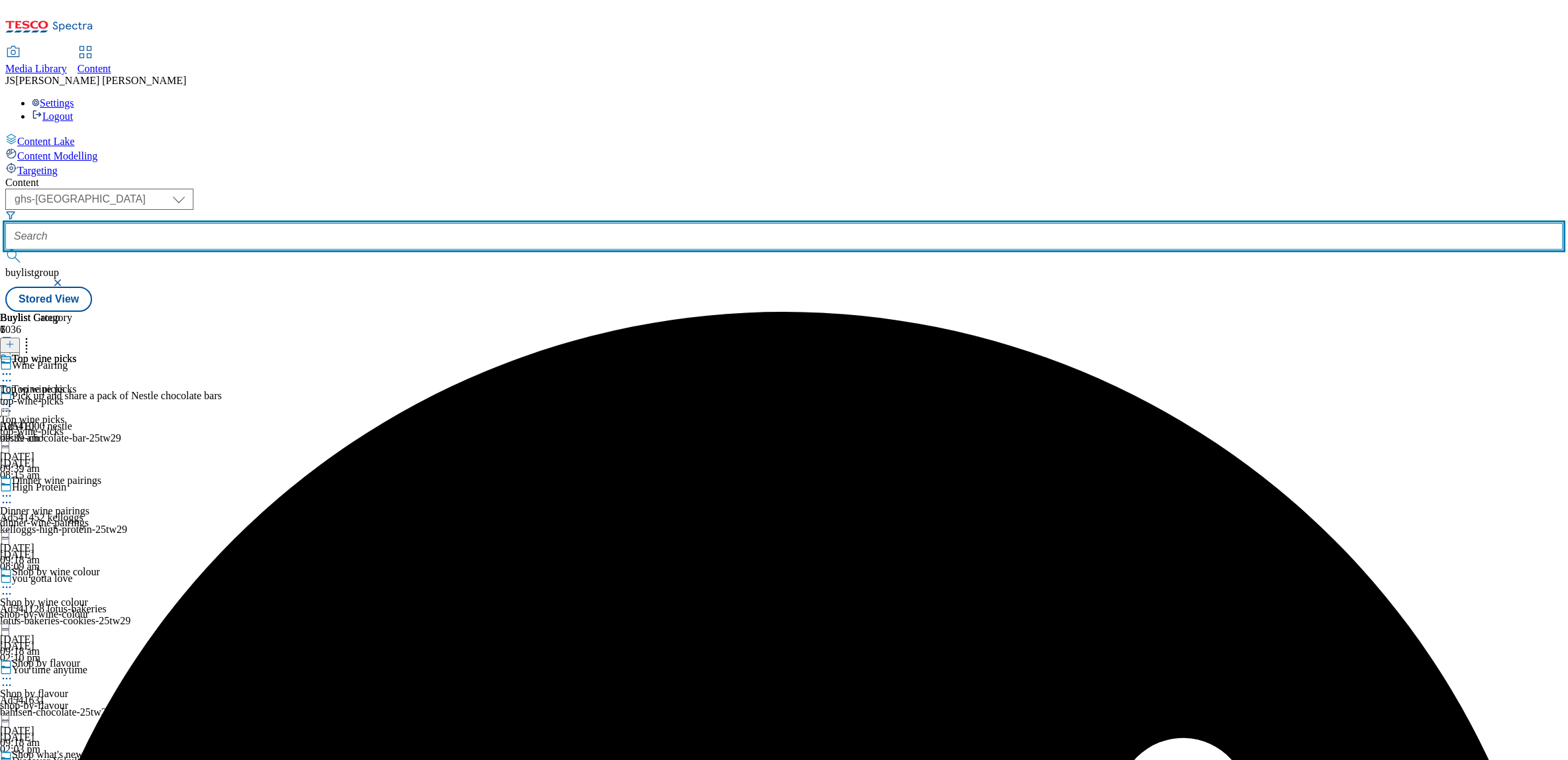
click at [312, 223] on input "text" at bounding box center [784, 237] width 1558 height 26
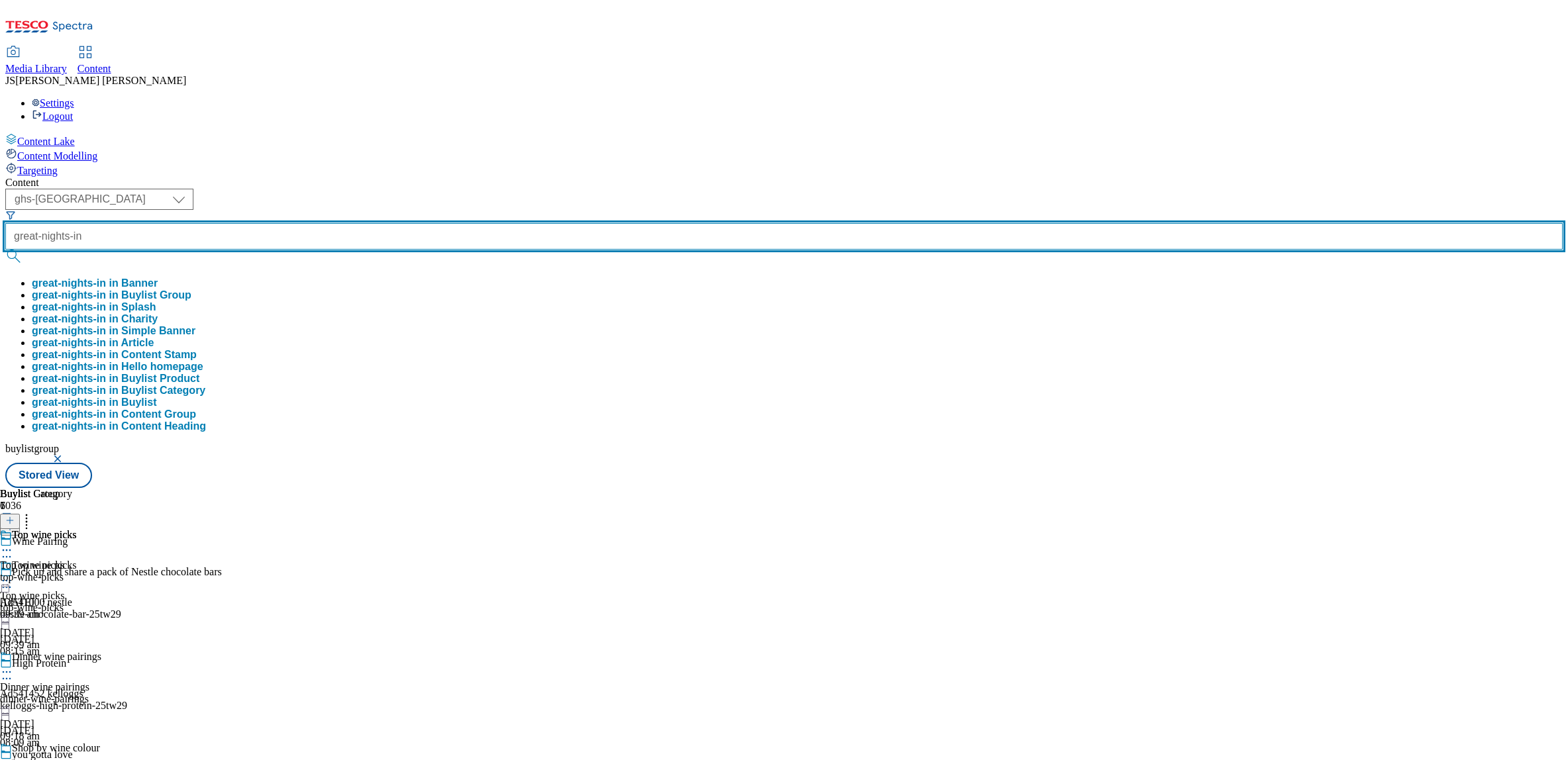
type input "great-nights-in"
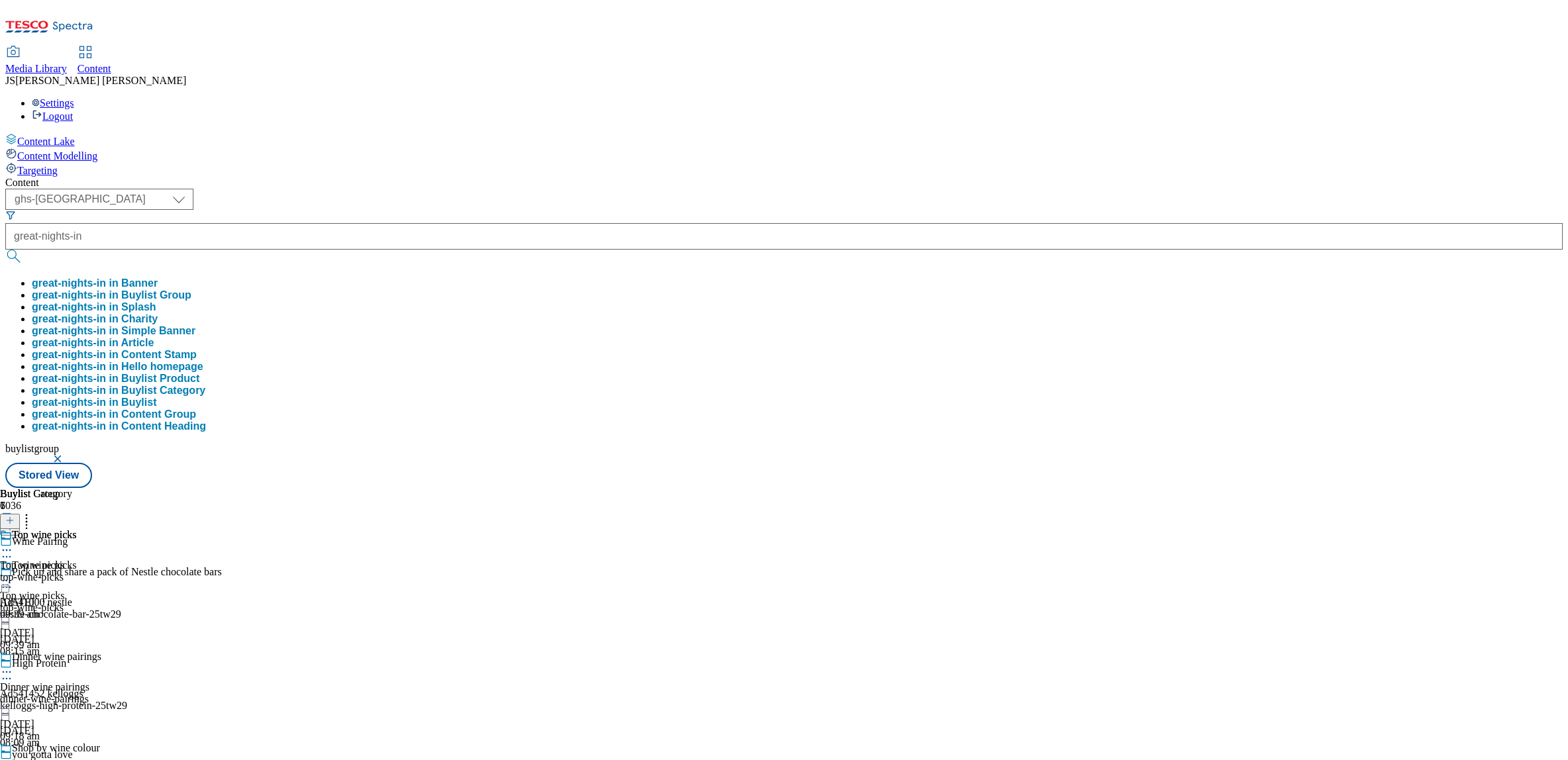
click at [192, 290] on button "great-nights-in in Buylist Group" at bounding box center [111, 295] width 159 height 12
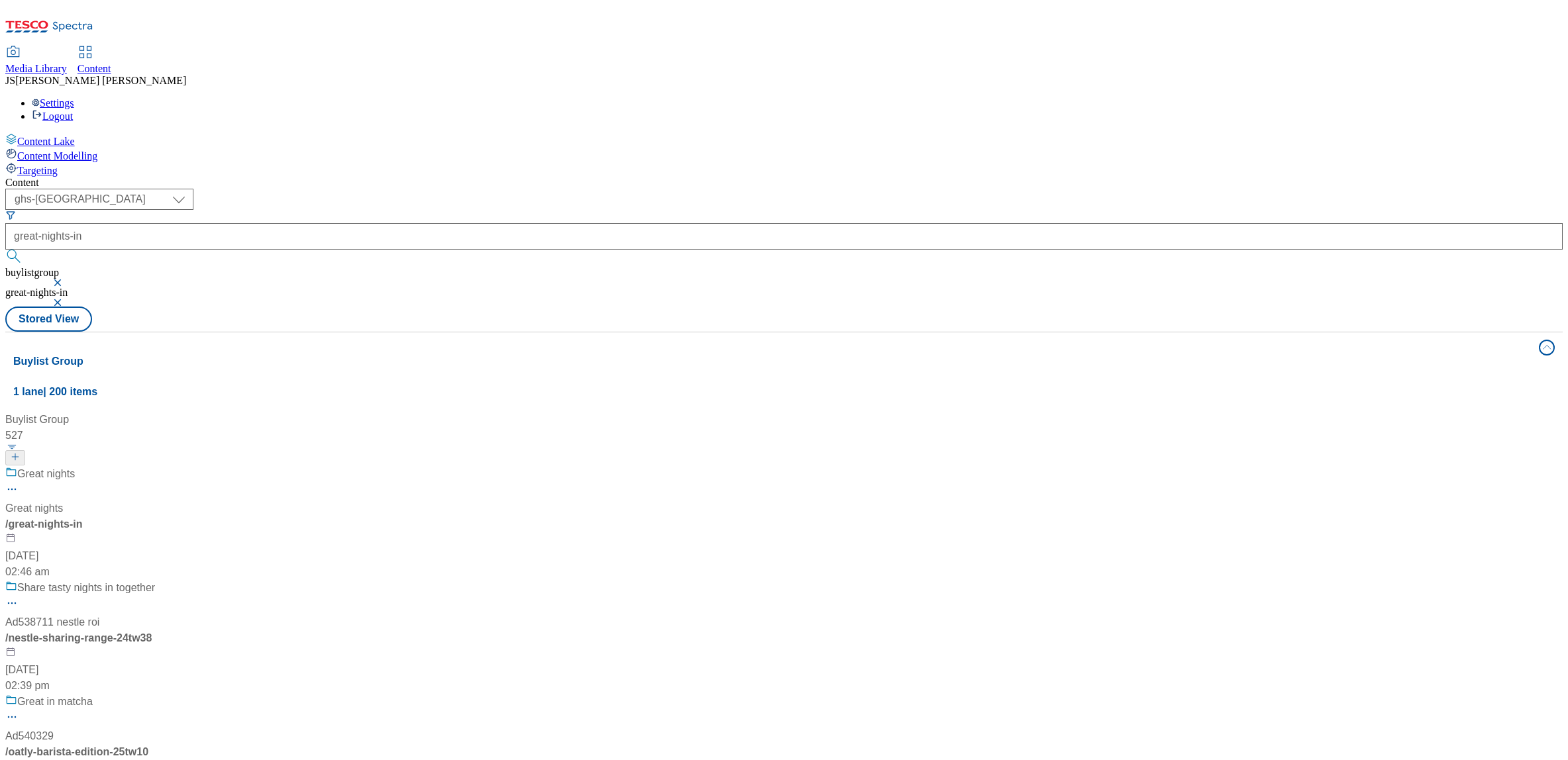
click at [171, 517] on div "/ great-nights-in" at bounding box center [88, 524] width 166 height 16
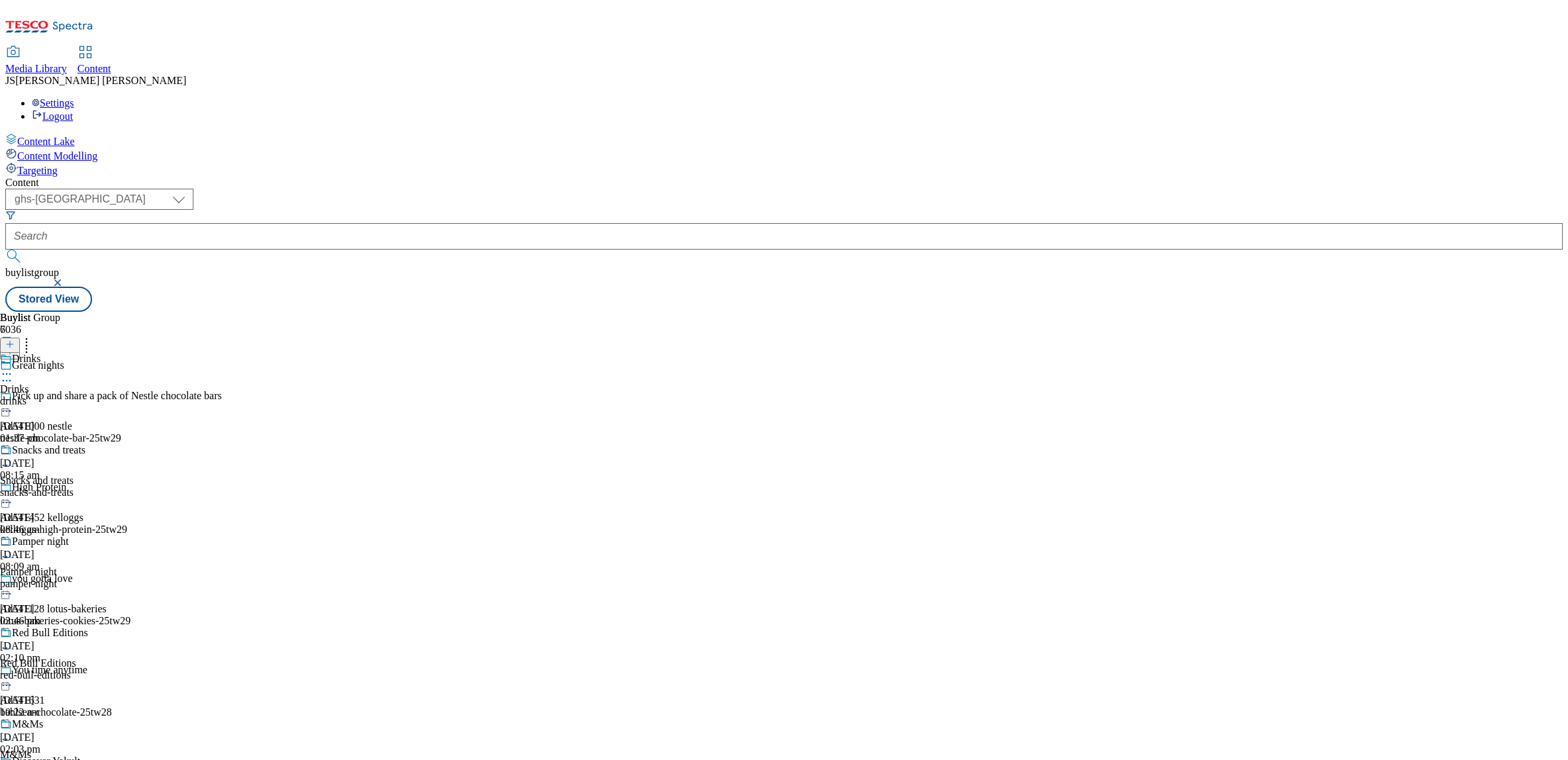
click at [90, 395] on div "drinks" at bounding box center [45, 401] width 90 height 12
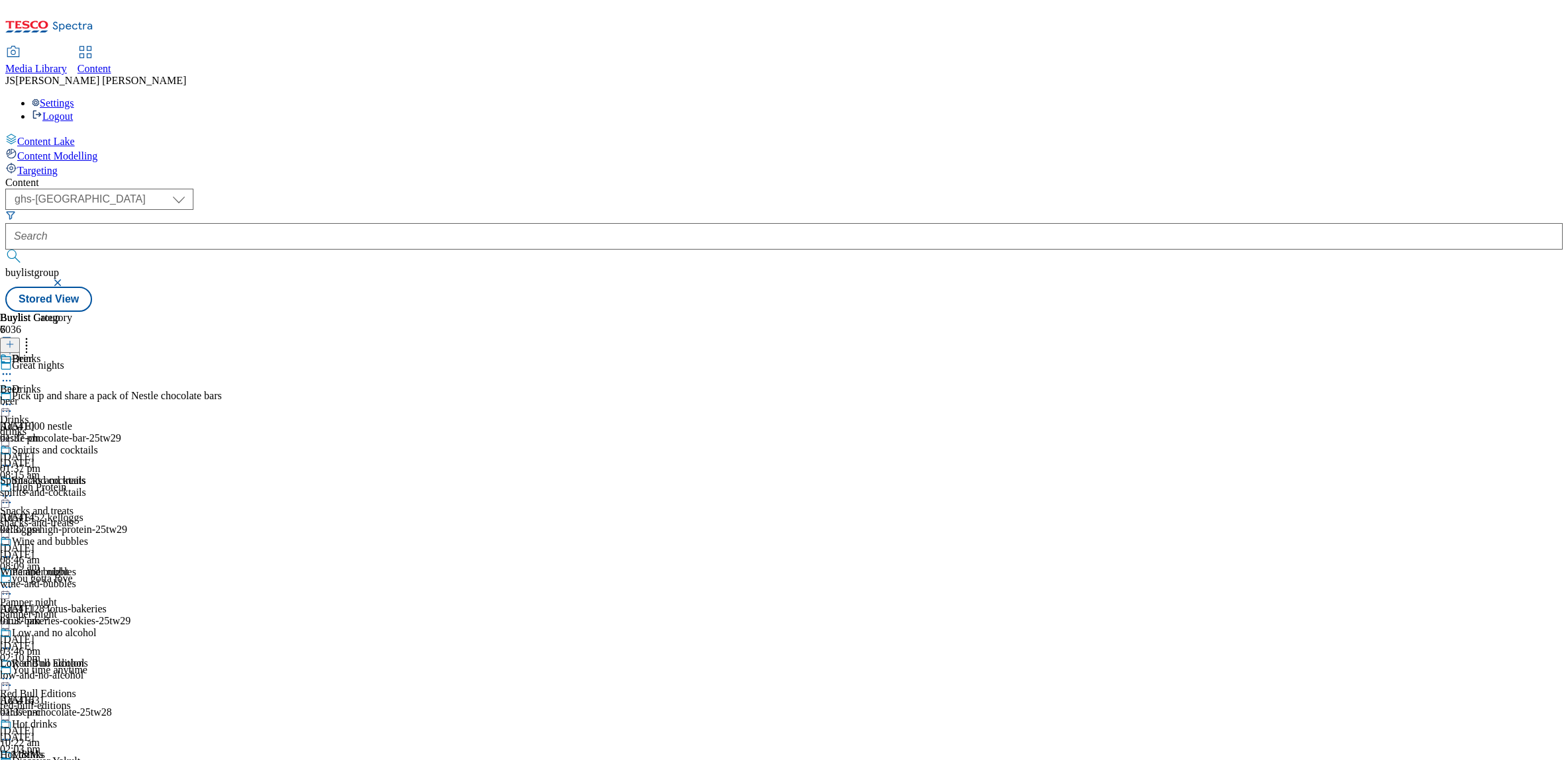
click at [13, 398] on icon at bounding box center [6, 404] width 13 height 13
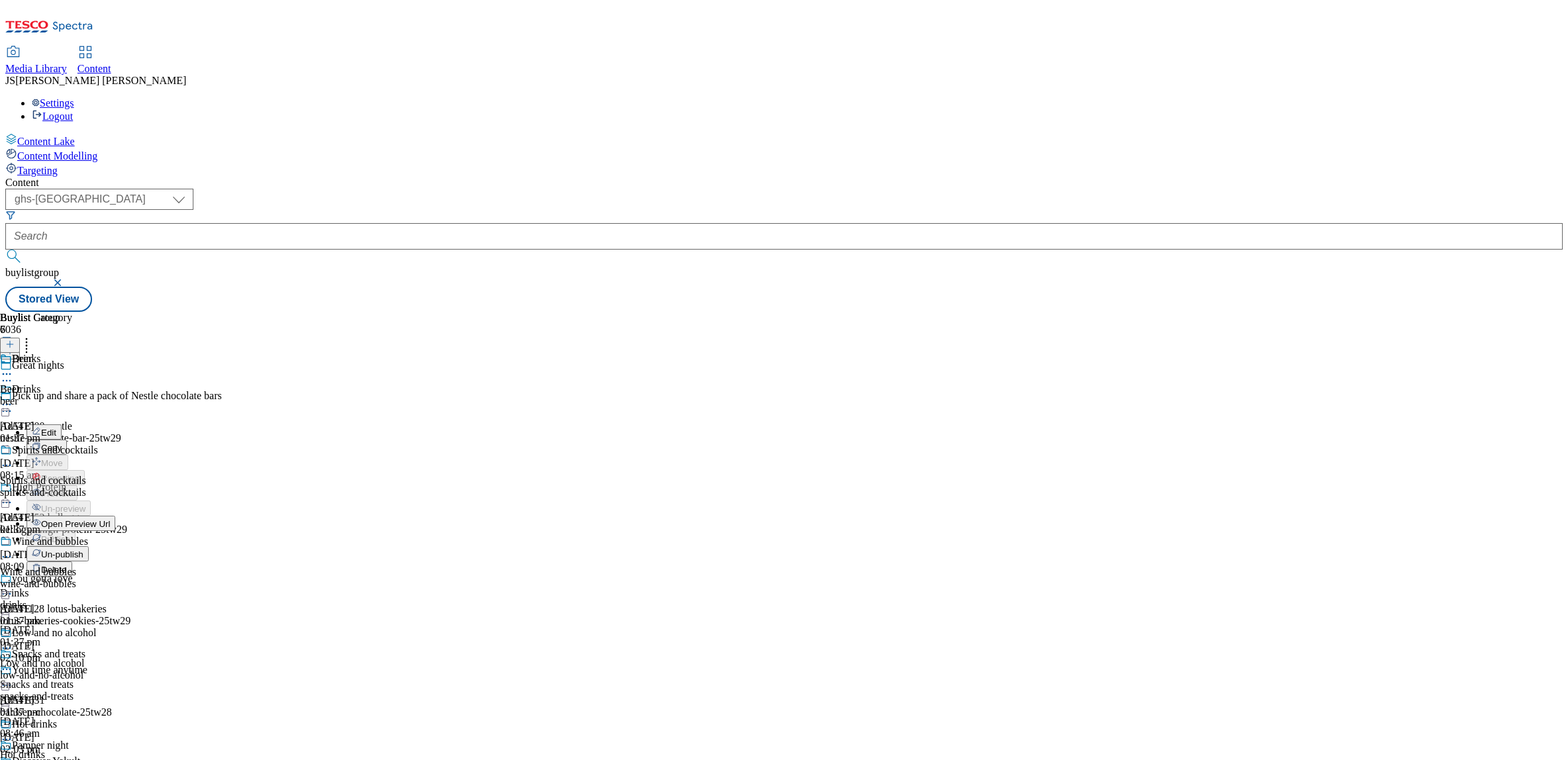
click at [83, 550] on span "Un-publish" at bounding box center [62, 554] width 42 height 10
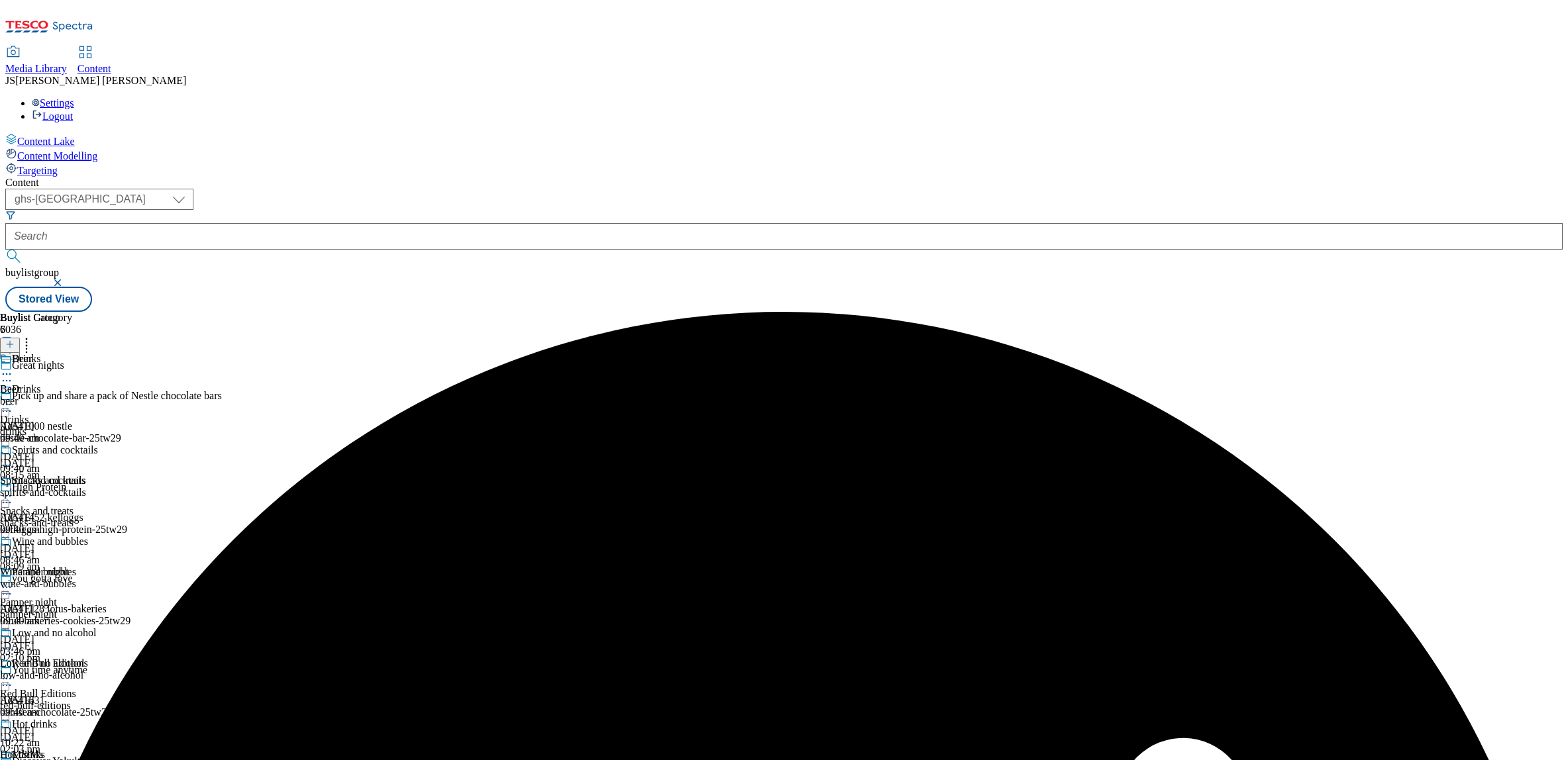
click at [13, 398] on icon at bounding box center [6, 404] width 13 height 13
click at [86, 504] on span "Un-preview" at bounding box center [63, 509] width 44 height 10
click at [98, 487] on div "spirits-and-cocktails" at bounding box center [49, 492] width 98 height 12
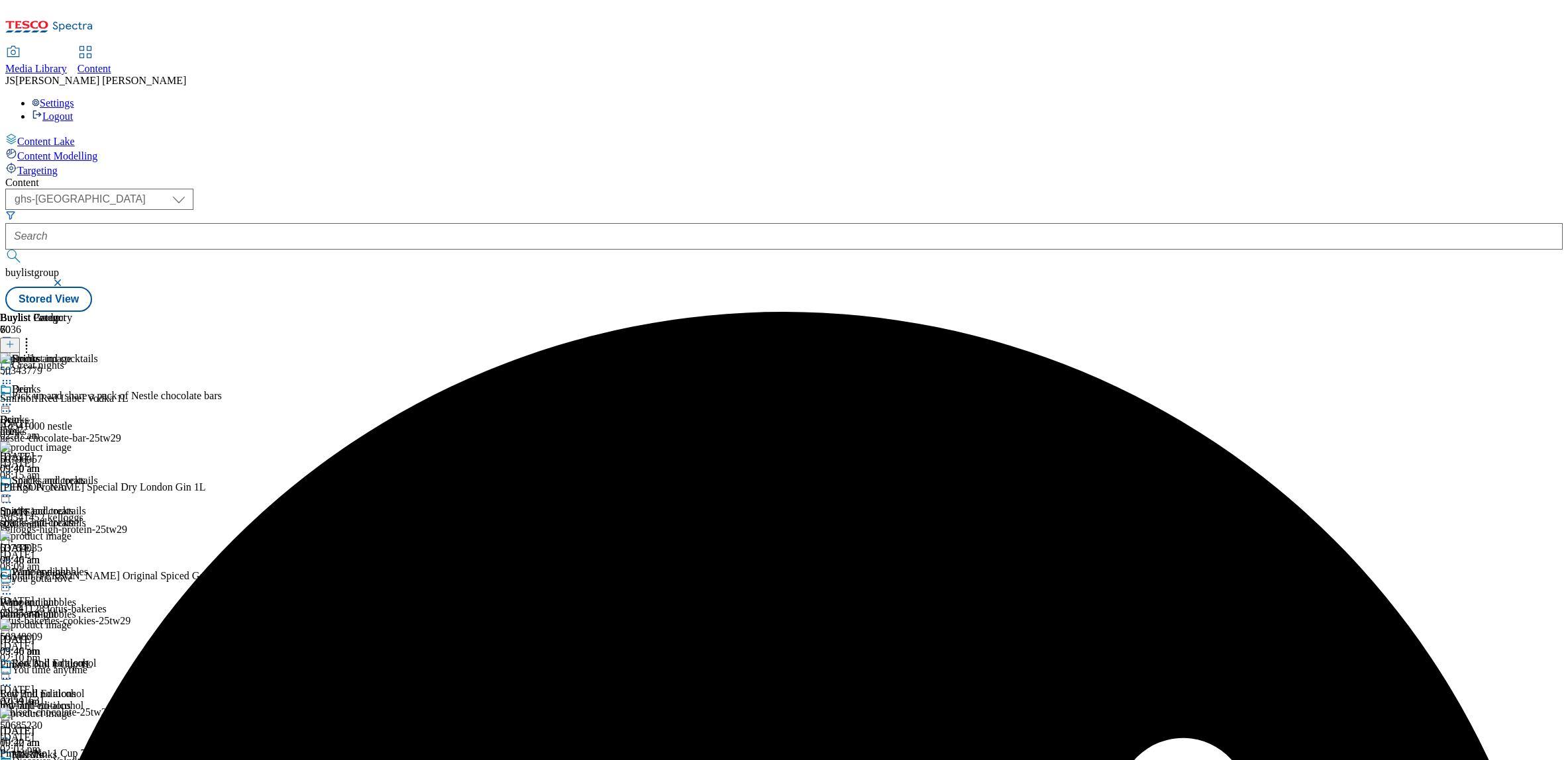
click at [10, 341] on line at bounding box center [10, 345] width 0 height 7
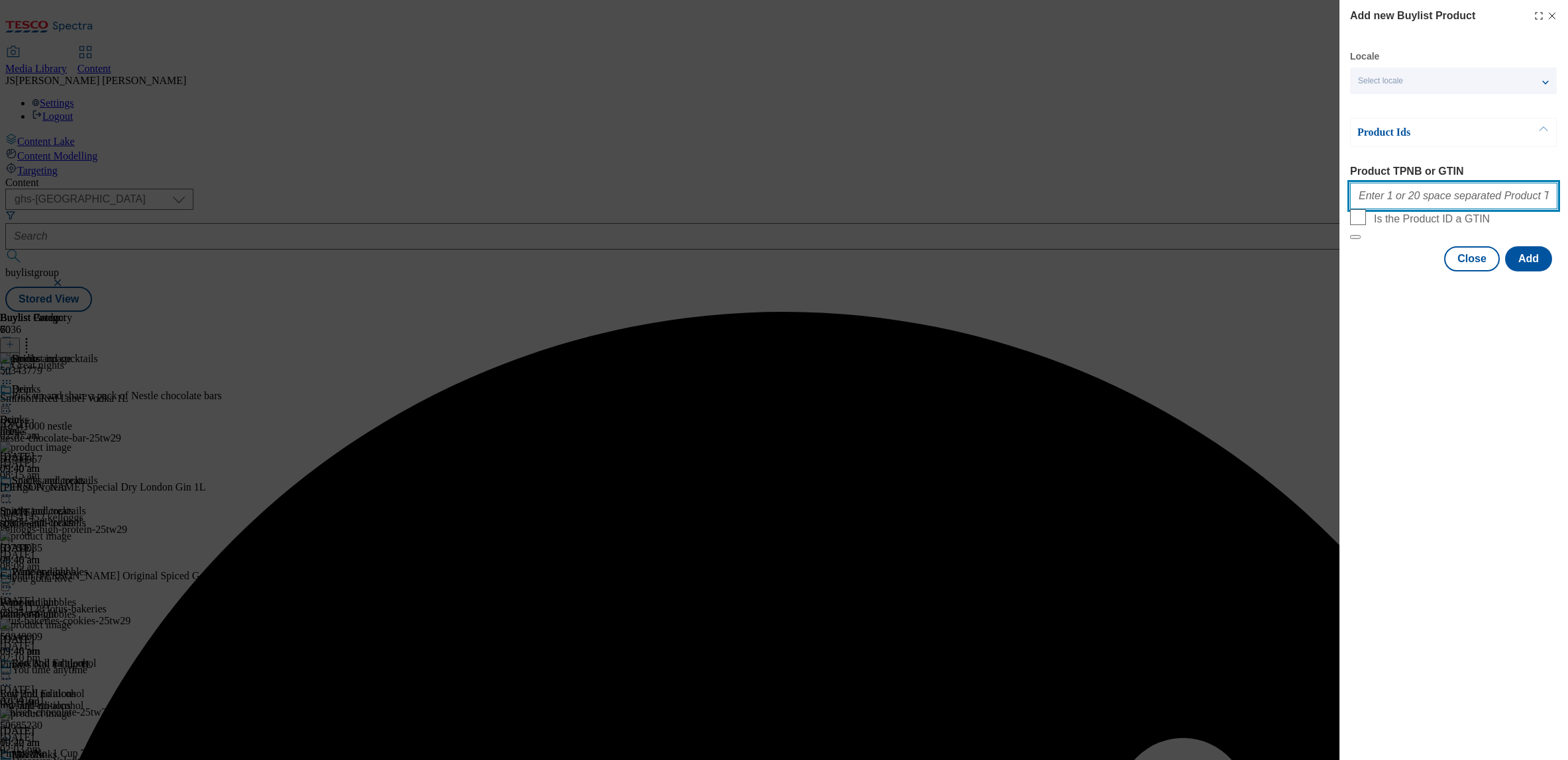
click at [1417, 201] on input "Product TPNB or GTIN" at bounding box center [1453, 196] width 208 height 26
paste input ""50237986 50237721 63783324""
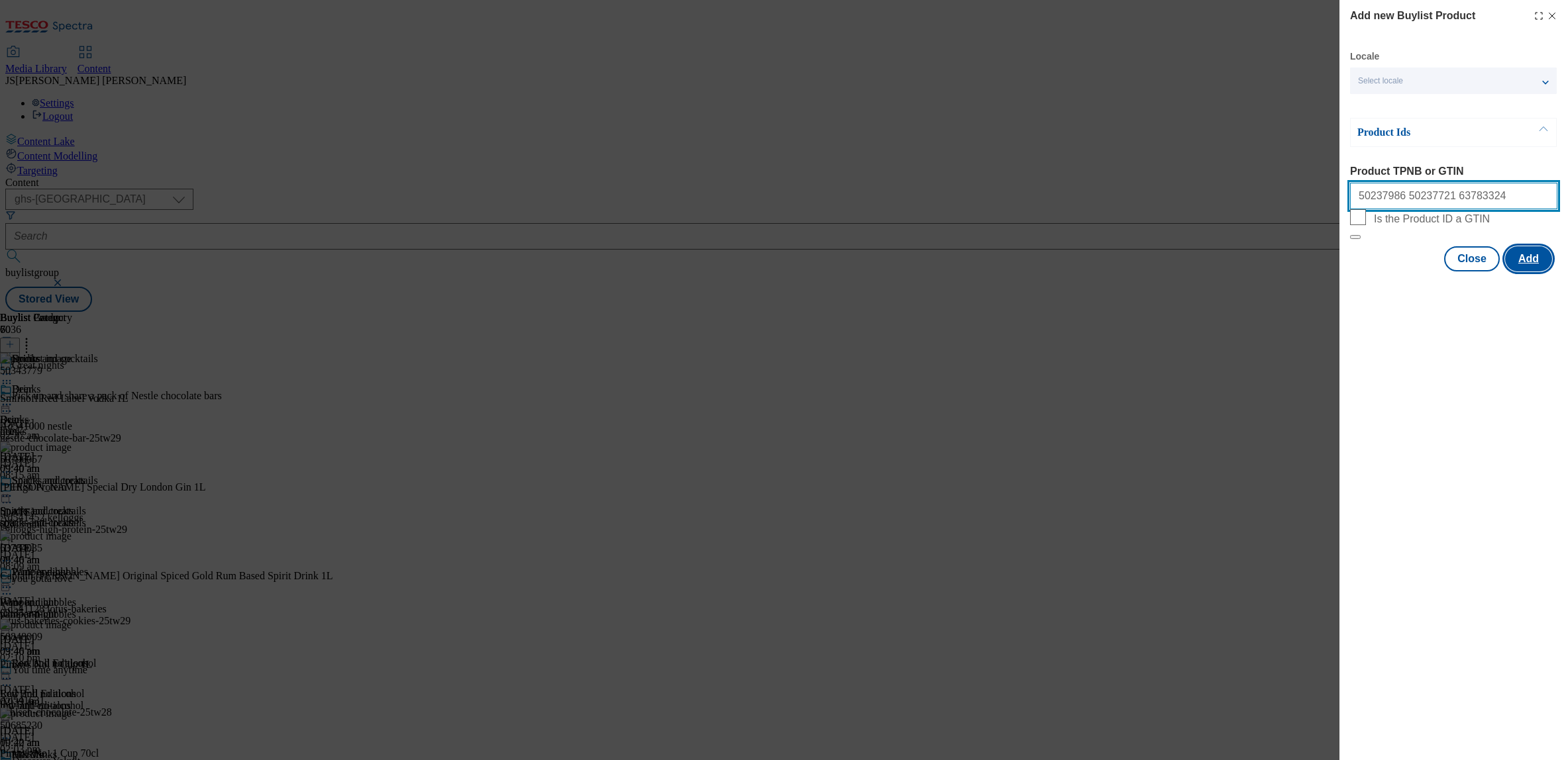
type input "50237986 50237721 63783324"
click at [1545, 272] on button "Add" at bounding box center [1529, 259] width 47 height 25
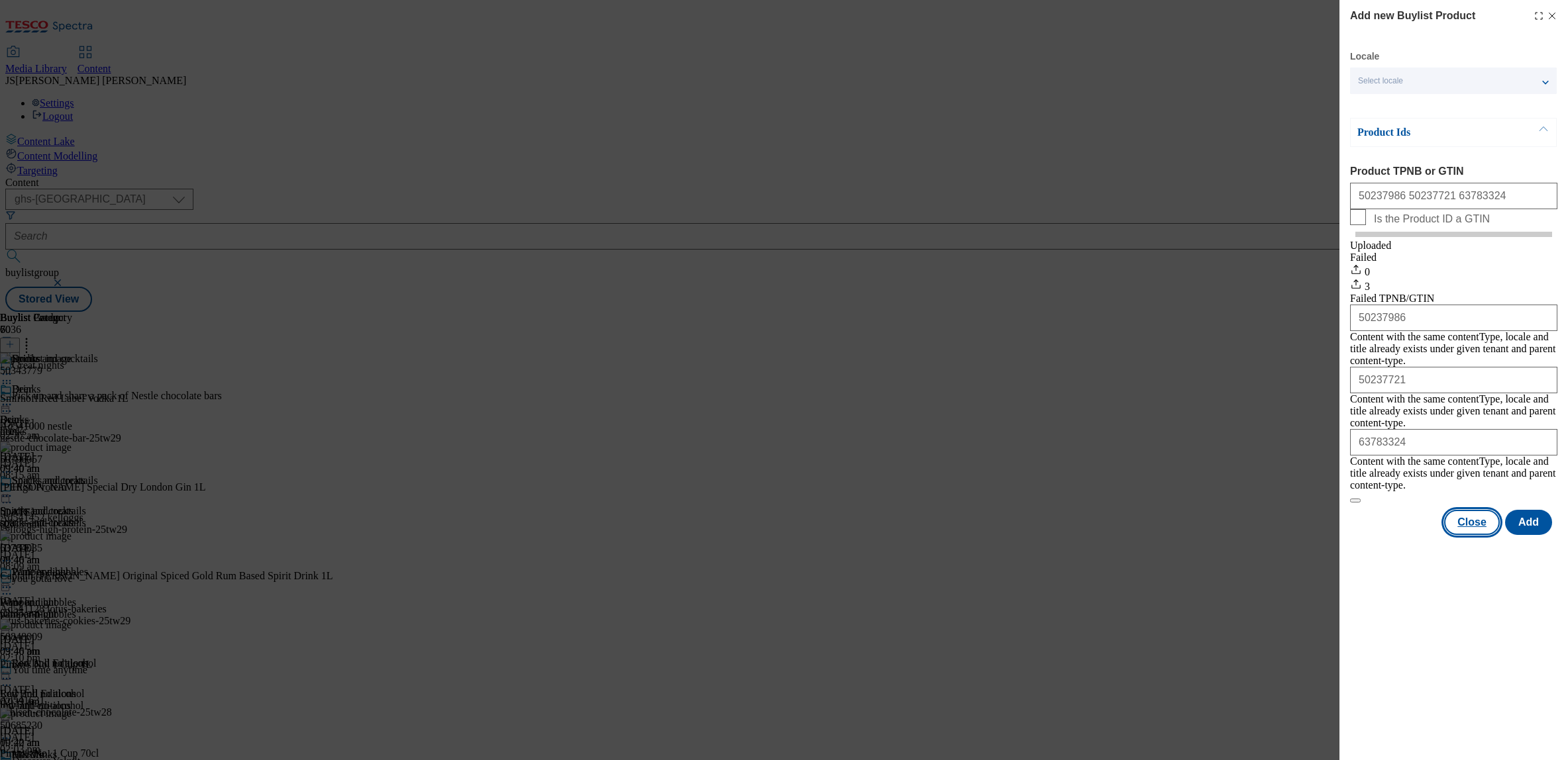
drag, startPoint x: 1496, startPoint y: 505, endPoint x: 1393, endPoint y: 487, distance: 104.6
click at [1496, 510] on button "Close" at bounding box center [1472, 522] width 56 height 25
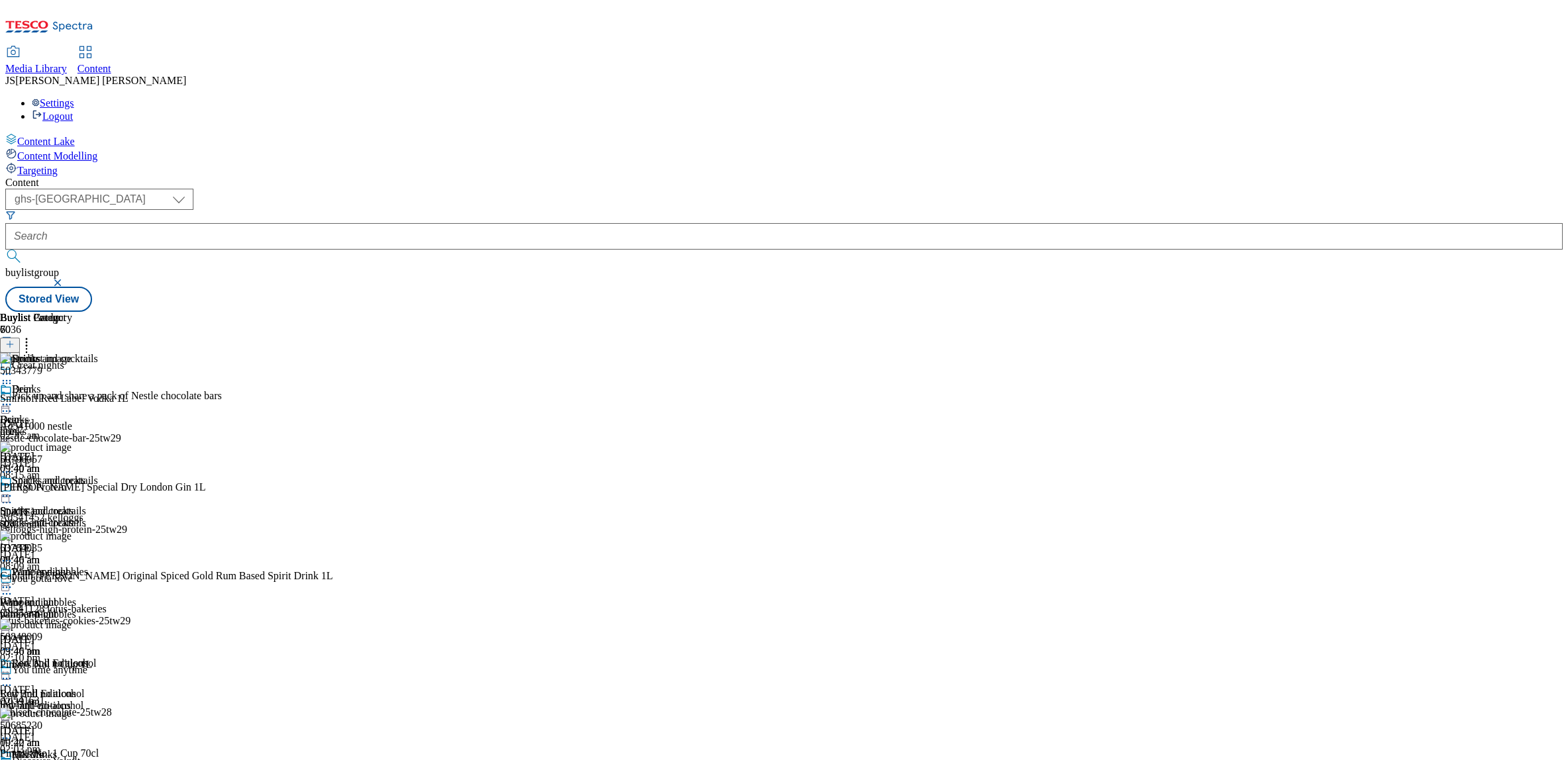
click at [33, 336] on icon at bounding box center [26, 342] width 13 height 13
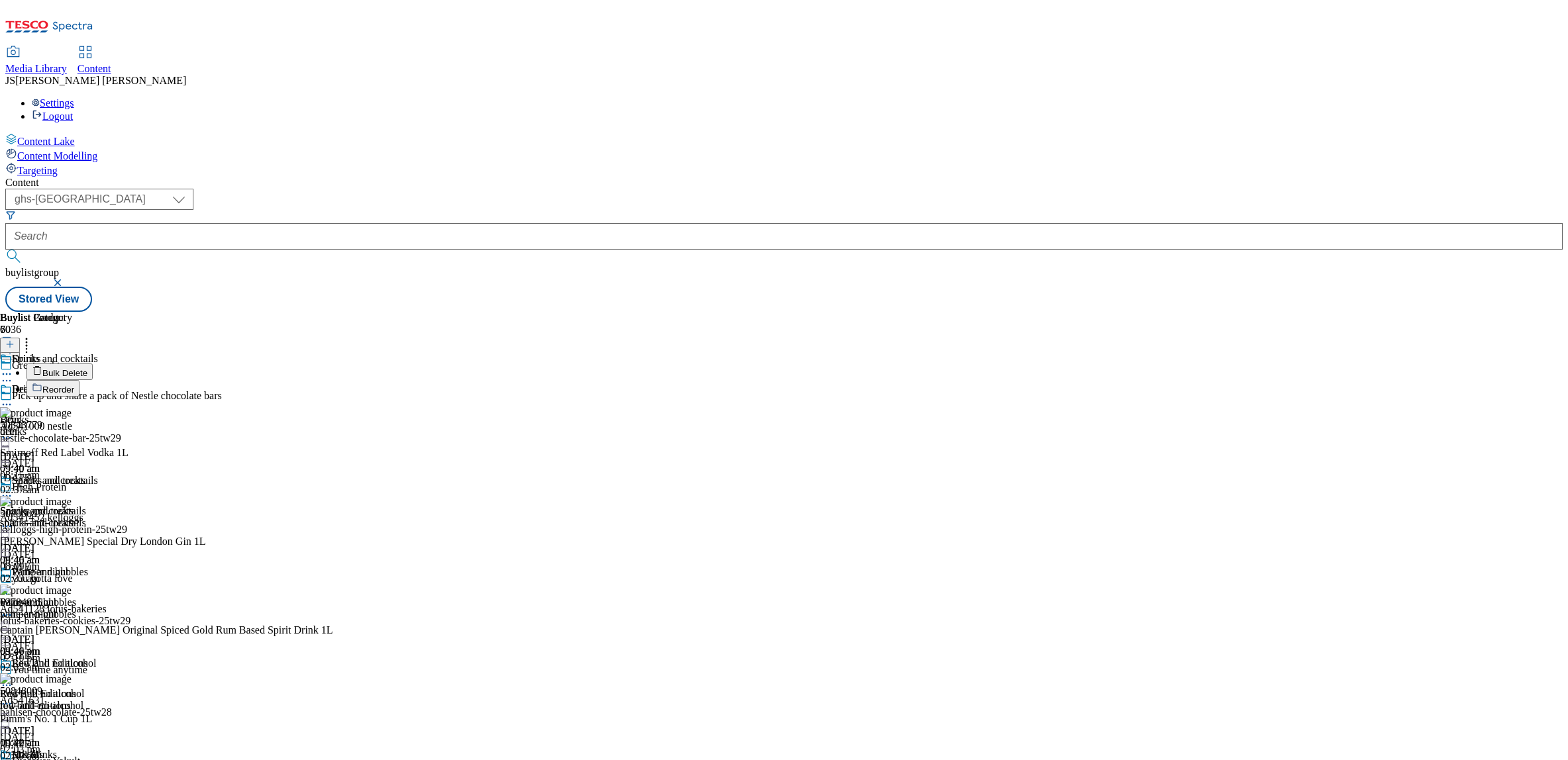
click at [333, 380] on li "Reorder" at bounding box center [179, 388] width 307 height 17
click at [75, 385] on span "Reorder" at bounding box center [58, 390] width 32 height 10
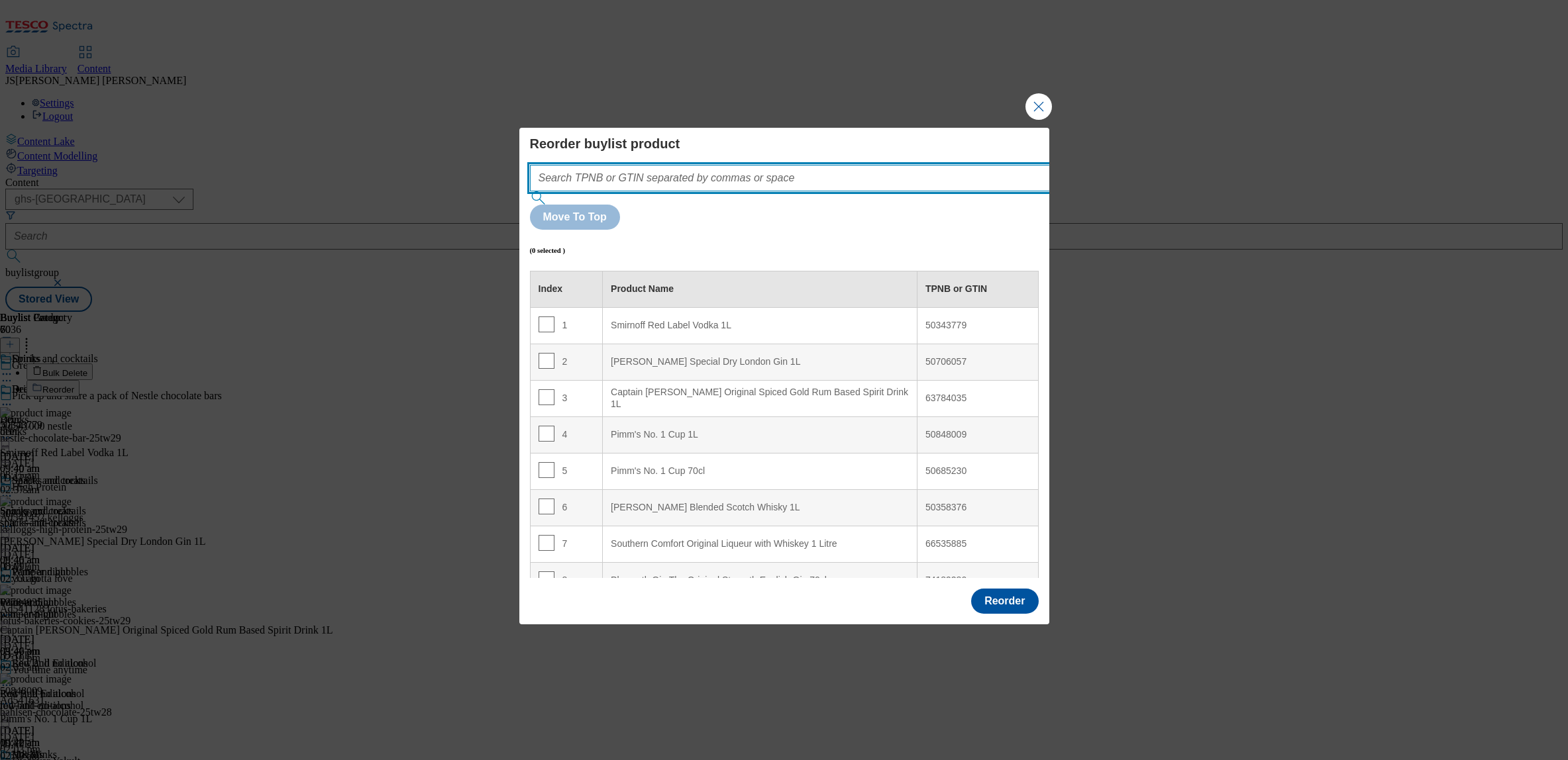
click at [704, 192] on input "Modal" at bounding box center [809, 178] width 559 height 26
paste input ""50237986 50237721 63783324""
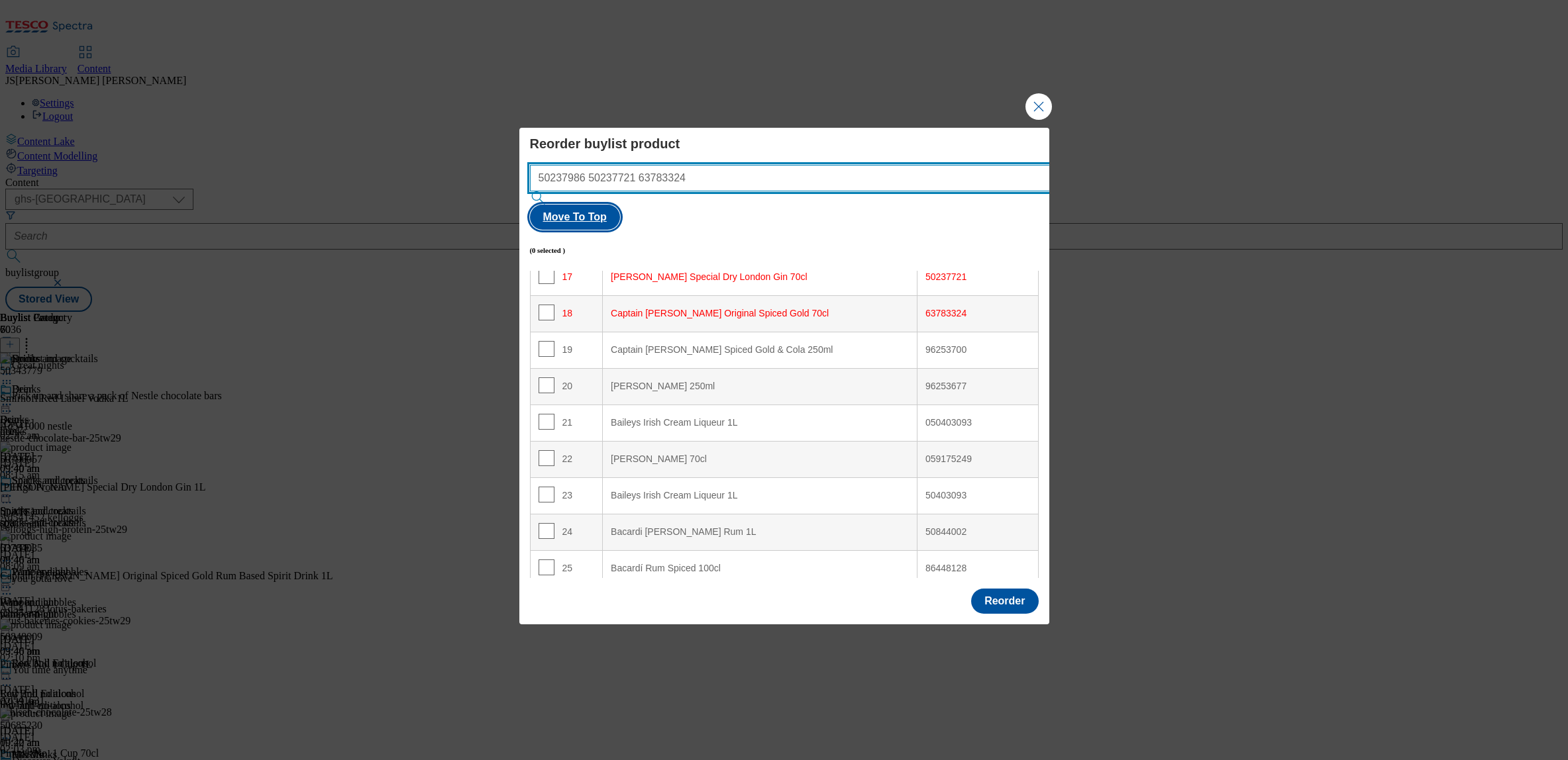
type input "50237986 50237721 63783324"
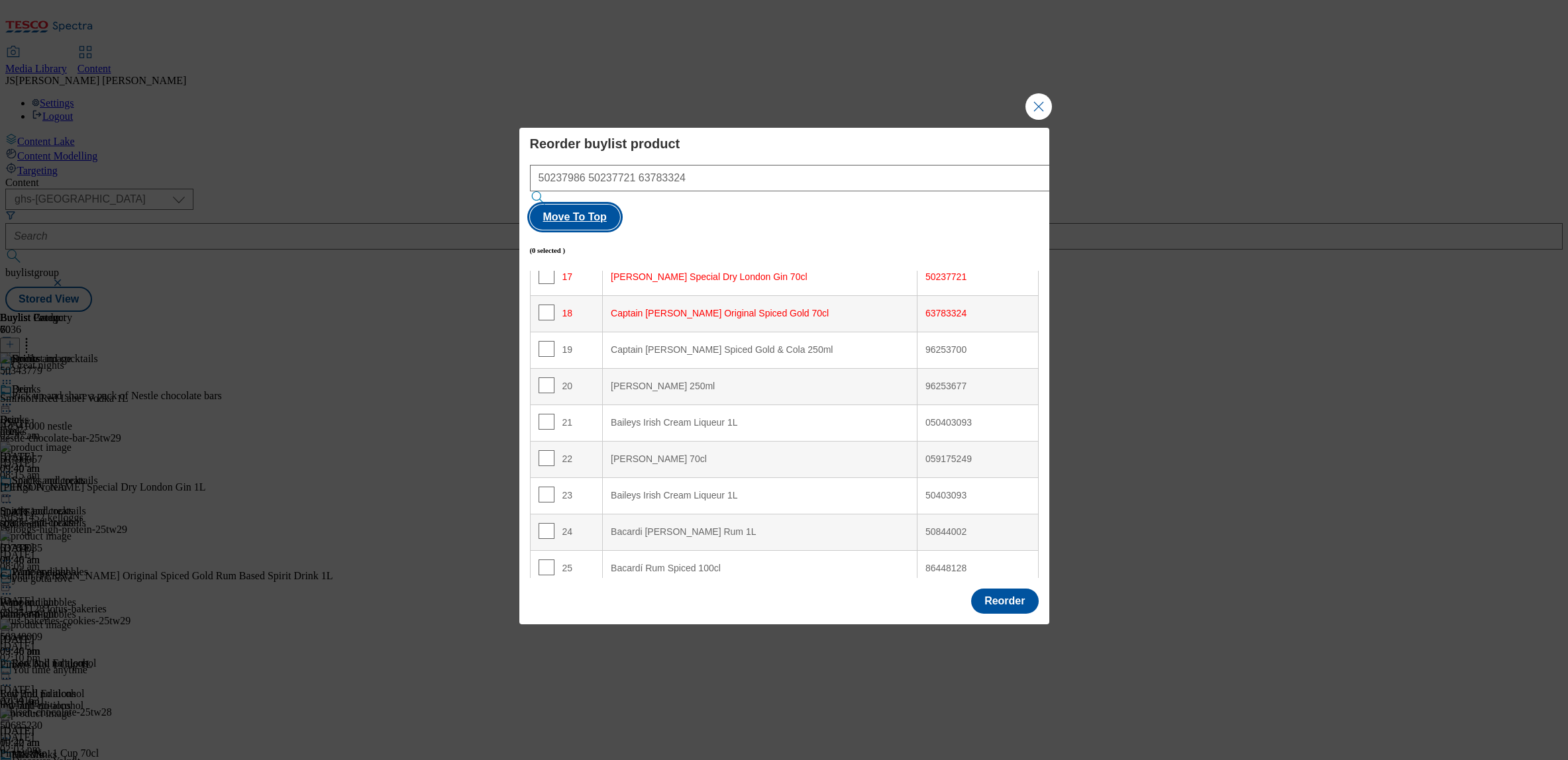
click at [620, 205] on button "Move To Top" at bounding box center [575, 217] width 90 height 25
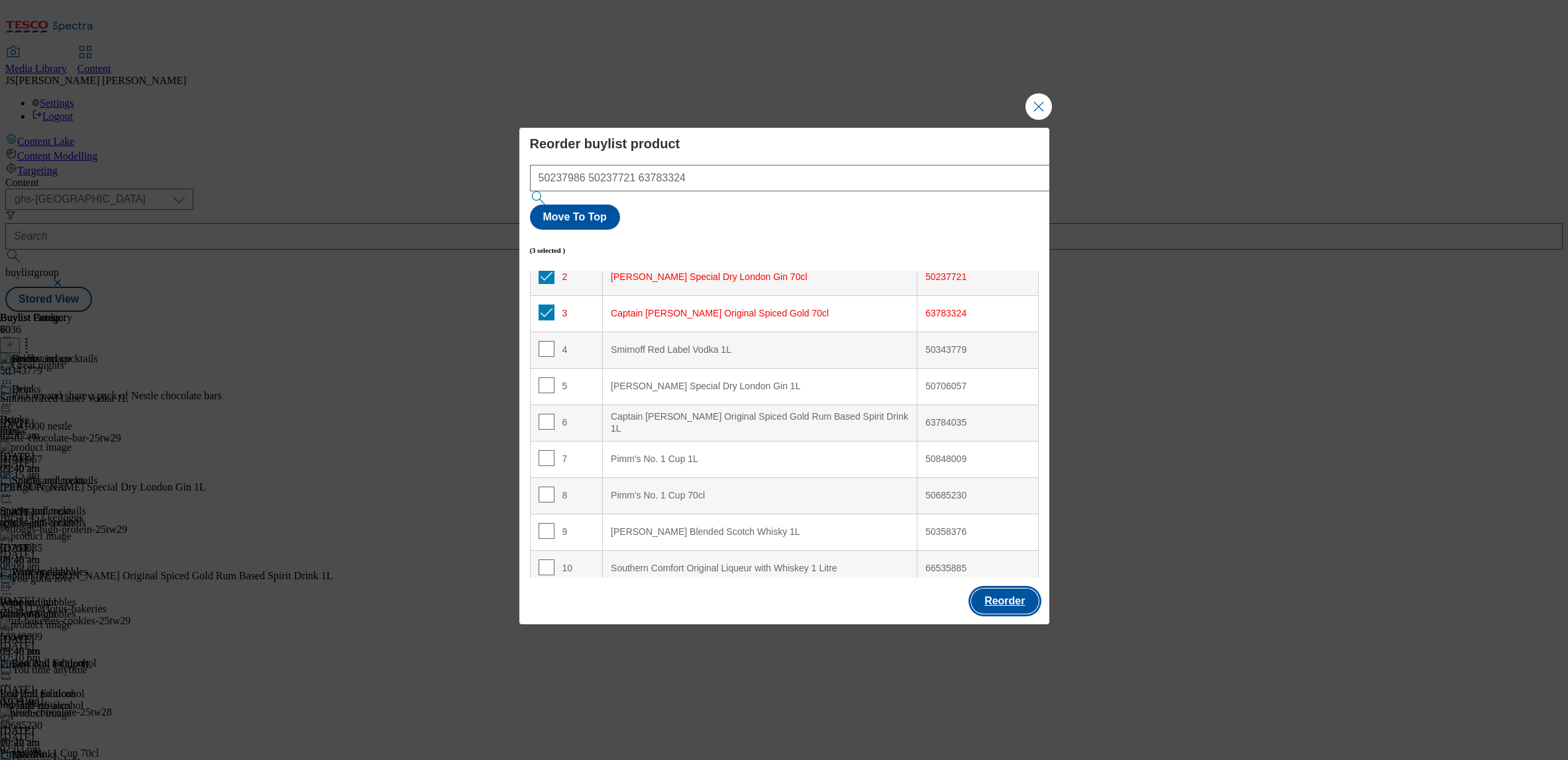
click at [1013, 589] on button "Reorder" at bounding box center [1004, 601] width 67 height 25
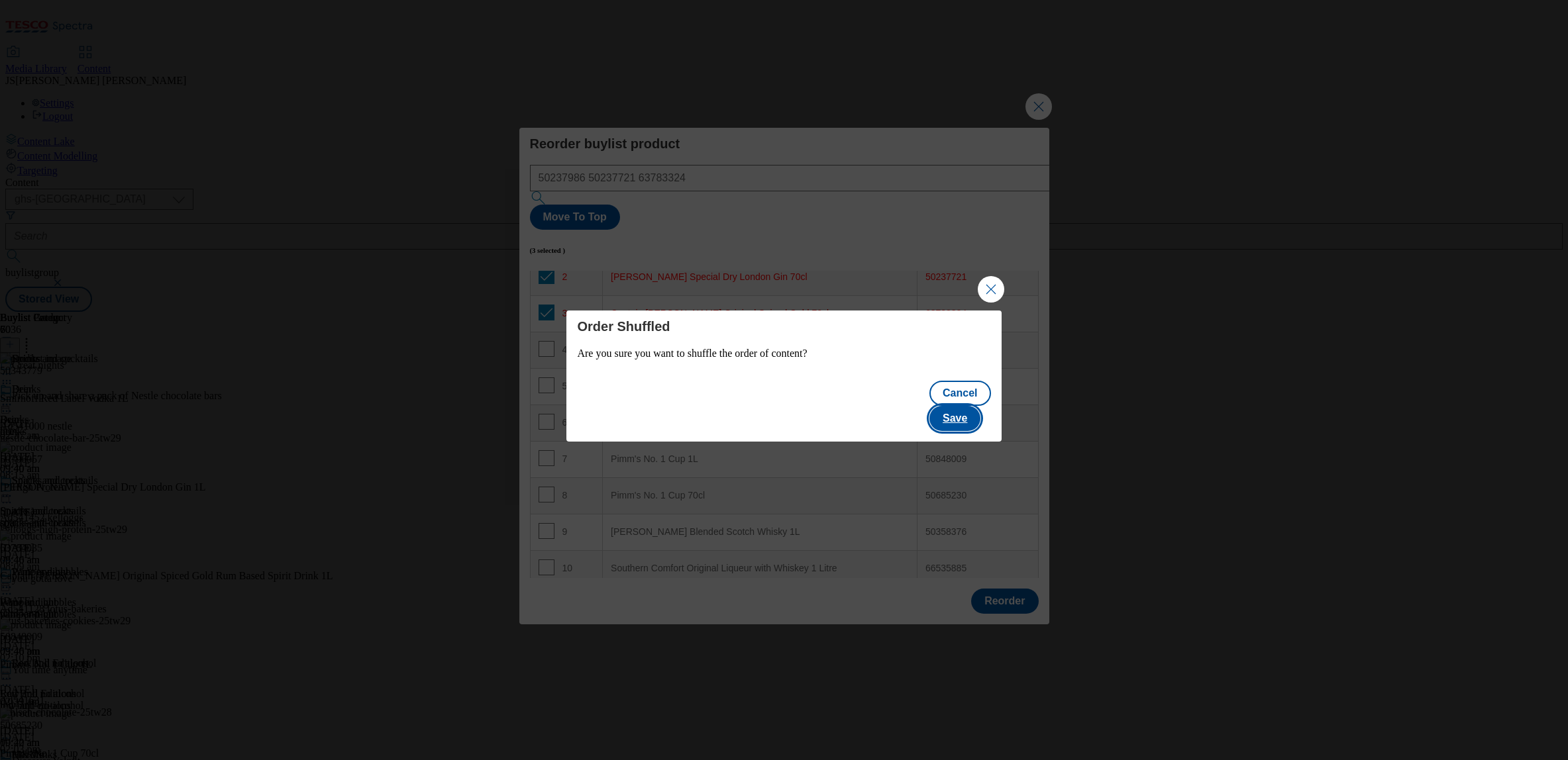
click at [960, 409] on button "Save" at bounding box center [955, 419] width 51 height 25
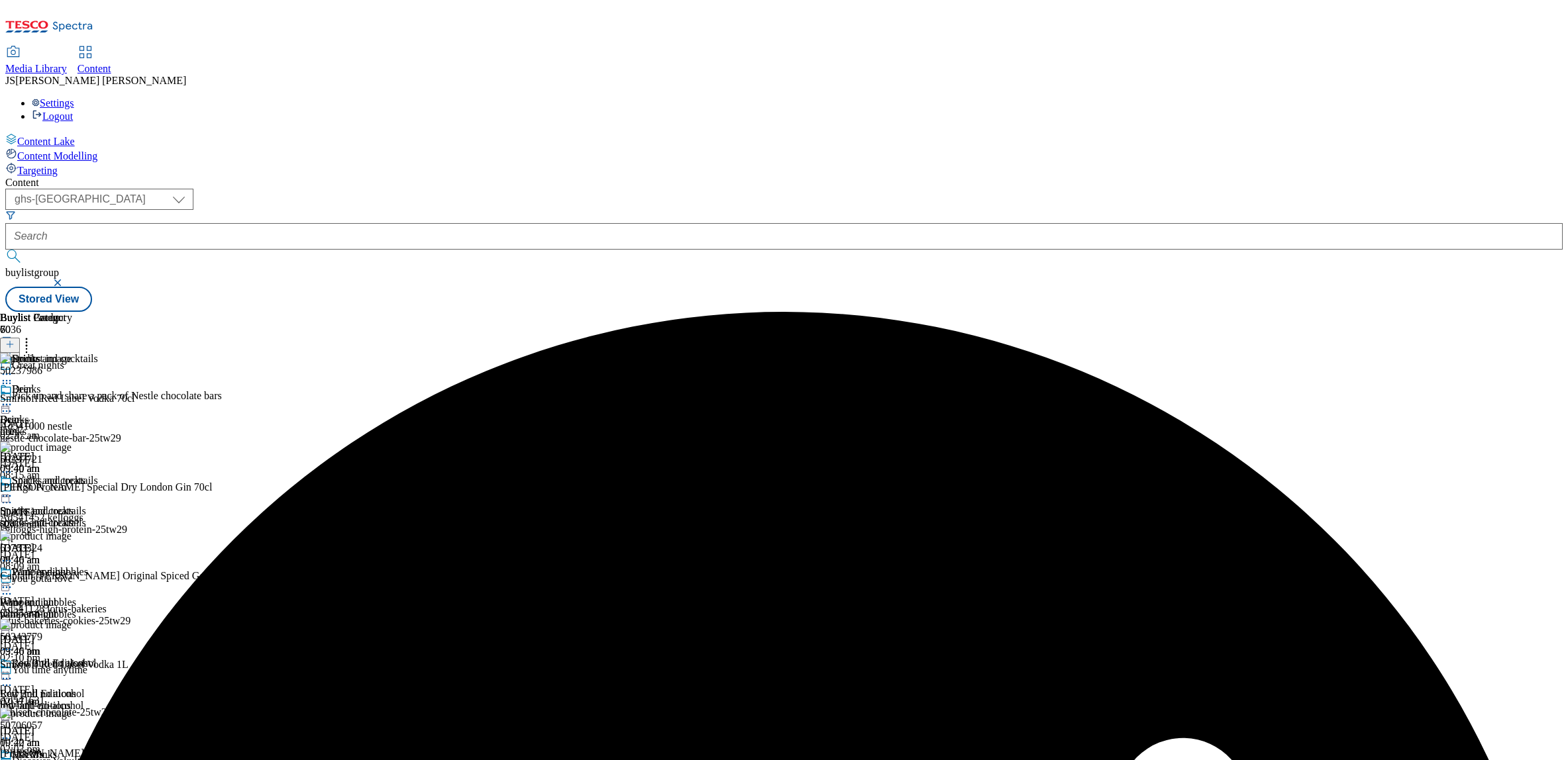
click at [8, 404] on circle at bounding box center [7, 405] width 2 height 2
click at [72, 489] on span "Preview" at bounding box center [57, 494] width 31 height 10
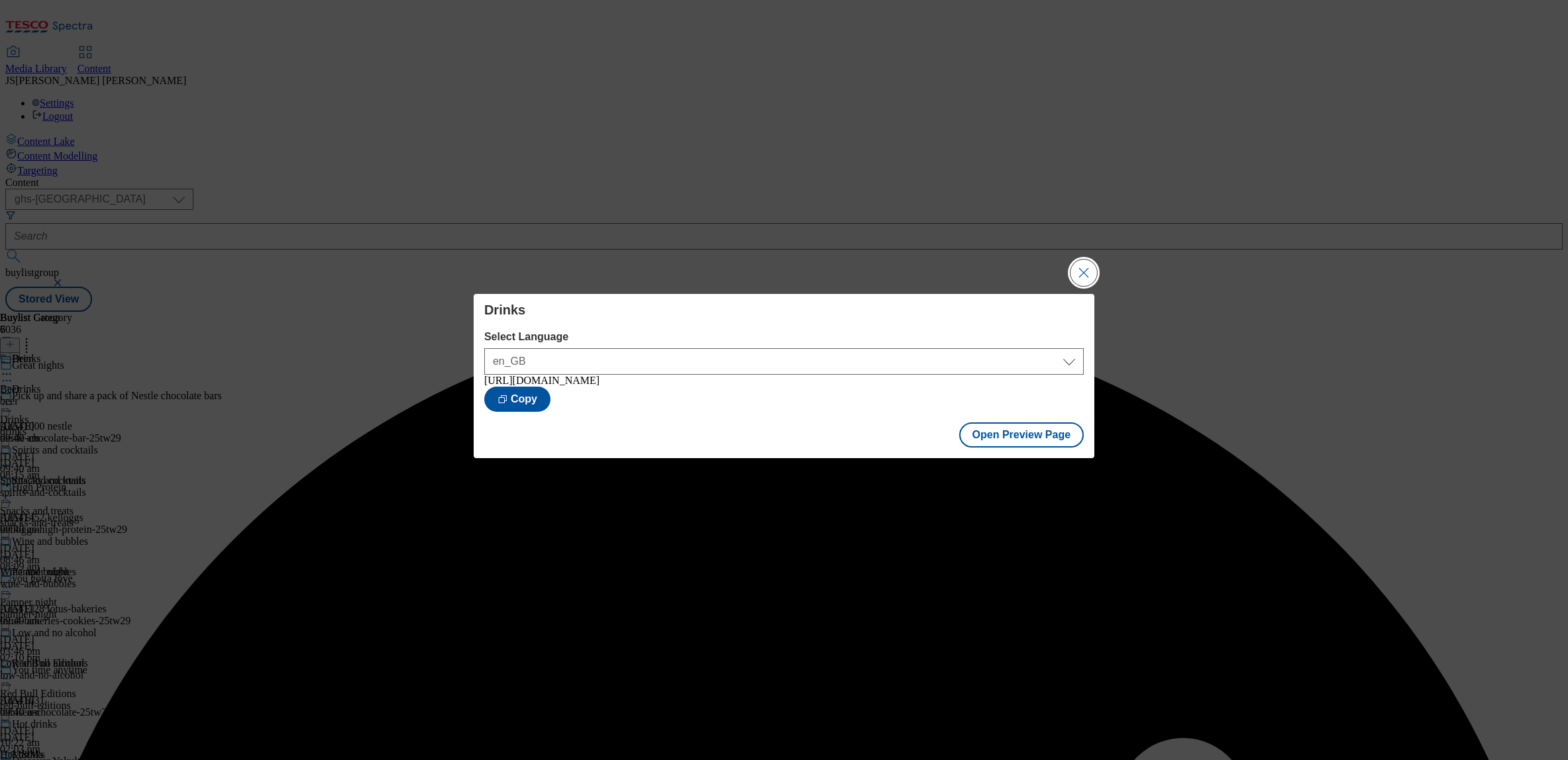
click at [1086, 268] on button "Close Modal" at bounding box center [1084, 272] width 26 height 26
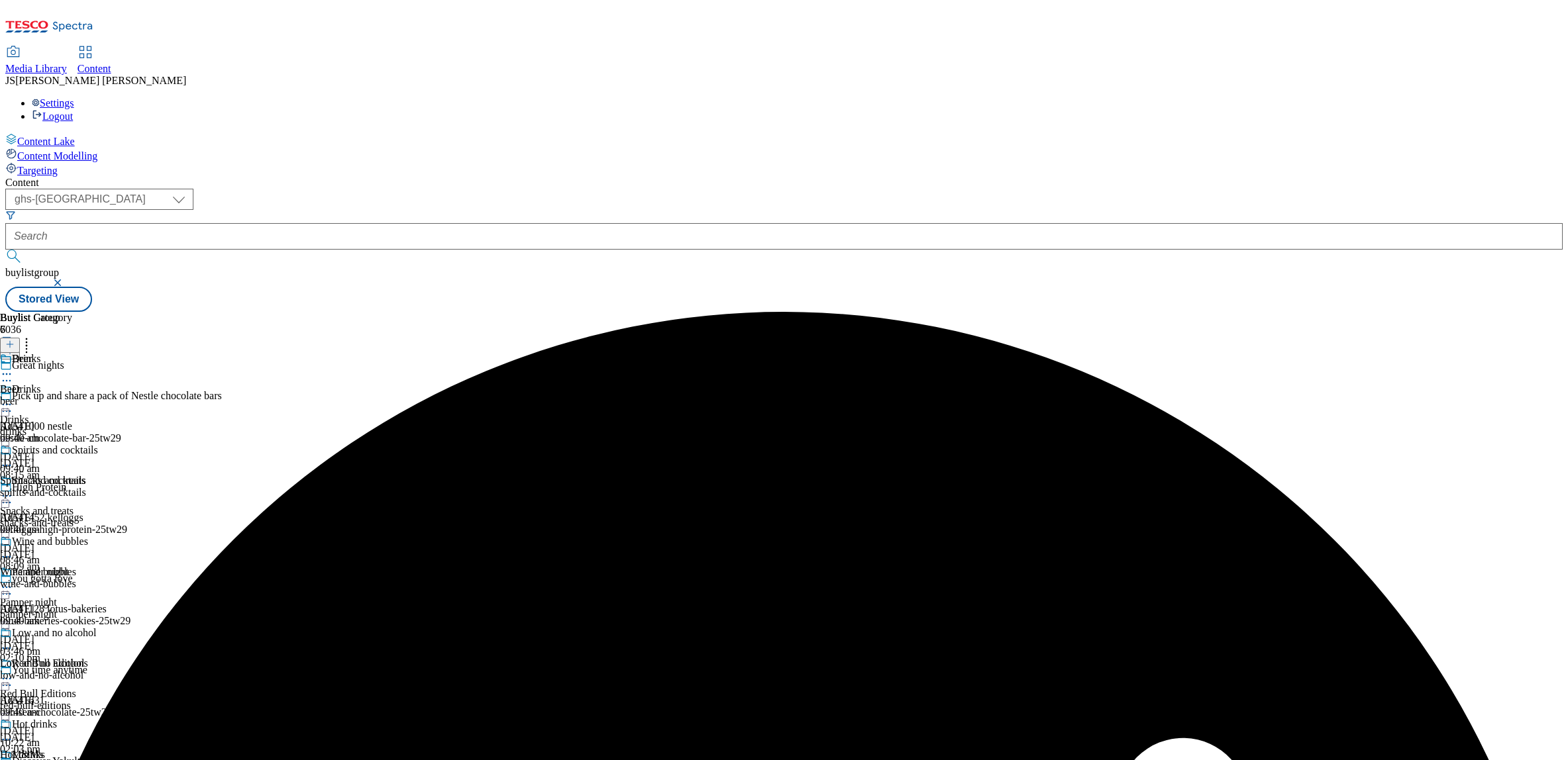
click at [11, 404] on circle at bounding box center [10, 405] width 2 height 2
click at [70, 534] on span "Publish" at bounding box center [56, 539] width 29 height 10
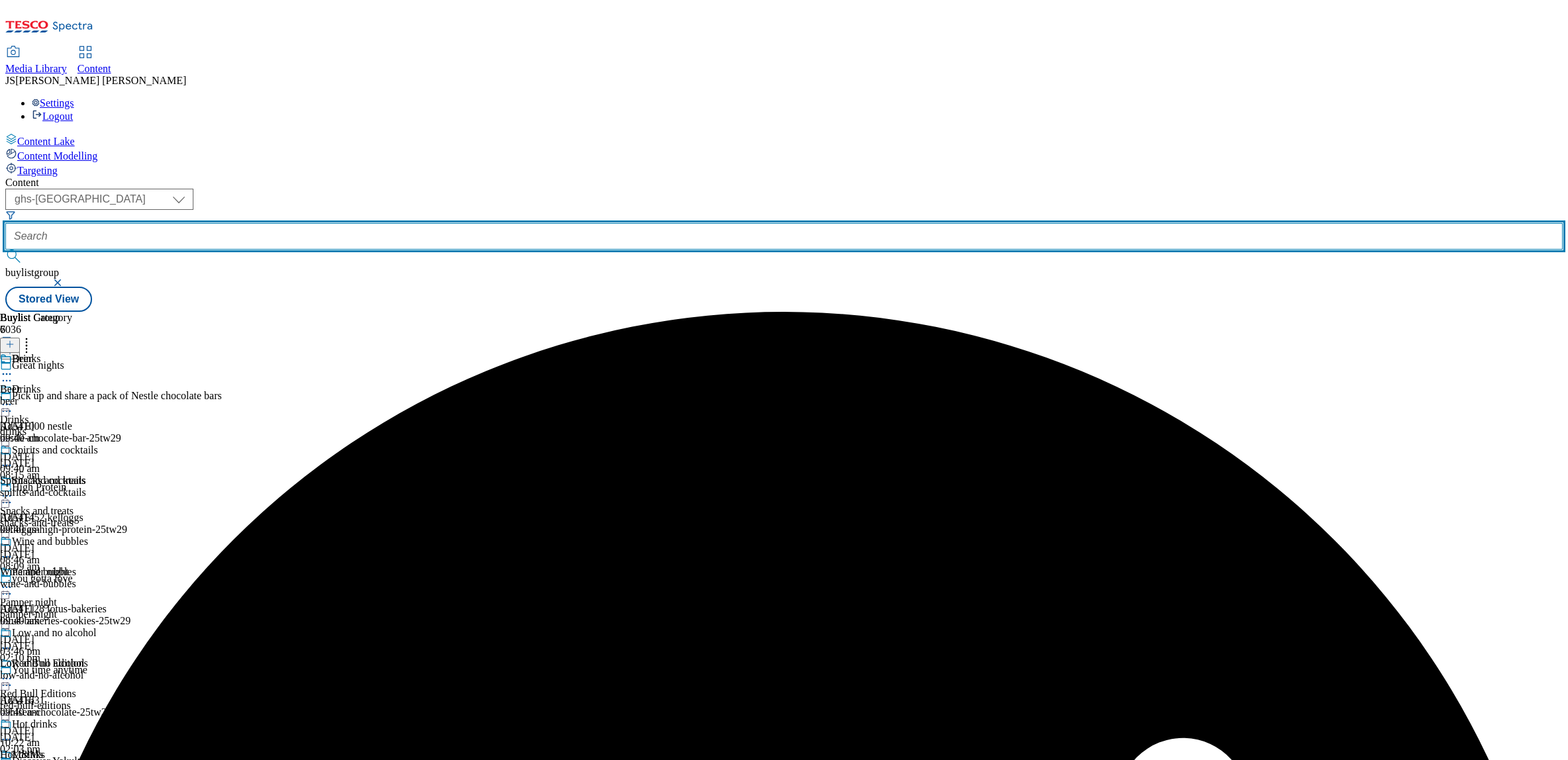
click at [325, 223] on input "text" at bounding box center [784, 237] width 1558 height 26
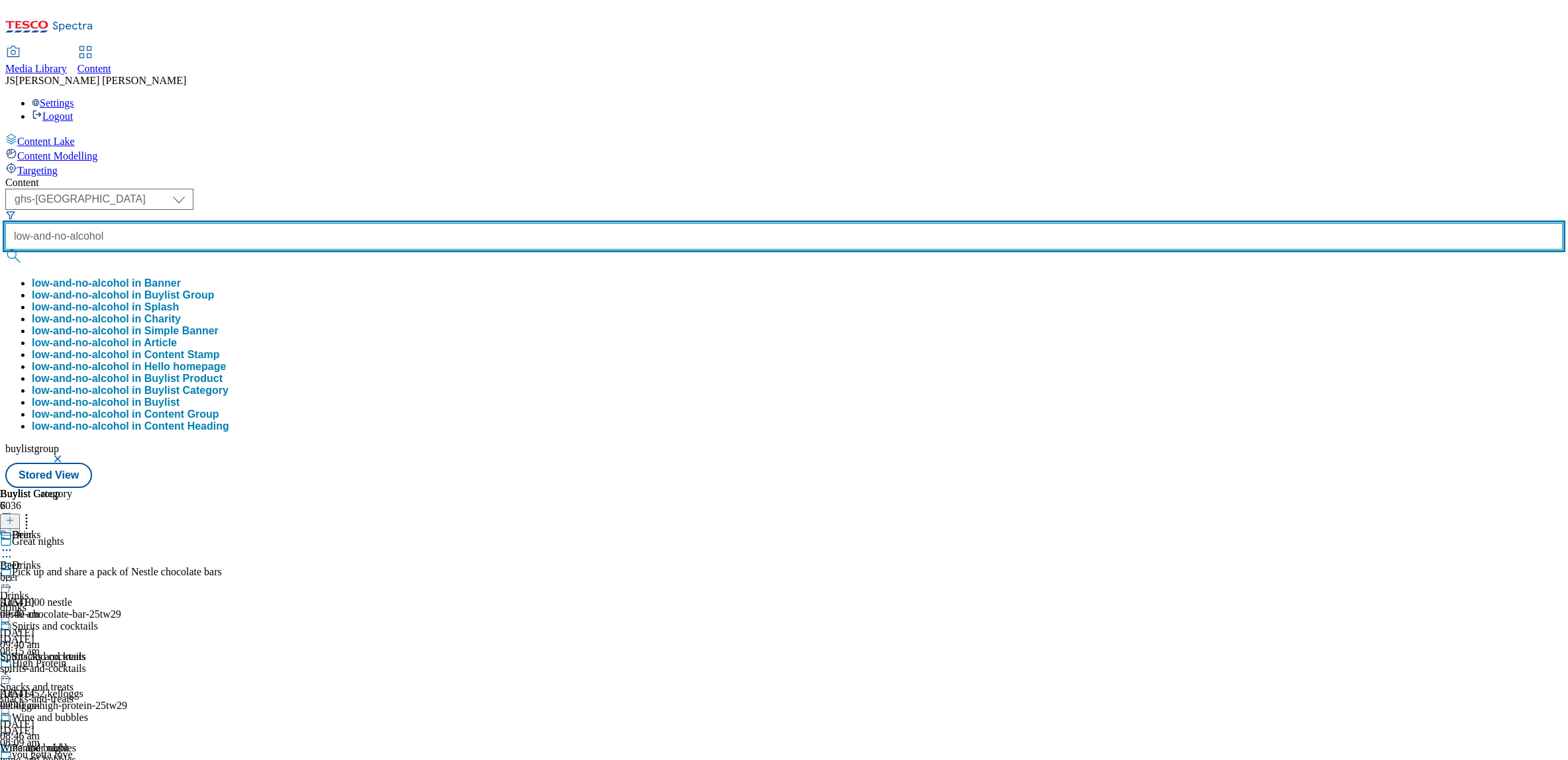
type input "low-and-no-alcohol"
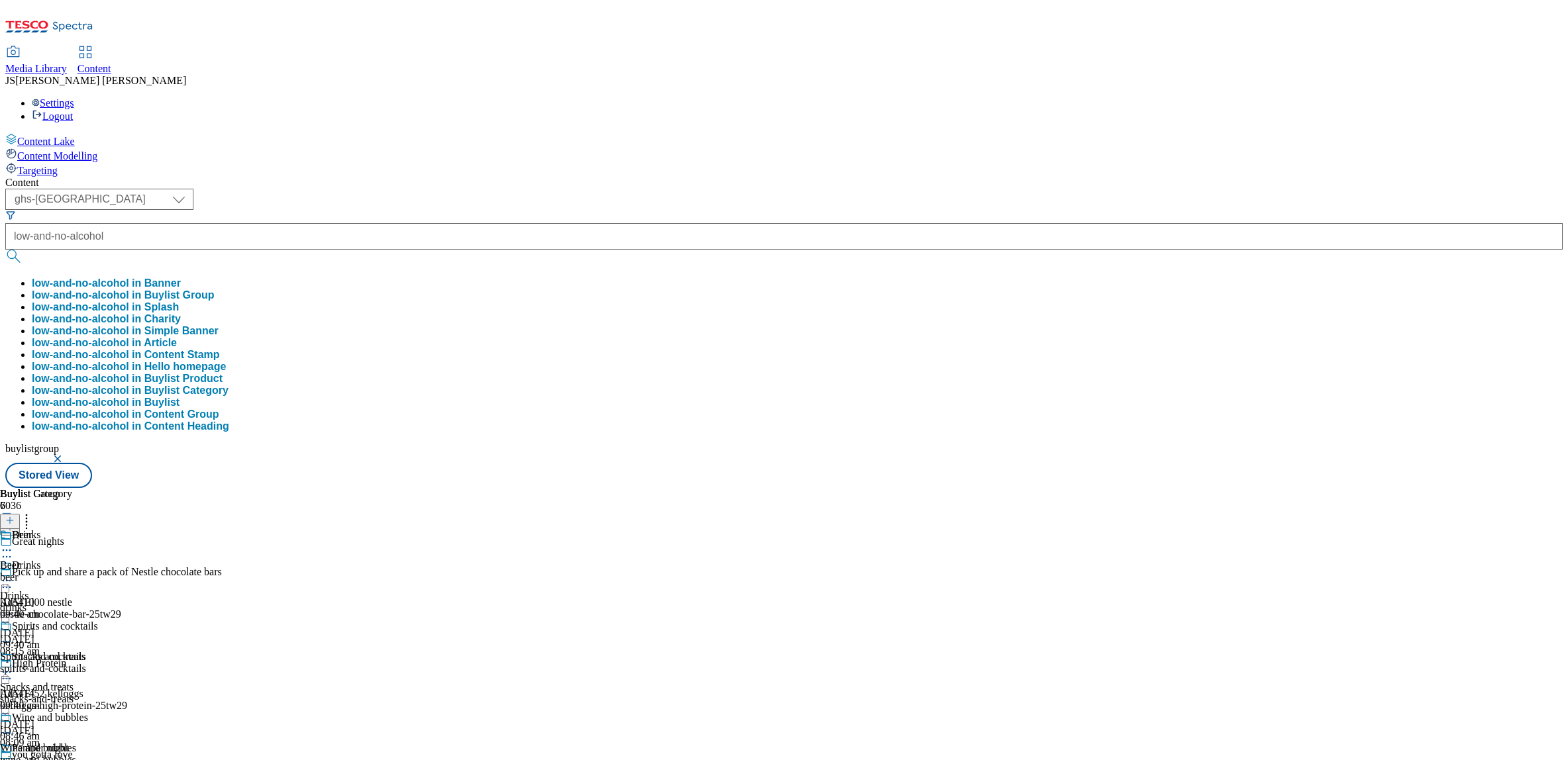
click at [215, 290] on button "low-and-no-alcohol in Buylist Group" at bounding box center [123, 295] width 183 height 12
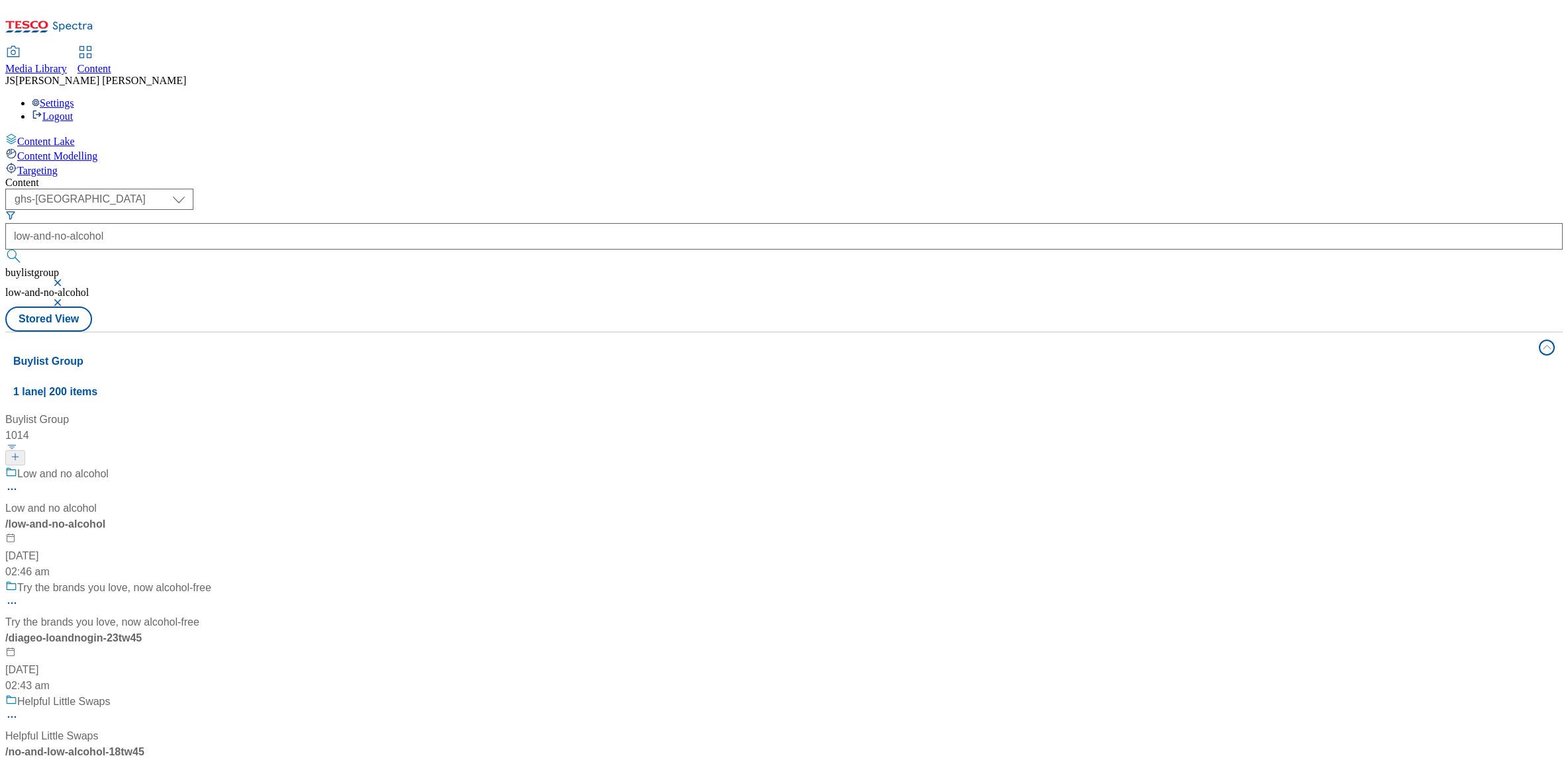
click at [324, 466] on div "Low and no alcohol Low and no alcohol / low-and-no-alcohol [DATE] 02:46 am" at bounding box center [164, 523] width 318 height 114
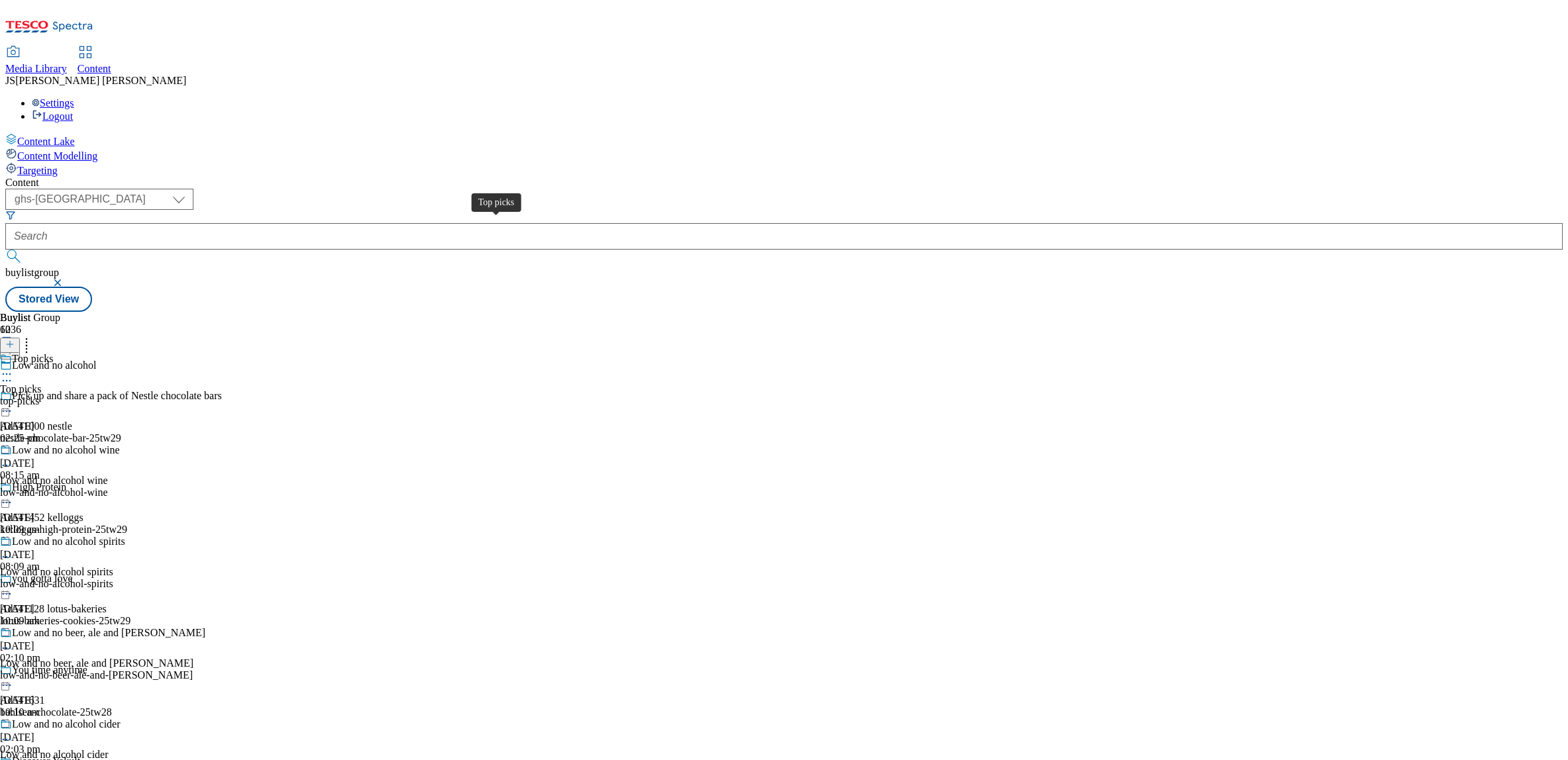
click at [41, 383] on div "Top picks" at bounding box center [21, 389] width 41 height 12
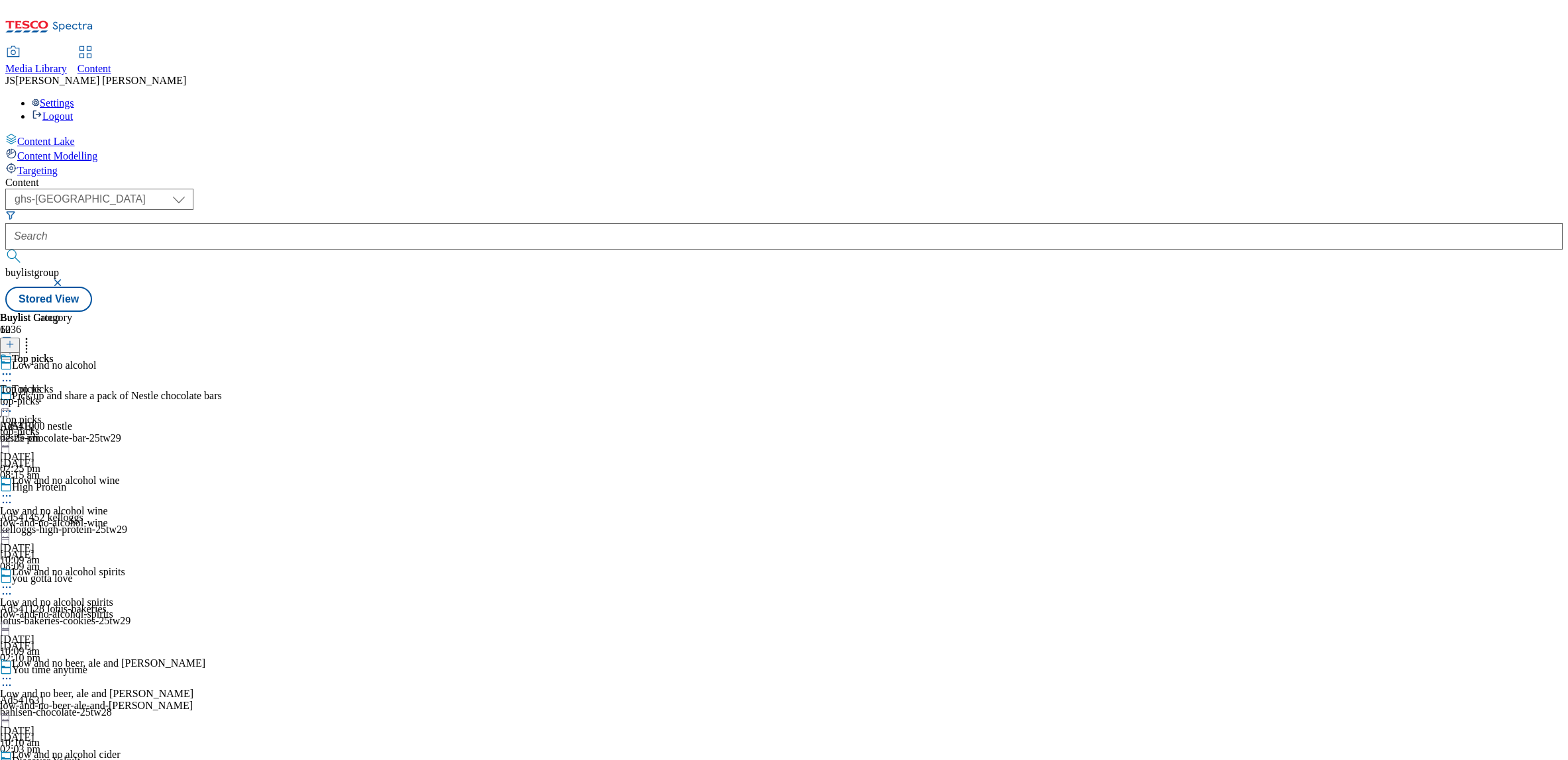
click at [13, 398] on icon at bounding box center [6, 404] width 13 height 13
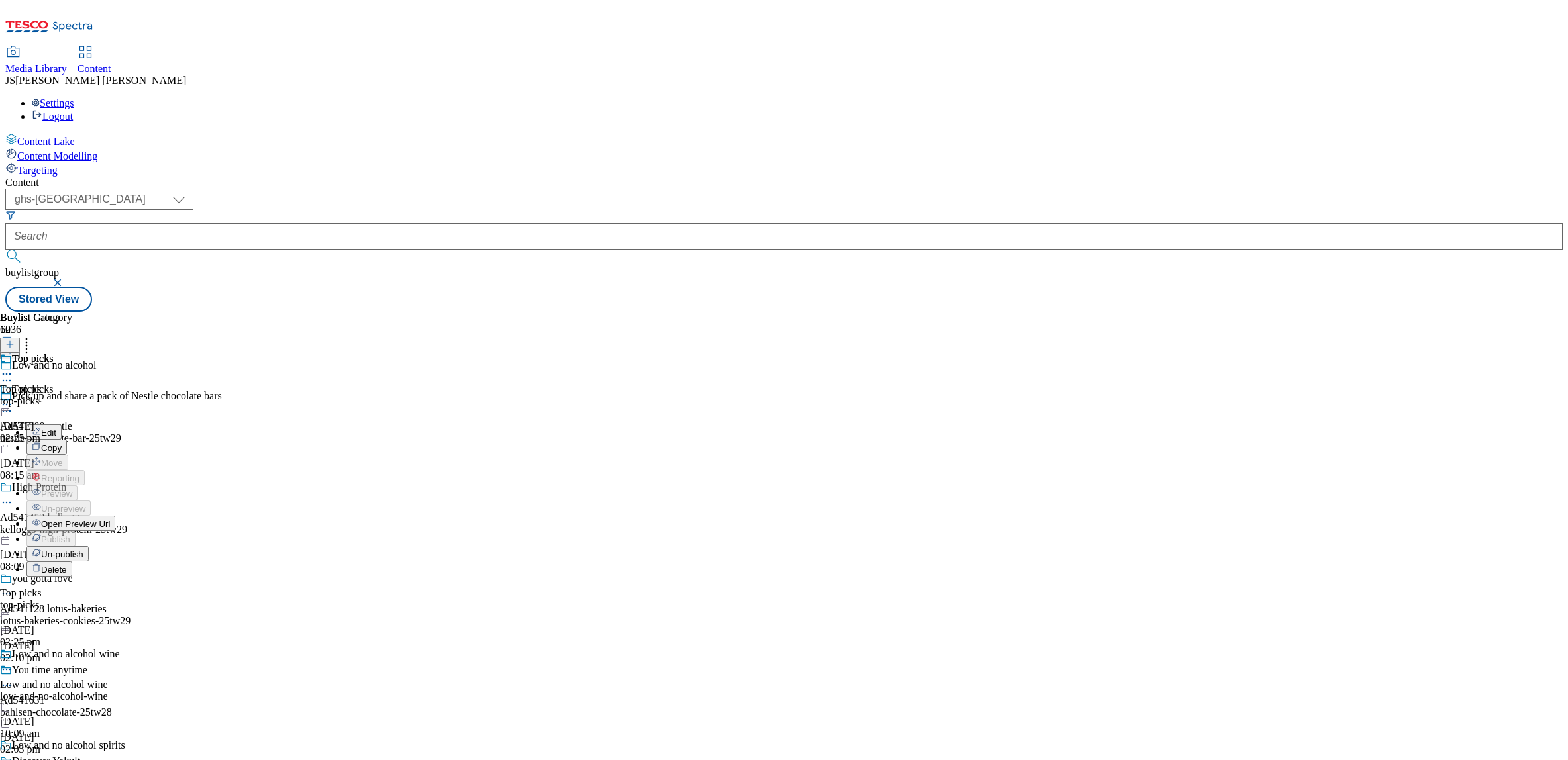
click at [83, 550] on span "Un-publish" at bounding box center [62, 554] width 42 height 10
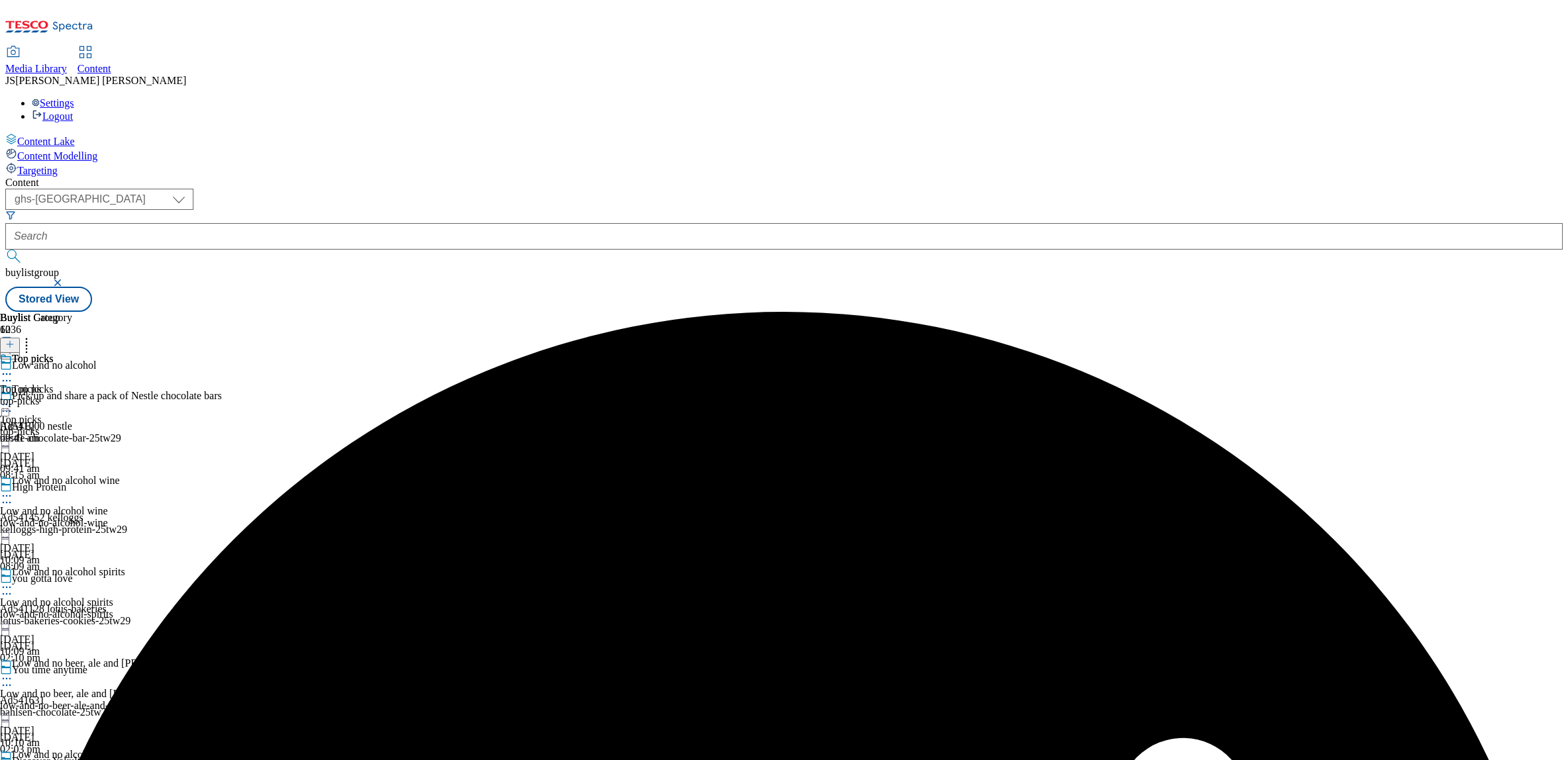
click at [13, 398] on icon at bounding box center [6, 404] width 13 height 13
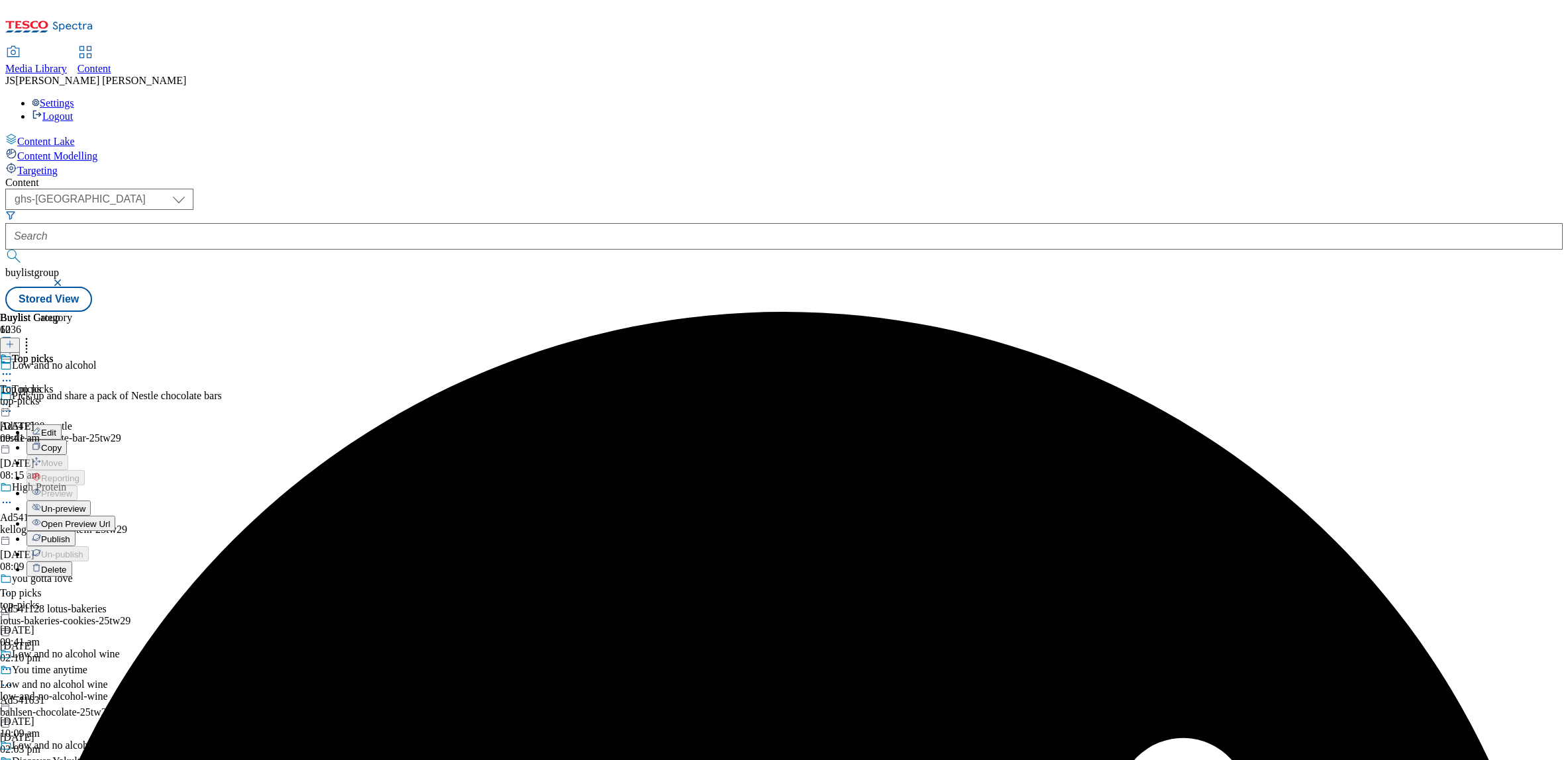
click at [86, 504] on span "Un-preview" at bounding box center [63, 509] width 44 height 10
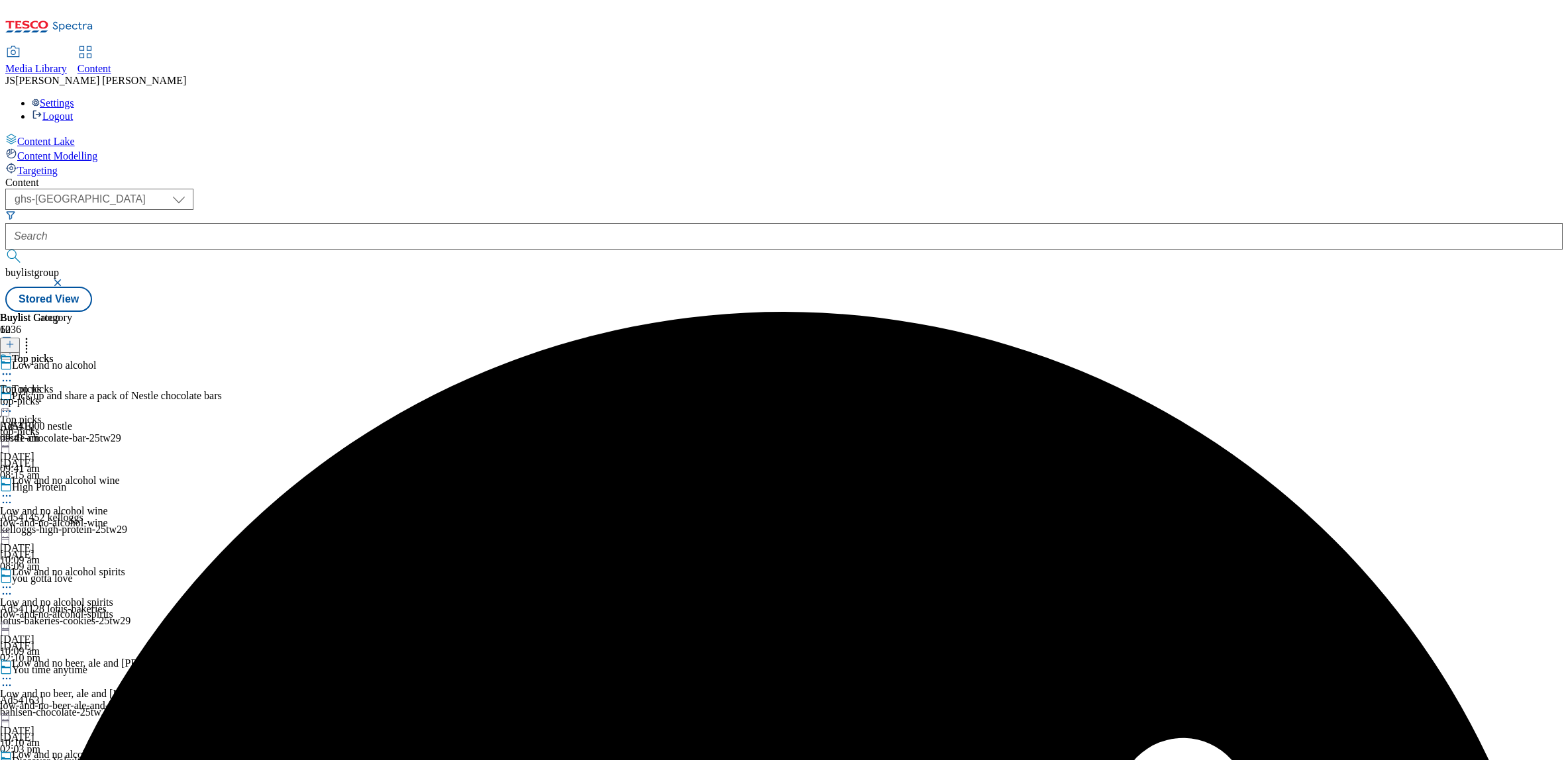
click at [72, 395] on div "top-picks" at bounding box center [36, 401] width 72 height 12
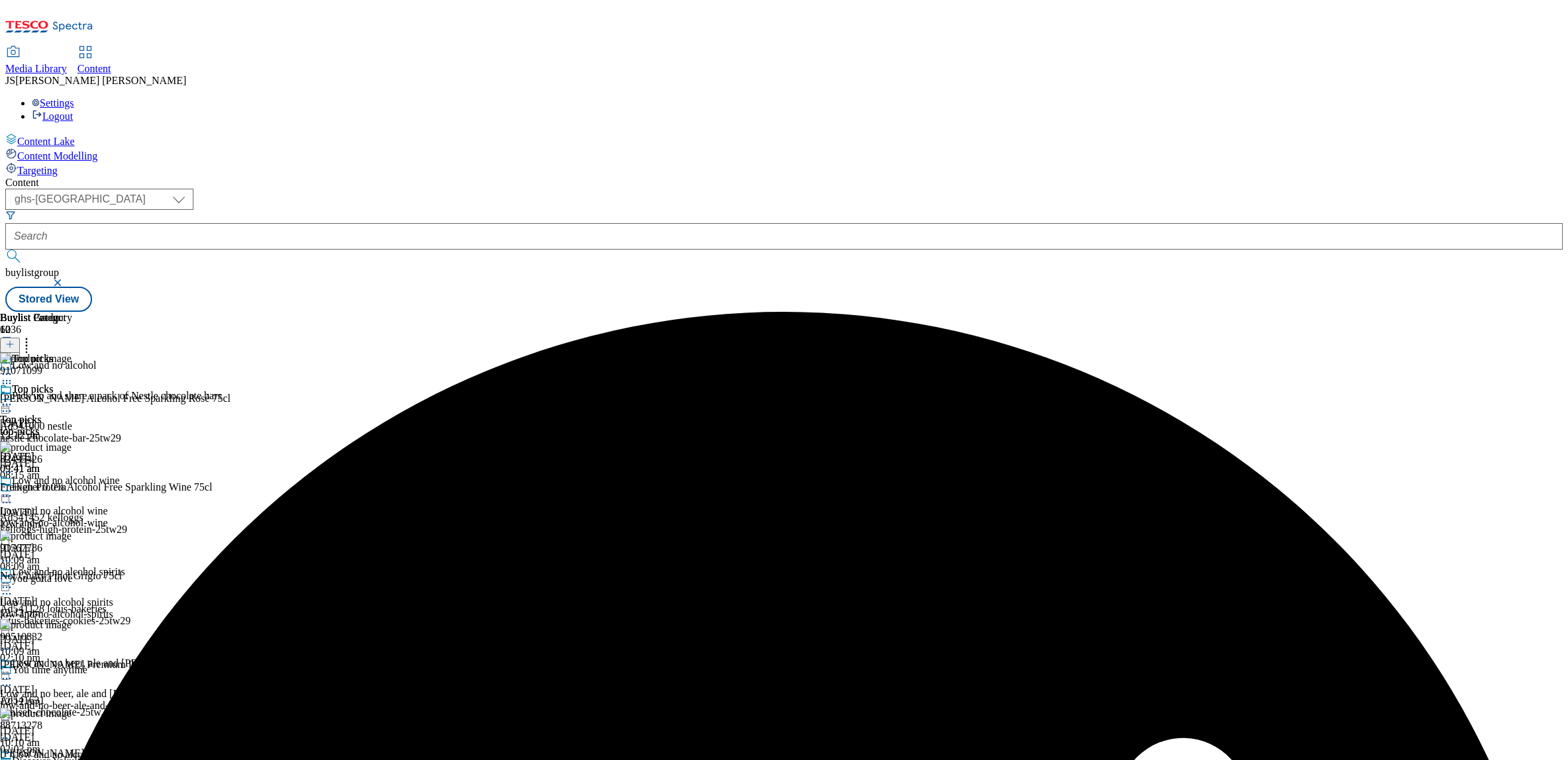
click at [14, 340] on icon at bounding box center [10, 344] width 9 height 9
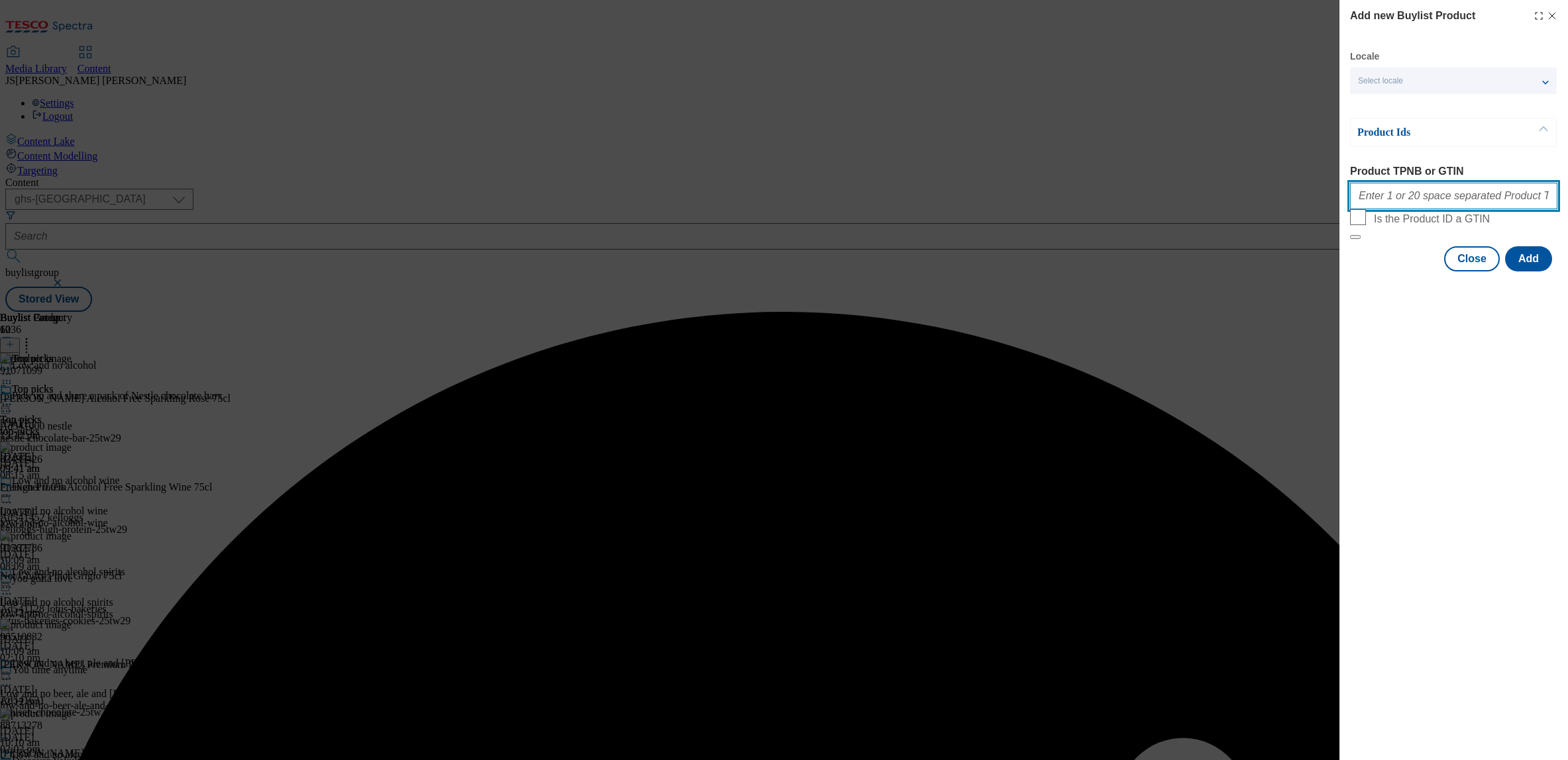
click at [1385, 208] on input "Product TPNB or GTIN" at bounding box center [1453, 196] width 208 height 26
paste input ""92205380 92203231 86133587""
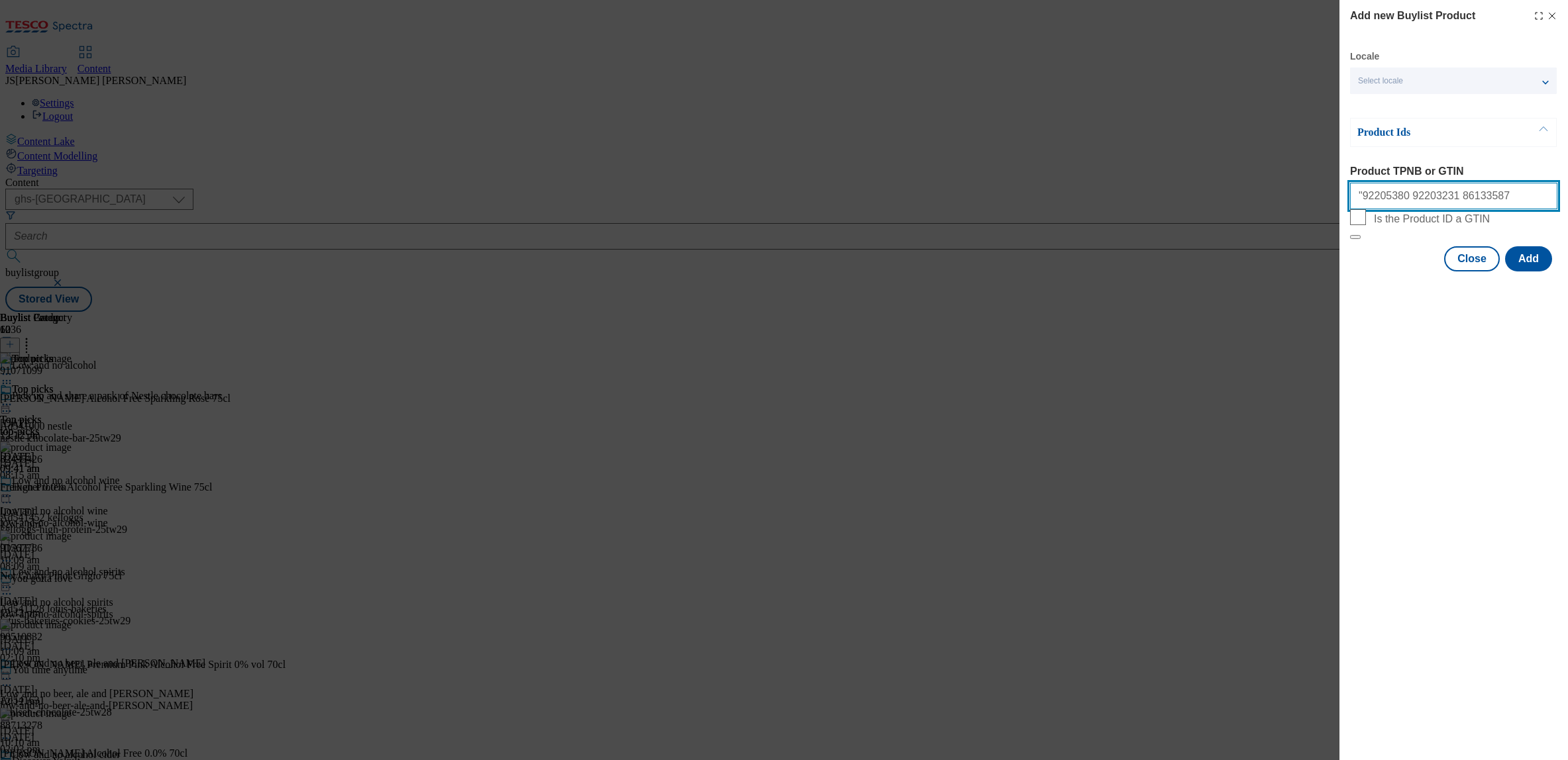
type input "92205380 92203231 86133587"
select select "ghs-[GEOGRAPHIC_DATA]"
type input "92205380 92203231 86133587"
click at [1538, 272] on button "Add" at bounding box center [1529, 259] width 47 height 25
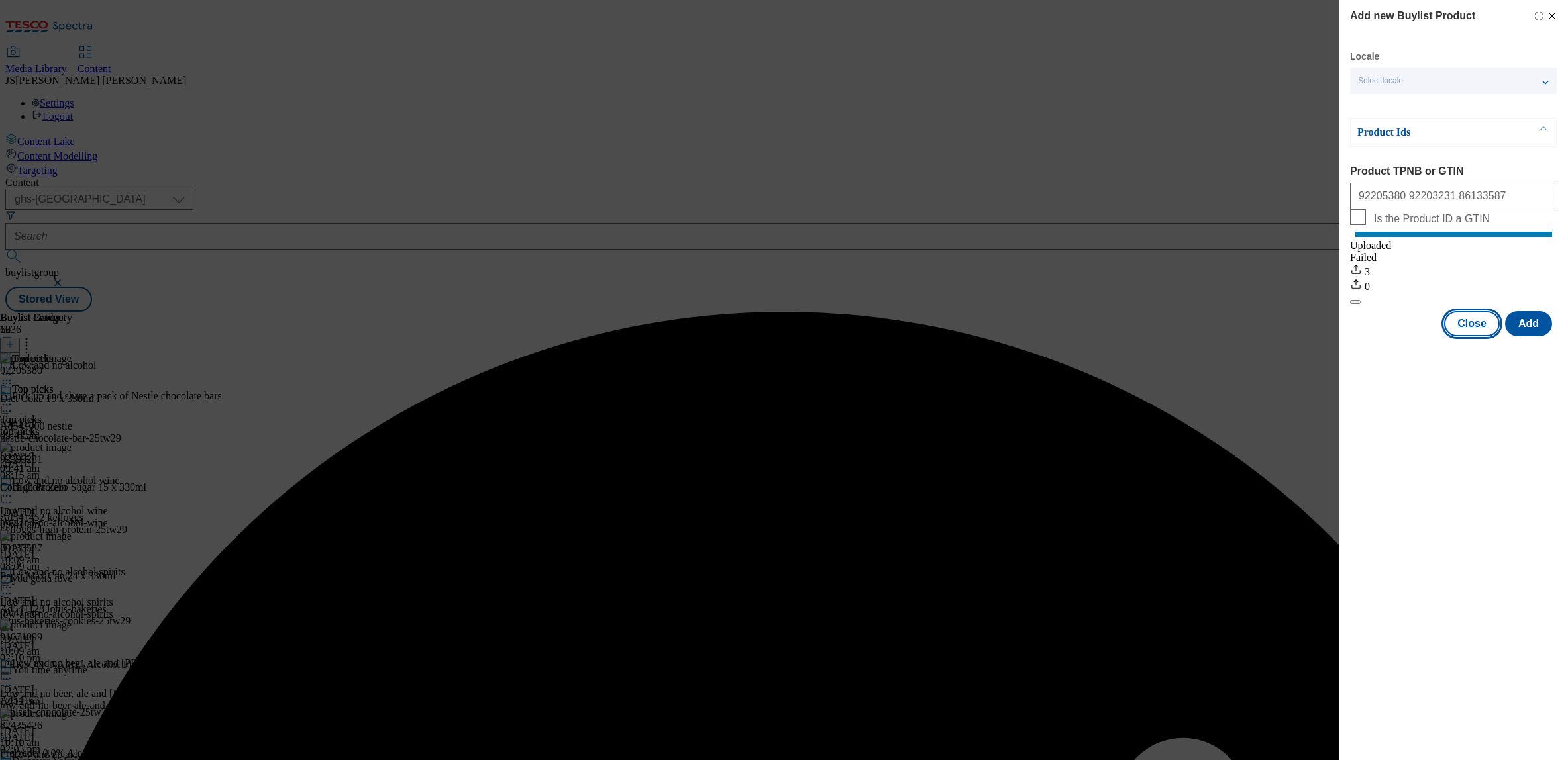
click at [1473, 337] on button "Close" at bounding box center [1472, 323] width 56 height 25
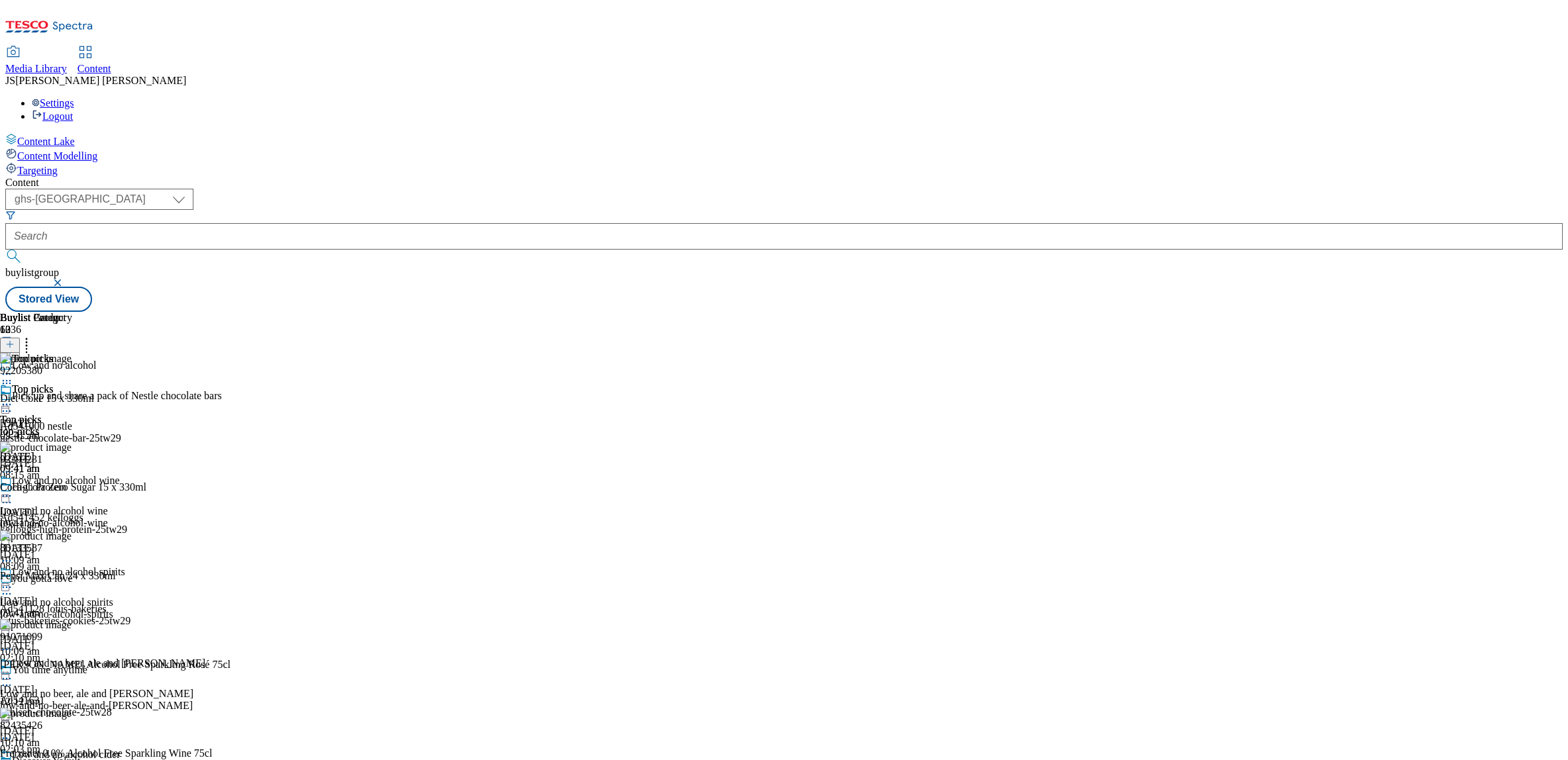
click at [33, 336] on icon at bounding box center [26, 342] width 13 height 13
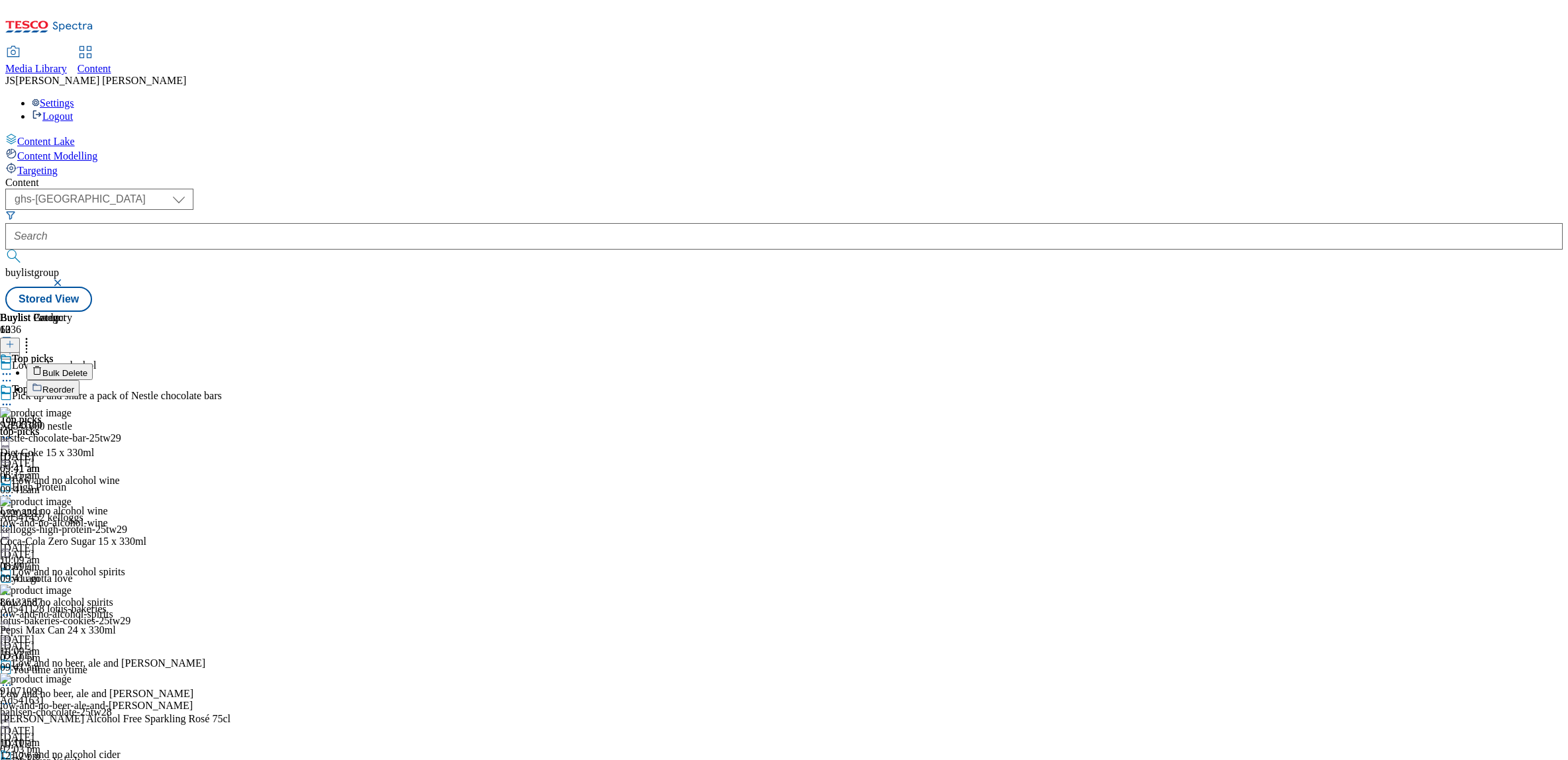
click at [75, 385] on span "Reorder" at bounding box center [58, 390] width 32 height 10
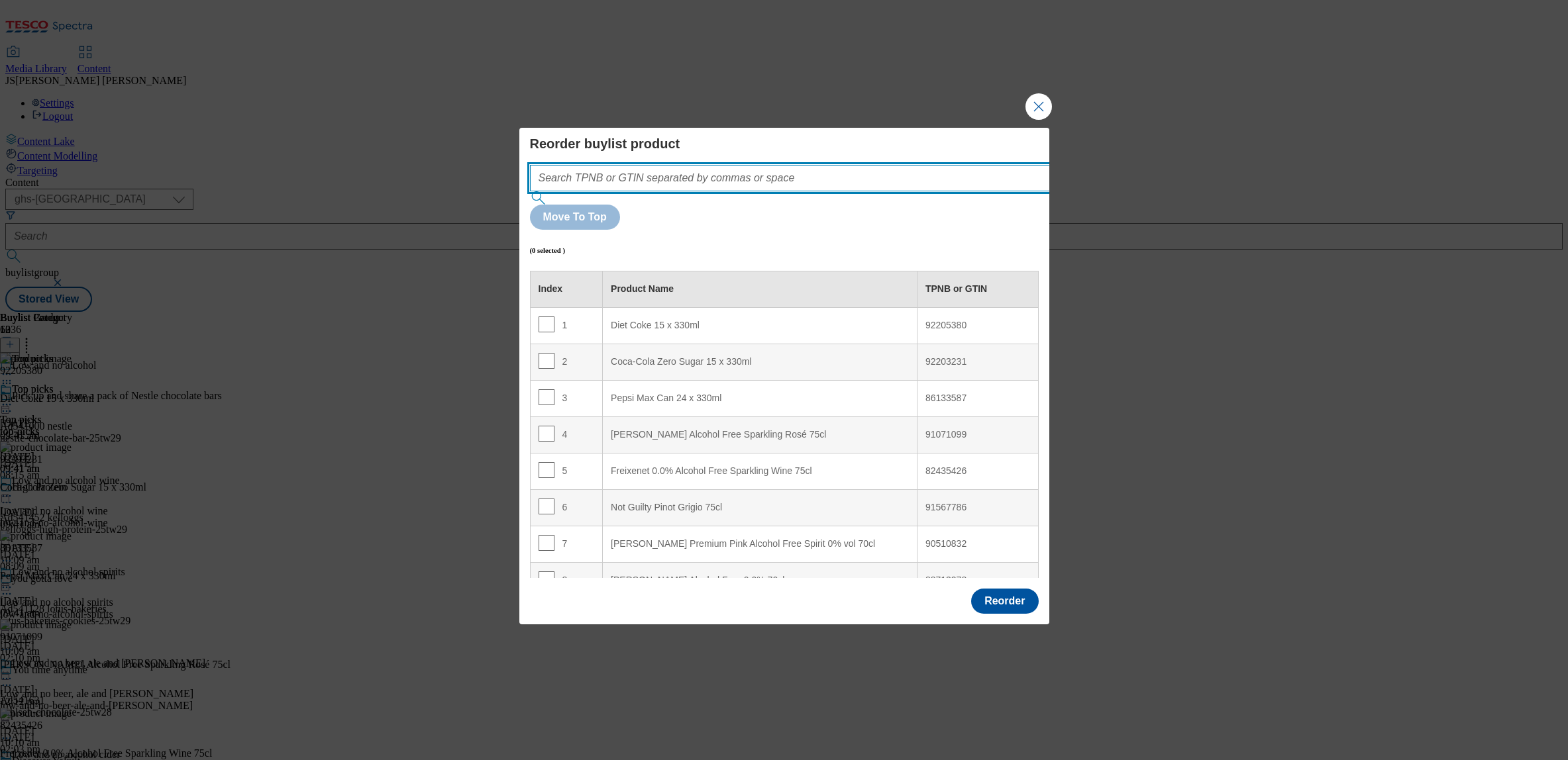
click at [711, 192] on input "Modal" at bounding box center [809, 178] width 559 height 26
paste input ""92205380 92203231 86133587""
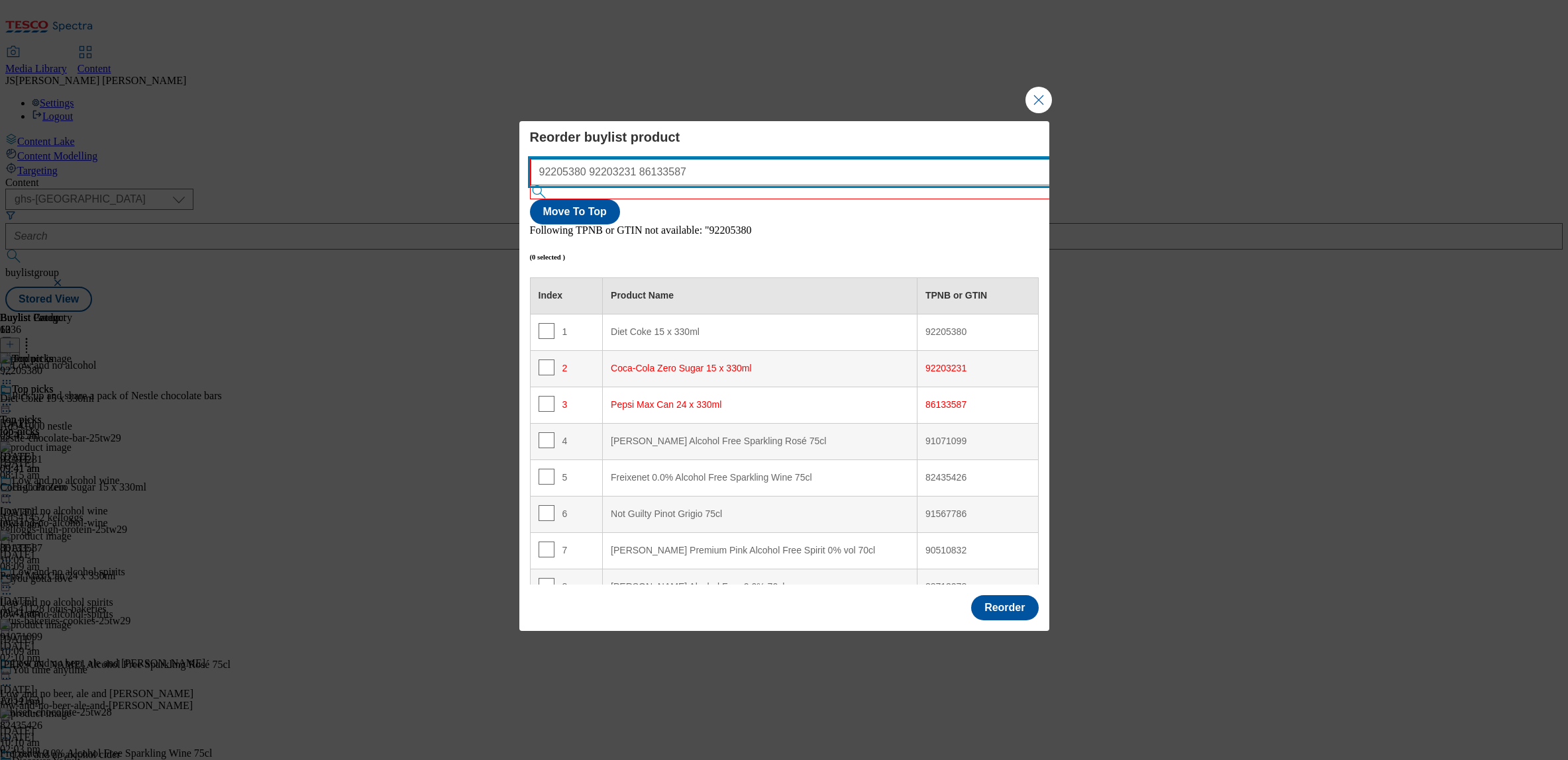
scroll to position [85, 0]
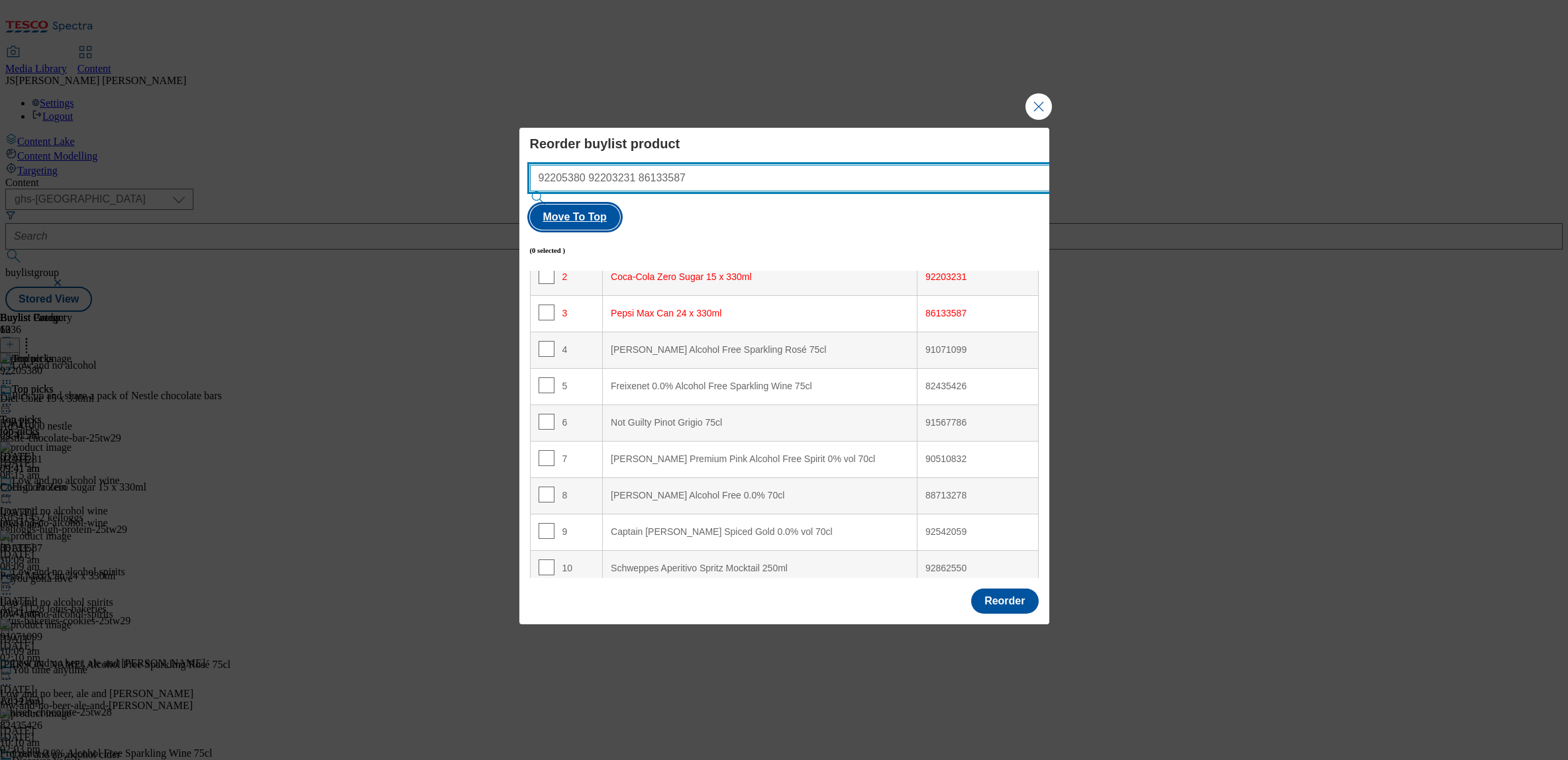
type input "92205380 92203231 86133587"
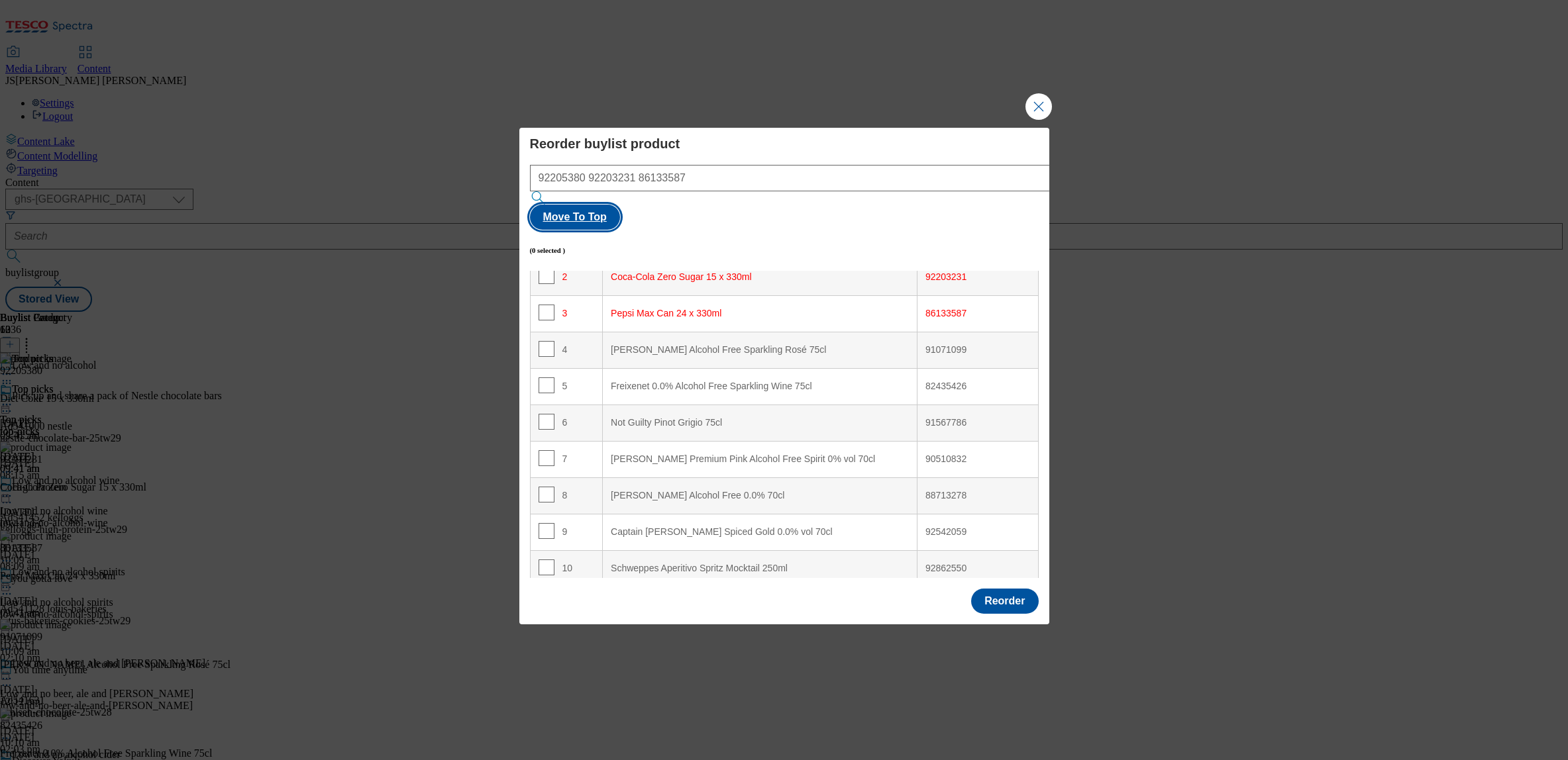
click at [620, 205] on button "Move To Top" at bounding box center [575, 217] width 90 height 25
checkbox input "true"
click at [1021, 589] on button "Reorder" at bounding box center [1004, 601] width 67 height 25
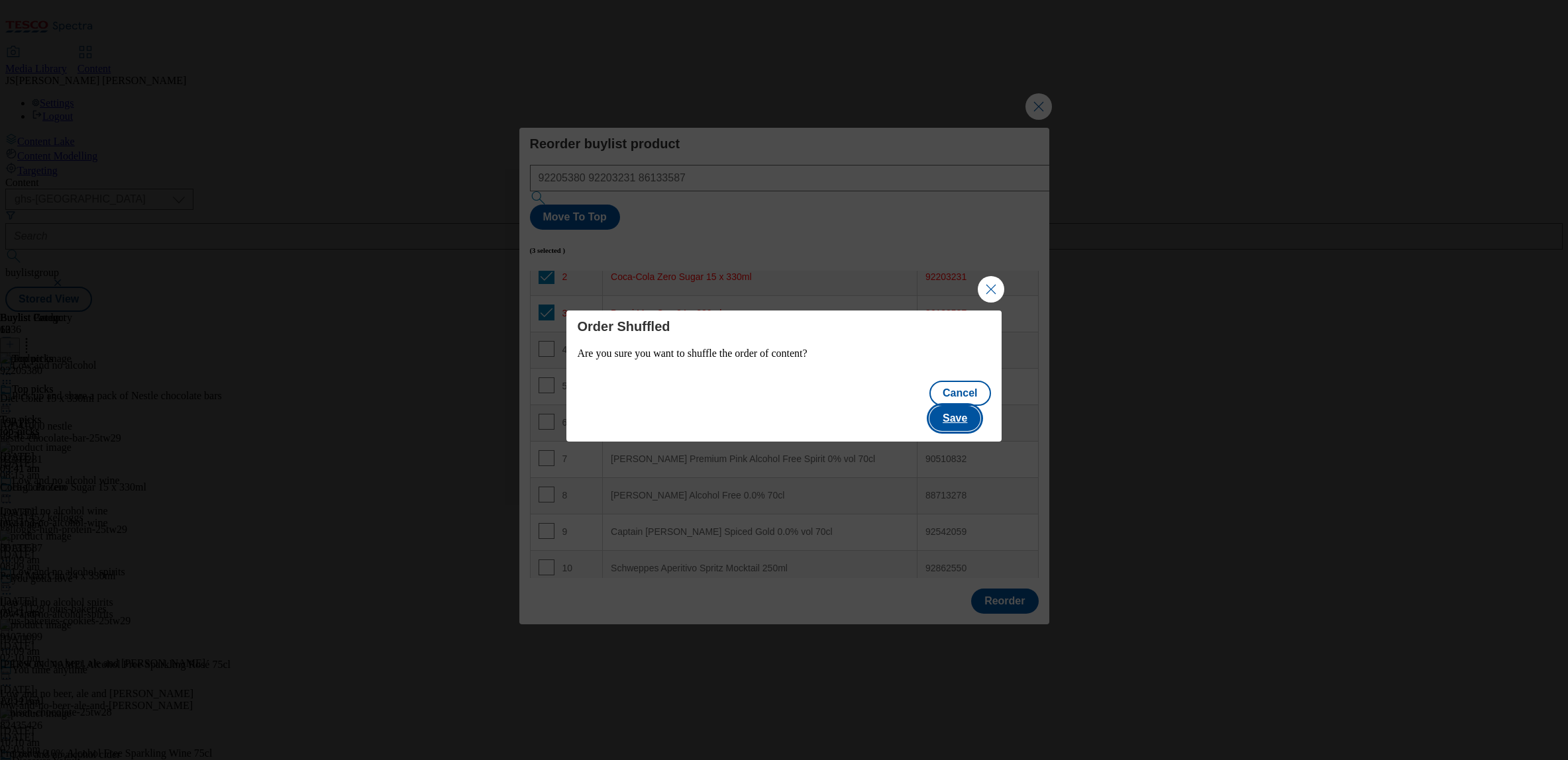
click at [977, 406] on button "Save" at bounding box center [955, 419] width 51 height 25
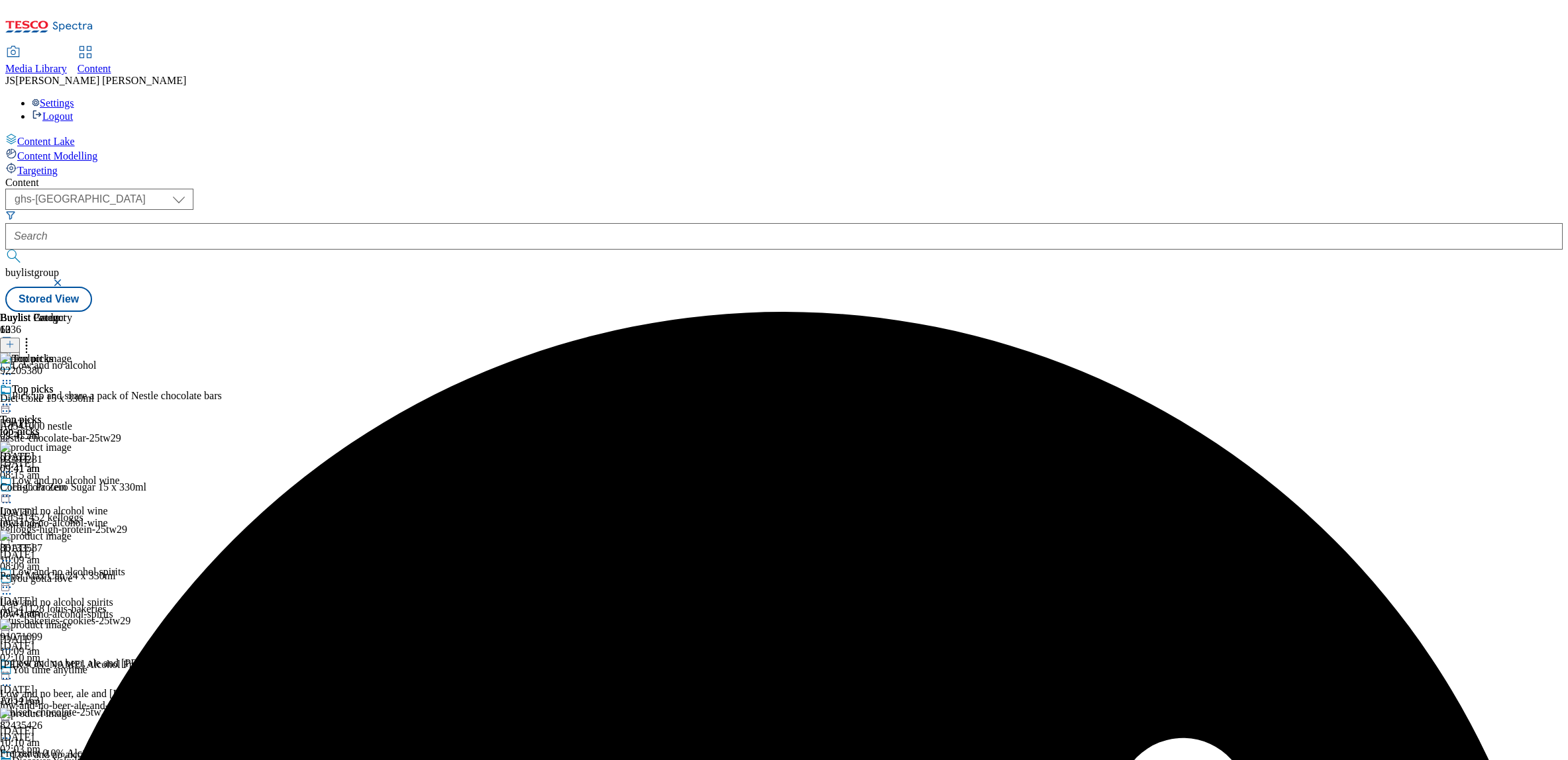
click at [13, 398] on icon at bounding box center [6, 404] width 13 height 13
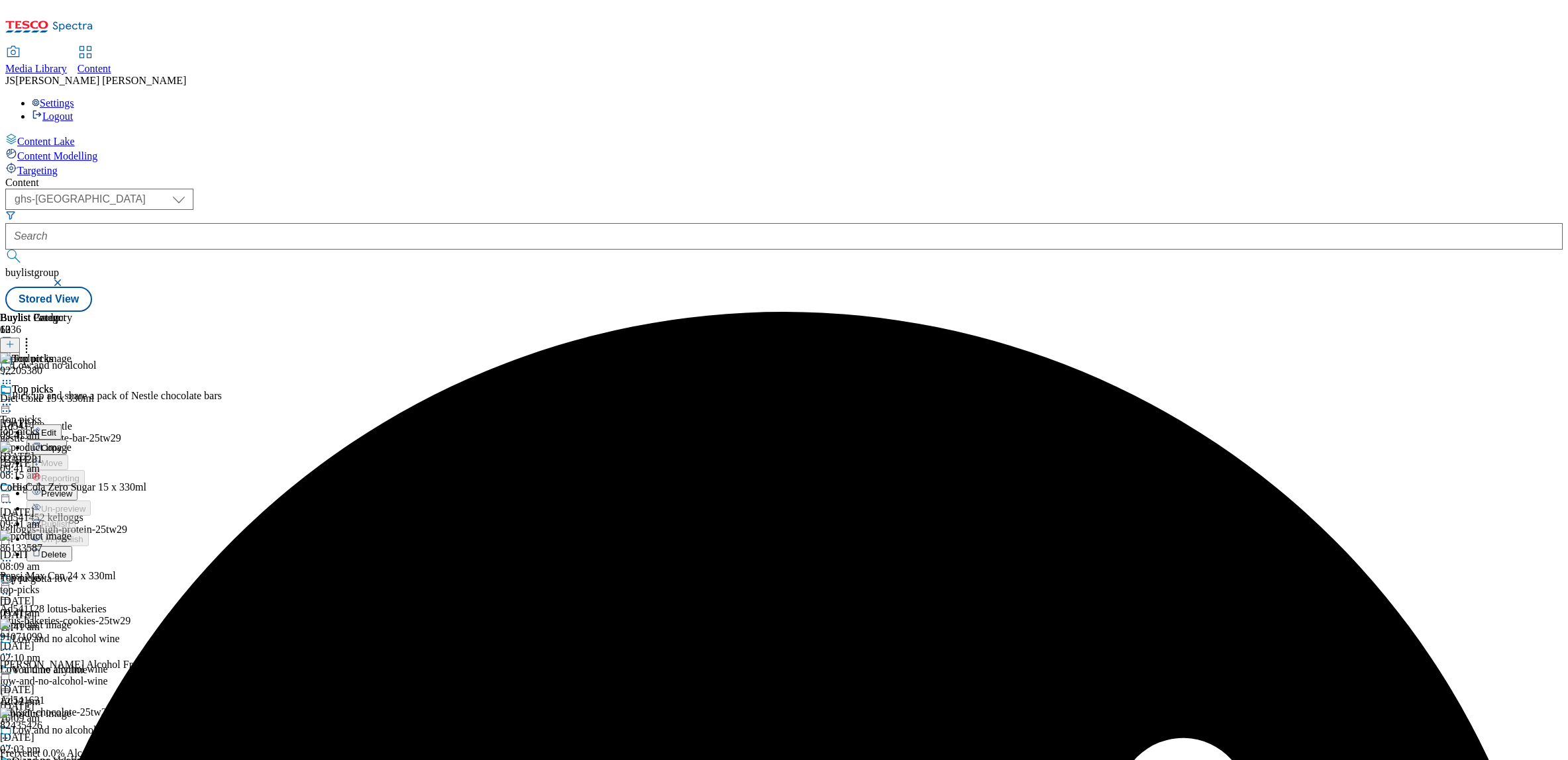
click at [72, 489] on span "Preview" at bounding box center [57, 494] width 31 height 10
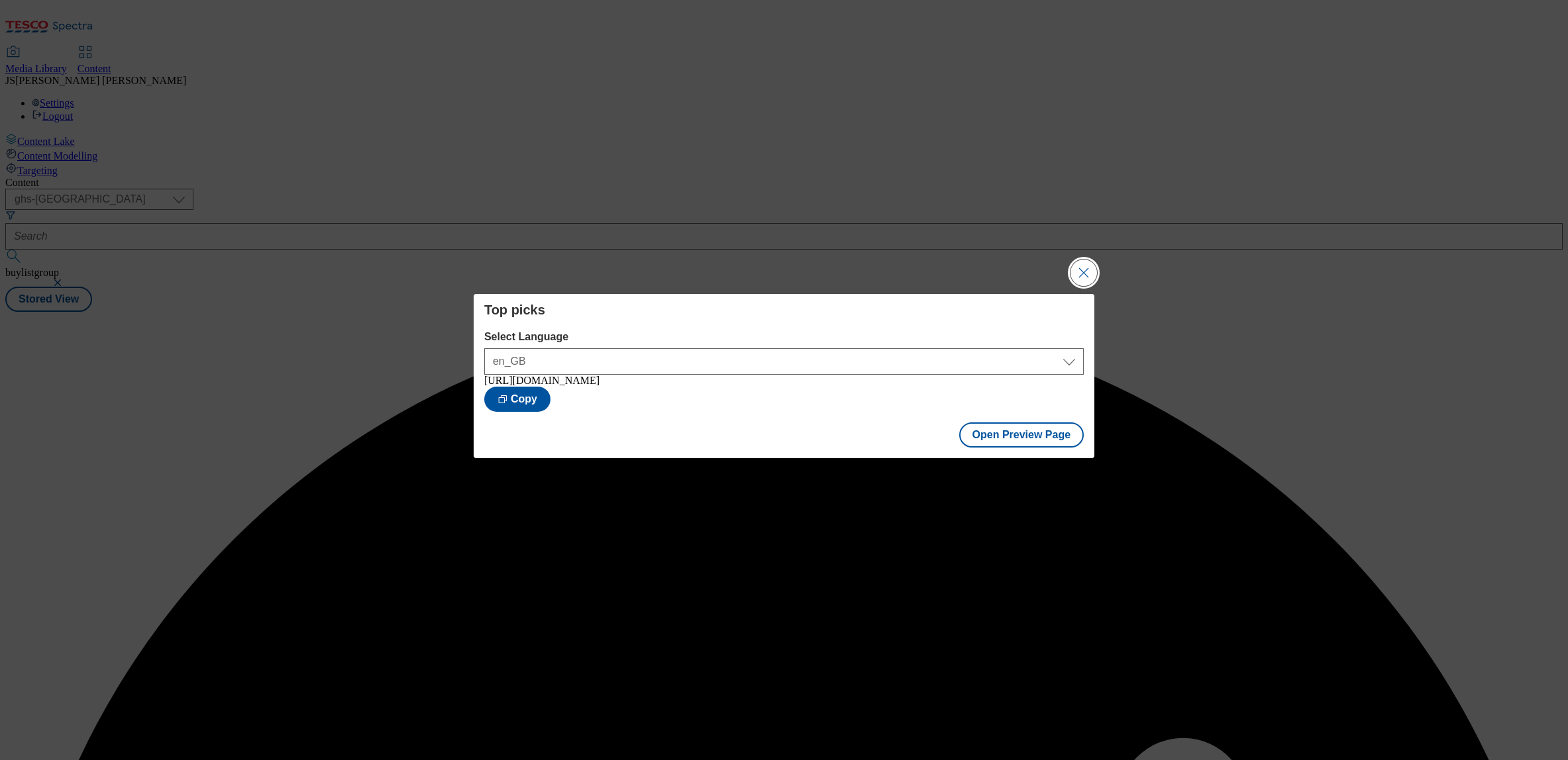
click at [1085, 267] on button "Close Modal" at bounding box center [1084, 272] width 26 height 26
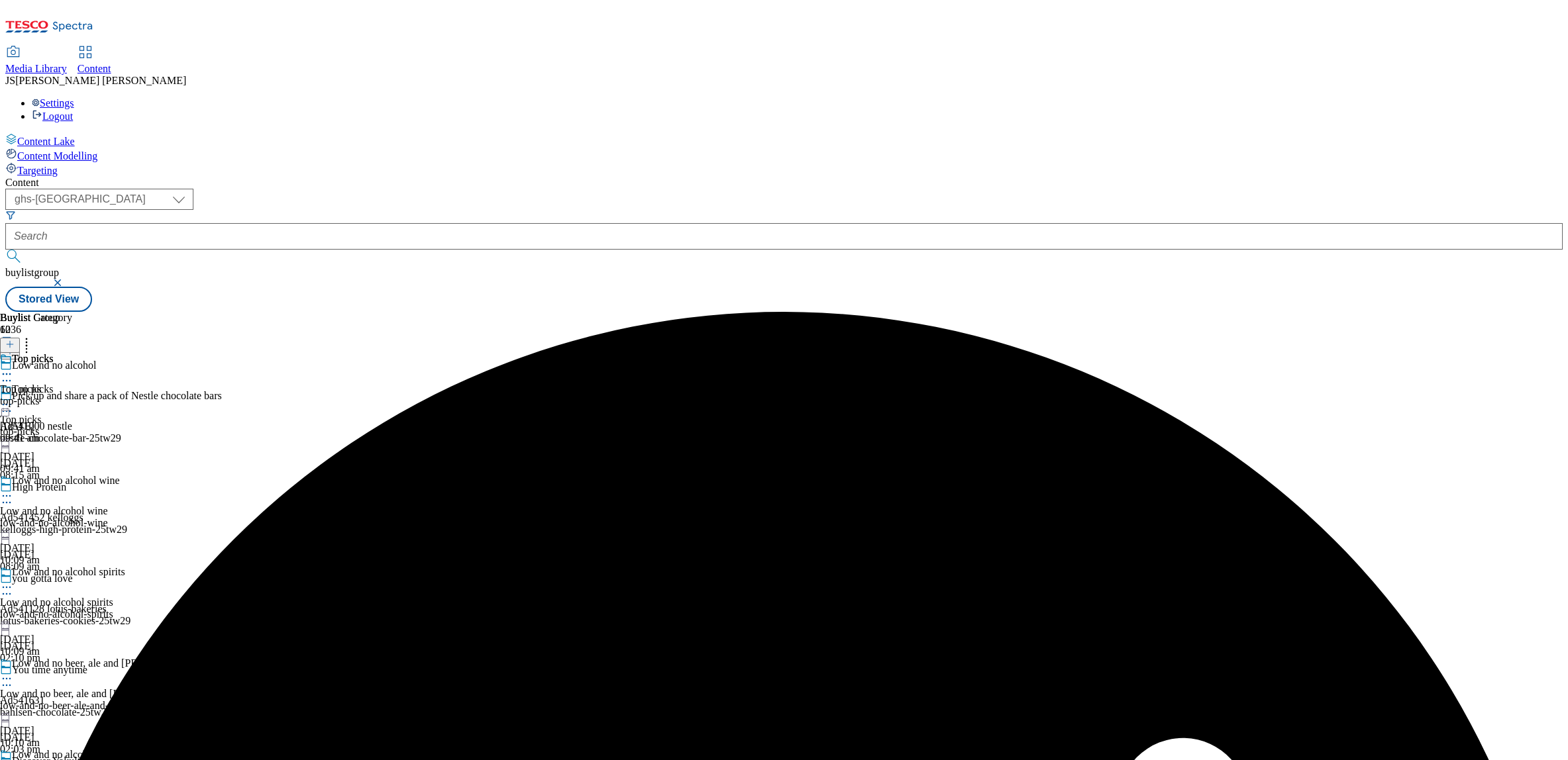
click at [13, 398] on icon at bounding box center [6, 404] width 13 height 13
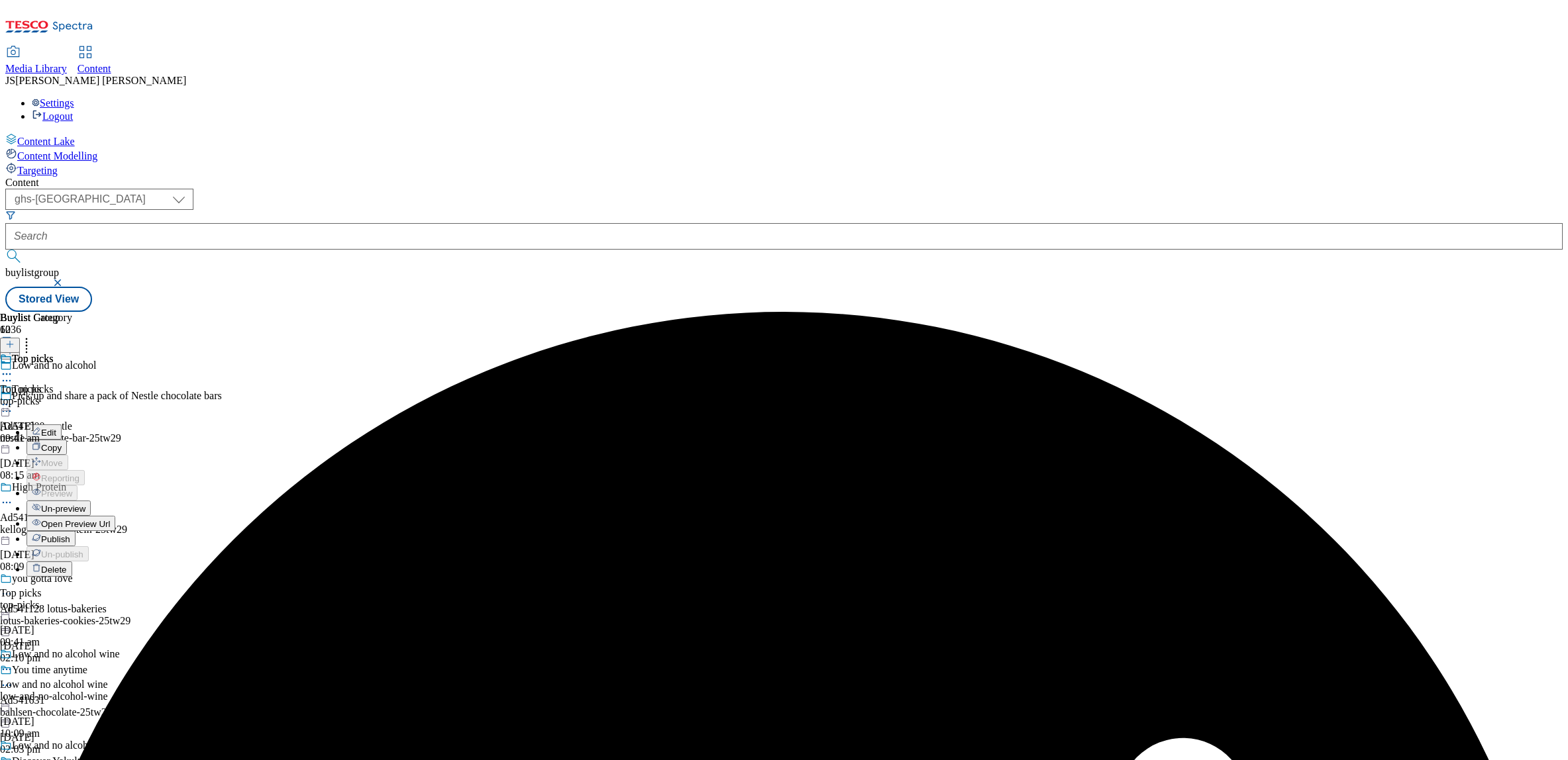
click at [70, 534] on span "Publish" at bounding box center [56, 539] width 29 height 10
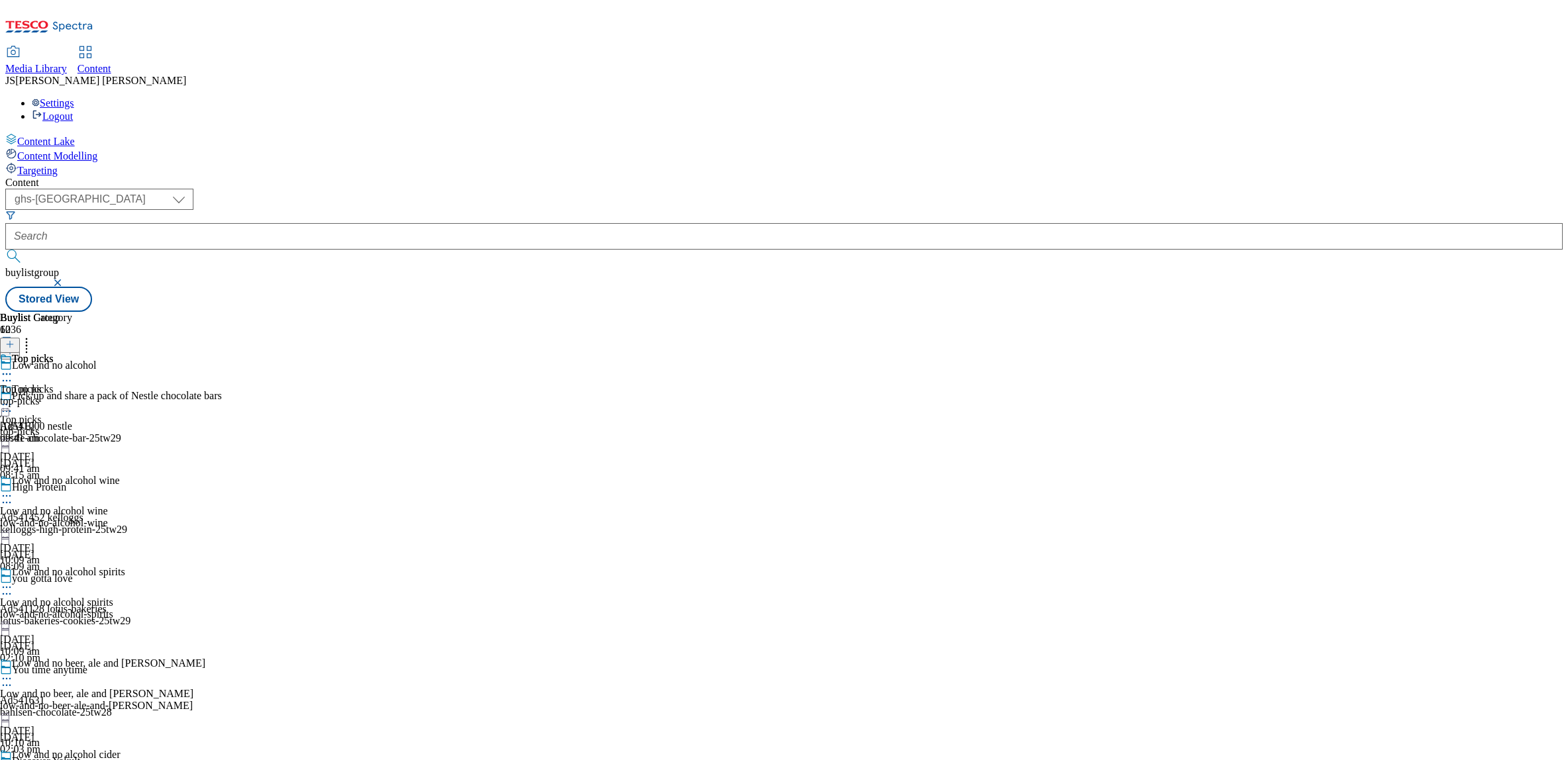
click at [67, 63] on div "Media Library" at bounding box center [36, 68] width 61 height 12
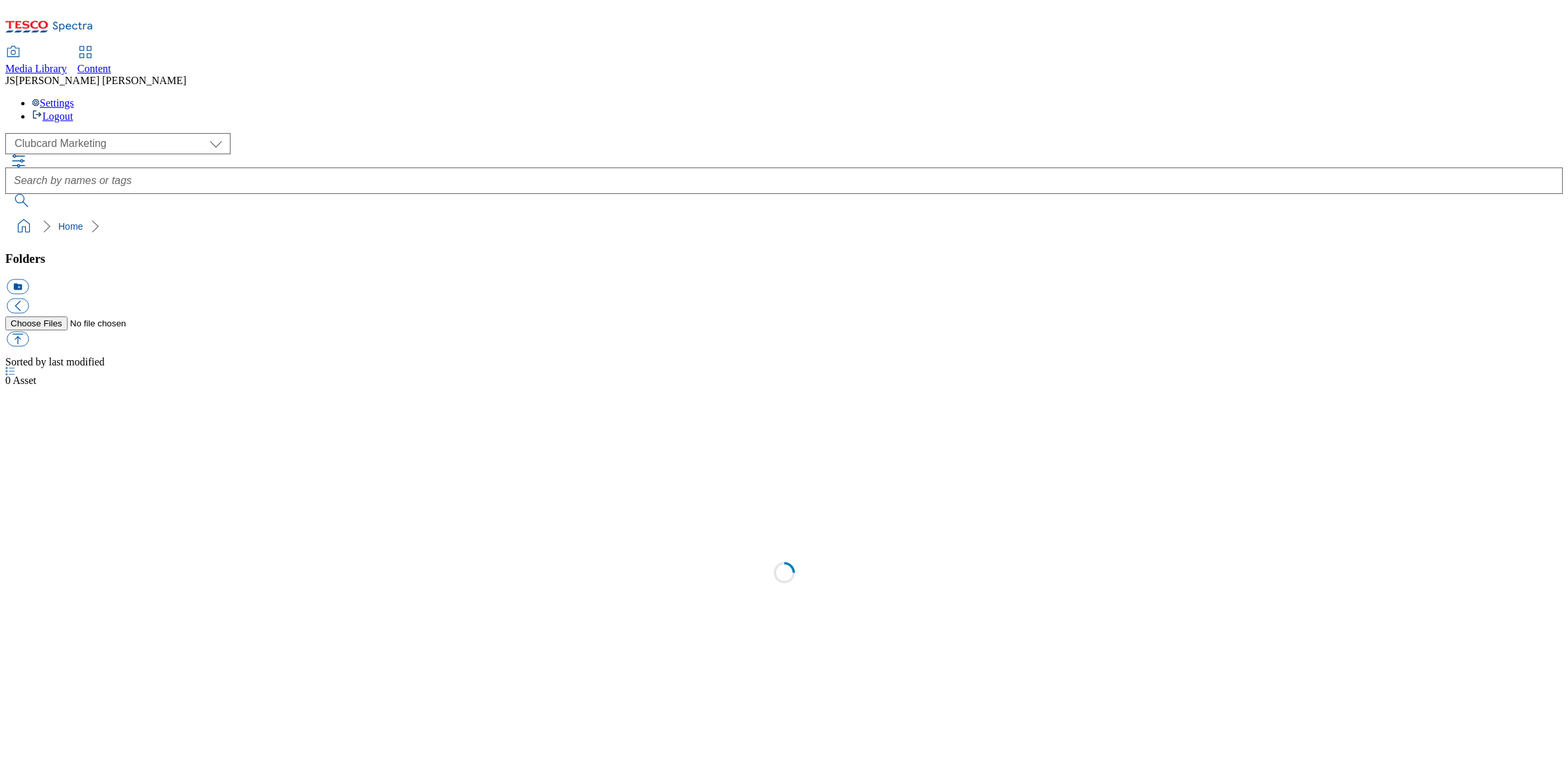
scroll to position [1, 0]
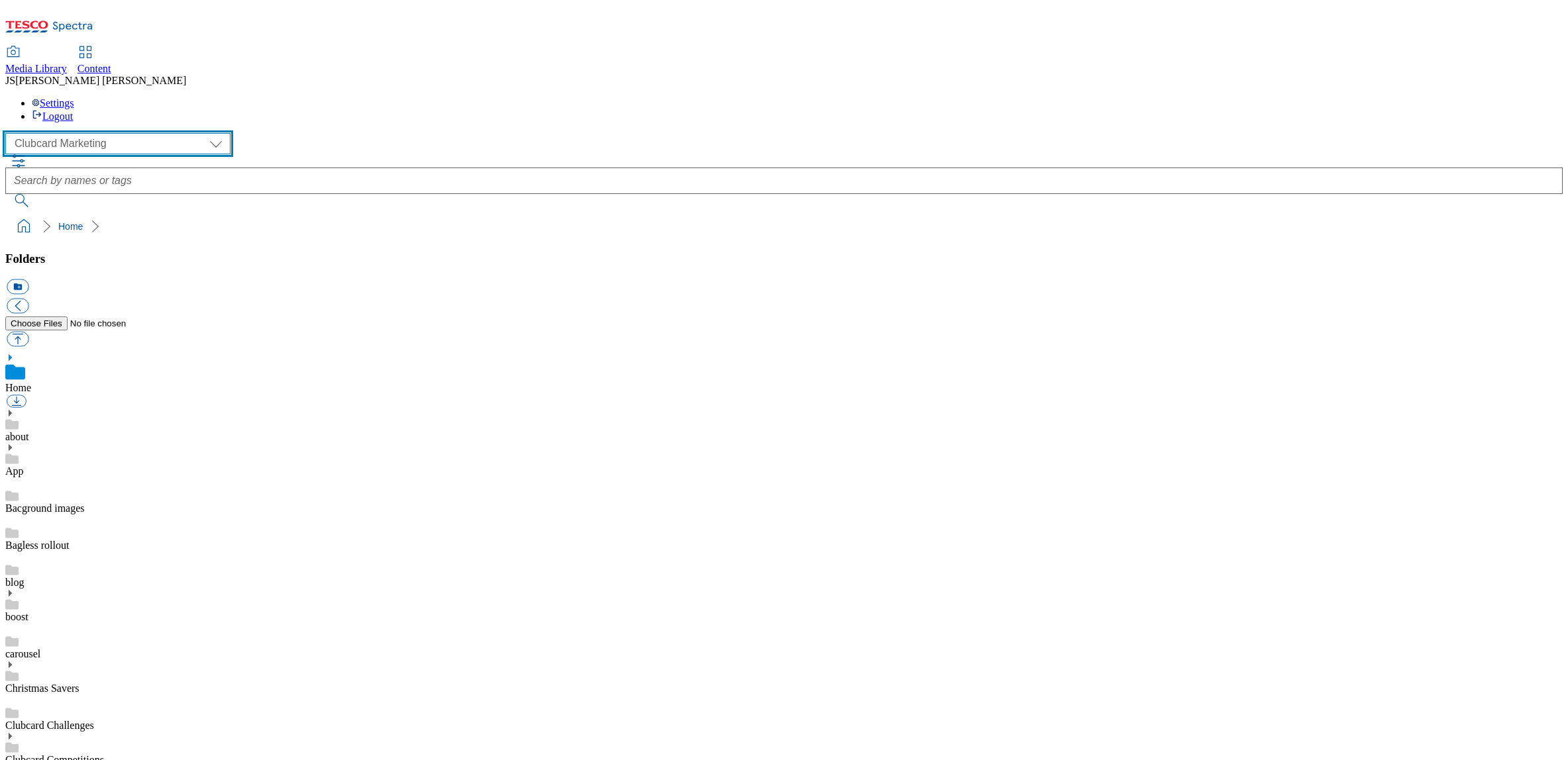
click at [83, 133] on select "Clubcard Marketing Dotcom UK GHS Marketing UK GHS ROI iGHS Marketing CE MCA CZ …" at bounding box center [118, 143] width 226 height 21
select select "flare-ghs-mktg"
click at [9, 133] on select "Clubcard Marketing Dotcom UK GHS Marketing UK GHS ROI iGHS Marketing CE MCA CZ …" at bounding box center [118, 143] width 226 height 21
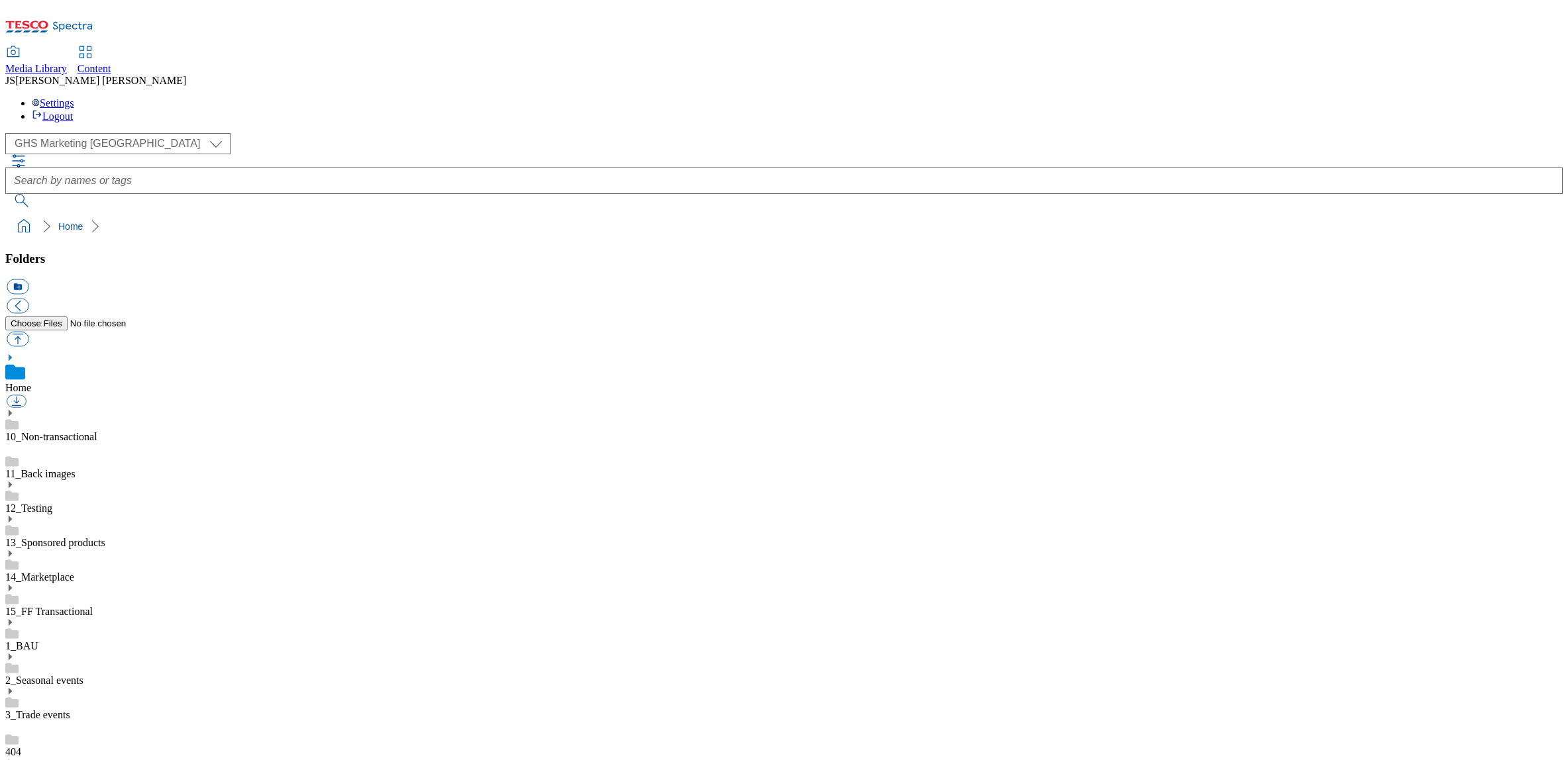
click at [12, 619] on use at bounding box center [10, 623] width 3 height 7
